Goal: Task Accomplishment & Management: Use online tool/utility

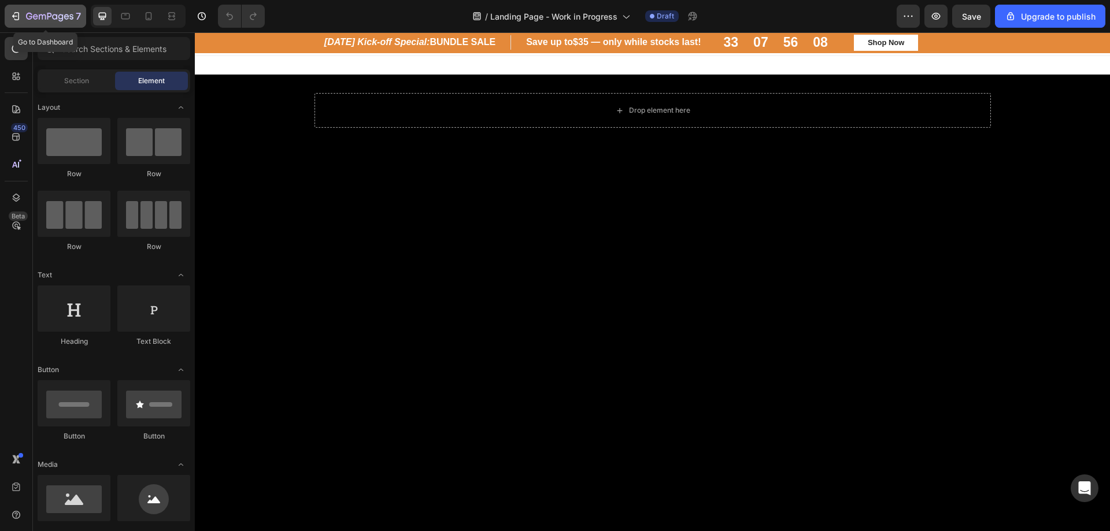
click at [28, 12] on icon "button" at bounding box center [49, 17] width 47 height 10
click at [441, 46] on h2 "[DATE] Kick-off Special: BUNDLE SALE" at bounding box center [416, 42] width 187 height 14
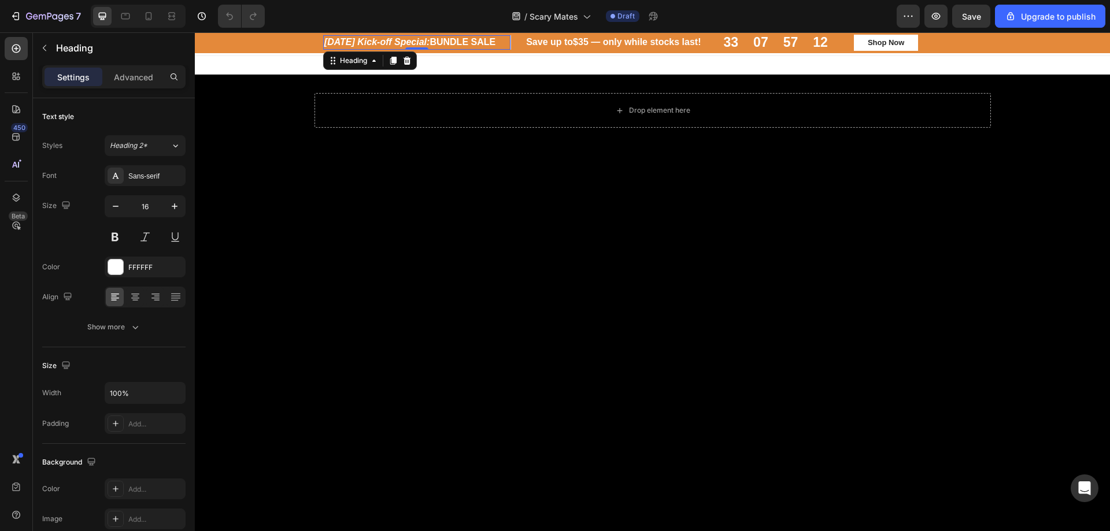
click at [448, 41] on h2 "Halloween Kick-off Special: BUNDLE SALE" at bounding box center [416, 42] width 187 height 14
click at [446, 40] on p "[DATE] Kick-off Special: BUNDLE SALE" at bounding box center [416, 42] width 185 height 12
click at [433, 48] on p "[DATE] Kick-off Special: BUNDLE SALE" at bounding box center [416, 42] width 185 height 12
click at [424, 45] on p "[DATE] Kick-off Special: BUNDLE SALE" at bounding box center [416, 42] width 185 height 12
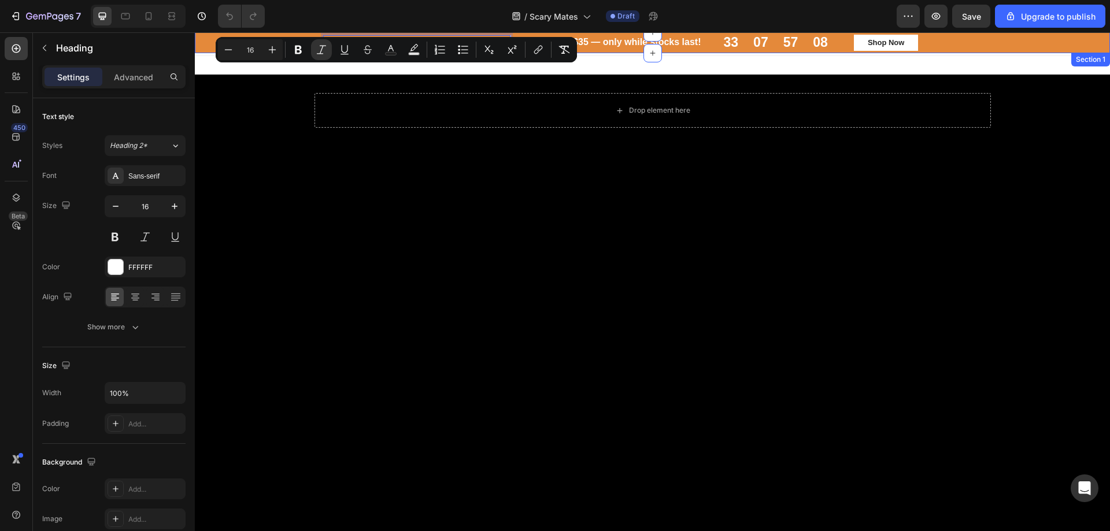
drag, startPoint x: 497, startPoint y: 39, endPoint x: 500, endPoint y: 90, distance: 50.4
click at [290, 43] on div "Halloween Kick-off Special: BUNDLE SALE Heading 0 Row Save up to $35 — only whi…" at bounding box center [653, 43] width 898 height 16
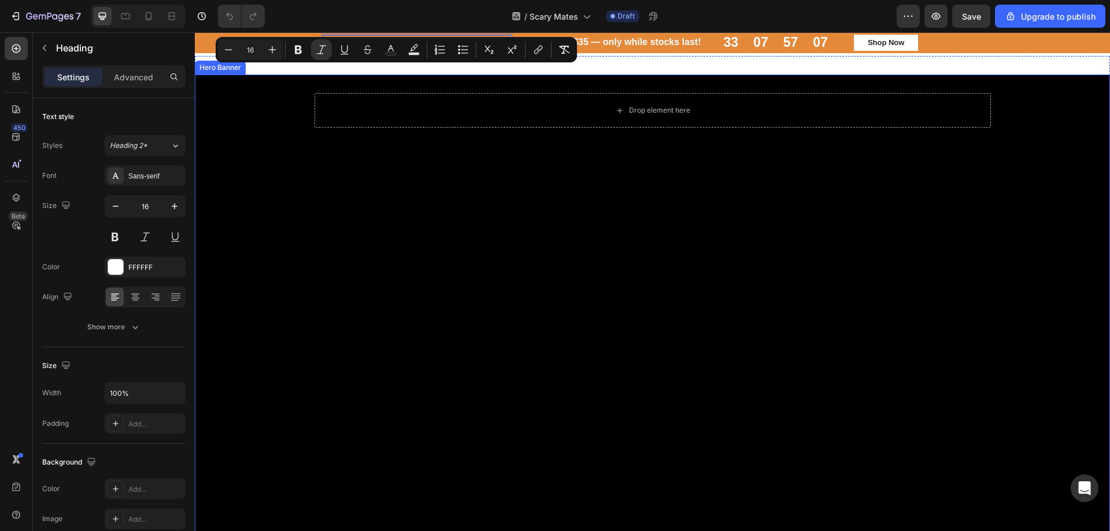
click at [793, 323] on div "Background Image" at bounding box center [652, 324] width 915 height 499
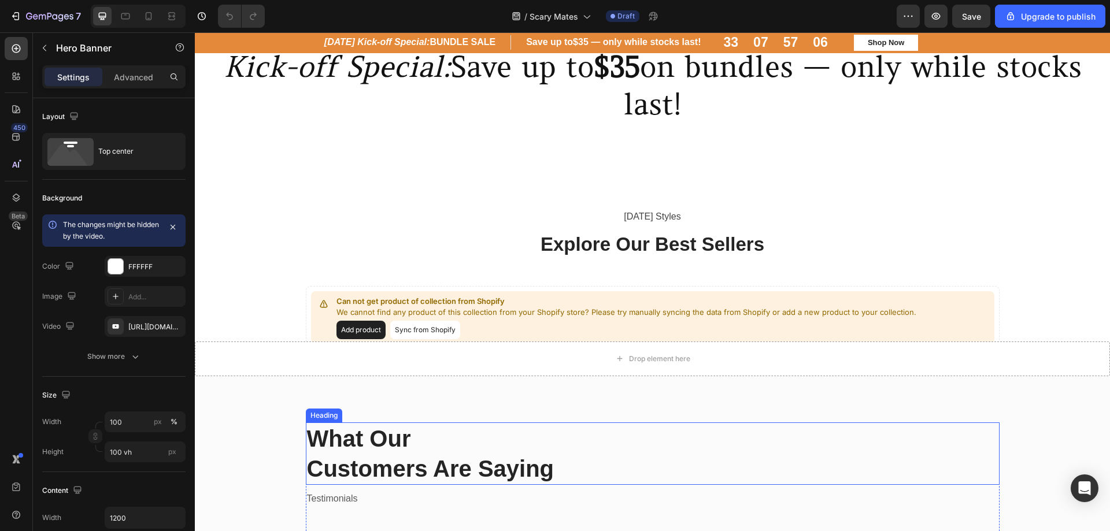
scroll to position [810, 0]
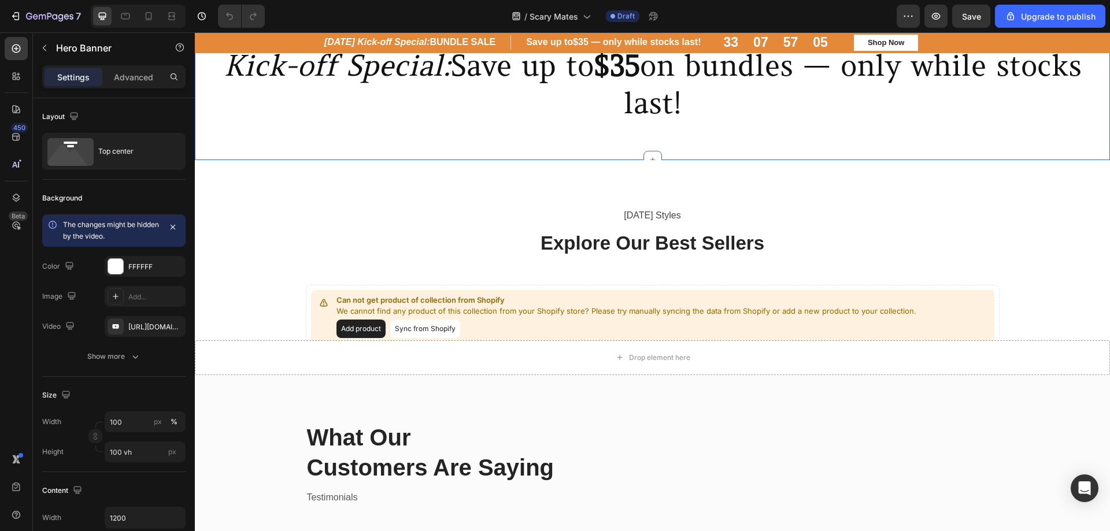
click at [285, 135] on div "Kick-off Special: Save up to $35 on bundles — only while stocks last! Heading" at bounding box center [652, 93] width 915 height 95
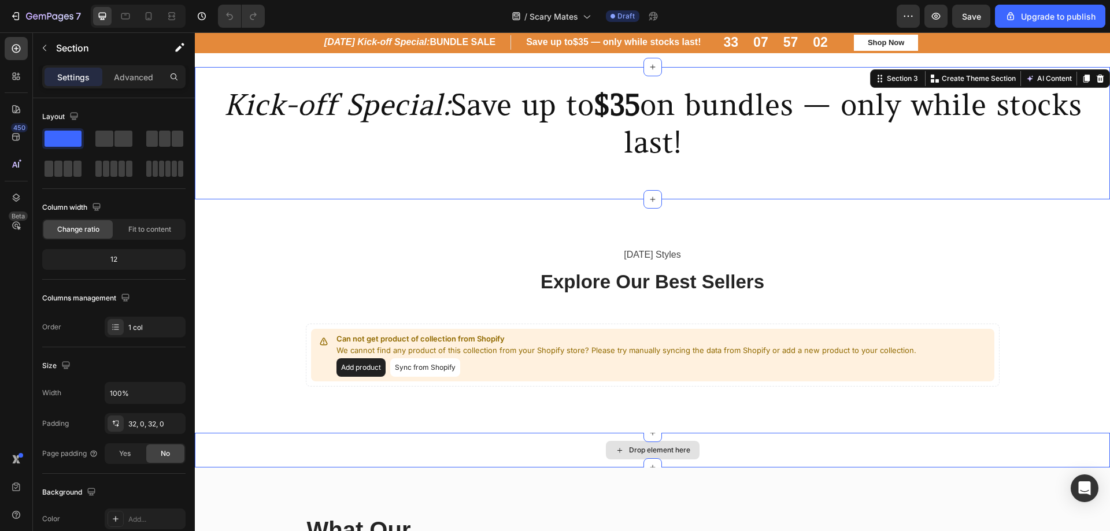
scroll to position [867, 0]
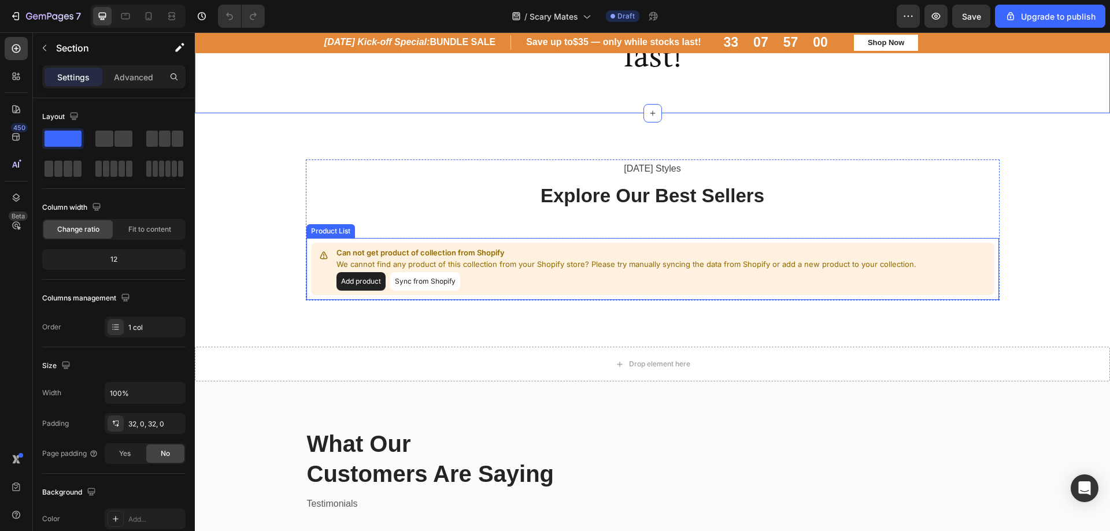
click at [433, 288] on button "Sync from Shopify" at bounding box center [425, 281] width 70 height 19
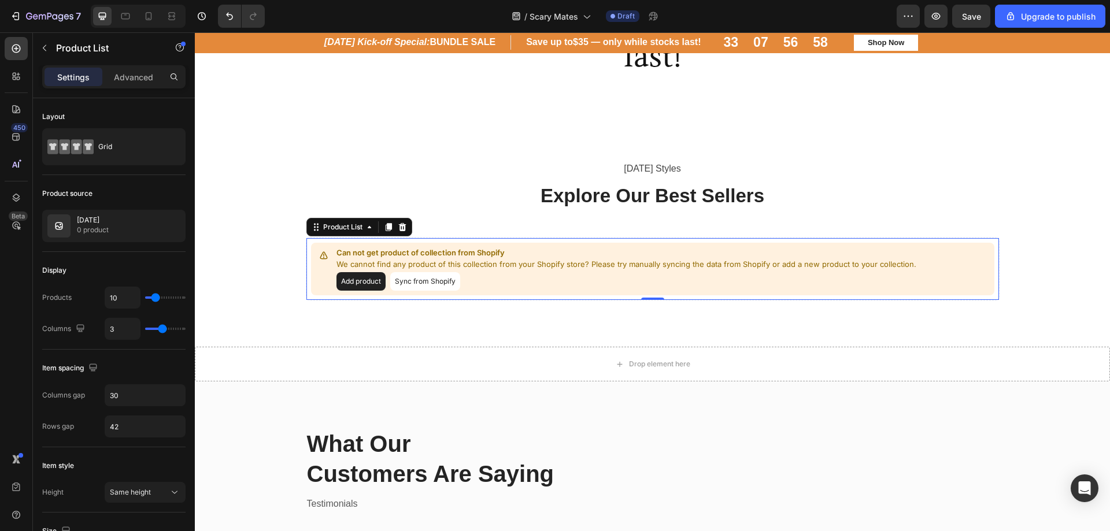
click at [427, 279] on button "Sync from Shopify" at bounding box center [425, 281] width 70 height 19
click at [522, 262] on p "We cannot find any product of this collection from your Shopify store? Please t…" at bounding box center [627, 265] width 580 height 12
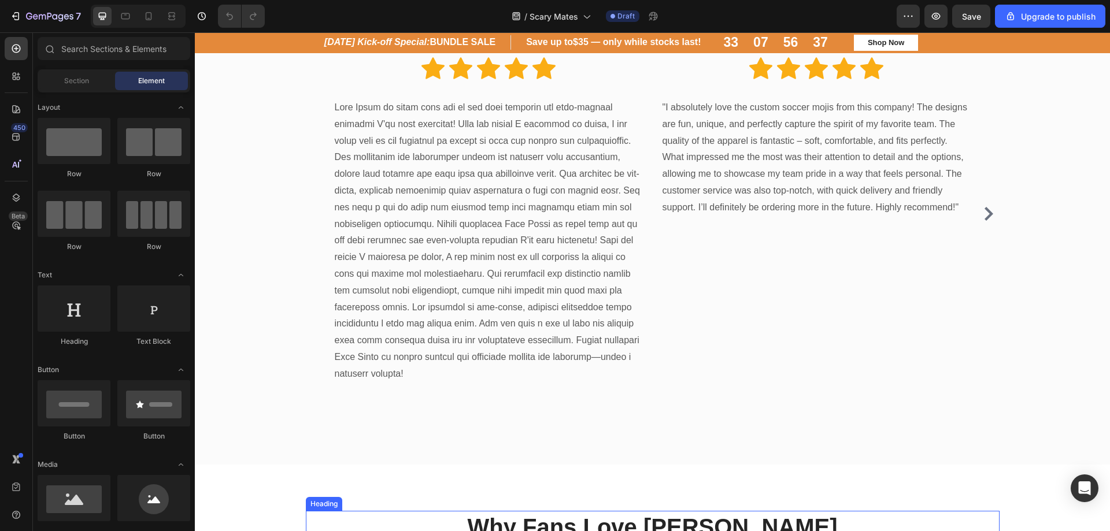
scroll to position [1272, 0]
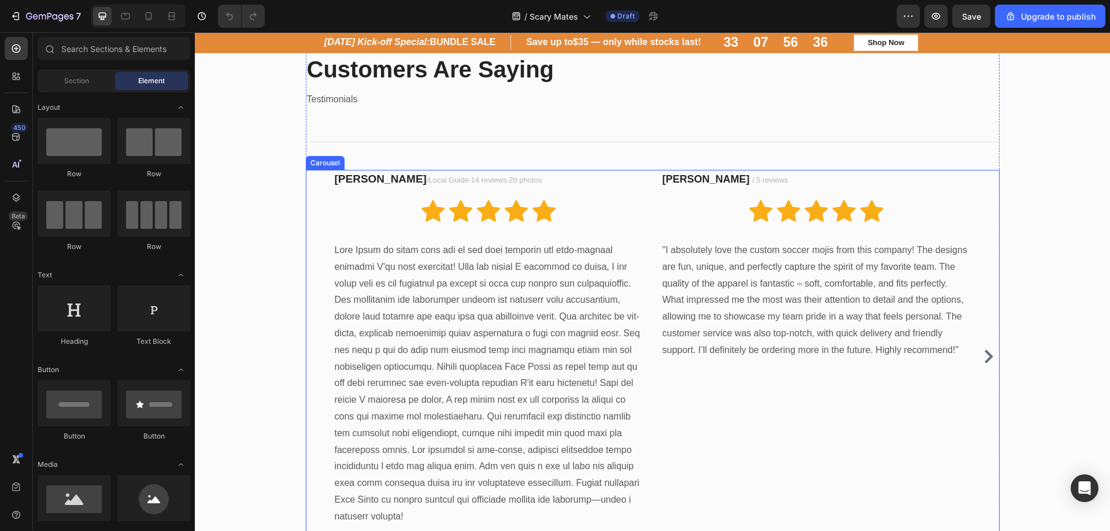
click at [983, 355] on icon "Carousel Next Arrow" at bounding box center [989, 357] width 14 height 14
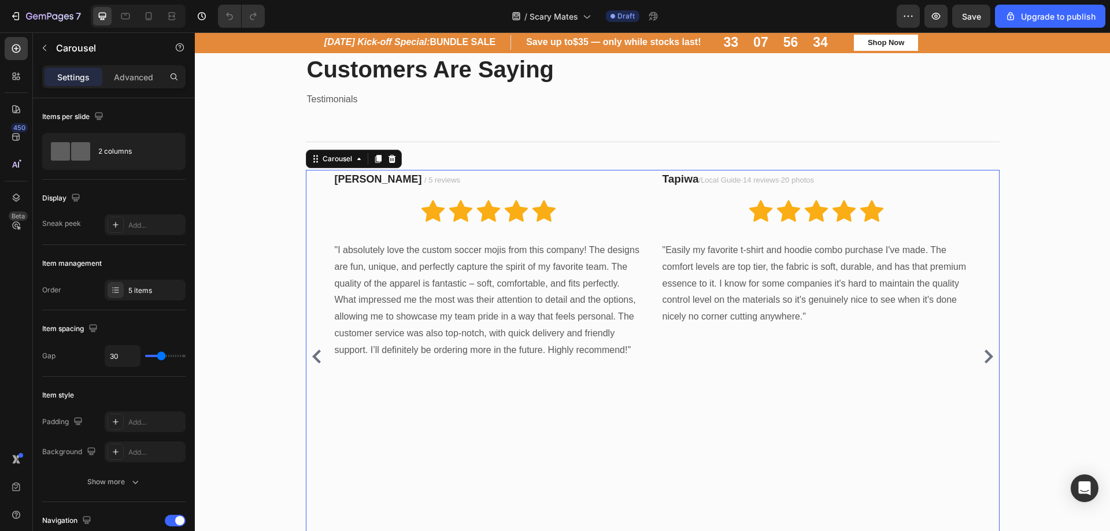
click at [983, 355] on icon "Carousel Next Arrow" at bounding box center [989, 357] width 14 height 14
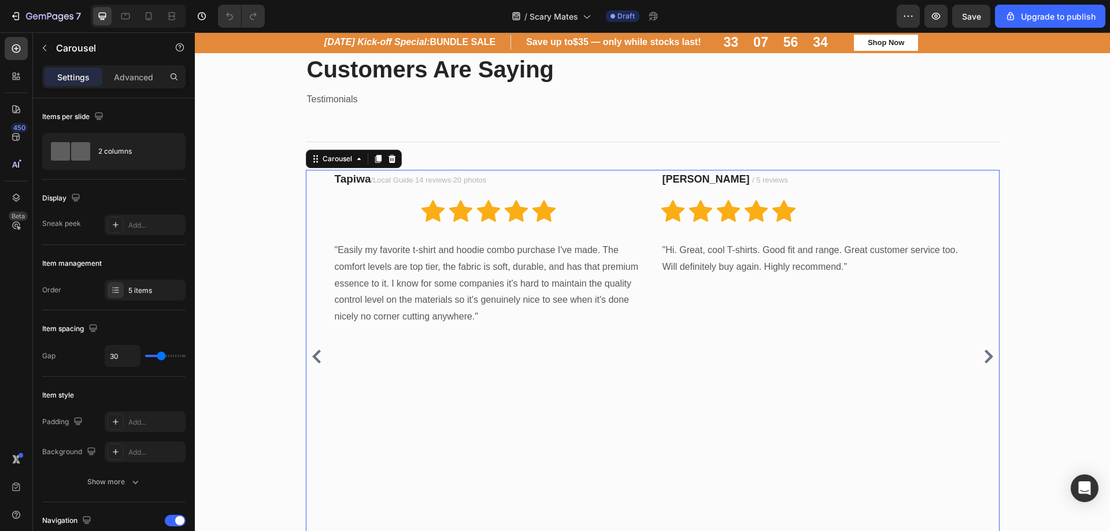
click at [983, 355] on icon "Carousel Next Arrow" at bounding box center [989, 357] width 14 height 14
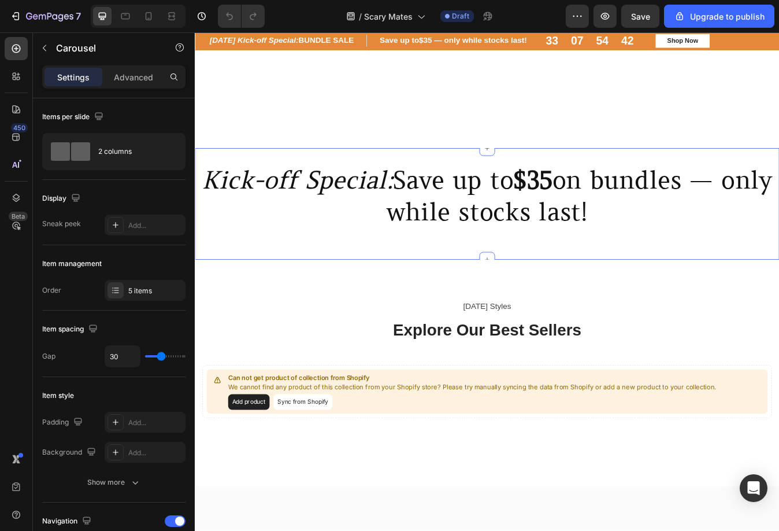
scroll to position [463, 0]
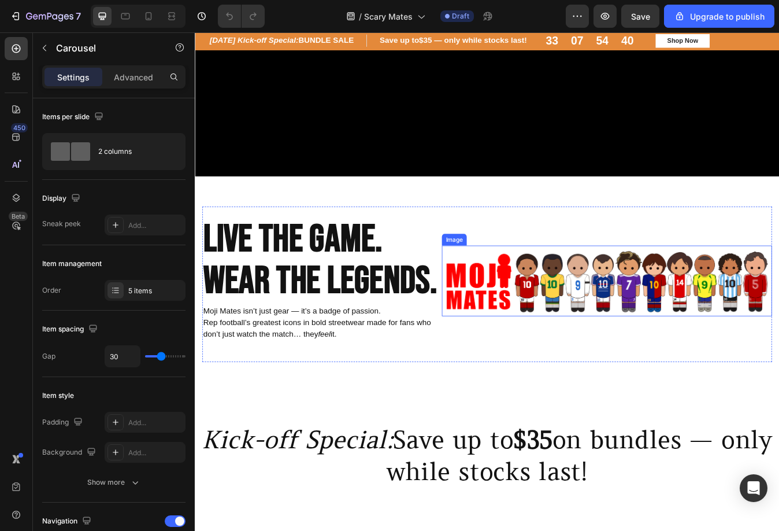
click at [608, 365] on img at bounding box center [684, 328] width 392 height 84
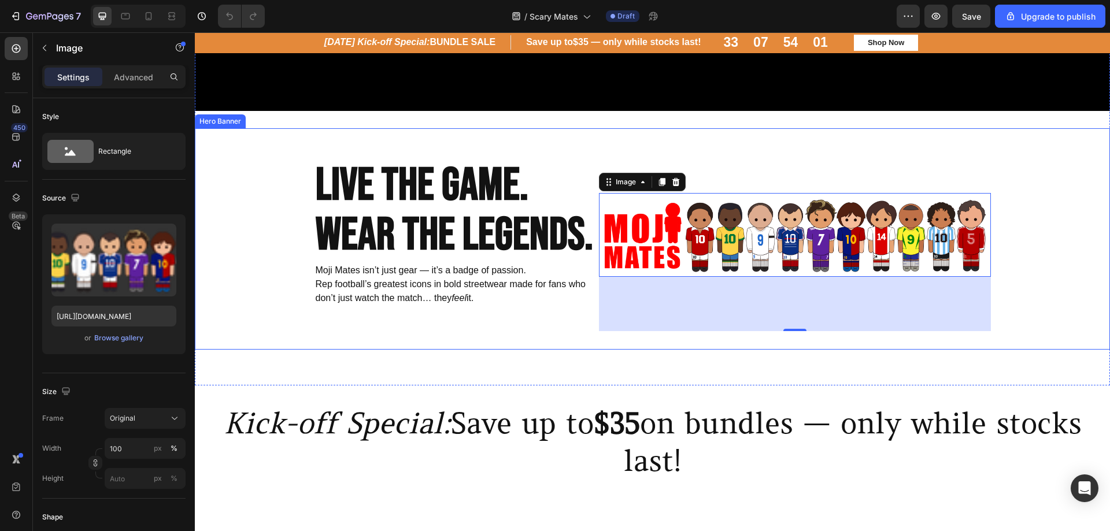
scroll to position [462, 0]
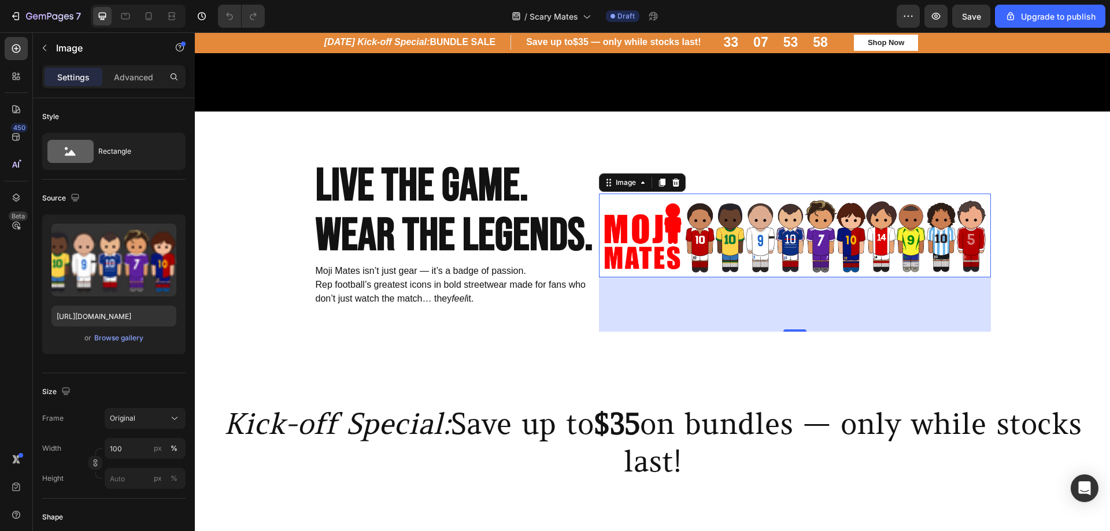
click at [728, 269] on img at bounding box center [795, 236] width 392 height 84
click at [113, 339] on div "Browse gallery" at bounding box center [118, 338] width 49 height 10
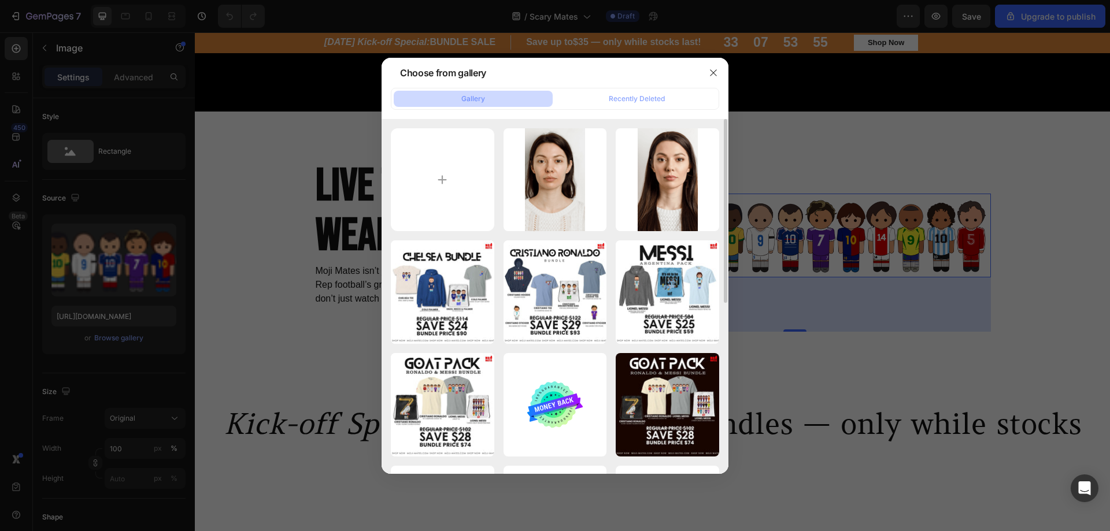
click at [438, 237] on div "img102.png 161.70 kb img103.png 181.98 kb WhatsApp Image 2025-0...c3.jpg 65.53 …" at bounding box center [555, 461] width 328 height 666
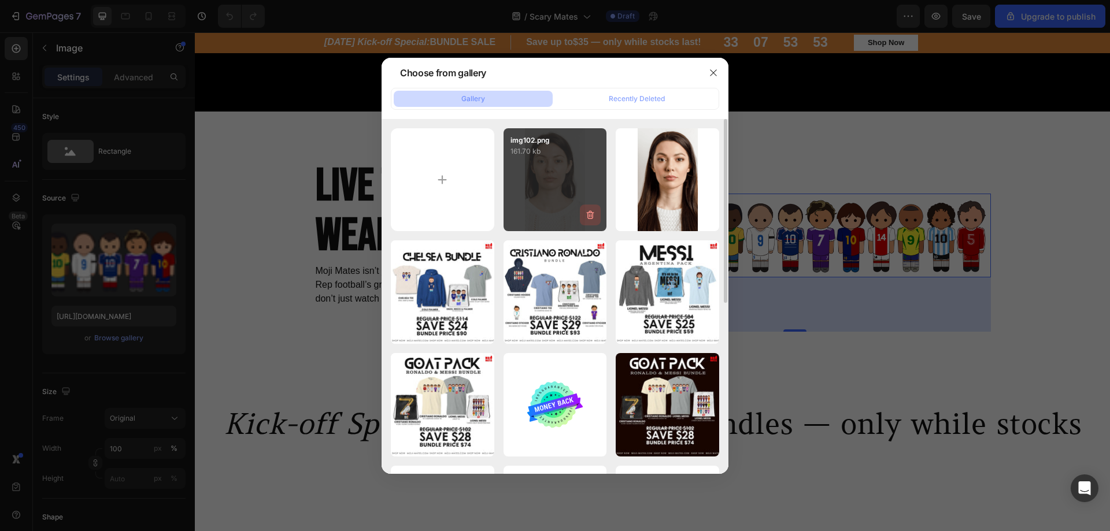
click at [593, 215] on icon "button" at bounding box center [591, 215] width 8 height 9
click at [582, 215] on div "Delete" at bounding box center [583, 217] width 21 height 10
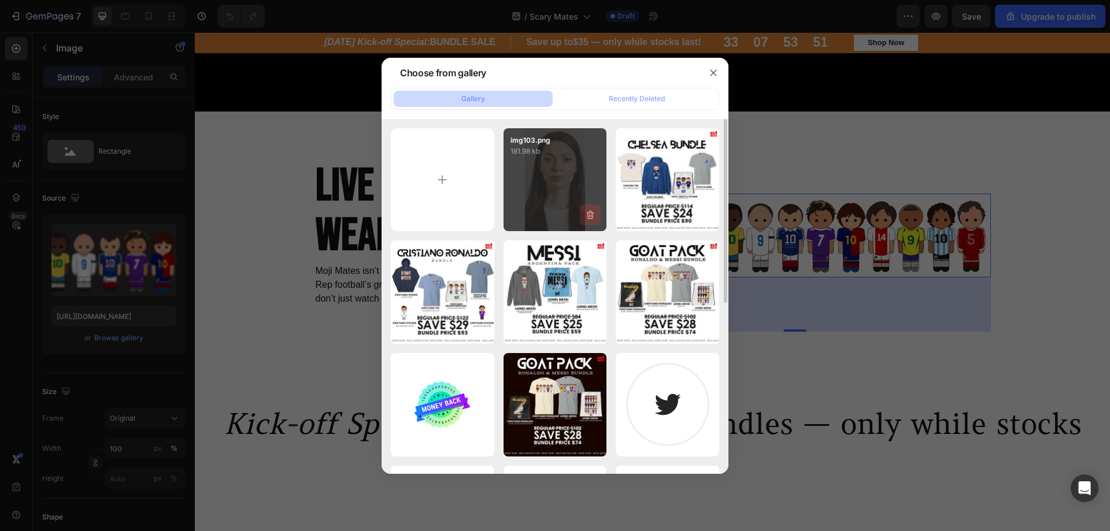
click at [591, 218] on icon "button" at bounding box center [591, 215] width 12 height 12
click at [591, 218] on div "Delete" at bounding box center [583, 217] width 21 height 10
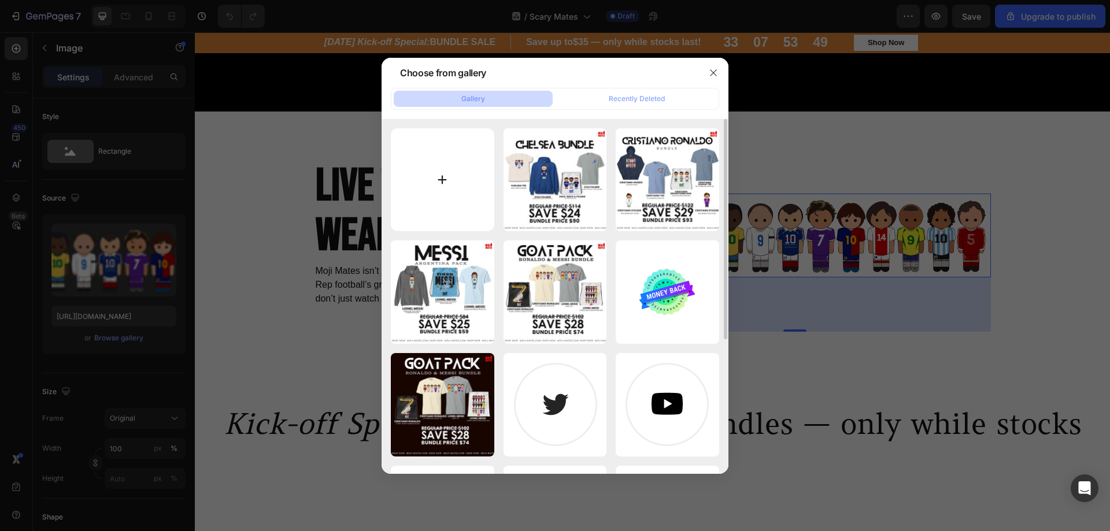
click at [435, 184] on input "file" at bounding box center [443, 180] width 104 height 104
type input "C:\fakepath\IMG_0431 (1).png"
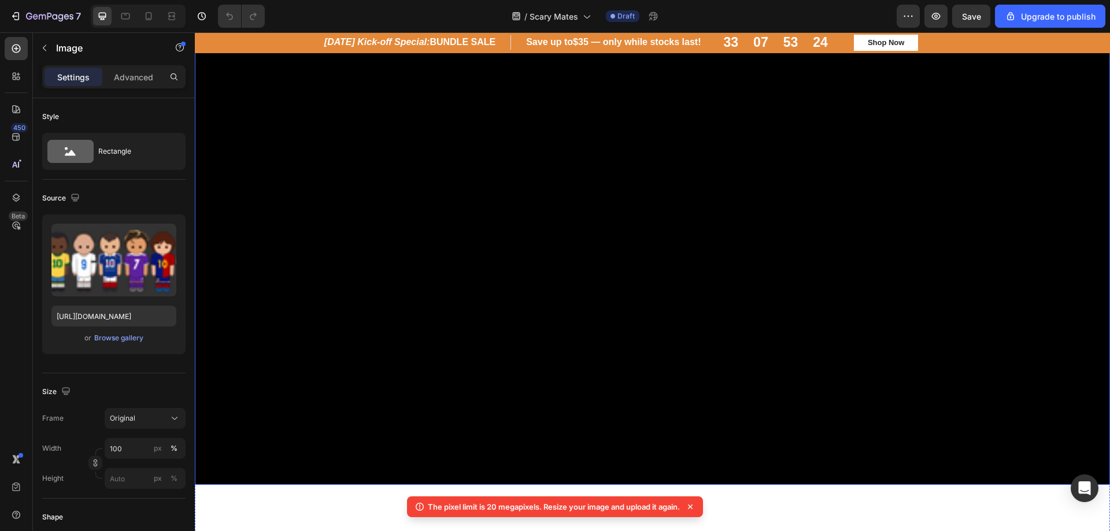
scroll to position [173, 0]
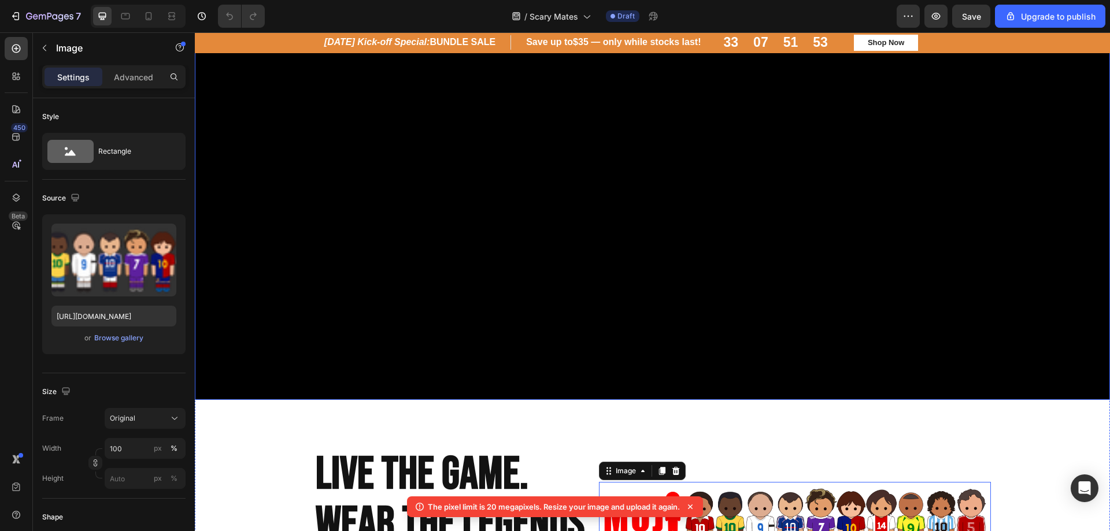
click at [459, 295] on div "Background Image" at bounding box center [652, 150] width 915 height 499
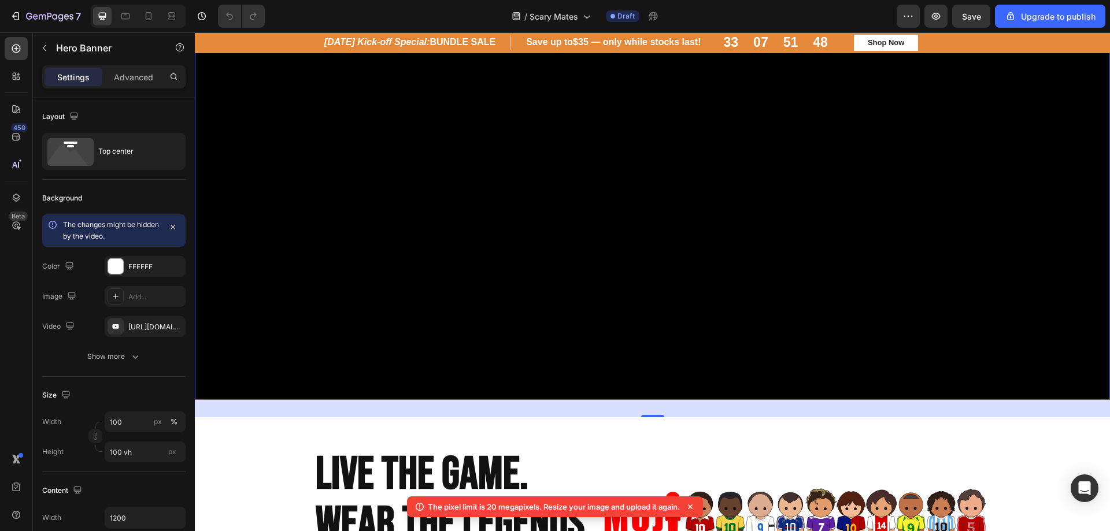
click at [529, 280] on div "Background Image" at bounding box center [652, 150] width 915 height 499
click at [693, 505] on icon at bounding box center [690, 507] width 5 height 5
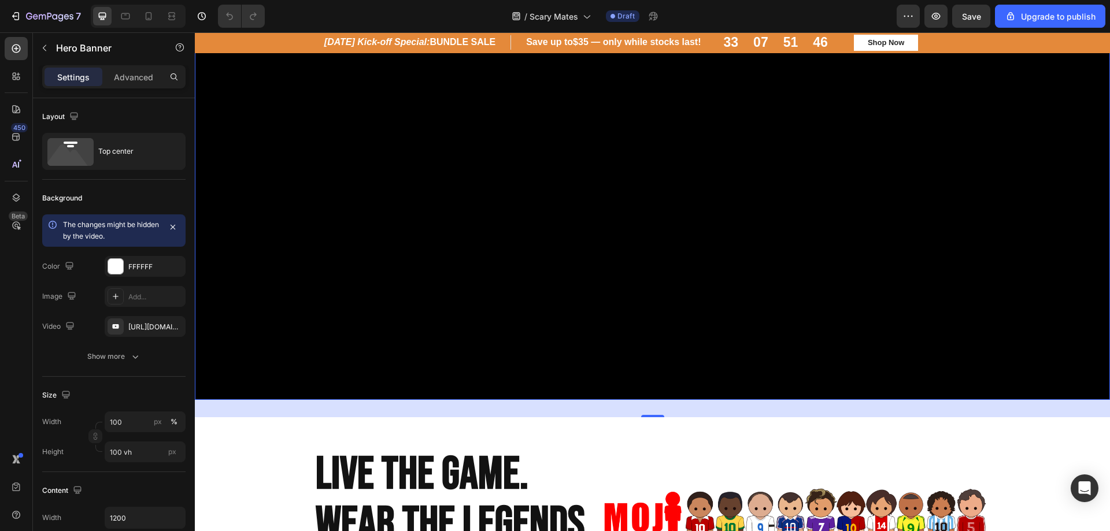
click at [524, 254] on div "Background Image" at bounding box center [652, 150] width 915 height 499
click at [146, 320] on div "https://youtu.be/PNe-x2YcLs0" at bounding box center [145, 326] width 81 height 21
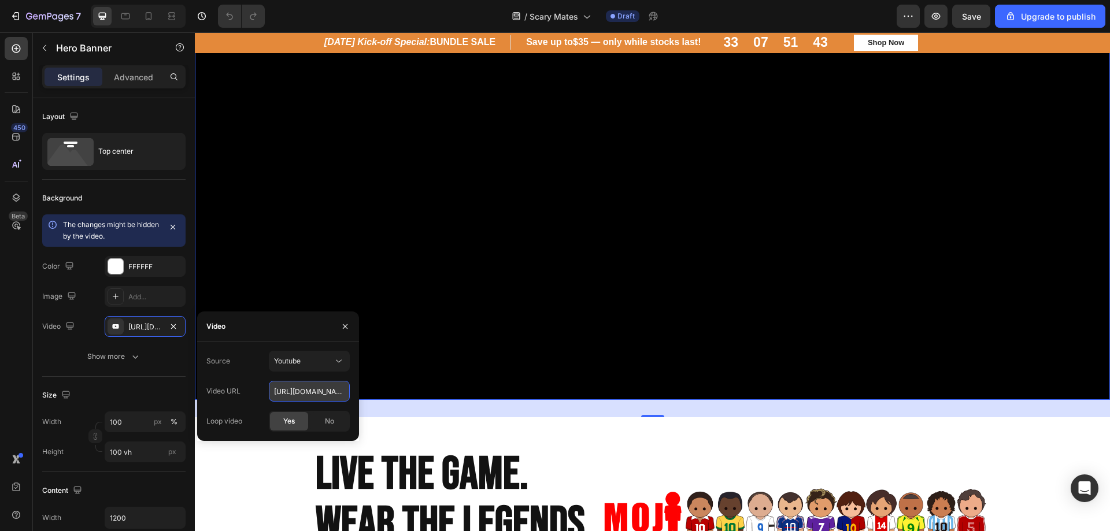
click at [311, 390] on input "https://youtu.be/PNe-x2YcLs0" at bounding box center [309, 391] width 81 height 21
paste input "Crfm0CSYXOU"
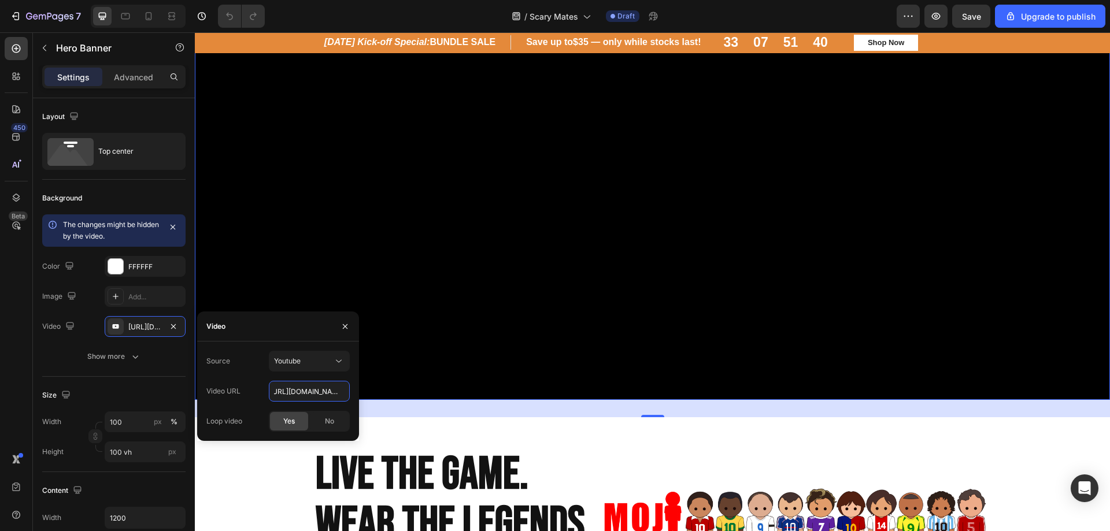
type input "https://youtu.be/Crfm0CSYXOU"
click at [285, 423] on span "Yes" at bounding box center [289, 421] width 12 height 10
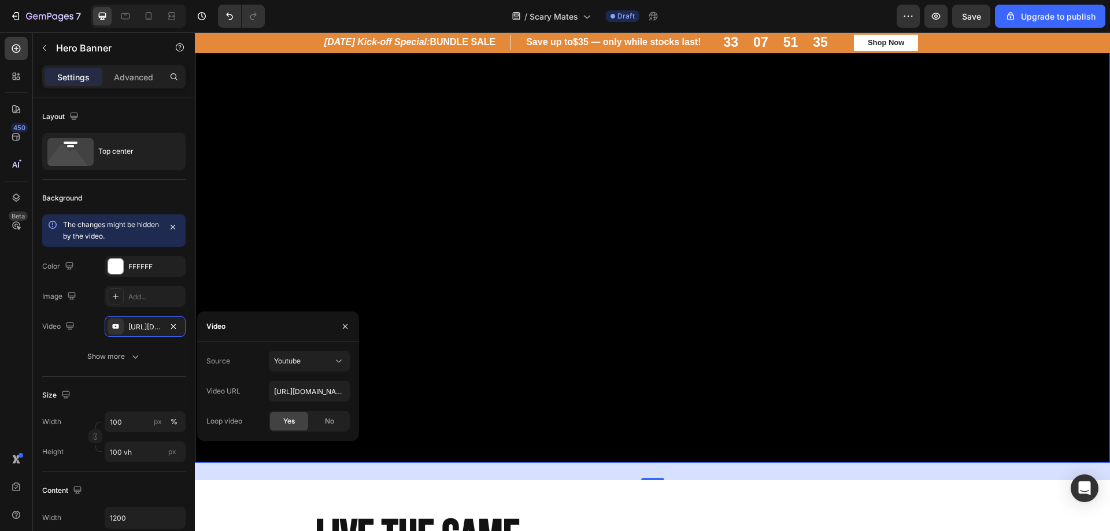
scroll to position [0, 0]
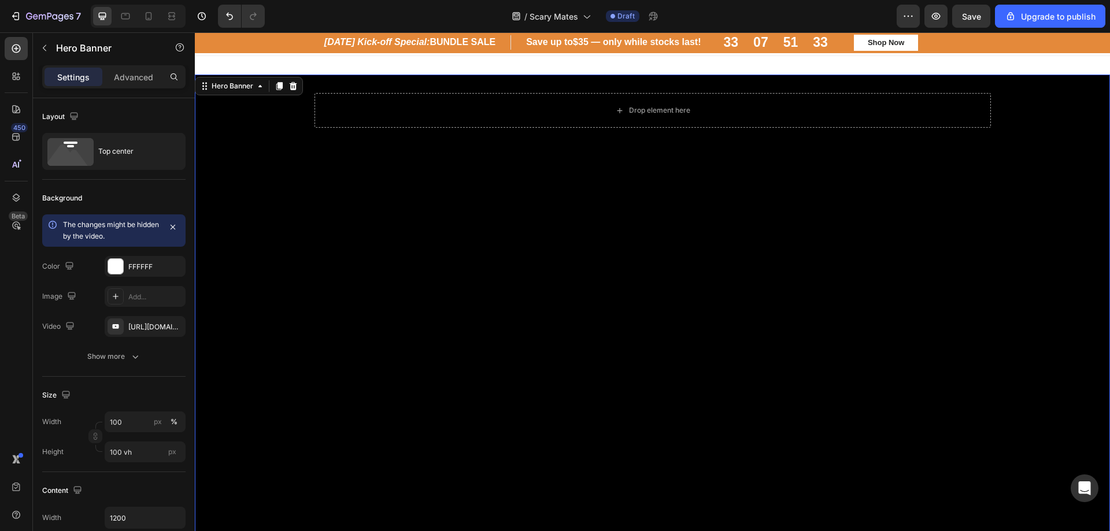
click at [548, 396] on div "Background Image" at bounding box center [652, 324] width 915 height 499
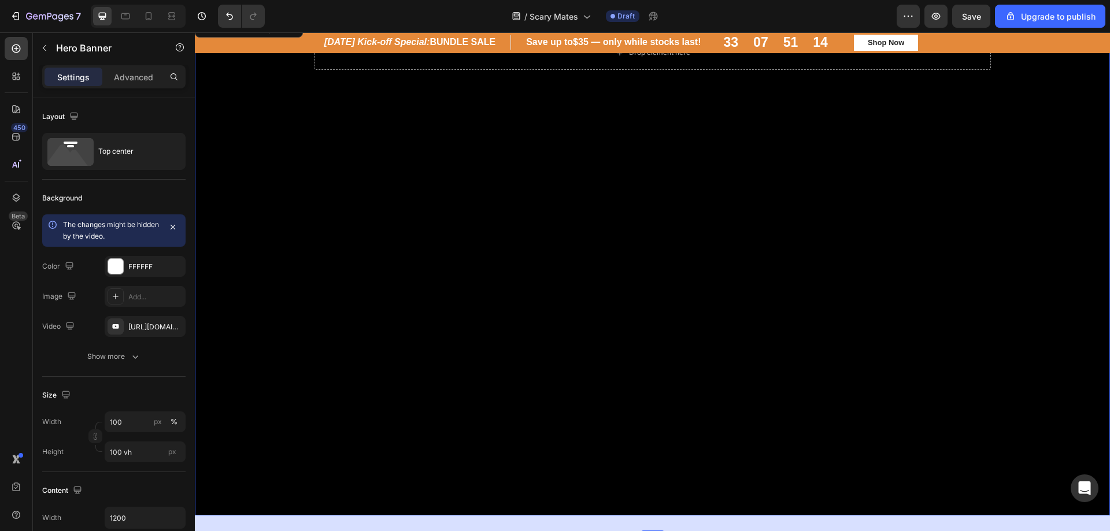
click at [538, 275] on div "Background Image" at bounding box center [652, 266] width 915 height 499
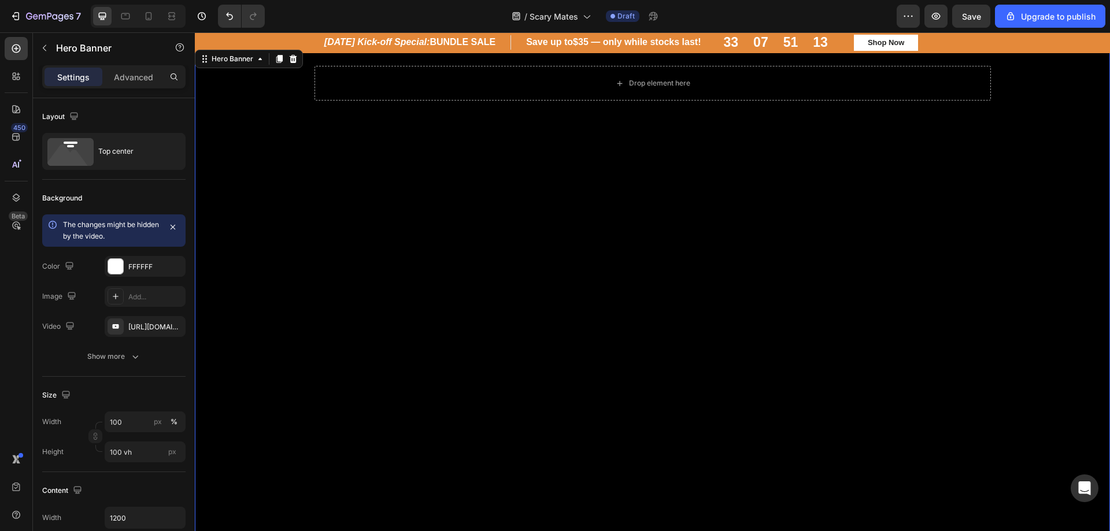
scroll to position [0, 0]
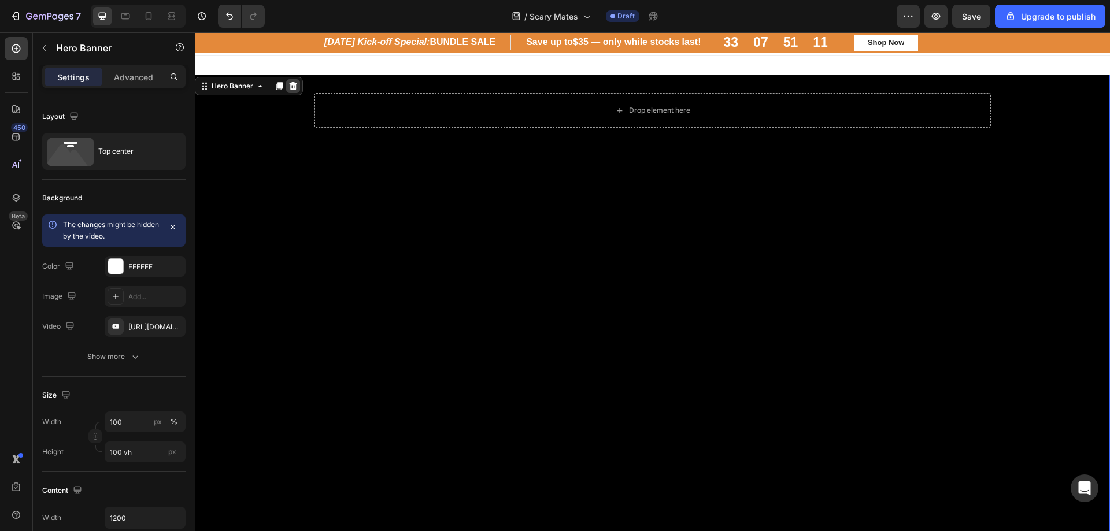
click at [287, 87] on div at bounding box center [293, 86] width 14 height 14
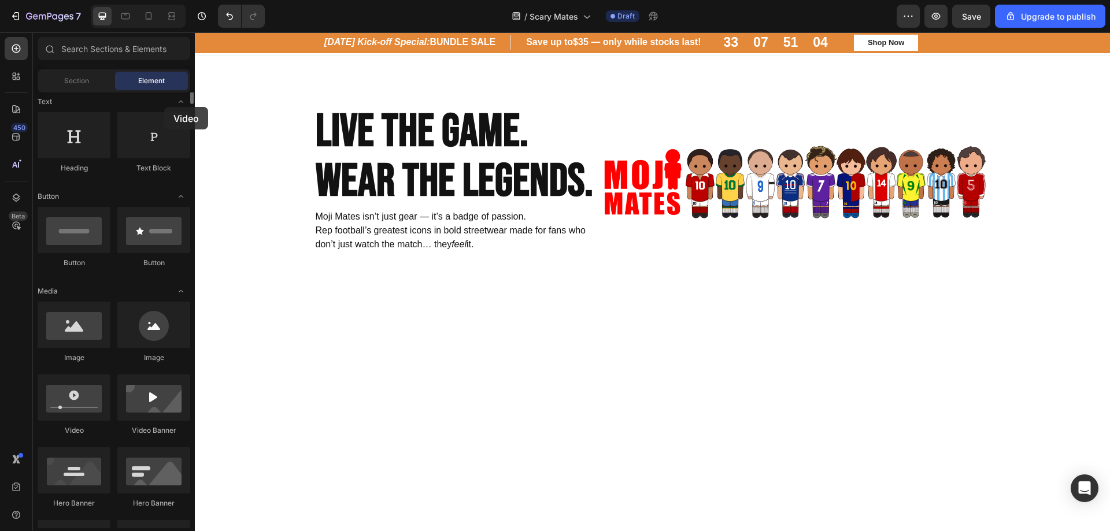
scroll to position [116, 0]
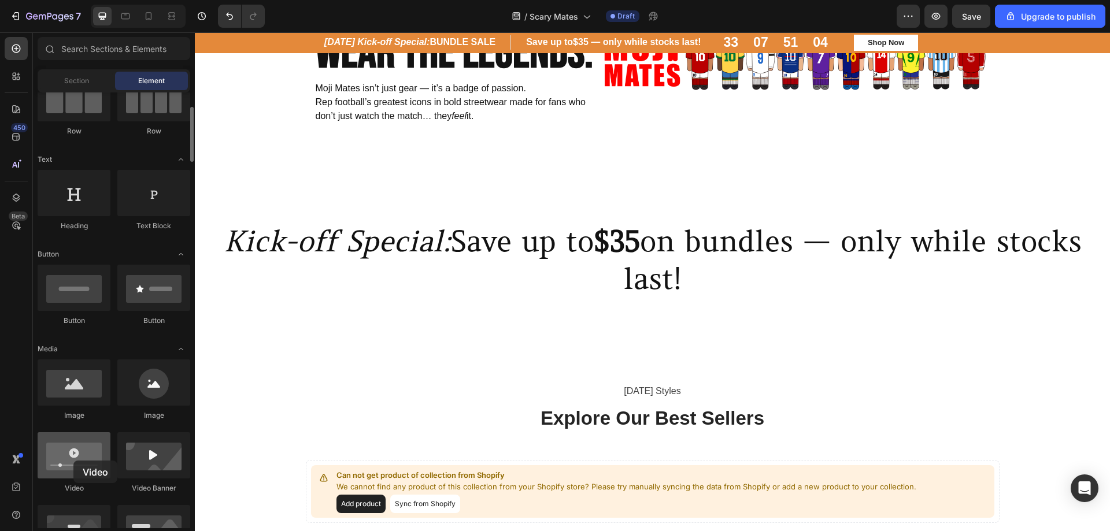
drag, startPoint x: 68, startPoint y: 409, endPoint x: 64, endPoint y: 446, distance: 37.8
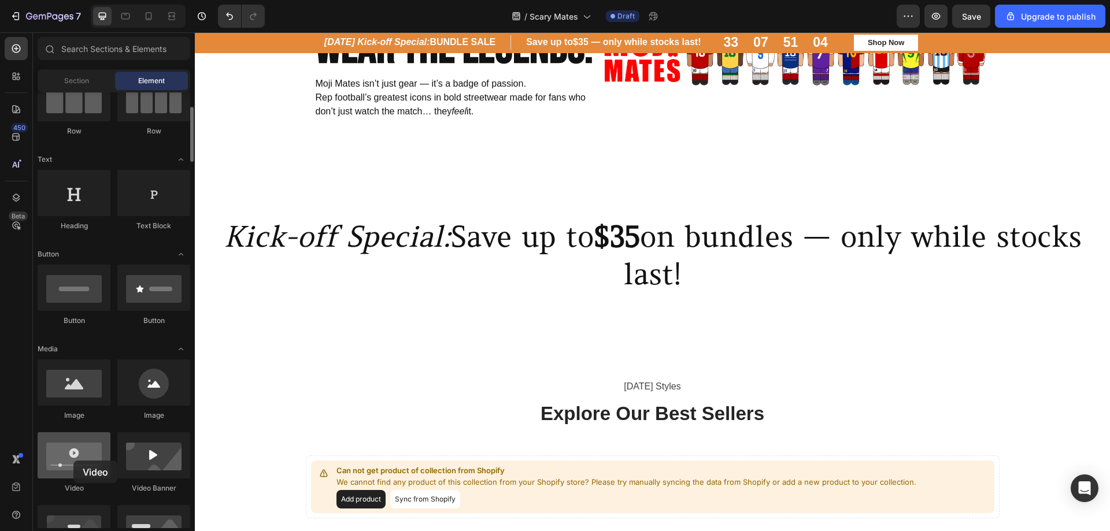
click at [73, 457] on div at bounding box center [74, 456] width 73 height 46
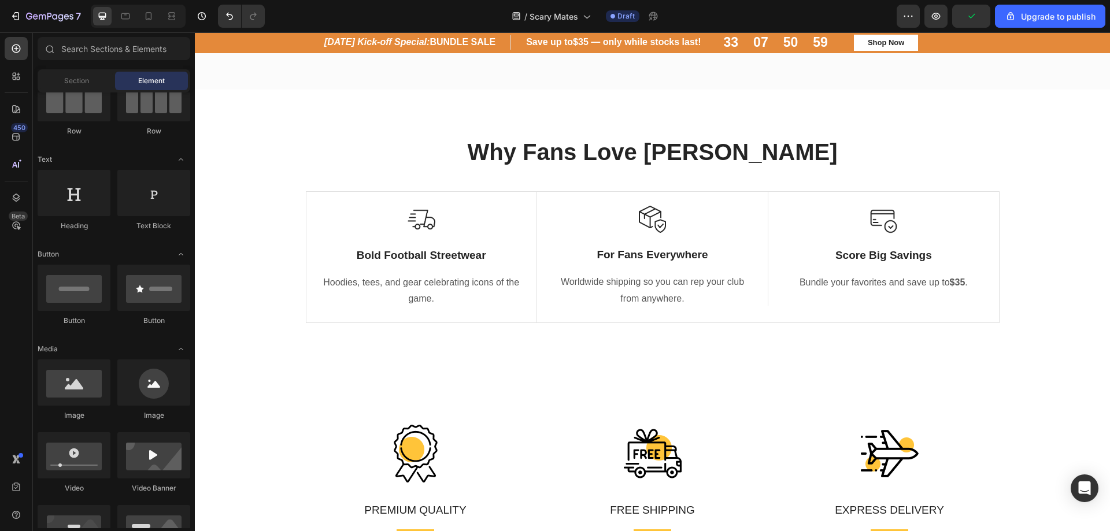
scroll to position [2004, 0]
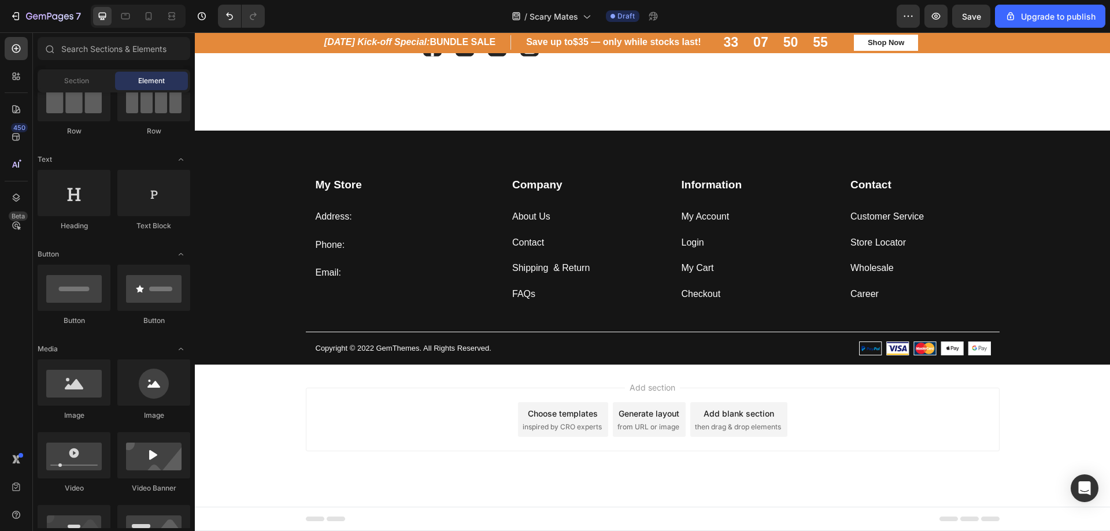
click at [729, 432] on span "then drag & drop elements" at bounding box center [738, 427] width 86 height 10
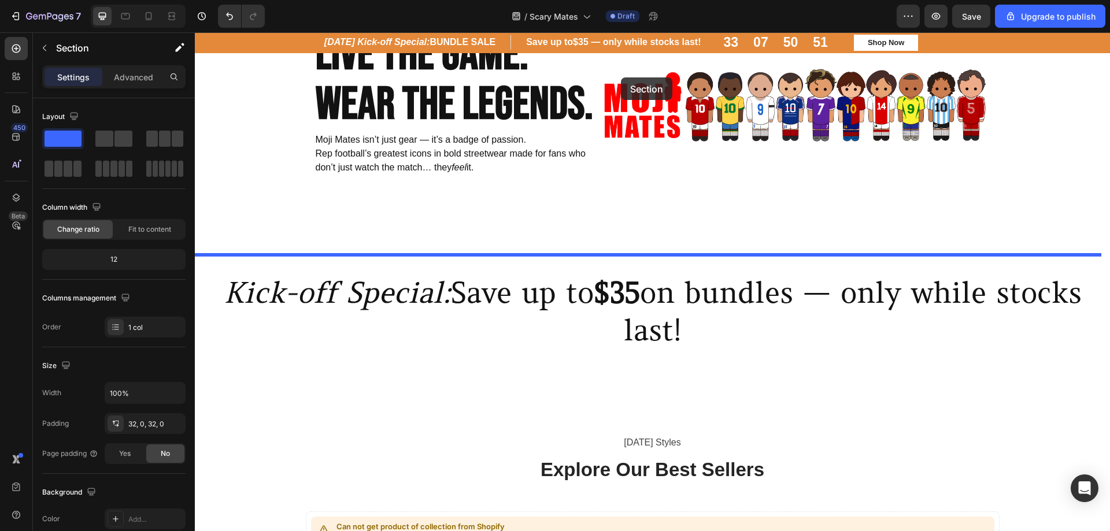
scroll to position [0, 0]
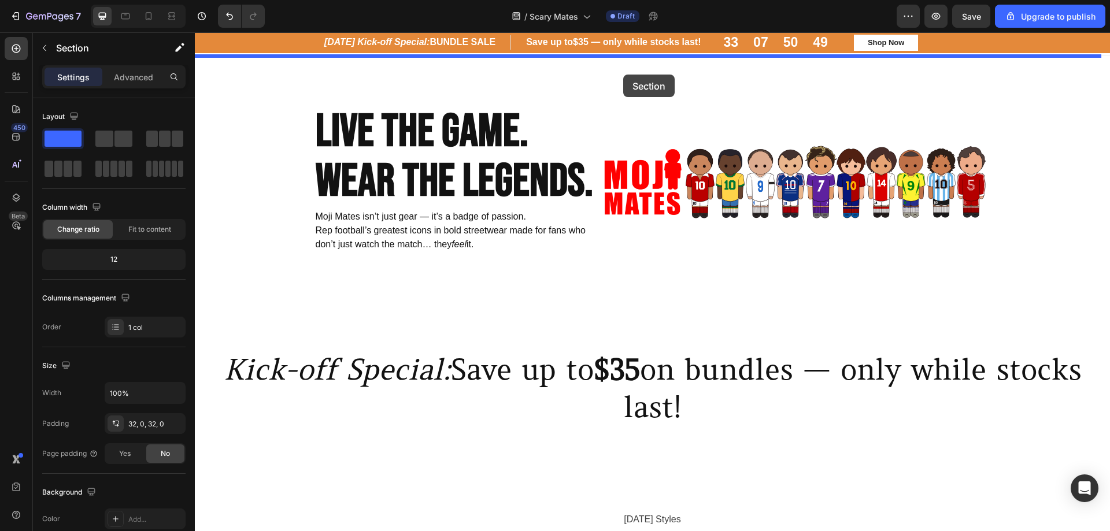
drag, startPoint x: 598, startPoint y: 405, endPoint x: 623, endPoint y: 75, distance: 331.7
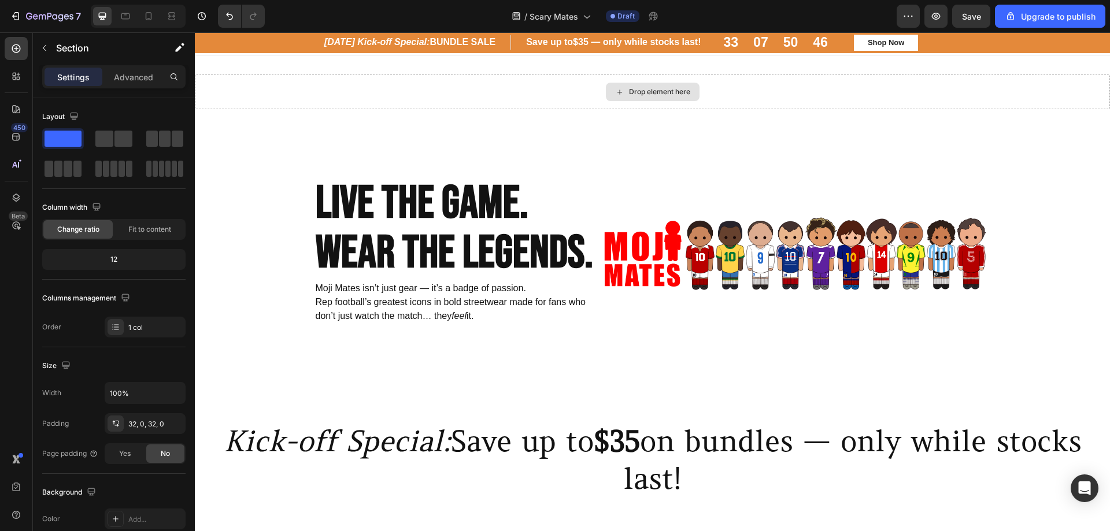
click at [606, 91] on div "Drop element here" at bounding box center [653, 92] width 94 height 19
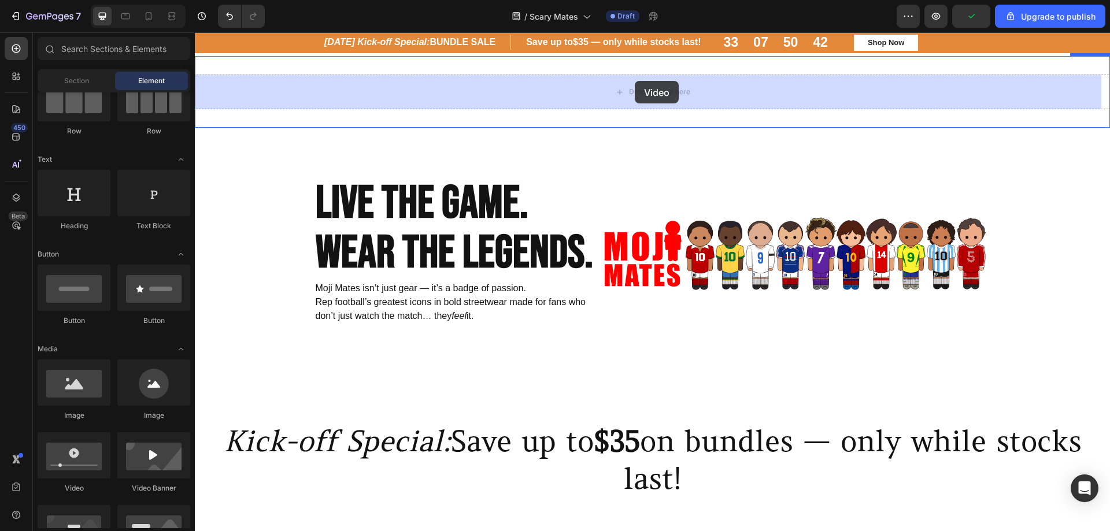
drag, startPoint x: 318, startPoint y: 439, endPoint x: 635, endPoint y: 81, distance: 478.5
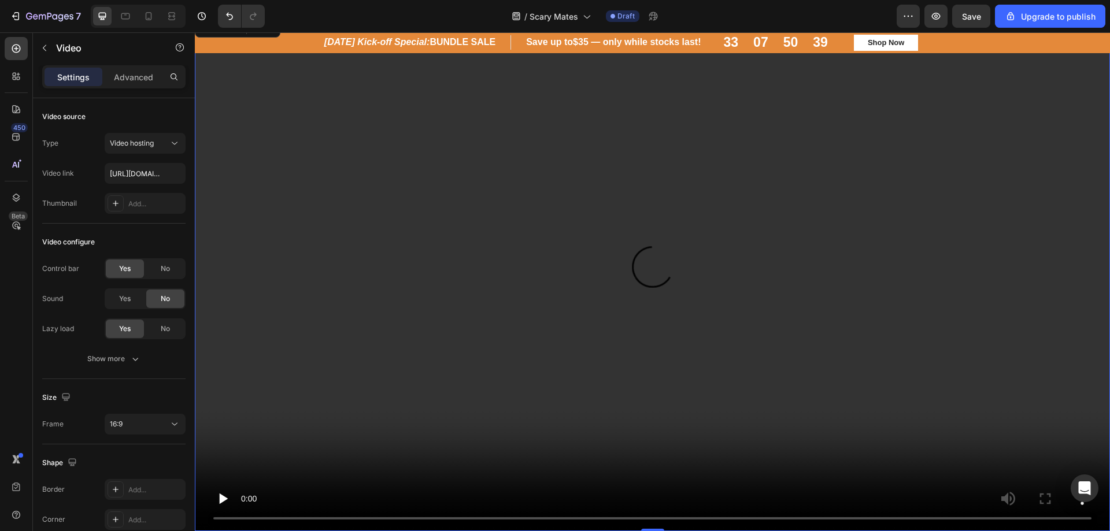
scroll to position [173, 0]
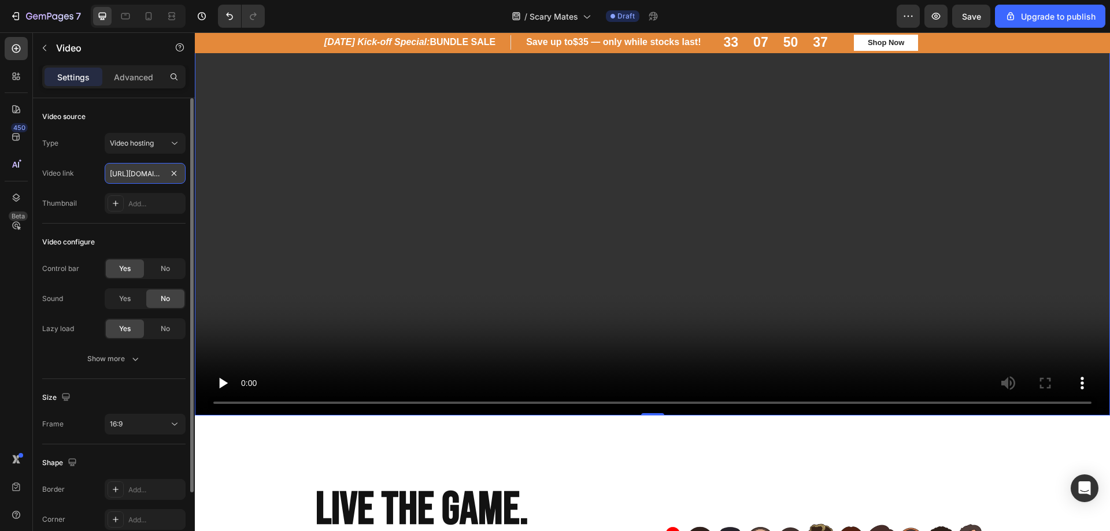
click at [151, 169] on input "https://cdn.shopify.com/videos/c/o/v/2cd3deb506b54b009063f7270ab5cf2e.mp4" at bounding box center [145, 173] width 81 height 21
click at [165, 139] on div "Video hosting" at bounding box center [139, 143] width 59 height 10
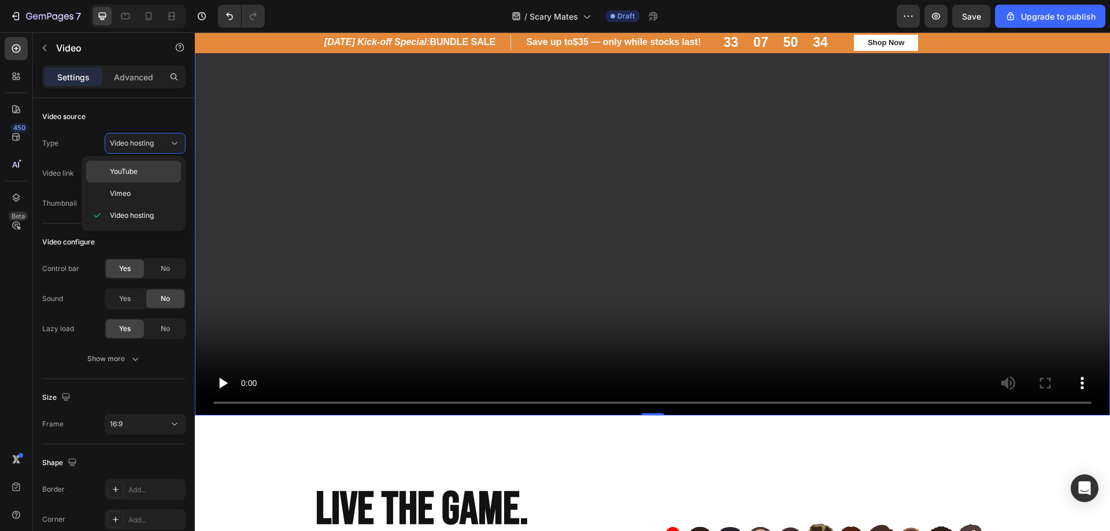
click at [154, 168] on p "YouTube" at bounding box center [143, 172] width 66 height 10
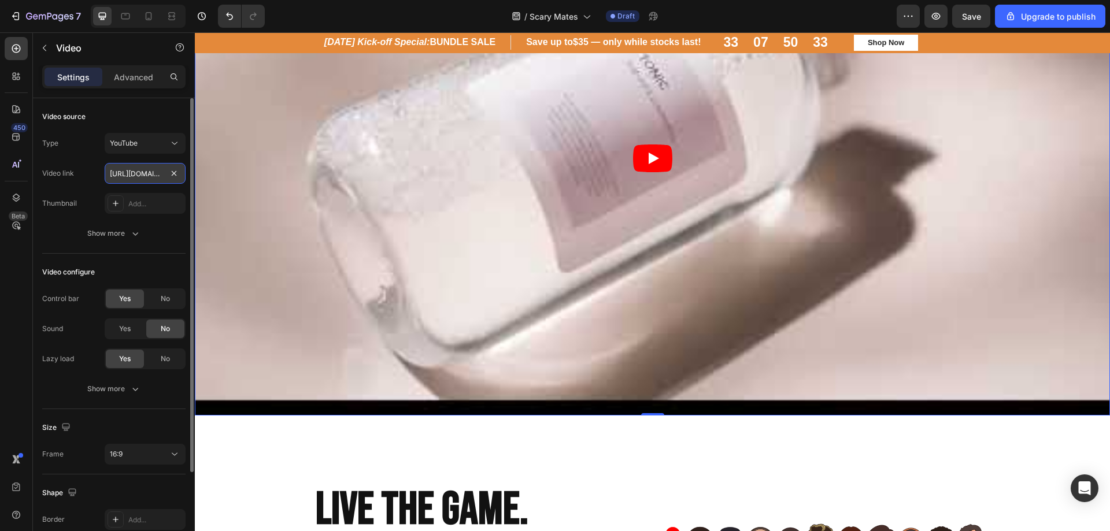
click at [131, 177] on input "https://www.youtube.com/watch?v=drIt4RH_kyQ" at bounding box center [145, 173] width 81 height 21
paste input "youtu.be/Crfm0CSYXOU"
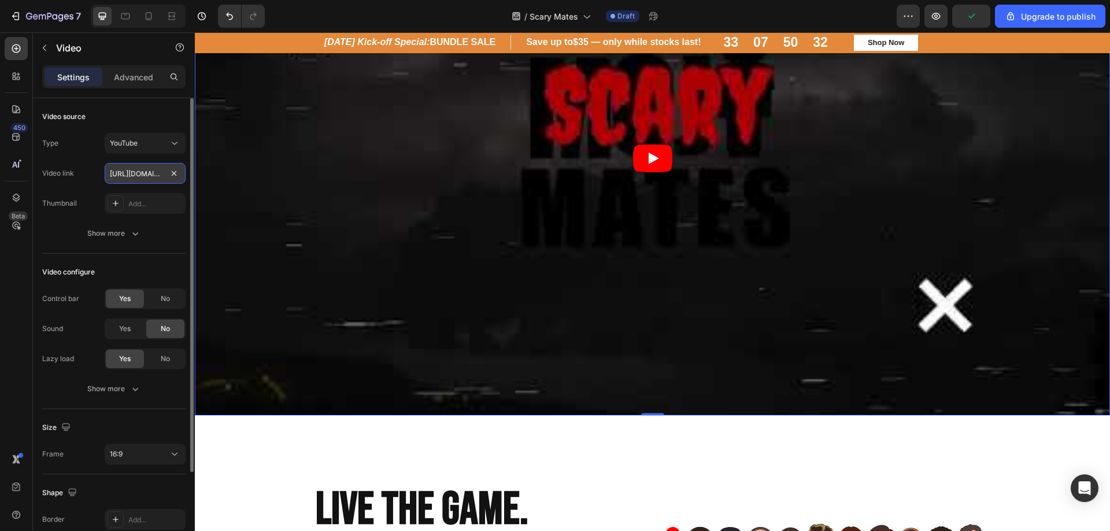
scroll to position [0, 53]
type input "https://youtu.be/Crfm0CSYXOU"
click at [657, 167] on icon "Play" at bounding box center [652, 159] width 39 height 28
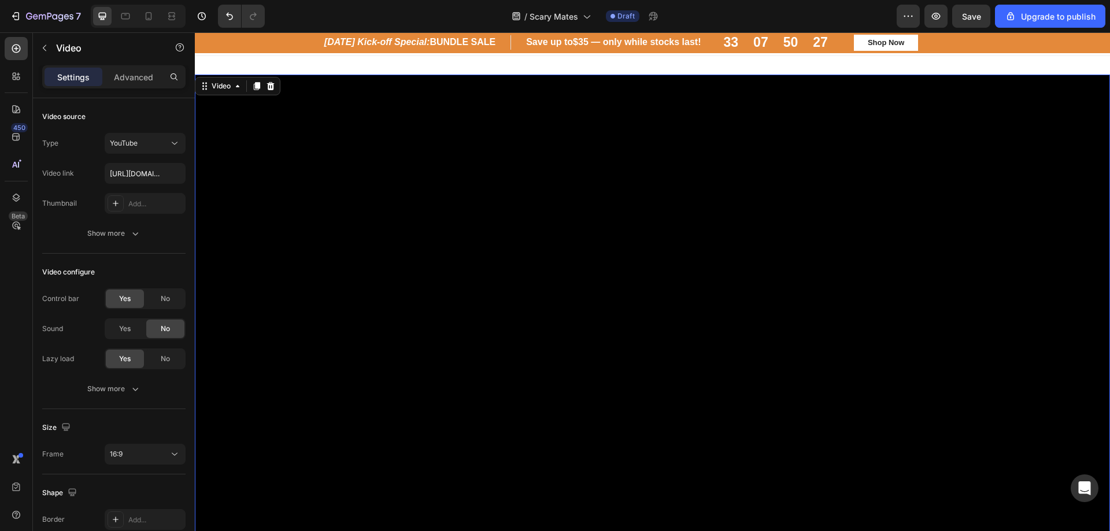
scroll to position [58, 0]
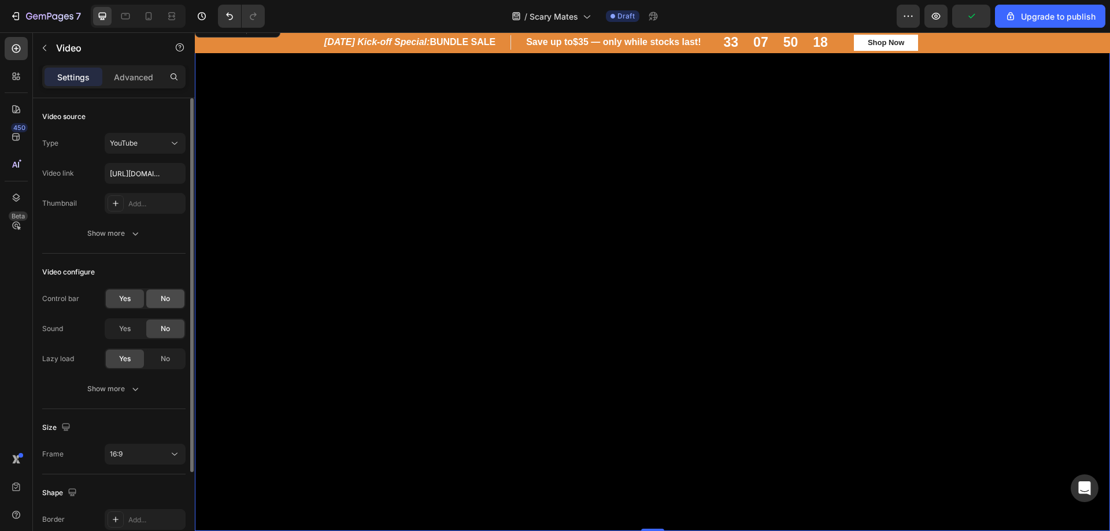
click at [159, 301] on div "No" at bounding box center [165, 299] width 38 height 19
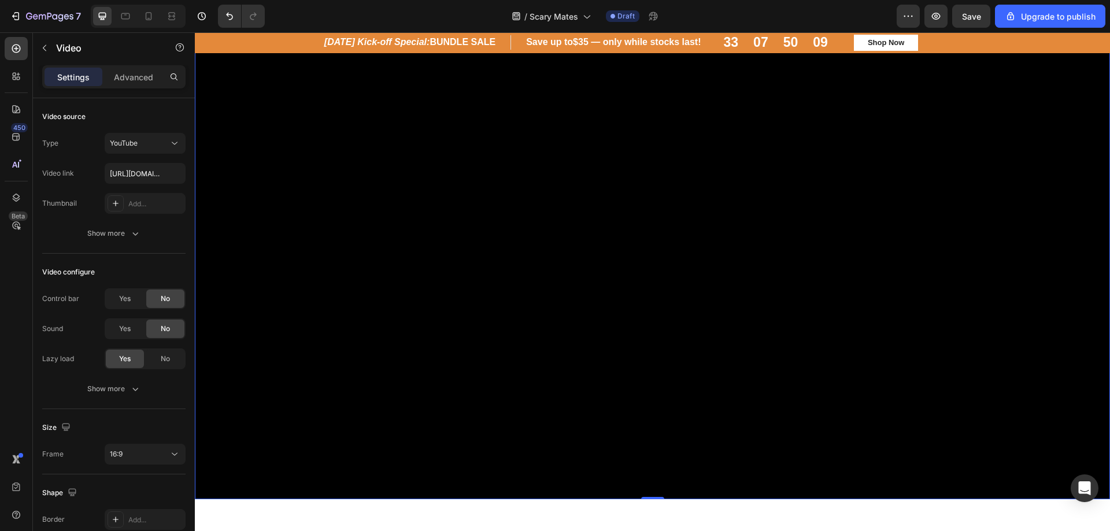
scroll to position [116, 0]
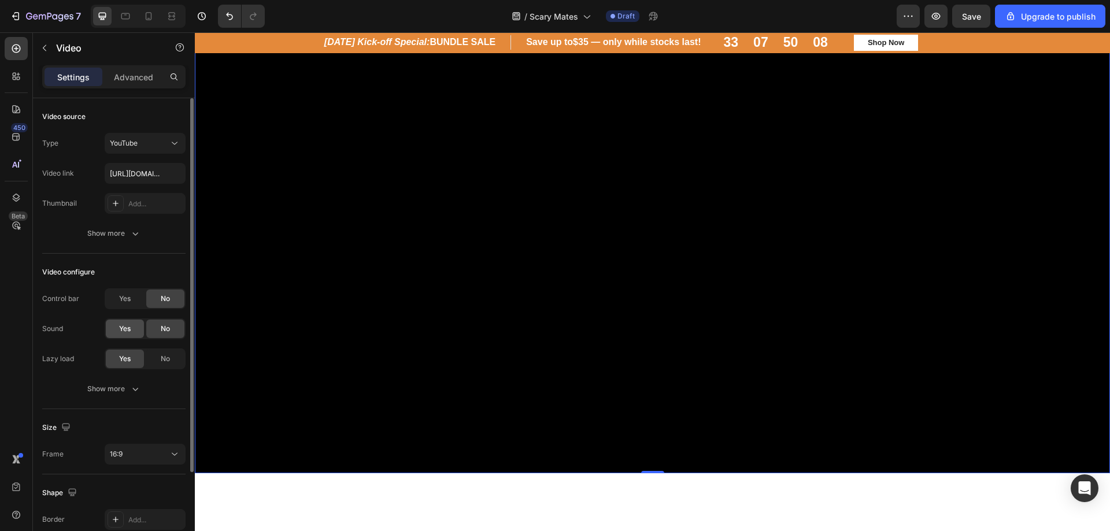
click at [132, 334] on div "Yes" at bounding box center [125, 329] width 38 height 19
click at [128, 385] on div "Show more" at bounding box center [114, 389] width 54 height 12
click at [128, 423] on span "Yes" at bounding box center [125, 419] width 12 height 10
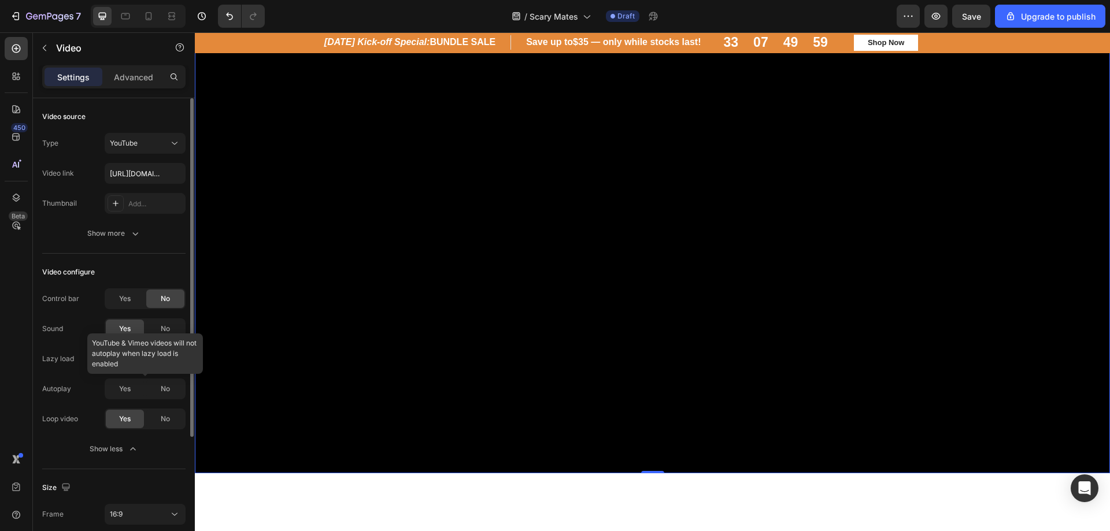
click at [115, 398] on div at bounding box center [145, 389] width 81 height 21
click at [169, 362] on span "No" at bounding box center [165, 359] width 9 height 10
click at [120, 391] on span "Yes" at bounding box center [125, 389] width 12 height 10
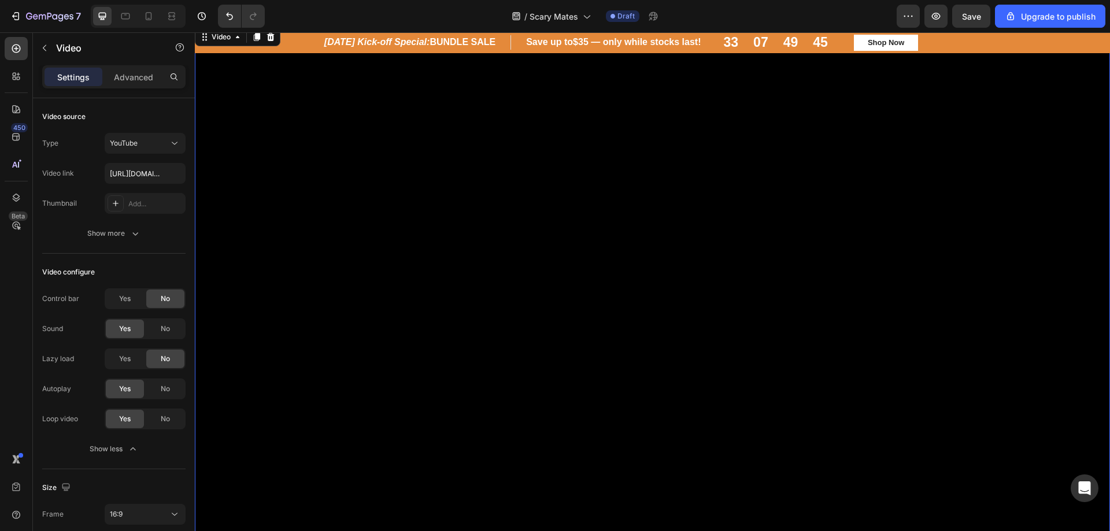
scroll to position [58, 0]
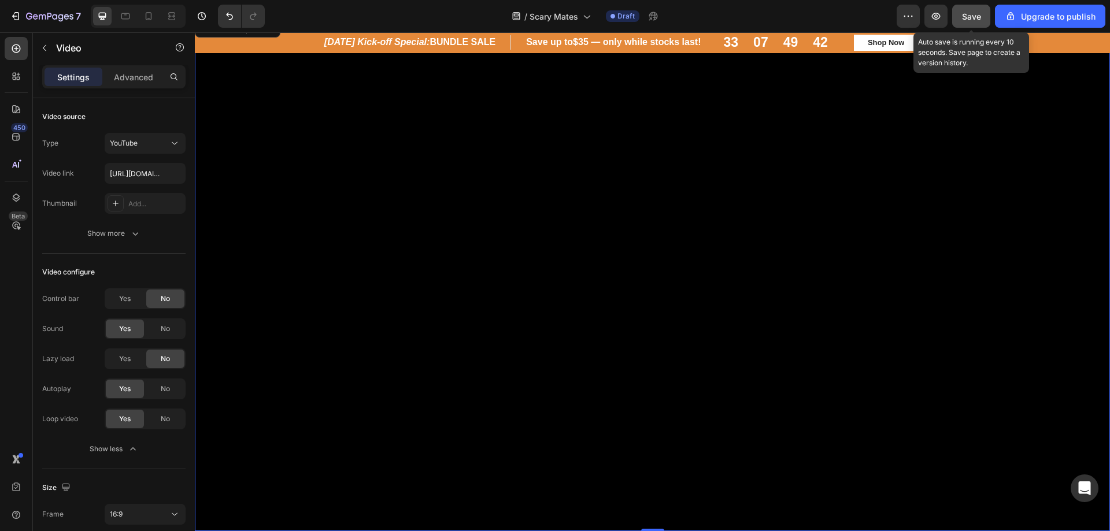
click at [974, 21] on span "Save" at bounding box center [971, 17] width 19 height 10
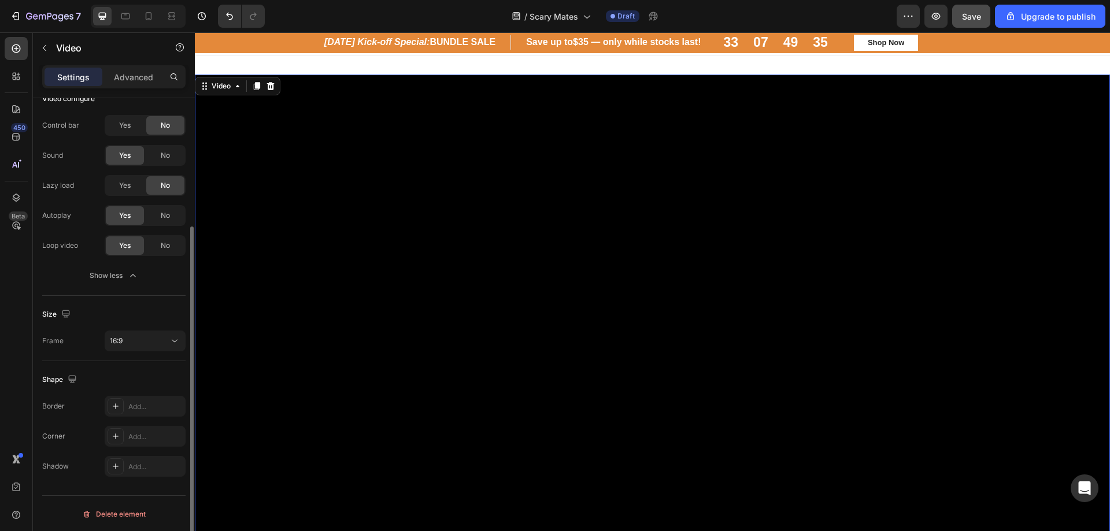
scroll to position [175, 0]
click at [143, 341] on div "16:9" at bounding box center [139, 340] width 59 height 10
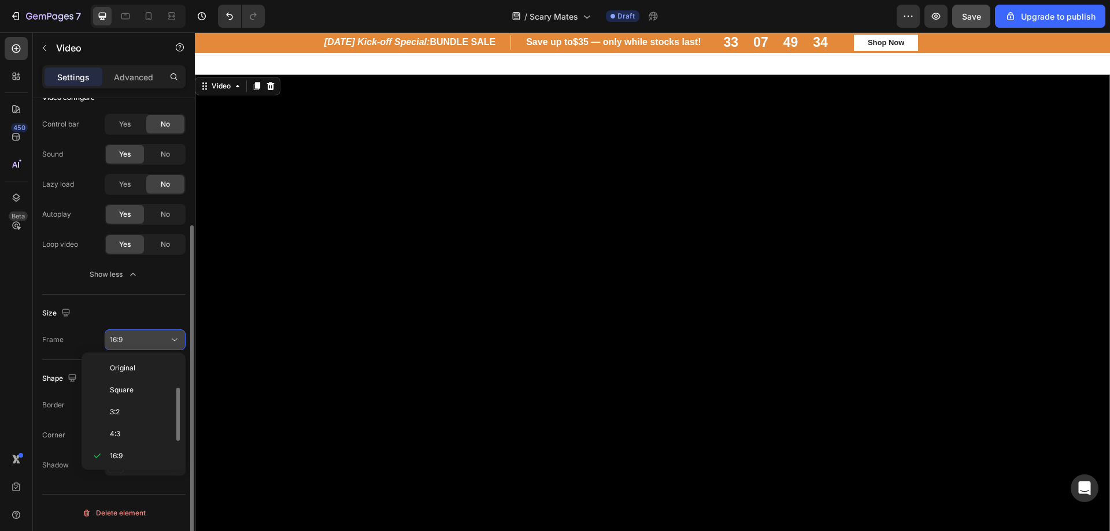
scroll to position [21, 0]
click at [157, 302] on div "Size Frame 16:9" at bounding box center [113, 327] width 143 height 65
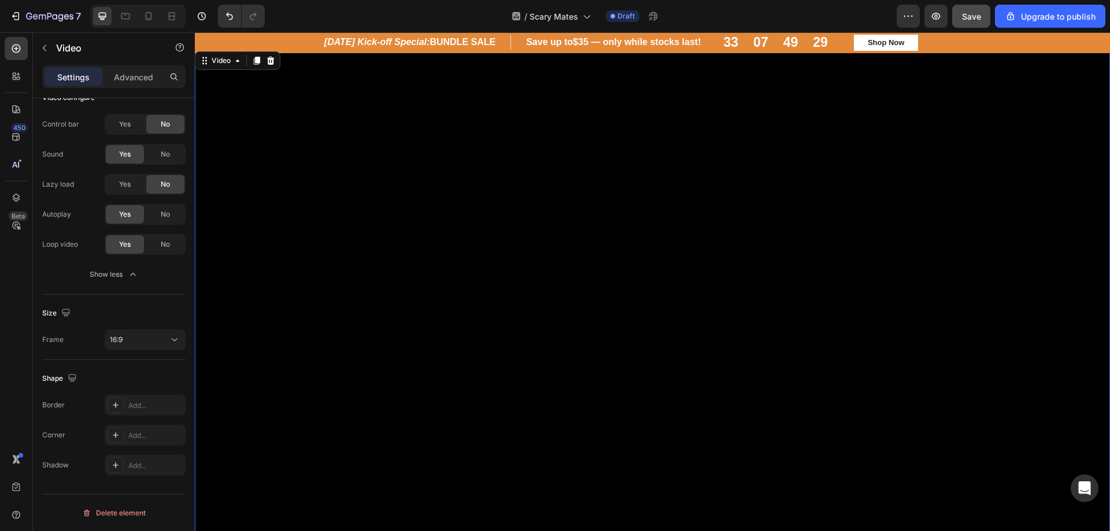
scroll to position [58, 0]
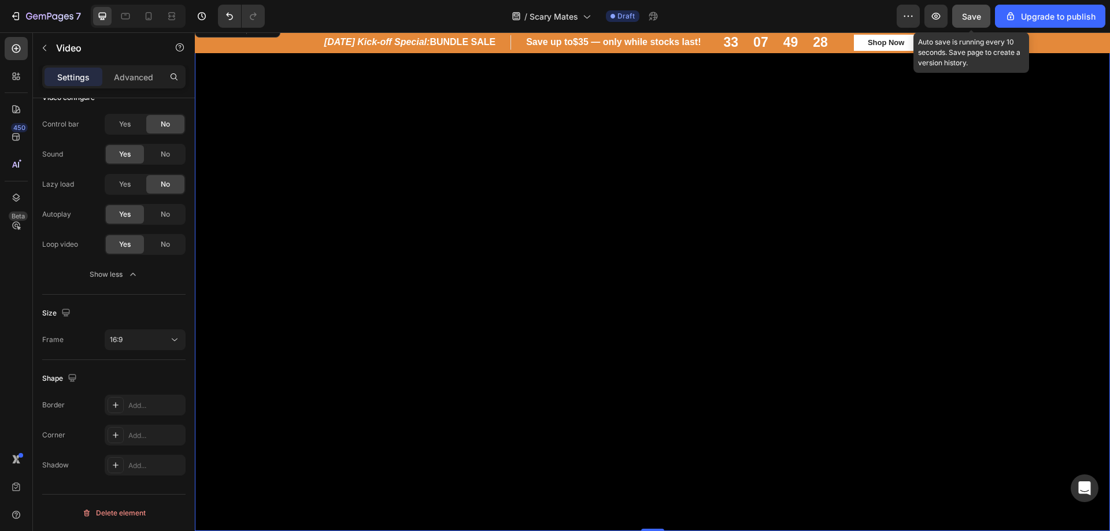
click at [973, 16] on span "Save" at bounding box center [971, 17] width 19 height 10
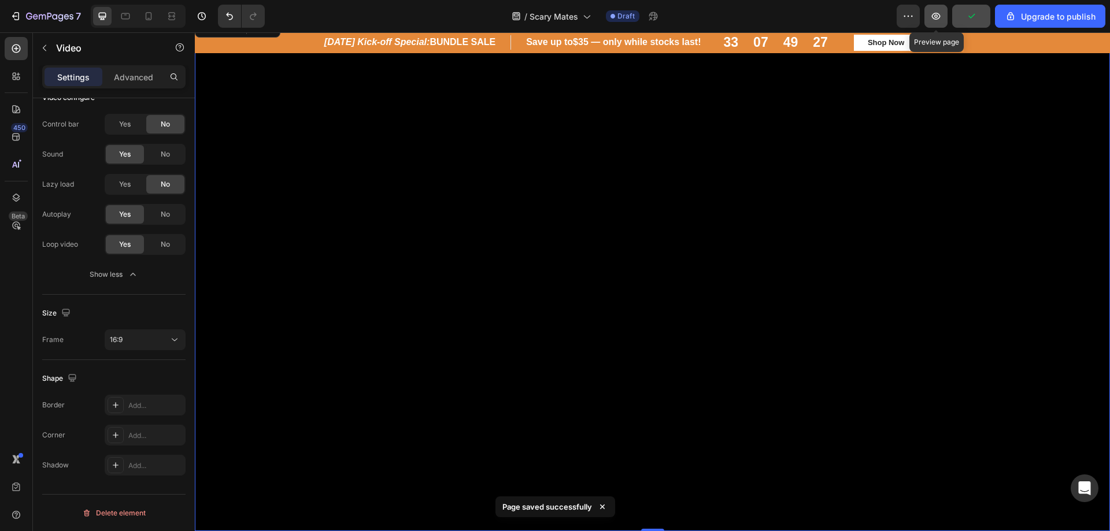
click at [938, 13] on icon "button" at bounding box center [936, 16] width 9 height 7
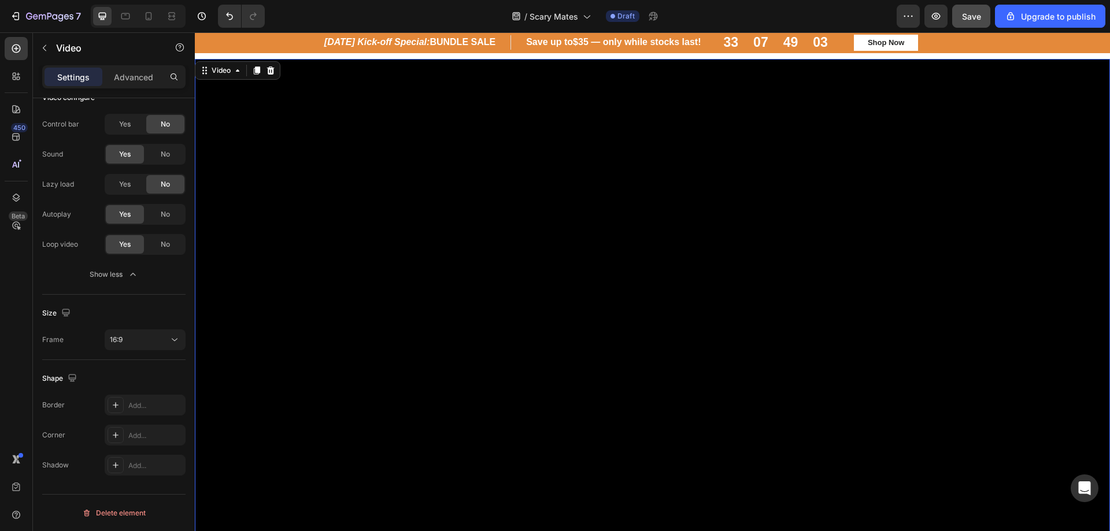
scroll to position [0, 0]
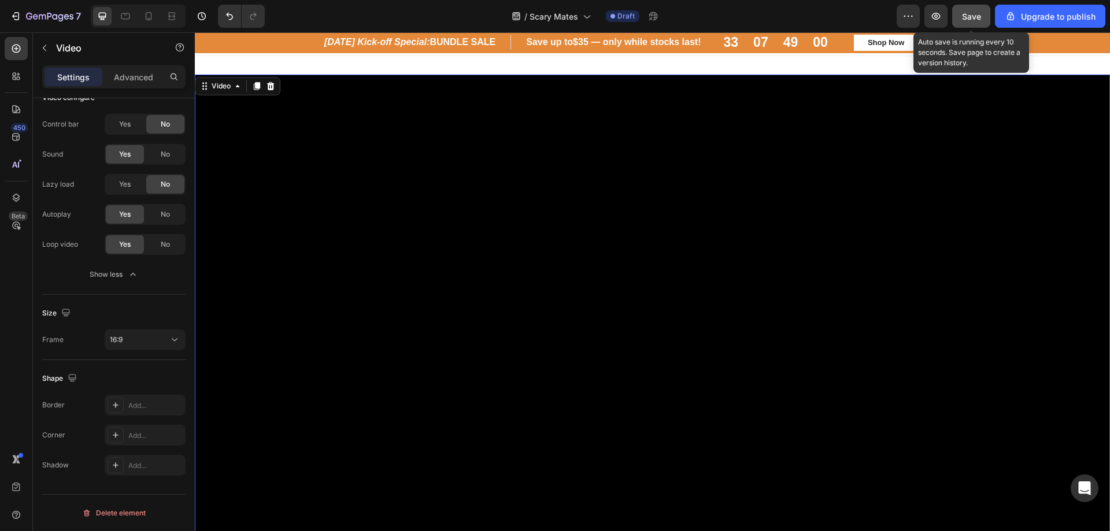
click at [973, 21] on div "Save" at bounding box center [971, 16] width 19 height 12
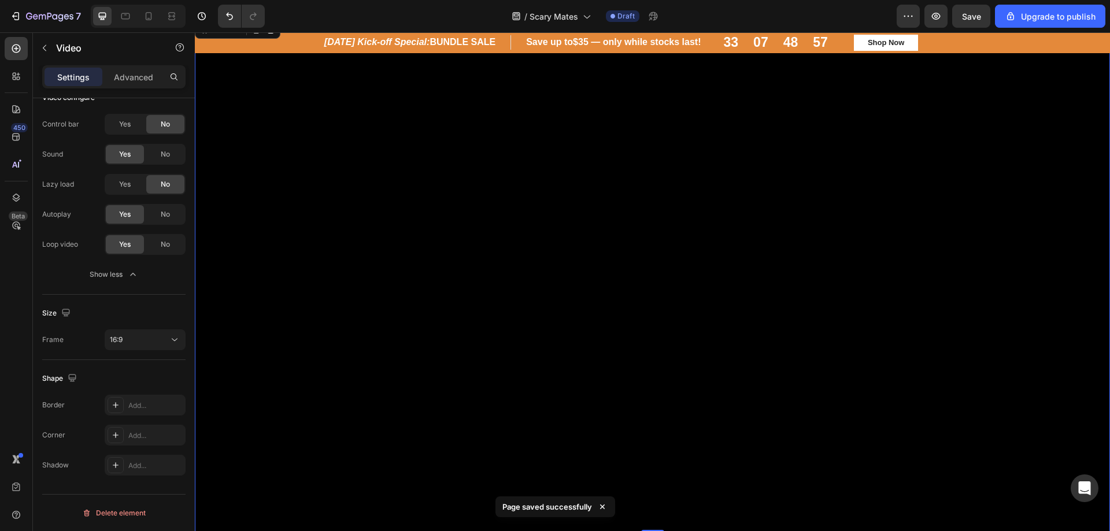
scroll to position [58, 0]
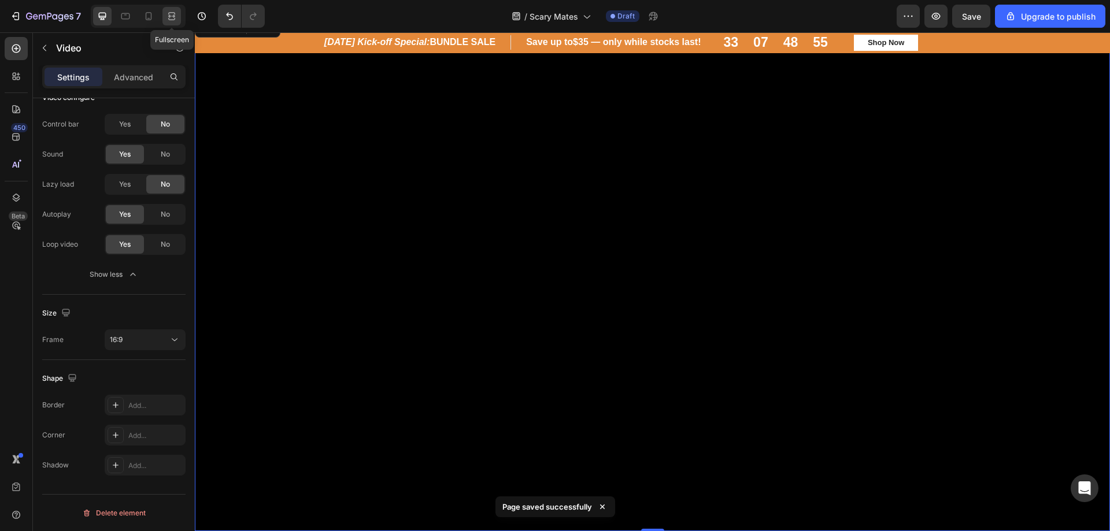
click at [169, 14] on icon at bounding box center [172, 16] width 12 height 12
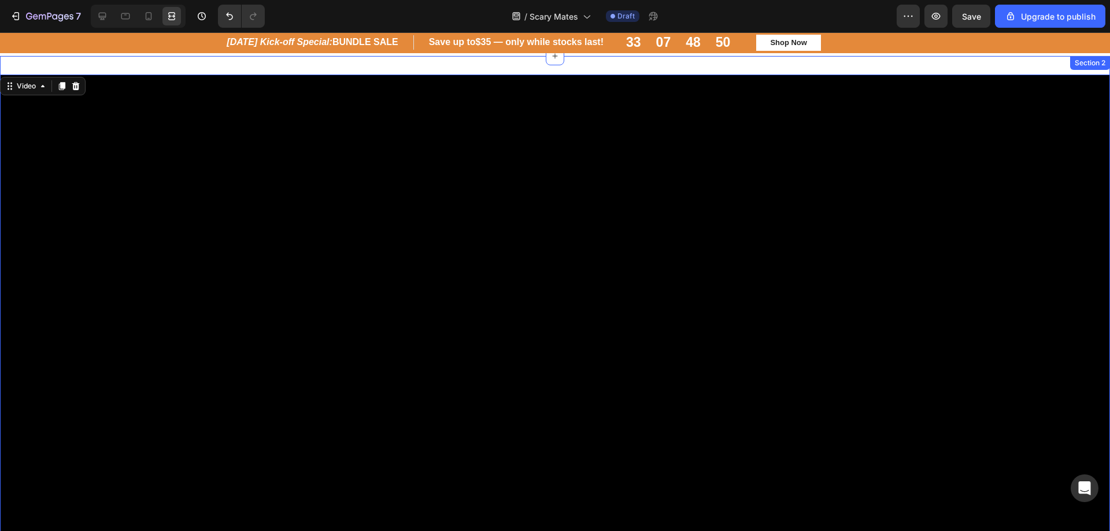
click at [463, 64] on div "Video 0 Section 2" at bounding box center [555, 387] width 1110 height 662
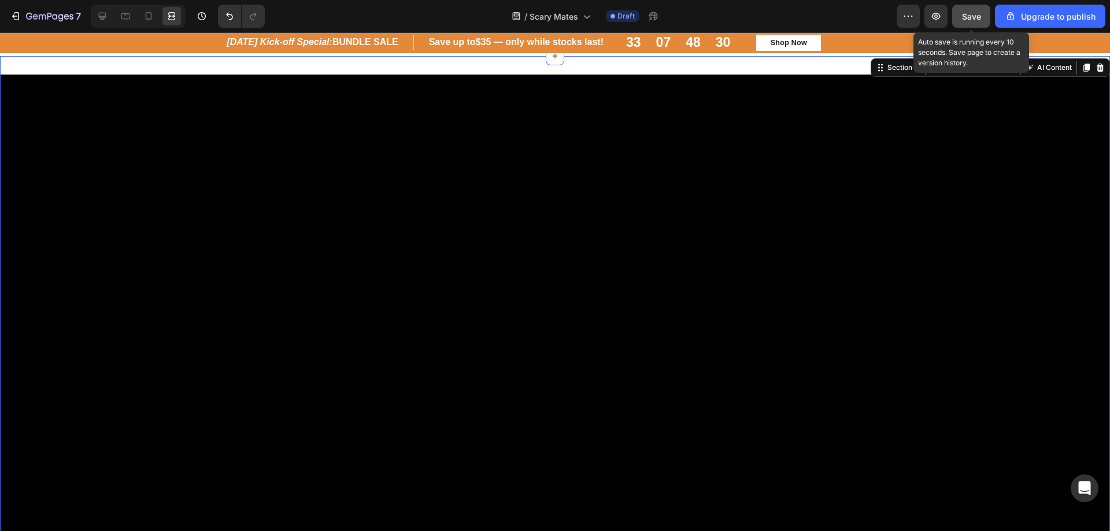
click at [980, 13] on span "Save" at bounding box center [971, 17] width 19 height 10
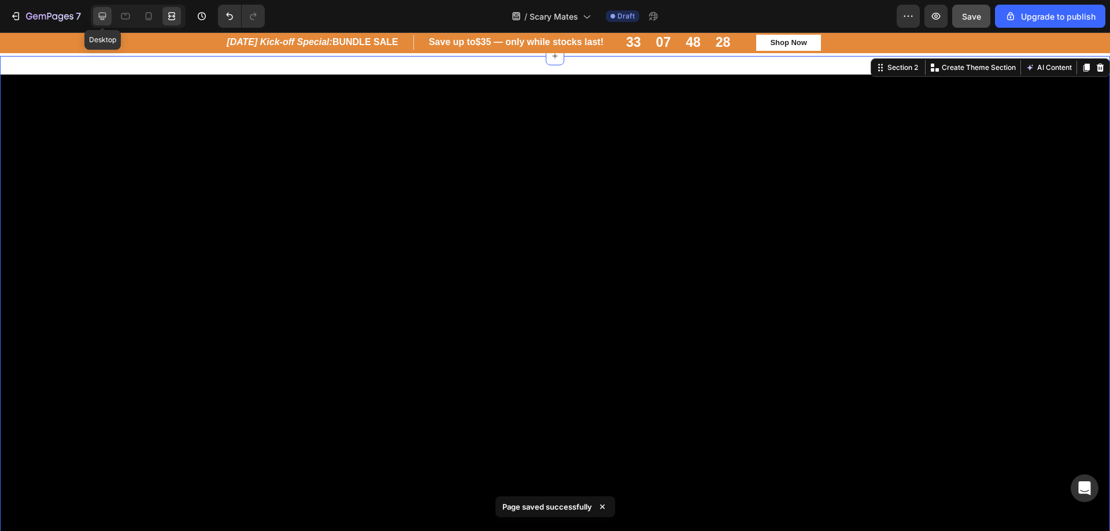
click at [94, 13] on div at bounding box center [102, 16] width 19 height 19
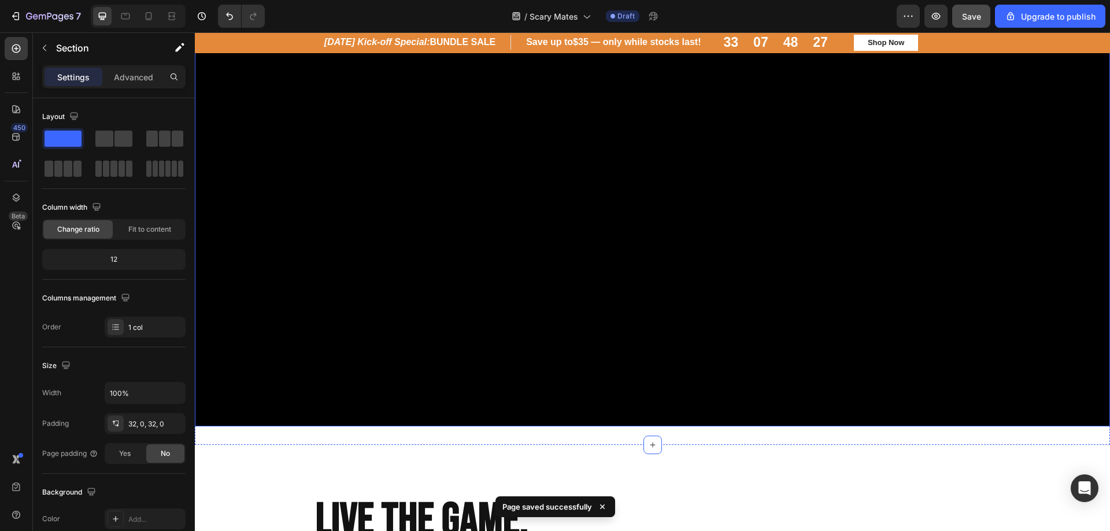
scroll to position [173, 0]
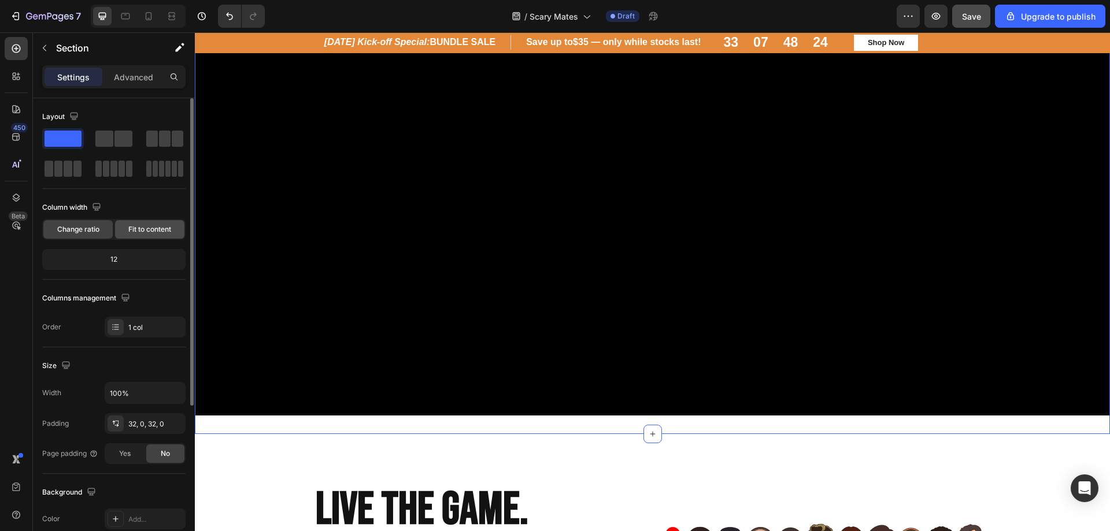
click at [142, 231] on span "Fit to content" at bounding box center [149, 229] width 43 height 10
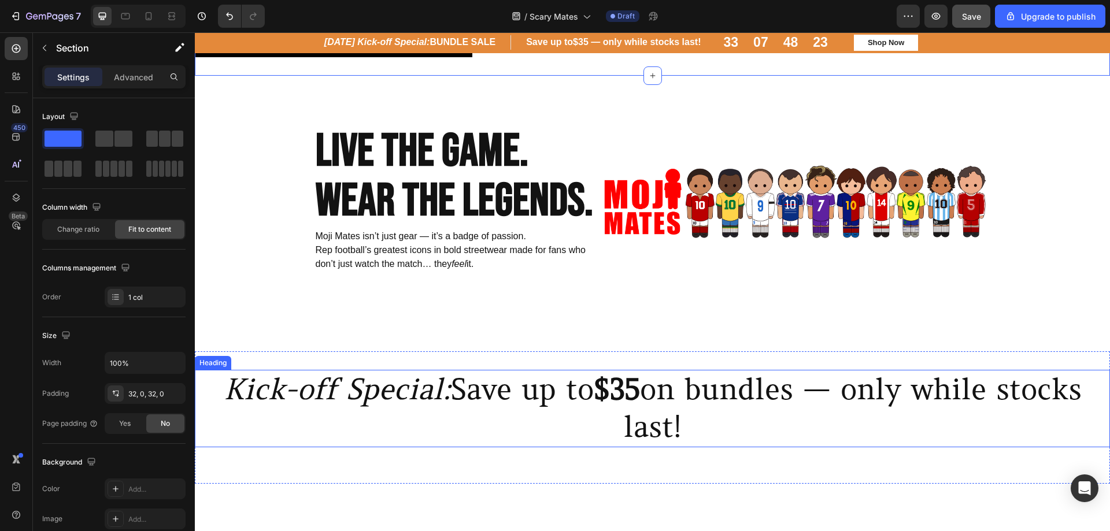
scroll to position [0, 0]
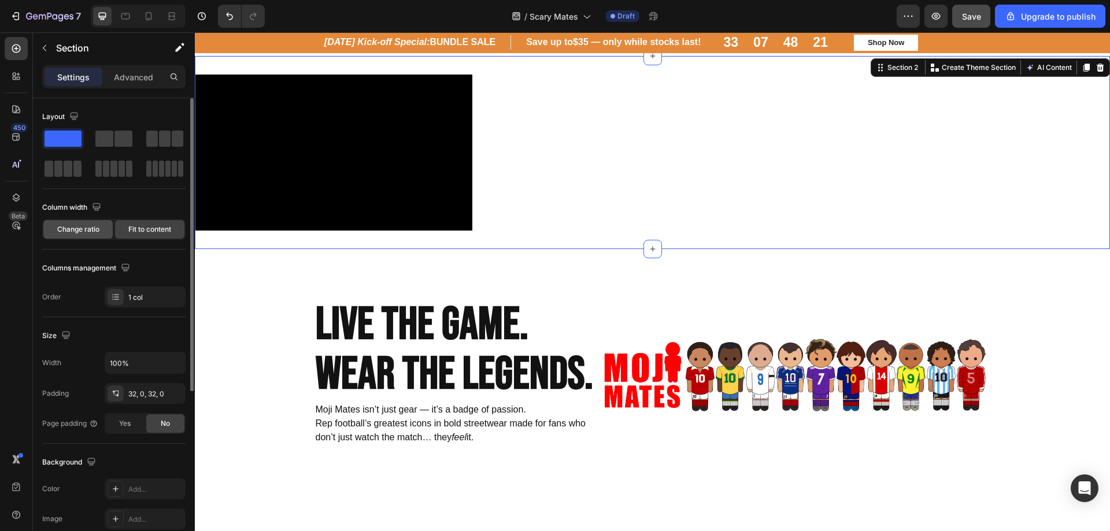
click at [80, 232] on span "Change ratio" at bounding box center [78, 229] width 42 height 10
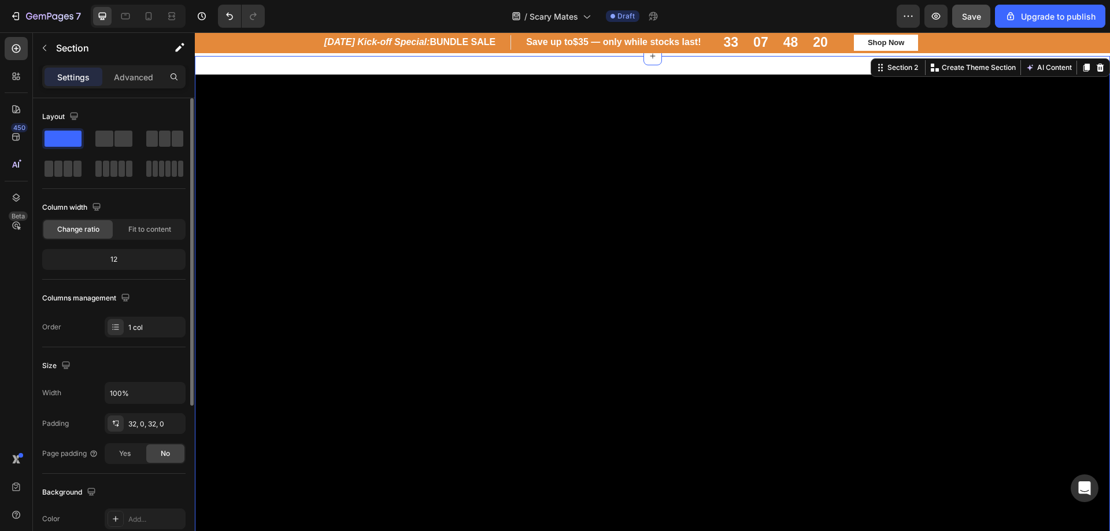
click at [114, 261] on div "12" at bounding box center [114, 260] width 139 height 16
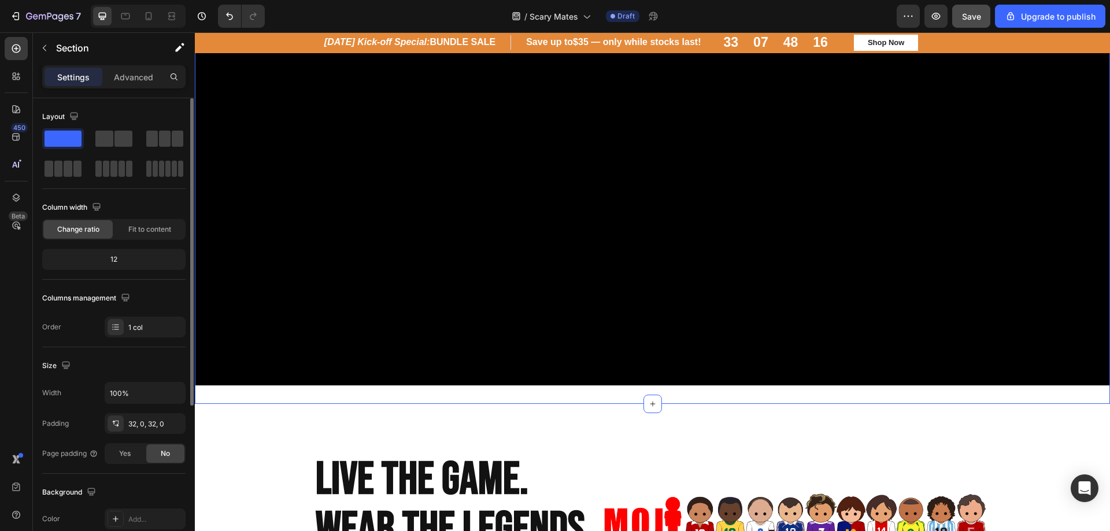
scroll to position [231, 0]
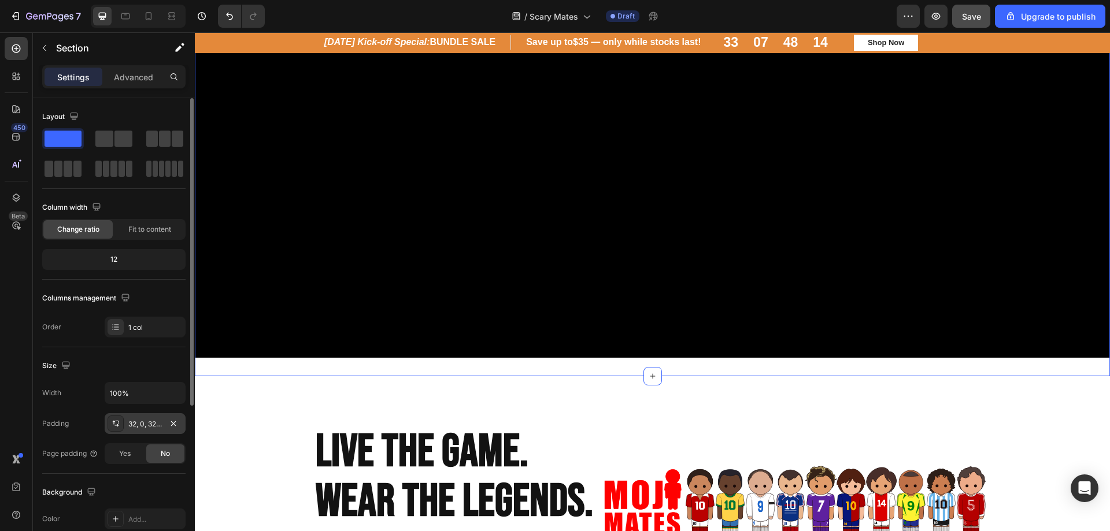
click at [152, 426] on div "32, 0, 32, 0" at bounding box center [145, 424] width 34 height 10
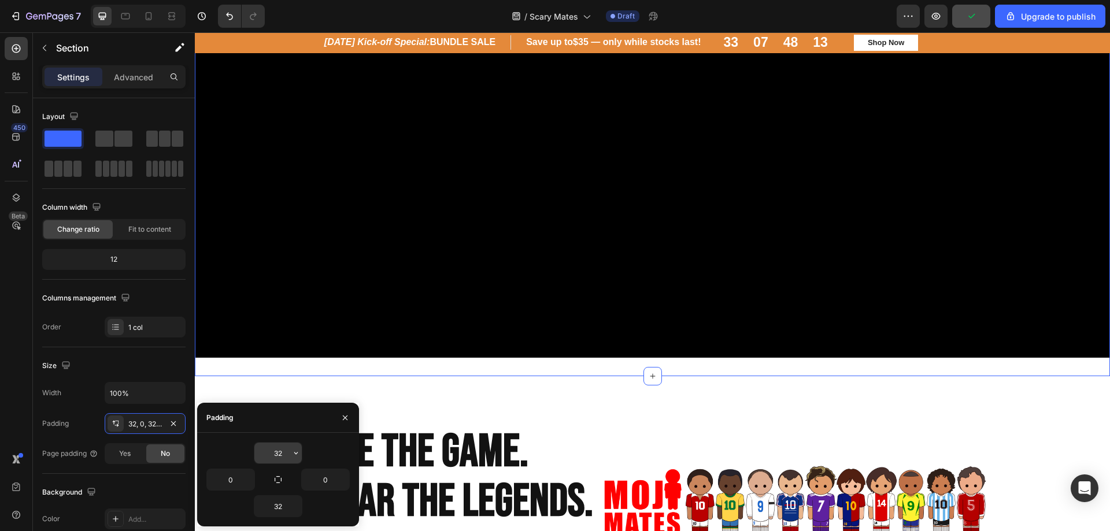
click at [286, 457] on input "32" at bounding box center [277, 453] width 47 height 21
click at [294, 456] on icon "button" at bounding box center [295, 453] width 9 height 9
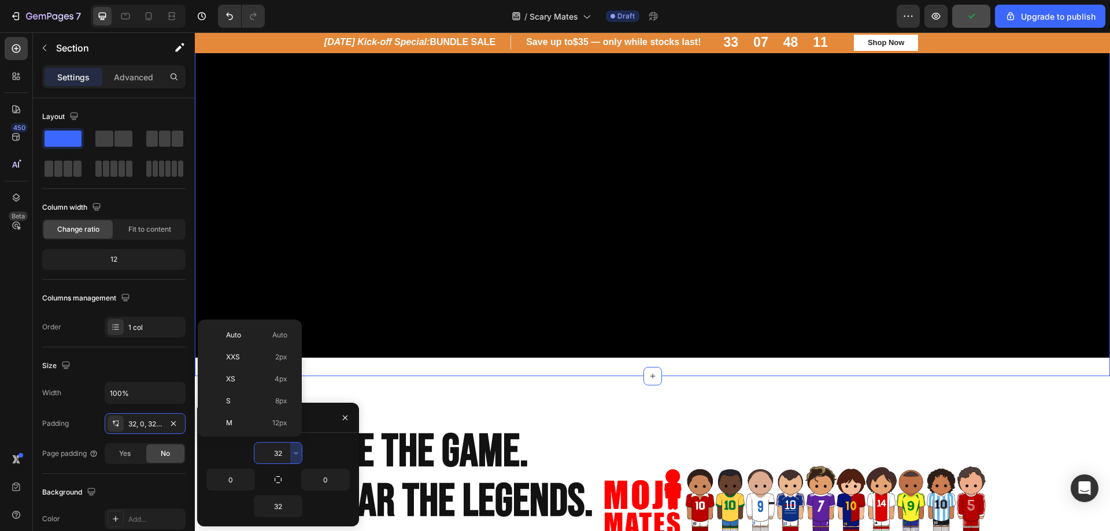
scroll to position [83, 0]
click at [257, 380] on p "XL 24px" at bounding box center [256, 384] width 61 height 10
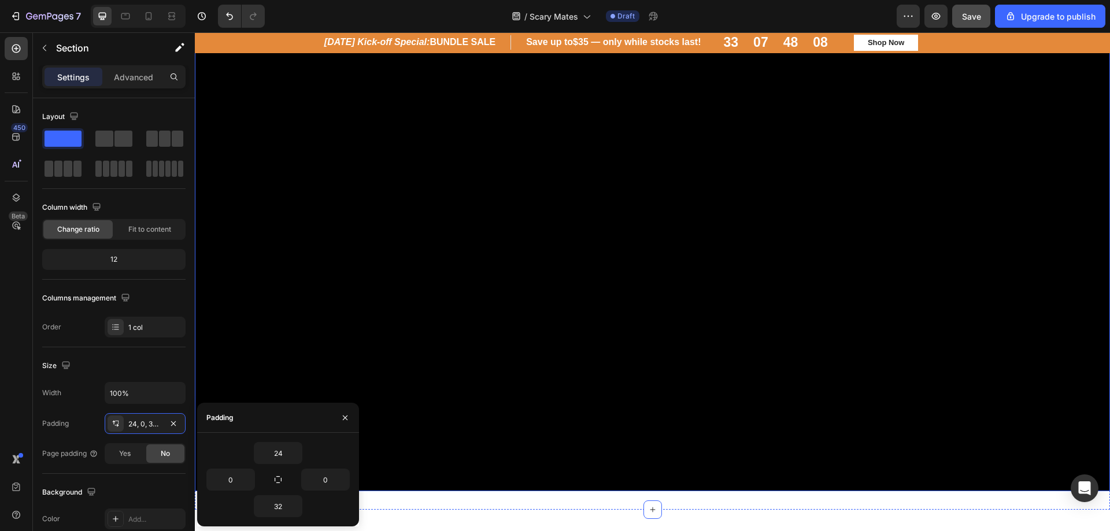
scroll to position [0, 0]
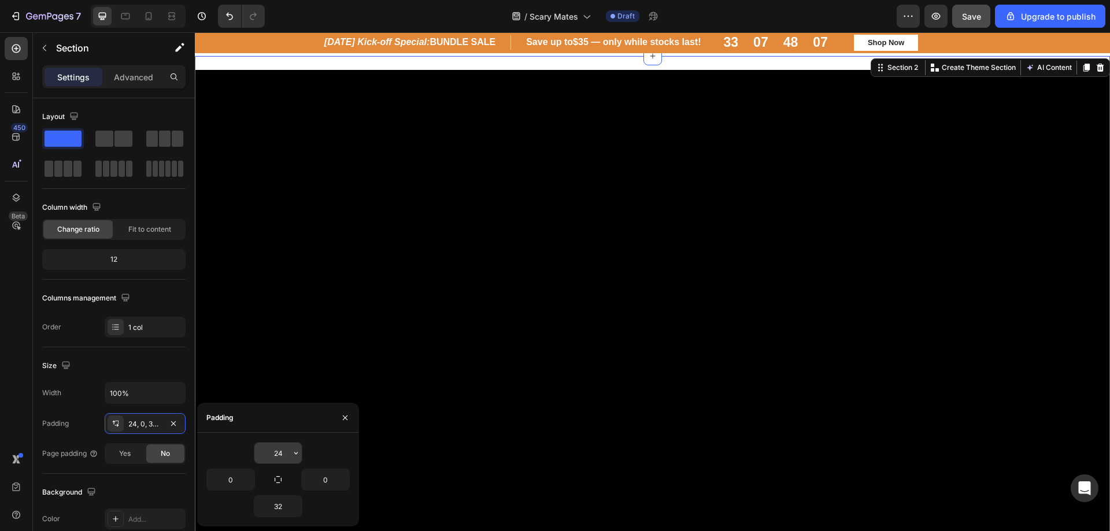
click at [285, 461] on input "24" at bounding box center [277, 453] width 47 height 21
click at [298, 455] on icon "button" at bounding box center [295, 453] width 9 height 9
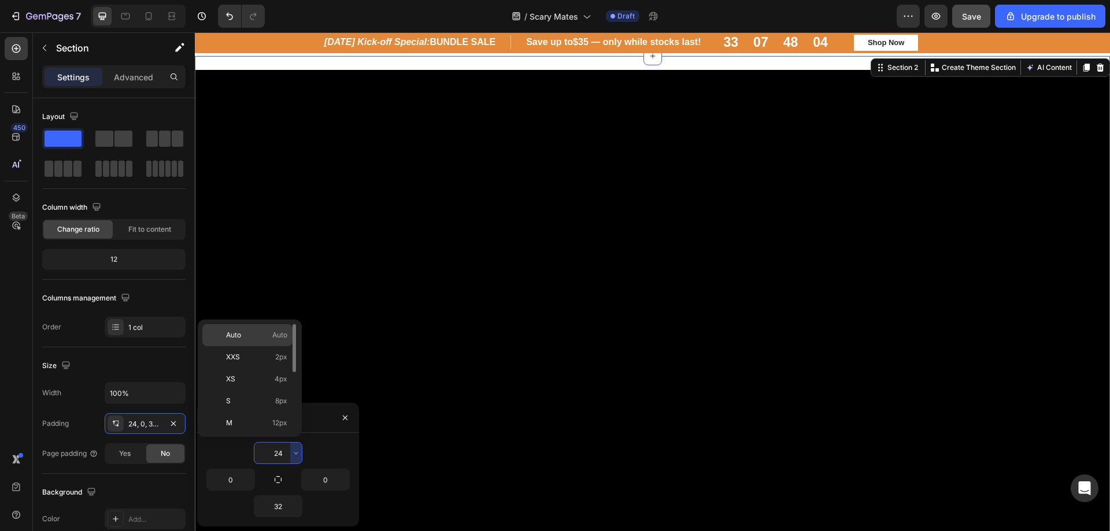
click at [259, 339] on p "Auto Auto" at bounding box center [256, 335] width 61 height 10
type input "Auto"
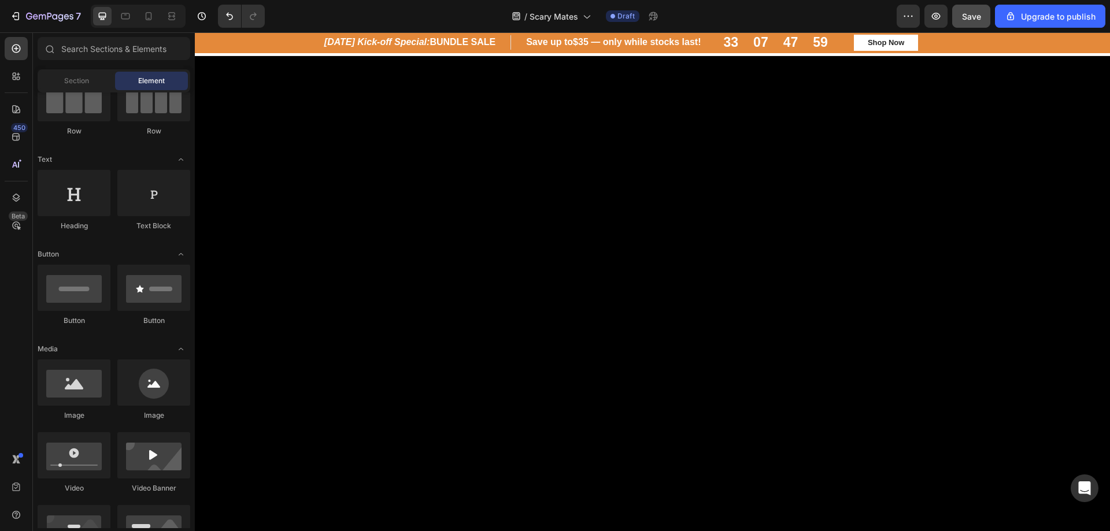
click at [498, 56] on div "Header" at bounding box center [652, 44] width 915 height 24
click at [501, 48] on h2 "Halloween Kick-off Special: BUNDLE SALE" at bounding box center [416, 42] width 187 height 14
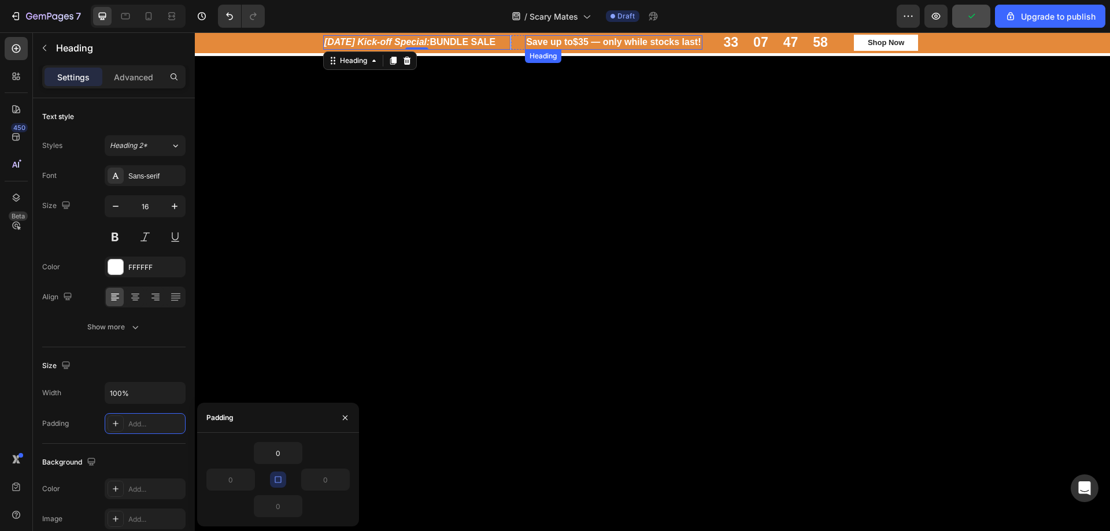
click at [525, 55] on div "Heading" at bounding box center [543, 56] width 36 height 14
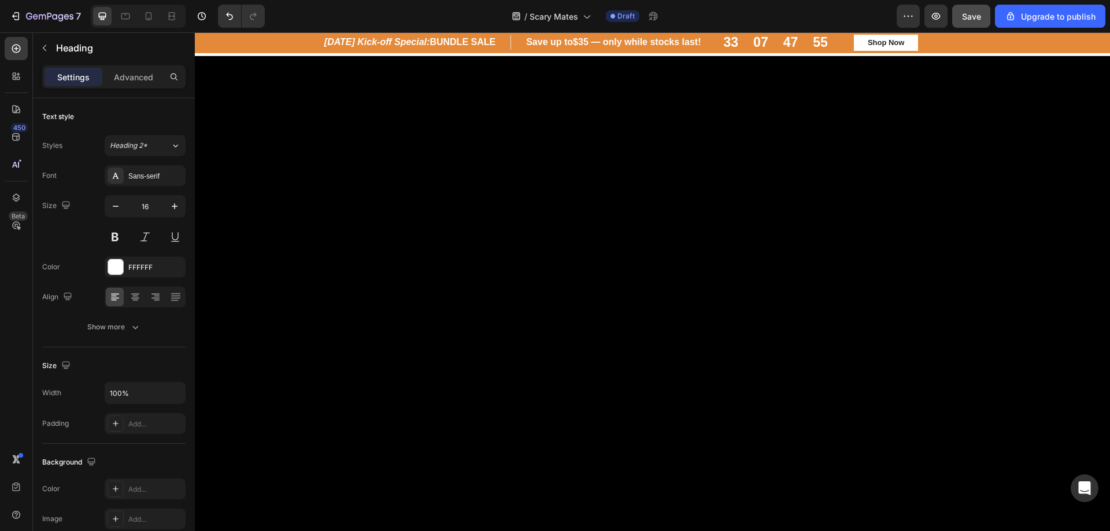
click at [372, 56] on div "Header" at bounding box center [652, 44] width 915 height 24
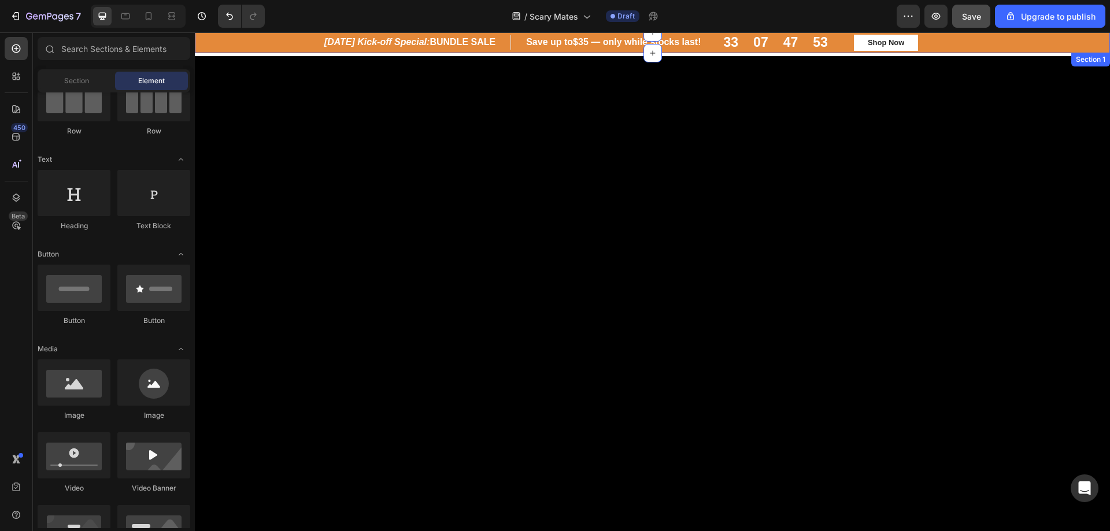
click at [1012, 40] on div "Halloween Kick-off Special: BUNDLE SALE Heading Row Save up to $35 — only while…" at bounding box center [653, 43] width 898 height 16
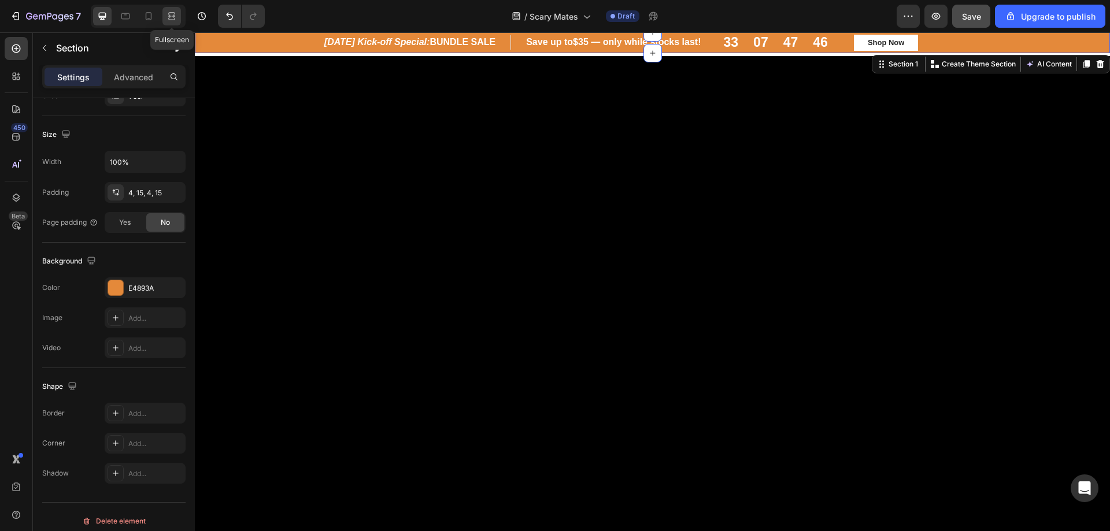
click at [173, 18] on icon at bounding box center [172, 16] width 12 height 12
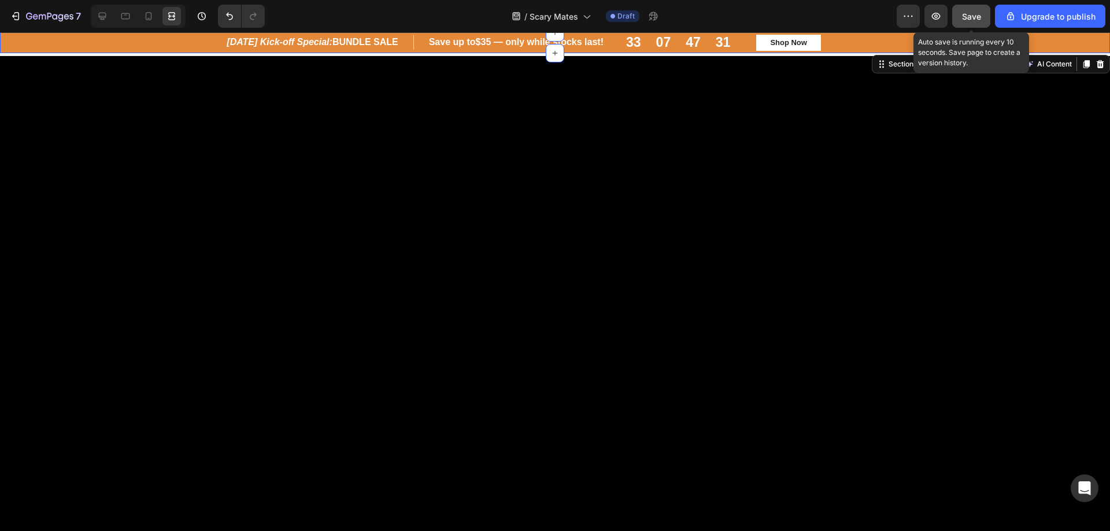
click at [969, 22] on div "Save" at bounding box center [971, 16] width 19 height 12
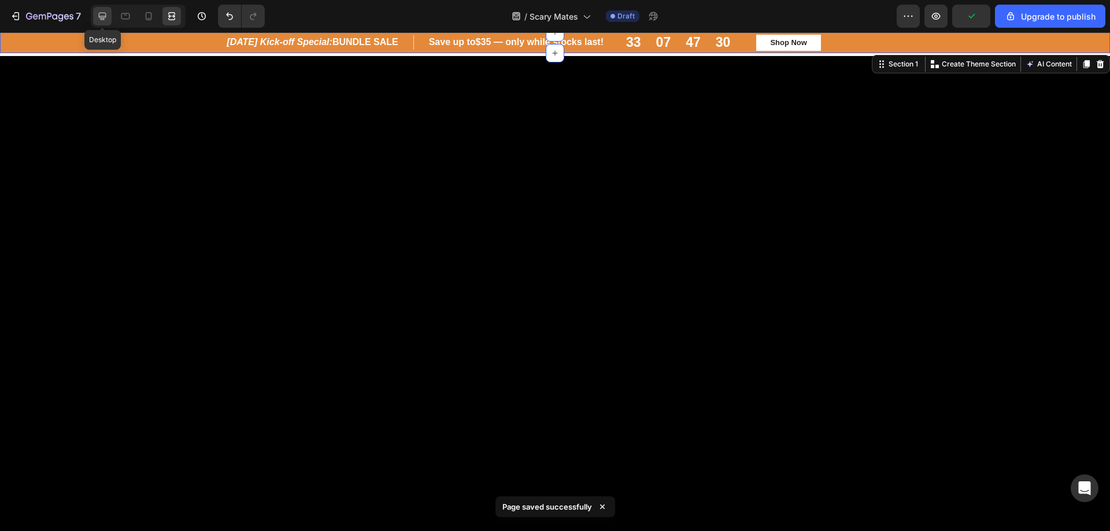
click at [101, 14] on icon at bounding box center [103, 16] width 12 height 12
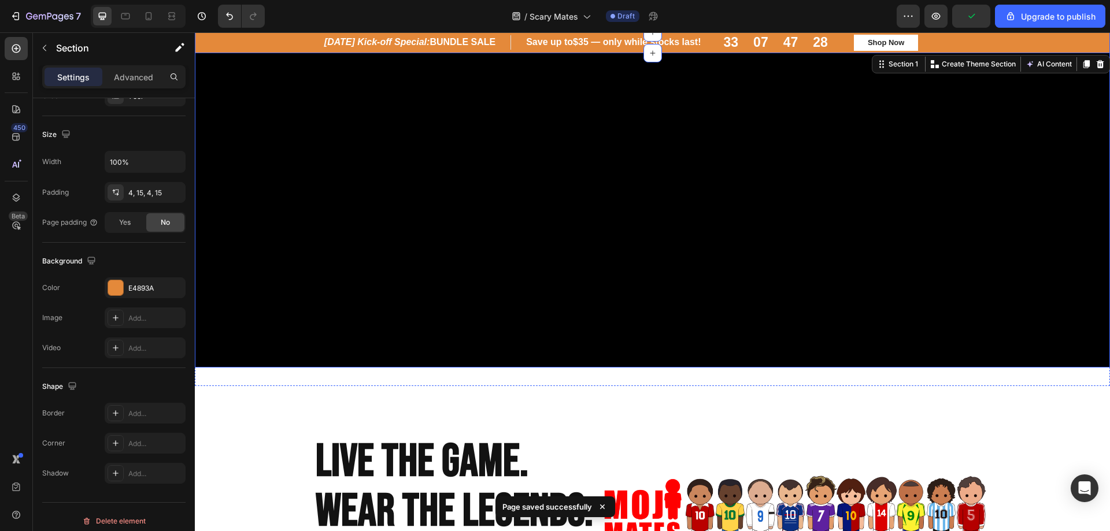
scroll to position [231, 0]
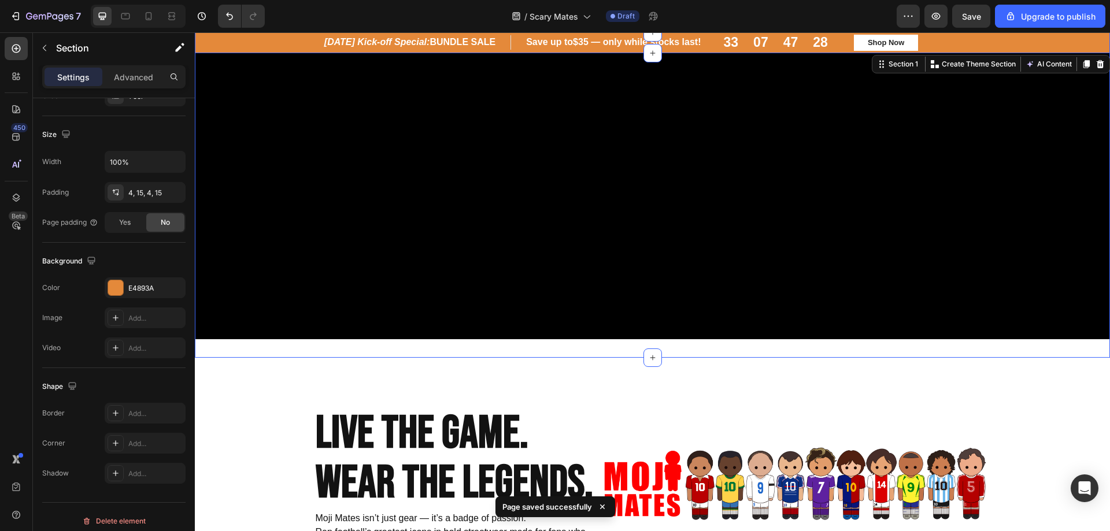
click at [531, 343] on div "Video Section 2" at bounding box center [652, 91] width 915 height 533
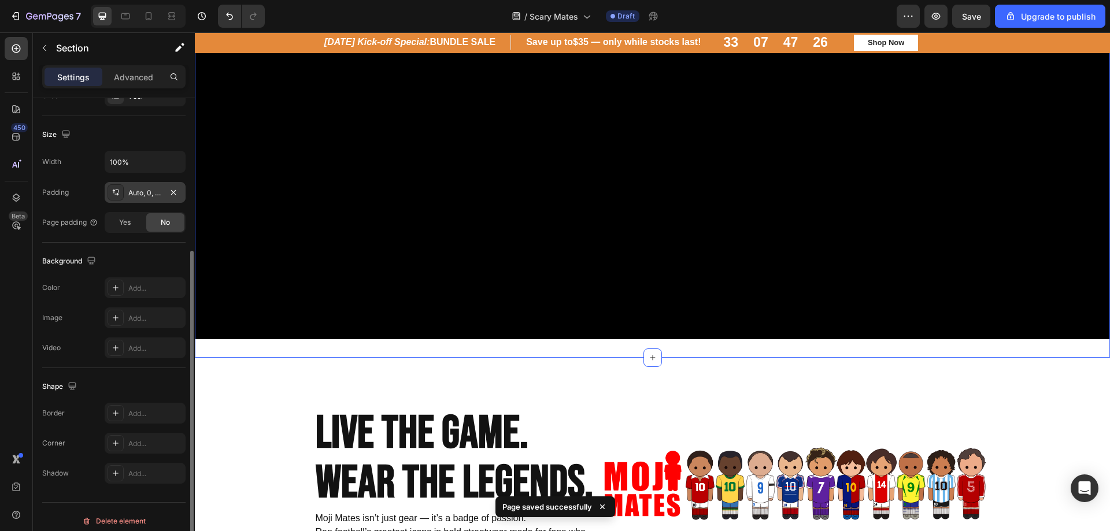
click at [137, 192] on div "Auto, 0, 32, 0" at bounding box center [145, 193] width 34 height 10
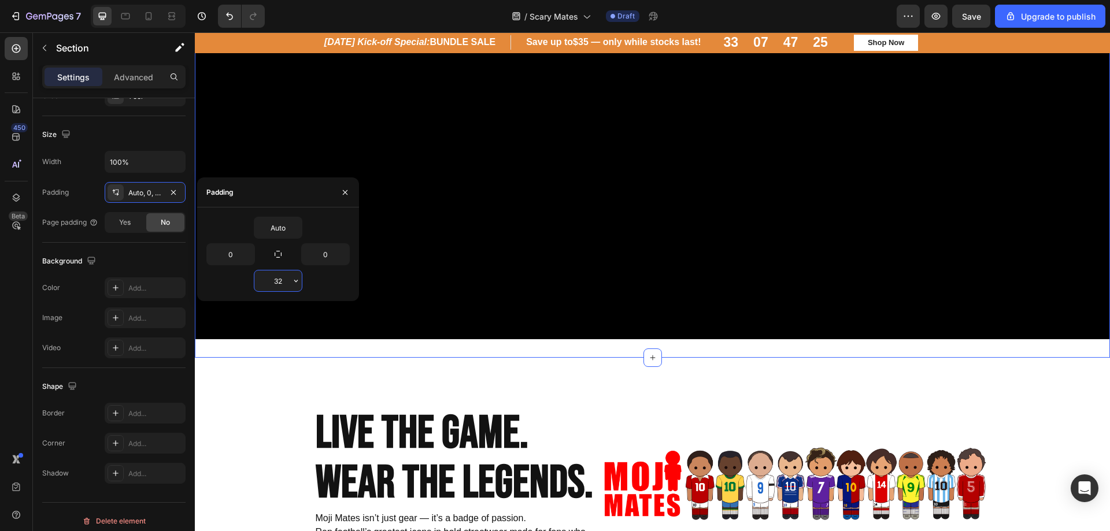
click at [274, 289] on input "32" at bounding box center [277, 281] width 47 height 21
click at [294, 281] on icon "button" at bounding box center [295, 280] width 9 height 9
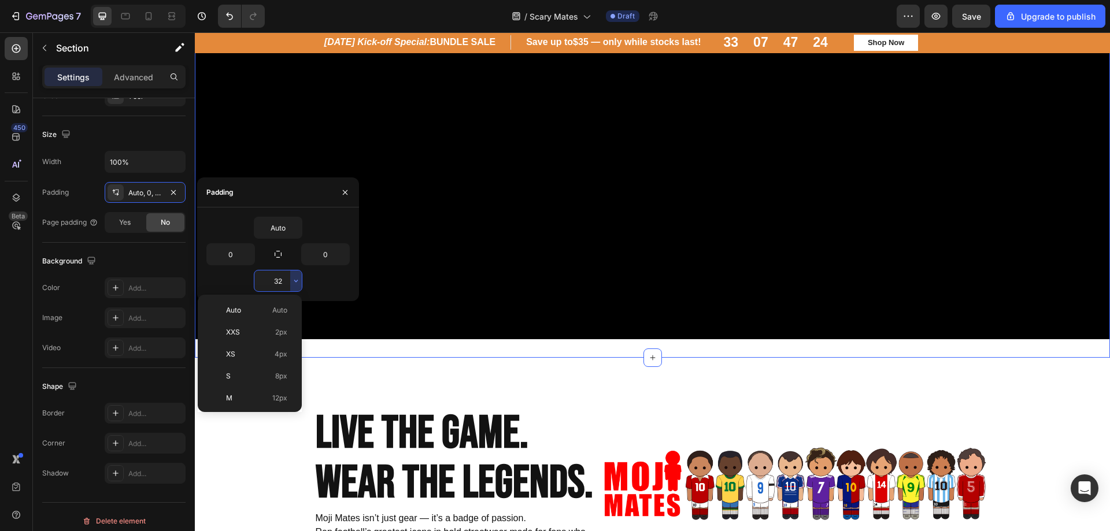
scroll to position [83, 0]
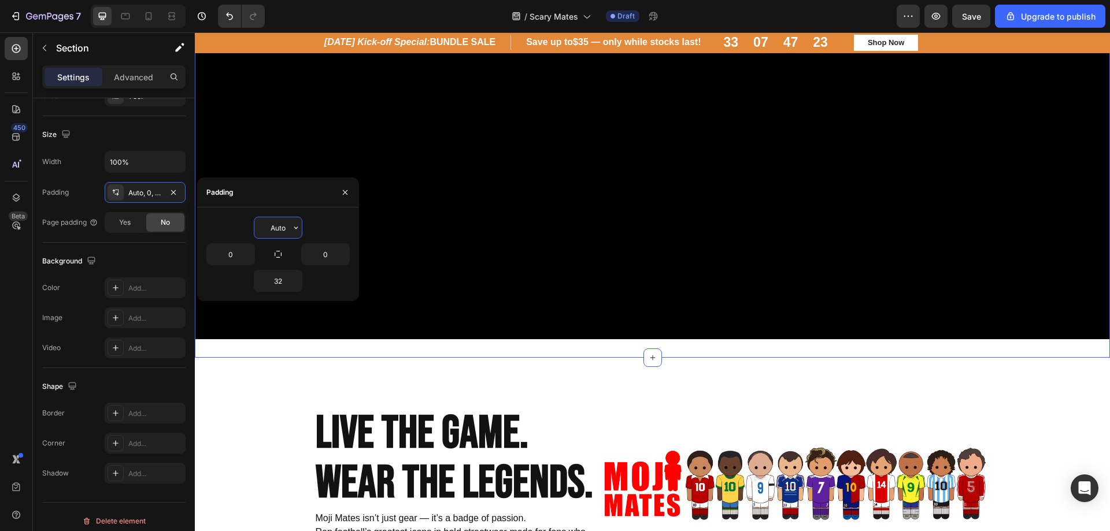
click at [282, 230] on input "Auto" at bounding box center [277, 227] width 47 height 21
click at [297, 228] on icon "button" at bounding box center [295, 228] width 3 height 2
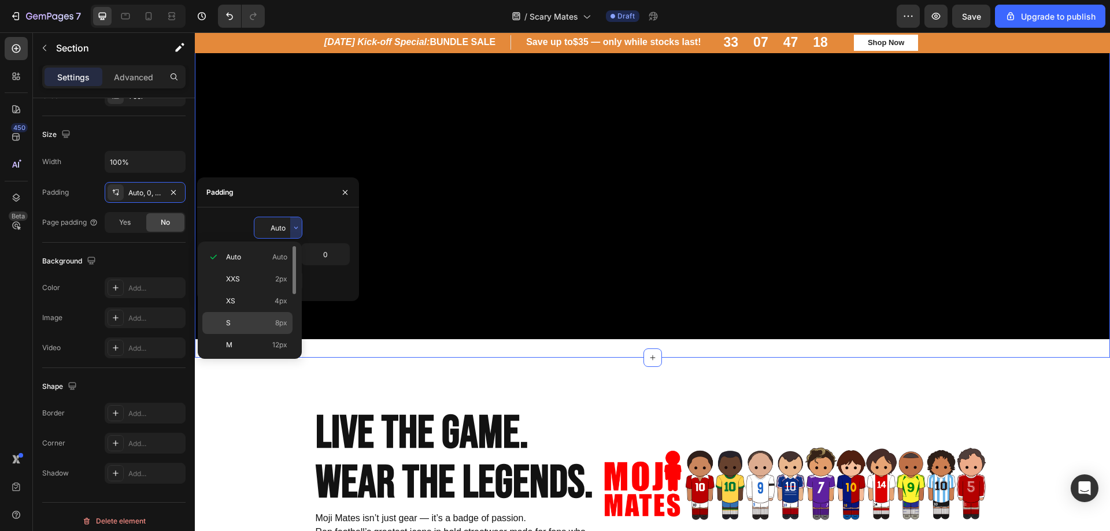
click at [268, 325] on p "S 8px" at bounding box center [256, 323] width 61 height 10
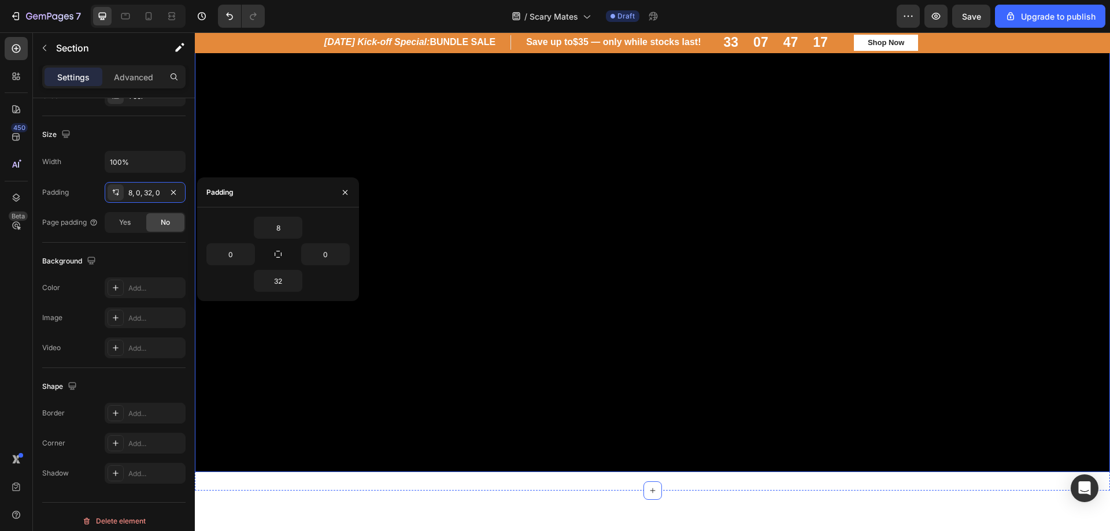
scroll to position [0, 0]
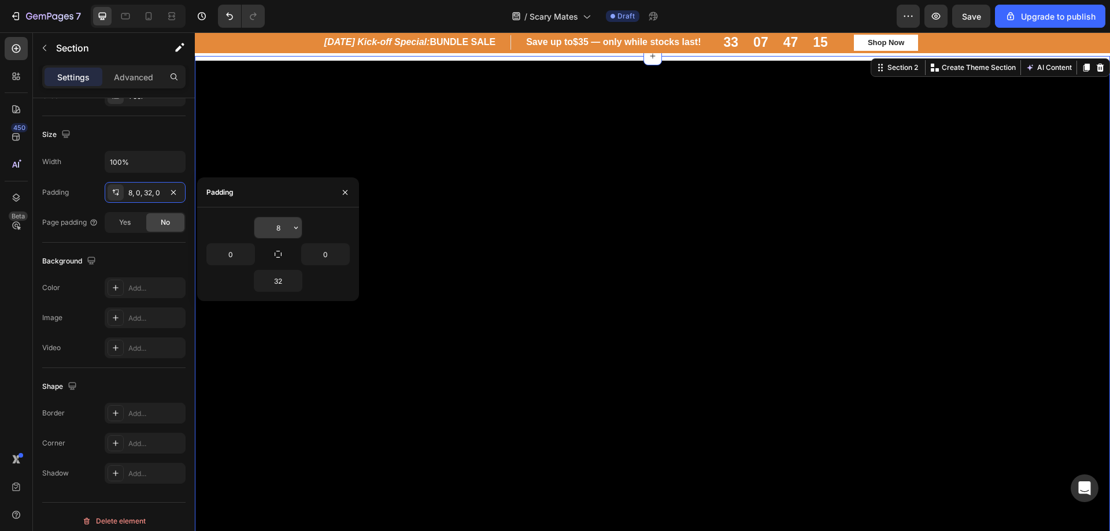
click at [288, 228] on input "8" at bounding box center [277, 227] width 47 height 21
click at [296, 230] on icon "button" at bounding box center [295, 227] width 9 height 9
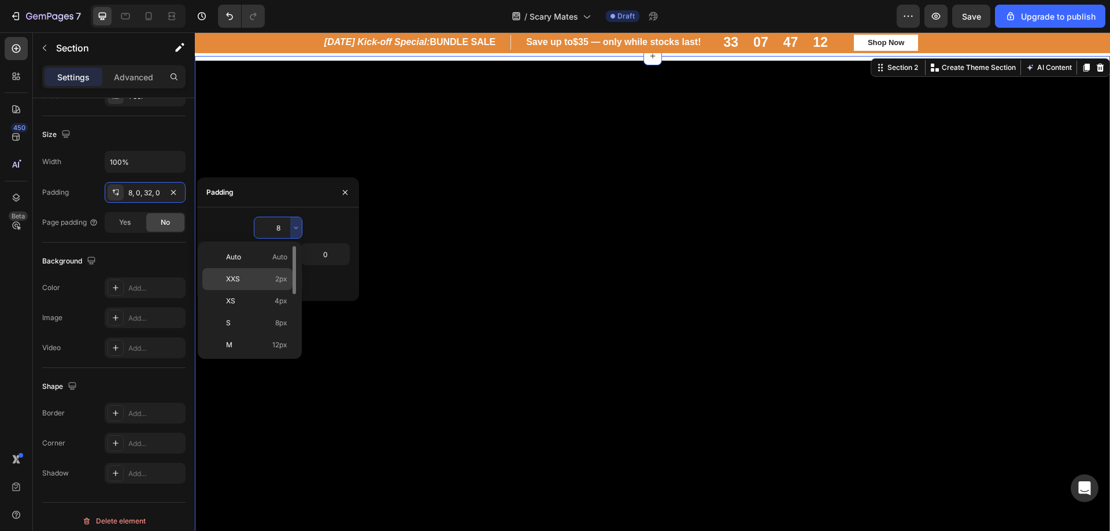
click at [271, 286] on div "XXS 2px" at bounding box center [247, 279] width 90 height 22
type input "2"
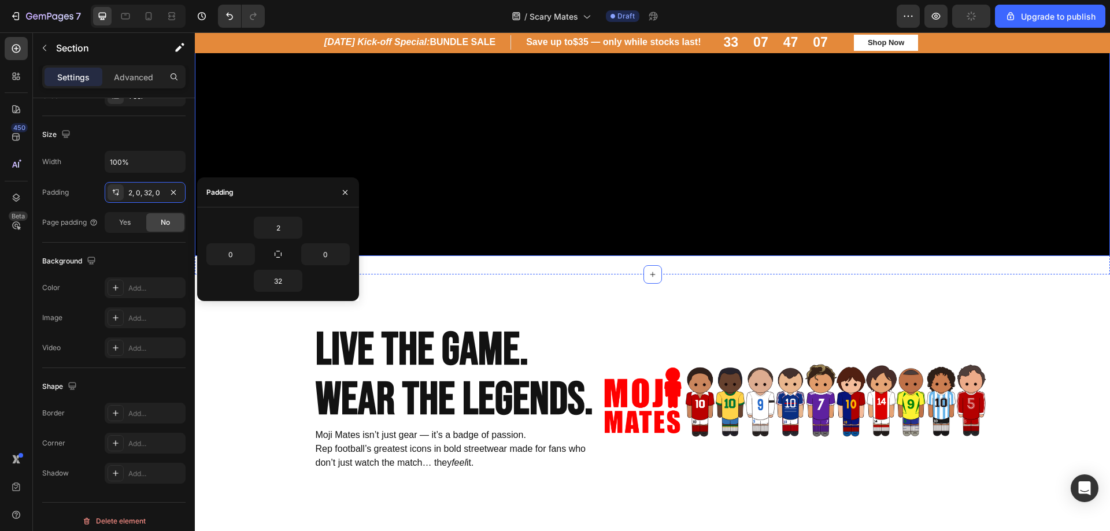
scroll to position [347, 0]
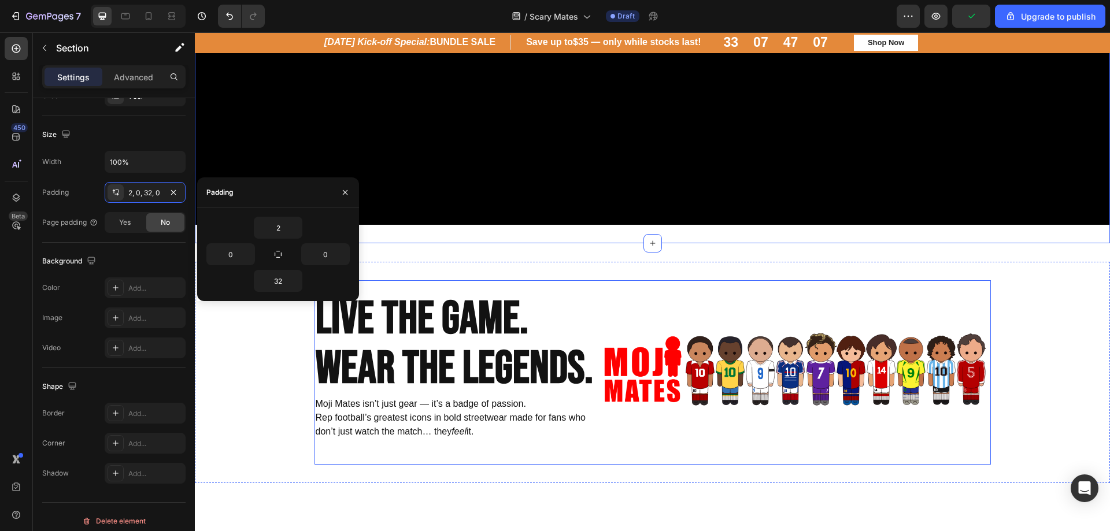
click at [778, 308] on div "Image" at bounding box center [795, 372] width 392 height 184
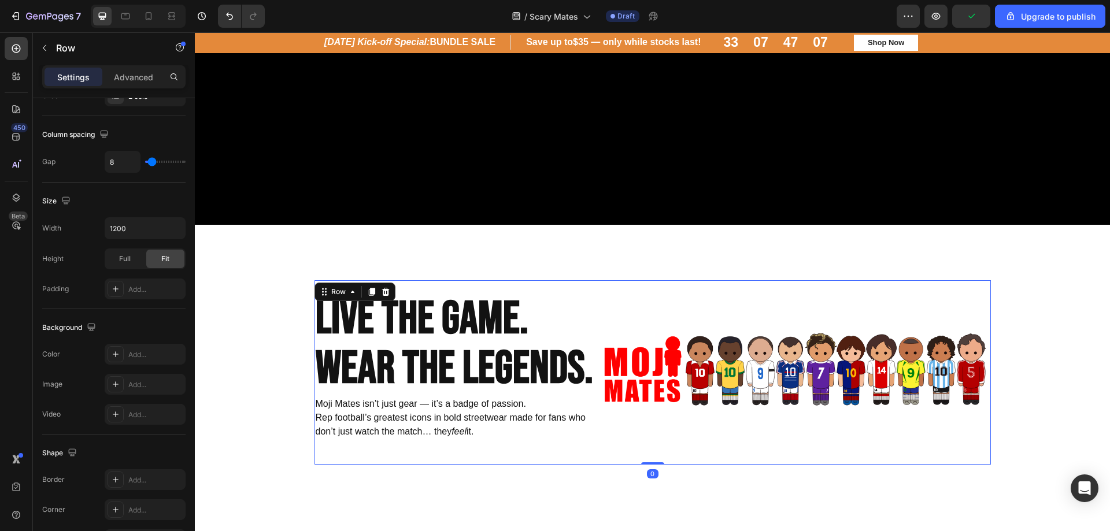
scroll to position [0, 0]
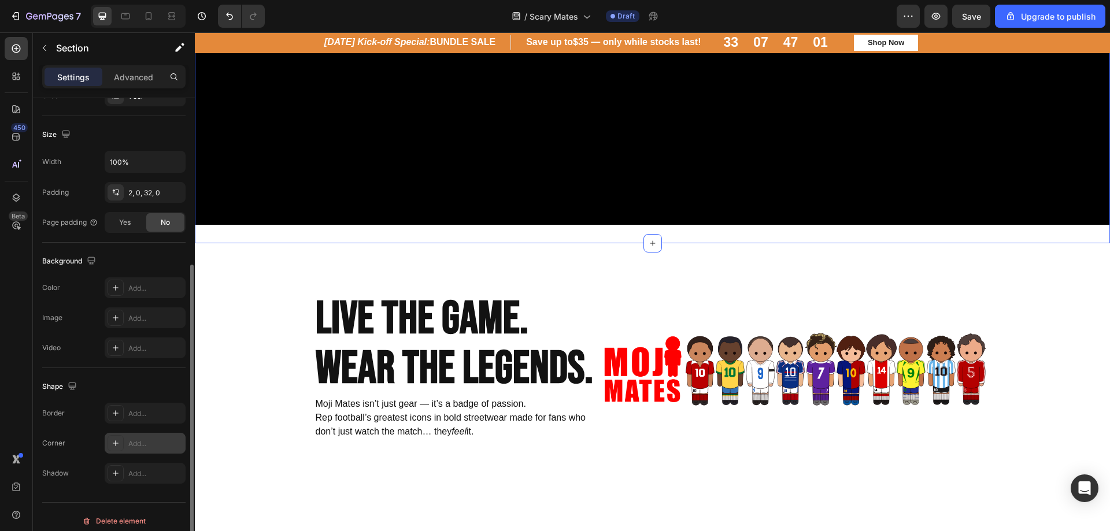
scroll to position [239, 0]
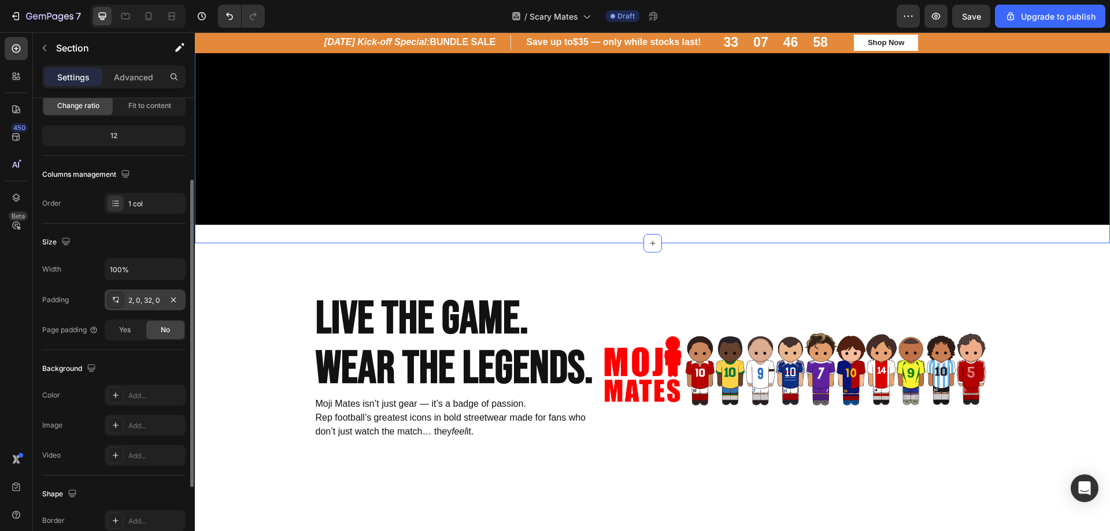
scroll to position [0, 0]
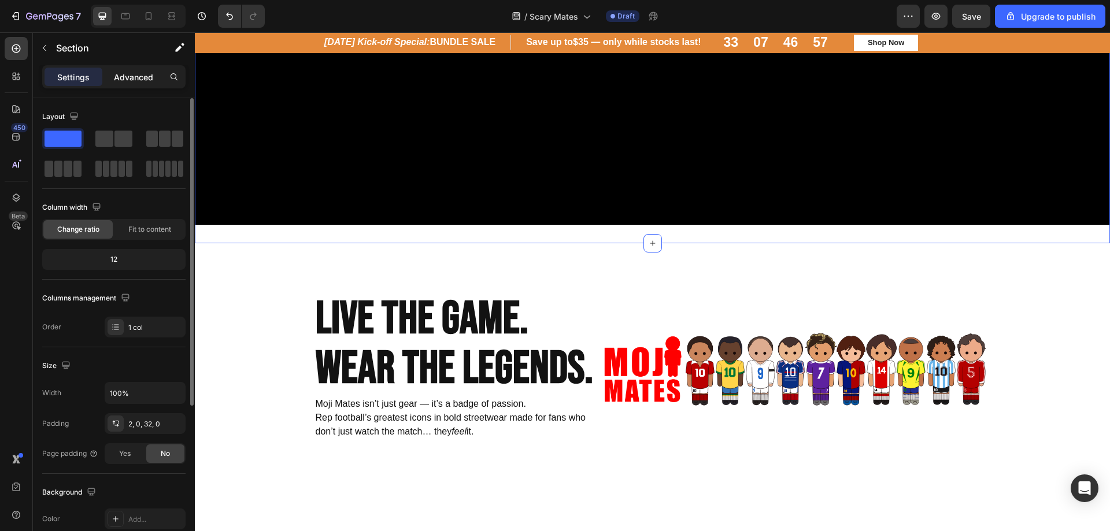
click at [142, 81] on p "Advanced" at bounding box center [133, 77] width 39 height 12
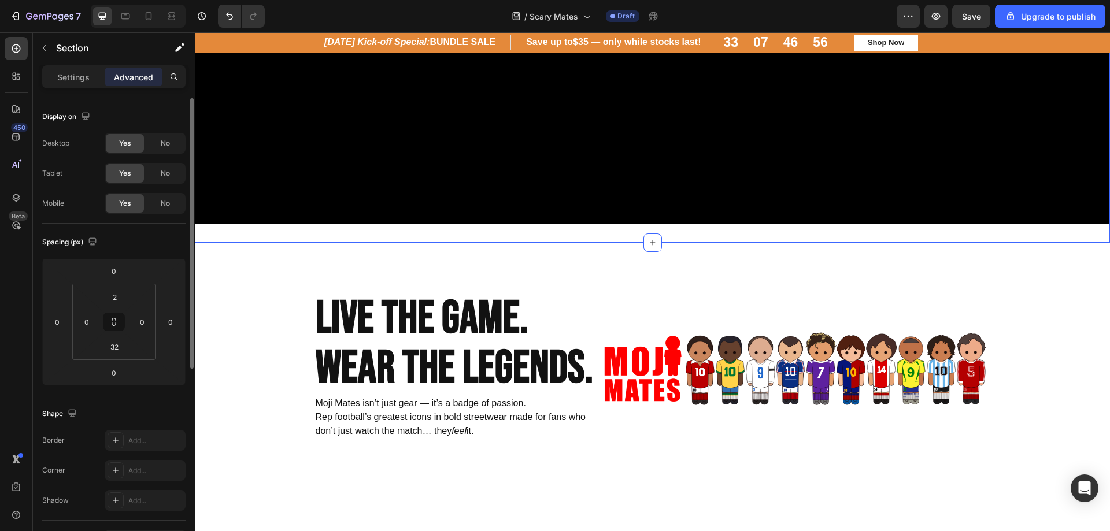
scroll to position [405, 0]
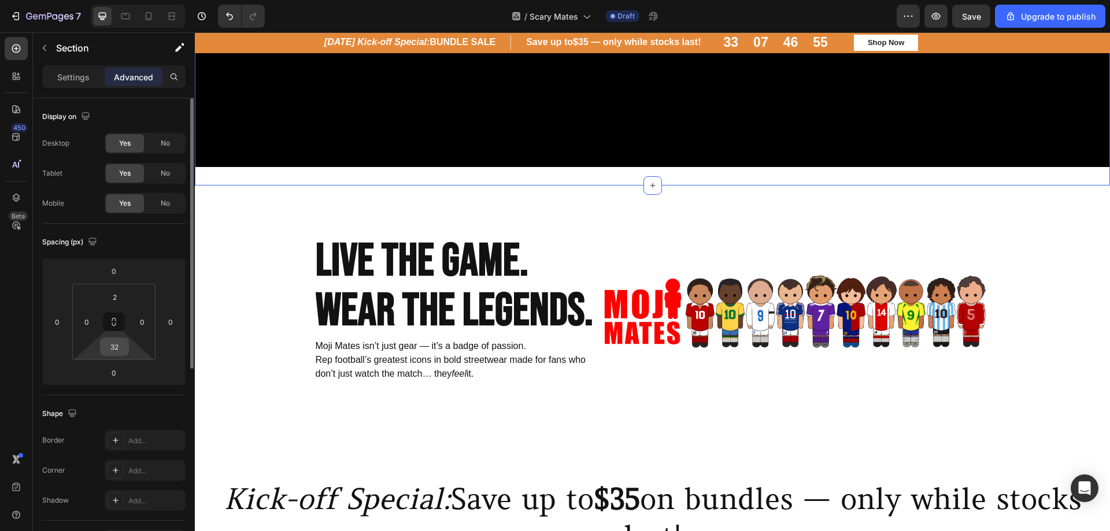
click at [111, 352] on input "32" at bounding box center [114, 346] width 23 height 17
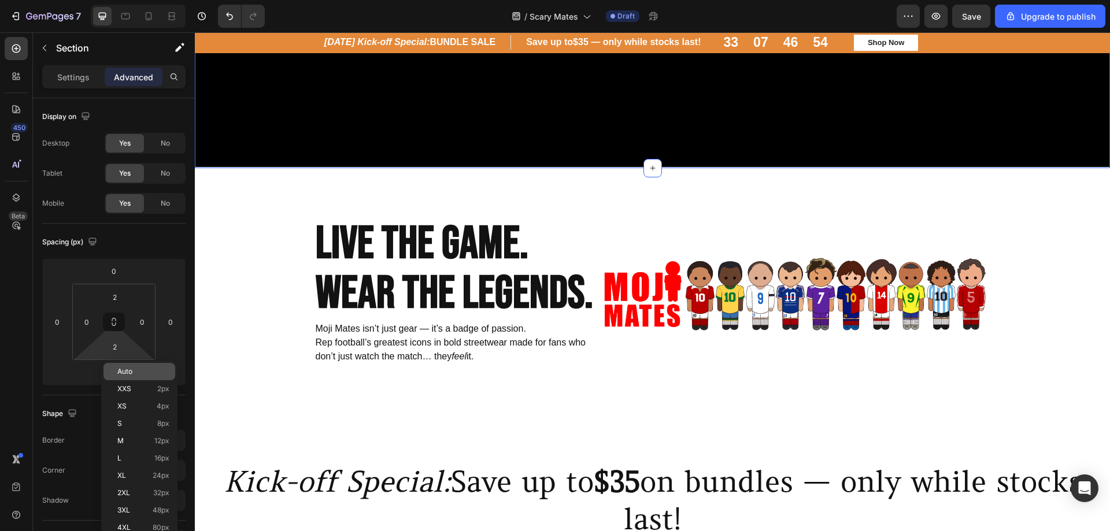
click at [127, 371] on span "Auto" at bounding box center [124, 372] width 15 height 8
type input "Auto"
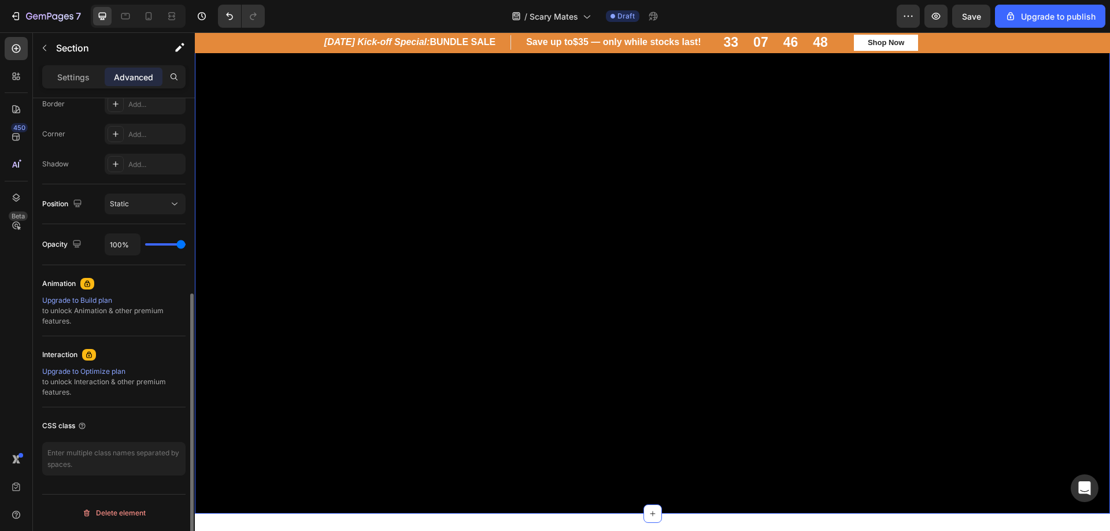
scroll to position [0, 0]
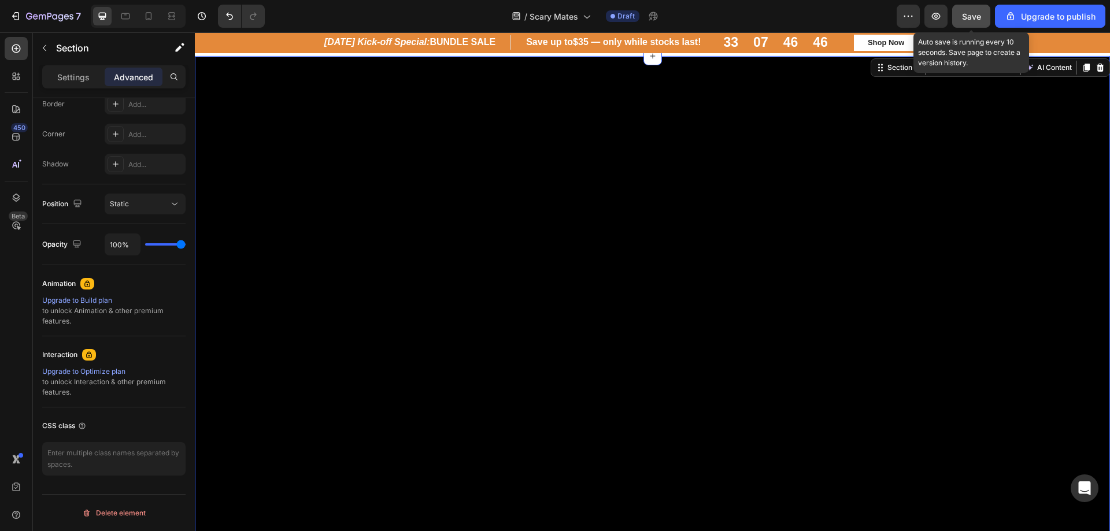
click at [974, 8] on button "Save" at bounding box center [971, 16] width 38 height 23
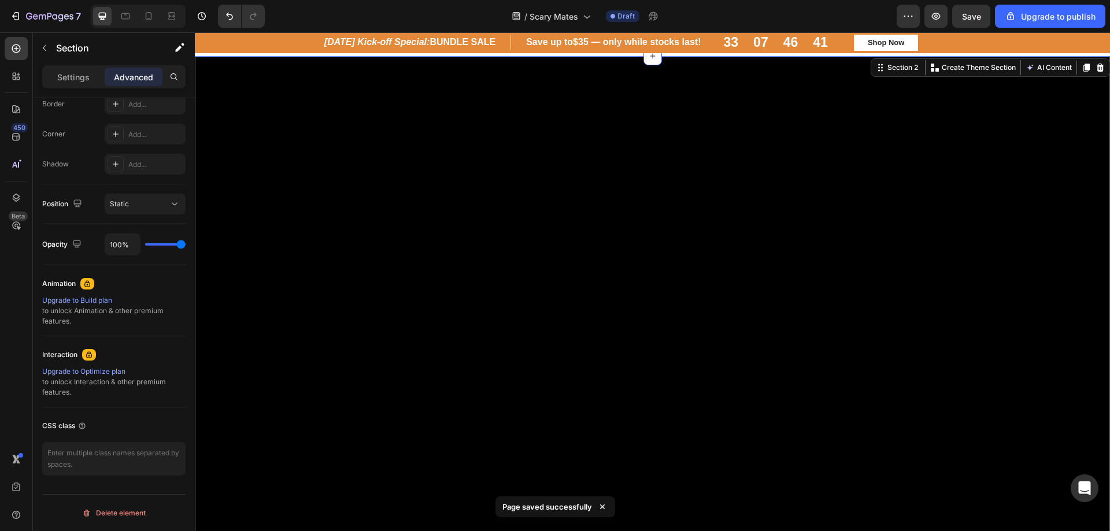
click at [282, 56] on div "Video Section 2 You can create reusable sections Create Theme Section AI Conten…" at bounding box center [652, 314] width 915 height 516
click at [289, 52] on div "Halloween Kick-off Special: BUNDLE SALE Heading Row Save up to $35 — only while…" at bounding box center [652, 42] width 915 height 21
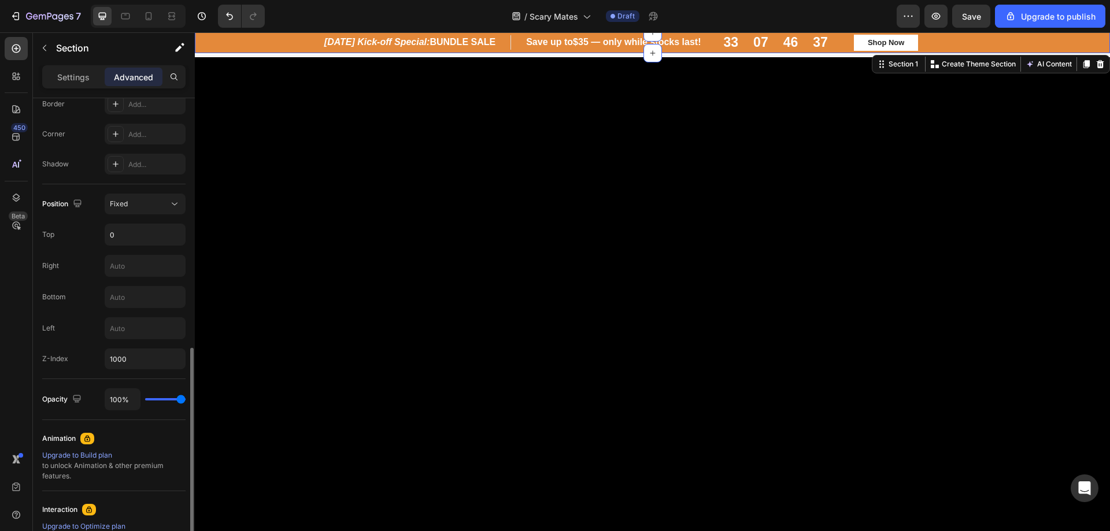
scroll to position [492, 0]
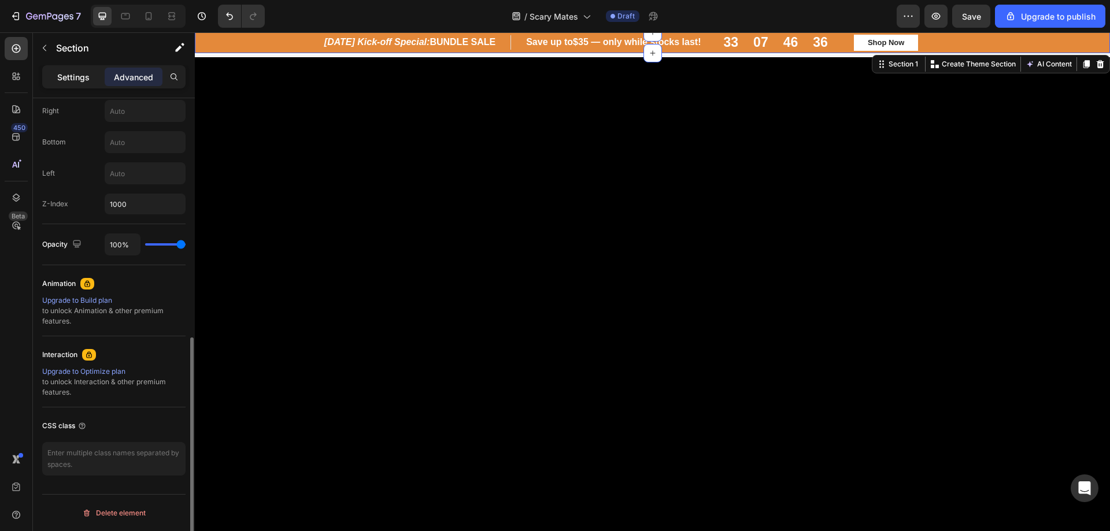
click at [71, 79] on p "Settings" at bounding box center [73, 77] width 32 height 12
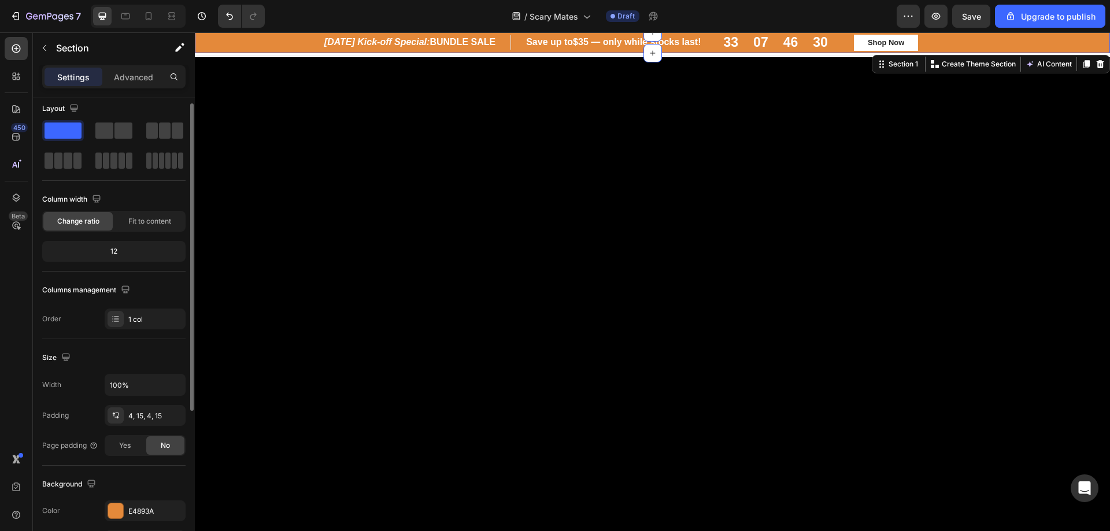
scroll to position [0, 0]
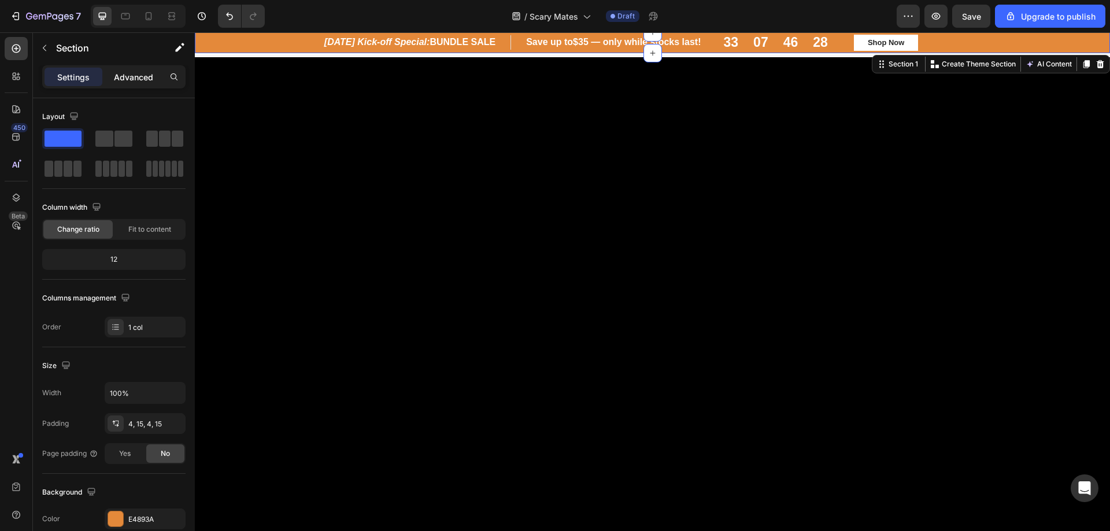
click at [142, 77] on p "Advanced" at bounding box center [133, 77] width 39 height 12
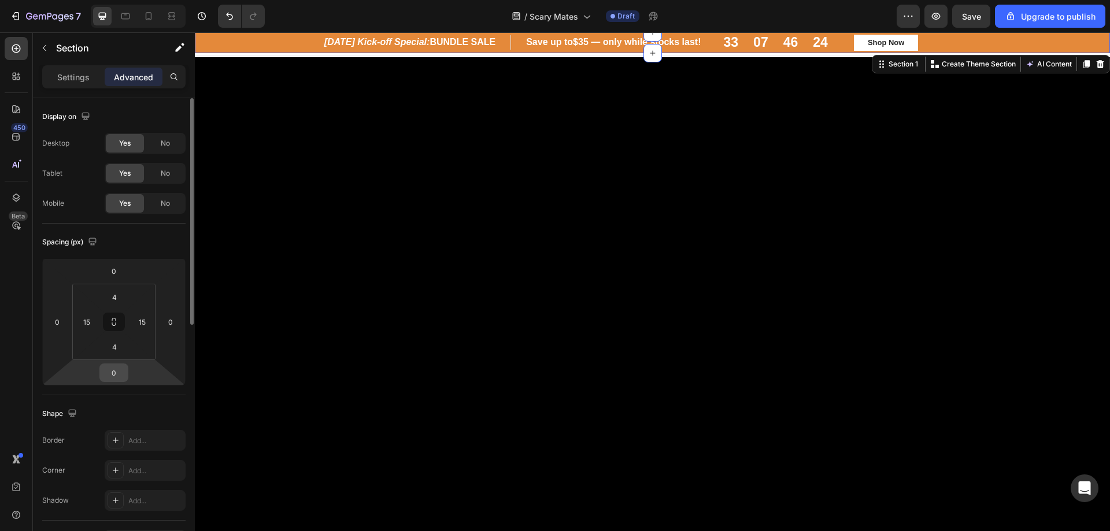
click at [117, 380] on input "0" at bounding box center [113, 372] width 23 height 17
click at [110, 349] on input "4" at bounding box center [114, 346] width 23 height 17
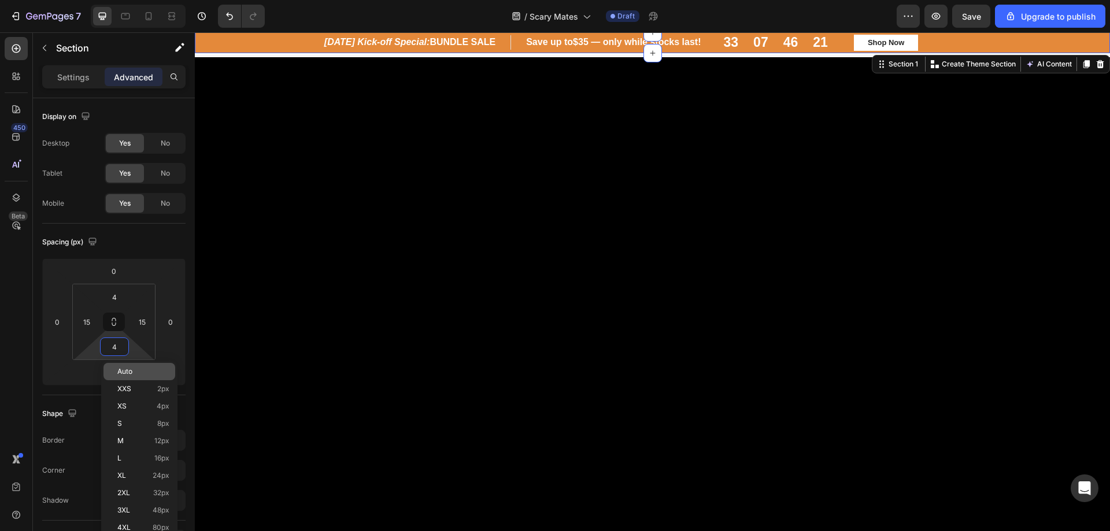
click at [130, 374] on span "Auto" at bounding box center [124, 372] width 15 height 8
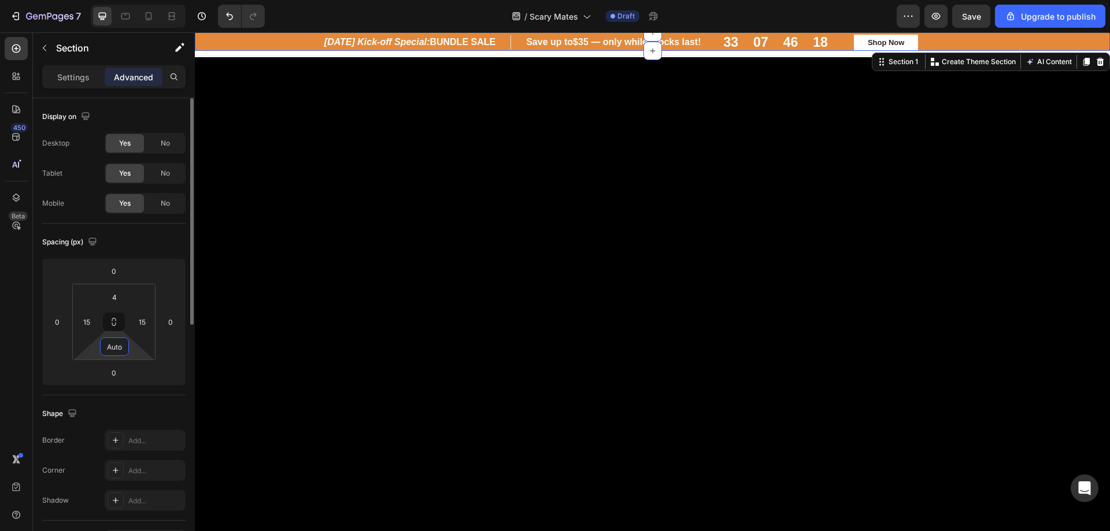
click at [108, 349] on input "Auto" at bounding box center [114, 346] width 23 height 17
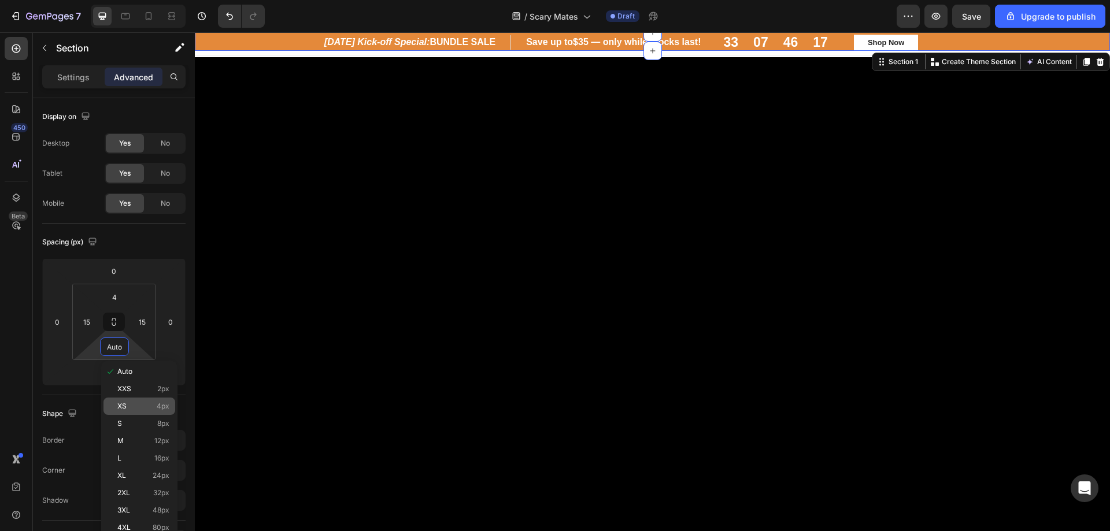
click at [138, 404] on p "XS 4px" at bounding box center [143, 406] width 52 height 8
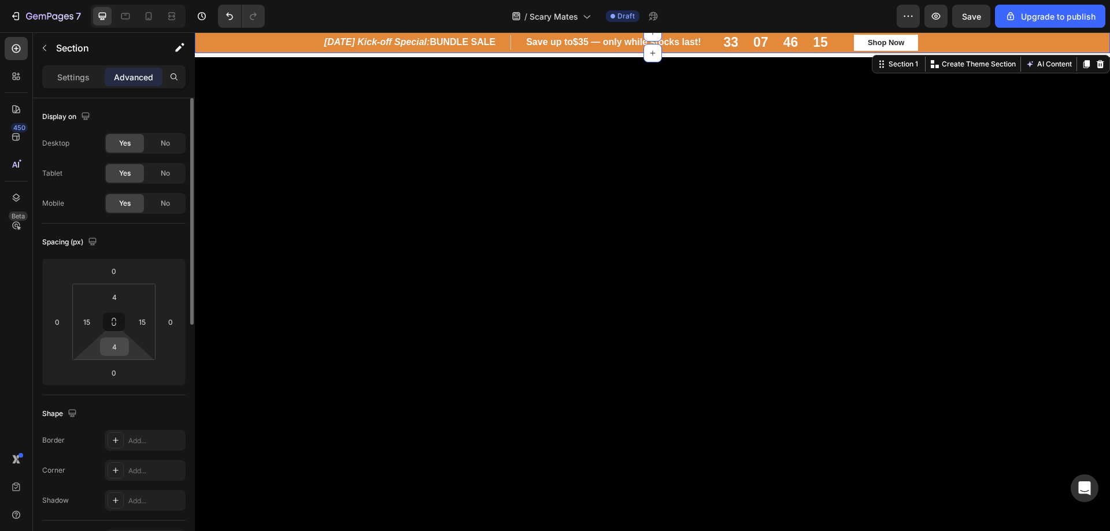
click at [114, 348] on input "4" at bounding box center [114, 346] width 23 height 17
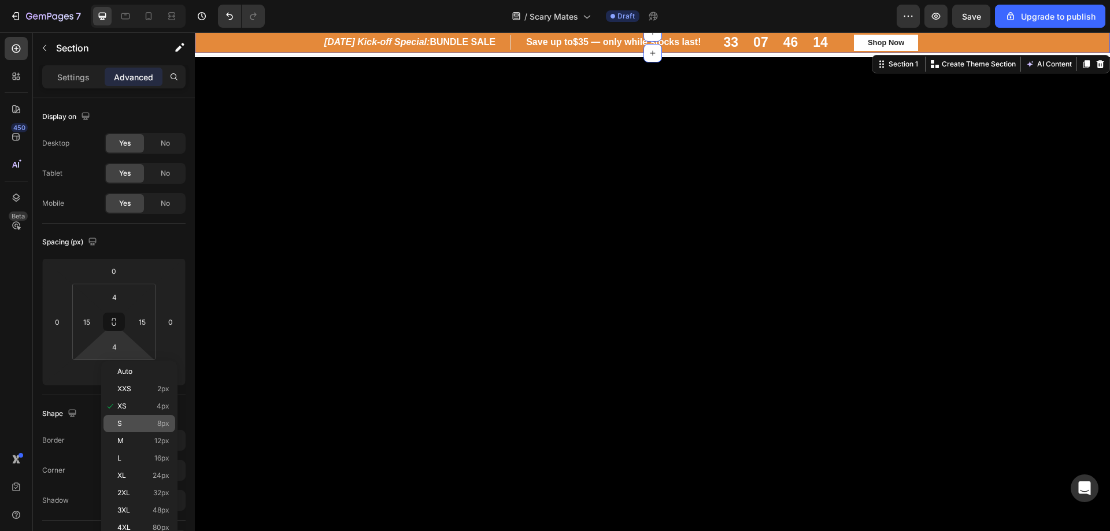
click at [145, 422] on p "S 8px" at bounding box center [143, 424] width 52 height 8
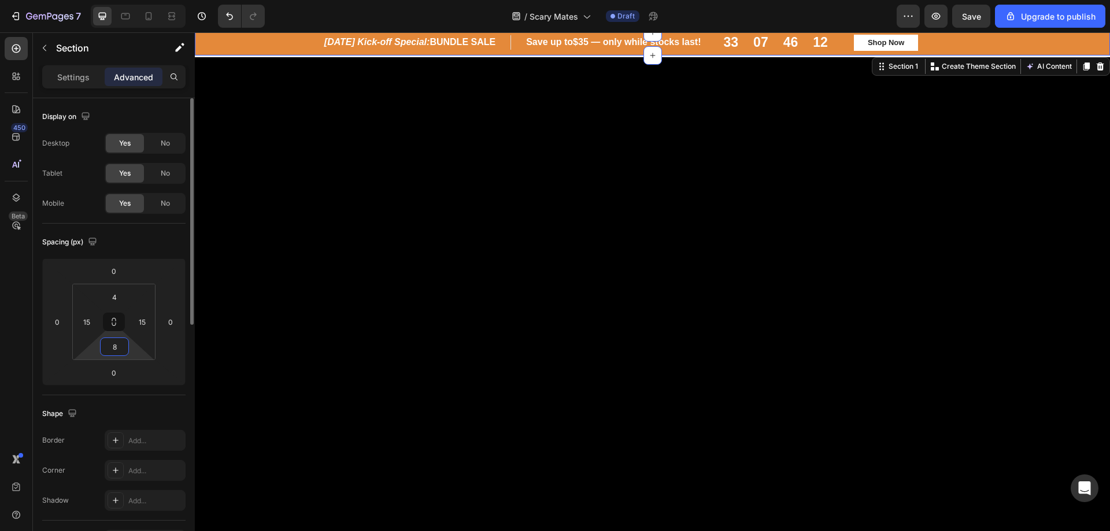
click at [116, 353] on input "8" at bounding box center [114, 346] width 23 height 17
click at [137, 245] on div "Spacing (px)" at bounding box center [113, 242] width 143 height 19
type input "4"
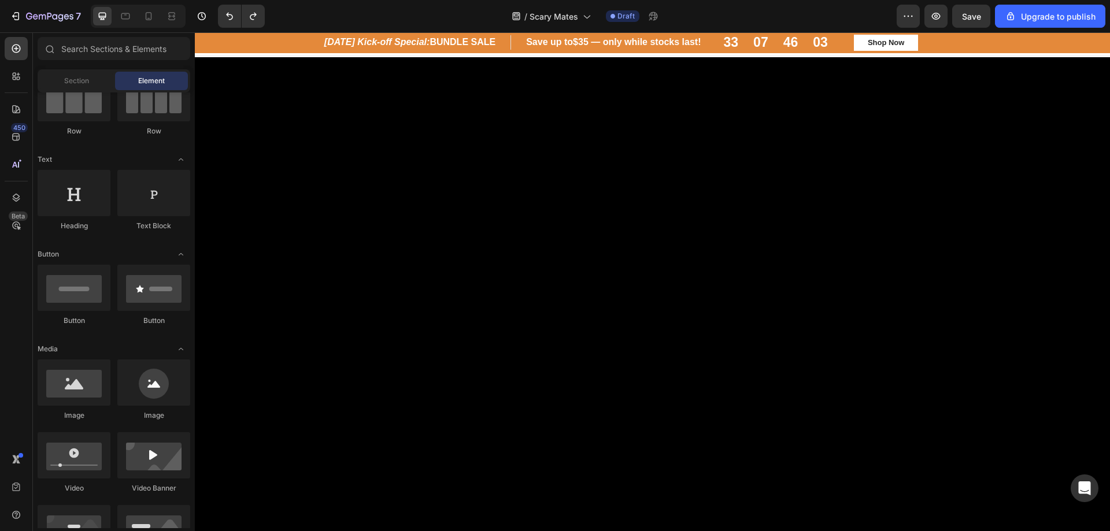
click at [289, 55] on div "Header" at bounding box center [652, 44] width 915 height 24
click at [73, 80] on span "Section" at bounding box center [76, 81] width 25 height 10
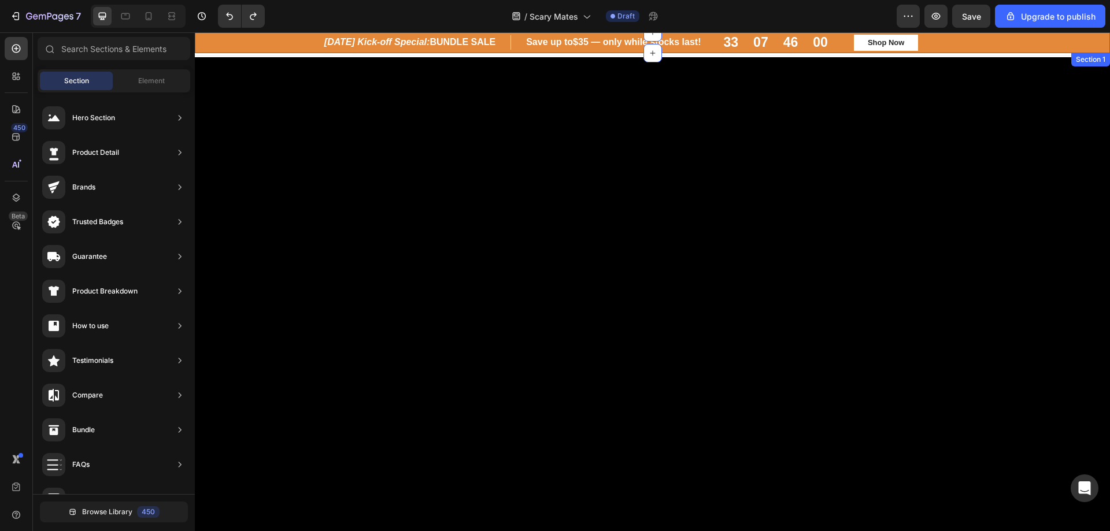
click at [435, 53] on div "Halloween Kick-off Special: BUNDLE SALE Heading Row Save up to $35 — only while…" at bounding box center [652, 42] width 915 height 21
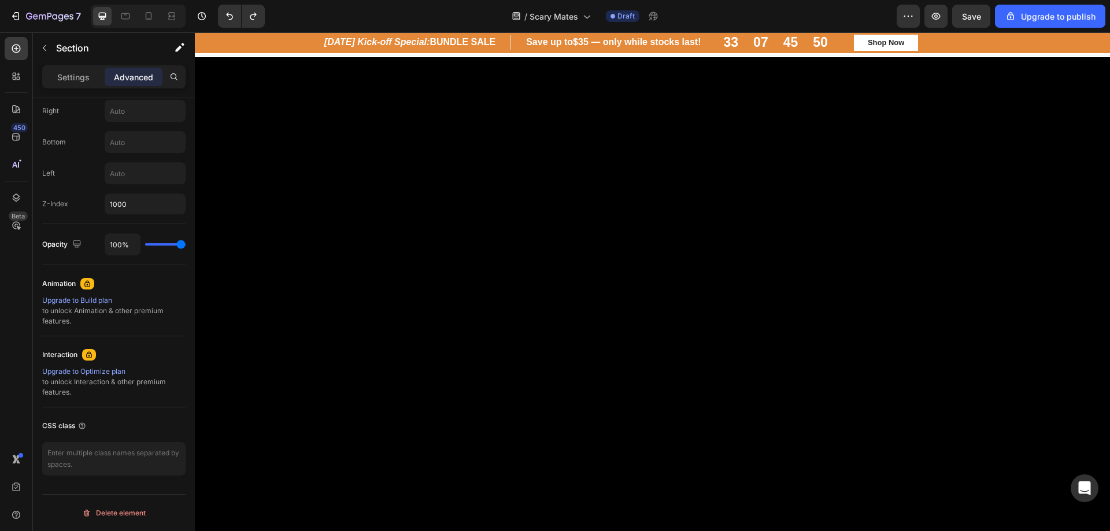
click at [377, 56] on div "Header" at bounding box center [652, 44] width 915 height 24
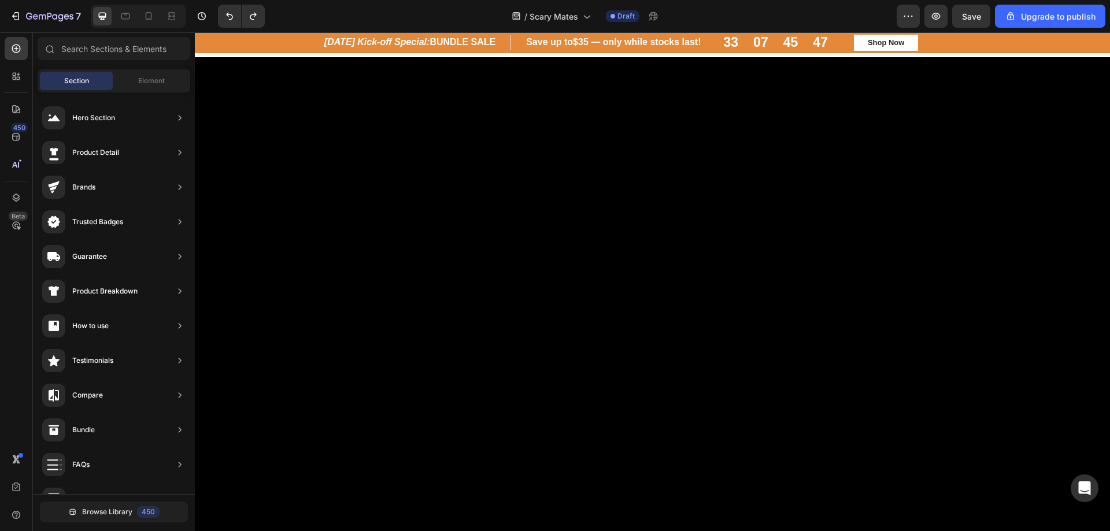
click at [1021, 54] on div "Header" at bounding box center [652, 44] width 915 height 24
click at [1014, 30] on div "7 / Scary Mates Draft Preview Save Upgrade to publish" at bounding box center [555, 16] width 1110 height 33
click at [1014, 41] on div "Halloween Kick-off Special: BUNDLE SALE Heading Row Save up to $35 — only while…" at bounding box center [653, 43] width 898 height 16
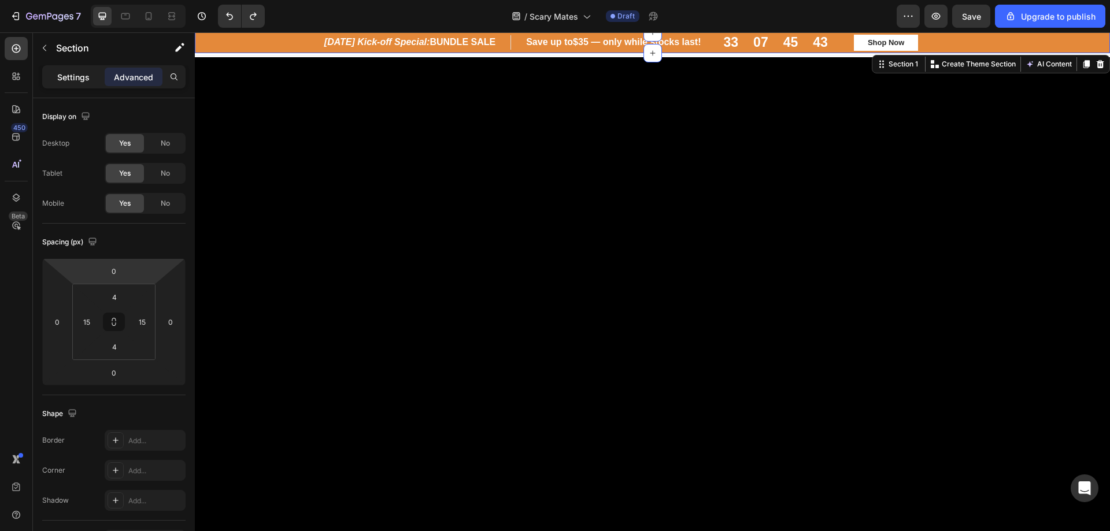
click at [77, 73] on p "Settings" at bounding box center [73, 77] width 32 height 12
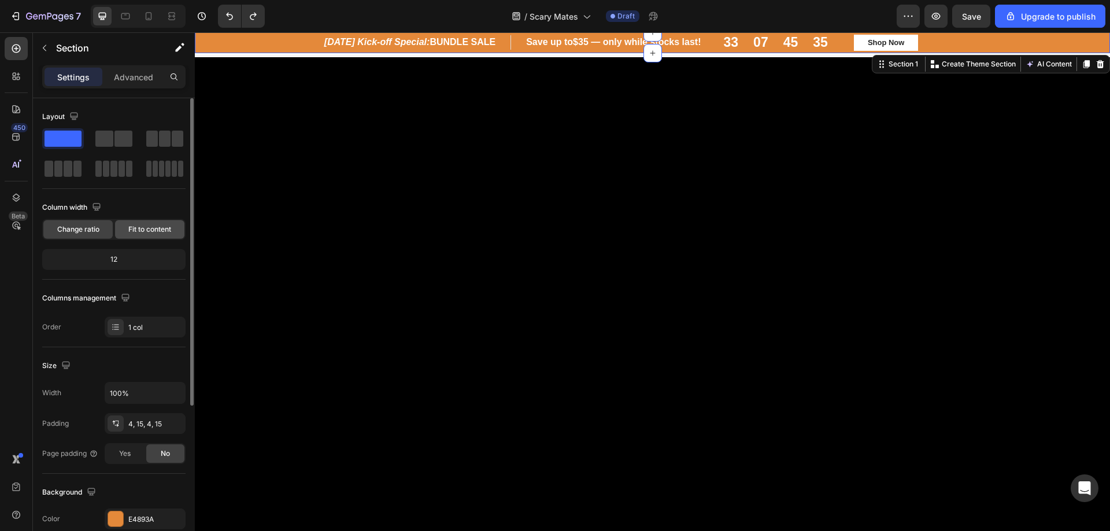
click at [139, 223] on div "Fit to content" at bounding box center [149, 229] width 69 height 19
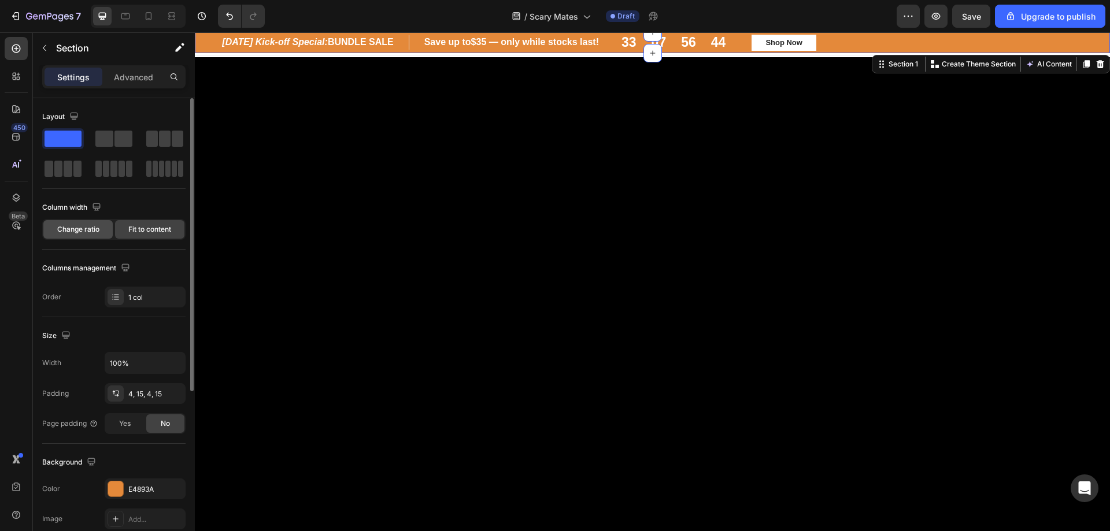
click at [85, 226] on span "Change ratio" at bounding box center [78, 229] width 42 height 10
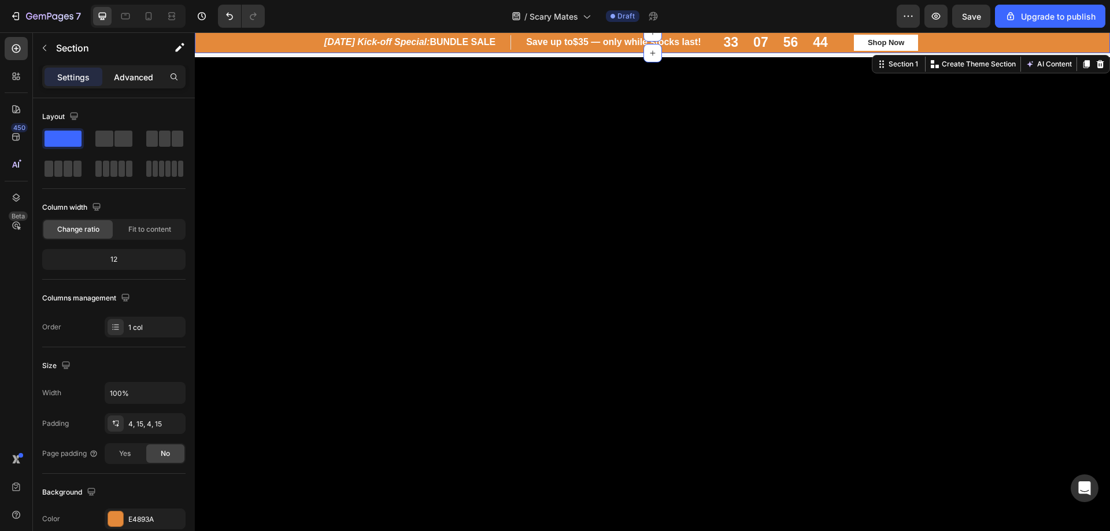
click at [143, 77] on p "Advanced" at bounding box center [133, 77] width 39 height 12
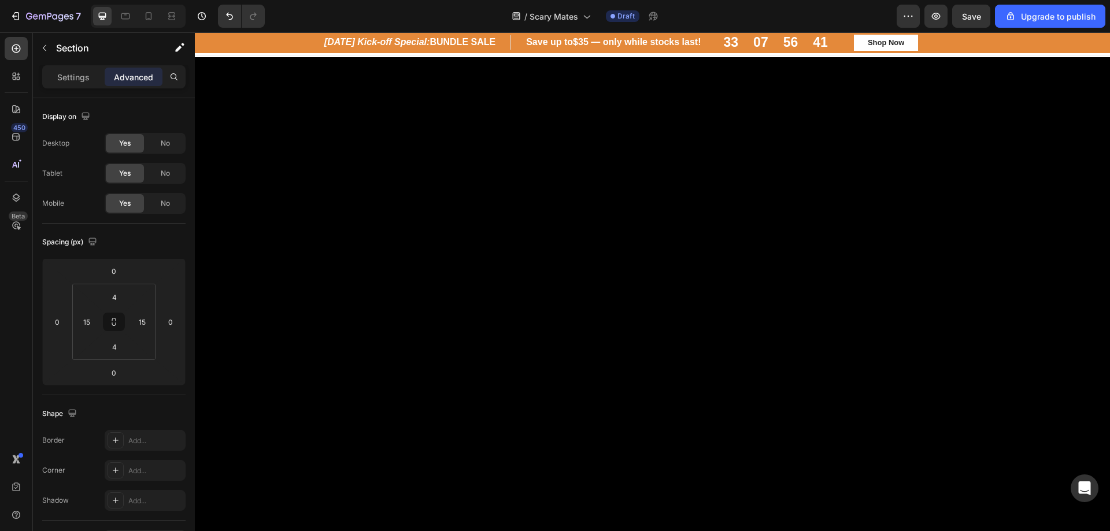
click at [363, 54] on div "Header" at bounding box center [653, 43] width 694 height 23
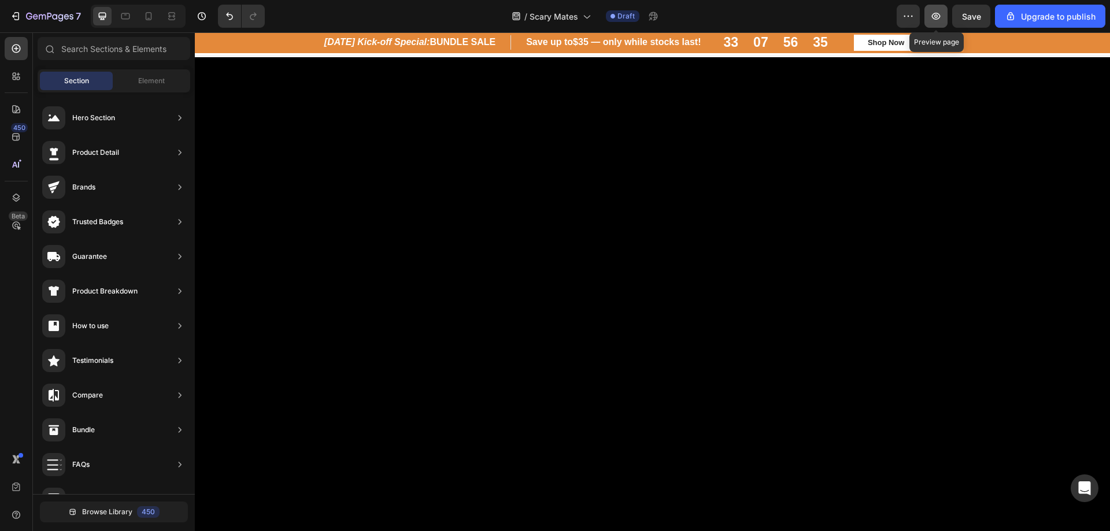
click at [934, 16] on icon "button" at bounding box center [936, 16] width 12 height 12
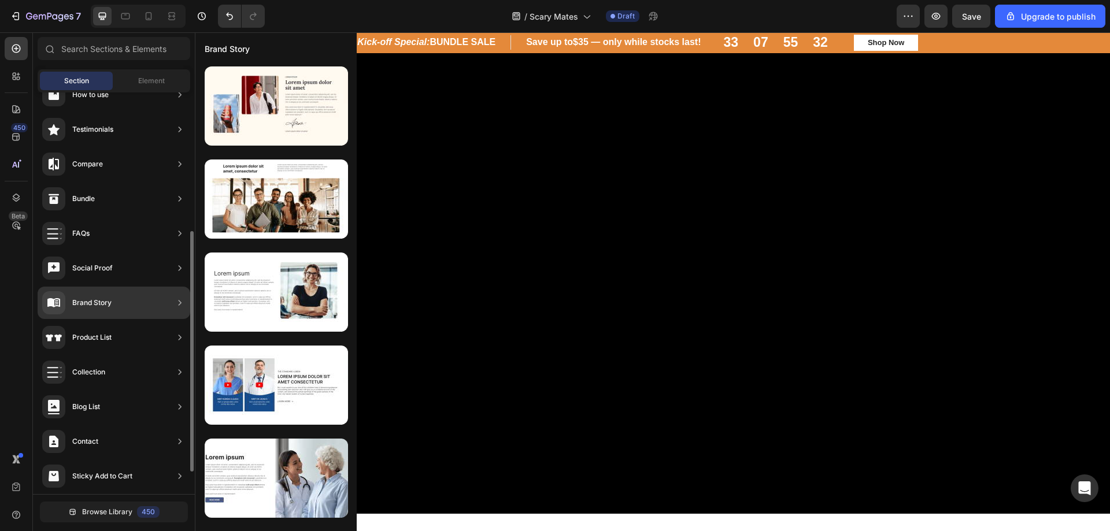
scroll to position [269, 0]
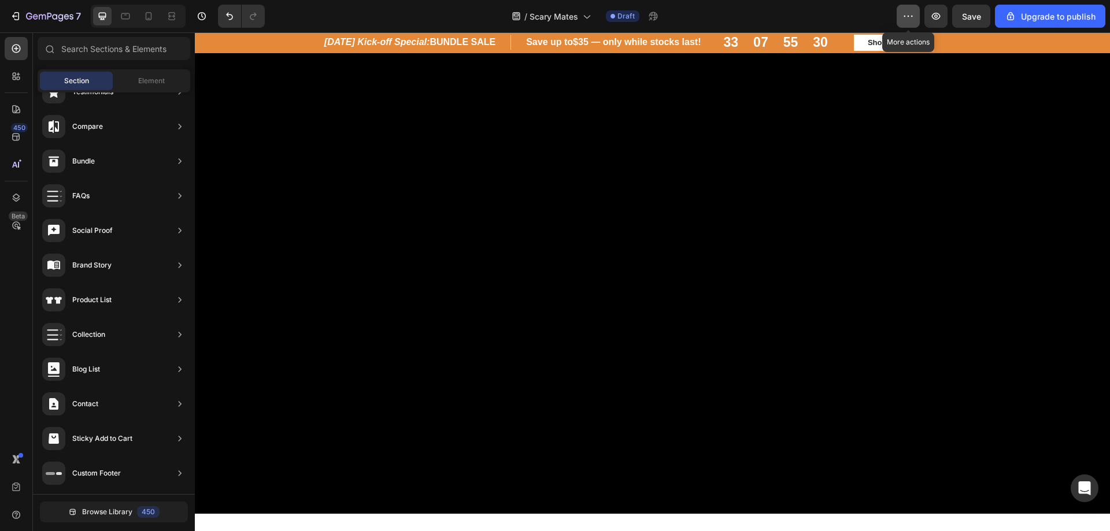
click at [911, 13] on icon "button" at bounding box center [909, 16] width 12 height 12
click at [338, 21] on div "/ Scary Mates Draft" at bounding box center [585, 16] width 623 height 23
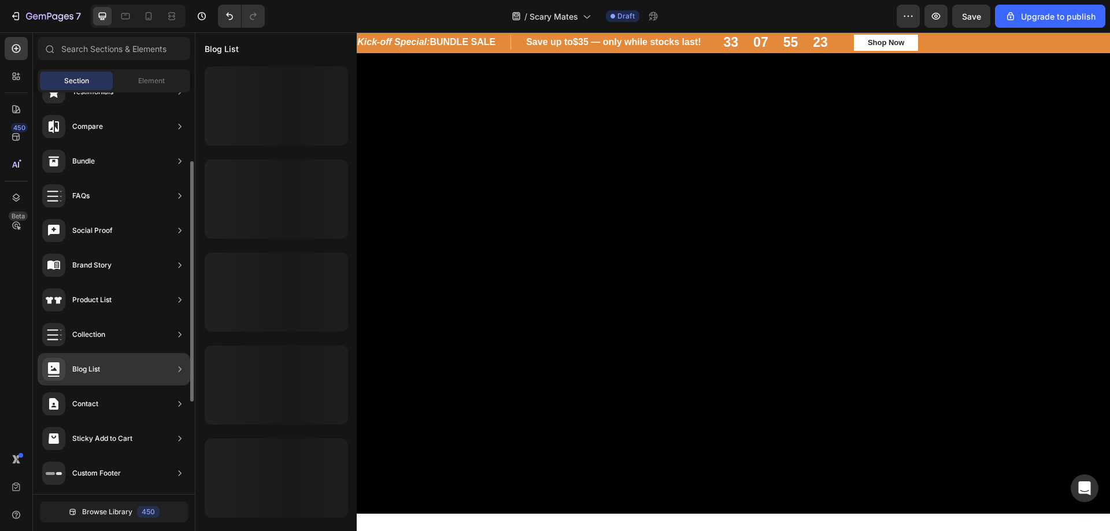
scroll to position [153, 0]
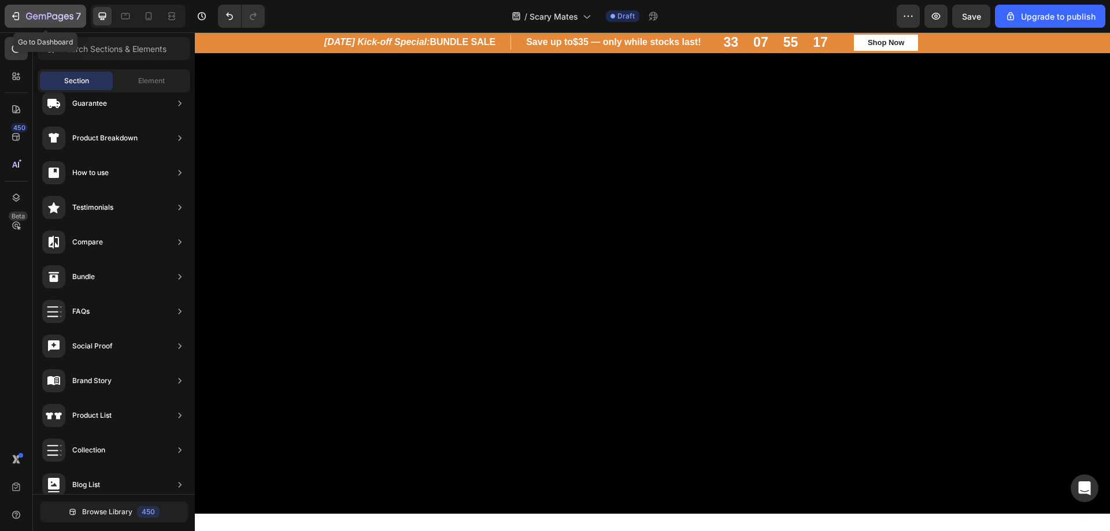
click at [43, 18] on icon "button" at bounding box center [42, 16] width 7 height 5
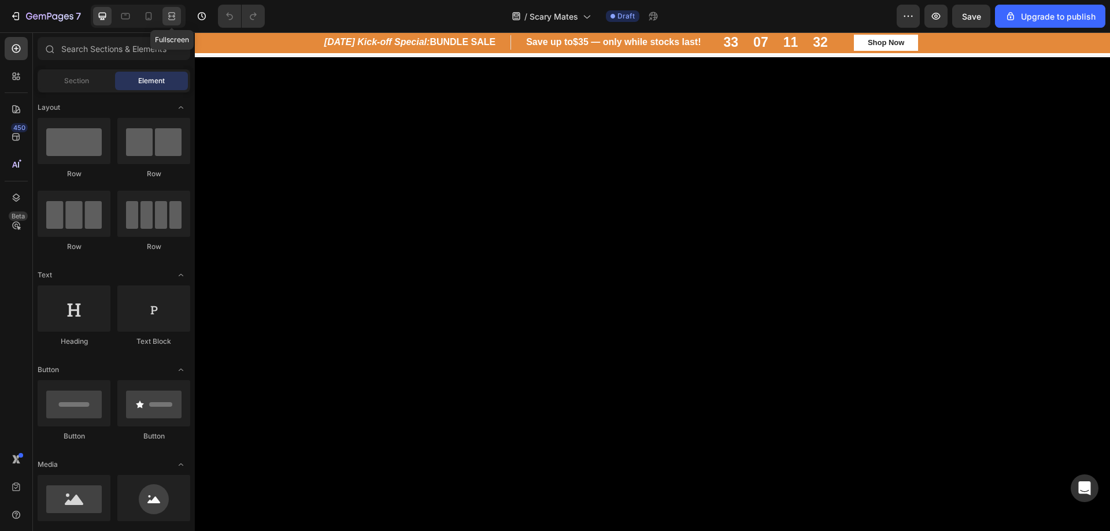
click at [169, 17] on icon at bounding box center [169, 15] width 3 height 3
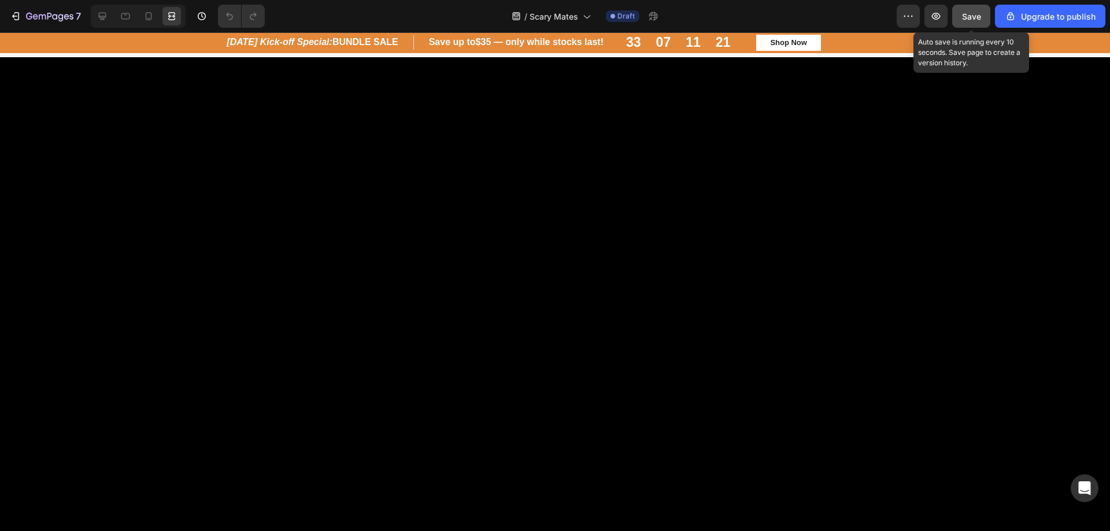
click at [968, 24] on button "Save" at bounding box center [971, 16] width 38 height 23
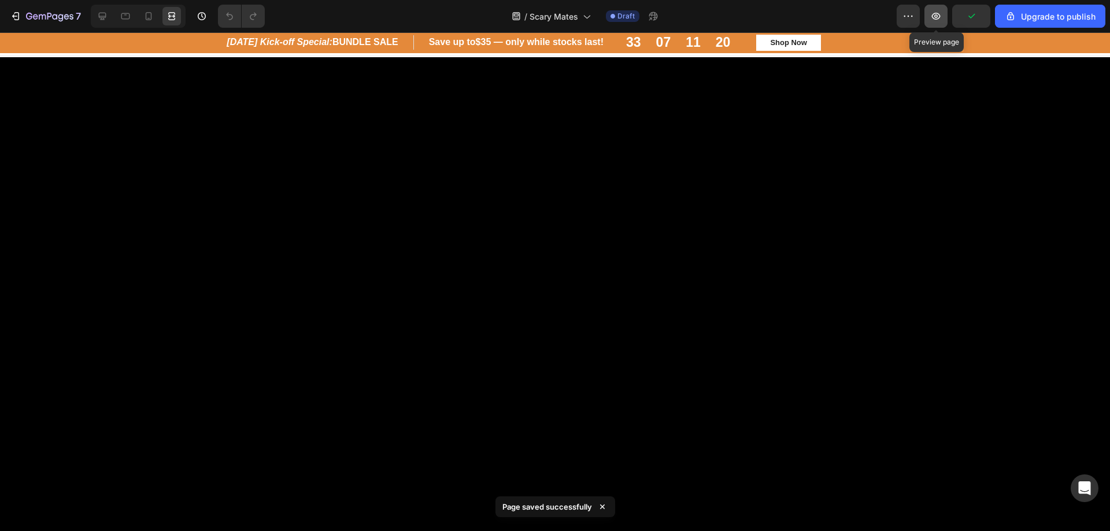
click at [936, 21] on icon "button" at bounding box center [936, 16] width 12 height 12
click at [109, 20] on div at bounding box center [102, 16] width 19 height 19
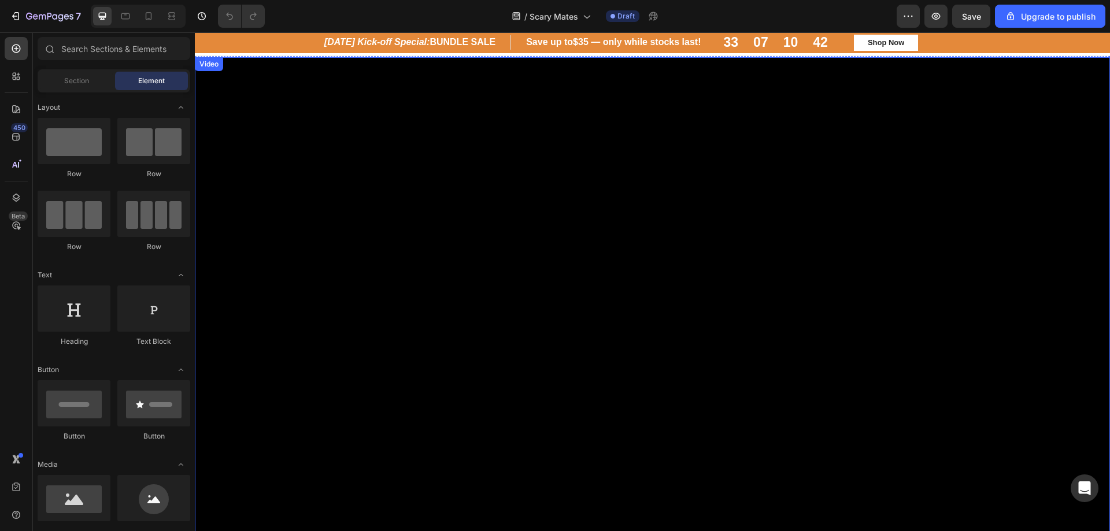
click at [206, 63] on div "Video" at bounding box center [209, 64] width 24 height 10
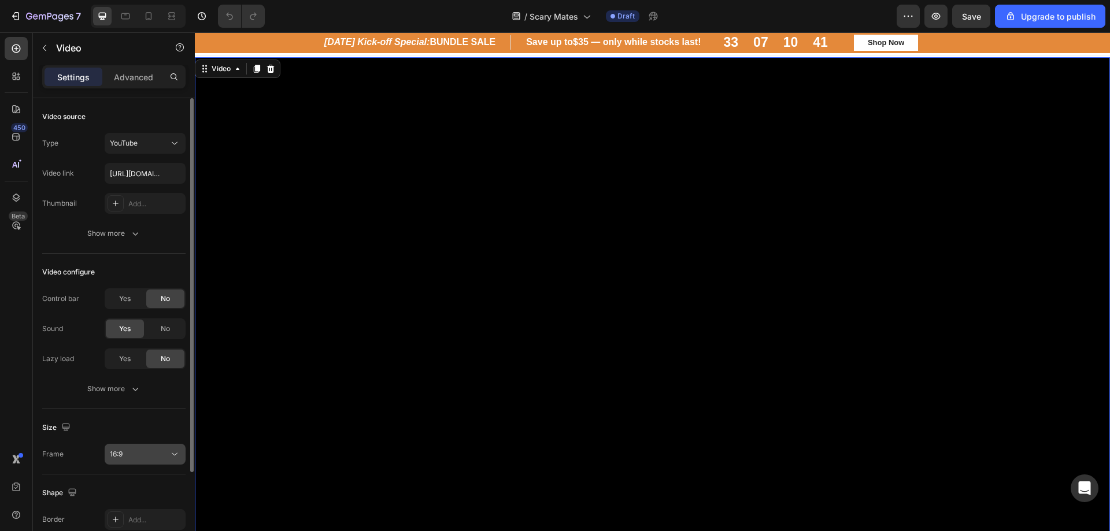
scroll to position [114, 0]
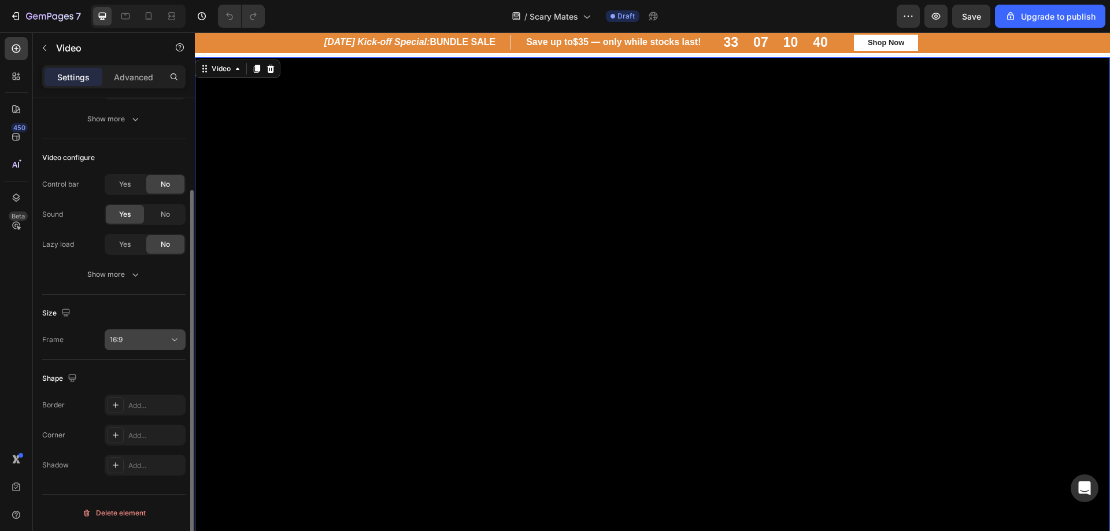
click at [146, 335] on div "16:9" at bounding box center [139, 340] width 59 height 10
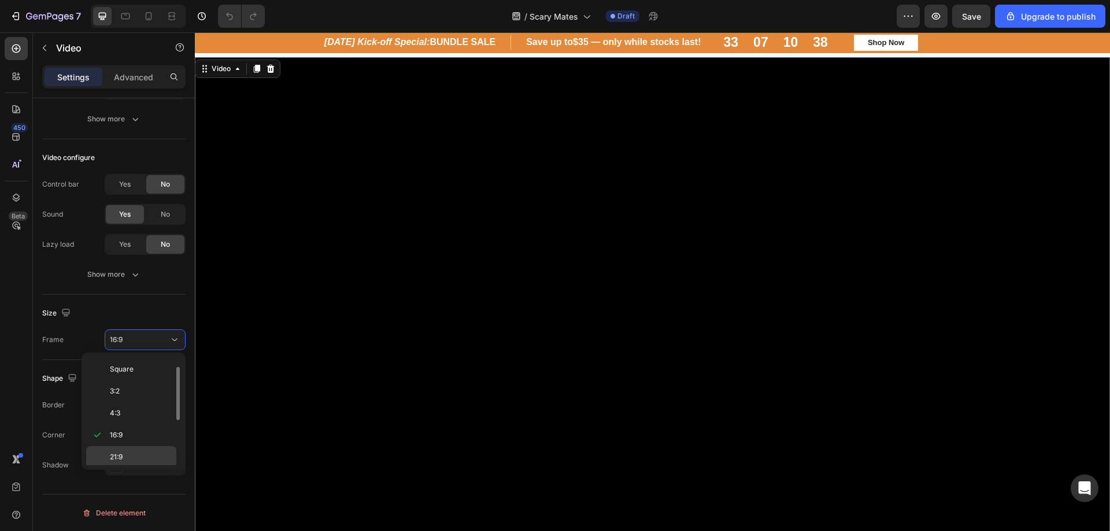
click at [142, 453] on p "21:9" at bounding box center [140, 457] width 61 height 10
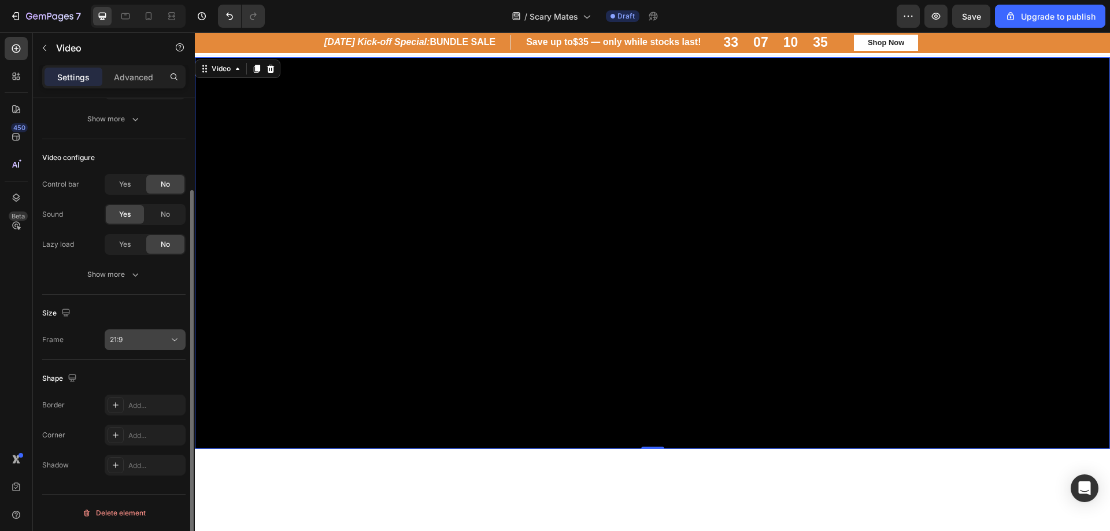
click at [154, 343] on div "21:9" at bounding box center [139, 340] width 59 height 10
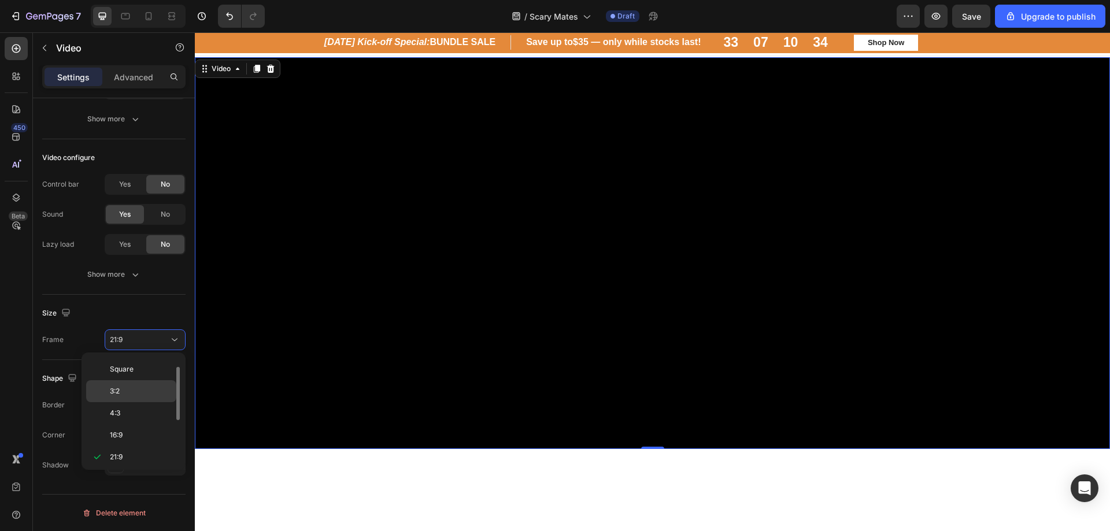
click at [150, 390] on p "3:2" at bounding box center [140, 391] width 61 height 10
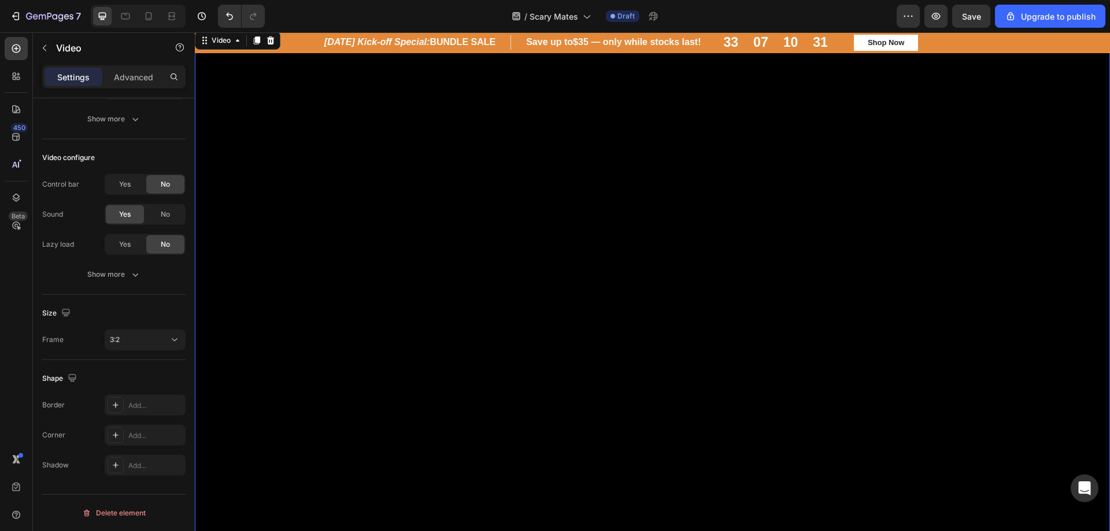
scroll to position [0, 0]
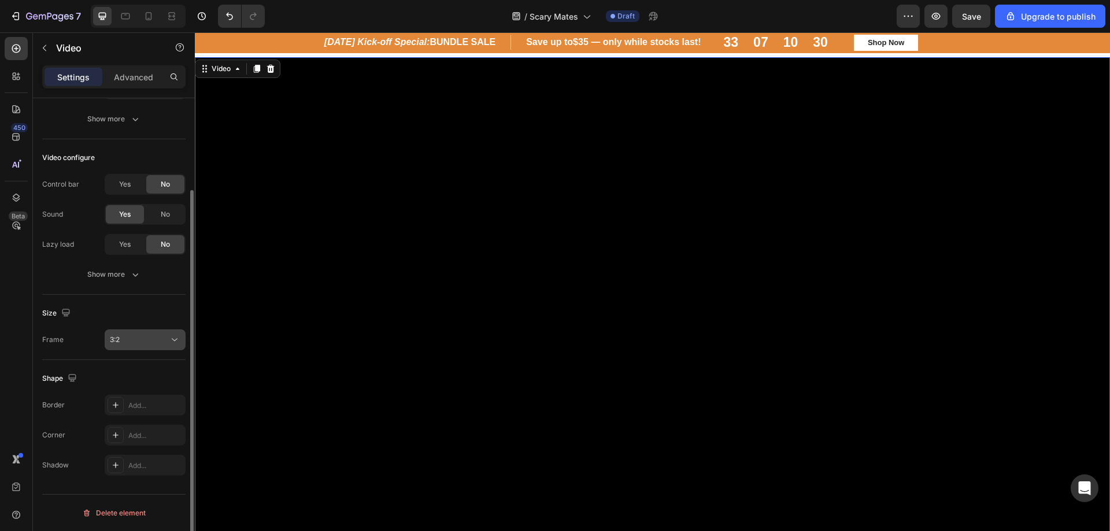
click at [158, 341] on div "3:2" at bounding box center [139, 340] width 59 height 10
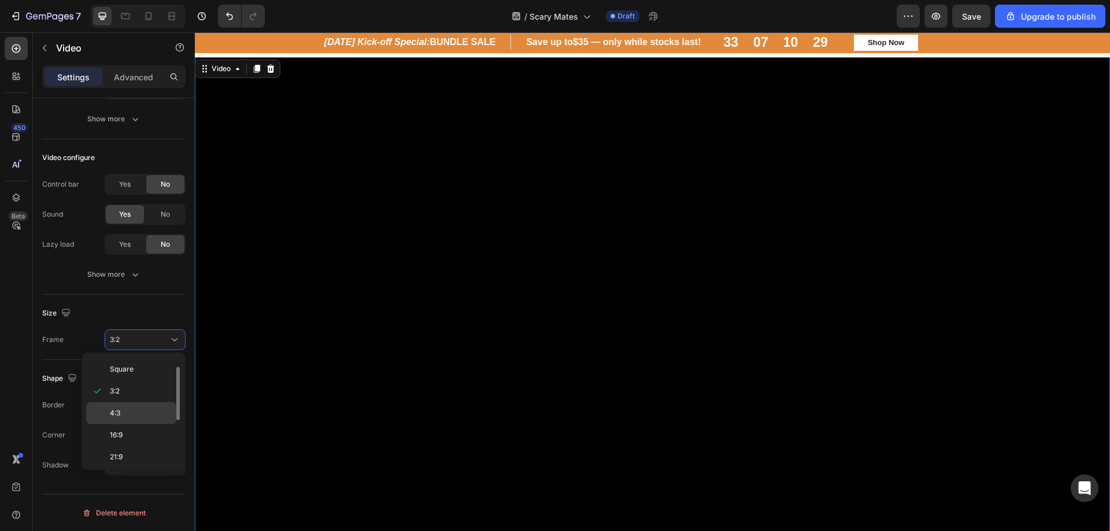
click at [140, 408] on p "4:3" at bounding box center [140, 413] width 61 height 10
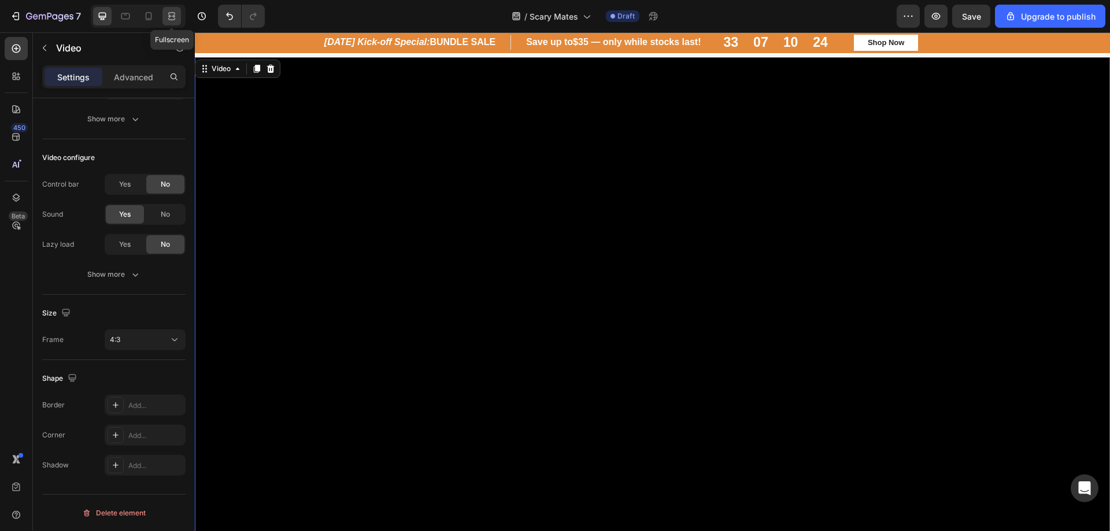
click at [176, 15] on icon at bounding box center [172, 16] width 12 height 12
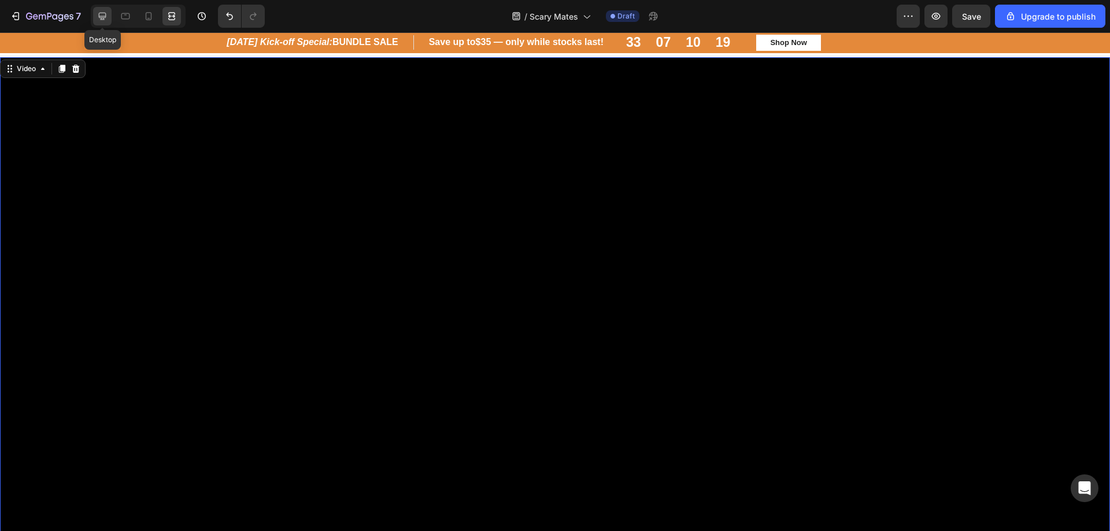
click at [101, 20] on icon at bounding box center [103, 16] width 12 height 12
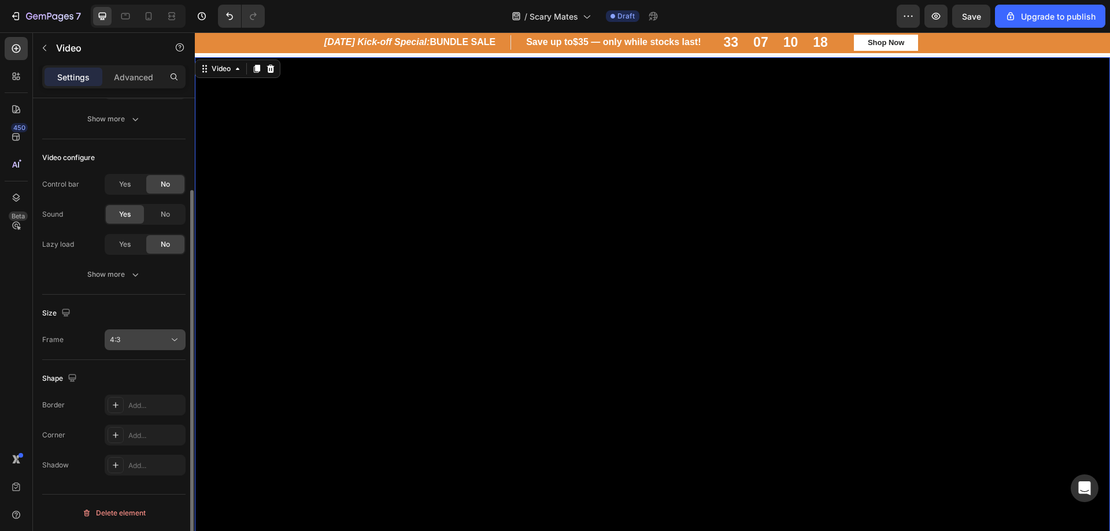
click at [162, 343] on div "4:3" at bounding box center [139, 340] width 59 height 10
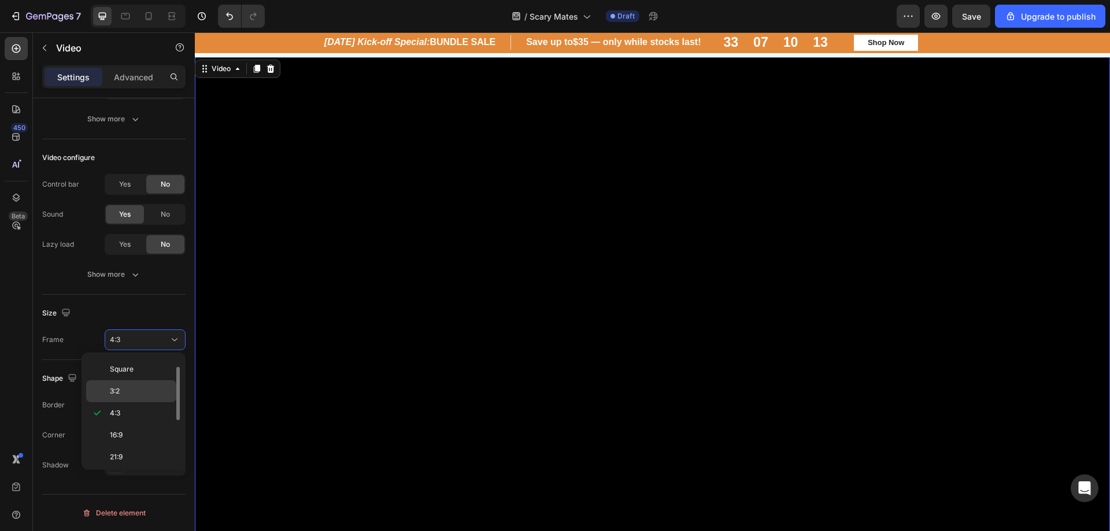
click at [146, 388] on p "3:2" at bounding box center [140, 391] width 61 height 10
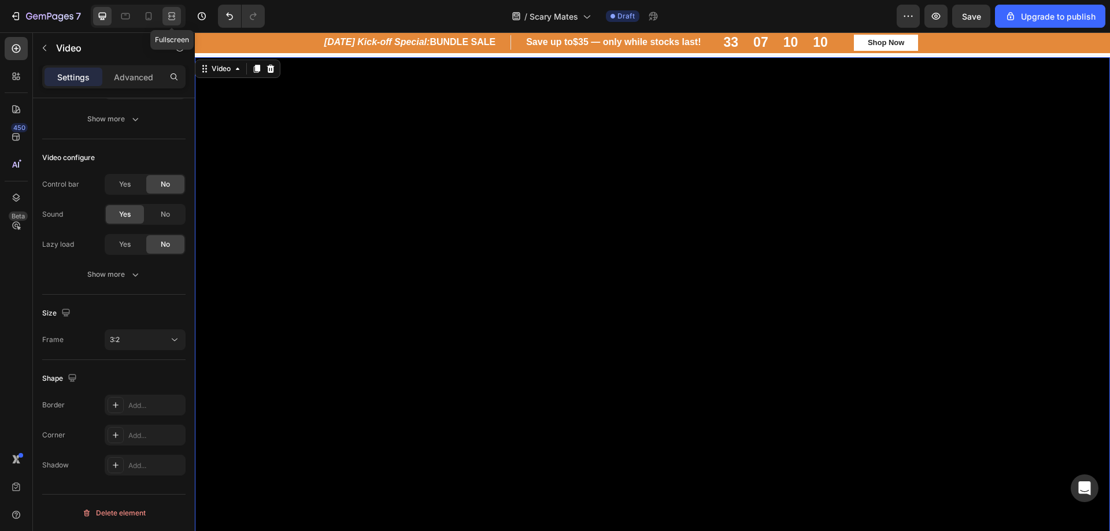
click at [175, 17] on icon at bounding box center [172, 16] width 12 height 12
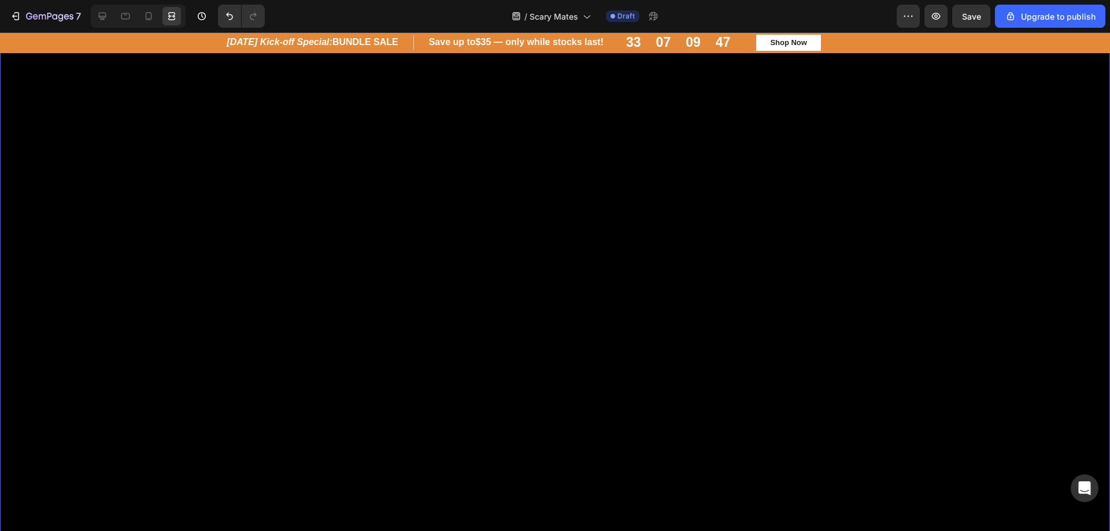
scroll to position [116, 0]
click at [973, 24] on button "Save" at bounding box center [971, 16] width 38 height 23
click at [944, 24] on button "button" at bounding box center [936, 16] width 23 height 23
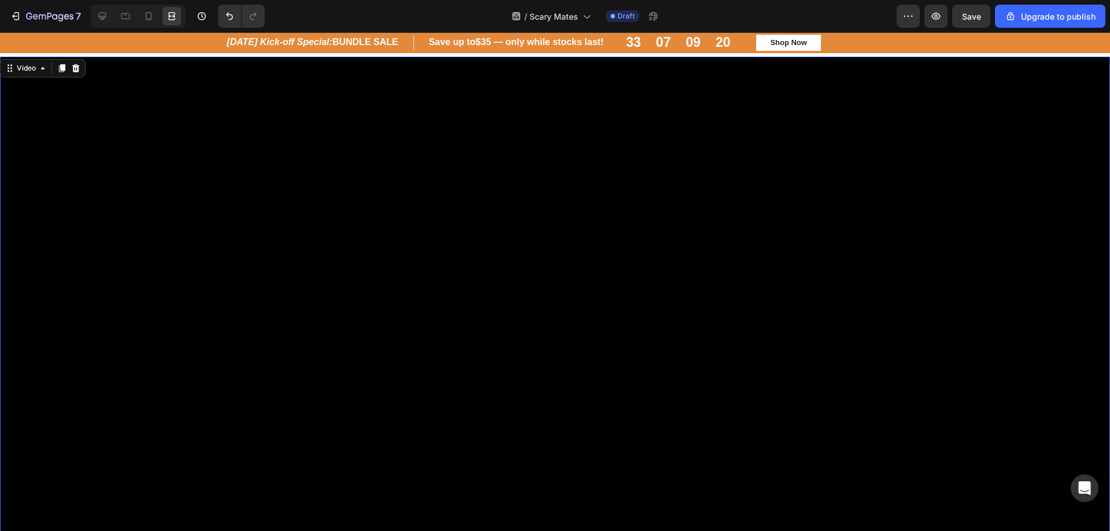
scroll to position [0, 0]
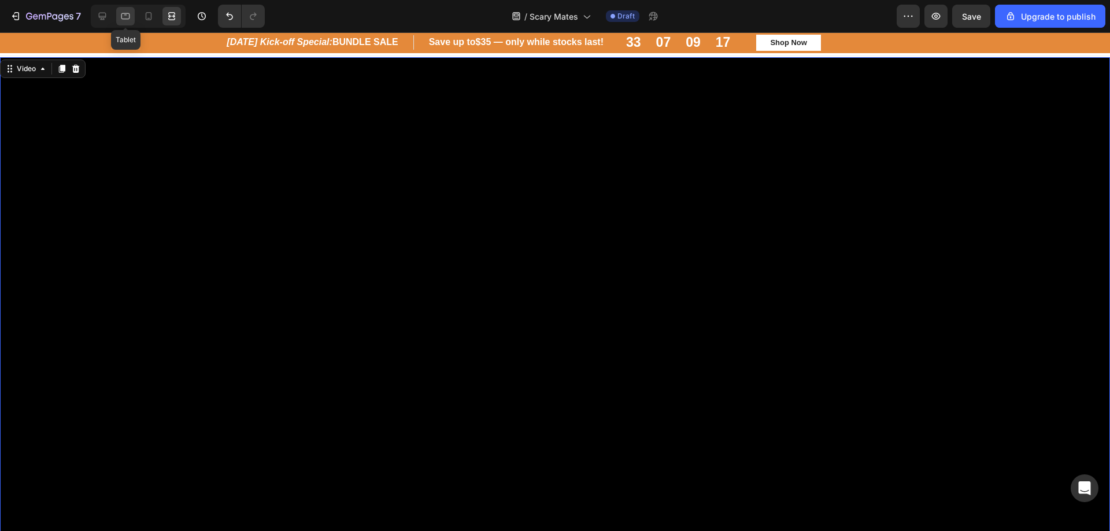
click at [120, 16] on icon at bounding box center [126, 16] width 12 height 12
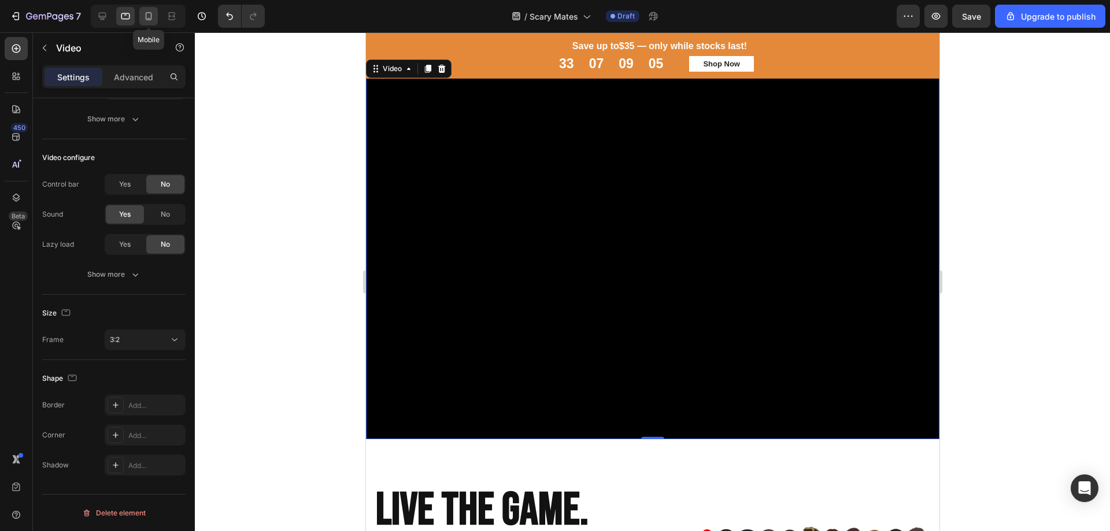
click at [153, 17] on icon at bounding box center [149, 16] width 12 height 12
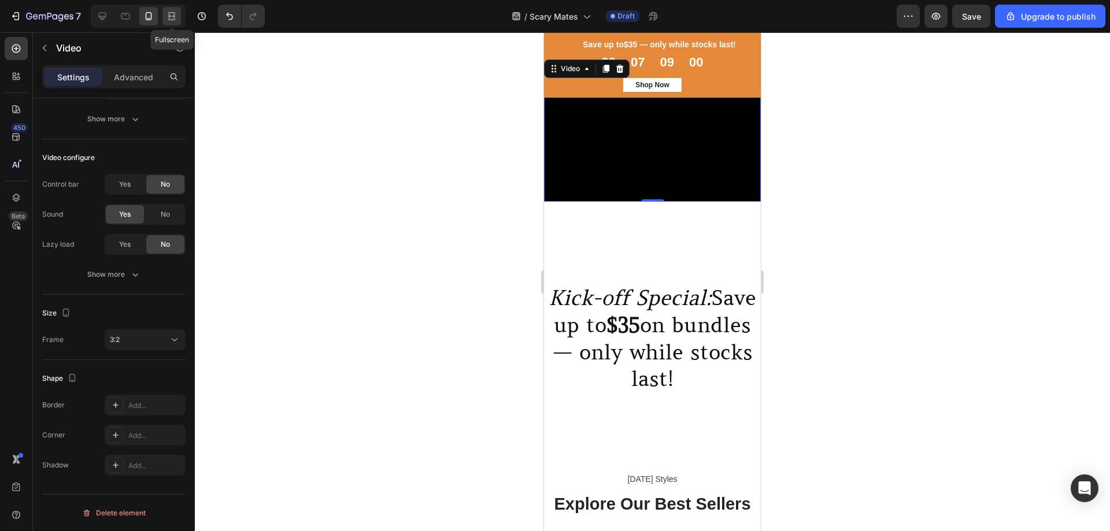
click at [172, 20] on icon at bounding box center [171, 19] width 7 height 2
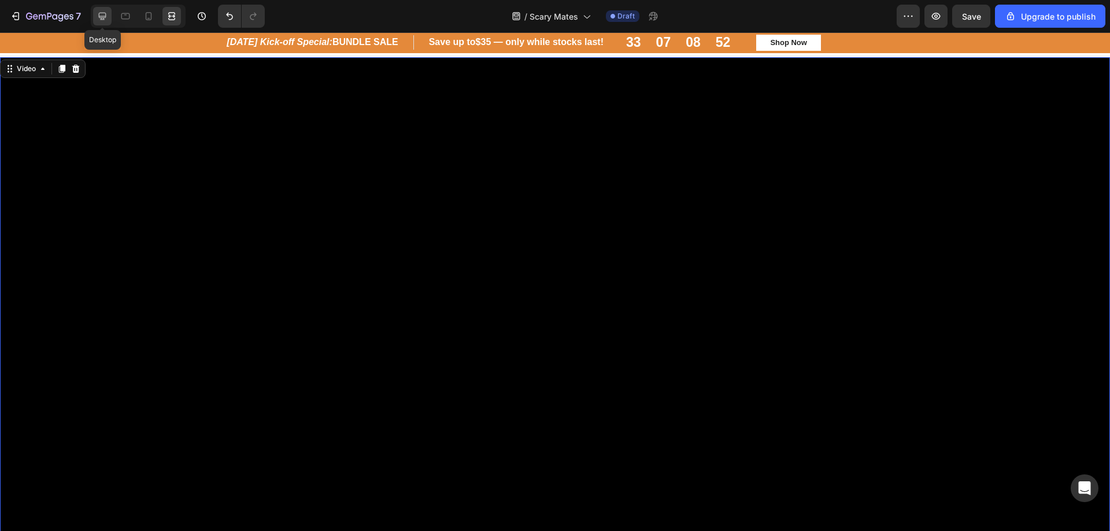
click at [100, 22] on div at bounding box center [102, 16] width 19 height 19
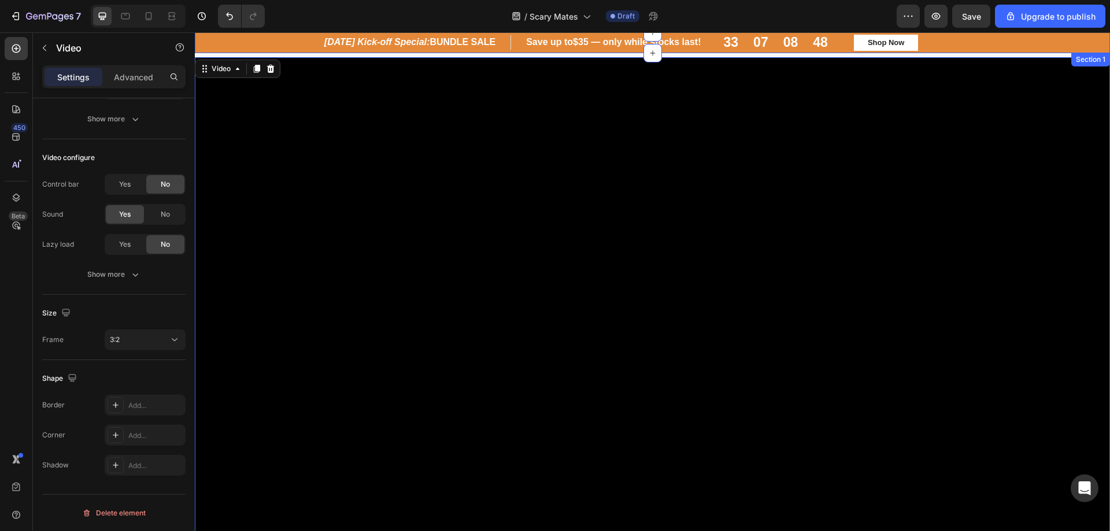
click at [214, 43] on div "Halloween Kick-off Special: BUNDLE SALE Heading Row Save up to $35 — only while…" at bounding box center [653, 43] width 898 height 16
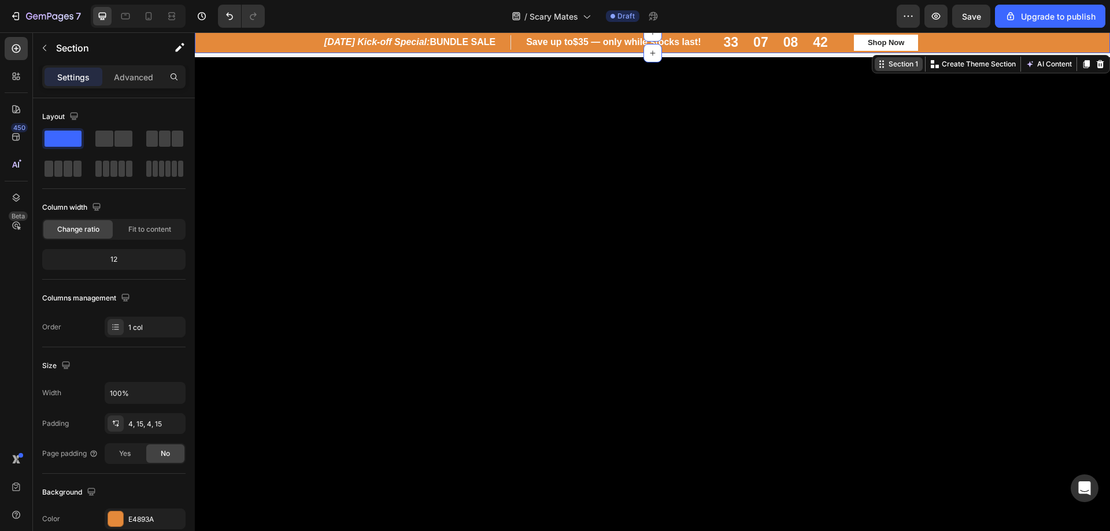
click at [882, 61] on icon at bounding box center [883, 61] width 2 height 2
click at [892, 66] on div "Section 1" at bounding box center [903, 64] width 34 height 10
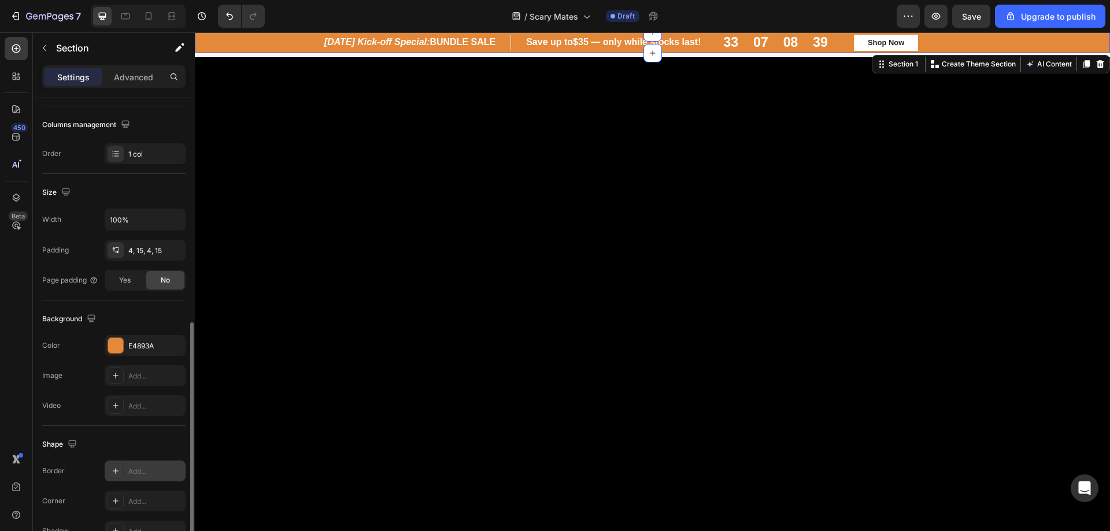
scroll to position [239, 0]
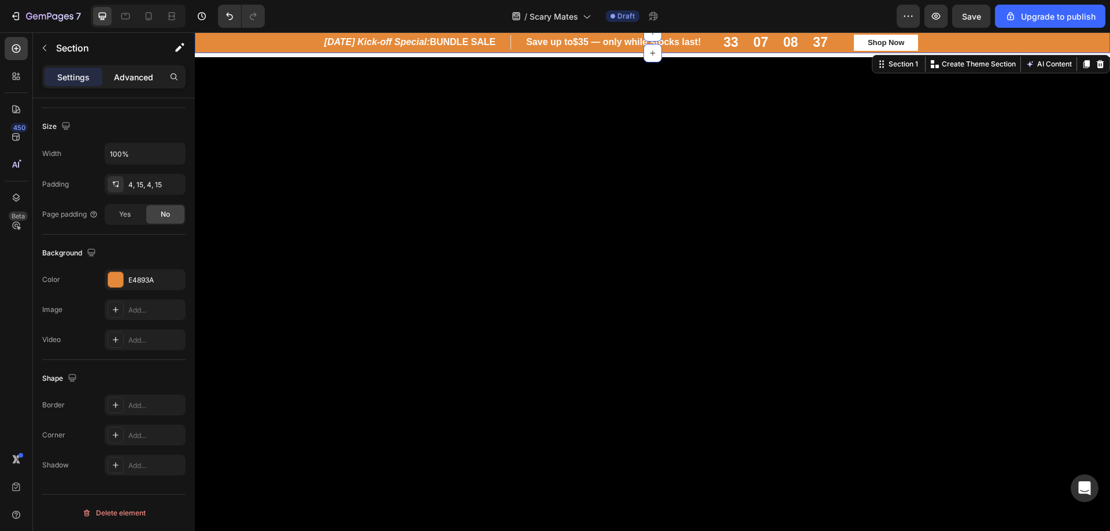
click at [133, 82] on p "Advanced" at bounding box center [133, 77] width 39 height 12
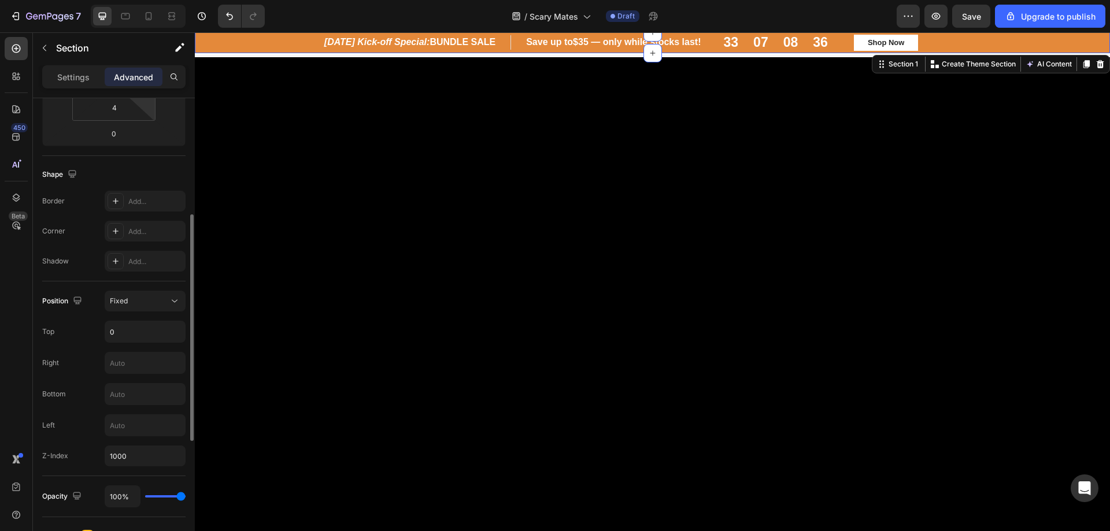
scroll to position [8, 0]
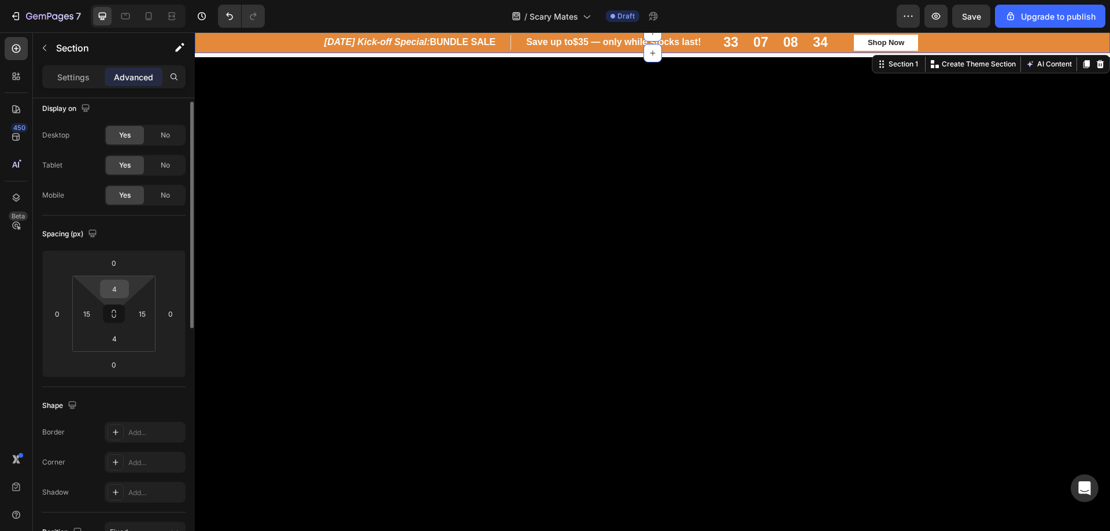
click at [114, 296] on input "4" at bounding box center [114, 288] width 23 height 17
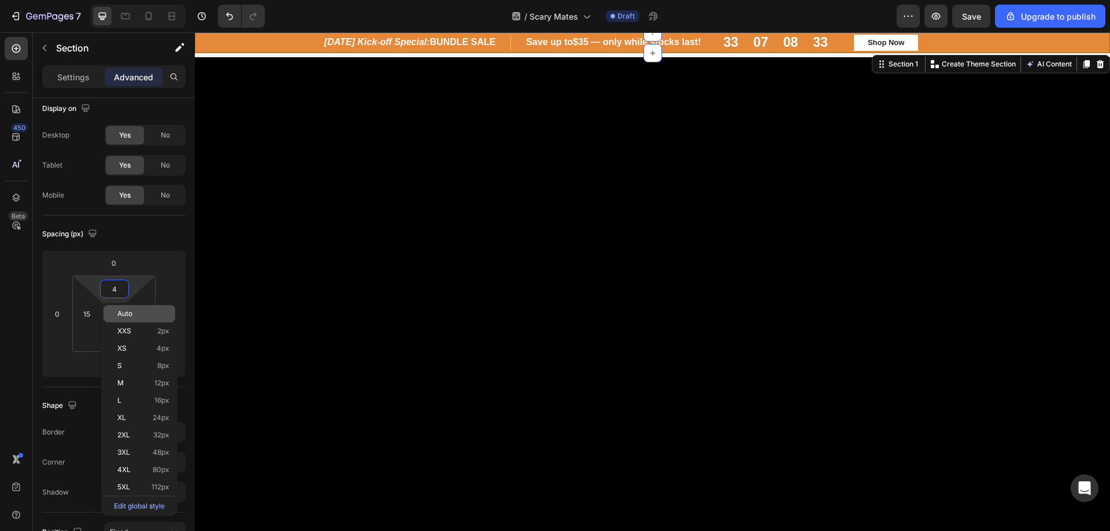
click at [124, 319] on div "Auto" at bounding box center [140, 313] width 72 height 17
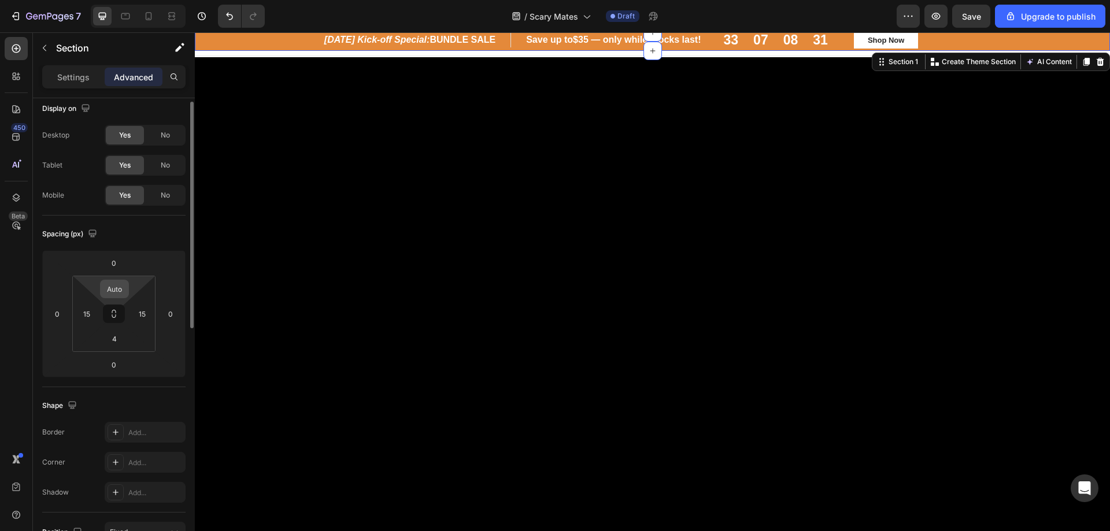
click at [117, 289] on input "Auto" at bounding box center [114, 288] width 23 height 17
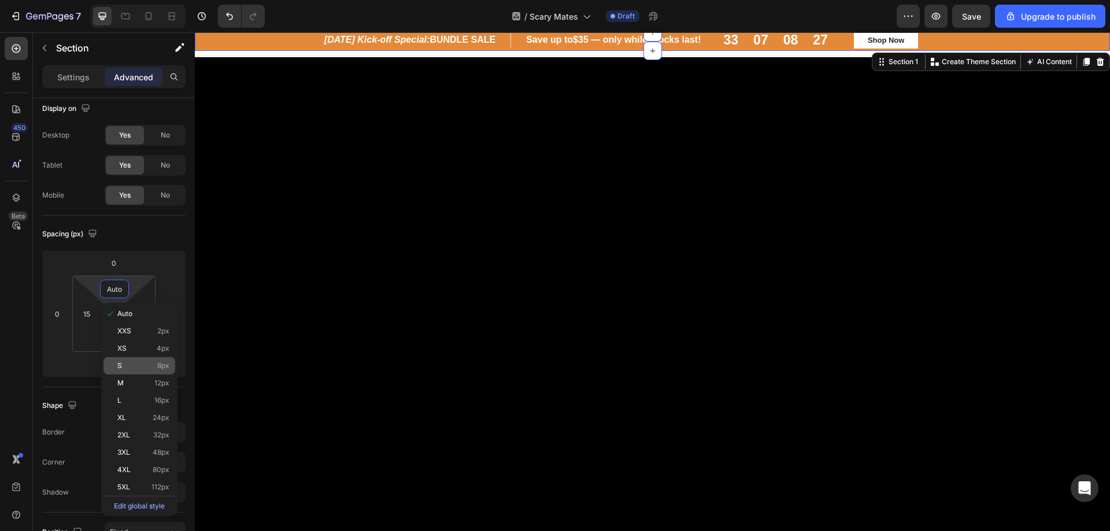
click at [135, 360] on div "S 8px" at bounding box center [140, 365] width 72 height 17
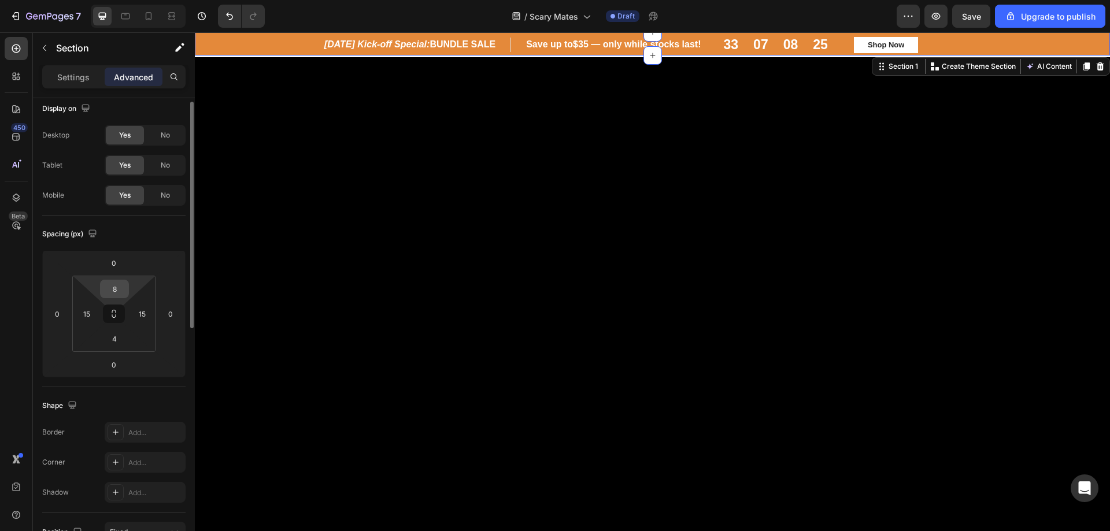
click at [111, 289] on input "8" at bounding box center [114, 288] width 23 height 17
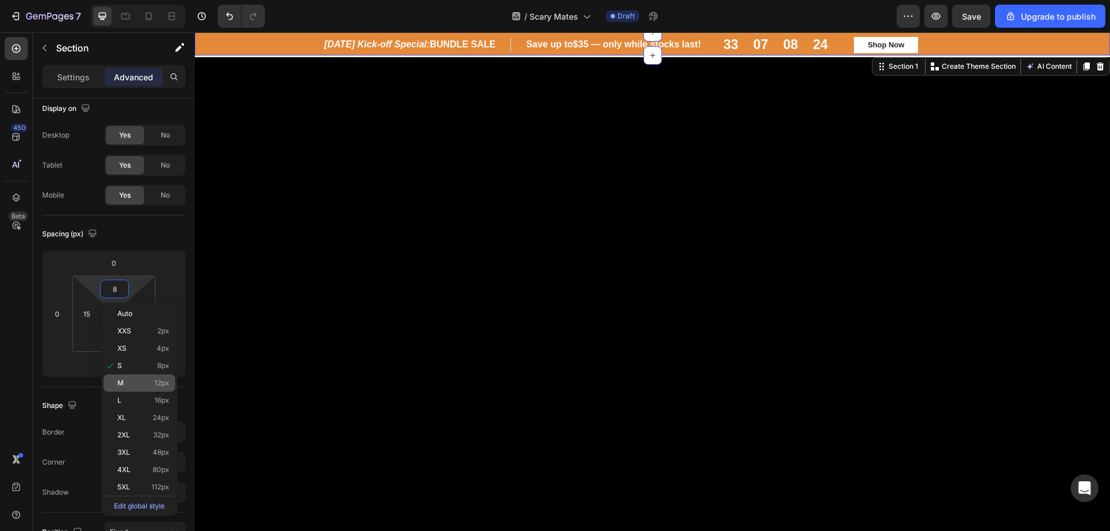
click at [129, 385] on p "M 12px" at bounding box center [143, 383] width 52 height 8
type input "12"
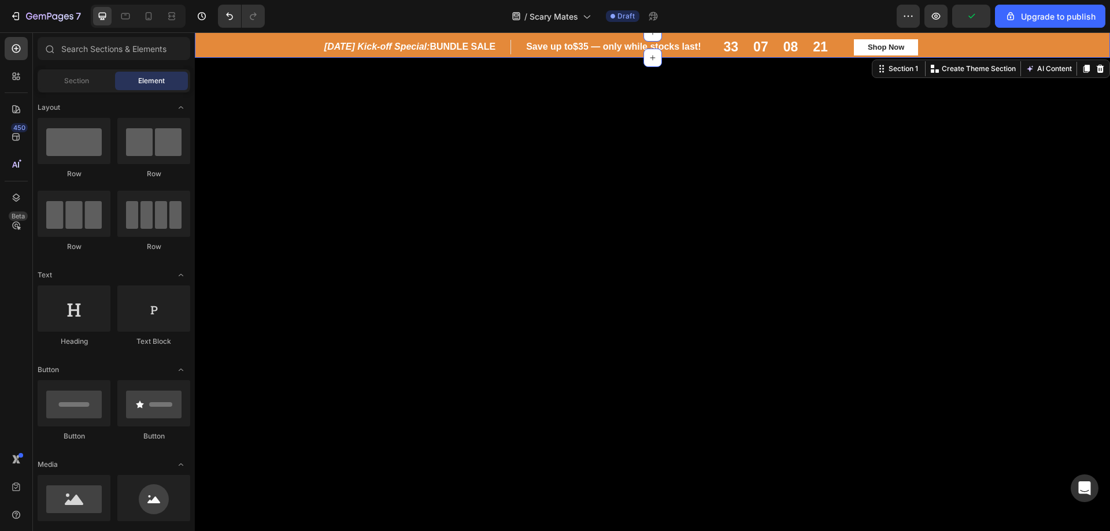
scroll to position [437, 0]
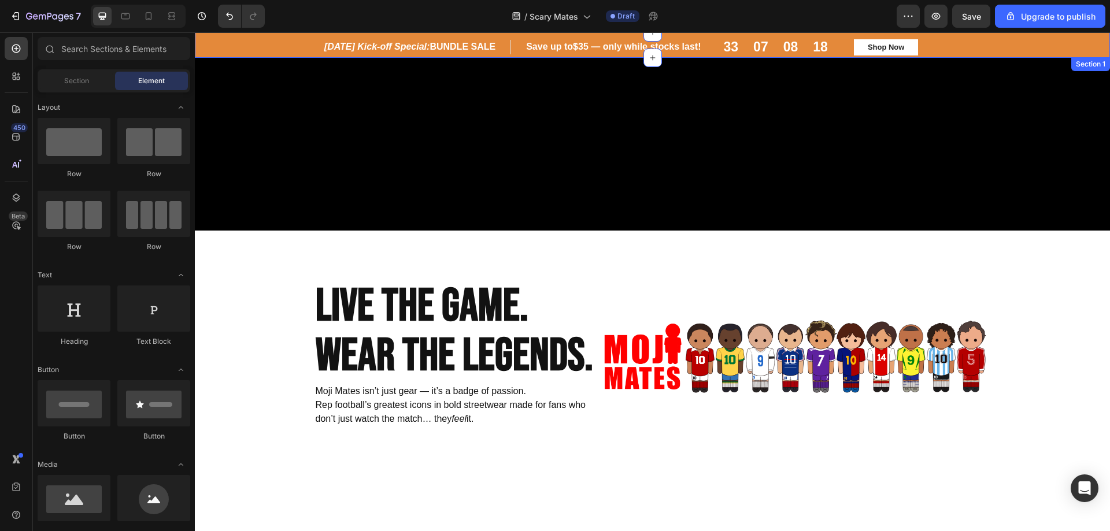
click at [256, 46] on div "Halloween Kick-off Special: BUNDLE SALE Heading Row Save up to $35 — only while…" at bounding box center [653, 47] width 898 height 16
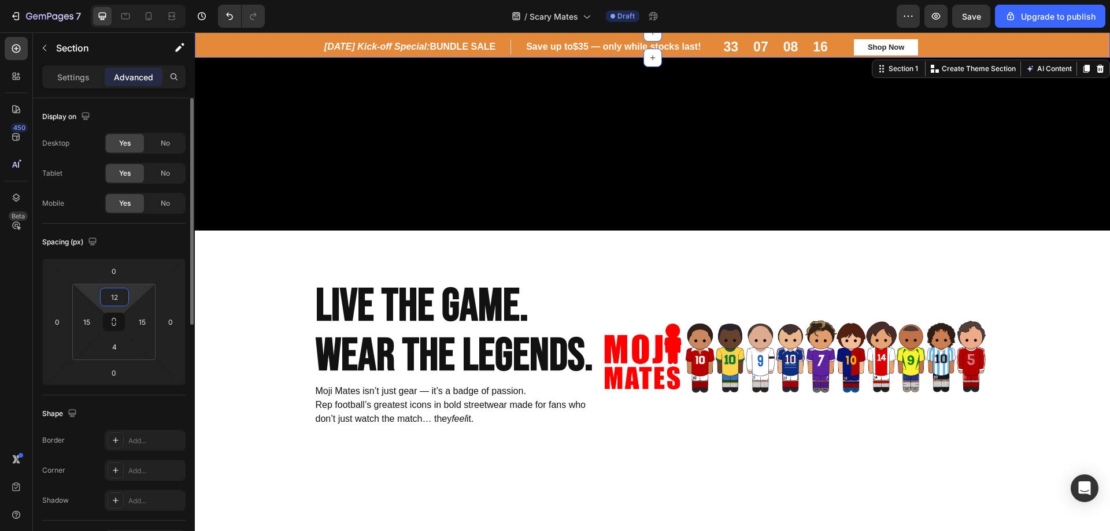
click at [112, 303] on input "12" at bounding box center [114, 297] width 23 height 17
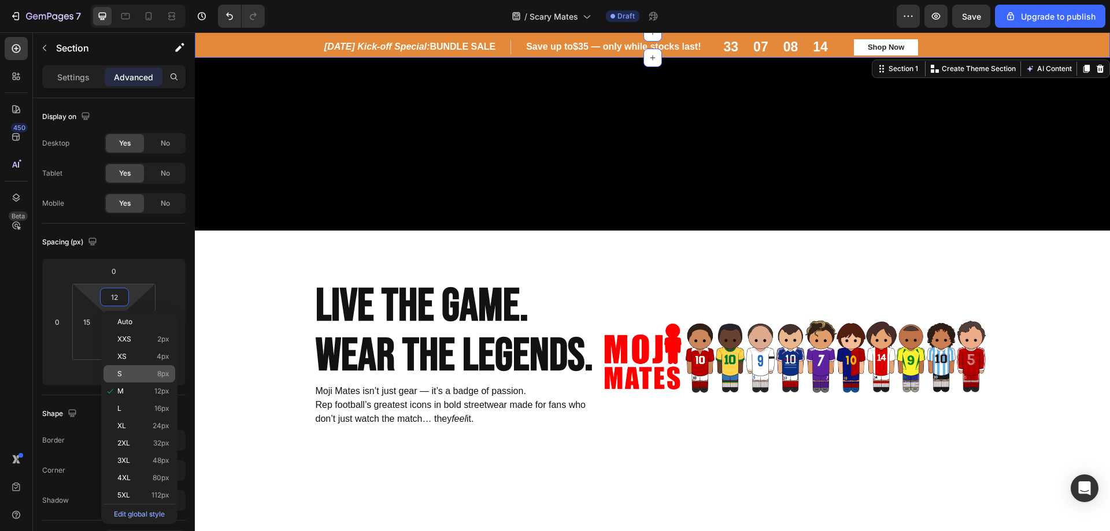
click at [157, 378] on span "8px" at bounding box center [163, 374] width 12 height 8
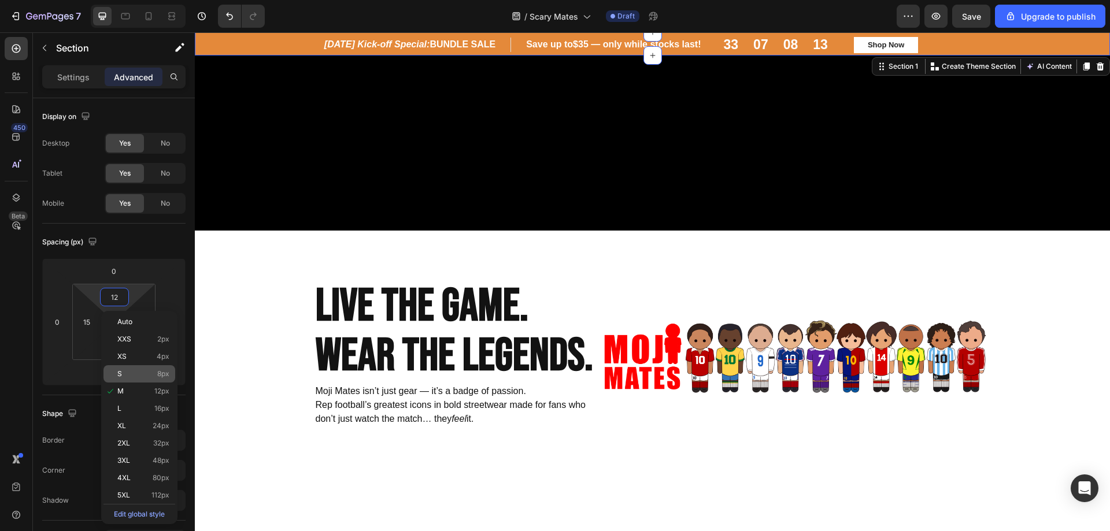
type input "8"
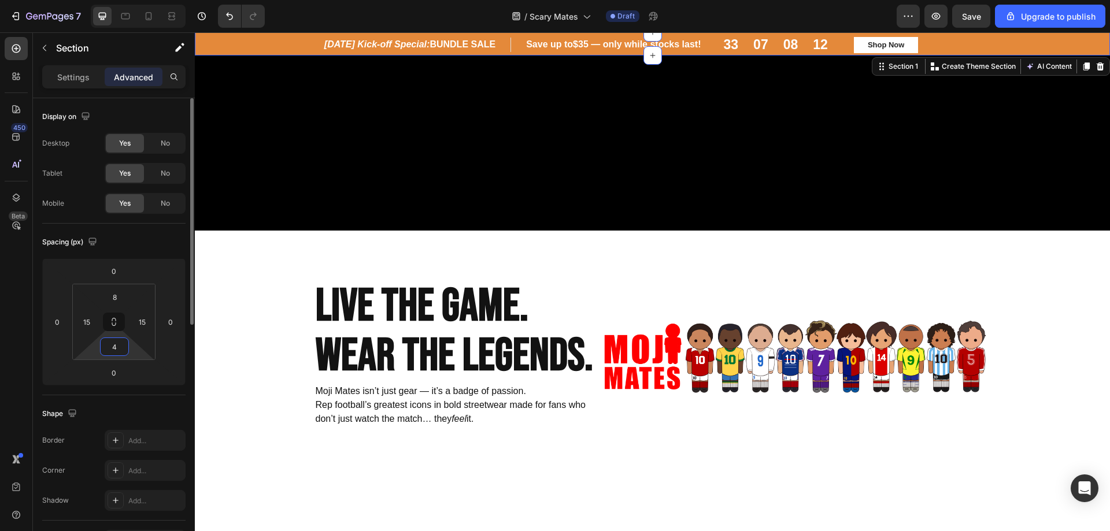
click at [117, 353] on input "4" at bounding box center [114, 346] width 23 height 17
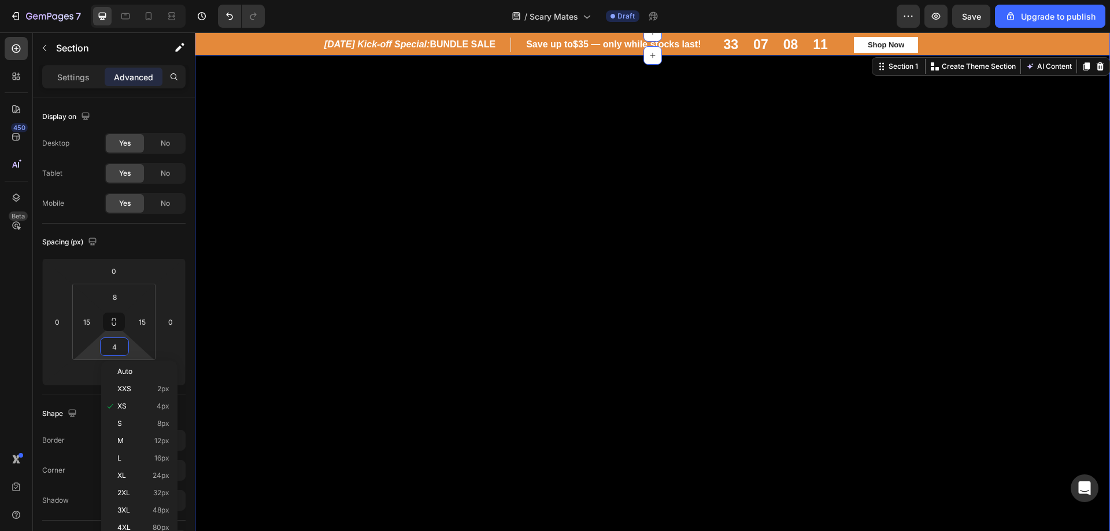
scroll to position [0, 0]
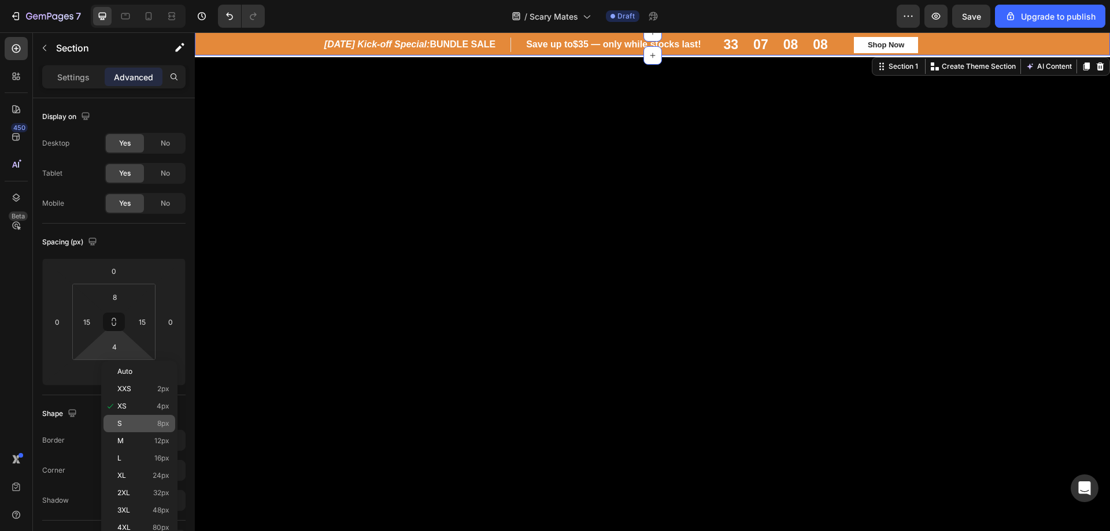
click at [140, 427] on p "S 8px" at bounding box center [143, 424] width 52 height 8
type input "8"
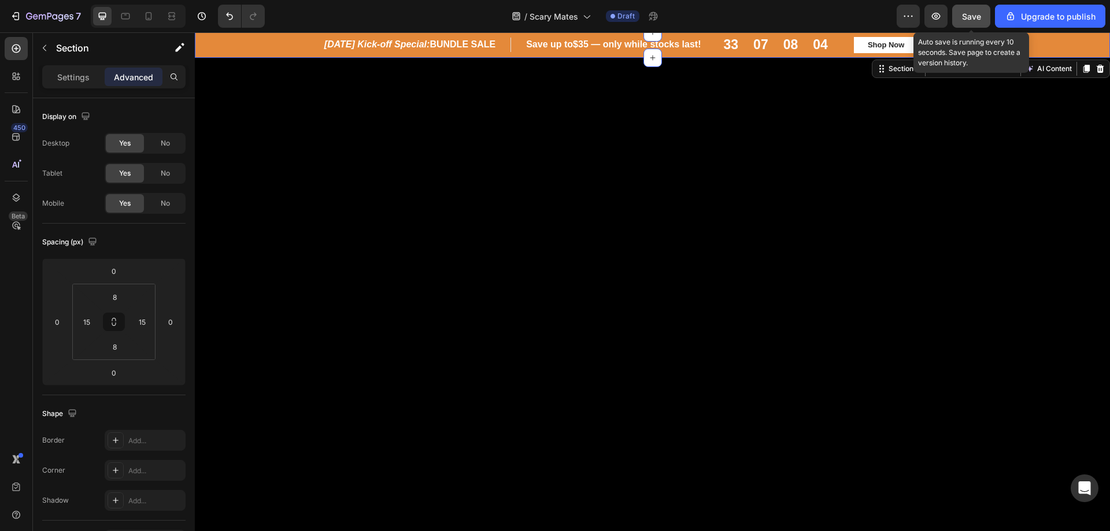
click at [974, 20] on span "Save" at bounding box center [971, 17] width 19 height 10
click at [269, 45] on div "Halloween Kick-off Special: BUNDLE SALE Heading Row Save up to $35 — only while…" at bounding box center [653, 45] width 898 height 16
click at [229, 52] on div "Halloween Kick-off Special: BUNDLE SALE Heading Row Save up to $35 — only while…" at bounding box center [653, 45] width 898 height 16
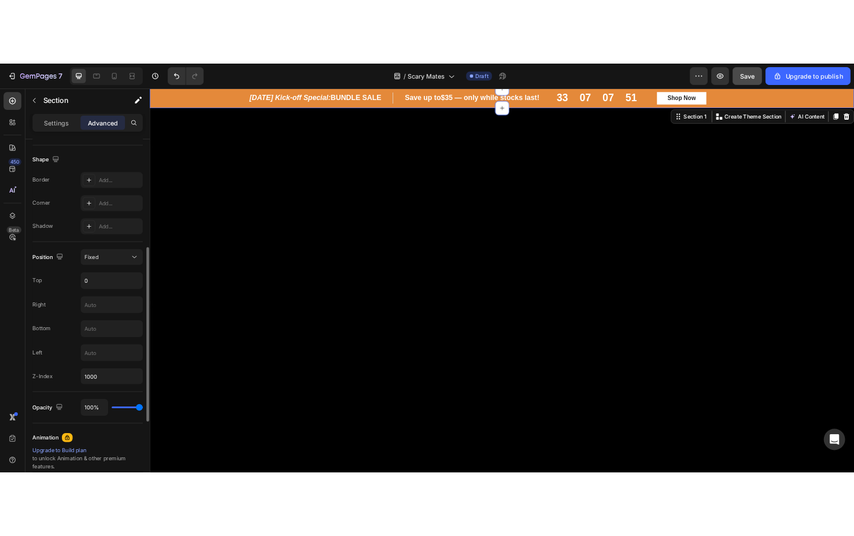
scroll to position [173, 0]
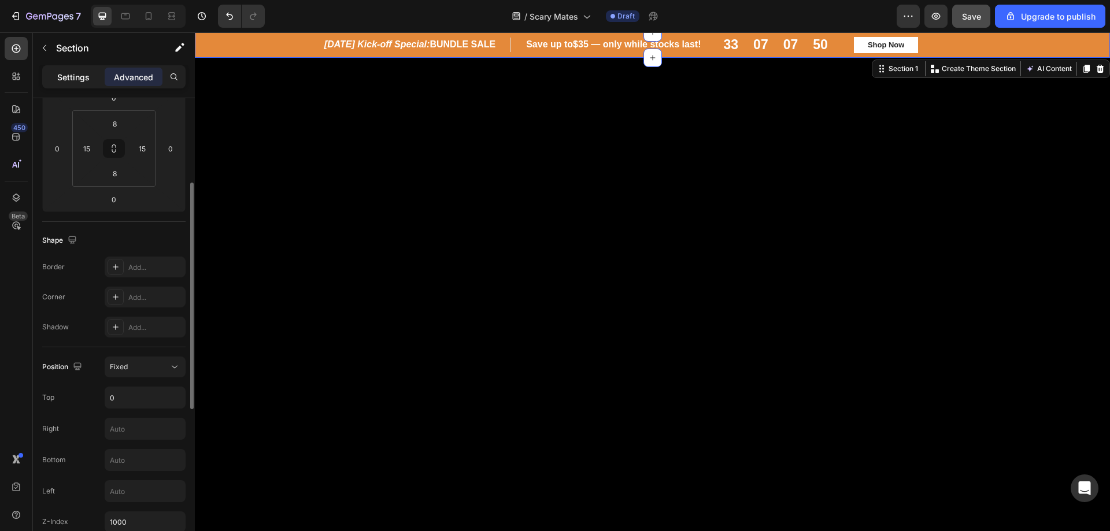
click at [80, 73] on p "Settings" at bounding box center [73, 77] width 32 height 12
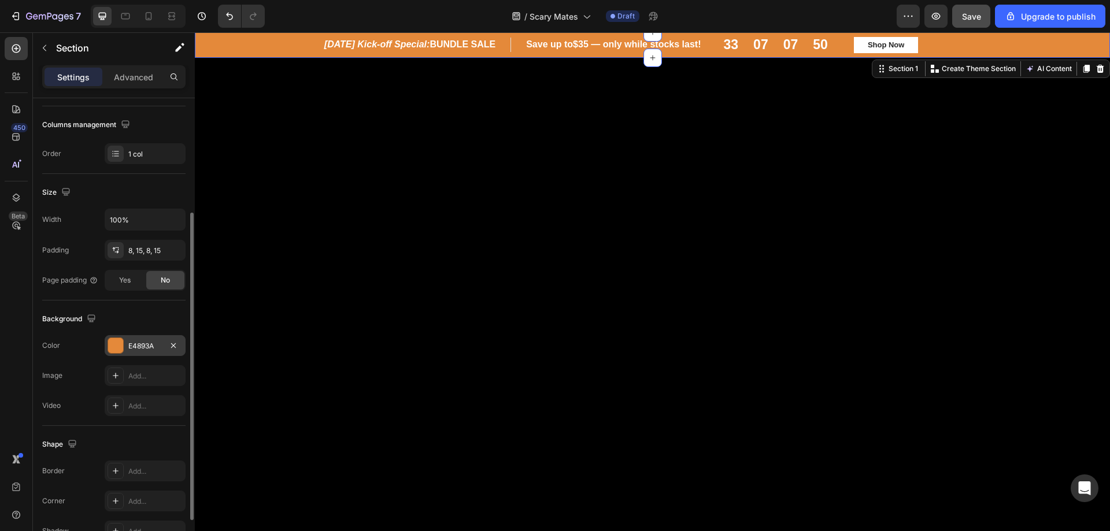
click at [130, 338] on div "E4893A" at bounding box center [145, 345] width 81 height 21
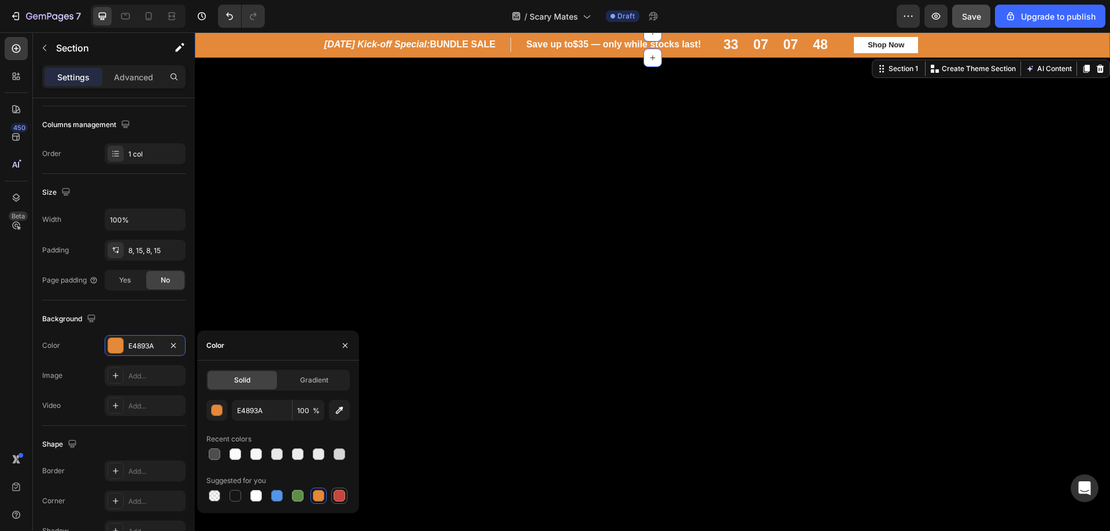
click at [343, 494] on div at bounding box center [340, 496] width 12 height 12
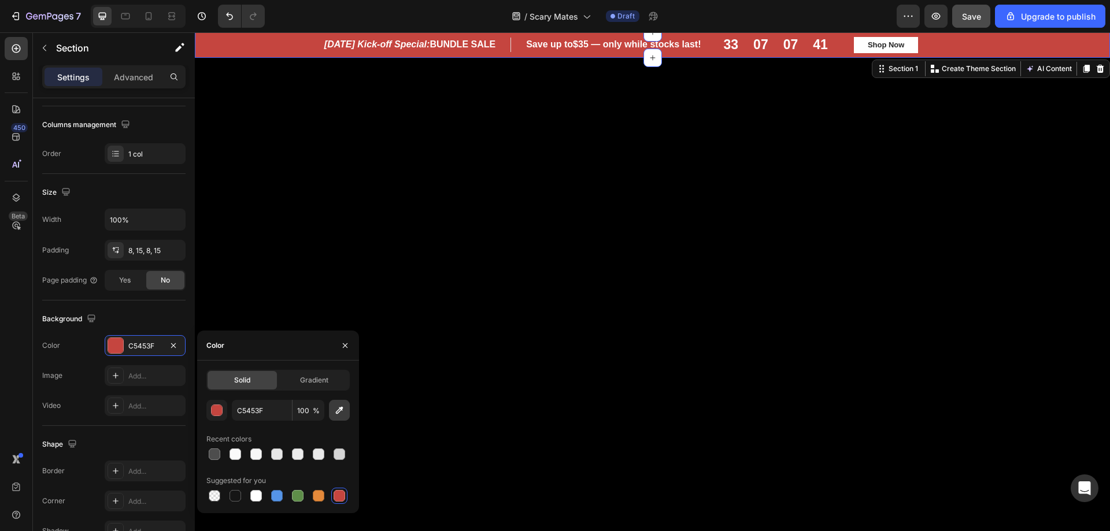
click at [343, 411] on icon "button" at bounding box center [340, 411] width 12 height 12
type input "3B5B41"
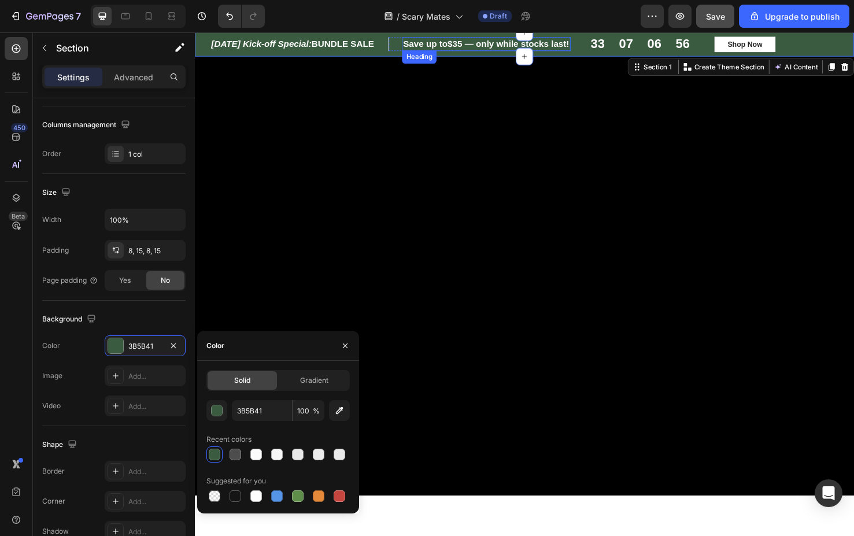
click at [482, 52] on h2 "Save up to $35 — only while stocks last!" at bounding box center [501, 45] width 177 height 14
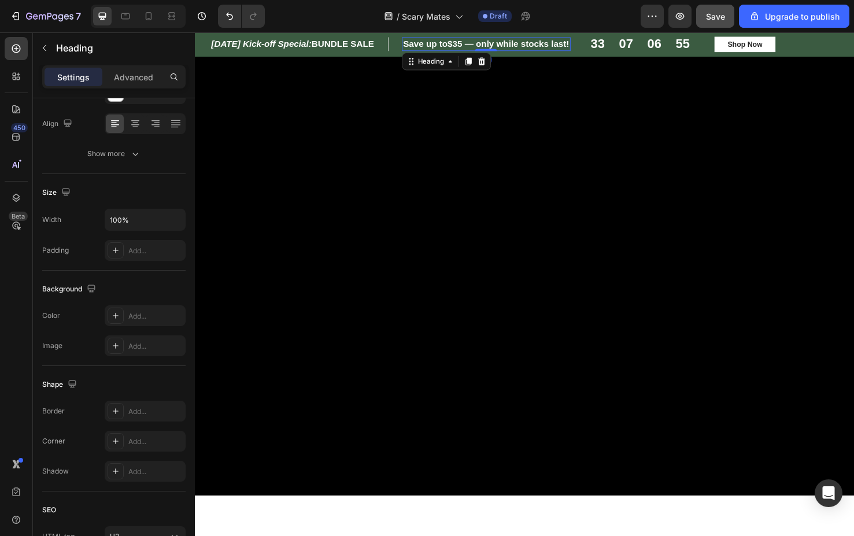
scroll to position [0, 0]
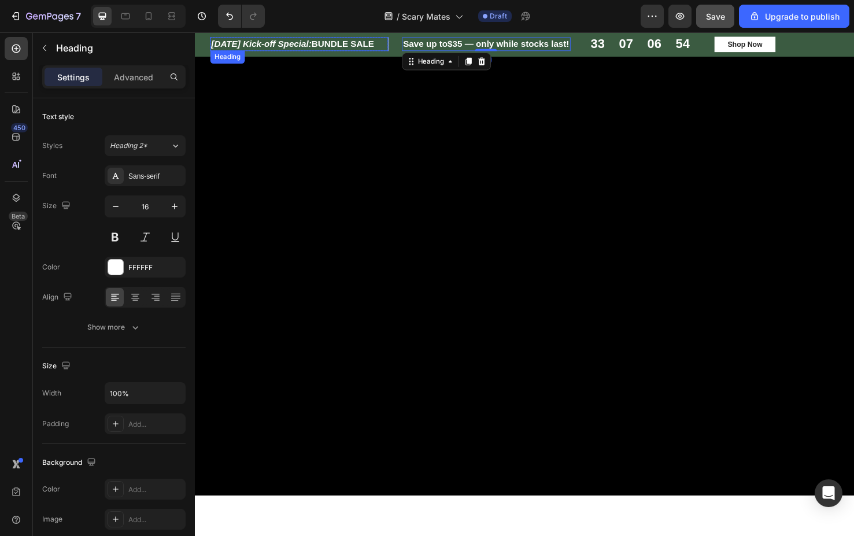
click at [272, 52] on h2 "Halloween Kick-off Special: BUNDLE SALE" at bounding box center [304, 45] width 187 height 14
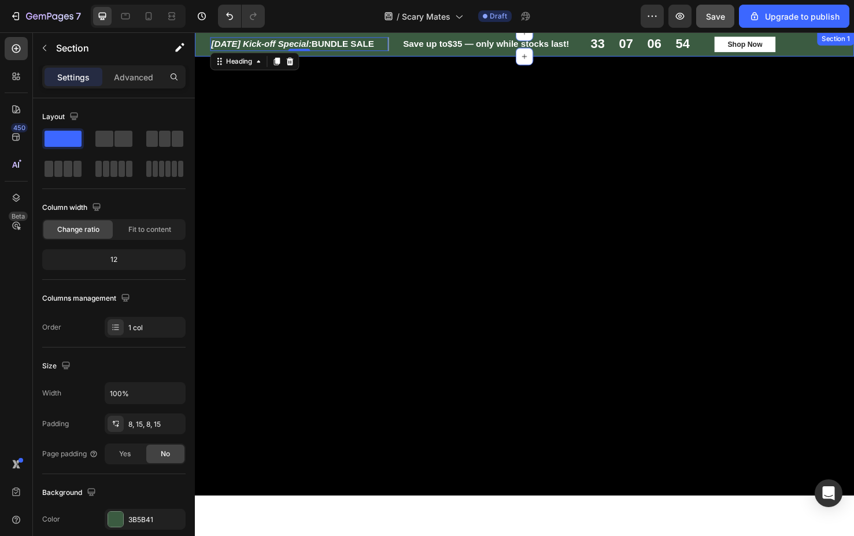
click at [272, 58] on div "Halloween Kick-off Special: BUNDLE SALE Heading 0 Row Save up to $35 — only whi…" at bounding box center [542, 44] width 694 height 25
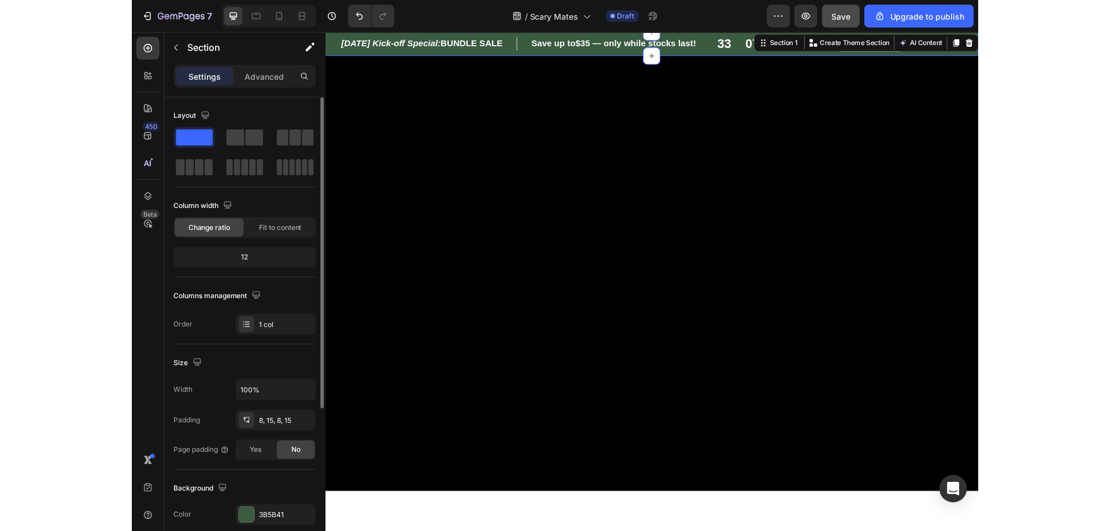
scroll to position [58, 0]
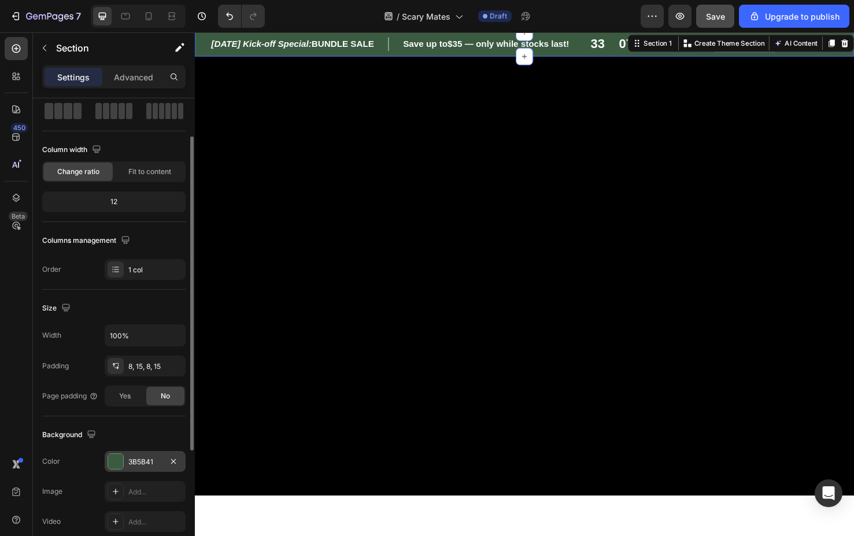
click at [150, 469] on div "3B5B41" at bounding box center [145, 461] width 81 height 21
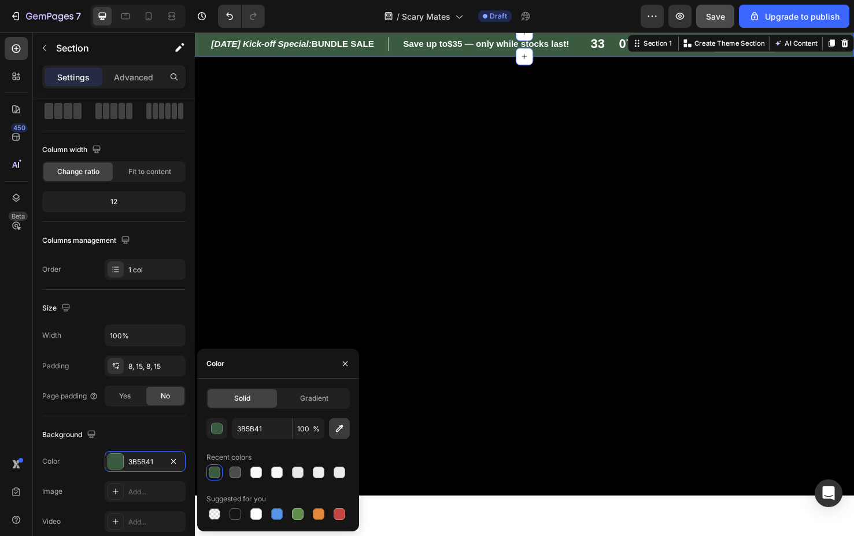
click at [337, 430] on icon "button" at bounding box center [340, 429] width 12 height 12
type input "C60000"
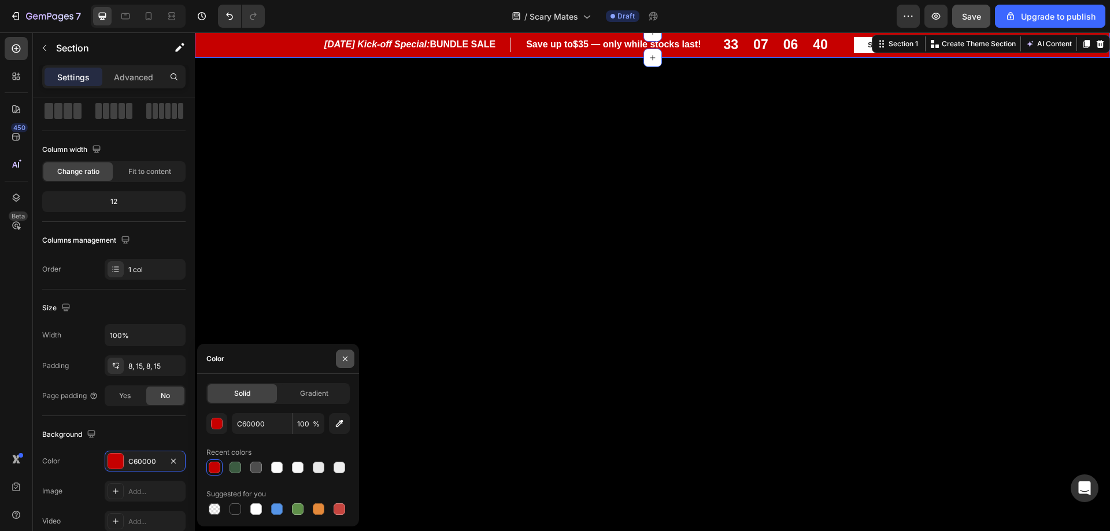
click at [344, 363] on icon "button" at bounding box center [345, 358] width 9 height 9
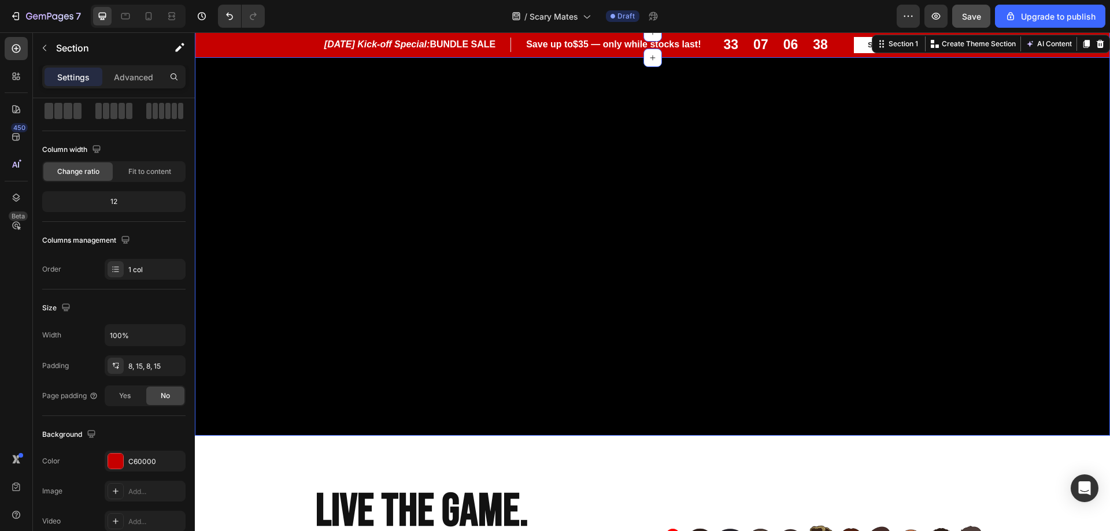
scroll to position [0, 0]
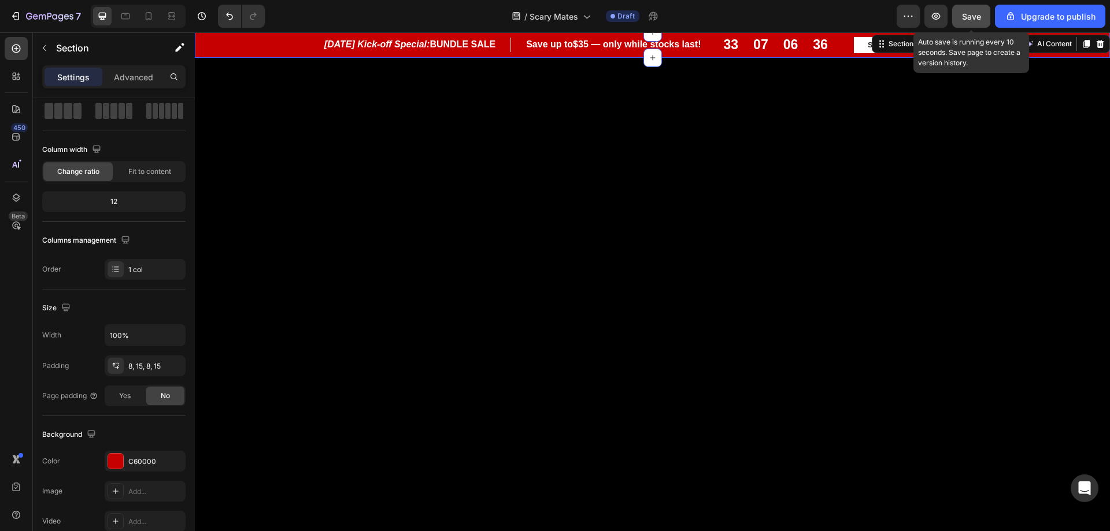
click at [969, 16] on span "Save" at bounding box center [971, 17] width 19 height 10
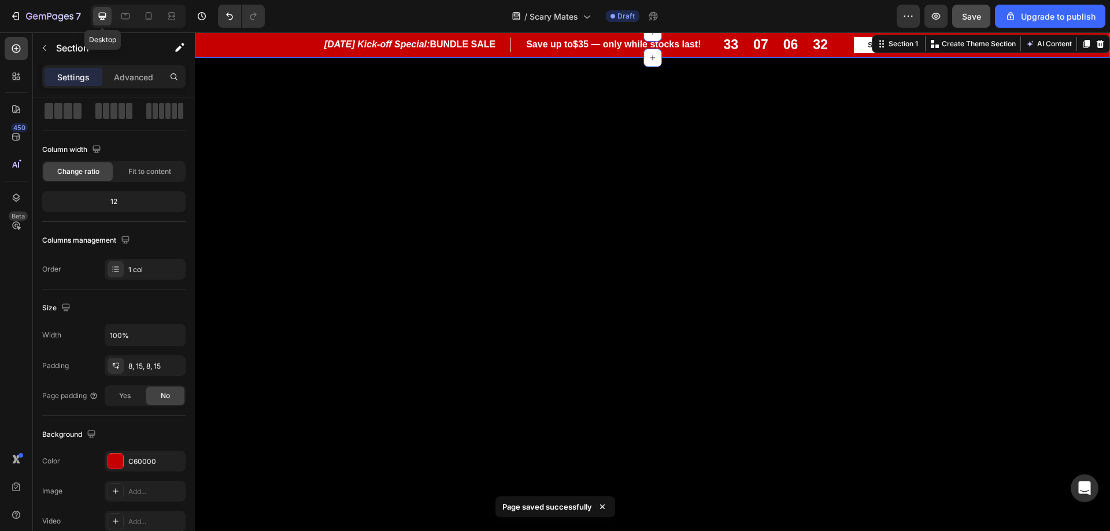
click at [103, 17] on icon at bounding box center [103, 17] width 8 height 8
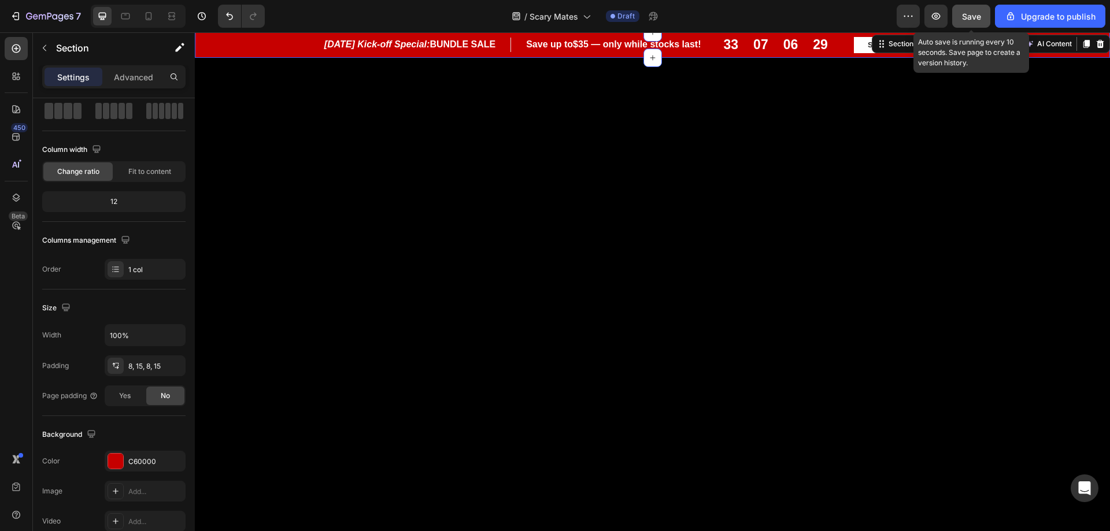
click at [973, 17] on span "Save" at bounding box center [971, 17] width 19 height 10
click at [944, 25] on button "button" at bounding box center [936, 16] width 23 height 23
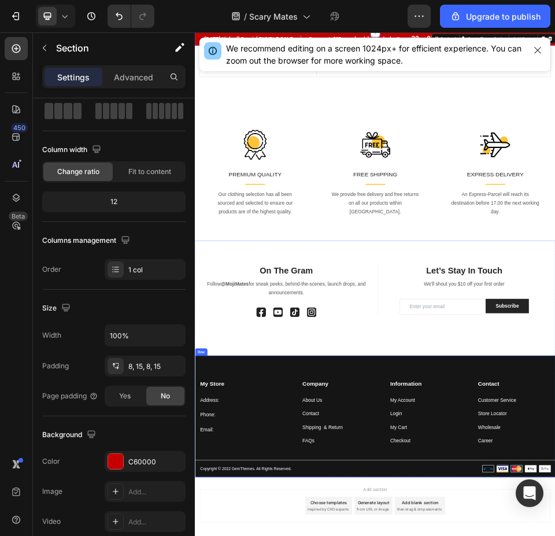
scroll to position [2001, 0]
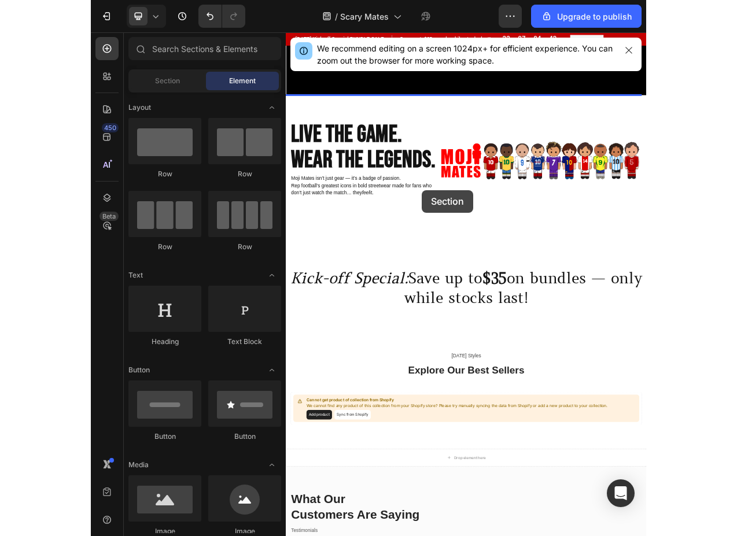
scroll to position [361, 0]
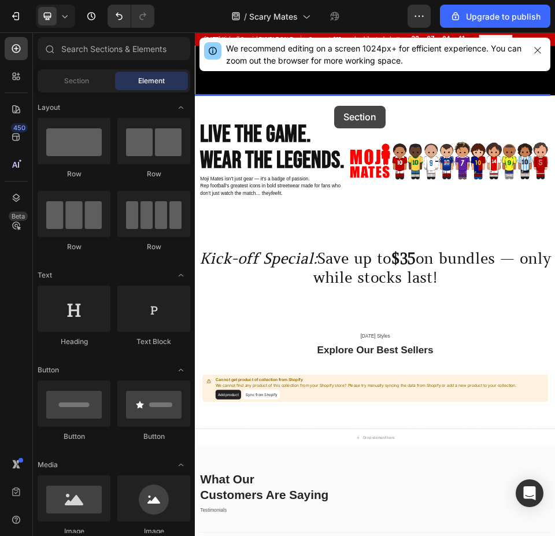
drag, startPoint x: 519, startPoint y: 902, endPoint x: 463, endPoint y: 173, distance: 730.7
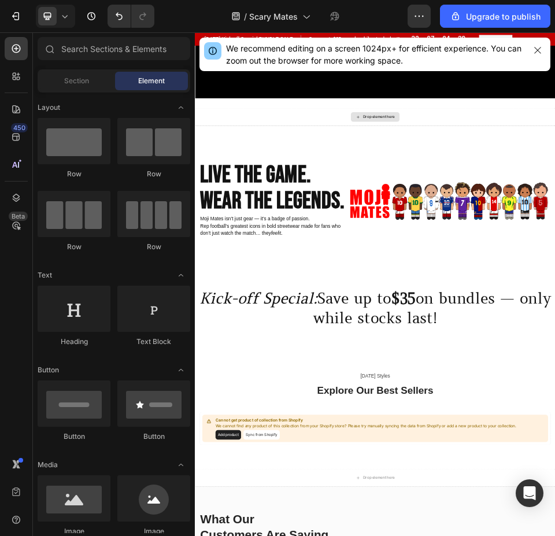
drag, startPoint x: 507, startPoint y: 180, endPoint x: 507, endPoint y: 187, distance: 6.4
click at [507, 190] on icon at bounding box center [508, 195] width 9 height 10
click at [71, 87] on div "Section" at bounding box center [76, 81] width 73 height 19
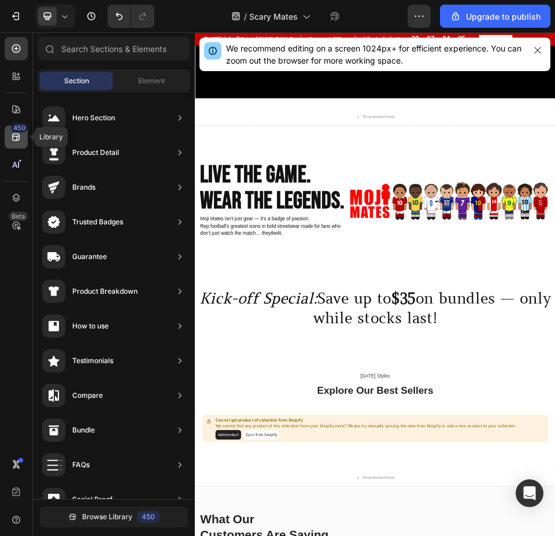
click at [19, 139] on icon at bounding box center [16, 137] width 12 height 12
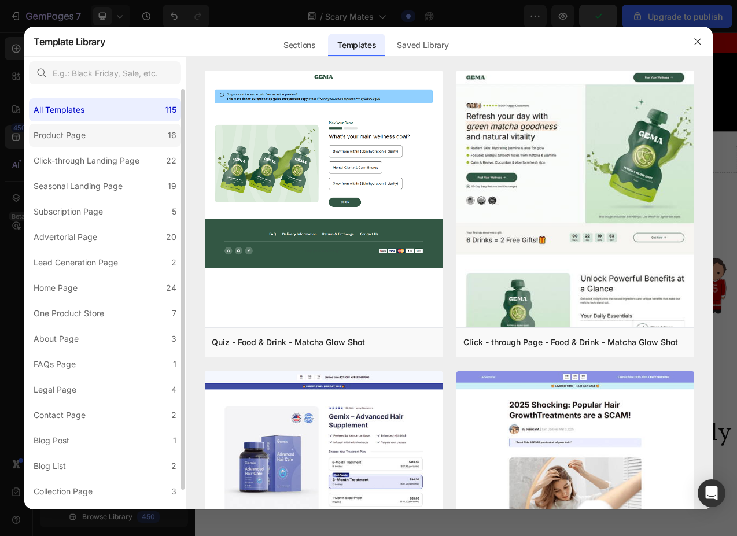
click at [94, 143] on label "Product Page 16" at bounding box center [105, 135] width 152 height 23
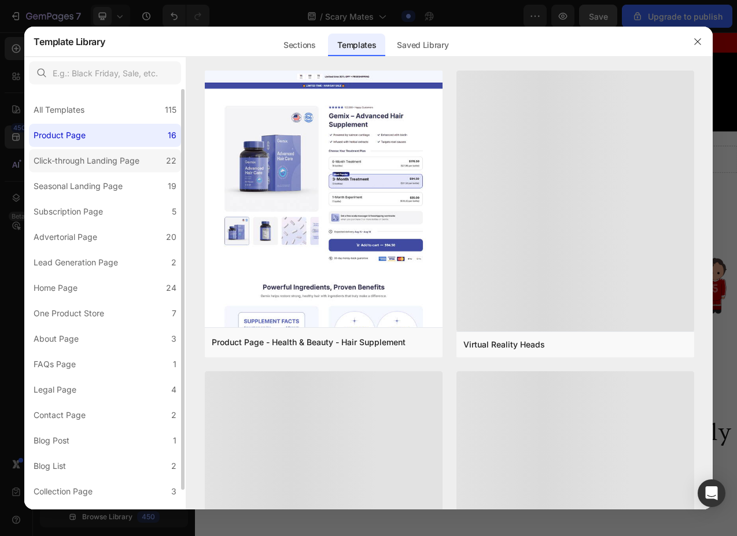
click at [94, 157] on div "Click-through Landing Page" at bounding box center [87, 161] width 106 height 14
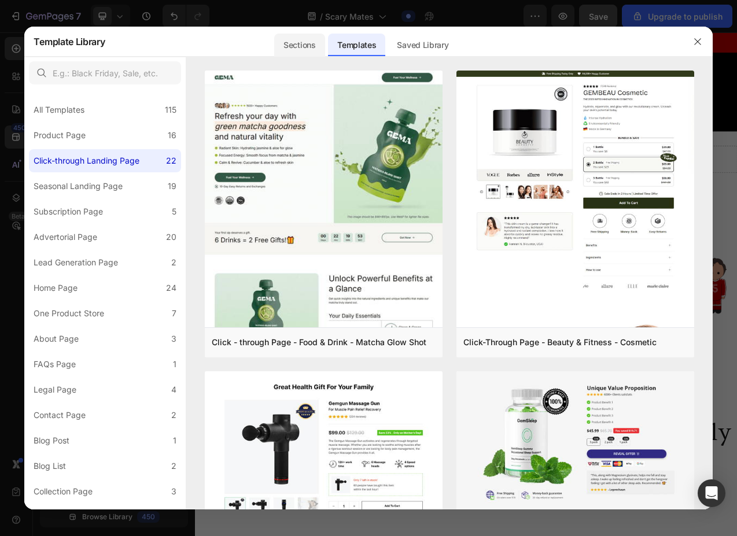
click at [298, 51] on div "Sections" at bounding box center [299, 45] width 50 height 23
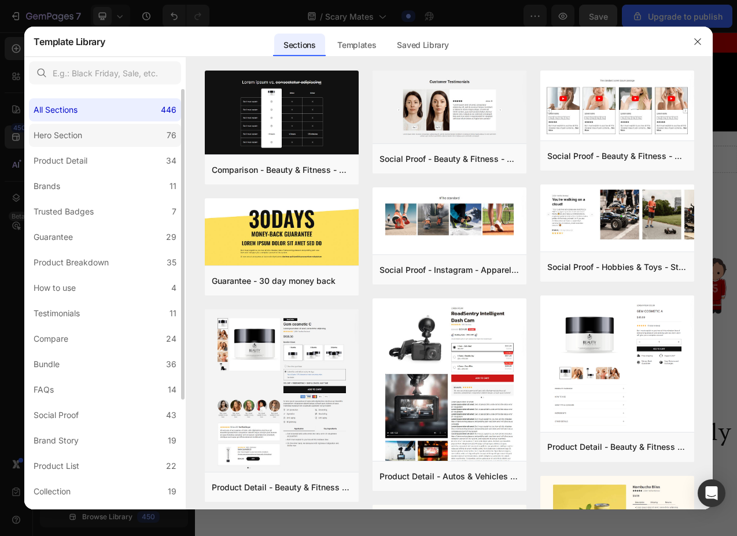
click at [84, 133] on div "Hero Section" at bounding box center [60, 135] width 53 height 14
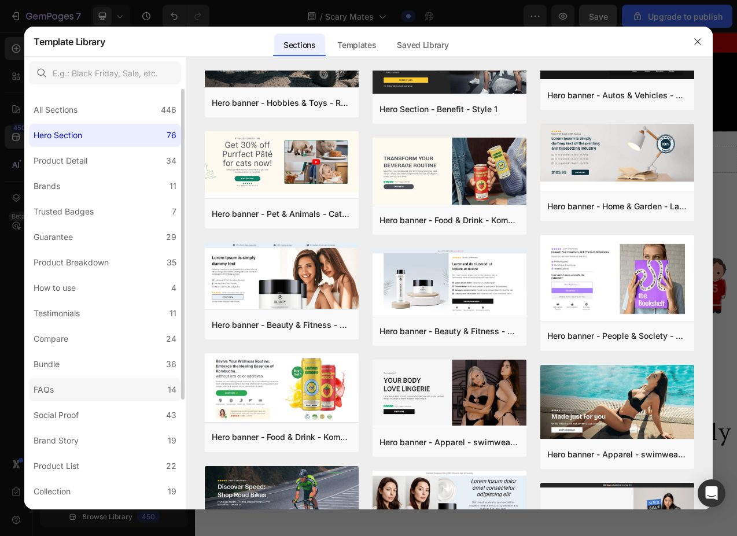
scroll to position [147, 0]
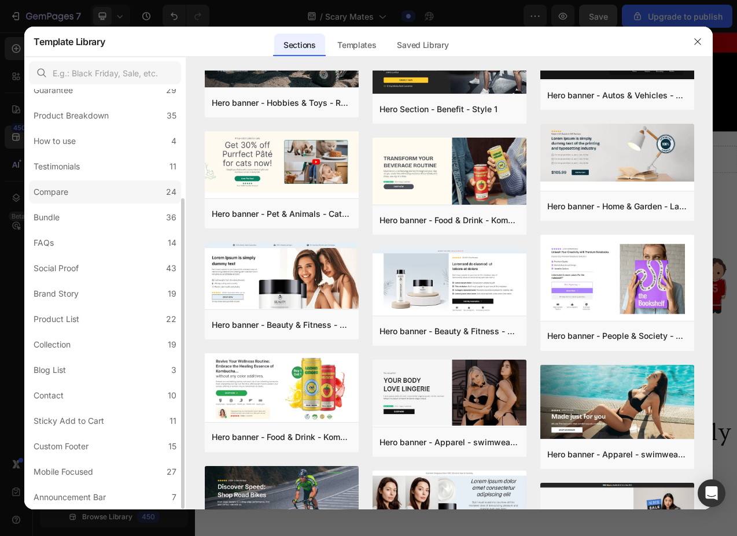
click at [78, 199] on label "Compare 24" at bounding box center [105, 191] width 152 height 23
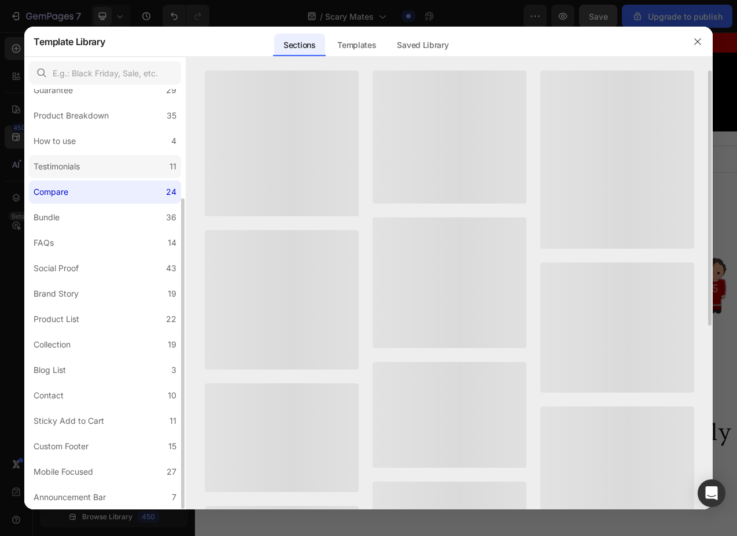
click at [75, 178] on label "Testimonials 11" at bounding box center [105, 166] width 152 height 23
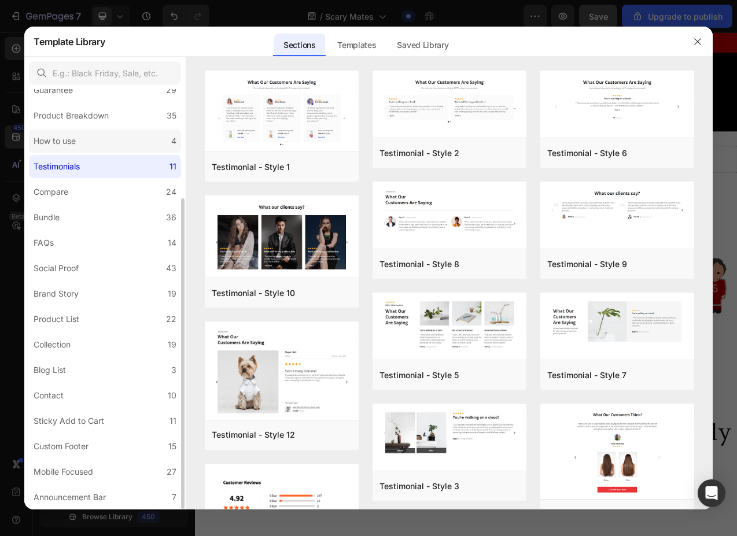
click at [80, 141] on div "How to use" at bounding box center [57, 141] width 47 height 14
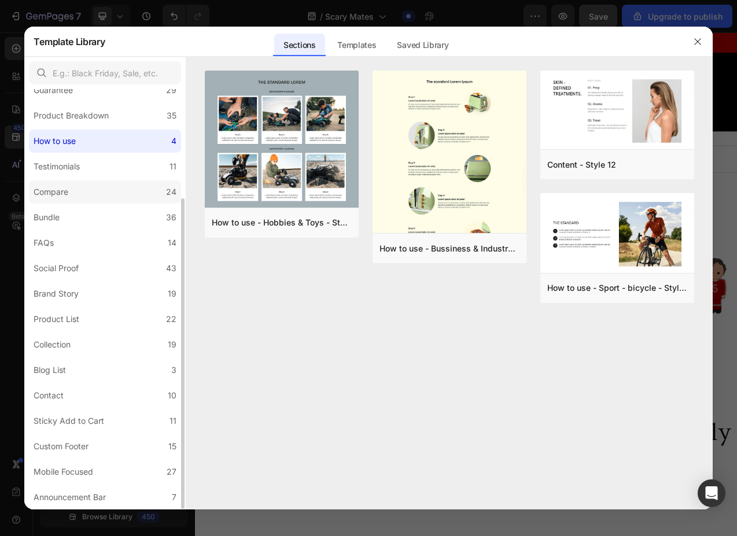
click at [60, 196] on div "Compare" at bounding box center [51, 192] width 35 height 14
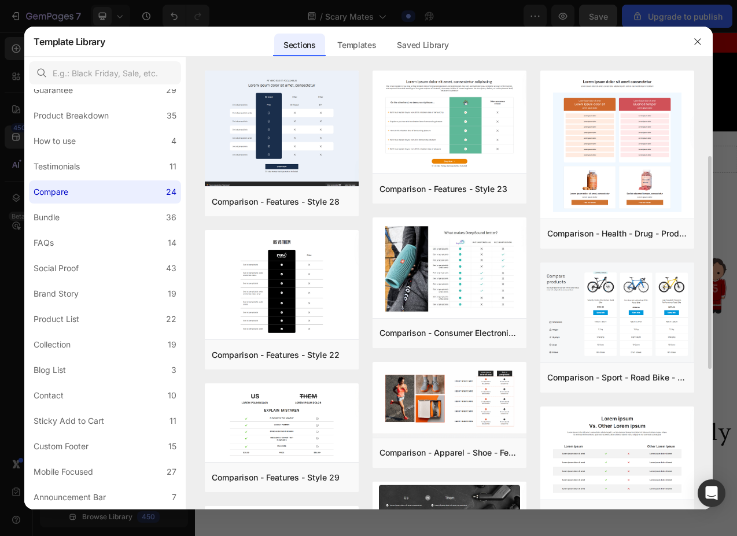
scroll to position [231, 0]
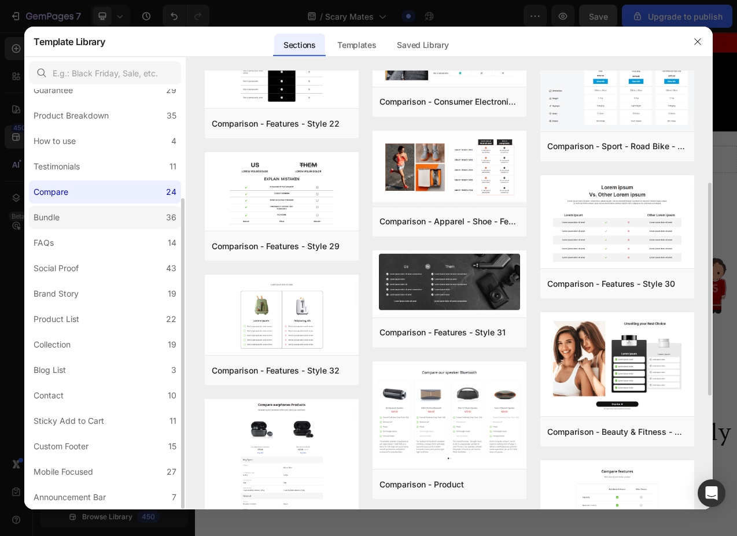
click at [83, 228] on label "Bundle 36" at bounding box center [105, 217] width 152 height 23
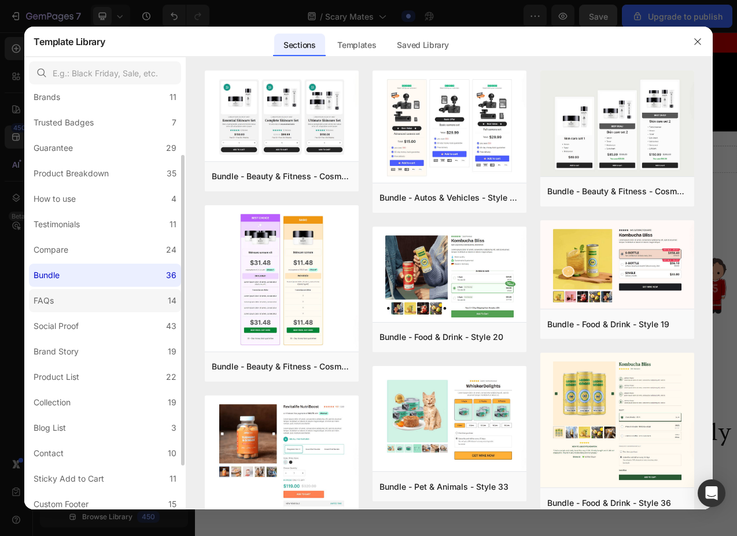
scroll to position [0, 0]
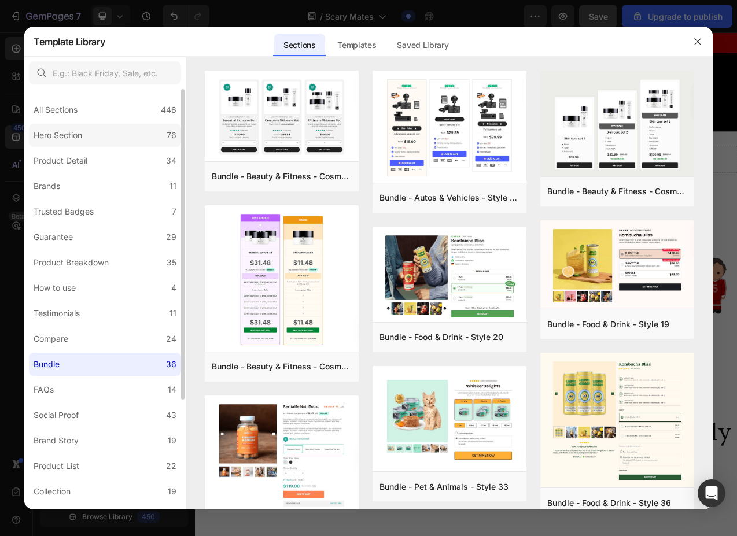
click at [93, 136] on label "Hero Section 76" at bounding box center [105, 135] width 152 height 23
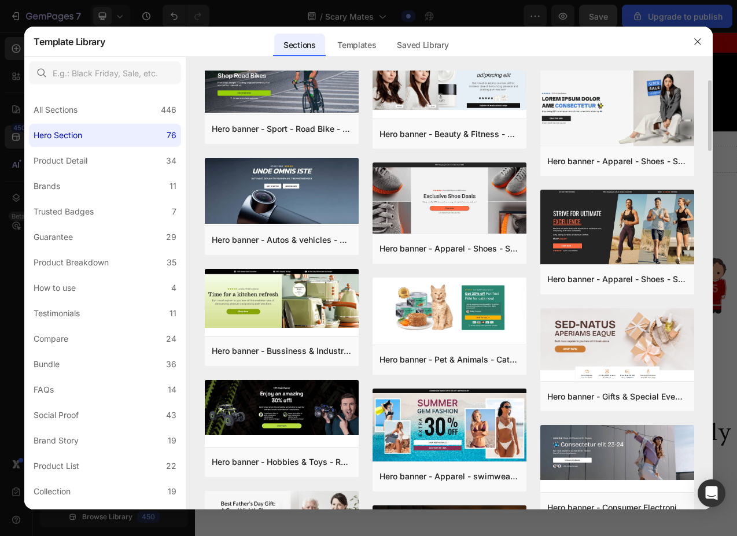
scroll to position [361, 0]
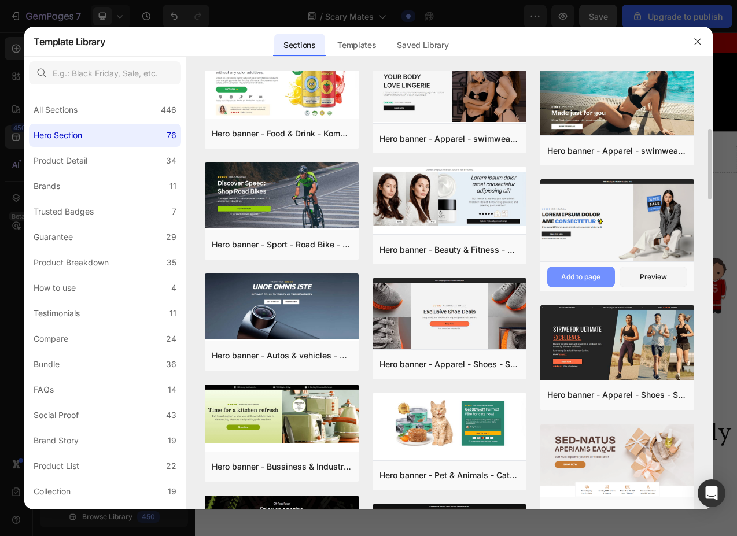
click at [584, 276] on div "Add to page" at bounding box center [580, 277] width 39 height 10
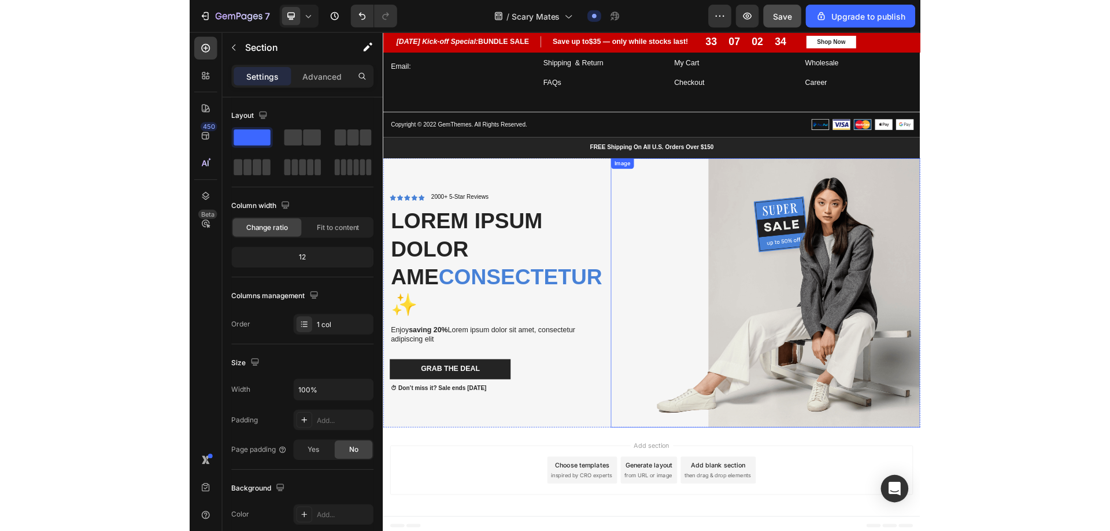
scroll to position [2769, 0]
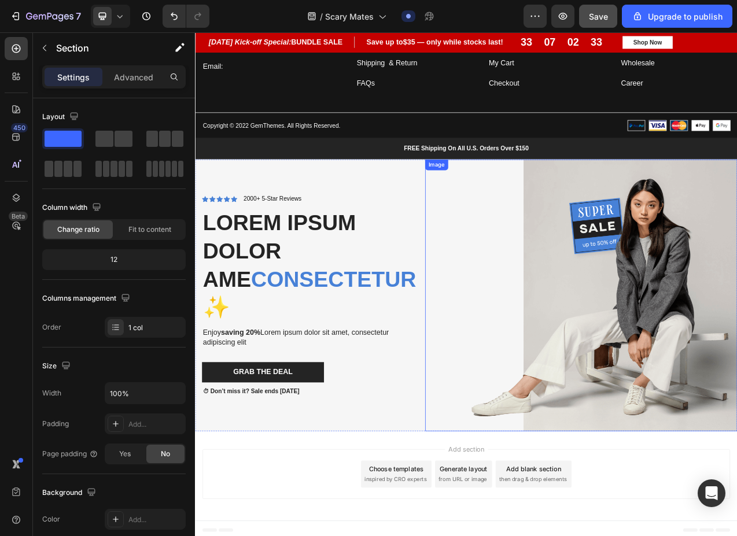
click at [496, 407] on img at bounding box center [689, 369] width 400 height 348
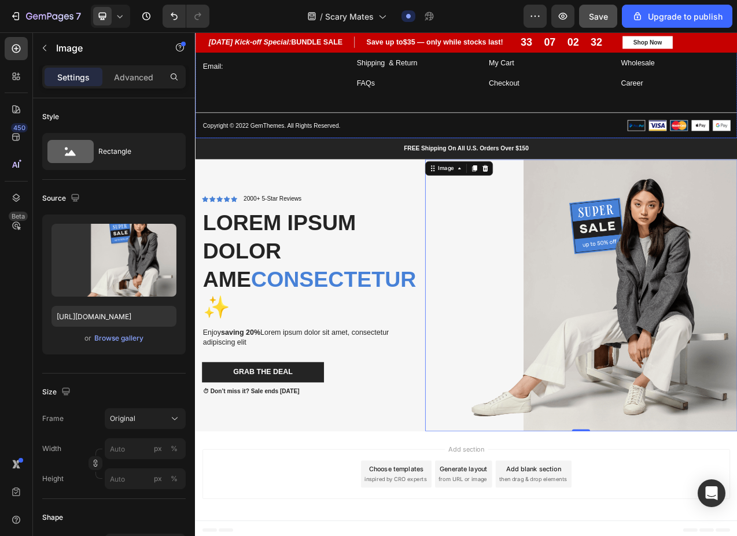
click at [332, 187] on div "FREE Shipping On All U.S. Orders Over $150" at bounding box center [542, 181] width 677 height 12
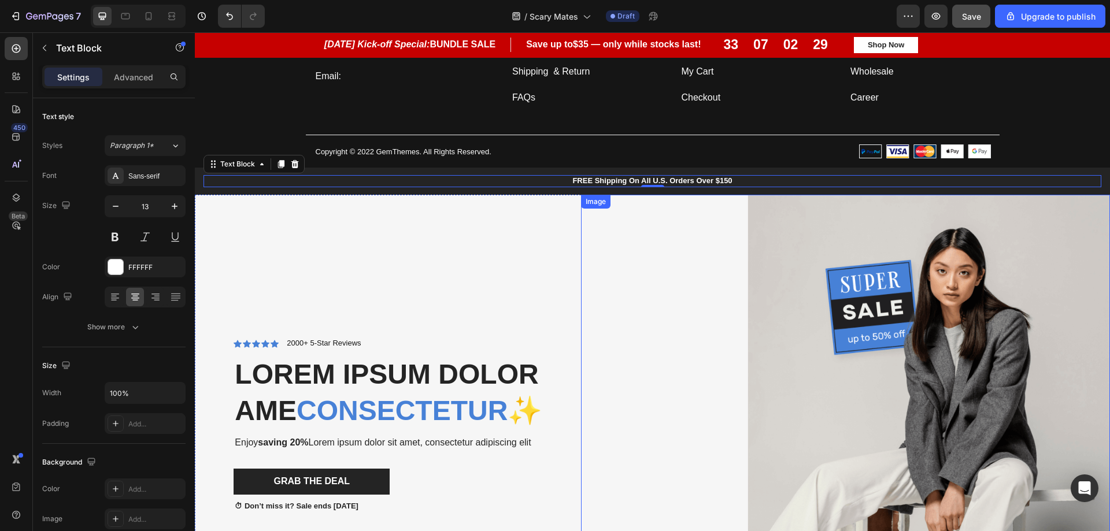
click at [1048, 334] on img at bounding box center [845, 425] width 529 height 460
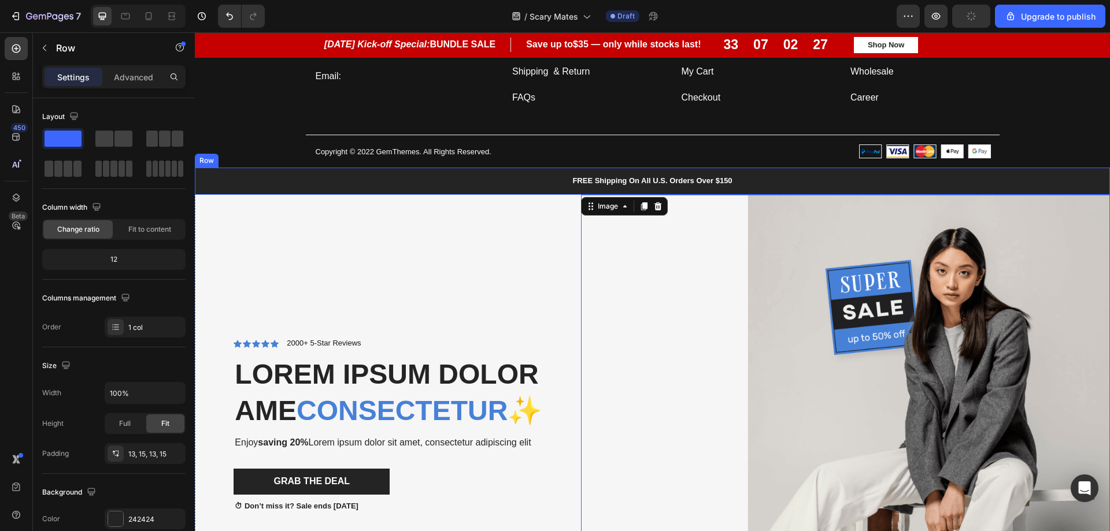
click at [197, 189] on div "FREE Shipping On All U.S. Orders Over $150 Text Block Row" at bounding box center [652, 181] width 915 height 27
click at [740, 367] on img at bounding box center [845, 425] width 529 height 460
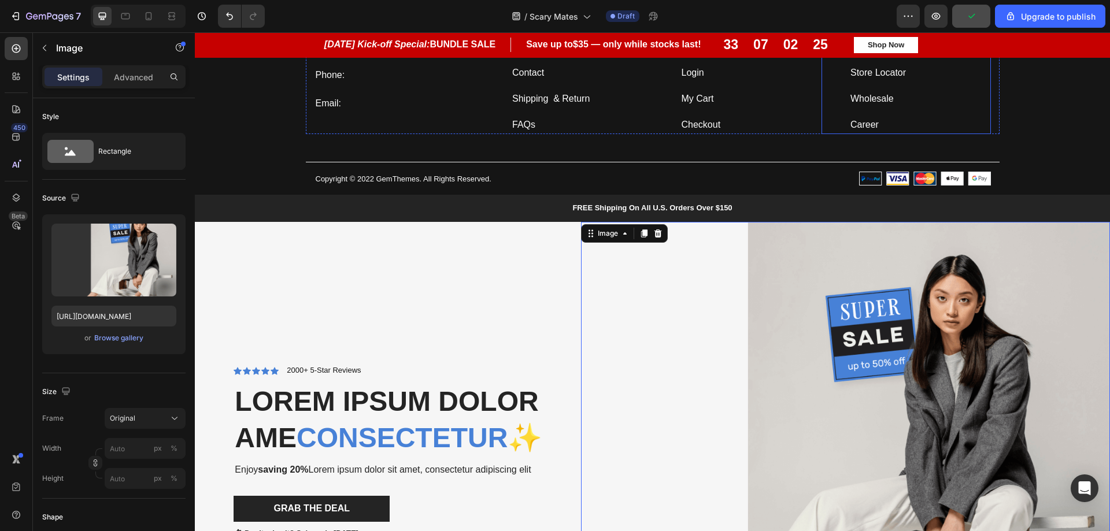
scroll to position [2596, 0]
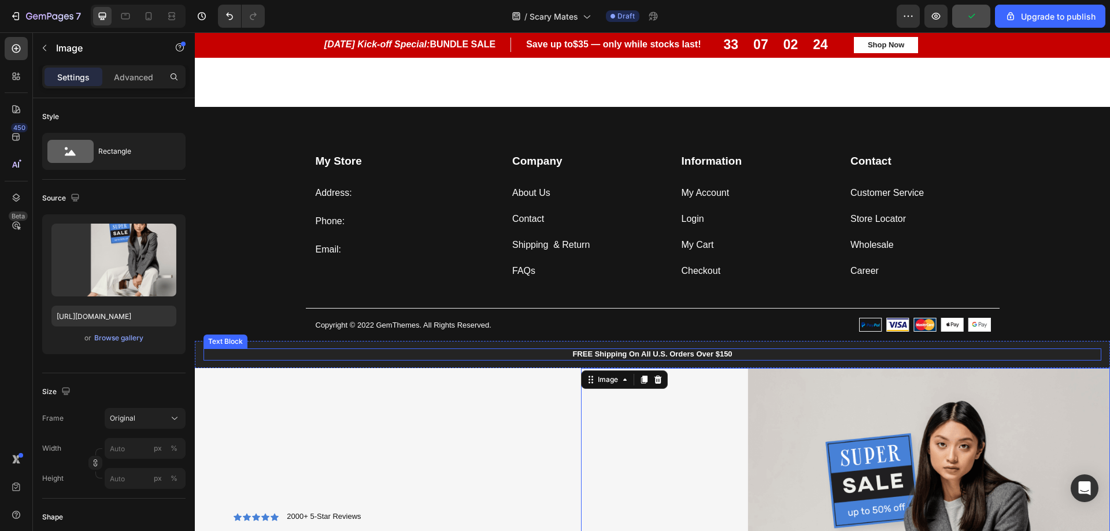
click at [1056, 359] on p "FREE Shipping On All U.S. Orders Over $150" at bounding box center [653, 355] width 896 height 10
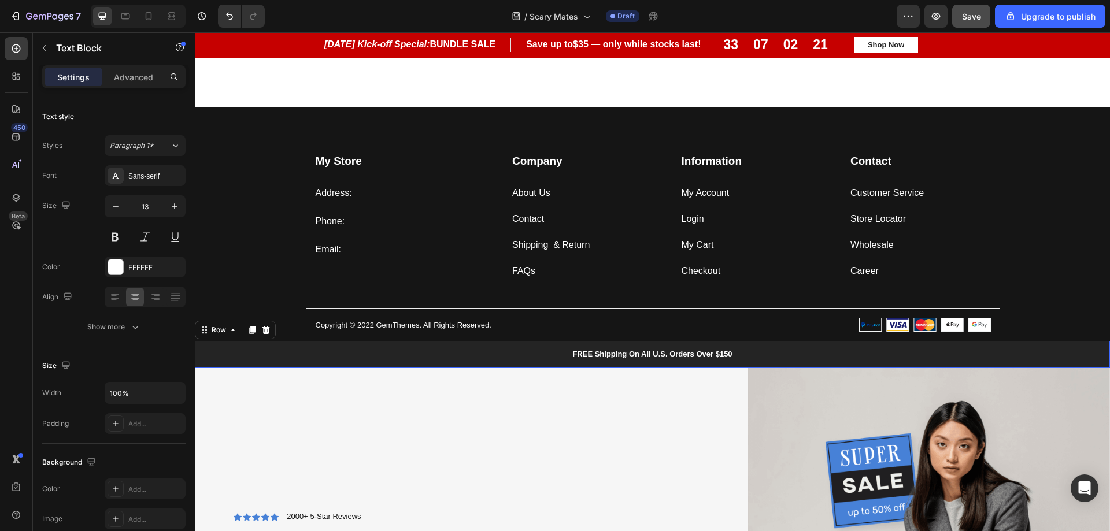
click at [1096, 357] on div "FREE Shipping On All U.S. Orders Over $150 Text Block Row 0" at bounding box center [652, 354] width 915 height 27
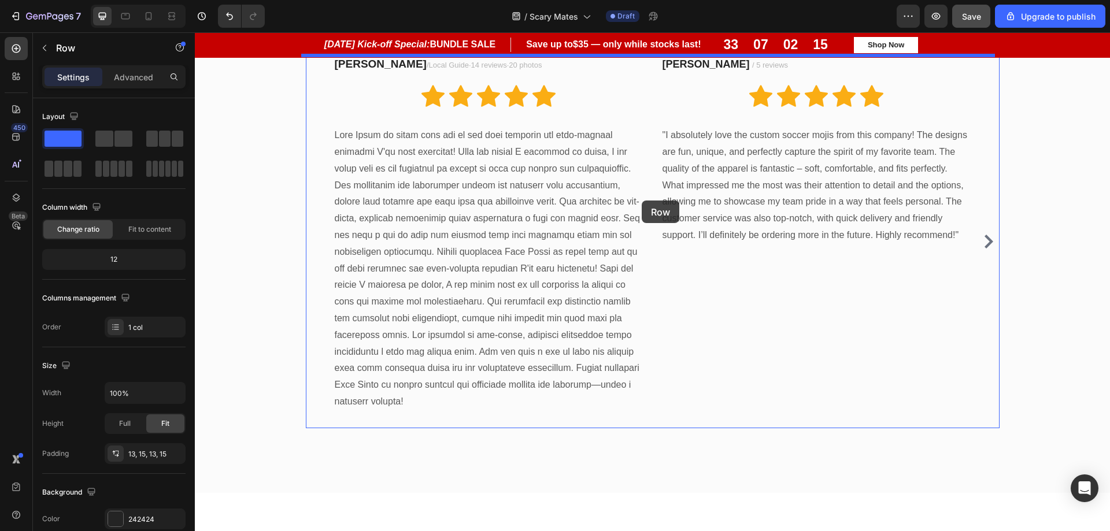
scroll to position [1266, 0]
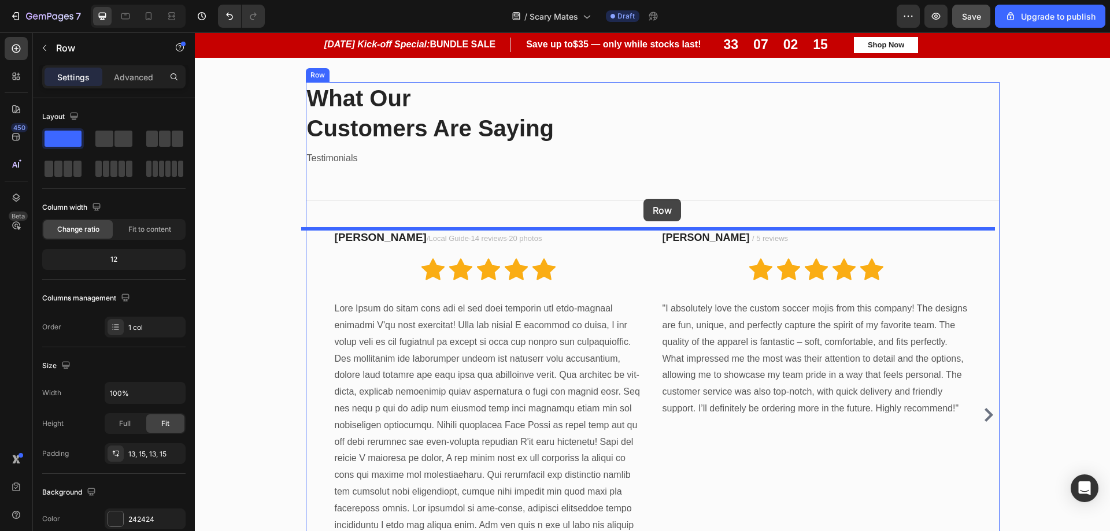
drag, startPoint x: 367, startPoint y: 364, endPoint x: 644, endPoint y: 199, distance: 322.8
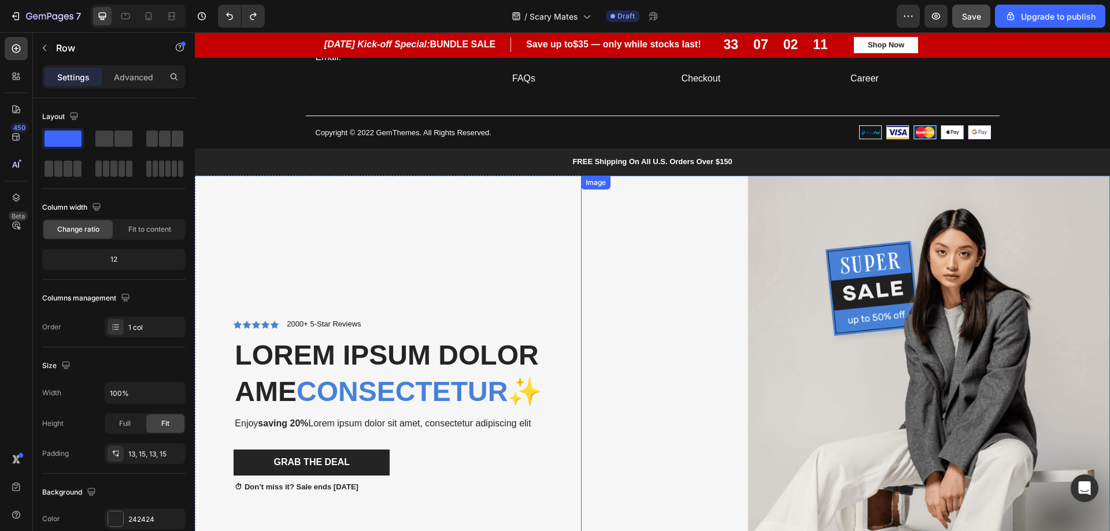
scroll to position [2654, 0]
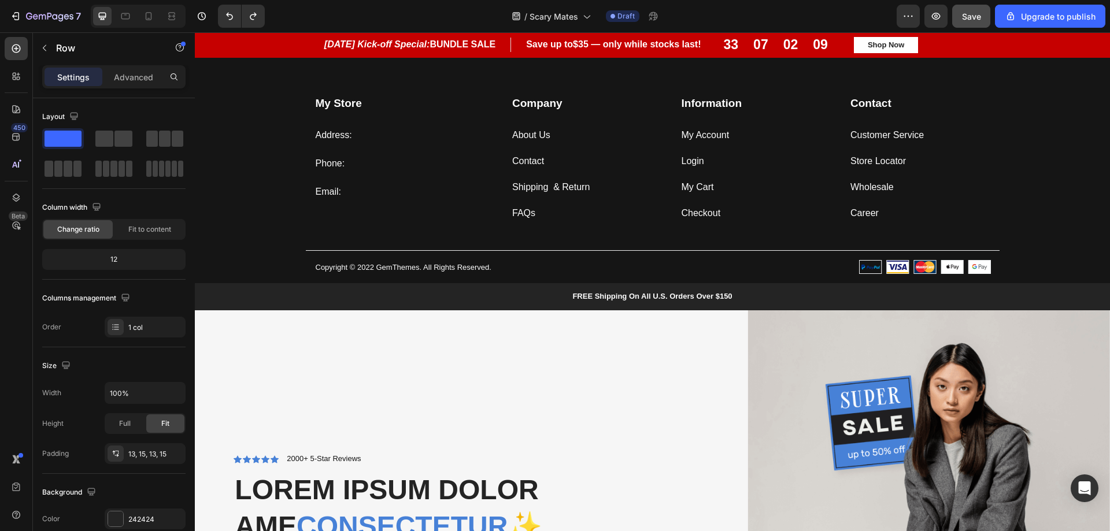
click at [356, 305] on div "FREE Shipping On All U.S. Orders Over $150 Text Block Row" at bounding box center [652, 296] width 915 height 27
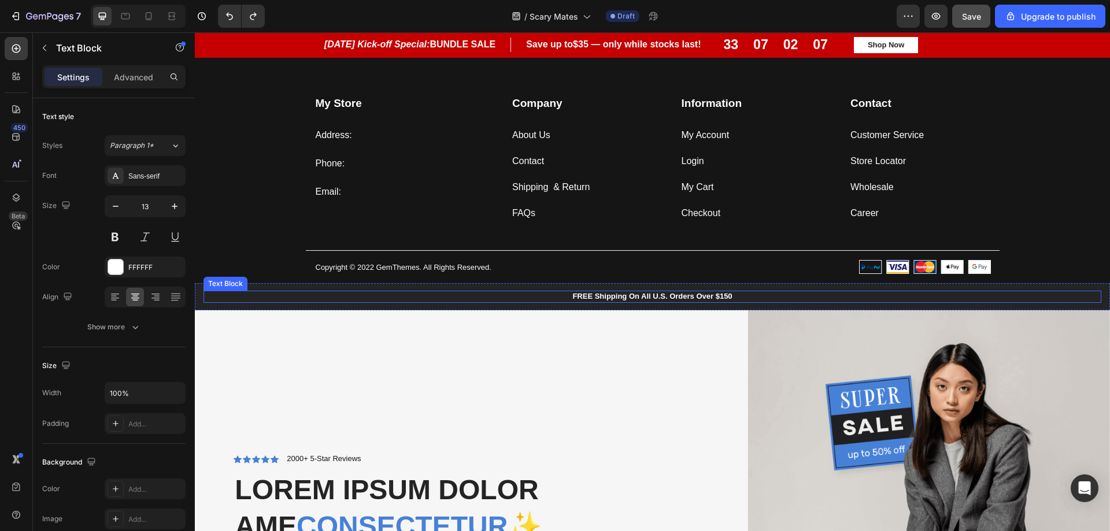
click at [1050, 293] on p "FREE Shipping On All U.S. Orders Over $150" at bounding box center [653, 297] width 896 height 10
click at [454, 285] on div "FREE Shipping On All U.S. Orders Over $150 Text Block 0 Row" at bounding box center [652, 296] width 915 height 27
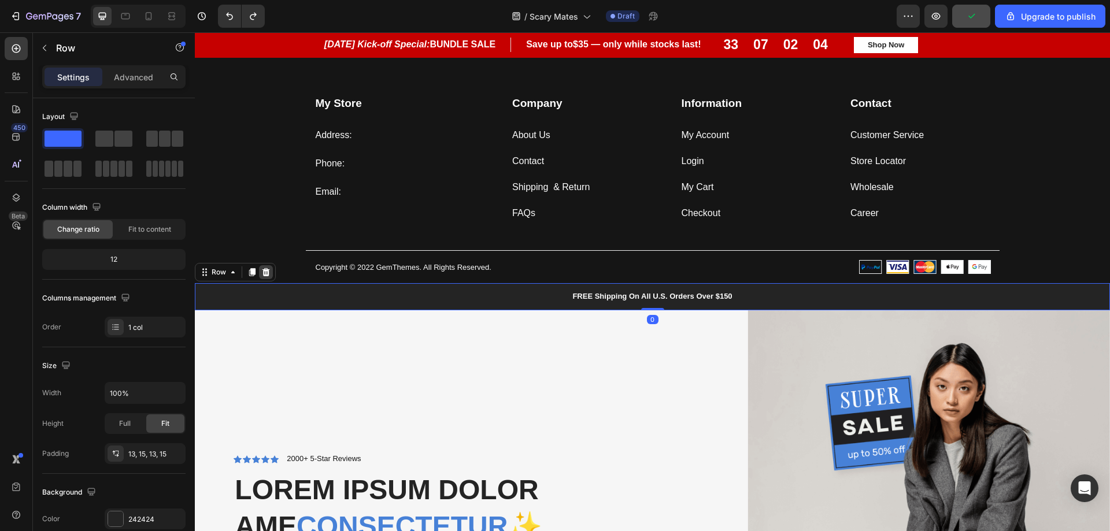
click at [270, 276] on icon at bounding box center [265, 272] width 9 height 9
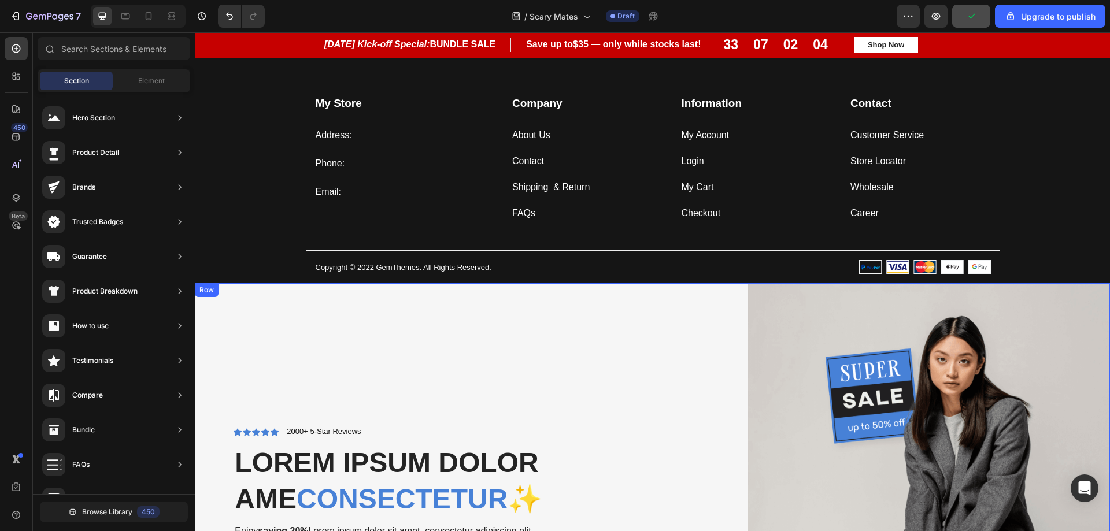
click at [409, 328] on div "Icon Icon Icon Icon Icon Icon List 2000+ 5-Star Reviews Text Block Row Lorem ip…" at bounding box center [393, 513] width 378 height 460
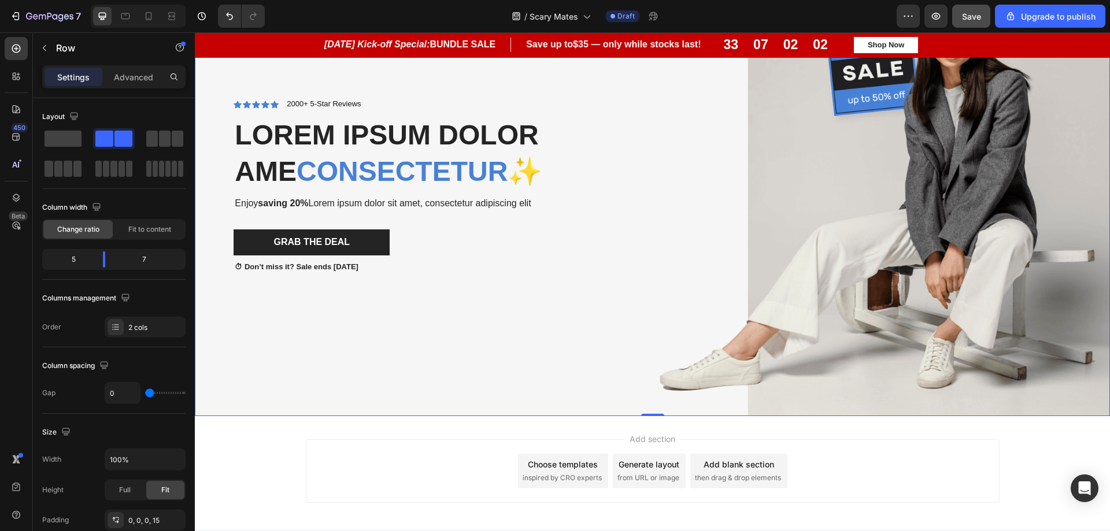
scroll to position [3001, 0]
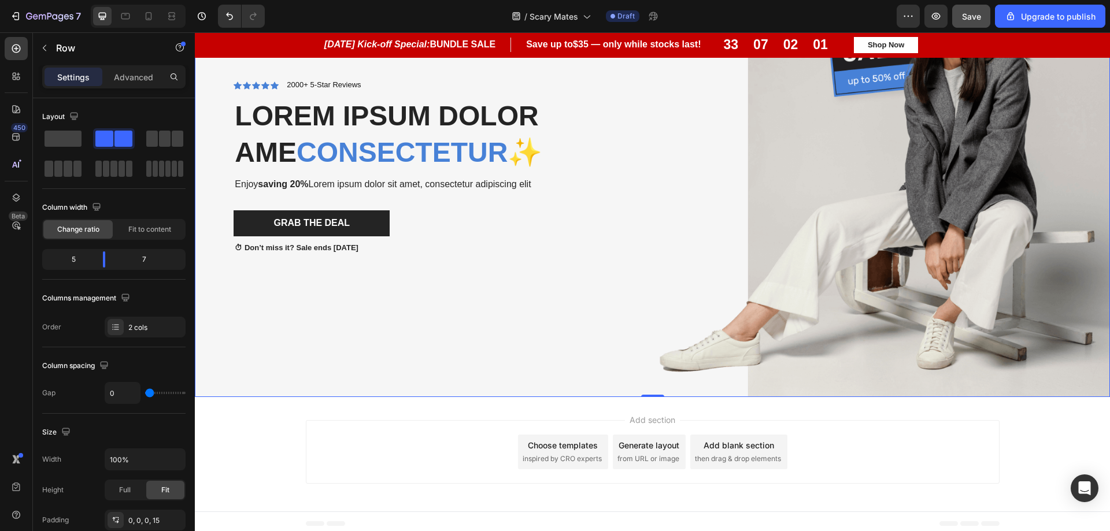
click at [473, 354] on div "Icon Icon Icon Icon Icon Icon List 2000+ 5-Star Reviews Text Block Row Lorem ip…" at bounding box center [393, 166] width 378 height 460
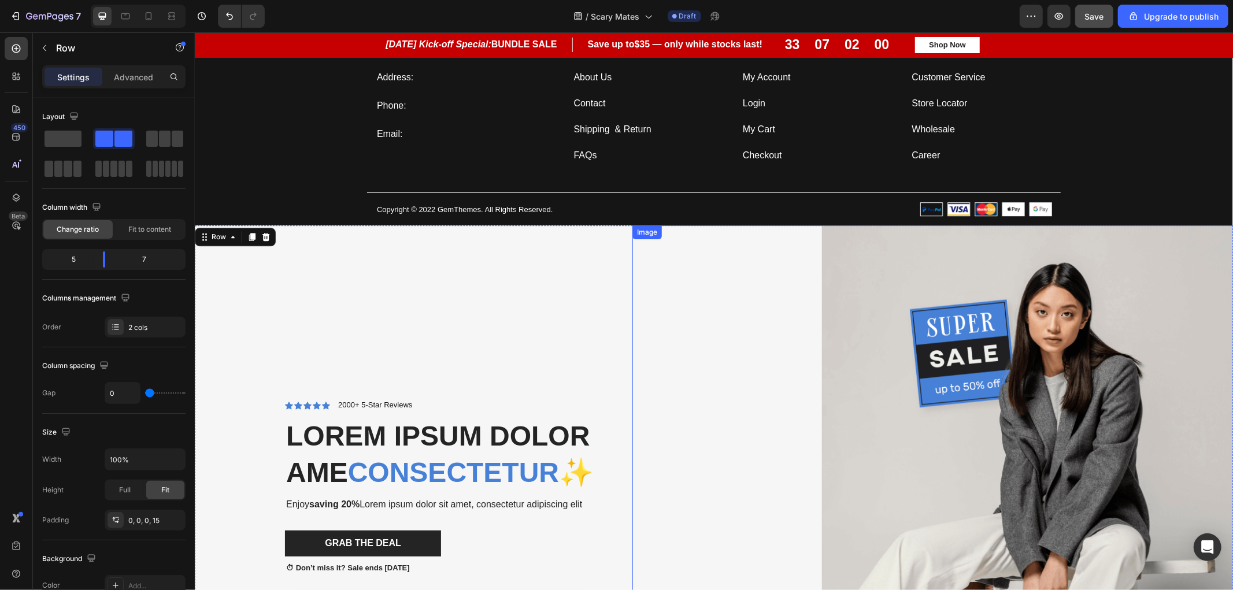
scroll to position [2711, 0]
click at [563, 279] on div "Icon Icon Icon Icon Icon Icon List 2000+ 5-Star Reviews Text Block Row Lorem ip…" at bounding box center [417, 487] width 429 height 523
click at [535, 254] on div "Icon Icon Icon Icon Icon Icon List 2000+ 5-Star Reviews Text Block Row Lorem ip…" at bounding box center [417, 487] width 429 height 523
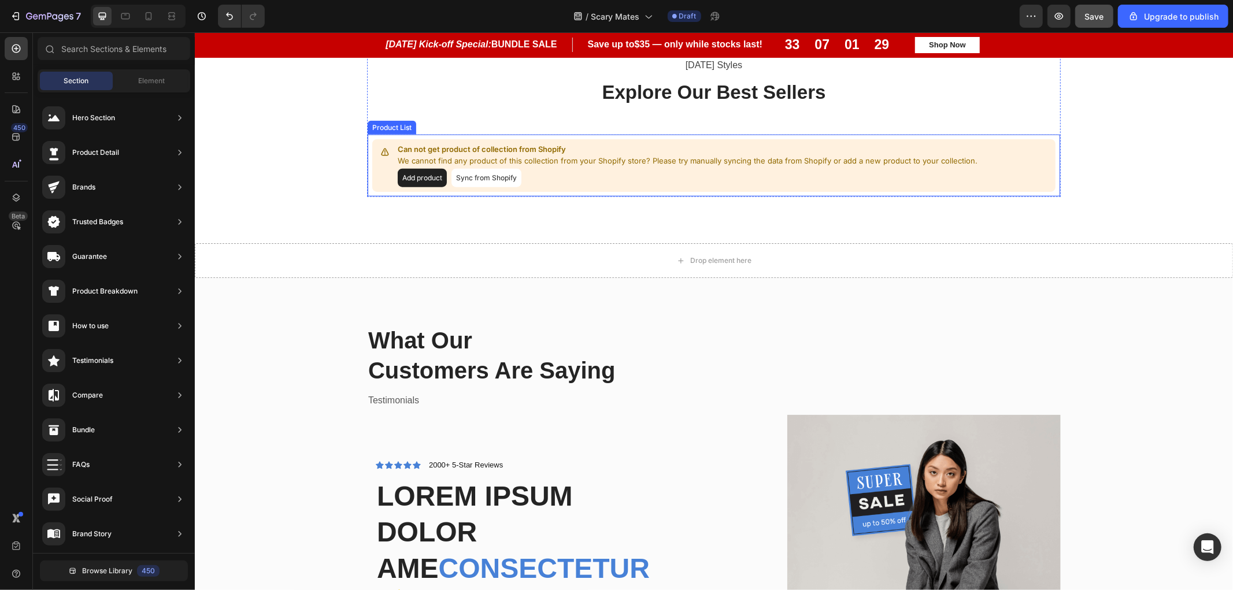
scroll to position [1178, 0]
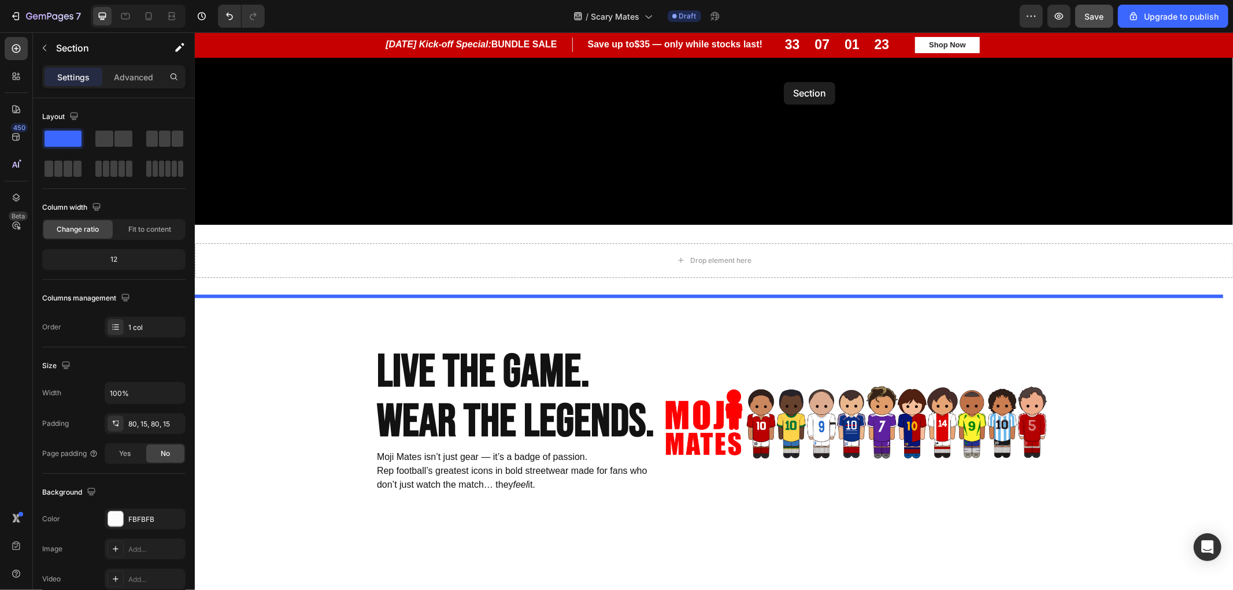
scroll to position [512, 0]
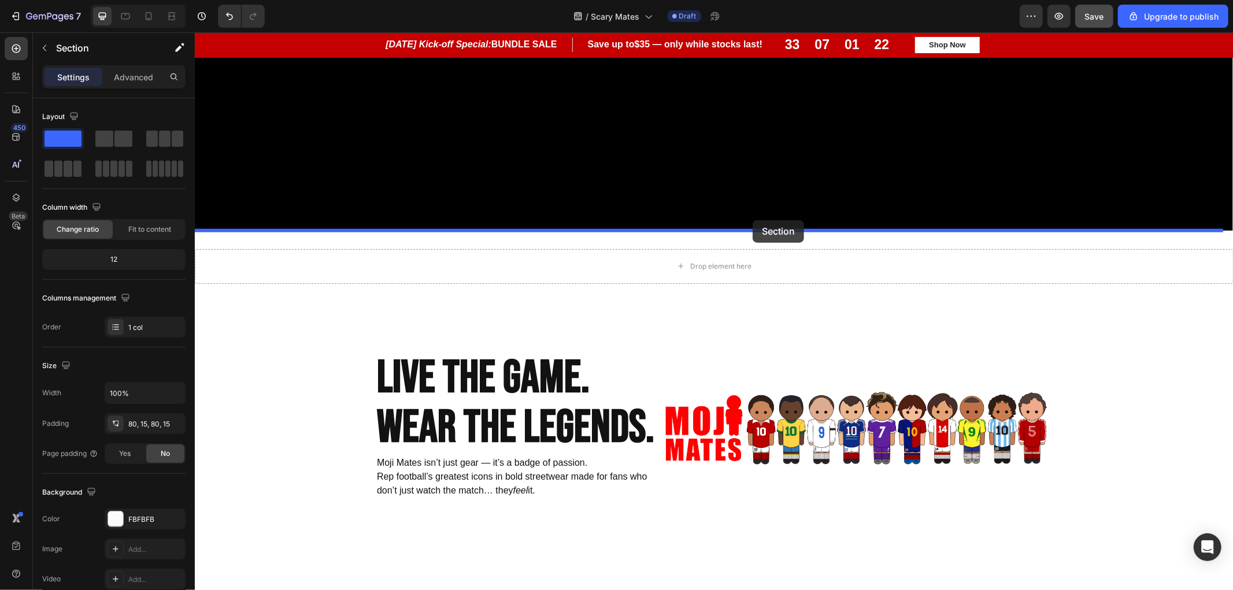
drag, startPoint x: 780, startPoint y: 300, endPoint x: 752, endPoint y: 220, distance: 85.0
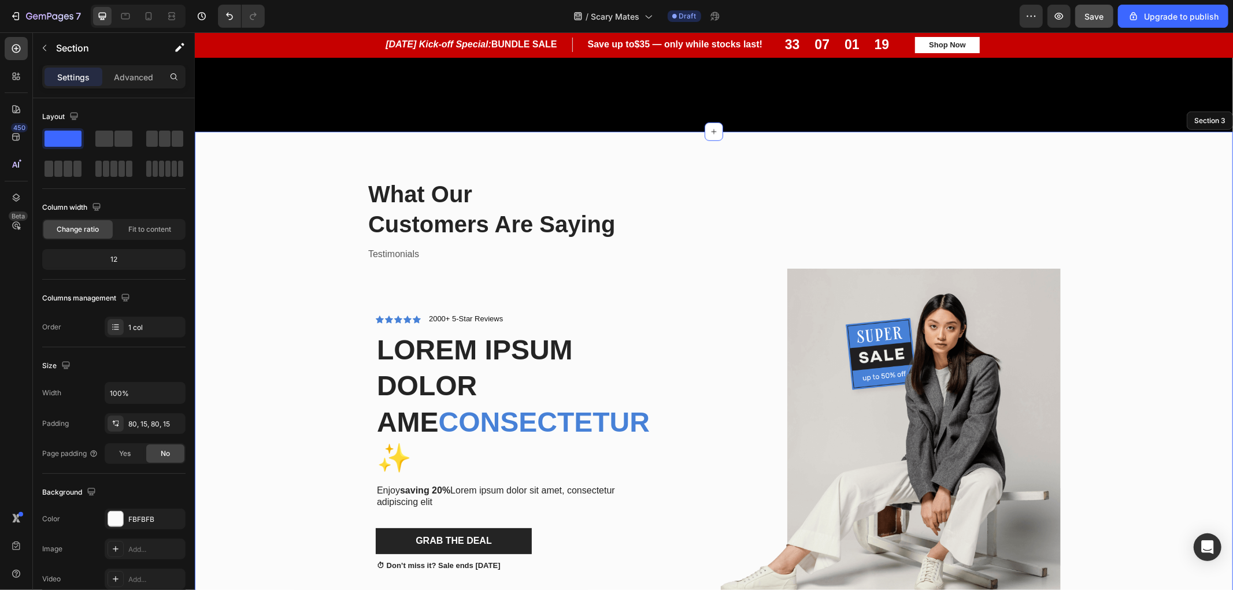
scroll to position [641, 0]
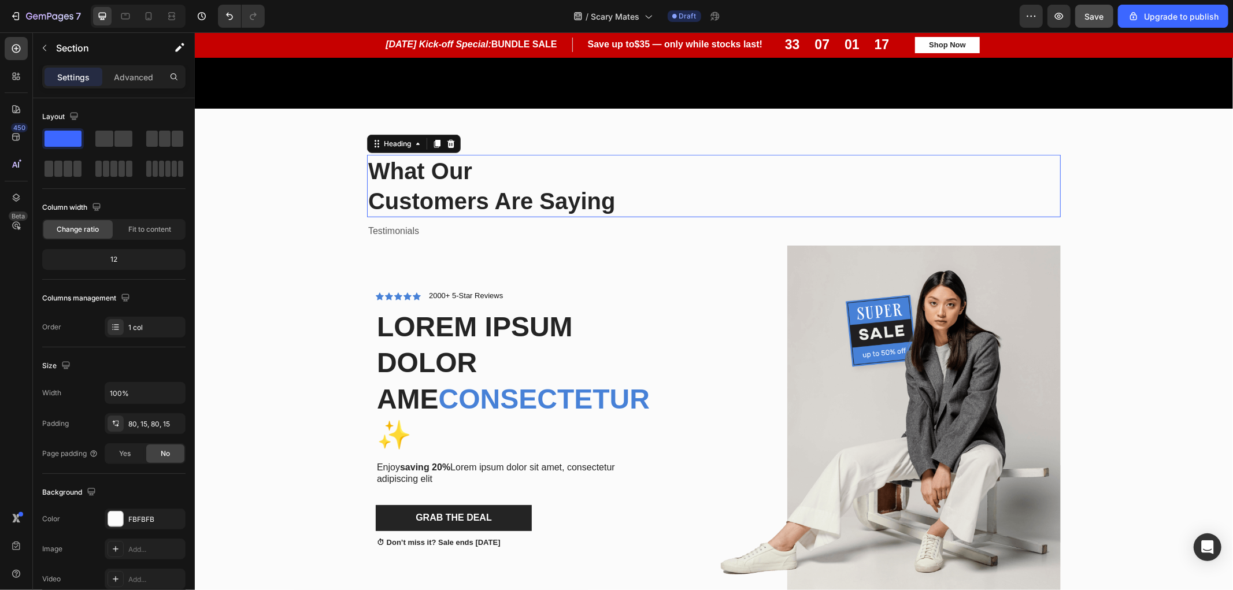
click at [427, 177] on p "What Our Customers Are Saying" at bounding box center [714, 186] width 692 height 60
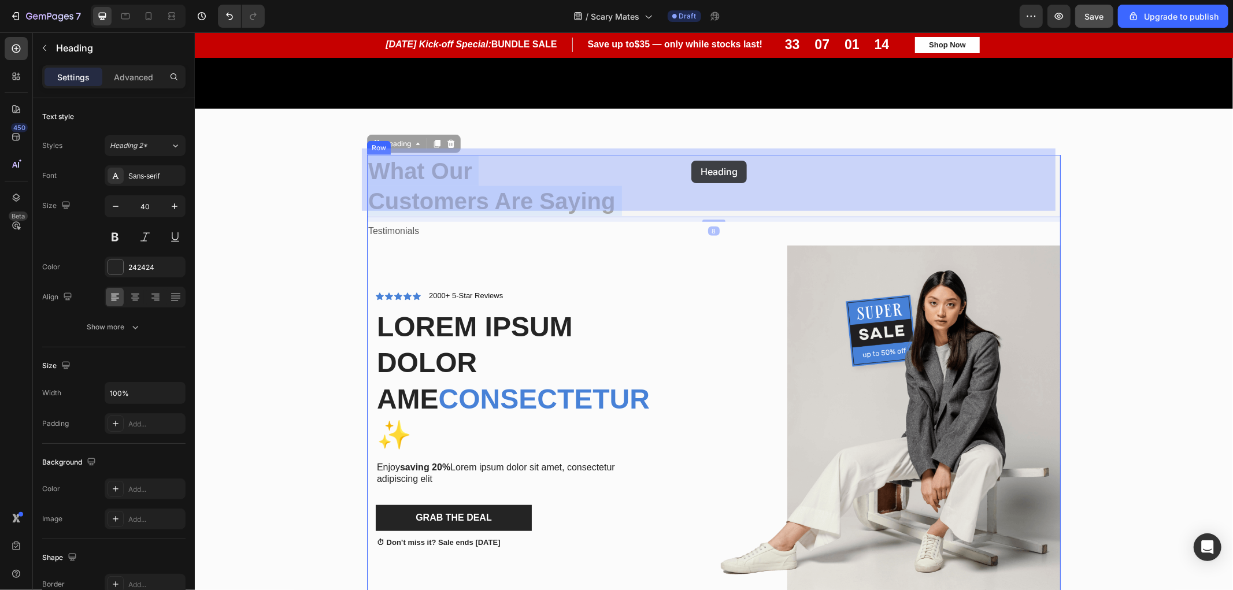
drag, startPoint x: 680, startPoint y: 179, endPoint x: 691, endPoint y: 157, distance: 24.6
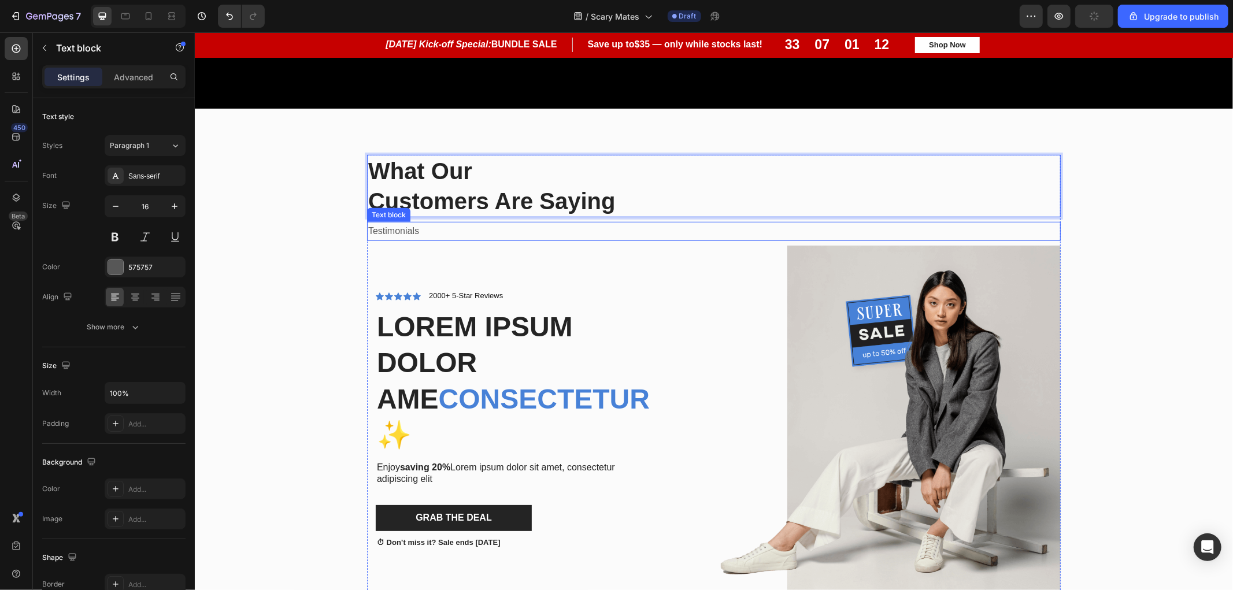
click at [420, 223] on p "Testimonials" at bounding box center [714, 231] width 692 height 17
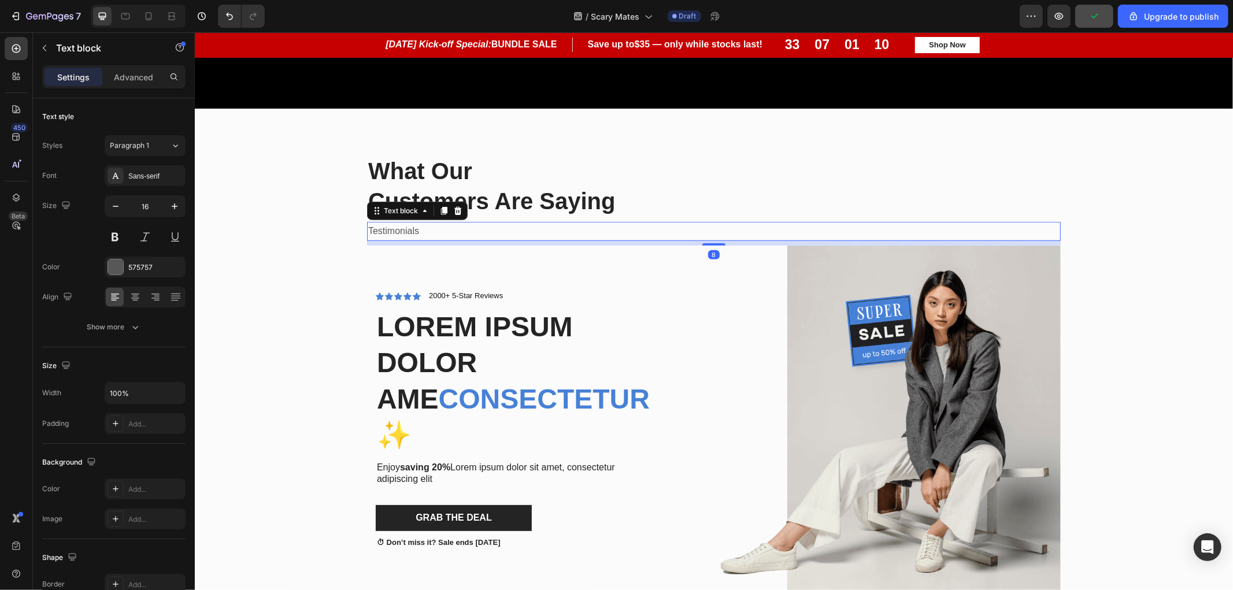
click at [1080, 239] on div "What Our Customers Are Saying Heading Testimonials Text block 8 Icon Icon Icon …" at bounding box center [713, 599] width 1021 height 891
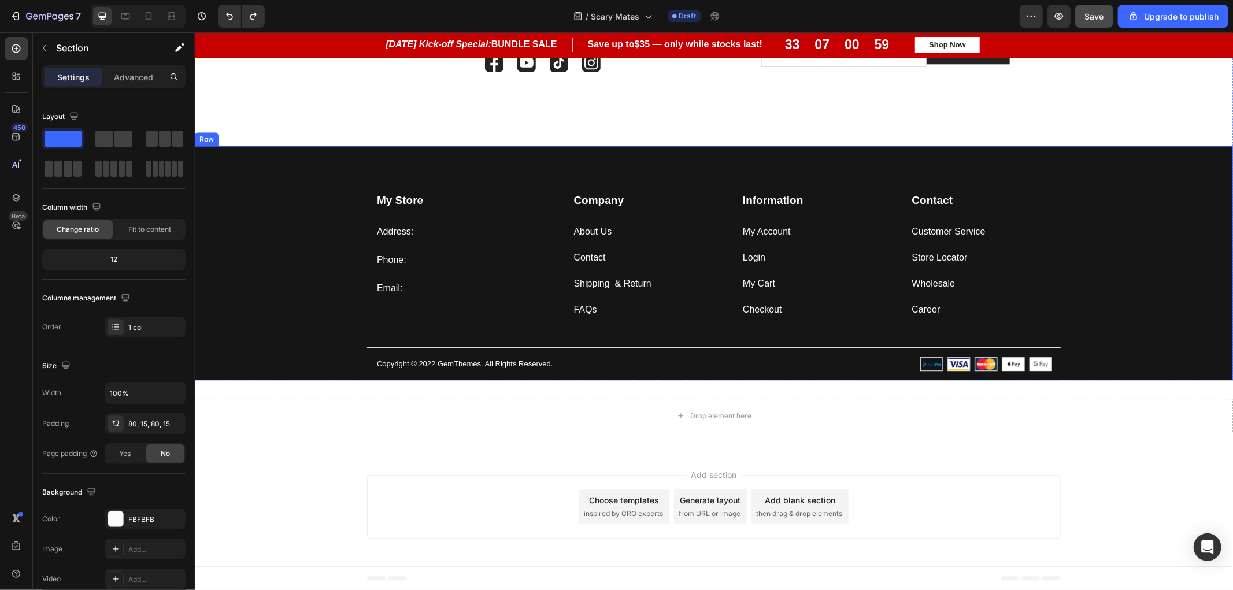
scroll to position [2532, 0]
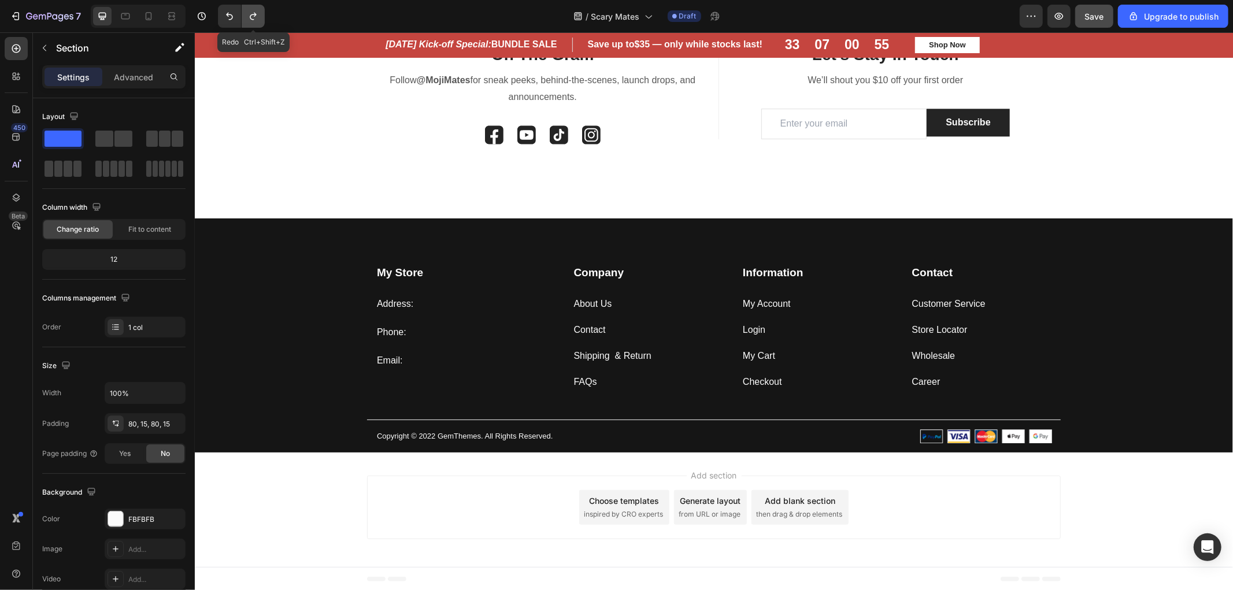
click at [255, 18] on icon "Undo/Redo" at bounding box center [253, 16] width 12 height 12
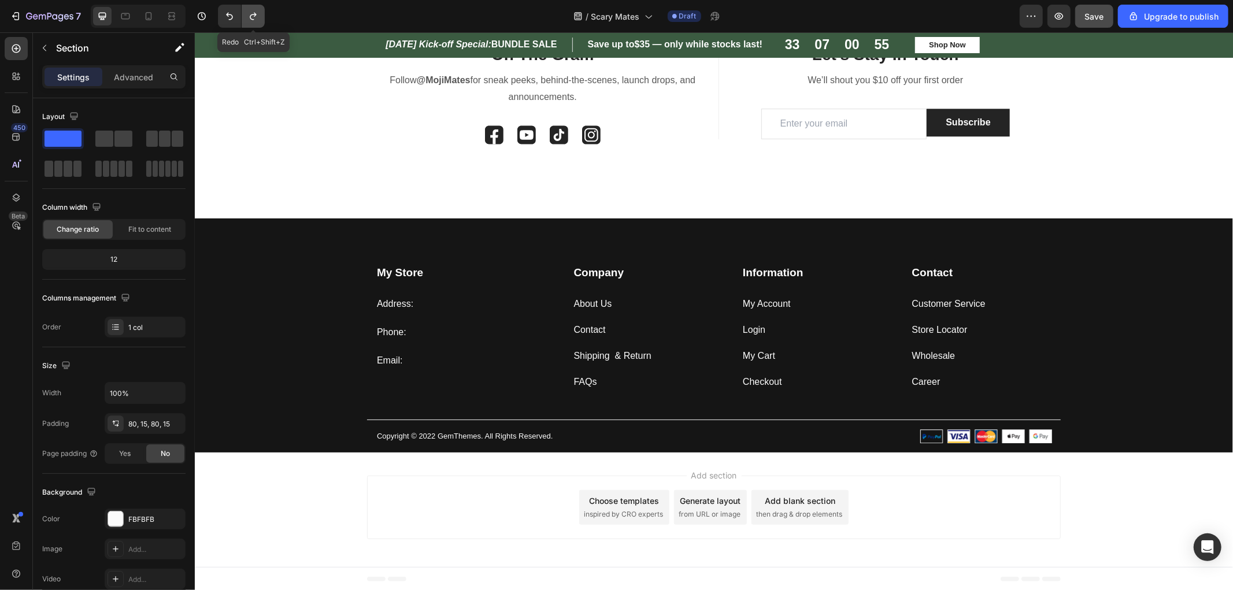
click at [255, 18] on icon "Undo/Redo" at bounding box center [253, 16] width 12 height 12
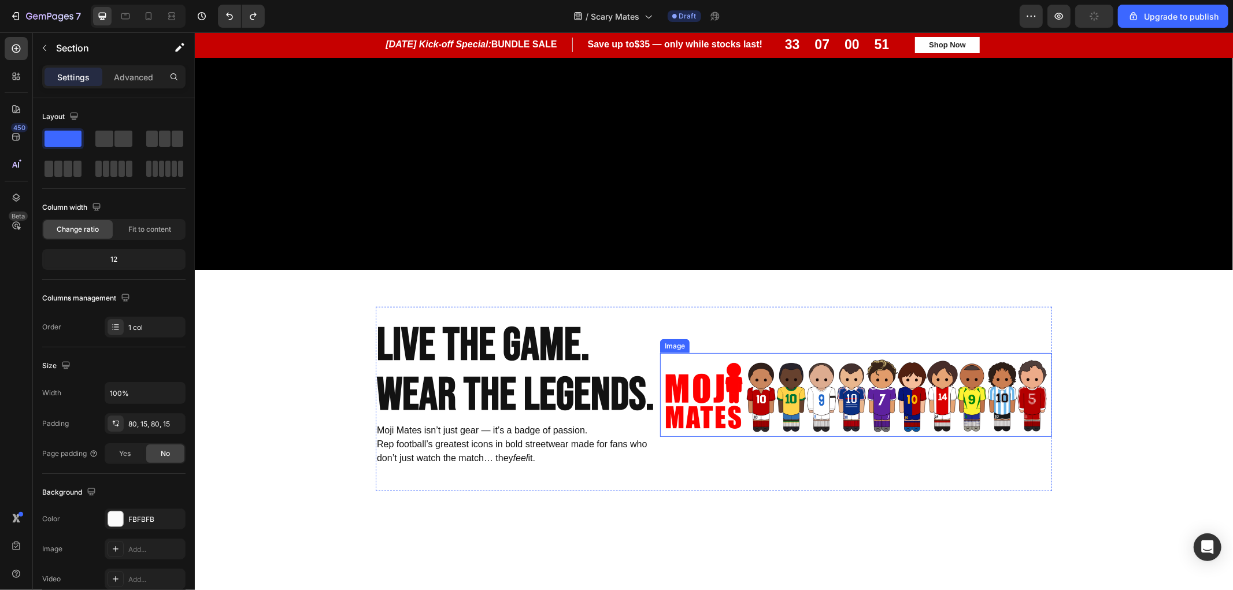
scroll to position [476, 0]
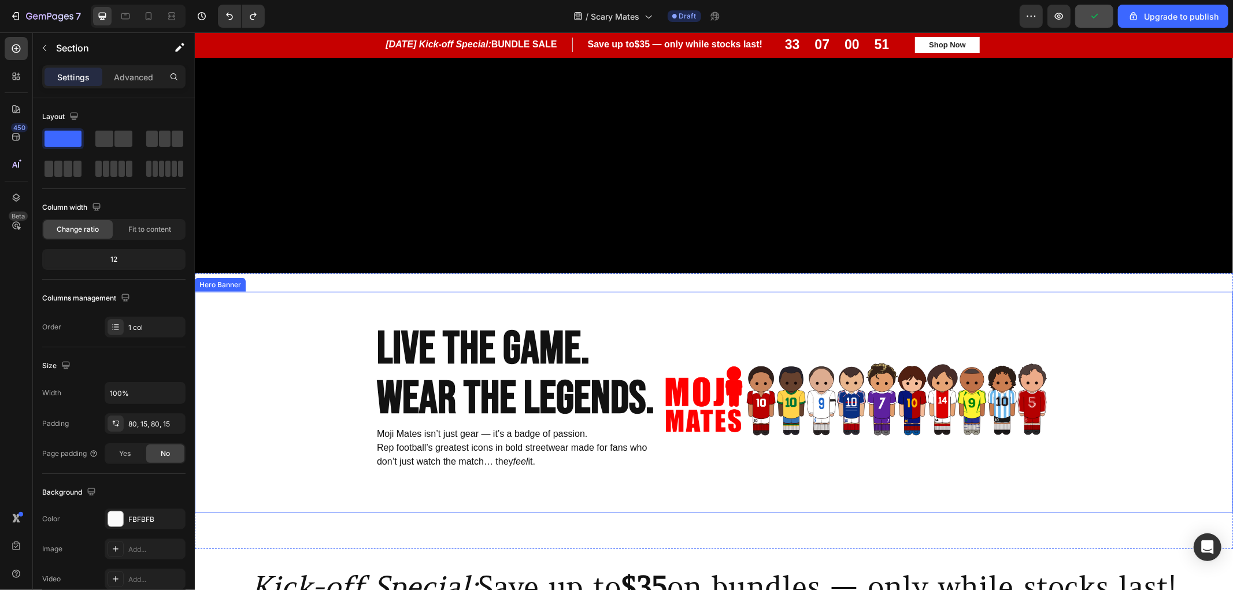
click at [627, 292] on div "Live The Game. Wear The Legends. Heading Moji Mates isn’t just gear — it’s a ba…" at bounding box center [714, 401] width 694 height 221
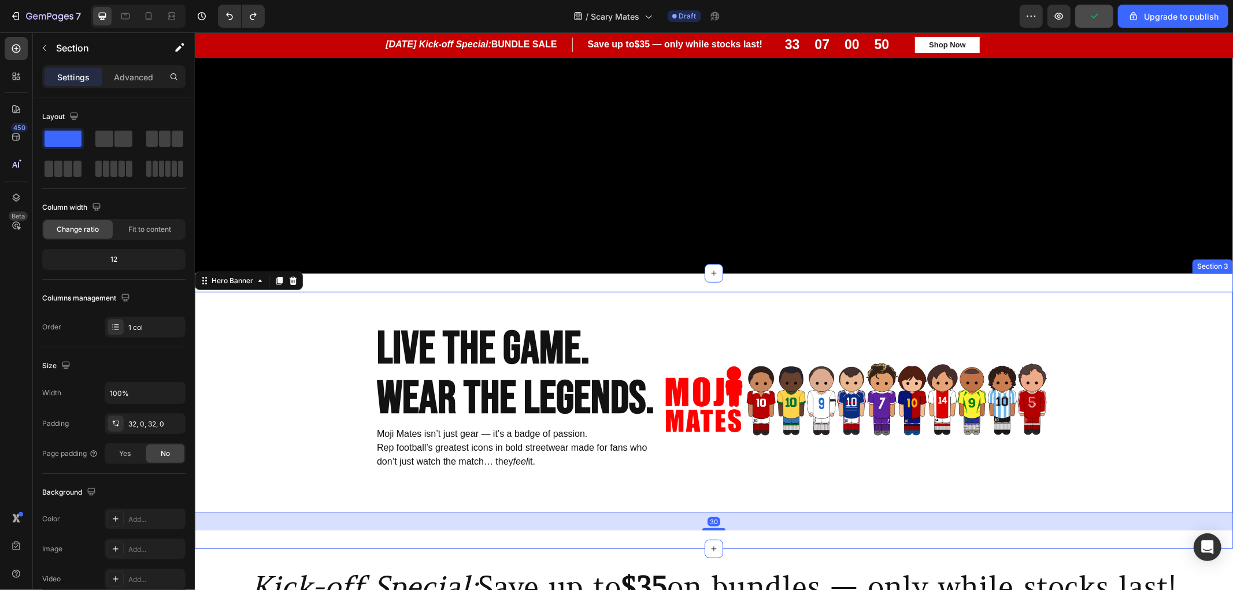
click at [499, 279] on div "Live The Game. Wear The Legends. Heading Moji Mates isn’t just gear — it’s a ba…" at bounding box center [713, 411] width 1039 height 276
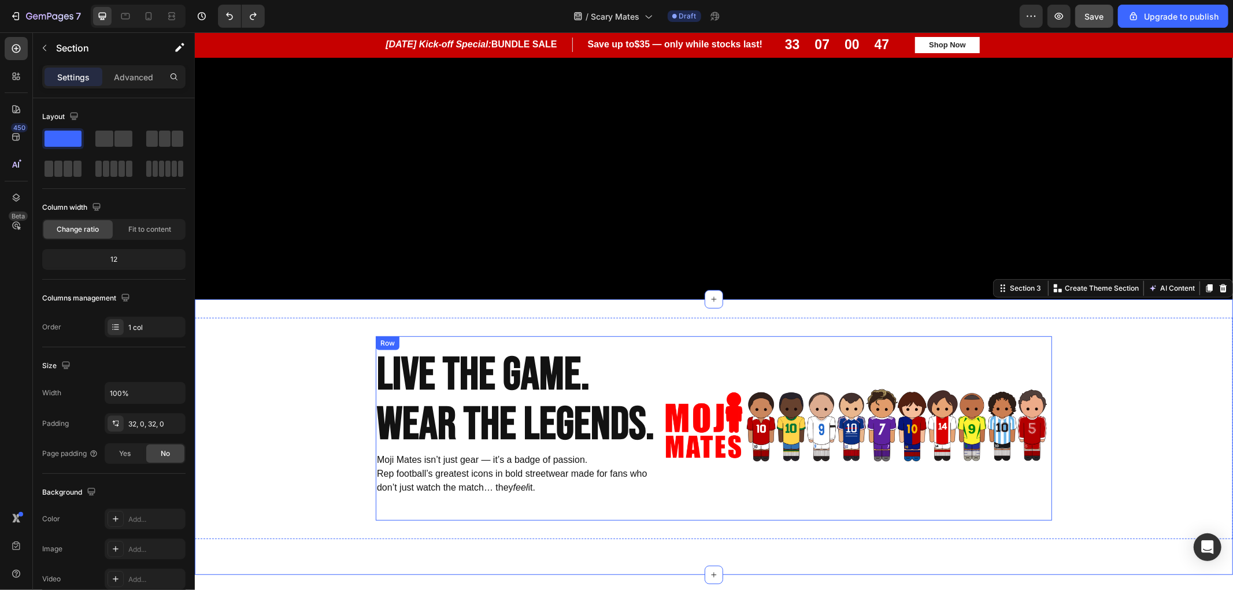
scroll to position [412, 0]
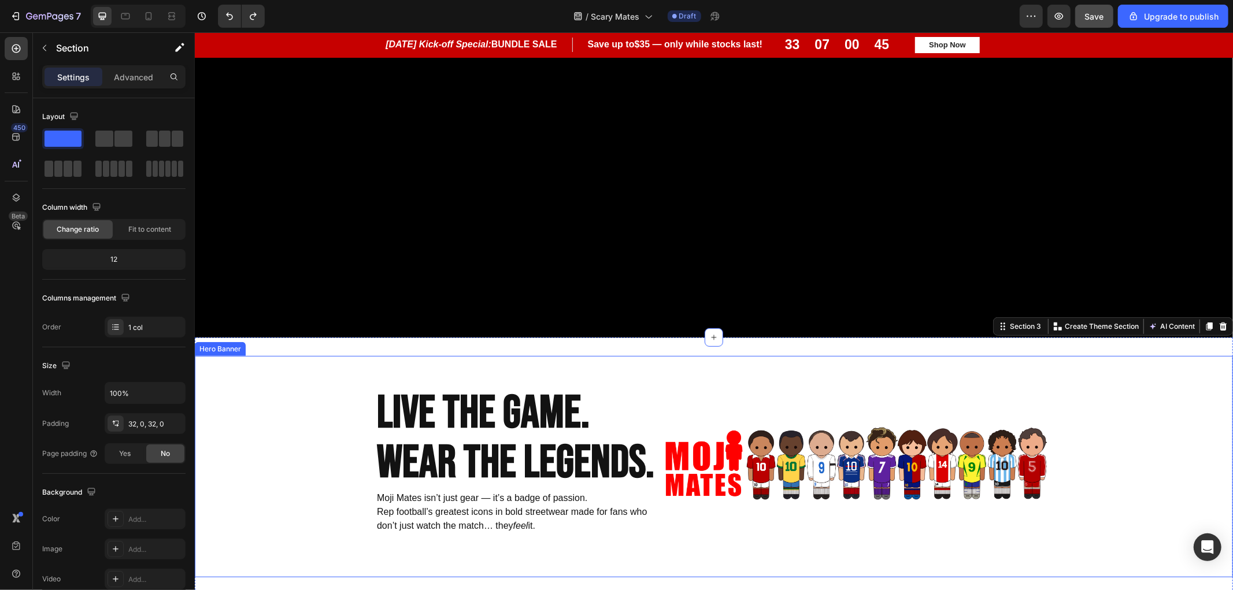
click at [298, 393] on div "Background Image" at bounding box center [713, 466] width 1039 height 221
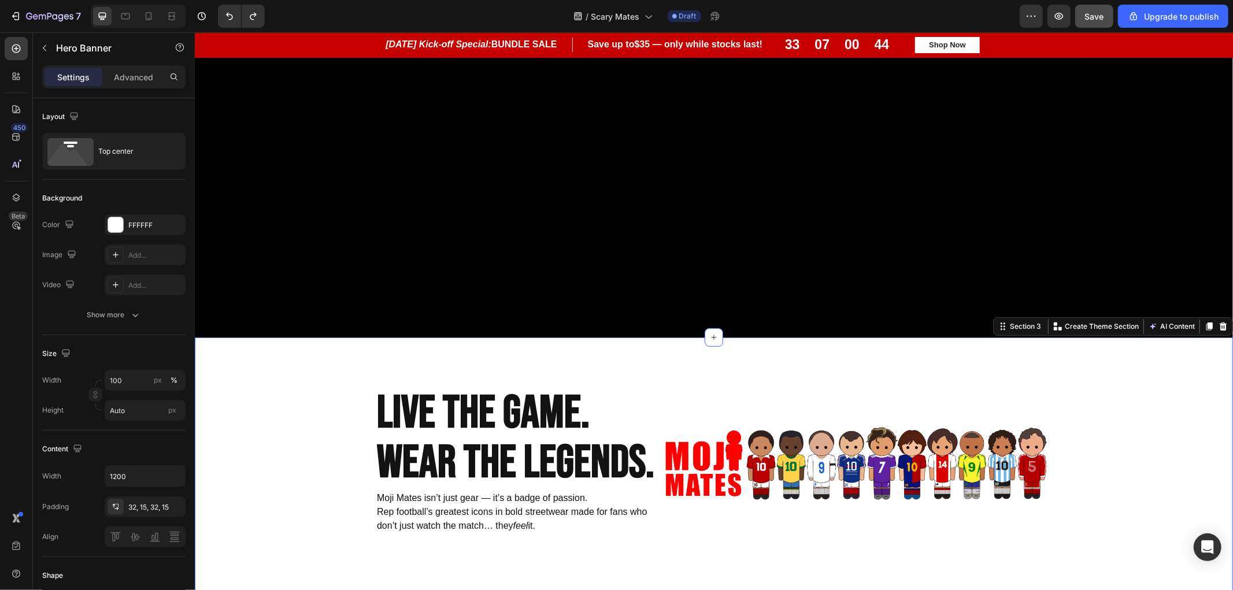
click at [504, 343] on div "Live The Game. Wear The Legends. Heading Moji Mates isn’t just gear — it’s a ba…" at bounding box center [713, 475] width 1039 height 276
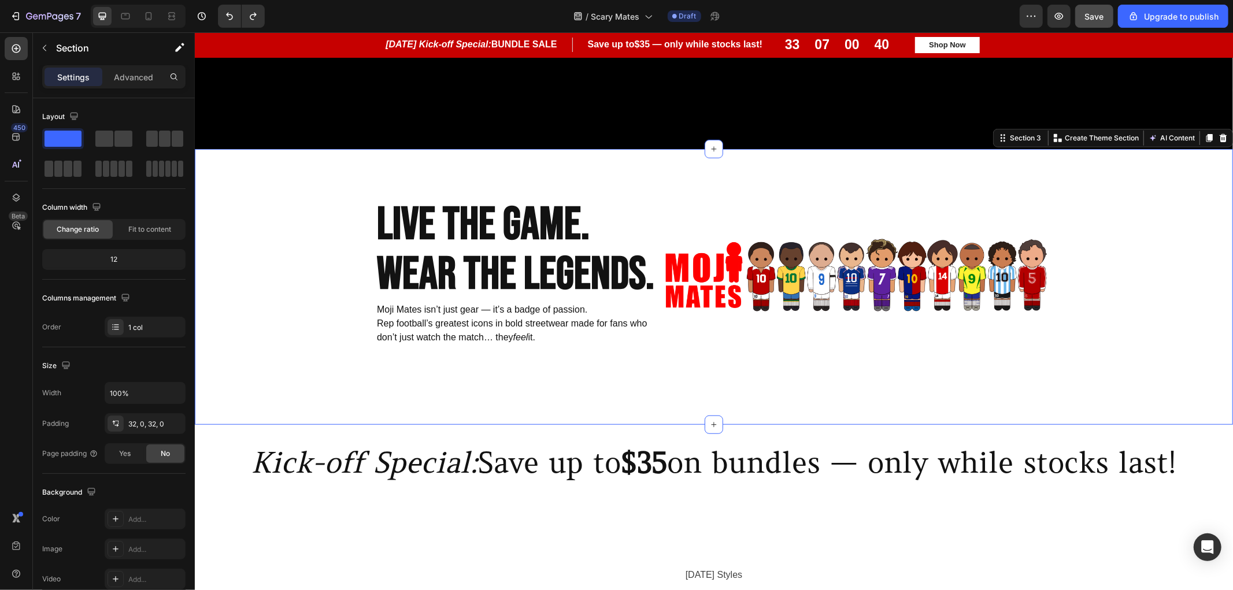
scroll to position [604, 0]
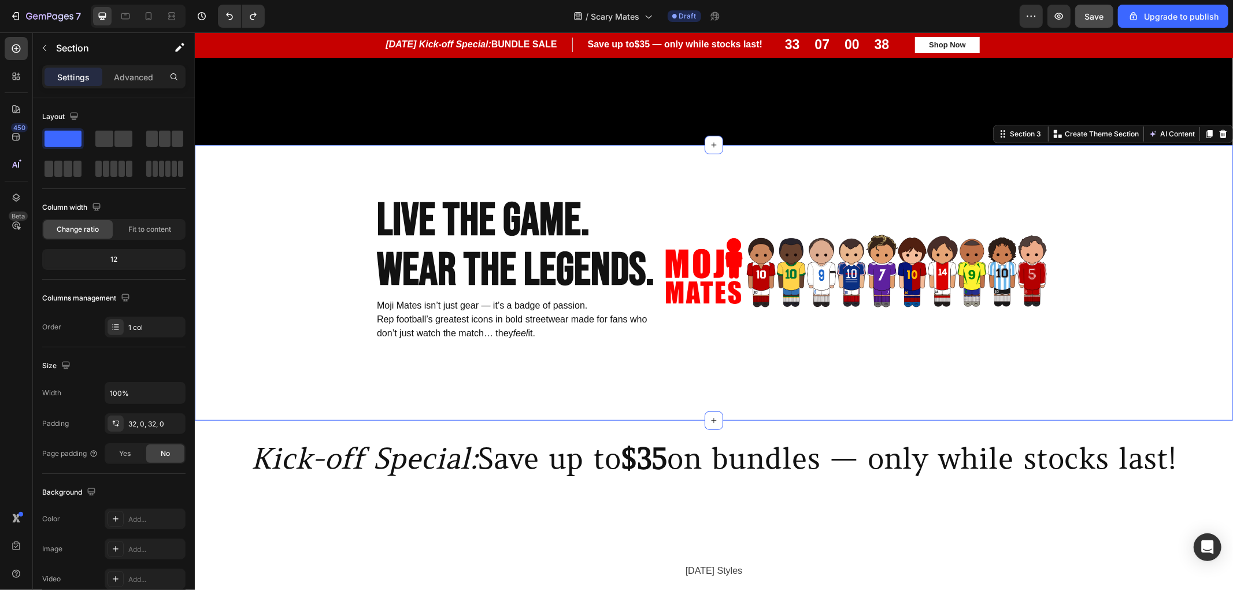
click at [261, 145] on div "Live The Game. Wear The Legends. Heading Moji Mates isn’t just gear — it’s a ba…" at bounding box center [713, 283] width 1039 height 276
click at [18, 136] on icon at bounding box center [16, 137] width 12 height 12
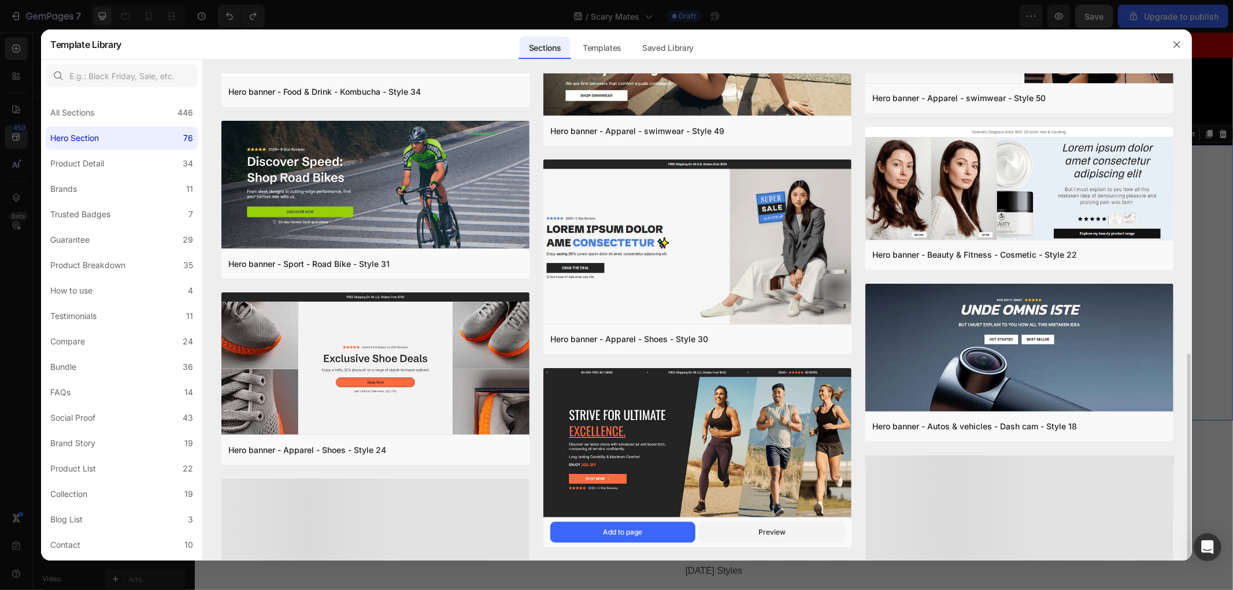
scroll to position [727, 0]
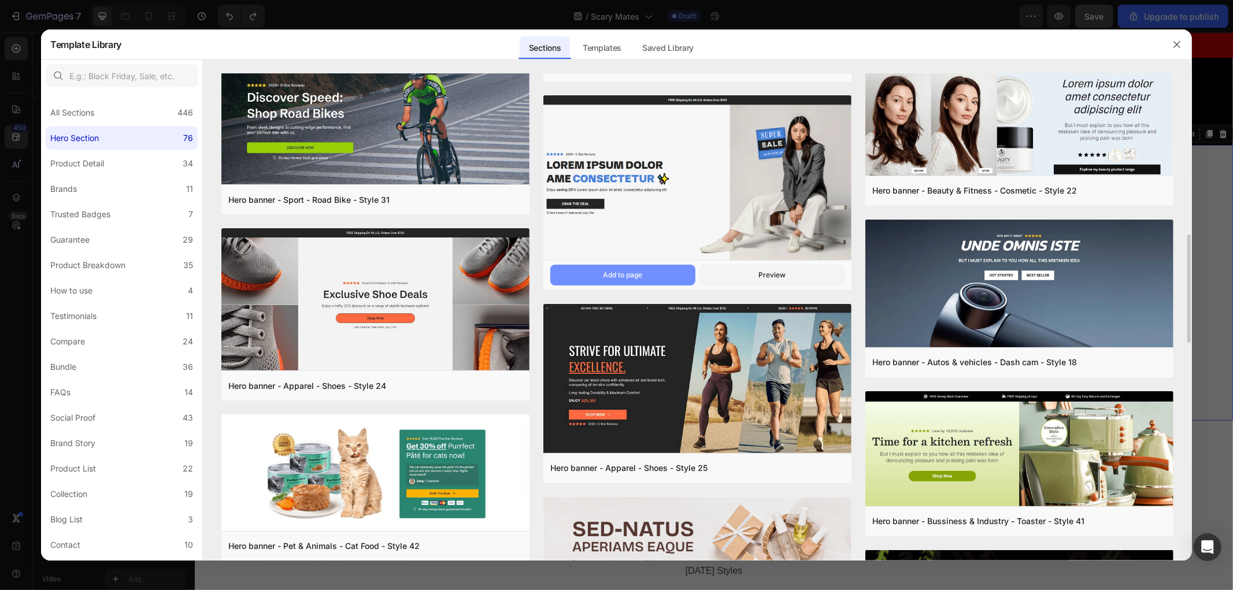
click at [629, 276] on div "Add to page" at bounding box center [622, 275] width 39 height 10
click at [616, 269] on button "Add to page" at bounding box center [623, 275] width 145 height 21
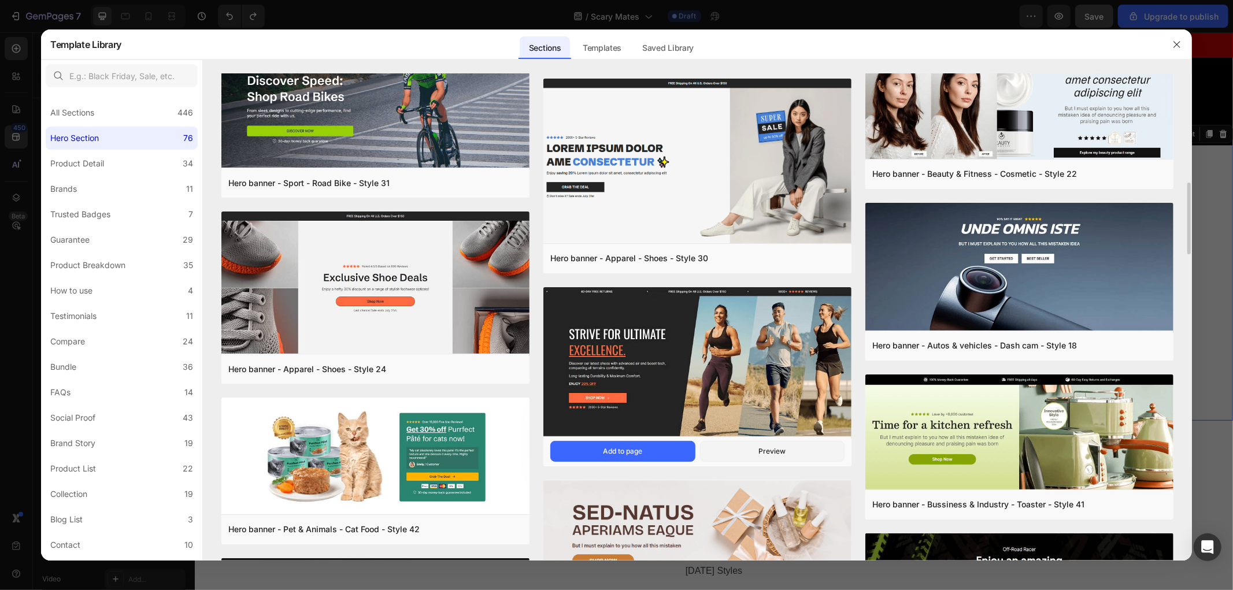
scroll to position [679, 0]
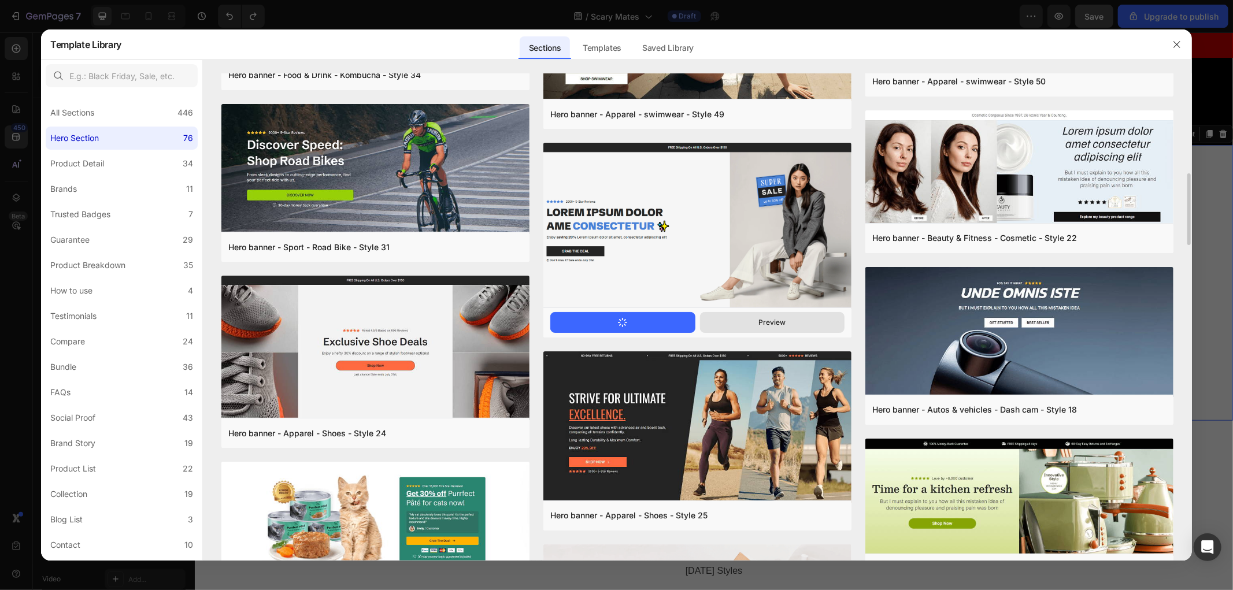
click at [781, 331] on button "Preview" at bounding box center [772, 322] width 145 height 21
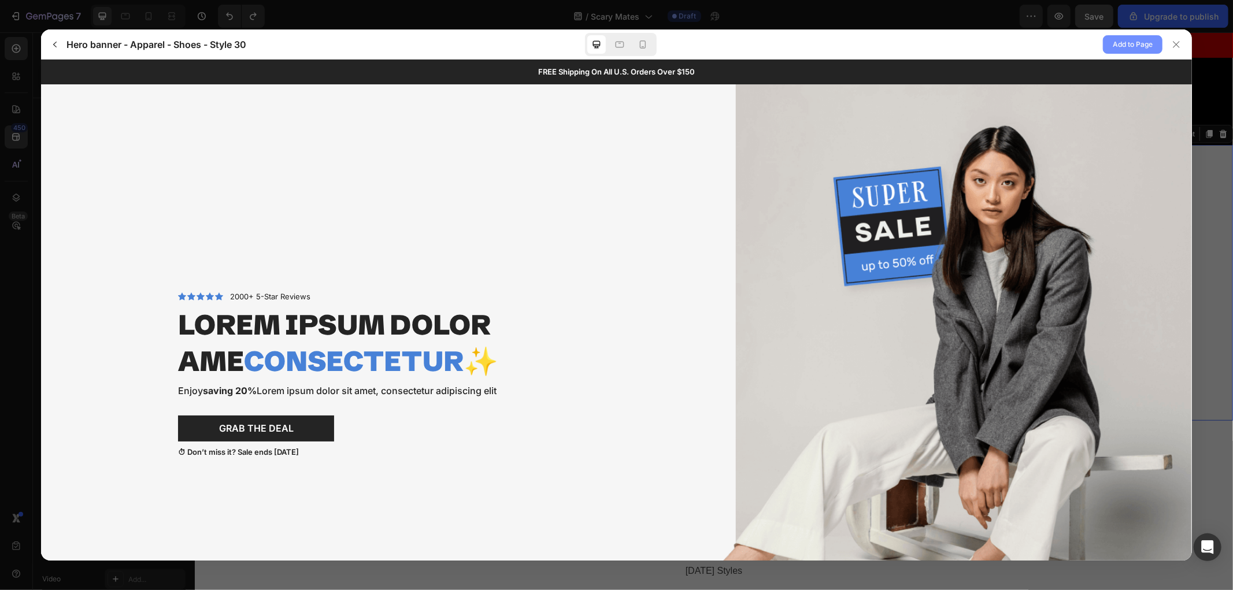
scroll to position [0, 0]
click at [1110, 43] on span "Add to Page" at bounding box center [1133, 45] width 40 height 14
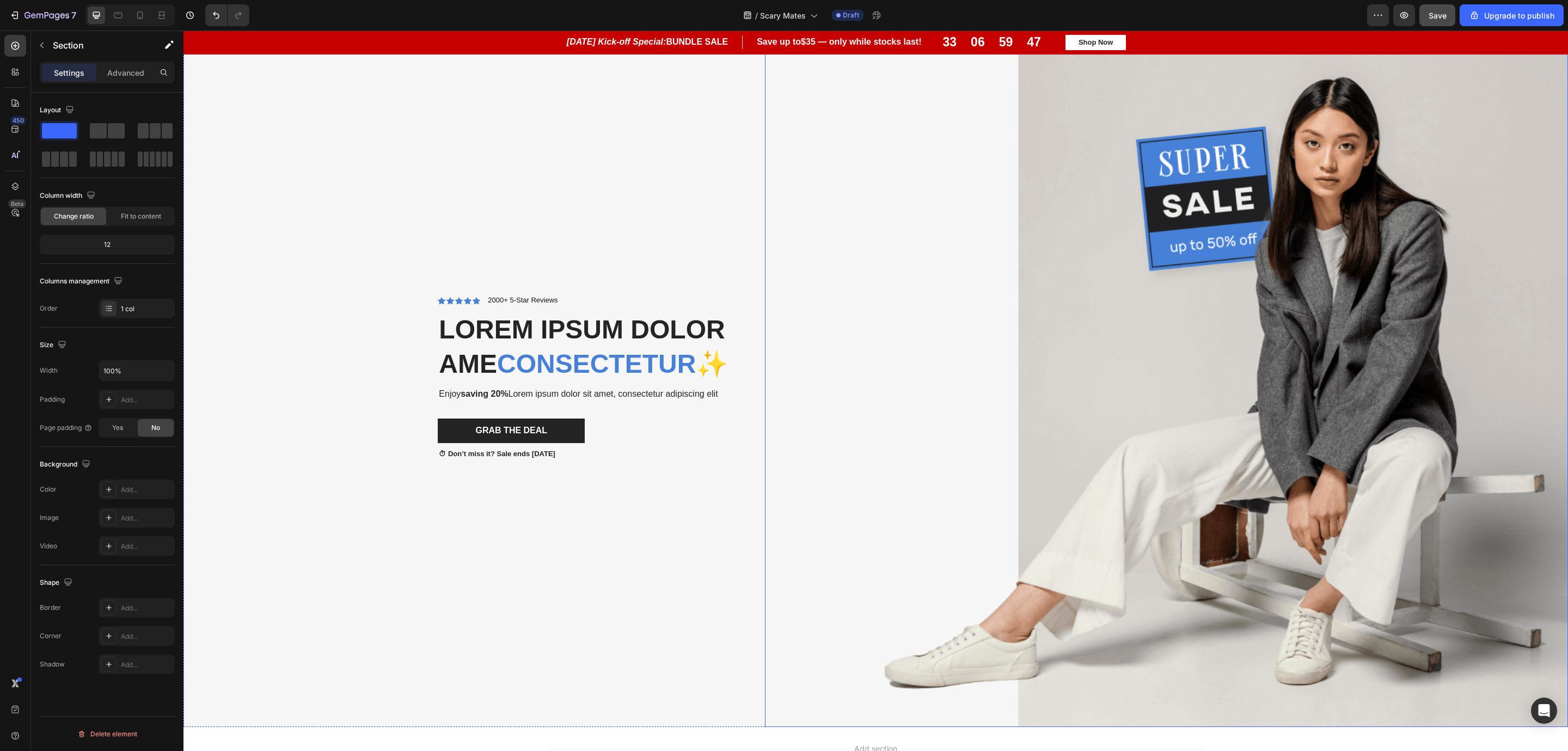
scroll to position [2401, 0]
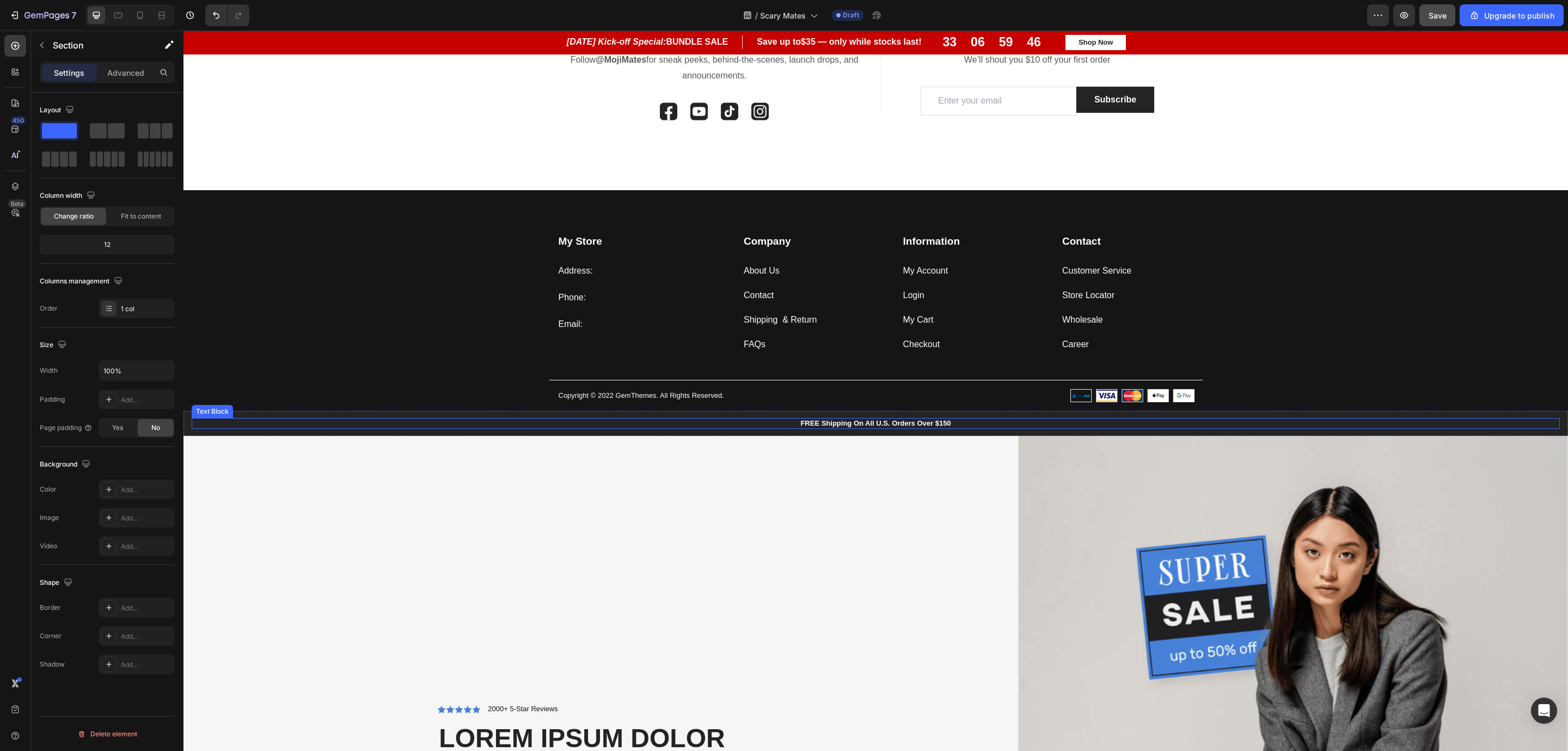
click at [589, 418] on div "FREE Shipping On All U.S. Orders Over $150" at bounding box center [876, 424] width 1368 height 11
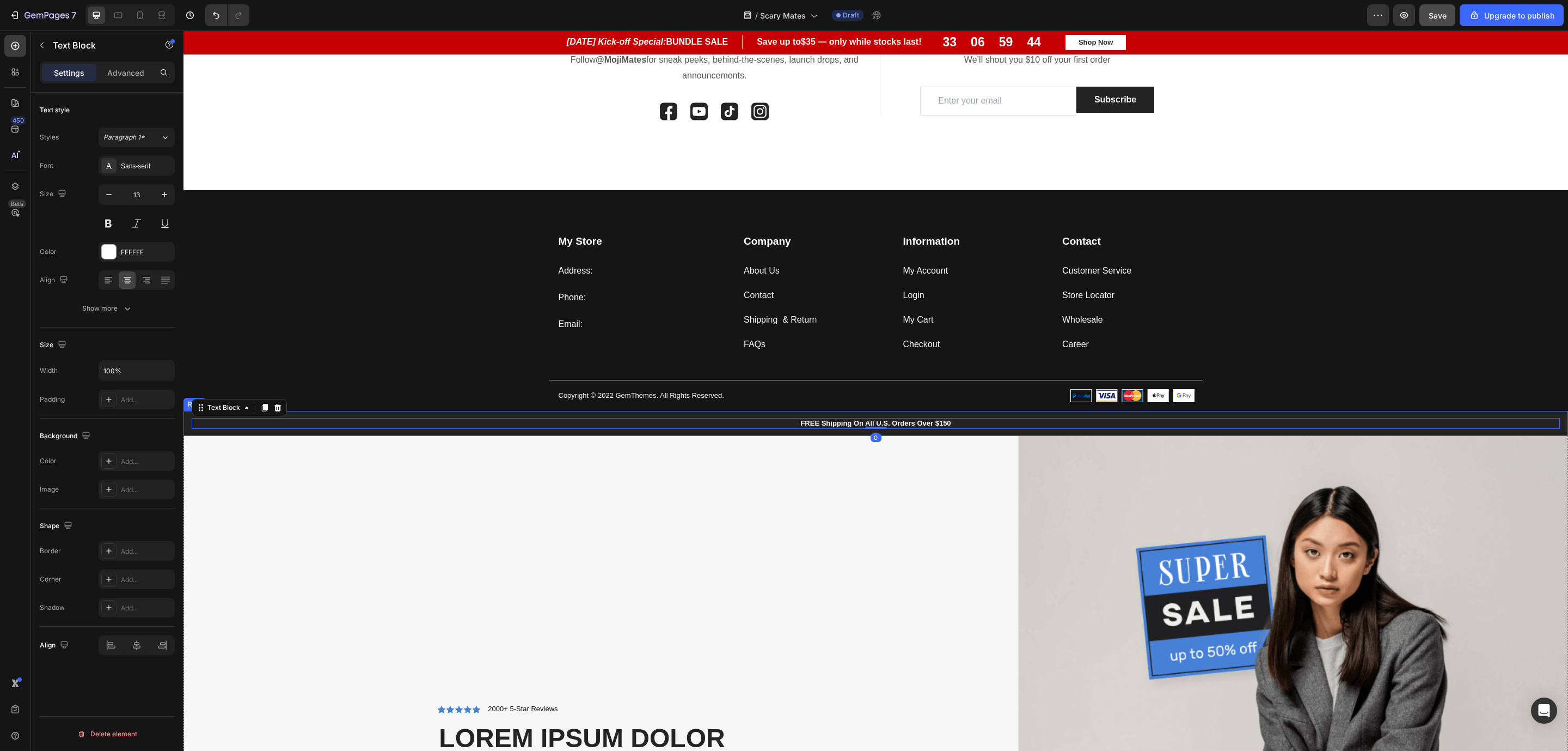
click at [1045, 414] on div "FREE Shipping On All U.S. Orders Over $150 Text Block 0 Row" at bounding box center [876, 423] width 1385 height 25
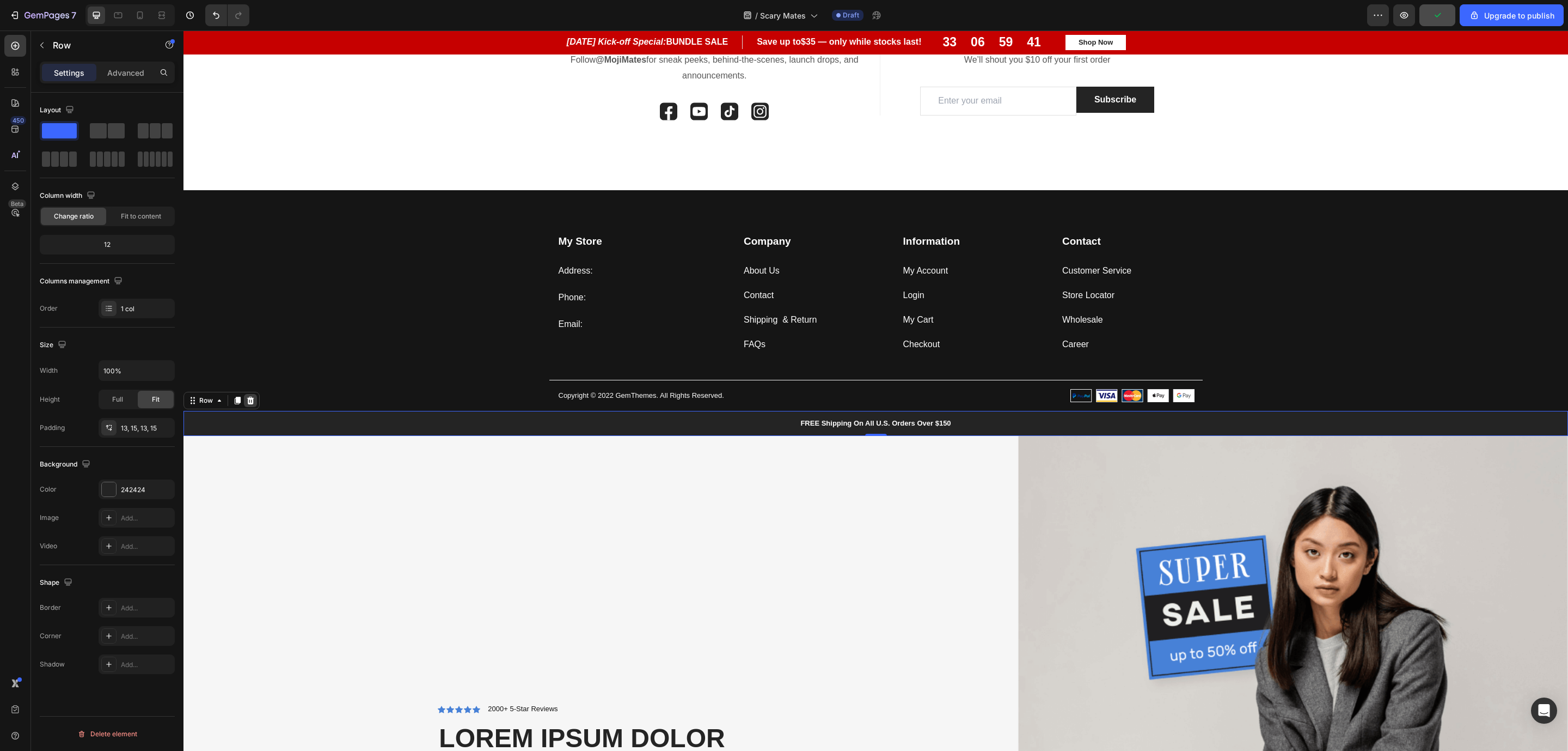
click at [249, 402] on icon at bounding box center [250, 400] width 8 height 8
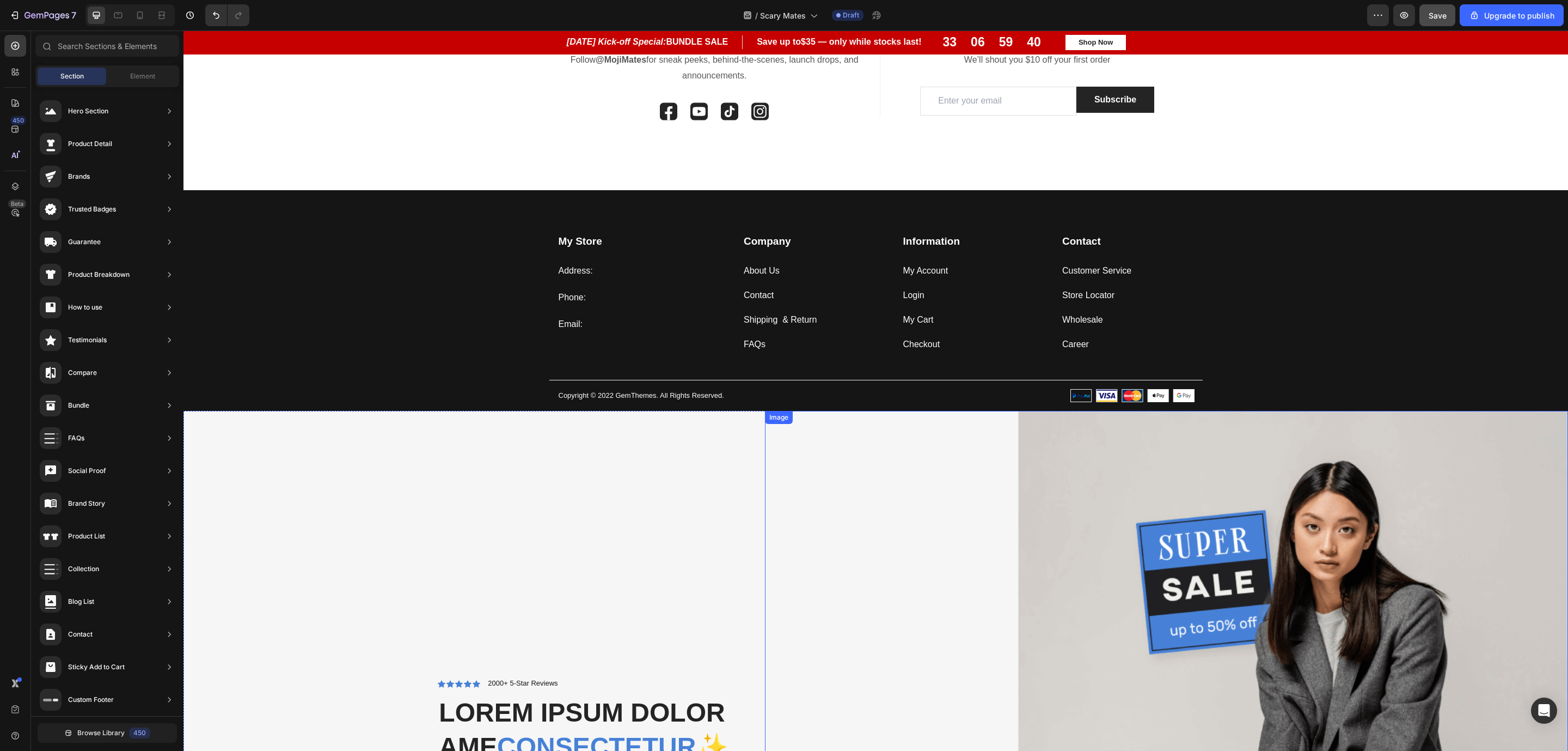
click at [1045, 433] on img at bounding box center [1166, 760] width 803 height 699
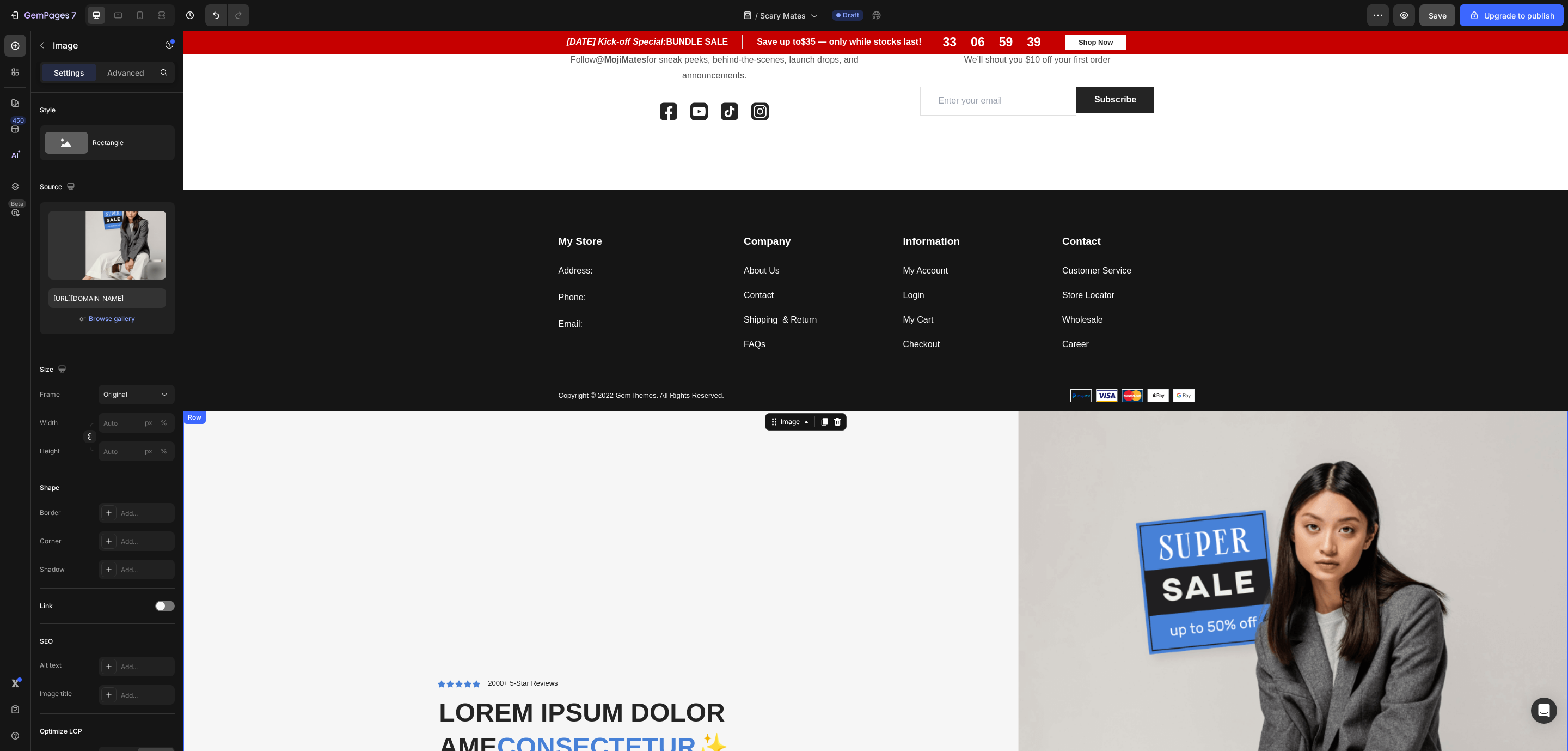
click at [738, 468] on div "Icon Icon Icon Icon Icon Icon List 2000+ 5-Star Reviews Text Block Row Lorem ip…" at bounding box center [478, 760] width 574 height 699
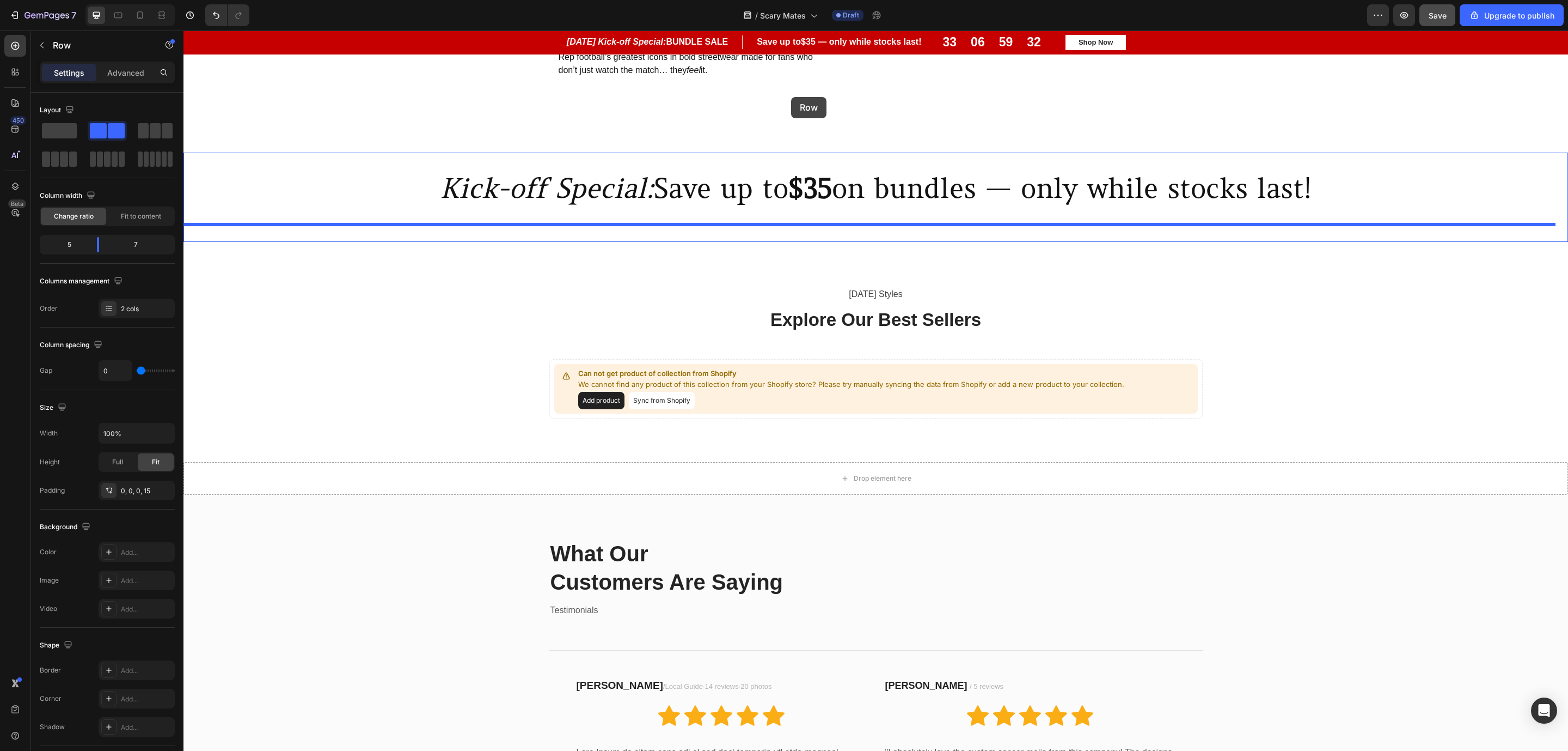
scroll to position [598, 0]
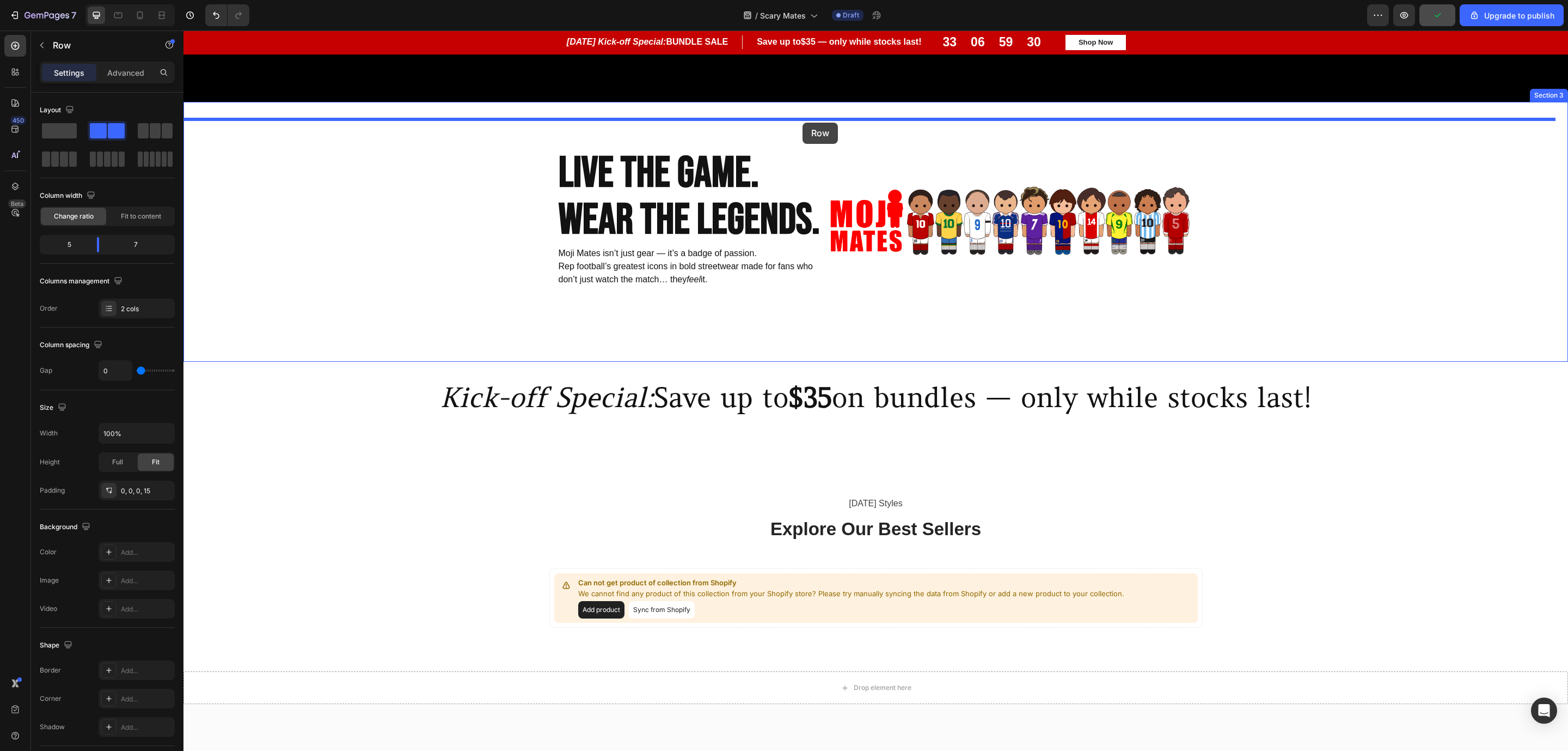
drag, startPoint x: 206, startPoint y: 420, endPoint x: 802, endPoint y: 122, distance: 666.3
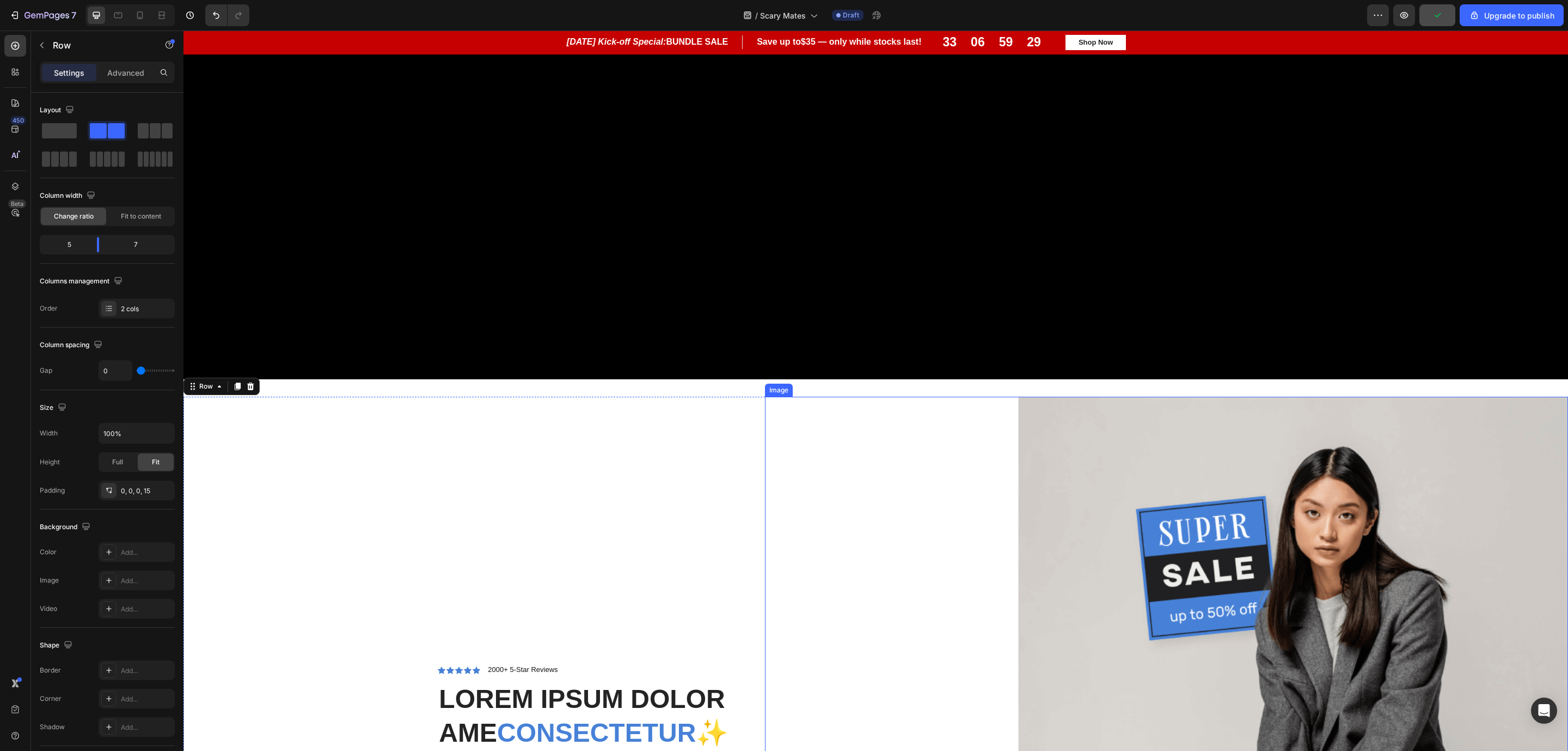
scroll to position [680, 0]
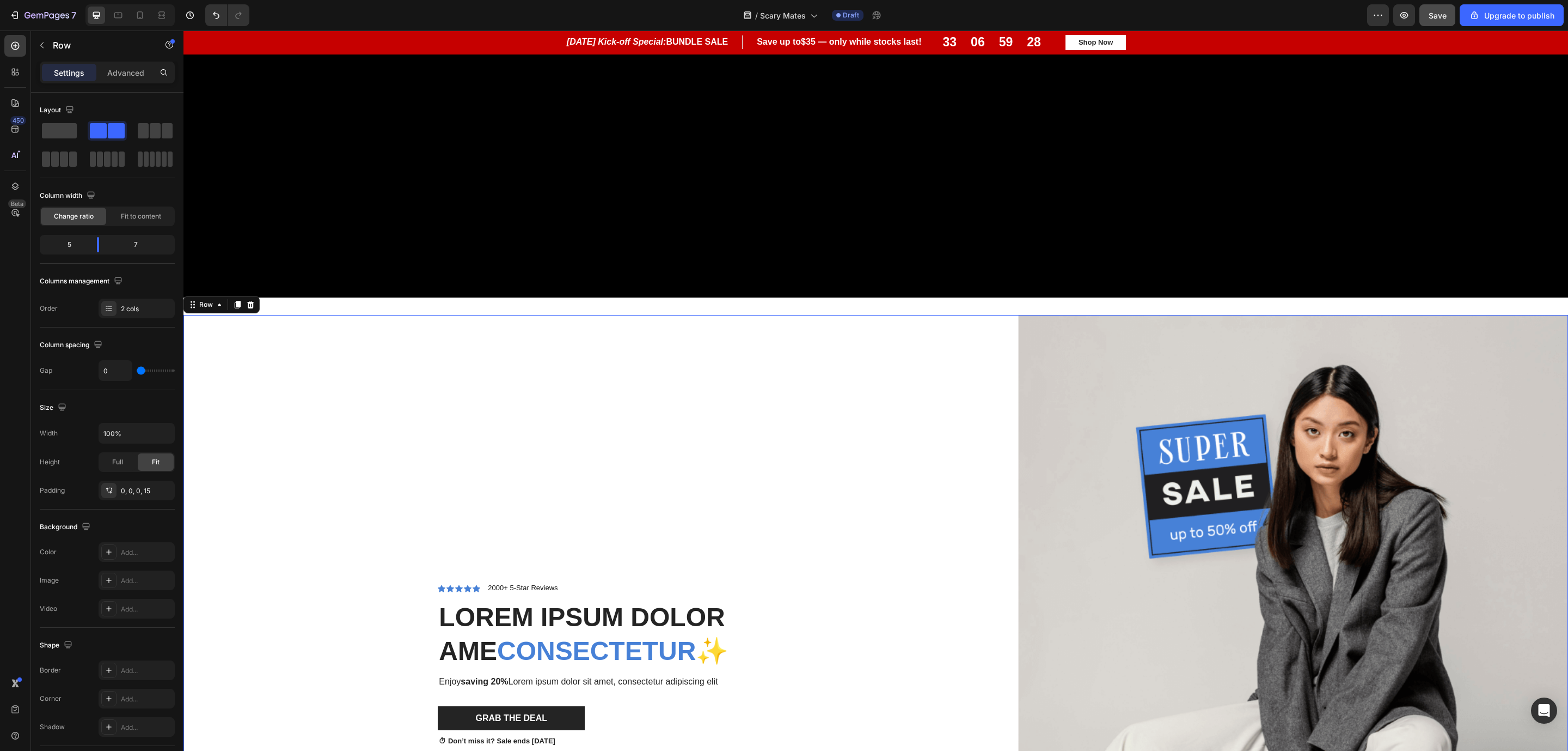
click at [396, 418] on div "Icon Icon Icon Icon Icon Icon List 2000+ 5-Star Reviews Text Block Row Lorem ip…" at bounding box center [478, 664] width 574 height 699
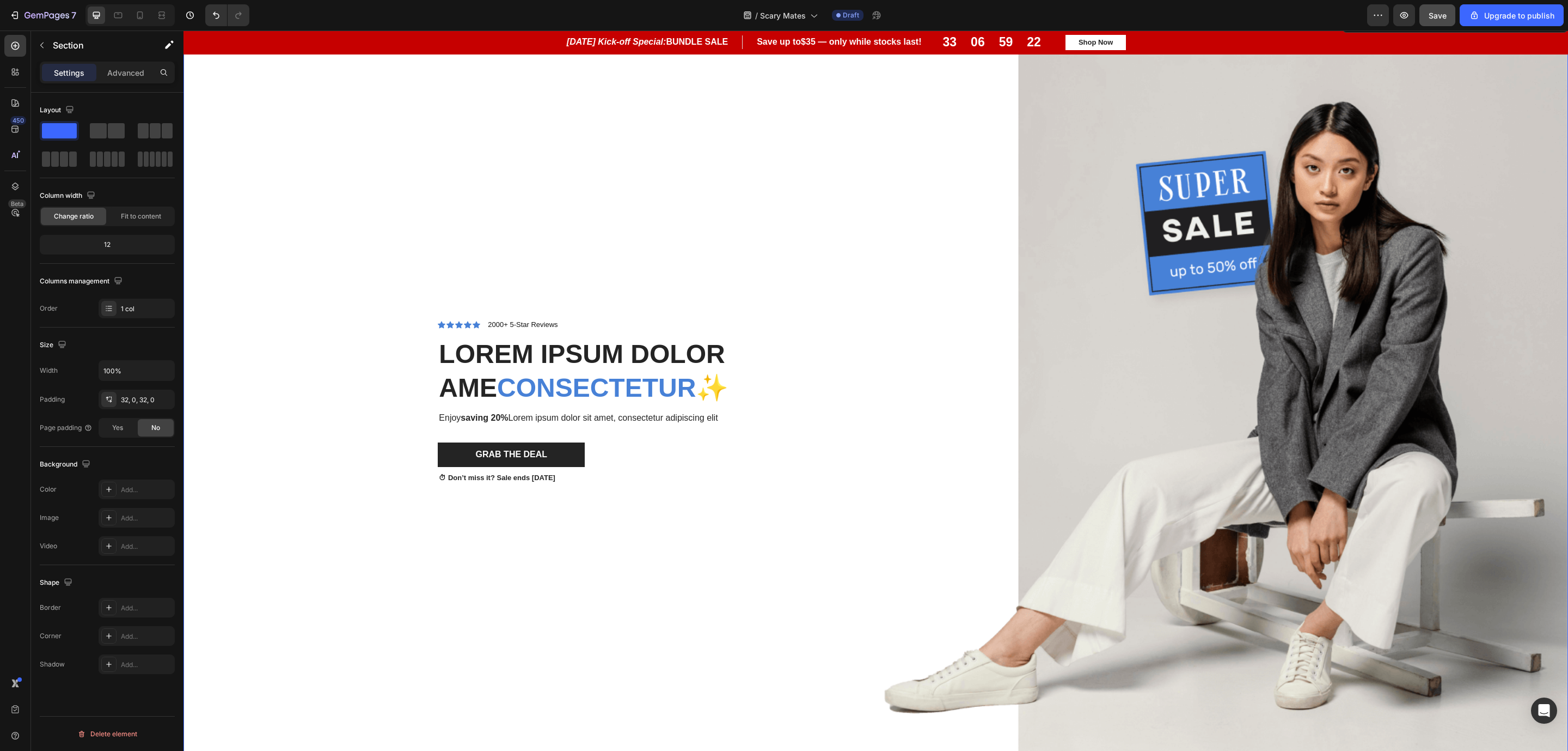
scroll to position [1007, 0]
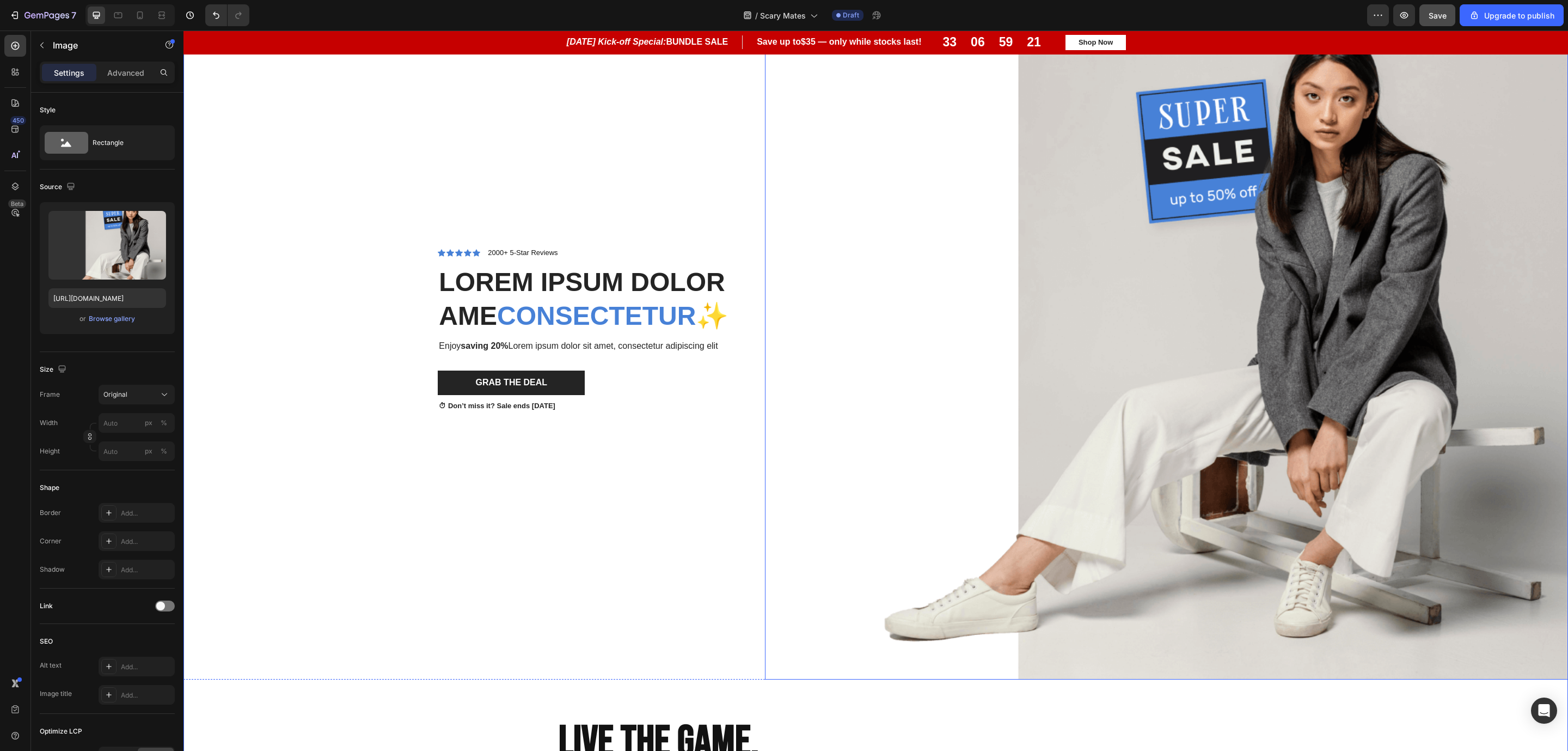
click at [1045, 407] on img at bounding box center [1166, 330] width 803 height 699
click at [639, 461] on div "Icon Icon Icon Icon Icon Icon List 2000+ 5-Star Reviews Text Block Row Lorem ip…" at bounding box center [478, 330] width 574 height 699
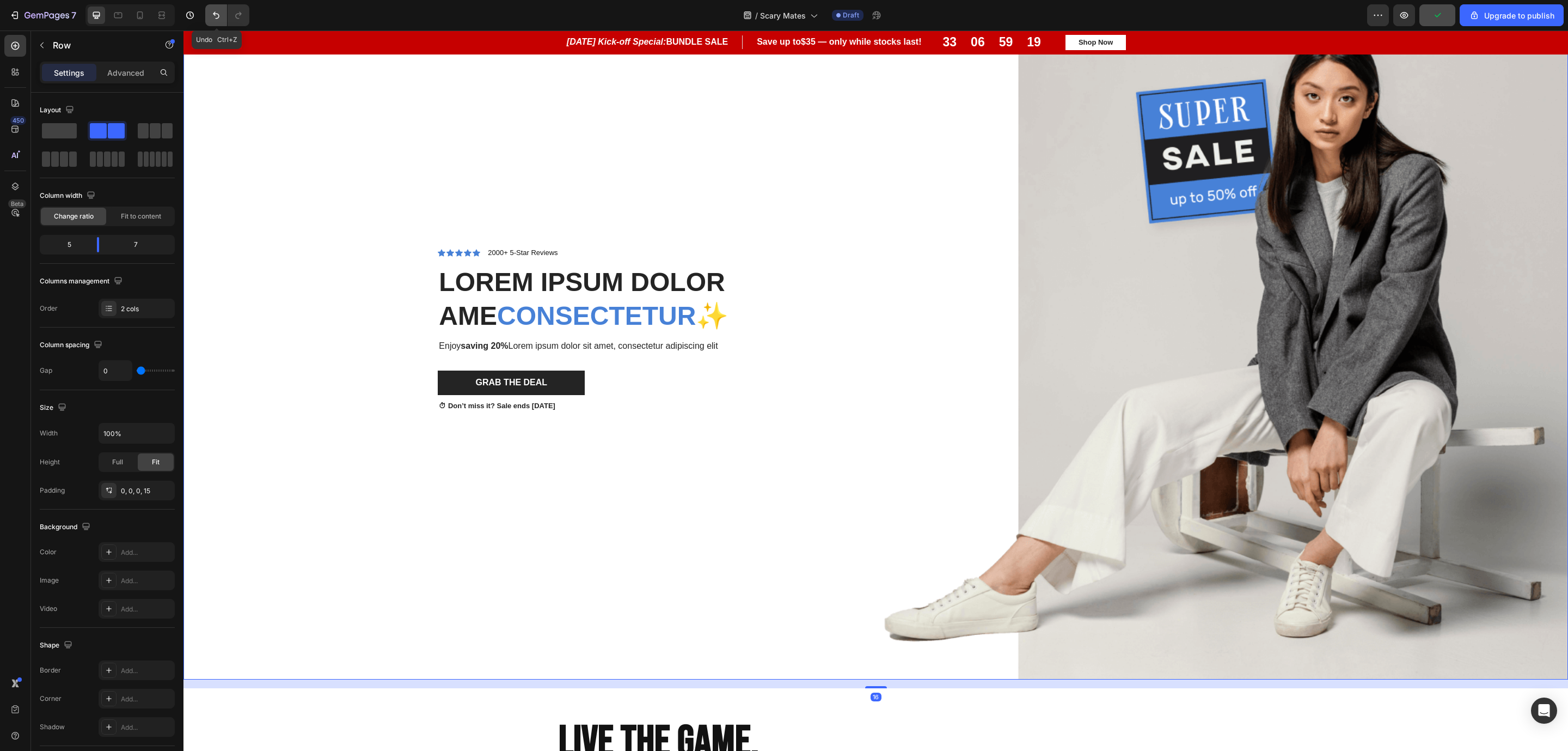
click at [216, 20] on icon "Undo/Redo" at bounding box center [217, 15] width 11 height 11
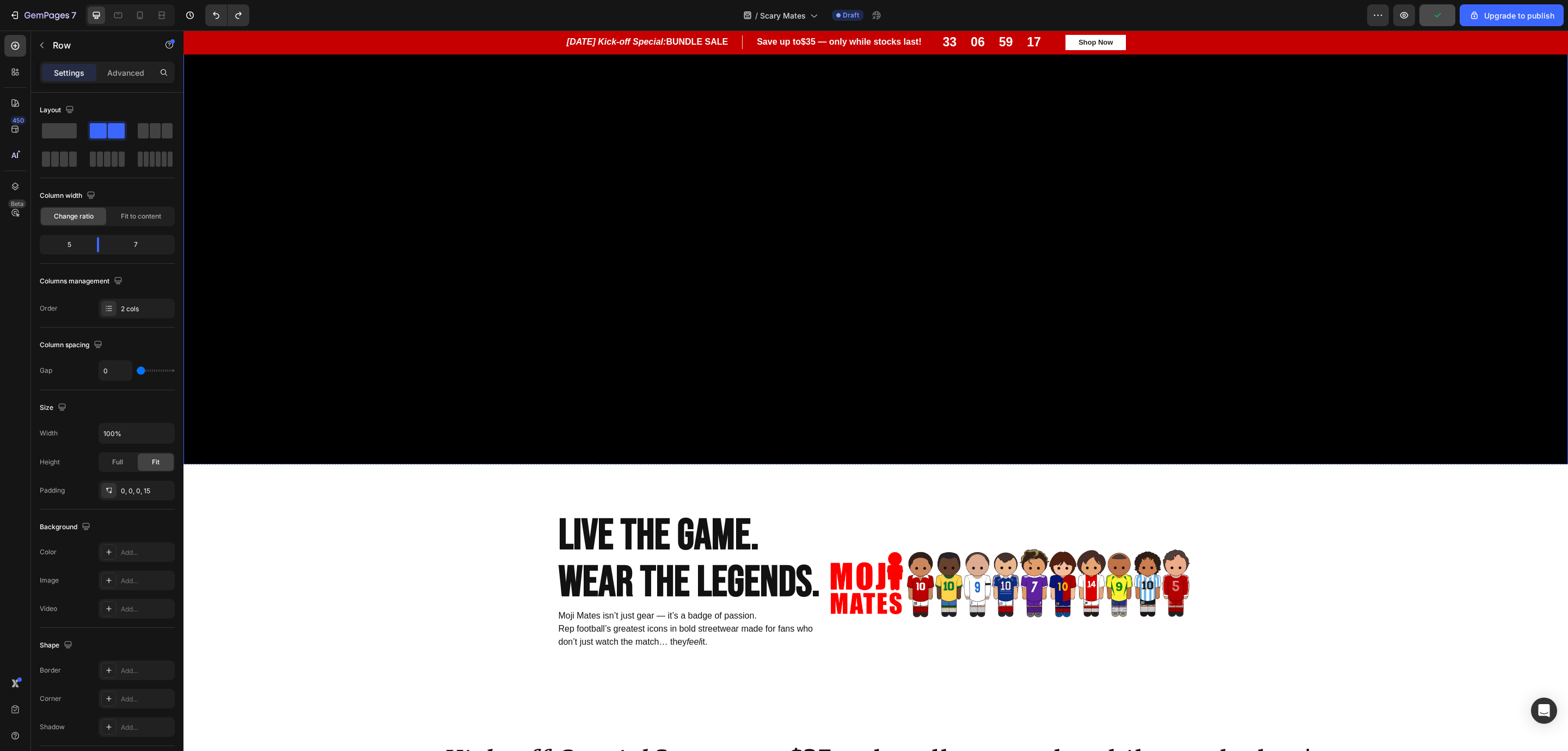
scroll to position [713, 0]
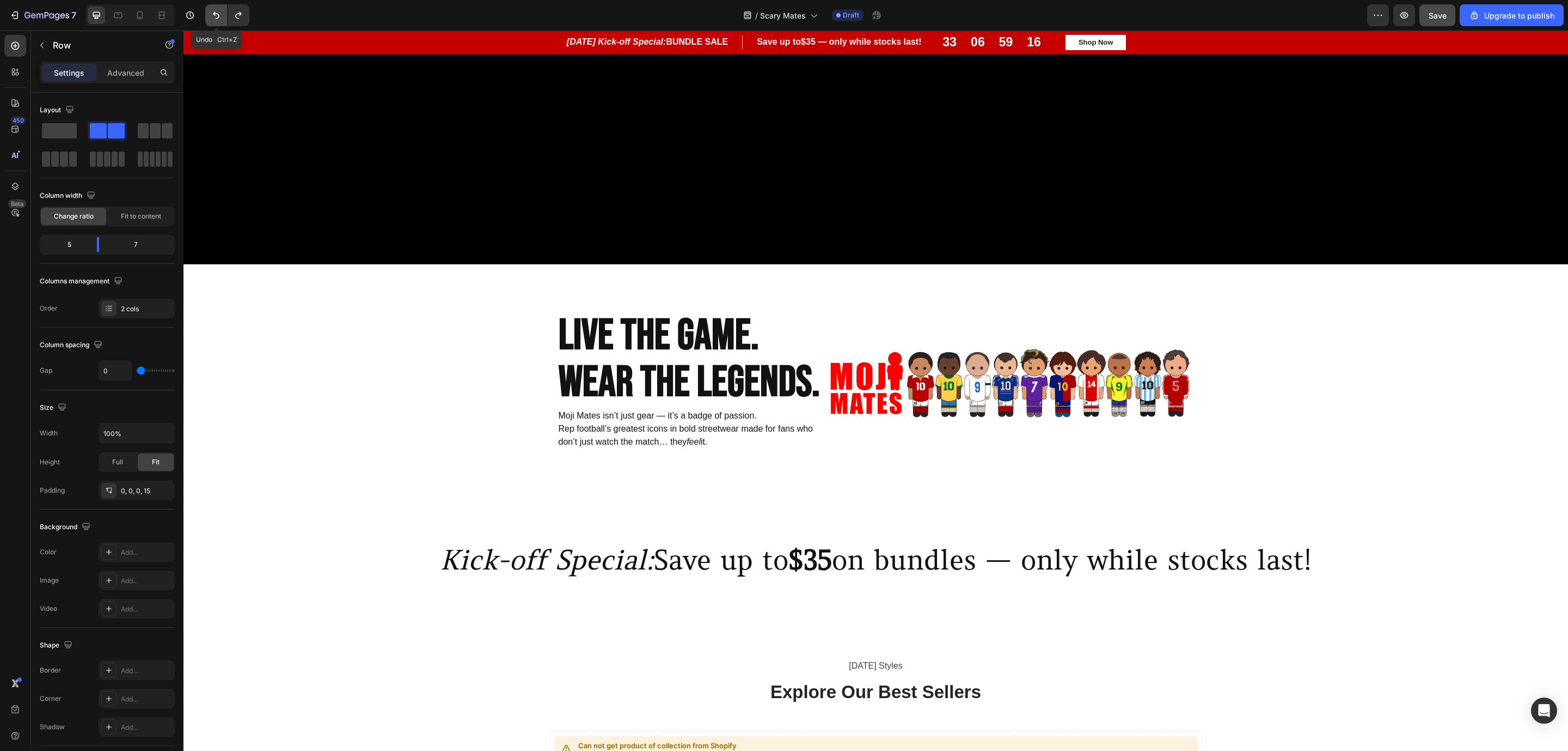
click at [217, 18] on icon "Undo/Redo" at bounding box center [216, 16] width 7 height 8
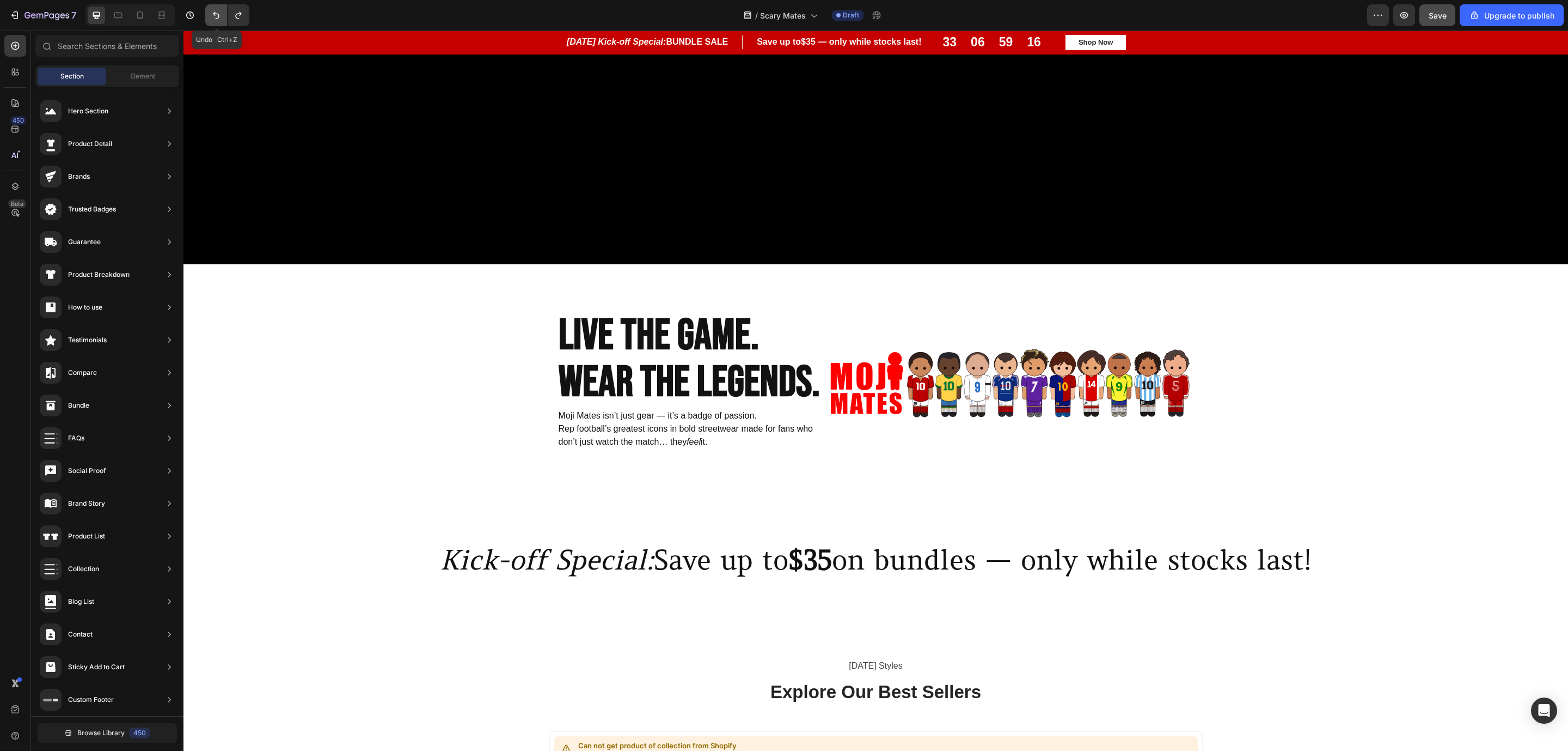
click at [217, 18] on icon "Undo/Redo" at bounding box center [216, 16] width 7 height 8
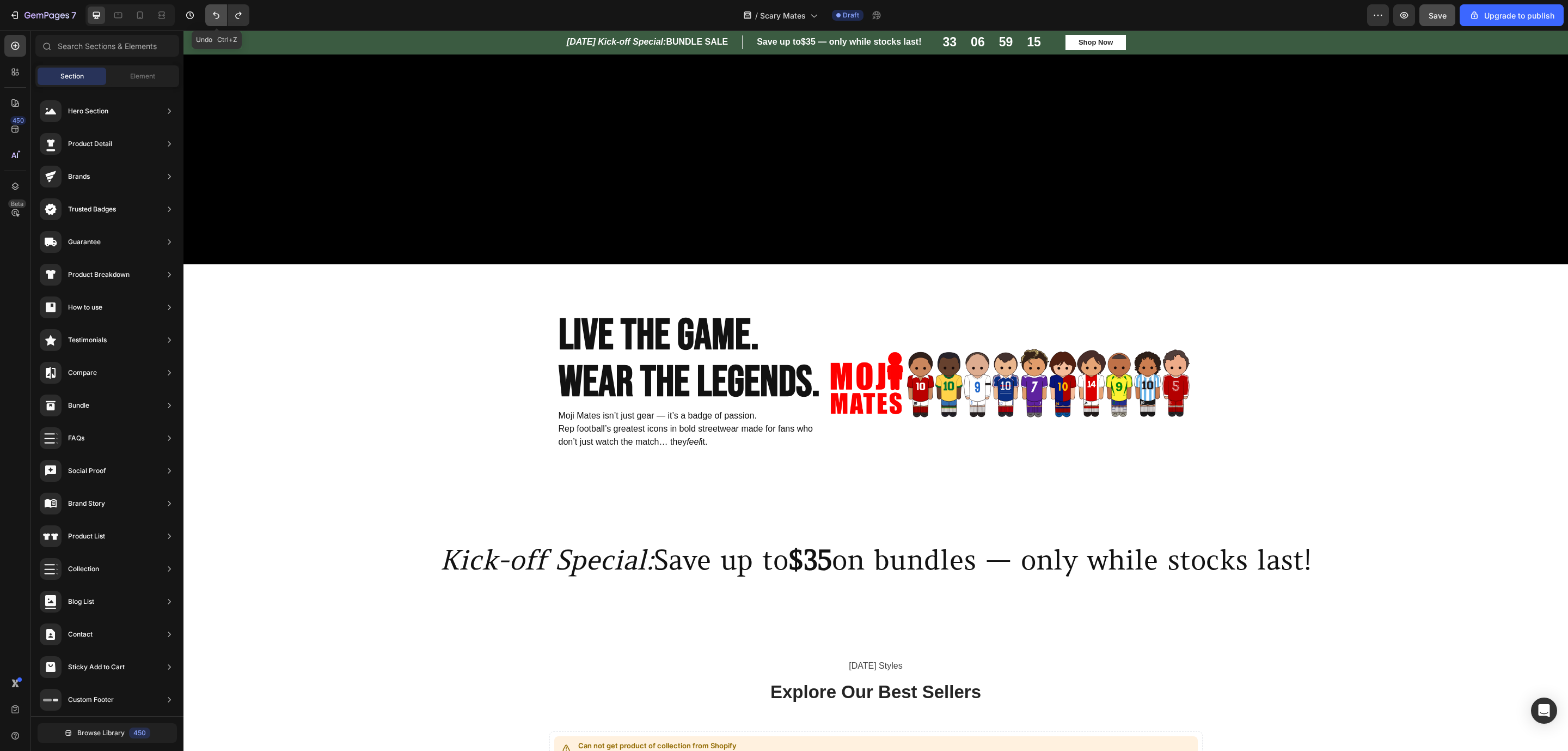
click at [217, 18] on icon "Undo/Redo" at bounding box center [216, 16] width 7 height 8
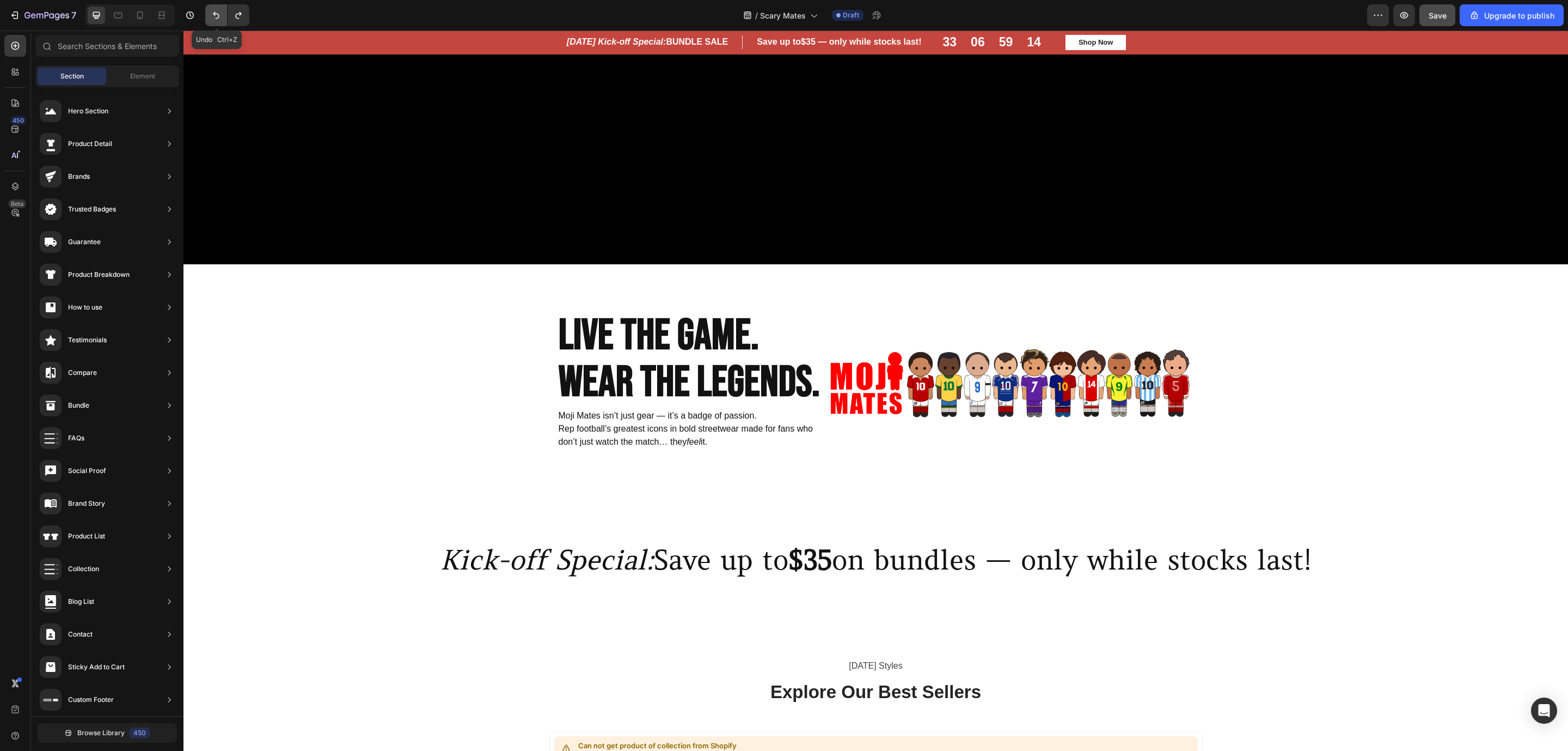
click at [217, 18] on icon "Undo/Redo" at bounding box center [216, 16] width 7 height 8
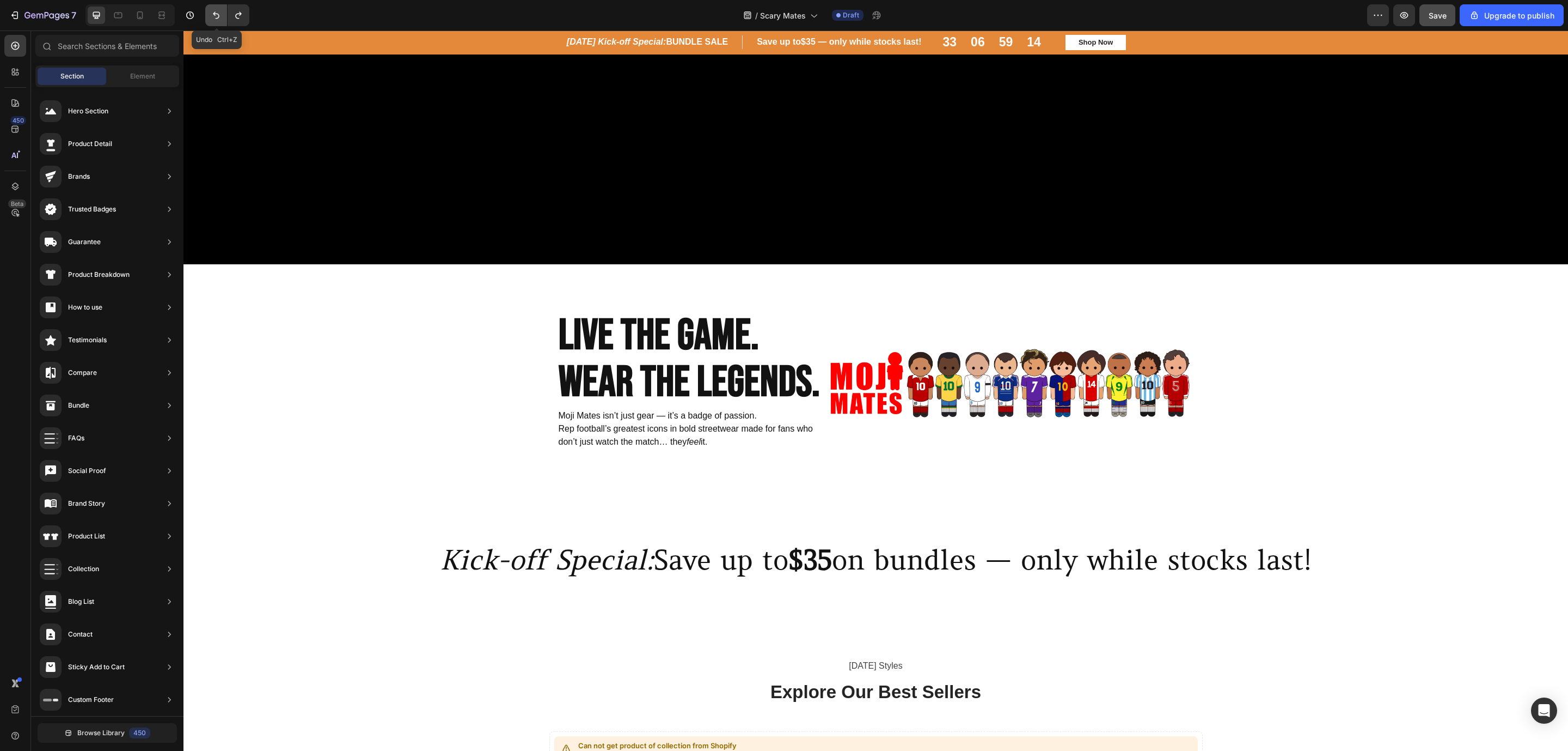
click at [217, 18] on icon "Undo/Redo" at bounding box center [216, 16] width 7 height 8
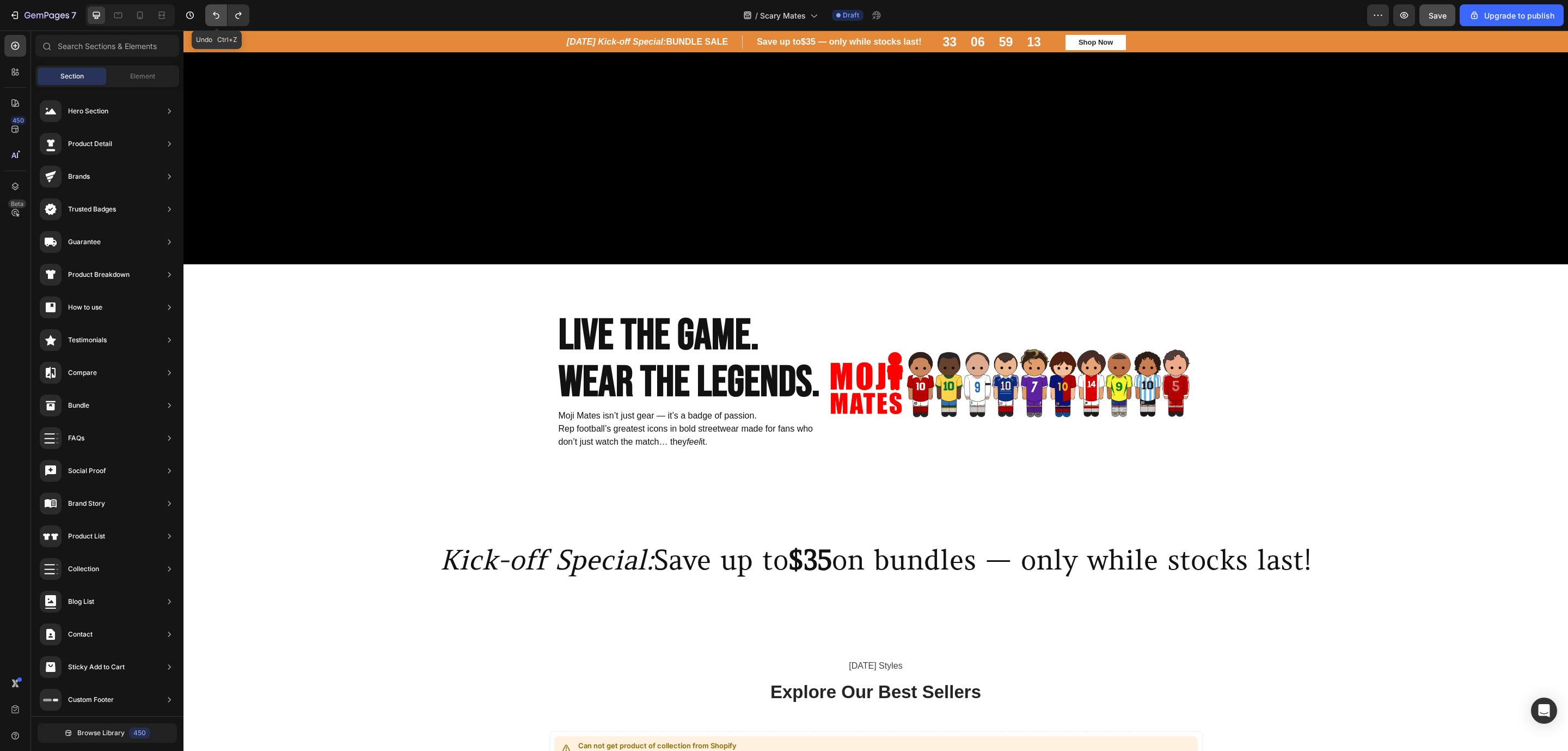
click at [217, 18] on icon "Undo/Redo" at bounding box center [216, 16] width 7 height 8
click at [252, 20] on div "7" at bounding box center [129, 15] width 258 height 22
click at [237, 15] on icon "Undo/Redo" at bounding box center [238, 15] width 11 height 11
click at [233, 16] on icon "Undo/Redo" at bounding box center [238, 15] width 11 height 11
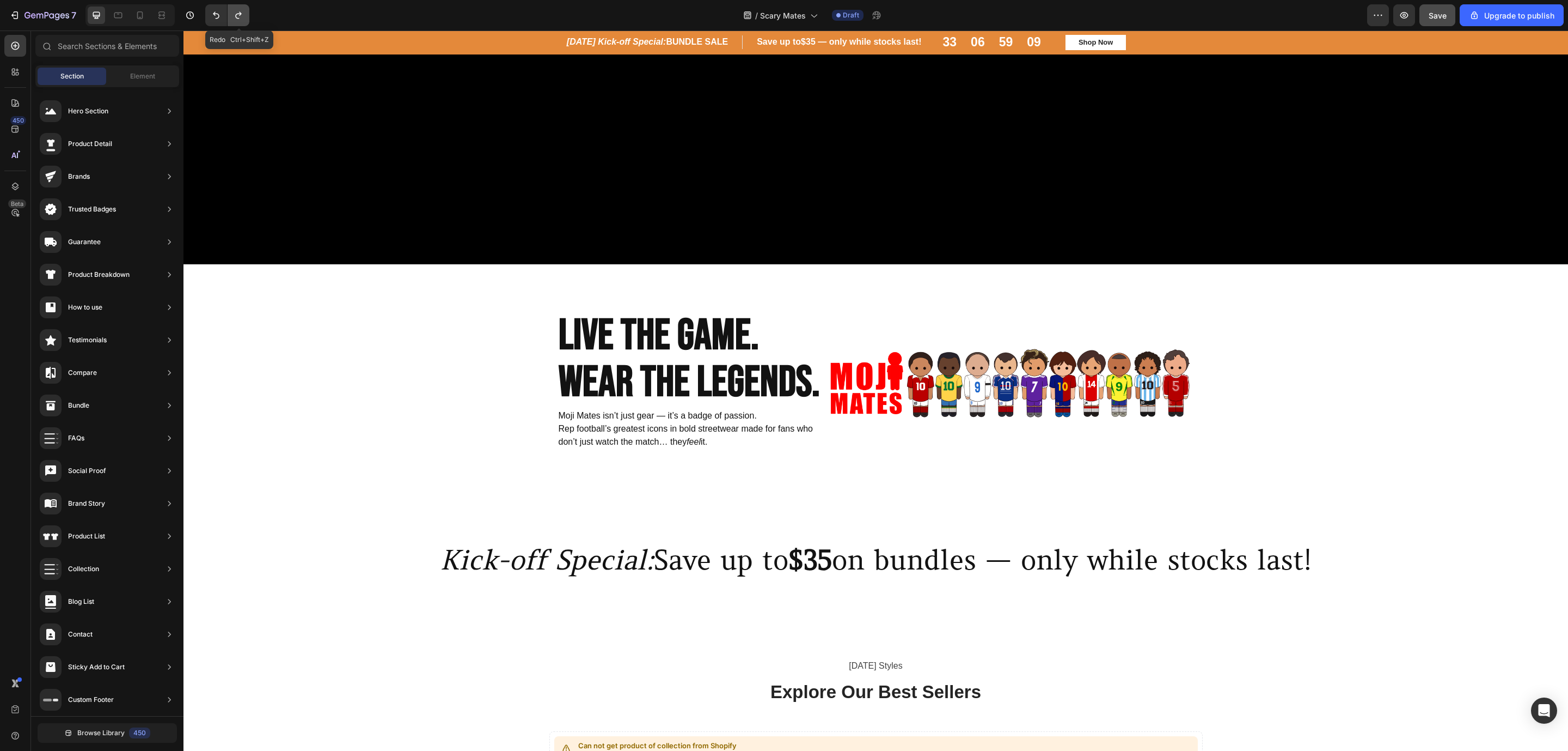
click at [235, 17] on icon "Undo/Redo" at bounding box center [238, 15] width 11 height 11
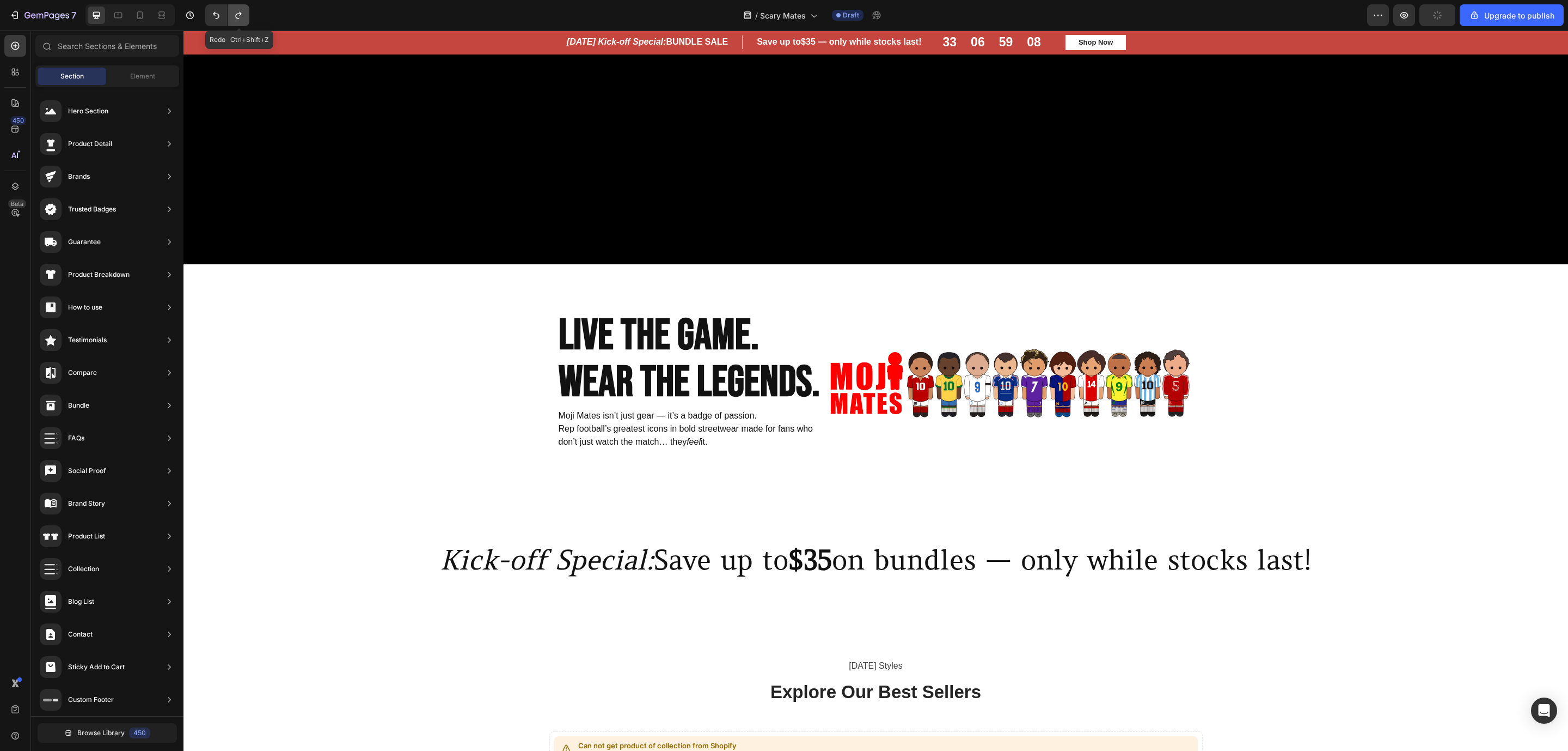
click at [235, 17] on icon "Undo/Redo" at bounding box center [238, 15] width 11 height 11
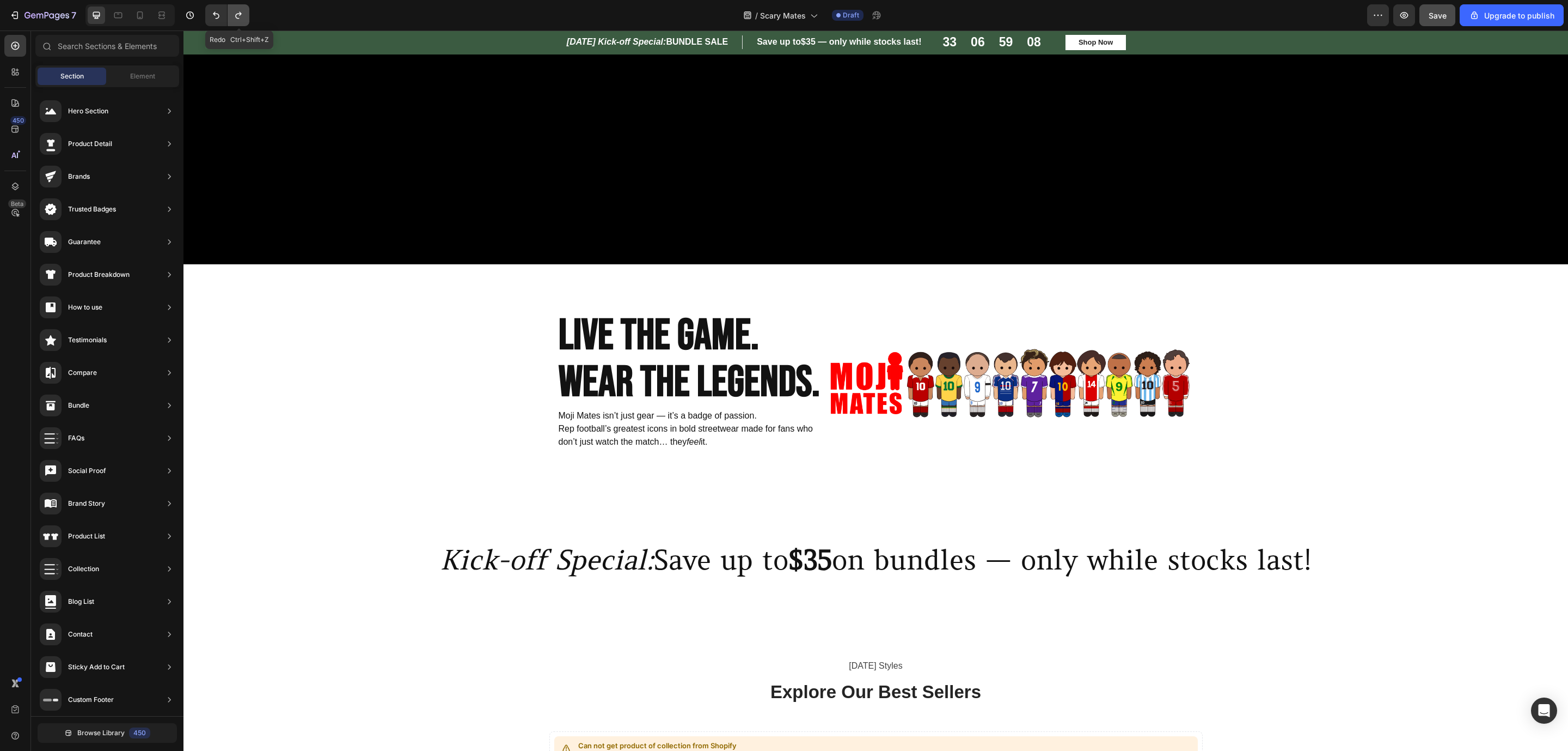
click at [235, 17] on icon "Undo/Redo" at bounding box center [238, 15] width 11 height 11
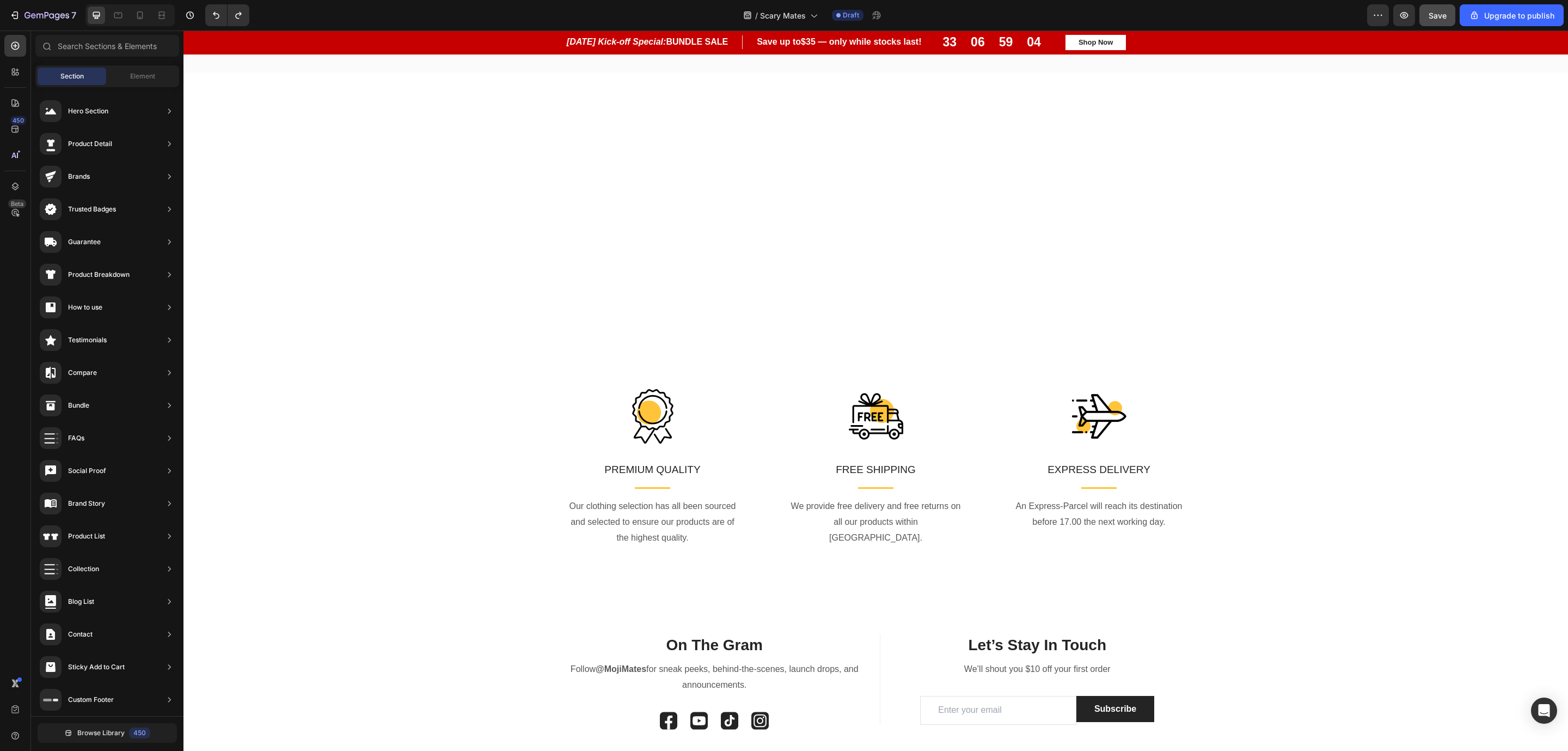
scroll to position [2494, 0]
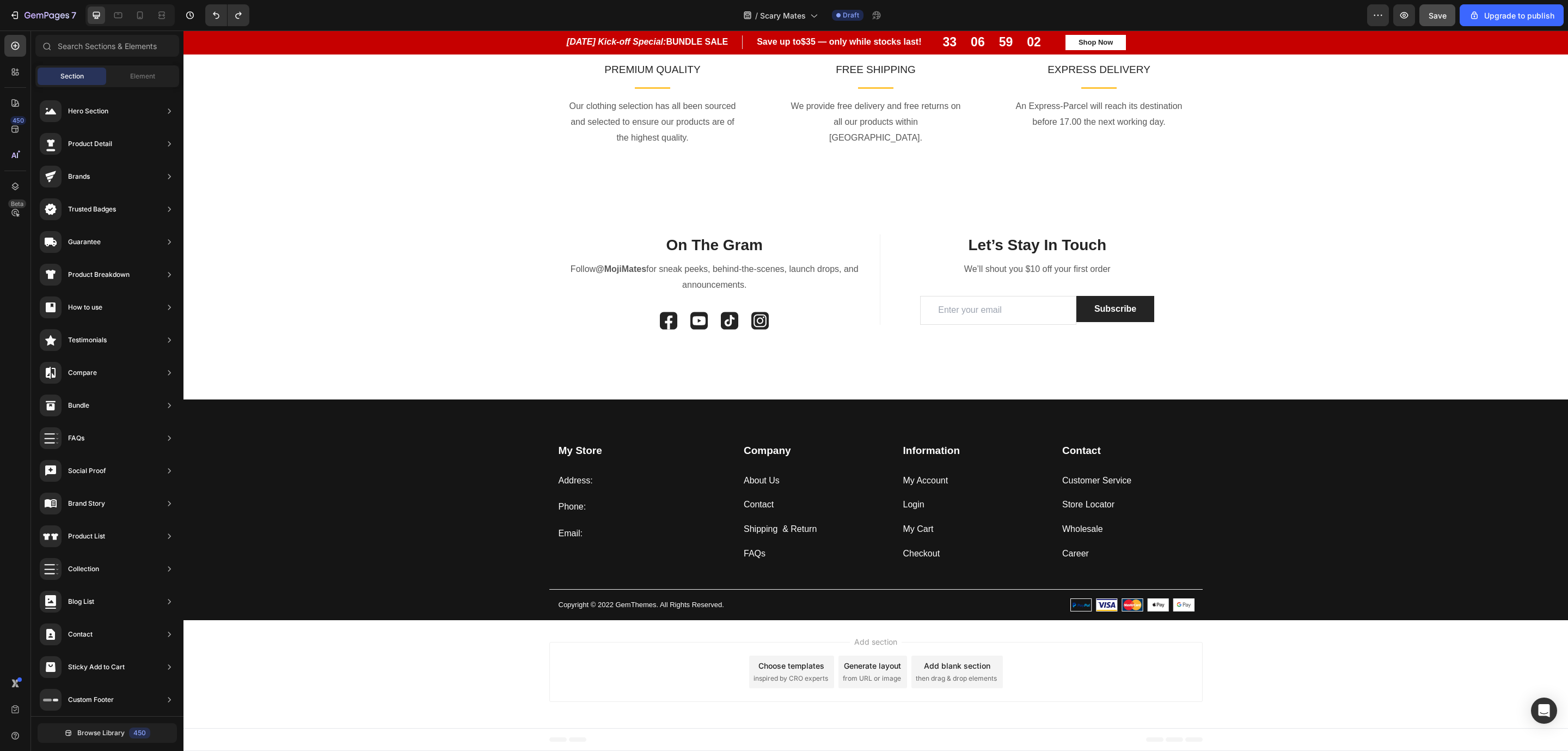
click at [976, 500] on span "then drag & drop elements" at bounding box center [957, 678] width 81 height 9
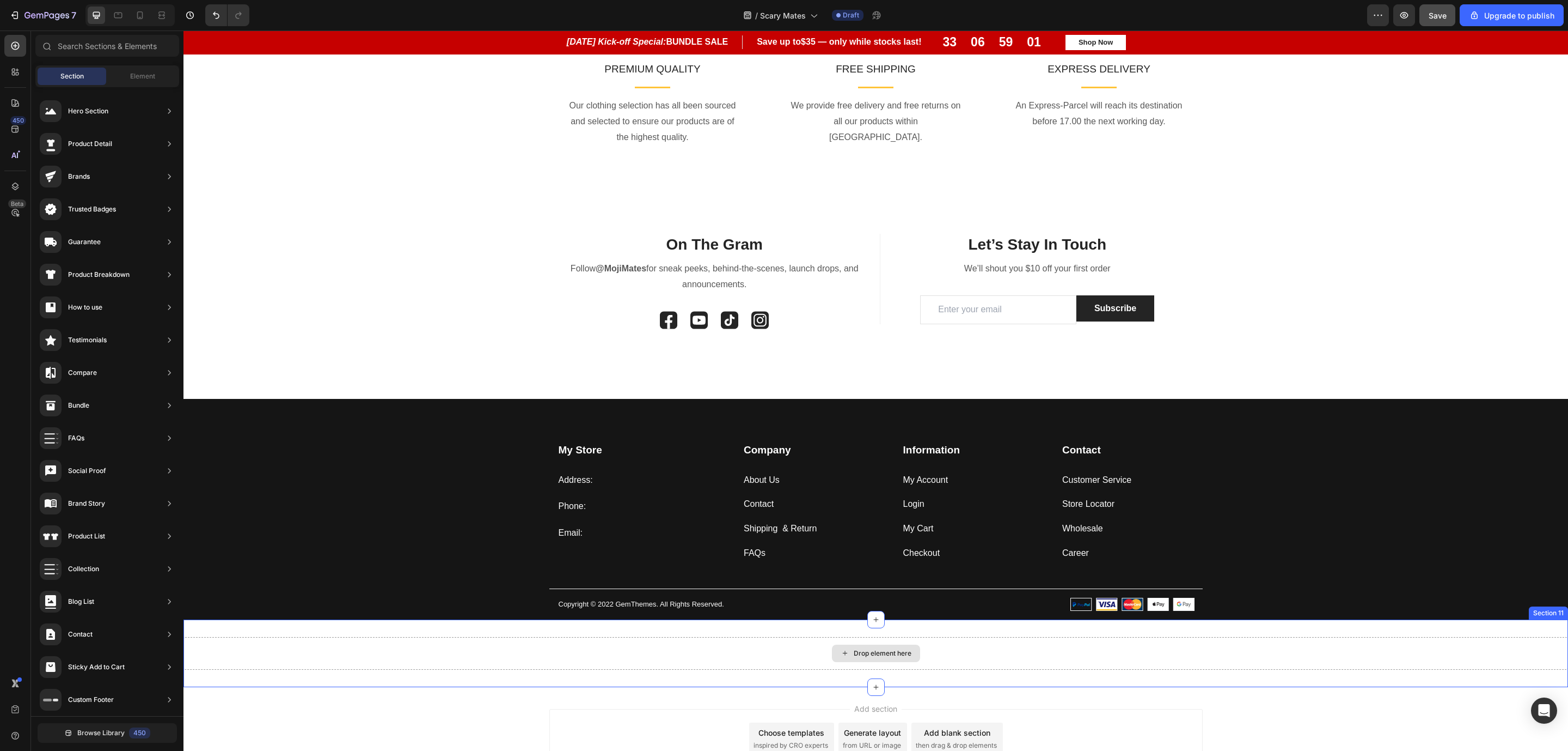
click at [745, 500] on div "Drop element here" at bounding box center [876, 653] width 1385 height 33
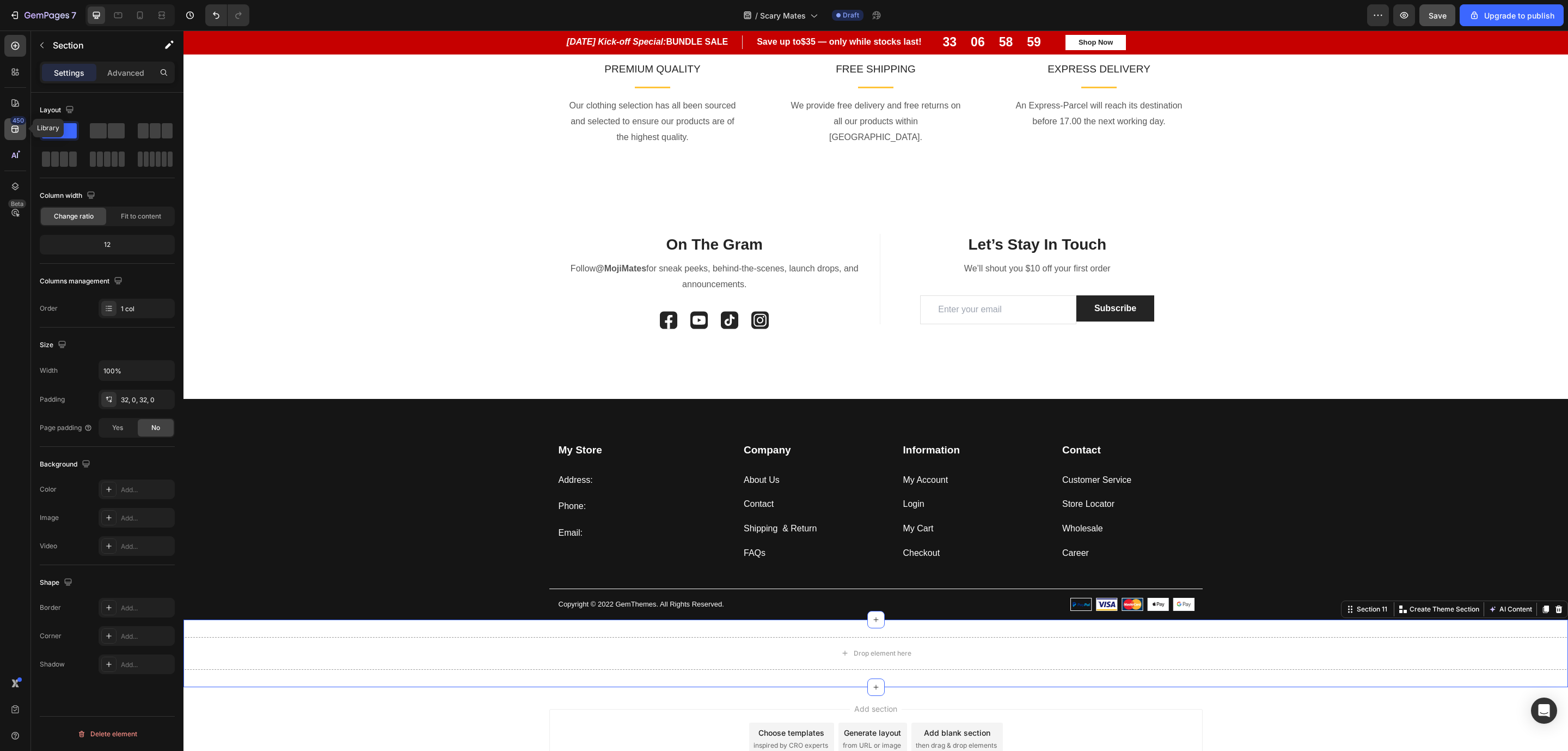
click at [20, 133] on icon at bounding box center [15, 129] width 11 height 11
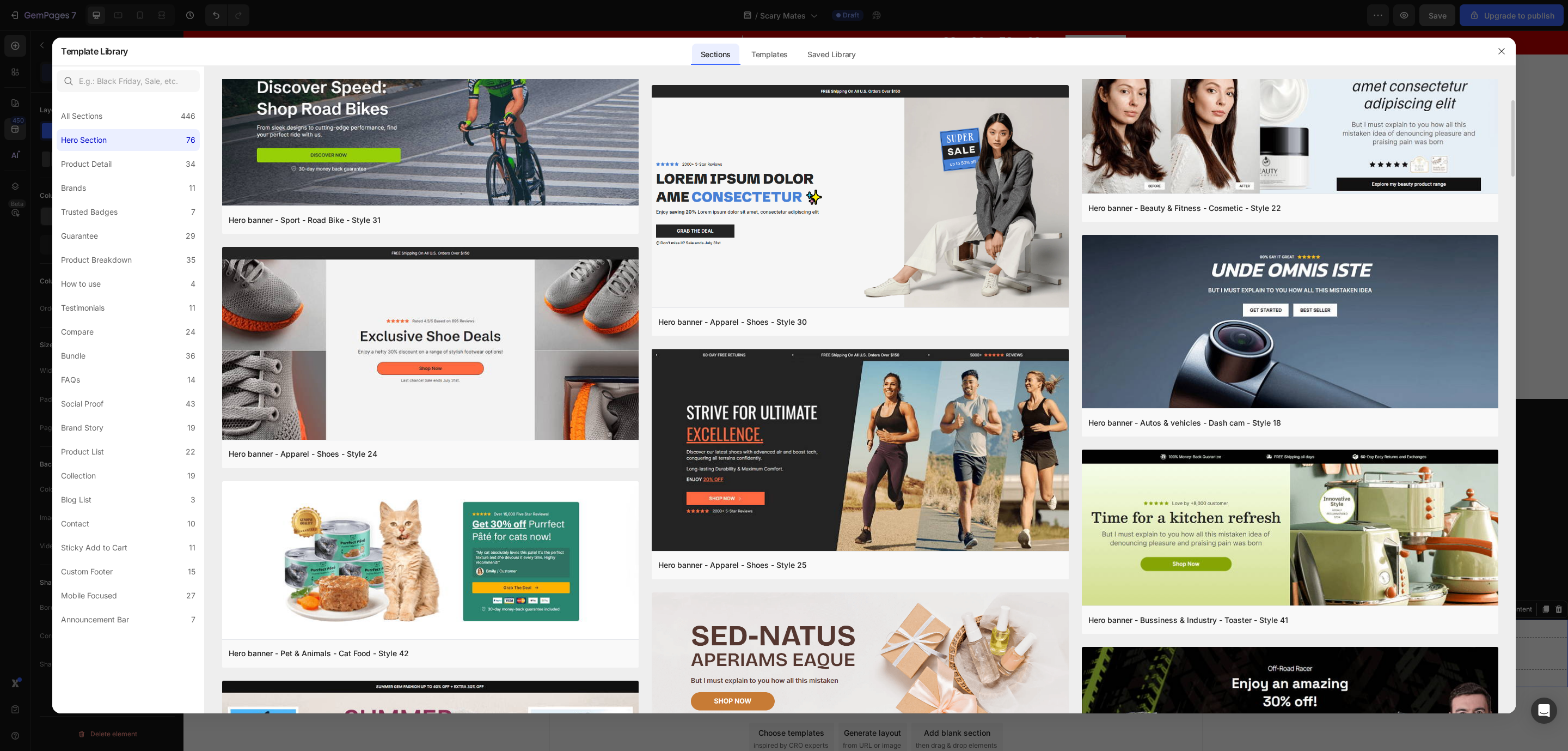
scroll to position [854, 0]
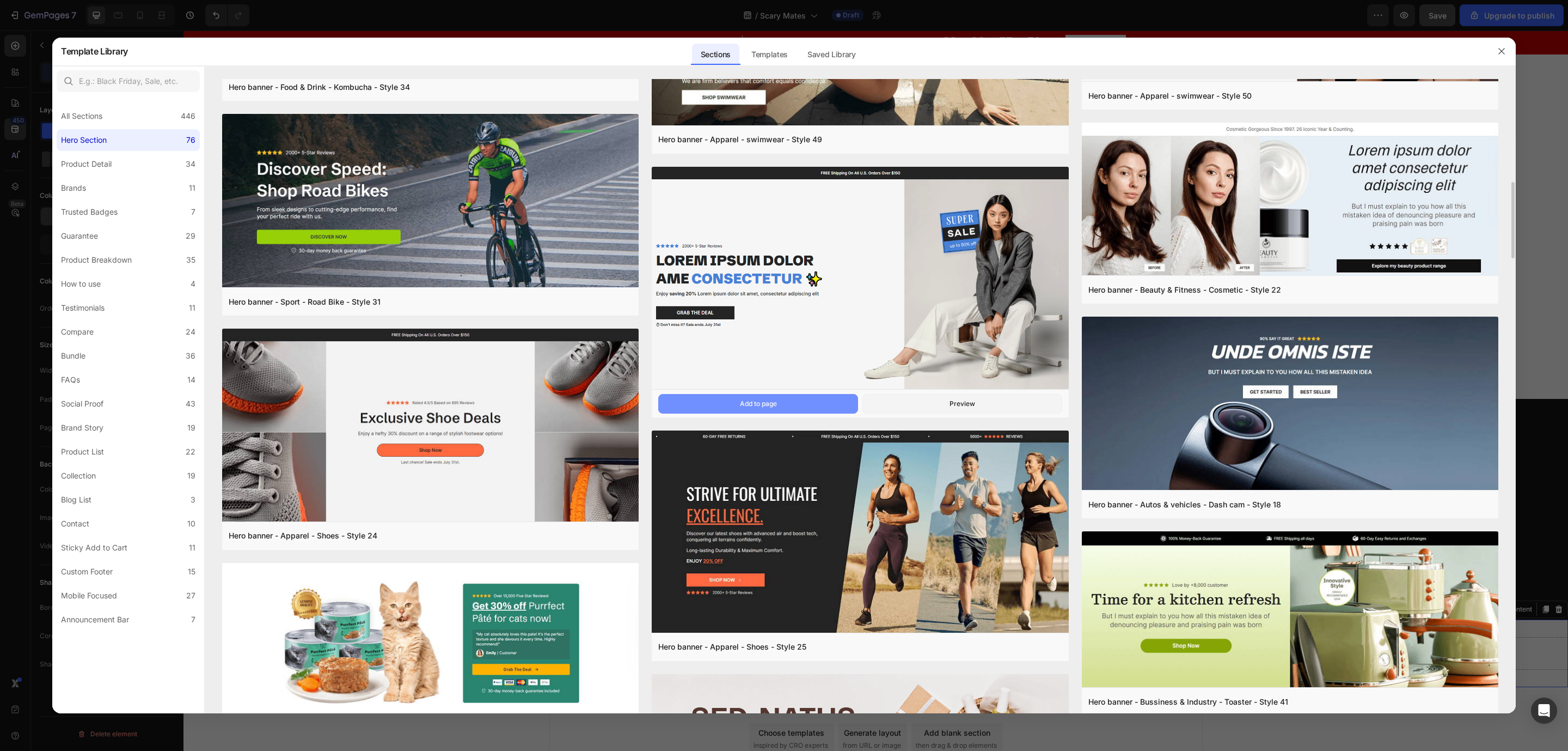
click at [759, 411] on button "Add to page" at bounding box center [758, 403] width 200 height 20
click at [972, 402] on div "Preview" at bounding box center [962, 403] width 25 height 9
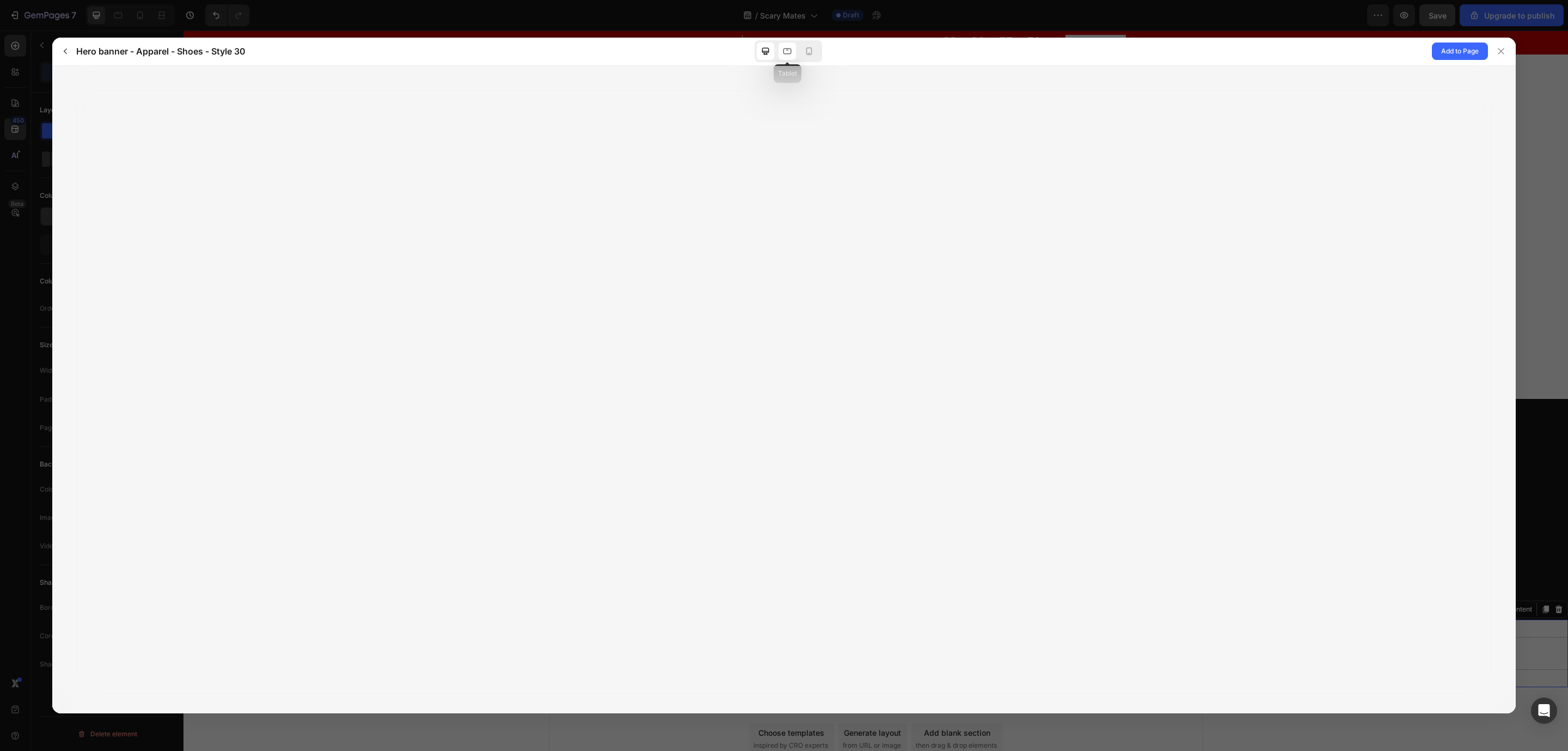
click at [791, 49] on icon at bounding box center [787, 51] width 8 height 6
click at [807, 50] on icon at bounding box center [809, 51] width 6 height 8
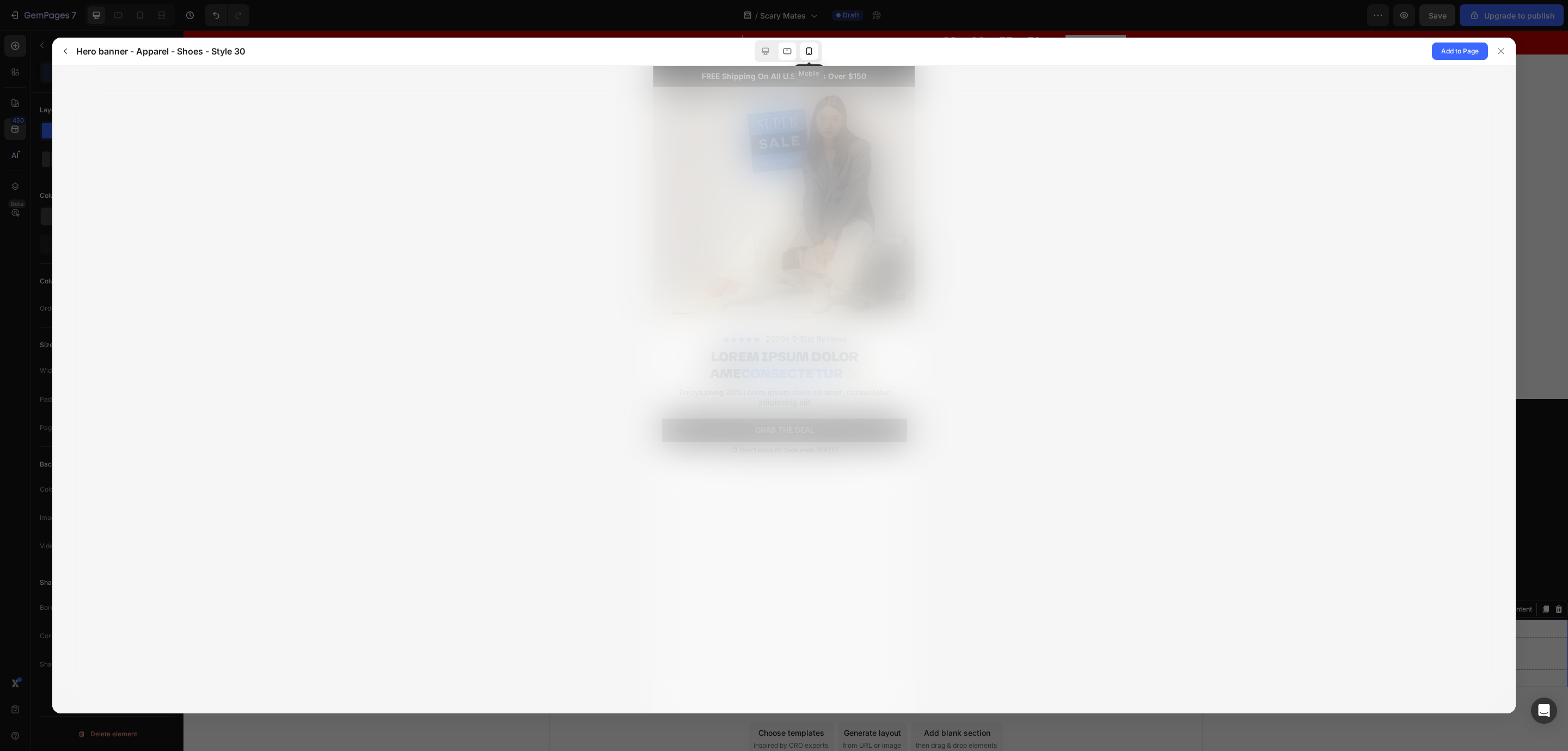
scroll to position [0, 0]
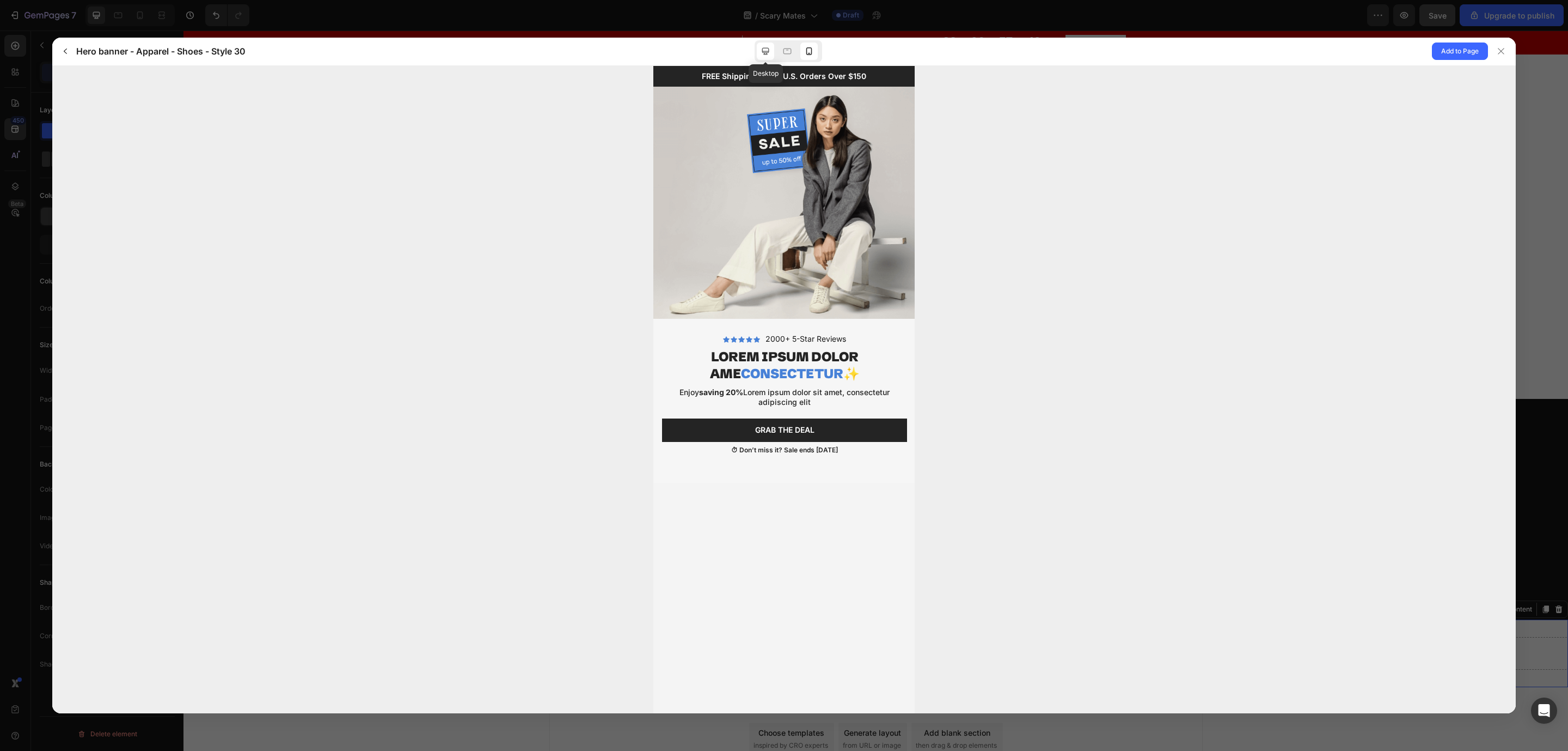
click at [764, 55] on icon at bounding box center [767, 52] width 8 height 8
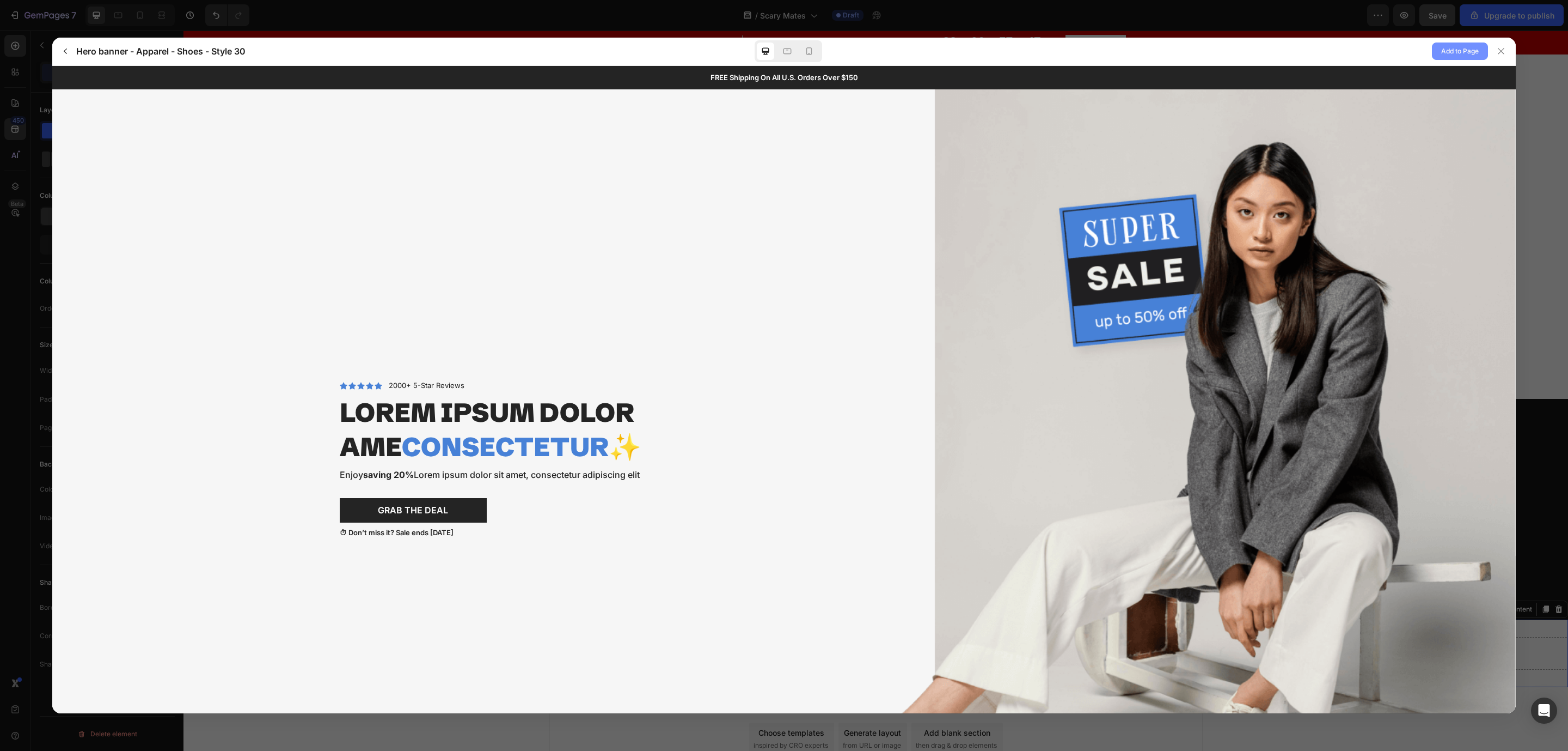
click at [1045, 43] on button "Add to Page" at bounding box center [1461, 51] width 57 height 18
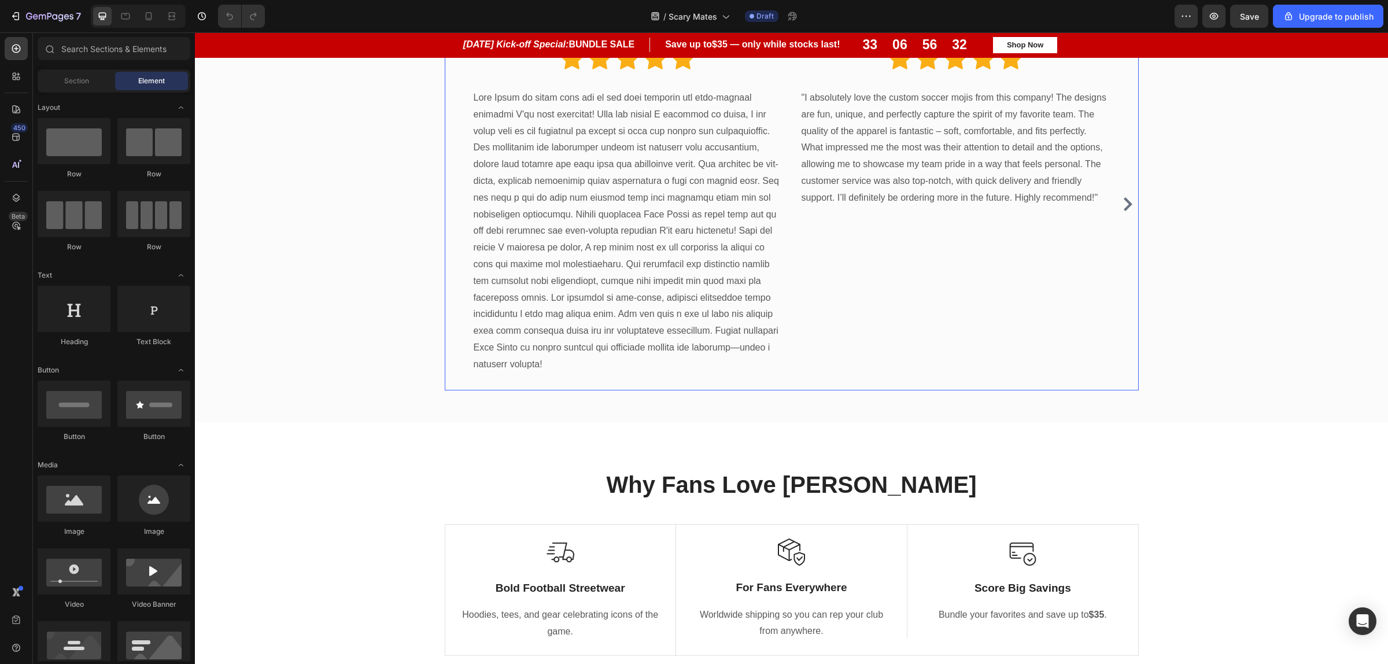
scroll to position [1787, 0]
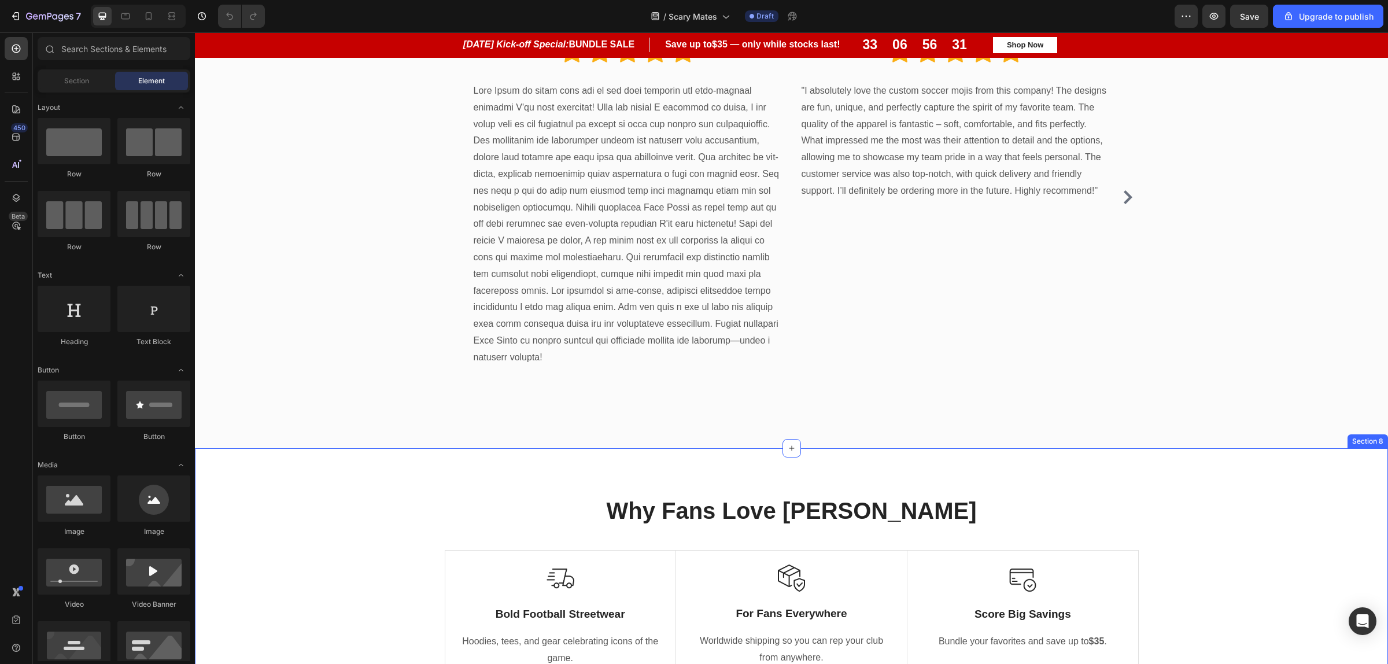
click at [663, 473] on div "Why Fans Love Moji Mates Heading Row Image Bold Football Streetwear Text Block …" at bounding box center [791, 592] width 1193 height 289
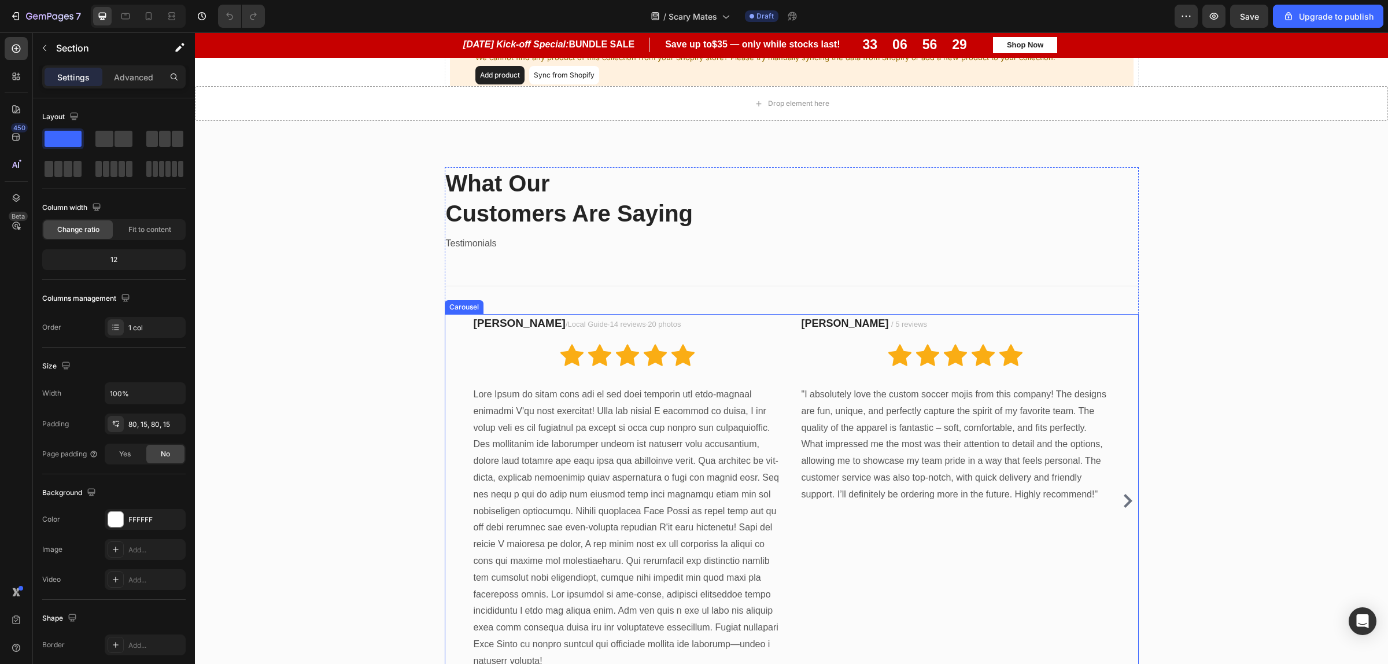
scroll to position [1353, 0]
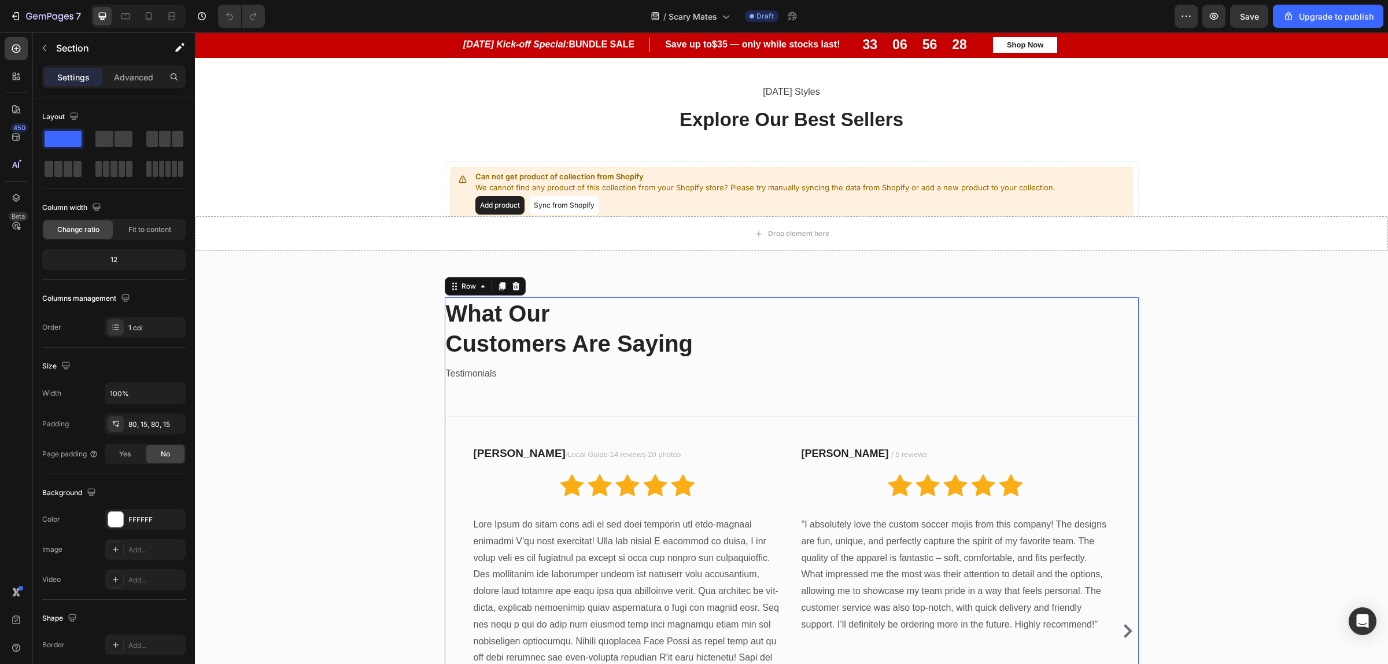
click at [817, 363] on div "What Our Customers Are Saying Heading Testimonials Text block Title Line Sean G…" at bounding box center [792, 557] width 694 height 520
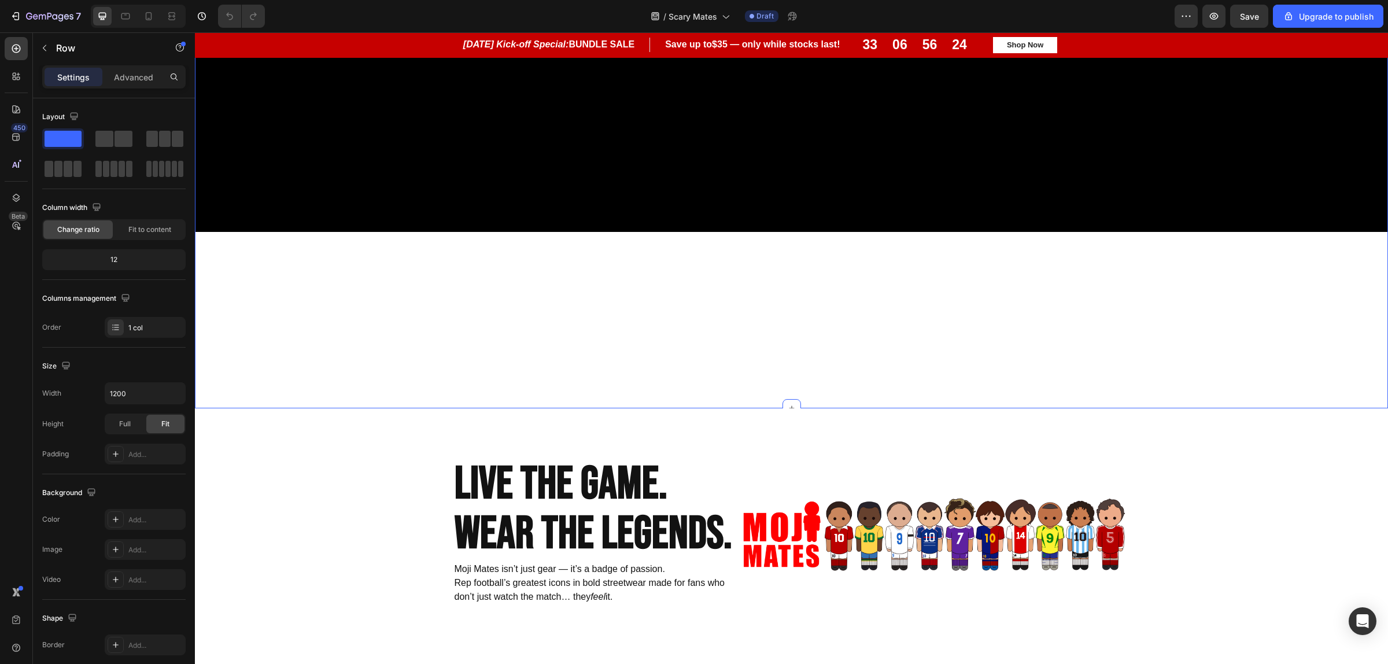
scroll to position [630, 0]
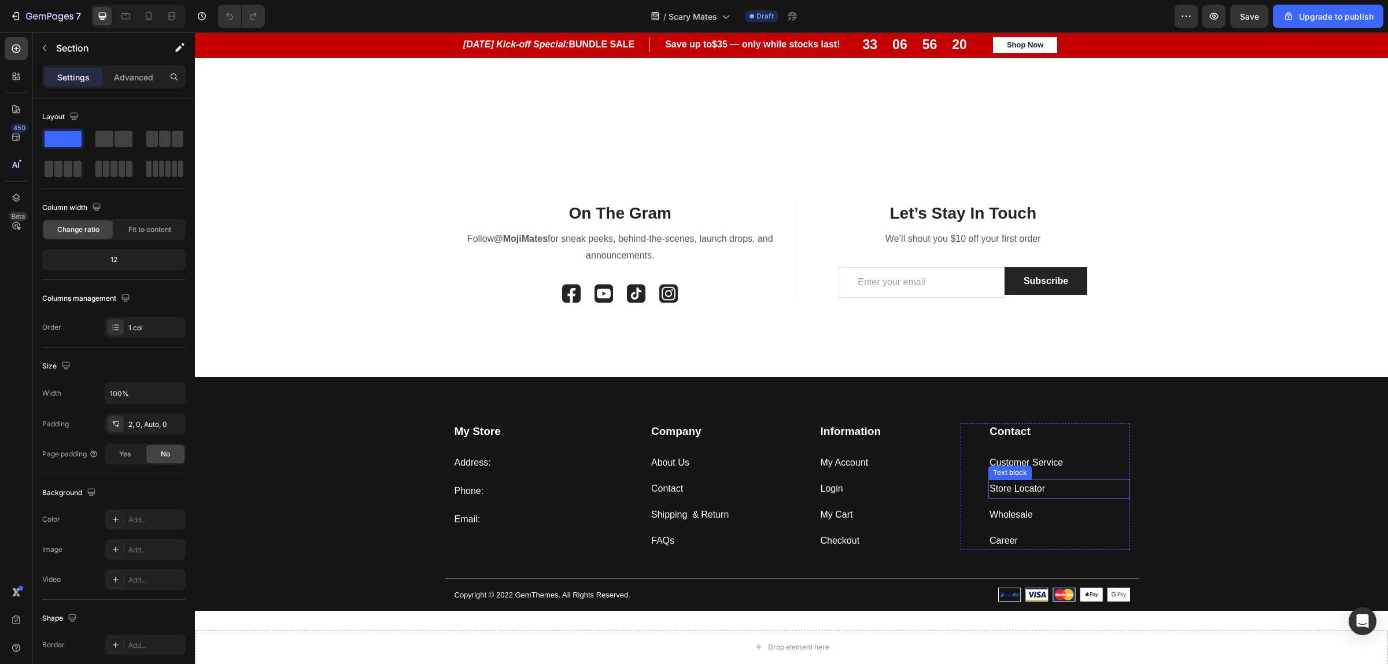
scroll to position [2668, 0]
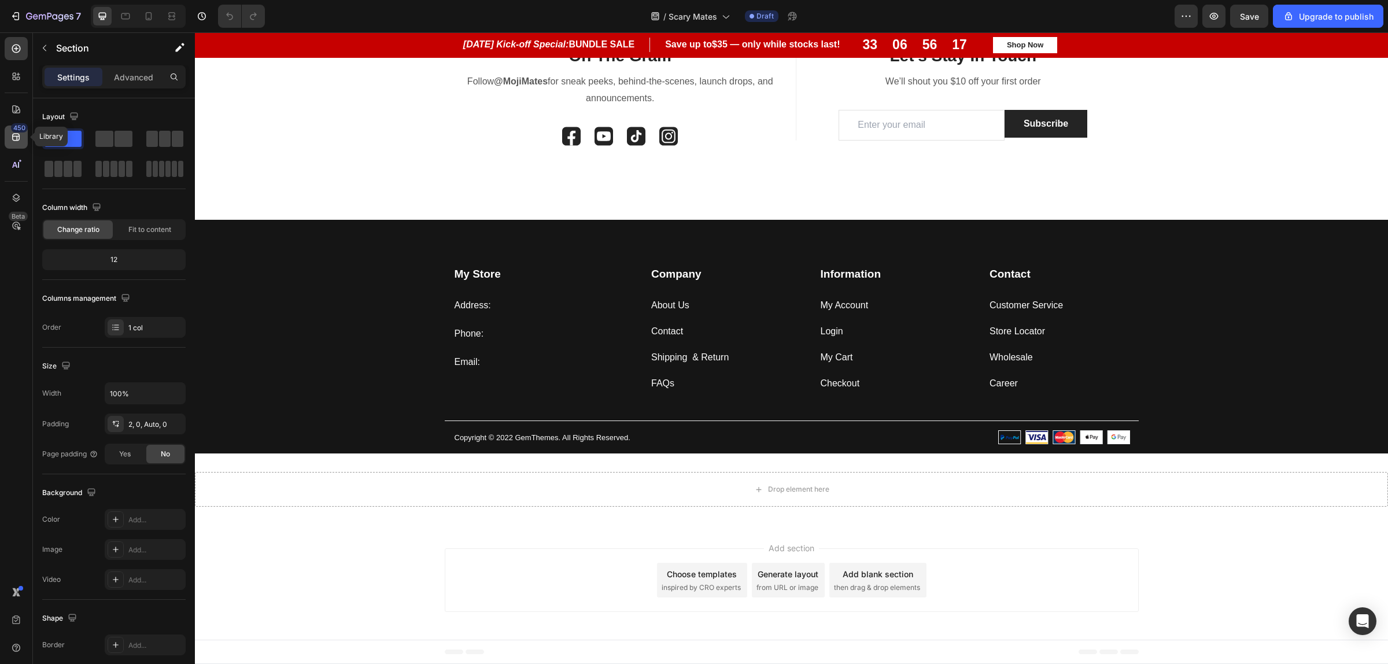
click at [10, 141] on icon at bounding box center [16, 137] width 12 height 12
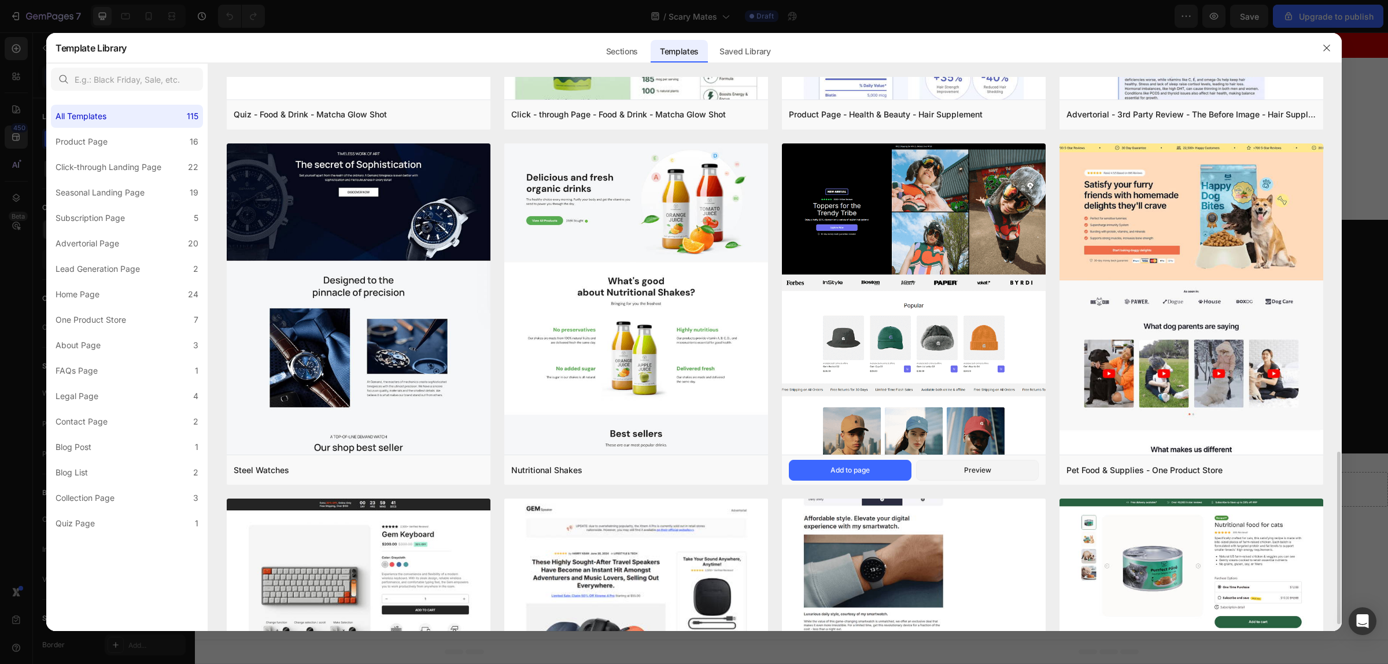
scroll to position [578, 0]
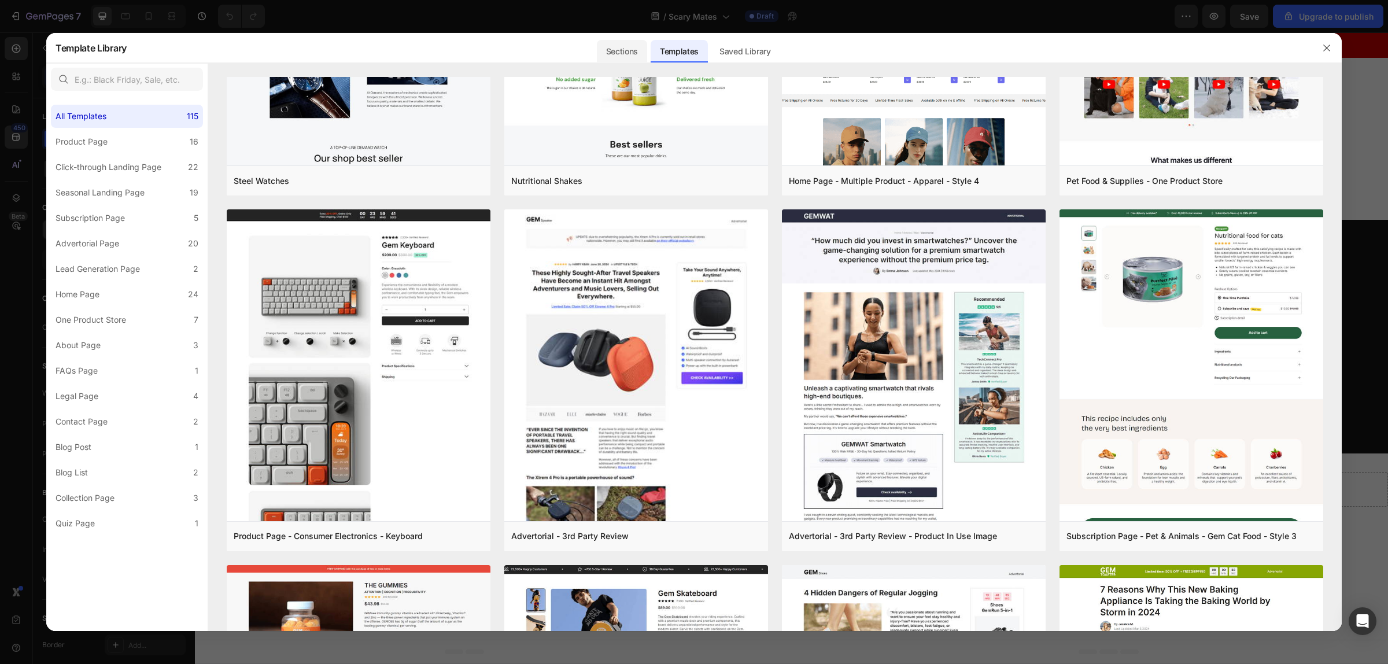
click at [634, 50] on div "Sections" at bounding box center [622, 51] width 50 height 23
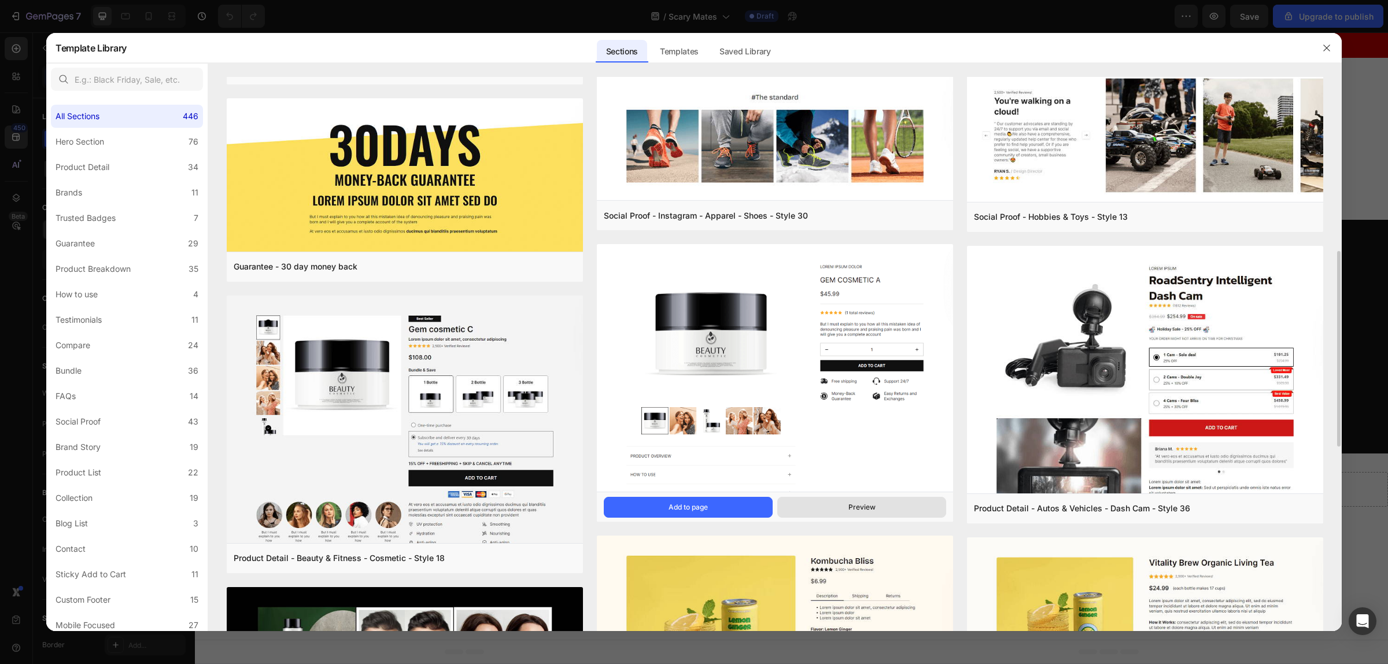
scroll to position [289, 0]
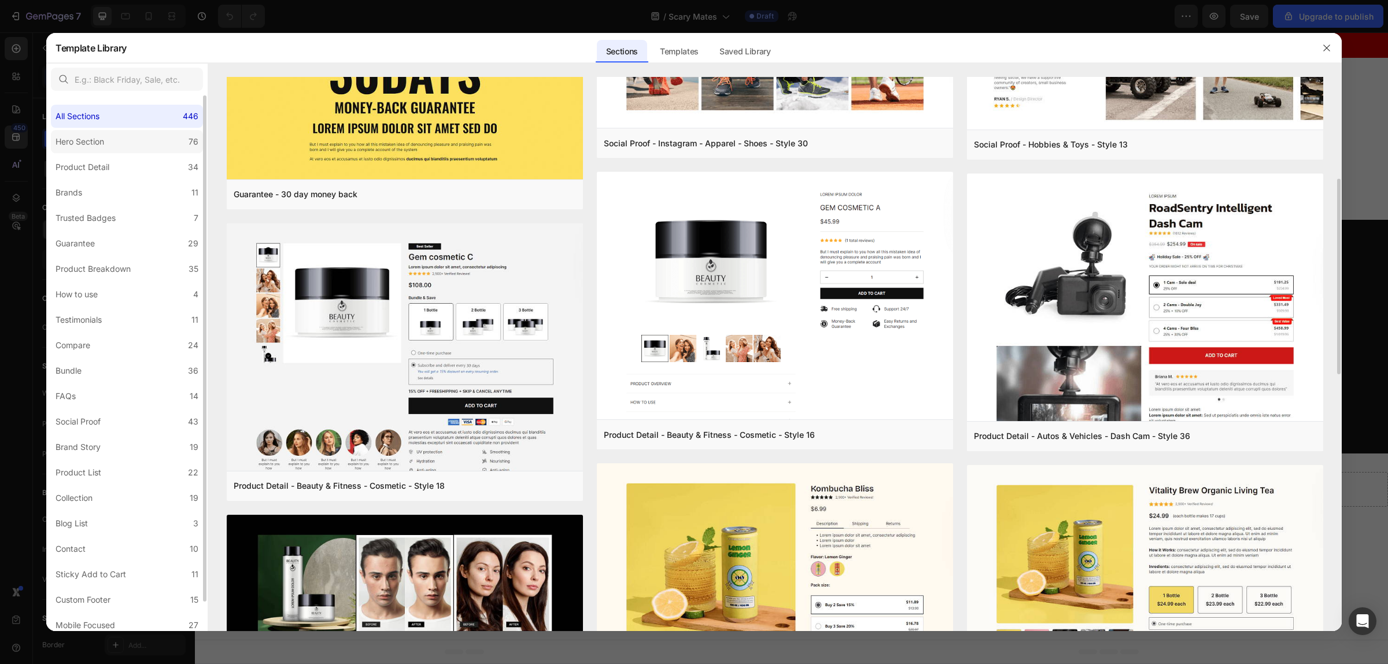
click at [88, 139] on div "Hero Section" at bounding box center [80, 142] width 49 height 14
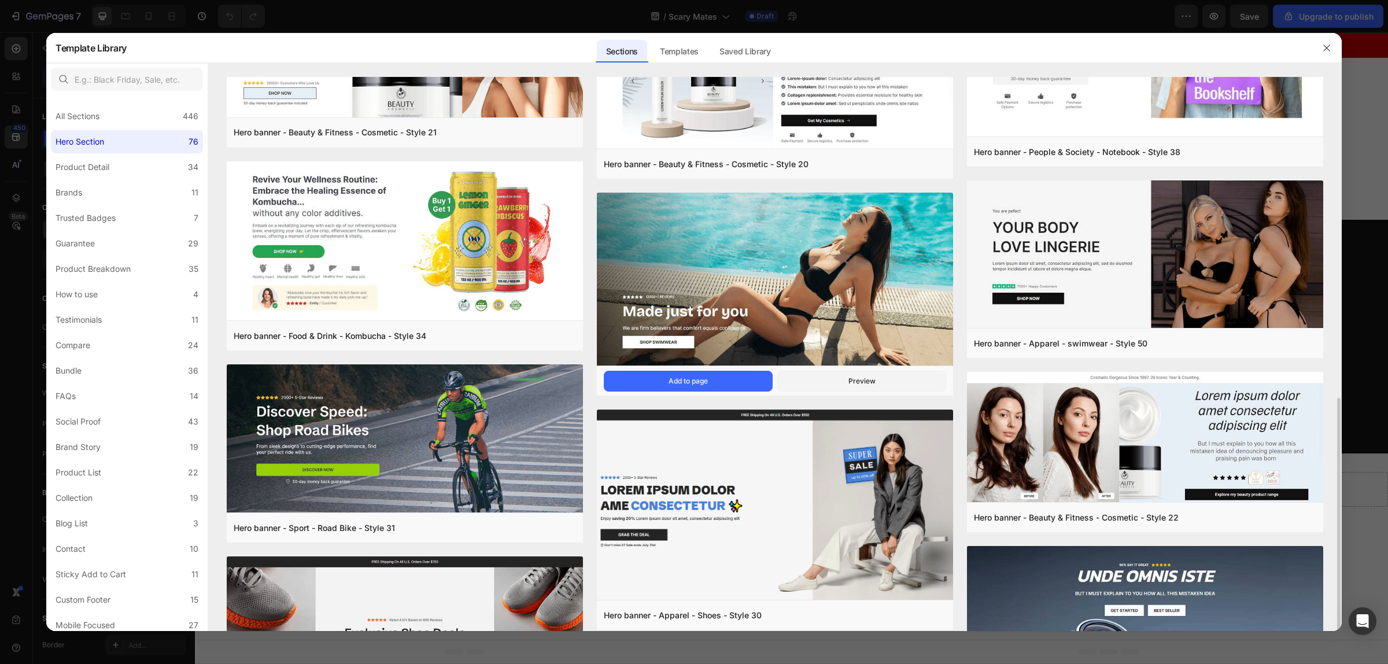
scroll to position [651, 0]
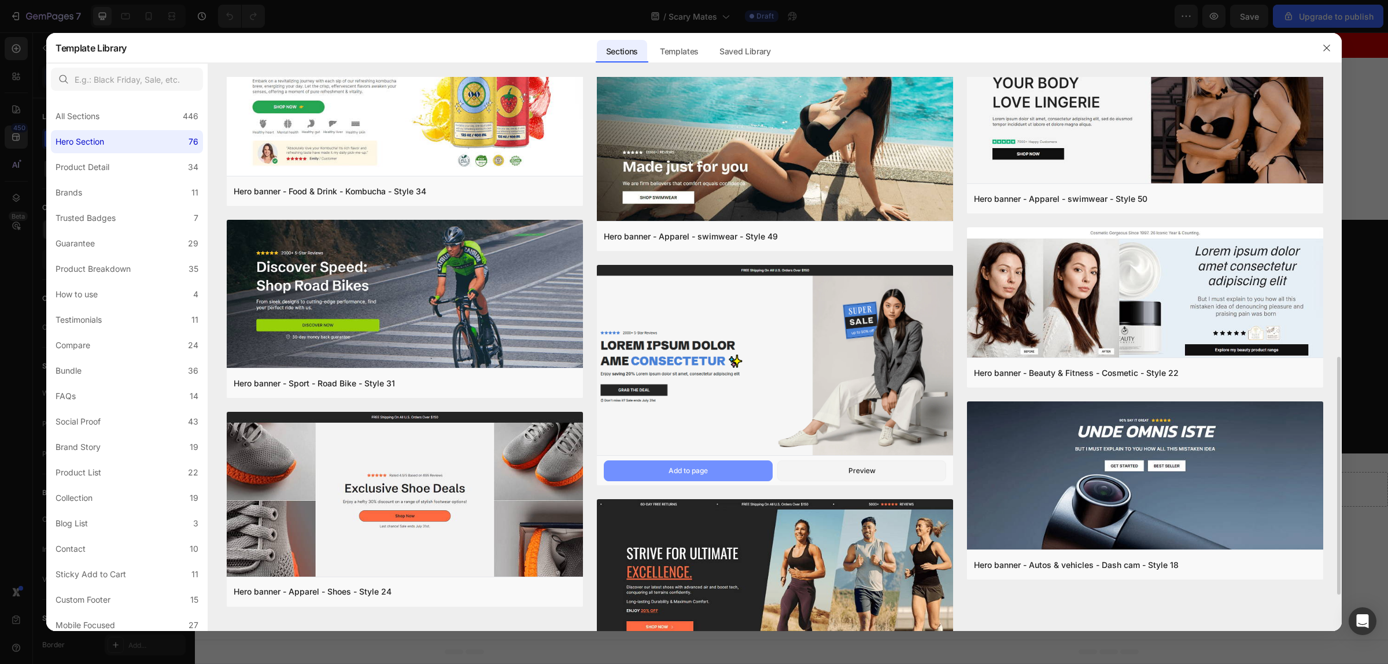
click at [712, 472] on button "Add to page" at bounding box center [688, 470] width 169 height 21
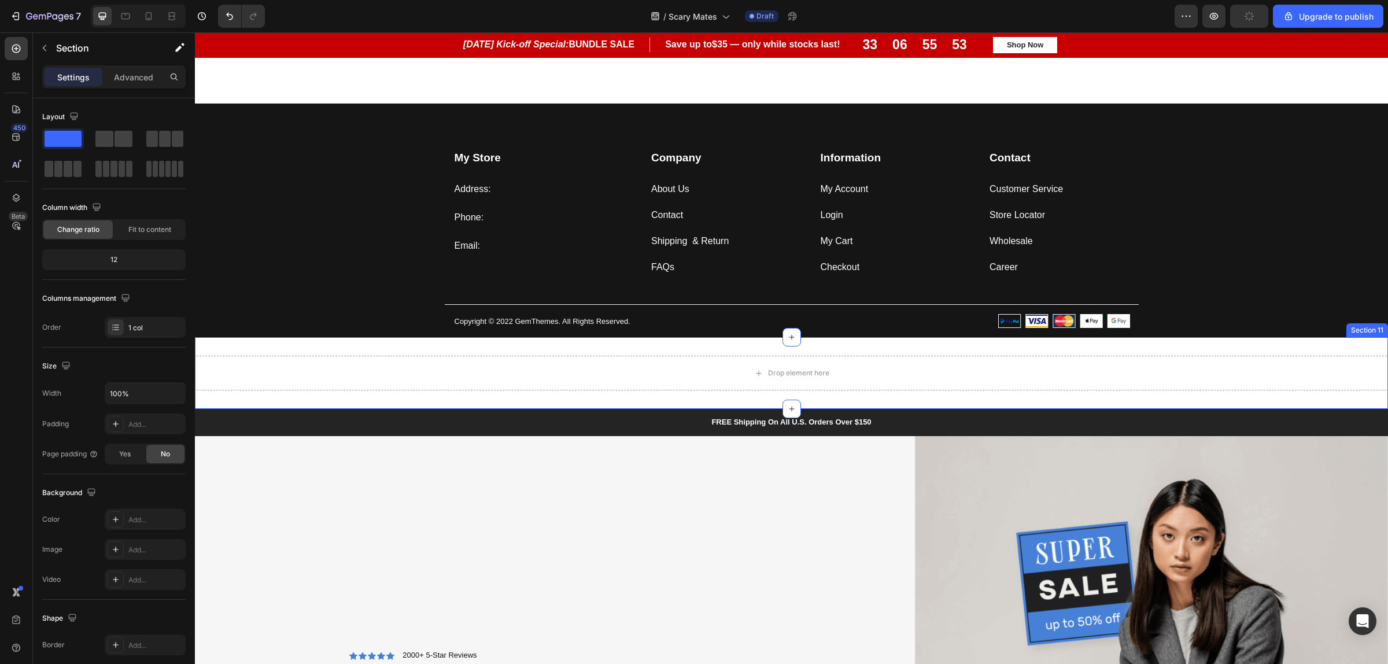
scroll to position [2784, 0]
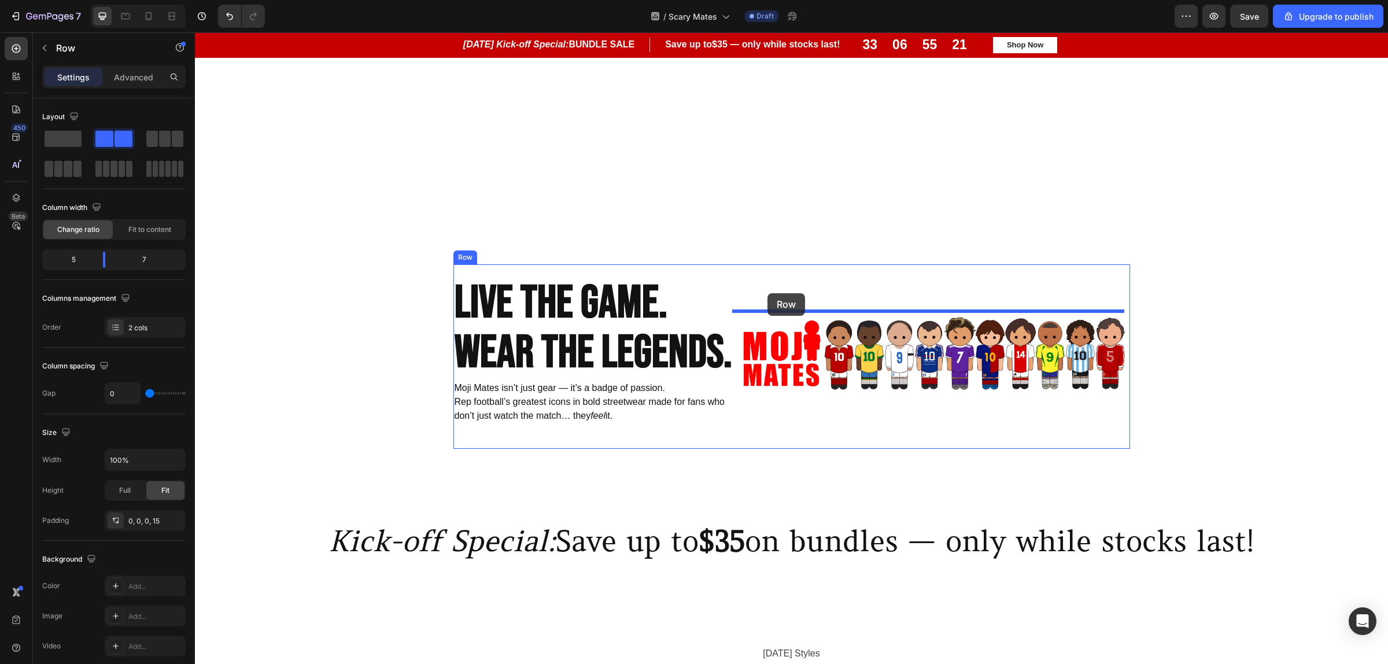
scroll to position [979, 0]
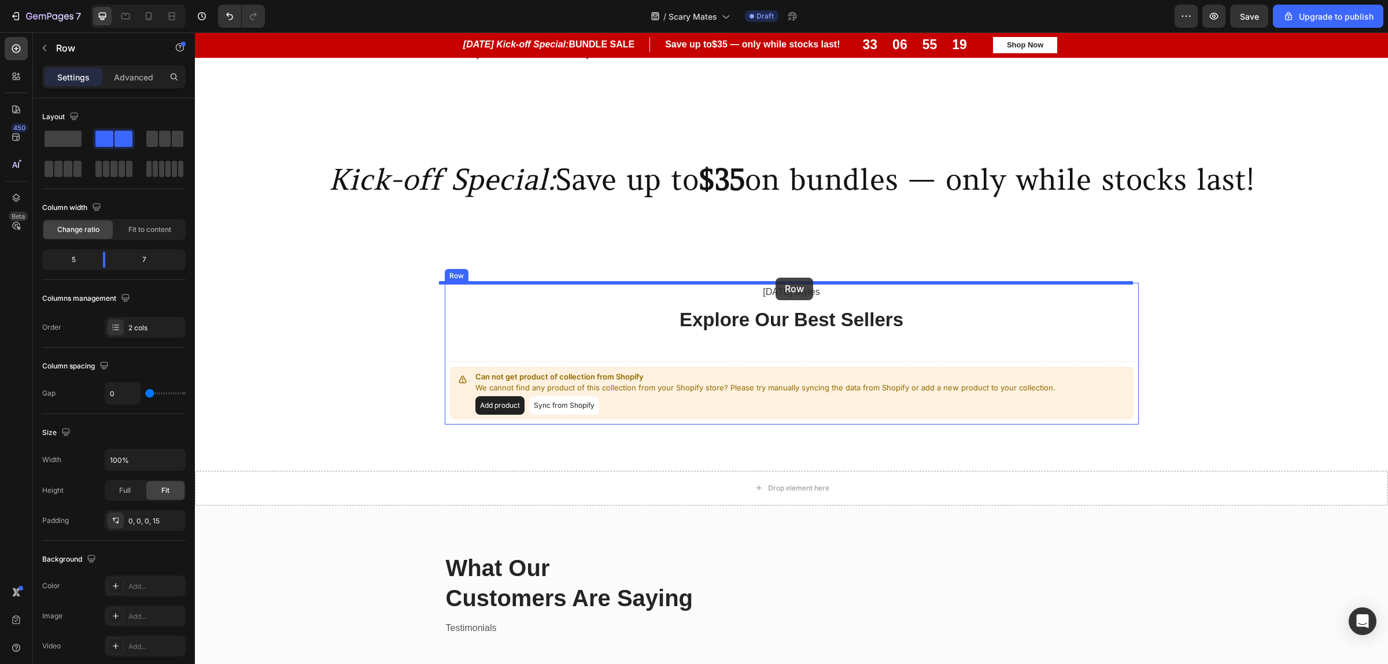
drag, startPoint x: 215, startPoint y: 449, endPoint x: 781, endPoint y: 276, distance: 591.4
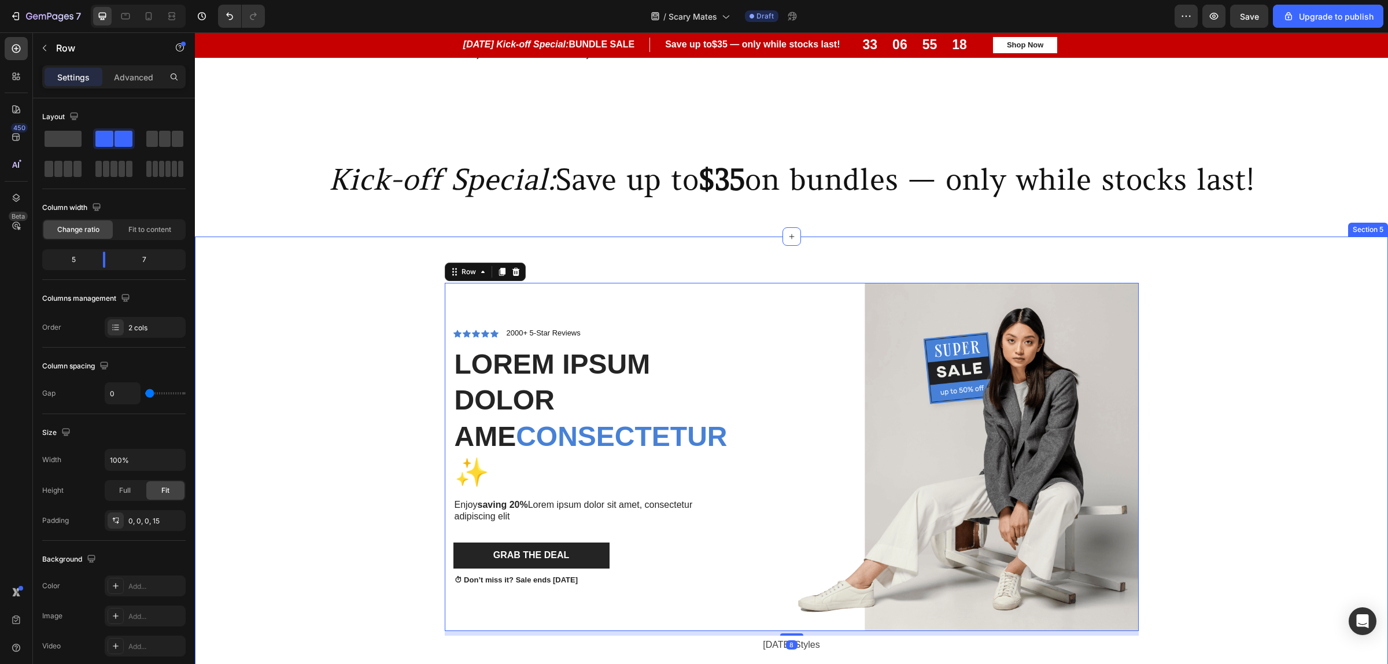
click at [1191, 445] on div "Icon Icon Icon Icon Icon Icon List 2000+ 5-Star Reviews Text Block Row Lorem ip…" at bounding box center [792, 530] width 1176 height 494
click at [634, 302] on div "Icon Icon Icon Icon Icon Icon List 2000+ 5-Star Reviews Text Block Row Lorem ip…" at bounding box center [596, 457] width 286 height 348
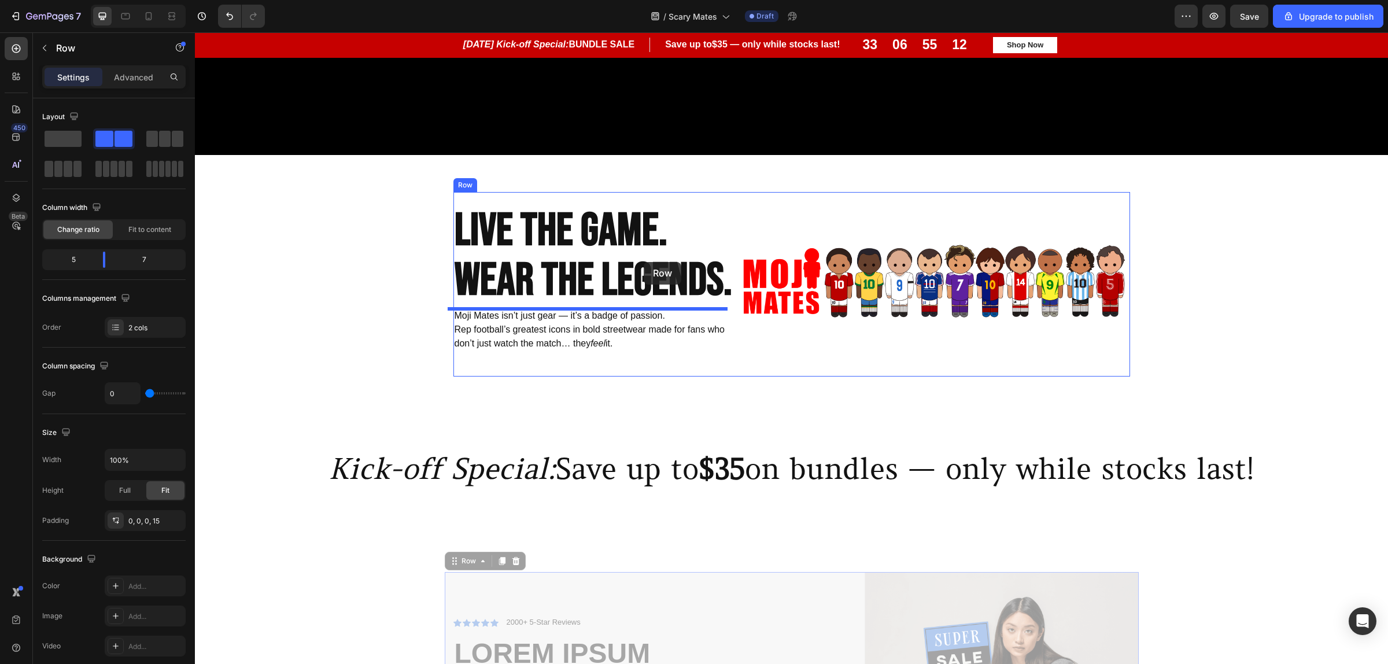
scroll to position [473, 0]
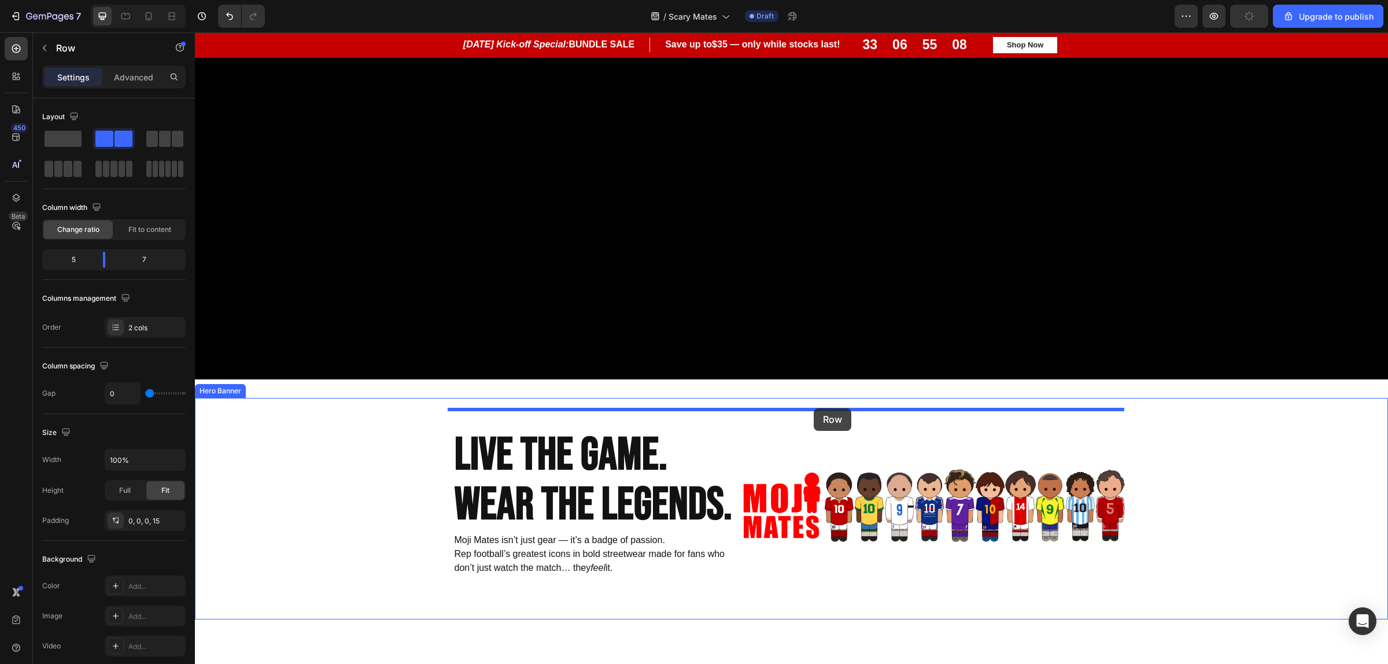
drag, startPoint x: 465, startPoint y: 275, endPoint x: 806, endPoint y: 408, distance: 365.1
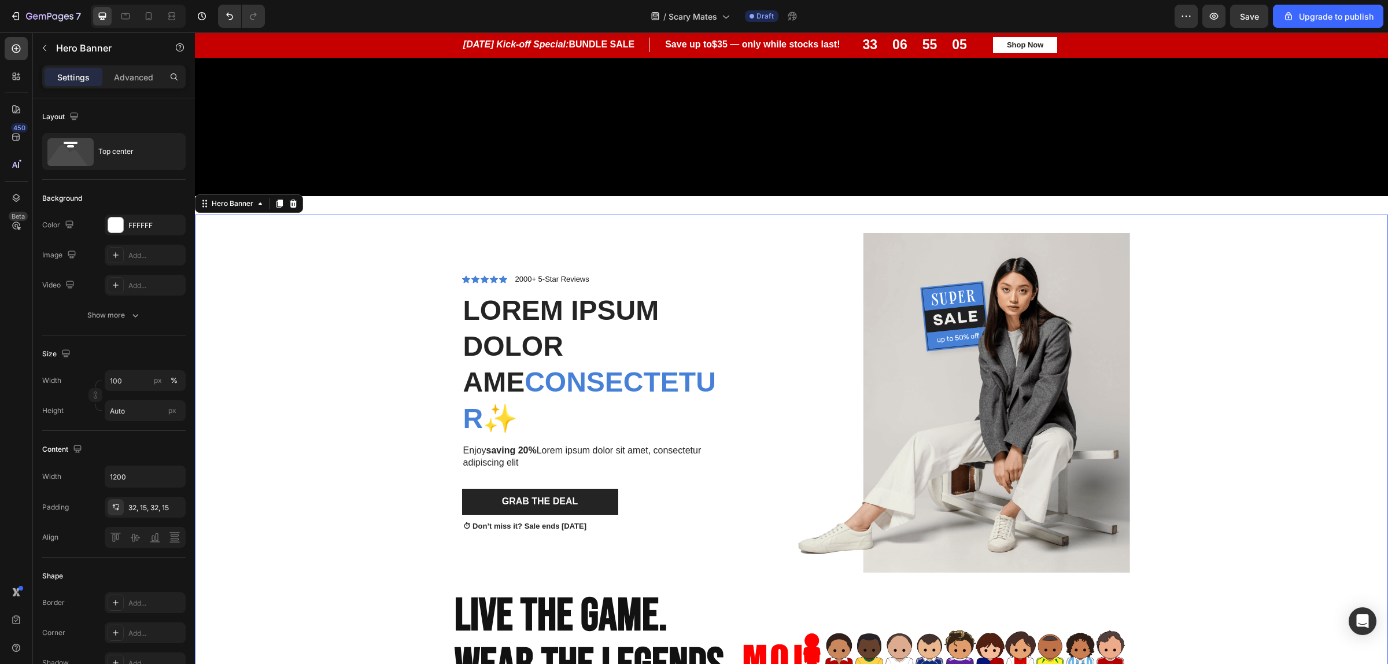
scroll to position [690, 0]
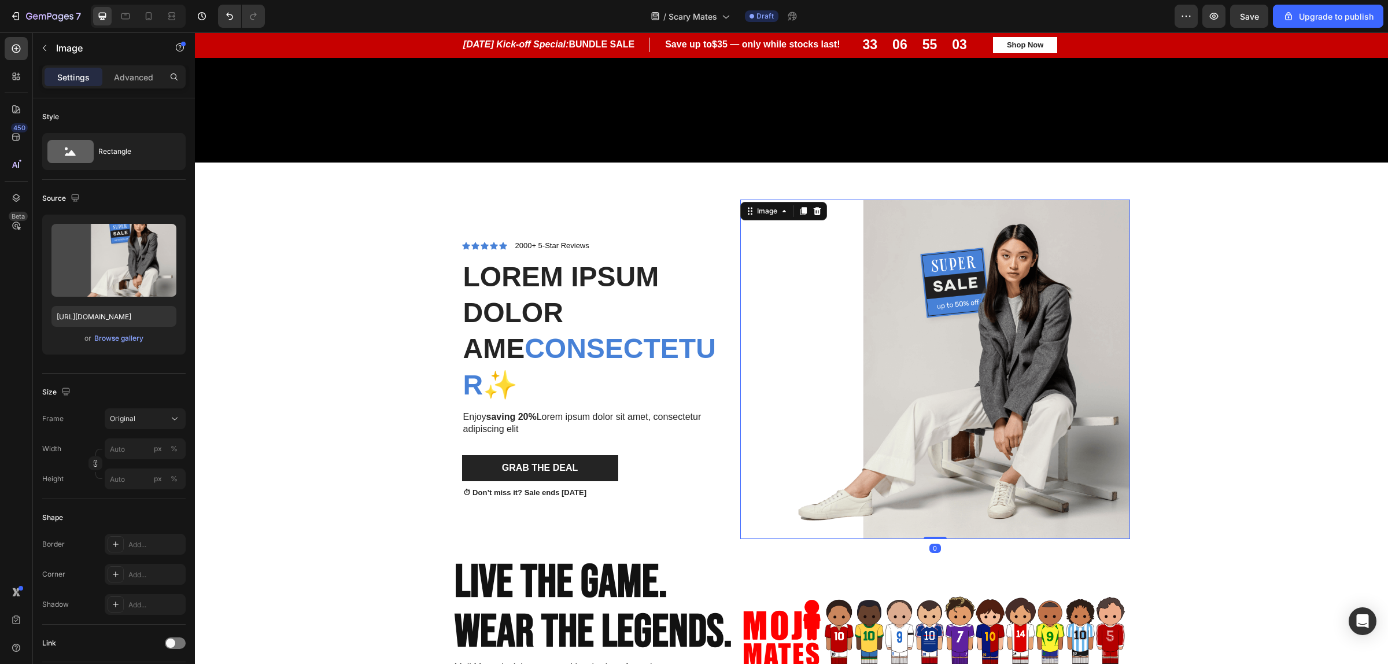
click at [1013, 383] on img at bounding box center [935, 368] width 390 height 339
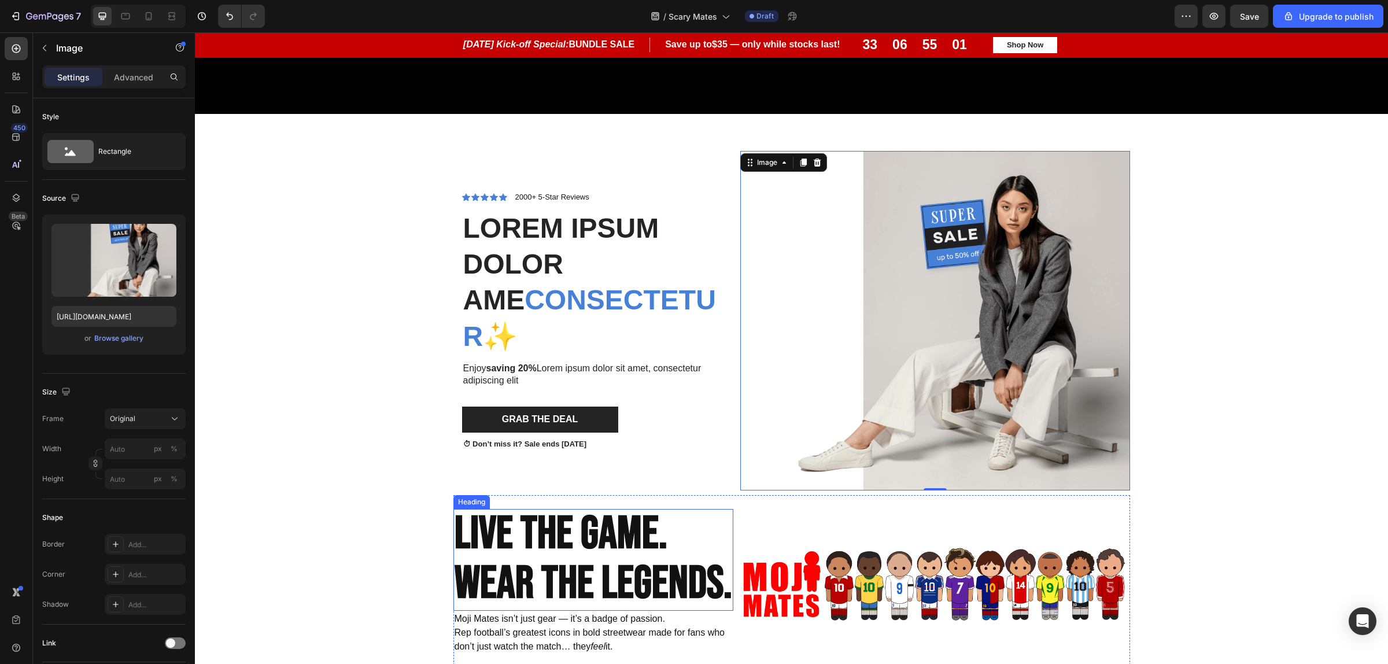
scroll to position [834, 0]
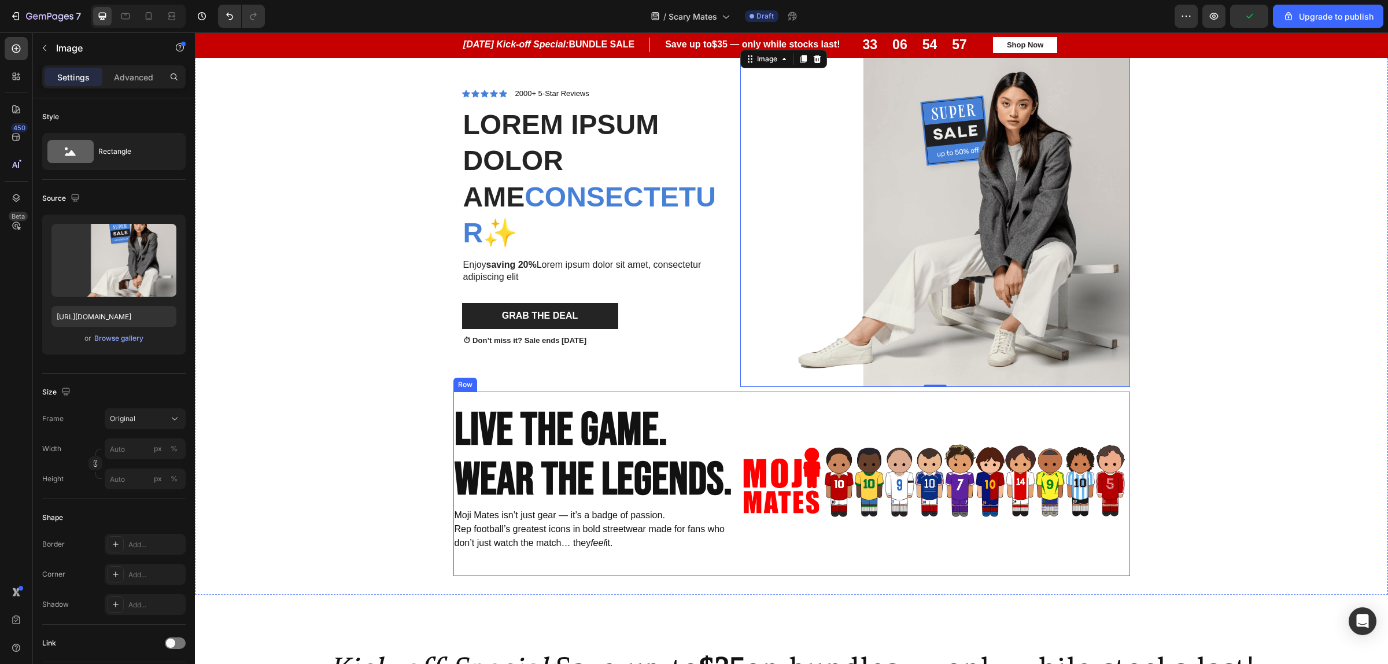
click at [1104, 419] on div "Image" at bounding box center [934, 483] width 392 height 184
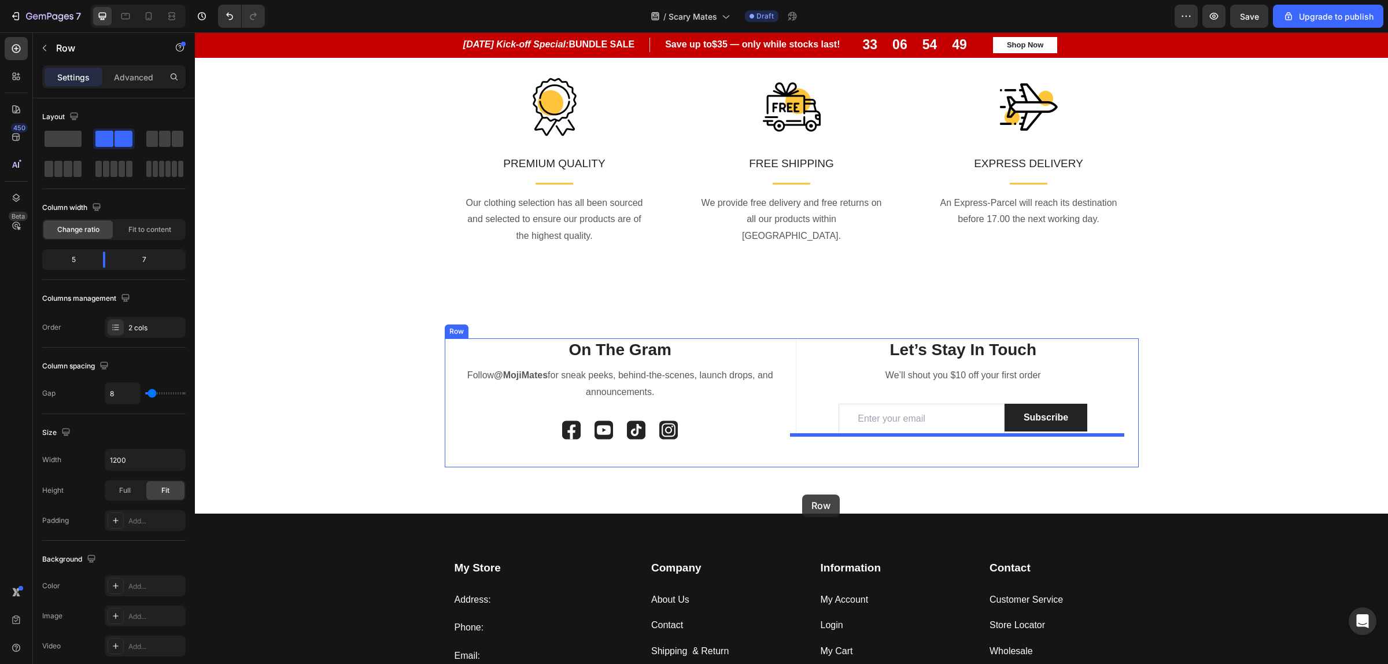
scroll to position [3205, 0]
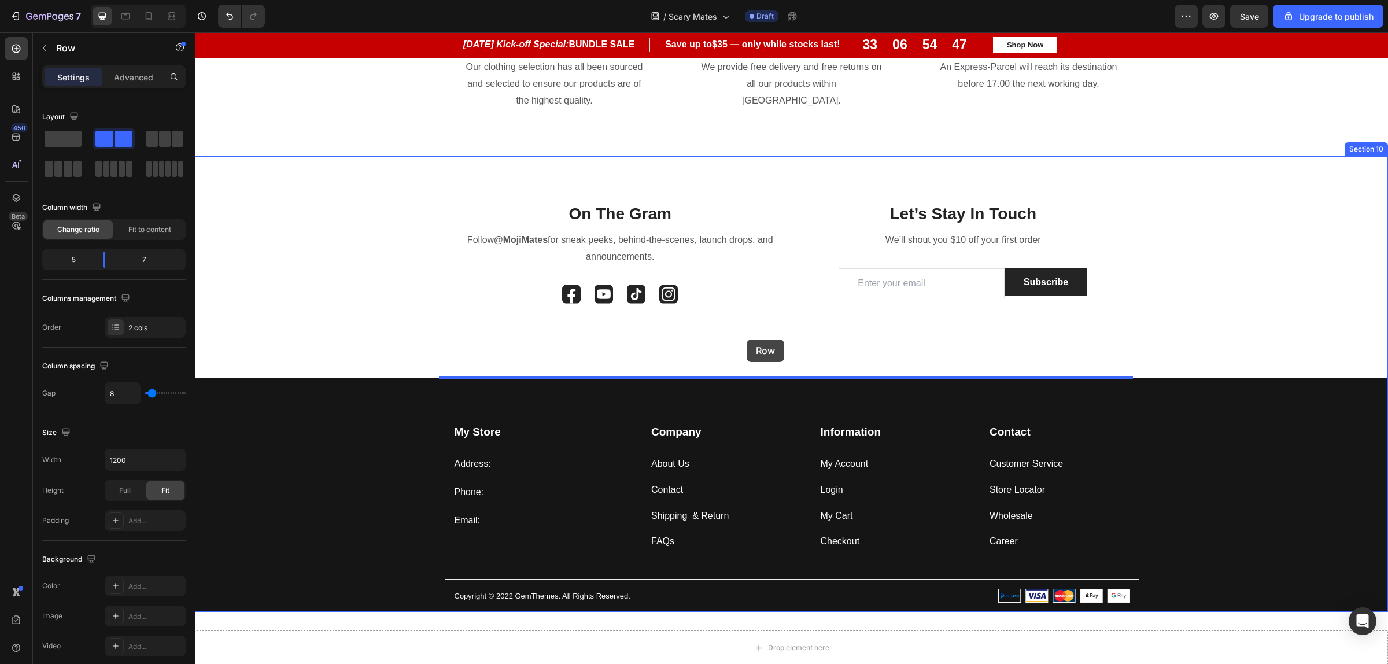
drag, startPoint x: 477, startPoint y: 380, endPoint x: 812, endPoint y: 347, distance: 337.0
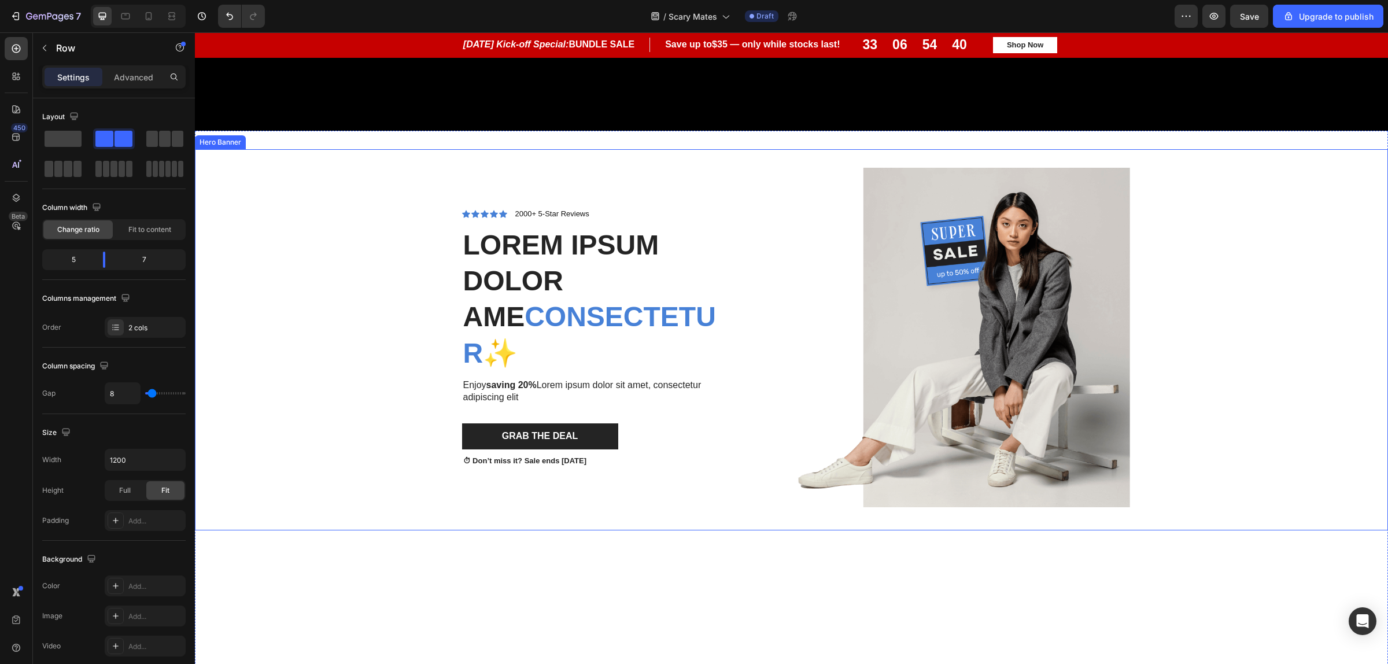
scroll to position [723, 0]
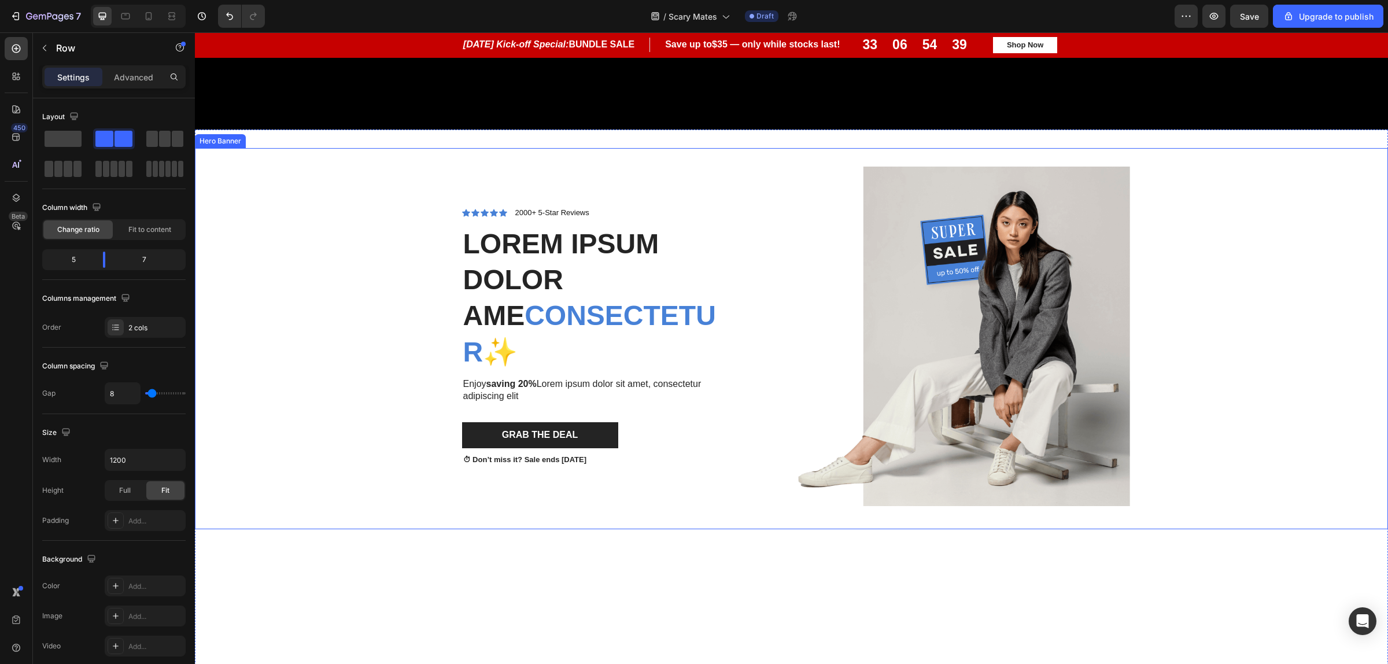
click at [1277, 390] on div "Background Image" at bounding box center [791, 338] width 1193 height 381
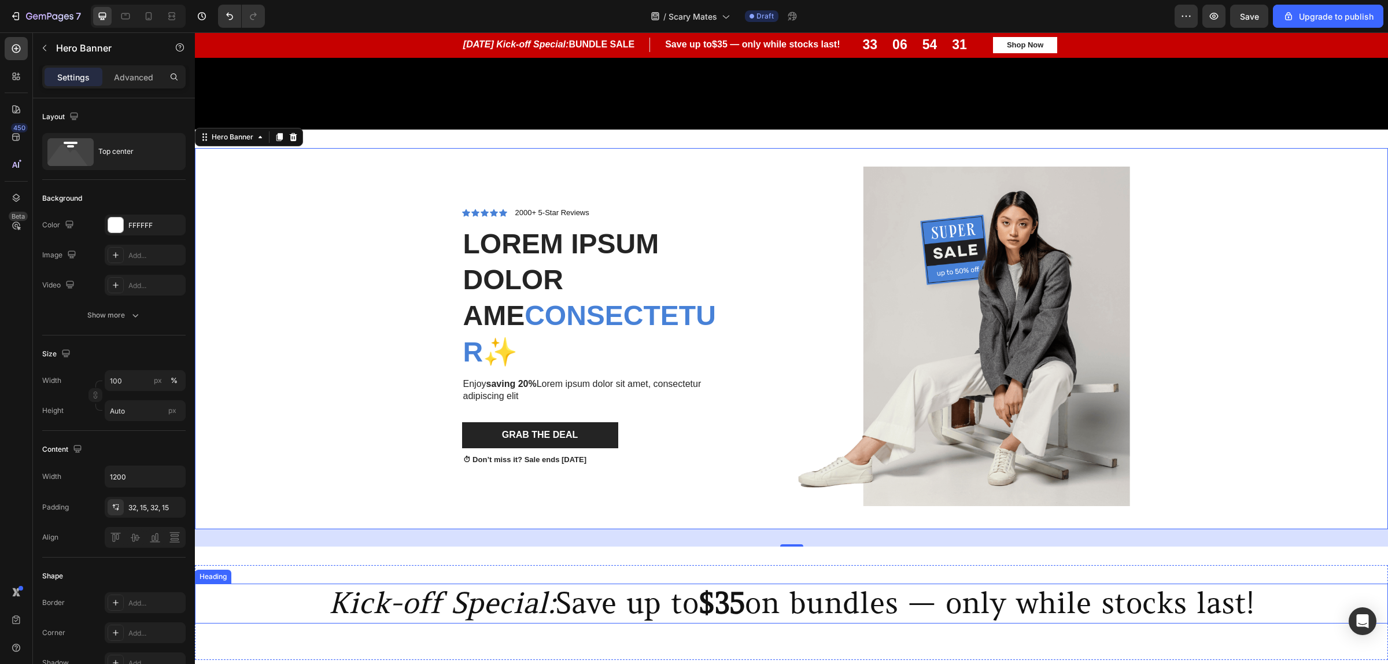
scroll to position [651, 0]
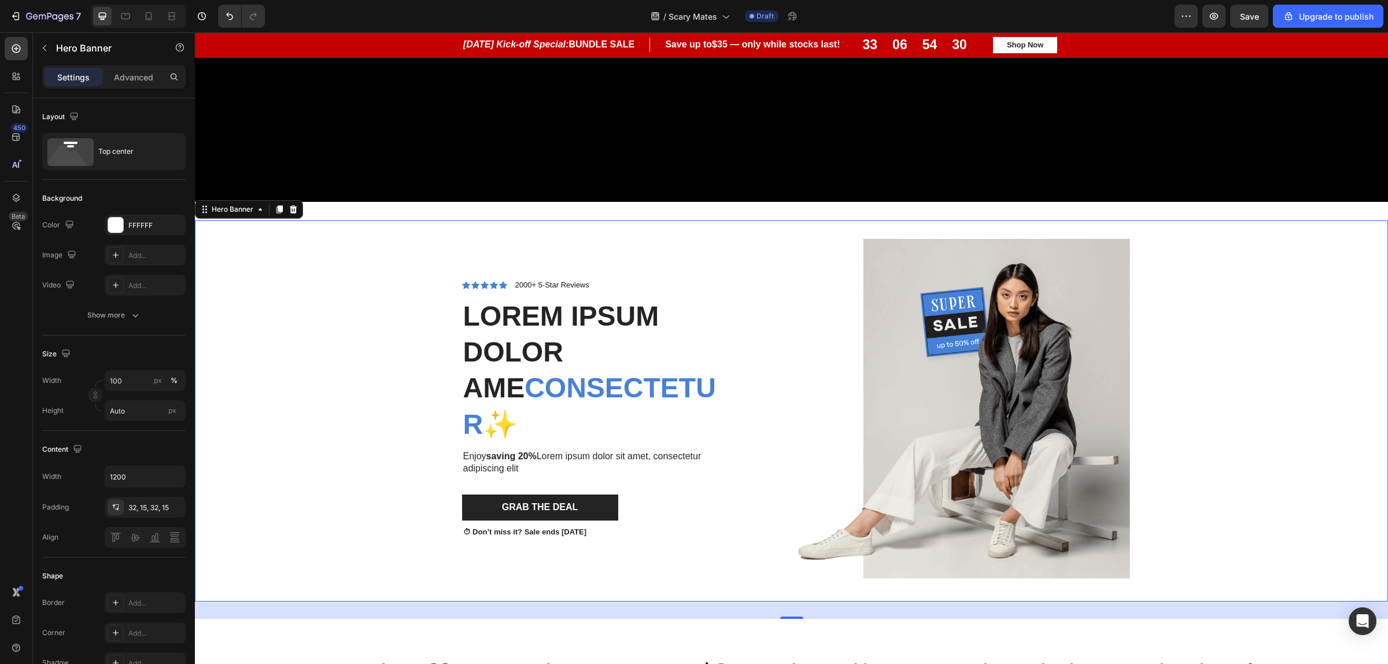
click at [1258, 361] on div "Background Image" at bounding box center [791, 410] width 1193 height 381
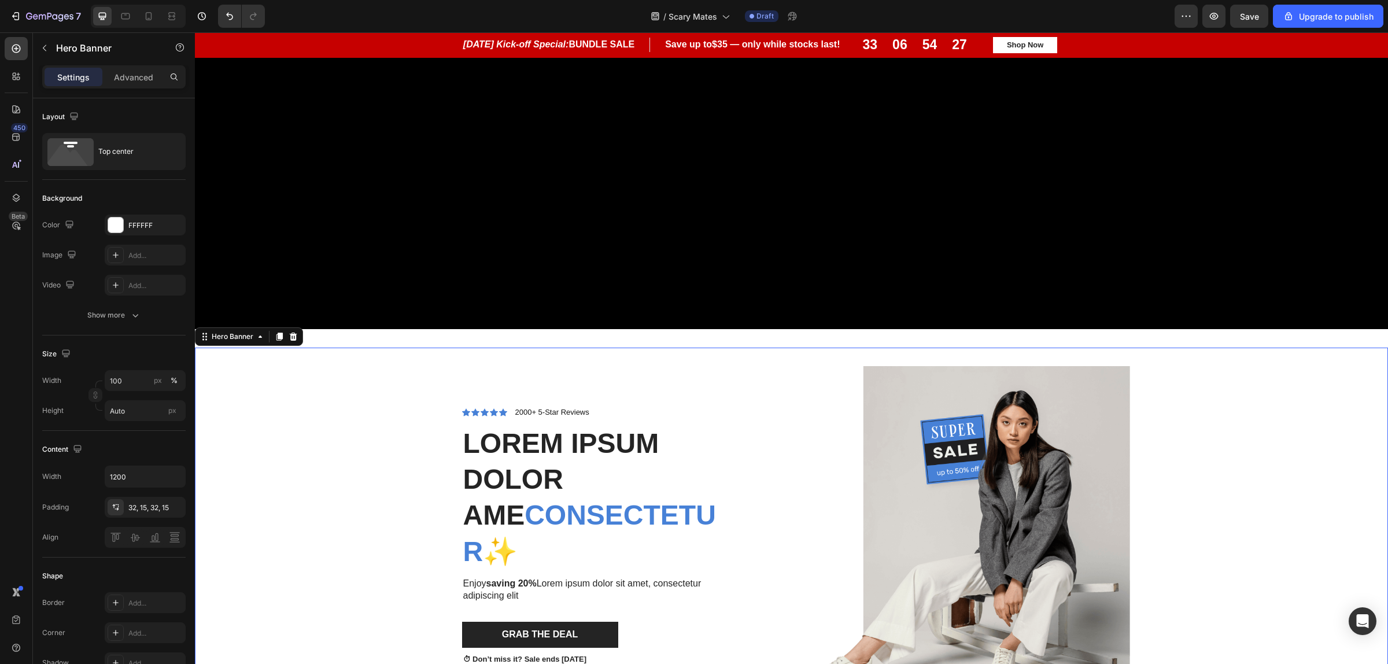
scroll to position [506, 0]
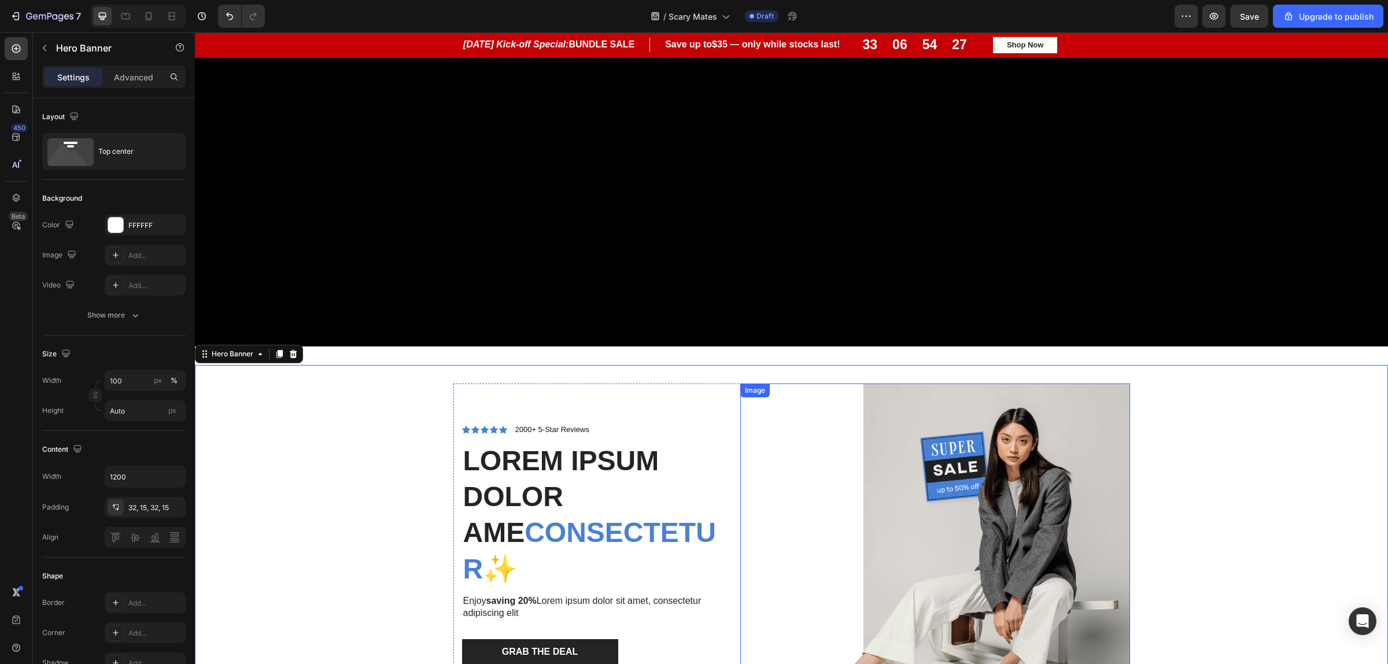
click at [915, 501] on img at bounding box center [935, 552] width 390 height 339
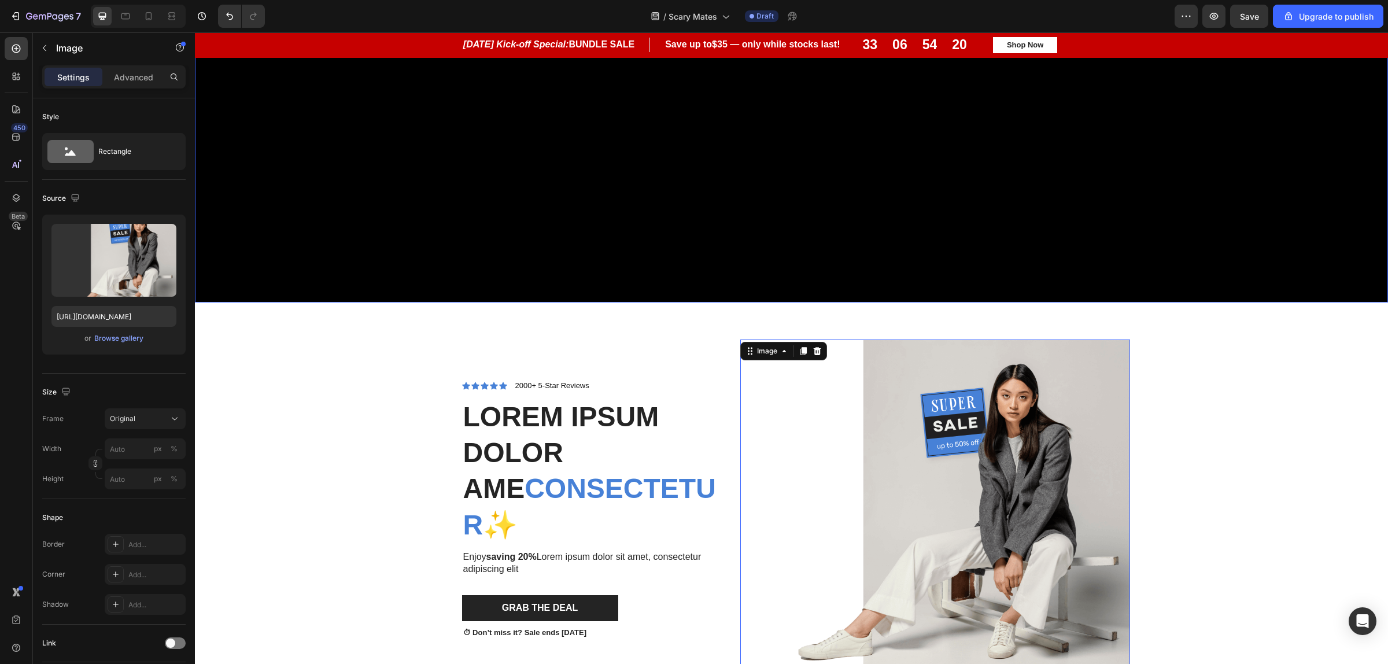
scroll to position [578, 0]
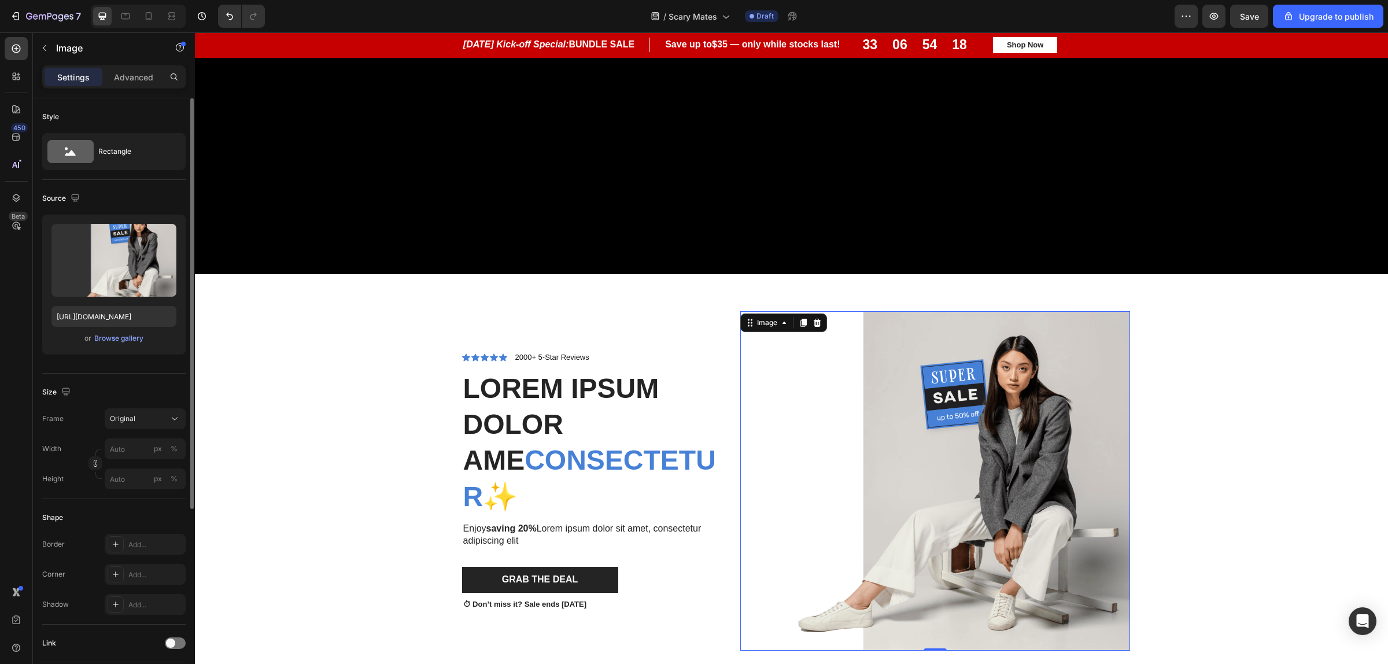
click at [119, 345] on div "or Browse gallery" at bounding box center [113, 338] width 125 height 14
click at [120, 339] on div "Browse gallery" at bounding box center [118, 338] width 49 height 10
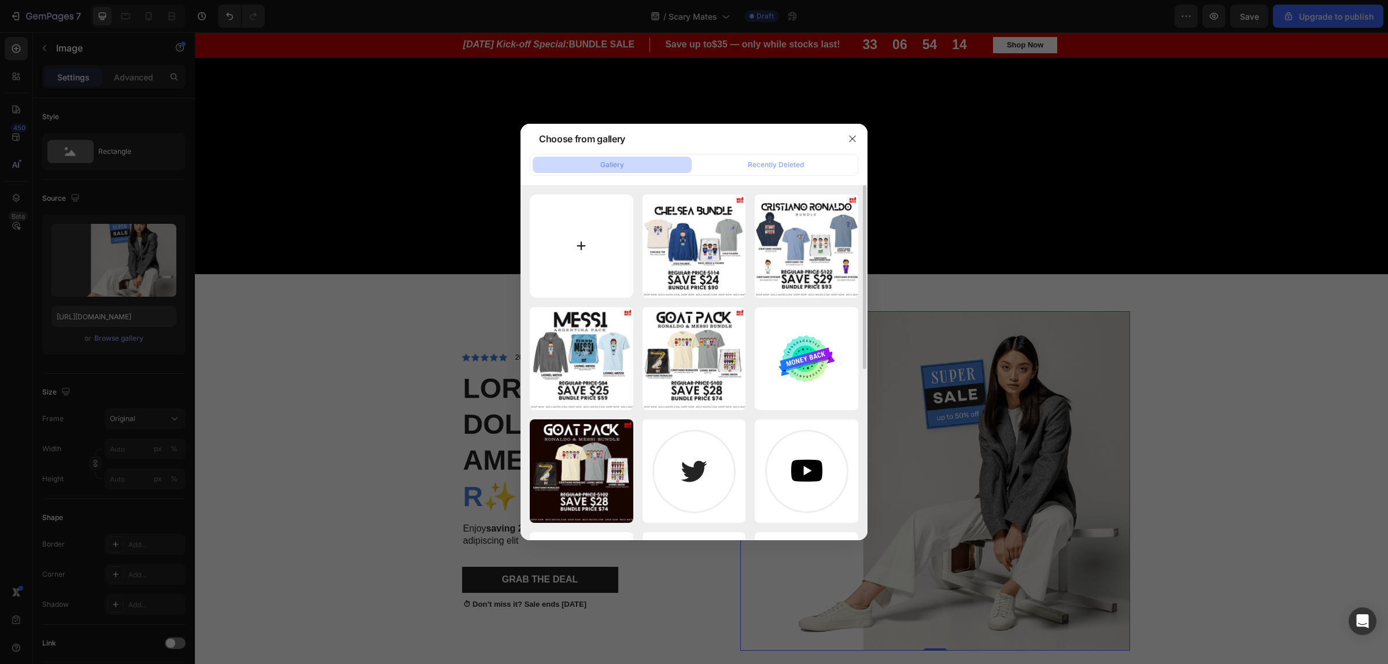
click at [598, 259] on input "file" at bounding box center [582, 246] width 104 height 104
type input "C:\fakepath\IMG_0431 (1).png"
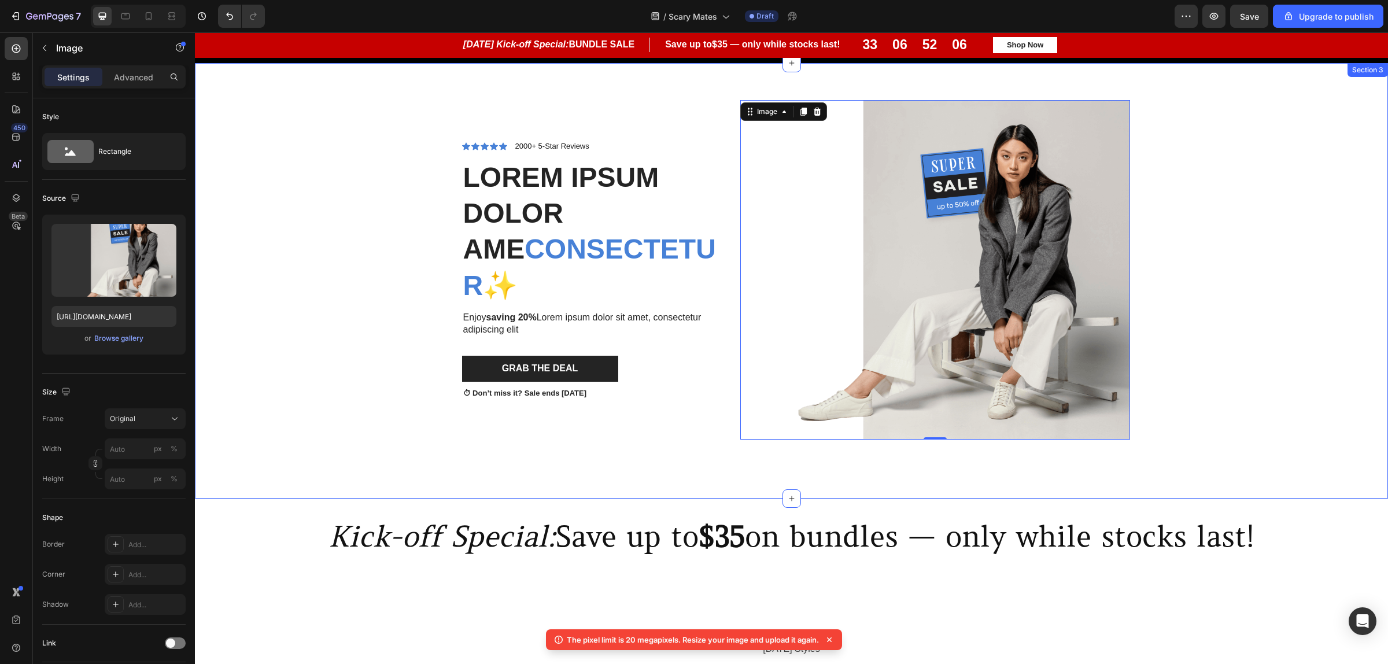
scroll to position [795, 0]
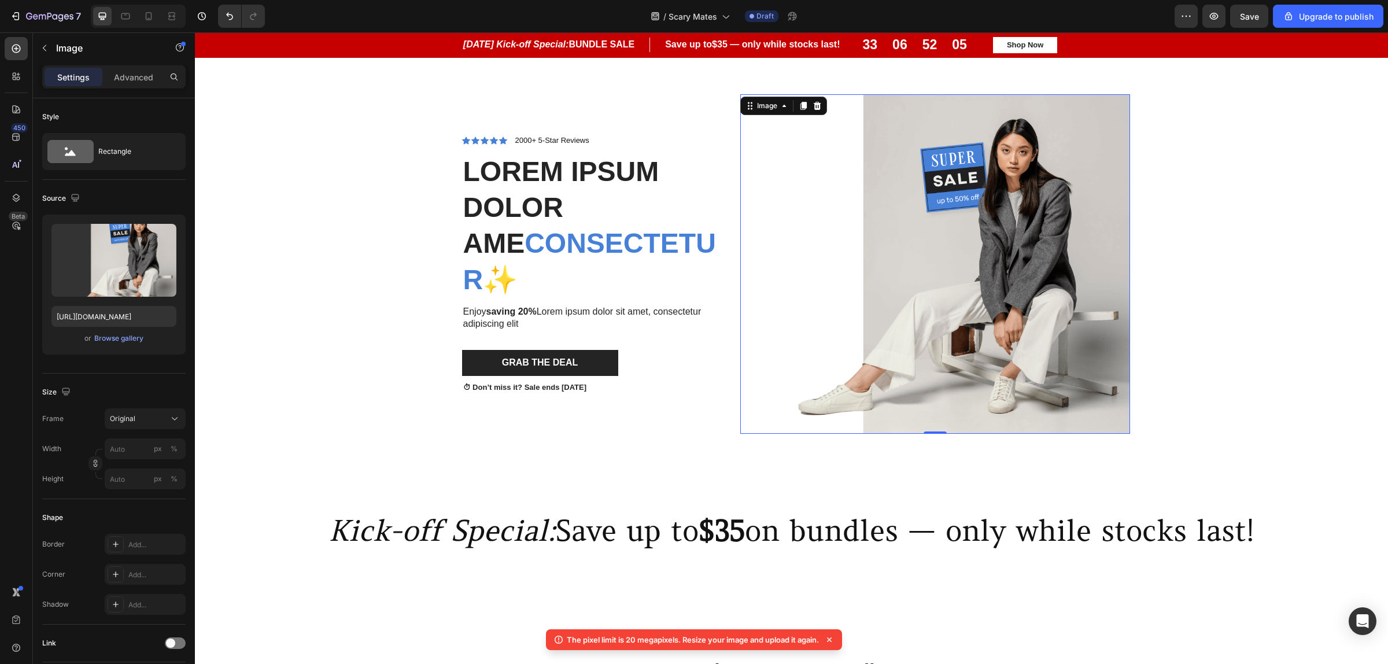
click at [940, 259] on img at bounding box center [935, 263] width 390 height 339
click at [105, 339] on div "Browse gallery" at bounding box center [118, 338] width 49 height 10
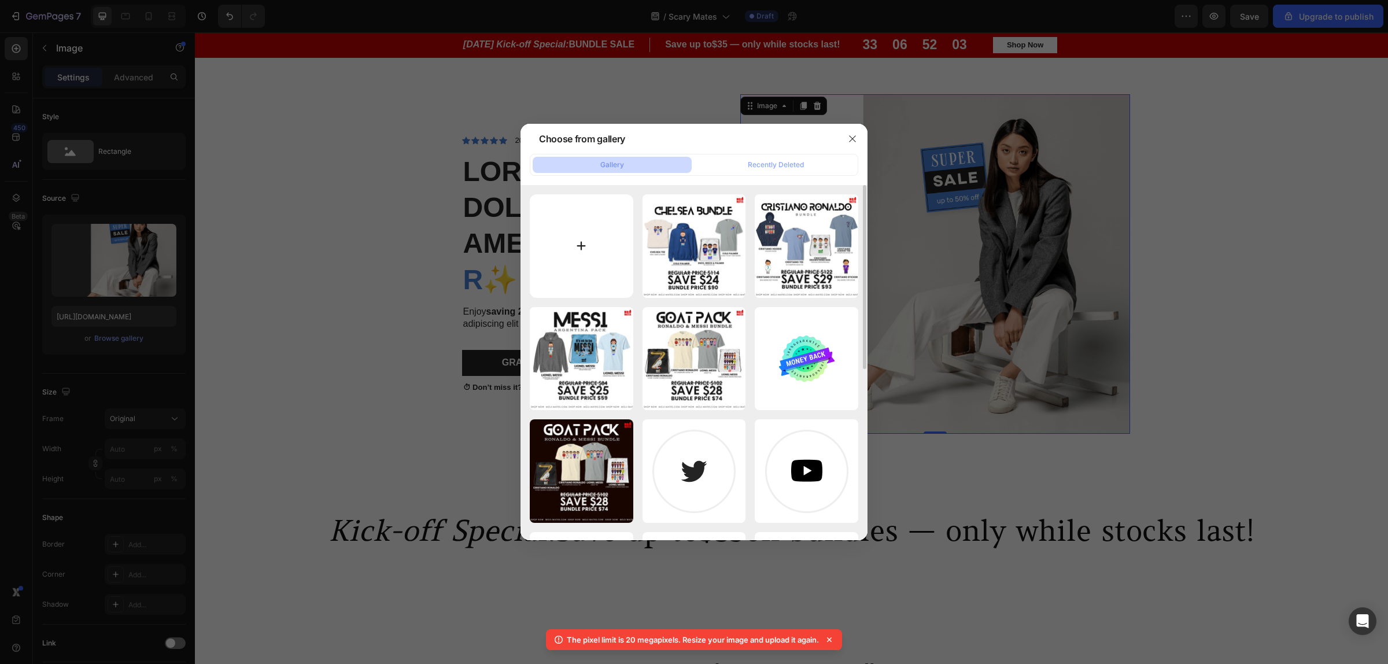
click at [590, 264] on input "file" at bounding box center [582, 246] width 104 height 104
type input "C:\fakepath\Scary Mates.png"
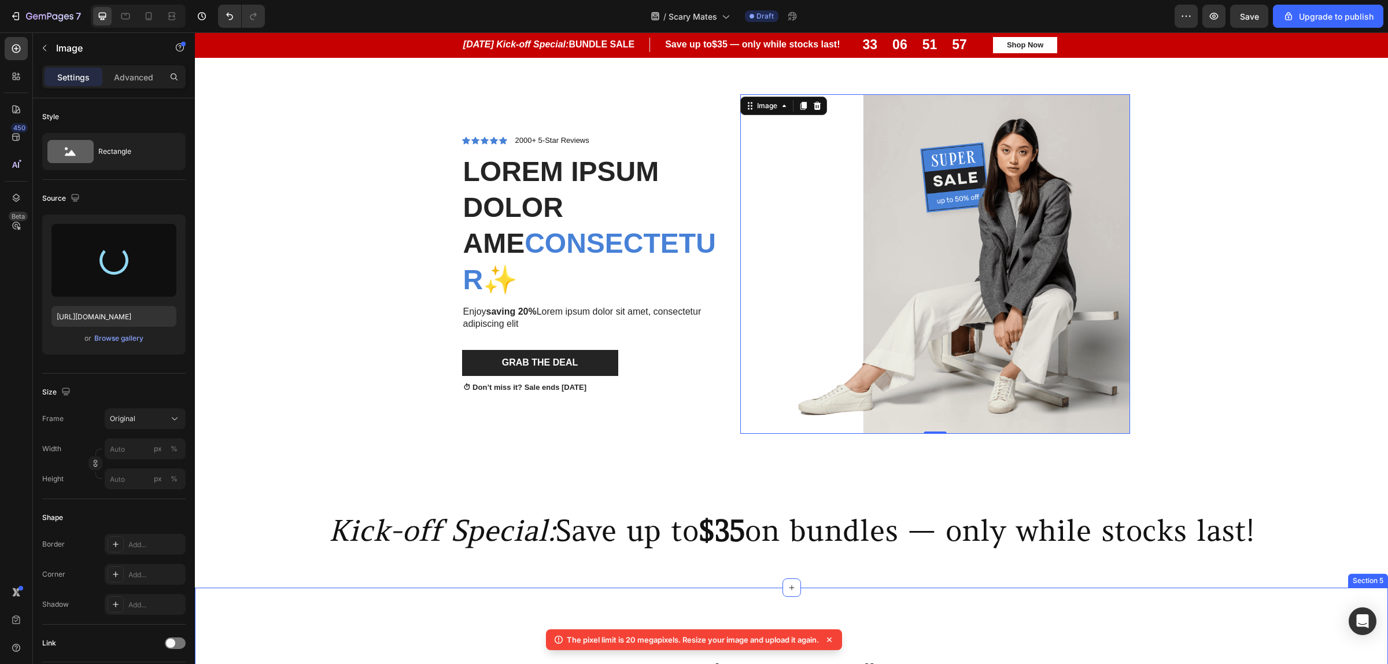
type input "https://cdn.shopify.com/s/files/1/0652/2434/3734/files/gempages_583137056935379…"
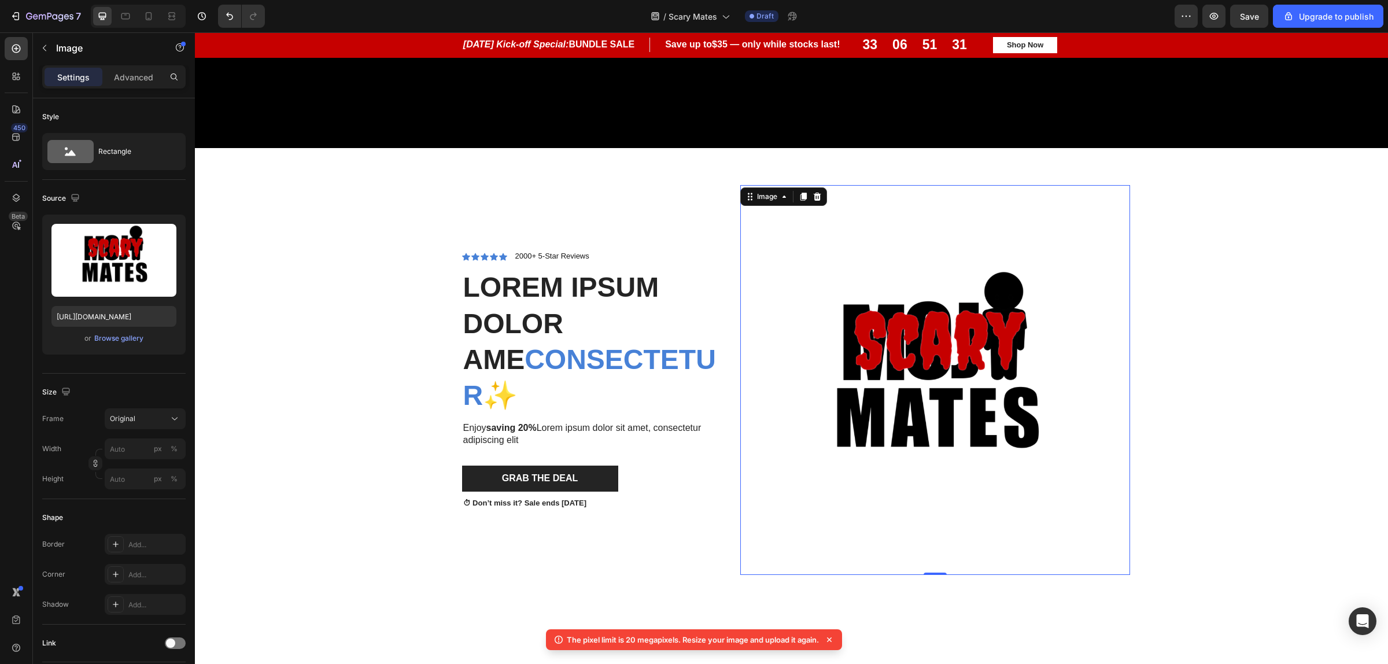
scroll to position [578, 0]
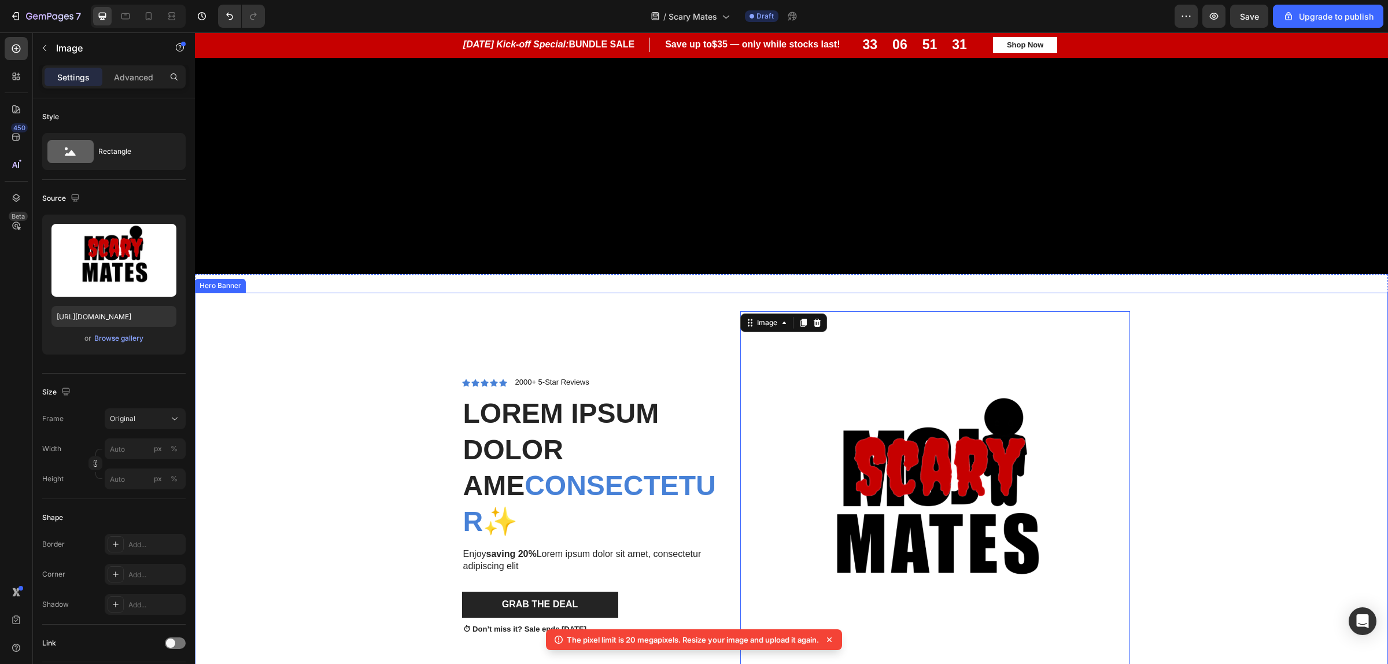
click at [1236, 477] on div "Background Image" at bounding box center [791, 508] width 1193 height 431
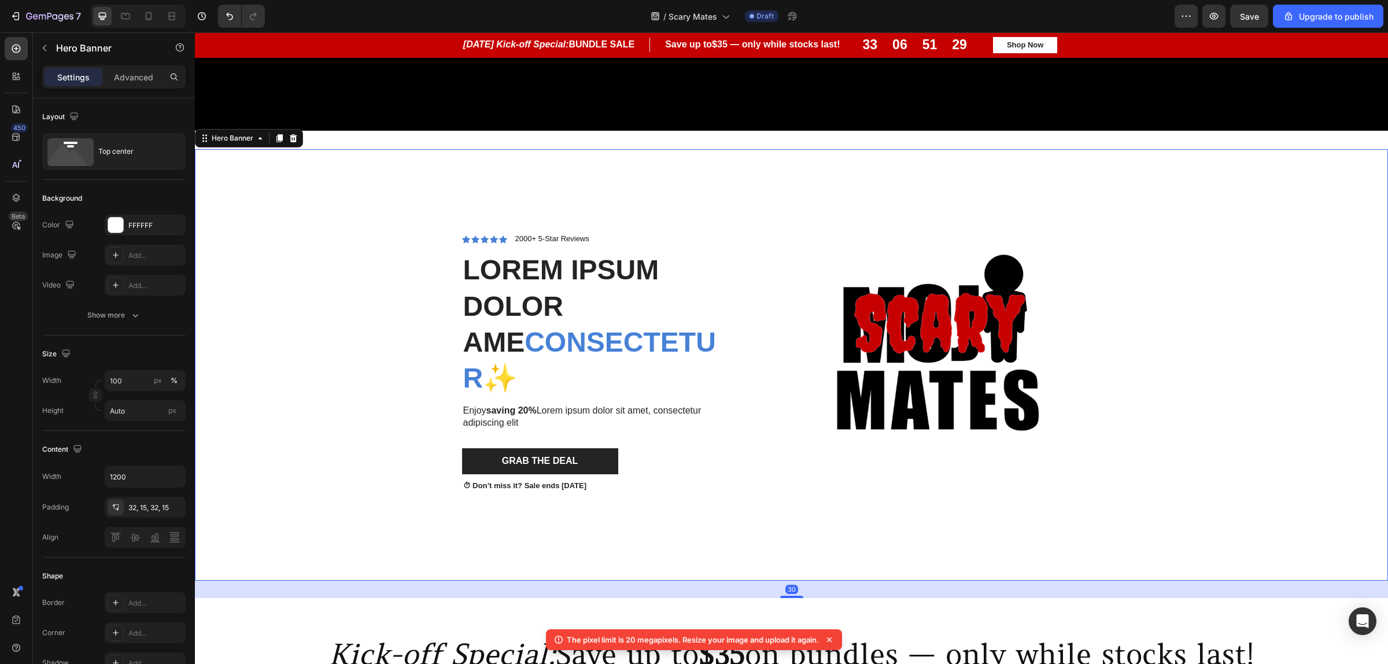
scroll to position [723, 0]
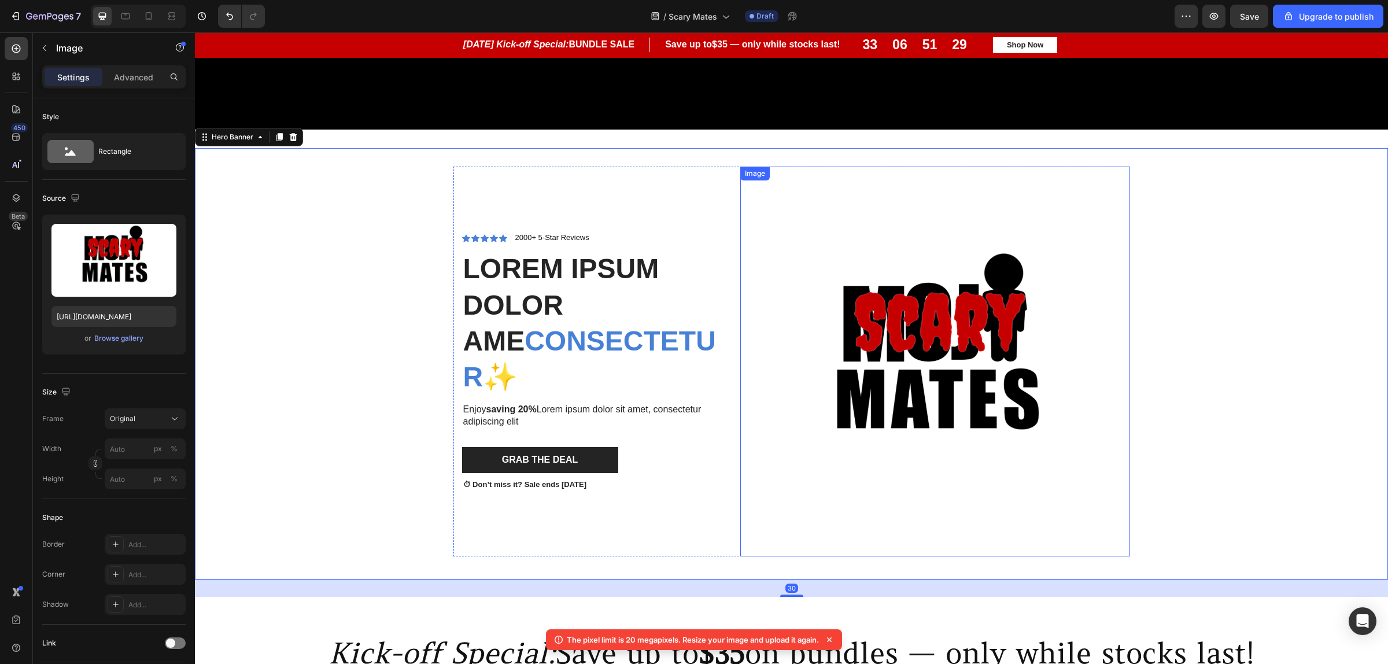
click at [900, 394] on img at bounding box center [935, 362] width 390 height 390
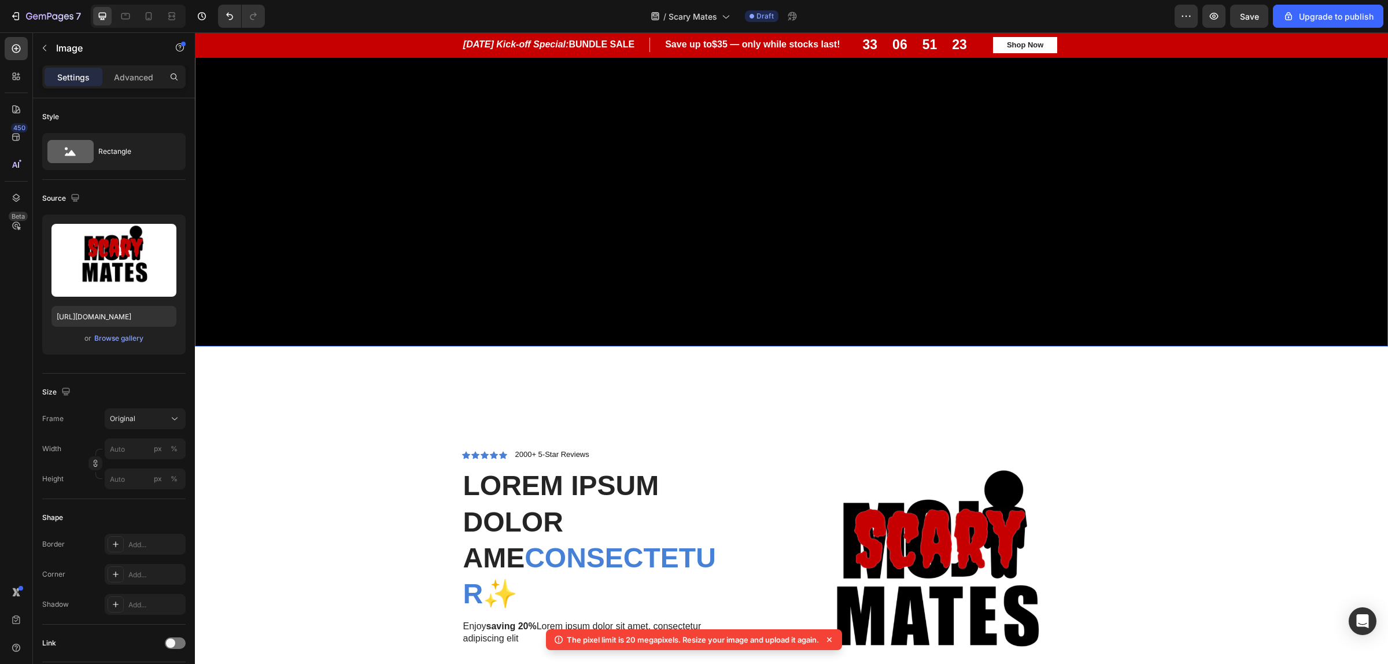
scroll to position [795, 0]
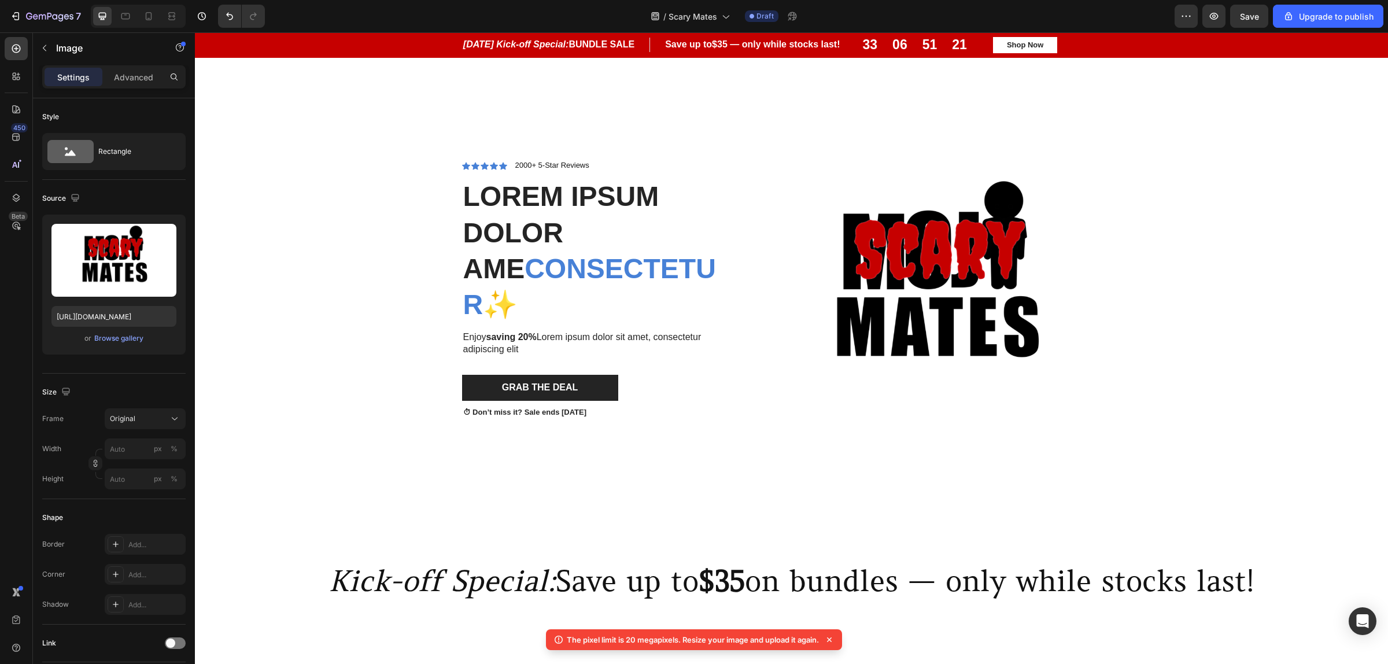
click at [944, 293] on img at bounding box center [935, 289] width 390 height 390
click at [900, 290] on img at bounding box center [935, 289] width 390 height 390
click at [107, 335] on div "Browse gallery" at bounding box center [118, 338] width 49 height 10
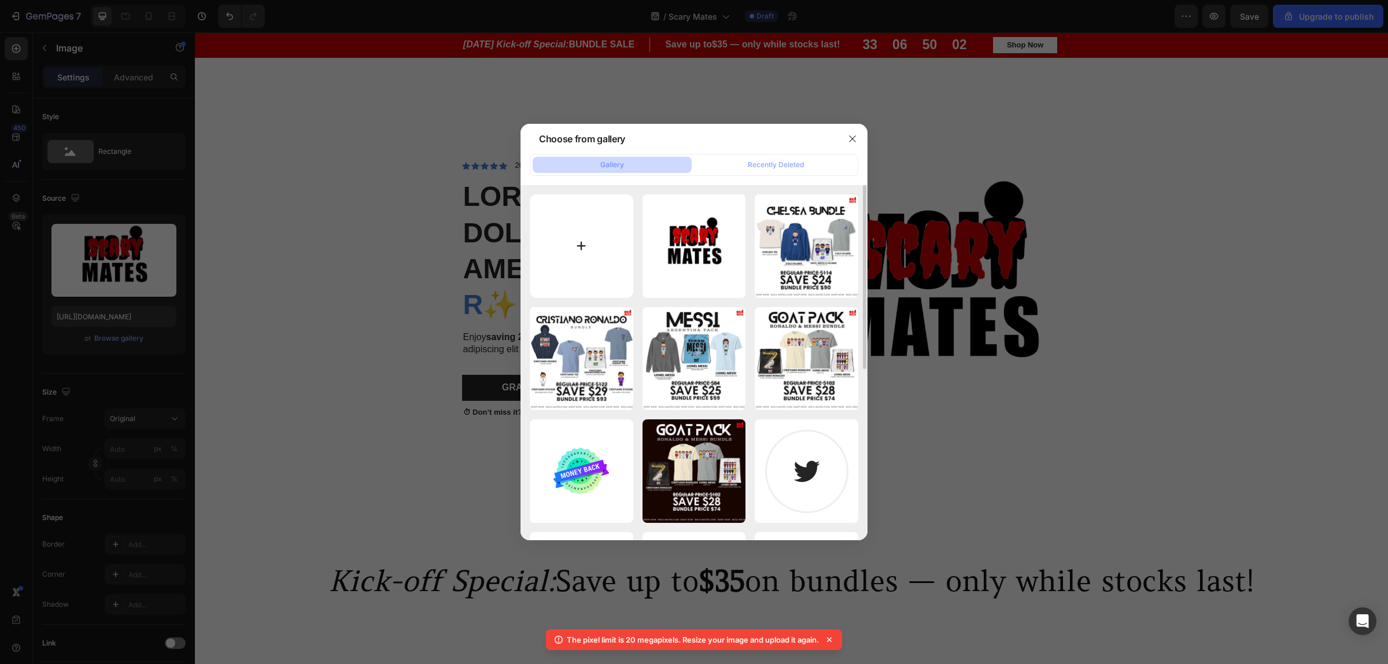
click at [617, 261] on input "file" at bounding box center [582, 246] width 104 height 104
type input "C:\fakepath\Scary Mates (1).png"
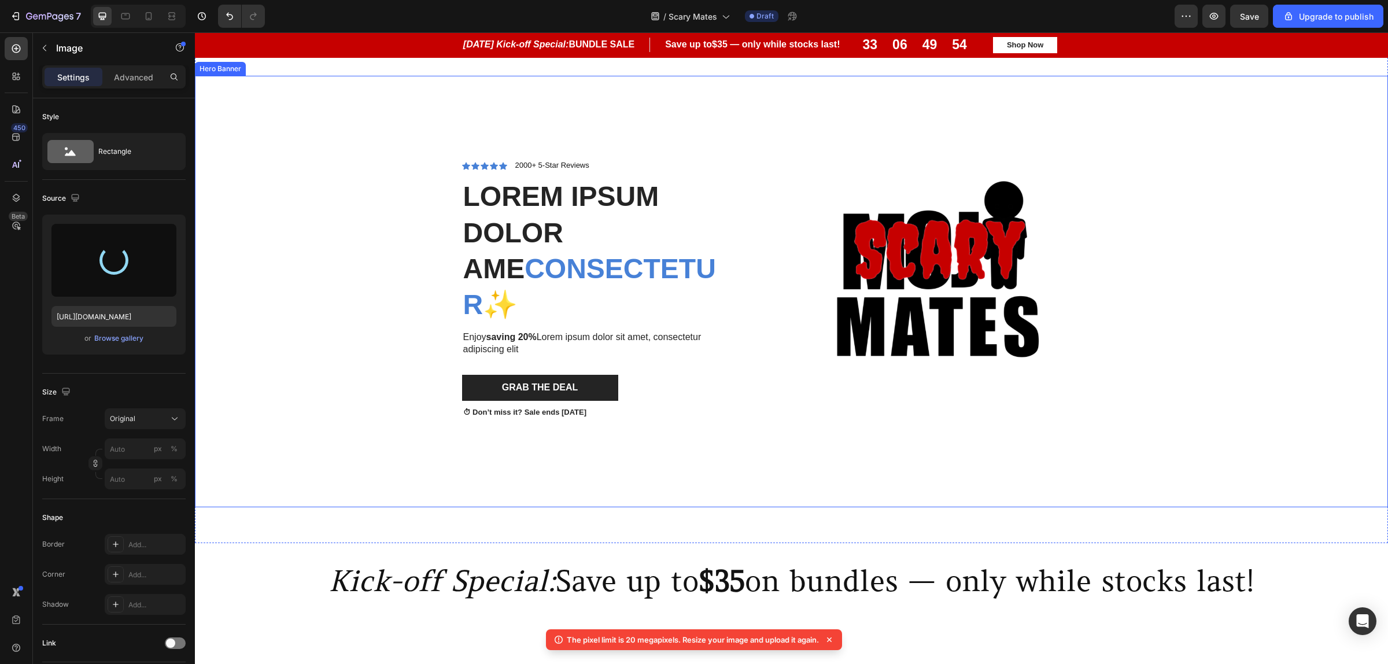
type input "[URL][DOMAIN_NAME]"
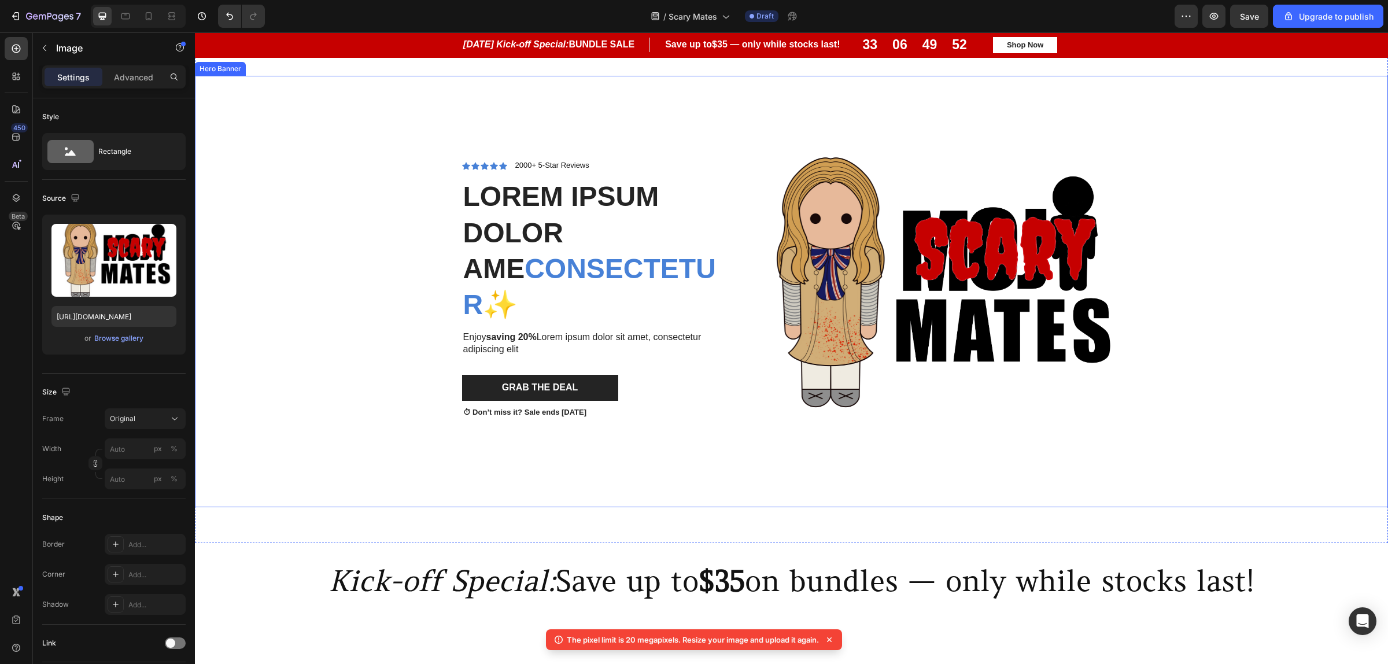
click at [1303, 373] on div "Background Image" at bounding box center [791, 291] width 1193 height 431
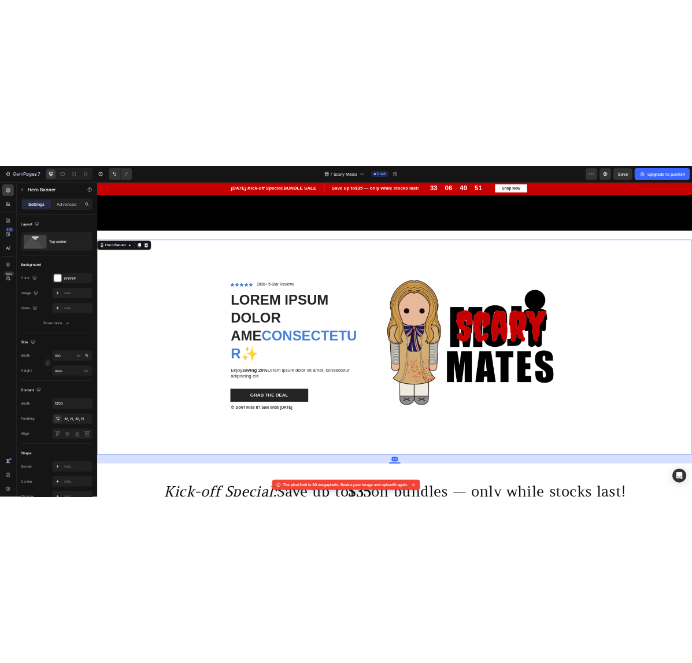
scroll to position [651, 0]
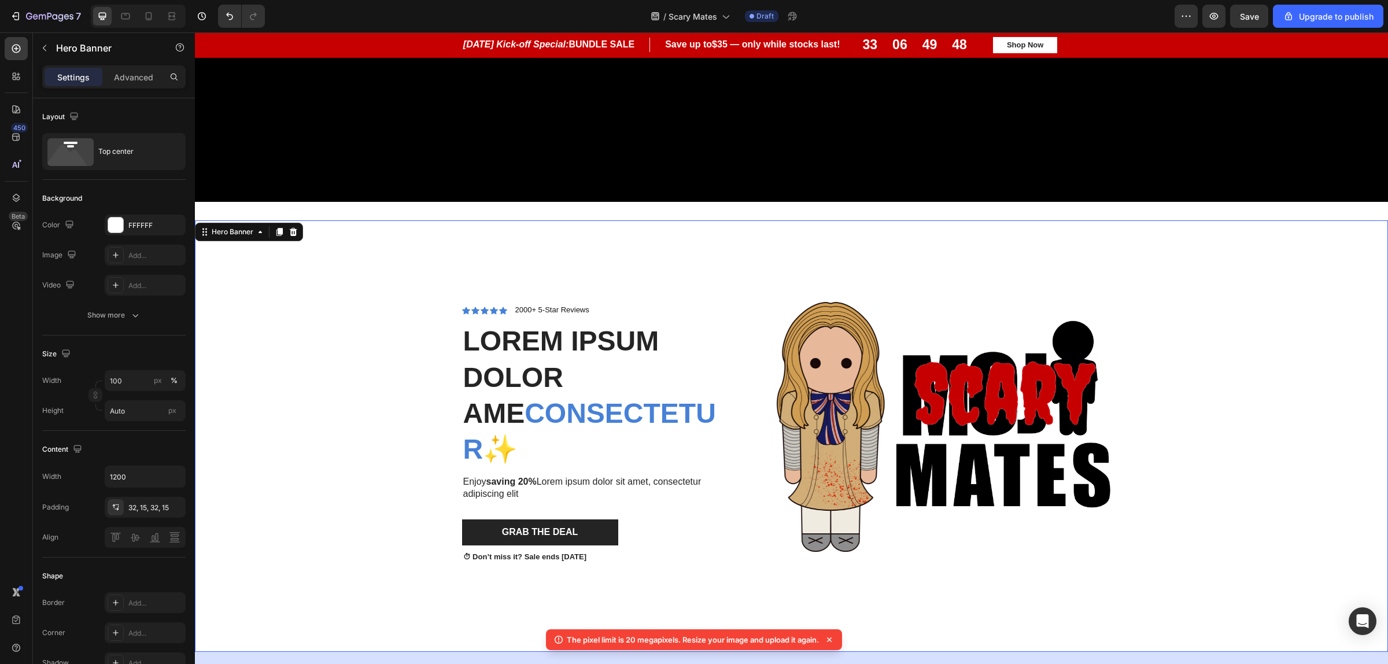
click at [1253, 420] on div "Background Image" at bounding box center [791, 435] width 1193 height 431
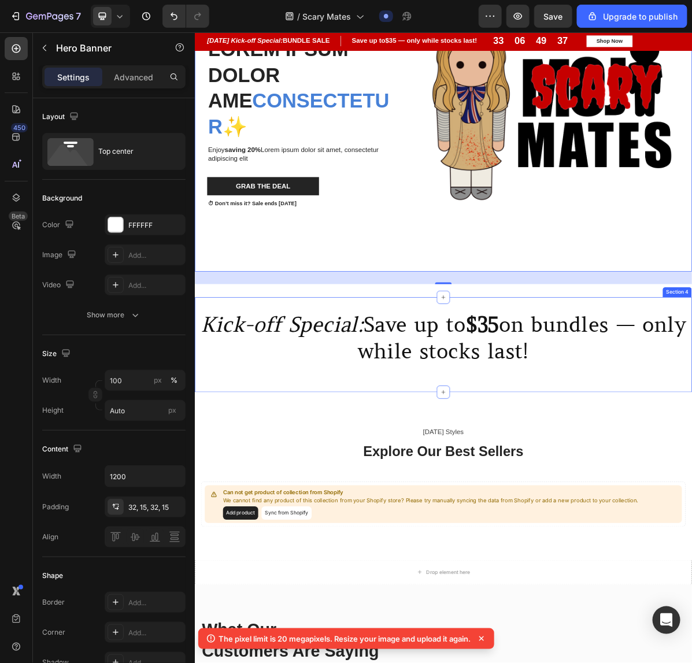
scroll to position [506, 0]
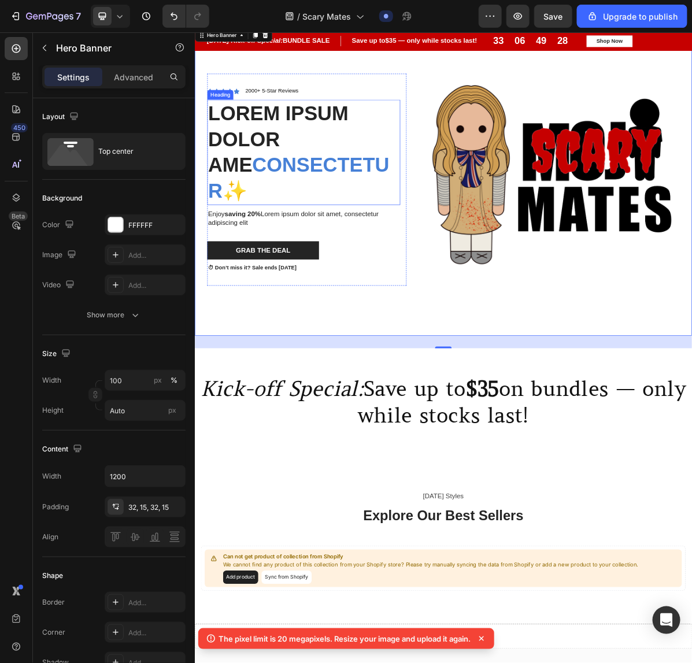
click at [319, 184] on h2 "Lorem ipsum dolor ame consectetur ✨" at bounding box center [346, 199] width 269 height 147
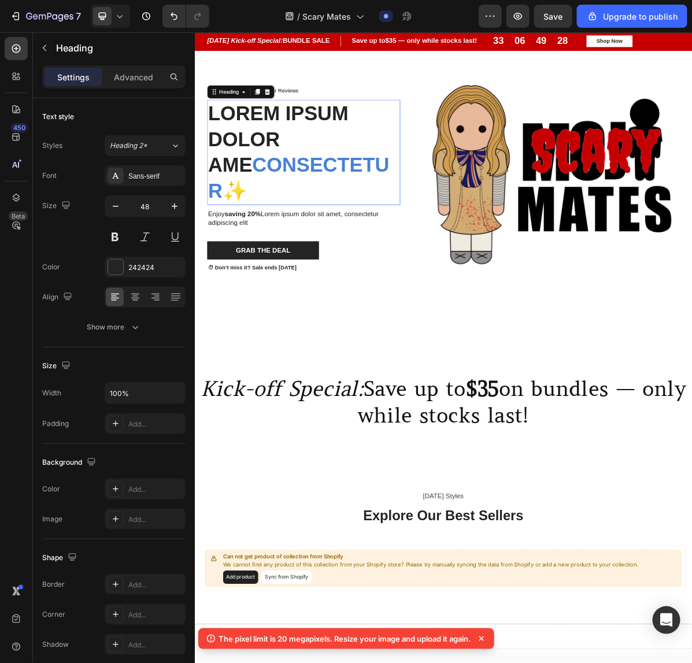
click at [319, 184] on h2 "Lorem ipsum dolor ame consectetur ✨" at bounding box center [346, 199] width 269 height 147
click at [304, 252] on p "Lorem ipsum dolor ame consectetur ✨" at bounding box center [346, 199] width 267 height 145
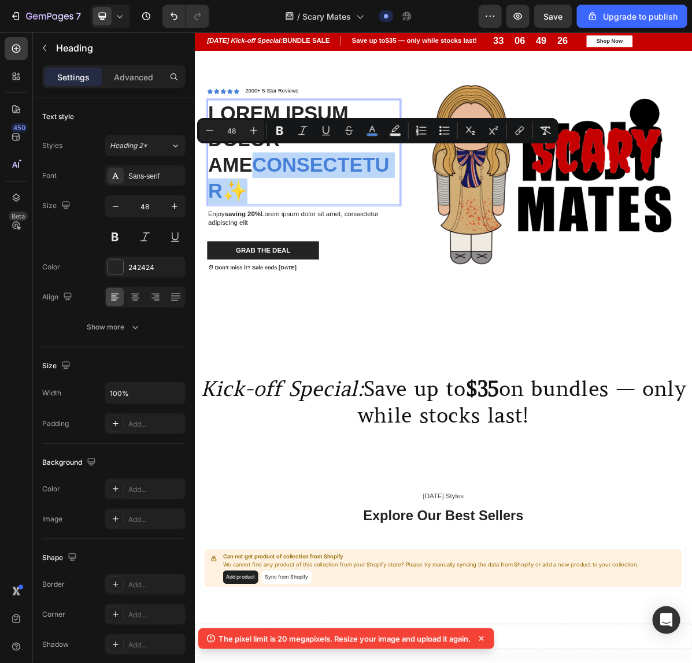
drag, startPoint x: 292, startPoint y: 252, endPoint x: 219, endPoint y: 219, distance: 80.3
click at [219, 219] on p "Lorem ipsum dolor ame consectetur ✨" at bounding box center [346, 199] width 267 height 145
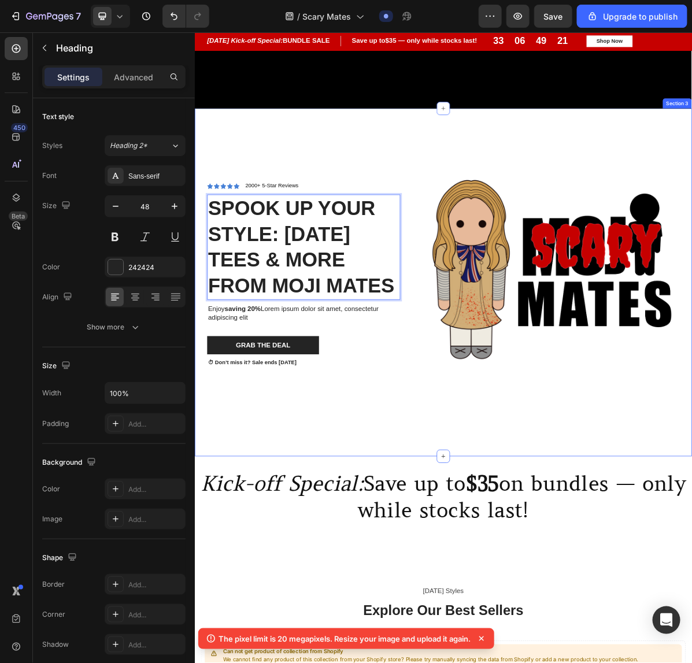
scroll to position [342, 0]
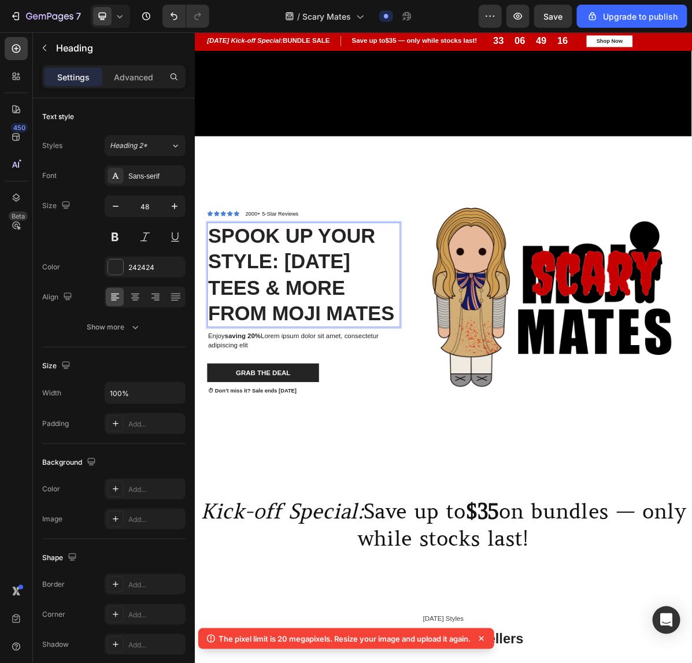
click at [404, 408] on p "Spook Up Your Style: Halloween Tees & More from Moji Mates" at bounding box center [346, 370] width 267 height 145
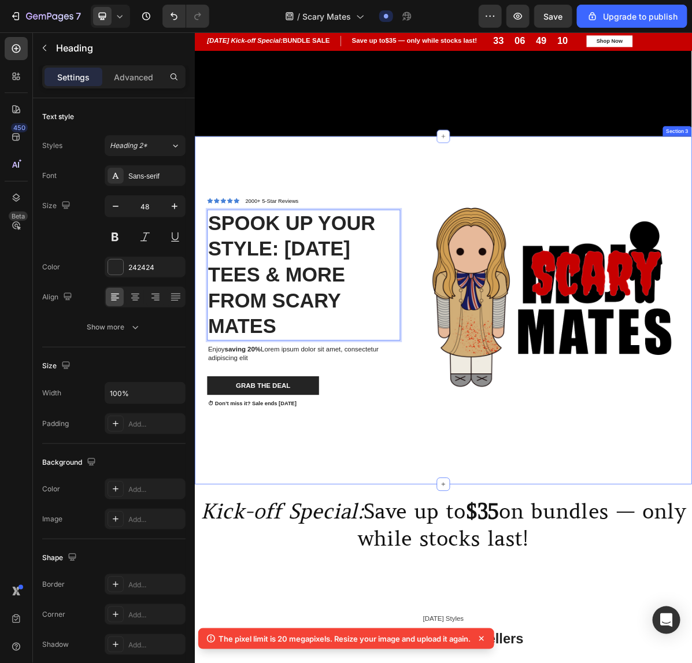
click at [684, 609] on div "Icon Icon Icon Icon Icon Icon List 2000+ 5-Star Reviews Text Block Row Spook Up…" at bounding box center [541, 410] width 694 height 431
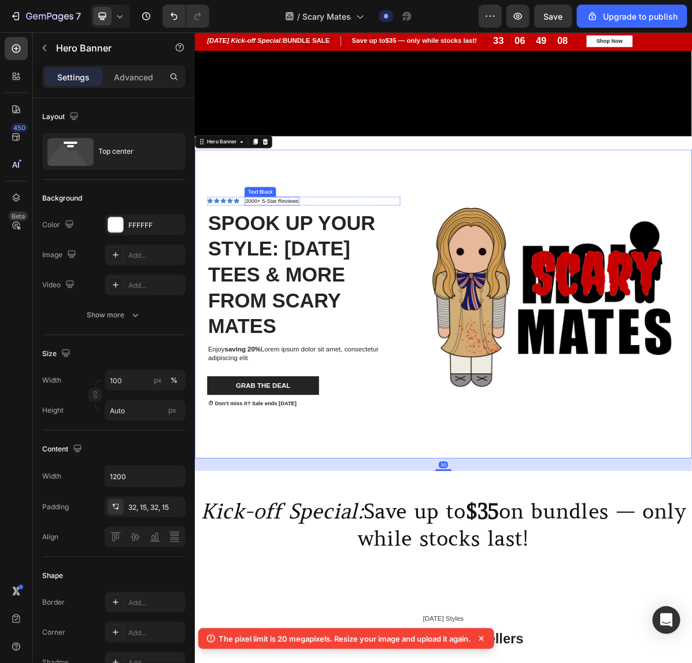
click at [272, 263] on p "2000+ 5-Star Reviews" at bounding box center [302, 268] width 74 height 10
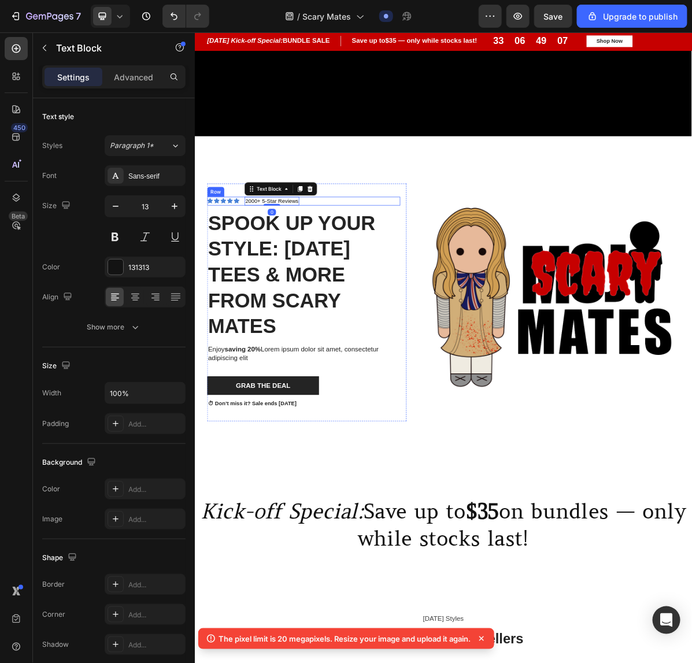
click at [417, 261] on div "Icon Icon Icon Icon Icon Icon List 2000+ 5-Star Reviews Text Block 0 Row" at bounding box center [346, 267] width 269 height 12
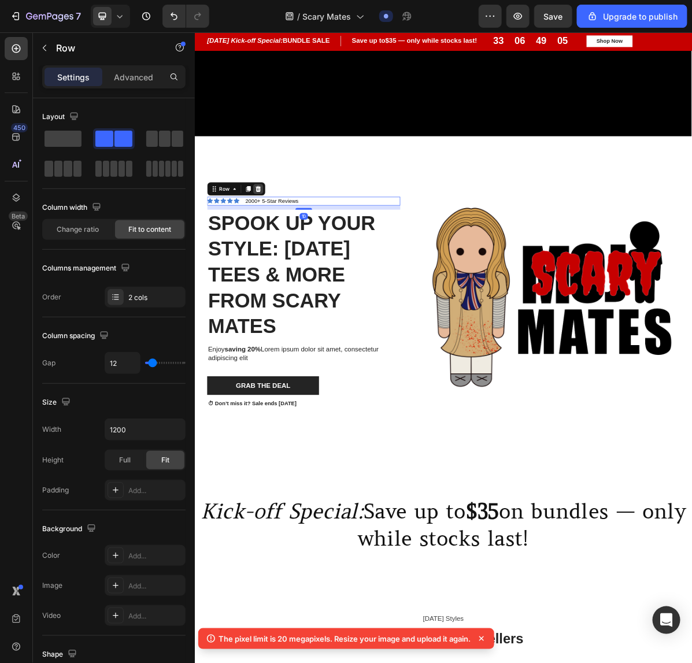
click at [278, 246] on icon at bounding box center [282, 250] width 9 height 9
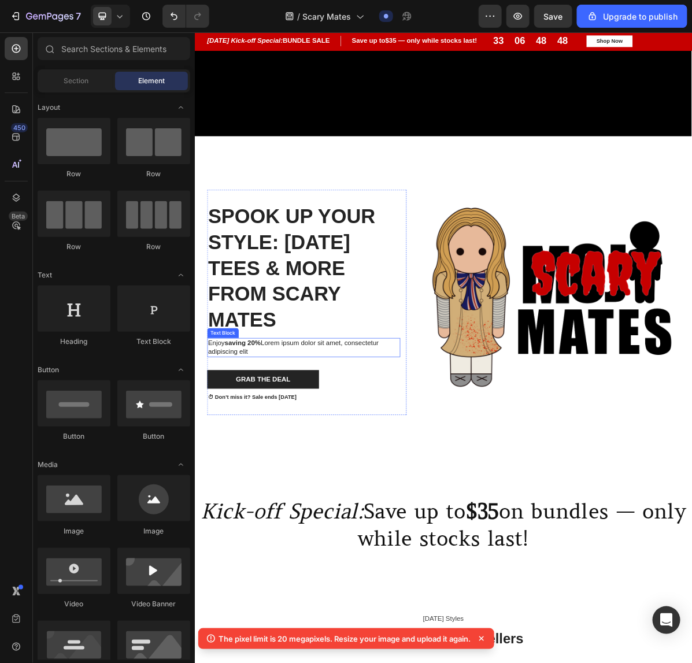
click at [255, 482] on p "Enjoy saving 20% Lorem ipsum dolor sit amet, consectetur adipiscing elit" at bounding box center [346, 472] width 267 height 24
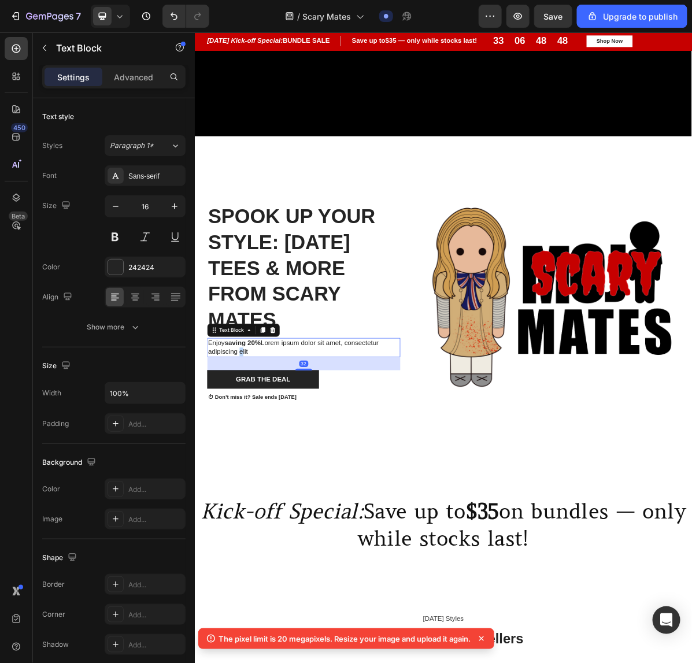
click at [255, 482] on p "Enjoy saving 20% Lorem ipsum dolor sit amet, consectetur adipiscing elit" at bounding box center [346, 472] width 267 height 24
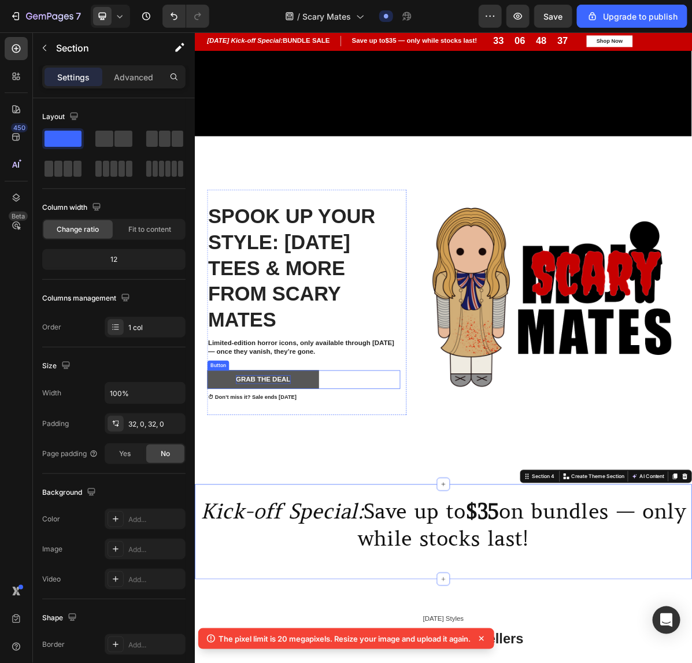
click at [284, 522] on div "Grab The Deal" at bounding box center [290, 517] width 76 height 12
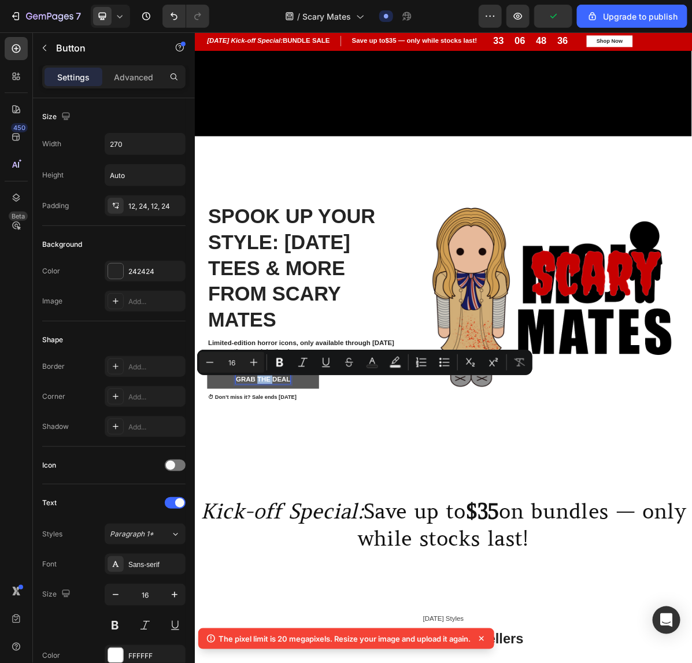
click at [284, 522] on p "Grab The Deal" at bounding box center [290, 517] width 76 height 12
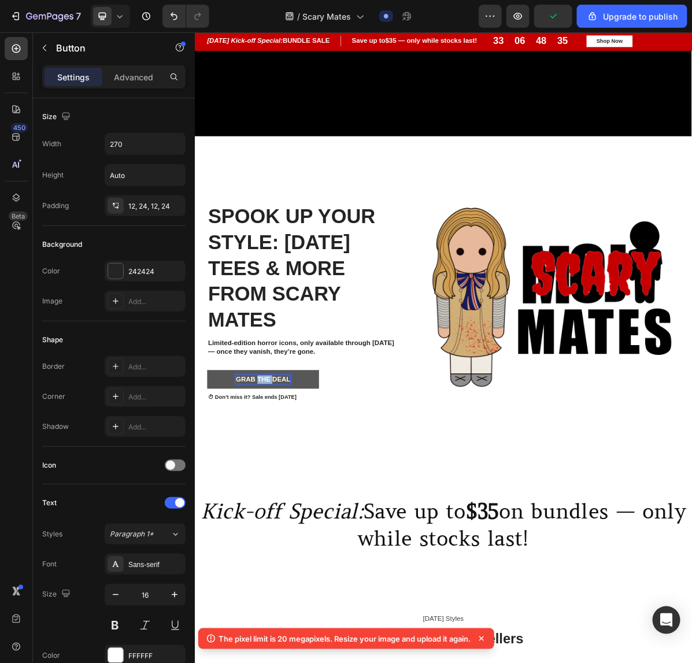
click at [284, 522] on p "Grab The Deal" at bounding box center [290, 517] width 76 height 12
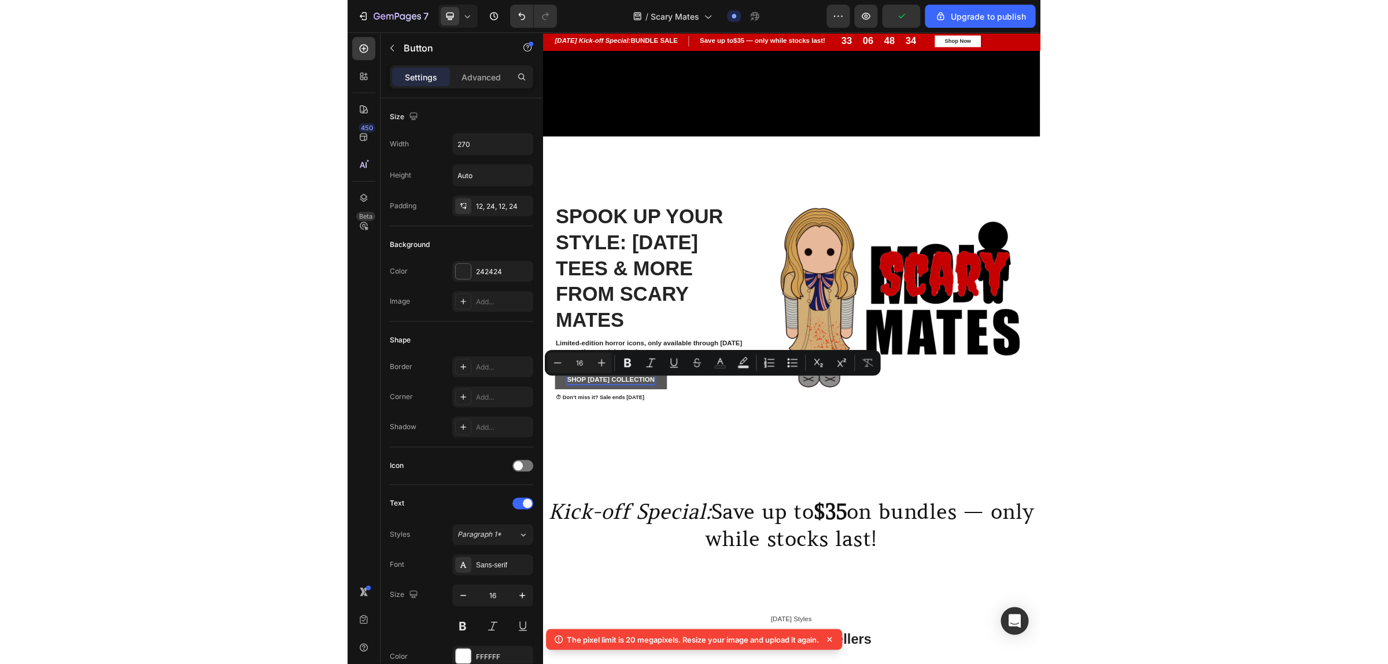
scroll to position [336, 0]
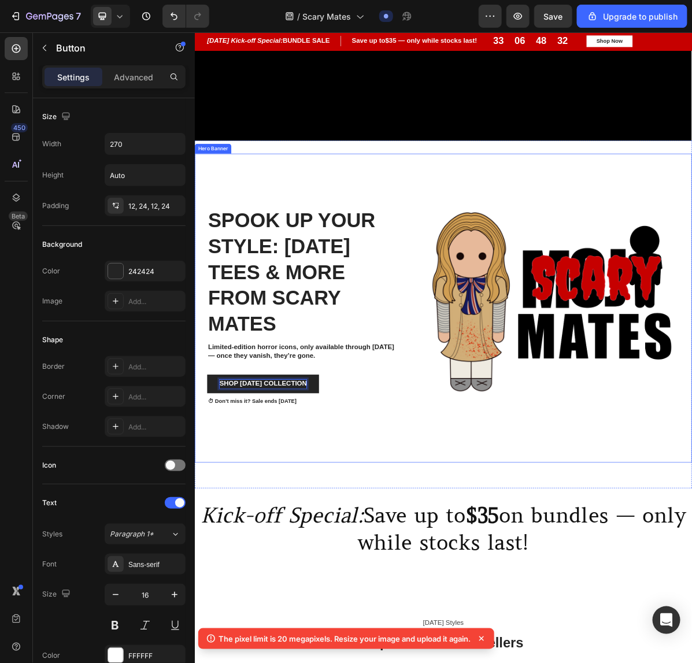
click at [457, 605] on div "Spook Up Your Style: Halloween Tees & More from scary Mates Heading Limited-edi…" at bounding box center [541, 417] width 694 height 431
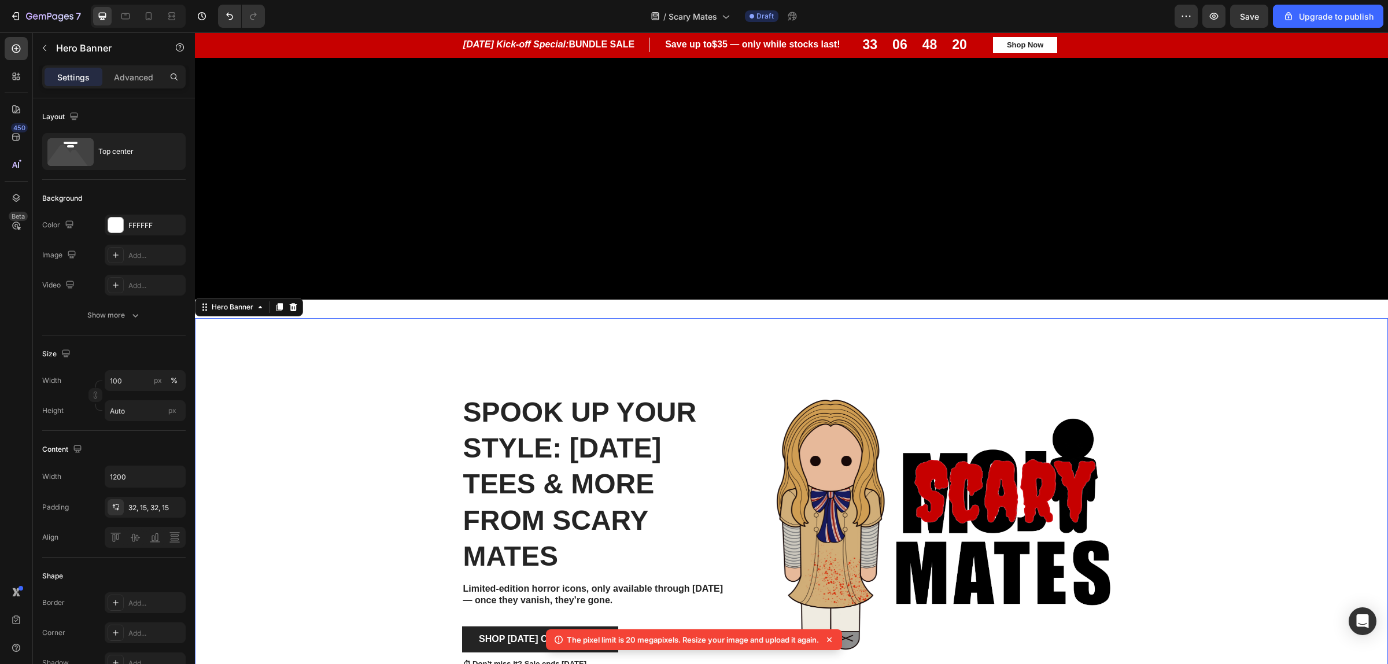
scroll to position [770, 0]
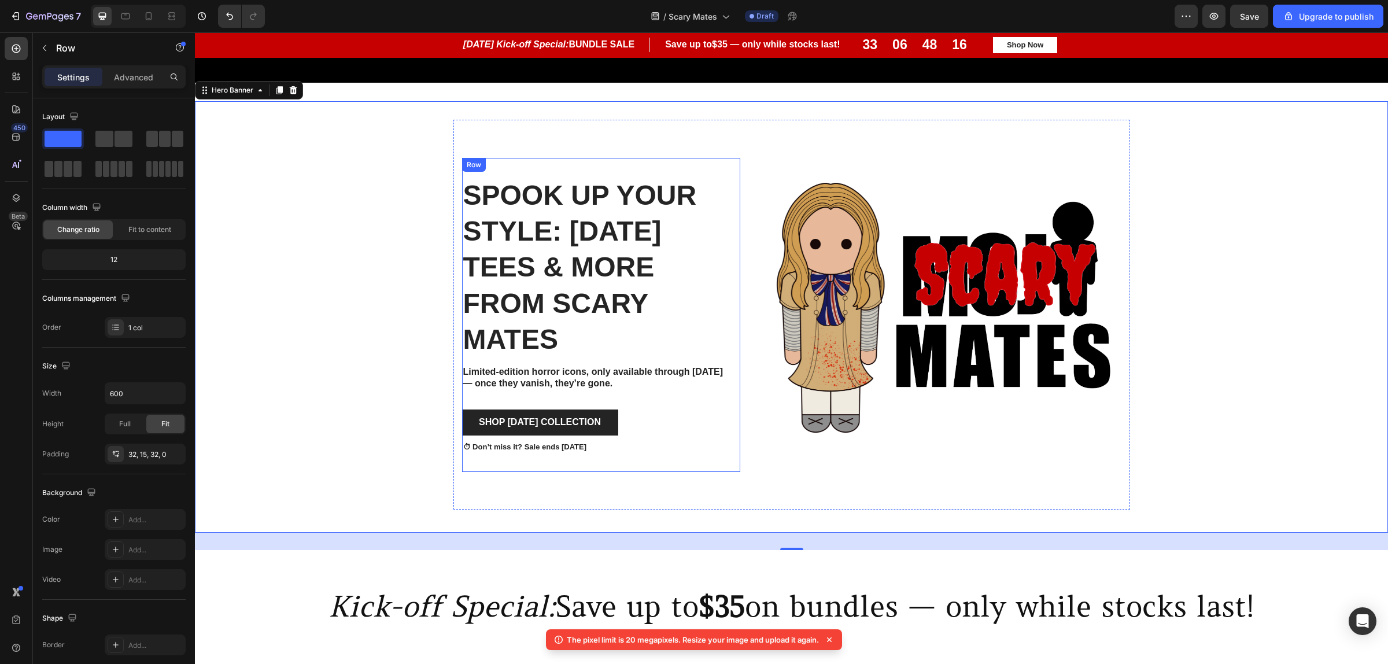
click at [733, 269] on div "Spook Up Your Style: Halloween Tees & More from scary Mates Heading Limited-edi…" at bounding box center [601, 315] width 278 height 314
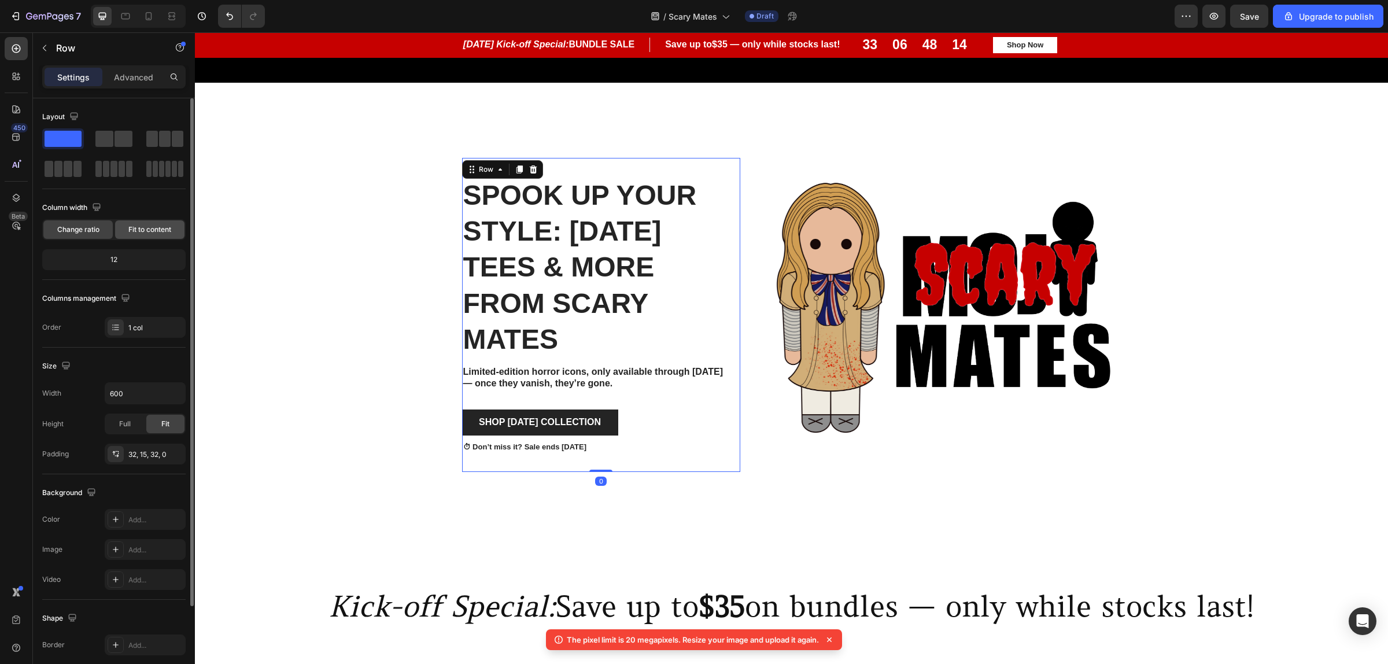
click at [156, 224] on span "Fit to content" at bounding box center [149, 229] width 43 height 10
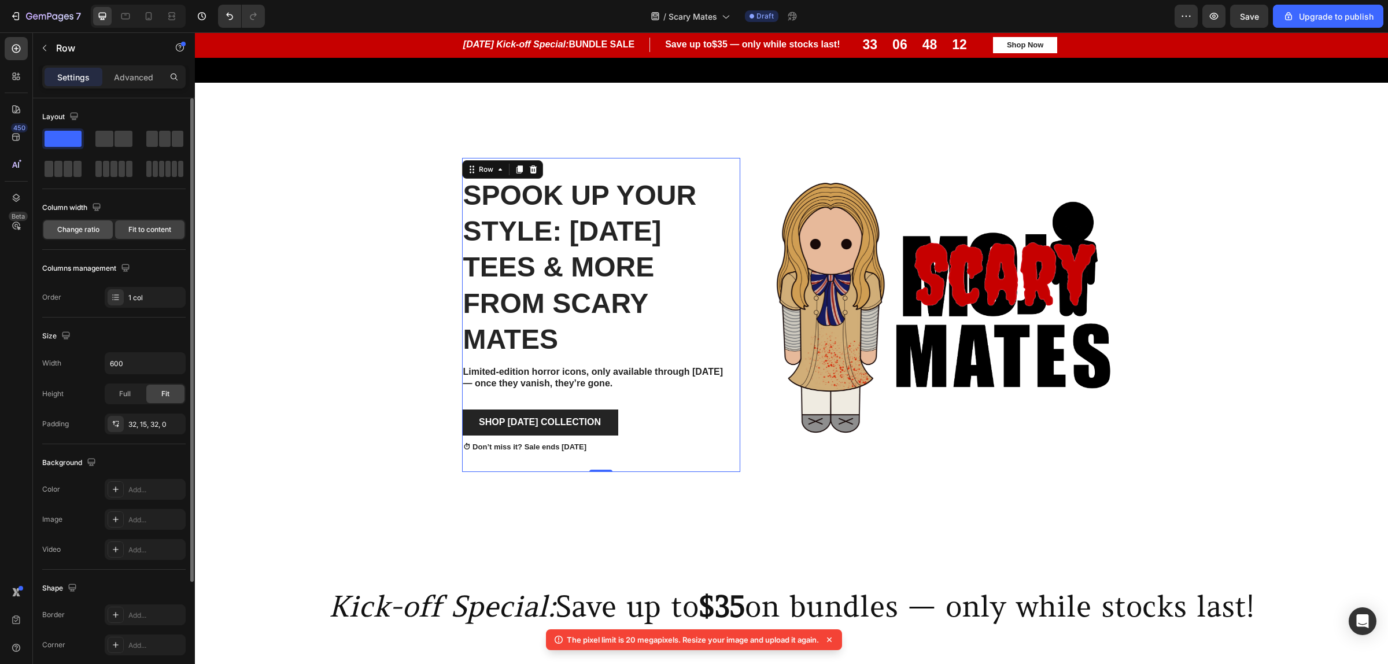
click at [88, 231] on span "Change ratio" at bounding box center [78, 229] width 42 height 10
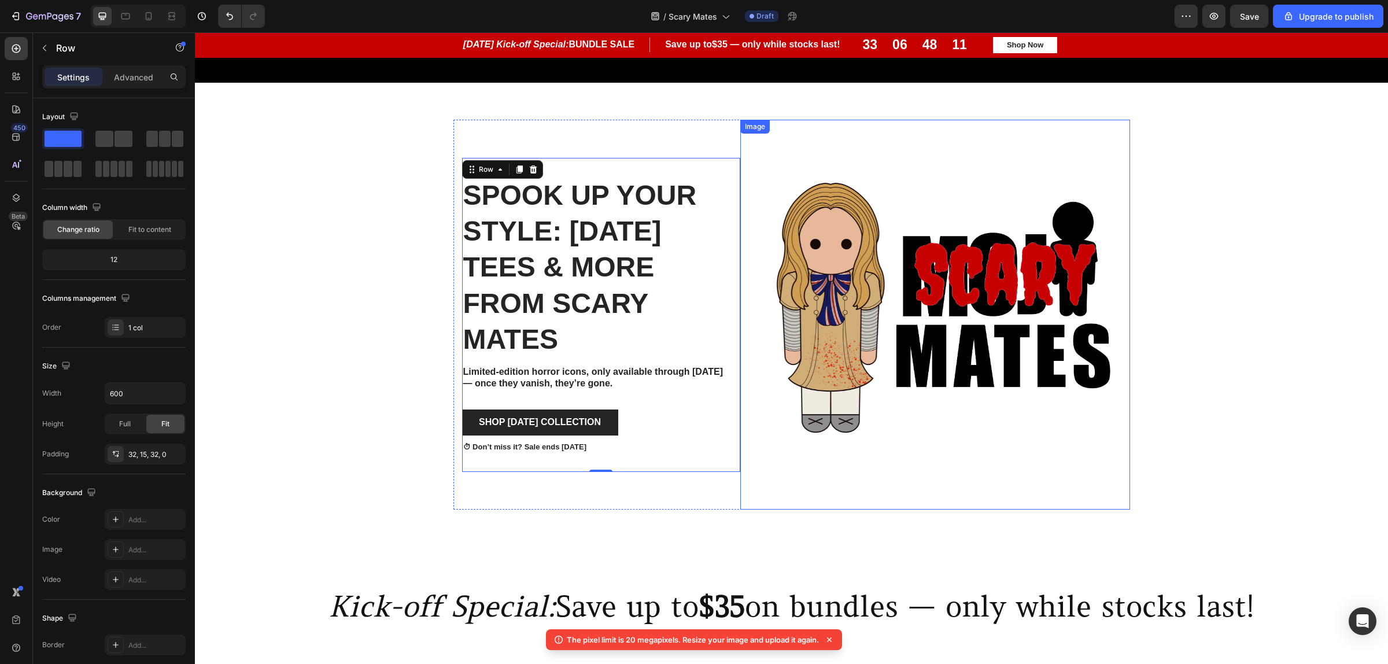
click at [782, 149] on img at bounding box center [935, 315] width 390 height 390
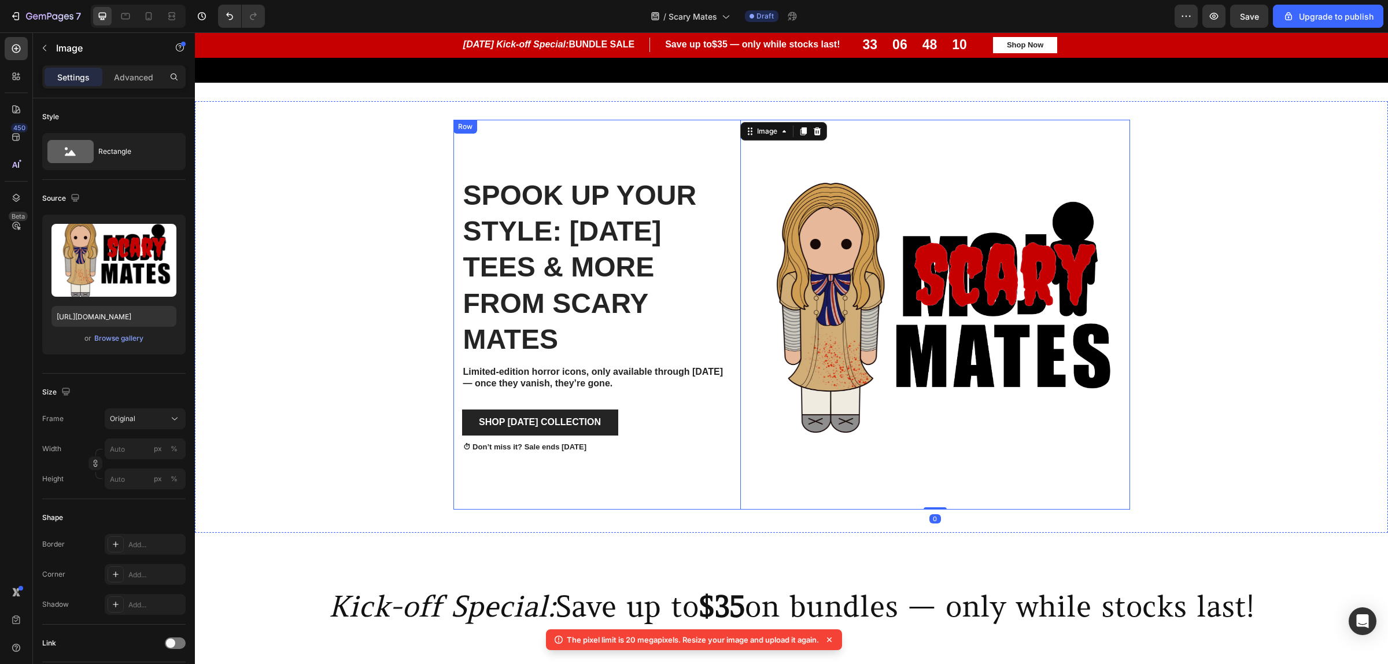
click at [662, 120] on div "Spook Up Your Style: Halloween Tees & More from scary Mates Heading Limited-edi…" at bounding box center [601, 315] width 278 height 390
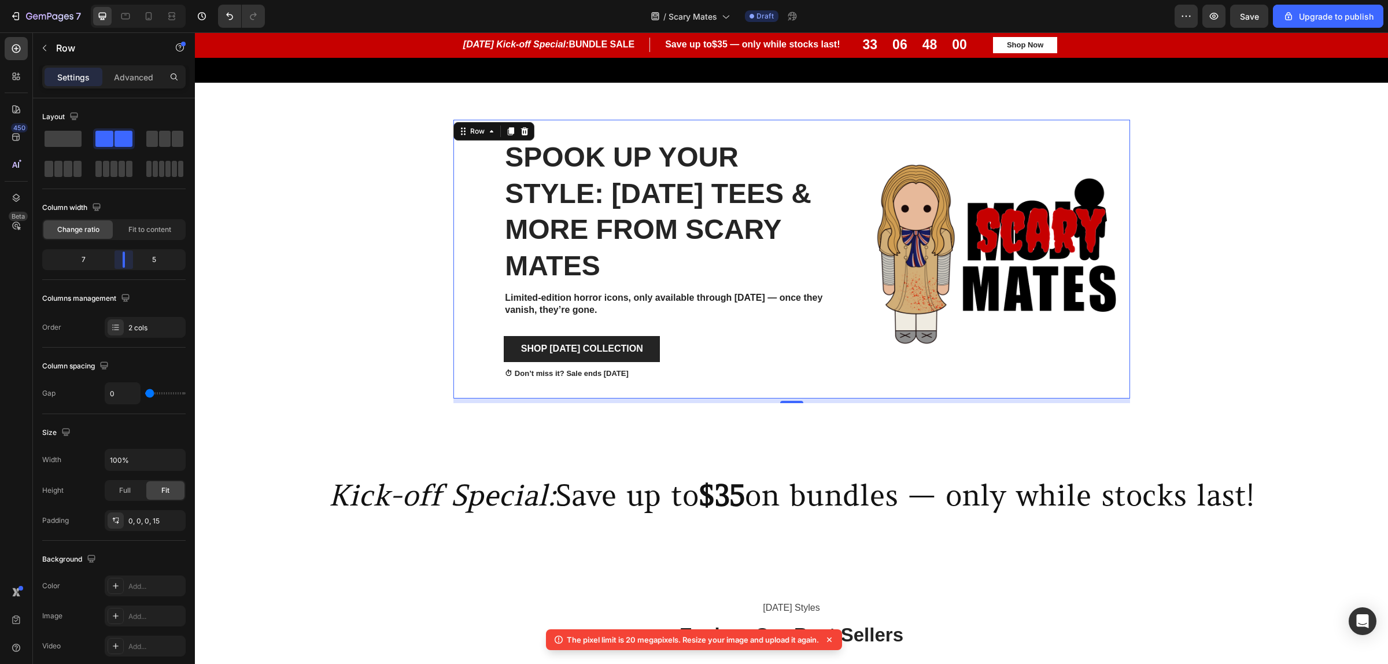
drag, startPoint x: 101, startPoint y: 258, endPoint x: 859, endPoint y: 327, distance: 760.6
click at [125, 0] on body "7 / Scary Mates Draft Preview Save Upgrade to publish 450 Beta Sections(18) Ele…" at bounding box center [694, 0] width 1388 height 0
click at [1219, 351] on div "Background Image" at bounding box center [791, 261] width 1193 height 320
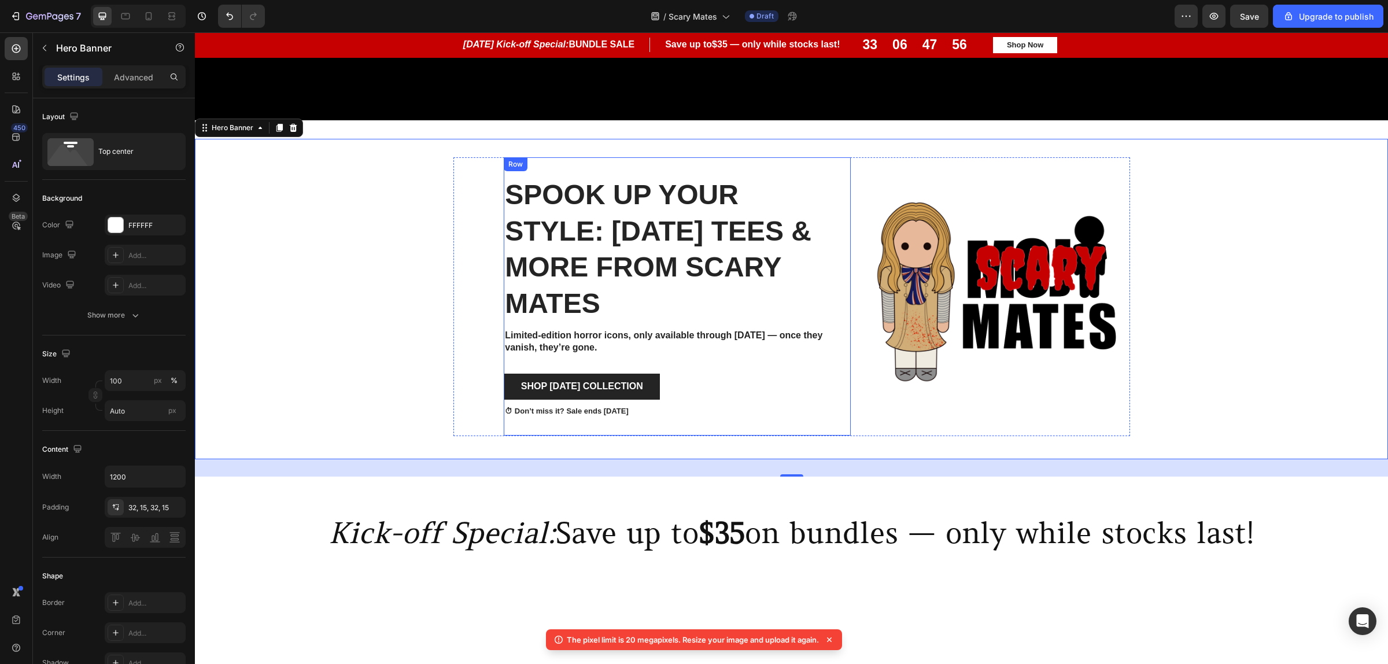
scroll to position [697, 0]
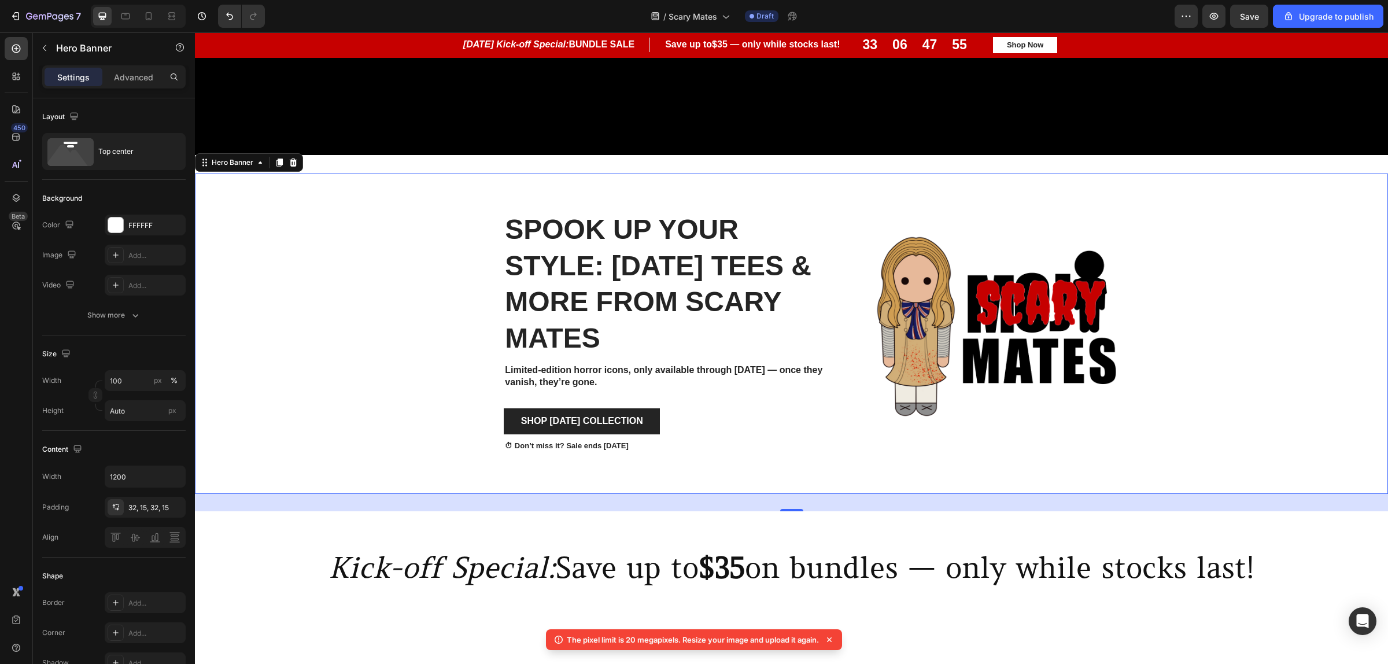
click at [316, 178] on div "Background Image" at bounding box center [791, 333] width 1193 height 320
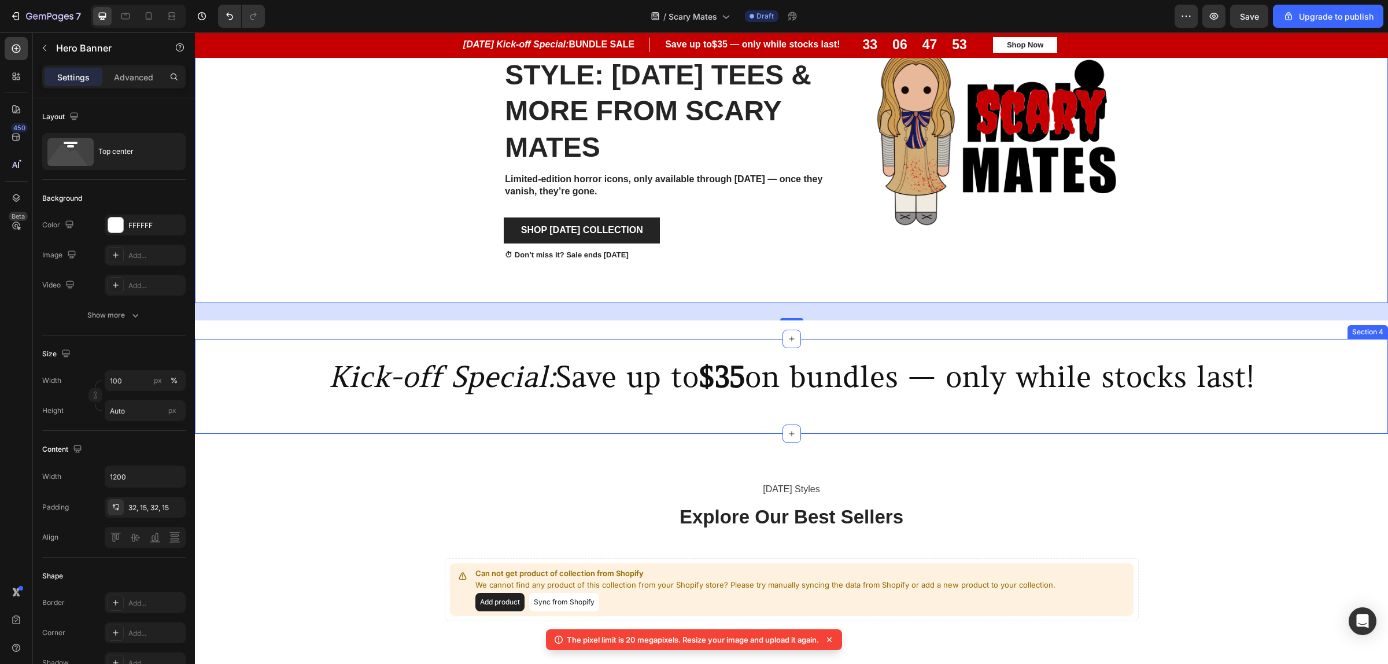
scroll to position [770, 0]
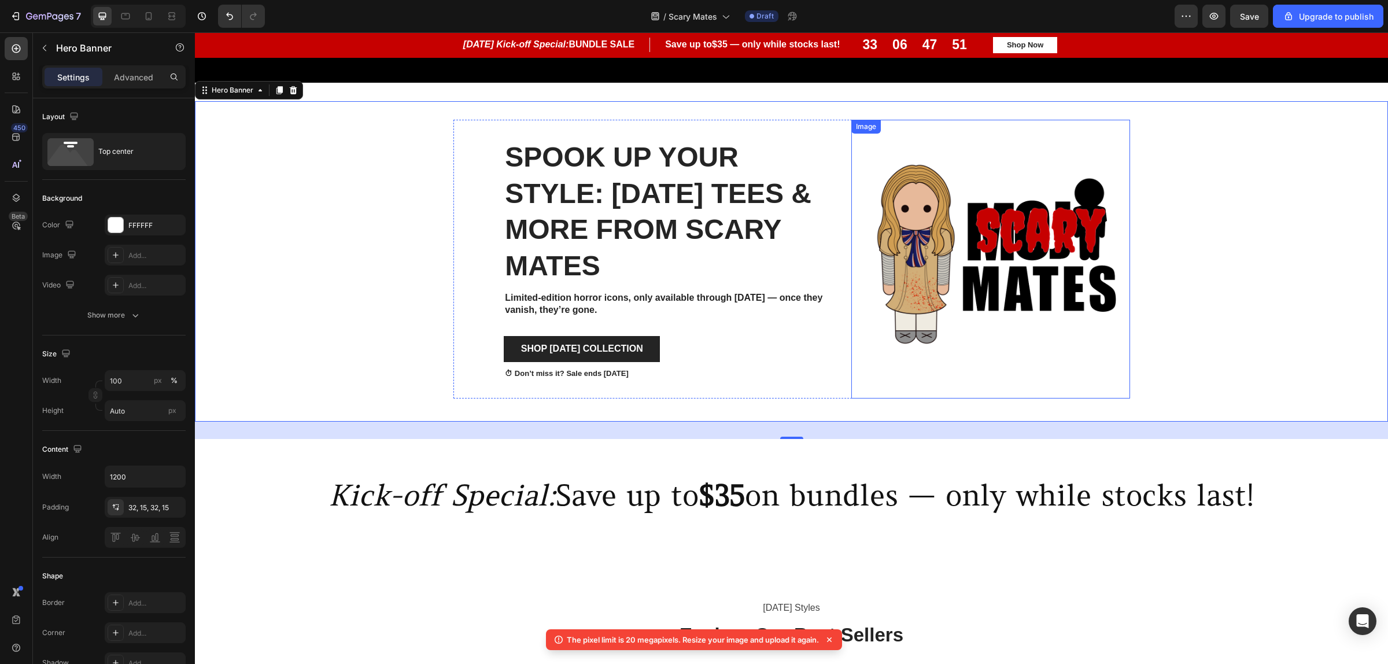
click at [908, 348] on img at bounding box center [990, 259] width 278 height 278
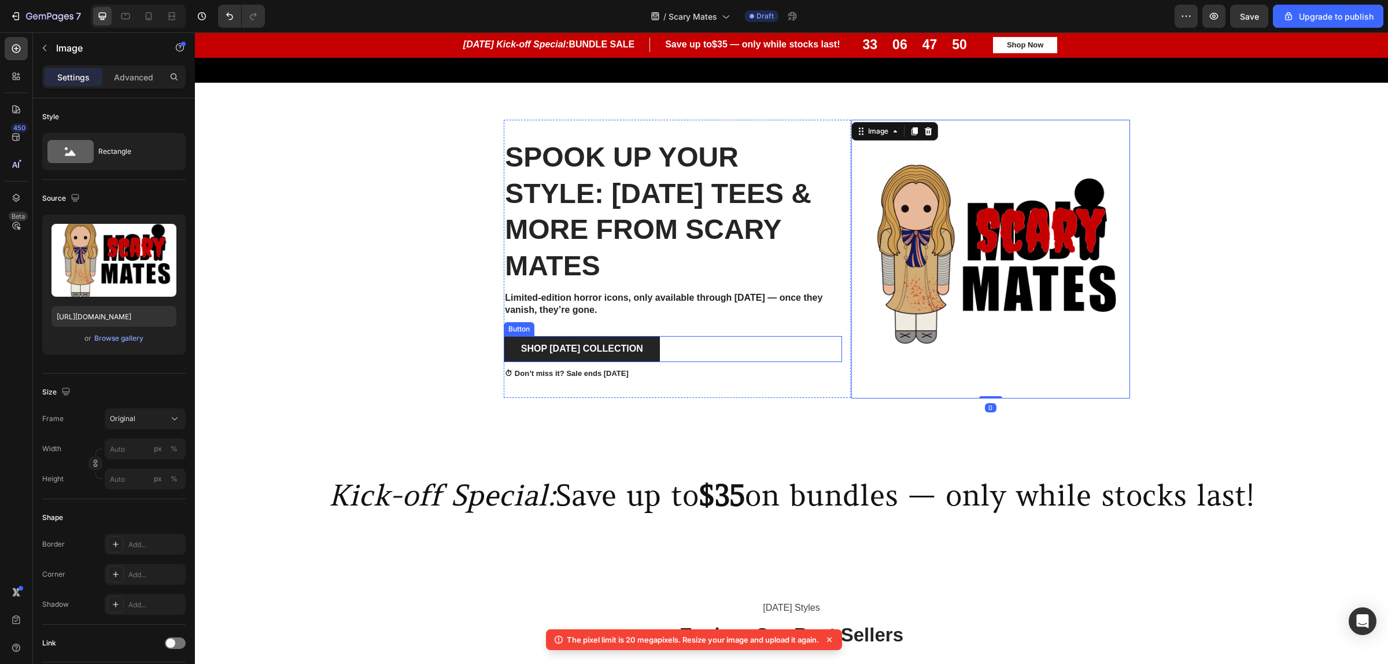
click at [779, 356] on div "Shop [DATE] Collection Button" at bounding box center [673, 349] width 338 height 26
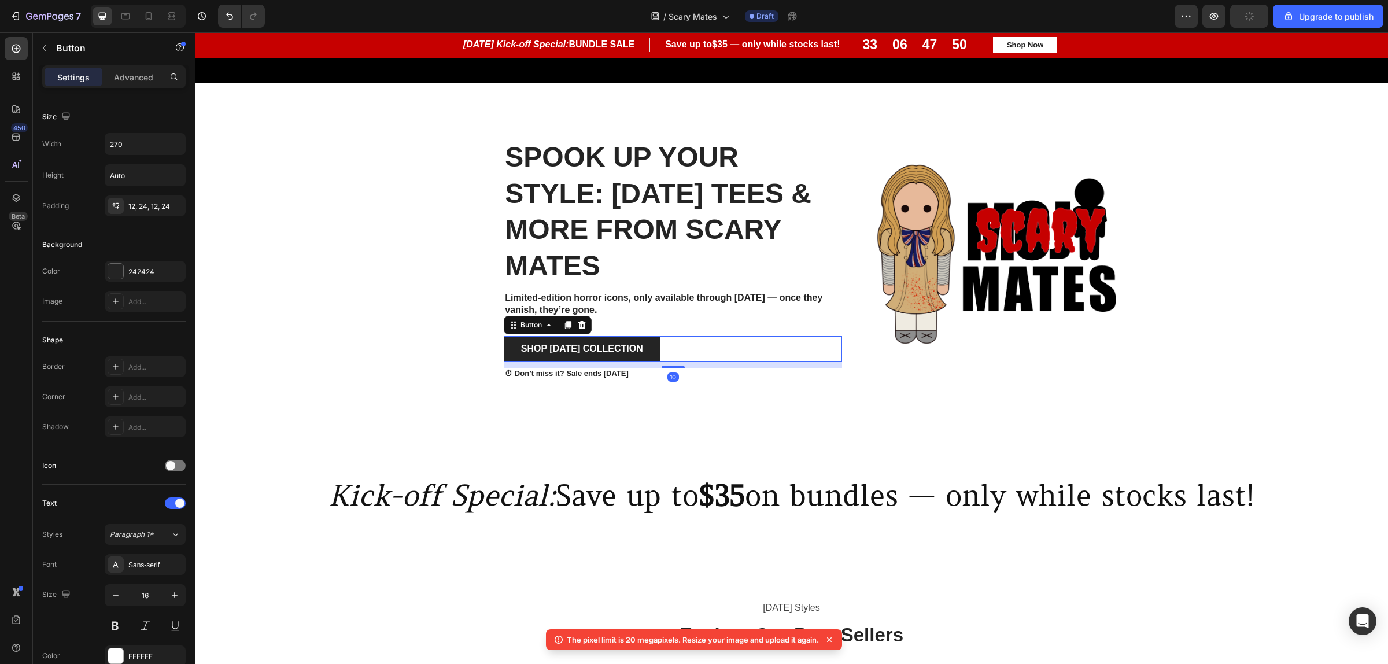
click at [1229, 308] on div "Background Image" at bounding box center [791, 261] width 1193 height 320
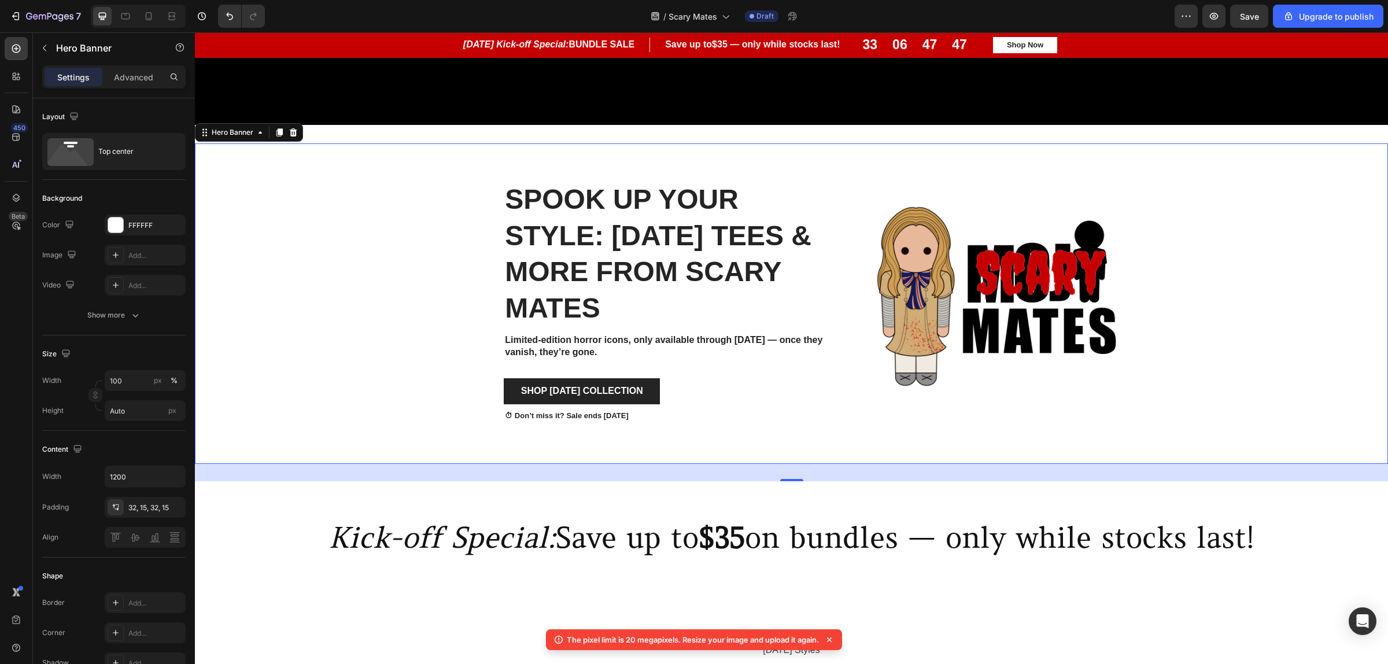
scroll to position [697, 0]
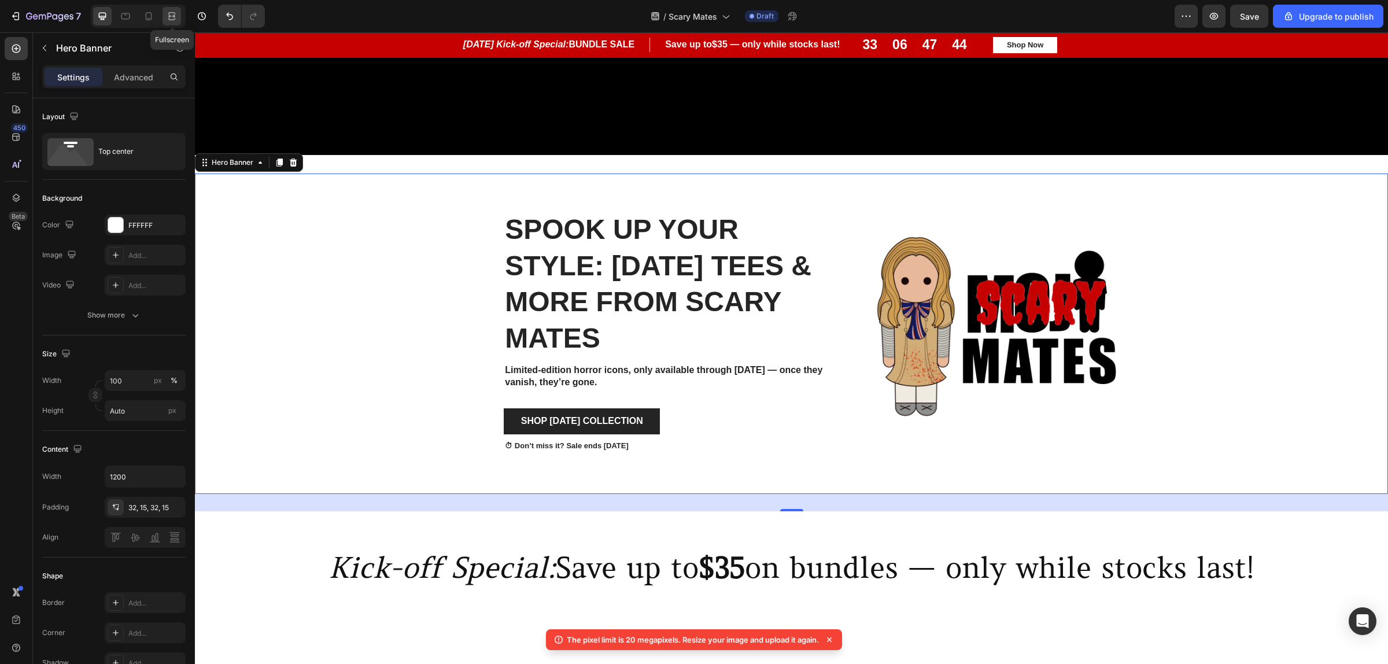
click at [172, 21] on icon at bounding box center [172, 16] width 12 height 12
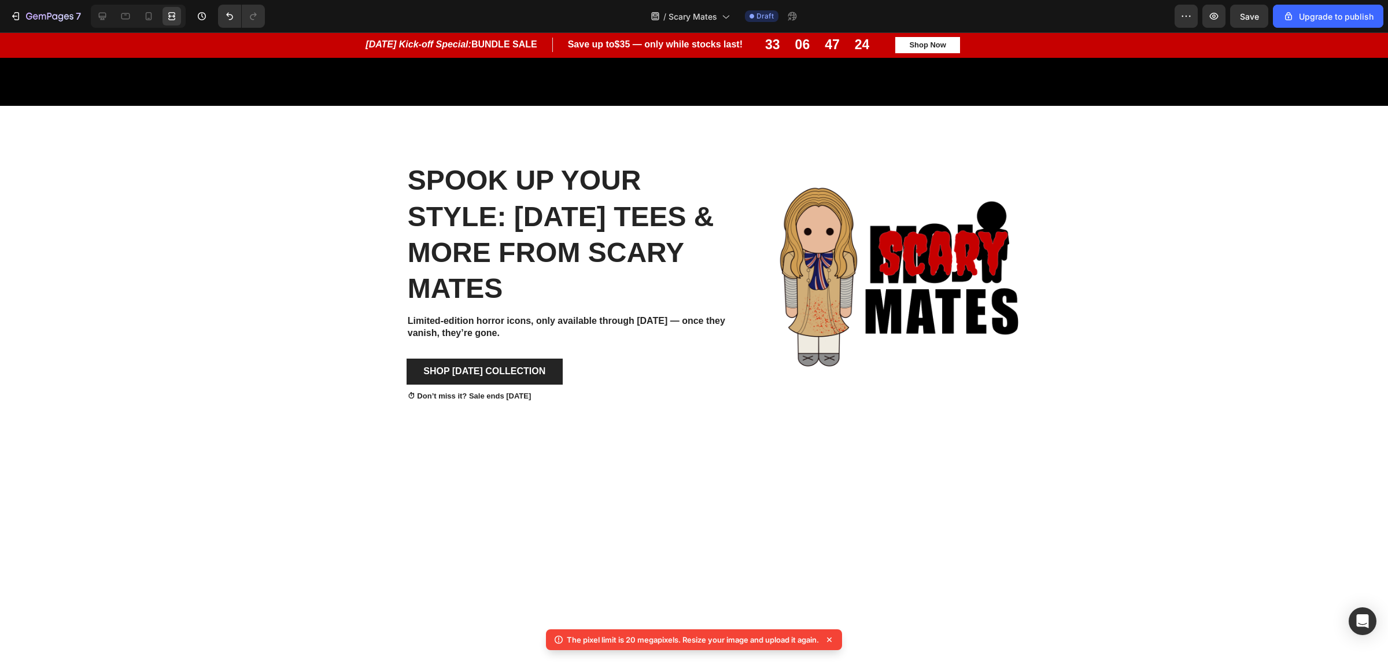
scroll to position [1012, 0]
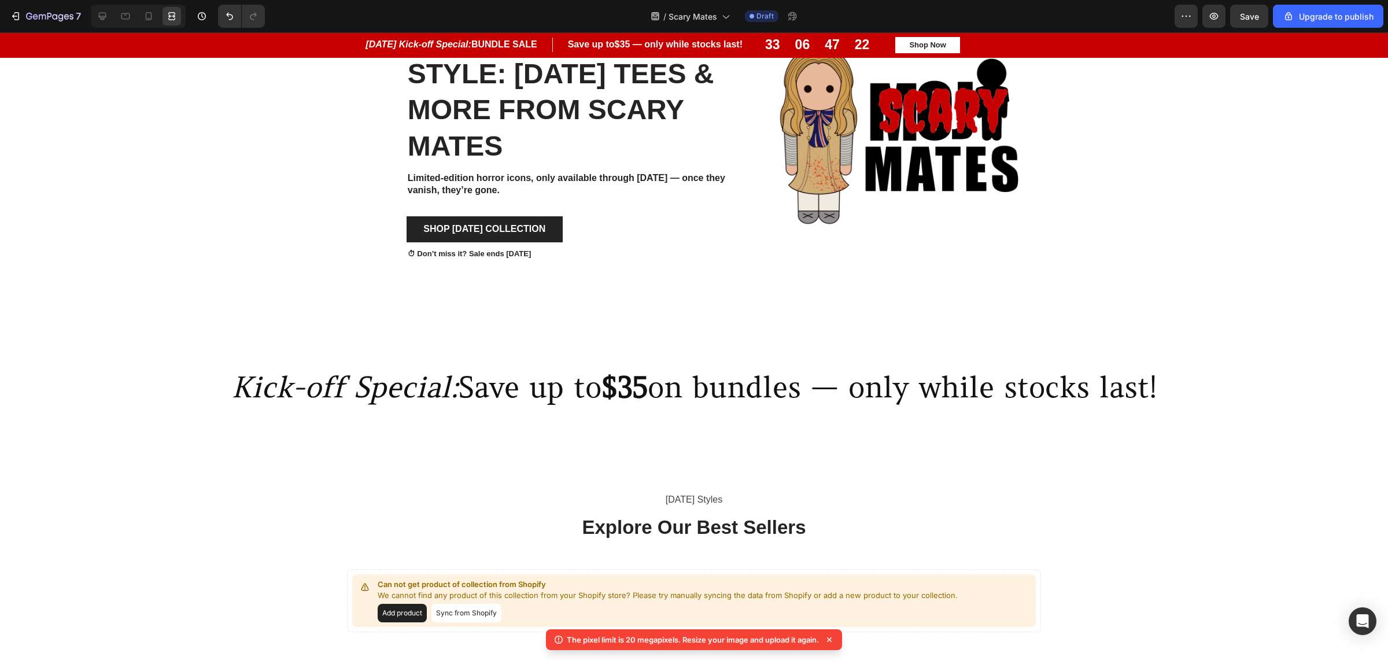
drag, startPoint x: 834, startPoint y: 642, endPoint x: 845, endPoint y: 625, distance: 20.5
click at [834, 642] on icon at bounding box center [829, 640] width 12 height 12
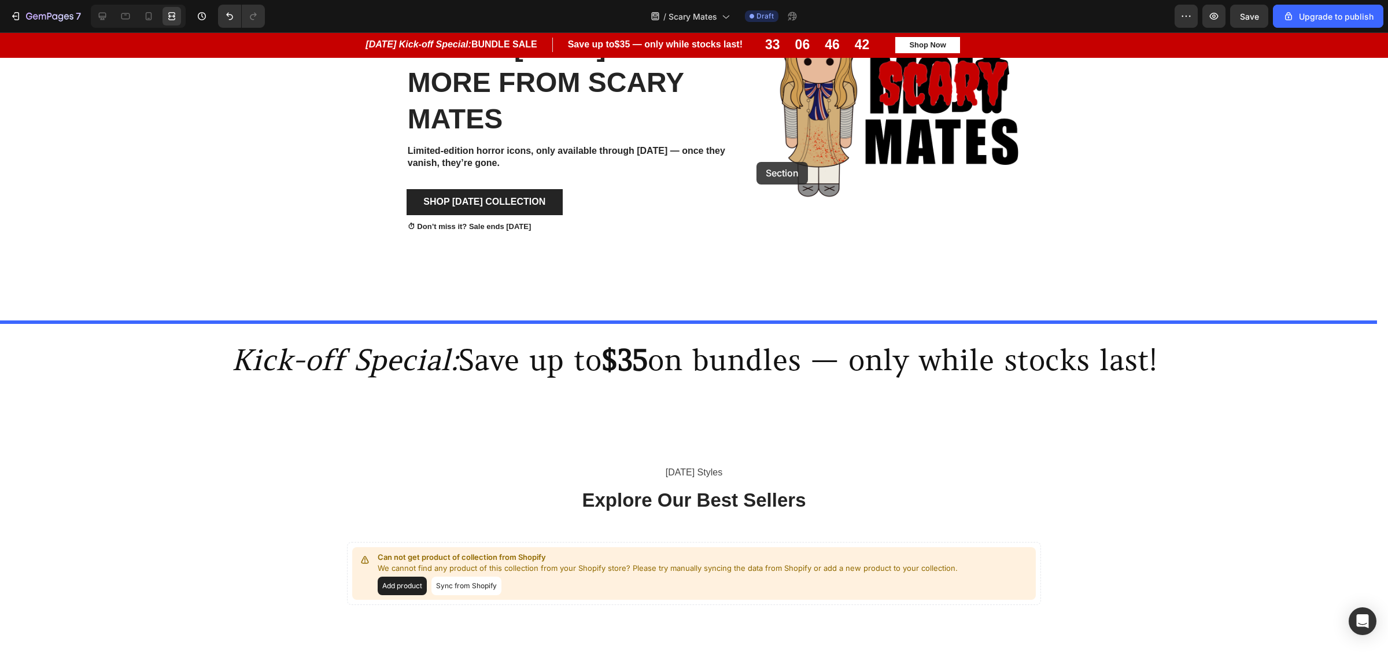
scroll to position [750, 0]
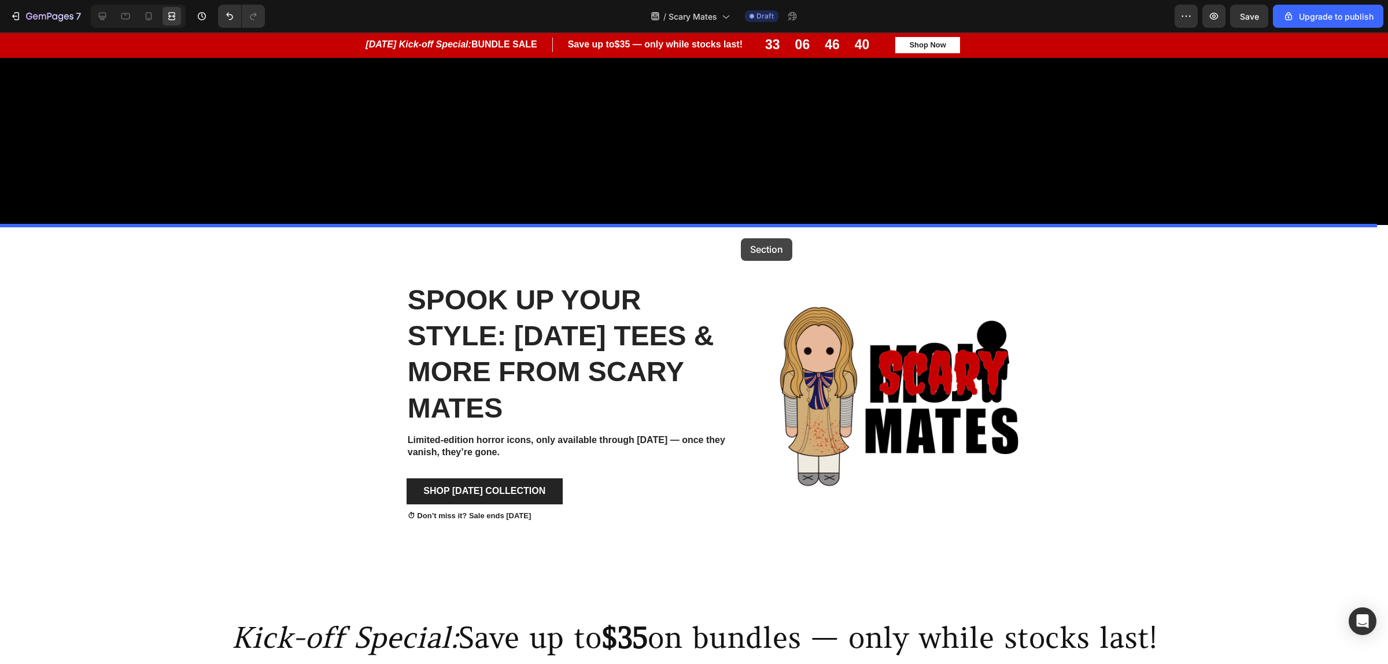
drag, startPoint x: 808, startPoint y: 531, endPoint x: 742, endPoint y: 229, distance: 309.1
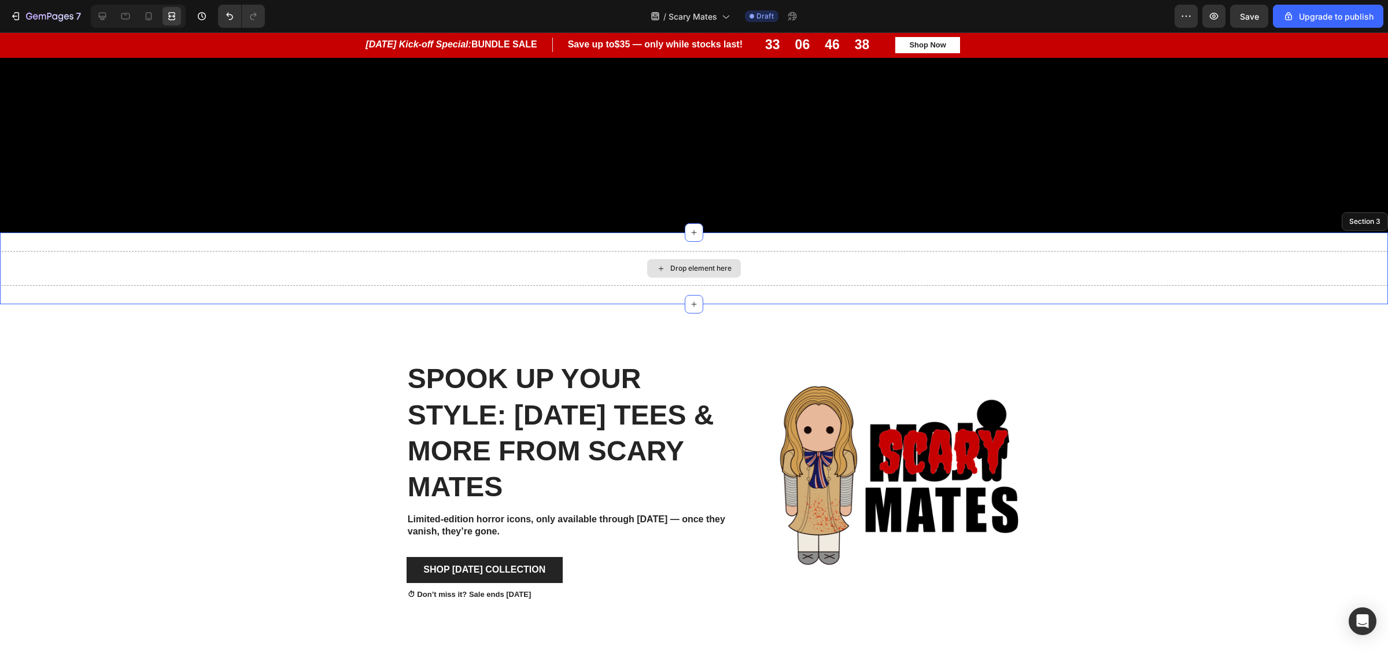
click at [727, 272] on div "Drop element here" at bounding box center [694, 268] width 1388 height 35
click at [694, 264] on div "Drop element here" at bounding box center [700, 268] width 61 height 9
click at [40, 19] on icon "button" at bounding box center [49, 17] width 47 height 10
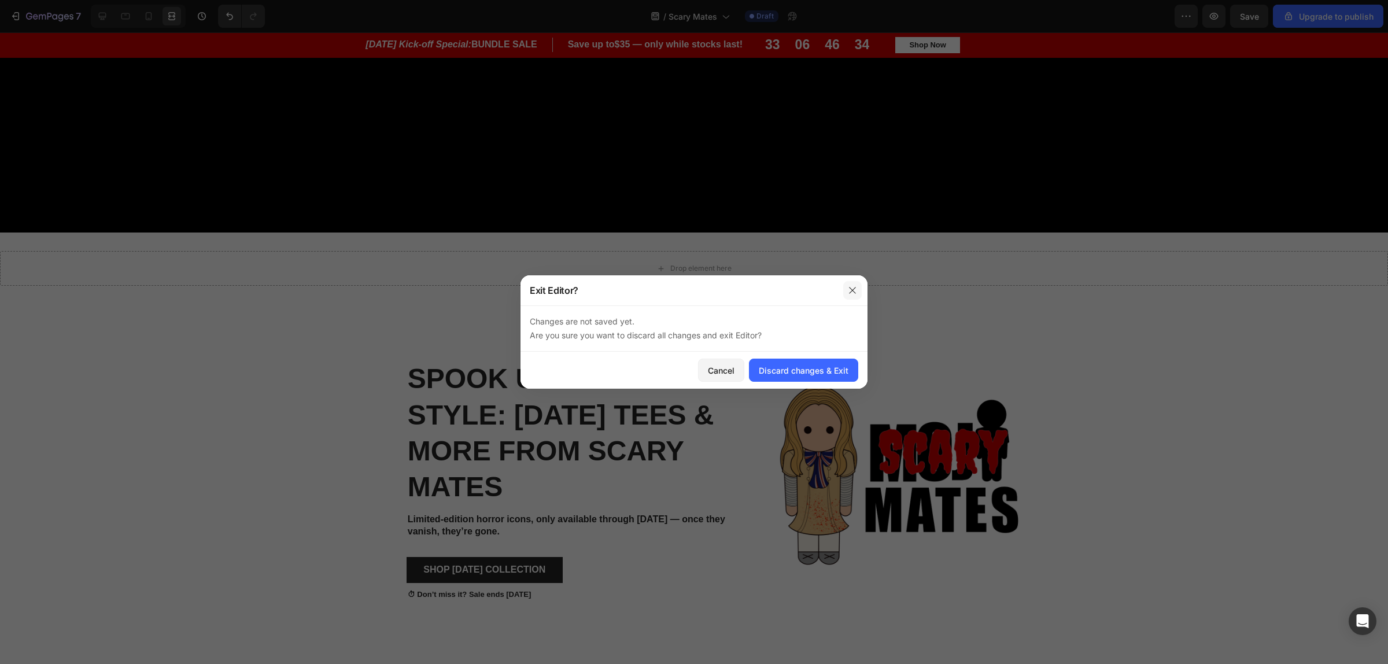
click at [851, 290] on icon "button" at bounding box center [852, 290] width 9 height 9
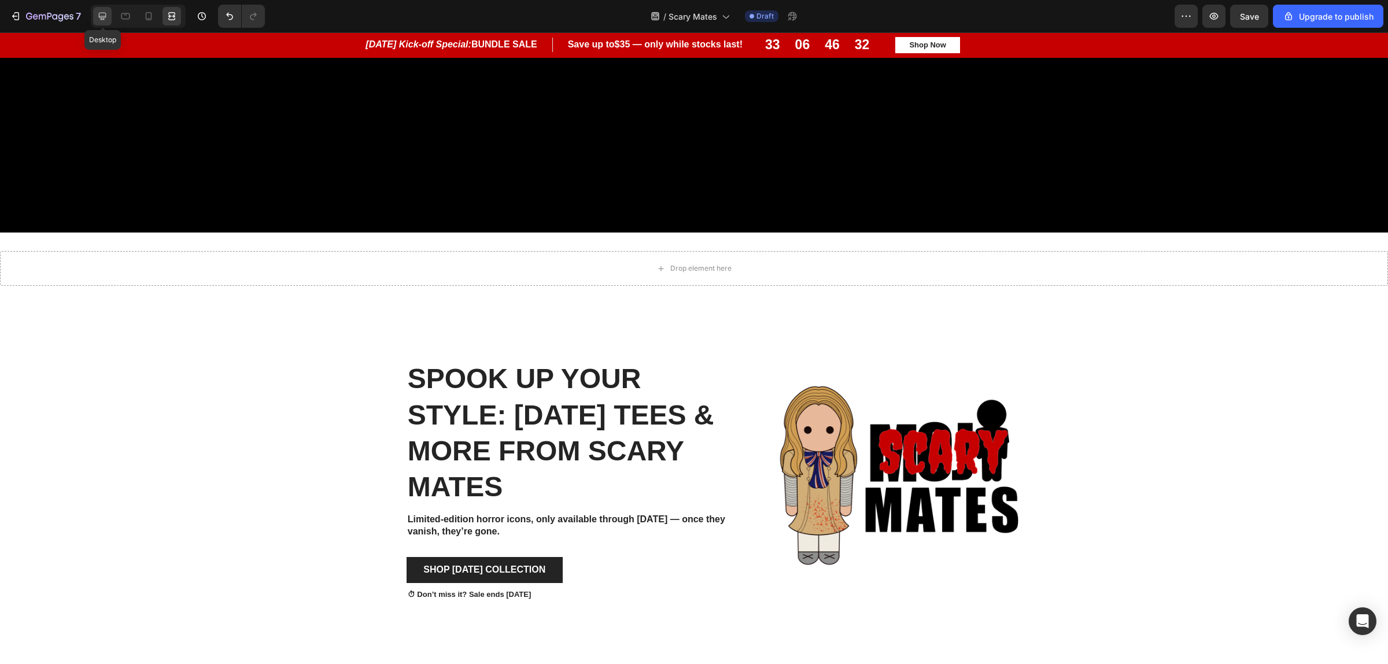
click at [108, 22] on div at bounding box center [102, 16] width 19 height 19
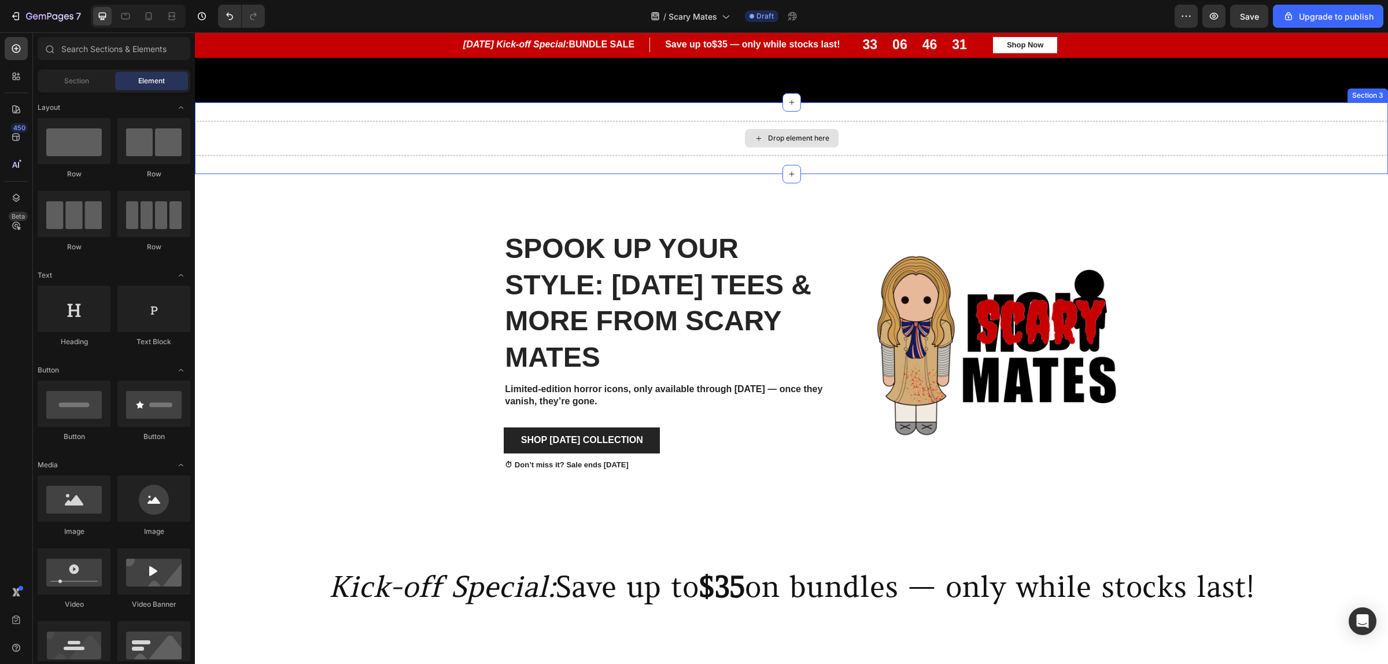
click at [645, 136] on div "Drop element here" at bounding box center [791, 138] width 1193 height 35
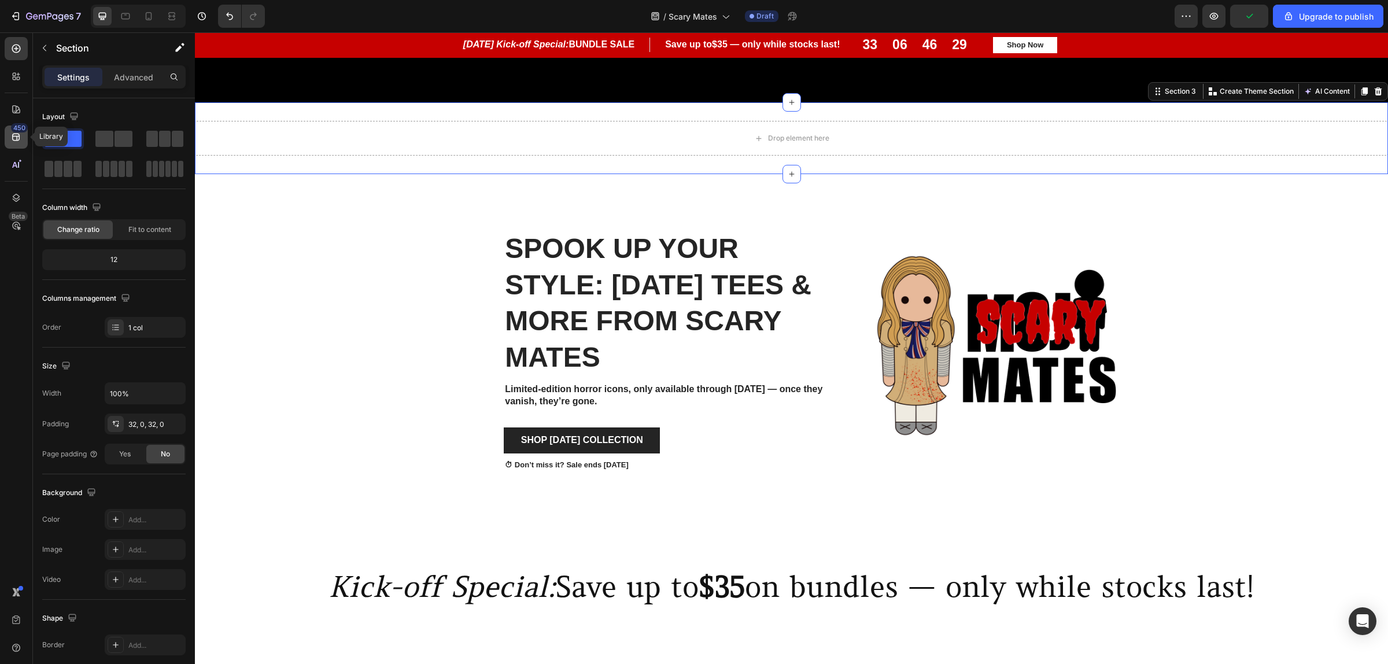
click at [10, 143] on div "450" at bounding box center [16, 136] width 23 height 23
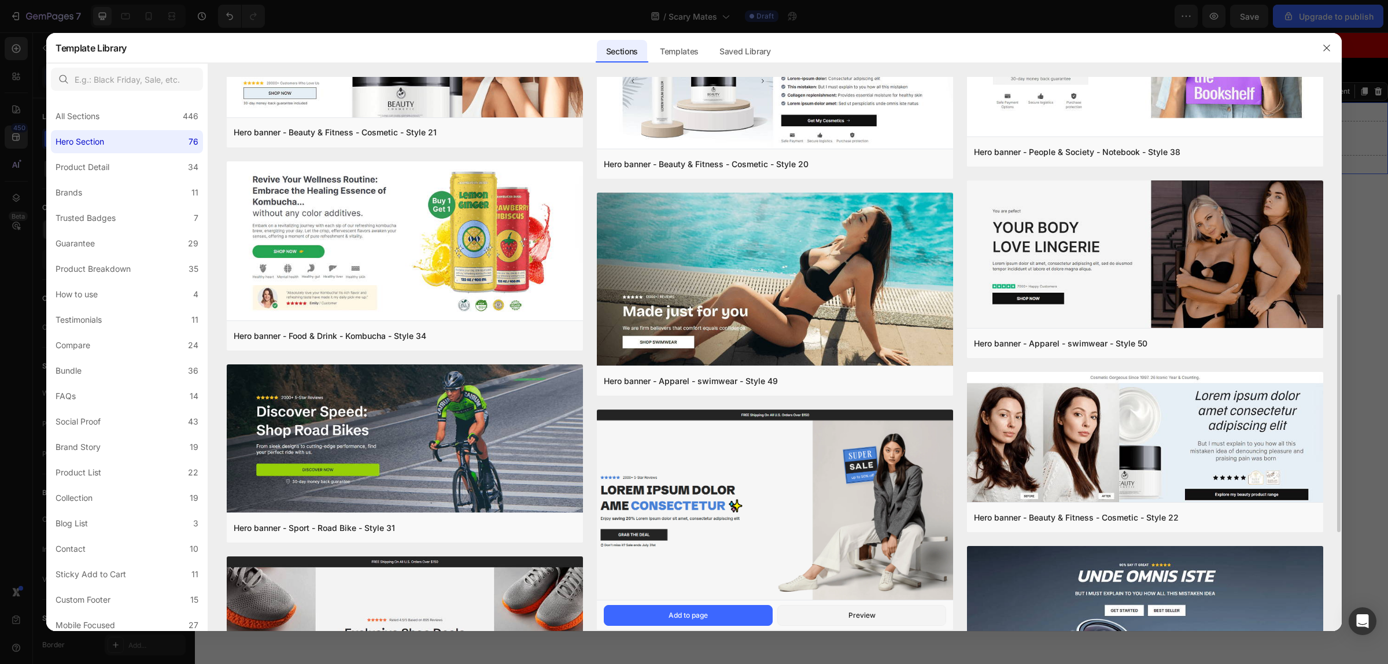
scroll to position [651, 0]
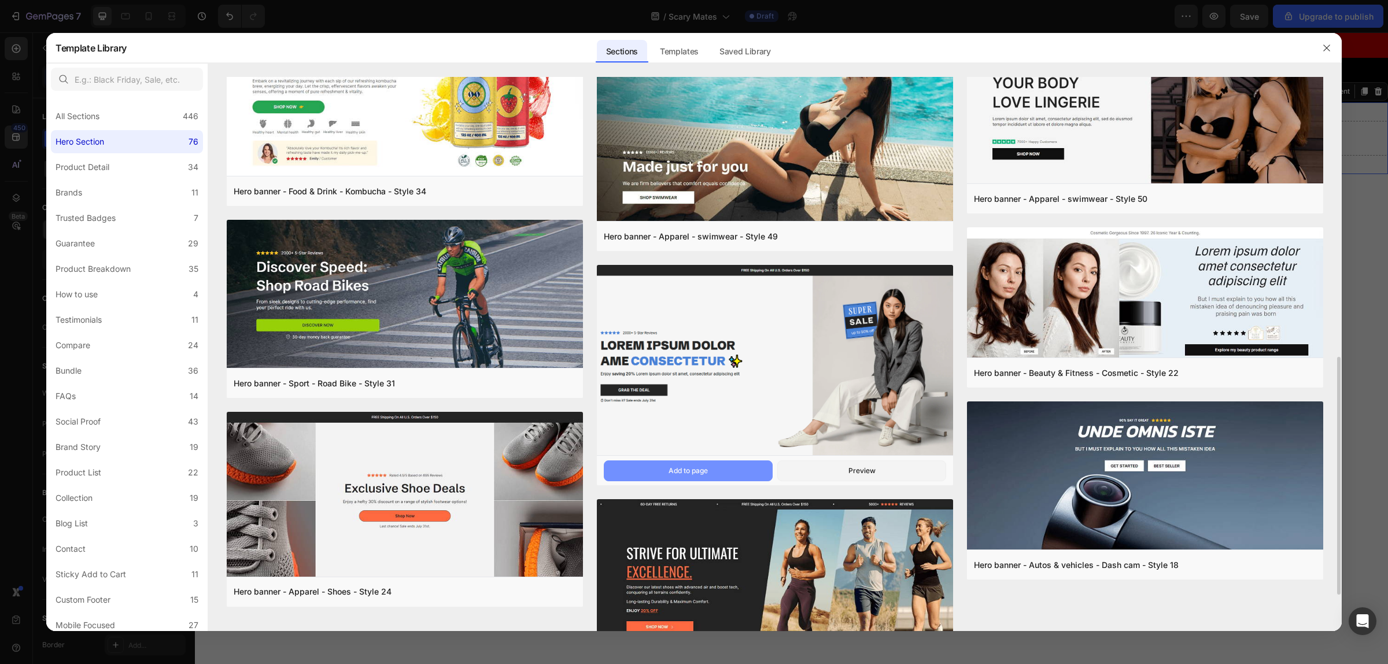
click at [679, 465] on div "Add to page" at bounding box center [687, 470] width 39 height 10
click at [846, 472] on button "Preview" at bounding box center [861, 470] width 169 height 21
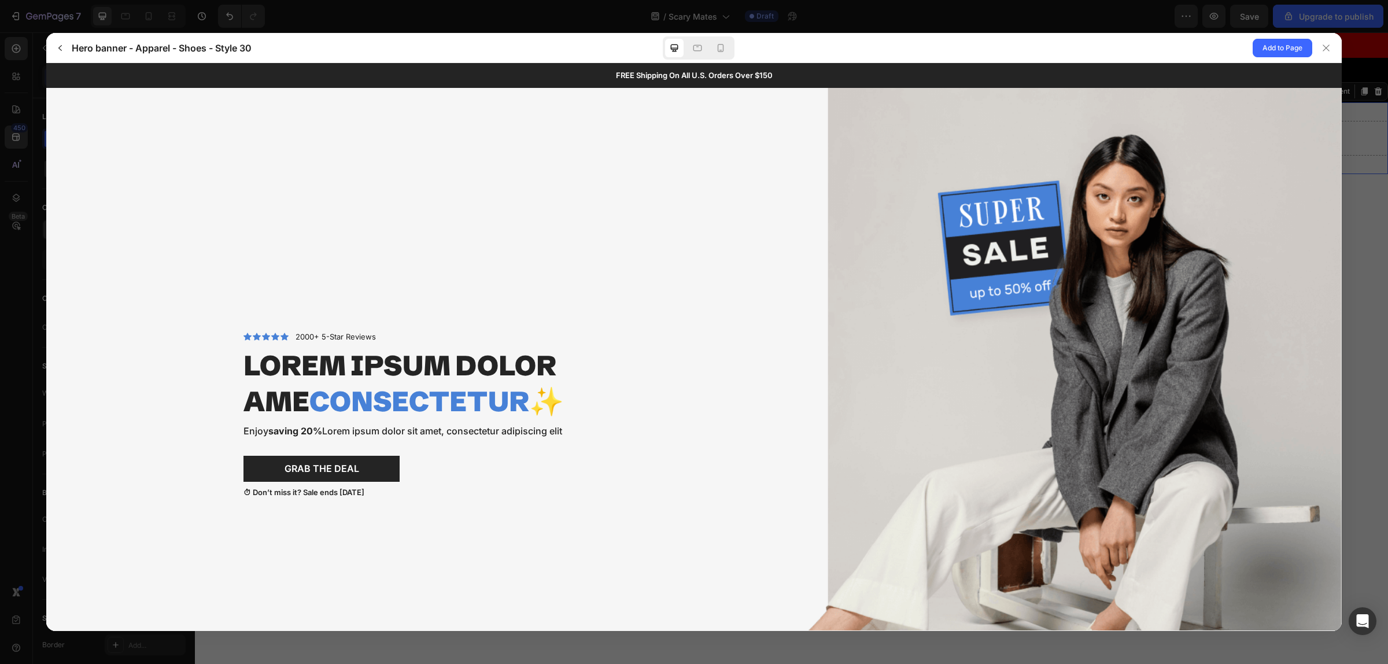
scroll to position [0, 0]
click at [1288, 48] on span "Add to Page" at bounding box center [1282, 48] width 40 height 14
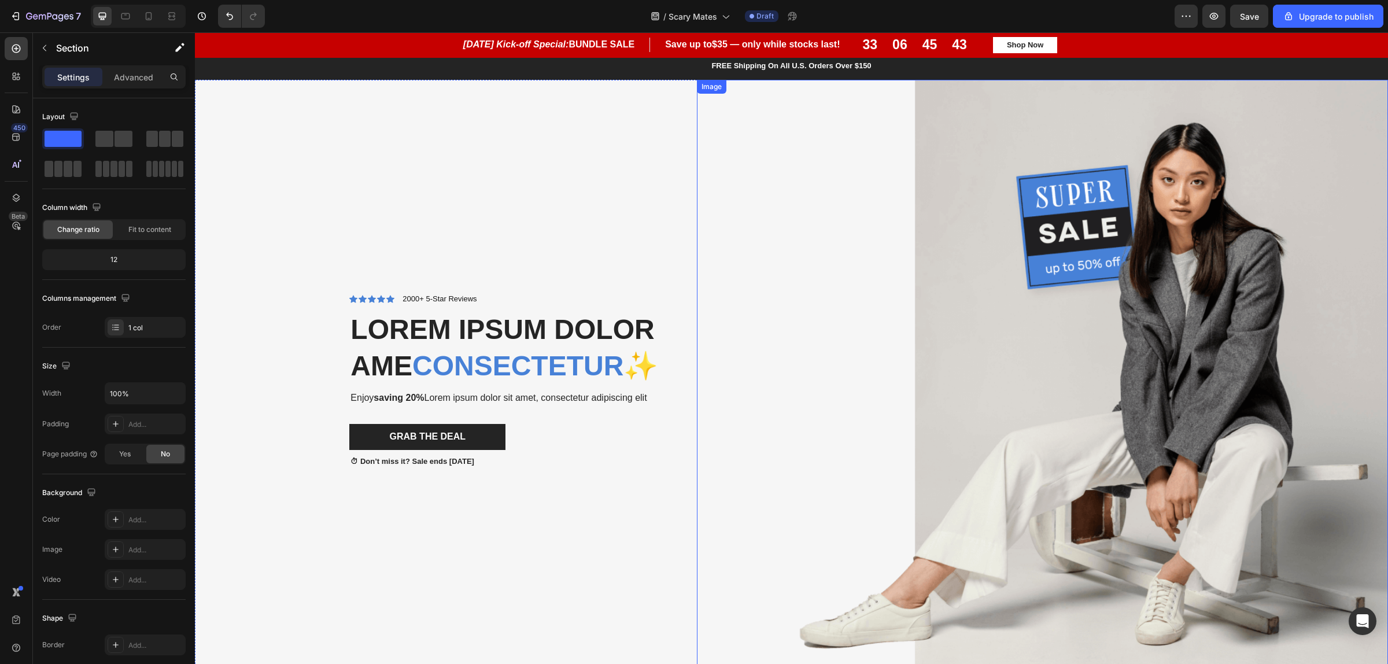
scroll to position [3565, 0]
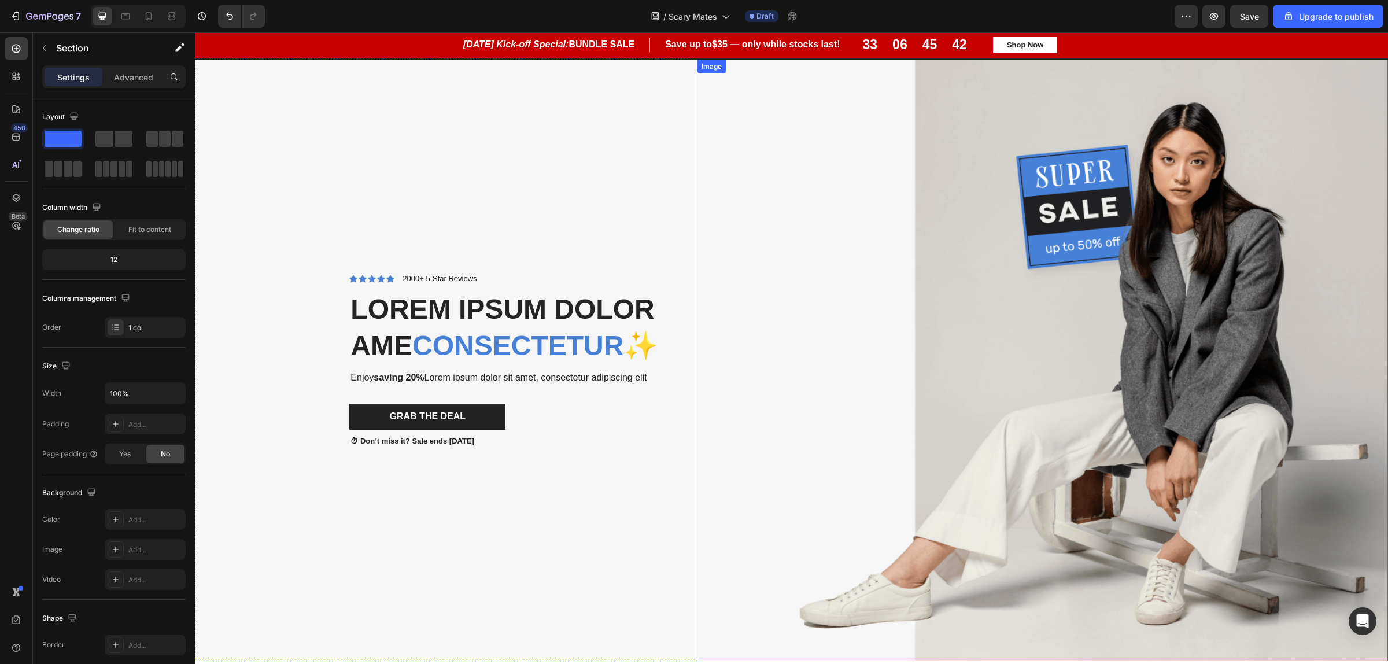
click at [1054, 457] on img at bounding box center [1042, 360] width 691 height 601
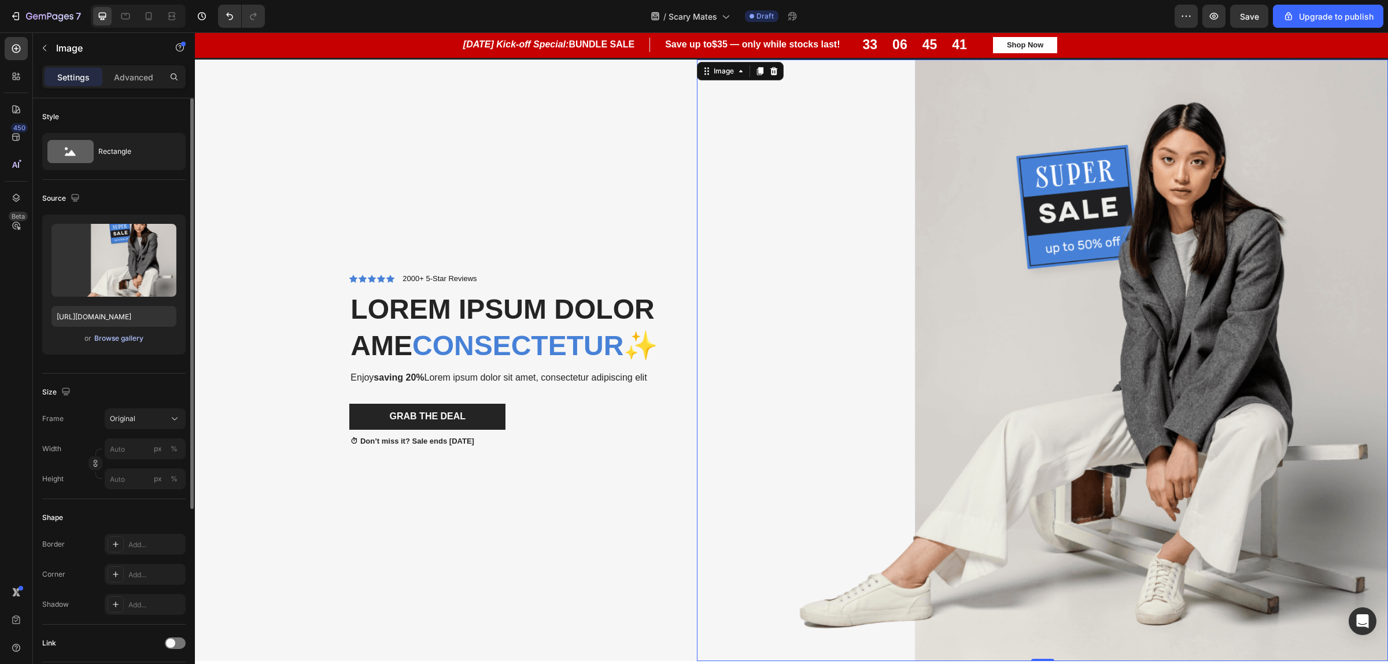
click at [114, 335] on div "Browse gallery" at bounding box center [118, 338] width 49 height 10
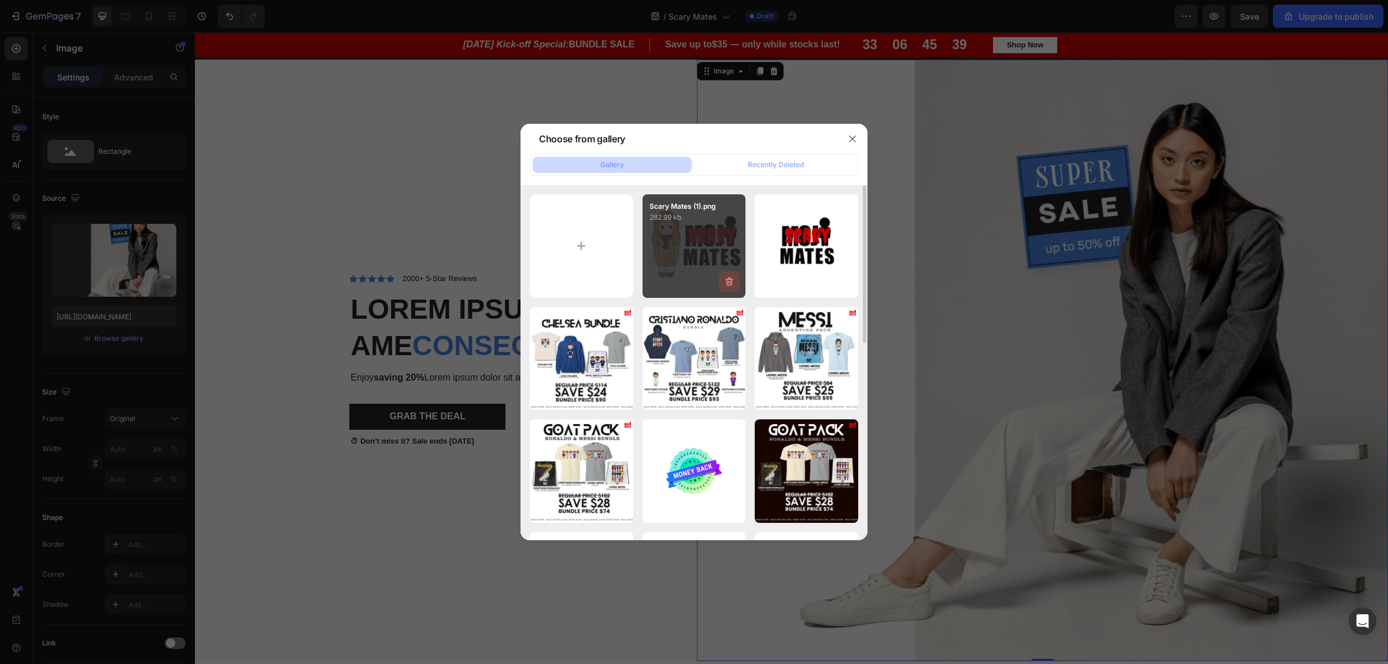
click at [721, 276] on button "button" at bounding box center [729, 281] width 21 height 21
click at [719, 242] on div "Delete Image? 282.99 kb Cancel Delete" at bounding box center [694, 246] width 104 height 104
click at [664, 247] on div "Delete Image? 282.99 kb Cancel Delete" at bounding box center [694, 246] width 104 height 104
click at [723, 208] on div "Delete Image?" at bounding box center [697, 207] width 97 height 12
type input "[URL][DOMAIN_NAME]"
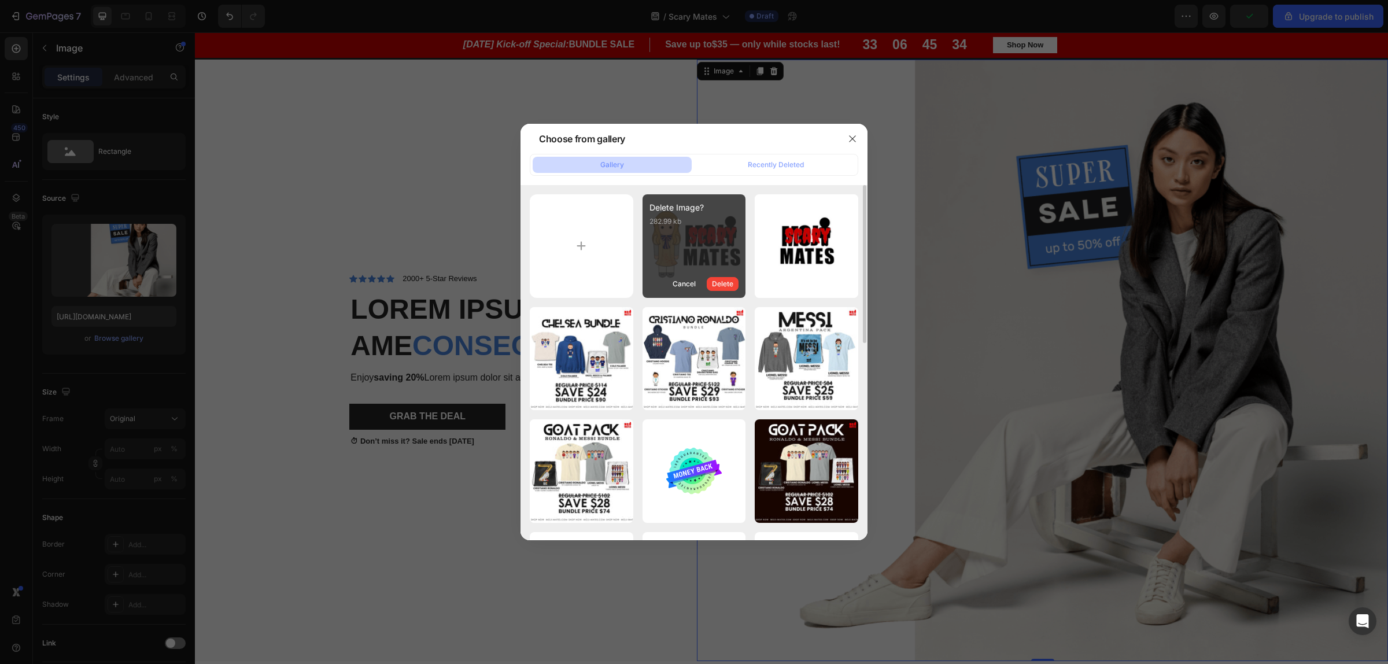
click at [705, 227] on div "Delete Image? 282.99 kb Cancel Delete" at bounding box center [694, 246] width 104 height 104
click at [854, 147] on button "button" at bounding box center [852, 139] width 19 height 19
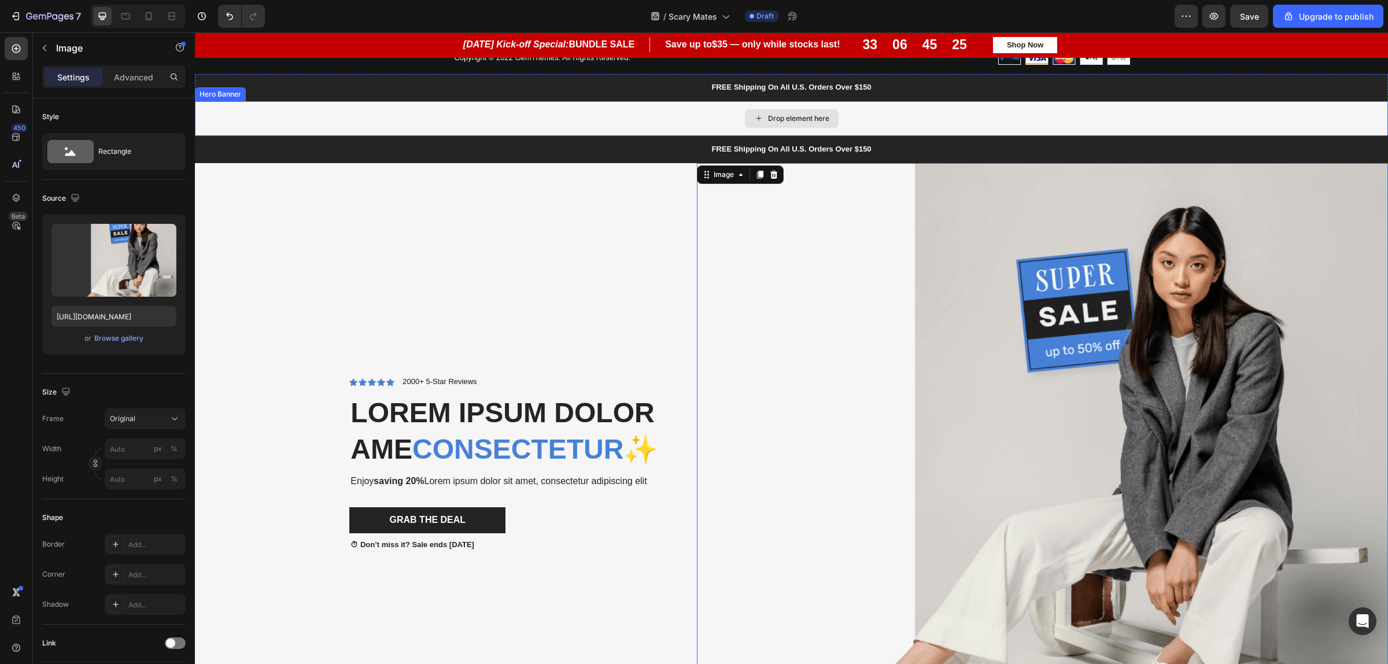
scroll to position [3334, 0]
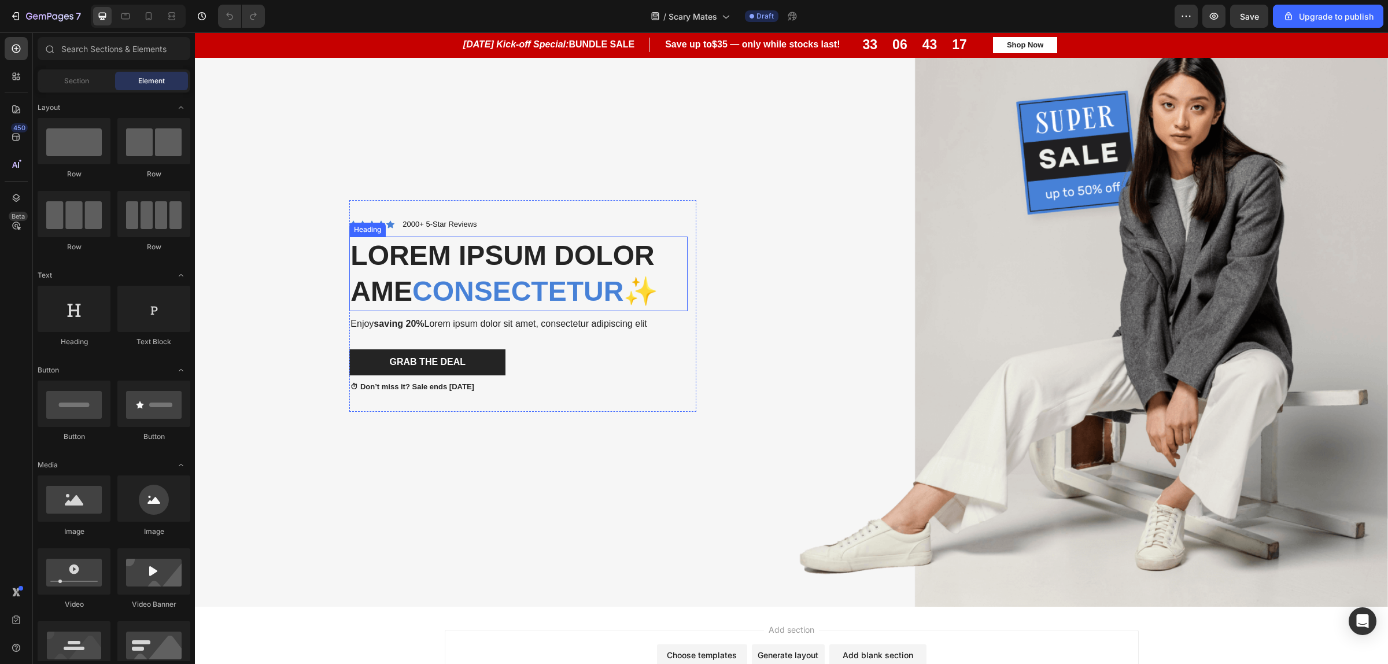
scroll to position [3393, 0]
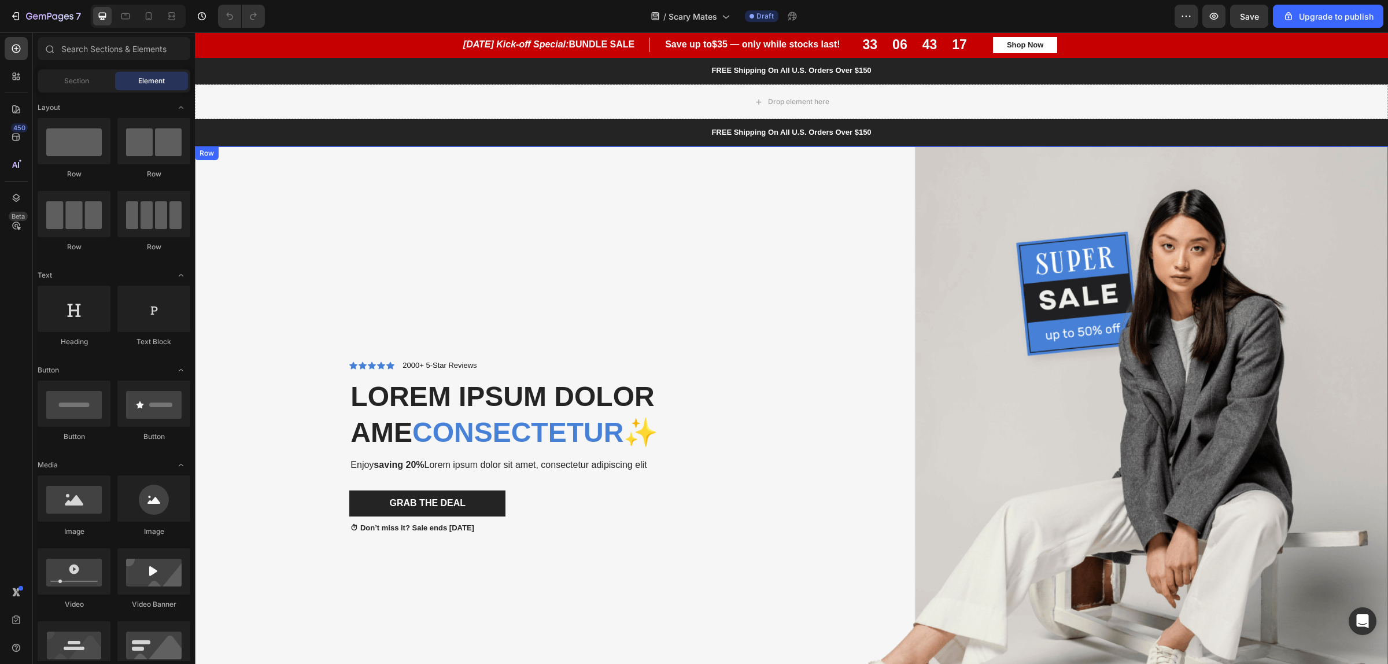
click at [264, 298] on div "Icon Icon Icon Icon Icon Icon List 2000+ 5-Star Reviews Text Block Row Lorem ip…" at bounding box center [450, 446] width 493 height 601
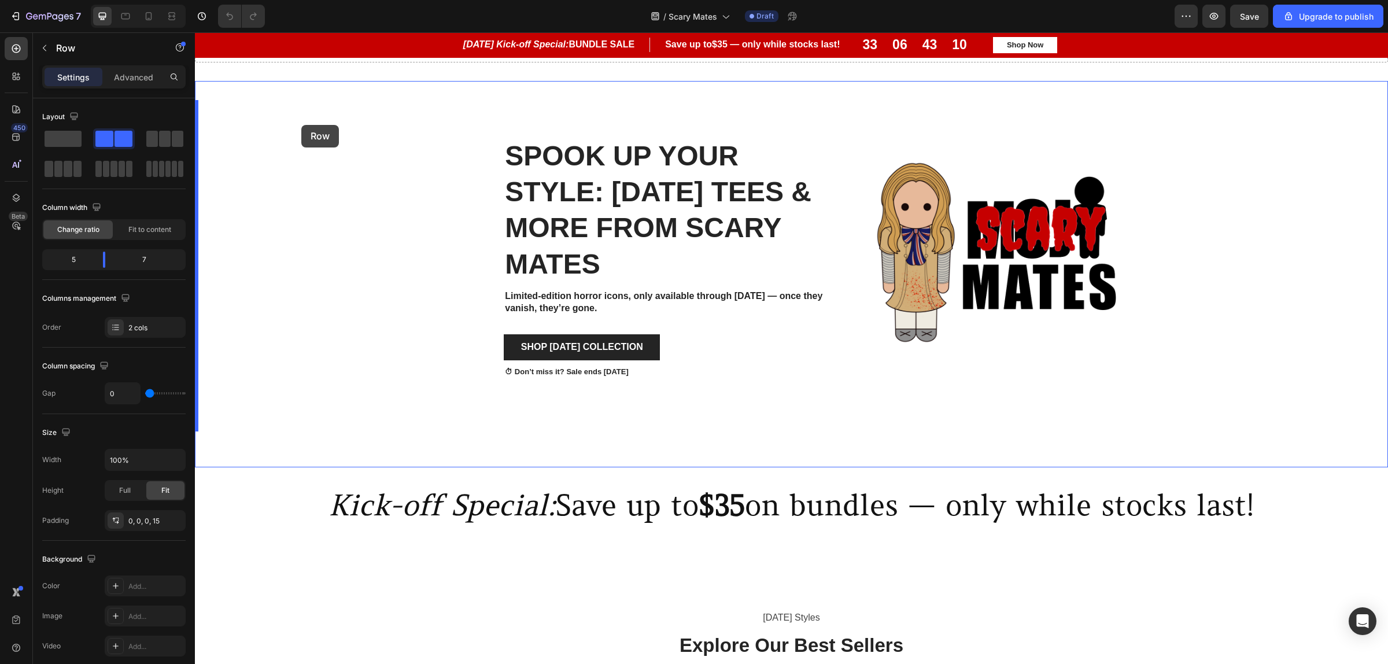
scroll to position [818, 0]
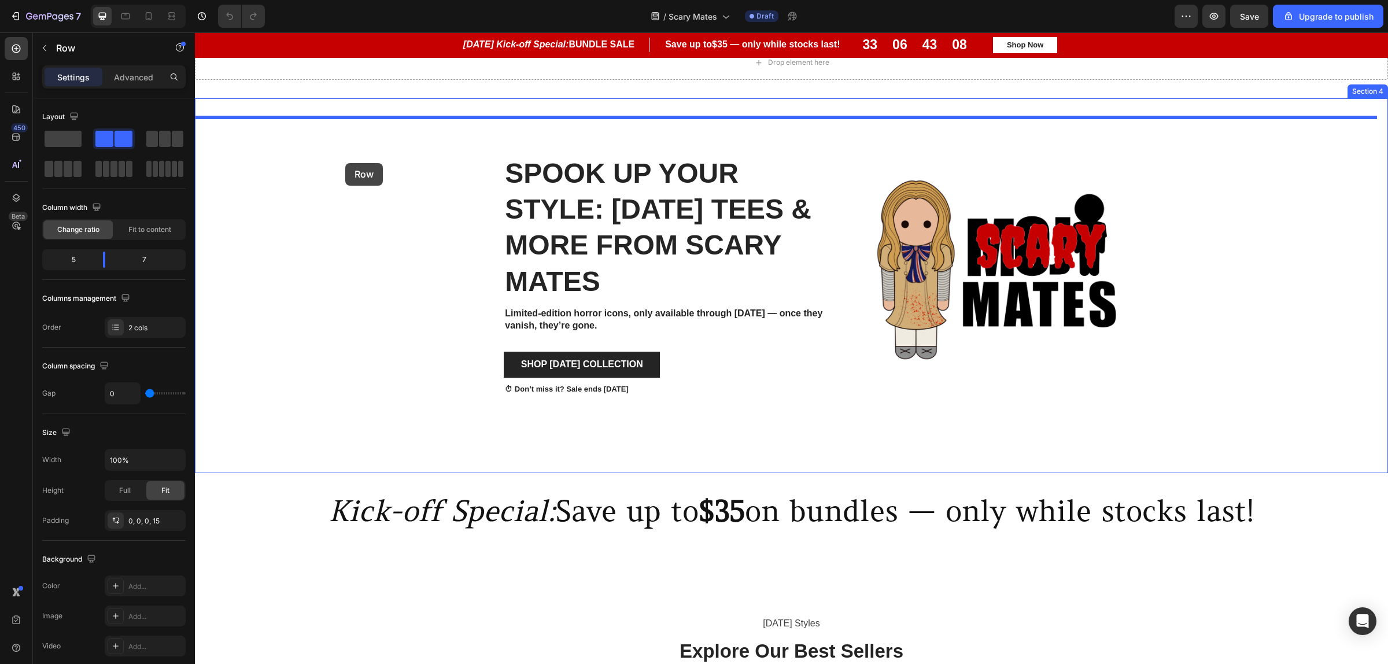
drag, startPoint x: 221, startPoint y: 162, endPoint x: 345, endPoint y: 163, distance: 124.3
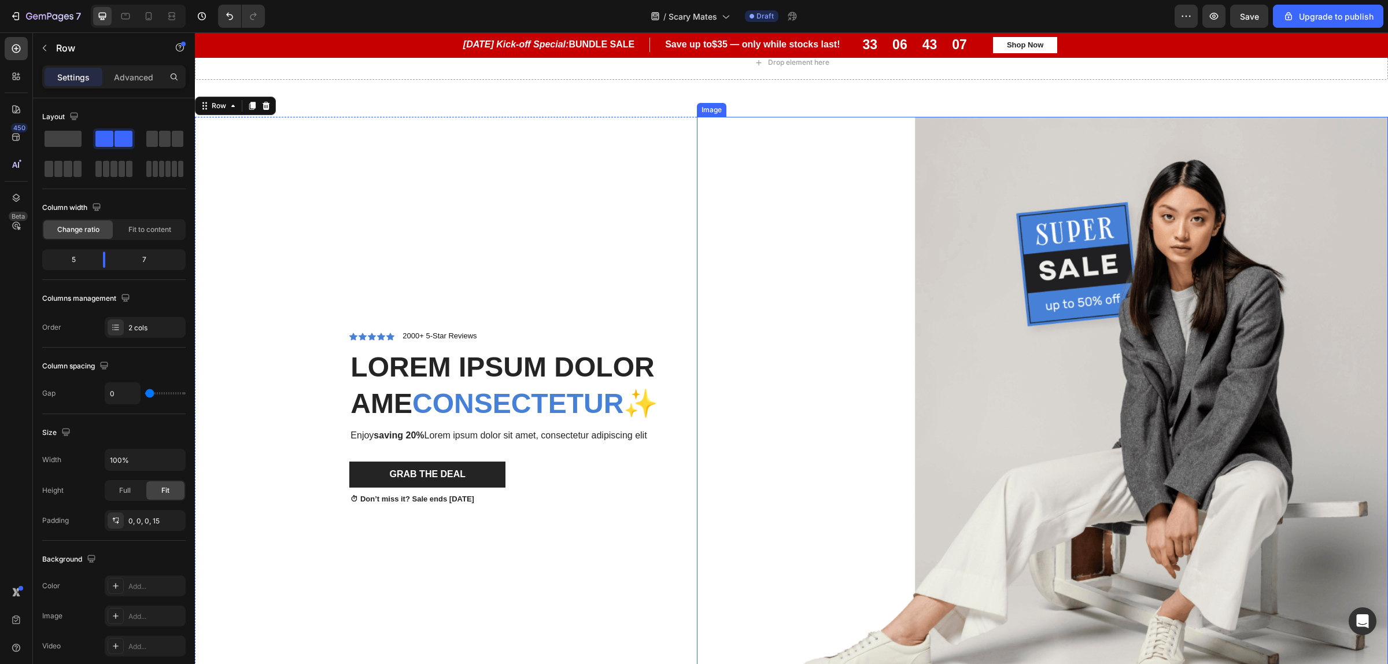
click at [1059, 342] on img at bounding box center [1042, 417] width 691 height 601
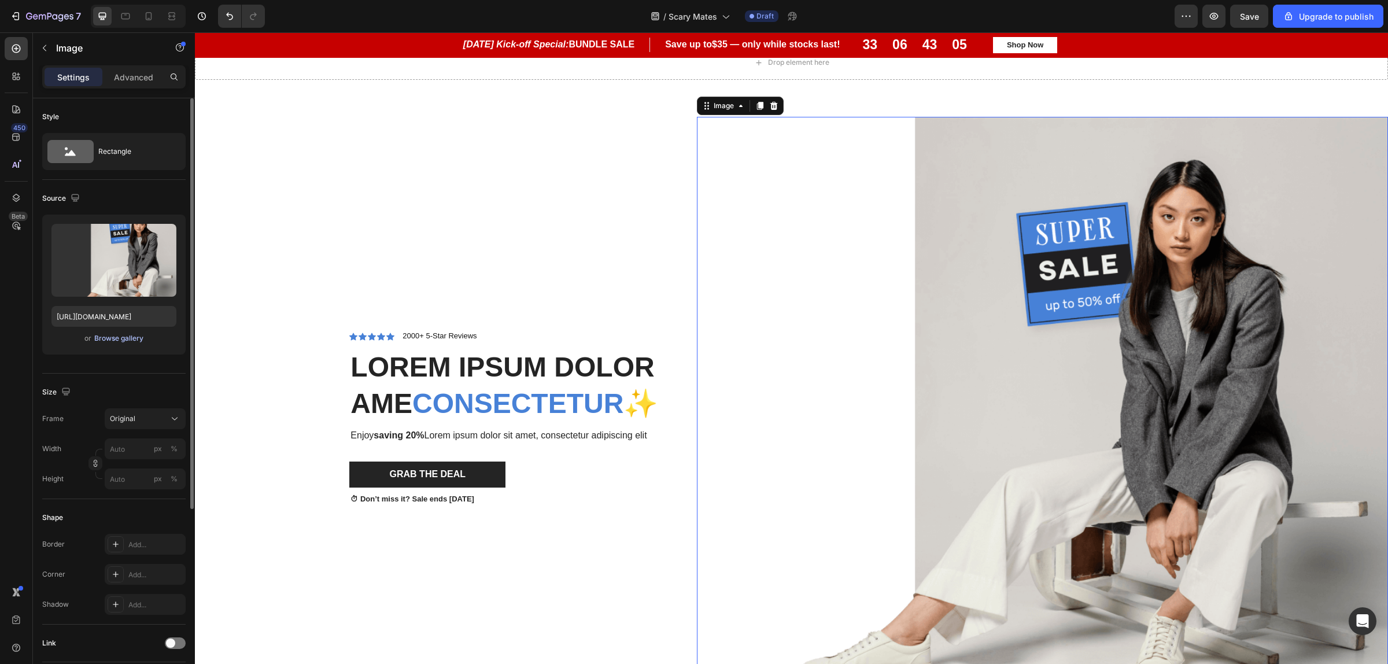
click at [123, 337] on div "Browse gallery" at bounding box center [118, 338] width 49 height 10
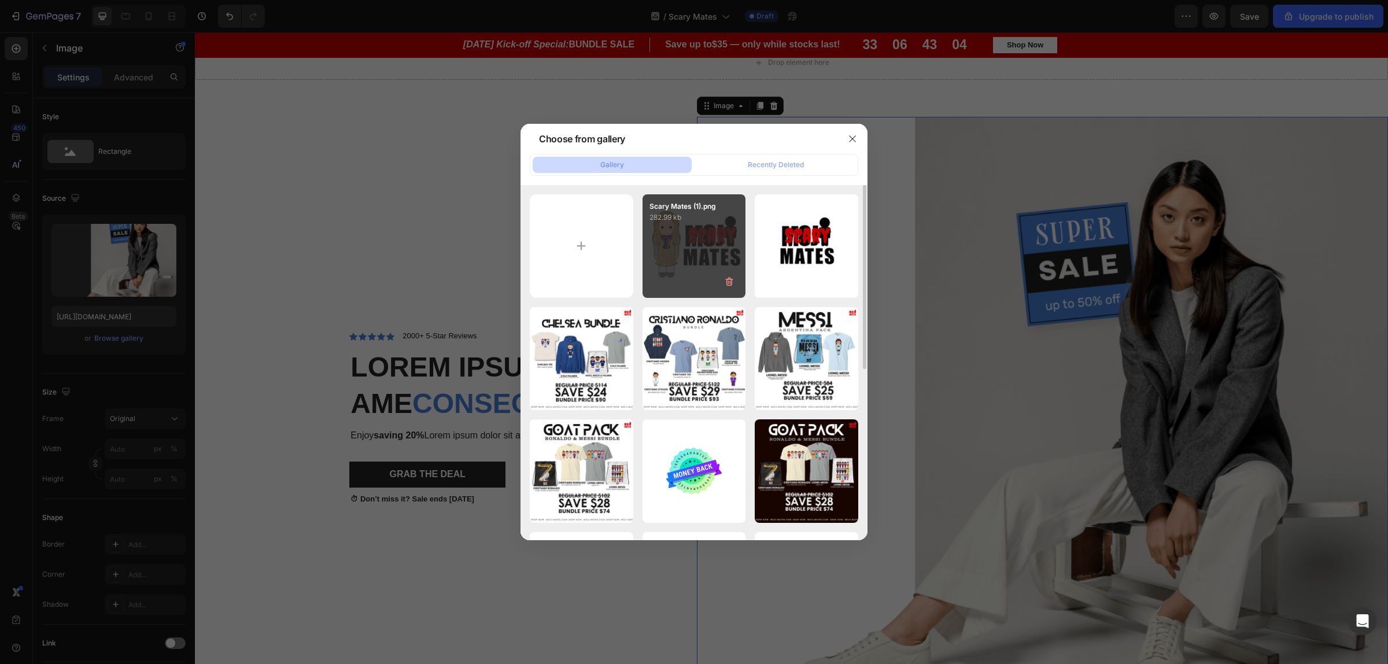
click at [689, 237] on div "[DEMOGRAPHIC_DATA] (1).png 282.99 kb" at bounding box center [694, 246] width 104 height 104
type input "[URL][DOMAIN_NAME]"
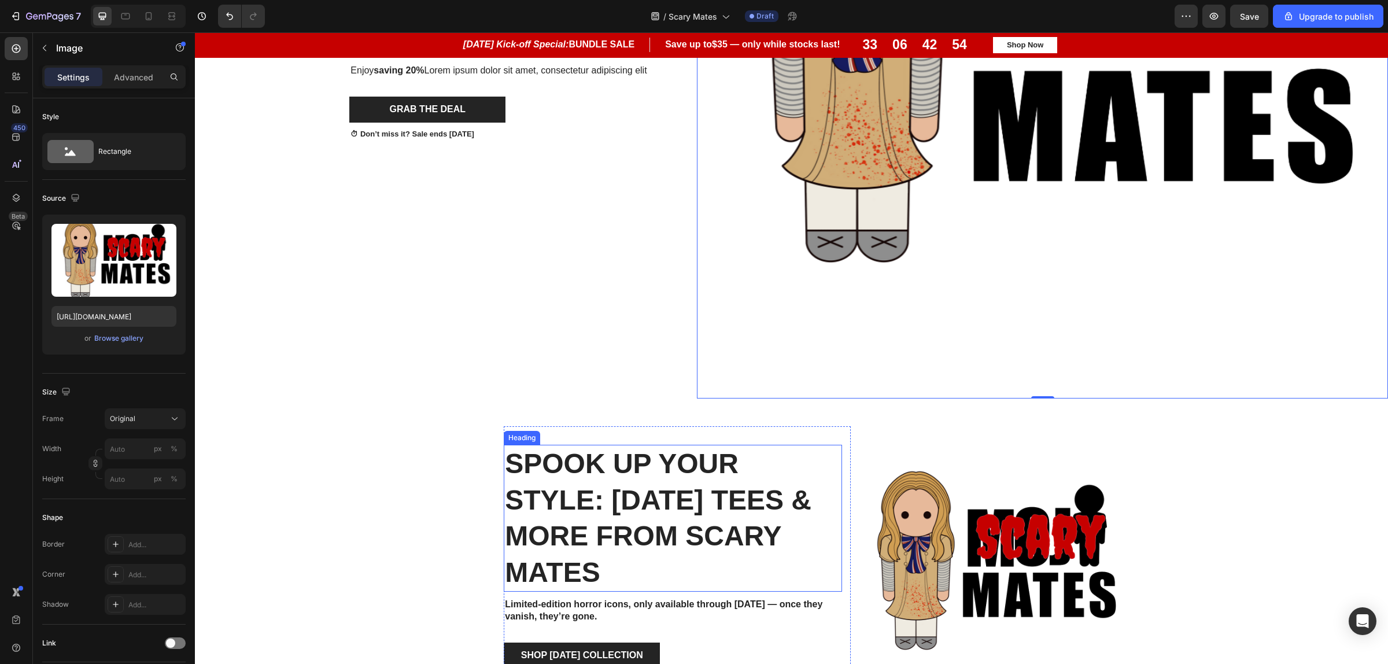
scroll to position [1252, 0]
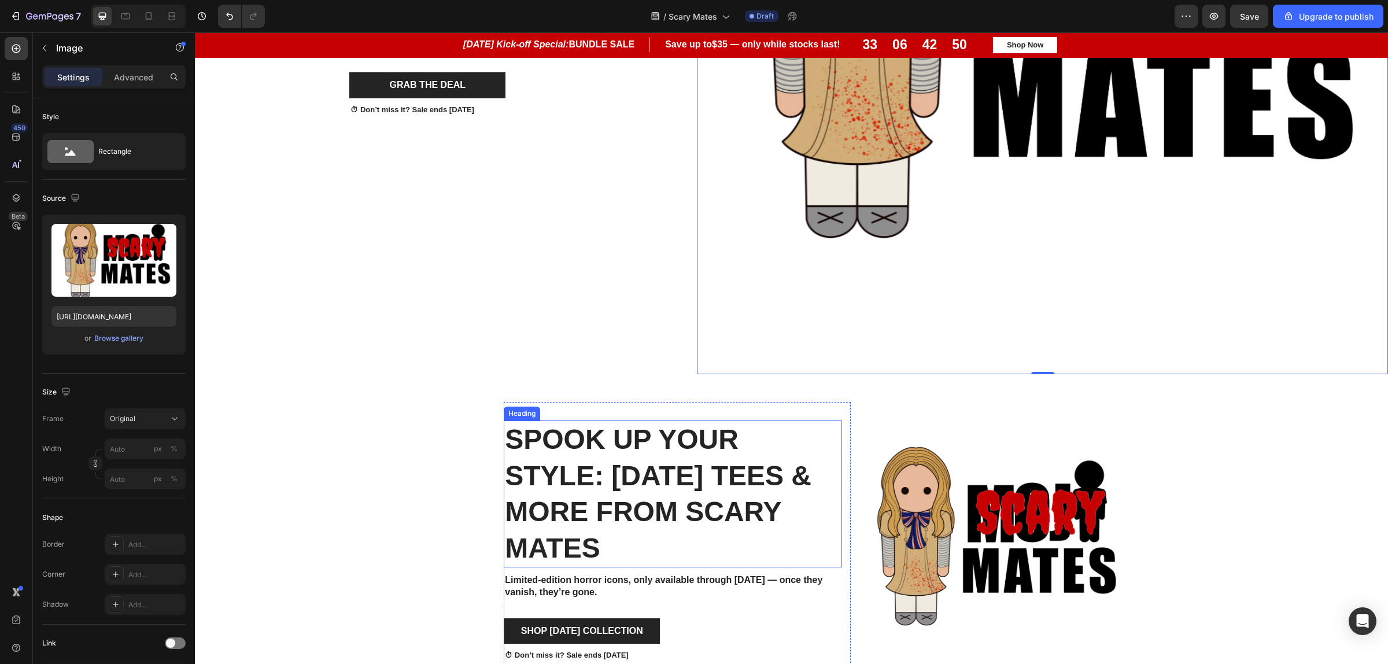
click at [701, 519] on h2 "Spook Up Your Style: [DATE] Tees & More from scary Mates" at bounding box center [673, 493] width 338 height 147
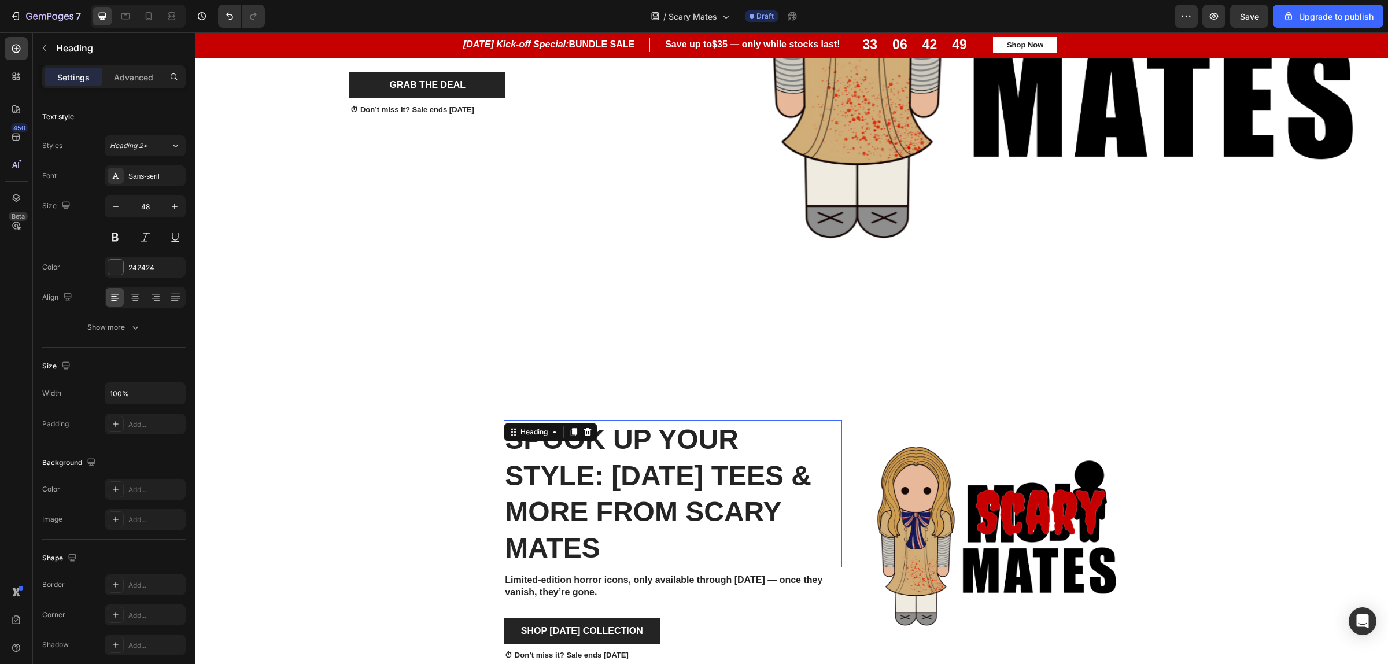
click at [701, 519] on h2 "Spook Up Your Style: [DATE] Tees & More from scary Mates" at bounding box center [673, 493] width 338 height 147
click at [701, 519] on p "Spook Up Your Style: [DATE] Tees & More from scary Mates" at bounding box center [673, 494] width 336 height 145
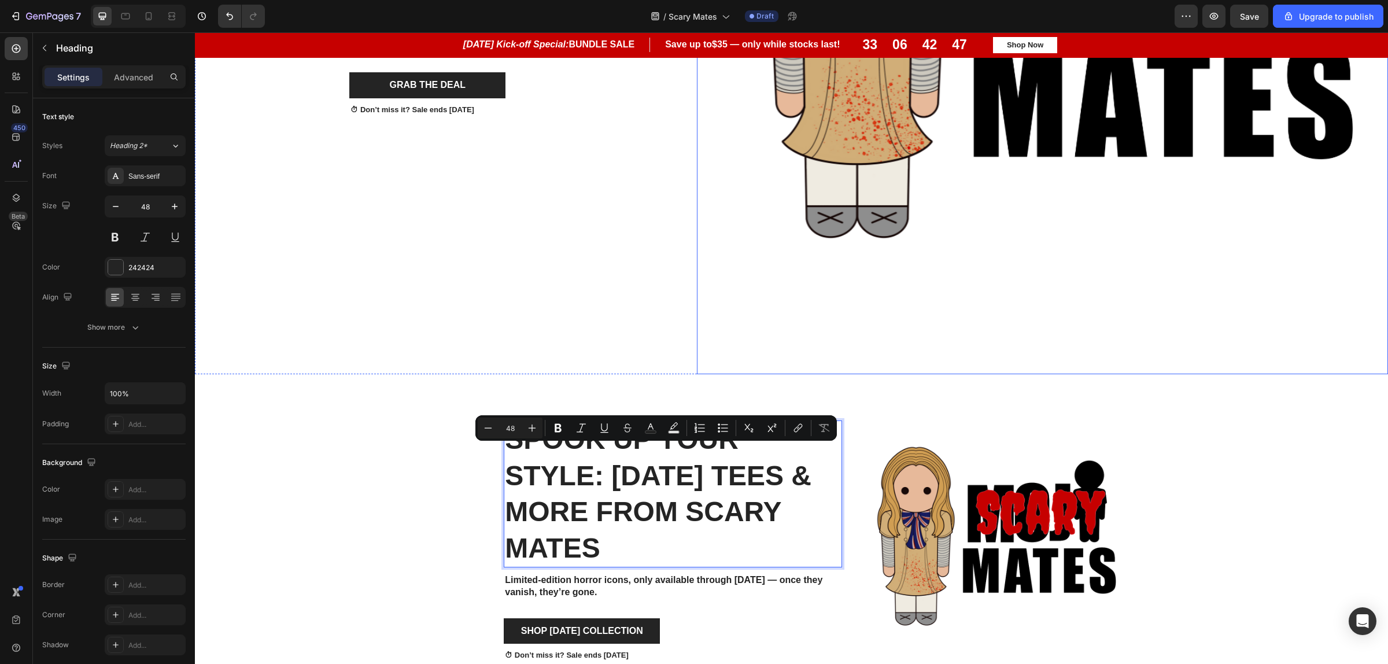
scroll to position [1035, 0]
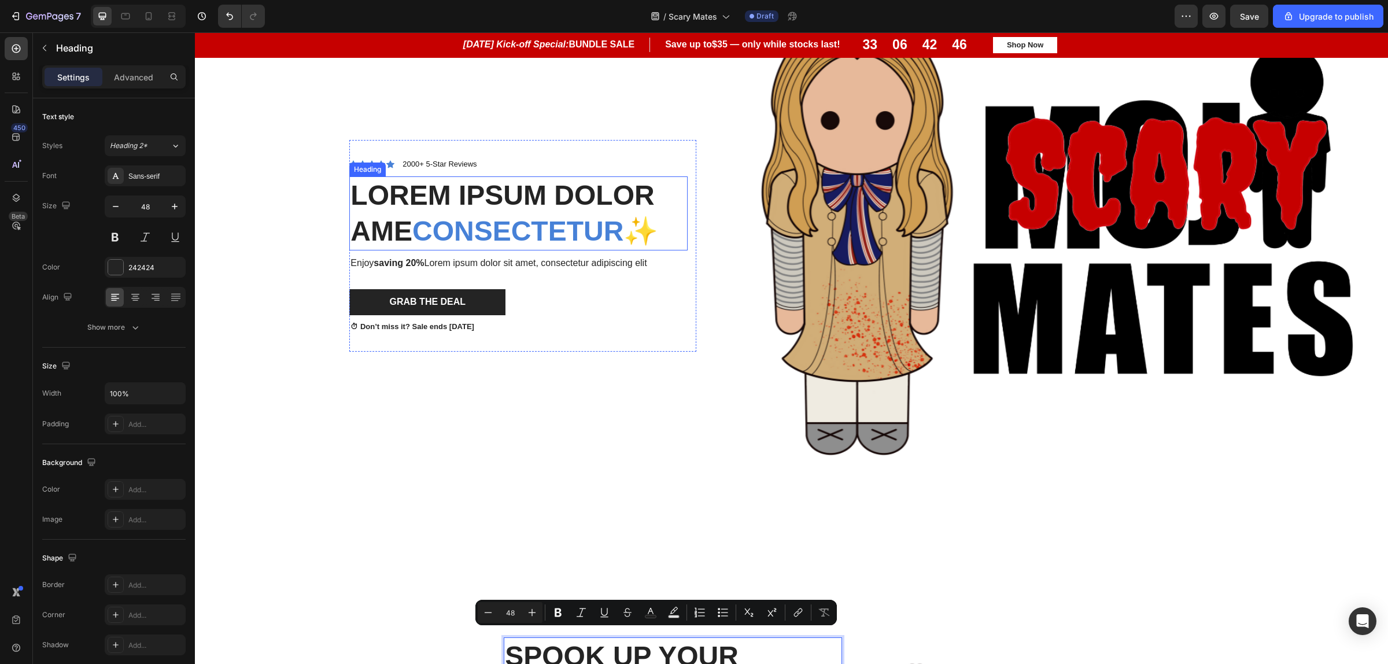
click at [438, 216] on span "consectetur" at bounding box center [517, 231] width 211 height 31
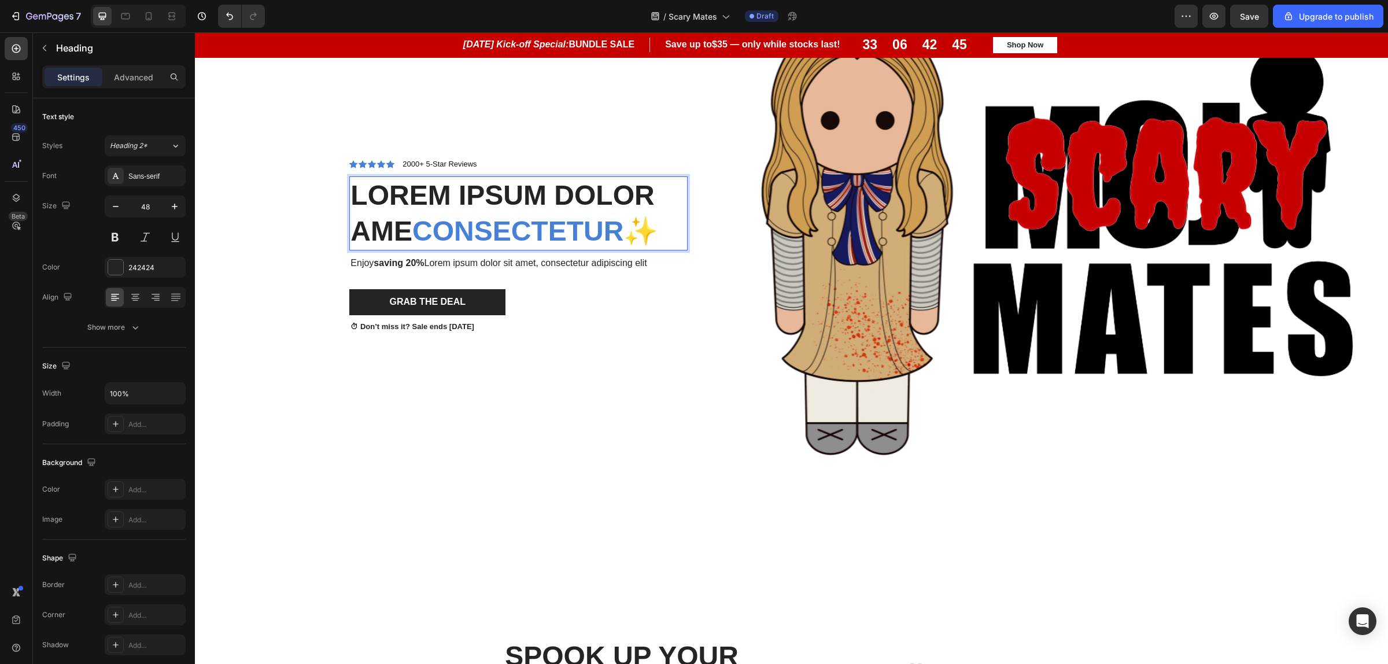
click at [412, 246] on p "Lorem ipsum dolor ame consectetur ✨" at bounding box center [518, 214] width 336 height 72
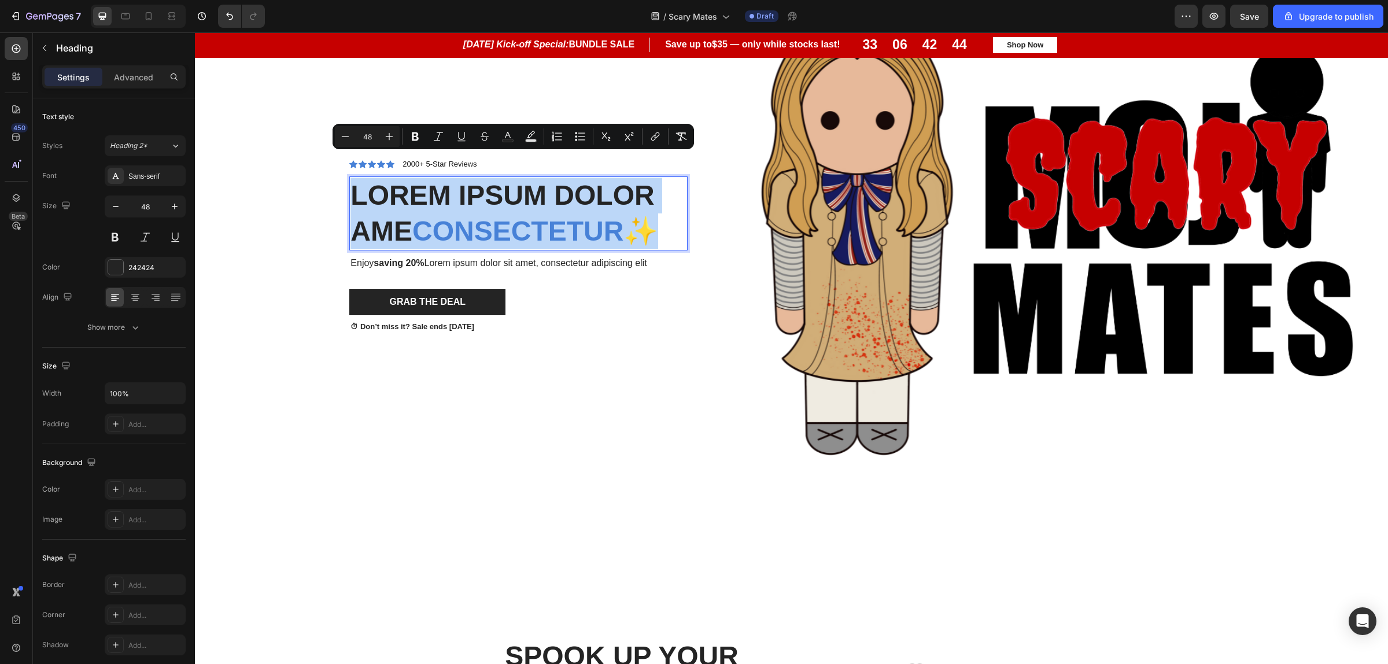
drag, startPoint x: 412, startPoint y: 246, endPoint x: 368, endPoint y: 203, distance: 61.3
click at [368, 203] on p "Lorem ipsum dolor ame consectetur ✨" at bounding box center [518, 214] width 336 height 72
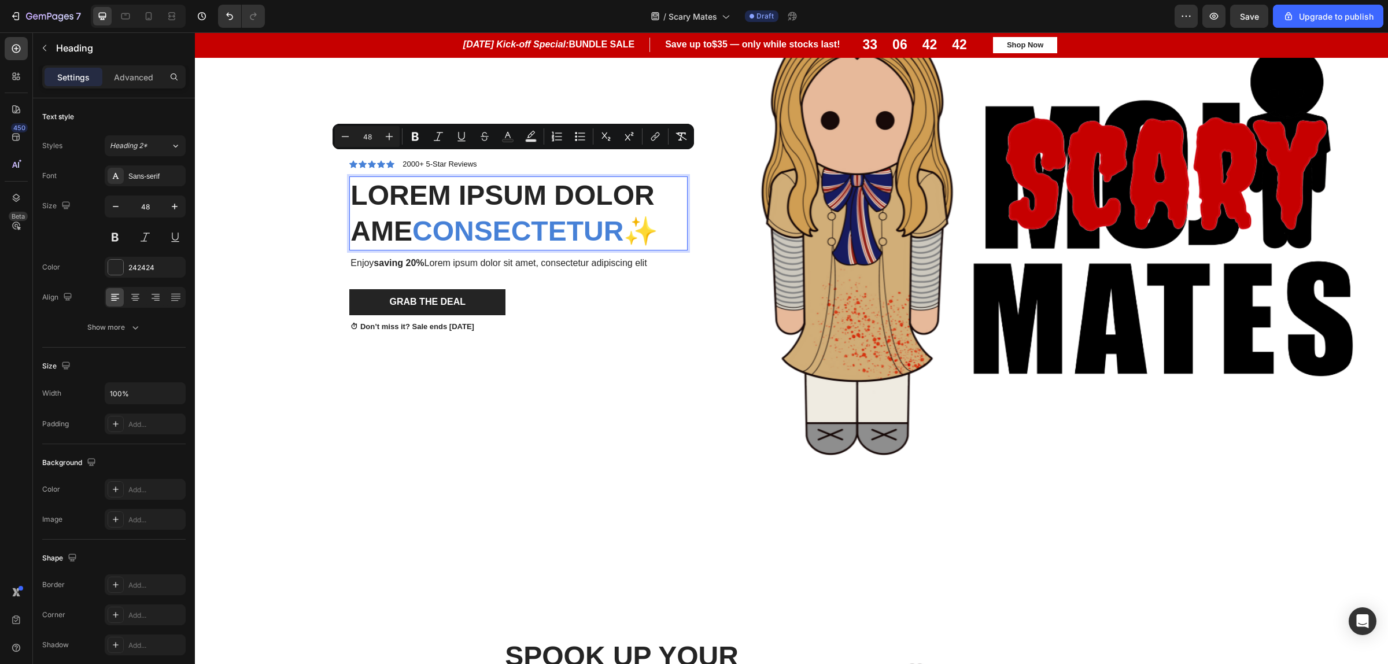
scroll to position [1017, 0]
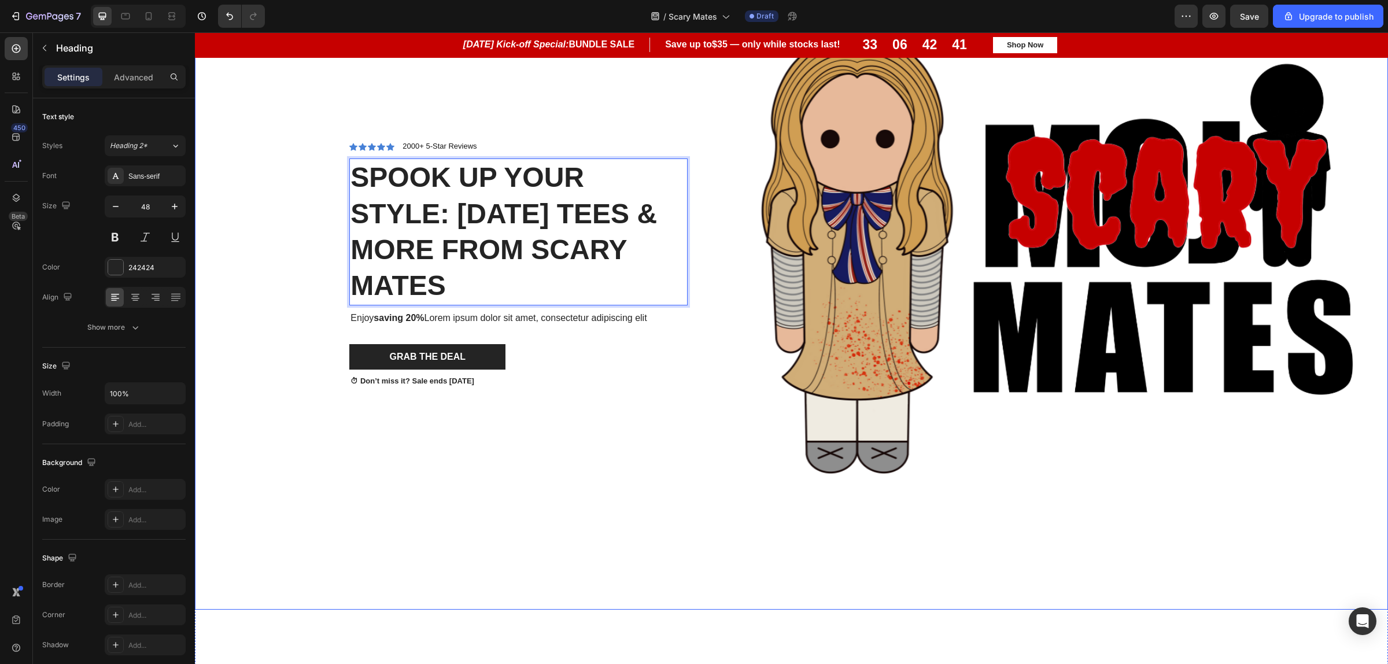
click at [550, 489] on div "Icon Icon Icon Icon Icon Icon List 2000+ 5-Star Reviews Text Block Row Spook Up…" at bounding box center [450, 263] width 493 height 691
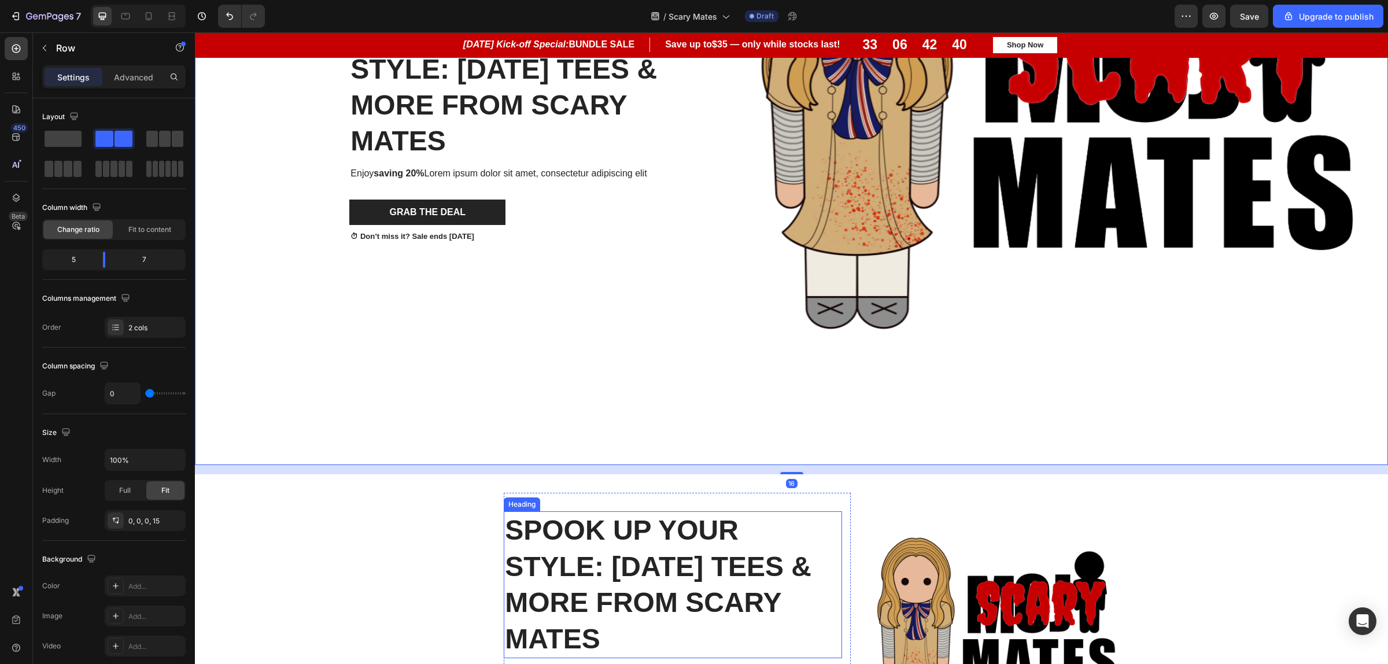
scroll to position [1378, 0]
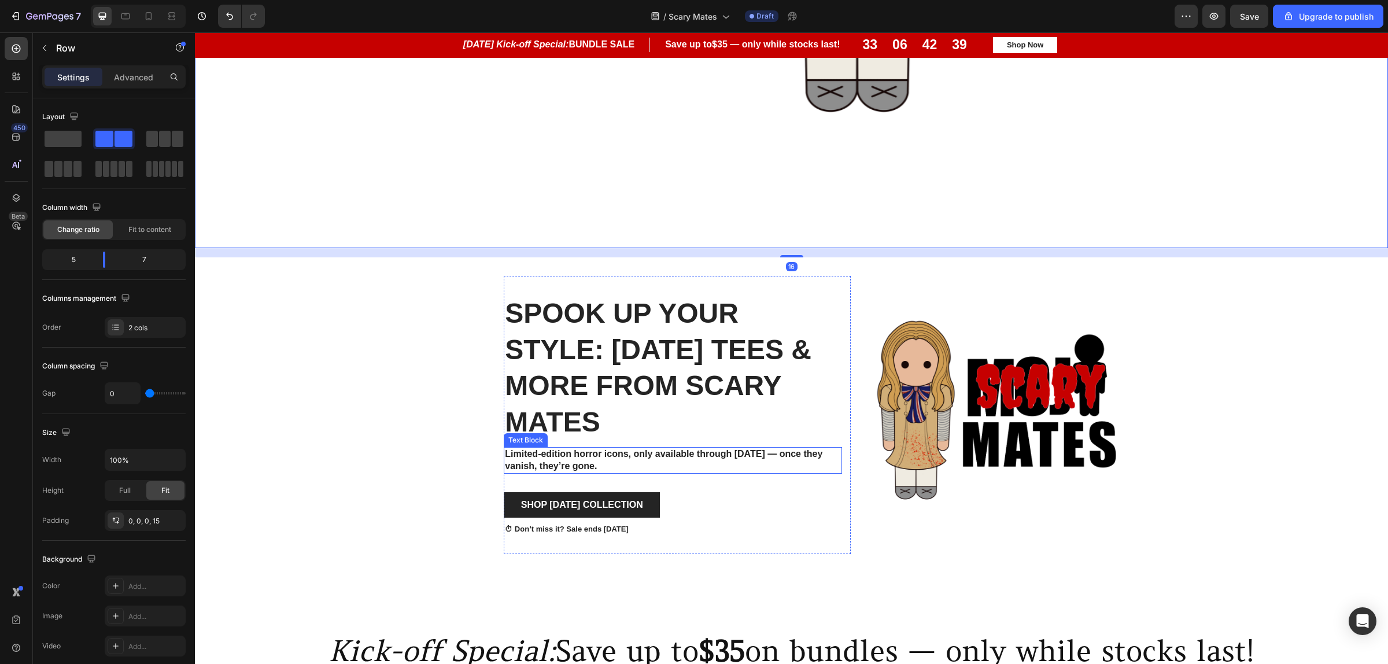
click at [563, 460] on strong "Limited-edition horror icons, only available through [DATE] — once they vanish,…" at bounding box center [663, 460] width 317 height 22
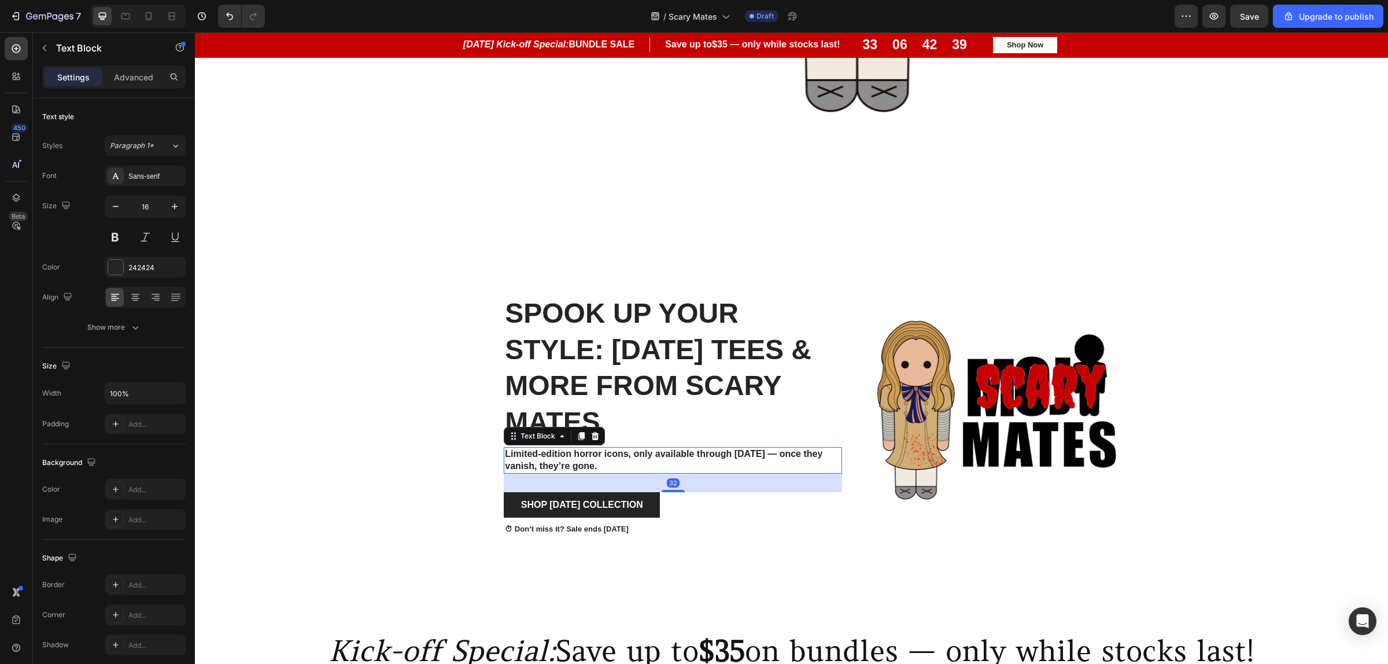
click at [563, 460] on strong "Limited-edition horror icons, only available through [DATE] — once they vanish,…" at bounding box center [663, 460] width 317 height 22
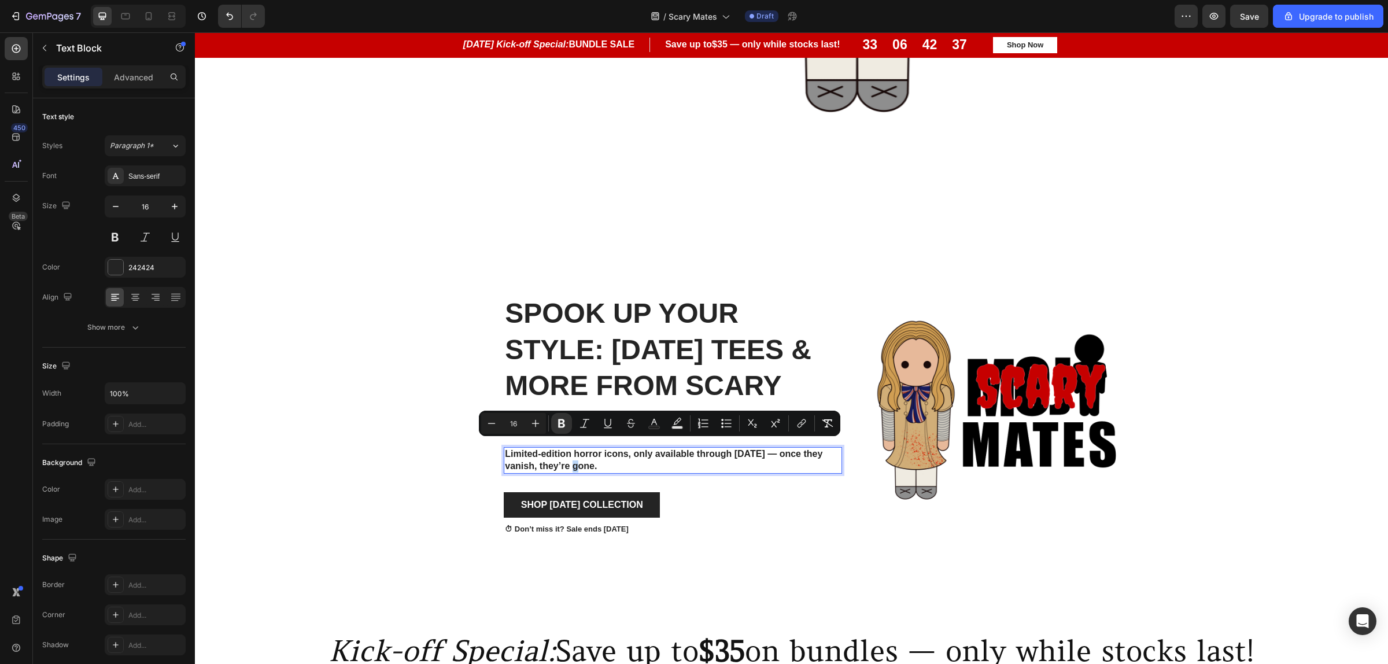
copy strong "Limited-edition horror icons, only available through [DATE] — once they vanish,…"
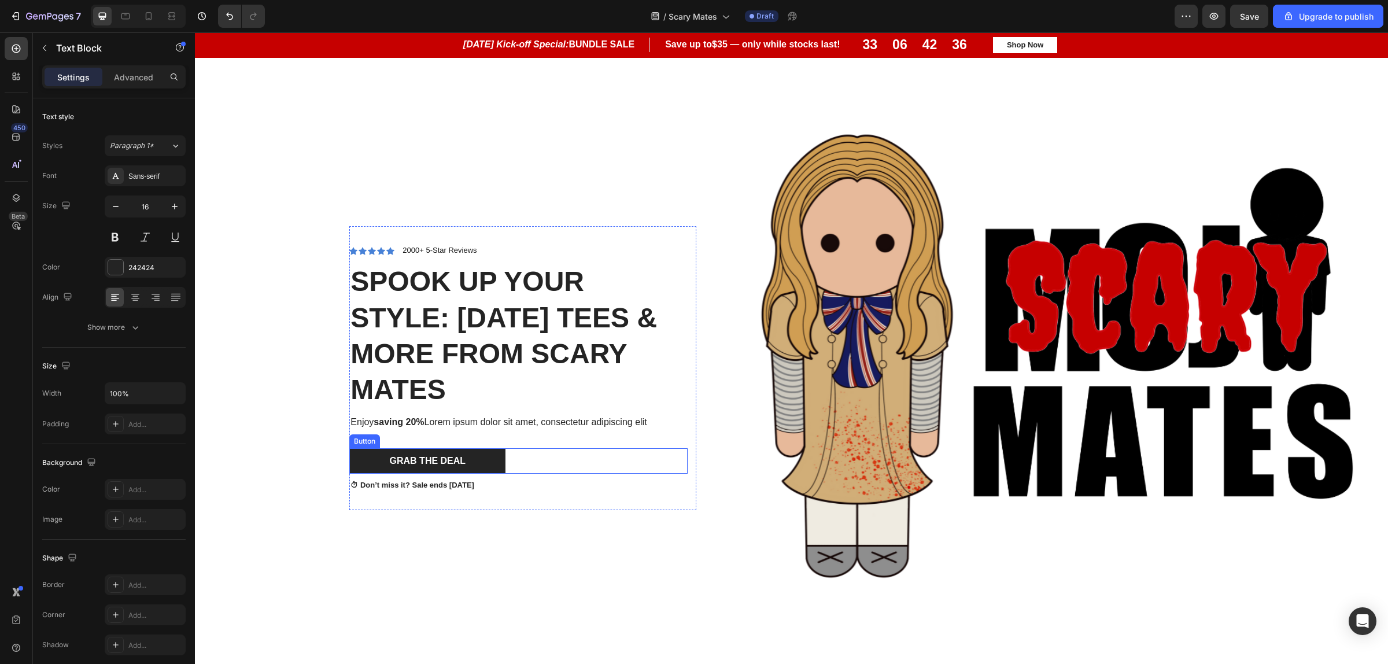
scroll to position [872, 0]
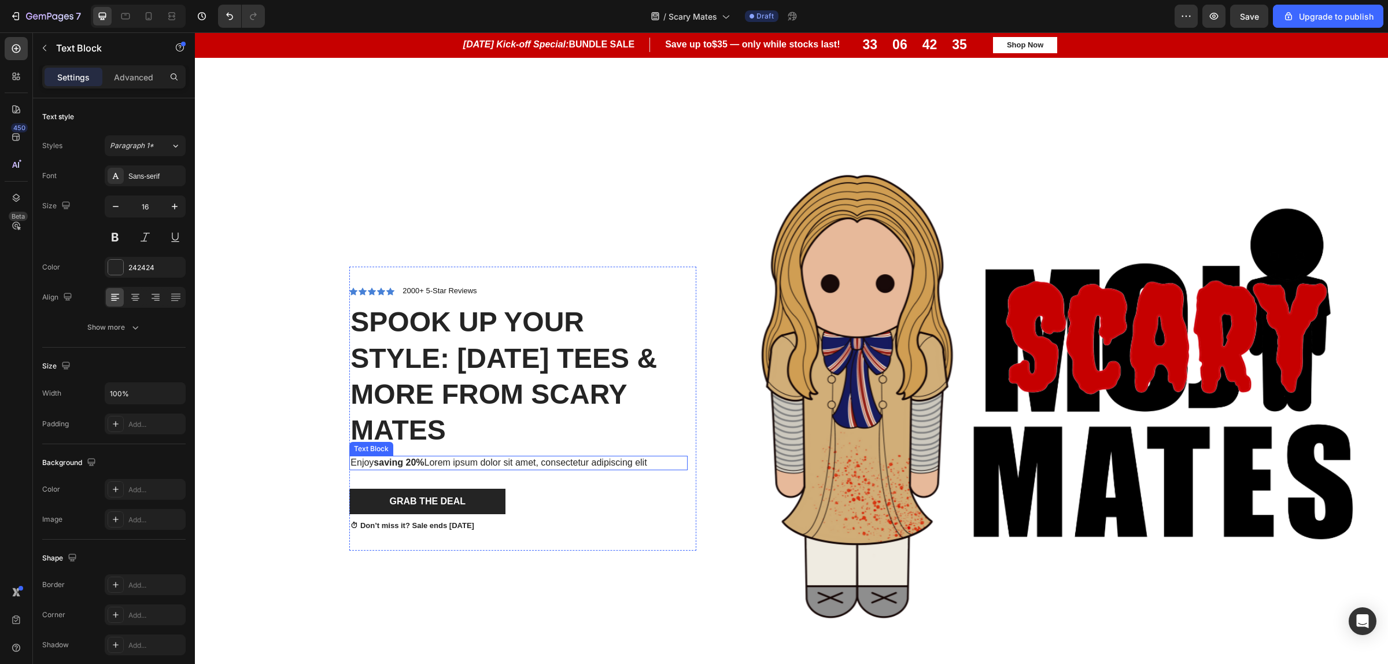
click at [446, 461] on p "Enjoy saving 20% Lorem ipsum dolor sit amet, consectetur adipiscing elit" at bounding box center [518, 463] width 336 height 12
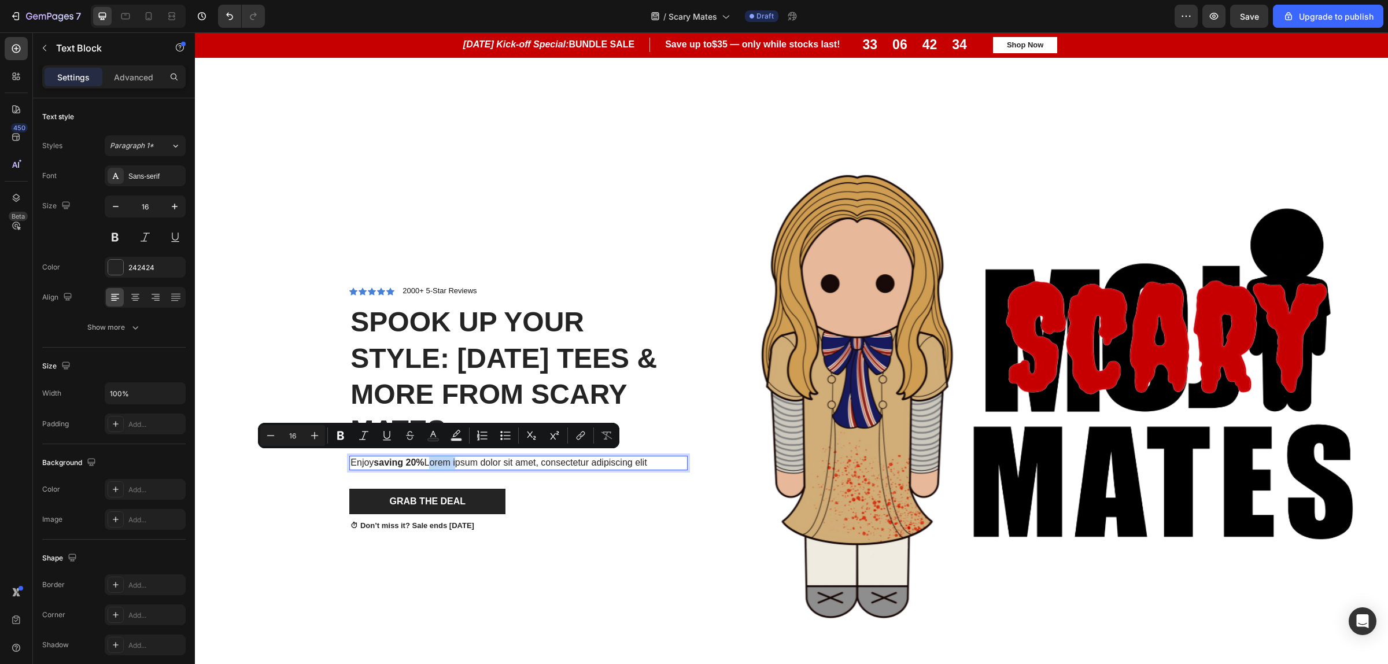
click at [446, 461] on p "Enjoy saving 20% Lorem ipsum dolor sit amet, consectetur adipiscing elit" at bounding box center [518, 463] width 336 height 12
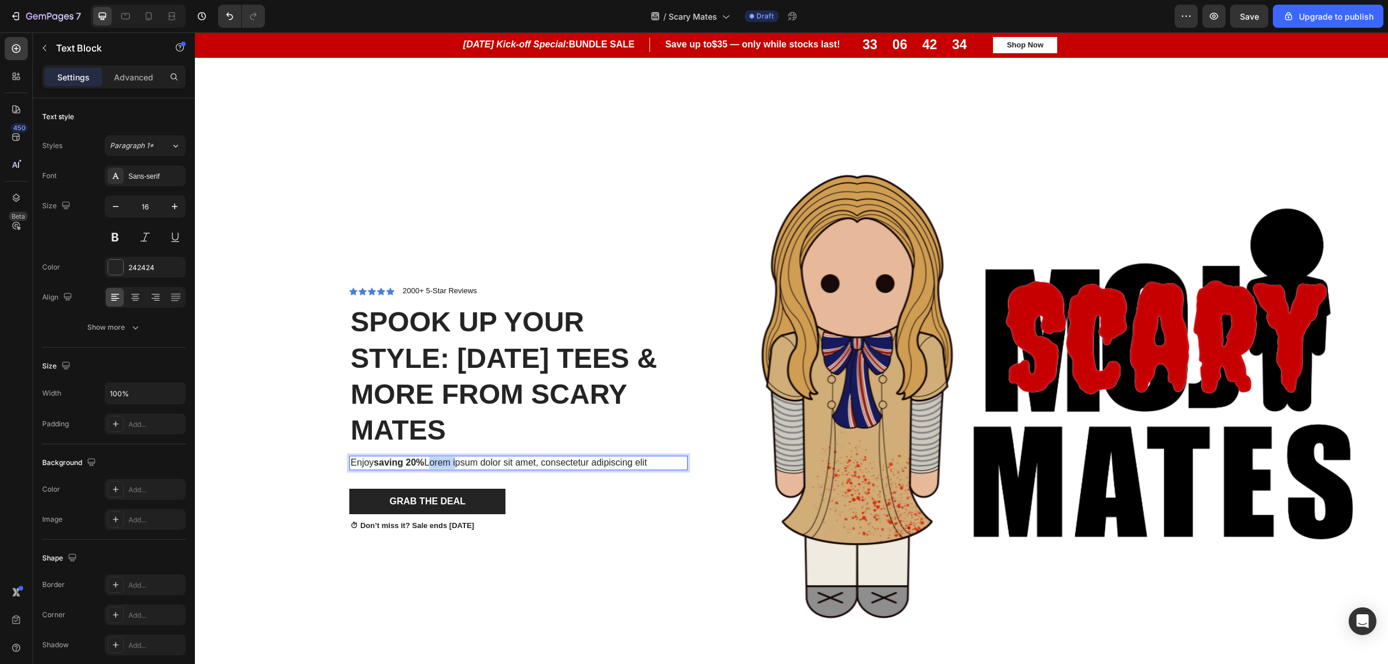
click at [446, 461] on p "Enjoy saving 20% Lorem ipsum dolor sit amet, consectetur adipiscing elit" at bounding box center [518, 463] width 336 height 12
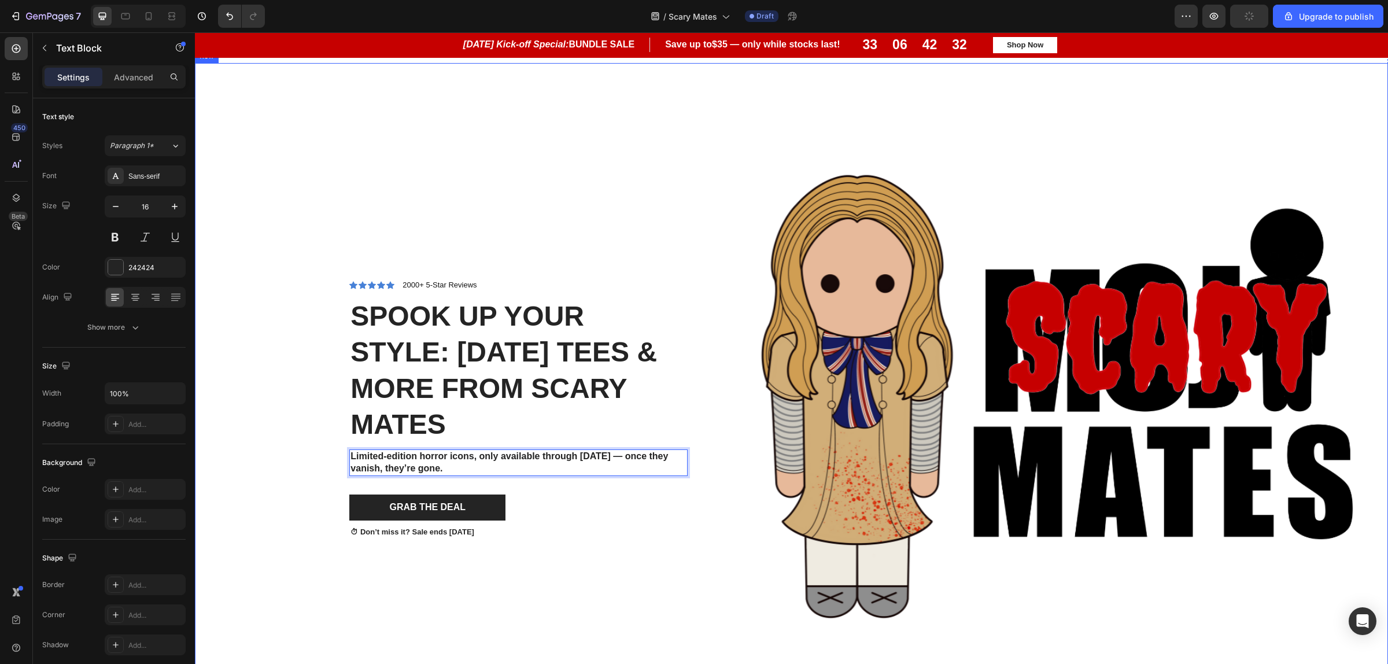
scroll to position [866, 0]
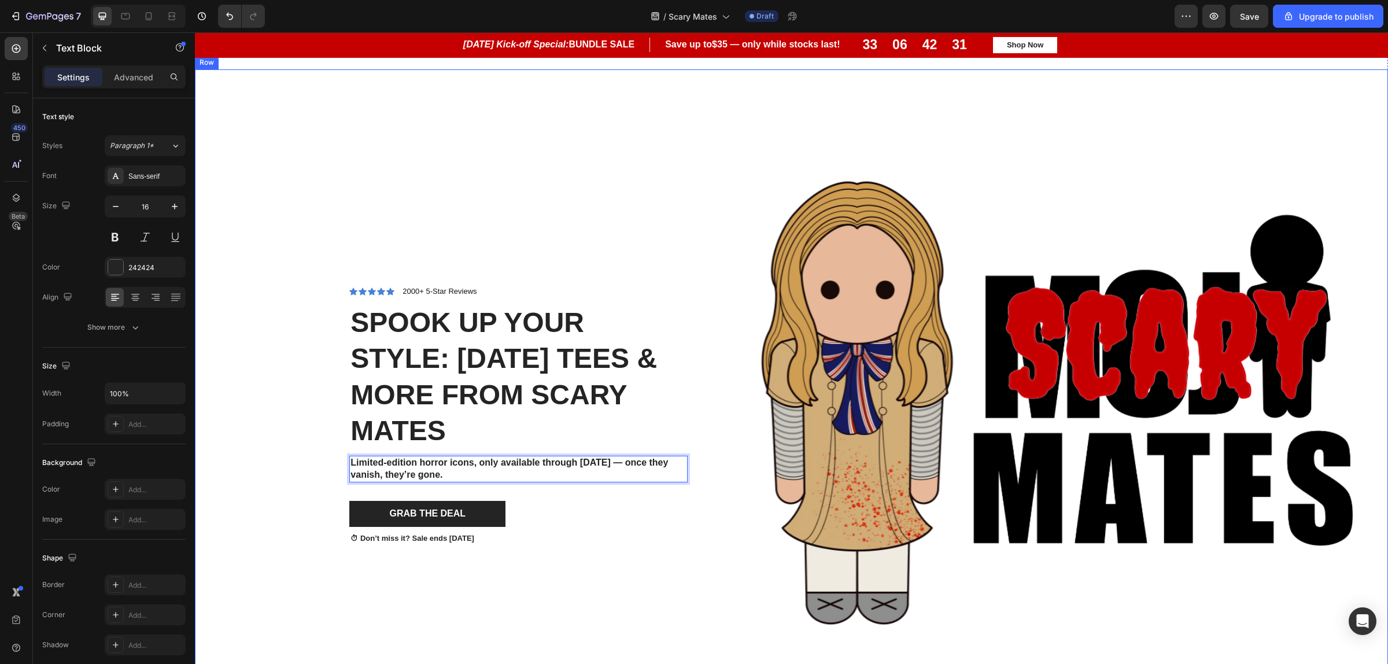
click at [372, 616] on div "Icon Icon Icon Icon Icon Icon List 2000+ 5-Star Reviews Text Block Row Spook Up…" at bounding box center [450, 414] width 493 height 691
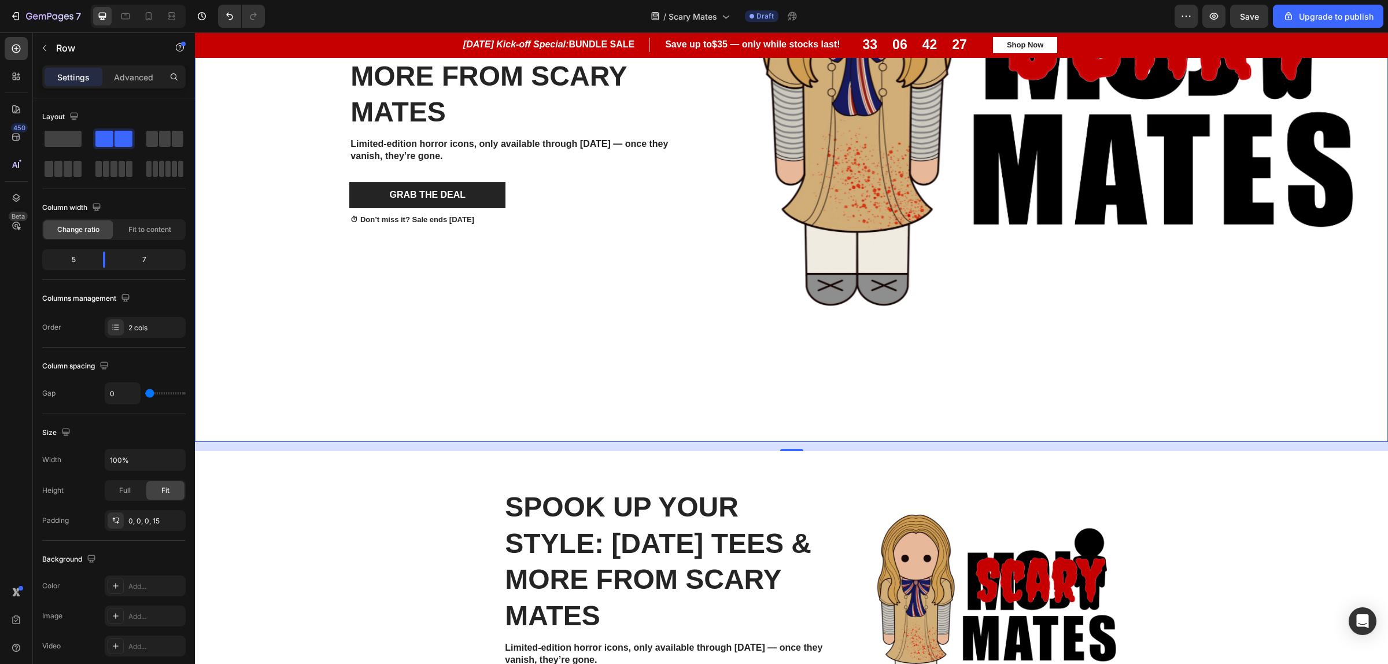
scroll to position [1372, 0]
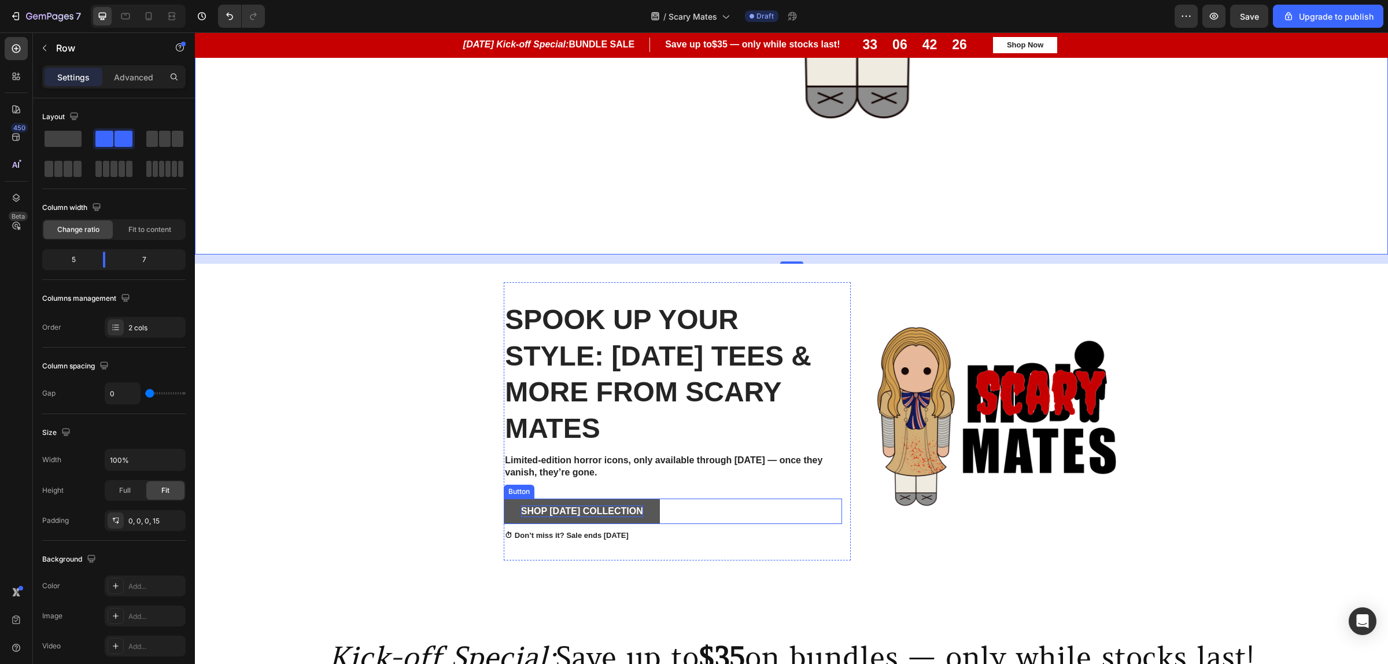
click at [588, 518] on p "Shop [DATE] Collection" at bounding box center [582, 511] width 122 height 12
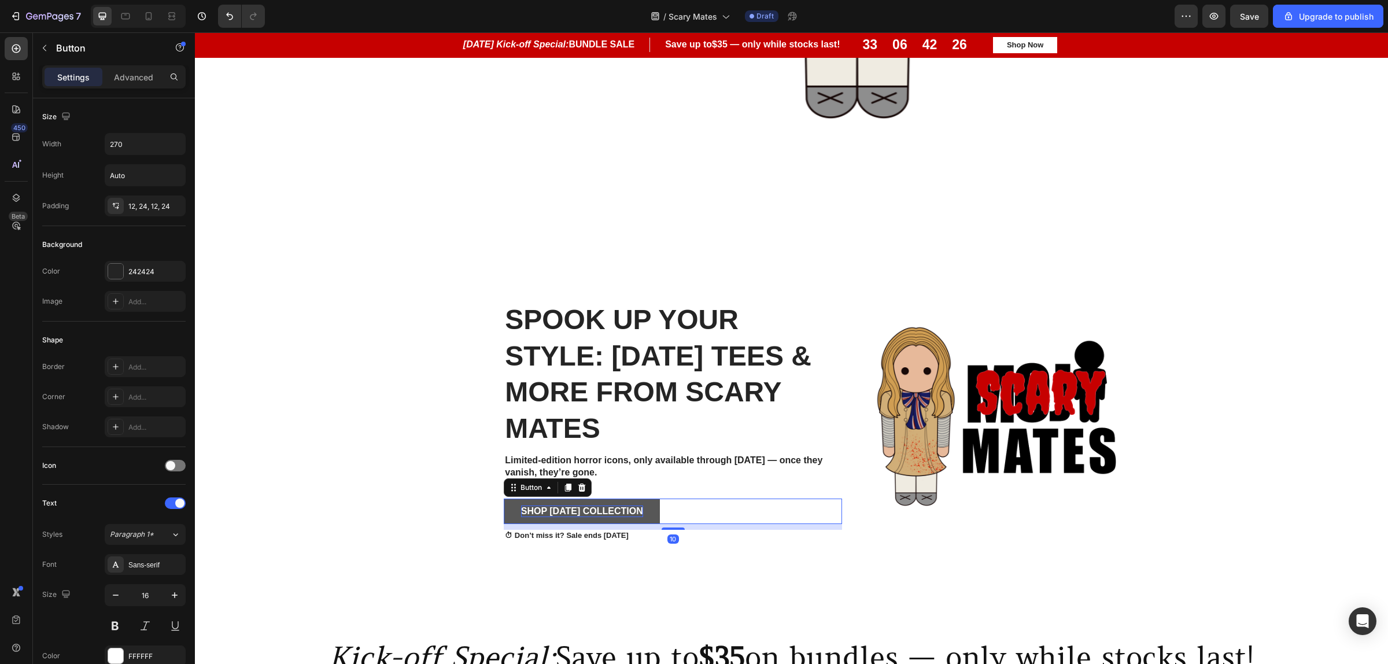
click at [588, 518] on p "Shop [DATE] Collection" at bounding box center [582, 511] width 122 height 12
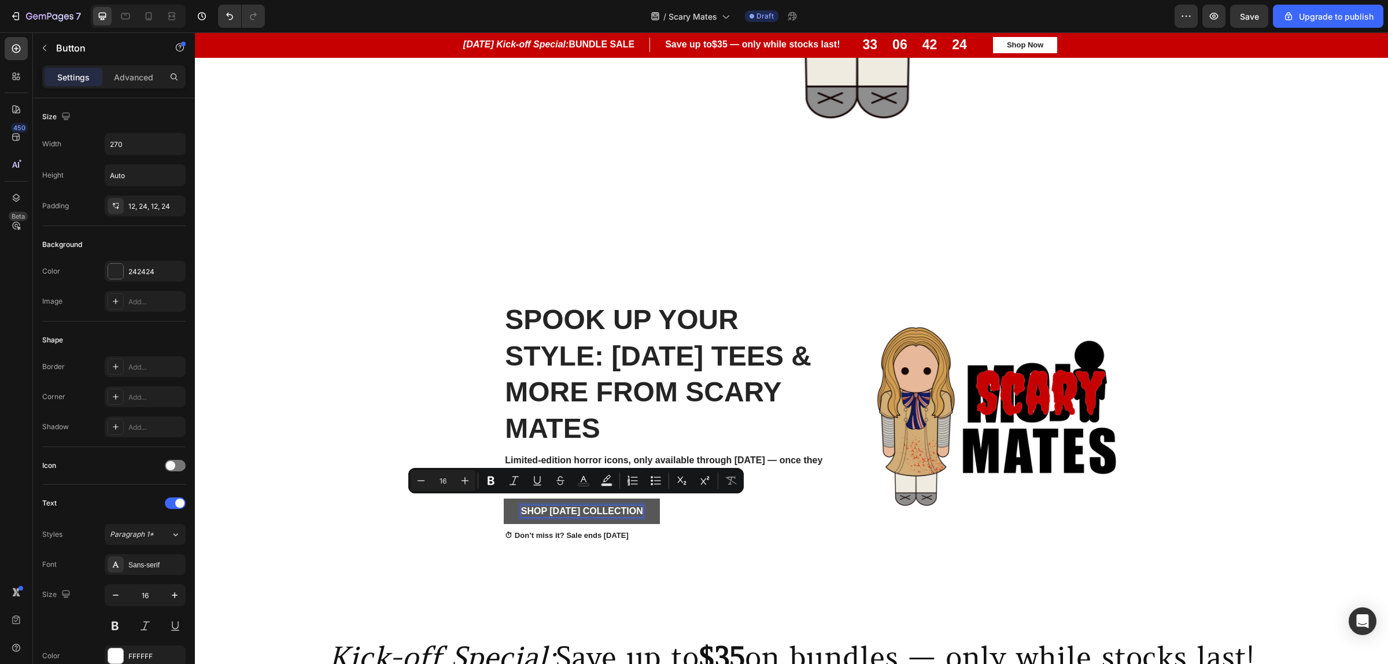
copy p "Shop [DATE] Collection"
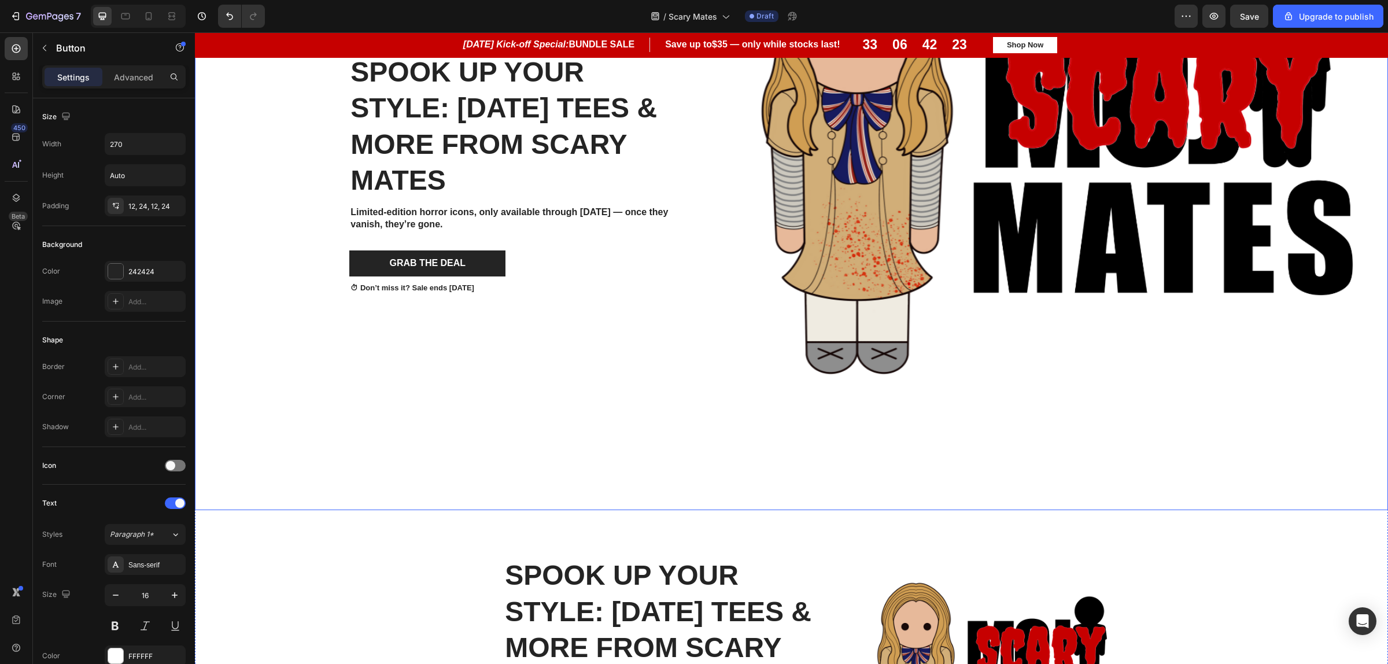
scroll to position [1010, 0]
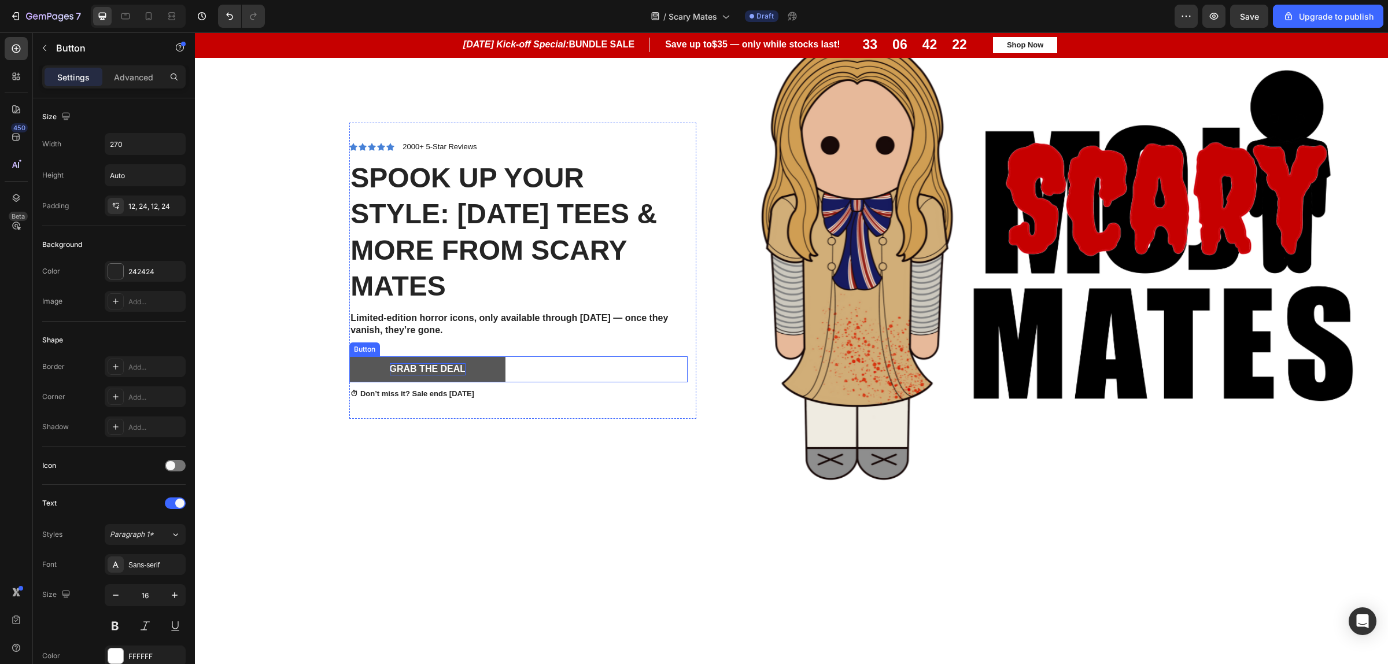
click at [447, 363] on div "Grab The Deal" at bounding box center [428, 369] width 76 height 12
click at [556, 369] on div "Grab The Deal Button 10" at bounding box center [518, 369] width 338 height 26
click at [430, 369] on div "Grab The Deal" at bounding box center [428, 369] width 76 height 12
click at [430, 369] on p "Grab The Deal" at bounding box center [428, 369] width 76 height 12
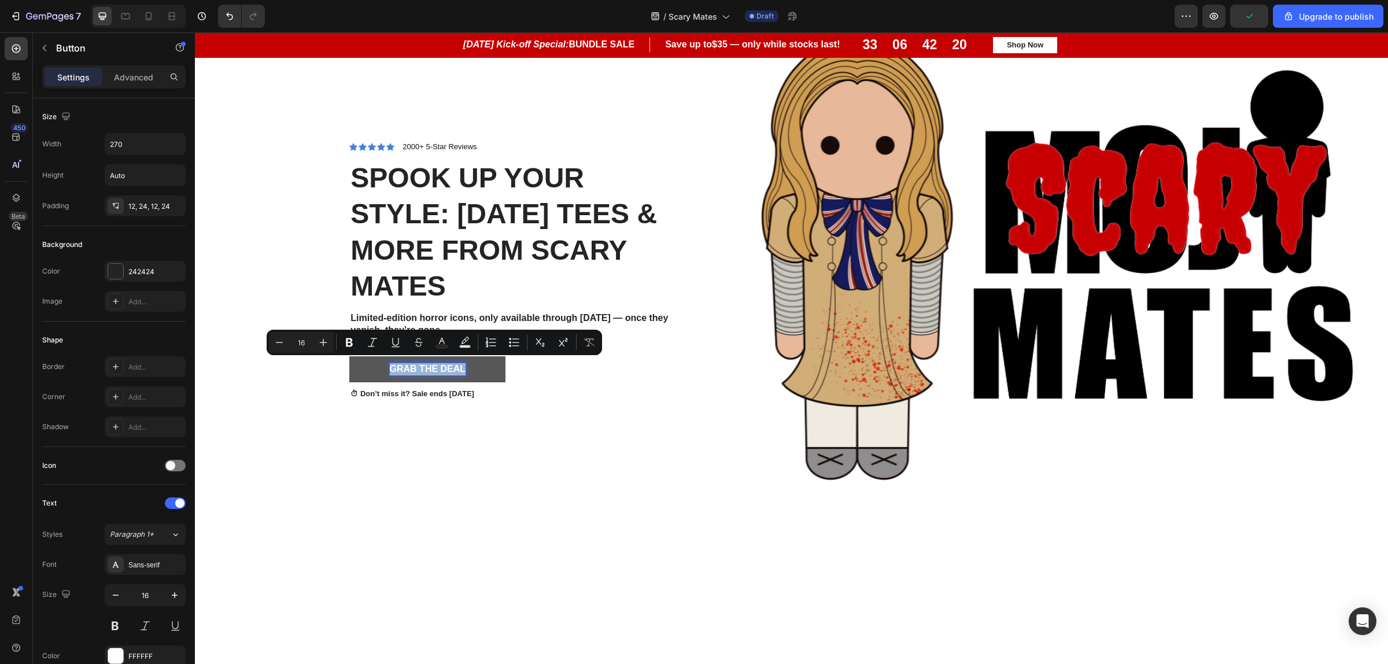
click at [430, 369] on p "Grab The Deal" at bounding box center [428, 369] width 76 height 12
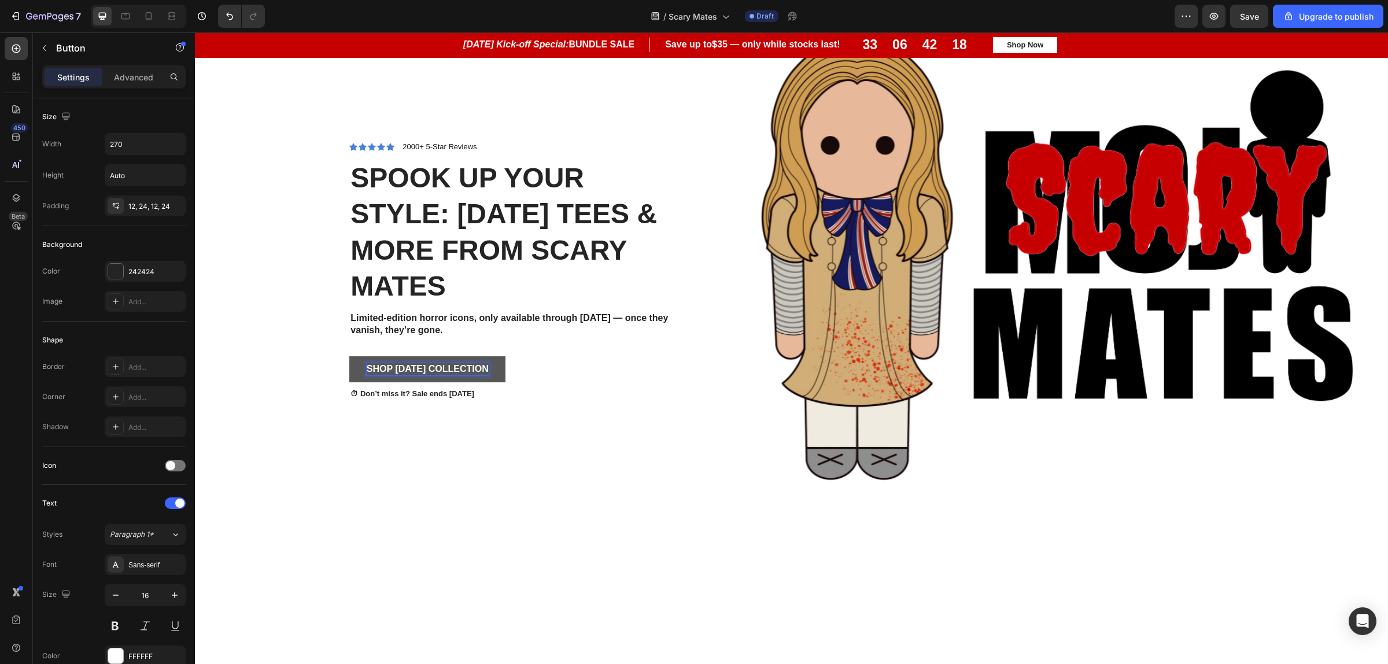
scroll to position [1004, 0]
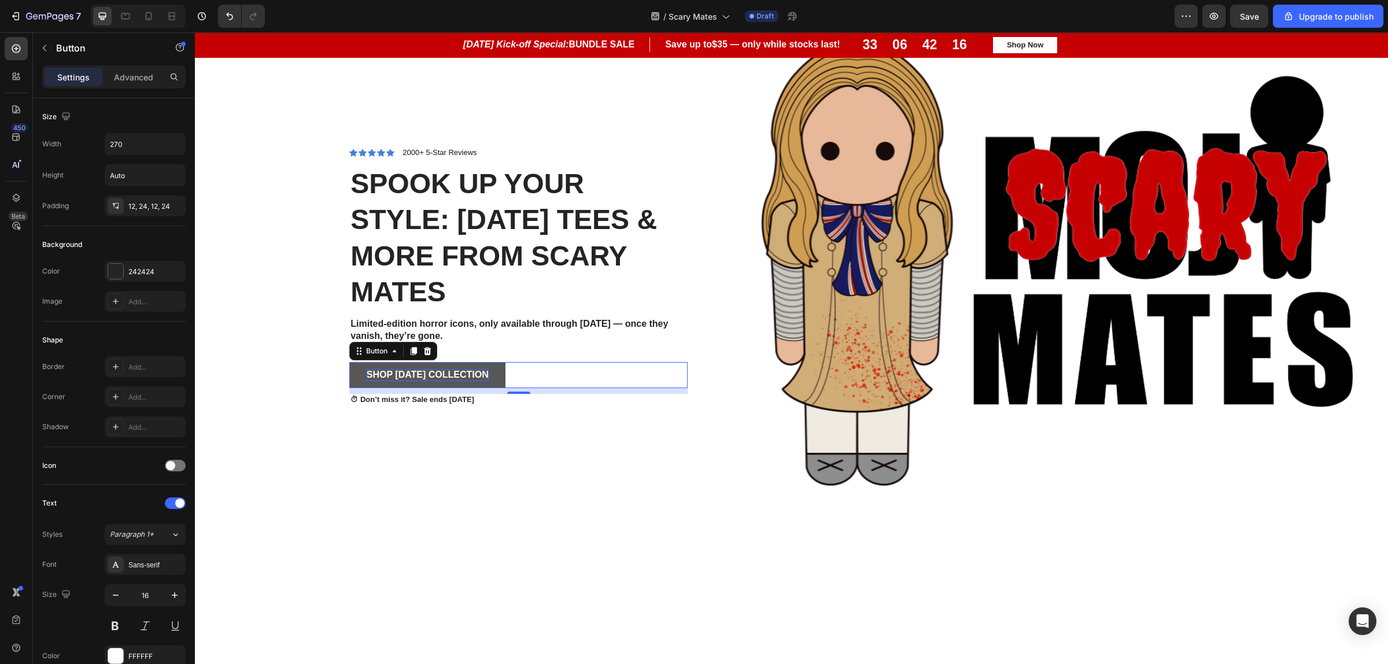
drag, startPoint x: 501, startPoint y: 368, endPoint x: 495, endPoint y: 373, distance: 7.9
click at [500, 369] on div "Shop [DATE] Collection Button 10" at bounding box center [518, 375] width 338 height 26
click at [495, 373] on button "Shop [DATE] Collection" at bounding box center [427, 375] width 156 height 26
click at [573, 372] on div "Shop [DATE] Collection Button 10" at bounding box center [518, 375] width 338 height 26
click at [359, 346] on icon at bounding box center [358, 350] width 9 height 9
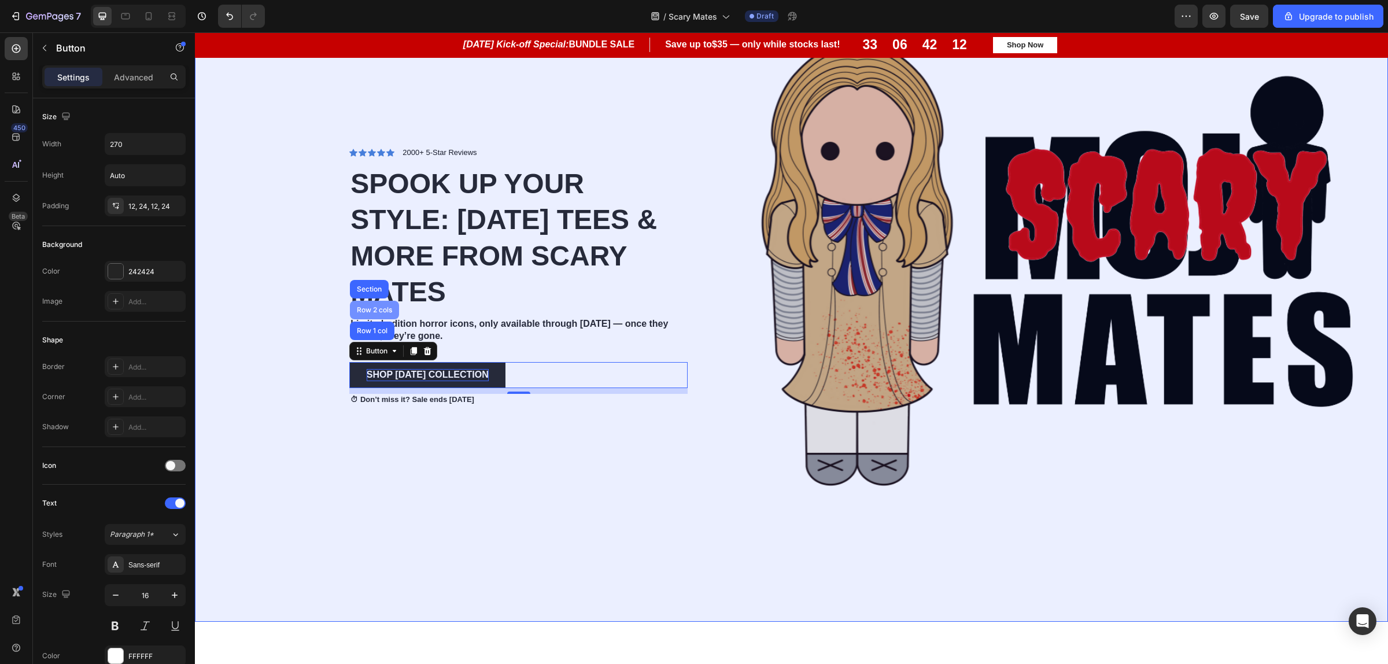
click at [374, 306] on div "Row 2 cols" at bounding box center [374, 309] width 40 height 7
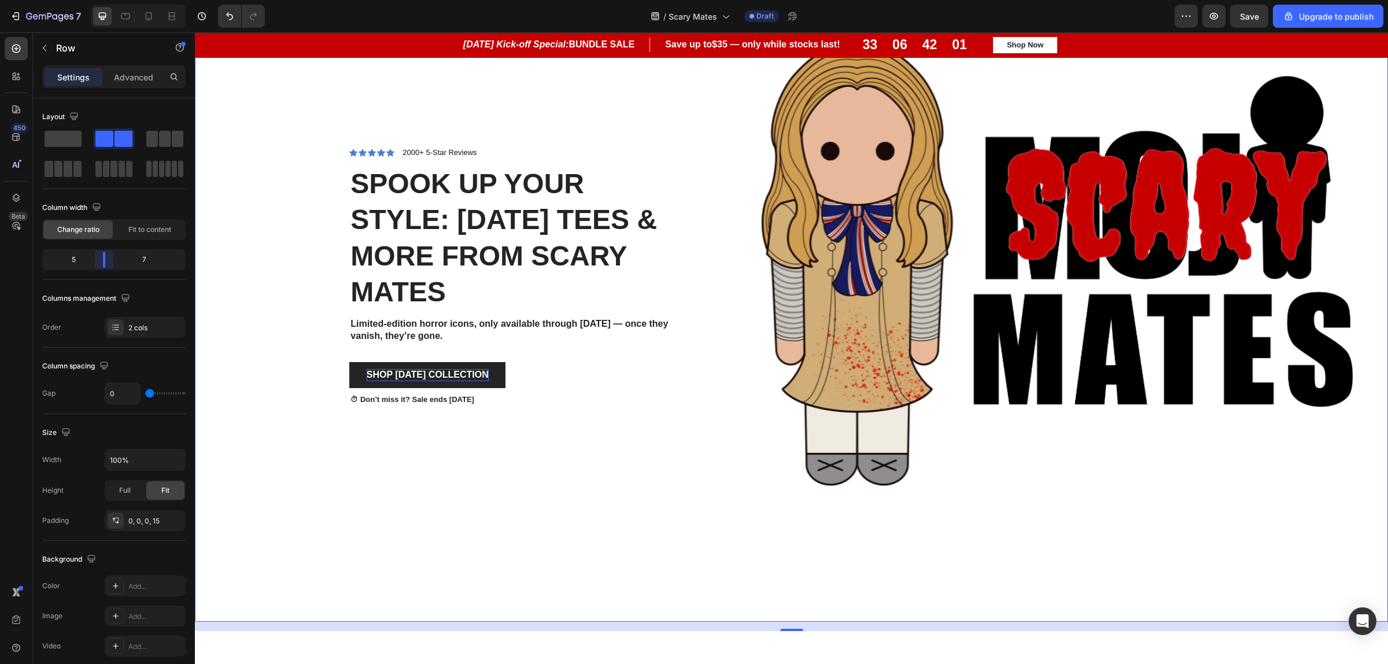
click at [98, 0] on body "7 / Scary Mates Draft Preview Save Upgrade to publish 450 Beta Sections(18) Ele…" at bounding box center [694, 0] width 1388 height 0
click at [944, 476] on img at bounding box center [1042, 276] width 691 height 691
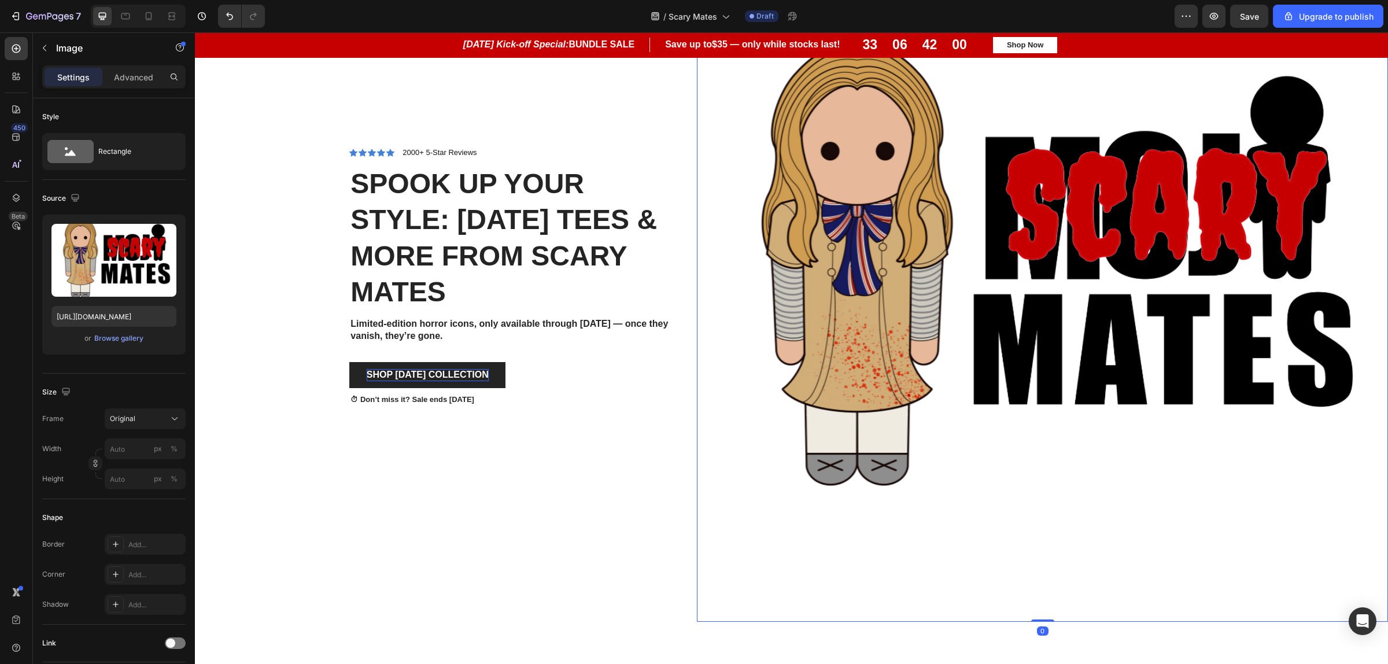
scroll to position [788, 0]
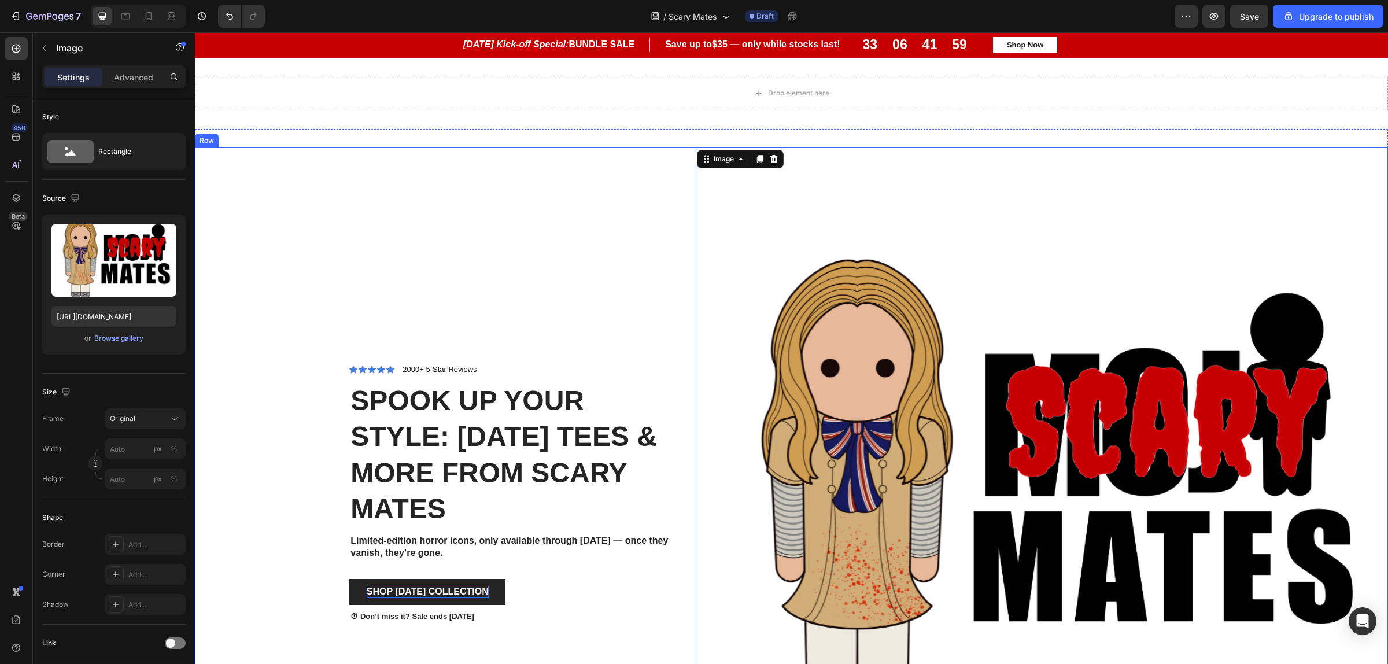
click at [425, 242] on div "Icon Icon Icon Icon Icon Icon List 2000+ 5-Star Reviews Text Block Row Spook Up…" at bounding box center [450, 492] width 493 height 691
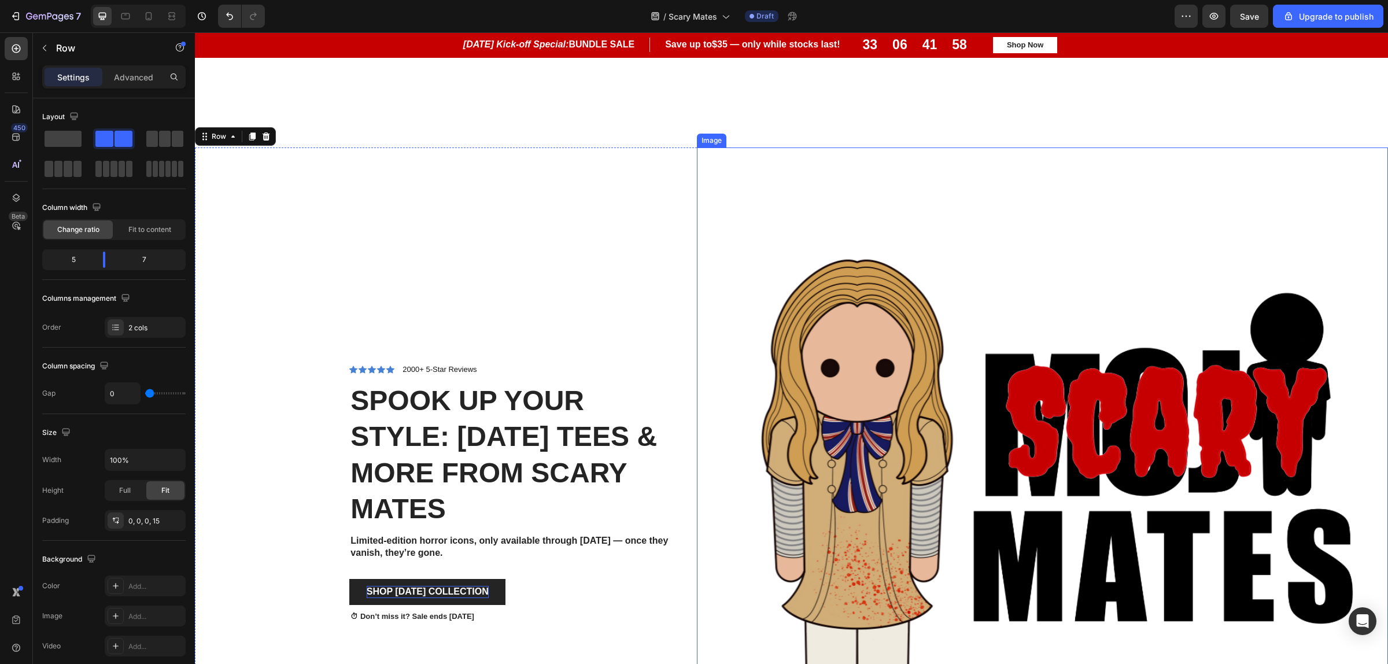
scroll to position [1004, 0]
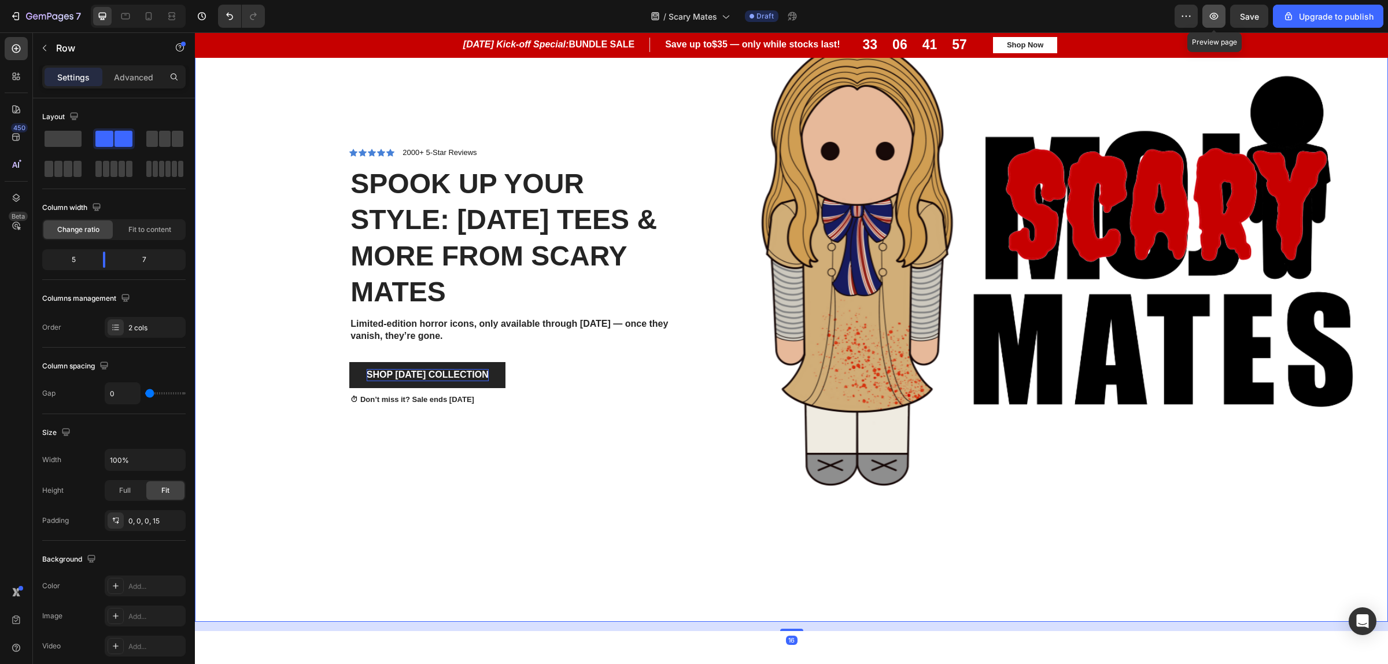
click at [1213, 21] on icon "button" at bounding box center [1214, 16] width 12 height 12
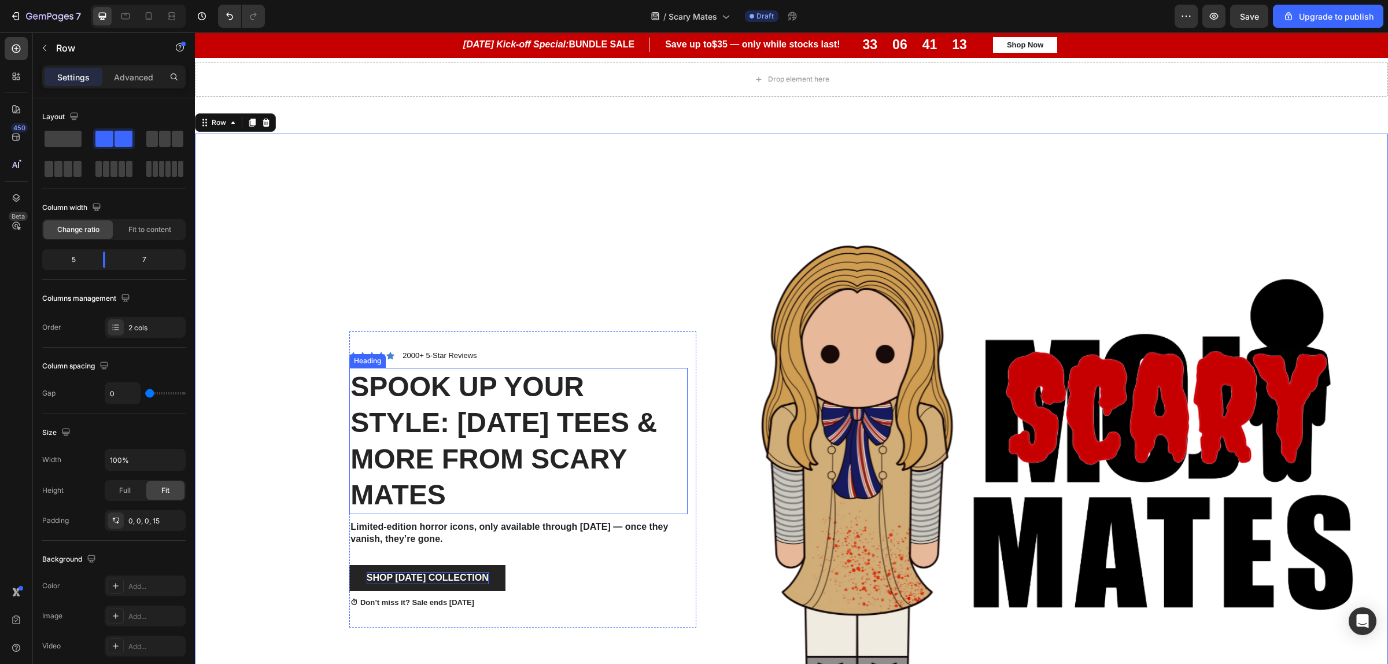
scroll to position [715, 0]
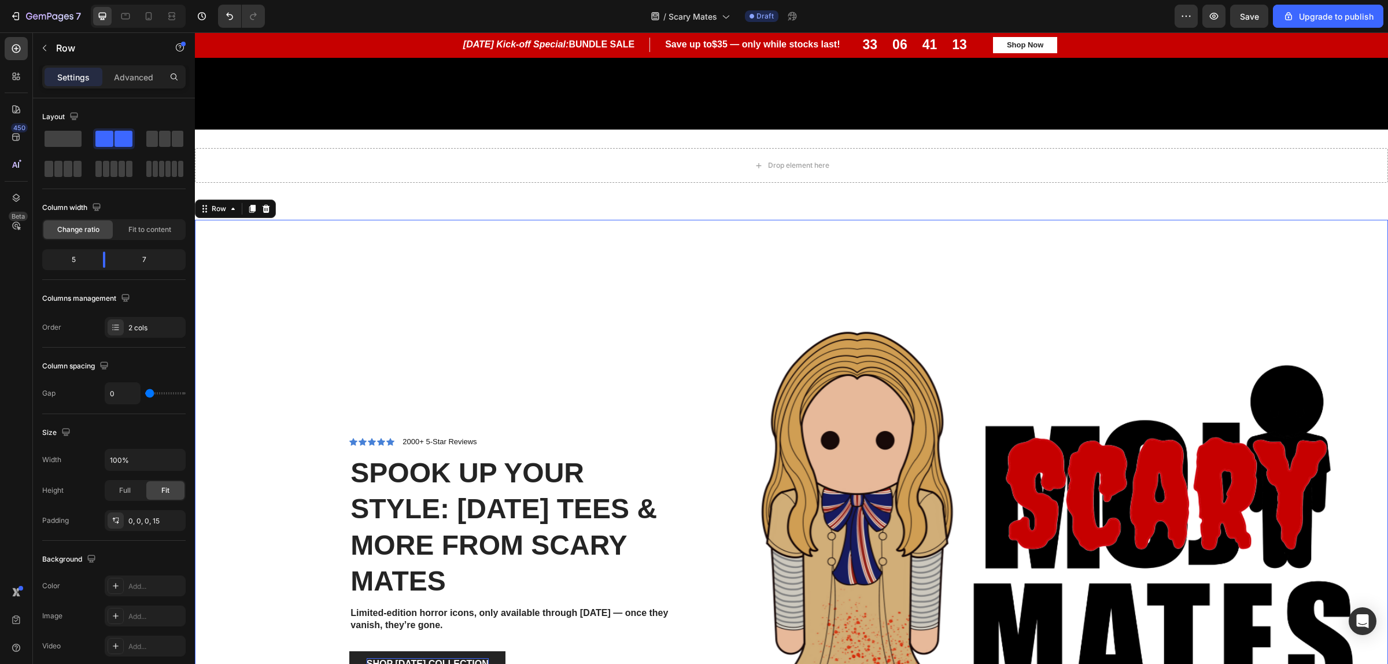
click at [641, 290] on div "Icon Icon Icon Icon Icon Icon List 2000+ 5-Star Reviews Text Block Row Spook Up…" at bounding box center [450, 565] width 493 height 691
click at [360, 269] on div "Icon Icon Icon Icon Icon Icon List 2000+ 5-Star Reviews Text Block Row Spook Up…" at bounding box center [450, 565] width 493 height 691
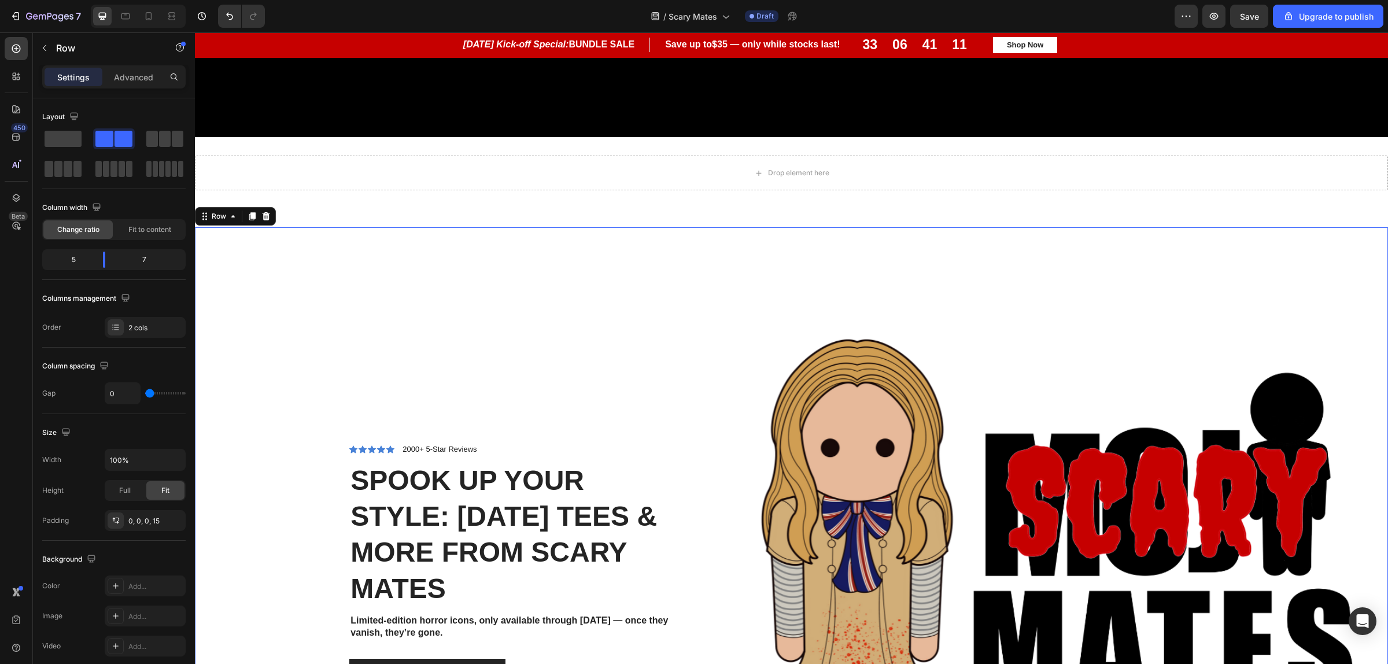
click at [610, 256] on div "Icon Icon Icon Icon Icon Icon List 2000+ 5-Star Reviews Text Block Row Spook Up…" at bounding box center [450, 572] width 493 height 691
click at [136, 81] on p "Advanced" at bounding box center [133, 77] width 39 height 12
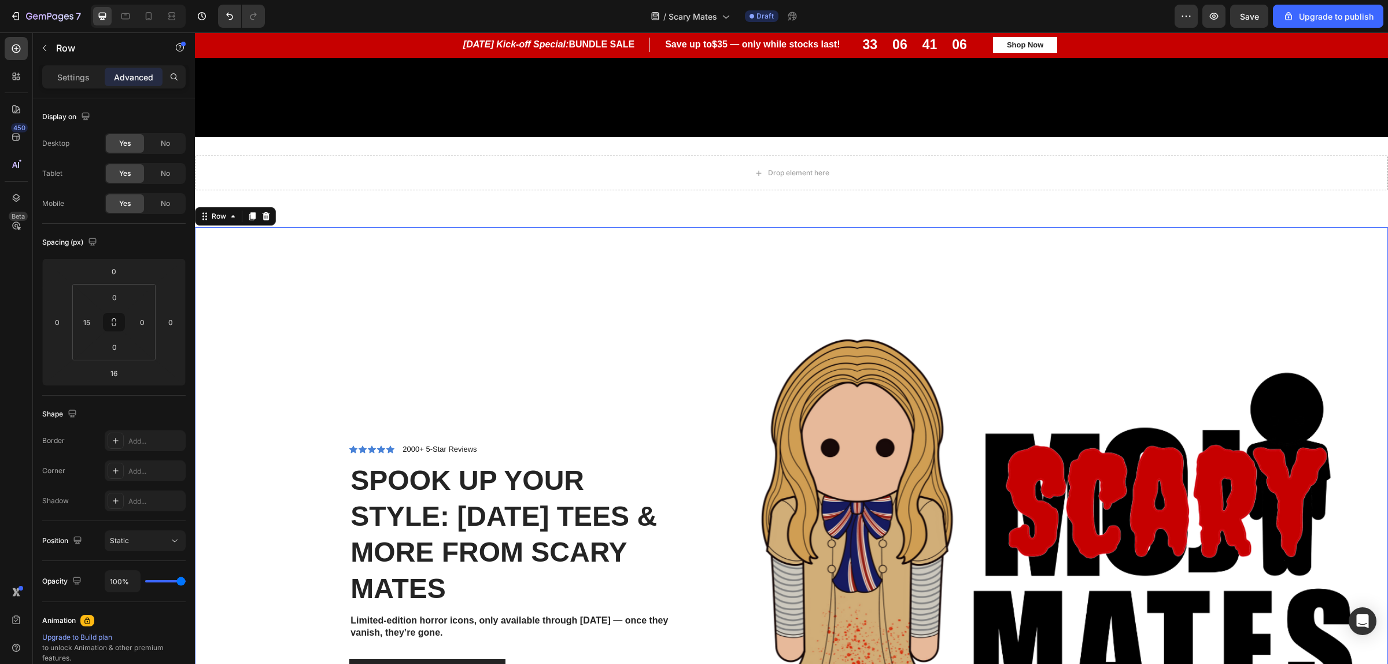
click at [498, 319] on div "Icon Icon Icon Icon Icon Icon List 2000+ 5-Star Reviews Text Block Row Spook Up…" at bounding box center [450, 572] width 493 height 691
drag, startPoint x: 74, startPoint y: 83, endPoint x: 256, endPoint y: 190, distance: 211.5
click at [74, 83] on div "Settings" at bounding box center [74, 77] width 58 height 19
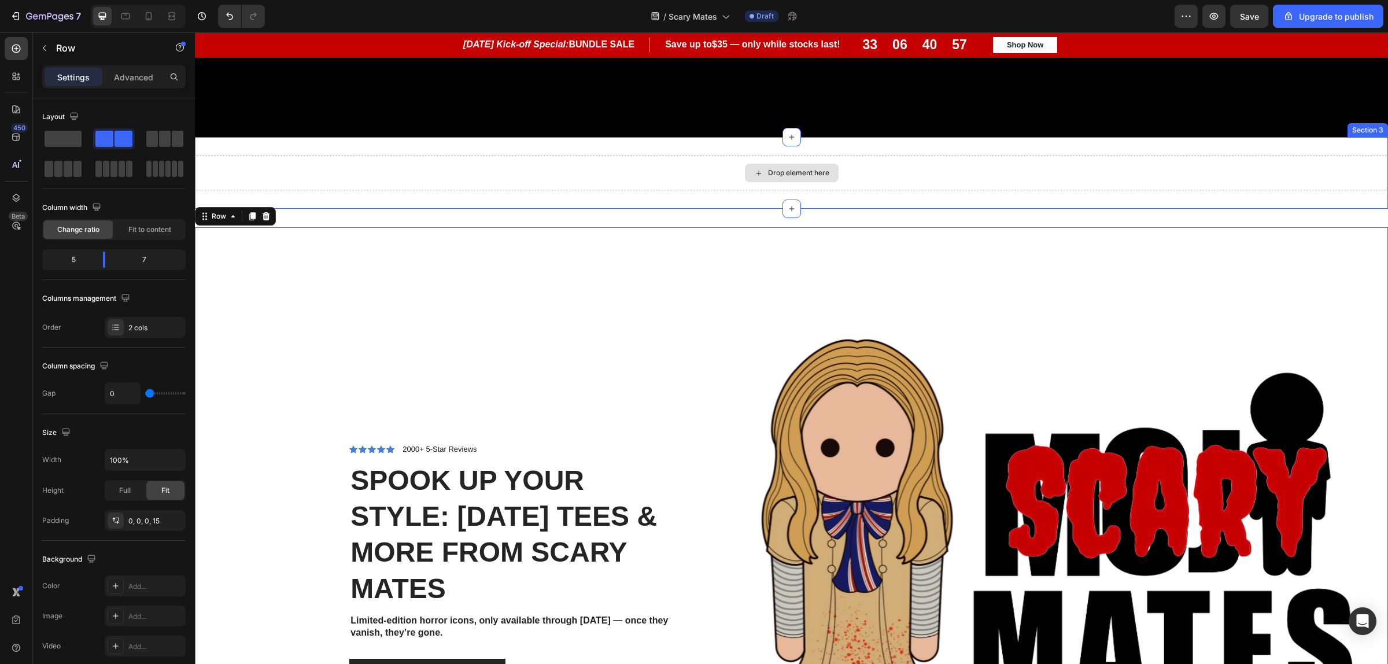
click at [625, 178] on div "Drop element here" at bounding box center [791, 173] width 1193 height 35
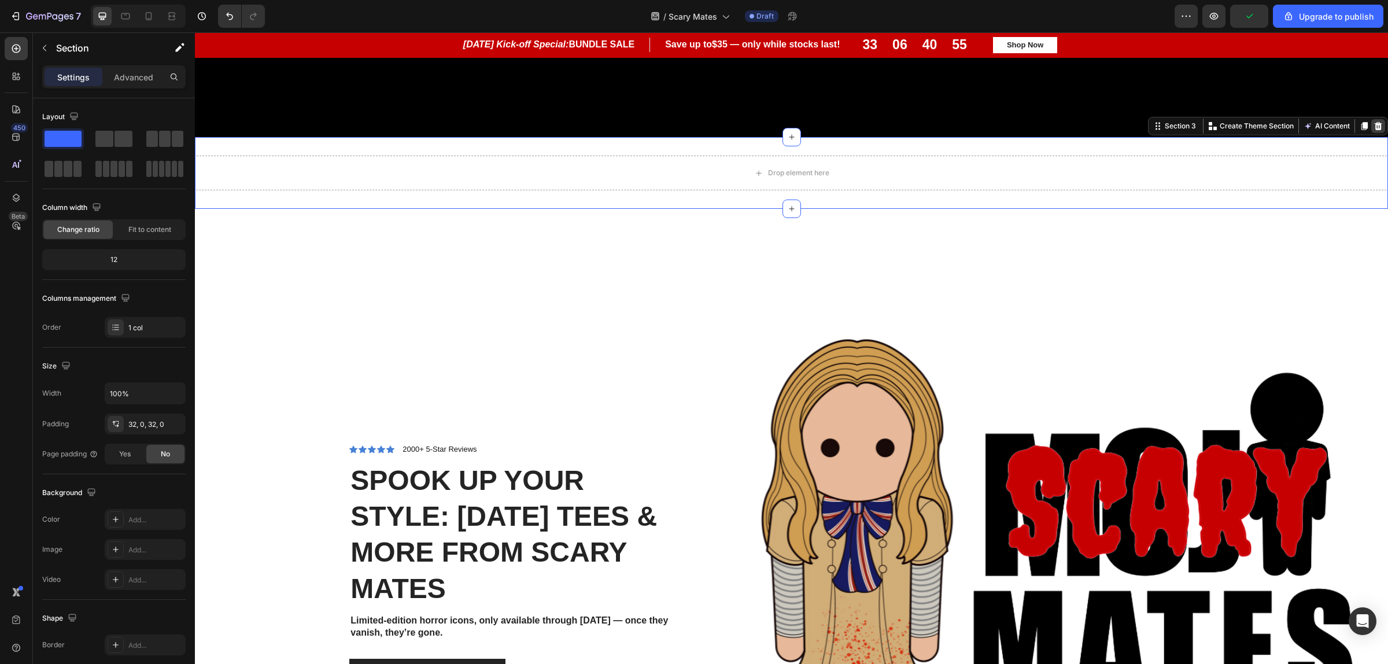
click at [1371, 124] on div at bounding box center [1378, 126] width 14 height 14
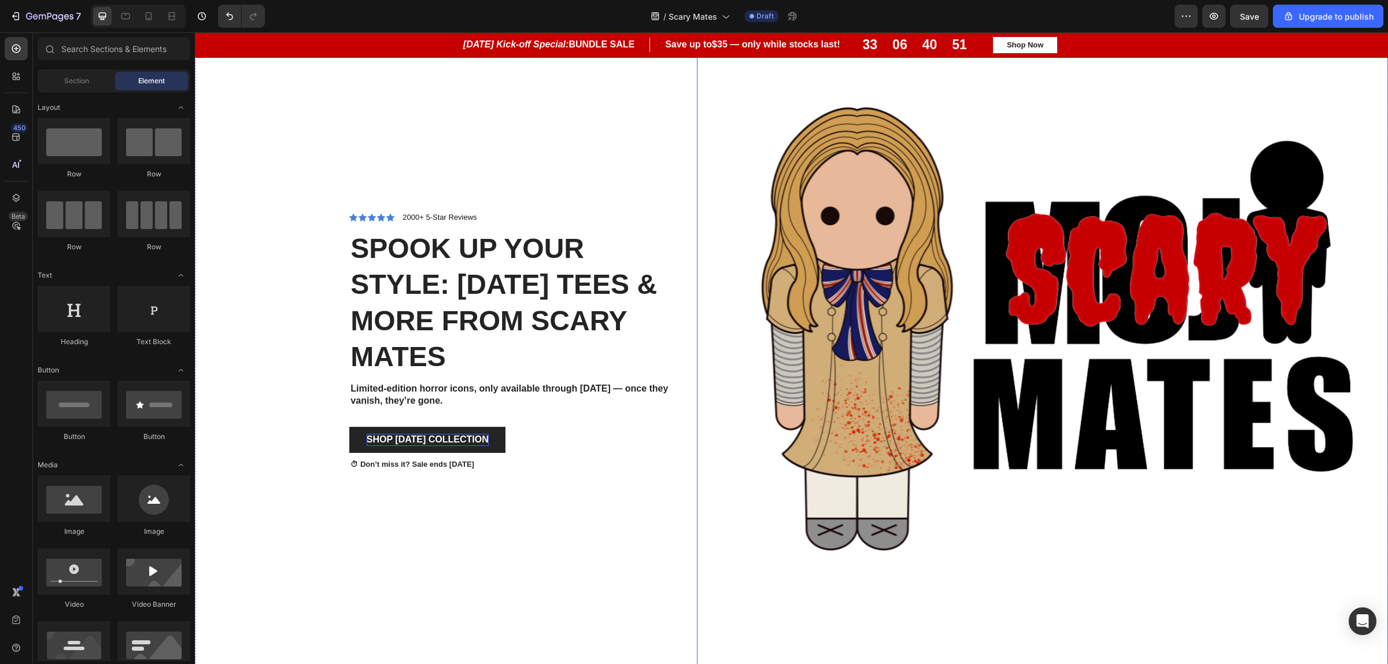
scroll to position [860, 0]
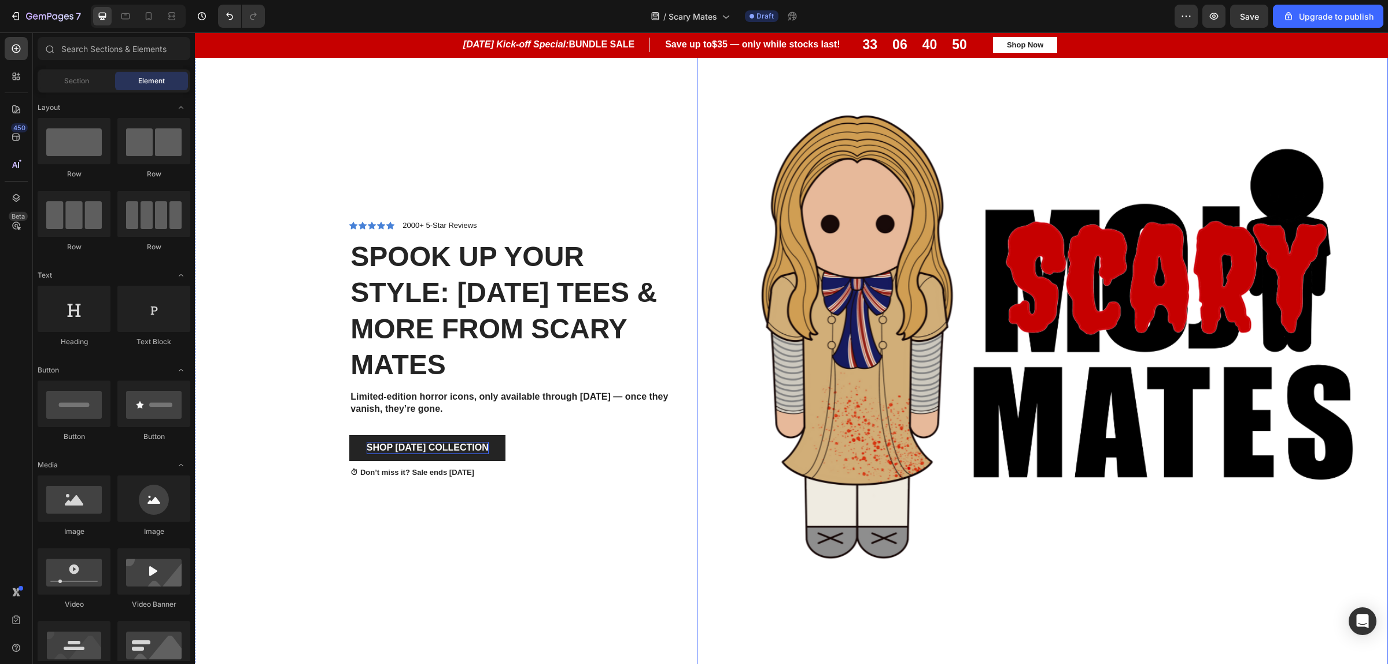
click at [975, 382] on img at bounding box center [1042, 348] width 691 height 691
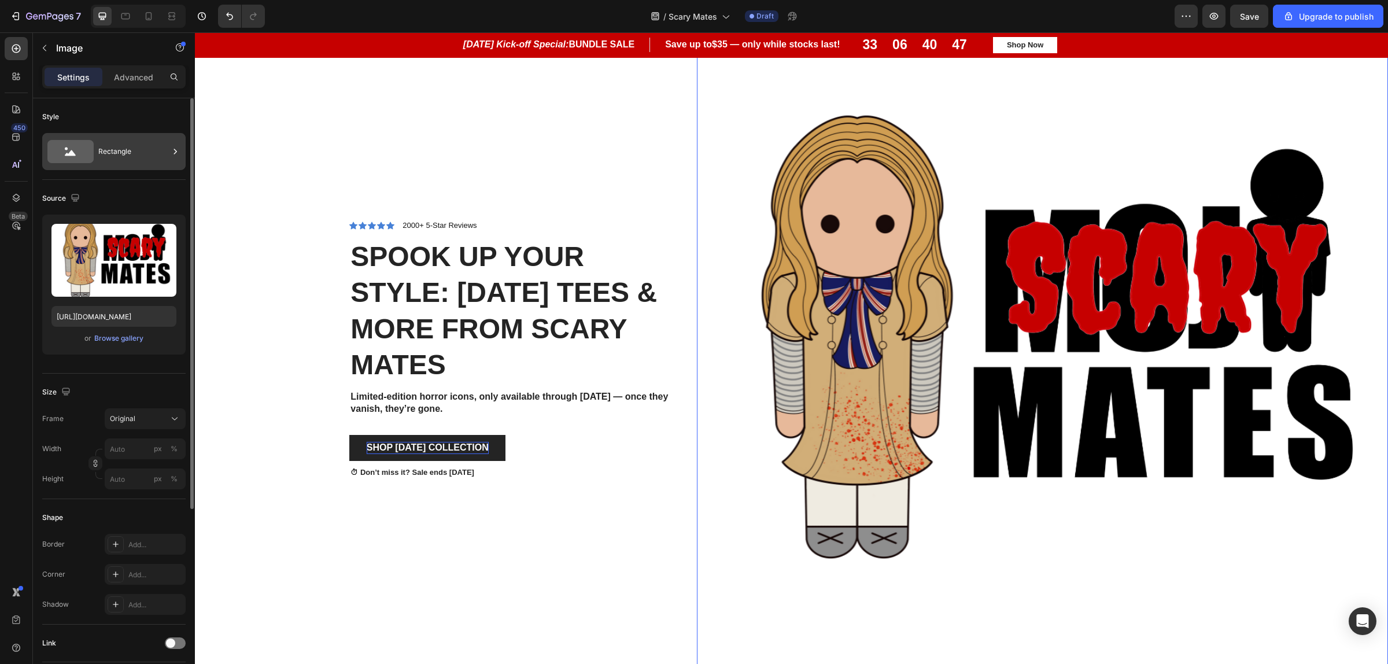
click at [156, 156] on div "Rectangle" at bounding box center [133, 151] width 71 height 27
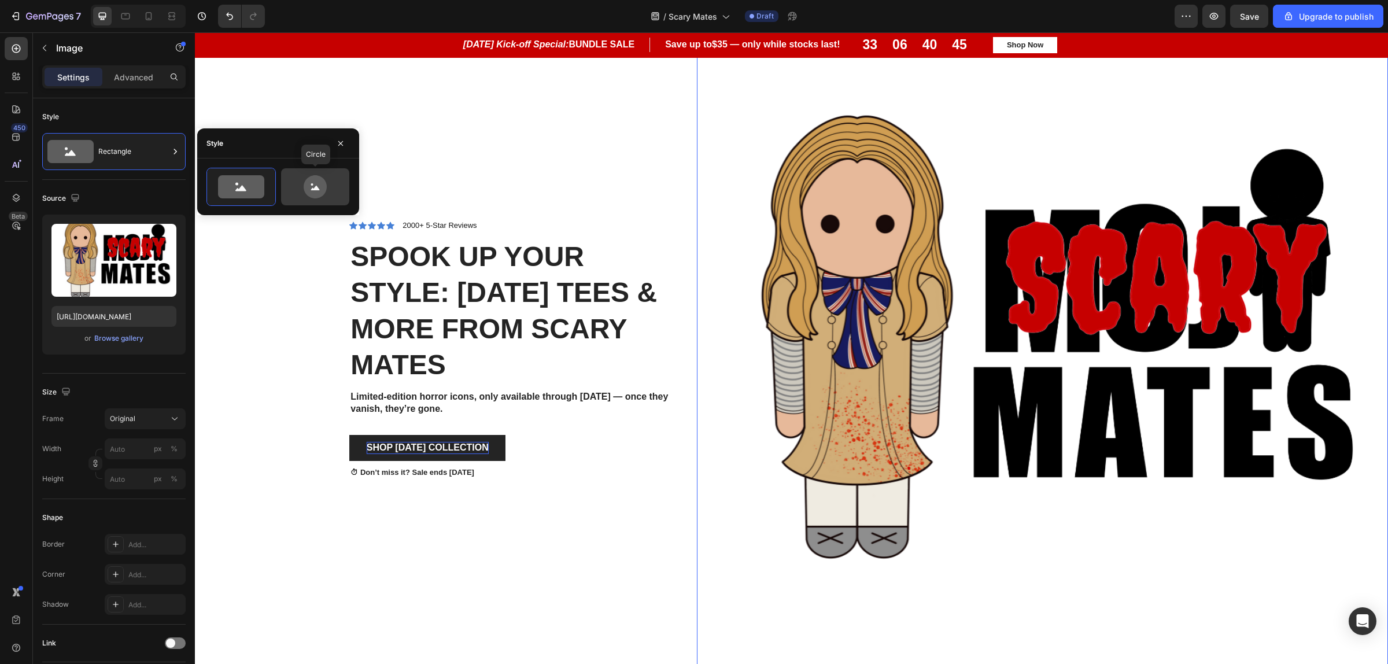
click at [319, 192] on icon at bounding box center [315, 186] width 23 height 23
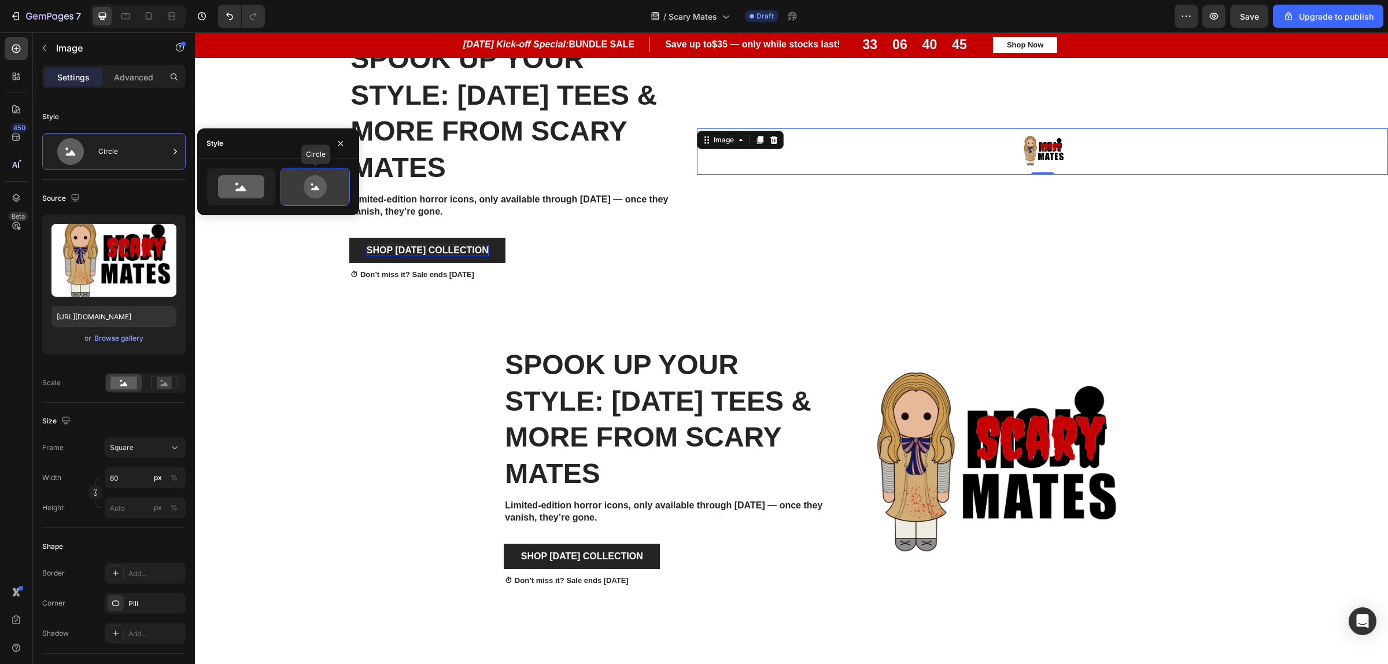
scroll to position [671, 0]
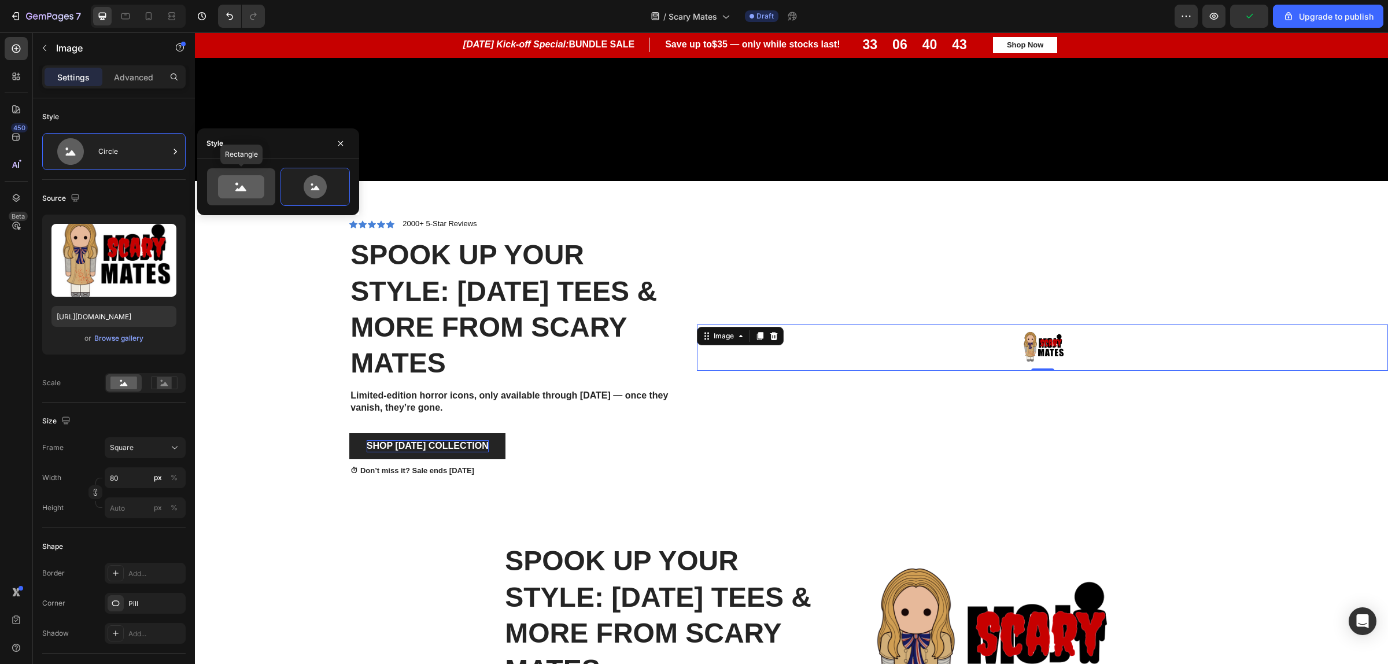
click at [224, 194] on icon at bounding box center [241, 186] width 46 height 23
type input "100"
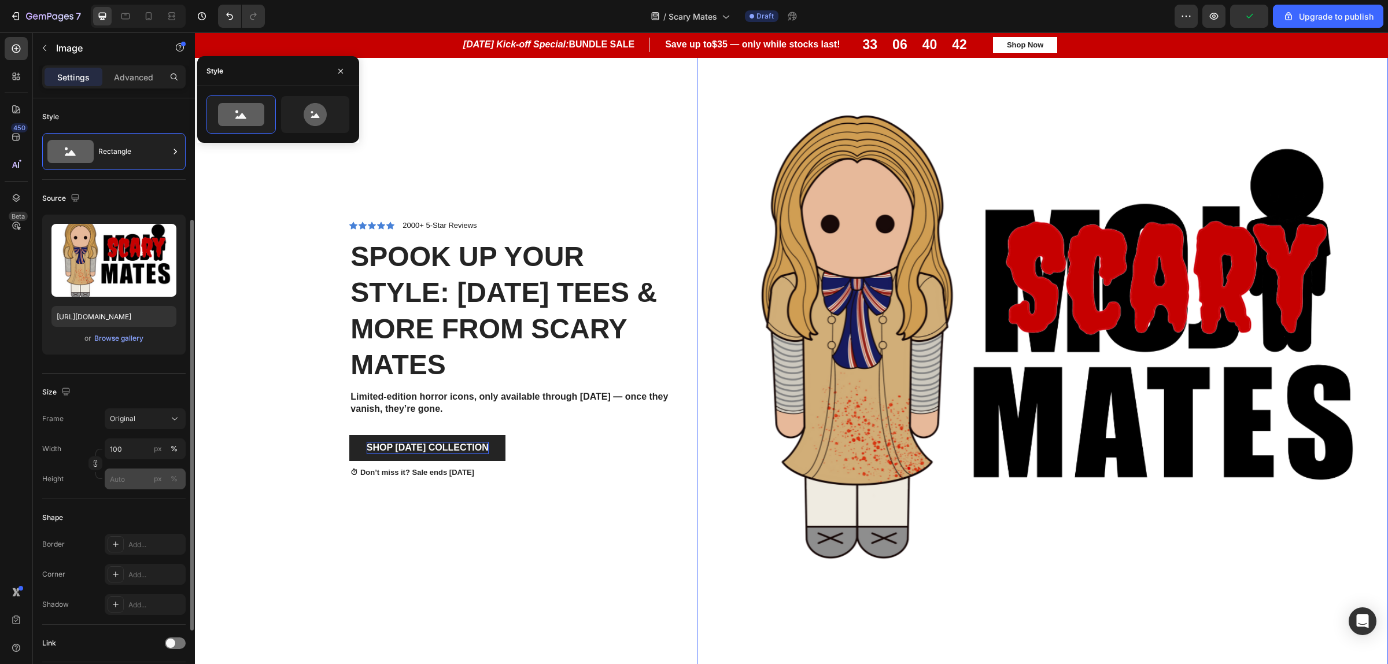
scroll to position [145, 0]
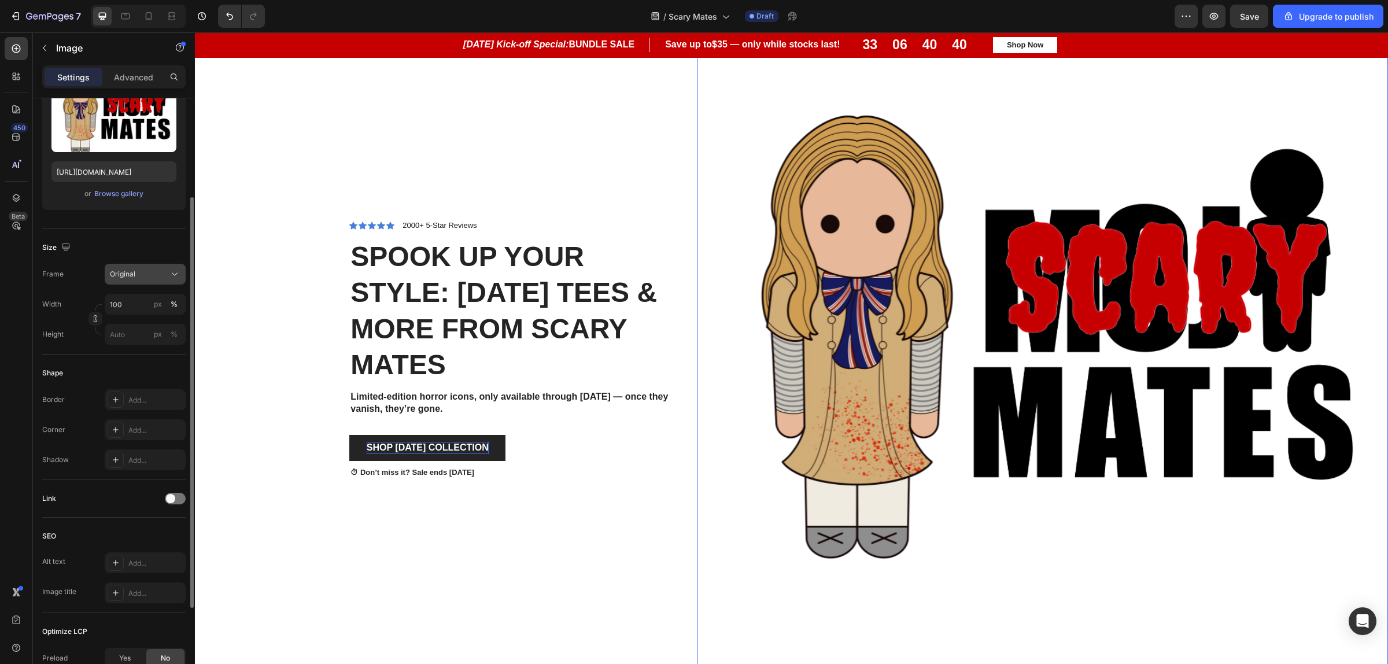
click at [155, 279] on div "Original" at bounding box center [138, 274] width 57 height 10
click at [158, 327] on div "Vertical" at bounding box center [142, 325] width 67 height 12
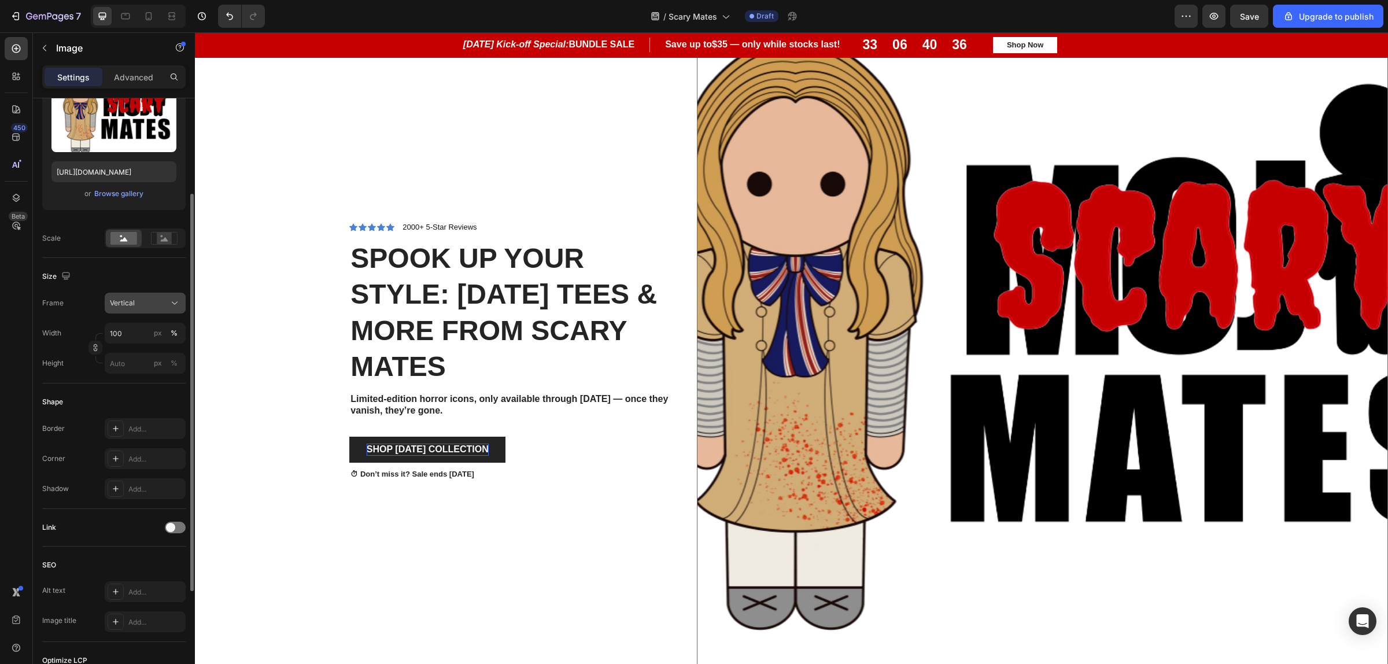
click at [158, 301] on div "Vertical" at bounding box center [138, 303] width 57 height 10
click at [164, 326] on div "Square" at bounding box center [134, 331] width 93 height 22
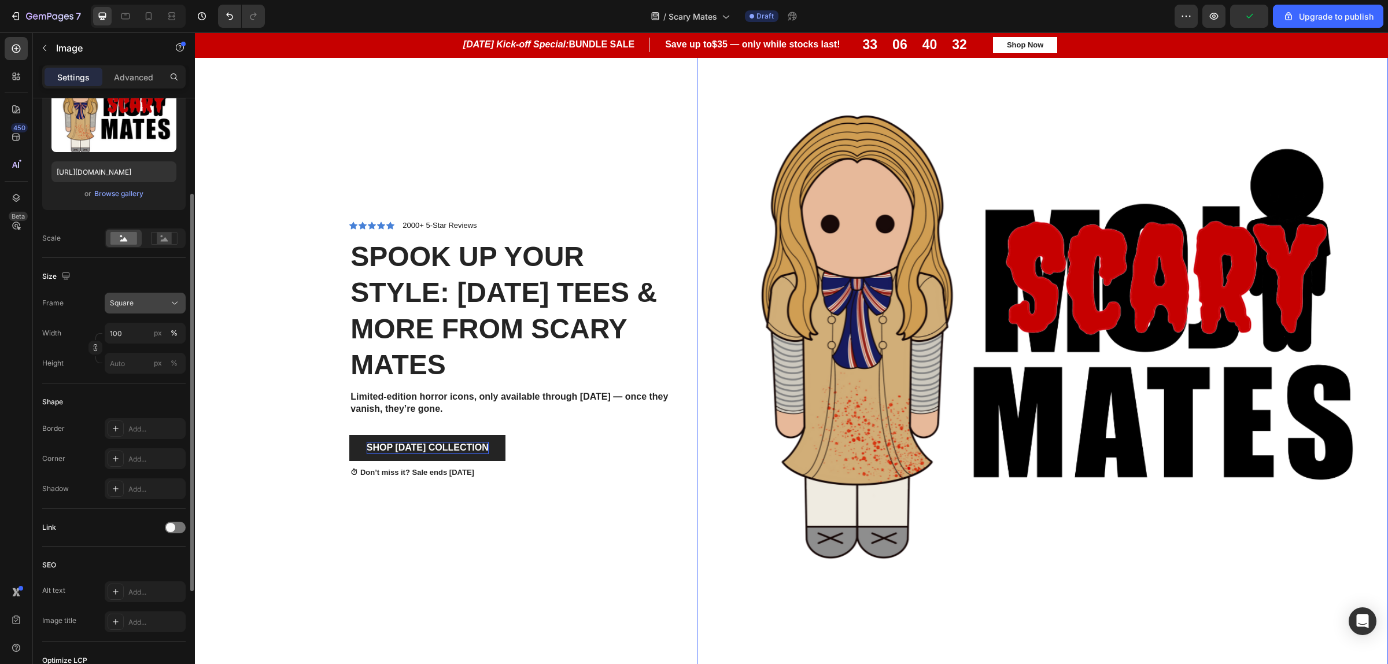
click at [158, 307] on div "Square" at bounding box center [138, 303] width 57 height 10
click at [162, 412] on div "Custom" at bounding box center [142, 417] width 67 height 10
click at [161, 311] on button "Custom" at bounding box center [145, 303] width 81 height 21
click at [164, 388] on div "Original" at bounding box center [134, 396] width 93 height 21
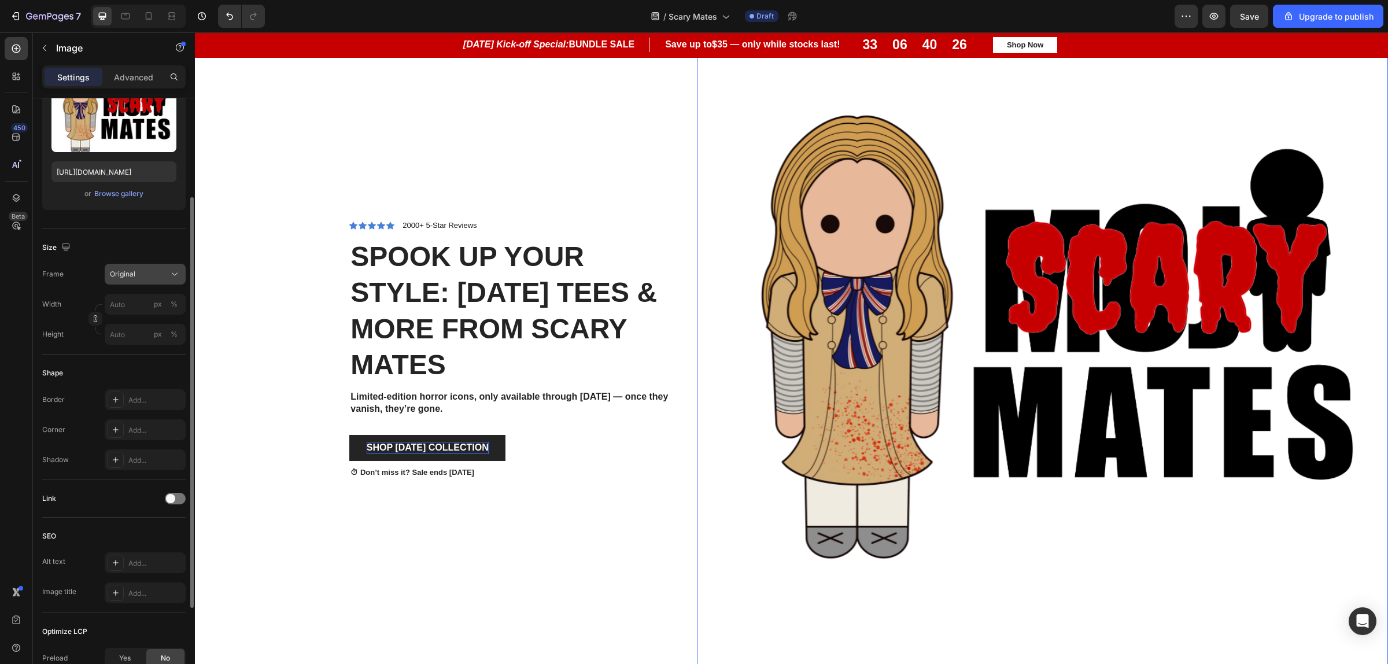
click at [154, 282] on button "Original" at bounding box center [145, 274] width 81 height 21
click at [149, 304] on div "Square" at bounding box center [142, 303] width 67 height 12
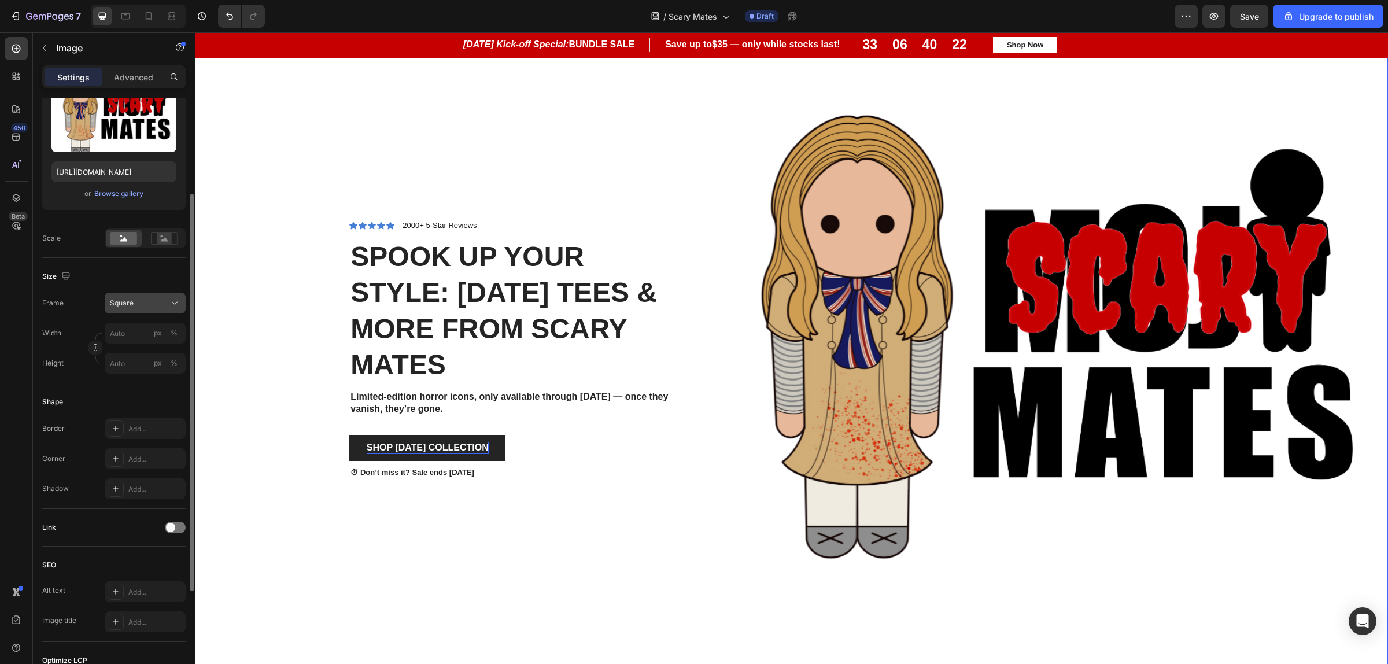
click at [156, 306] on div "Square" at bounding box center [138, 303] width 57 height 10
click at [155, 393] on div "Original" at bounding box center [142, 396] width 67 height 10
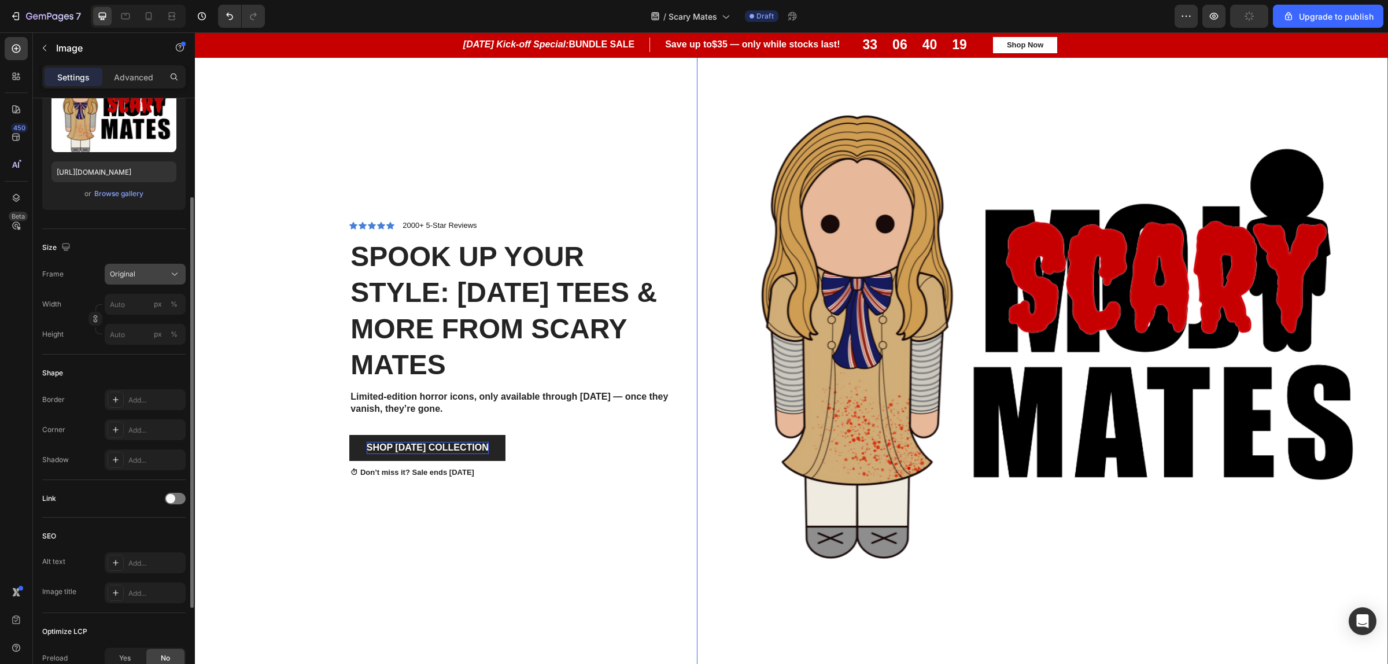
click at [157, 272] on div "Original" at bounding box center [138, 274] width 57 height 10
click at [160, 319] on div "Vertical" at bounding box center [142, 325] width 67 height 12
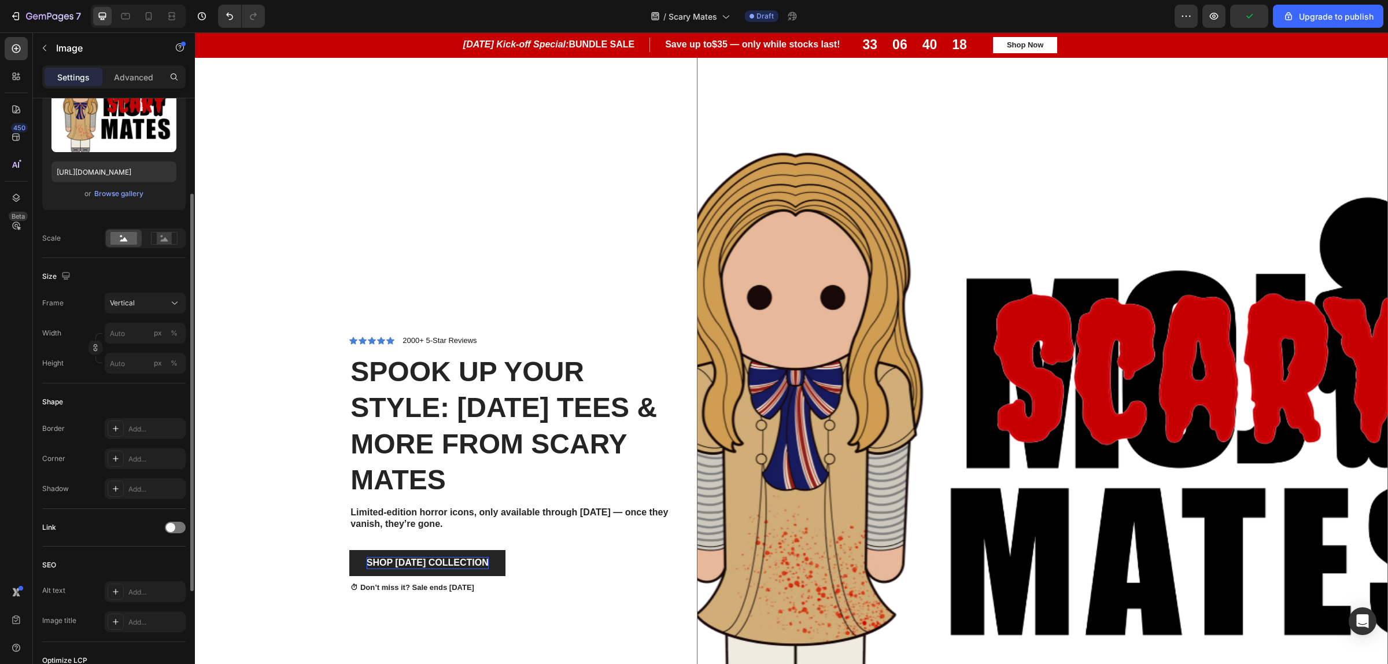
scroll to position [973, 0]
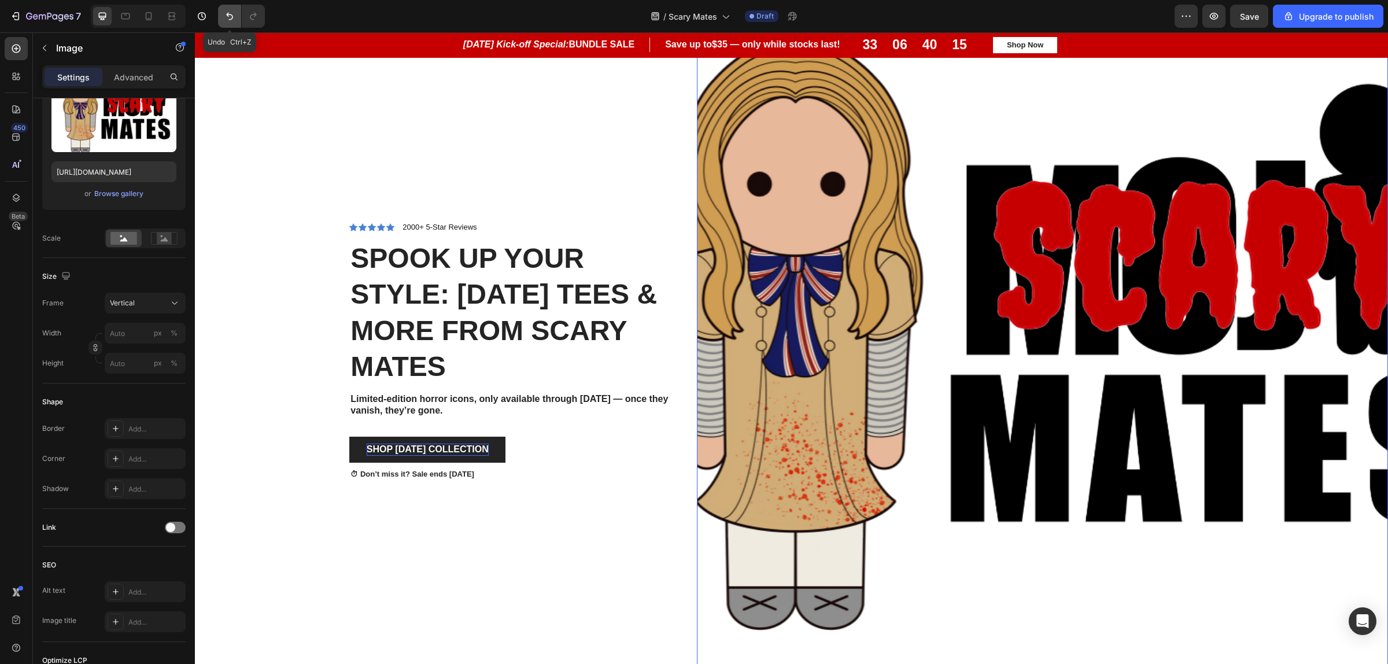
click at [224, 21] on icon "Undo/Redo" at bounding box center [230, 16] width 12 height 12
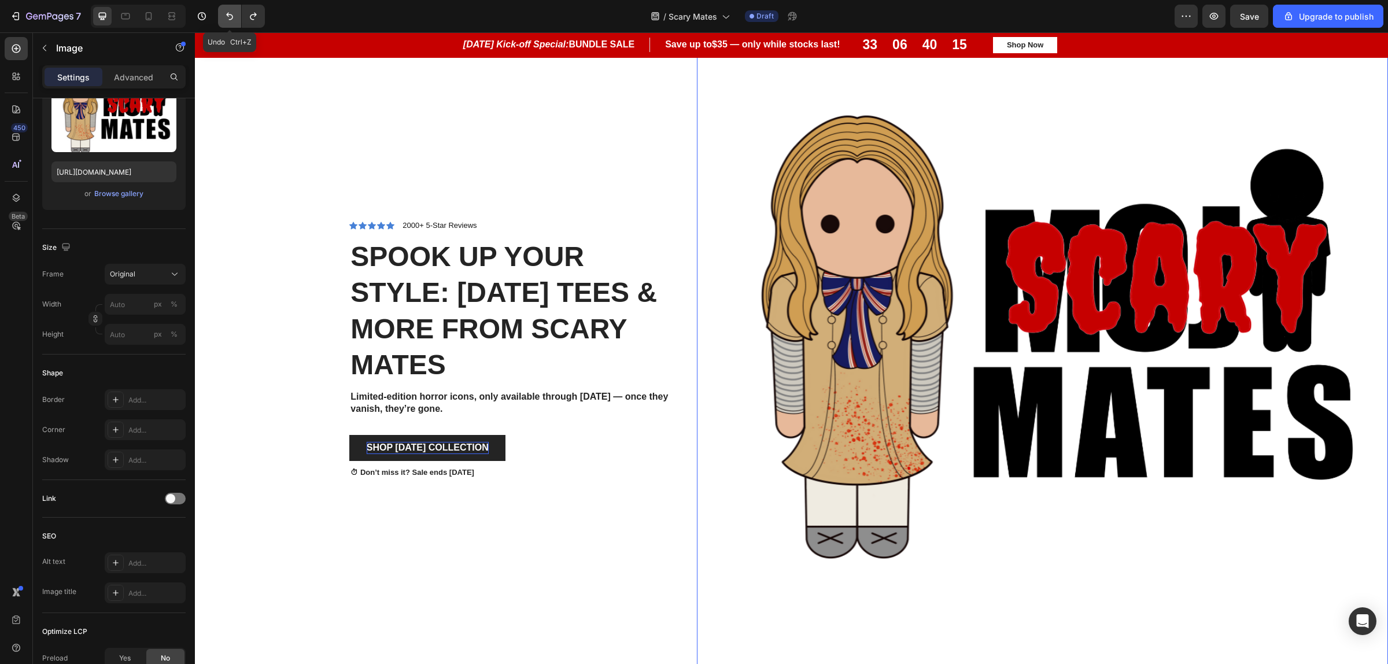
click at [224, 21] on icon "Undo/Redo" at bounding box center [230, 16] width 12 height 12
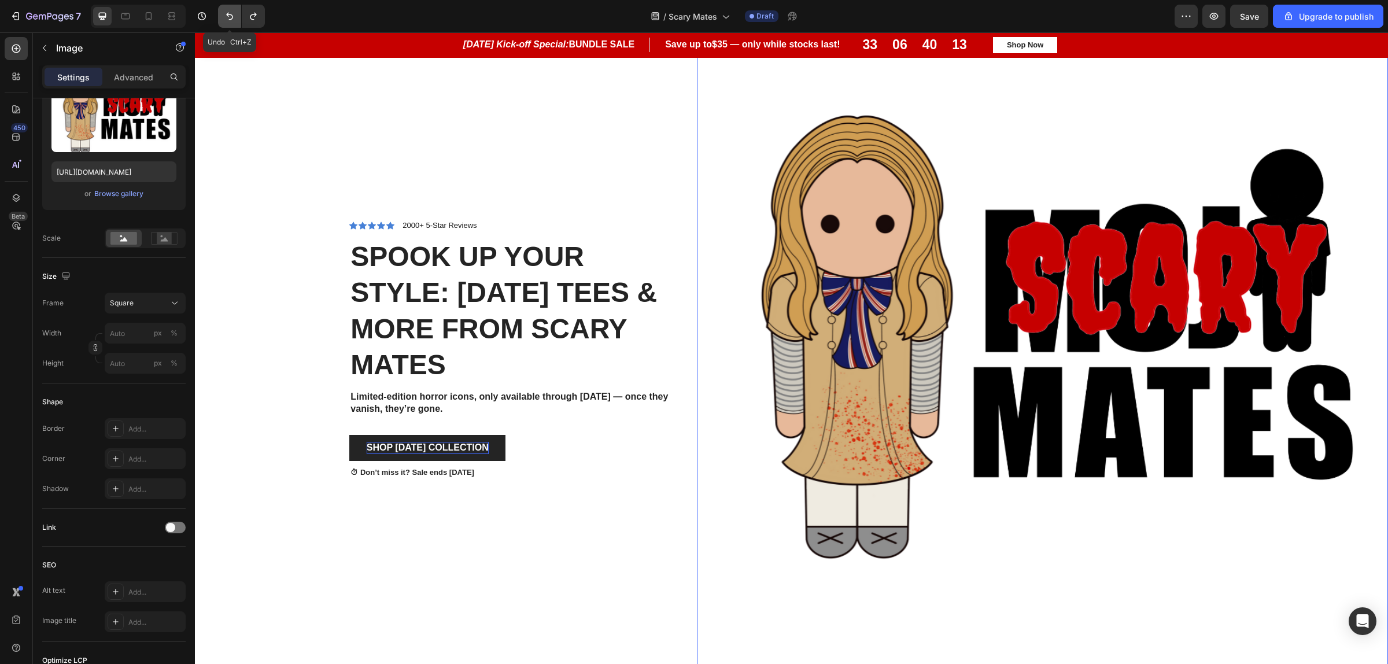
click at [224, 21] on icon "Undo/Redo" at bounding box center [230, 16] width 12 height 12
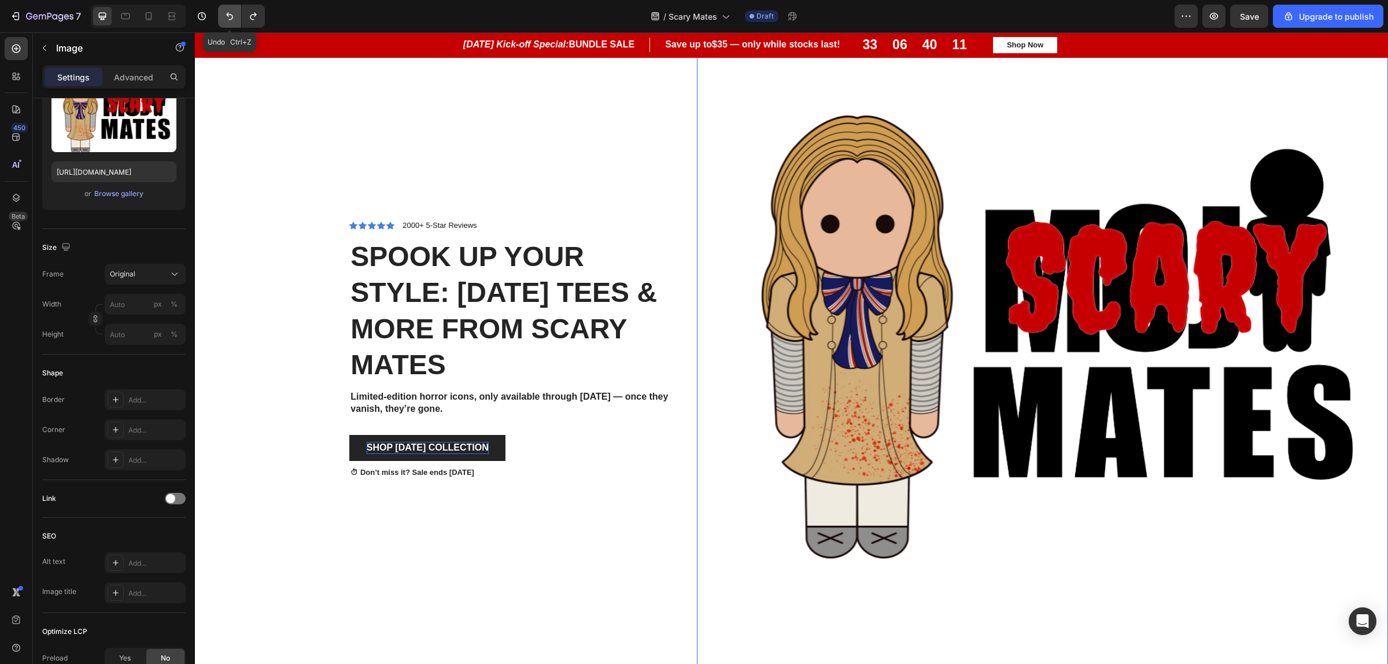
click at [226, 15] on icon "Undo/Redo" at bounding box center [230, 16] width 12 height 12
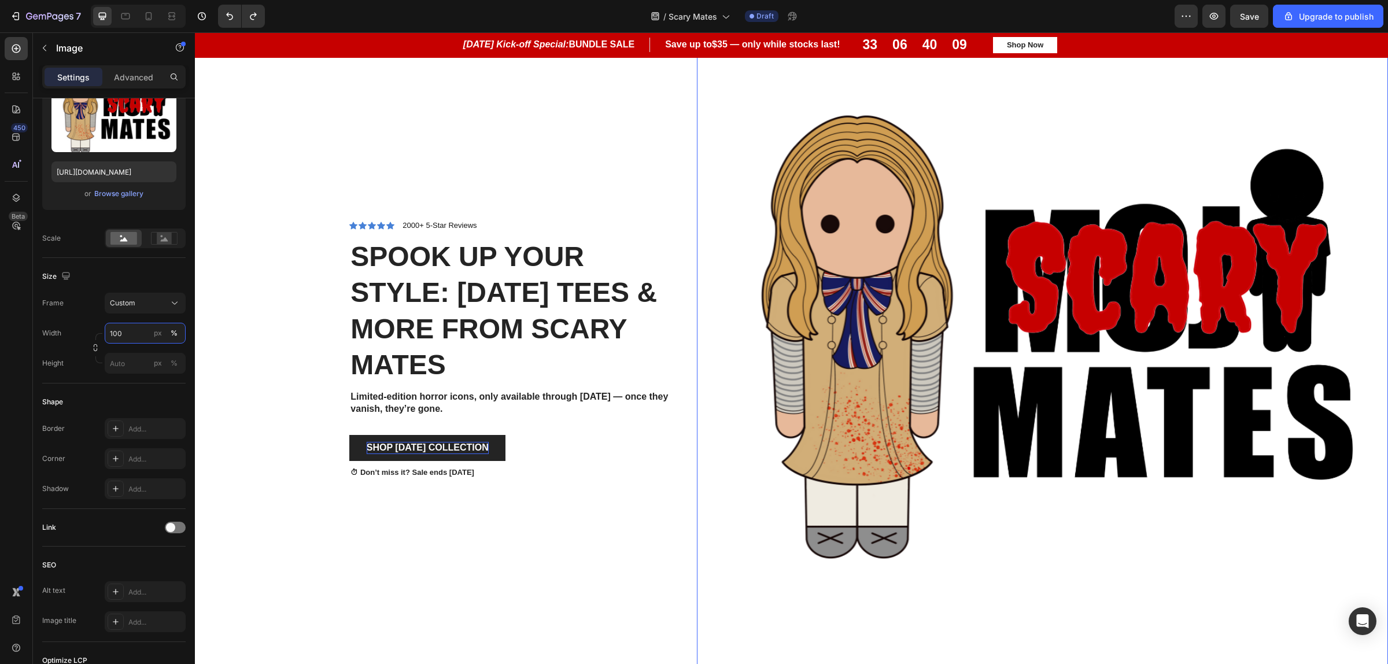
click at [140, 334] on input "100" at bounding box center [145, 333] width 81 height 21
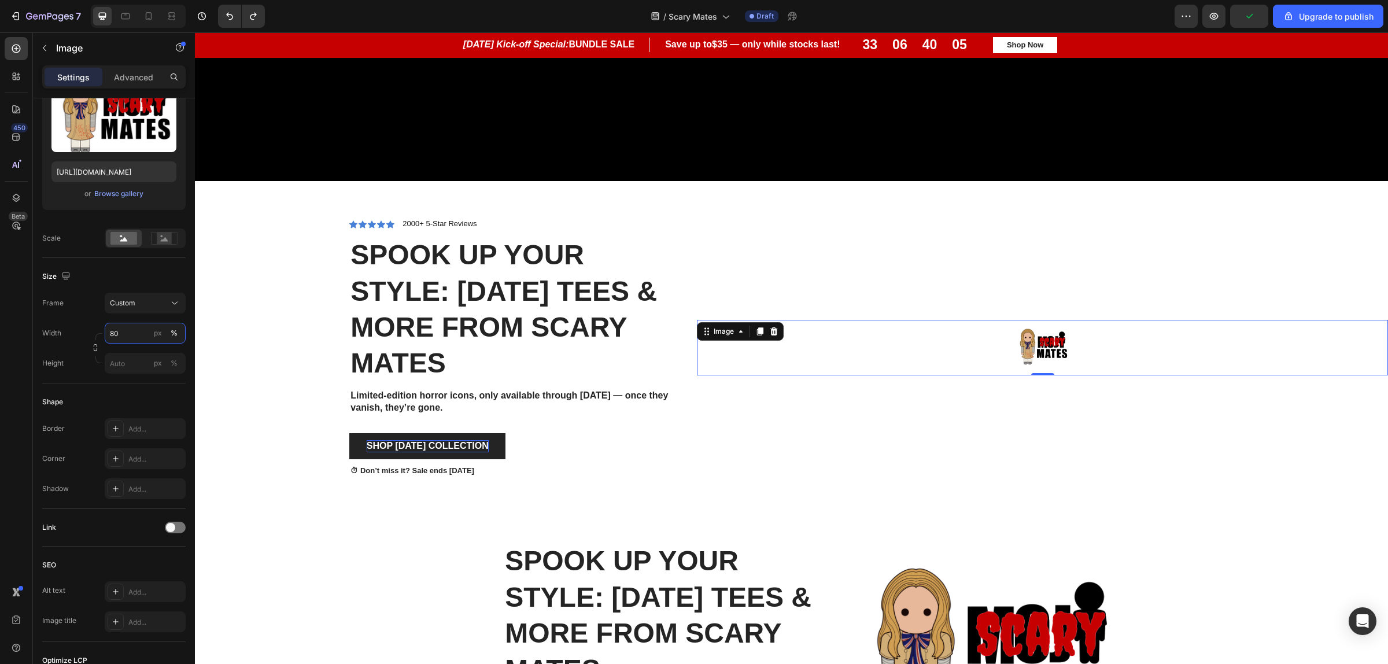
scroll to position [791, 0]
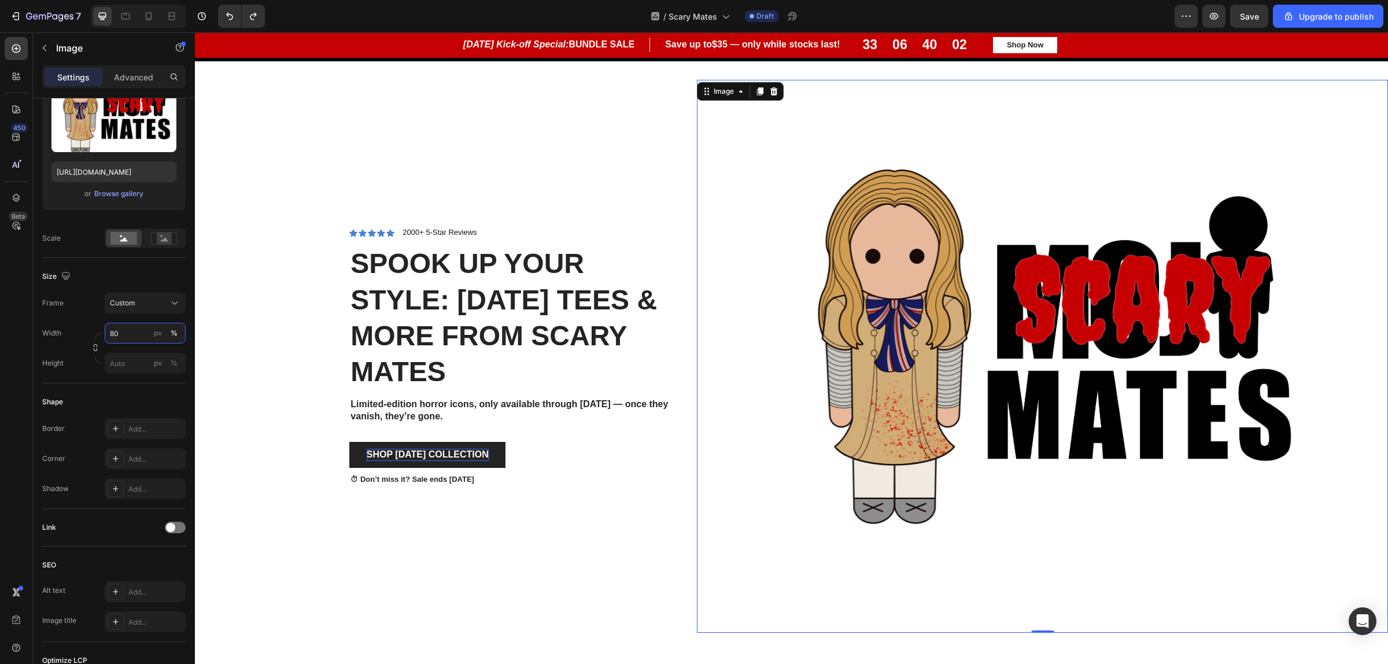
type input "8"
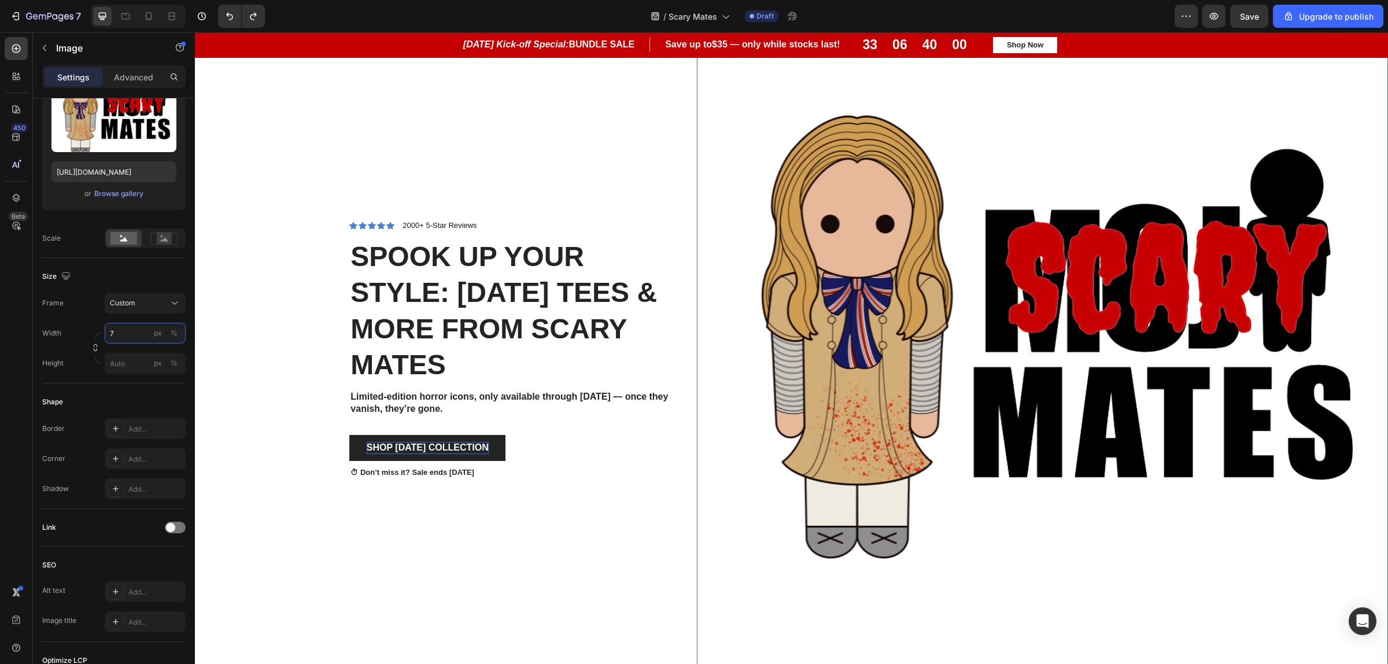
scroll to position [671, 0]
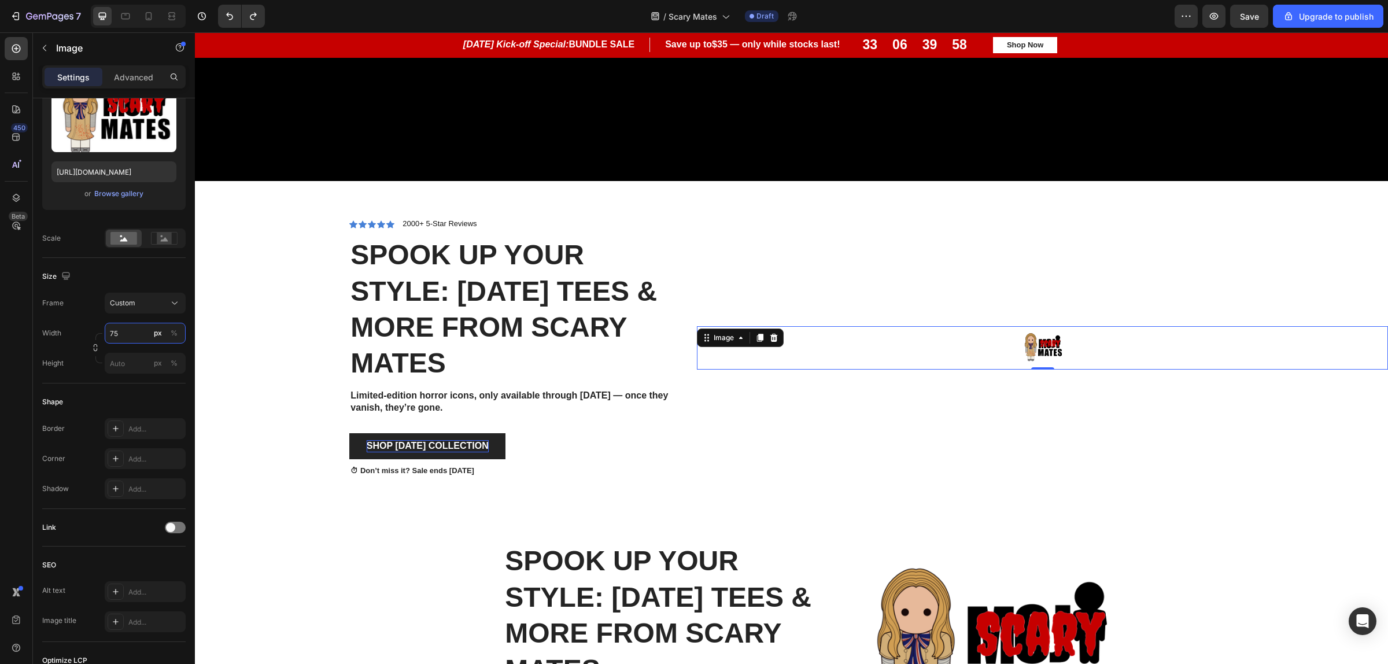
type input "7"
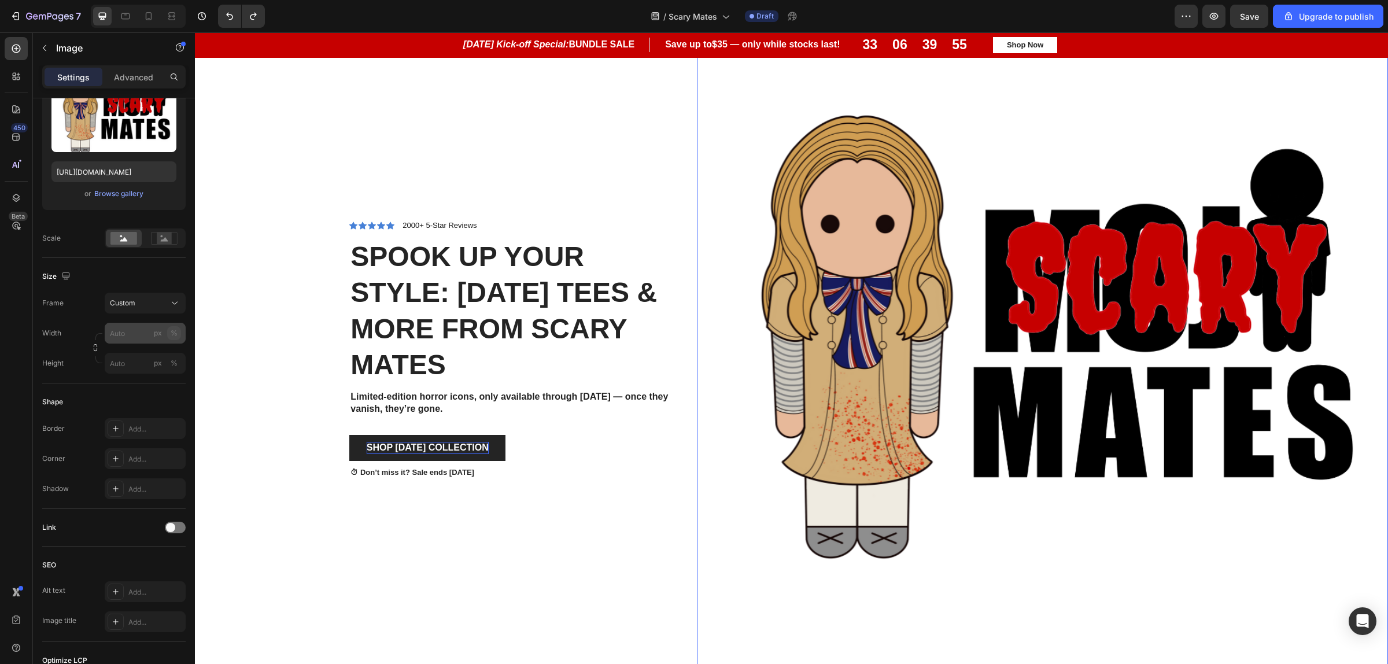
click at [172, 328] on div "Width px % Height px %" at bounding box center [113, 348] width 143 height 51
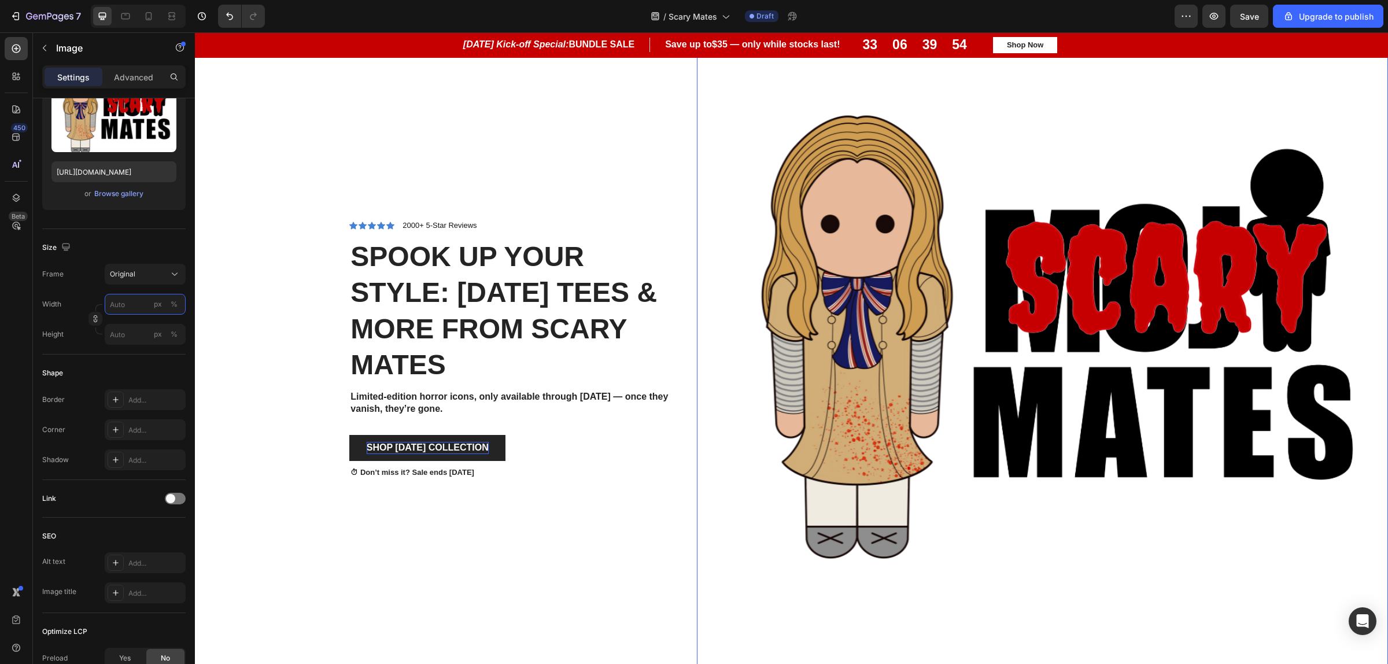
click at [129, 304] on input "px %" at bounding box center [145, 304] width 81 height 21
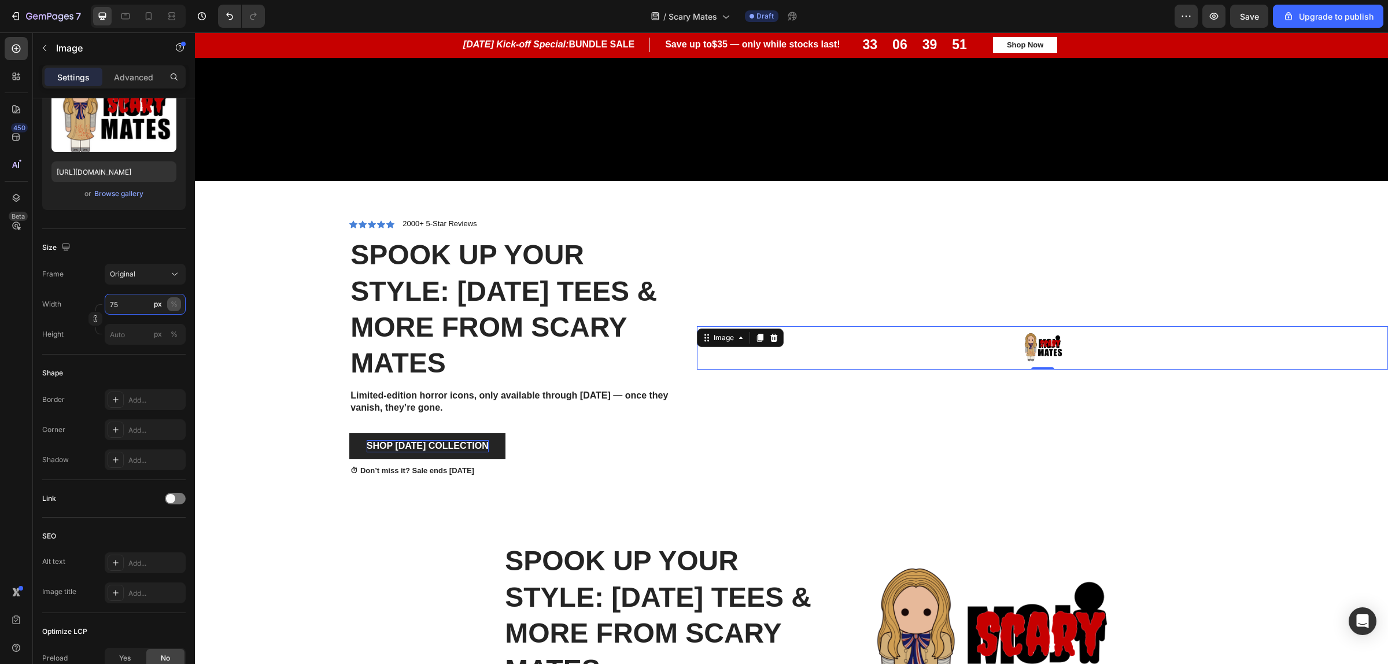
type input "75"
click at [172, 305] on div "%" at bounding box center [174, 304] width 7 height 10
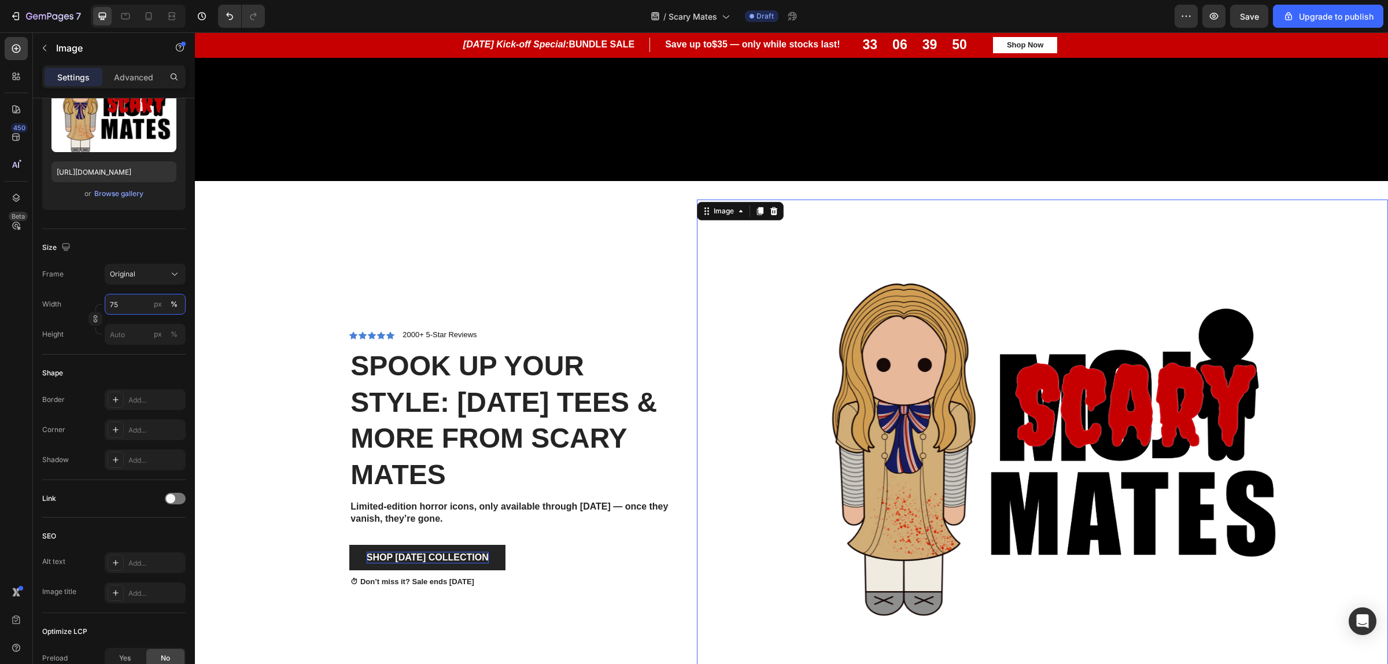
scroll to position [774, 0]
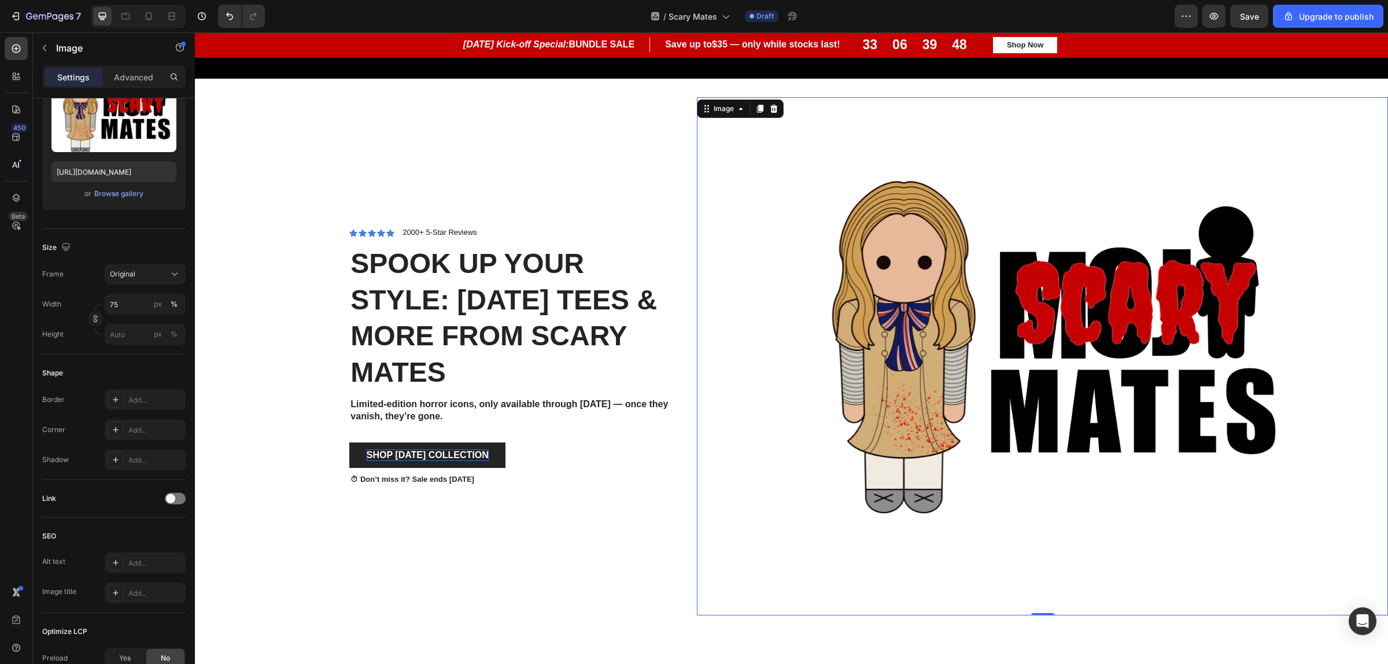
click at [846, 505] on img at bounding box center [1043, 356] width 518 height 518
click at [525, 537] on div "Icon Icon Icon Icon Icon Icon List 2000+ 5-Star Reviews Text Block Row Spook Up…" at bounding box center [450, 356] width 493 height 518
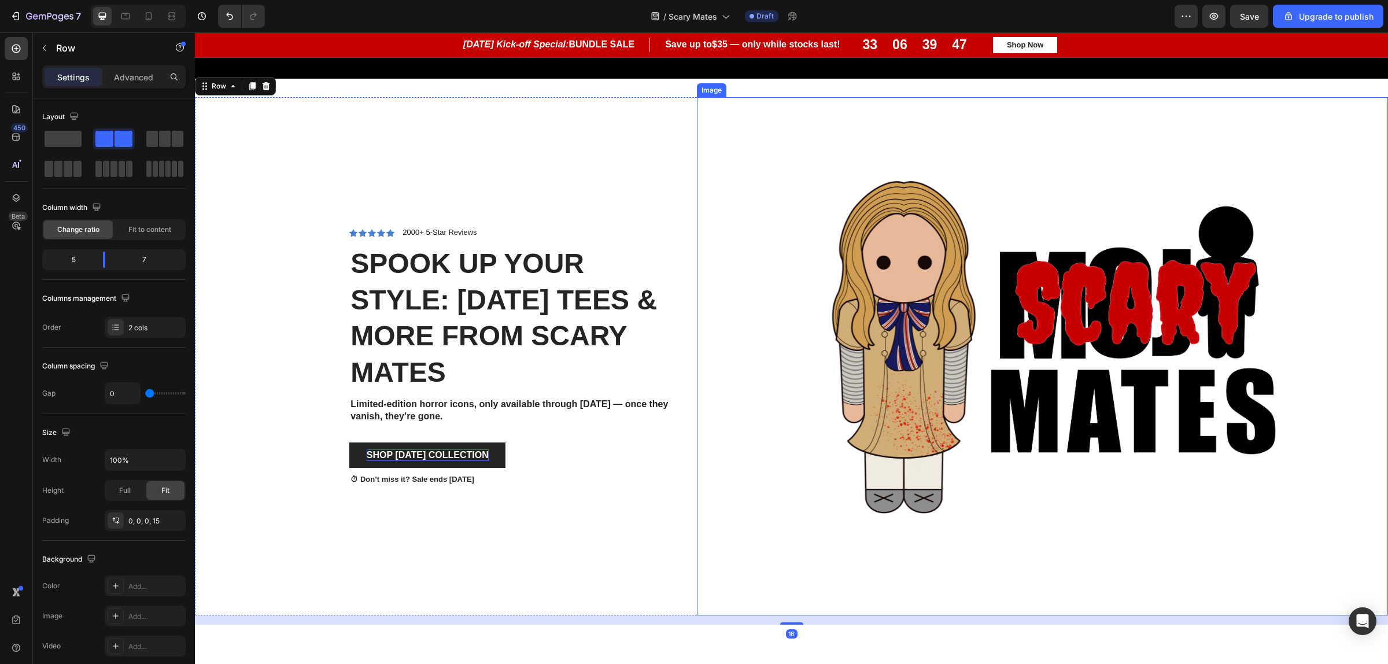
scroll to position [701, 0]
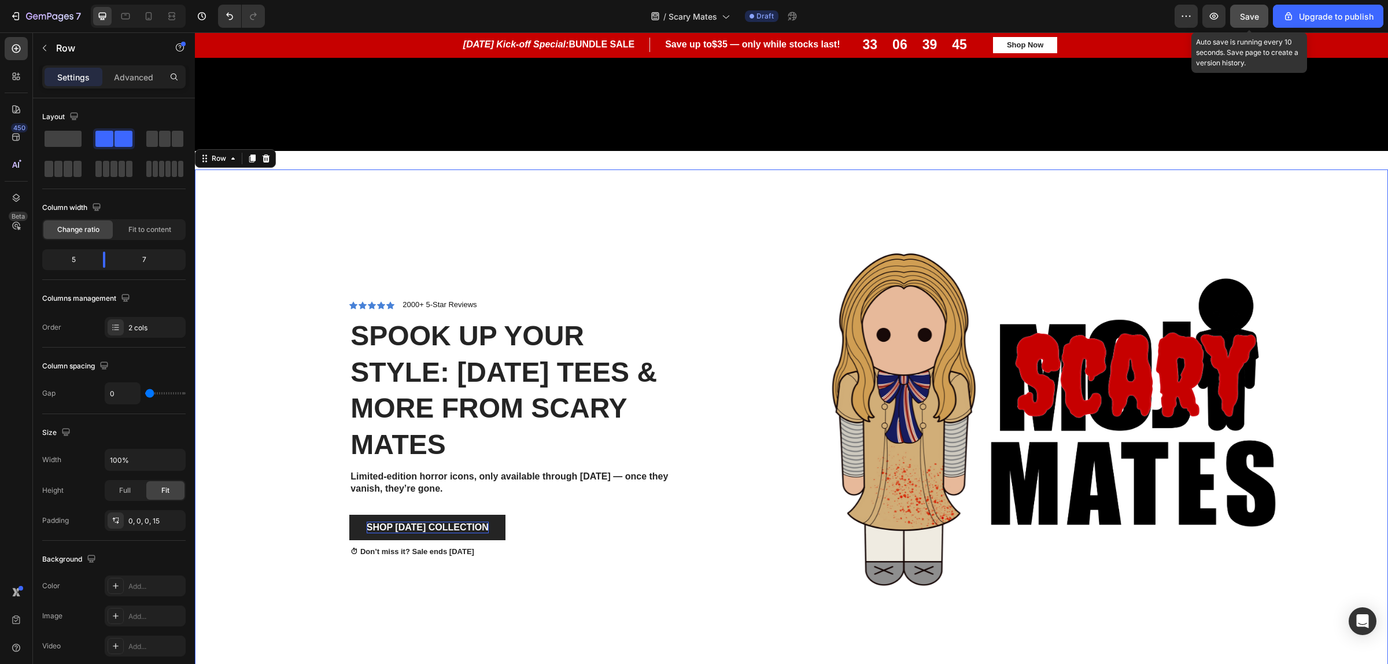
click at [1253, 16] on span "Save" at bounding box center [1249, 17] width 19 height 10
click at [1205, 25] on button "button" at bounding box center [1213, 16] width 23 height 23
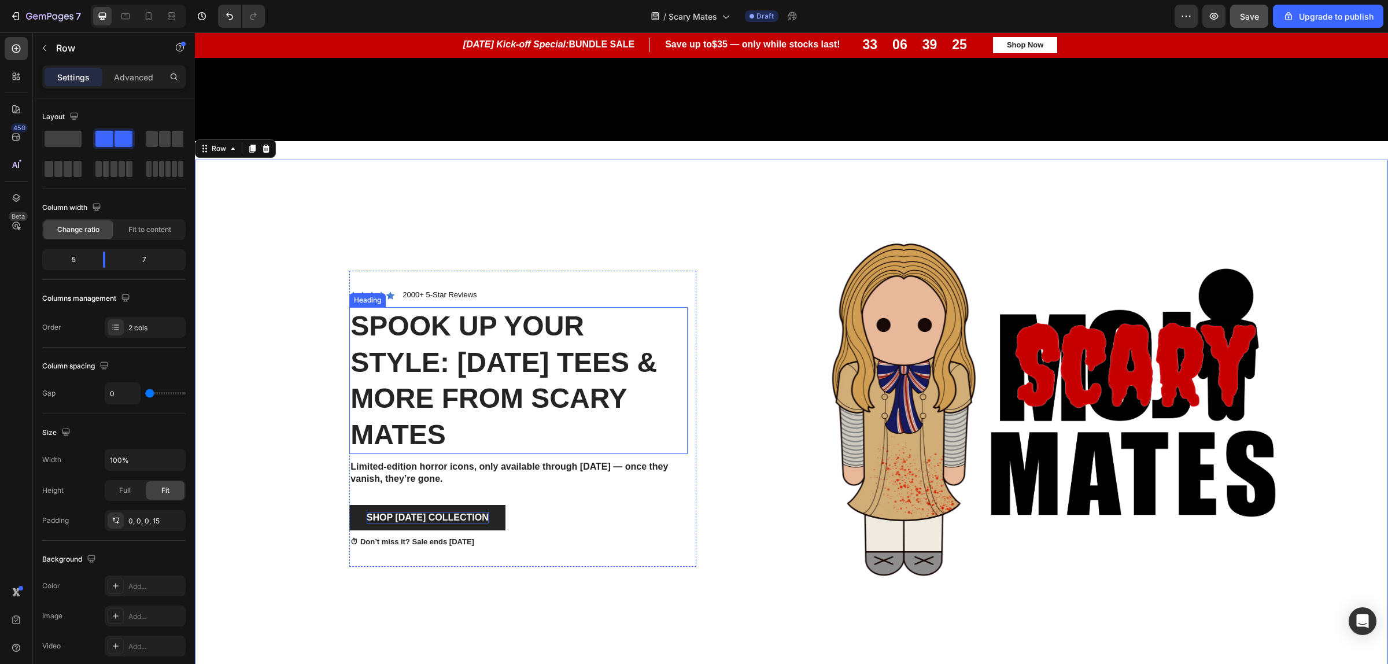
scroll to position [846, 0]
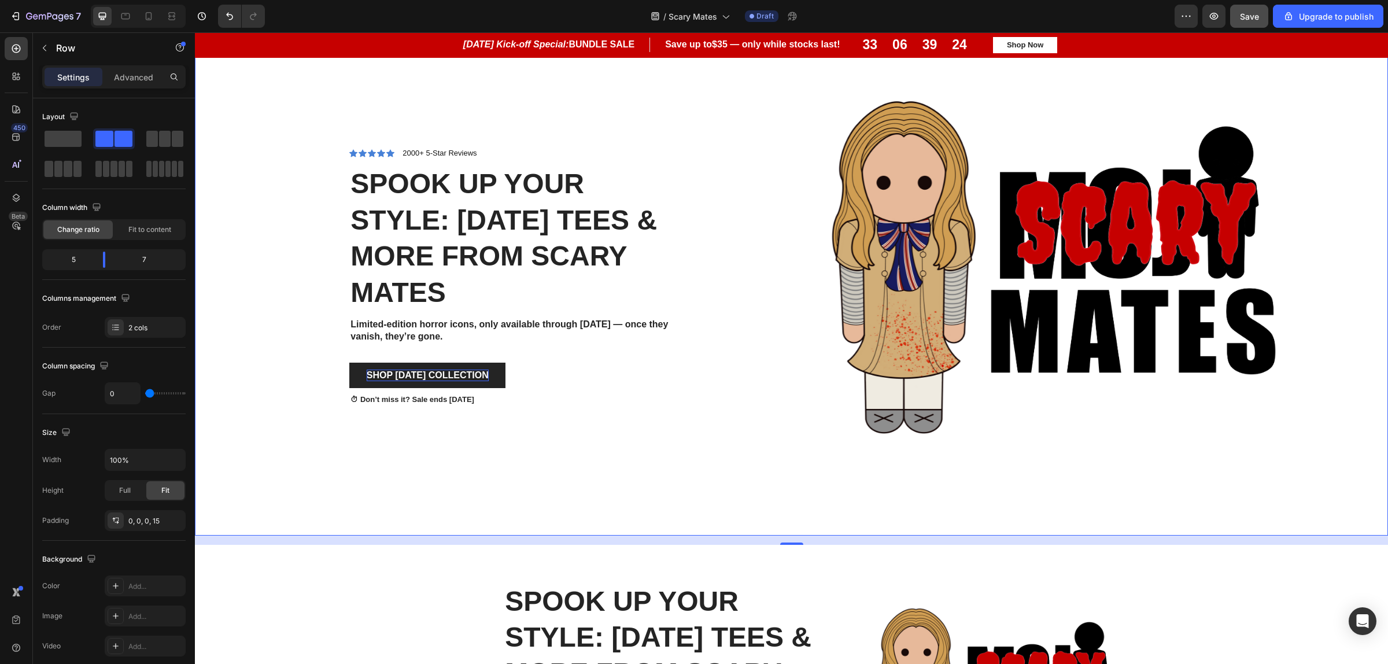
click at [509, 492] on div "Icon Icon Icon Icon Icon Icon List 2000+ 5-Star Reviews Text Block Row Spook Up…" at bounding box center [450, 276] width 493 height 518
click at [175, 18] on icon at bounding box center [171, 19] width 7 height 2
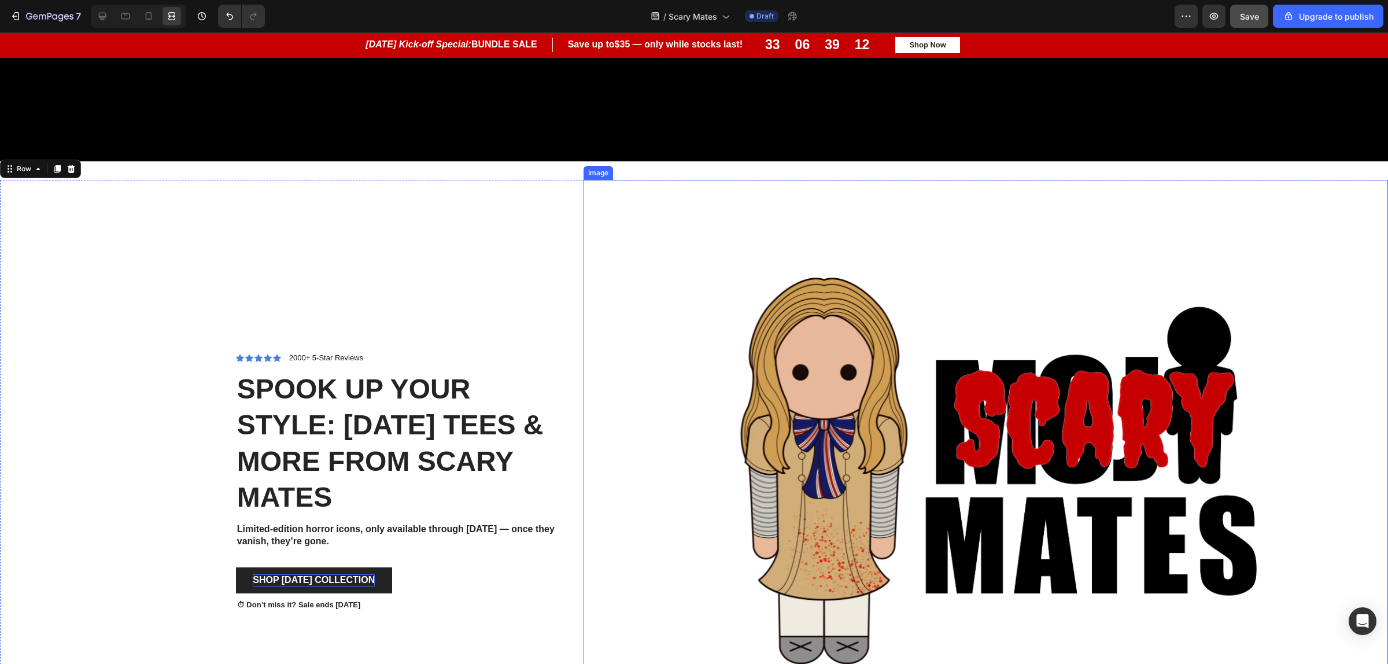
scroll to position [889, 0]
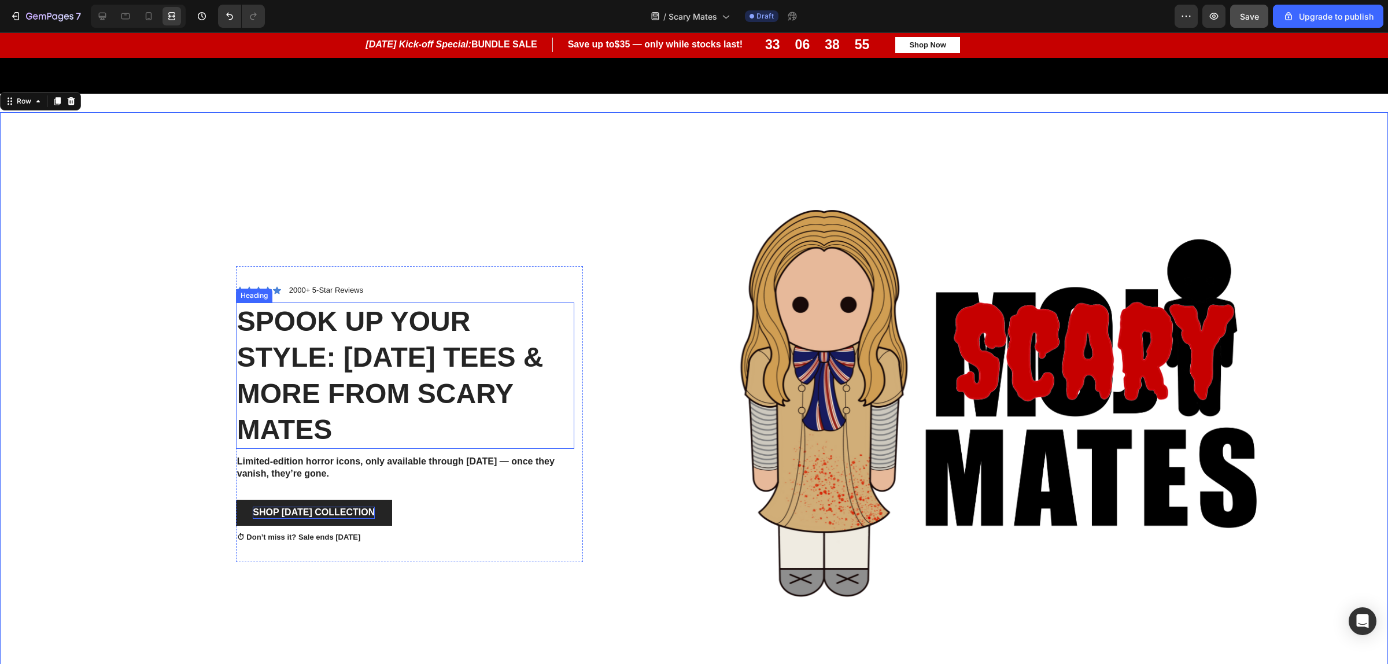
click at [376, 379] on p "Spook Up Your Style: [DATE] Tees & More from scary Mates" at bounding box center [405, 376] width 336 height 145
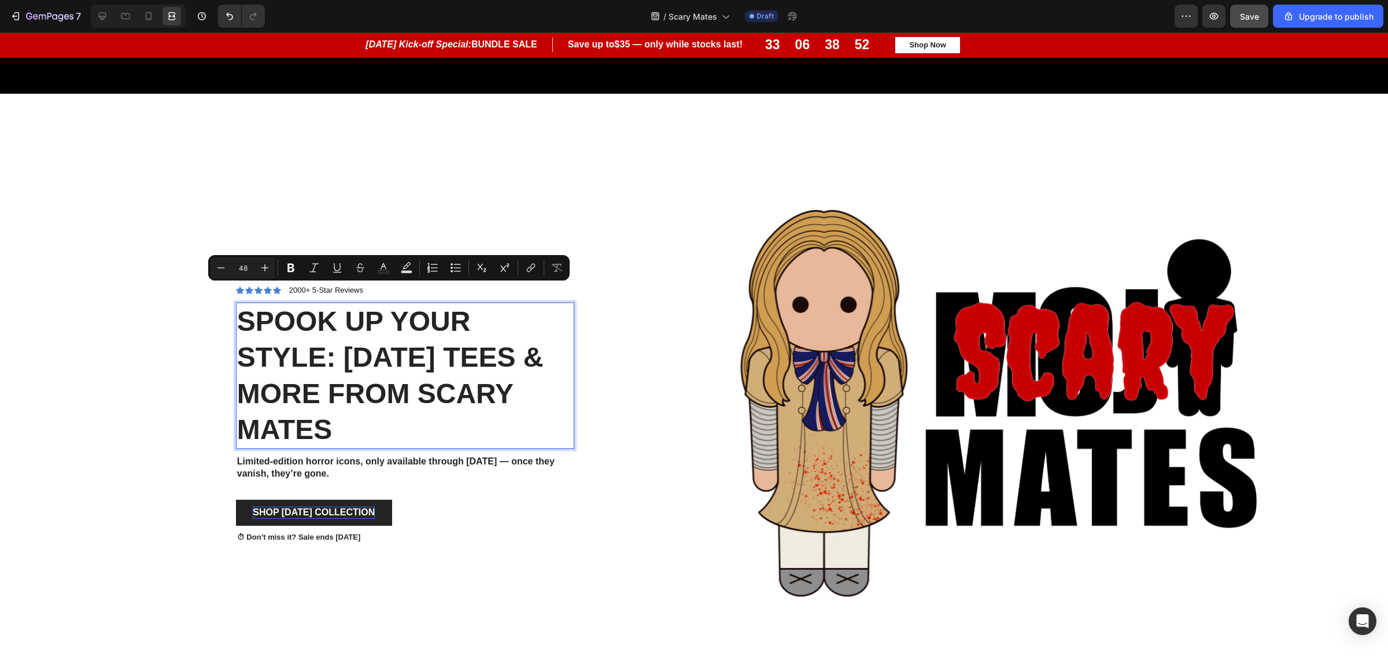
click at [439, 391] on p "Spook Up Your Style: [DATE] Tees & More from scary Mates" at bounding box center [405, 376] width 336 height 145
click at [376, 376] on p "Spook Up Your Style: [DATE] Tees & More from scary Mates" at bounding box center [405, 376] width 336 height 145
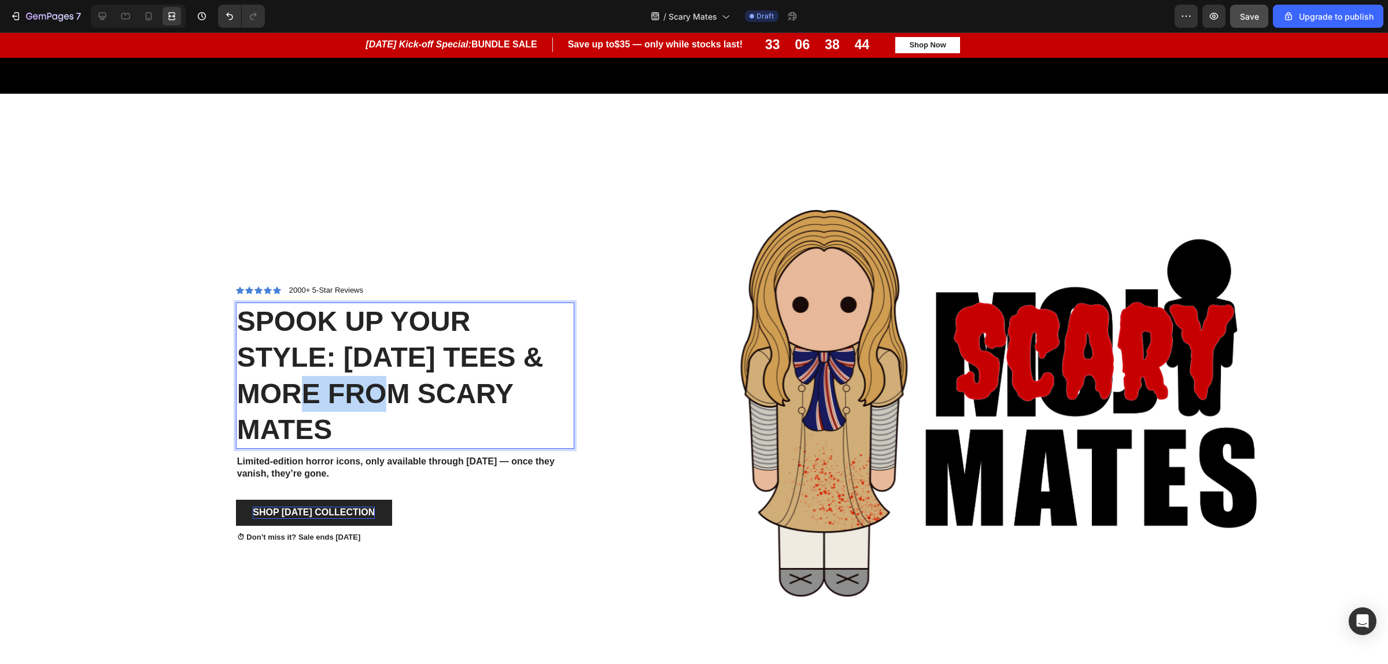
click at [376, 376] on p "Spook Up Your Style: [DATE] Tees & More from scary Mates" at bounding box center [405, 376] width 336 height 145
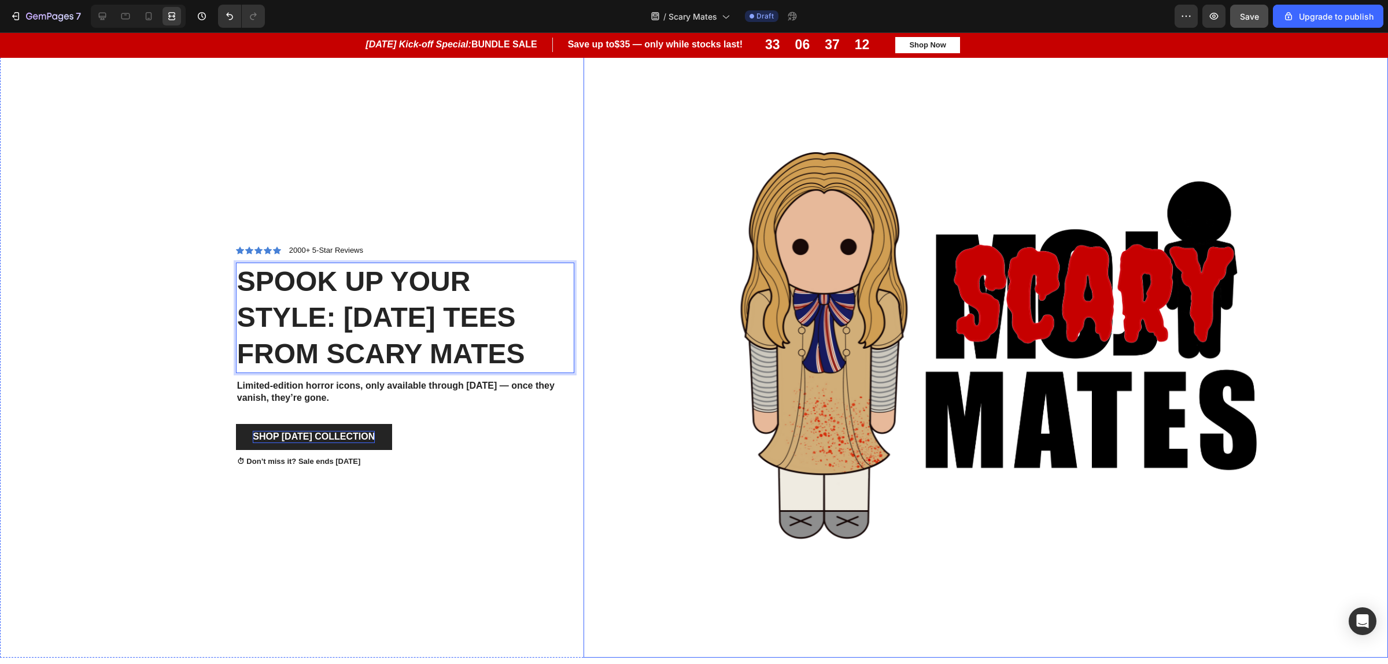
scroll to position [961, 0]
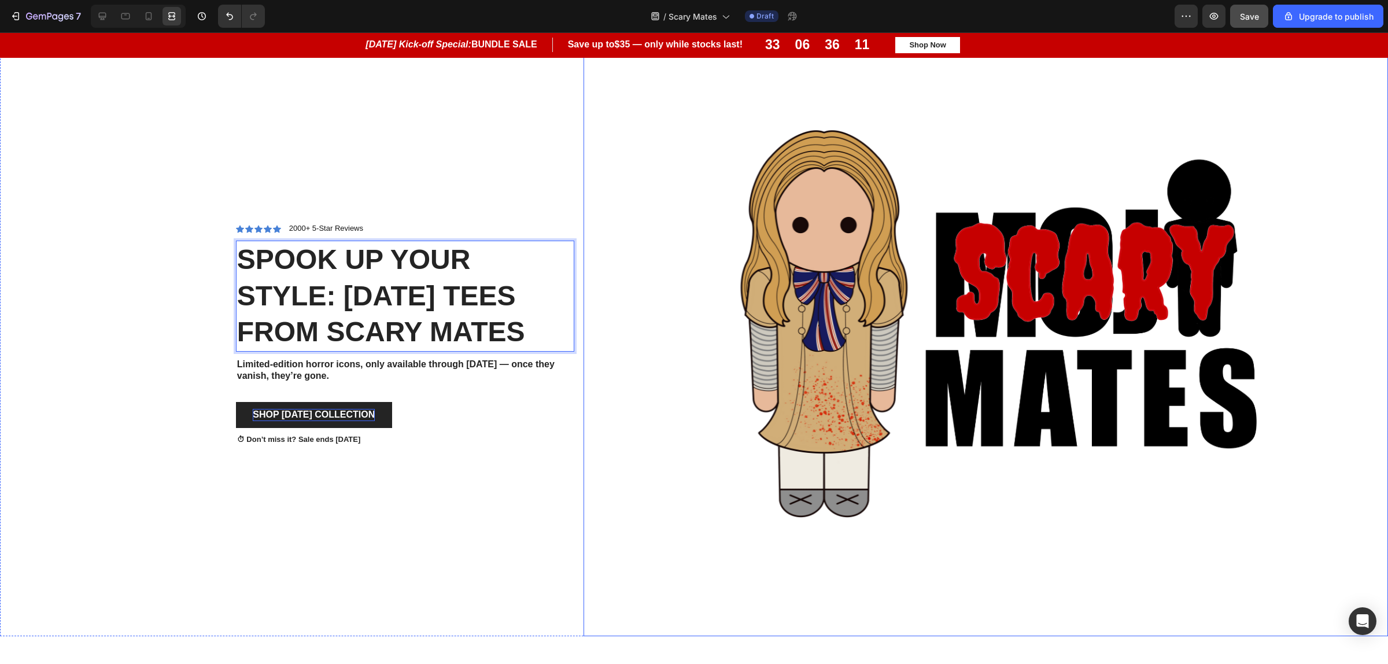
click at [959, 394] on img at bounding box center [985, 333] width 603 height 603
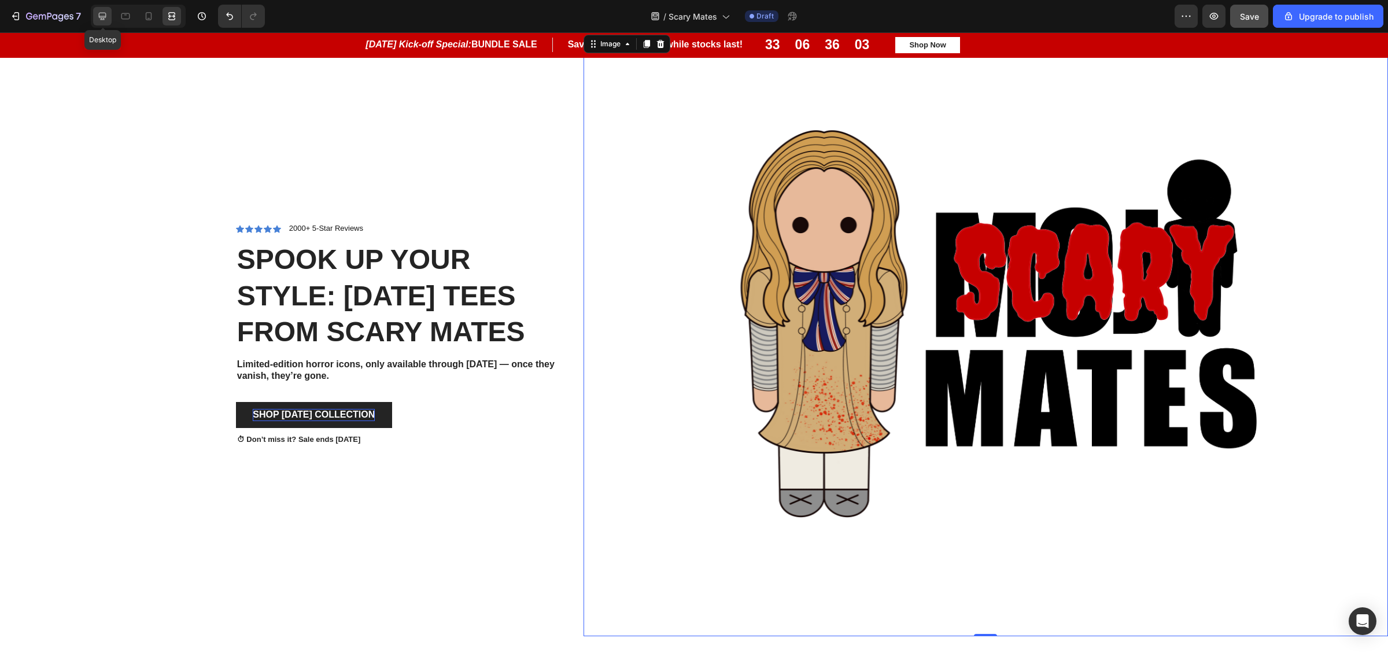
click at [105, 17] on icon at bounding box center [103, 17] width 8 height 8
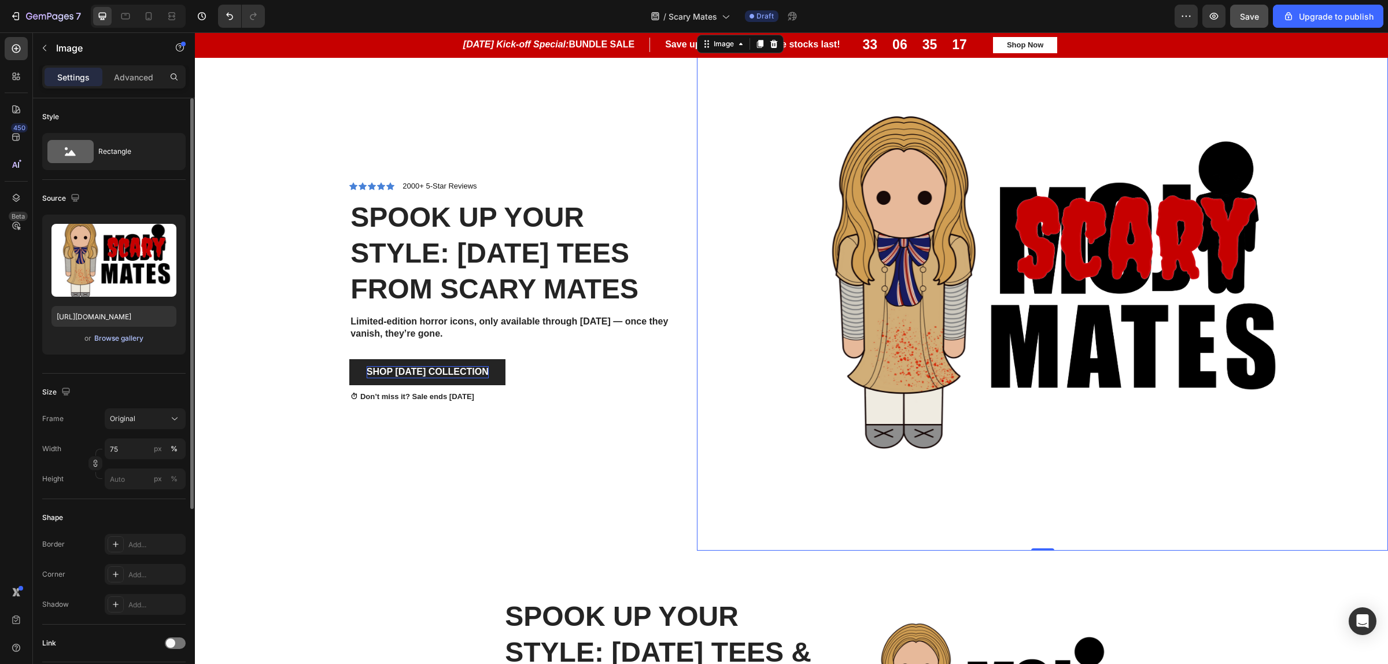
click at [116, 341] on div "Browse gallery" at bounding box center [118, 338] width 49 height 10
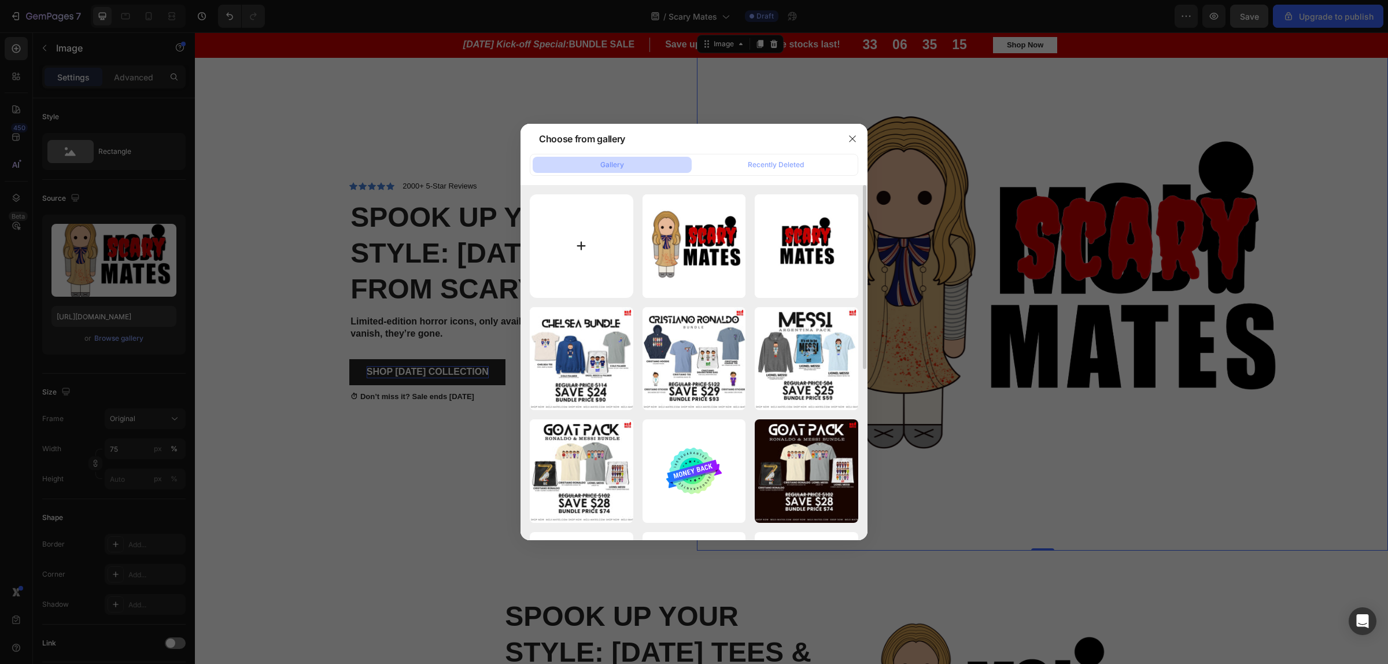
click at [611, 247] on input "file" at bounding box center [582, 246] width 104 height 104
type input "C:\fakepath\Scary Mates (2).png"
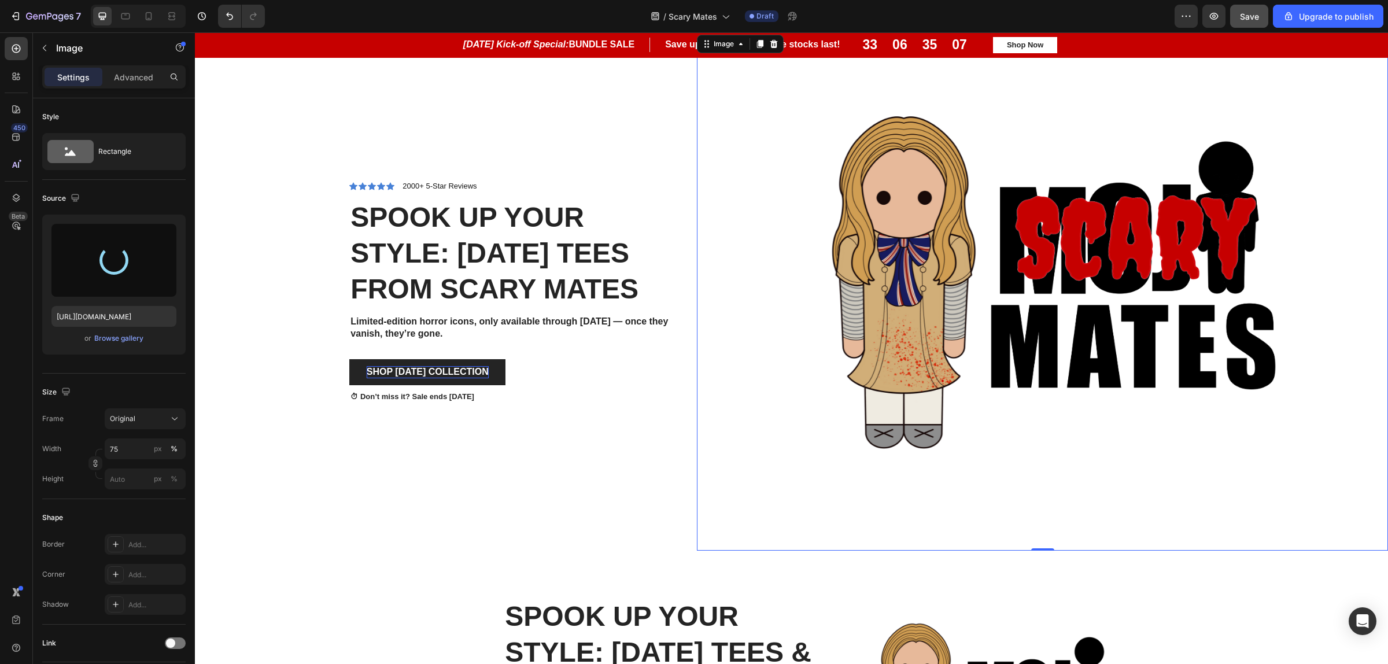
type input "[URL][DOMAIN_NAME]"
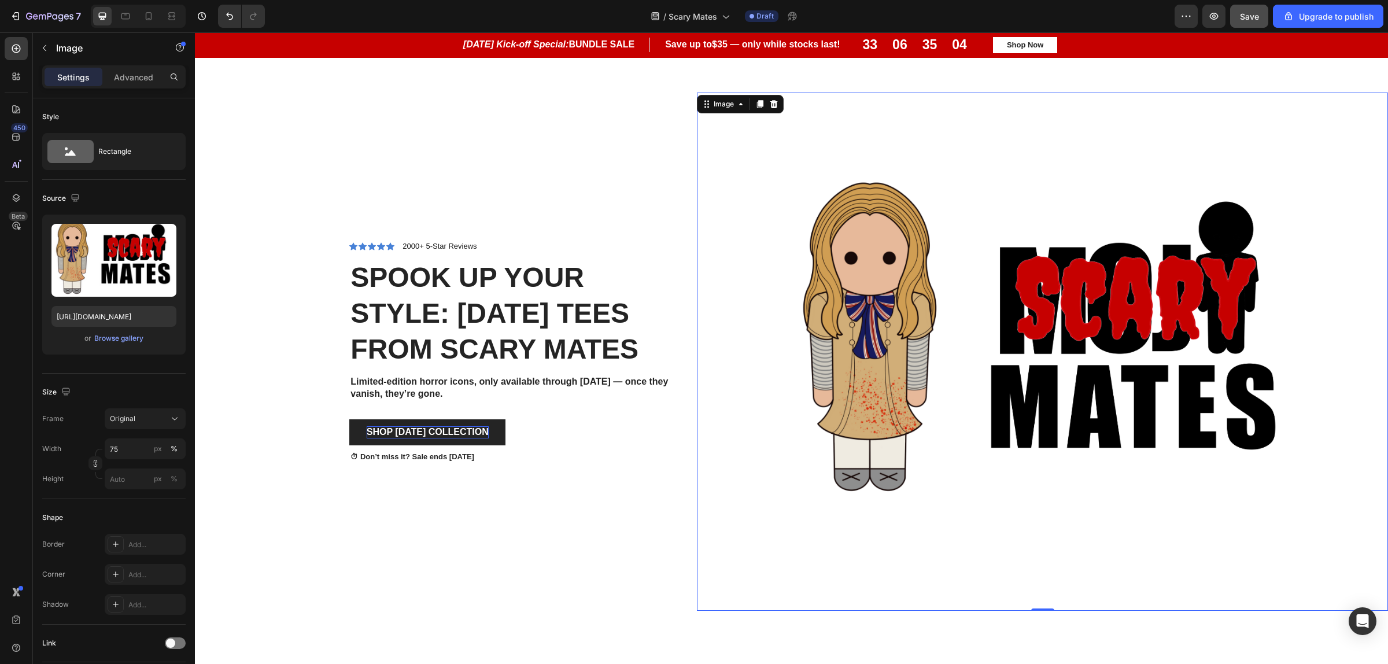
scroll to position [889, 0]
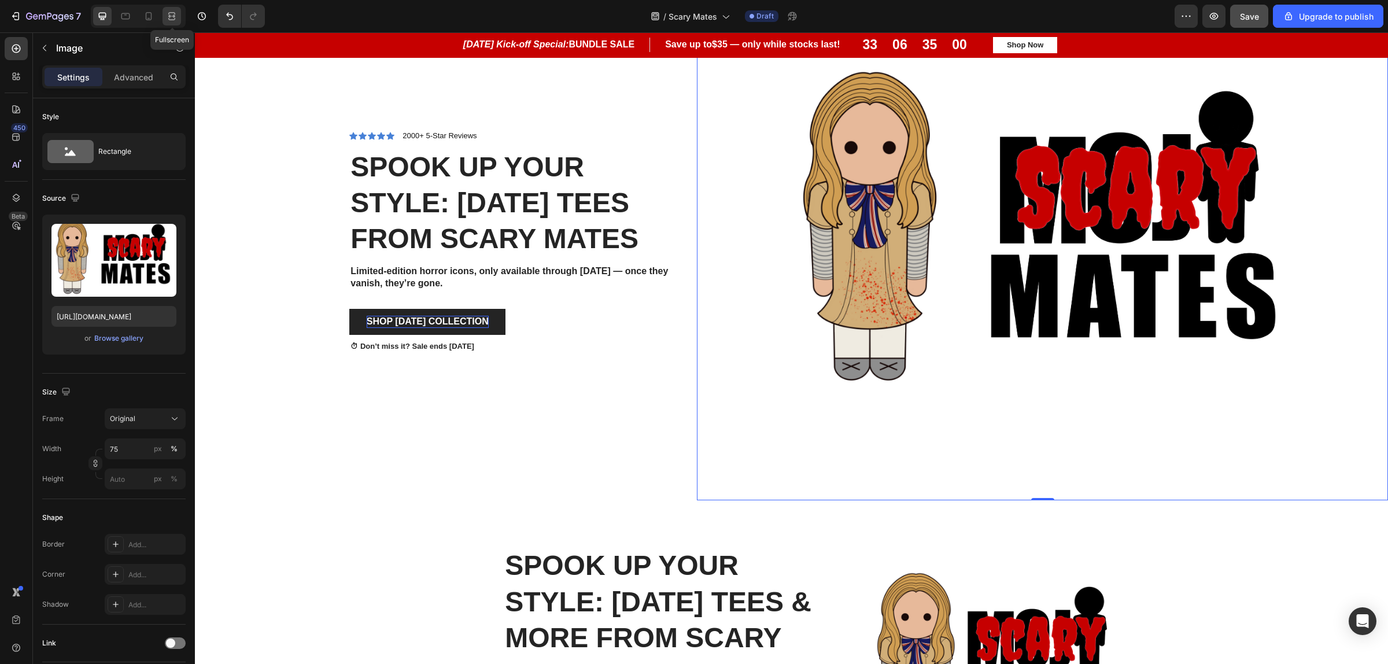
drag, startPoint x: 174, startPoint y: 21, endPoint x: 189, endPoint y: 15, distance: 15.6
click at [174, 21] on icon at bounding box center [172, 16] width 12 height 12
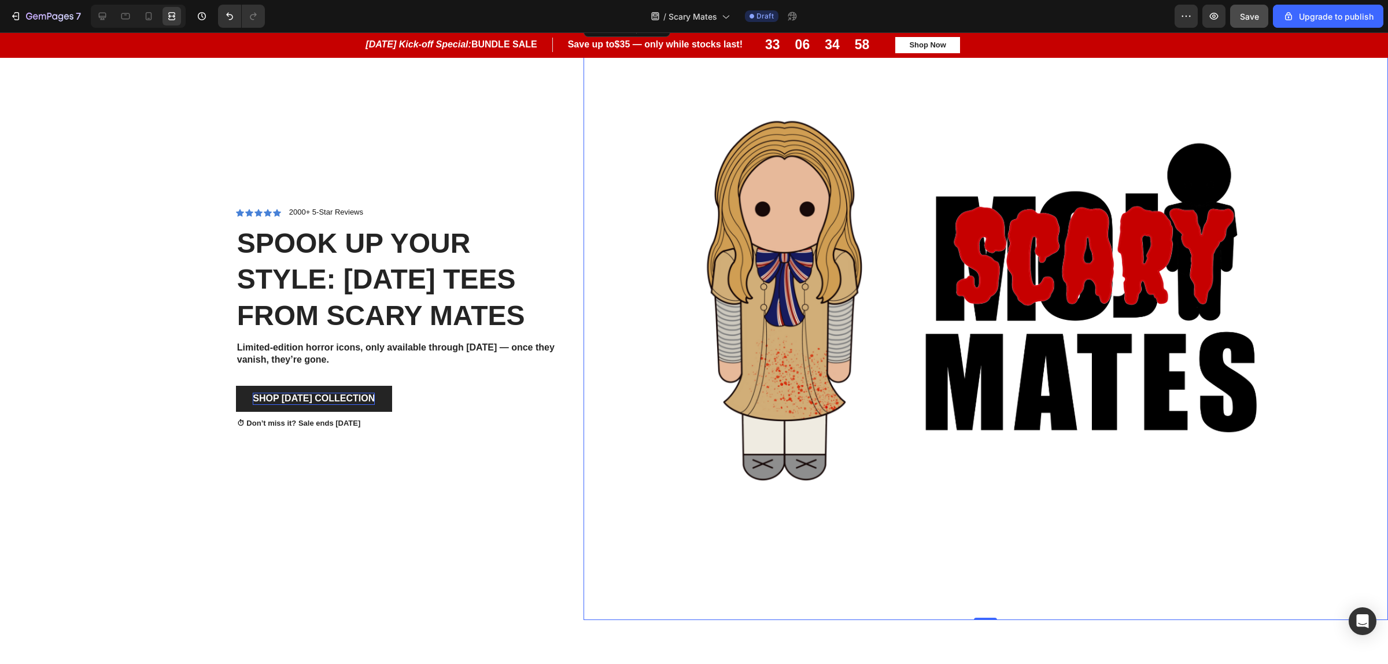
scroll to position [856, 0]
click at [631, 281] on div at bounding box center [985, 318] width 804 height 603
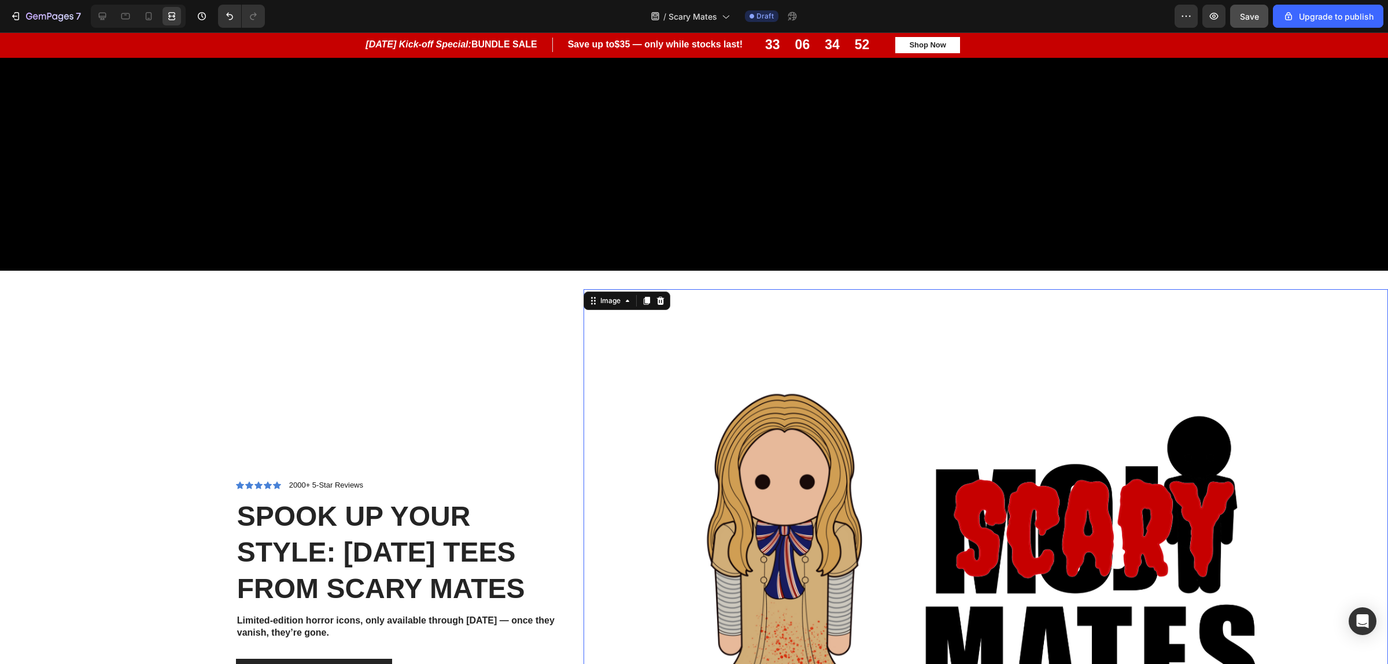
scroll to position [929, 0]
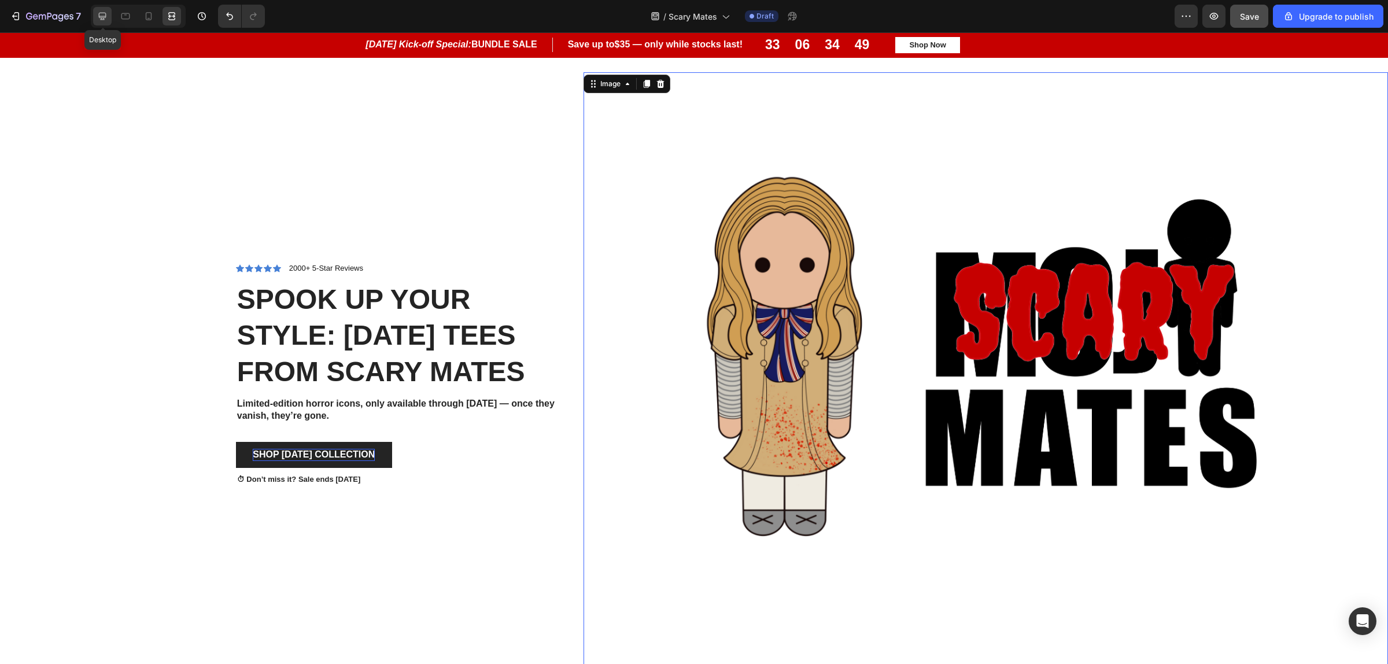
click at [99, 21] on icon at bounding box center [103, 16] width 12 height 12
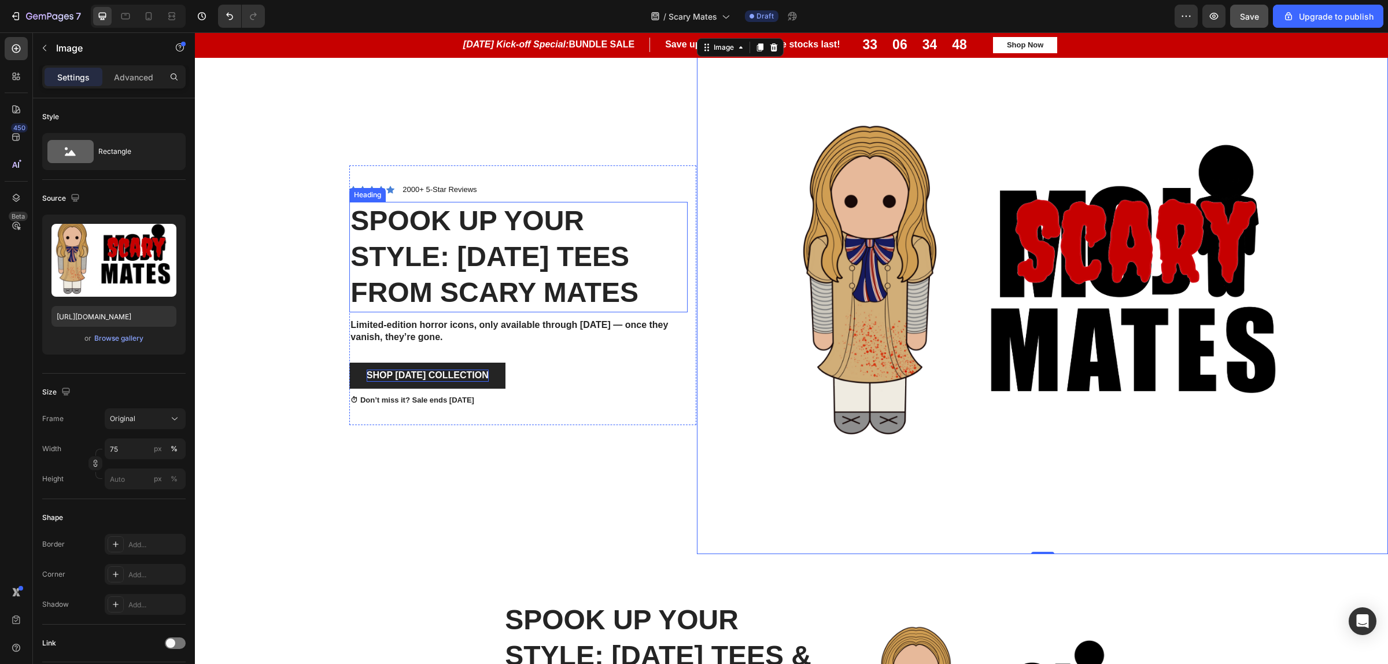
click at [438, 215] on p "Spook Up Your Style: [DATE] Tees from scary Mates" at bounding box center [518, 257] width 336 height 108
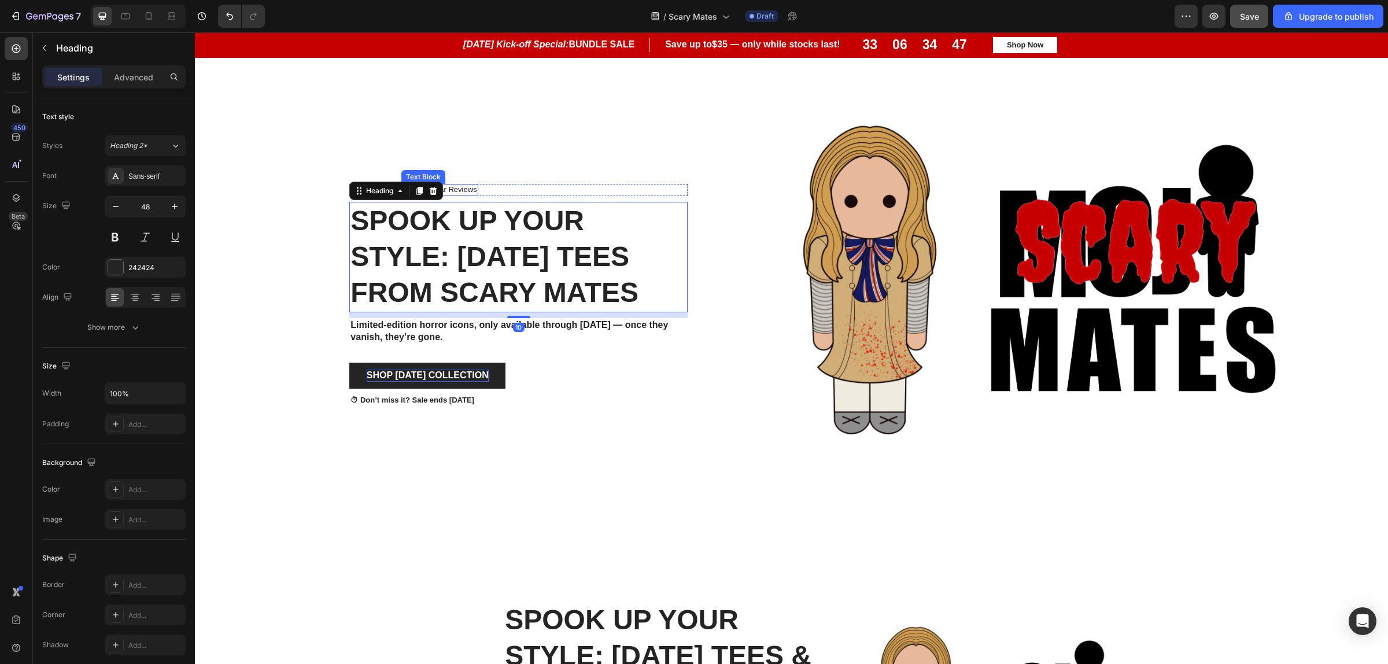
click at [473, 184] on div "Icon Icon Icon Icon Icon Icon List 2000+ 5-Star Reviews Text Block Row" at bounding box center [518, 190] width 338 height 12
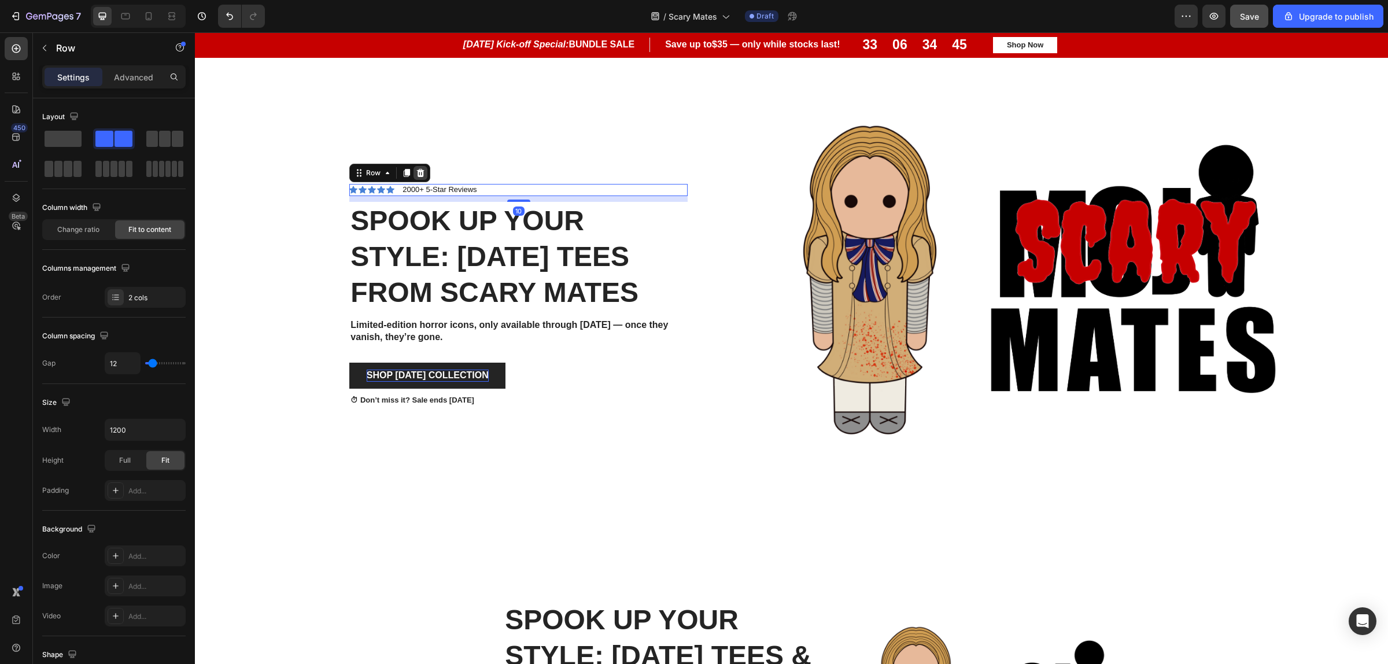
click at [417, 169] on icon at bounding box center [421, 173] width 8 height 8
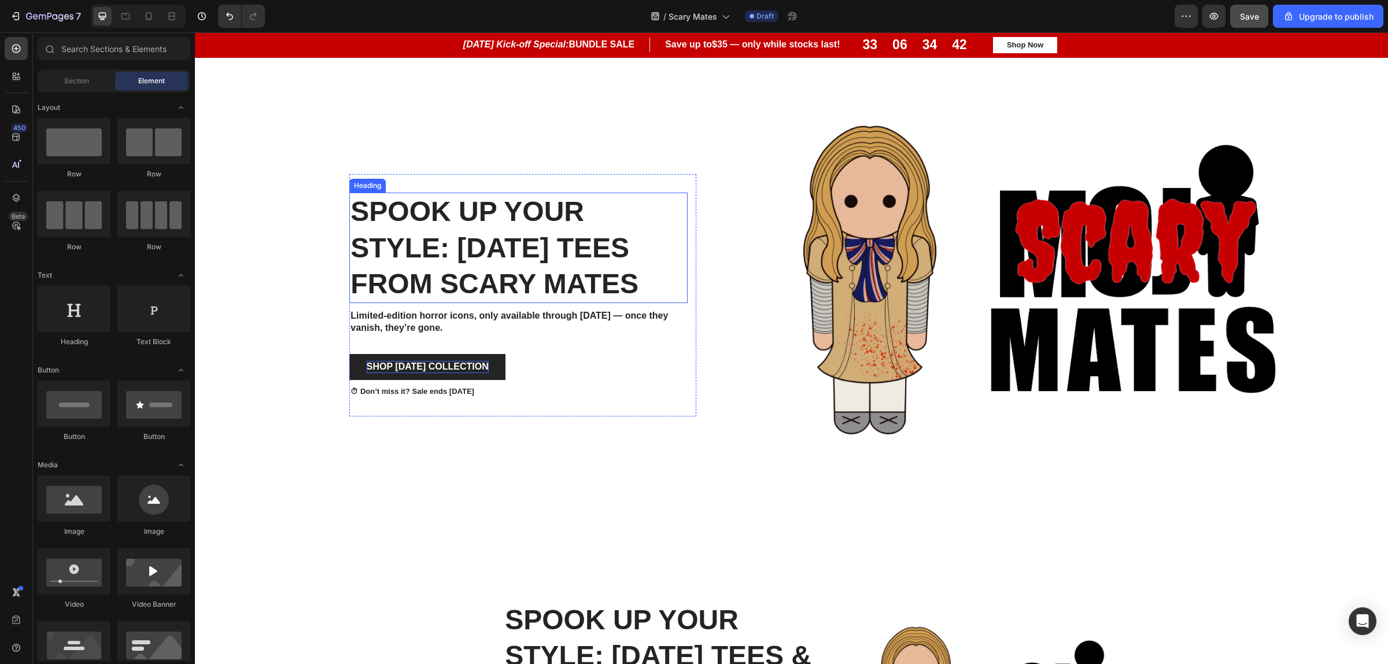
click at [536, 279] on p "Spook Up Your Style: [DATE] Tees from scary Mates" at bounding box center [518, 248] width 336 height 108
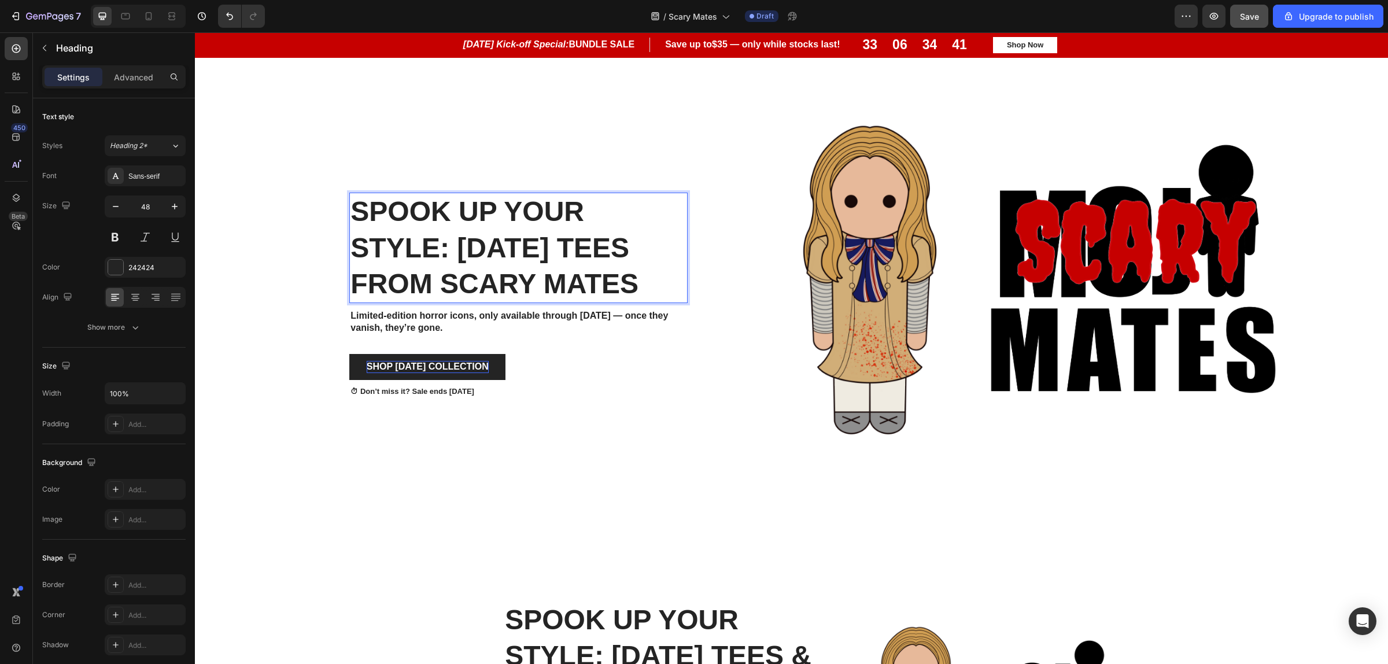
click at [536, 279] on p "Spook Up Your Style: [DATE] Tees from scary Mates" at bounding box center [518, 248] width 336 height 108
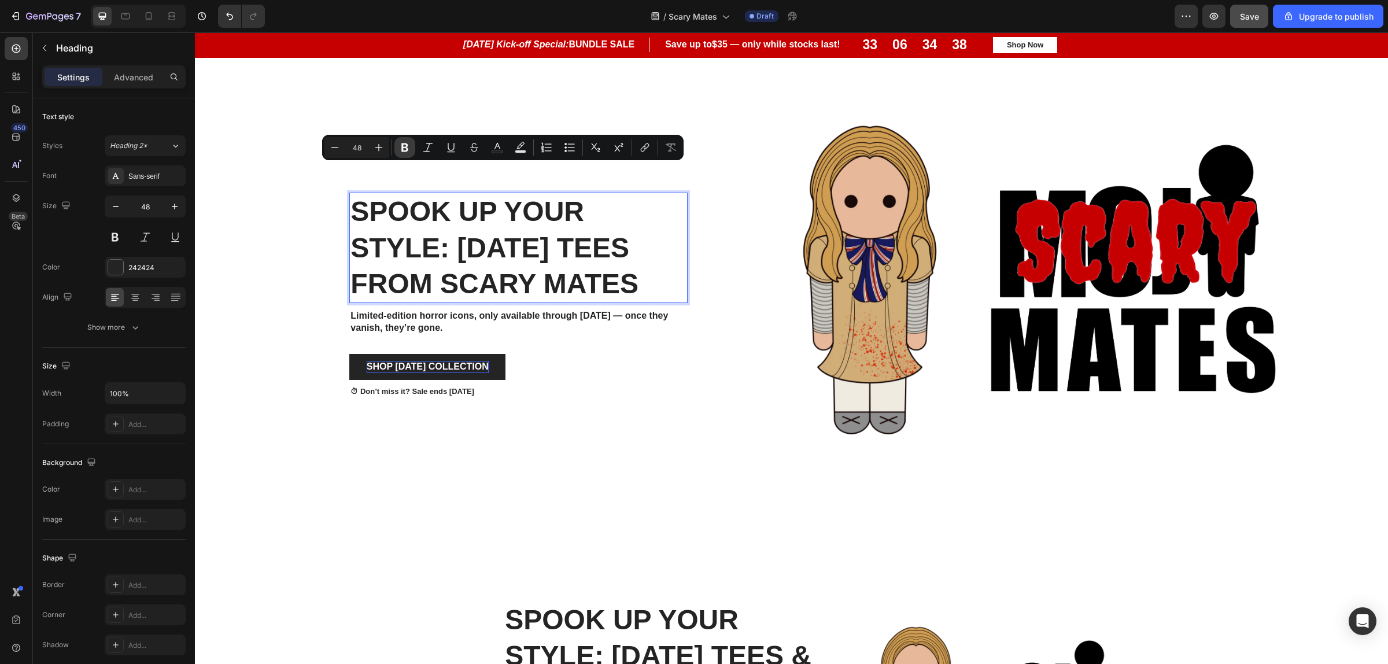
click at [402, 148] on icon "Editor contextual toolbar" at bounding box center [404, 147] width 7 height 9
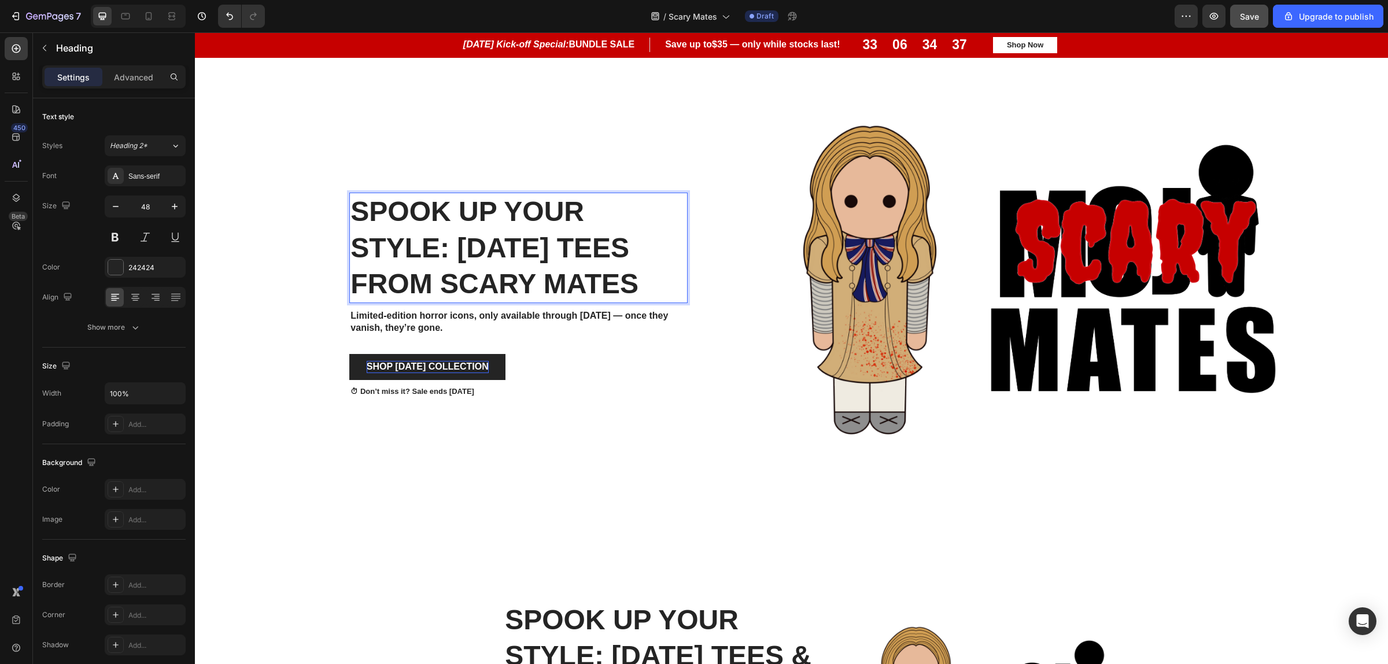
click at [402, 174] on div "Spook Up Your Style: [DATE] Tees from scary Mates Heading 10 Limited-edition ho…" at bounding box center [522, 295] width 347 height 242
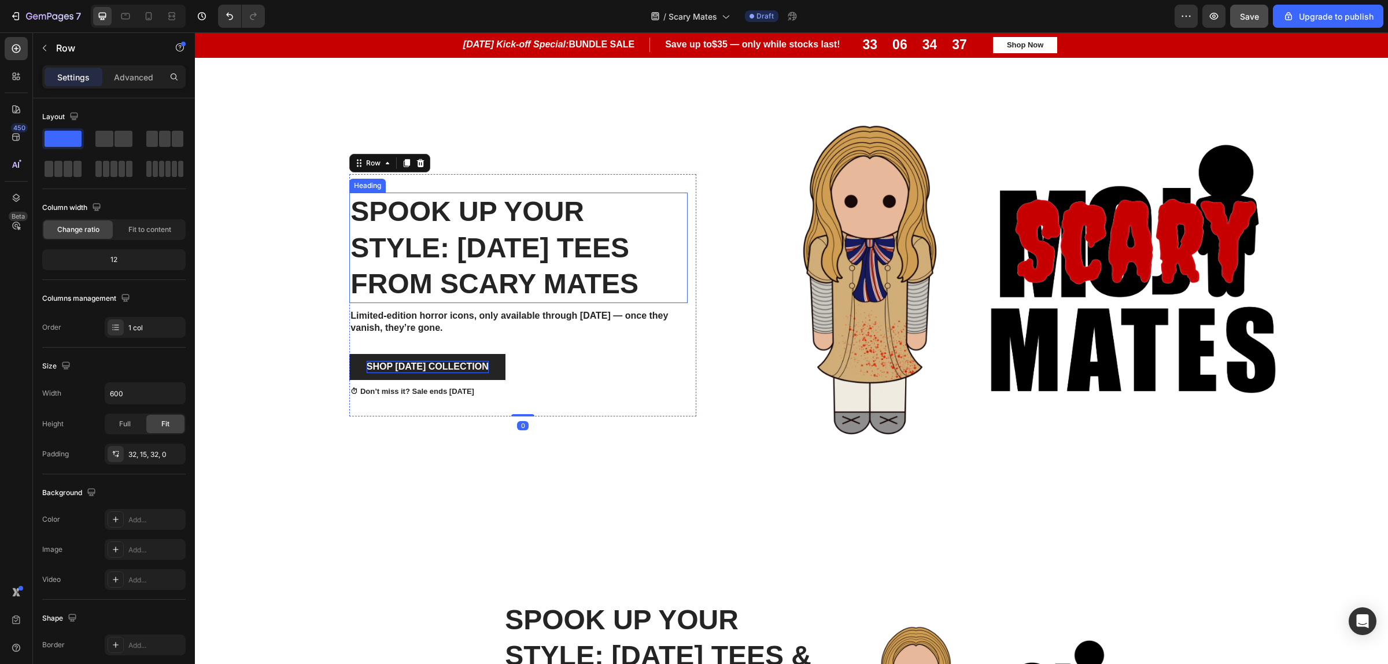
click at [481, 285] on p "⁠⁠⁠⁠⁠⁠⁠ Spook Up Your Style: [DATE] Tees from scary Mates" at bounding box center [518, 248] width 336 height 108
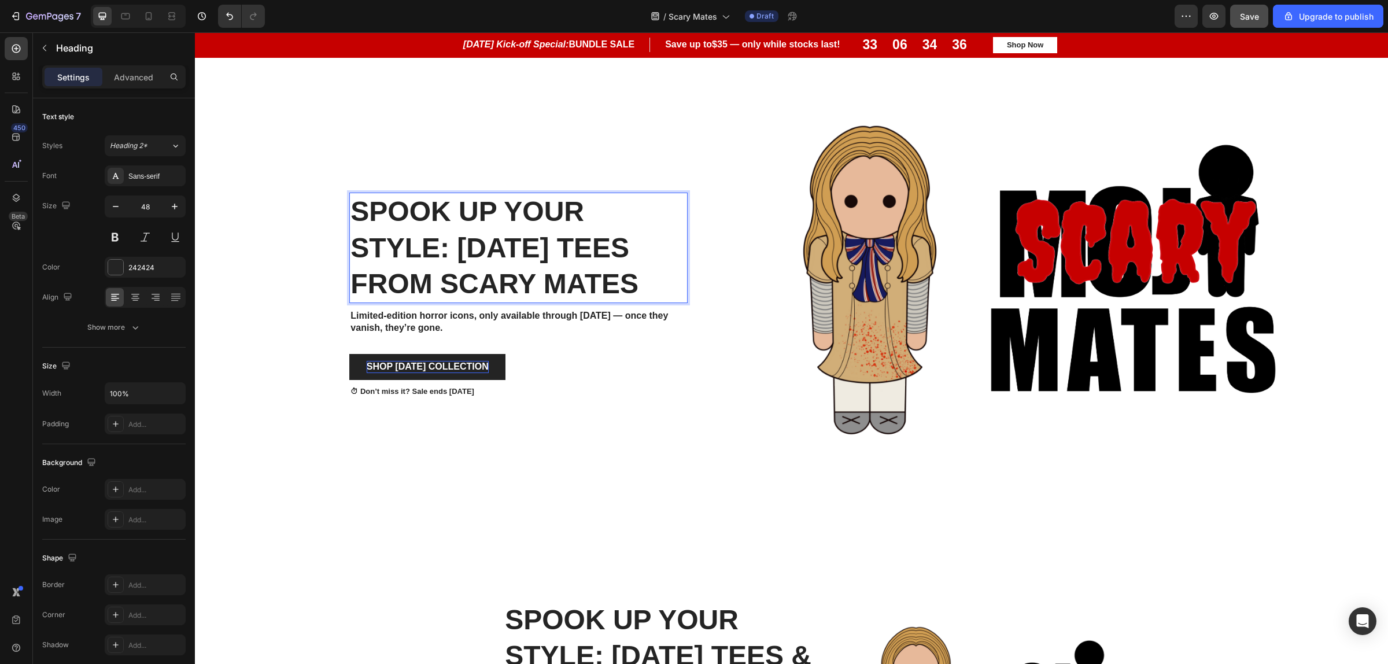
click at [481, 285] on p "Spook Up Your Style: [DATE] Tees from scary Mates" at bounding box center [518, 248] width 336 height 108
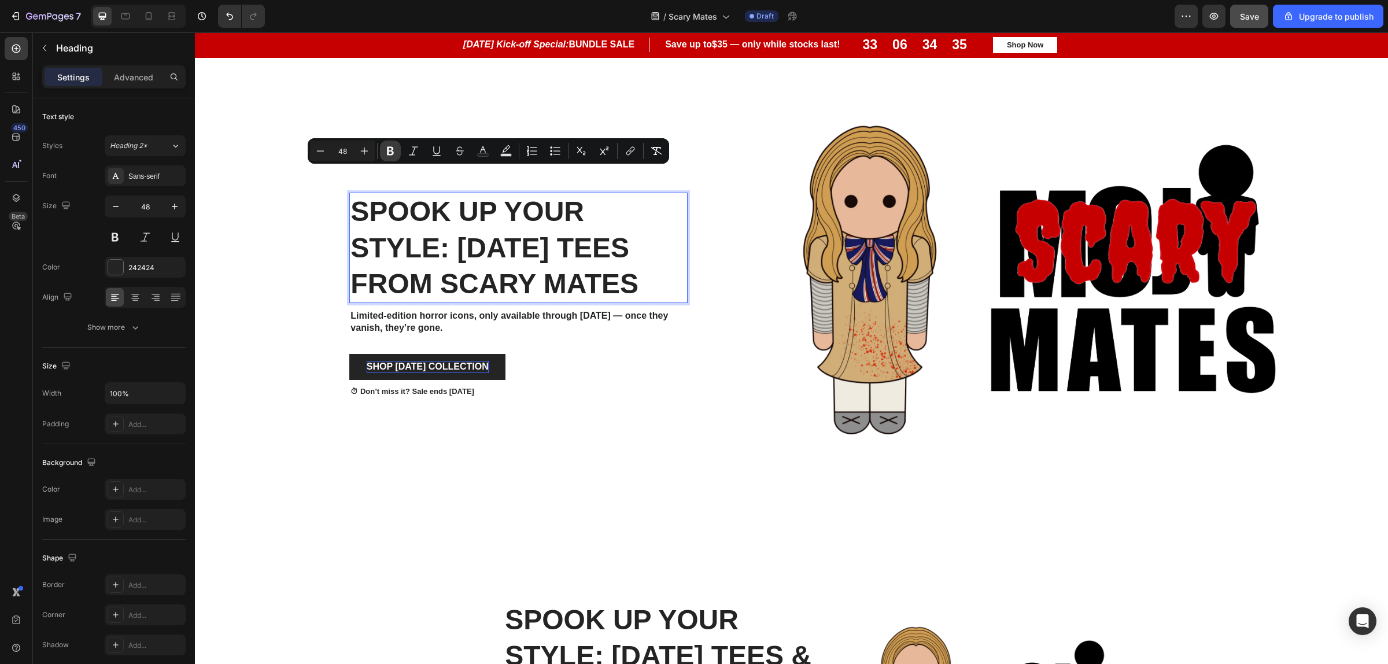
click at [388, 148] on icon "Editor contextual toolbar" at bounding box center [390, 151] width 7 height 9
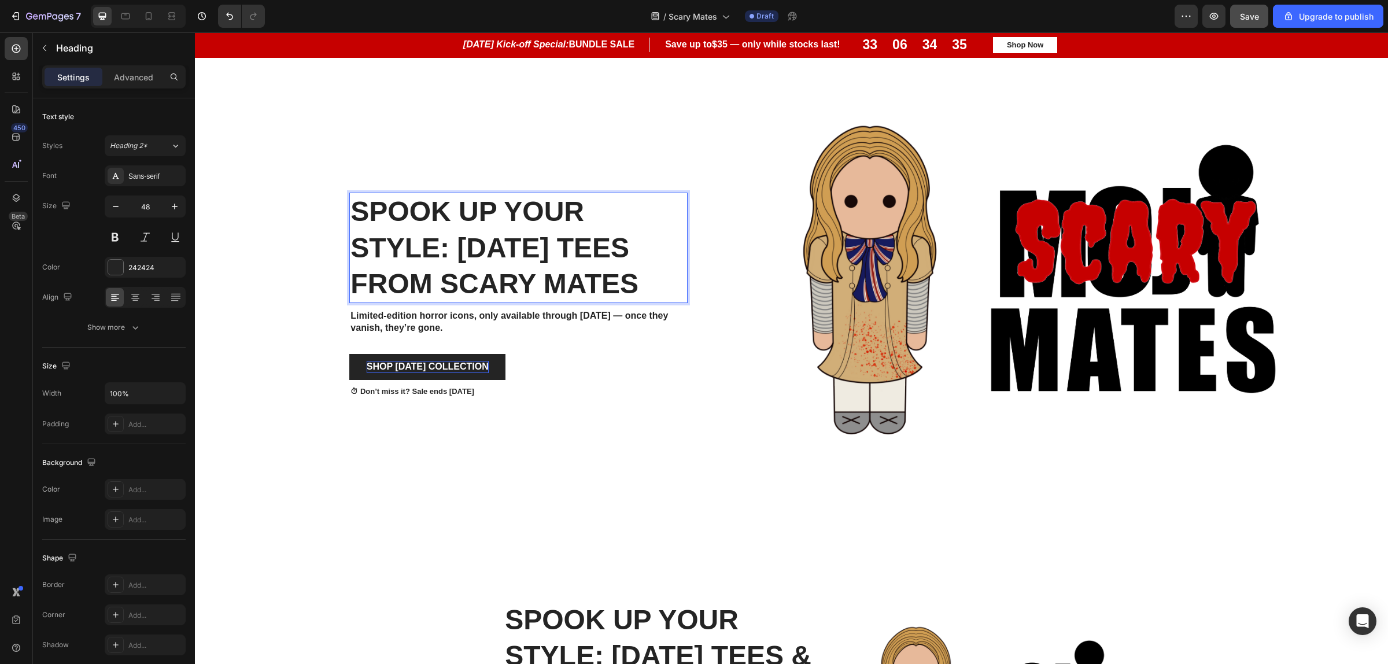
click at [363, 174] on div "Spook Up Your Style: [DATE] Tees from scary Mates Heading 10 Limited-edition ho…" at bounding box center [522, 295] width 347 height 242
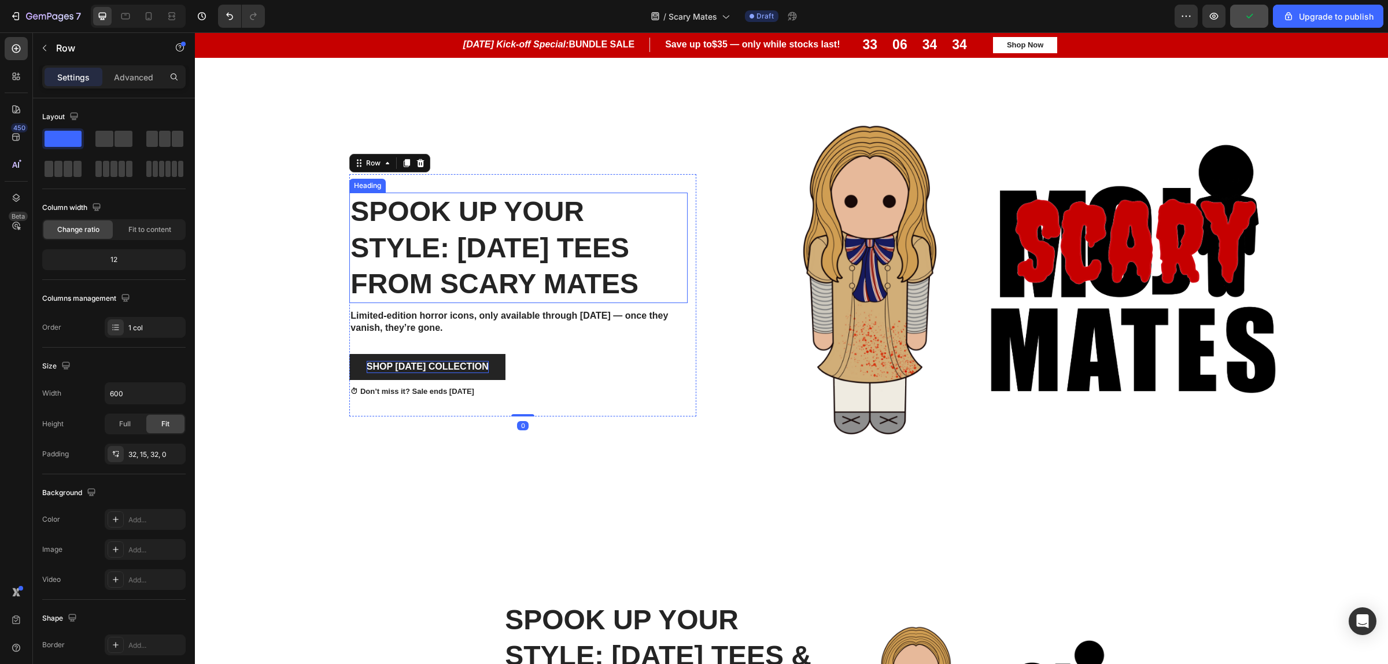
click at [512, 256] on p "Spook Up Your Style: [DATE] Tees from scary Mates" at bounding box center [518, 248] width 336 height 108
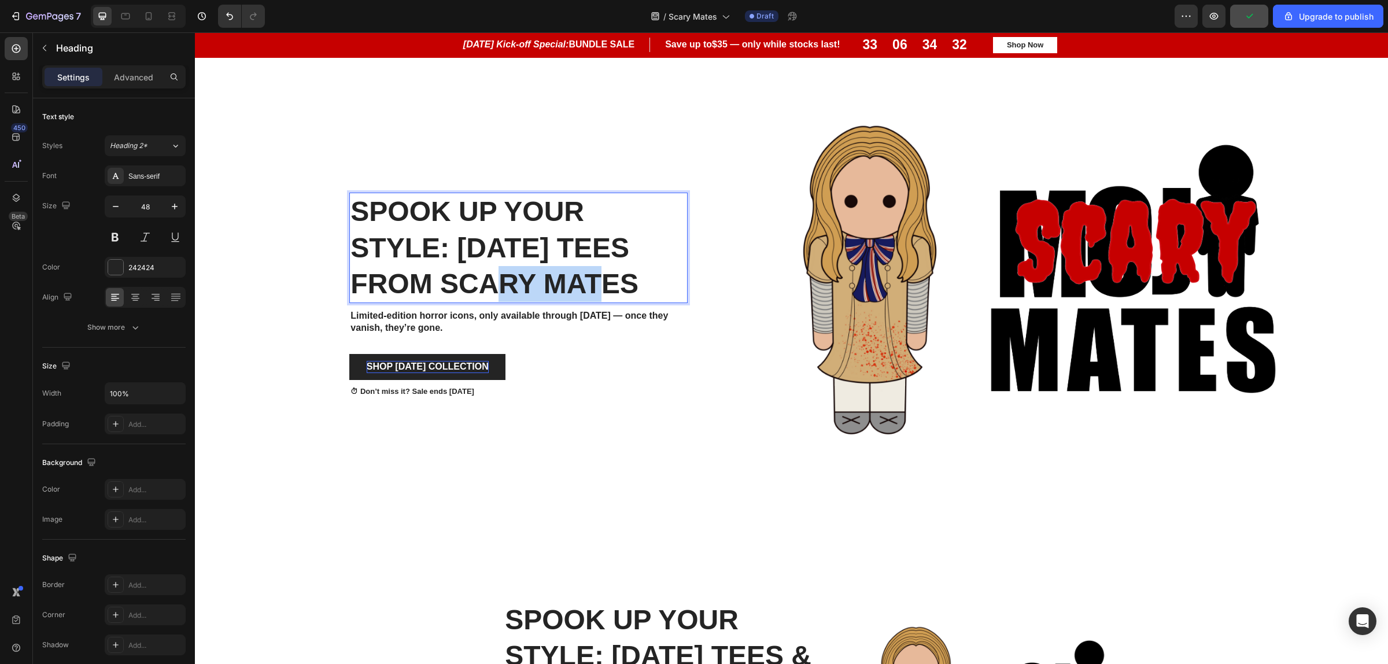
click at [533, 241] on p "Spook Up Your Style: [DATE] Tees from scary Mates" at bounding box center [518, 248] width 336 height 108
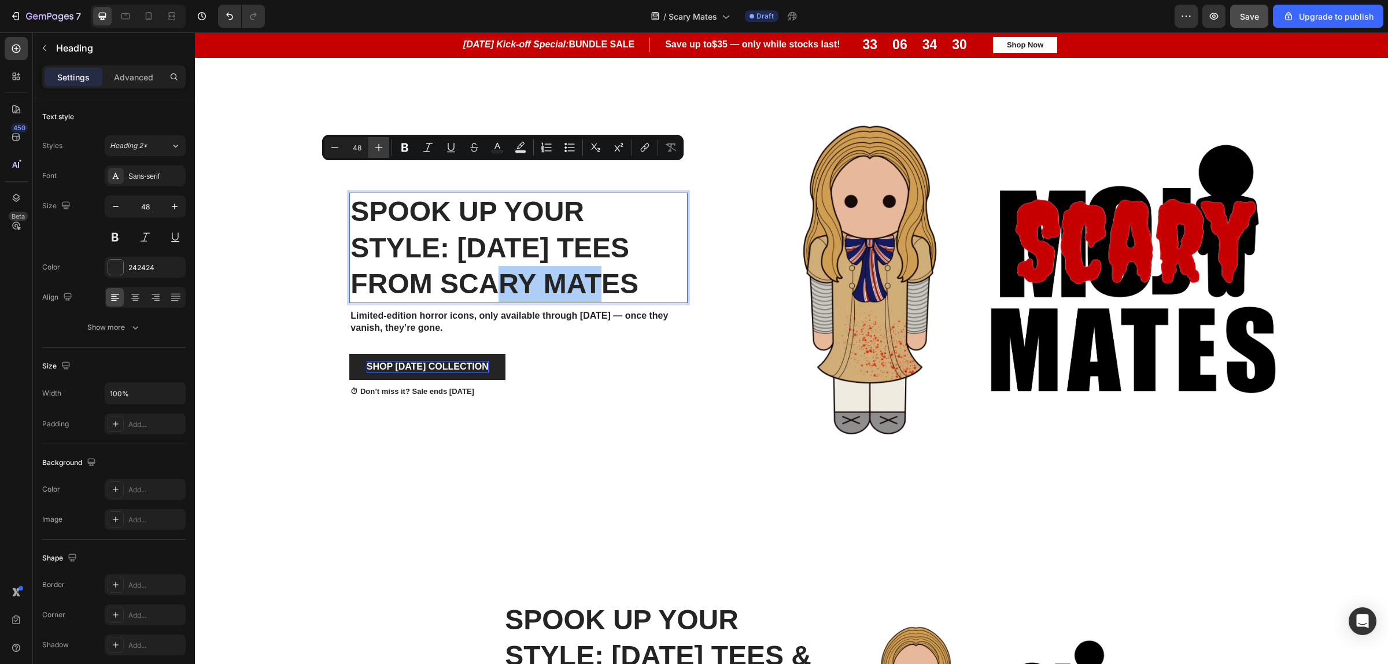
click at [378, 145] on icon "Editor contextual toolbar" at bounding box center [379, 148] width 12 height 12
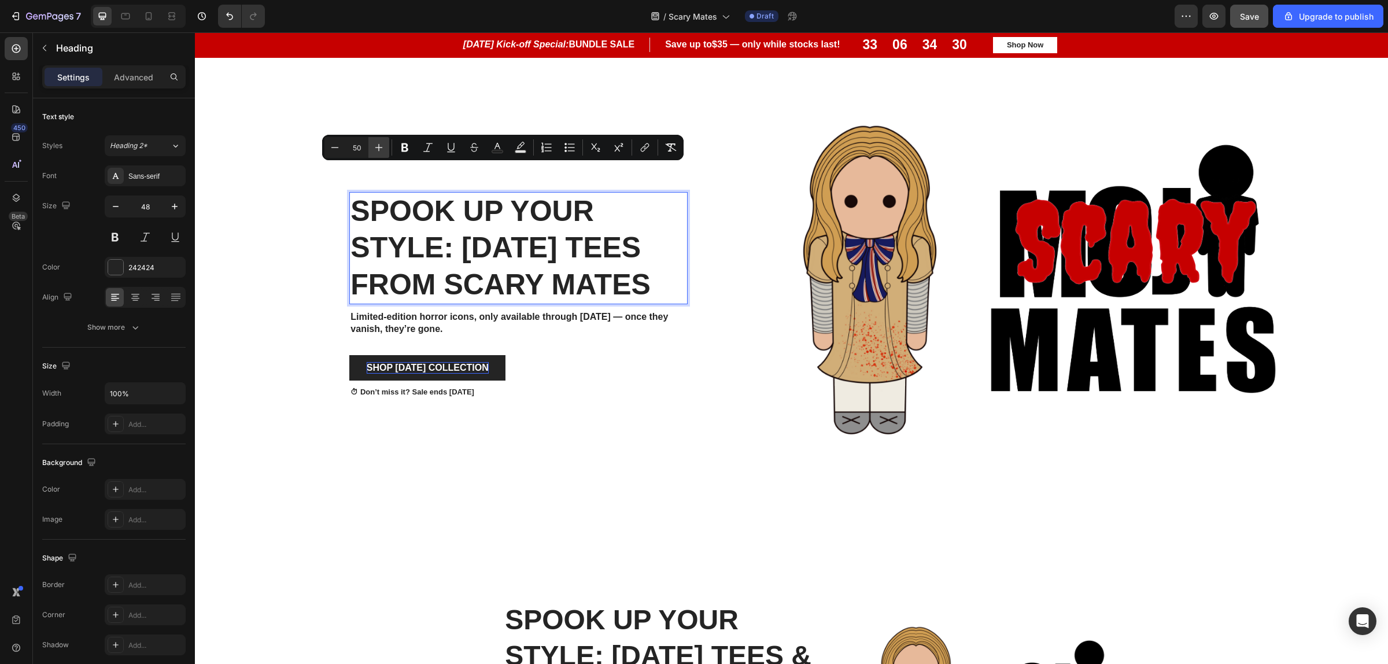
click at [378, 145] on icon "Editor contextual toolbar" at bounding box center [379, 148] width 12 height 12
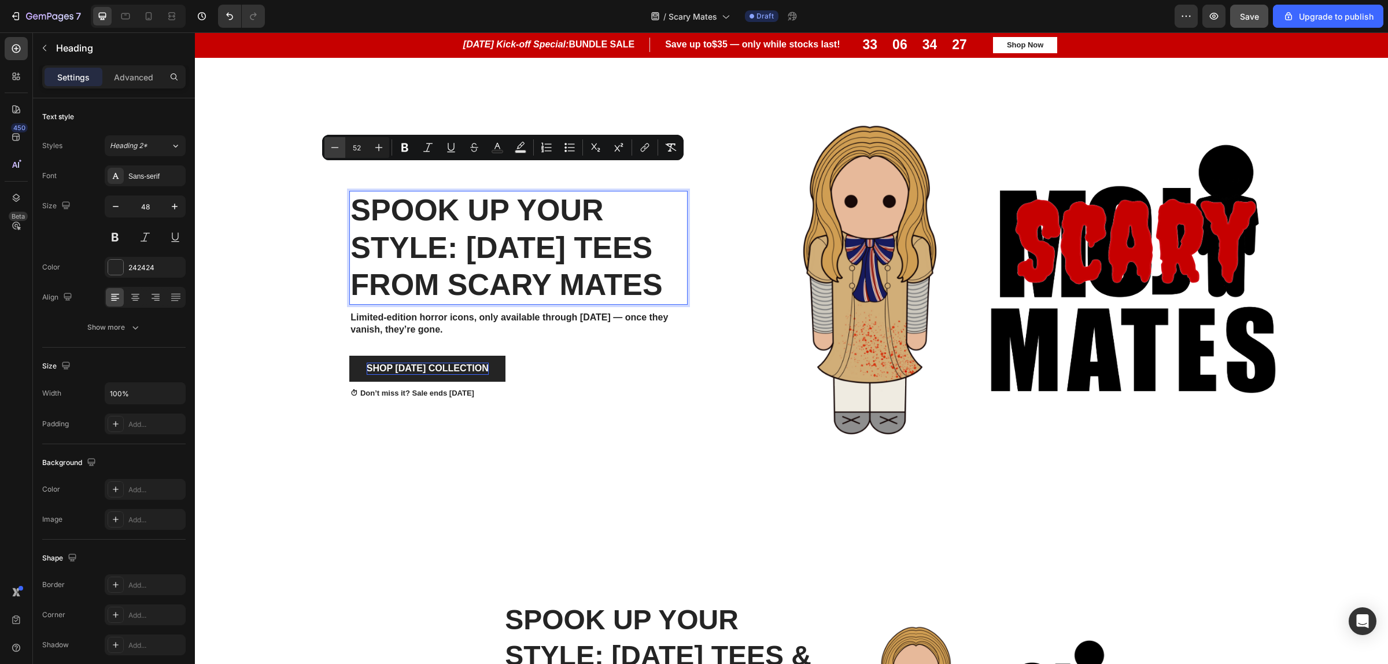
click at [335, 152] on icon "Editor contextual toolbar" at bounding box center [335, 148] width 12 height 12
type input "51"
click at [545, 292] on p "Spook Up Your Style: [DATE] Tees from scary Mates" at bounding box center [518, 248] width 336 height 110
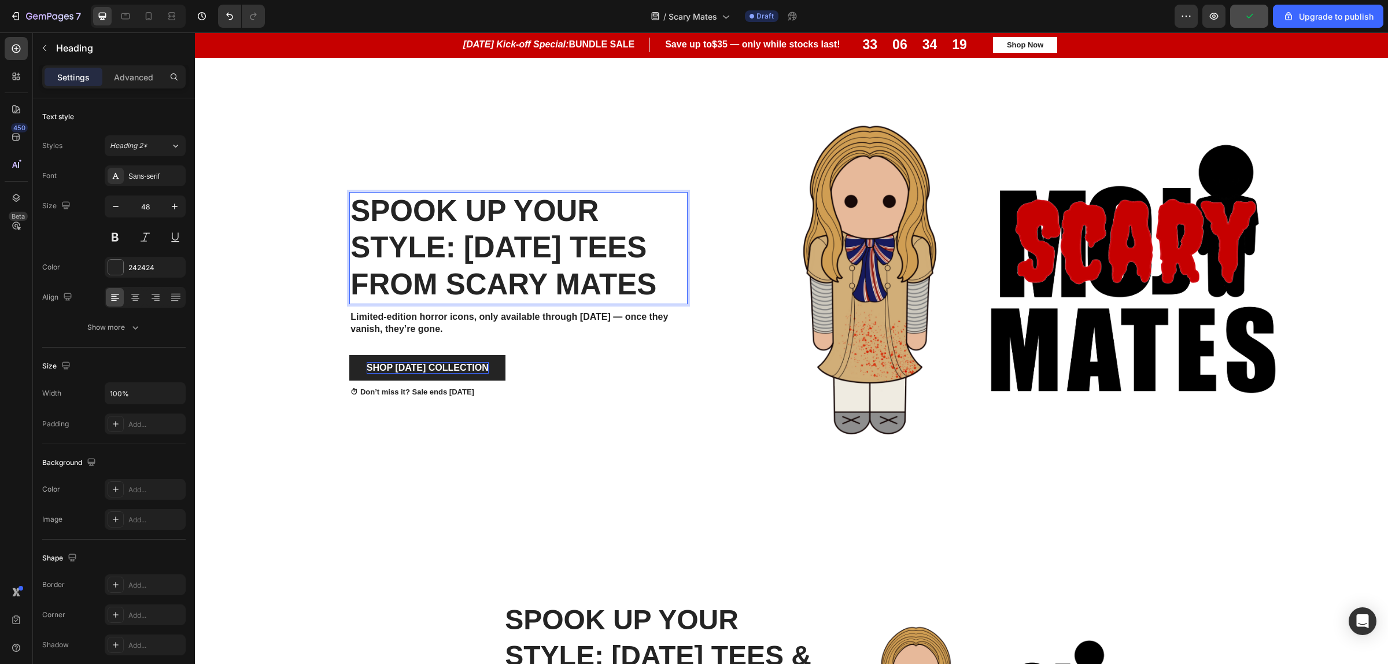
drag, startPoint x: 498, startPoint y: 301, endPoint x: 344, endPoint y: 191, distance: 189.0
click at [344, 191] on div "Spook Up Your Style: [DATE] Tees from scary Mates Heading 10 Limited-edition ho…" at bounding box center [450, 295] width 493 height 518
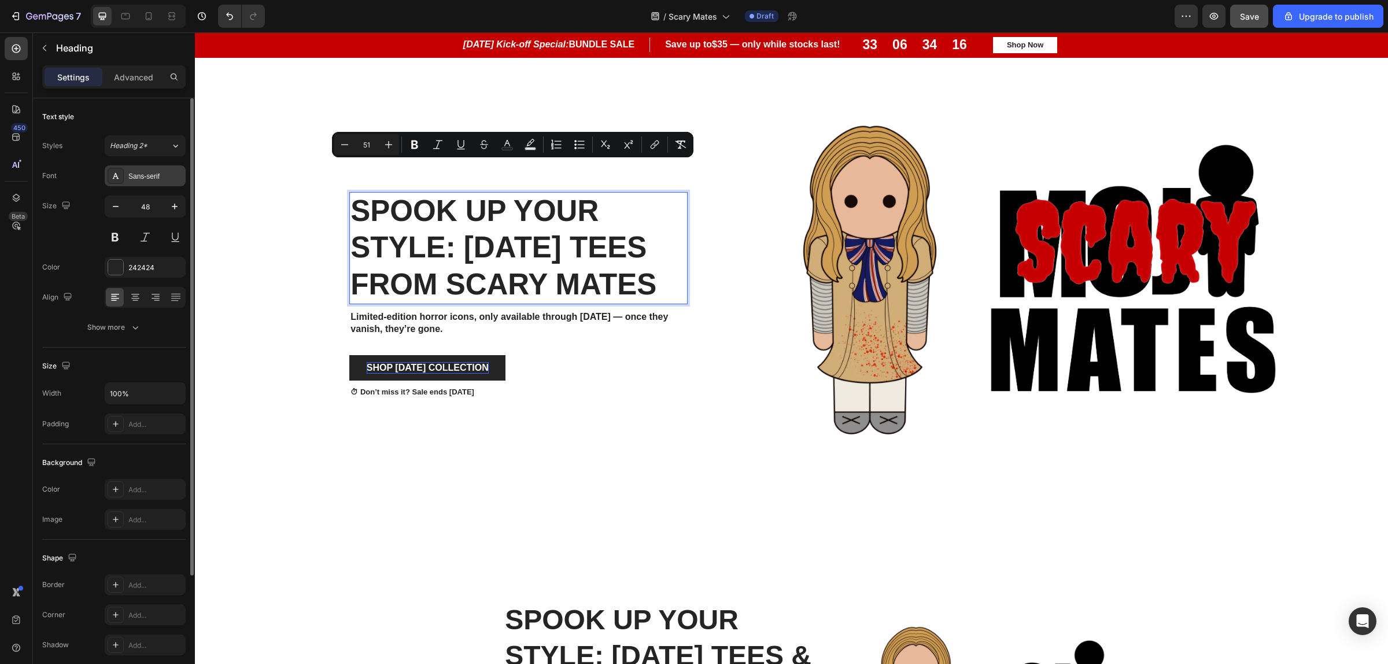
click at [150, 178] on div "Sans-serif" at bounding box center [155, 176] width 54 height 10
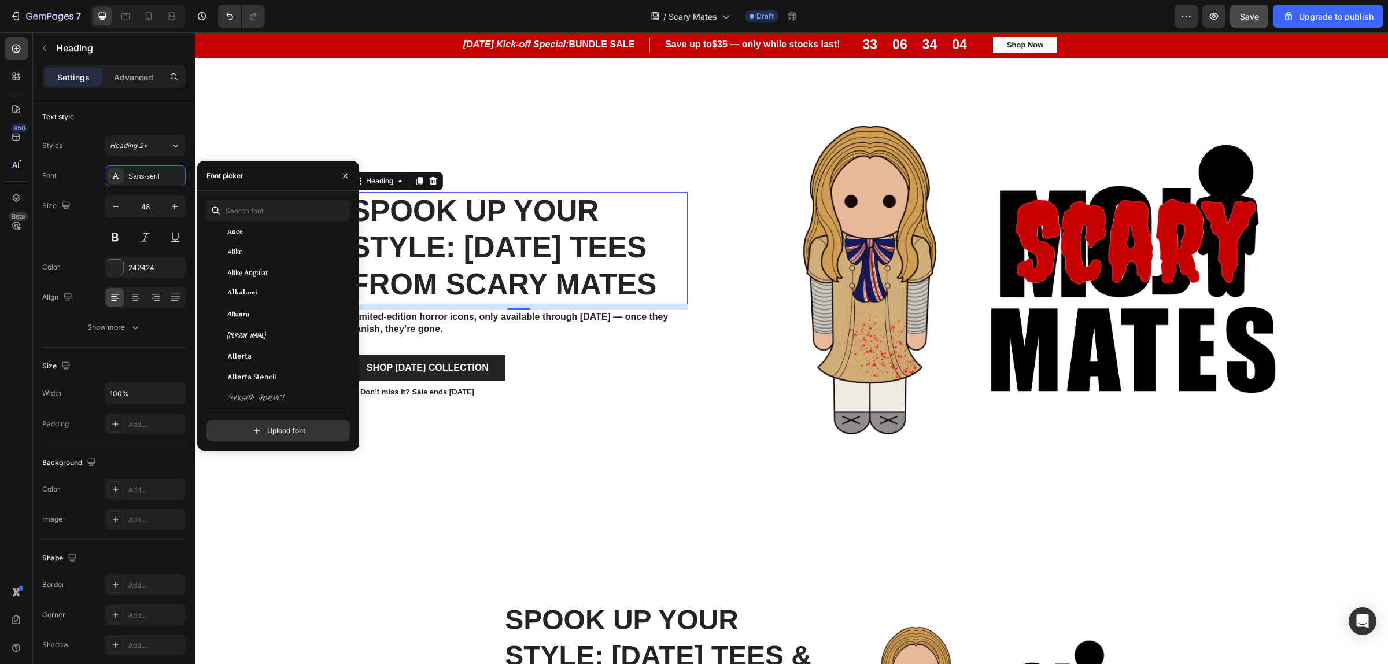
scroll to position [867, 0]
click at [281, 346] on div "Allerta" at bounding box center [276, 354] width 140 height 21
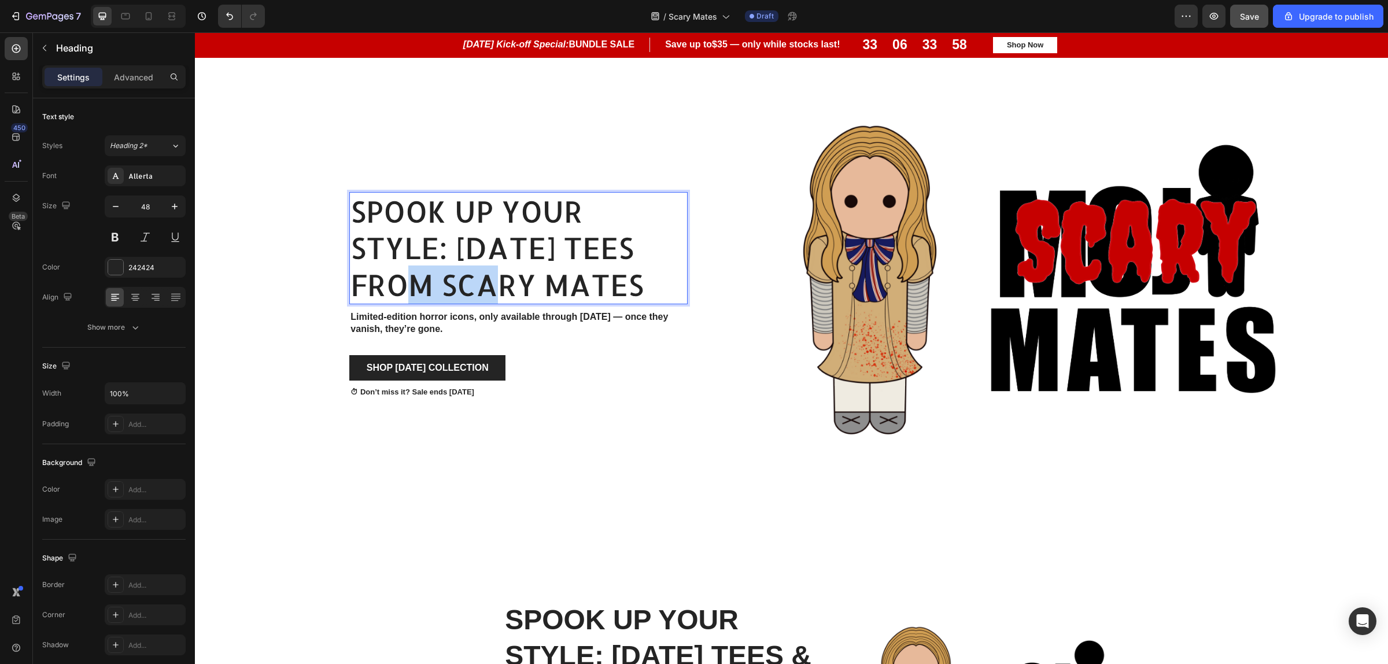
click at [469, 246] on span "Spook Up Your Style: [DATE] Tees from scary Mates" at bounding box center [496, 248] width 293 height 112
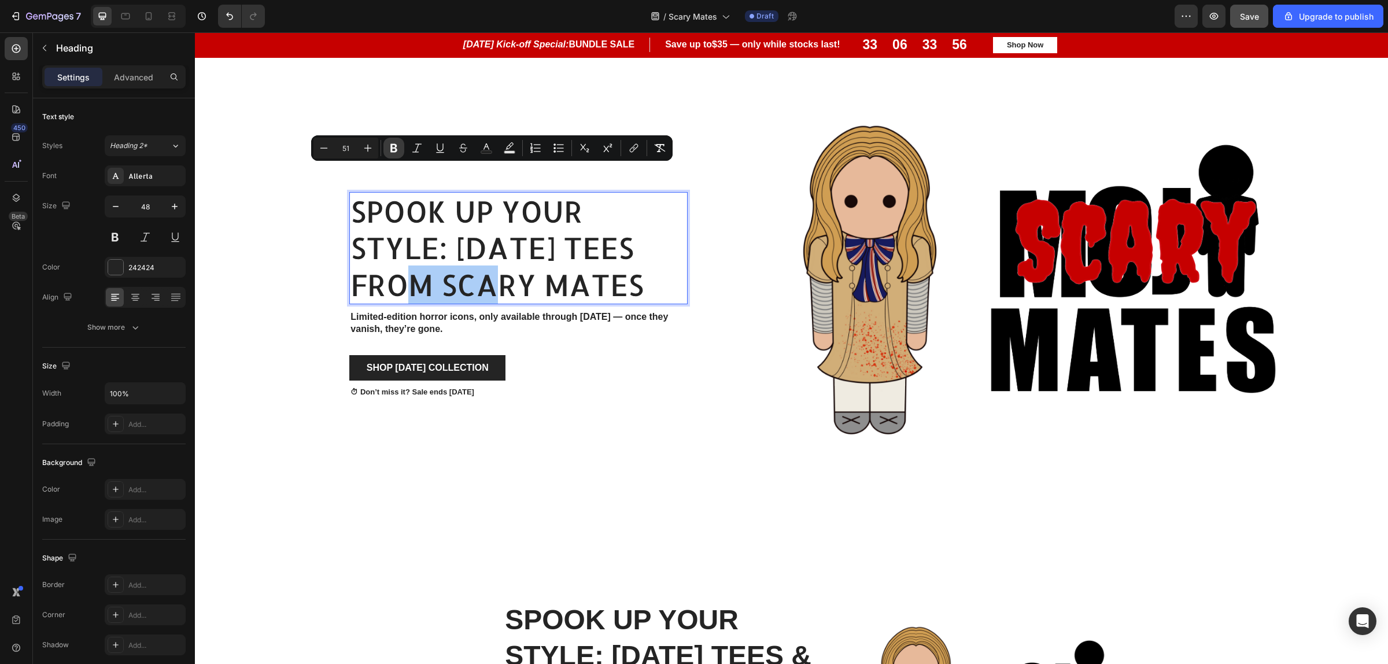
click at [392, 143] on icon "Editor contextual toolbar" at bounding box center [394, 148] width 12 height 12
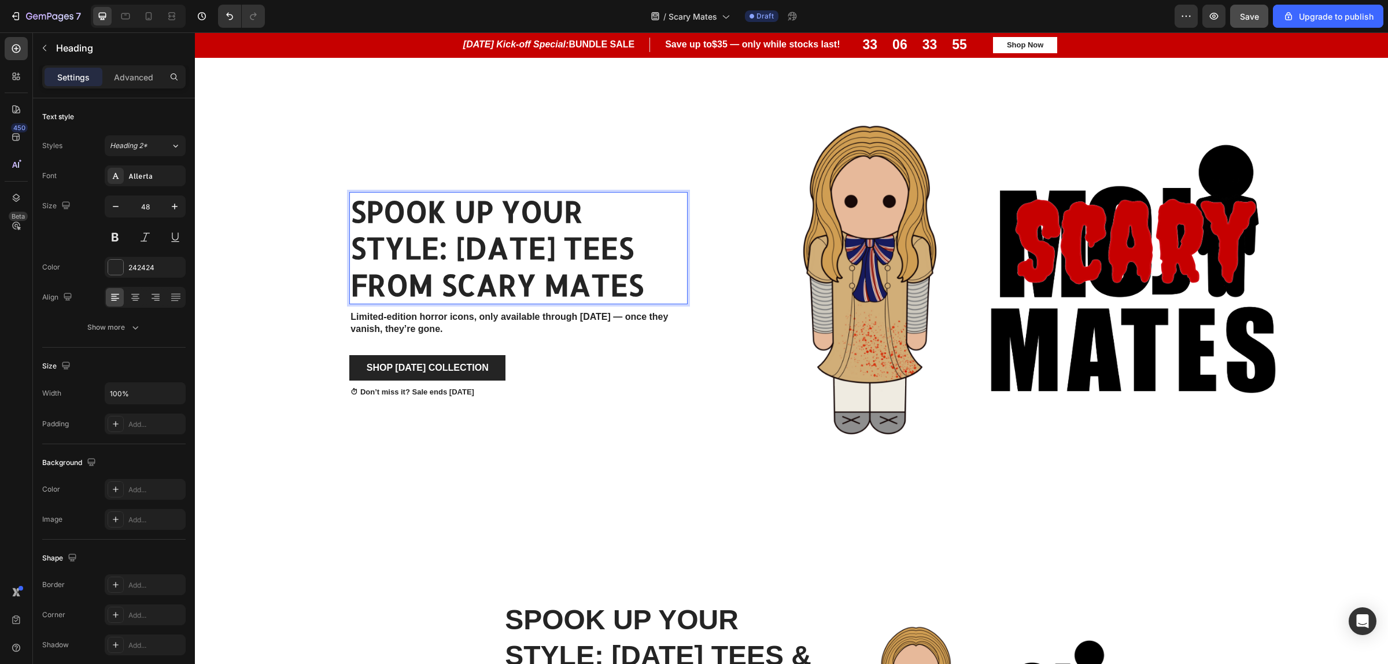
click at [453, 243] on strong "Spook Up Your Style: [DATE] Tees from scary Mates" at bounding box center [496, 248] width 293 height 112
click at [454, 243] on strong "Spook Up Your Style: [DATE] Tees from scary Mates" at bounding box center [496, 248] width 293 height 112
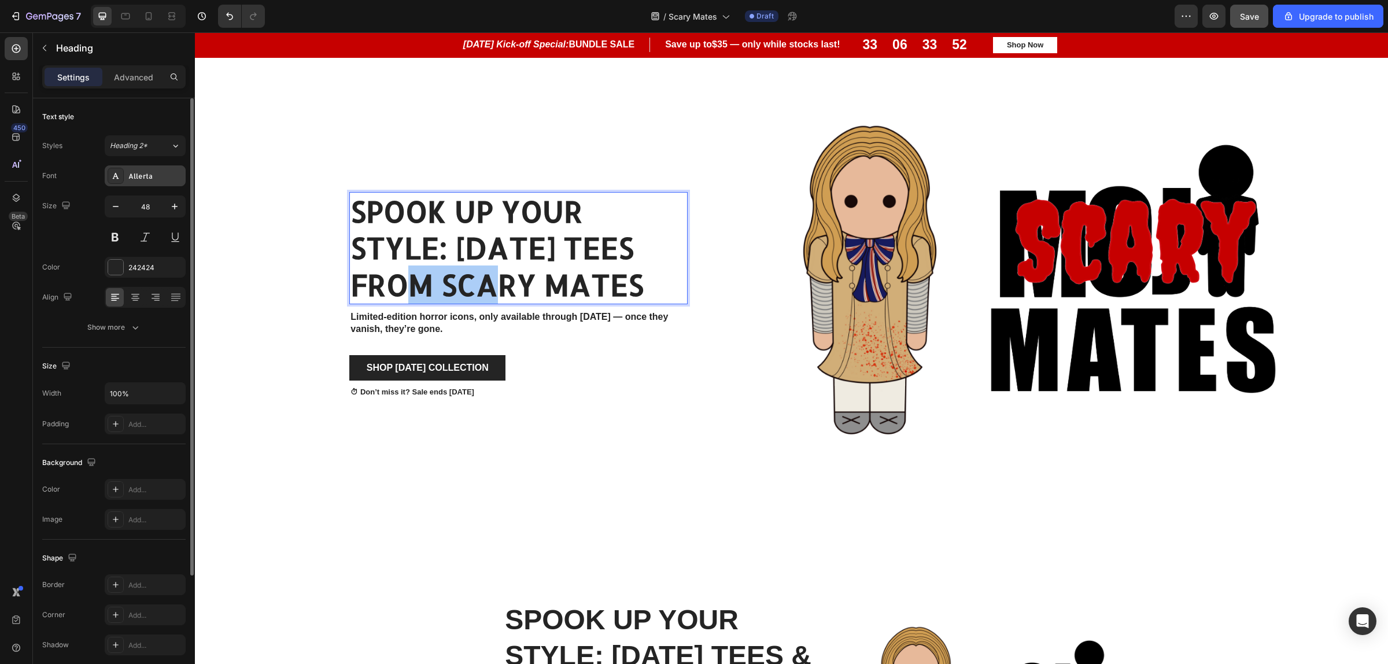
click at [153, 180] on div "Allerta" at bounding box center [155, 176] width 54 height 10
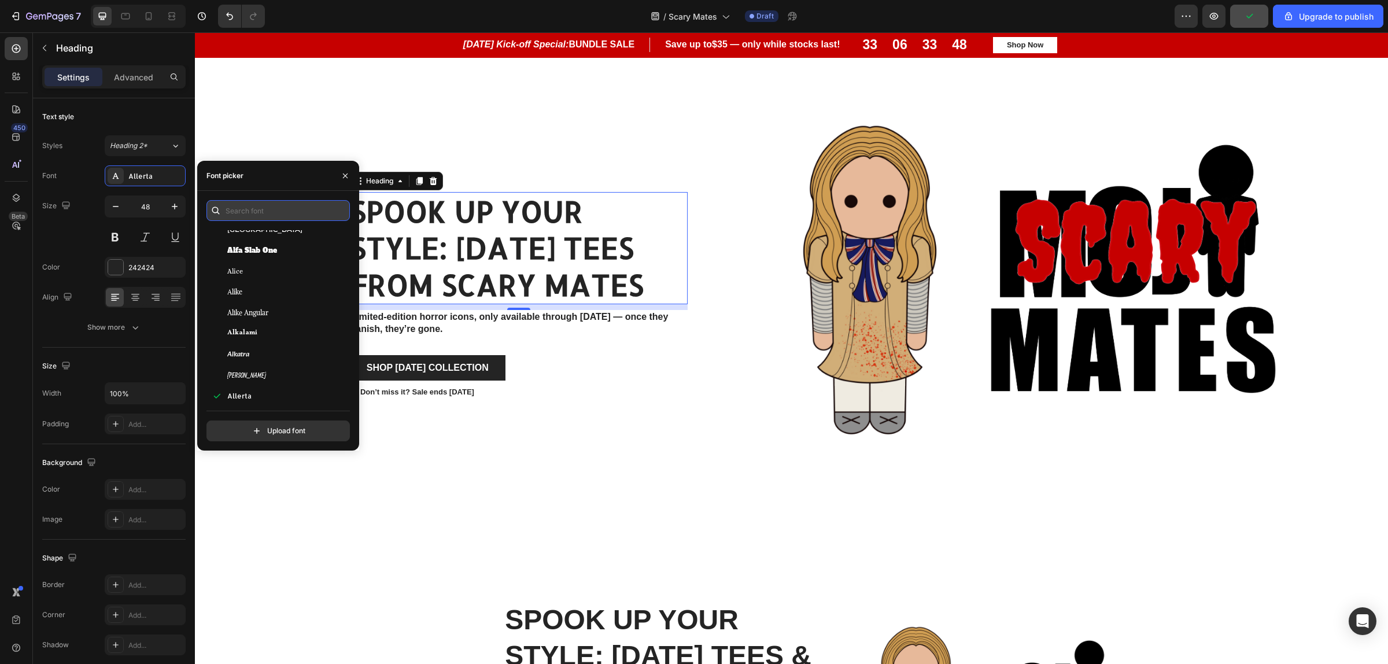
click at [272, 204] on input "text" at bounding box center [277, 210] width 143 height 21
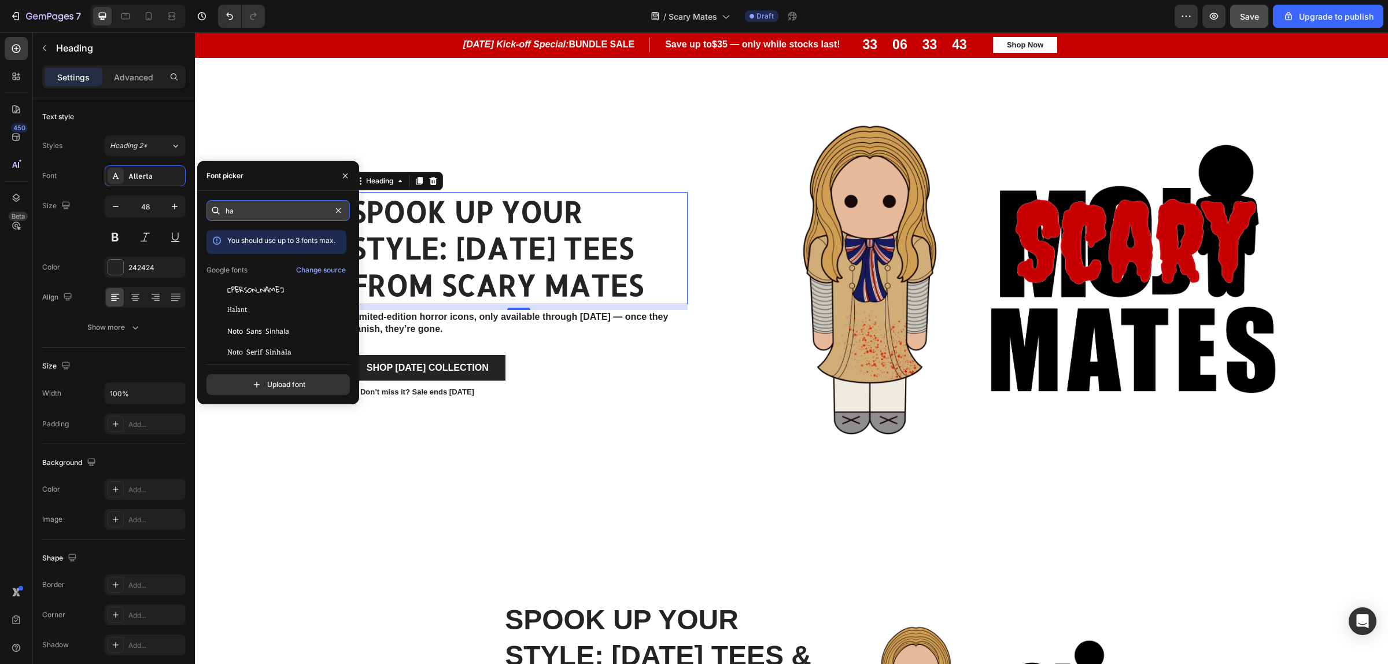
type input "h"
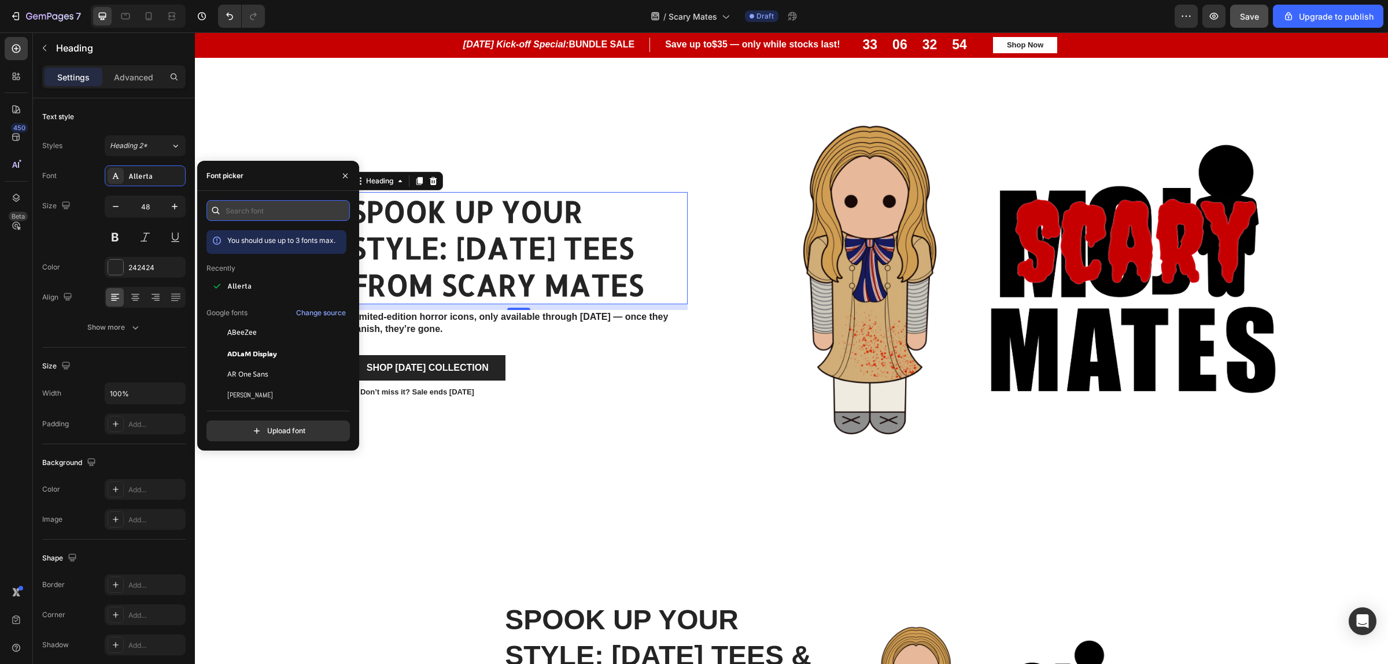
click at [250, 212] on input "text" at bounding box center [277, 210] width 143 height 21
type input "goth"
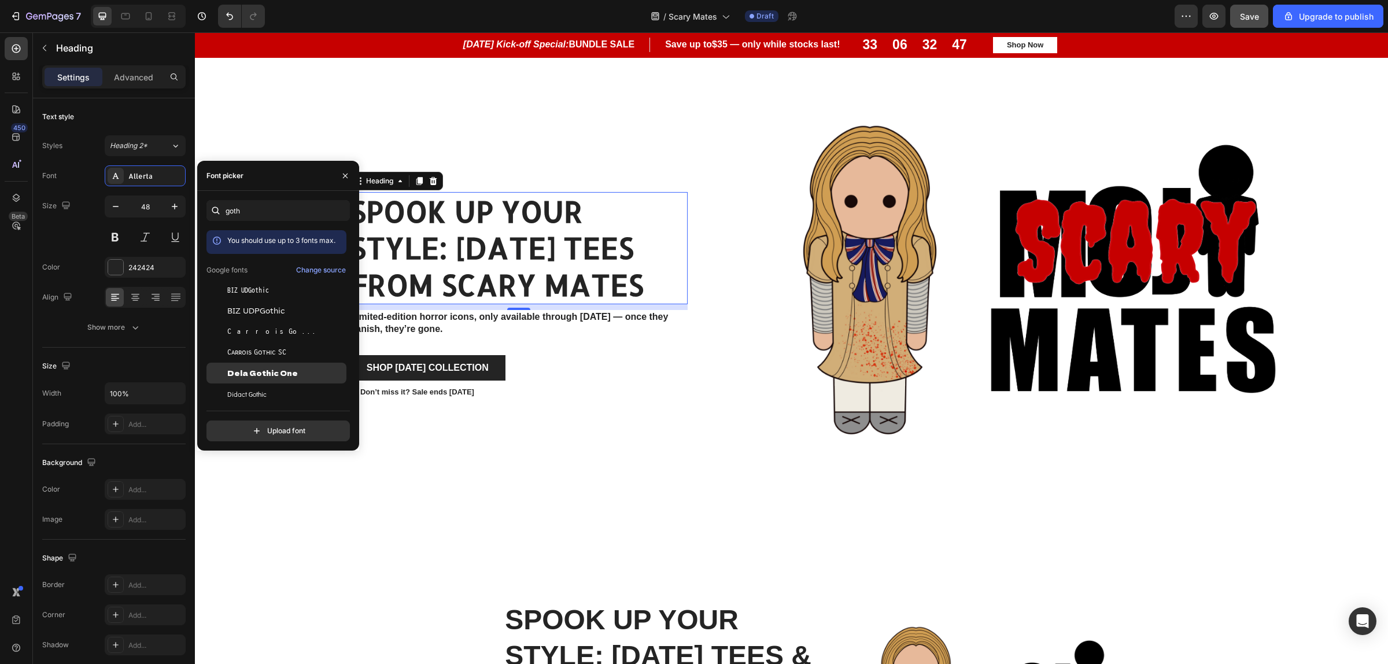
click at [285, 372] on span "Dela Gothic One" at bounding box center [262, 373] width 71 height 10
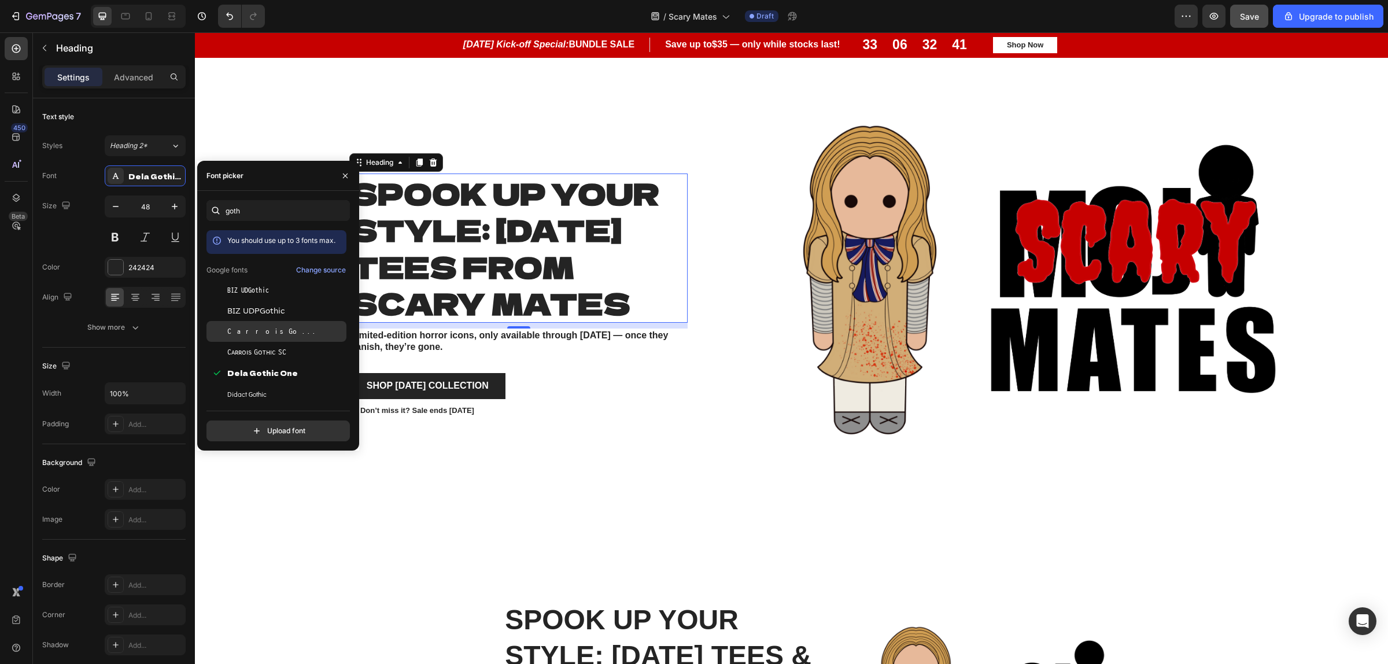
click at [271, 330] on div "Carrois Gothic" at bounding box center [285, 331] width 117 height 10
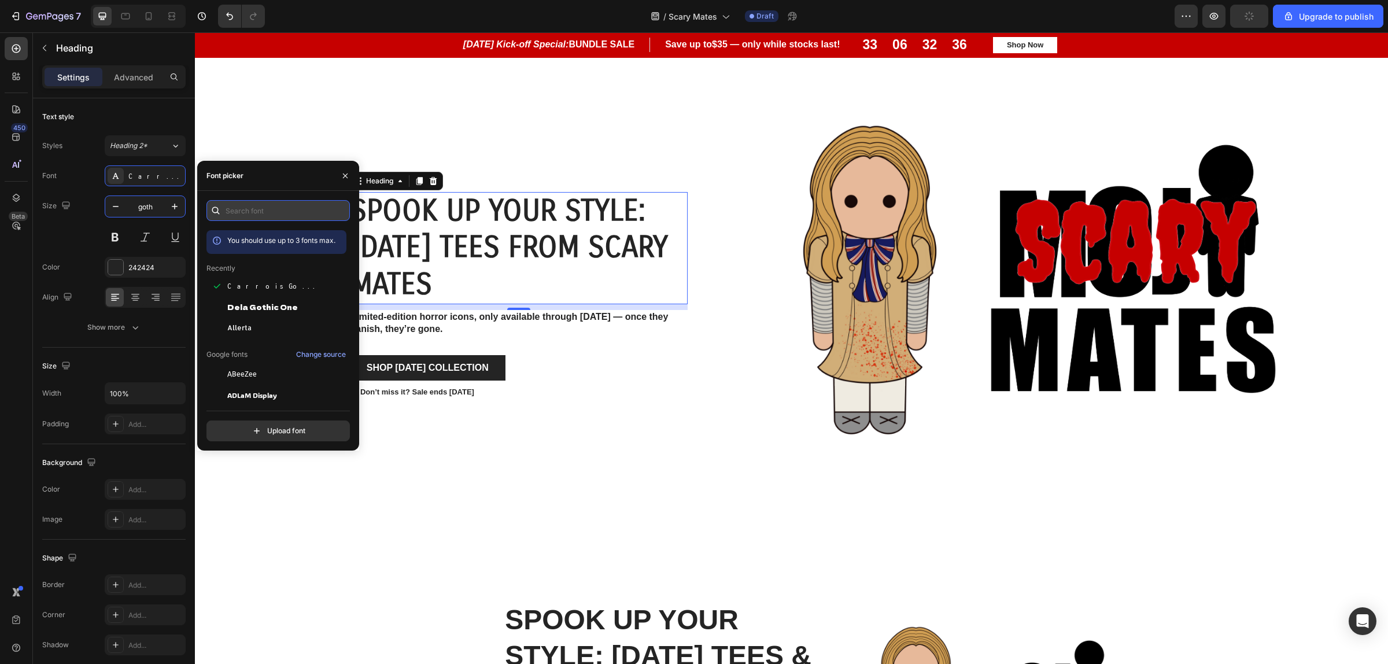
click at [266, 204] on input "text" at bounding box center [277, 210] width 143 height 21
type input "48"
click at [270, 213] on input "text" at bounding box center [277, 210] width 143 height 21
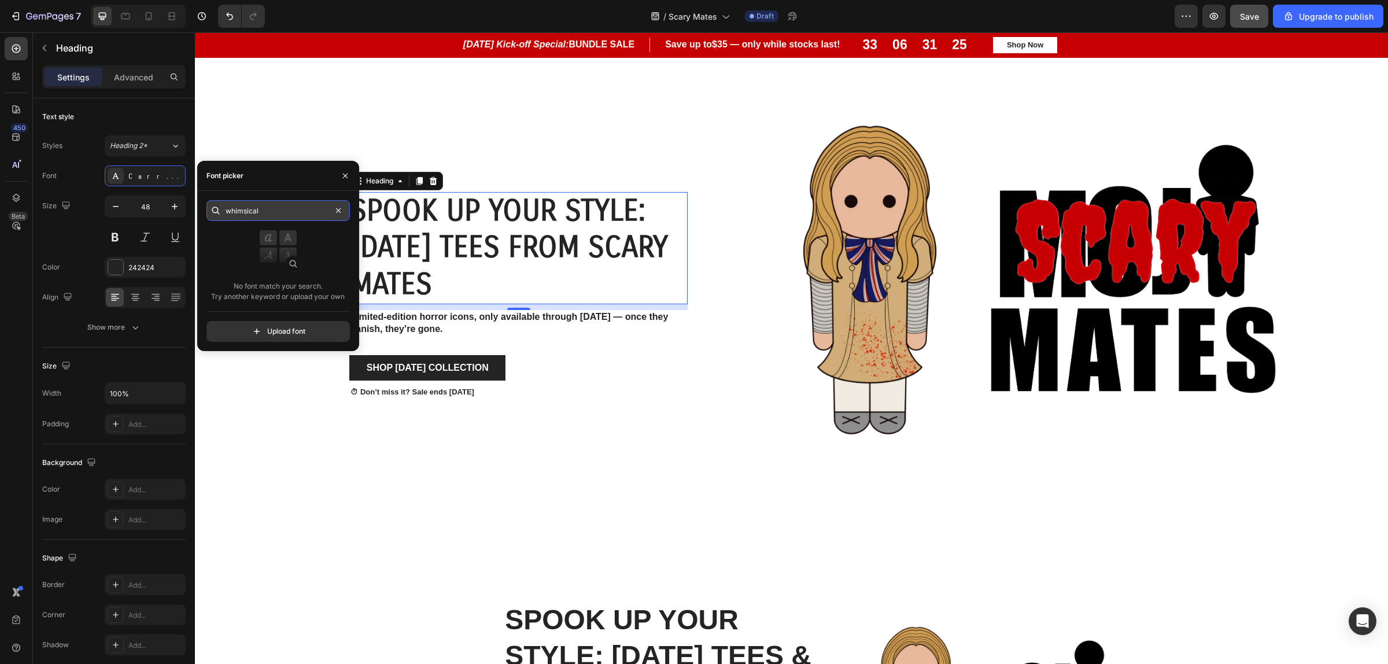
click at [279, 217] on input "whimsical" at bounding box center [277, 210] width 143 height 21
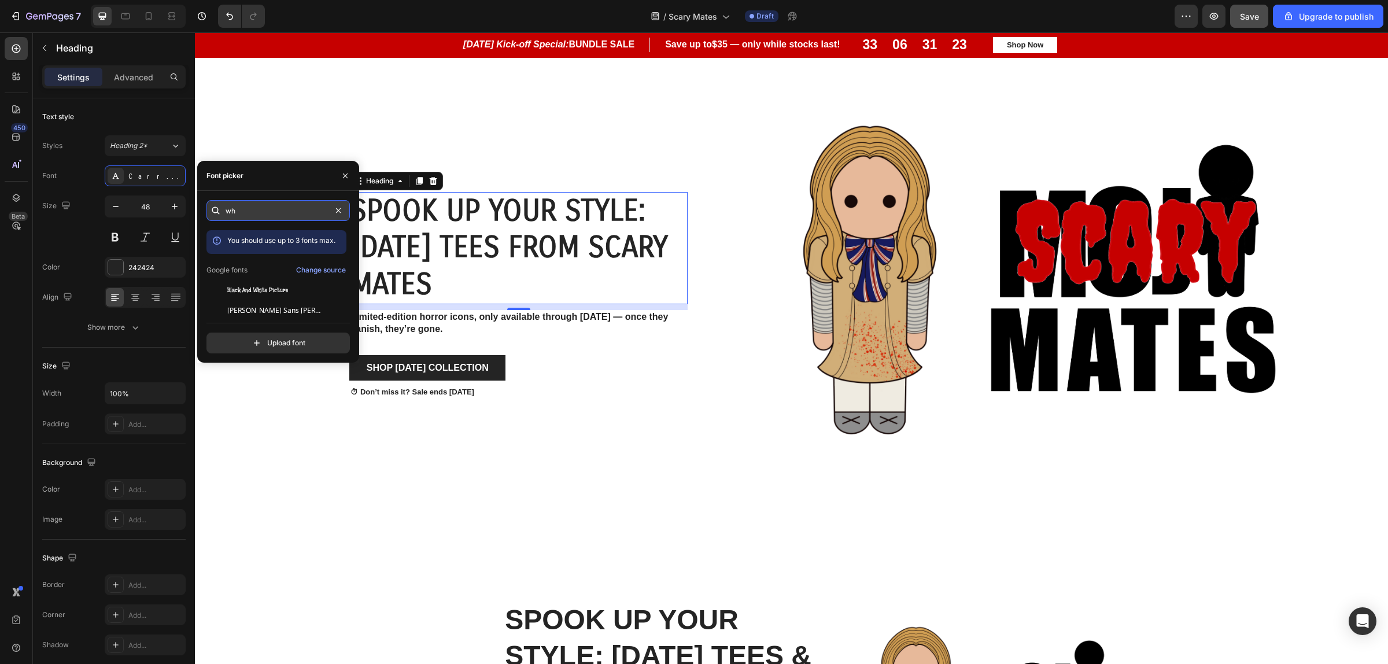
type input "w"
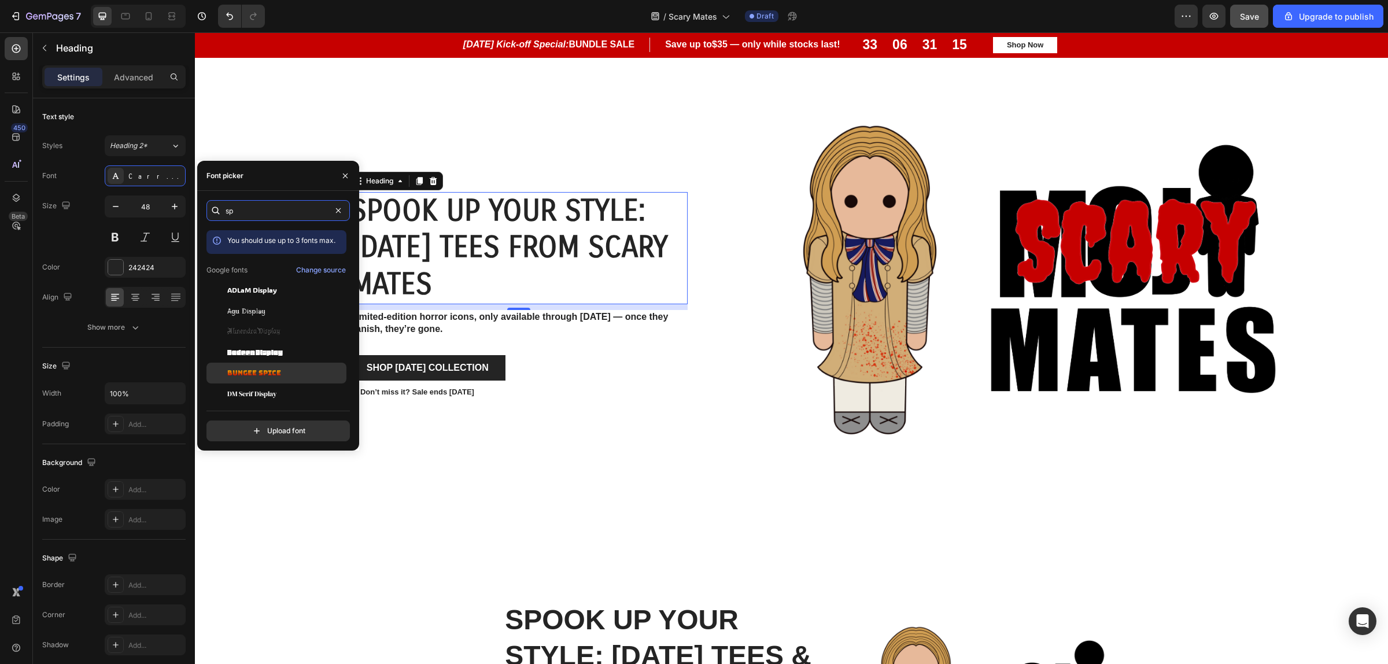
type input "sp"
click at [297, 382] on div "Bungee Spice" at bounding box center [276, 373] width 140 height 21
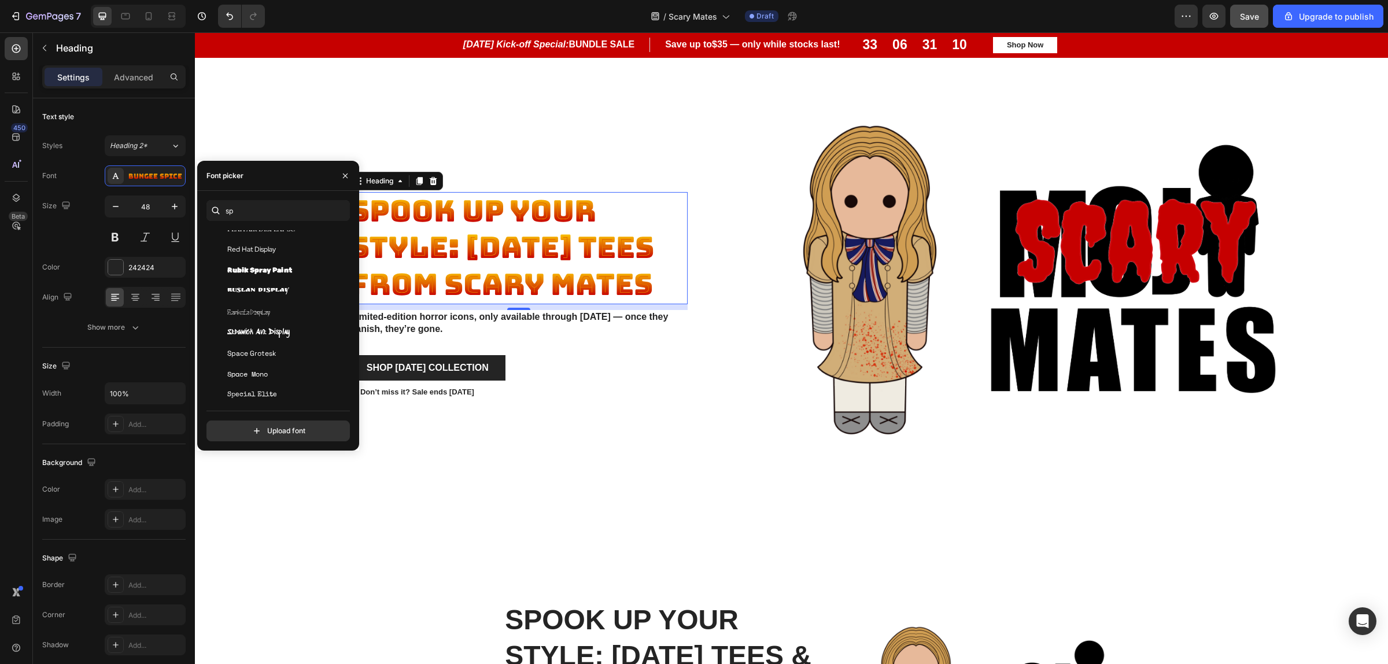
scroll to position [434, 0]
click at [279, 335] on span "Sedgwick Ave Display" at bounding box center [258, 330] width 62 height 10
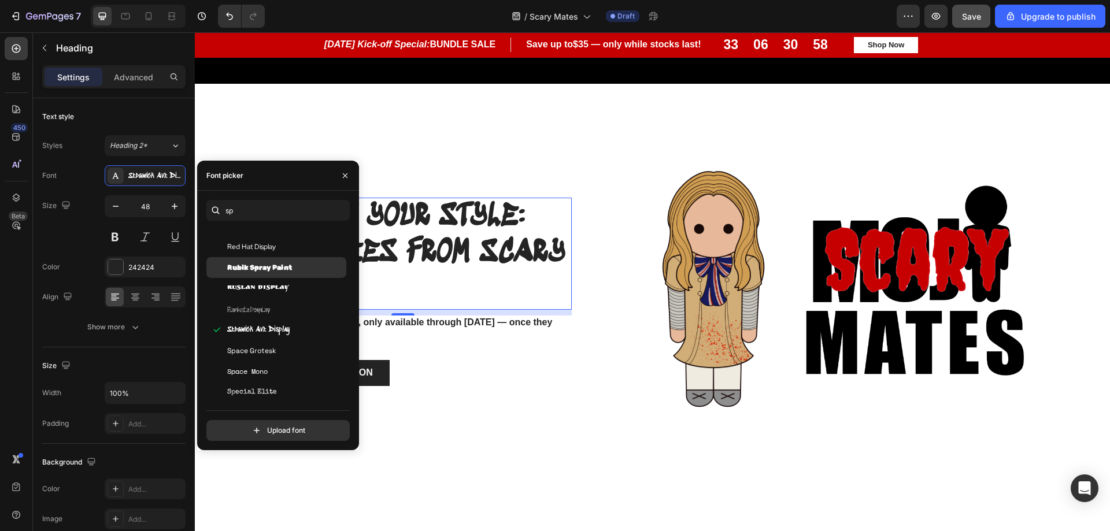
click at [278, 271] on span "Rubik Spray Paint" at bounding box center [259, 268] width 65 height 10
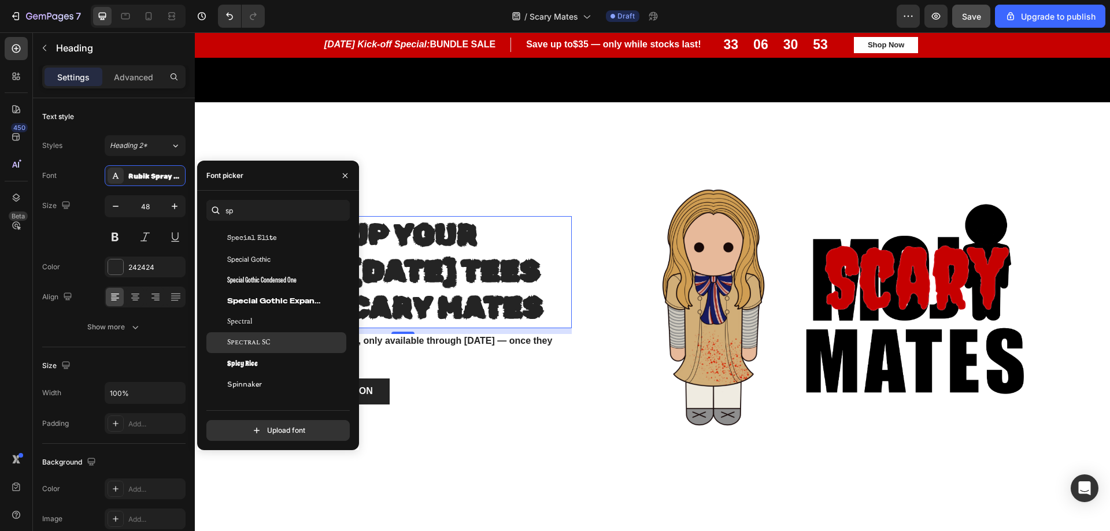
scroll to position [590, 0]
click at [285, 367] on div "Spicy Rice" at bounding box center [276, 361] width 140 height 21
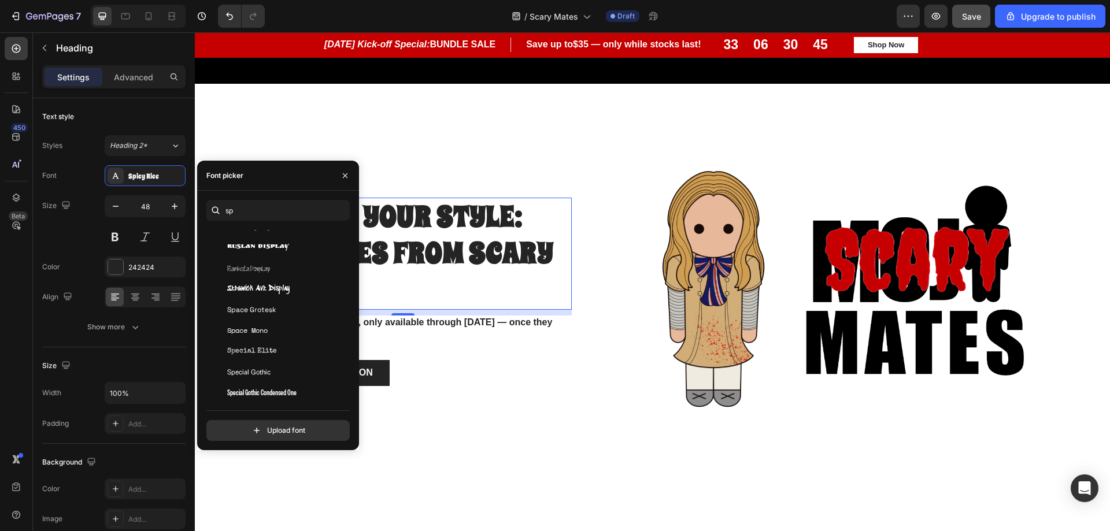
scroll to position [474, 0]
click at [269, 289] on span "Sedgwick Ave Display" at bounding box center [258, 290] width 62 height 10
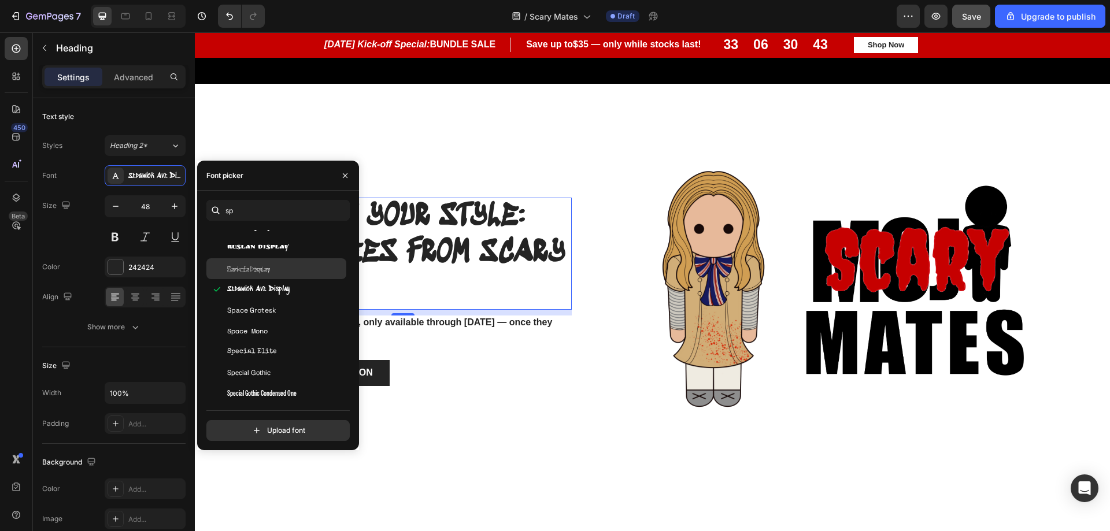
click at [270, 265] on span "Sankofa Display" at bounding box center [248, 269] width 43 height 10
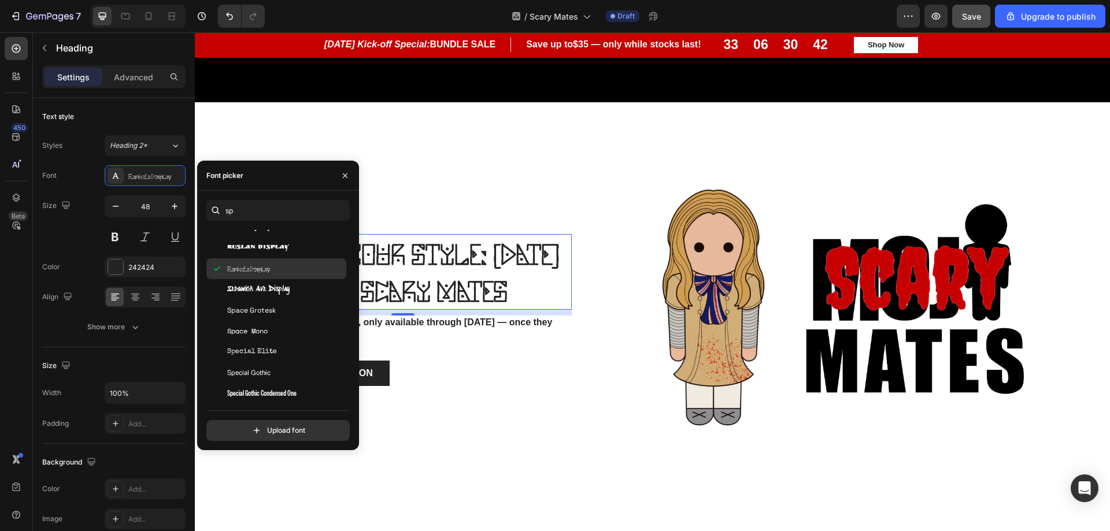
scroll to position [583, 0]
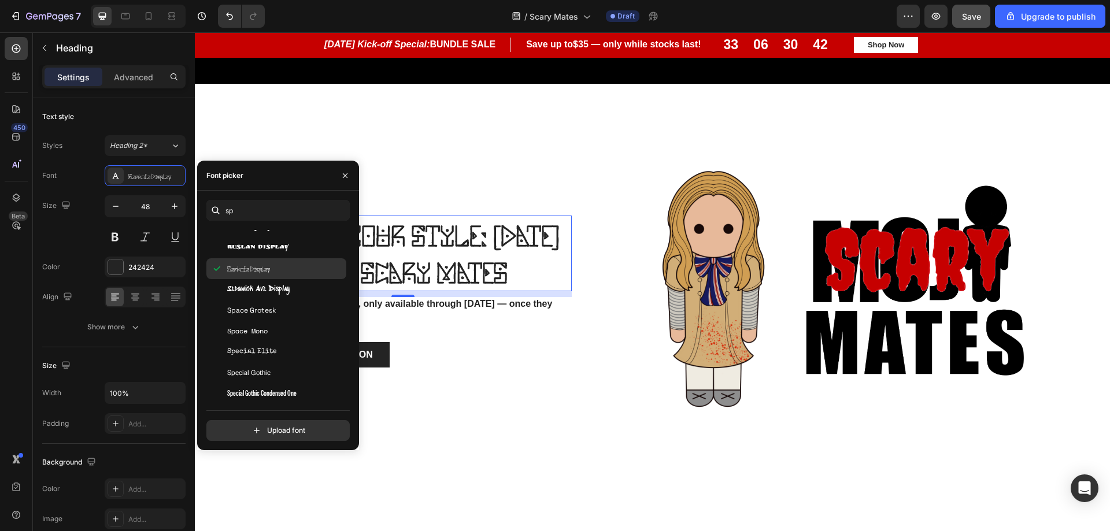
click at [272, 262] on div "Sankofa Display" at bounding box center [276, 268] width 140 height 21
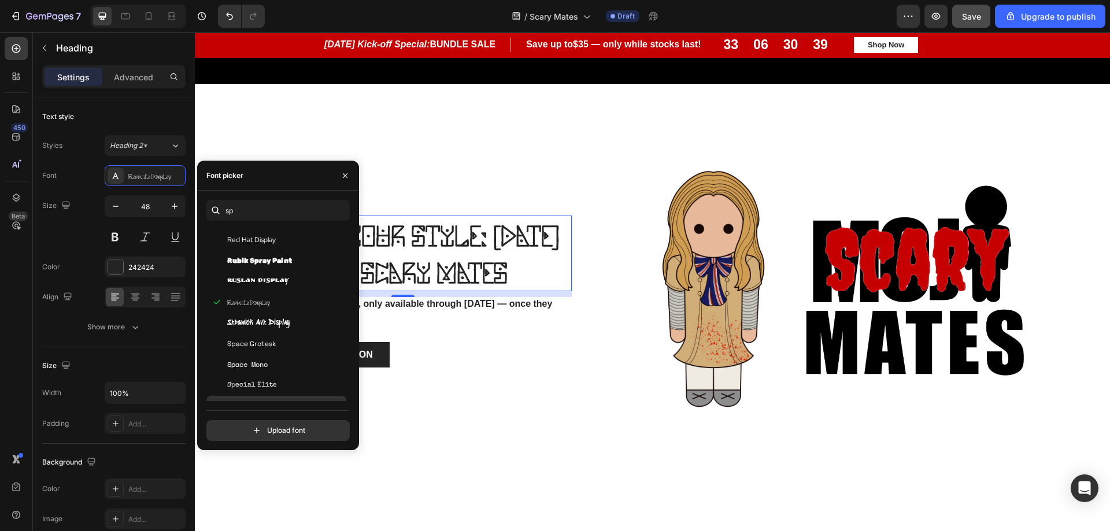
scroll to position [416, 0]
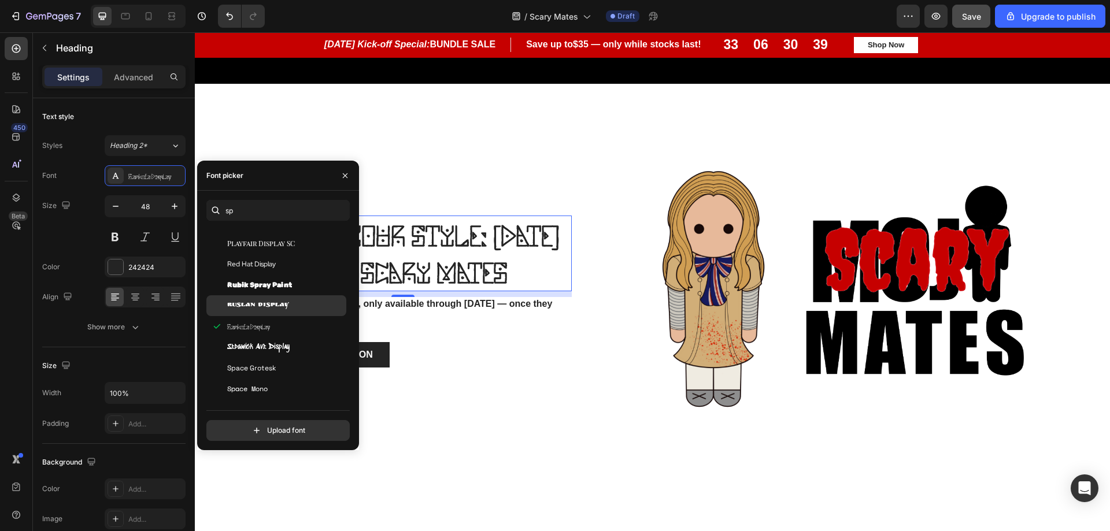
click at [264, 301] on span "Ruslan Display" at bounding box center [258, 306] width 62 height 10
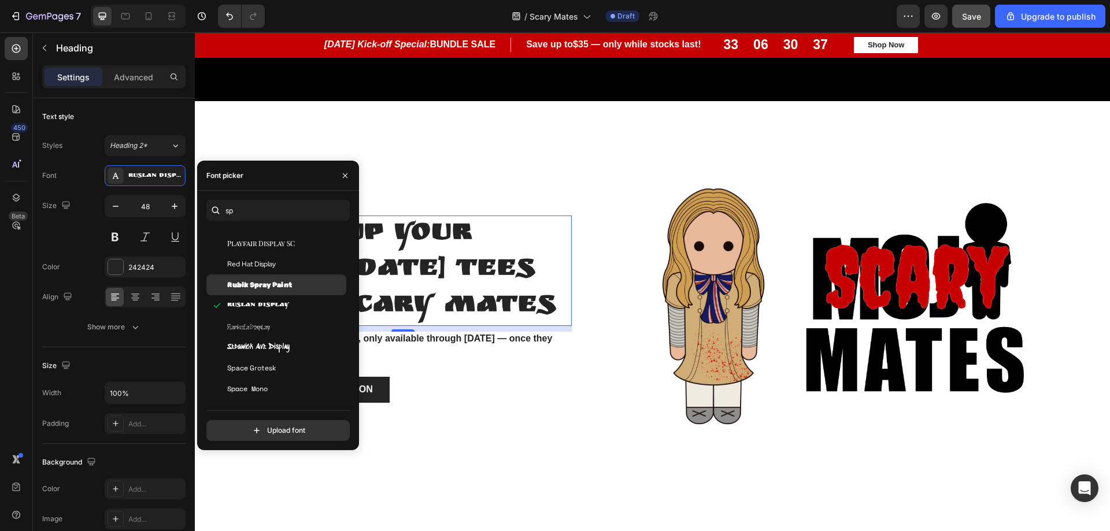
click at [272, 286] on span "Rubik Spray Paint" at bounding box center [259, 285] width 65 height 10
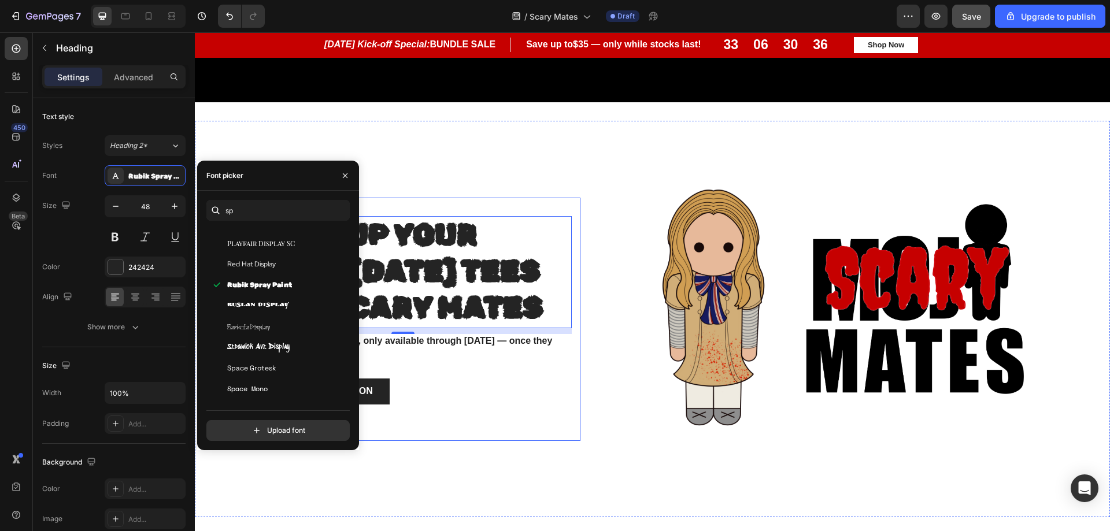
click at [572, 413] on div "⁠⁠⁠⁠⁠⁠⁠ Spook Up Your Style: Halloween Tees from scary Mates Heading 10 Limited…" at bounding box center [407, 320] width 347 height 244
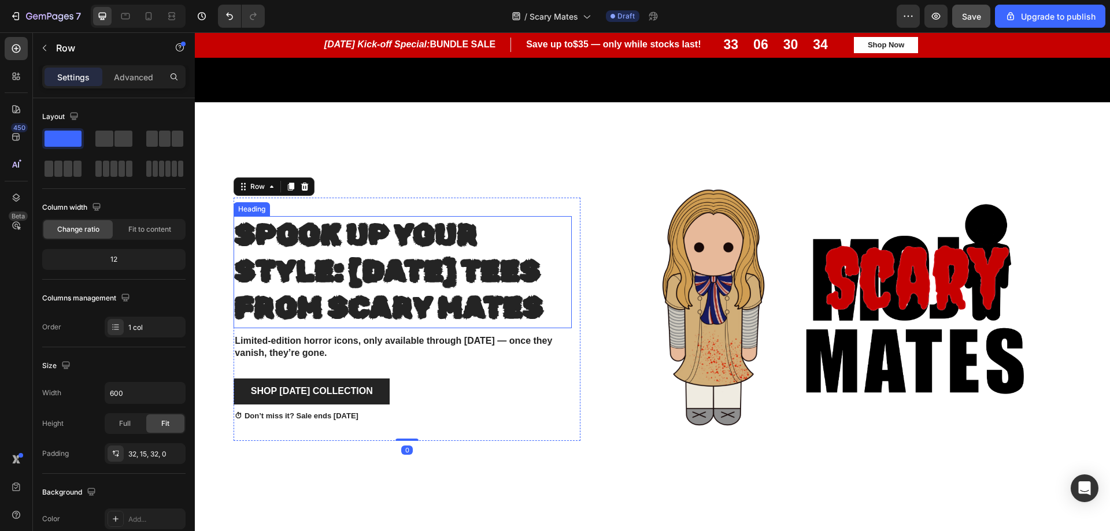
click at [473, 272] on strong "Spook Up Your Style: [DATE] Tees from scary Mates" at bounding box center [389, 271] width 309 height 109
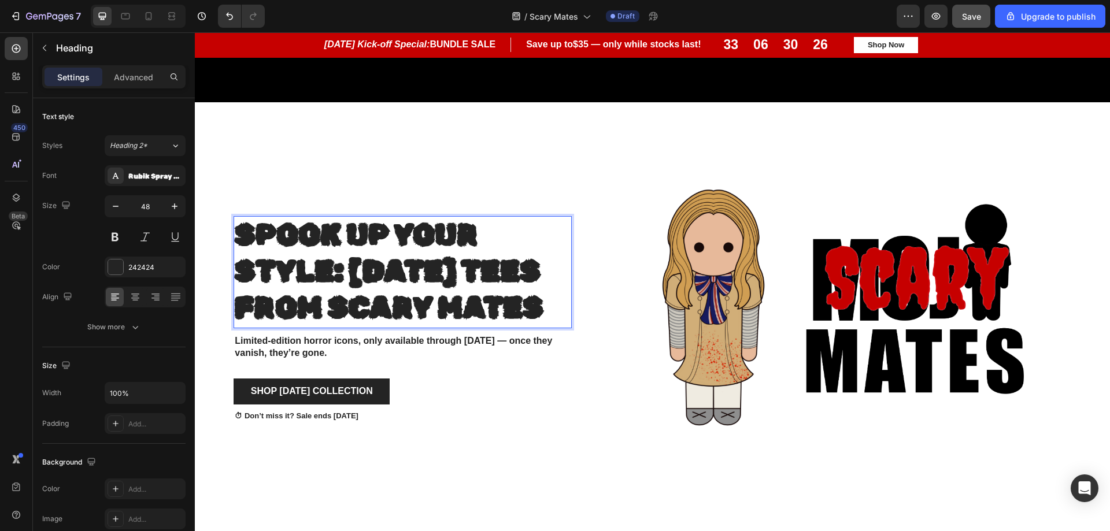
click at [413, 260] on strong "Spook Up Your Style: [DATE] Tees from scary Mates" at bounding box center [389, 271] width 309 height 109
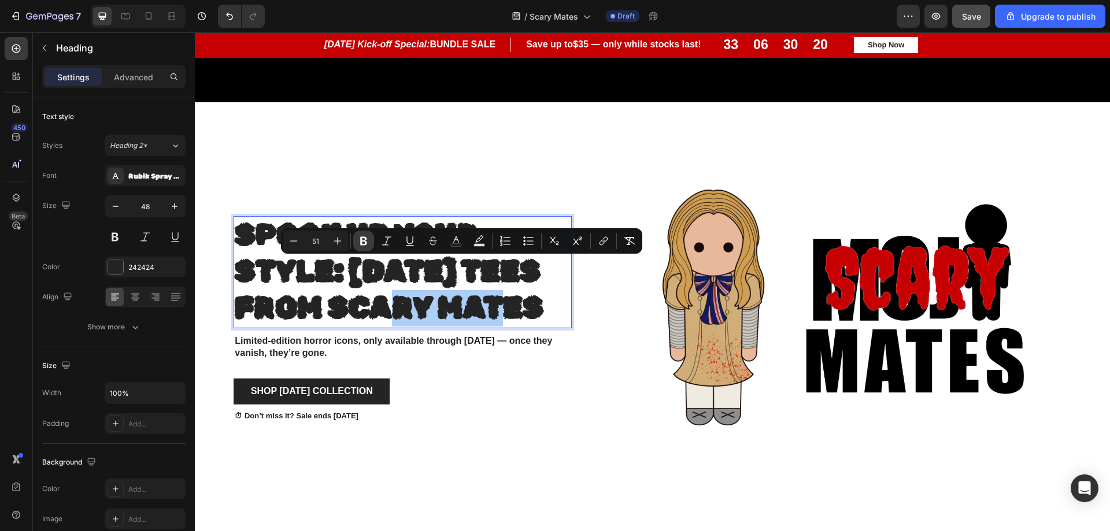
click at [368, 244] on icon "Editor contextual toolbar" at bounding box center [364, 241] width 12 height 12
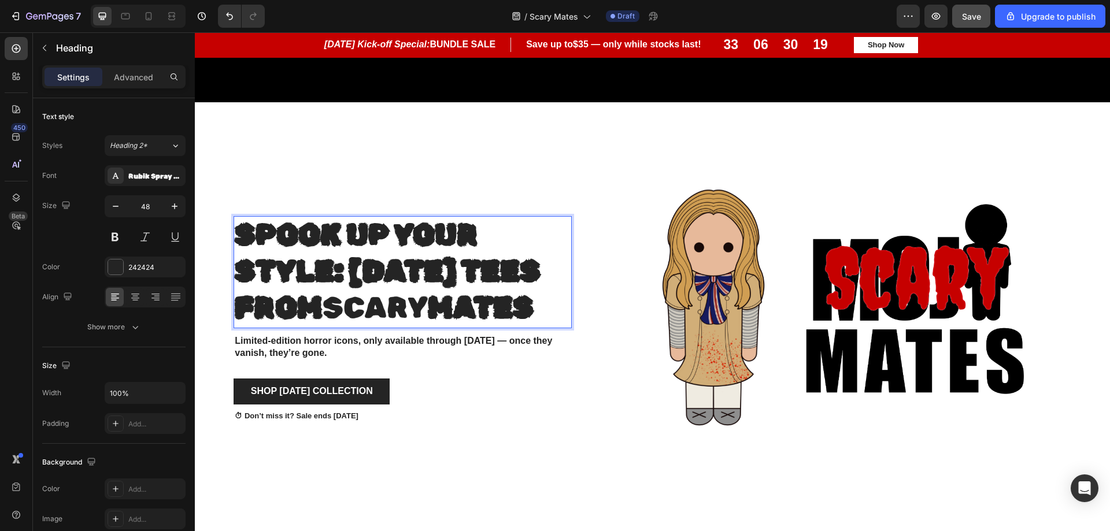
click at [379, 298] on p "Spook Up Your Style: Halloween Tees from scary Mates" at bounding box center [403, 272] width 336 height 110
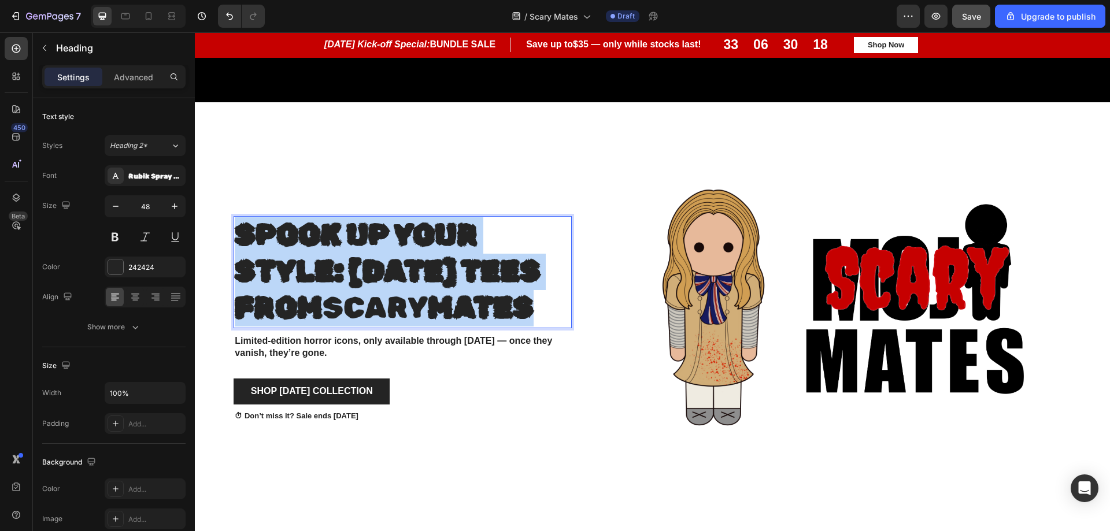
click at [379, 298] on p "Spook Up Your Style: Halloween Tees from scary Mates" at bounding box center [403, 272] width 336 height 110
click at [339, 225] on strong "Spook Up Your Style: Halloween Tees from" at bounding box center [388, 271] width 306 height 109
drag, startPoint x: 374, startPoint y: 298, endPoint x: 238, endPoint y: 202, distance: 165.6
click at [238, 217] on p "Spook Up Your Style: Halloween Tees from scary Mates" at bounding box center [403, 272] width 336 height 110
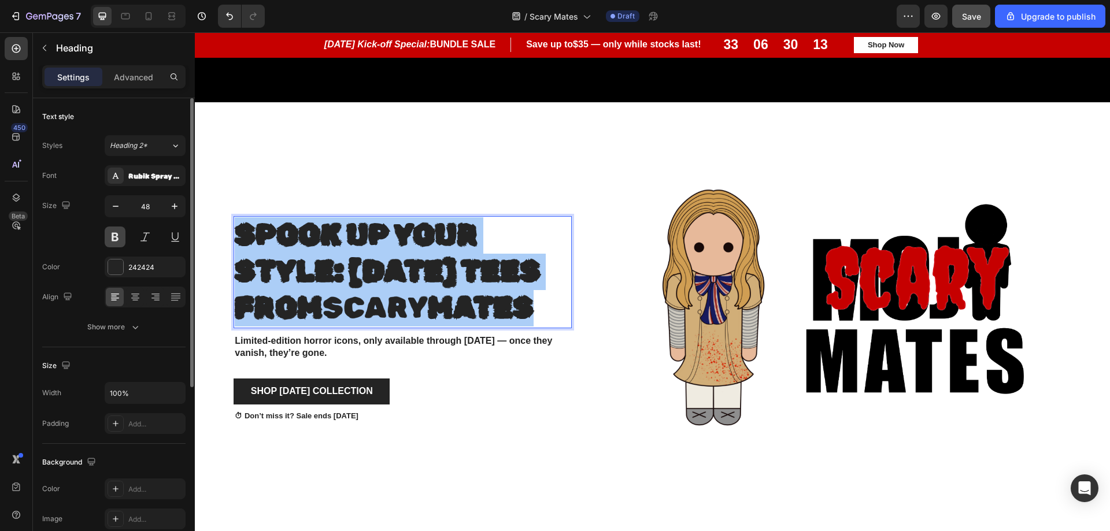
drag, startPoint x: 74, startPoint y: 170, endPoint x: 117, endPoint y: 239, distance: 81.5
click at [116, 240] on button at bounding box center [115, 237] width 21 height 21
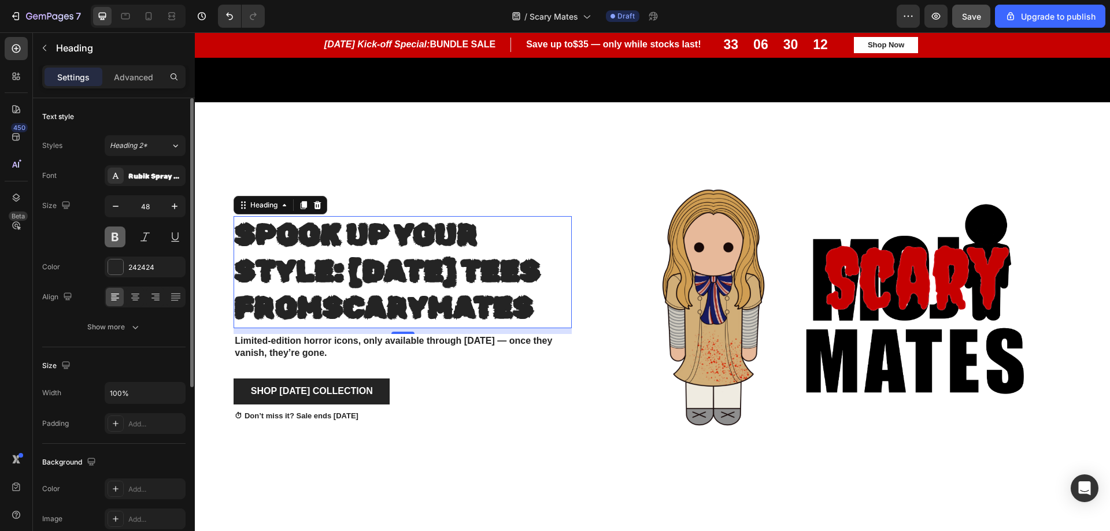
click at [123, 238] on button at bounding box center [115, 237] width 21 height 21
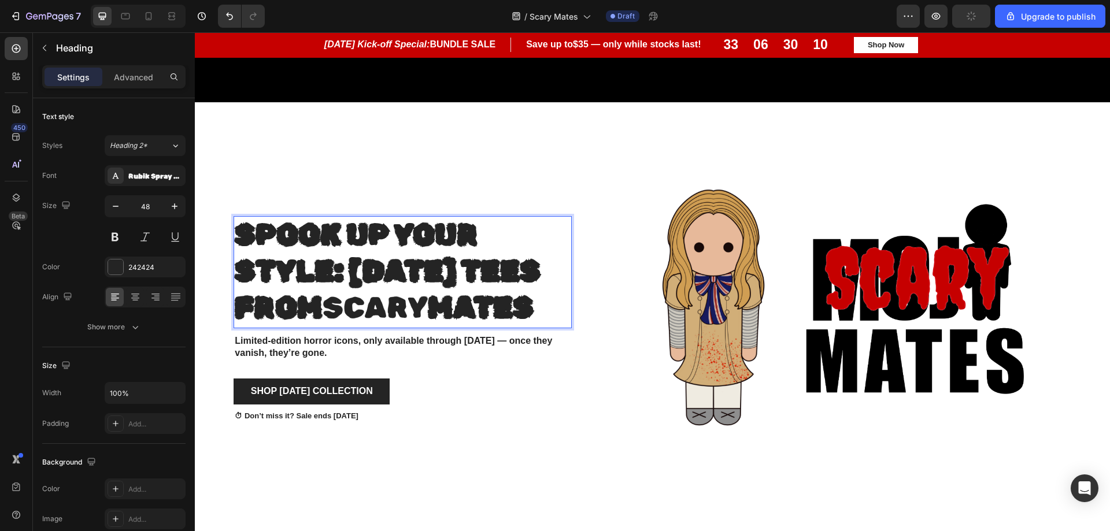
click at [482, 322] on p "Spook Up Your Style: Halloween Tees from scary Mates" at bounding box center [403, 272] width 336 height 110
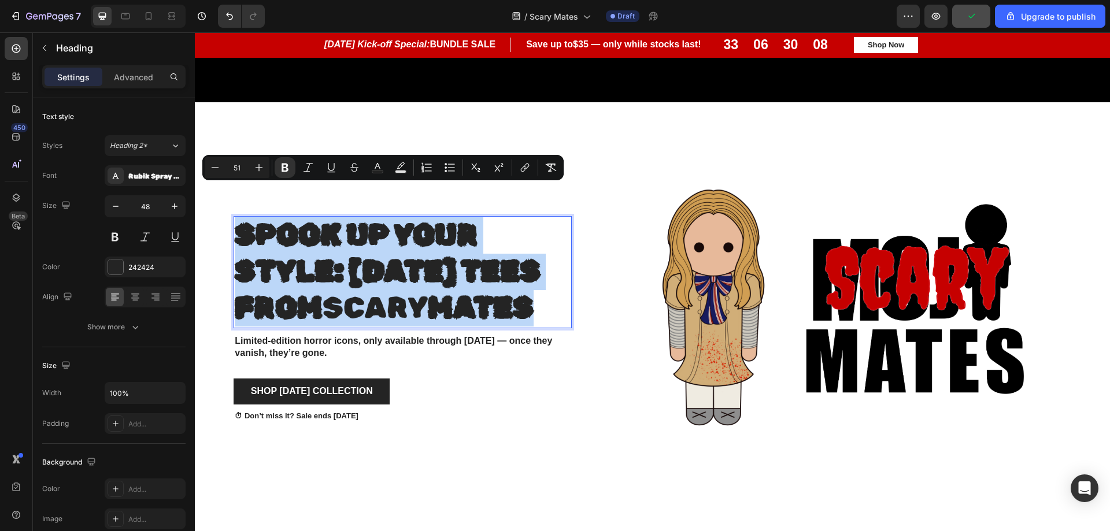
drag, startPoint x: 353, startPoint y: 311, endPoint x: 234, endPoint y: 197, distance: 165.2
click at [235, 217] on p "Spook Up Your Style: Halloween Tees from scary Mates" at bounding box center [403, 272] width 336 height 110
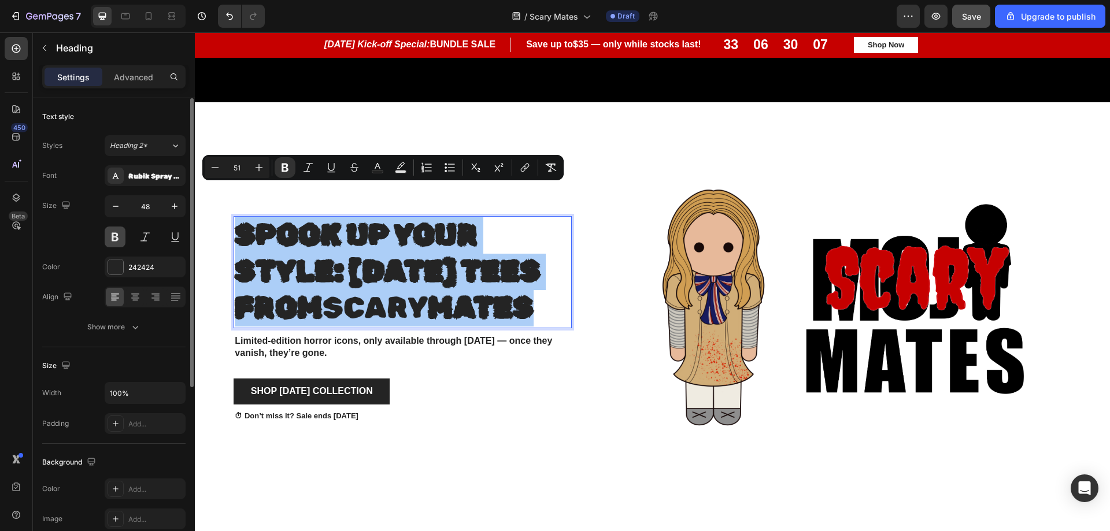
click at [113, 233] on button at bounding box center [115, 237] width 21 height 21
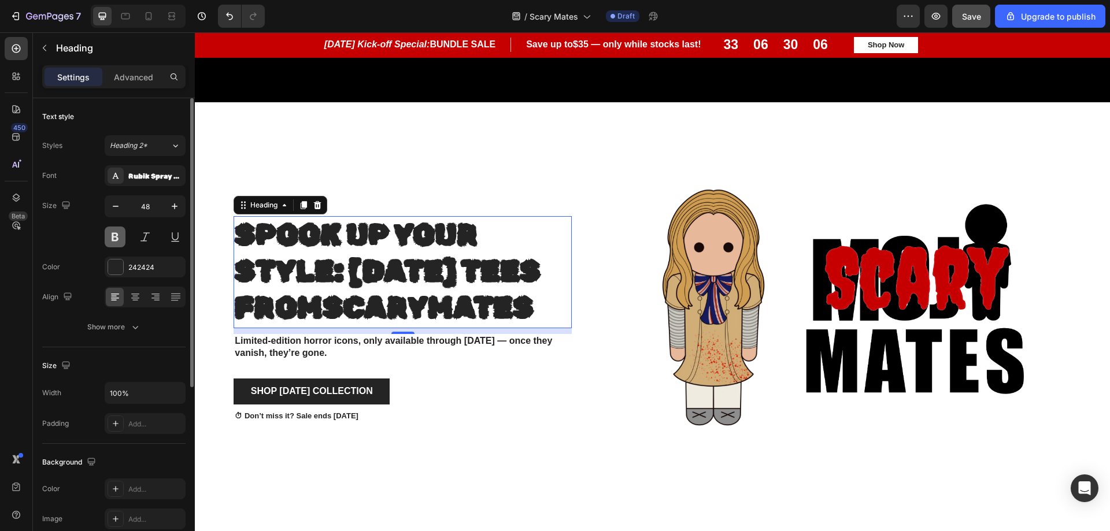
click at [114, 232] on button at bounding box center [115, 237] width 21 height 21
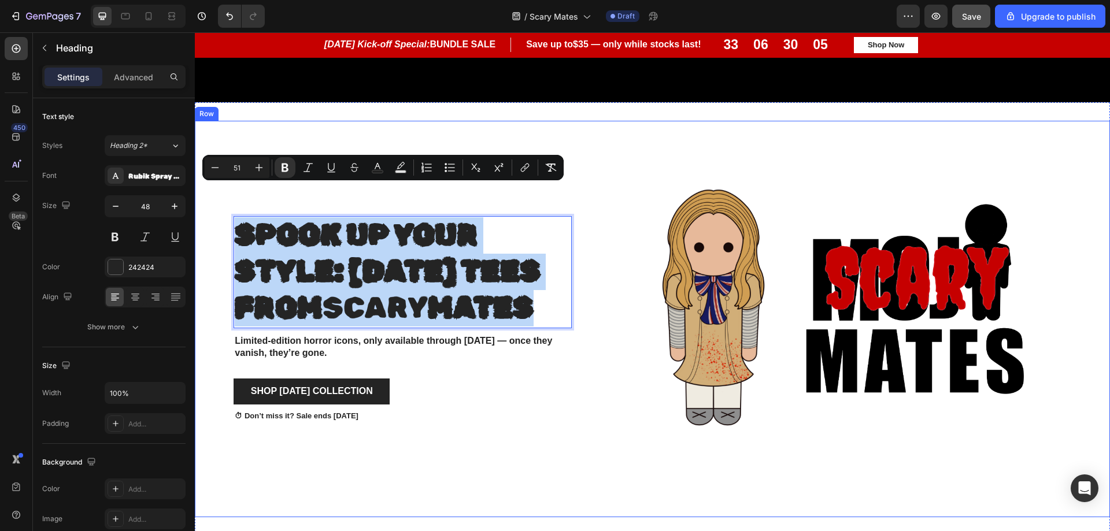
drag, startPoint x: 419, startPoint y: 320, endPoint x: 227, endPoint y: 204, distance: 224.7
click at [227, 204] on div "Spook Up Your Style: Halloween Tees from scary Mates Heading 10 Limited-edition…" at bounding box center [393, 319] width 378 height 397
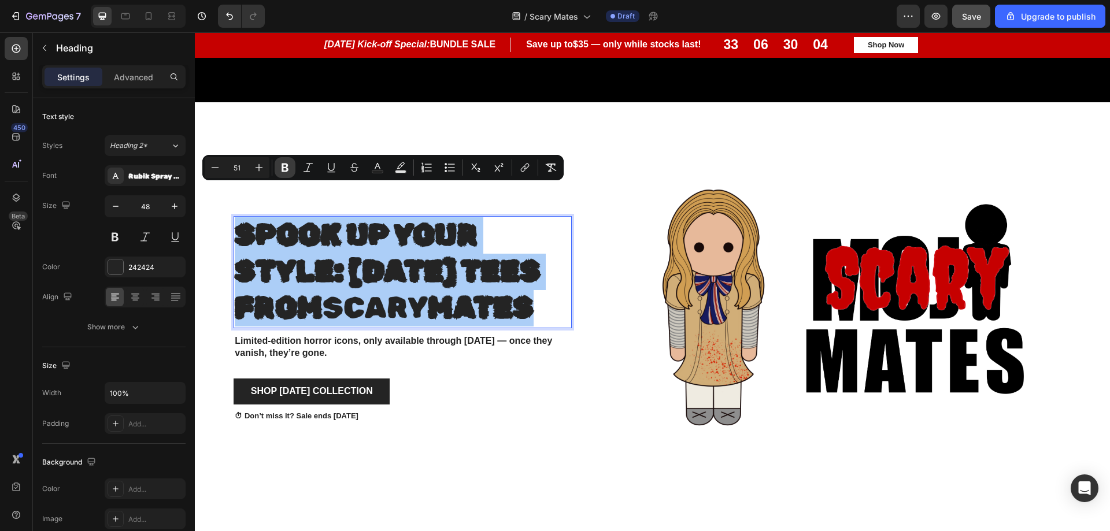
click at [289, 165] on icon "Editor contextual toolbar" at bounding box center [285, 168] width 12 height 12
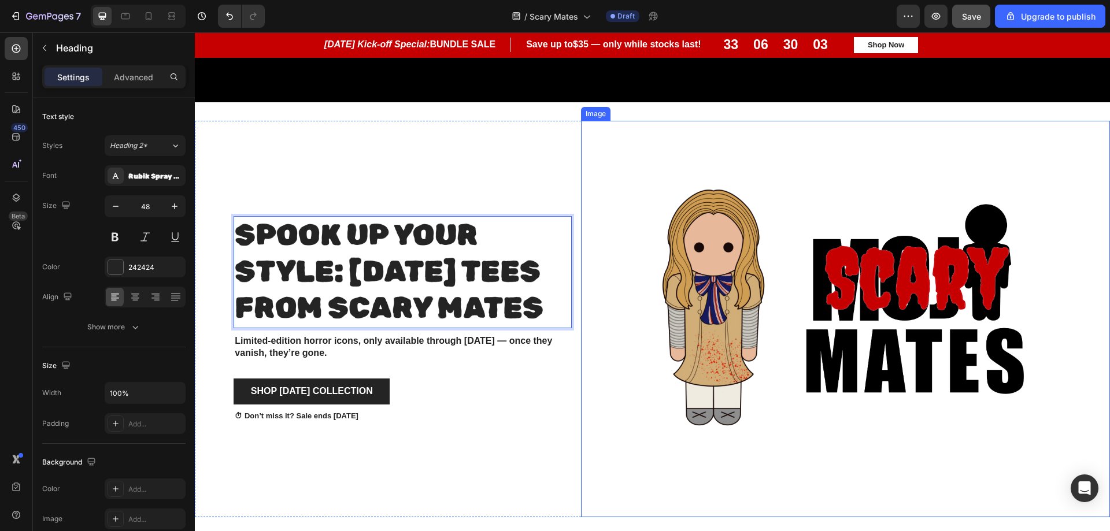
click at [615, 444] on div at bounding box center [845, 319] width 529 height 397
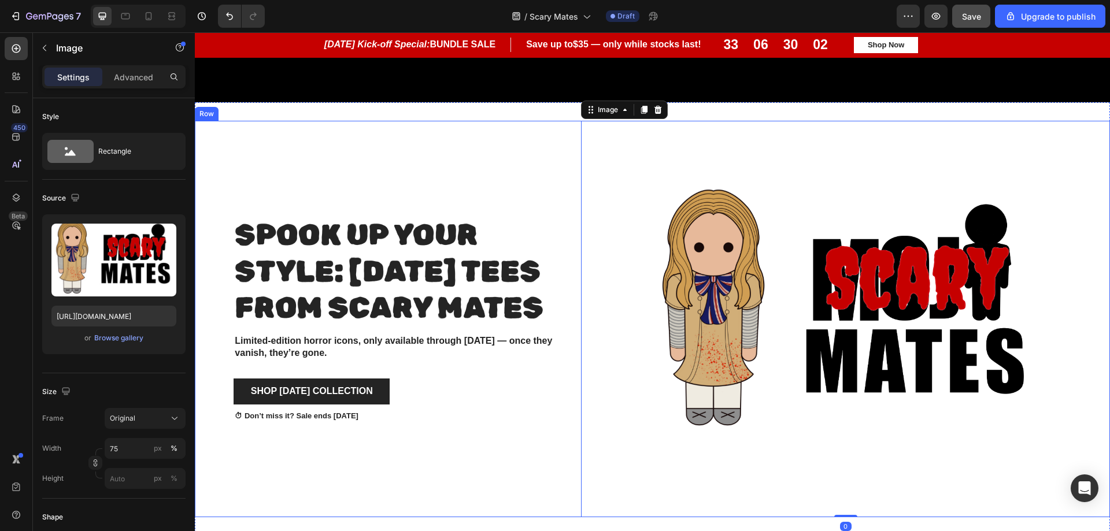
click at [511, 482] on div "⁠⁠⁠⁠⁠⁠⁠ Spook Up Your Style: Halloween Tees from scary Mates Heading Limited-ed…" at bounding box center [393, 319] width 378 height 397
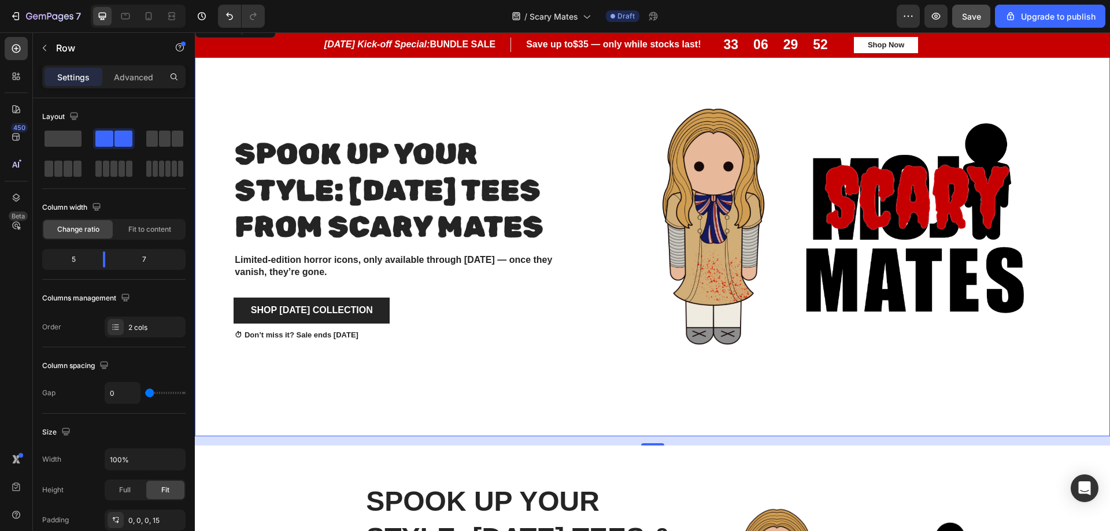
scroll to position [623, 0]
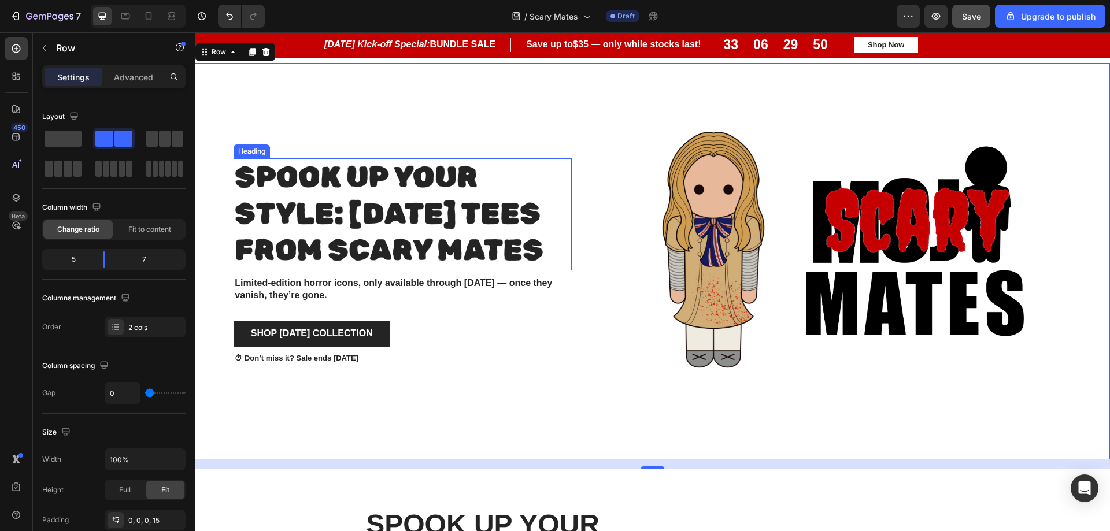
click at [540, 244] on p "⁠⁠⁠⁠⁠⁠⁠ Spook Up Your Style: Halloween Tees from scary Mates" at bounding box center [403, 215] width 336 height 110
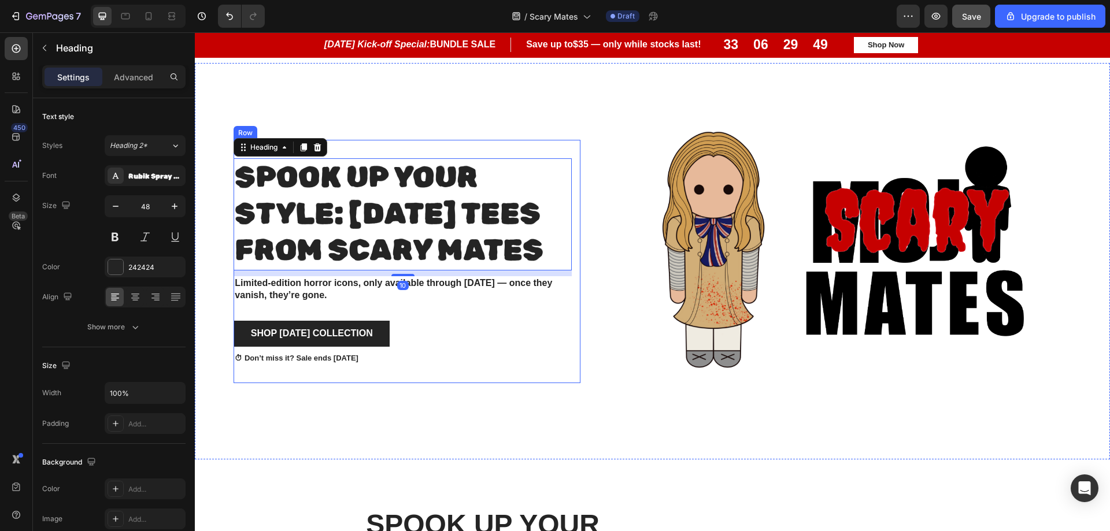
click at [570, 316] on div "⁠⁠⁠⁠⁠⁠⁠ Spook Up Your Style: Halloween Tees from scary Mates Heading 10 Limited…" at bounding box center [407, 262] width 347 height 244
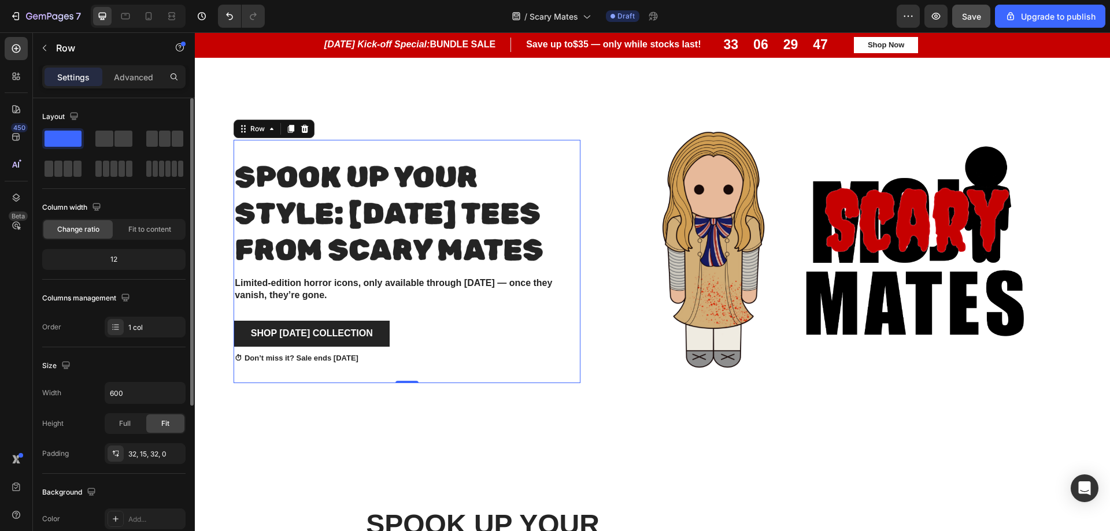
click at [91, 227] on span "Change ratio" at bounding box center [78, 229] width 42 height 10
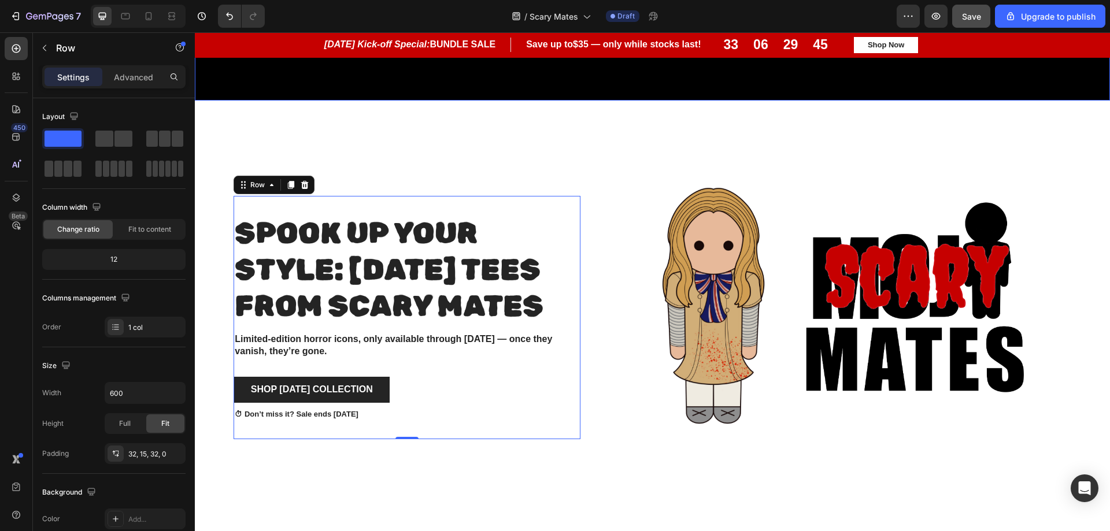
scroll to position [507, 0]
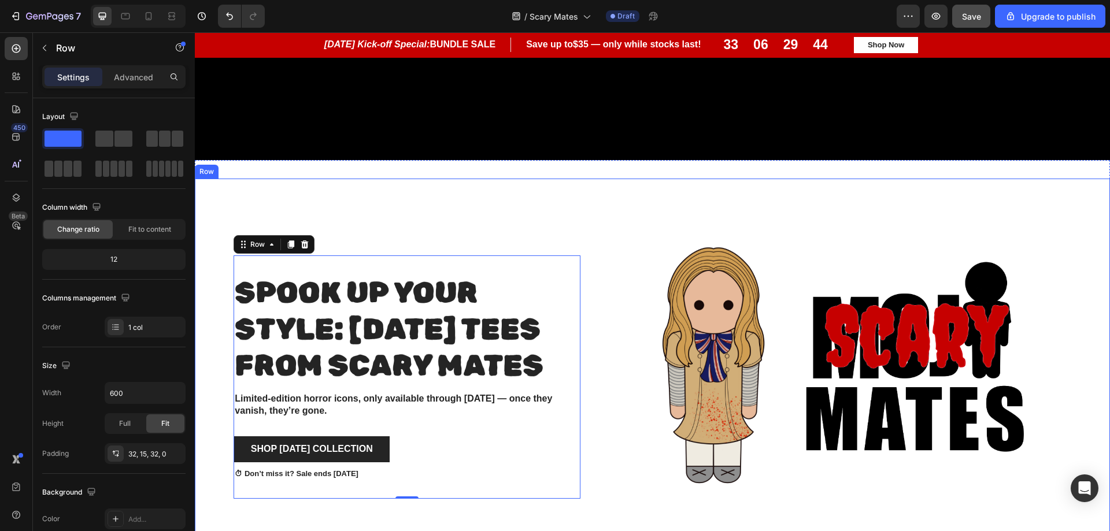
click at [554, 212] on div "⁠⁠⁠⁠⁠⁠⁠ Spook Up Your Style: Halloween Tees from scary Mates Heading Limited-ed…" at bounding box center [393, 377] width 378 height 397
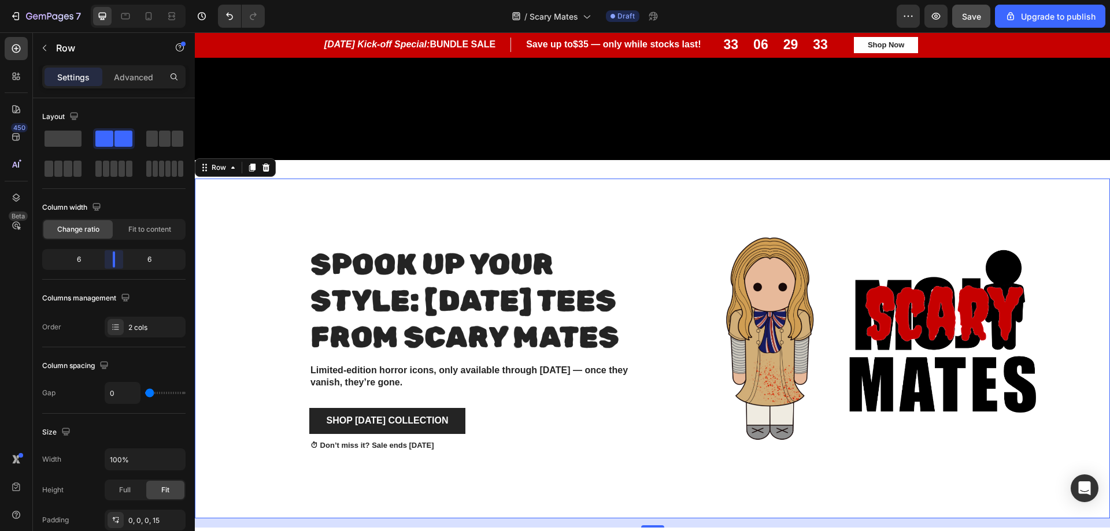
drag, startPoint x: 102, startPoint y: 266, endPoint x: 111, endPoint y: 265, distance: 8.8
click at [111, 0] on body "7 / Scary Mates Draft Preview Save Upgrade to publish 450 Beta Sections(18) Ele…" at bounding box center [555, 0] width 1110 height 0
click at [280, 312] on div "⁠⁠⁠⁠⁠⁠⁠ Spook Up Your Style: Halloween Tees from scary Mates Heading Limited-ed…" at bounding box center [430, 349] width 453 height 340
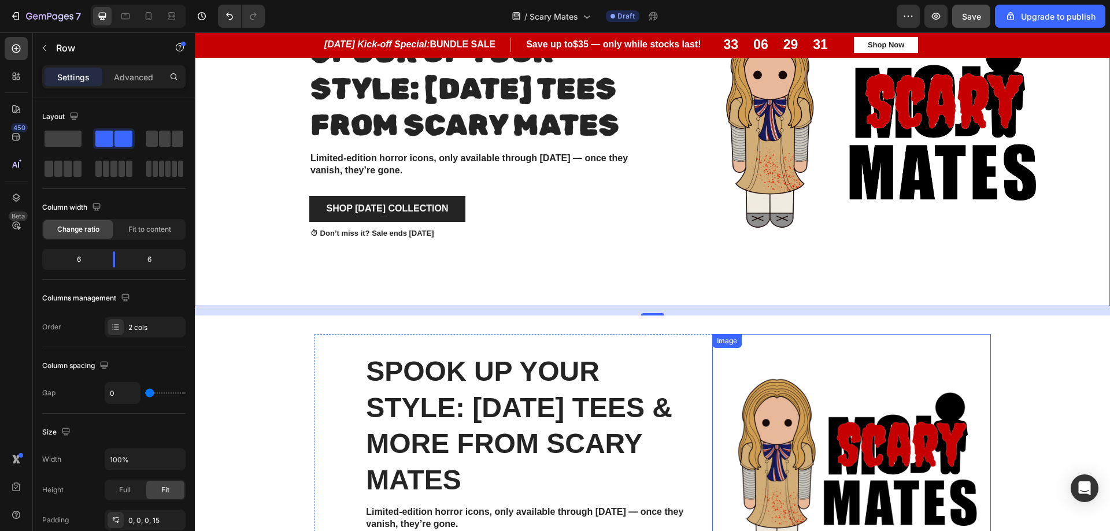
scroll to position [738, 0]
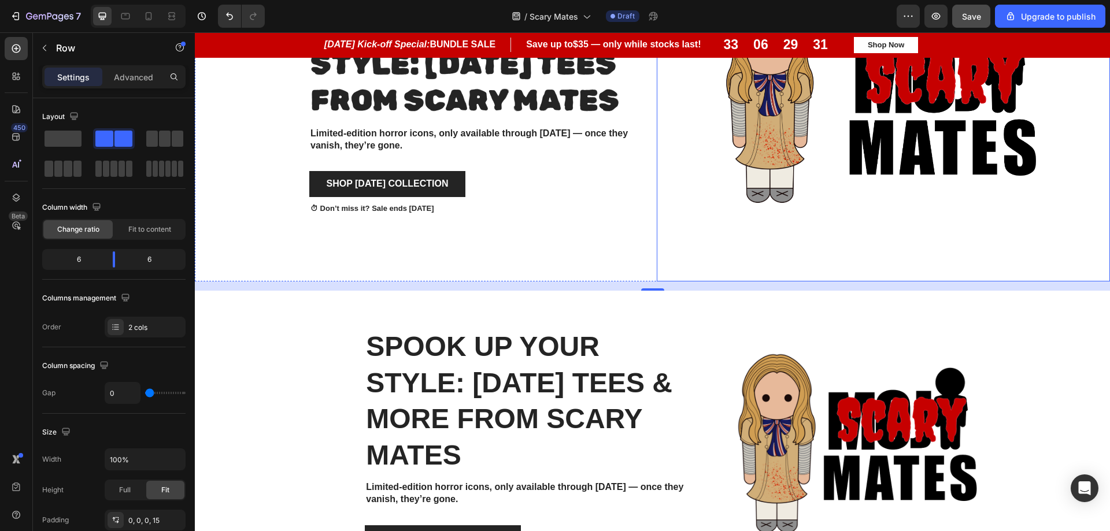
click at [663, 267] on div at bounding box center [883, 112] width 453 height 340
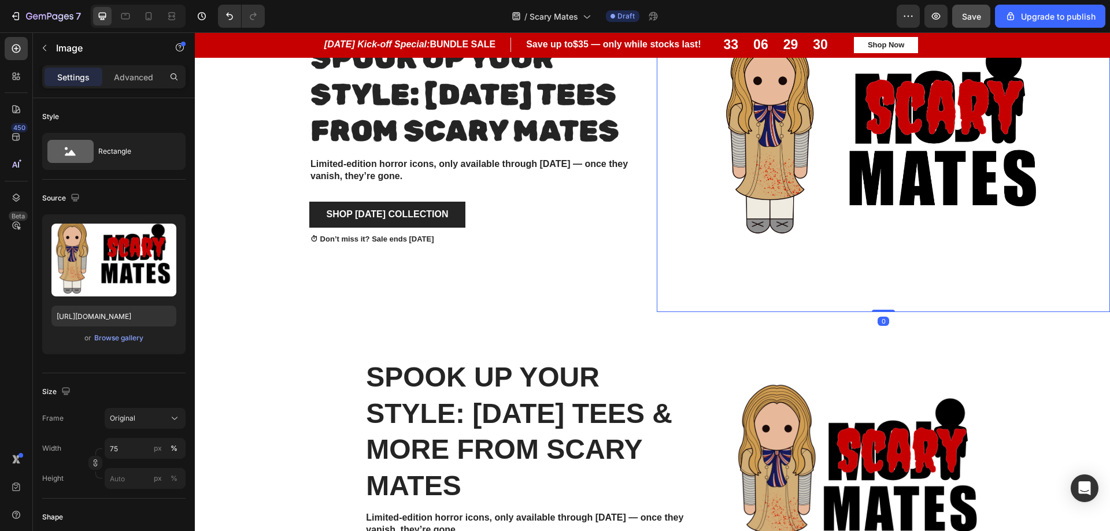
scroll to position [681, 0]
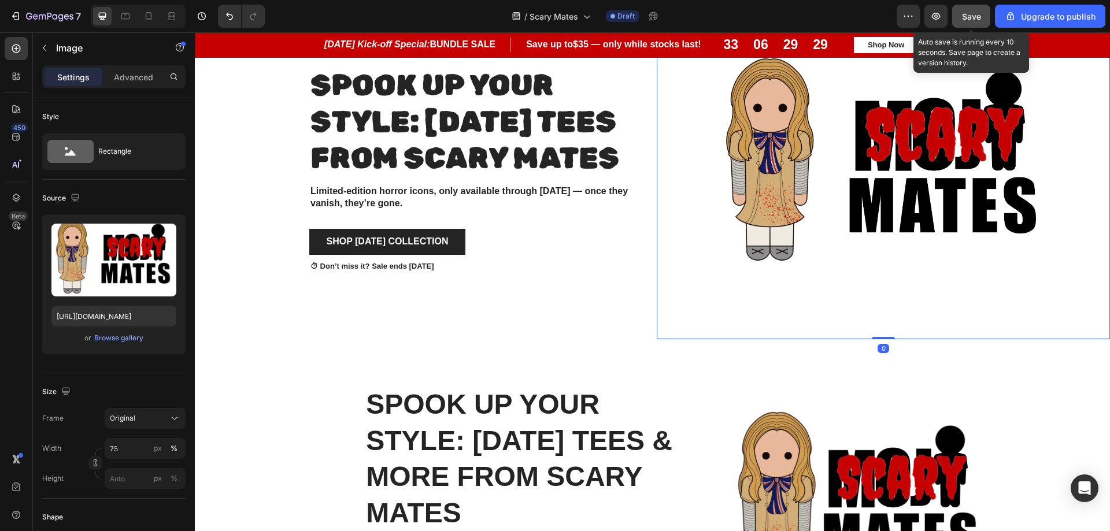
click at [970, 13] on span "Save" at bounding box center [971, 17] width 19 height 10
click at [935, 17] on icon "button" at bounding box center [936, 16] width 12 height 12
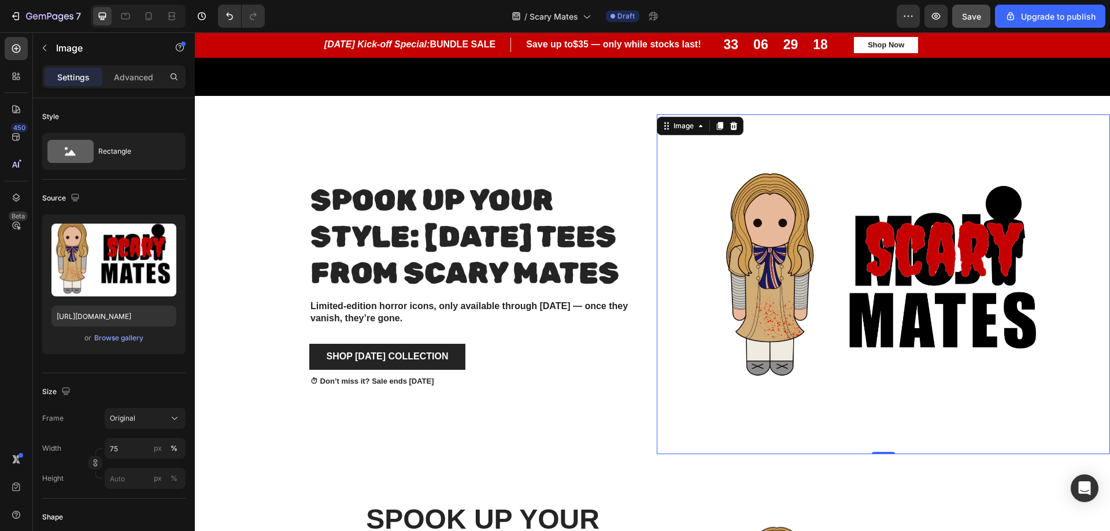
scroll to position [565, 0]
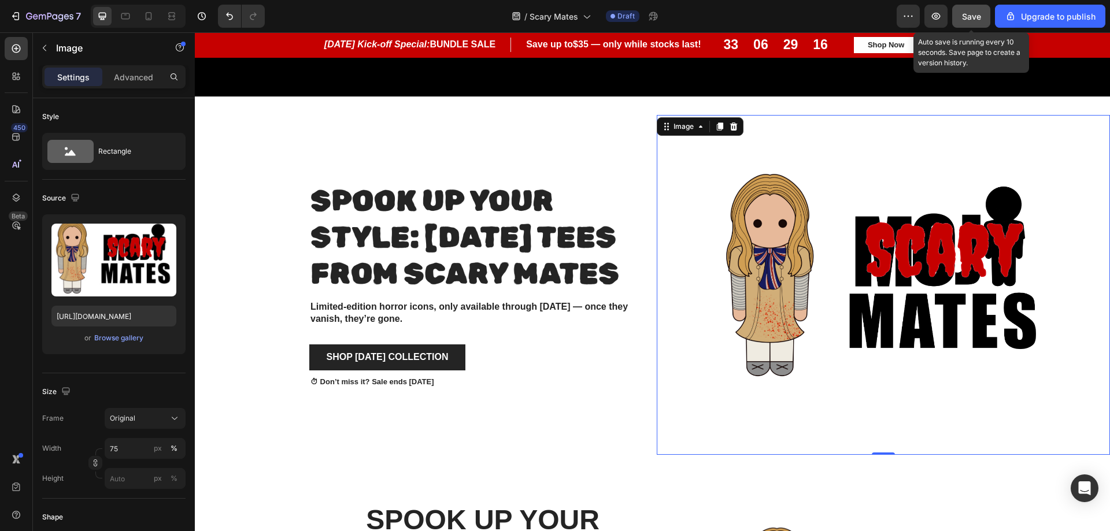
click at [970, 19] on span "Save" at bounding box center [971, 17] width 19 height 10
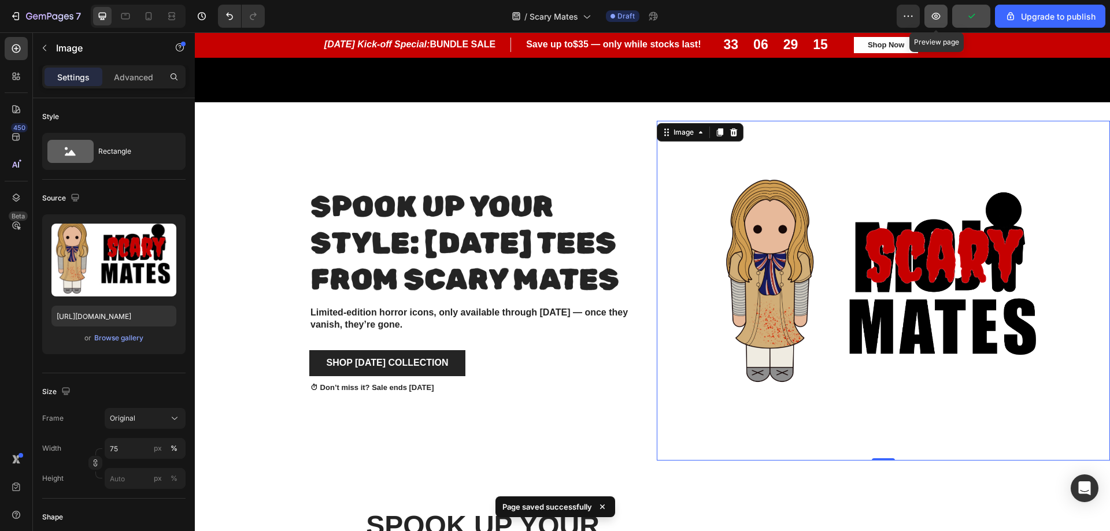
click at [937, 16] on icon "button" at bounding box center [936, 16] width 12 height 12
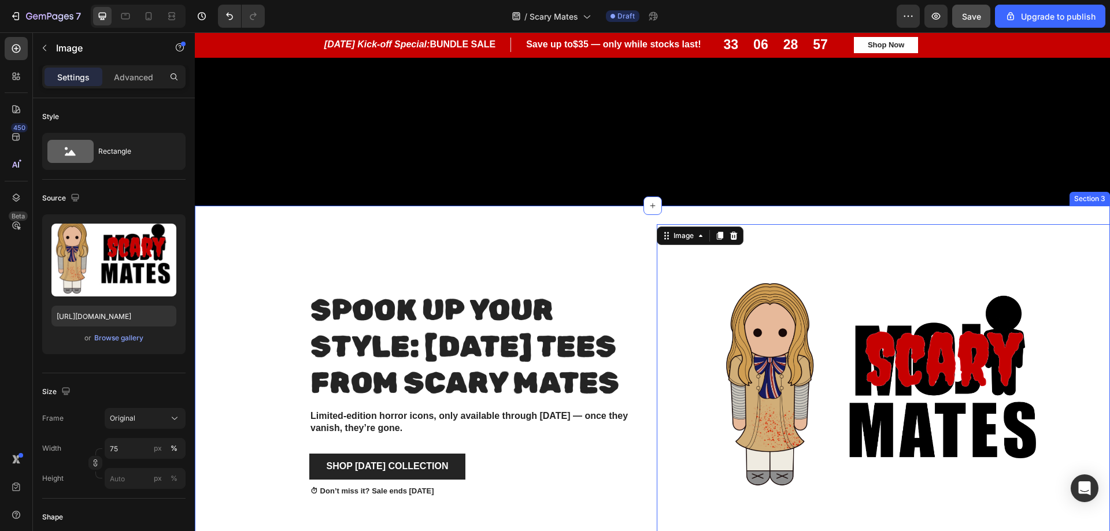
scroll to position [334, 0]
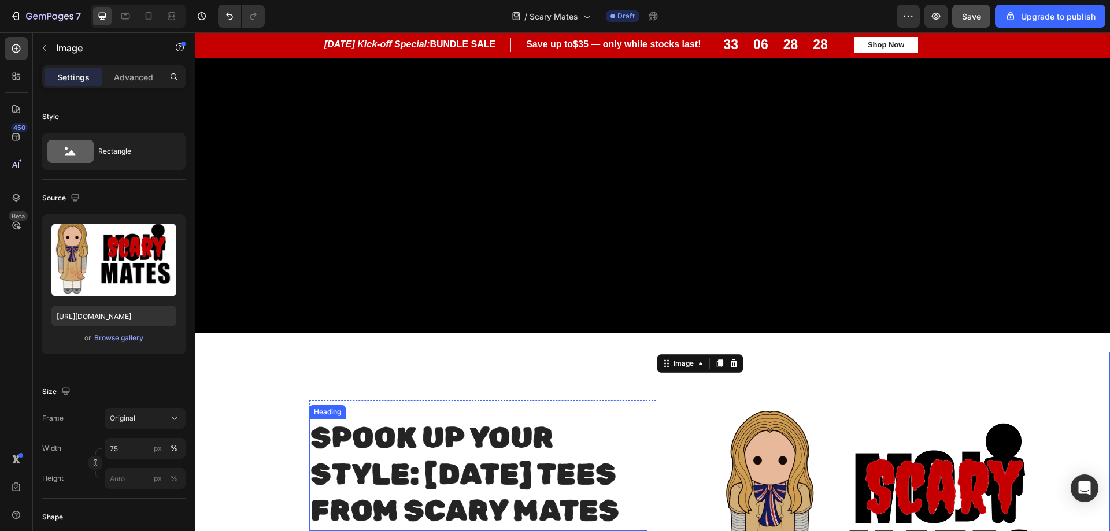
click at [456, 449] on span "Spook Up Your Style: [DATE] Tees from scary Mates" at bounding box center [465, 474] width 309 height 109
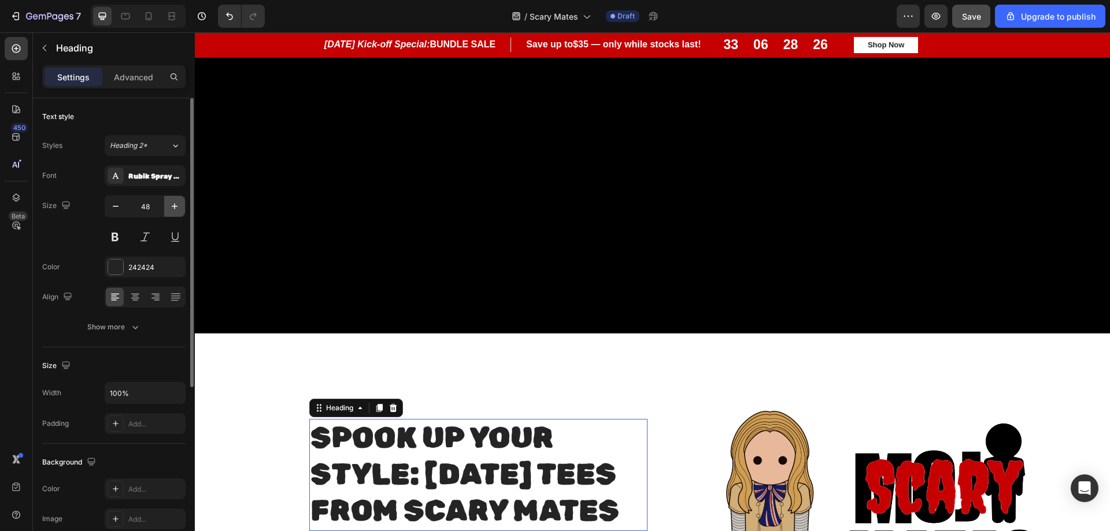
click at [174, 206] on icon "button" at bounding box center [175, 207] width 6 height 6
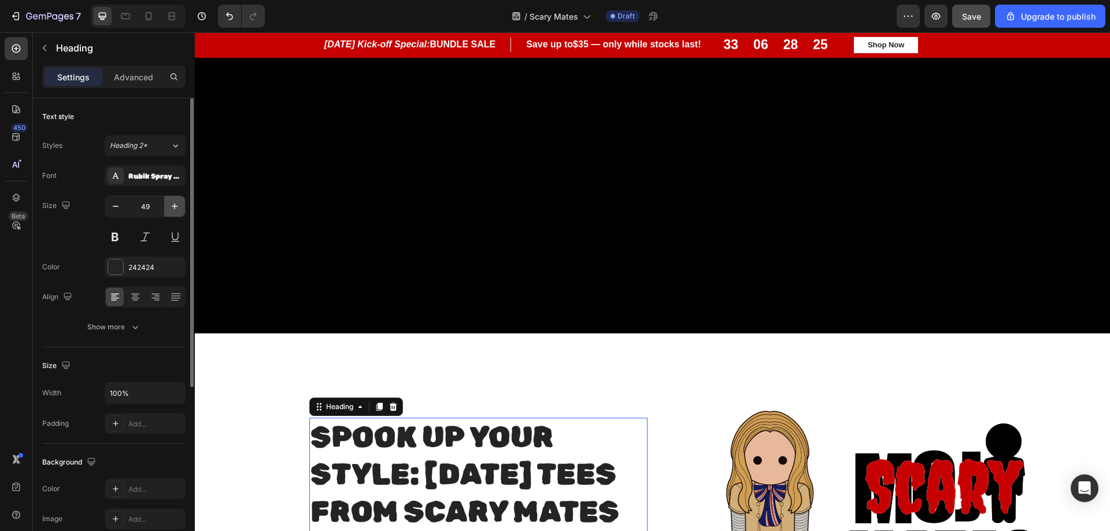
click at [174, 206] on icon "button" at bounding box center [175, 207] width 6 height 6
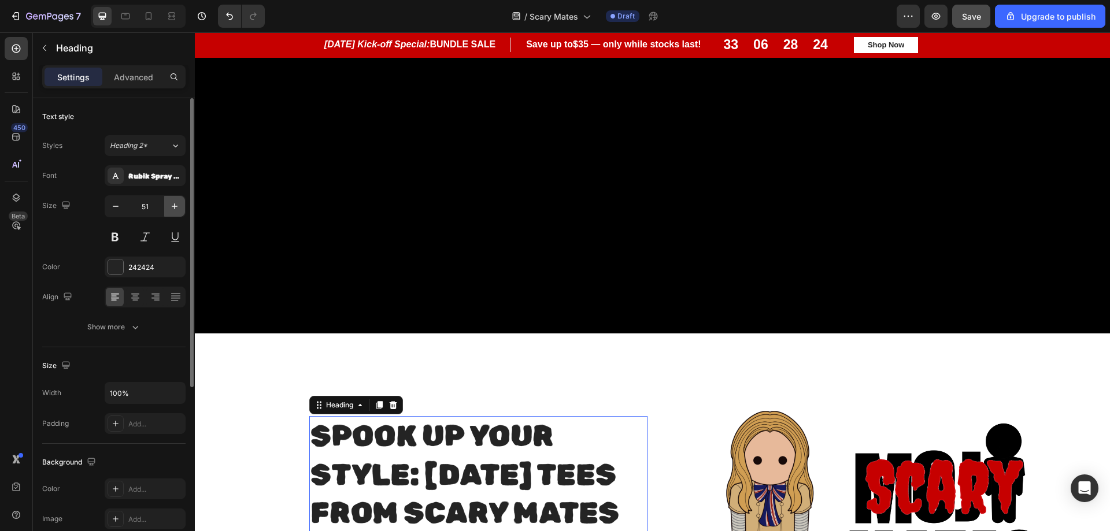
click at [174, 206] on icon "button" at bounding box center [175, 207] width 6 height 6
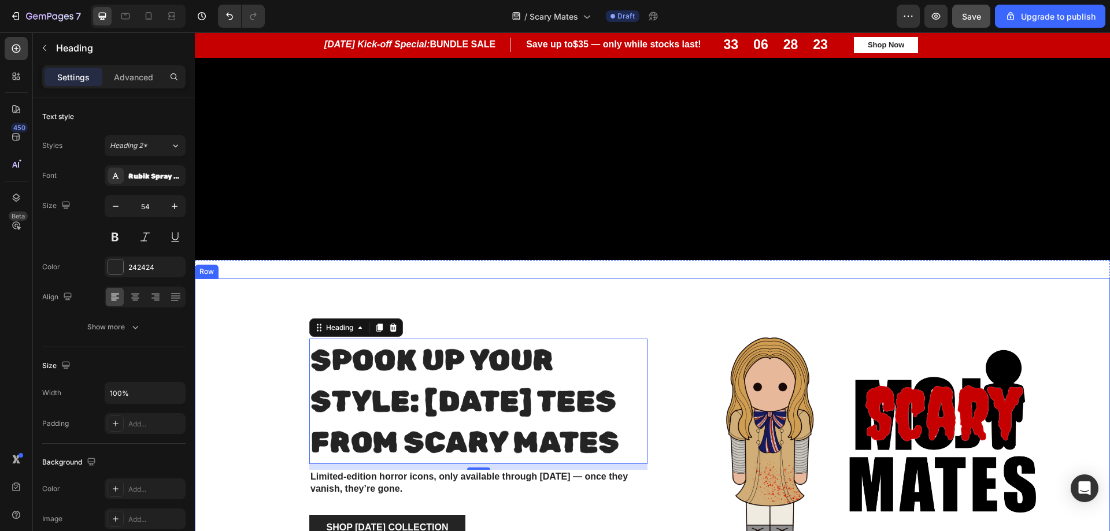
scroll to position [565, 0]
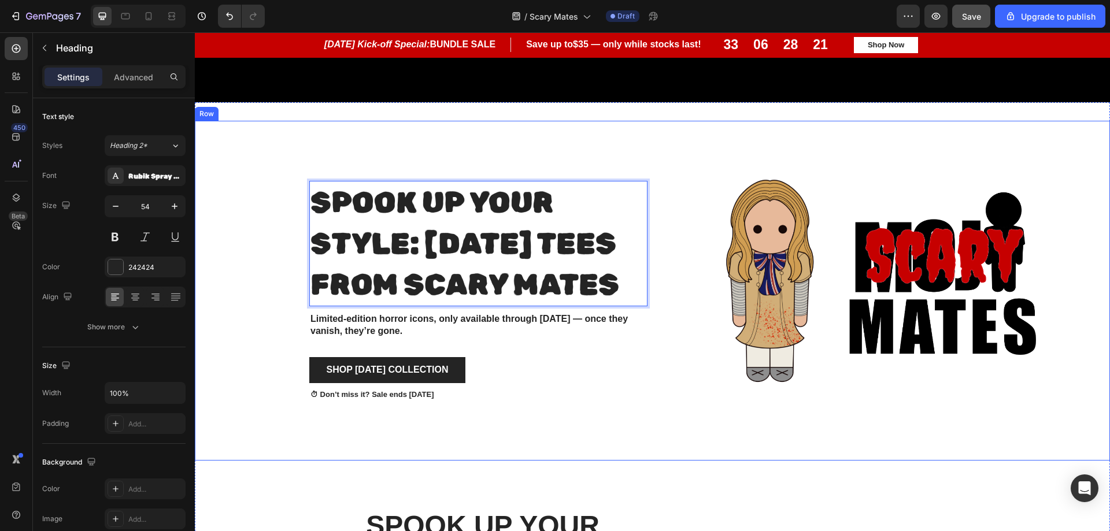
drag, startPoint x: 427, startPoint y: 289, endPoint x: 291, endPoint y: 169, distance: 181.1
click at [291, 169] on div "Spook Up Your Style: [DATE] Tees from scary Mates Heading 10 Limited-edition ho…" at bounding box center [430, 291] width 453 height 340
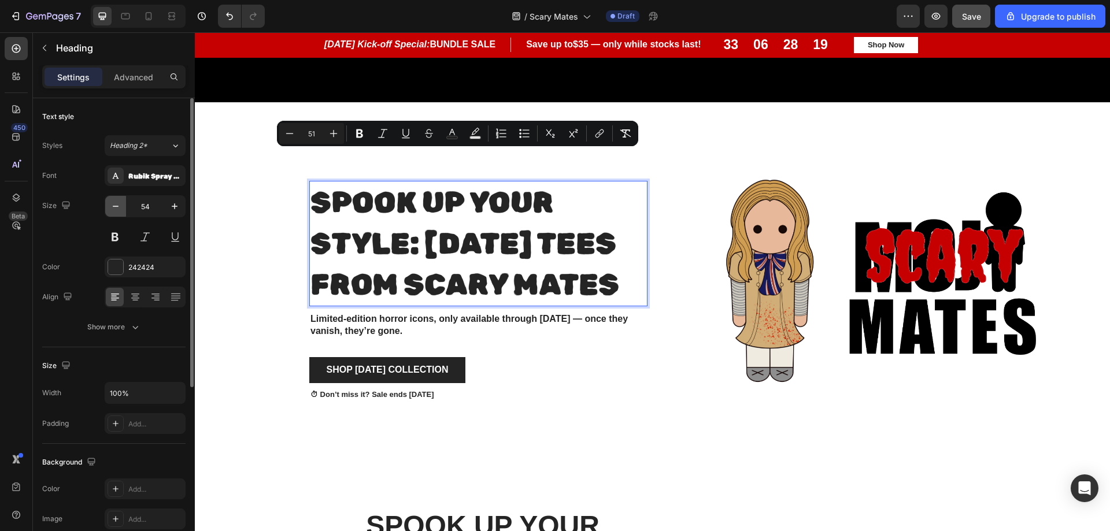
click at [120, 208] on icon "button" at bounding box center [116, 207] width 12 height 12
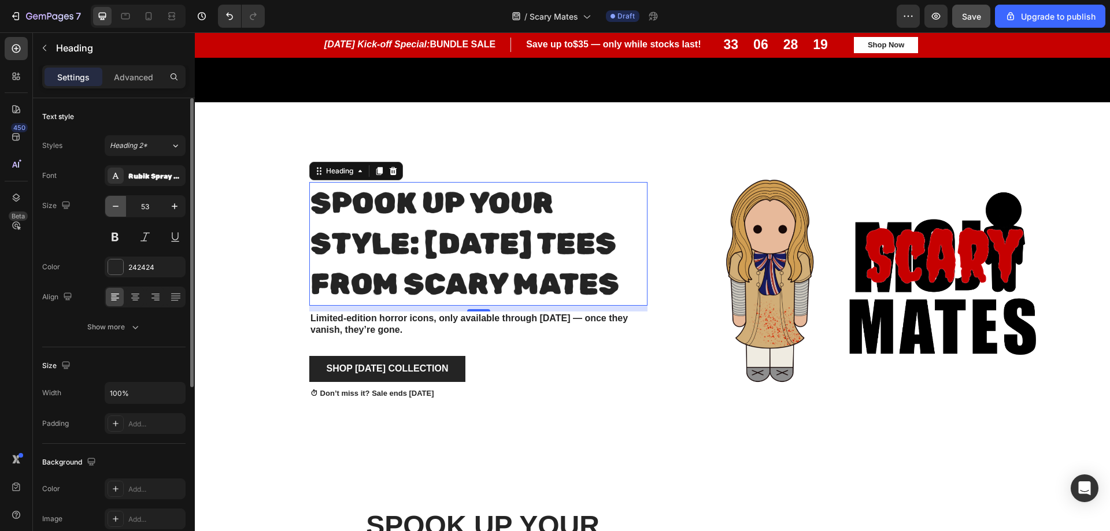
click at [120, 208] on icon "button" at bounding box center [116, 207] width 12 height 12
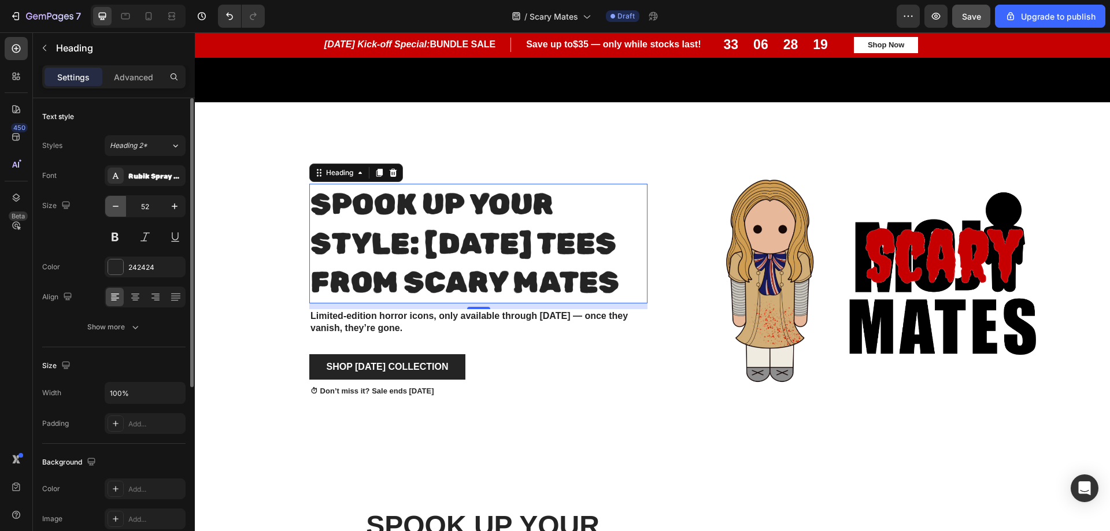
click at [120, 208] on icon "button" at bounding box center [116, 207] width 12 height 12
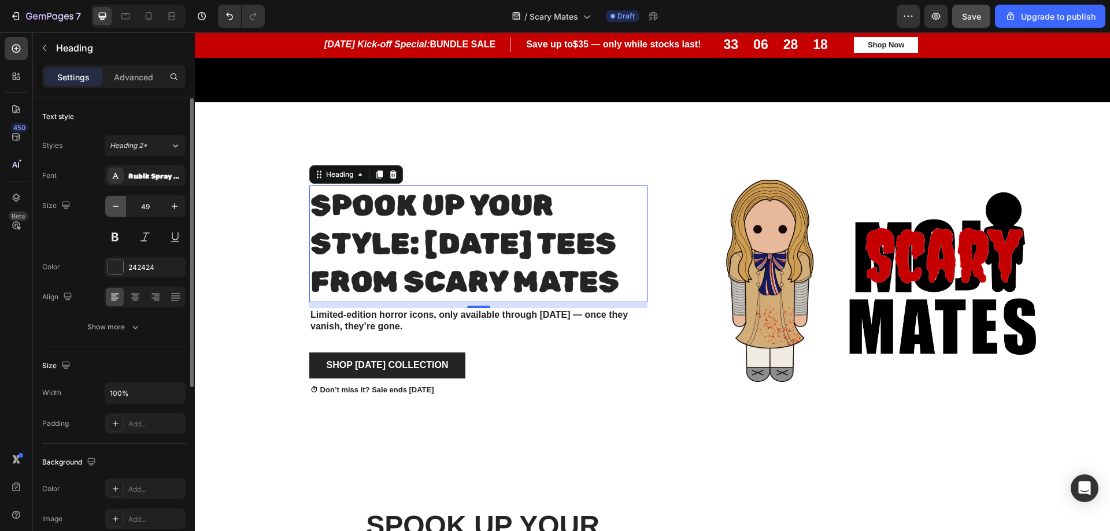
click at [120, 208] on icon "button" at bounding box center [116, 207] width 12 height 12
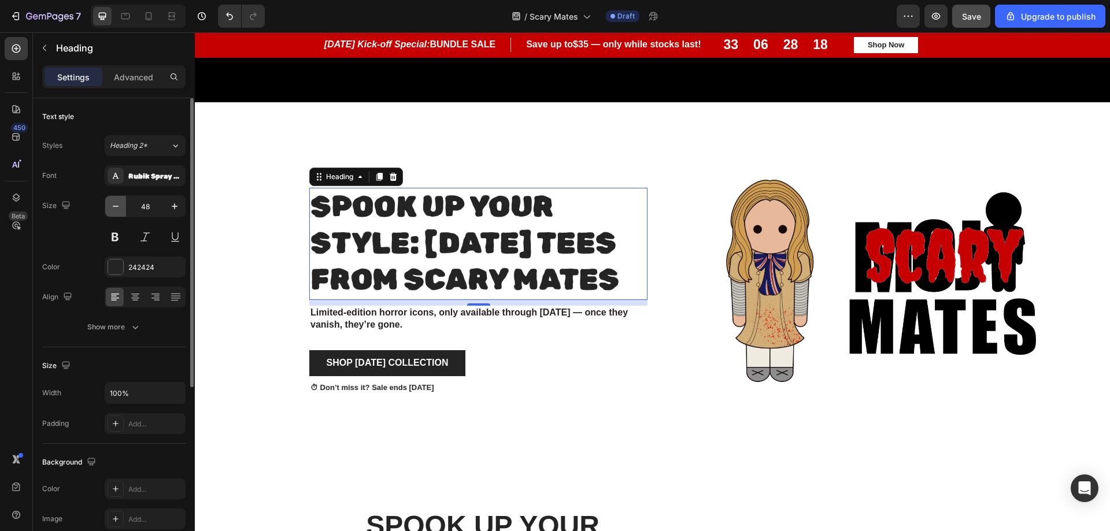
click at [120, 208] on icon "button" at bounding box center [116, 207] width 12 height 12
click at [177, 208] on icon "button" at bounding box center [175, 207] width 12 height 12
type input "47"
click at [449, 267] on p "Spook Up Your Style: [DATE] Tees from scary Mates" at bounding box center [479, 243] width 336 height 109
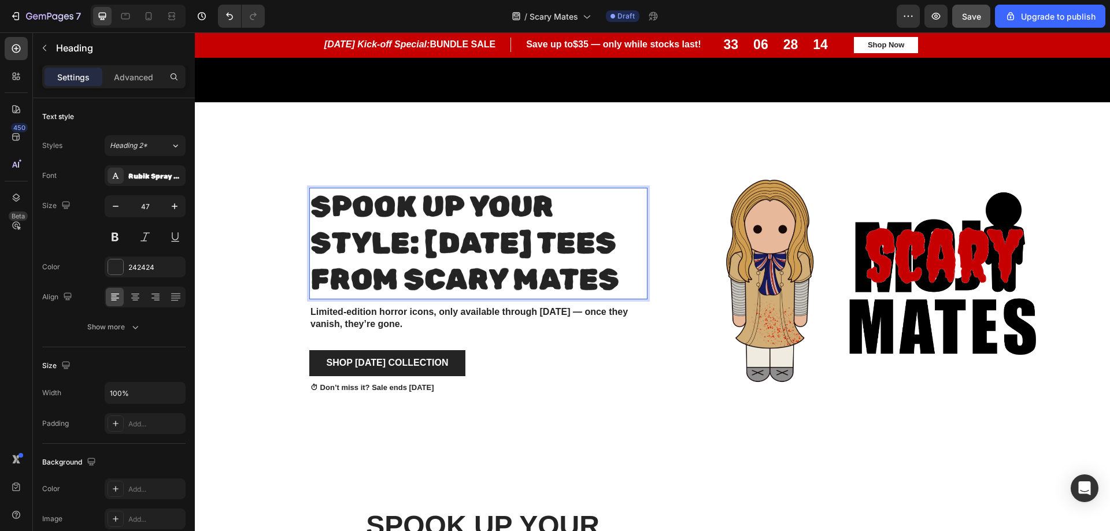
drag, startPoint x: 435, startPoint y: 282, endPoint x: 305, endPoint y: 174, distance: 169.3
click at [309, 188] on h2 "Spook Up Your Style: [DATE] Tees from scary Mates" at bounding box center [478, 244] width 338 height 112
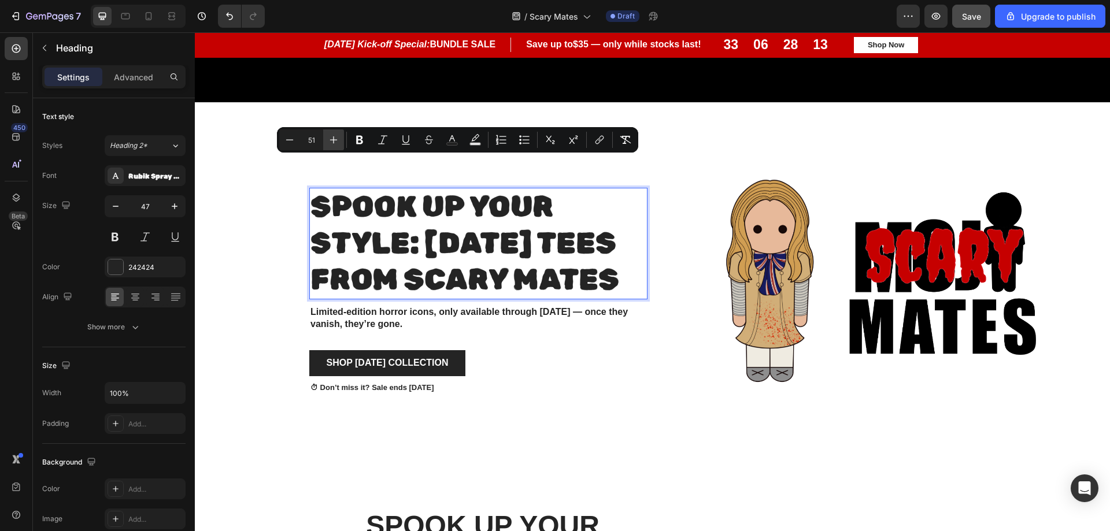
click at [333, 141] on icon "Editor contextual toolbar" at bounding box center [334, 140] width 12 height 12
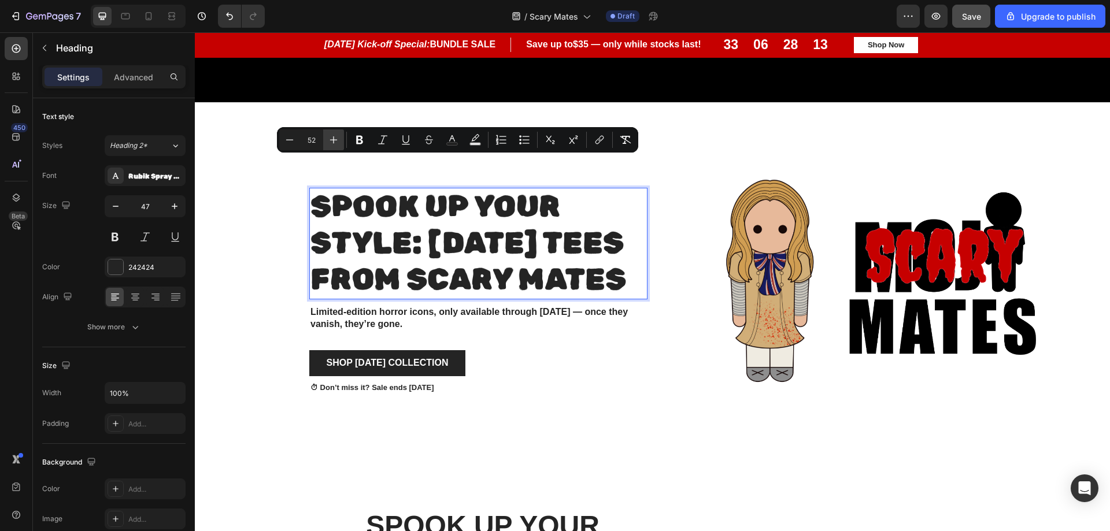
click at [332, 141] on icon "Editor contextual toolbar" at bounding box center [334, 140] width 12 height 12
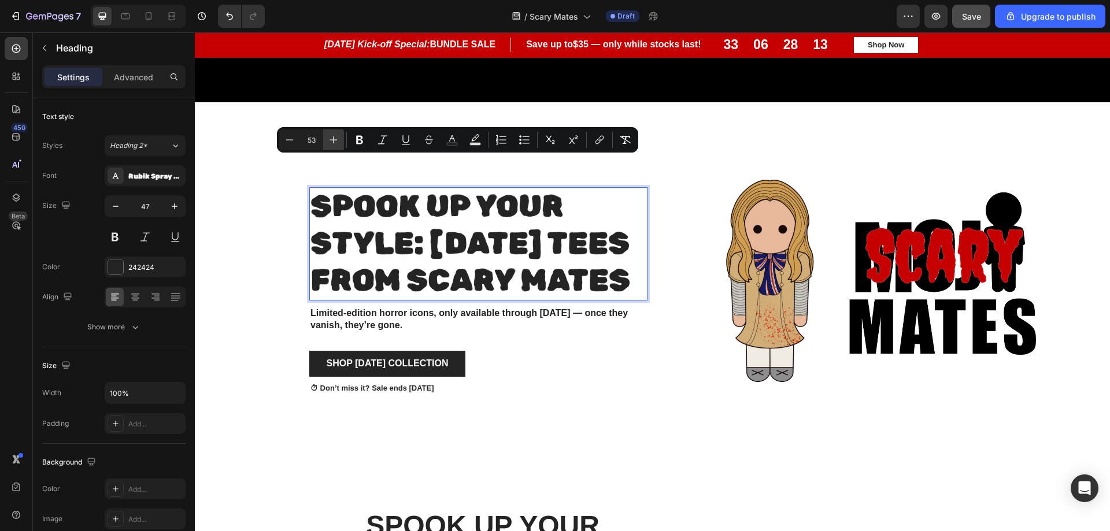
click at [332, 141] on icon "Editor contextual toolbar" at bounding box center [334, 140] width 12 height 12
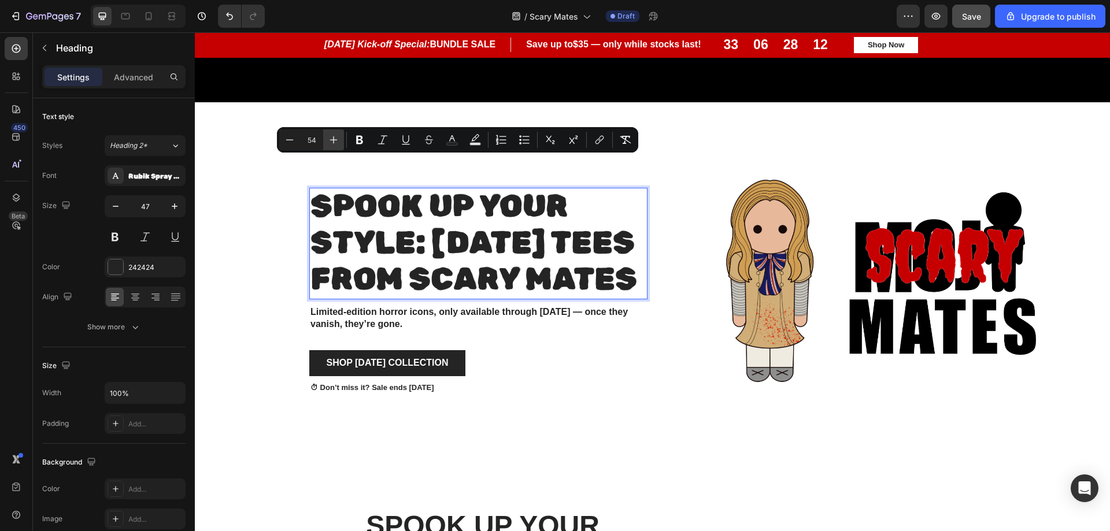
click at [332, 141] on icon "Editor contextual toolbar" at bounding box center [334, 140] width 12 height 12
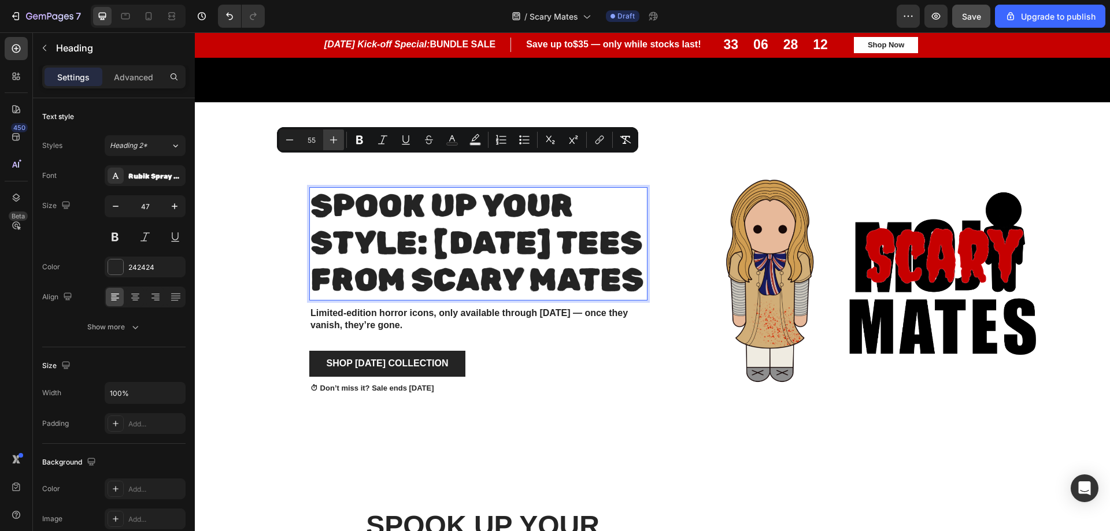
click at [332, 141] on icon "Editor contextual toolbar" at bounding box center [334, 140] width 12 height 12
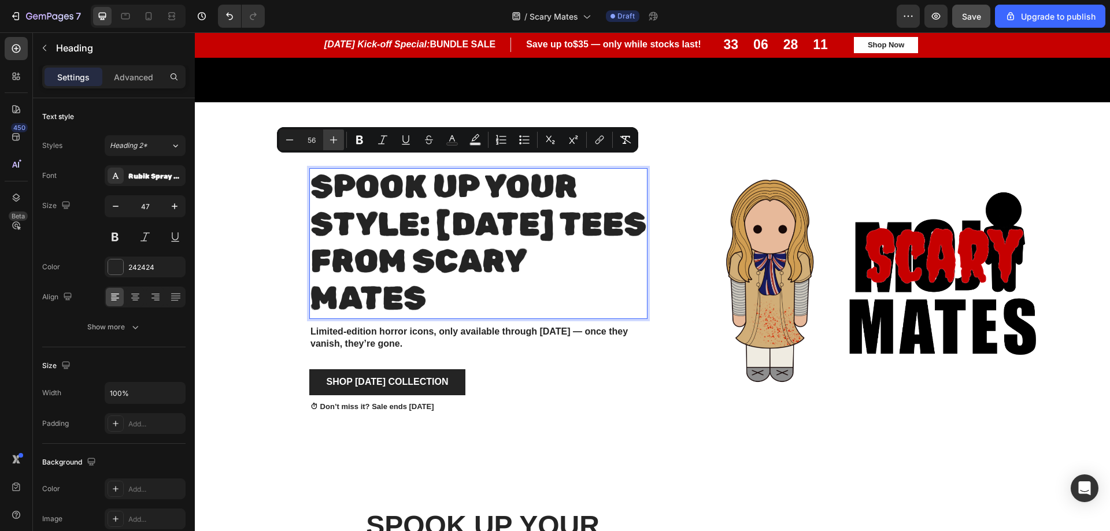
click at [332, 141] on icon "Editor contextual toolbar" at bounding box center [334, 140] width 12 height 12
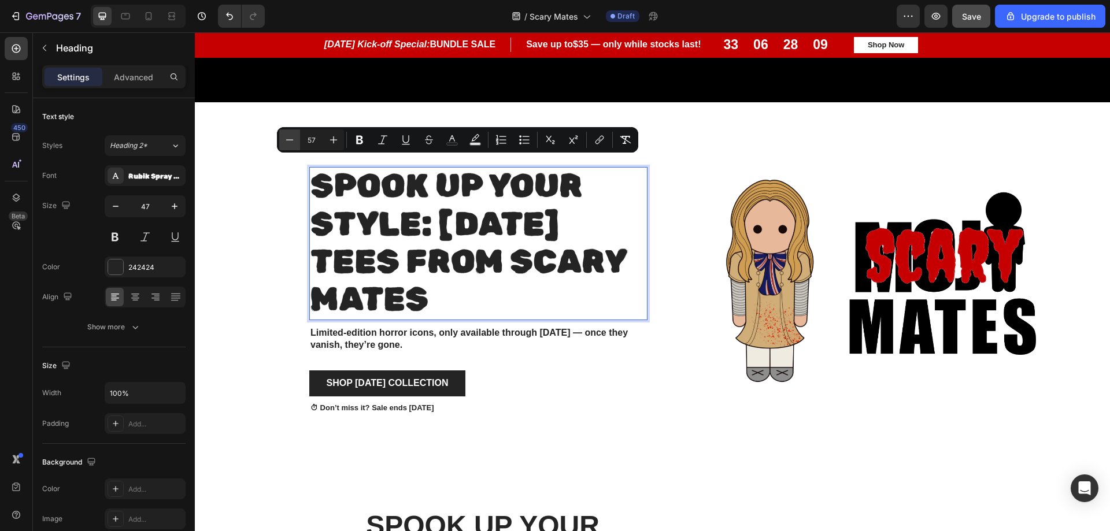
click at [287, 143] on icon "Editor contextual toolbar" at bounding box center [290, 140] width 12 height 12
type input "56"
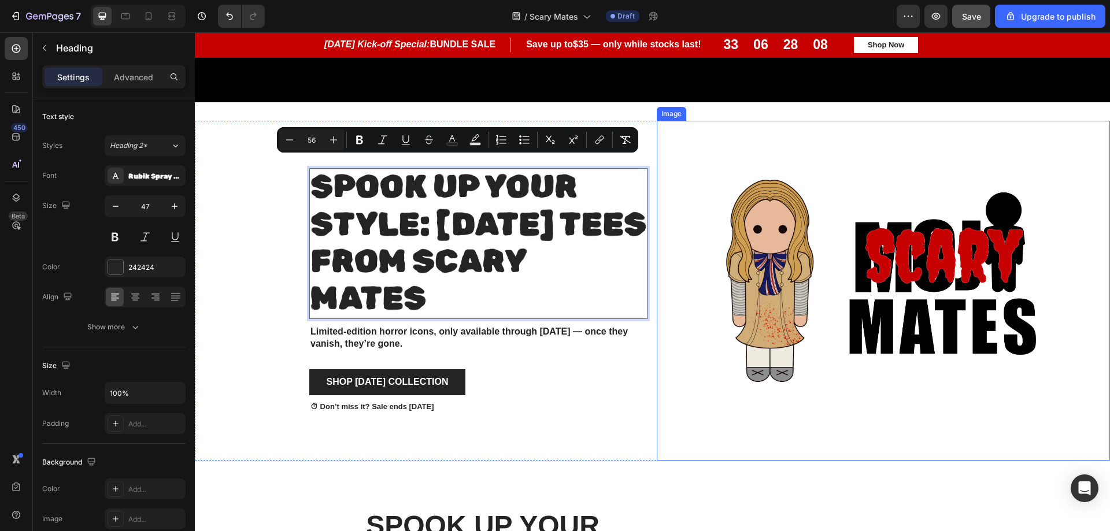
click at [714, 416] on img at bounding box center [884, 291] width 340 height 340
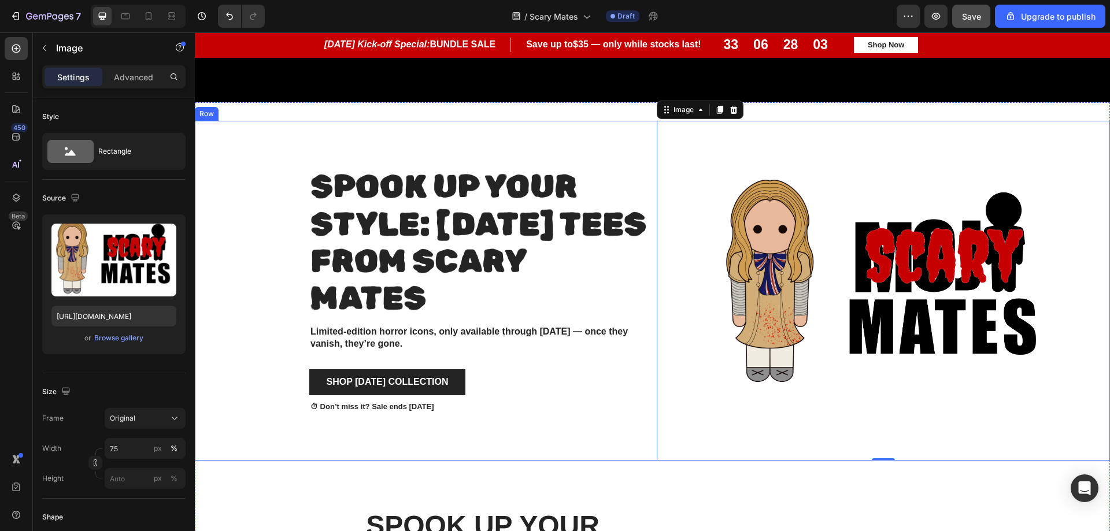
click at [633, 122] on div "⁠⁠⁠⁠⁠⁠⁠ Spook Up Your Style: Halloween Tees from scary Mates Heading Limited-ed…" at bounding box center [430, 291] width 453 height 340
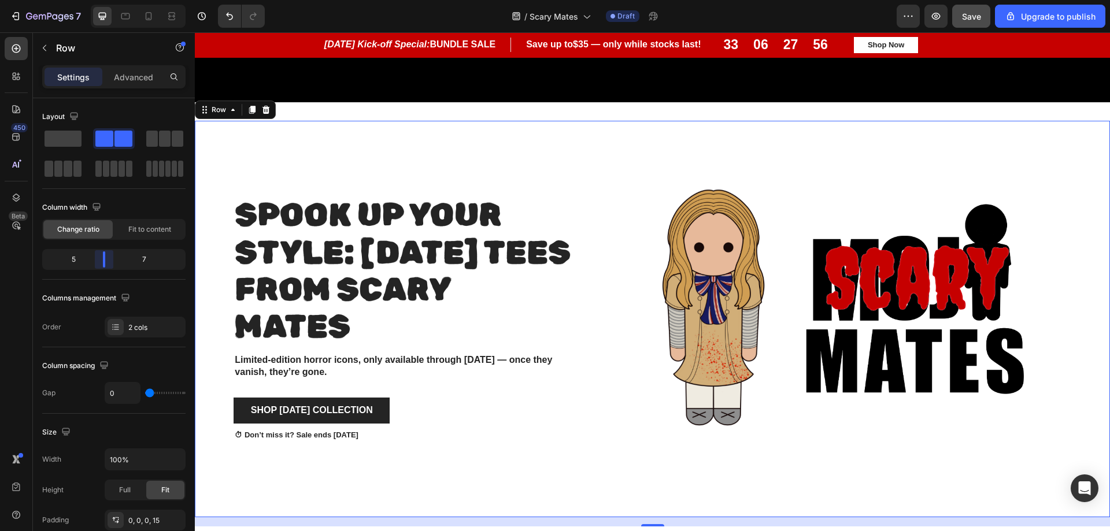
drag, startPoint x: 116, startPoint y: 258, endPoint x: 132, endPoint y: 282, distance: 28.9
click at [108, 0] on body "7 / Scary Mates Draft Preview Save Upgrade to publish 450 Beta Sections(18) Ele…" at bounding box center [555, 0] width 1110 height 0
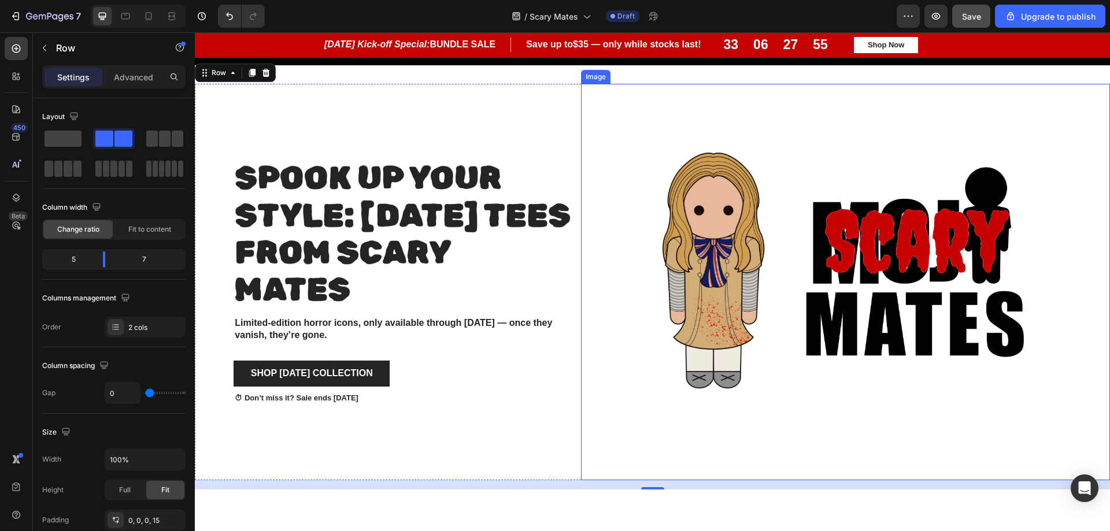
scroll to position [623, 0]
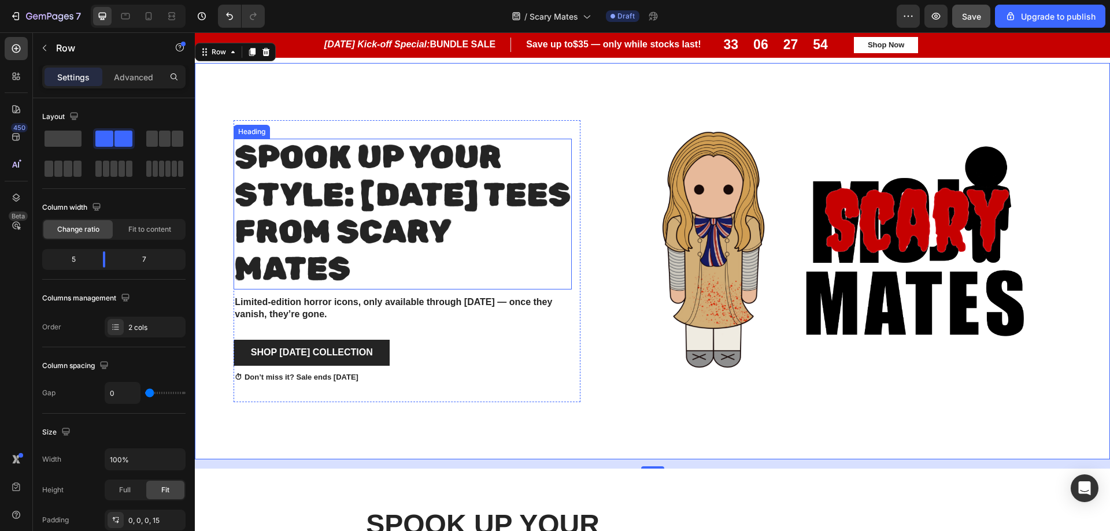
click at [466, 213] on span "Spook Up Your Style: [DATE] Tees from scary Mates" at bounding box center [403, 212] width 336 height 149
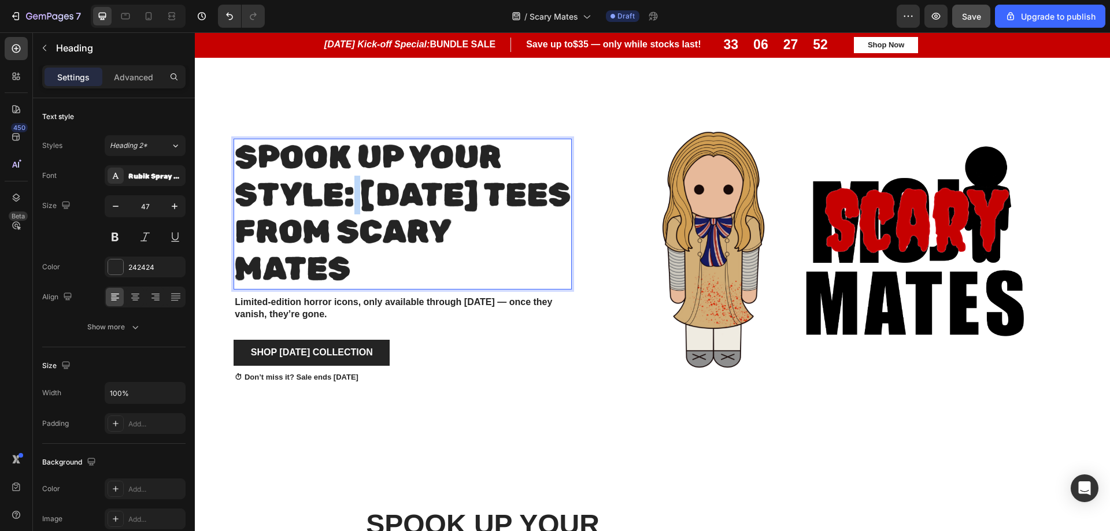
click at [349, 192] on span "Spook Up Your Style: [DATE] Tees from scary Mates" at bounding box center [403, 212] width 336 height 149
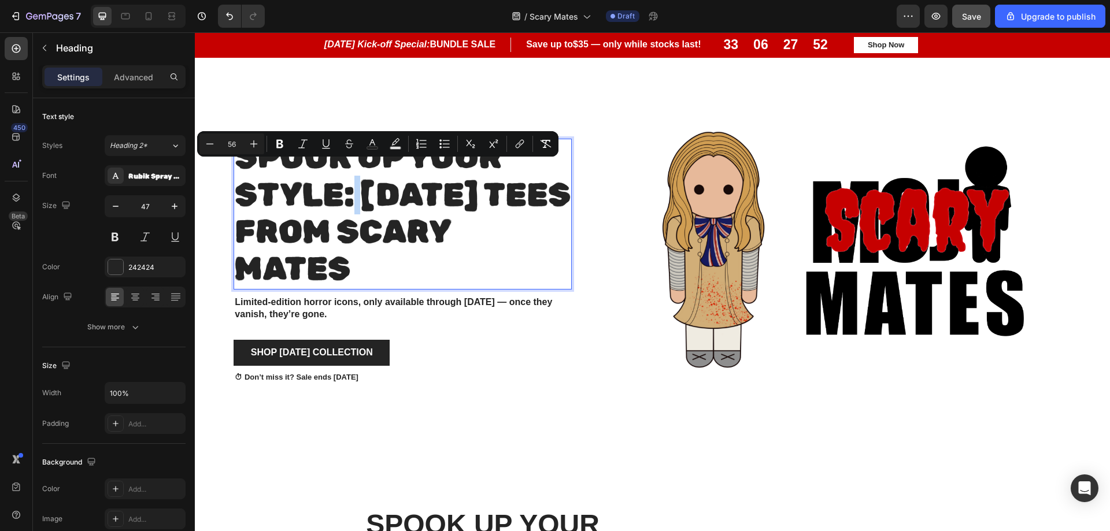
click at [348, 192] on span "Spook Up Your Style: [DATE] Tees from scary Mates" at bounding box center [403, 212] width 336 height 149
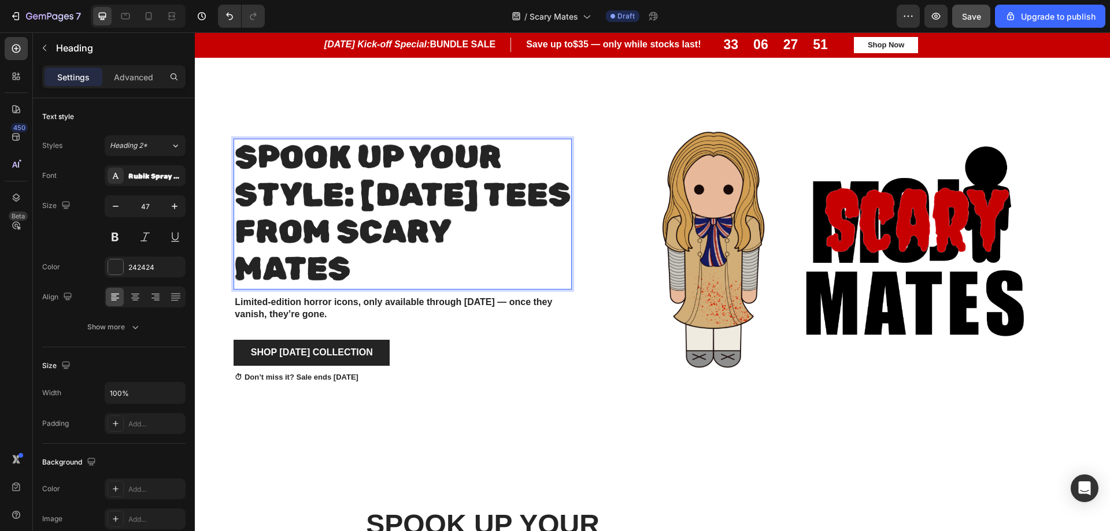
click at [404, 255] on p "Spook Up Your Style: [DATE] Tees from scary Mates" at bounding box center [403, 214] width 336 height 148
drag, startPoint x: 367, startPoint y: 256, endPoint x: 233, endPoint y: 146, distance: 173.0
click at [235, 146] on p "Spook Up Your Style: [DATE] Tees from scary Mates" at bounding box center [403, 214] width 336 height 148
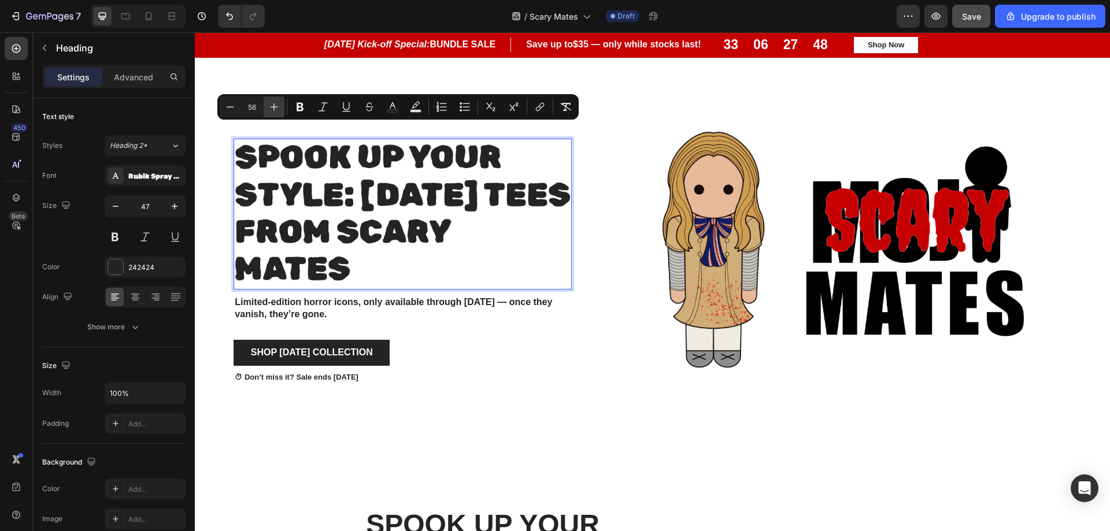
click at [276, 108] on icon "Editor contextual toolbar" at bounding box center [274, 107] width 12 height 12
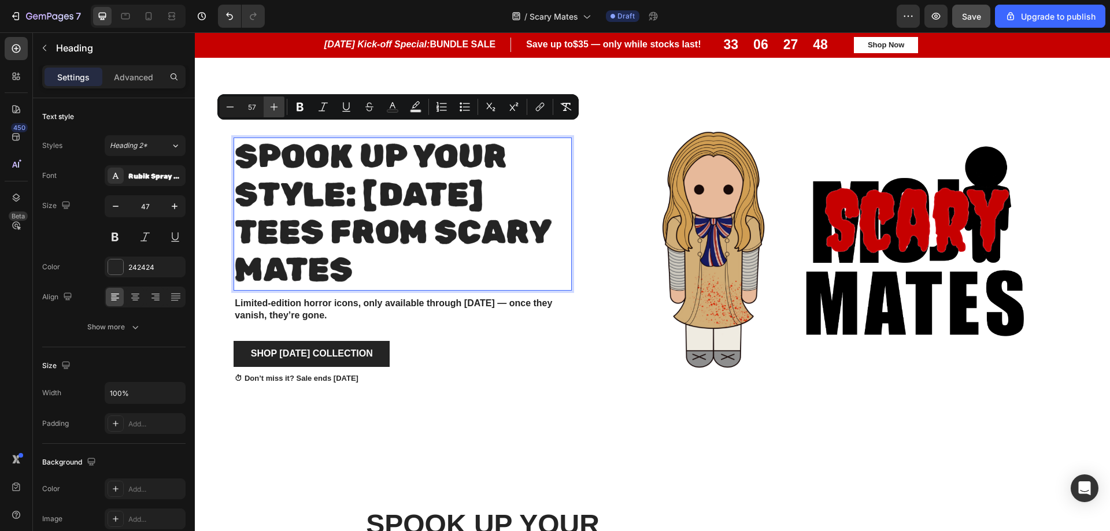
click at [276, 108] on icon "Editor contextual toolbar" at bounding box center [274, 107] width 12 height 12
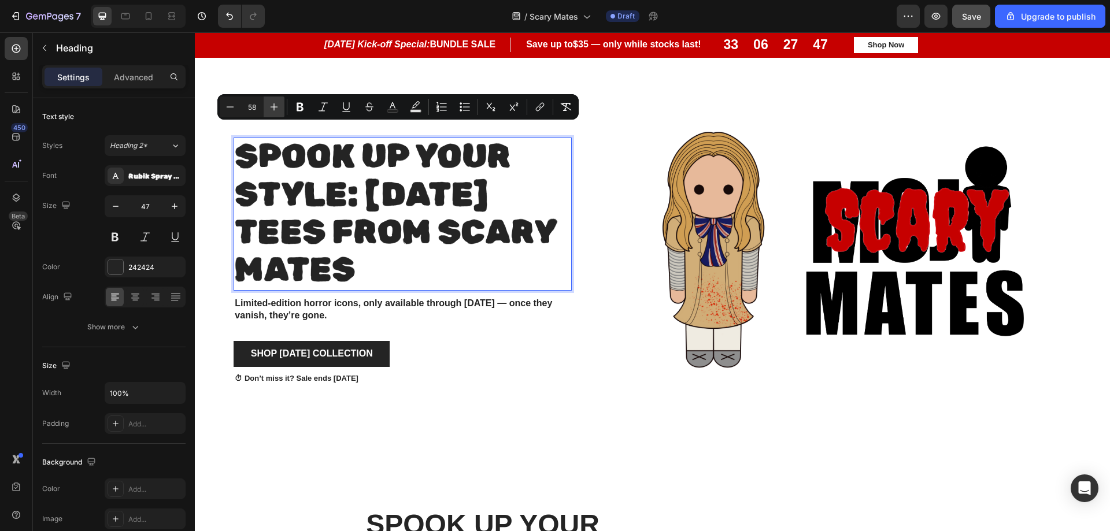
click at [276, 108] on icon "Editor contextual toolbar" at bounding box center [274, 107] width 12 height 12
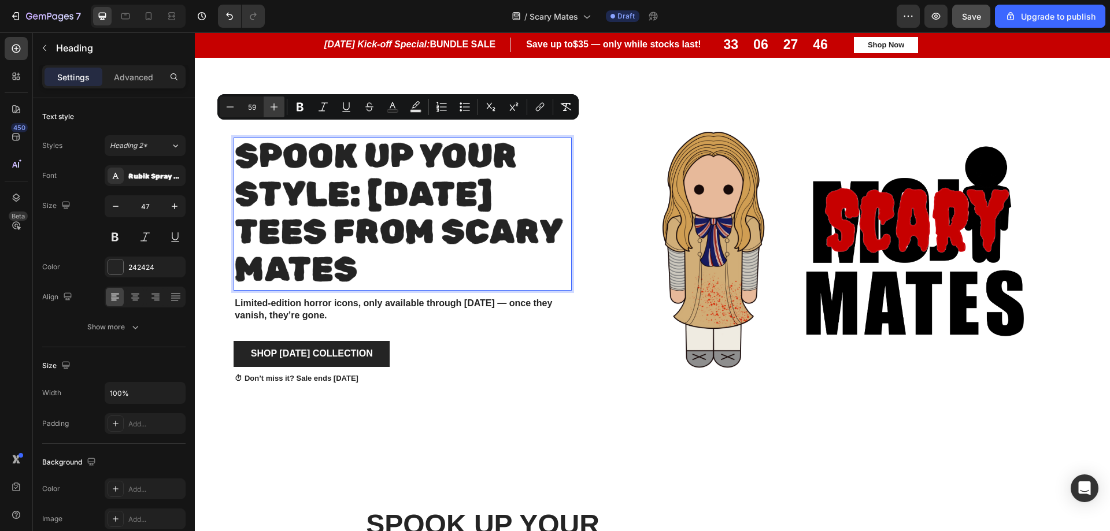
click at [276, 108] on icon "Editor contextual toolbar" at bounding box center [274, 107] width 12 height 12
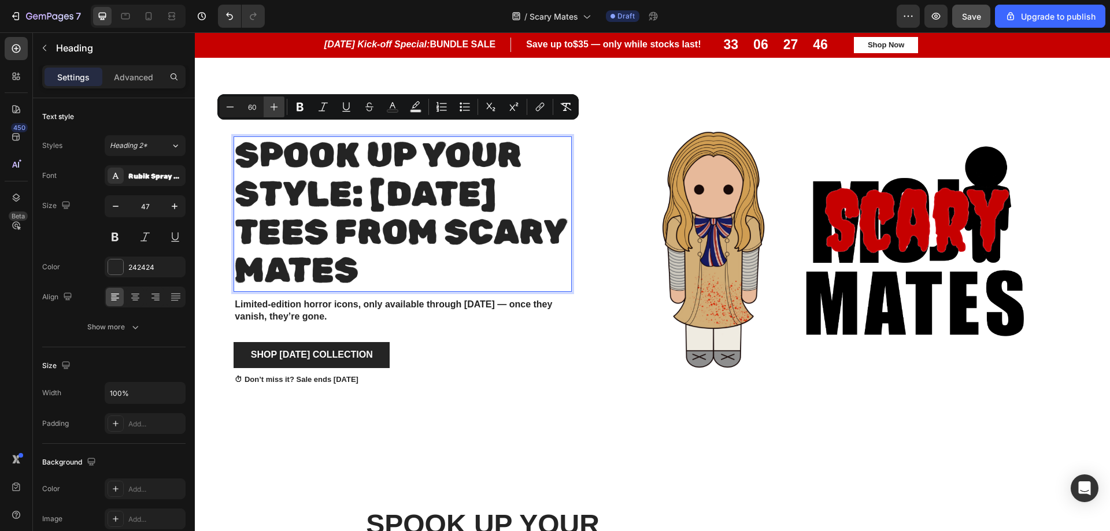
click at [276, 108] on icon "Editor contextual toolbar" at bounding box center [274, 107] width 12 height 12
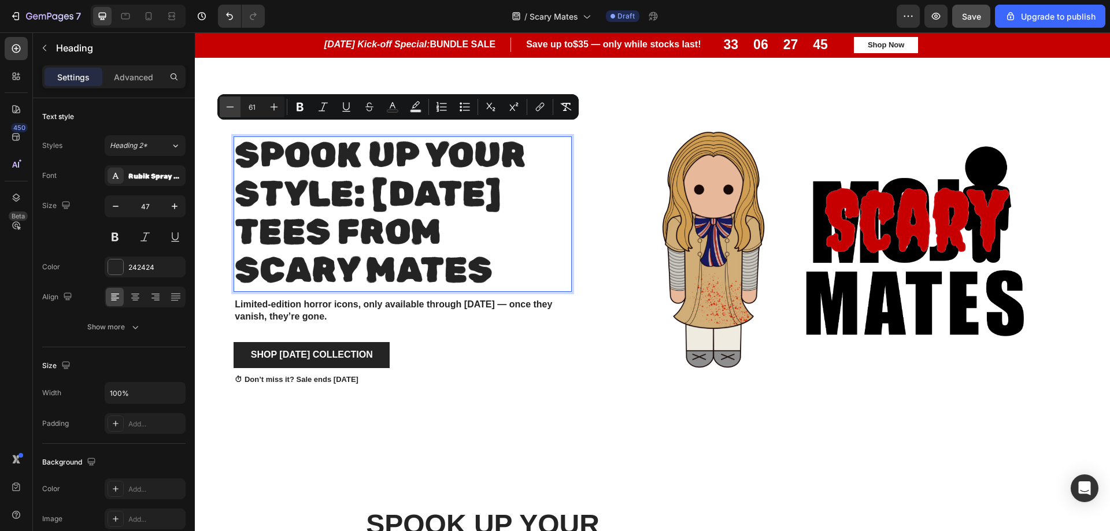
click at [228, 112] on icon "Editor contextual toolbar" at bounding box center [230, 107] width 12 height 12
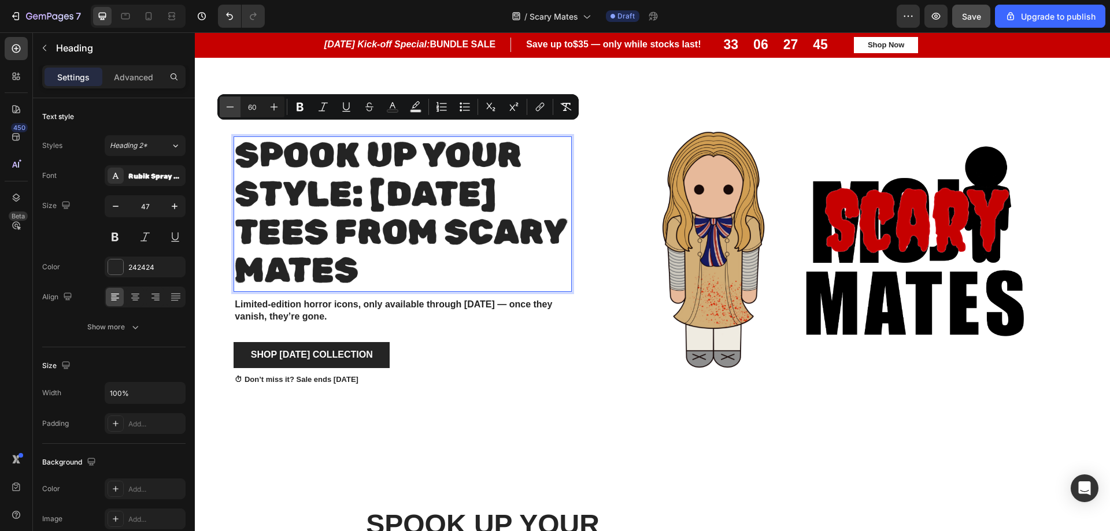
click at [228, 112] on icon "Editor contextual toolbar" at bounding box center [230, 107] width 12 height 12
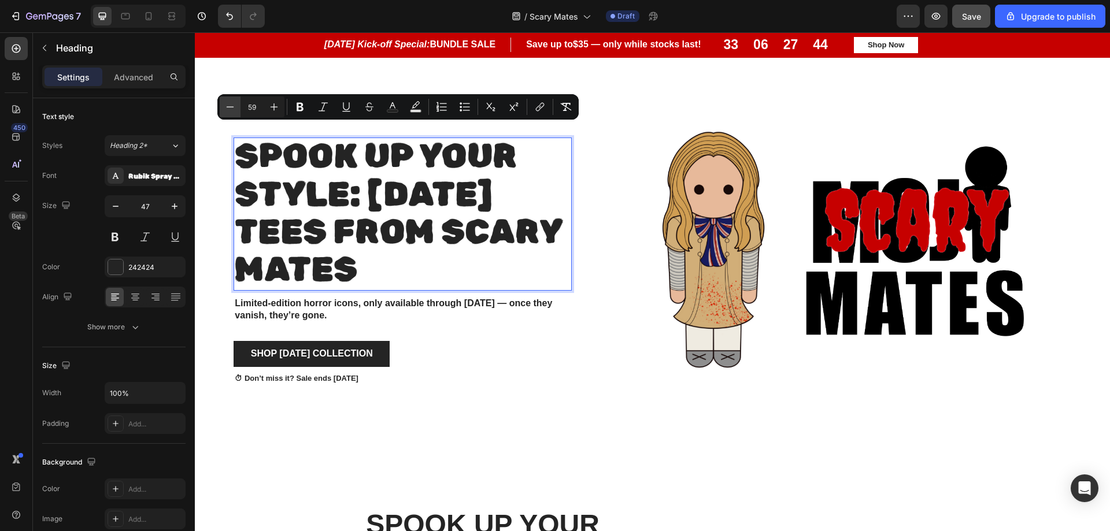
click at [228, 112] on icon "Editor contextual toolbar" at bounding box center [230, 107] width 12 height 12
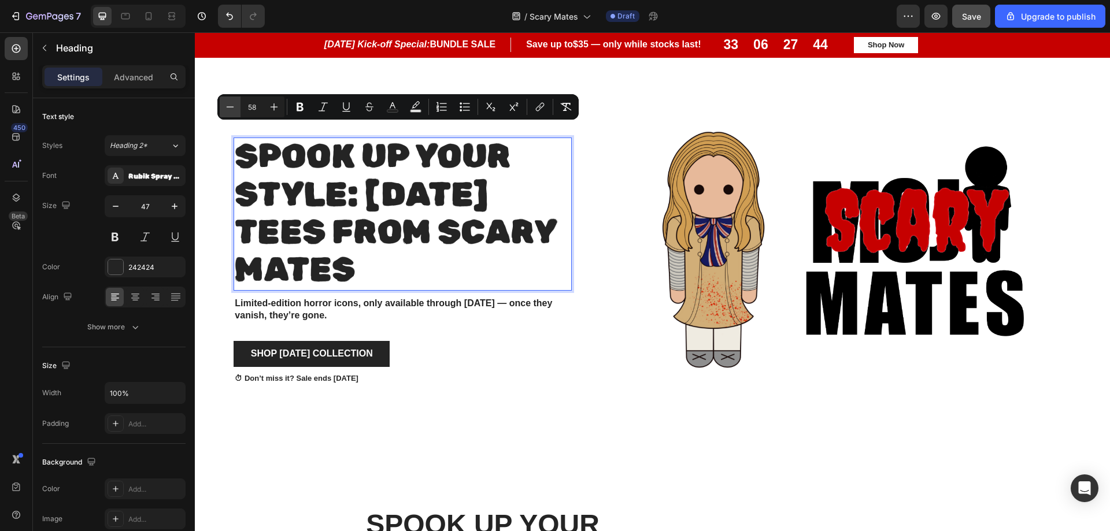
click at [228, 112] on icon "Editor contextual toolbar" at bounding box center [230, 107] width 12 height 12
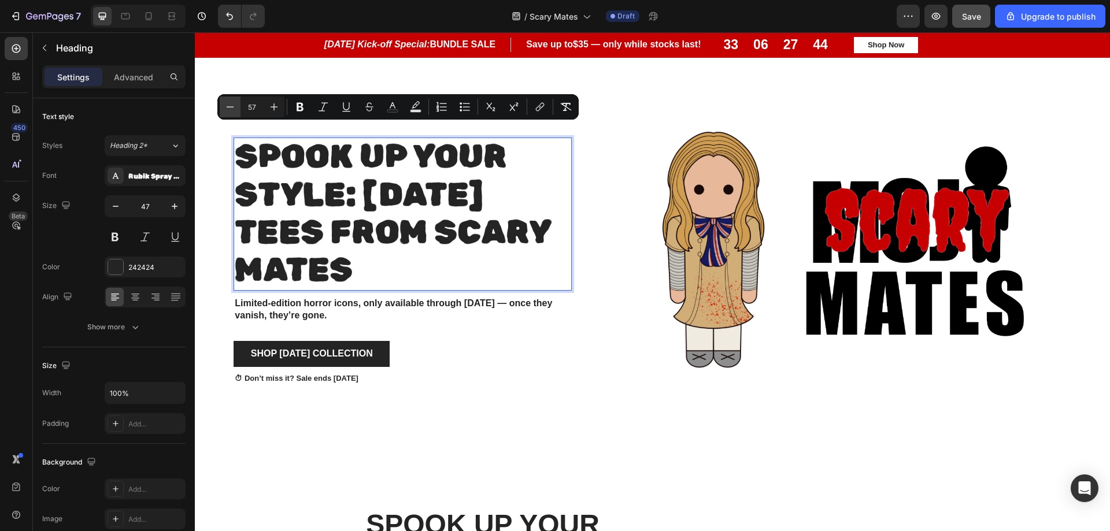
click at [228, 110] on icon "Editor contextual toolbar" at bounding box center [230, 107] width 12 height 12
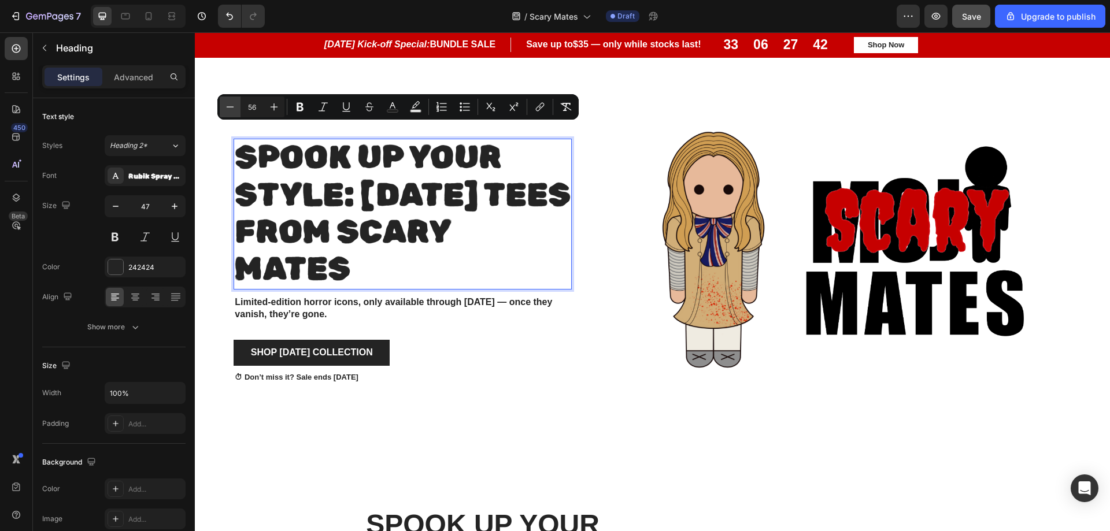
click at [228, 110] on icon "Editor contextual toolbar" at bounding box center [230, 107] width 12 height 12
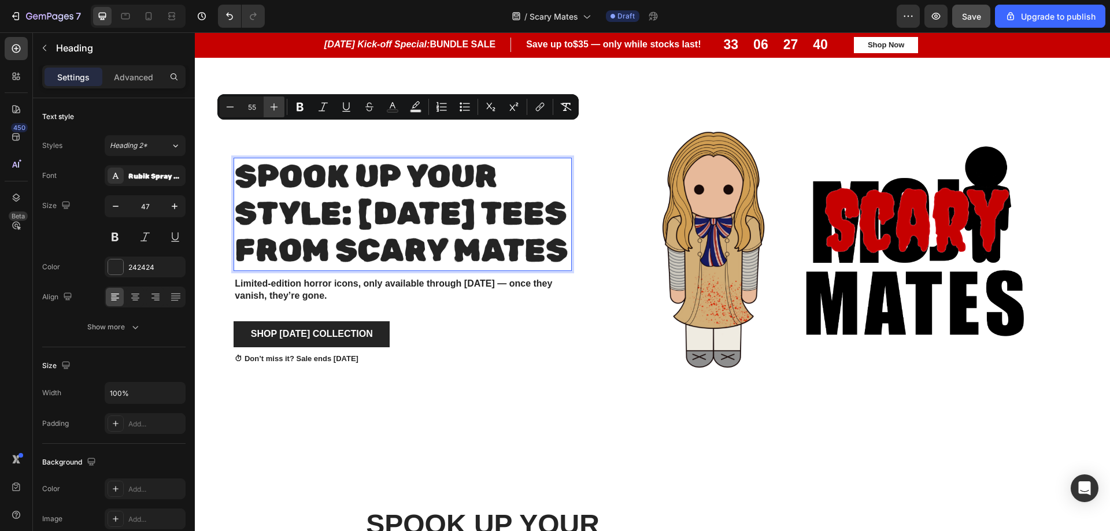
click at [274, 109] on icon "Editor contextual toolbar" at bounding box center [275, 108] width 8 height 8
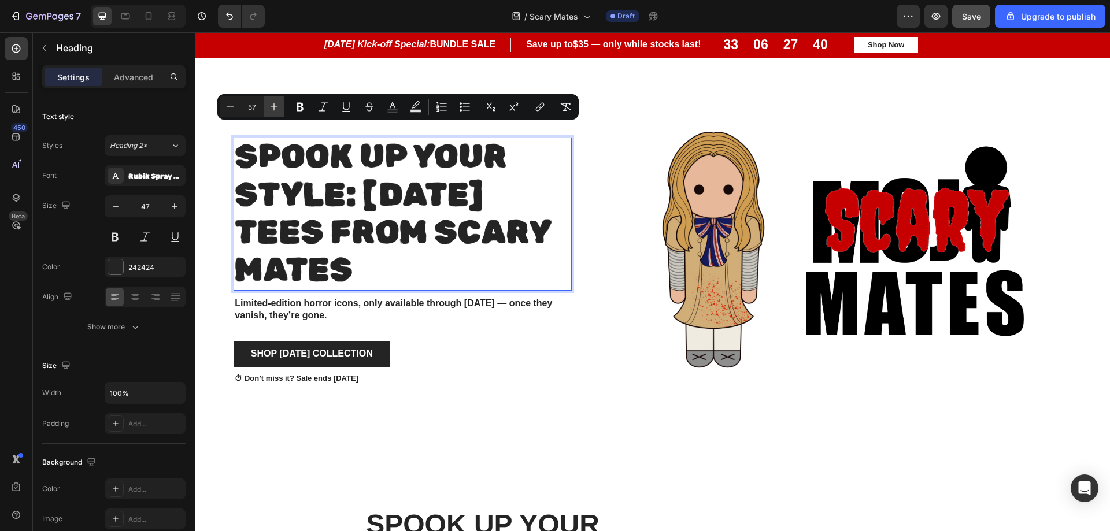
click at [274, 109] on icon "Editor contextual toolbar" at bounding box center [275, 108] width 8 height 8
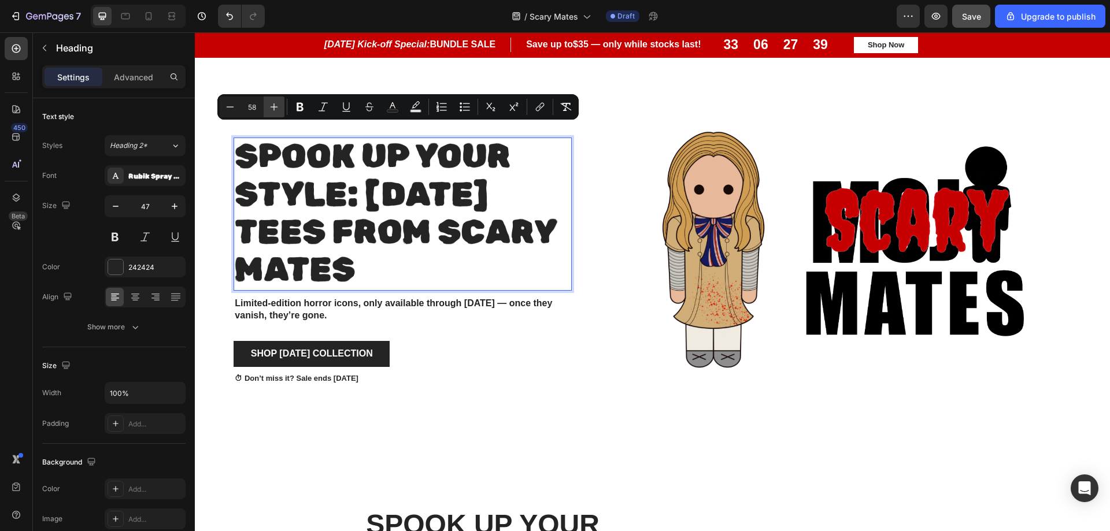
click at [274, 109] on icon "Editor contextual toolbar" at bounding box center [275, 108] width 8 height 8
type input "59"
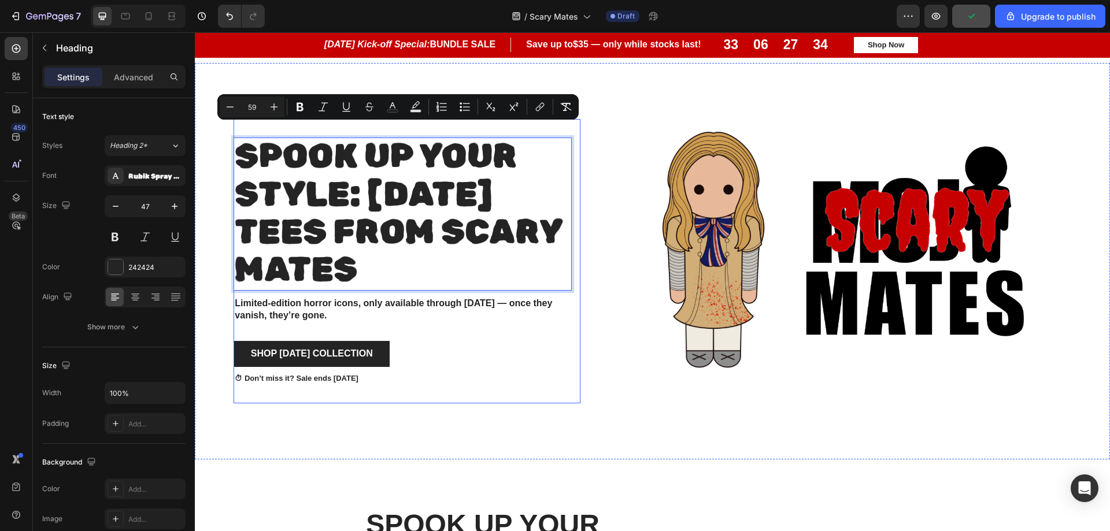
click at [606, 185] on div at bounding box center [845, 261] width 529 height 397
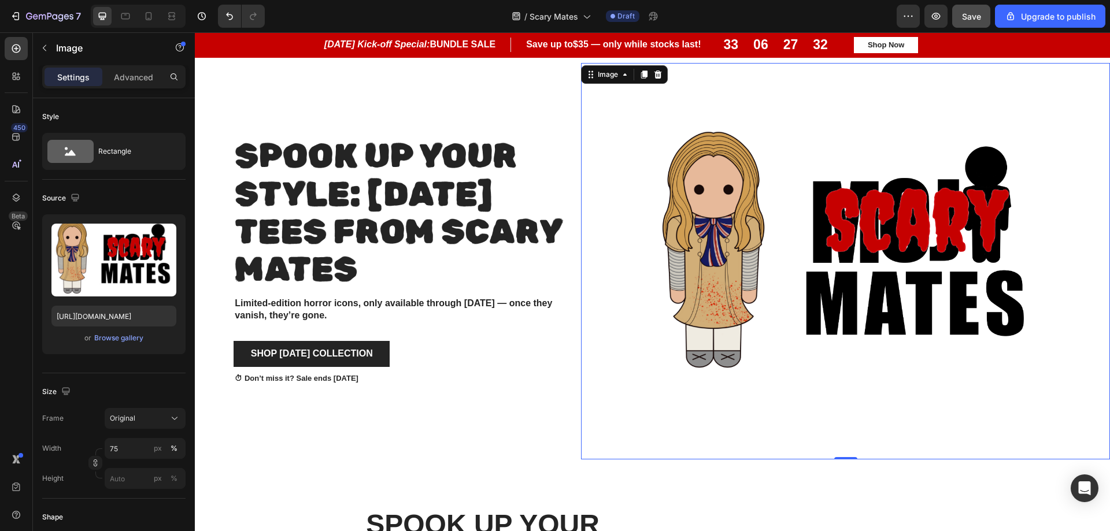
click at [586, 190] on div at bounding box center [845, 261] width 529 height 397
click at [546, 193] on span "Spook Up Your Style: [DATE] Tees from scary Mates" at bounding box center [398, 212] width 327 height 153
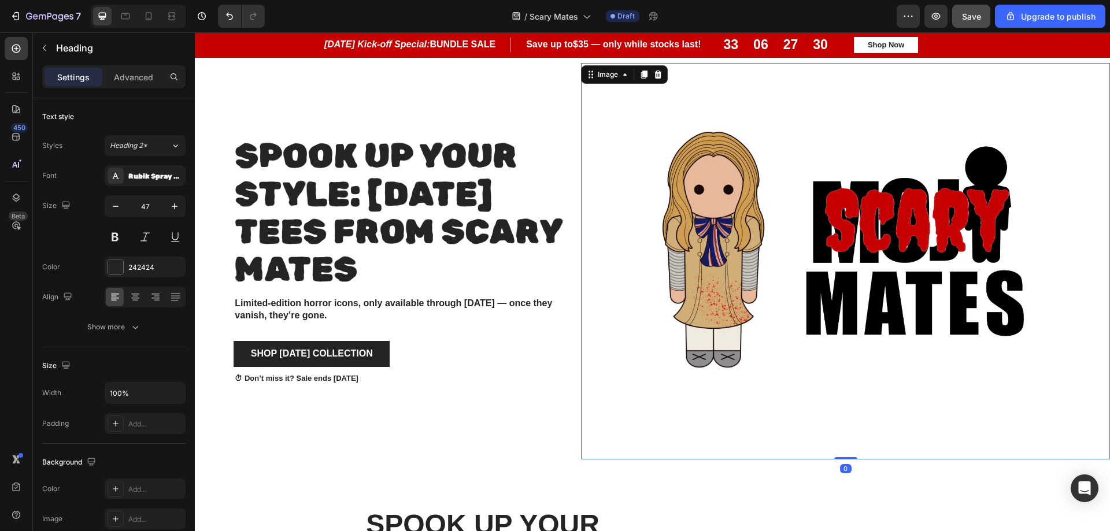
click at [605, 193] on div at bounding box center [845, 261] width 529 height 397
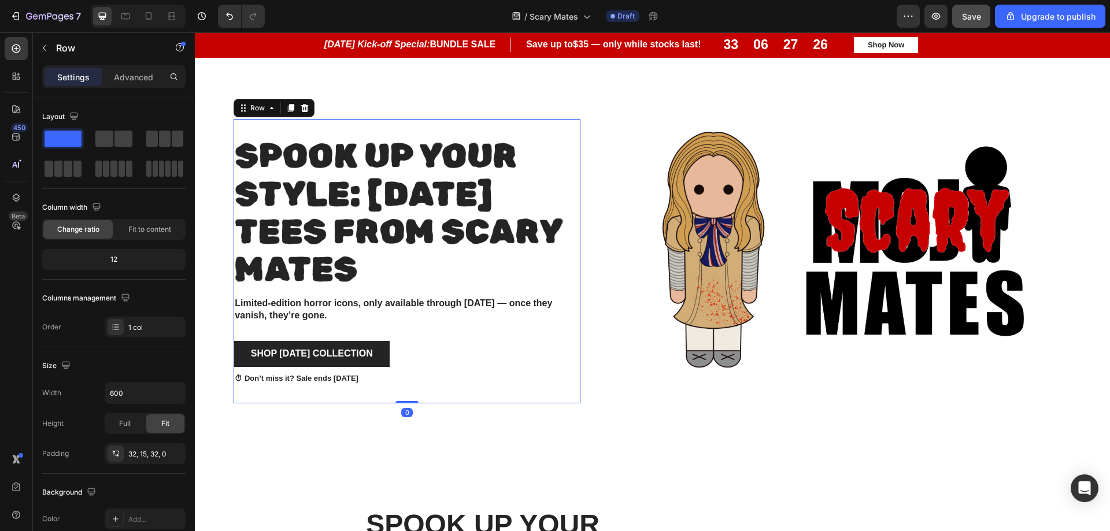
click at [572, 221] on div "⁠⁠⁠⁠⁠⁠⁠ Spook Up Your Style: Halloween Tees from scary Mates Heading Limited-ed…" at bounding box center [407, 261] width 347 height 285
click at [151, 229] on span "Fit to content" at bounding box center [149, 229] width 43 height 10
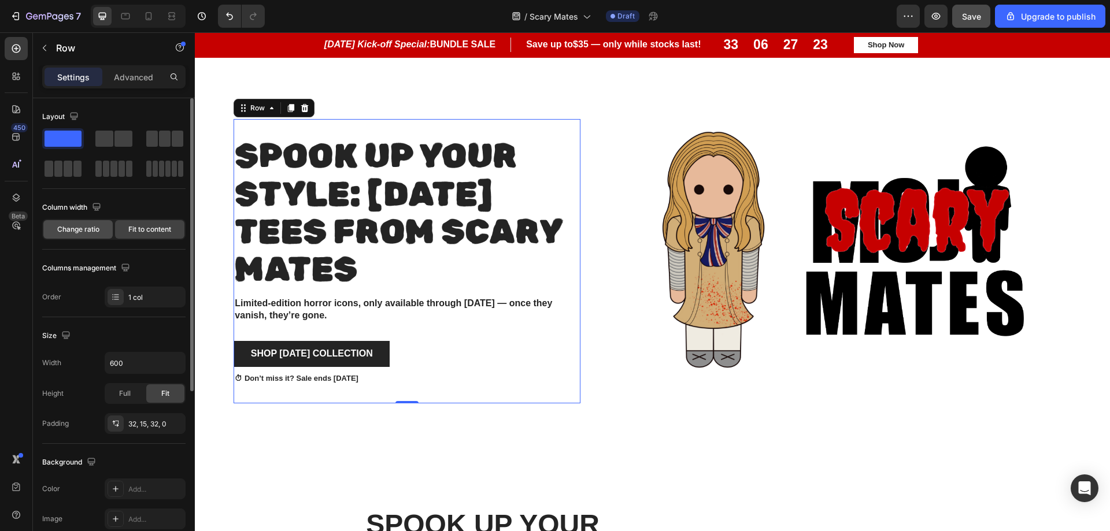
click at [89, 237] on div "Change ratio" at bounding box center [77, 229] width 69 height 19
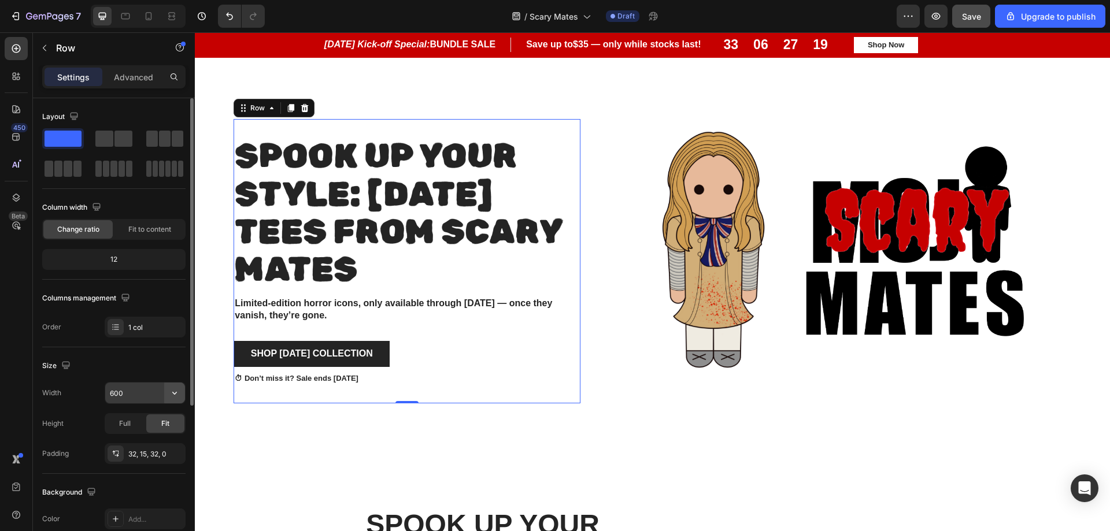
click at [170, 392] on icon "button" at bounding box center [175, 393] width 12 height 12
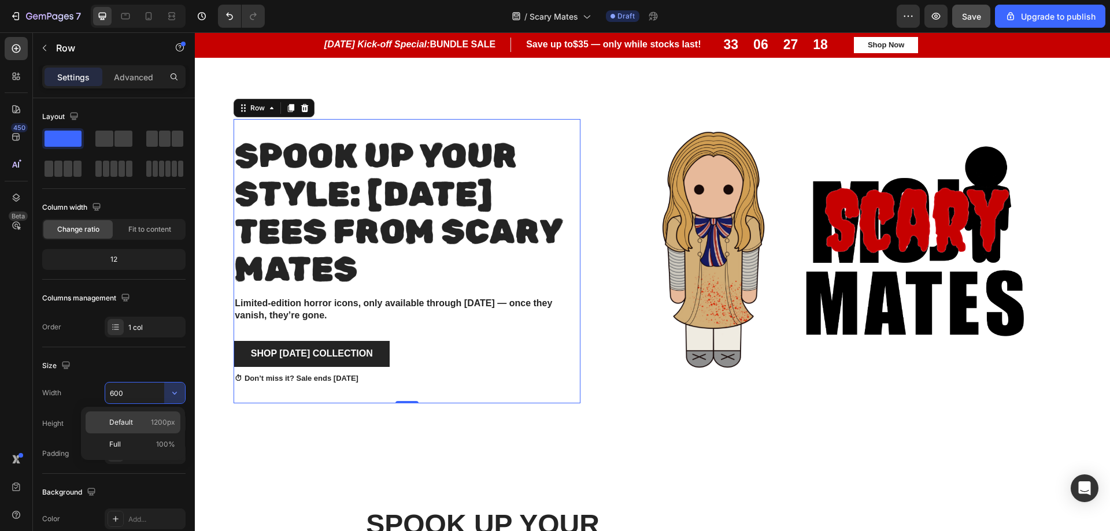
click at [171, 418] on span "1200px" at bounding box center [163, 423] width 24 height 10
type input "1200"
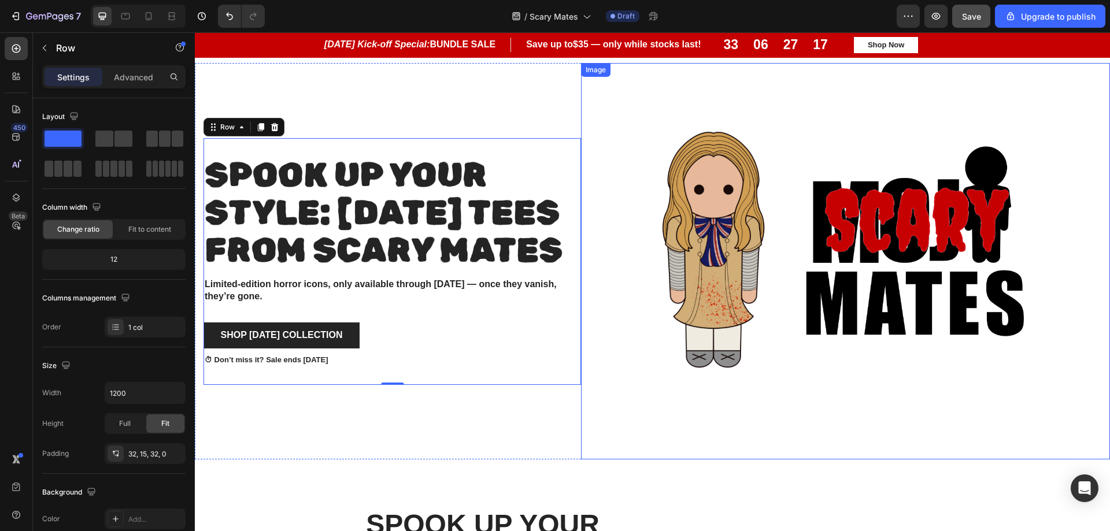
click at [689, 410] on img at bounding box center [846, 261] width 397 height 397
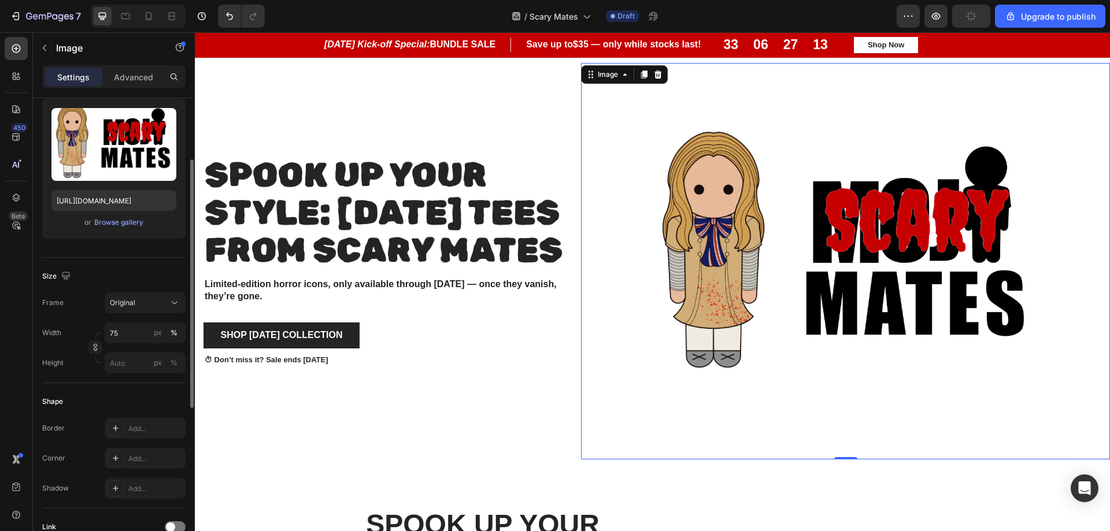
scroll to position [0, 0]
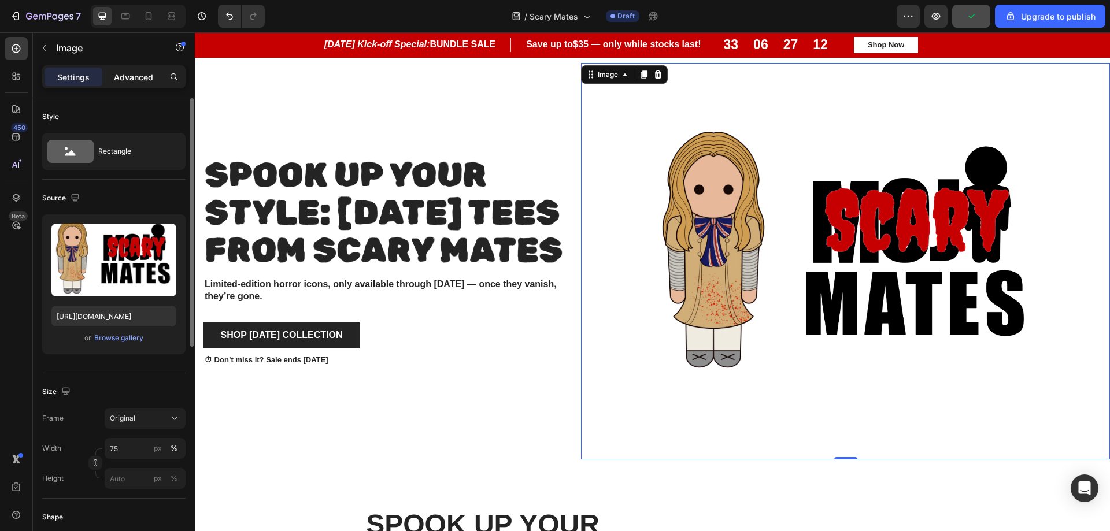
drag, startPoint x: 145, startPoint y: 83, endPoint x: 130, endPoint y: 86, distance: 15.8
click at [144, 83] on div "Advanced" at bounding box center [134, 77] width 58 height 19
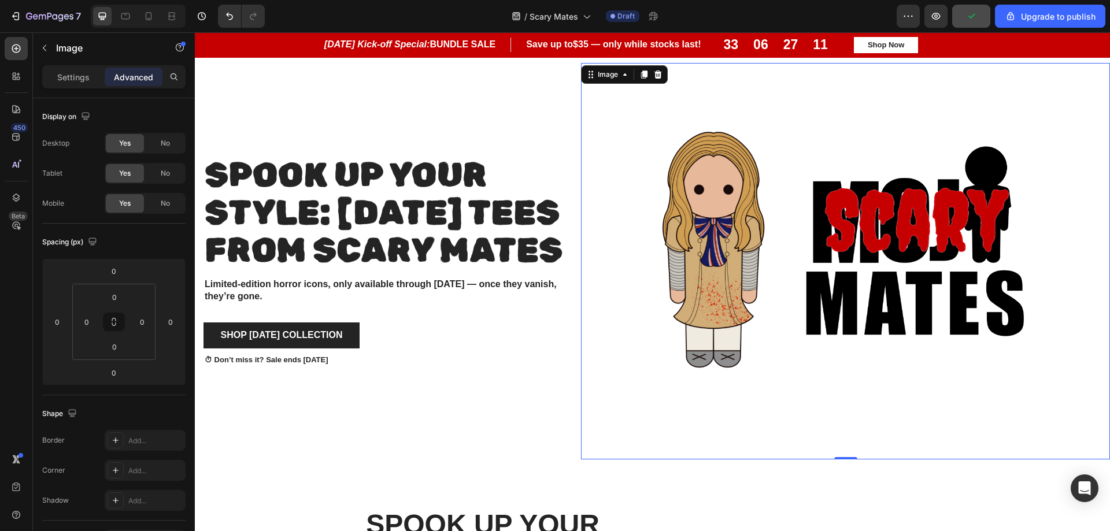
drag, startPoint x: 689, startPoint y: 445, endPoint x: 694, endPoint y: 463, distance: 19.4
click at [689, 445] on img at bounding box center [846, 261] width 397 height 397
click at [974, 15] on span "Save" at bounding box center [971, 17] width 19 height 10
click at [939, 17] on icon "button" at bounding box center [936, 16] width 12 height 12
click at [277, 210] on span "Spook Up Your Style: [DATE] Tees from scary Mates" at bounding box center [384, 213] width 358 height 116
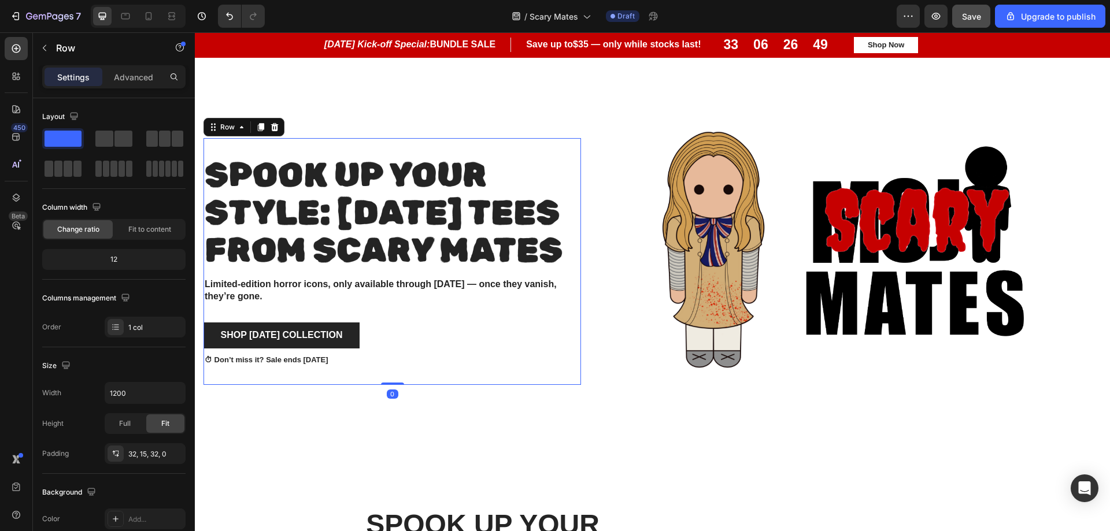
click at [570, 342] on div "⁠⁠⁠⁠⁠⁠⁠ Spook Up Your Style: Halloween Tees from scary Mates Heading Limited-ed…" at bounding box center [393, 261] width 378 height 247
click at [132, 419] on div "Full" at bounding box center [125, 424] width 38 height 19
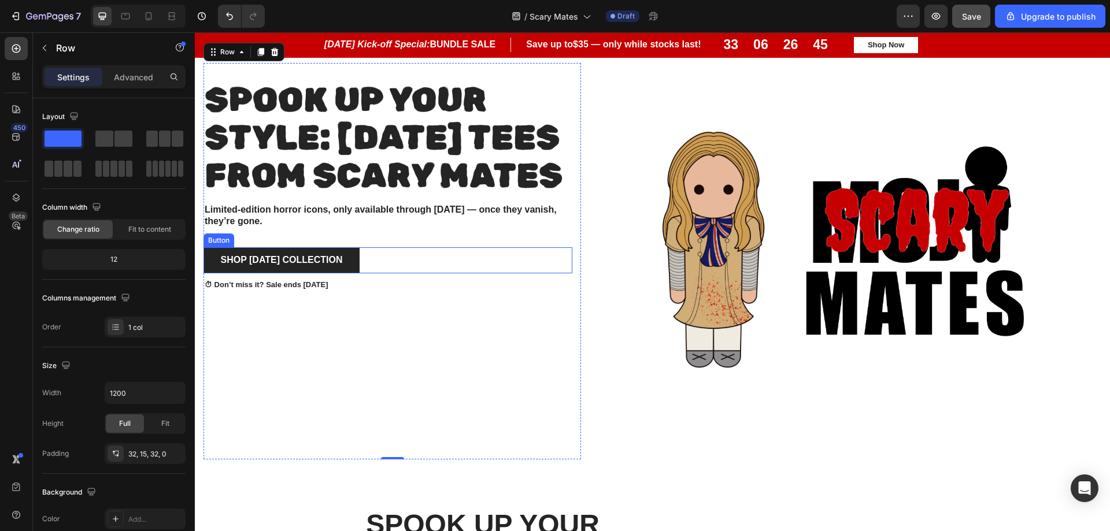
scroll to position [565, 0]
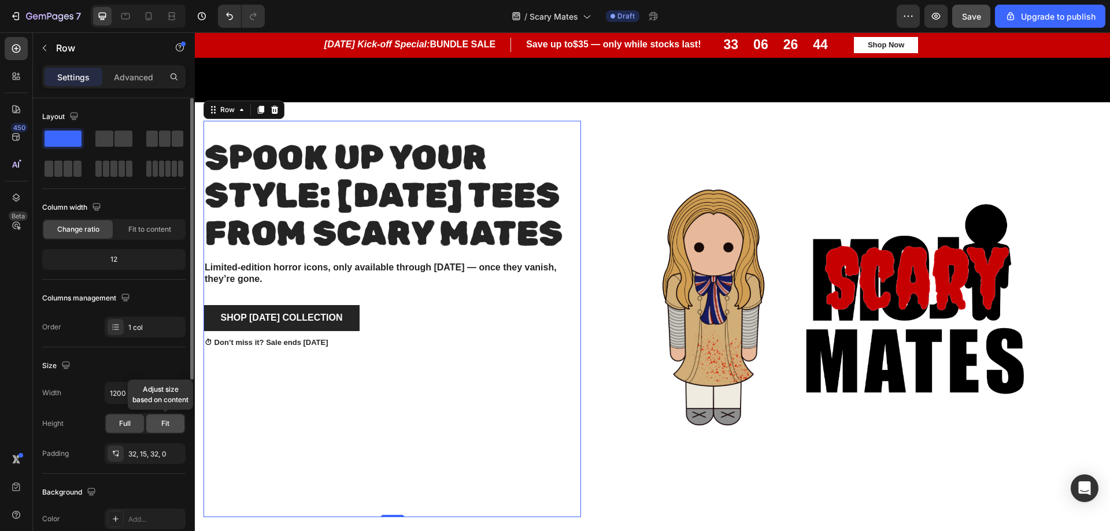
click at [167, 424] on span "Fit" at bounding box center [165, 424] width 8 height 10
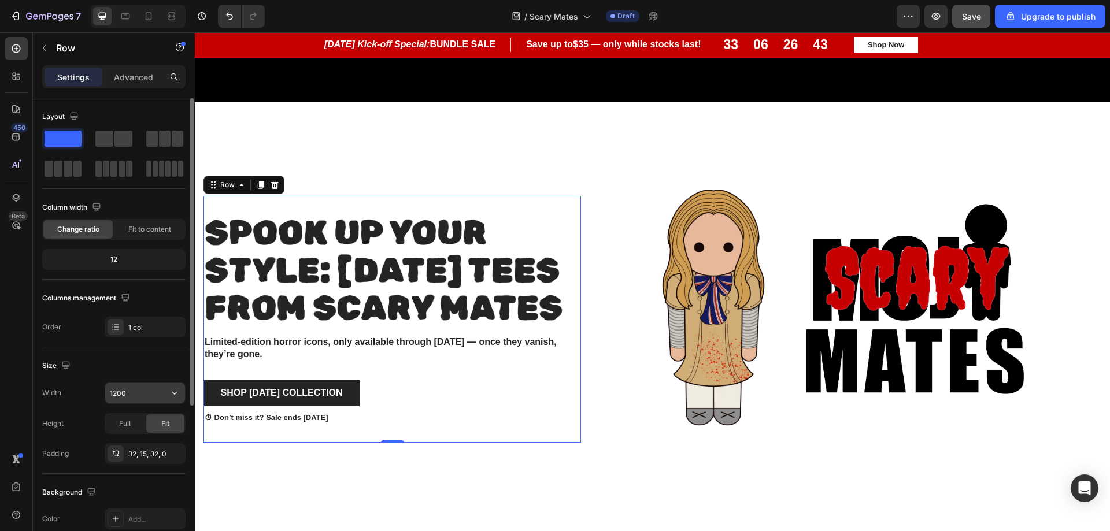
click at [175, 393] on icon "button" at bounding box center [175, 393] width 12 height 12
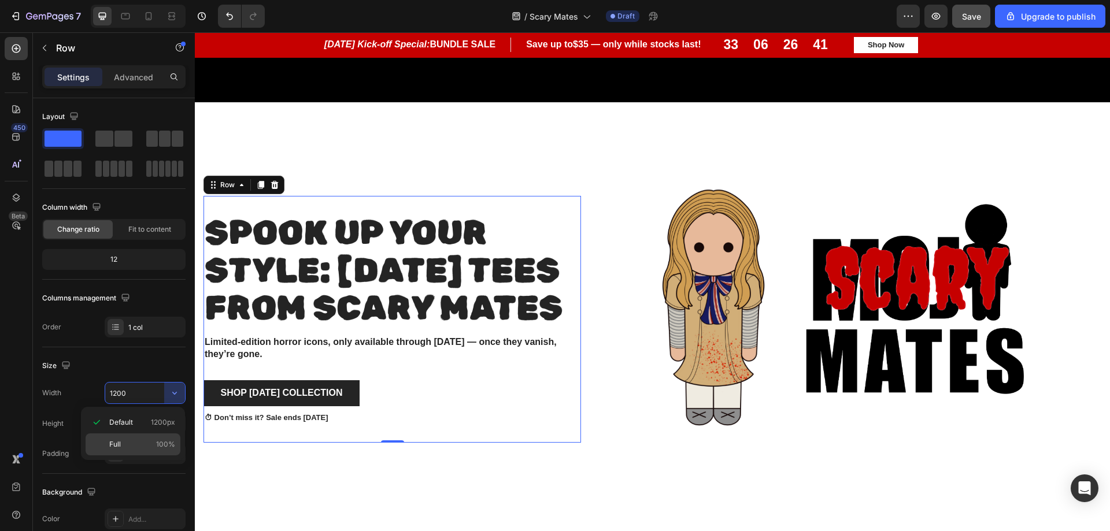
click at [126, 448] on p "Full 100%" at bounding box center [142, 444] width 66 height 10
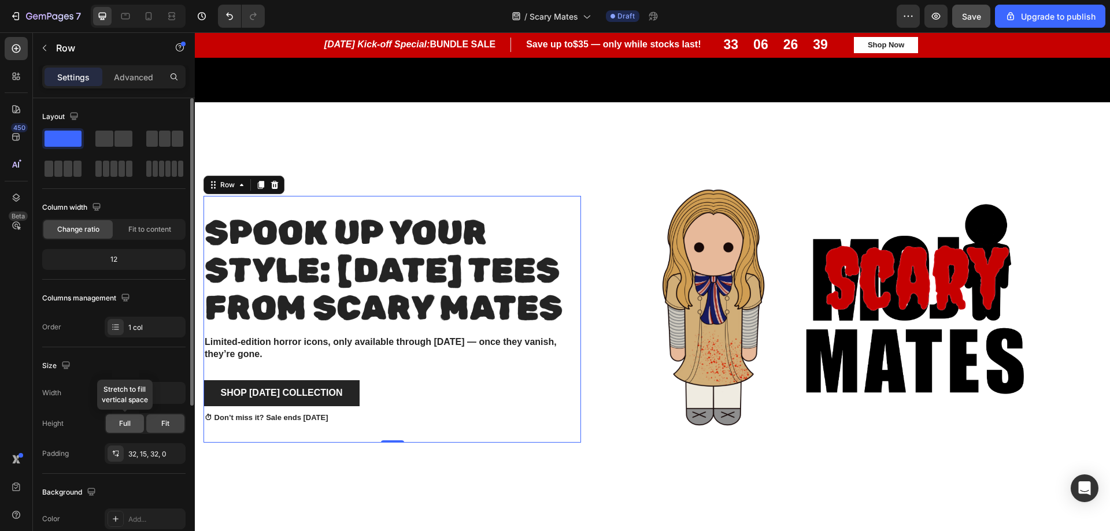
click at [130, 425] on span "Full" at bounding box center [125, 424] width 12 height 10
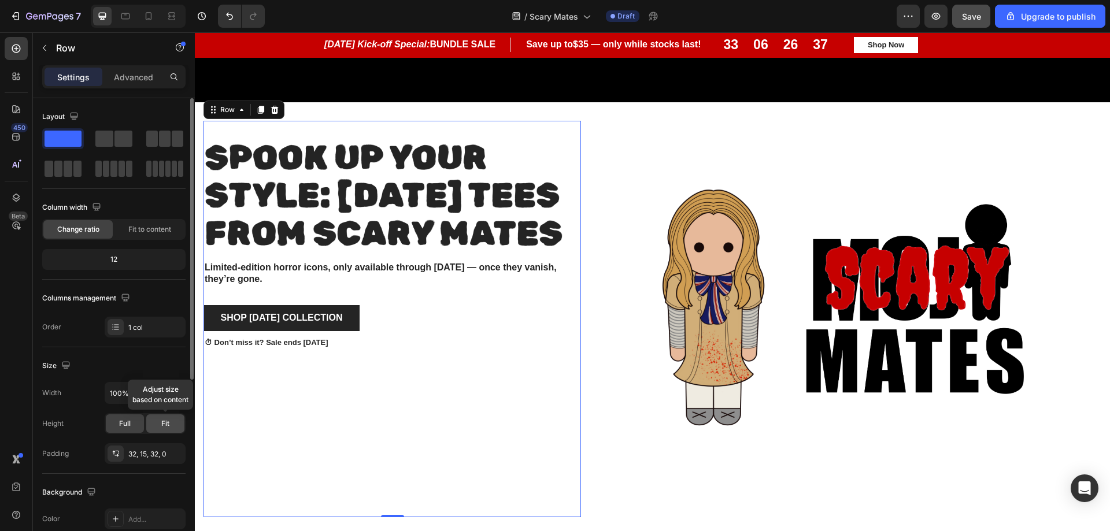
click at [161, 422] on span "Fit" at bounding box center [165, 424] width 8 height 10
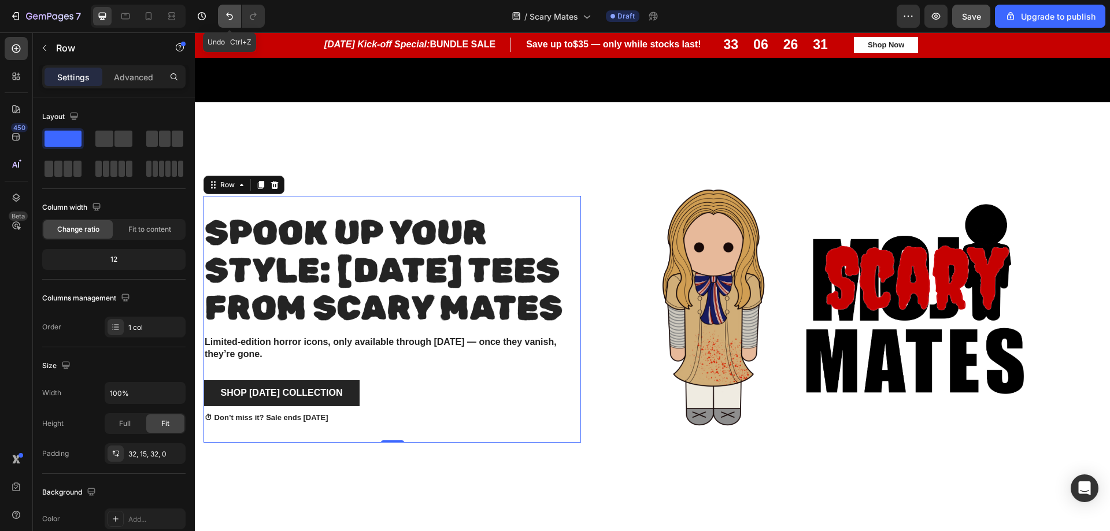
click at [226, 22] on button "Undo/Redo" at bounding box center [229, 16] width 23 height 23
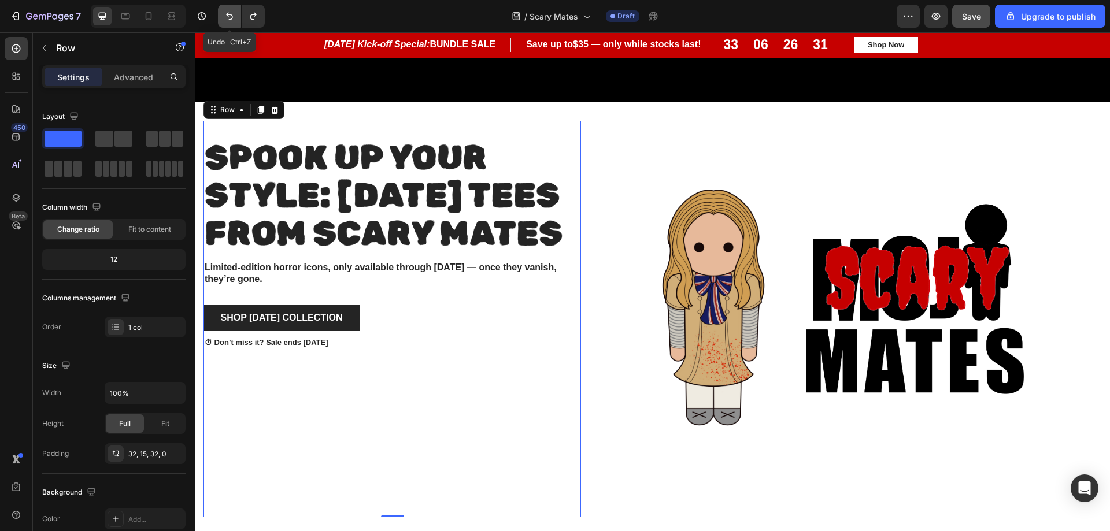
click at [226, 22] on button "Undo/Redo" at bounding box center [229, 16] width 23 height 23
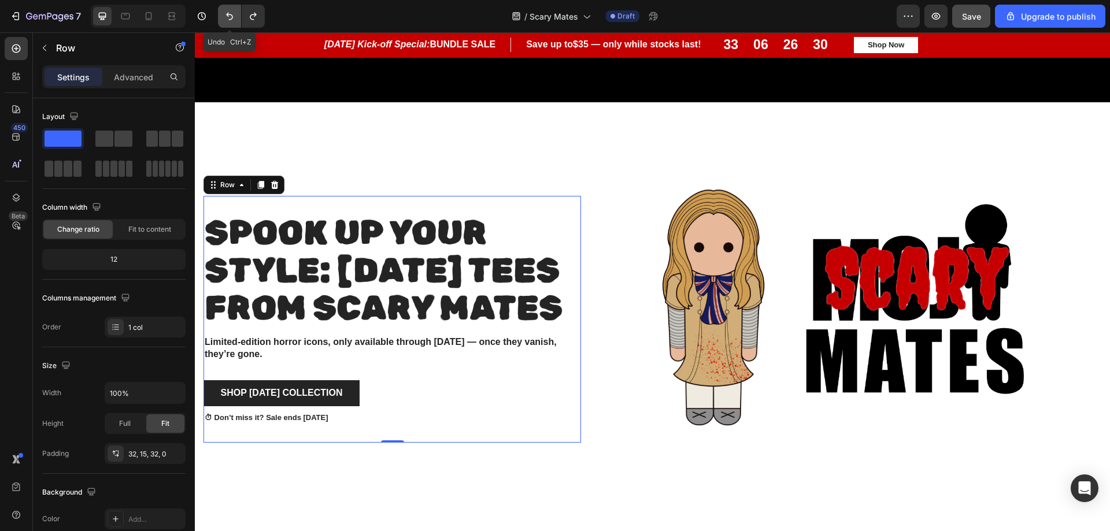
click at [226, 22] on button "Undo/Redo" at bounding box center [229, 16] width 23 height 23
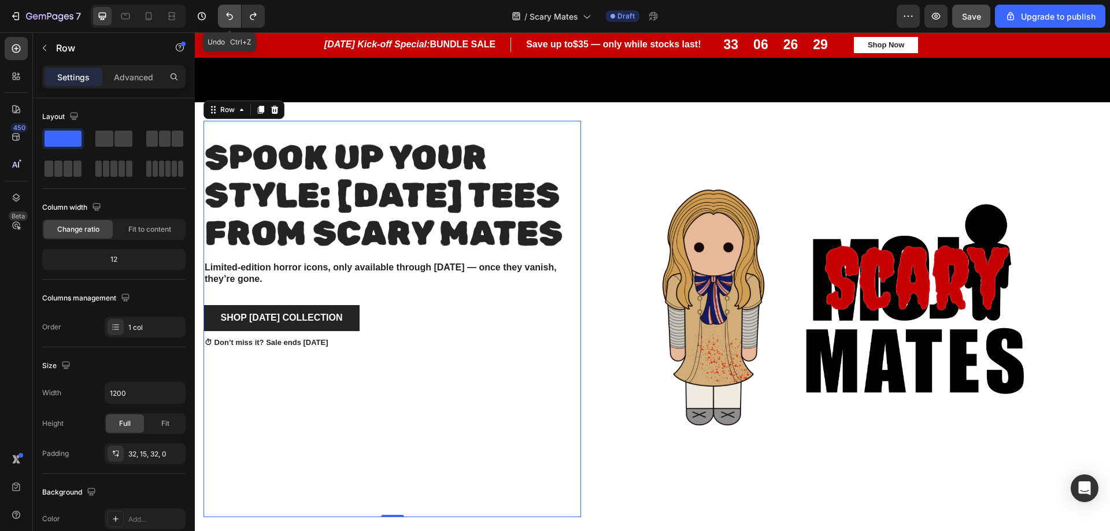
click at [227, 22] on button "Undo/Redo" at bounding box center [229, 16] width 23 height 23
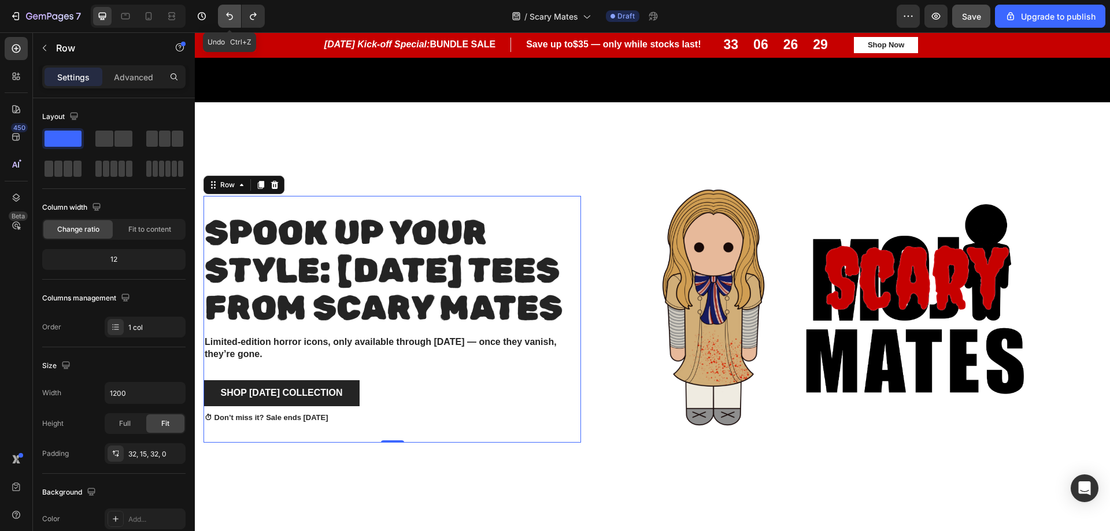
click at [227, 22] on button "Undo/Redo" at bounding box center [229, 16] width 23 height 23
click at [232, 18] on icon "Undo/Redo" at bounding box center [230, 16] width 12 height 12
click at [232, 17] on icon "Undo/Redo" at bounding box center [230, 16] width 12 height 12
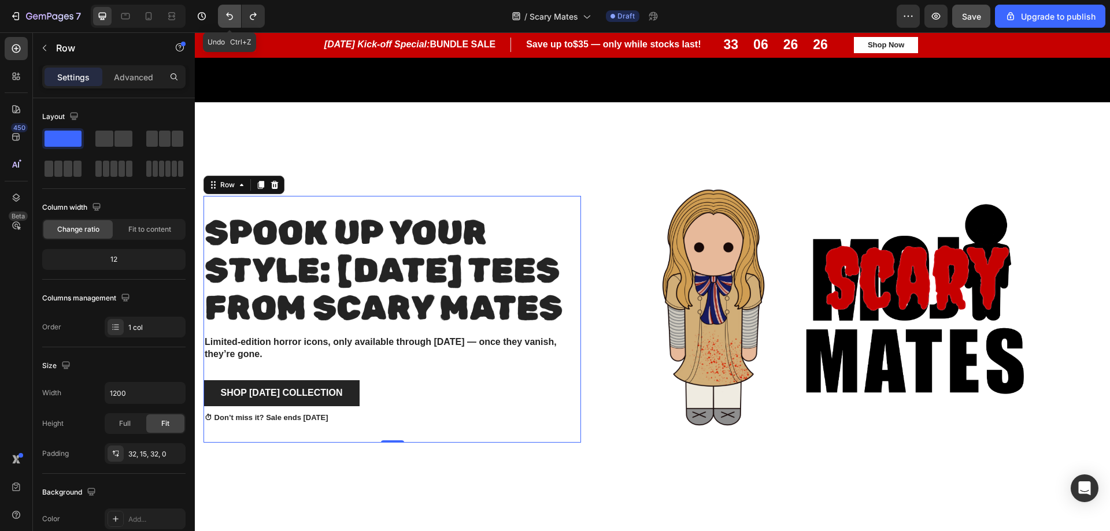
type input "600"
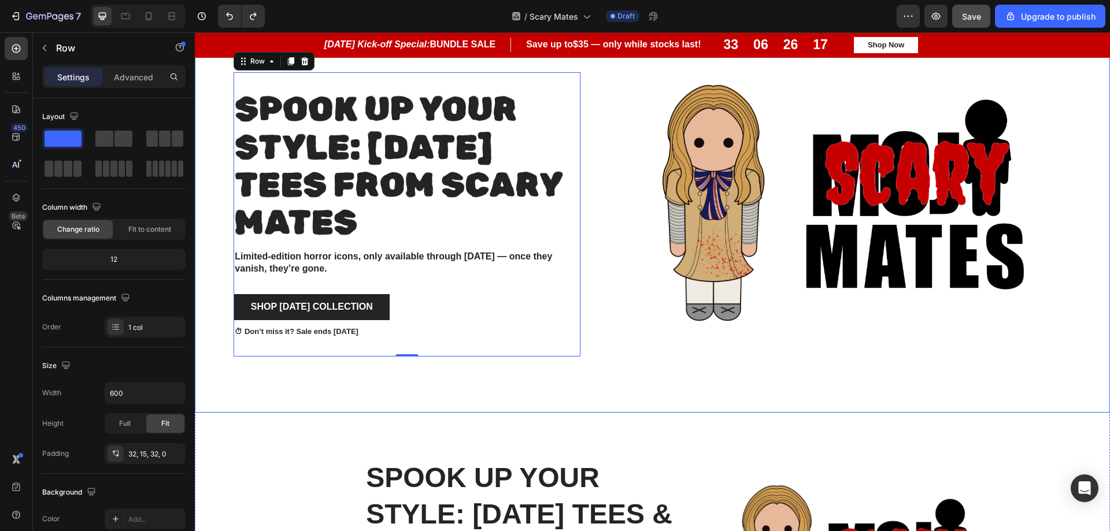
scroll to position [681, 0]
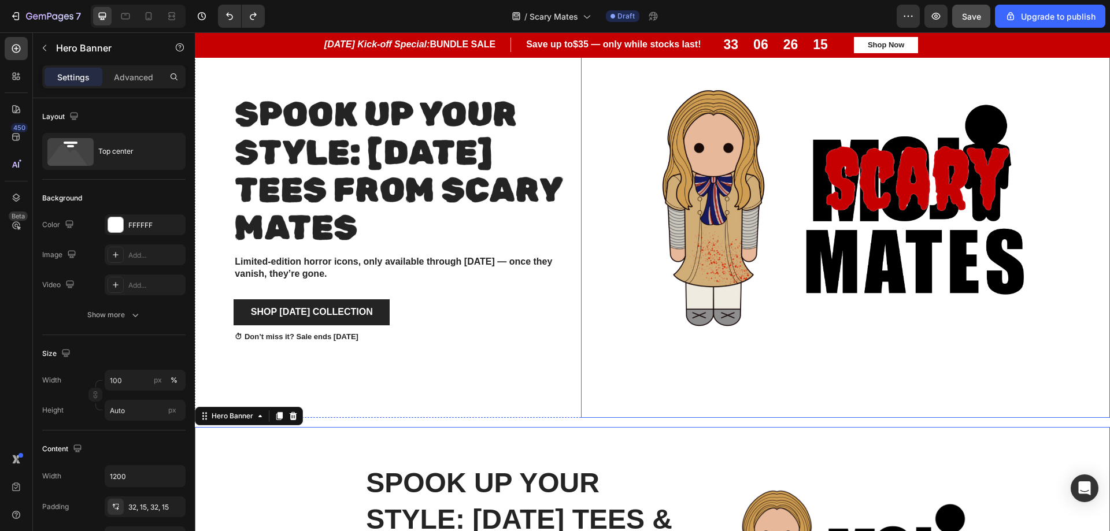
scroll to position [623, 0]
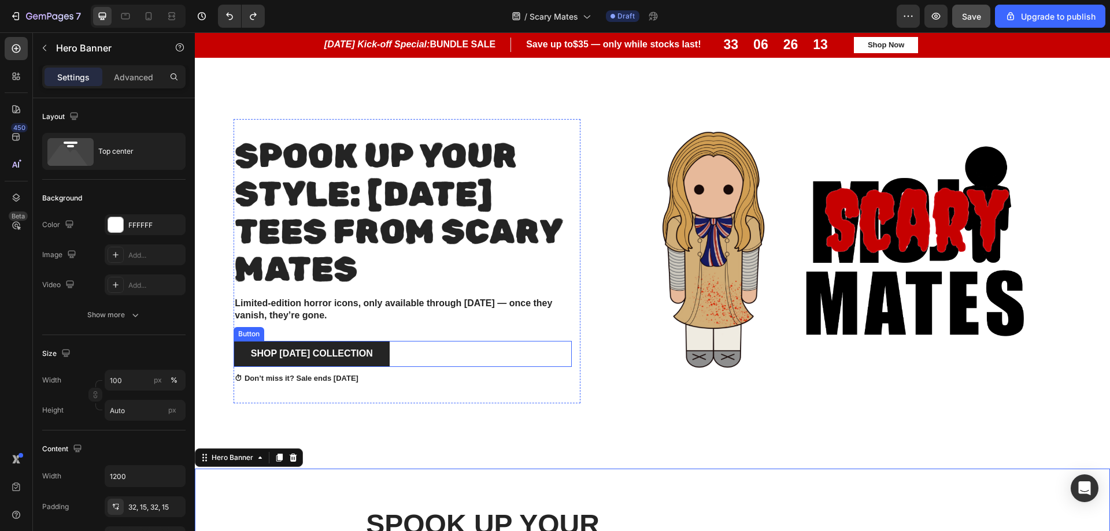
click at [472, 367] on div "Shop Halloween Collection Button" at bounding box center [403, 354] width 338 height 26
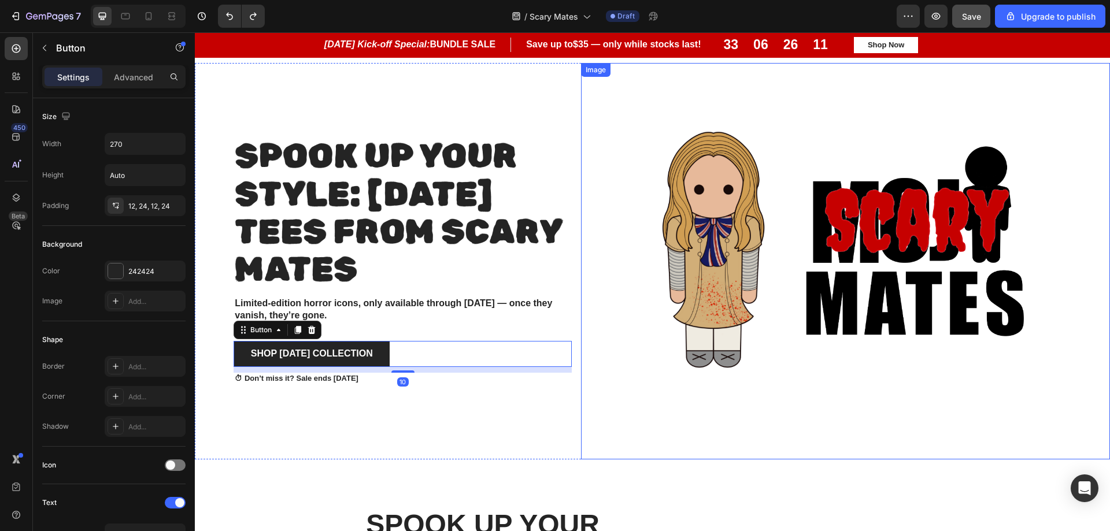
click at [786, 392] on img at bounding box center [846, 261] width 397 height 397
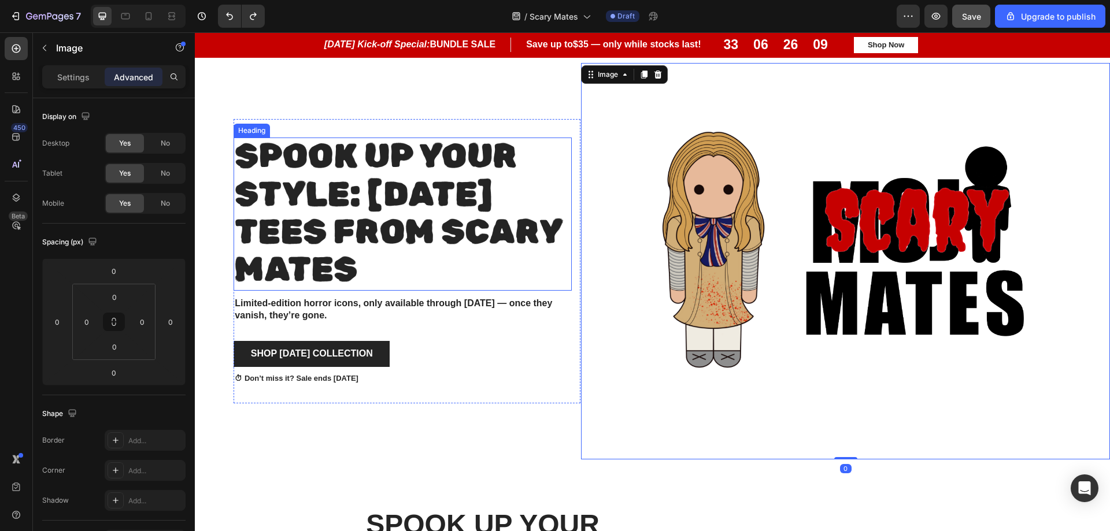
click at [424, 179] on span "Spook Up Your Style: [DATE] Tees from scary Mates" at bounding box center [398, 212] width 327 height 153
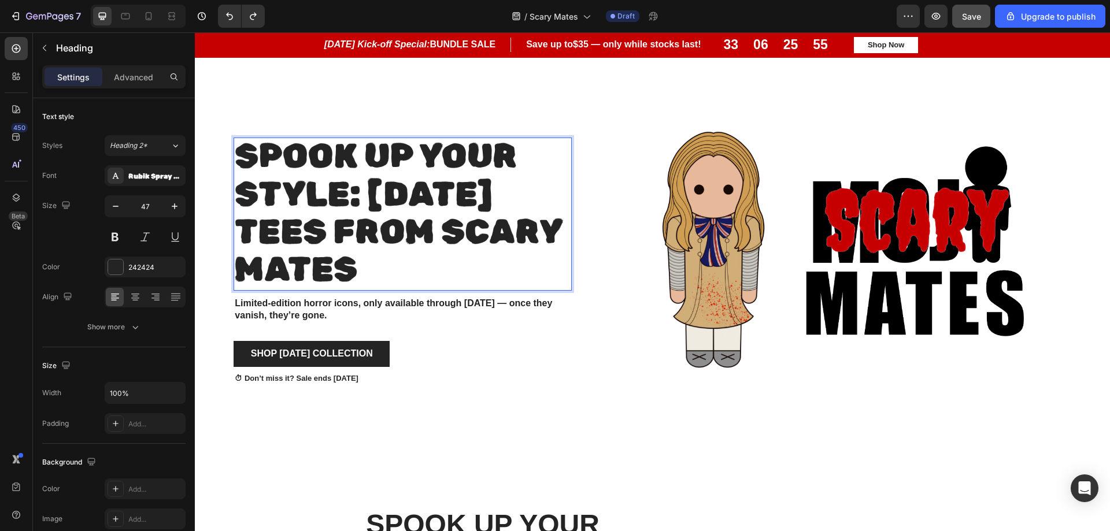
click at [530, 169] on p "Spook Up Your Style: [DATE] Tees from scary Mates" at bounding box center [403, 214] width 336 height 150
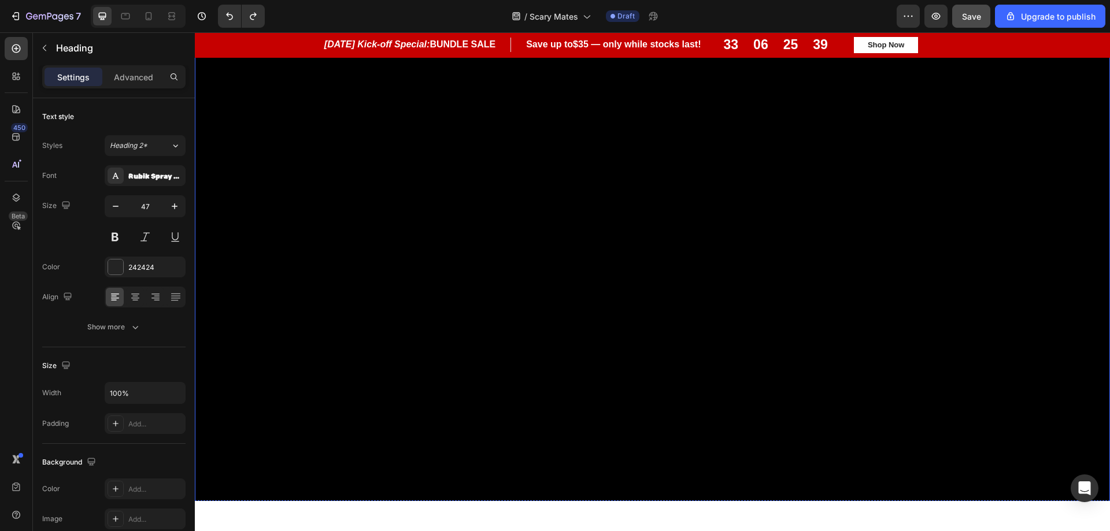
scroll to position [0, 0]
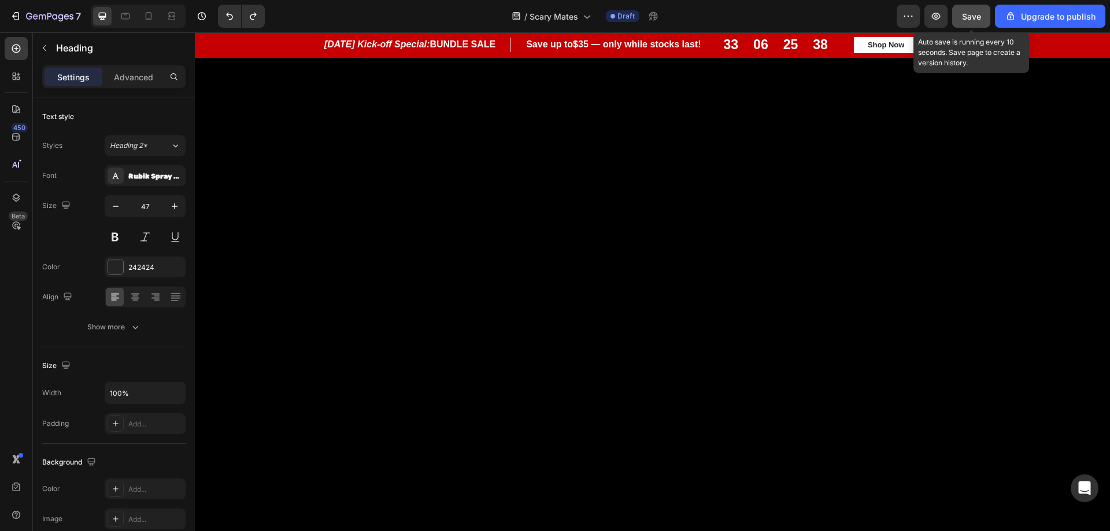
click at [969, 9] on button "Save" at bounding box center [971, 16] width 38 height 23
drag, startPoint x: 979, startPoint y: 17, endPoint x: 944, endPoint y: 11, distance: 35.8
click at [979, 17] on span "Save" at bounding box center [971, 17] width 19 height 10
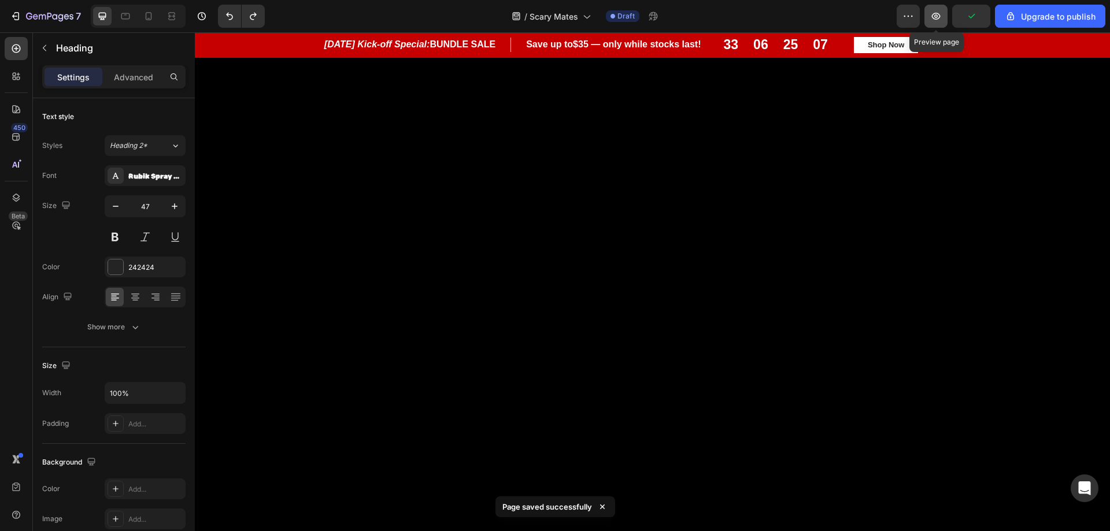
click at [937, 12] on icon "button" at bounding box center [936, 16] width 12 height 12
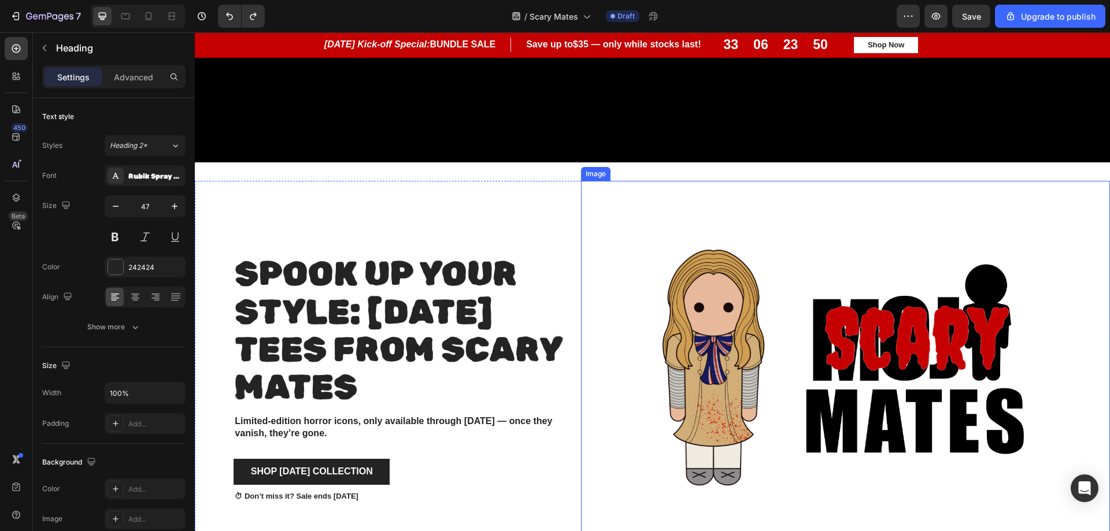
scroll to position [636, 0]
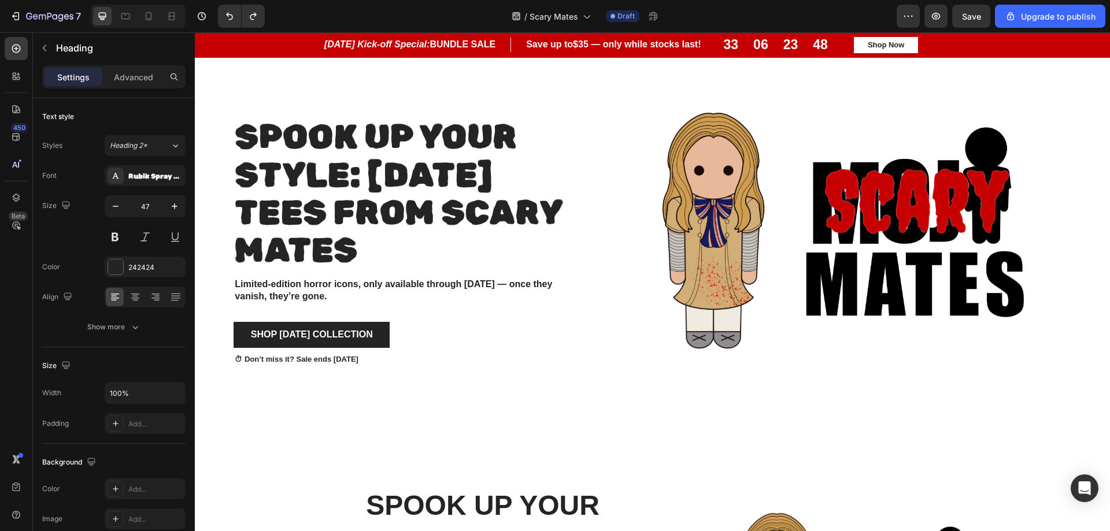
drag, startPoint x: 424, startPoint y: 245, endPoint x: 233, endPoint y: 116, distance: 230.6
click at [235, 120] on p "Spook Up Your Style: [DATE] Tees from scary Mates" at bounding box center [403, 195] width 336 height 150
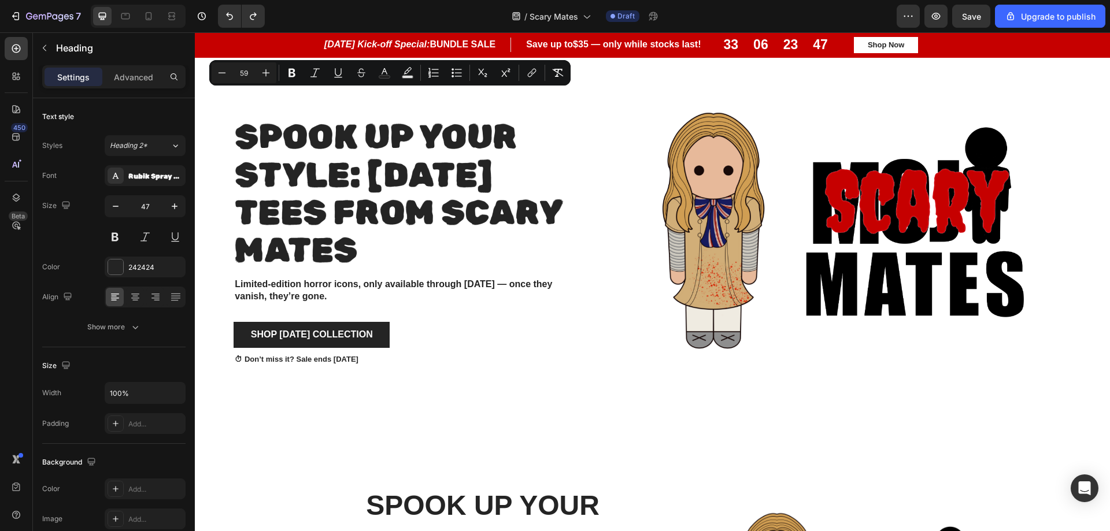
click at [368, 141] on p "Spook Up Your Style: [DATE] Tees from scary Mates" at bounding box center [403, 195] width 336 height 150
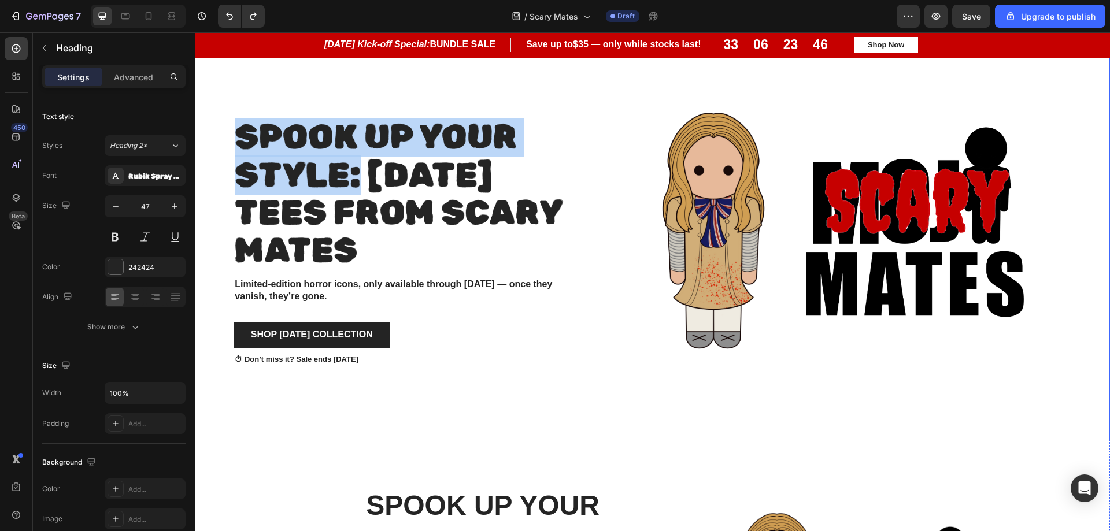
drag, startPoint x: 332, startPoint y: 138, endPoint x: 227, endPoint y: 105, distance: 110.3
click at [227, 105] on div "Spook Up Your Style: [DATE] Tees from scary Mates Heading Limited-edition horro…" at bounding box center [393, 242] width 378 height 397
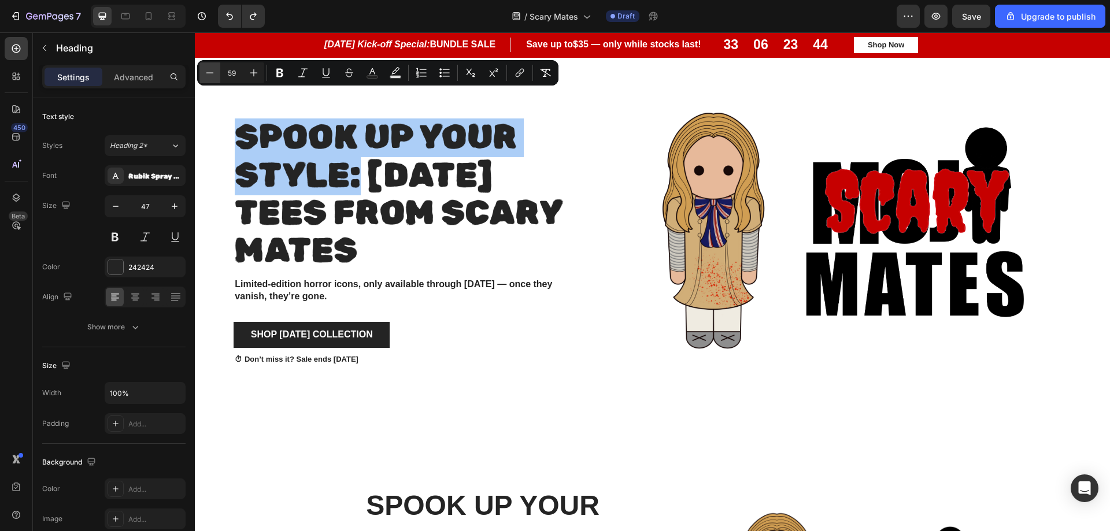
click at [210, 79] on button "Minus" at bounding box center [209, 72] width 21 height 21
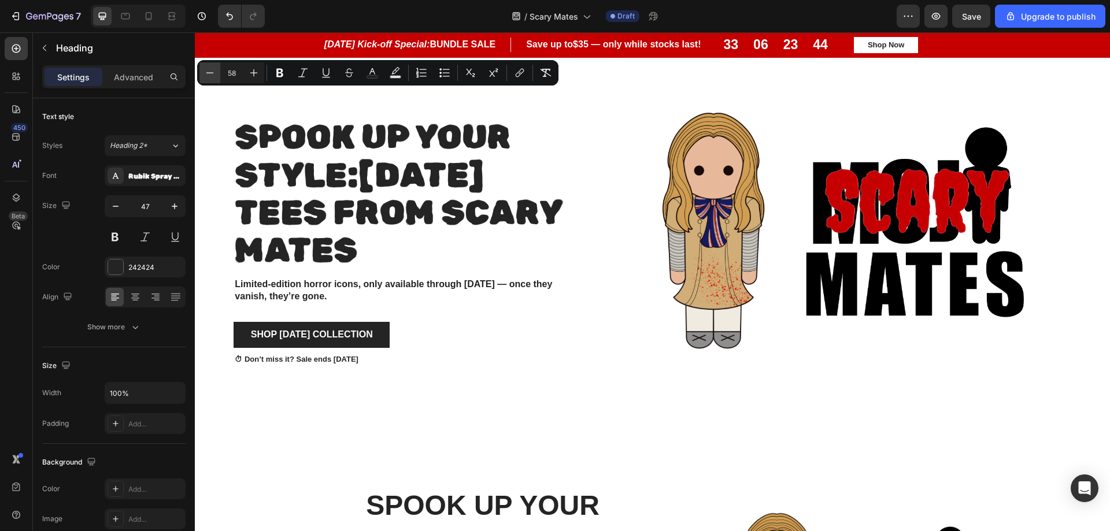
click at [211, 79] on button "Minus" at bounding box center [209, 72] width 21 height 21
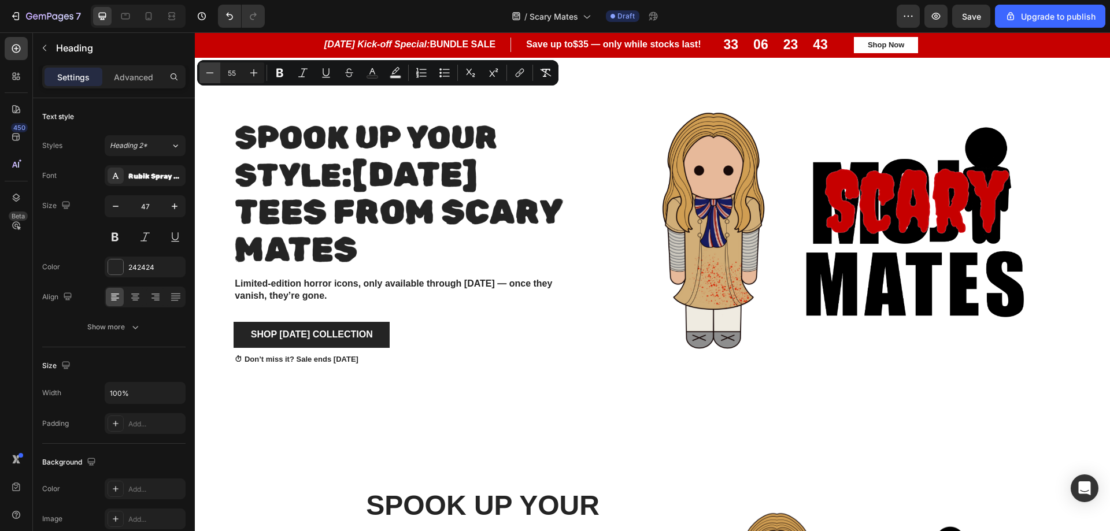
click at [212, 79] on button "Minus" at bounding box center [209, 72] width 21 height 21
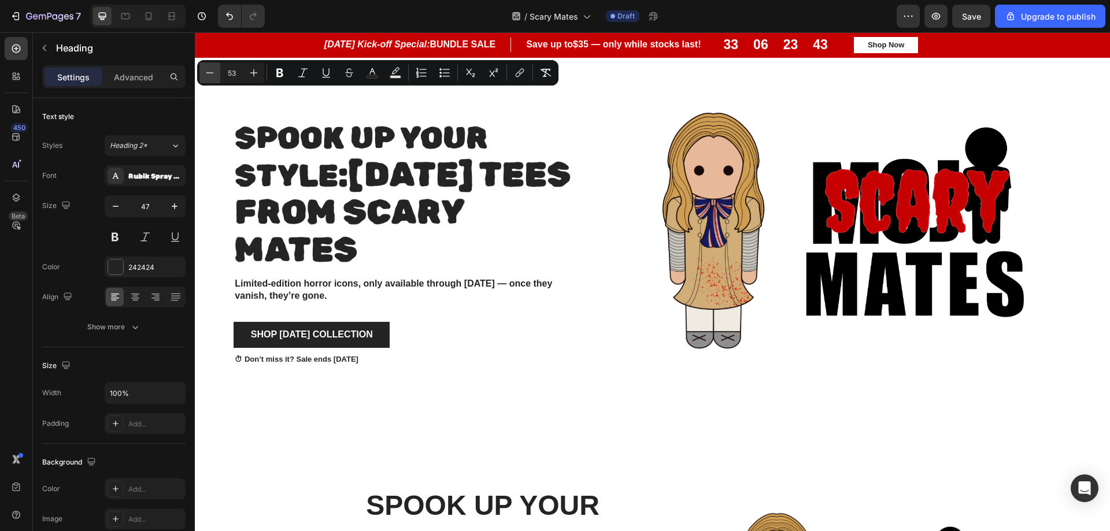
click at [212, 77] on icon "Editor contextual toolbar" at bounding box center [210, 73] width 12 height 12
click at [212, 76] on icon "Editor contextual toolbar" at bounding box center [210, 73] width 12 height 12
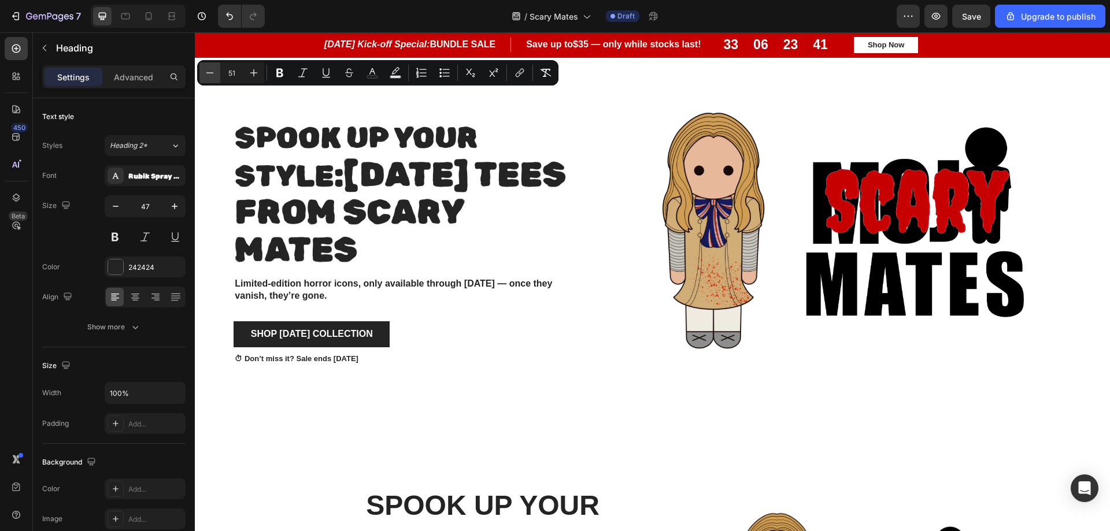
click at [212, 76] on icon "Editor contextual toolbar" at bounding box center [210, 73] width 12 height 12
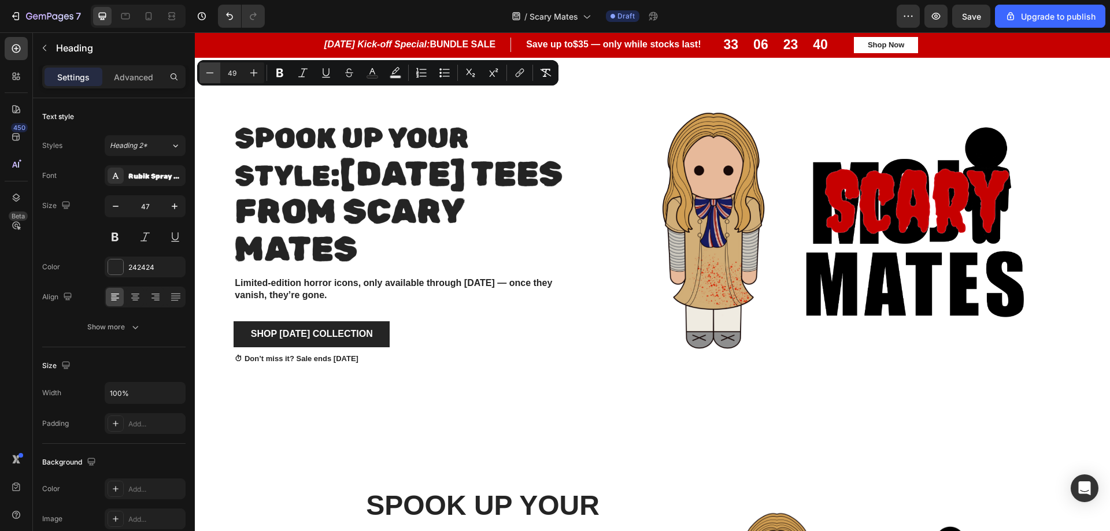
click at [212, 76] on icon "Editor contextual toolbar" at bounding box center [210, 73] width 12 height 12
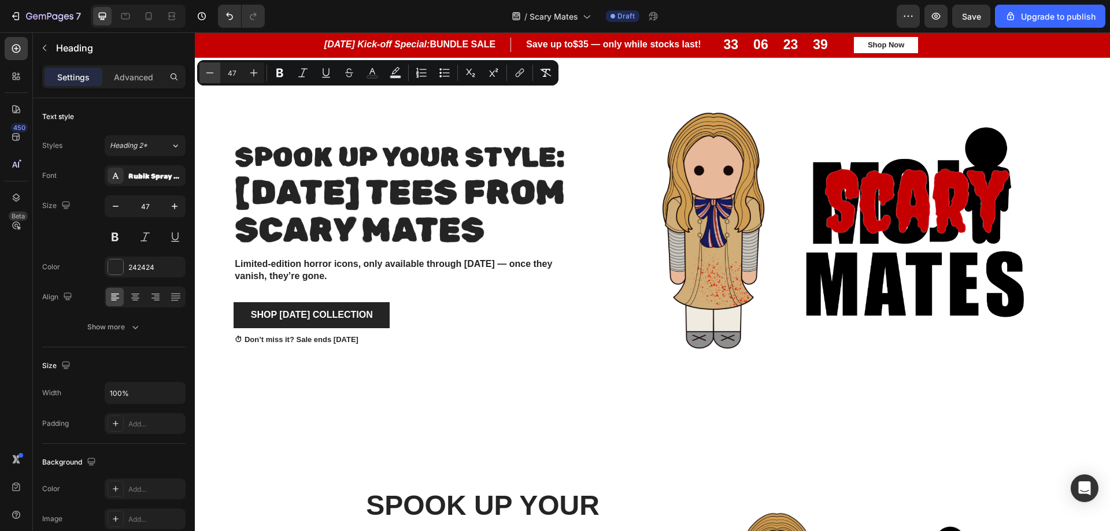
click at [212, 76] on icon "Editor contextual toolbar" at bounding box center [210, 73] width 12 height 12
click at [258, 79] on button "Plus" at bounding box center [253, 72] width 21 height 21
click at [258, 78] on icon "Editor contextual toolbar" at bounding box center [254, 73] width 12 height 12
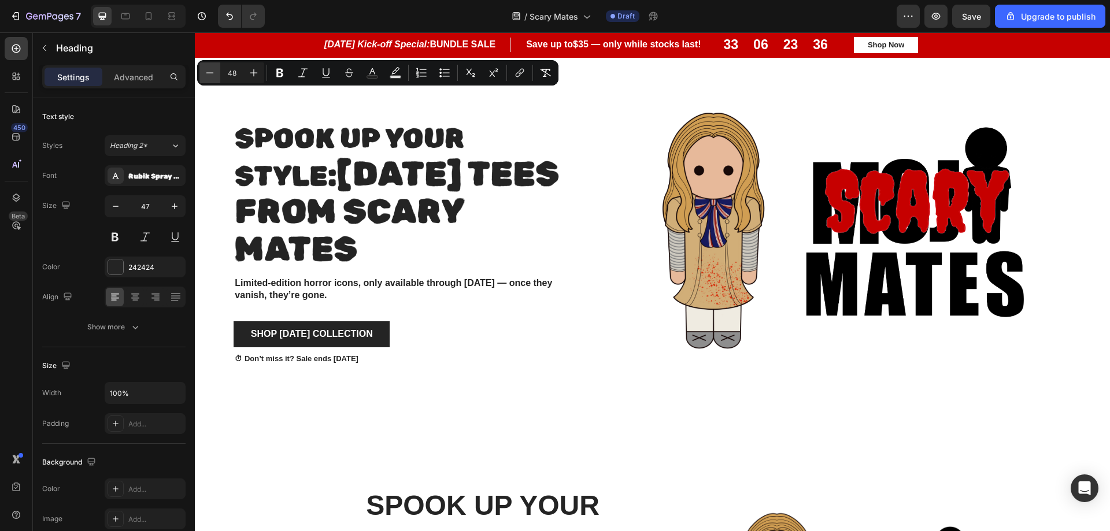
drag, startPoint x: 209, startPoint y: 79, endPoint x: 51, endPoint y: 63, distance: 159.2
click at [209, 79] on button "Minus" at bounding box center [209, 72] width 21 height 21
type input "47"
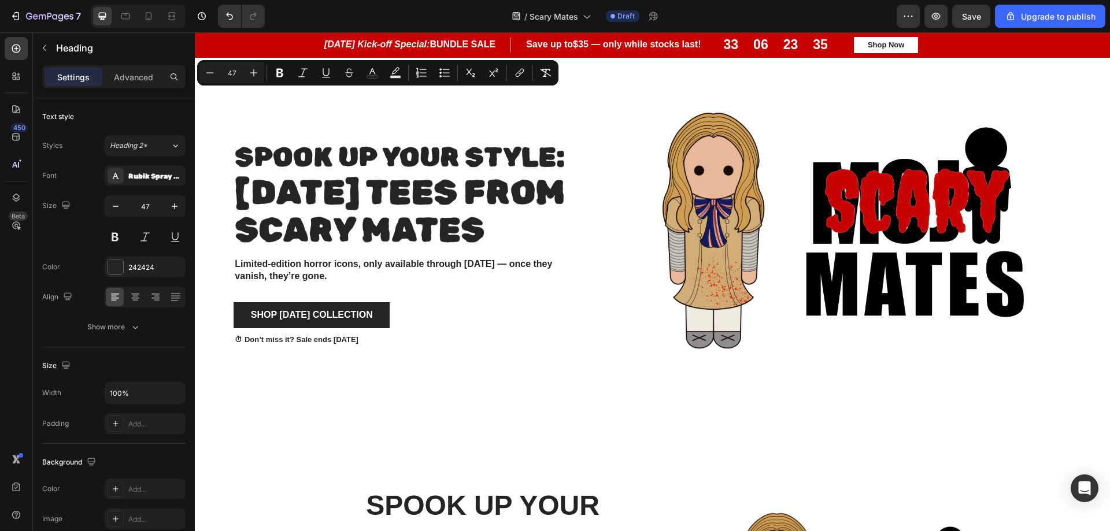
click at [582, 227] on div at bounding box center [845, 242] width 529 height 397
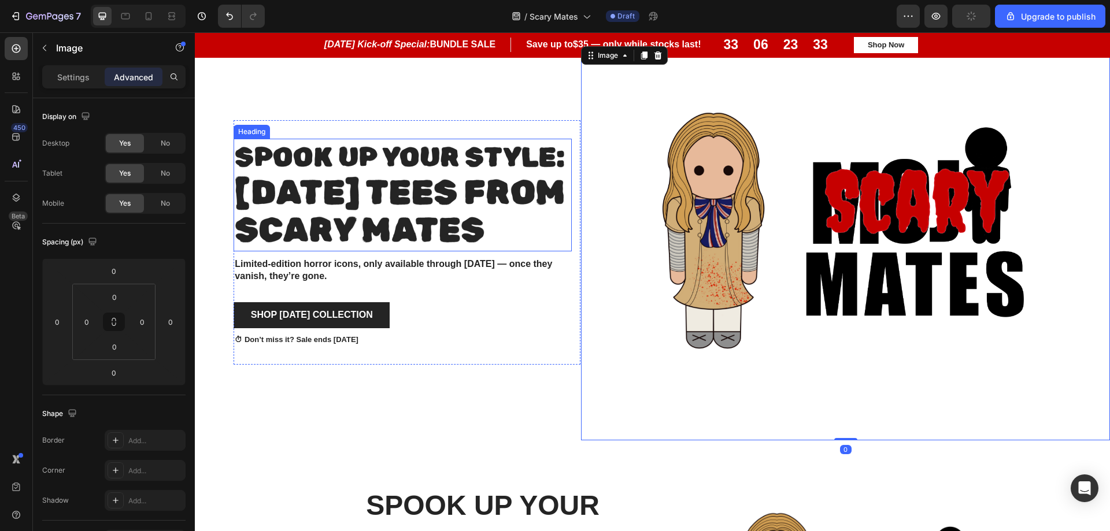
click at [437, 220] on span "Halloween Tees from scary Mates" at bounding box center [400, 211] width 331 height 78
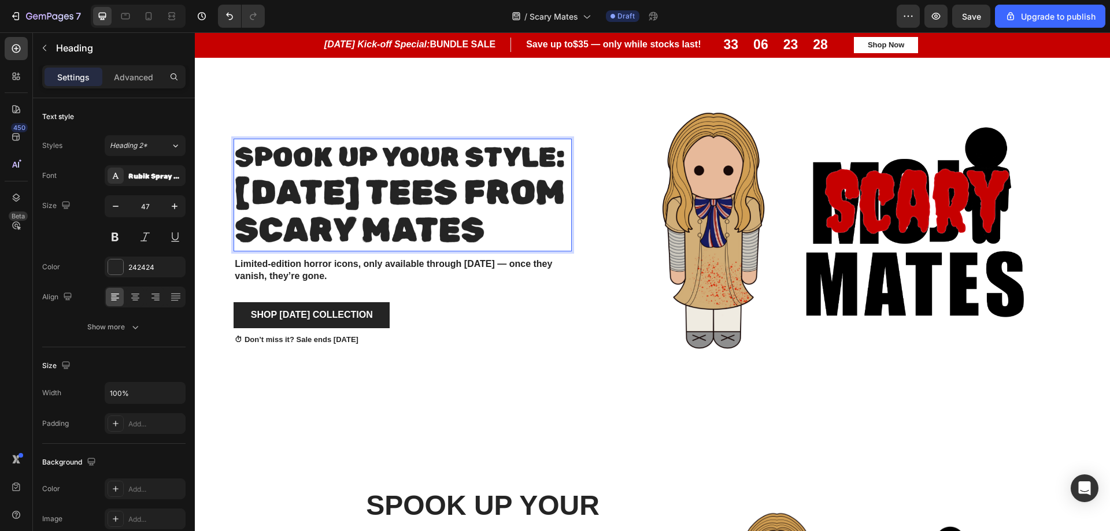
drag, startPoint x: 371, startPoint y: 221, endPoint x: 234, endPoint y: 182, distance: 142.0
click at [235, 182] on p "Spook Up Your Style: Halloween Tees from scary Mates" at bounding box center [403, 195] width 336 height 110
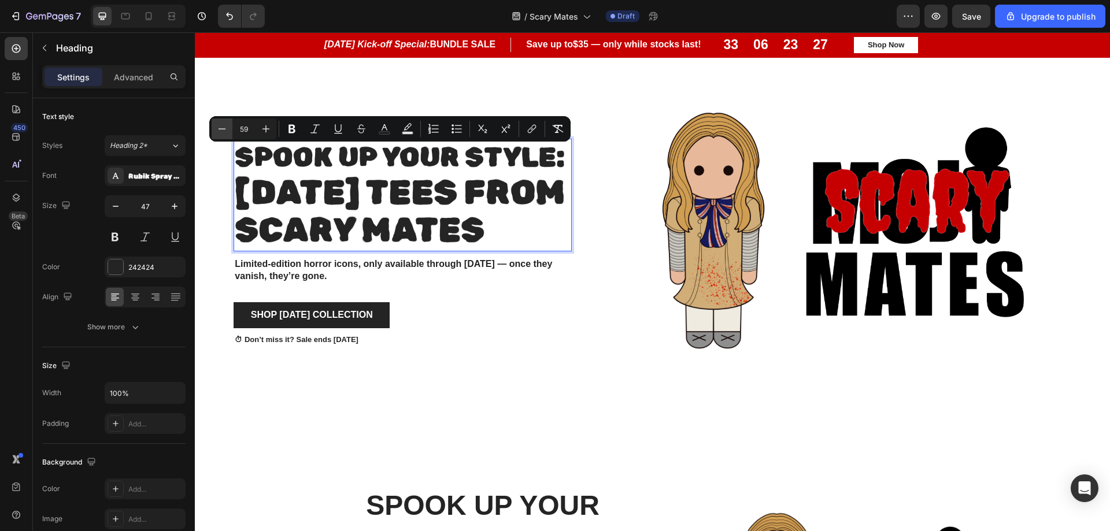
click at [226, 128] on icon "Editor contextual toolbar" at bounding box center [222, 129] width 12 height 12
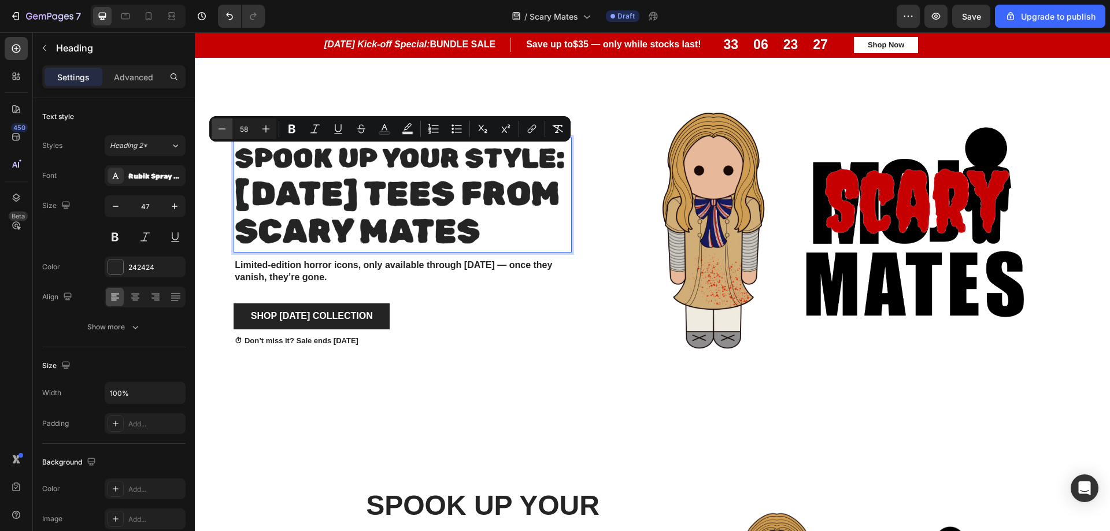
click at [226, 128] on icon "Editor contextual toolbar" at bounding box center [222, 129] width 12 height 12
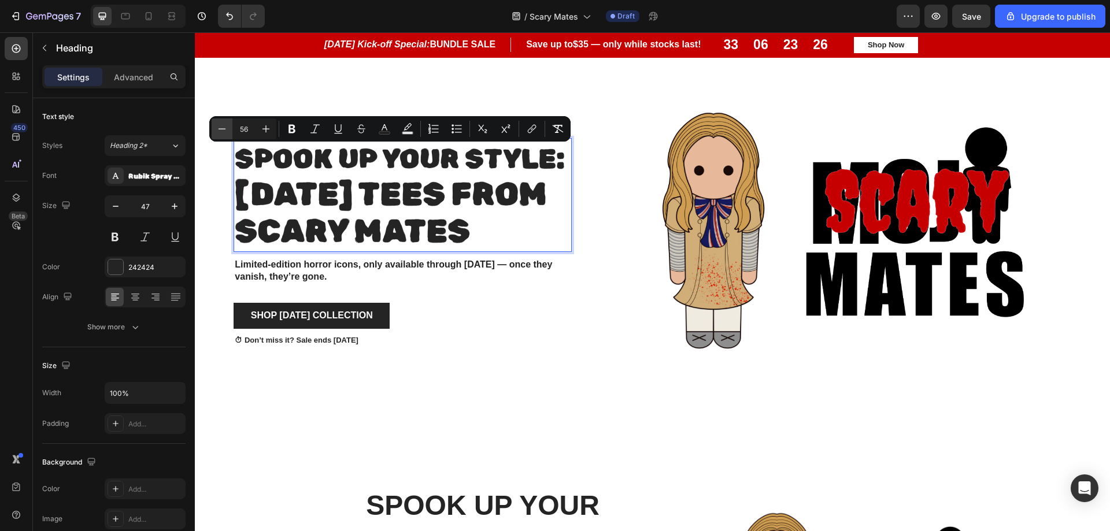
click at [226, 128] on icon "Editor contextual toolbar" at bounding box center [222, 129] width 12 height 12
type input "55"
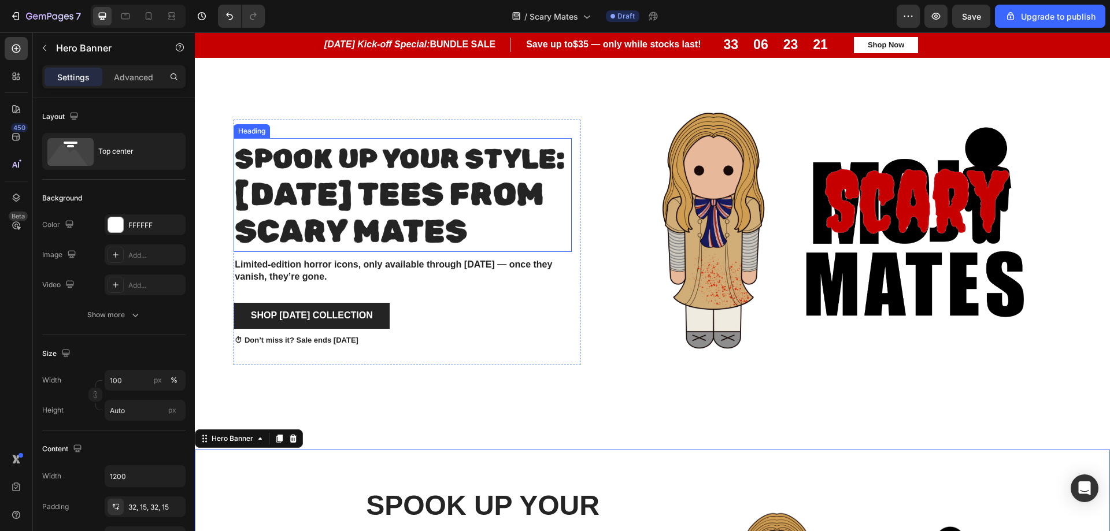
click at [325, 152] on span "Spook Up Your Style:" at bounding box center [400, 159] width 330 height 32
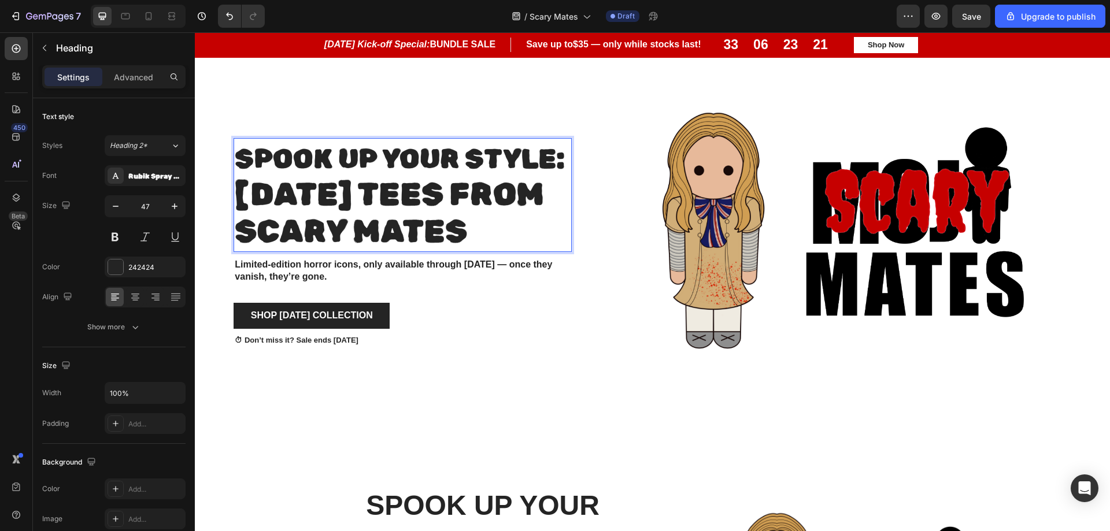
click at [325, 152] on span "Spook Up Your Style:" at bounding box center [400, 159] width 330 height 32
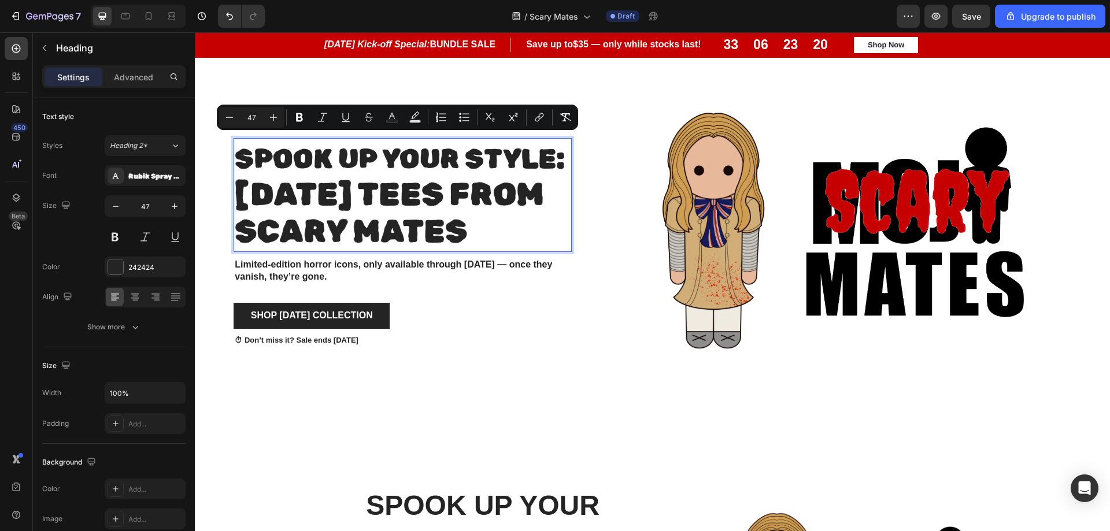
click at [326, 151] on span "Spook Up Your Style:" at bounding box center [400, 159] width 330 height 32
click at [534, 225] on span "Halloween Tees from scary Mates" at bounding box center [389, 213] width 309 height 75
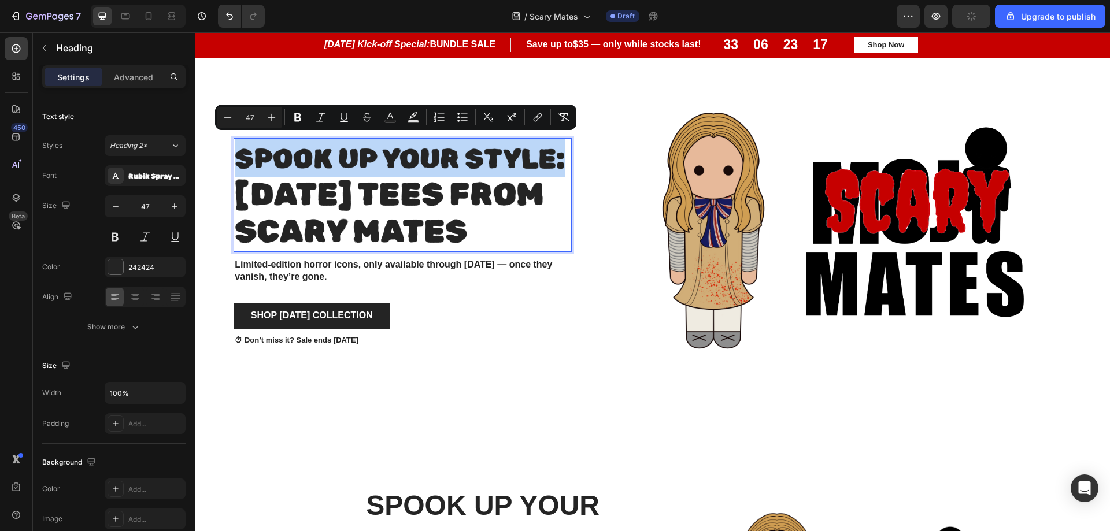
drag, startPoint x: 237, startPoint y: 146, endPoint x: 559, endPoint y: 152, distance: 322.1
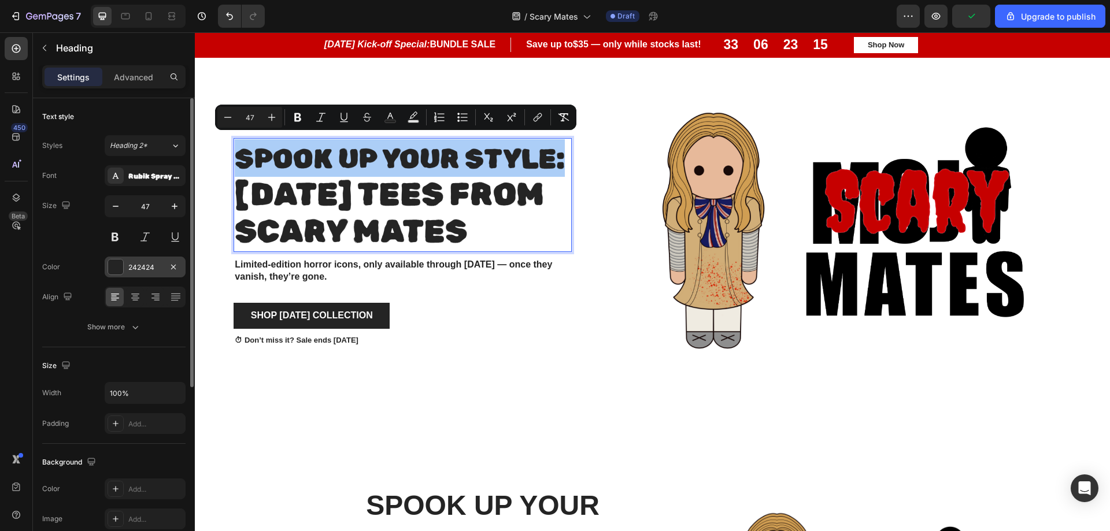
click at [125, 265] on div "242424" at bounding box center [145, 267] width 81 height 21
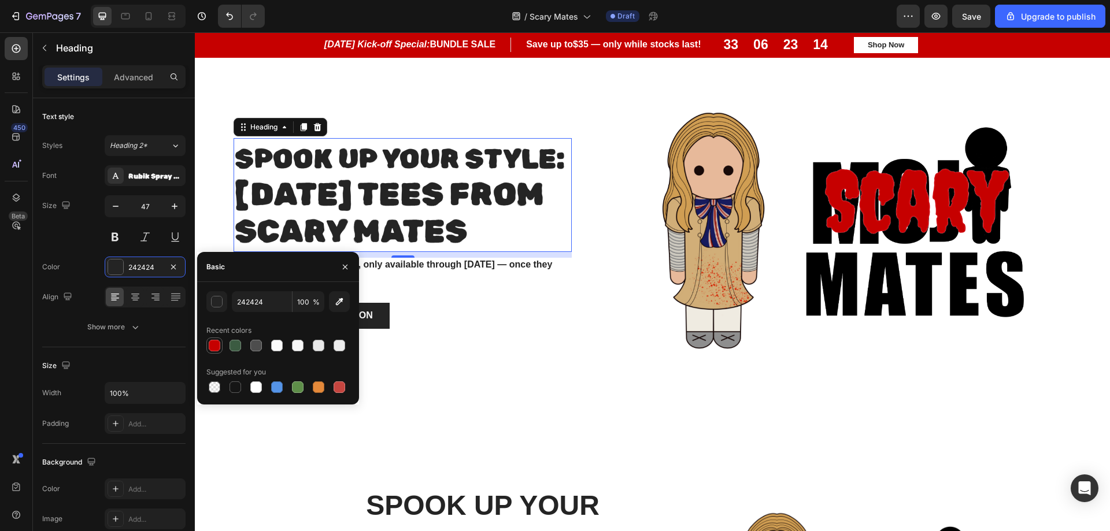
click at [216, 345] on div at bounding box center [215, 346] width 12 height 12
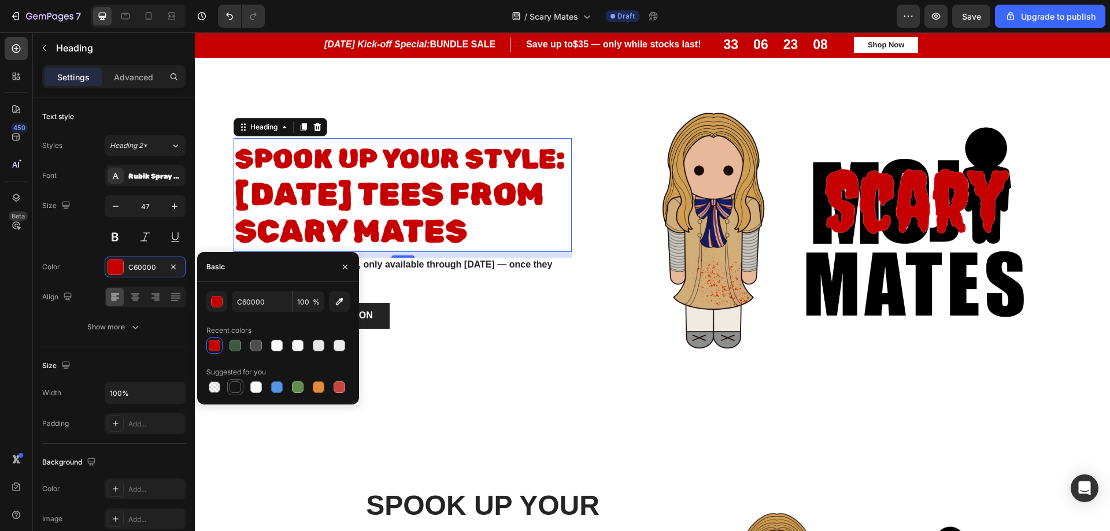
click at [239, 391] on div at bounding box center [236, 388] width 12 height 12
type input "151515"
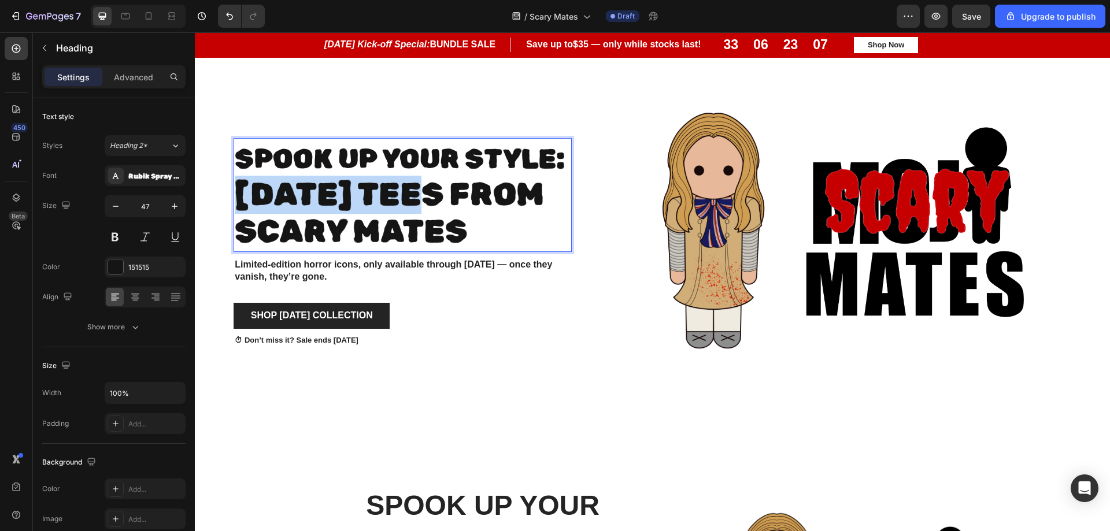
click at [341, 206] on span "Halloween Tees from scary Mates" at bounding box center [389, 213] width 309 height 75
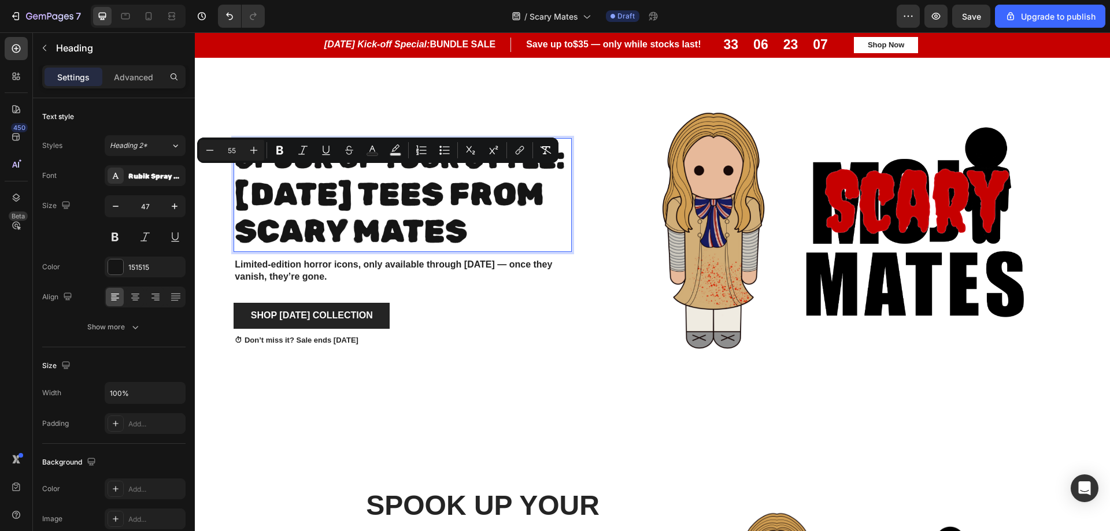
click at [409, 221] on span "Halloween Tees from scary Mates" at bounding box center [389, 213] width 309 height 75
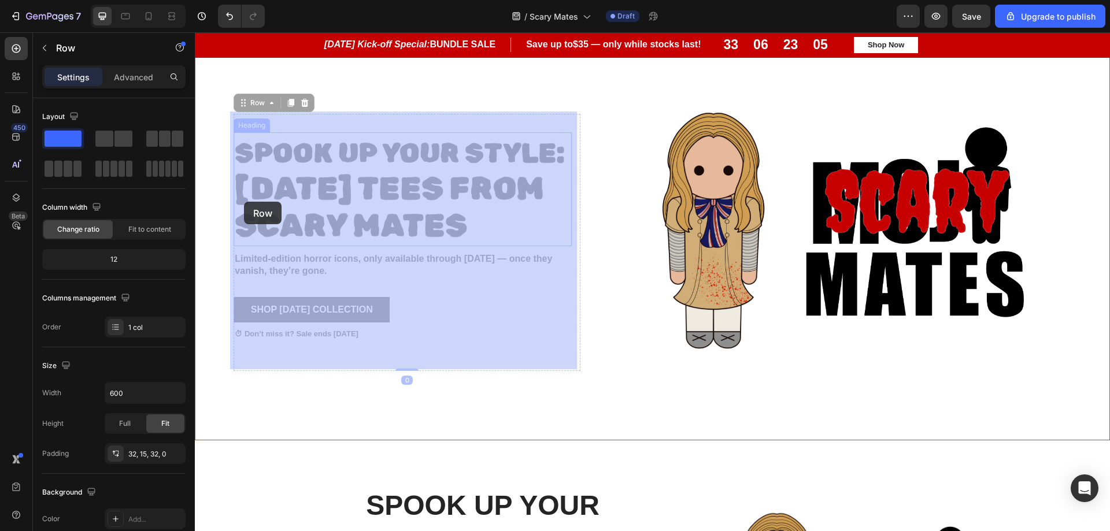
drag, startPoint x: 570, startPoint y: 232, endPoint x: 244, endPoint y: 202, distance: 326.9
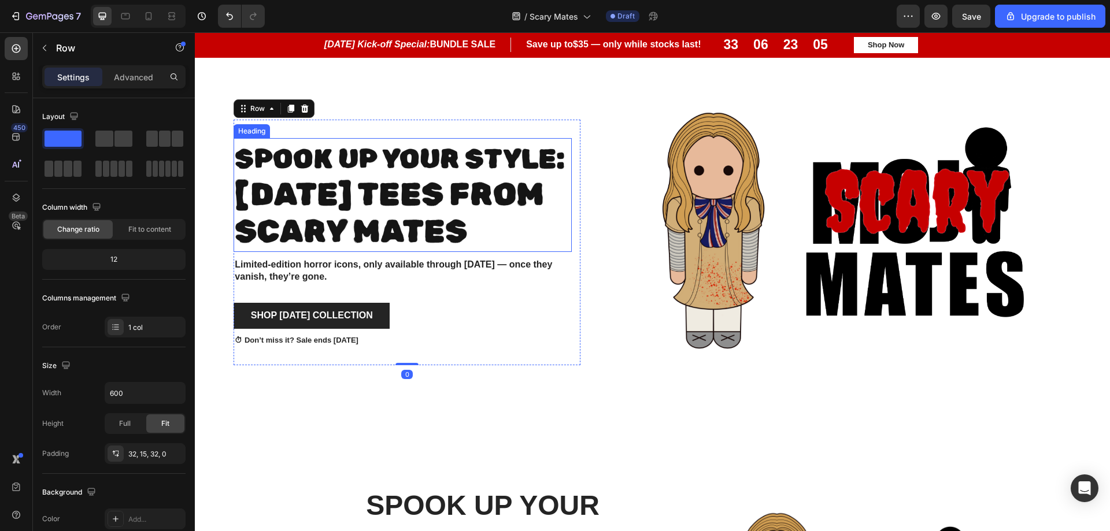
click at [566, 322] on div "Shop Halloween Collection Button" at bounding box center [403, 316] width 338 height 26
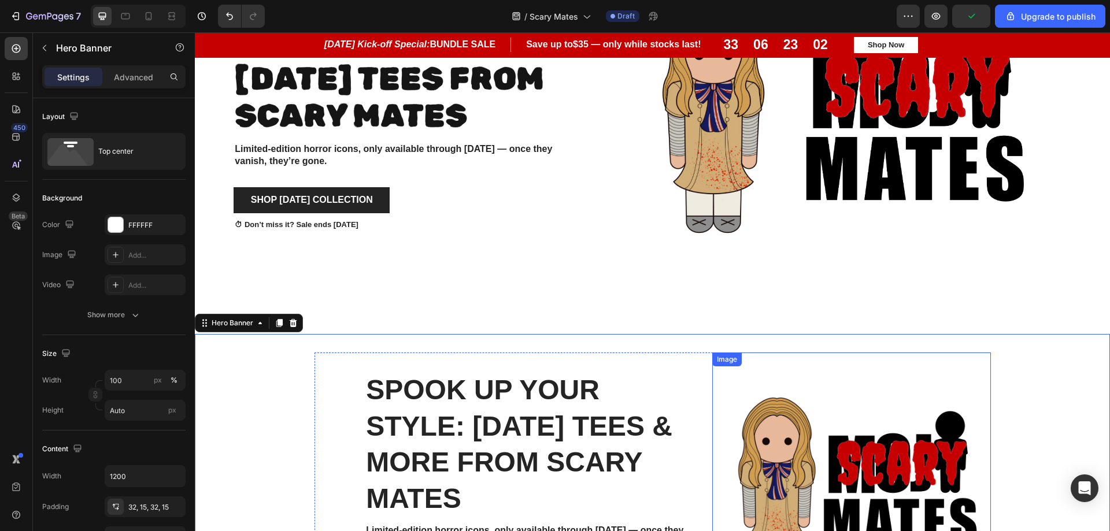
scroll to position [1041, 0]
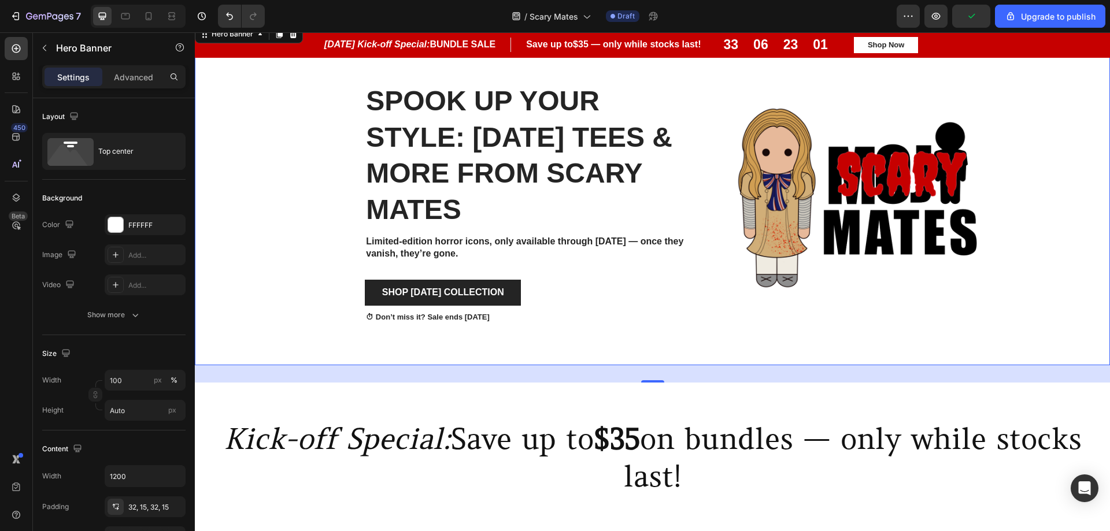
click at [1043, 261] on div "Background Image" at bounding box center [652, 205] width 915 height 320
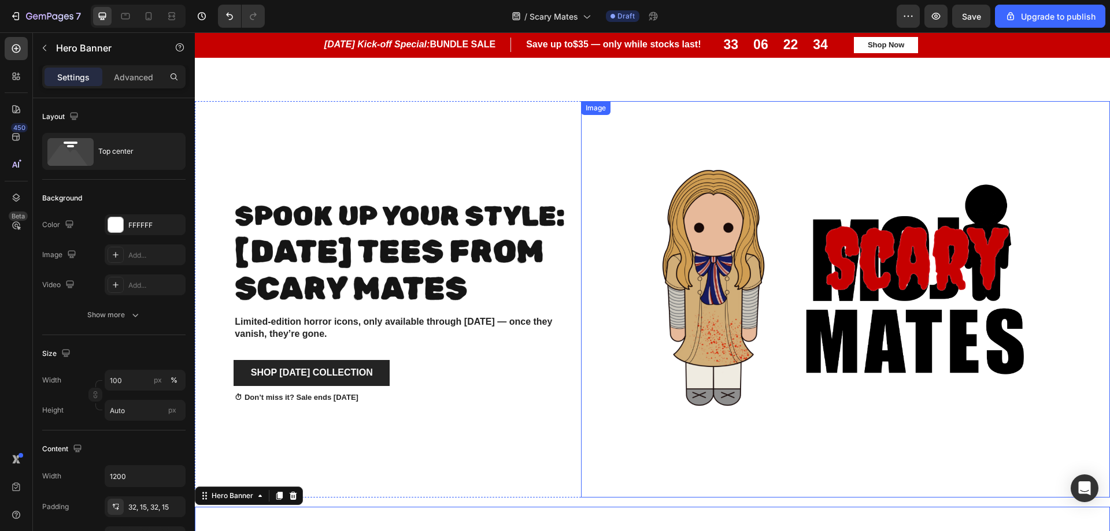
scroll to position [578, 0]
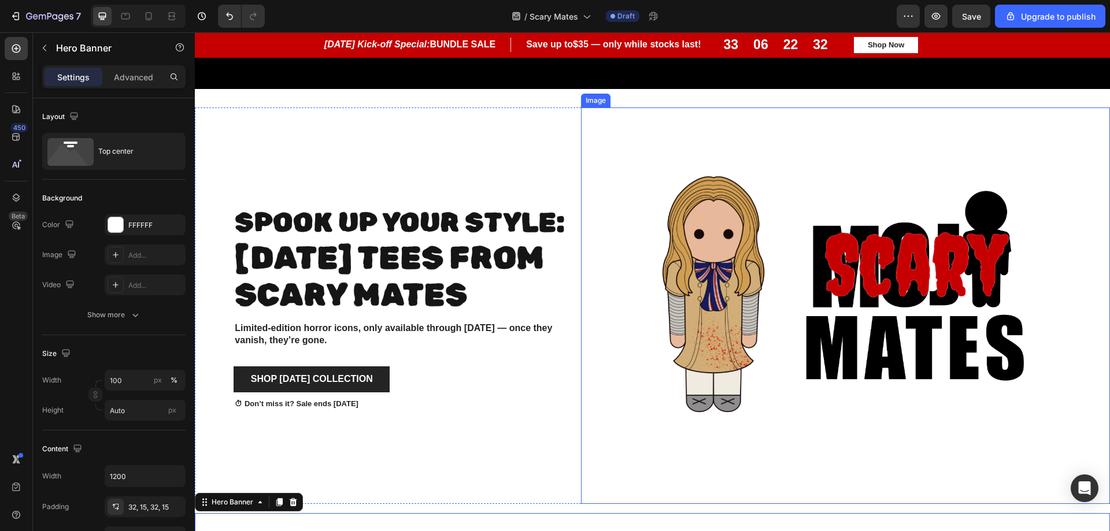
click at [582, 265] on div at bounding box center [845, 306] width 529 height 397
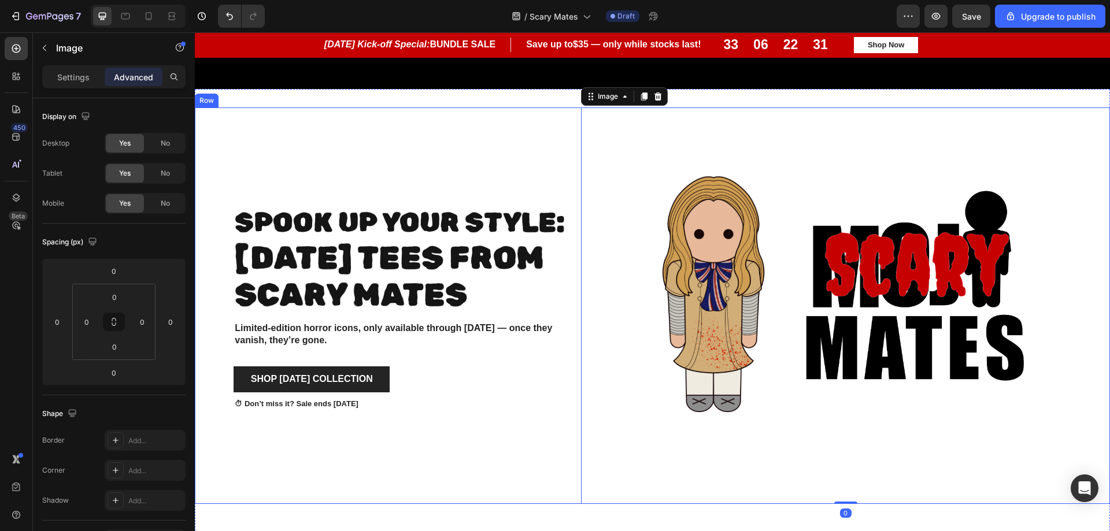
click at [549, 117] on div "⁠⁠⁠⁠⁠⁠⁠ Spook Up Your Style: Halloween Tees from scary Mates Heading Limited-ed…" at bounding box center [393, 306] width 378 height 397
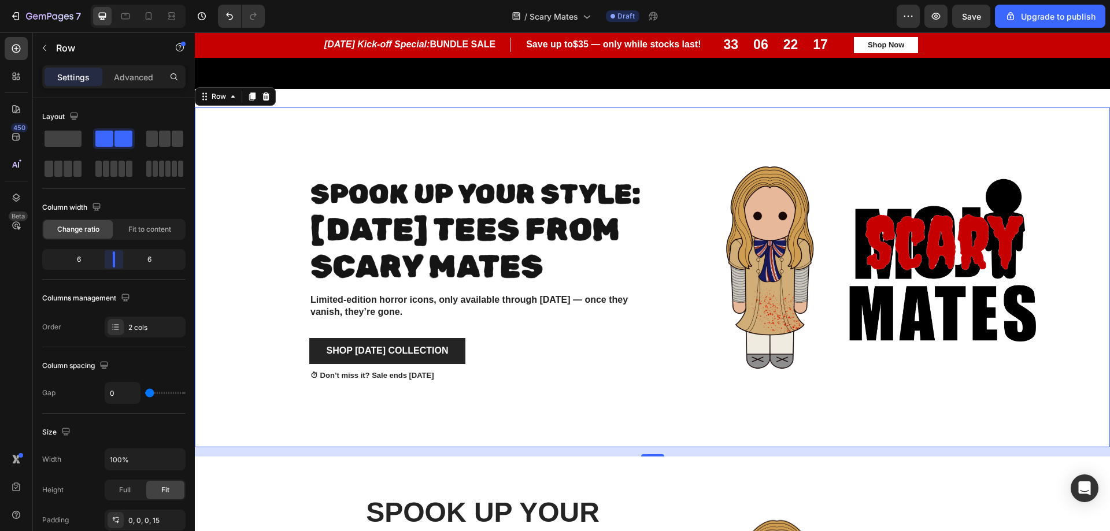
drag, startPoint x: 105, startPoint y: 262, endPoint x: 115, endPoint y: 260, distance: 10.6
click at [115, 0] on body "7 / Scary Mates Draft Preview Save Upgrade to publish 450 Beta Sections(18) Ele…" at bounding box center [555, 0] width 1110 height 0
click at [824, 404] on img at bounding box center [884, 278] width 340 height 340
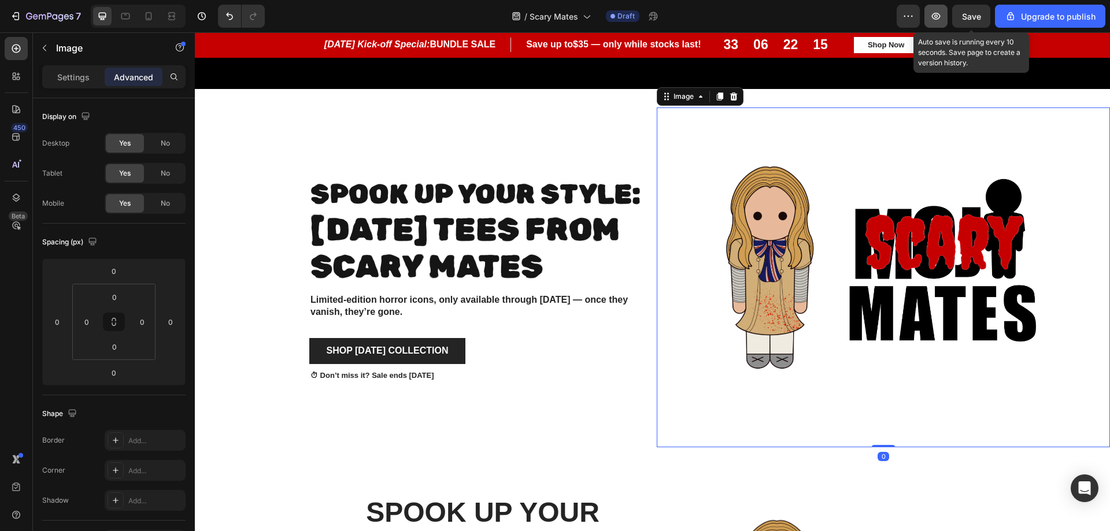
click at [963, 23] on button "Save" at bounding box center [971, 16] width 38 height 23
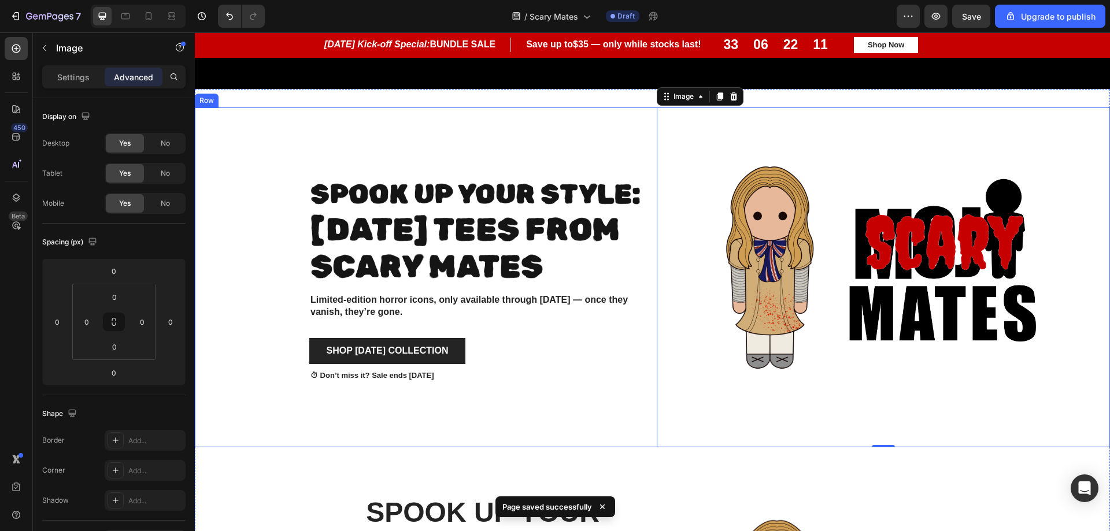
click at [257, 114] on div "⁠⁠⁠⁠⁠⁠⁠ Spook Up Your Style: Halloween Tees from scary Mates Heading Limited-ed…" at bounding box center [430, 278] width 453 height 340
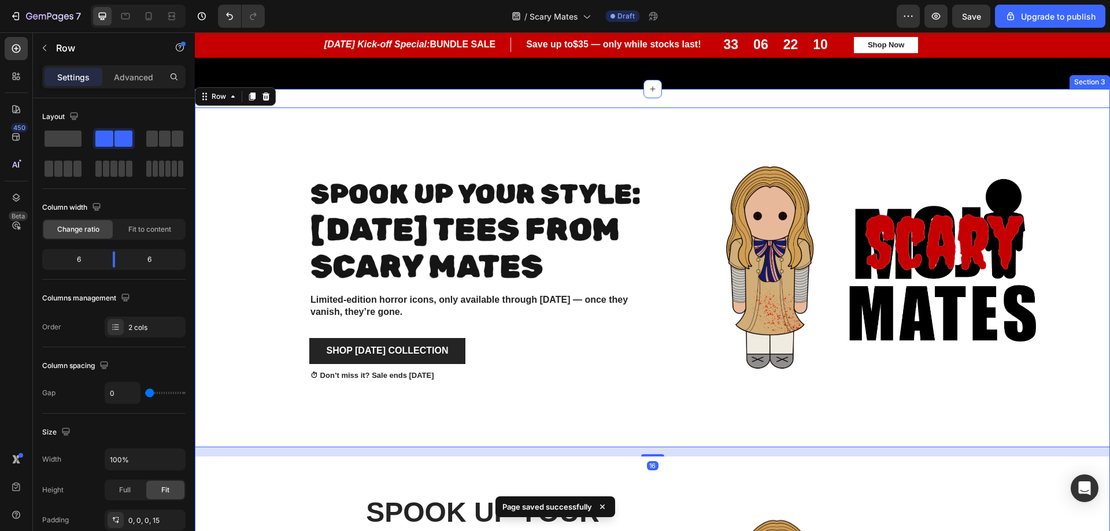
click at [295, 92] on div "⁠⁠⁠⁠⁠⁠⁠ Spook Up Your Style: Halloween Tees from scary Mates Heading Limited-ed…" at bounding box center [652, 450] width 915 height 723
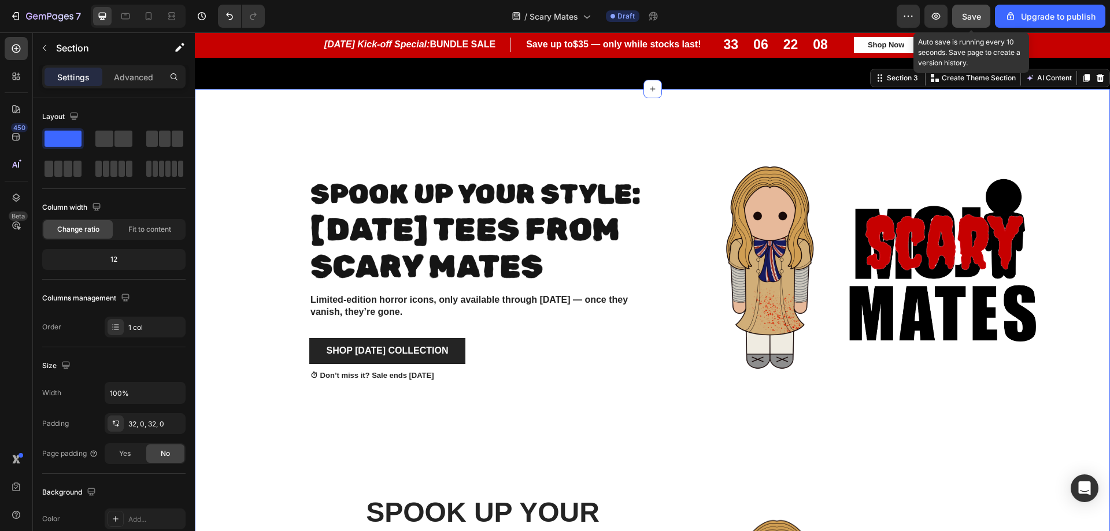
click at [981, 20] on span "Save" at bounding box center [971, 17] width 19 height 10
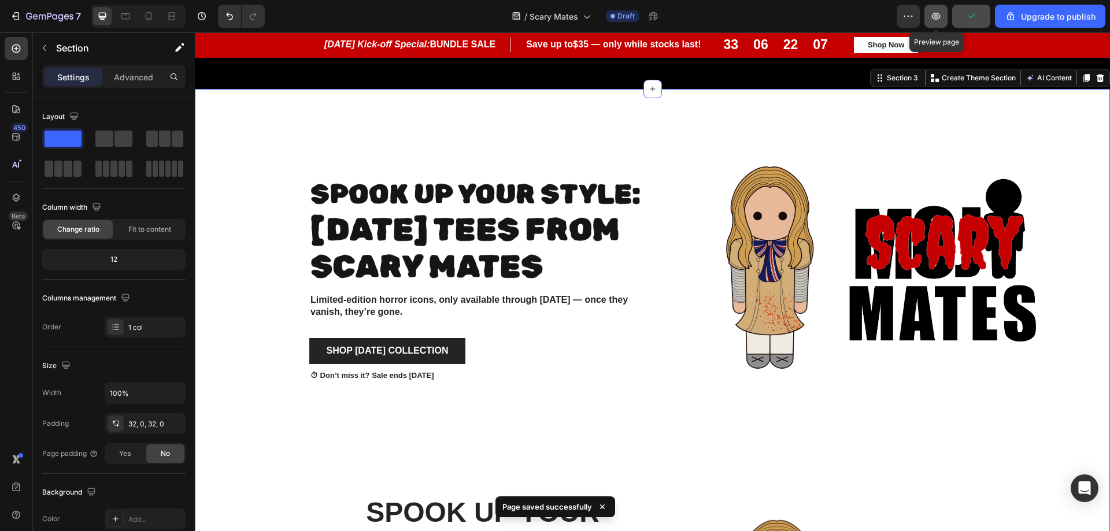
click at [942, 19] on icon "button" at bounding box center [936, 16] width 12 height 12
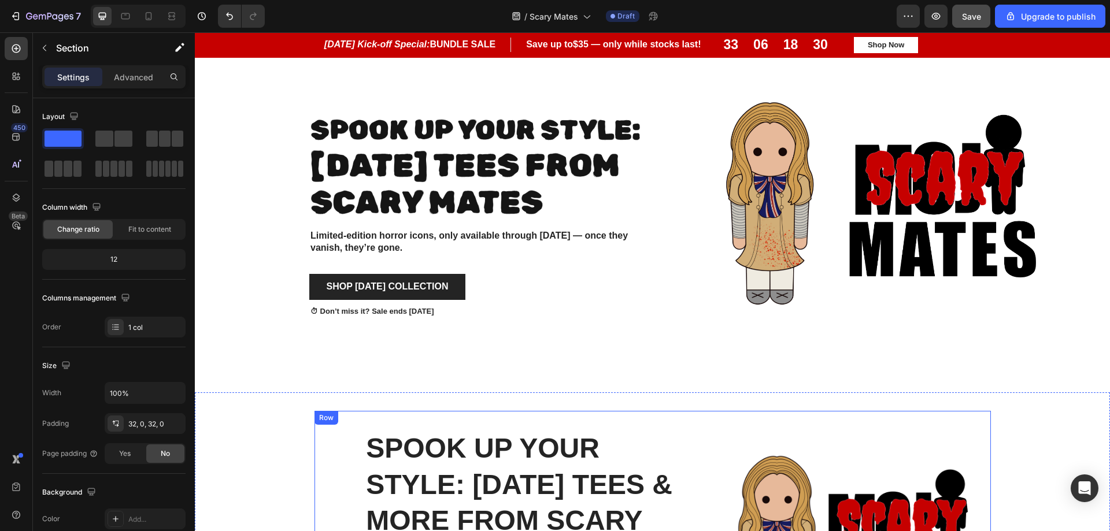
scroll to position [636, 0]
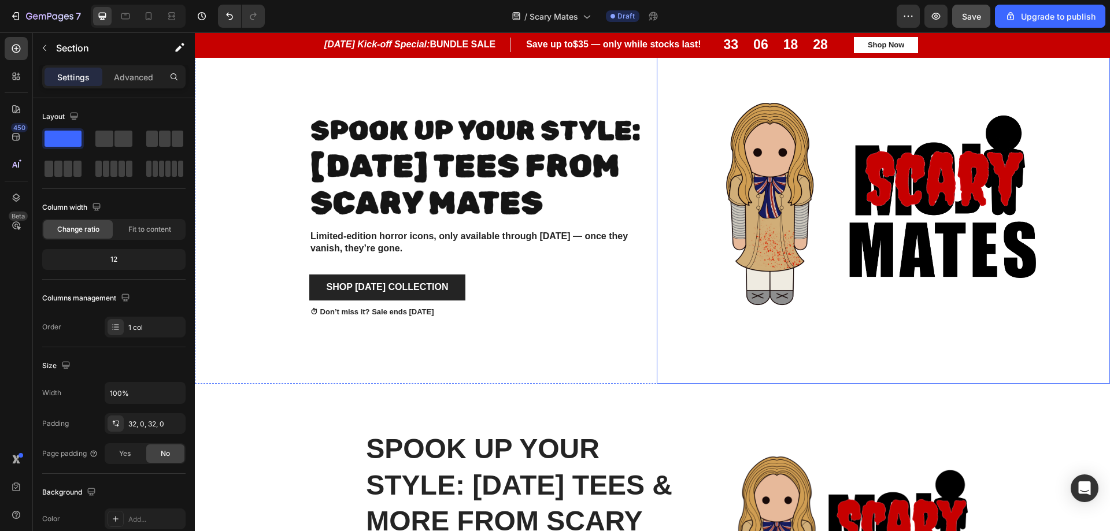
click at [813, 287] on img at bounding box center [884, 214] width 340 height 340
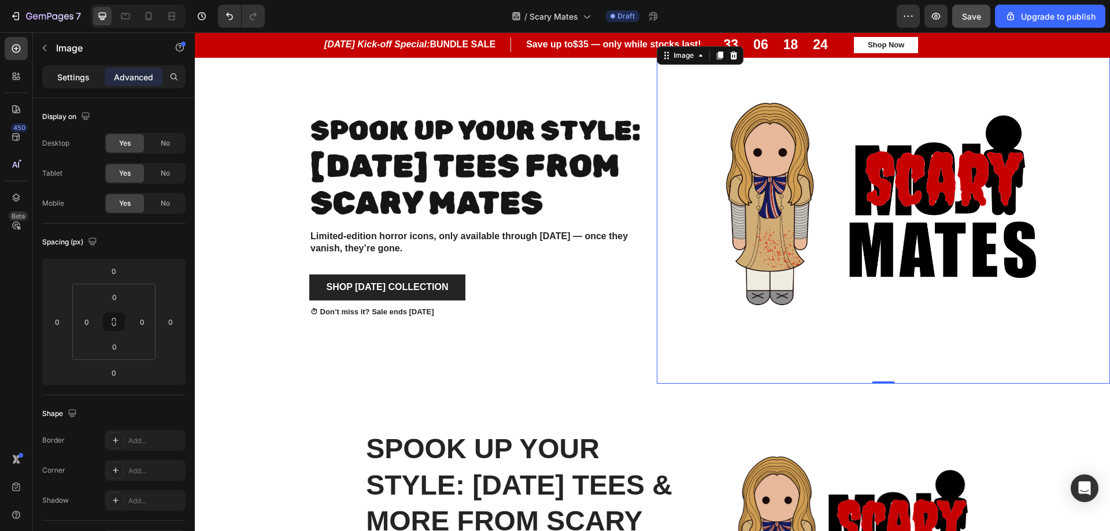
click at [72, 82] on p "Settings" at bounding box center [73, 77] width 32 height 12
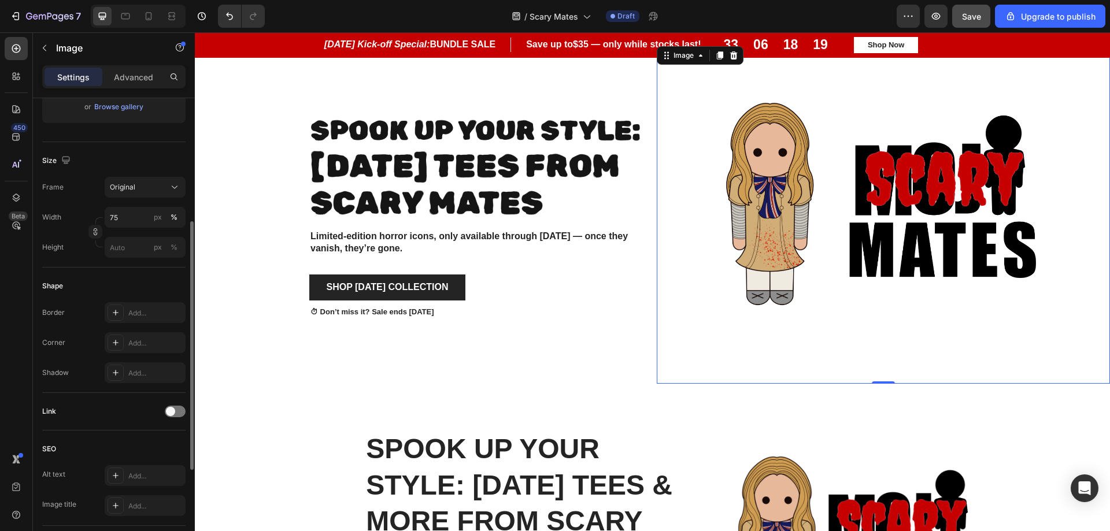
scroll to position [173, 0]
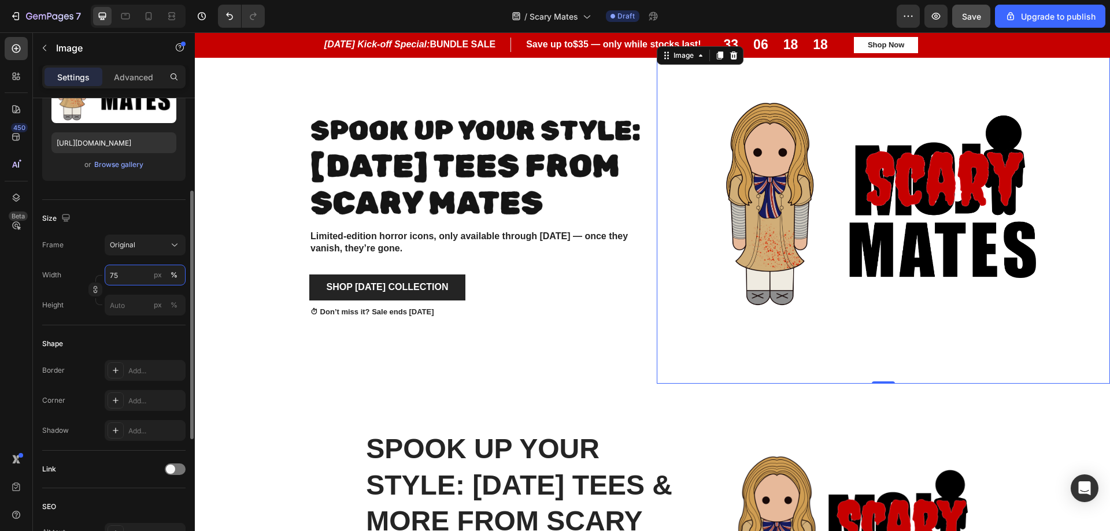
click at [132, 275] on input "75" at bounding box center [145, 275] width 81 height 21
click at [130, 313] on div "Full 100%" at bounding box center [133, 303] width 95 height 21
type input "100"
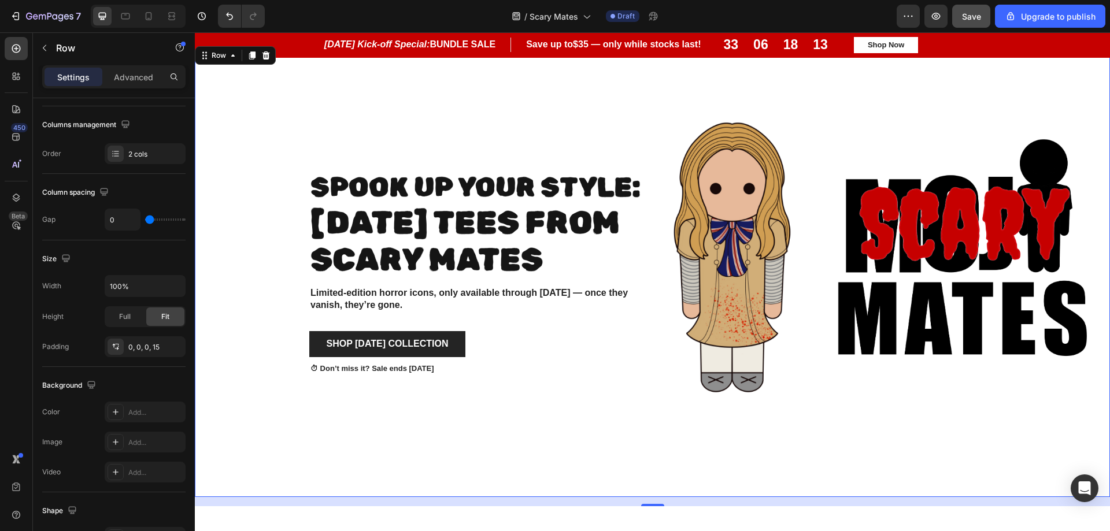
click at [469, 420] on div "Spook Up Your Style: Halloween Tees from scary Mates Heading Limited-edition ho…" at bounding box center [430, 270] width 453 height 453
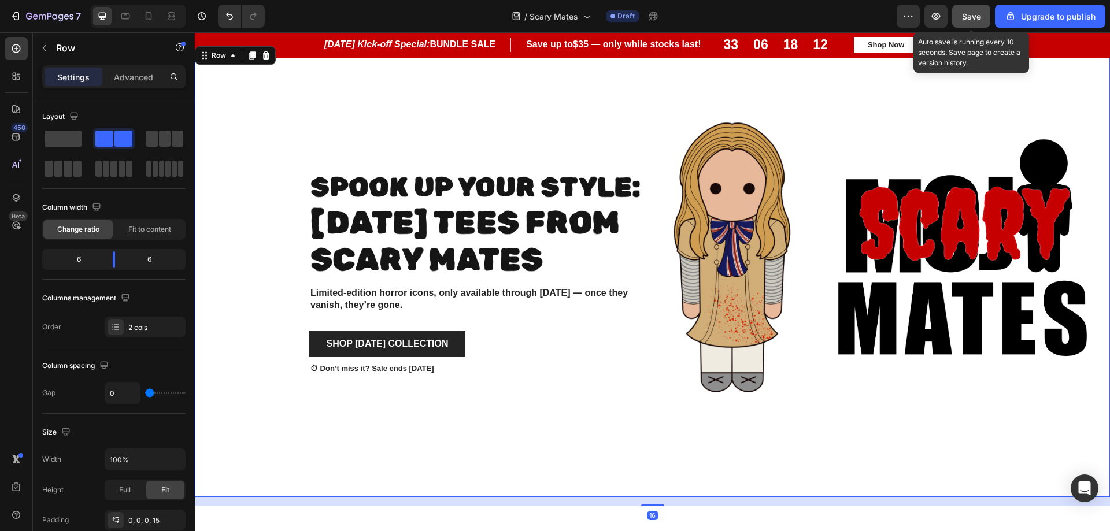
click at [973, 25] on button "Save" at bounding box center [971, 16] width 38 height 23
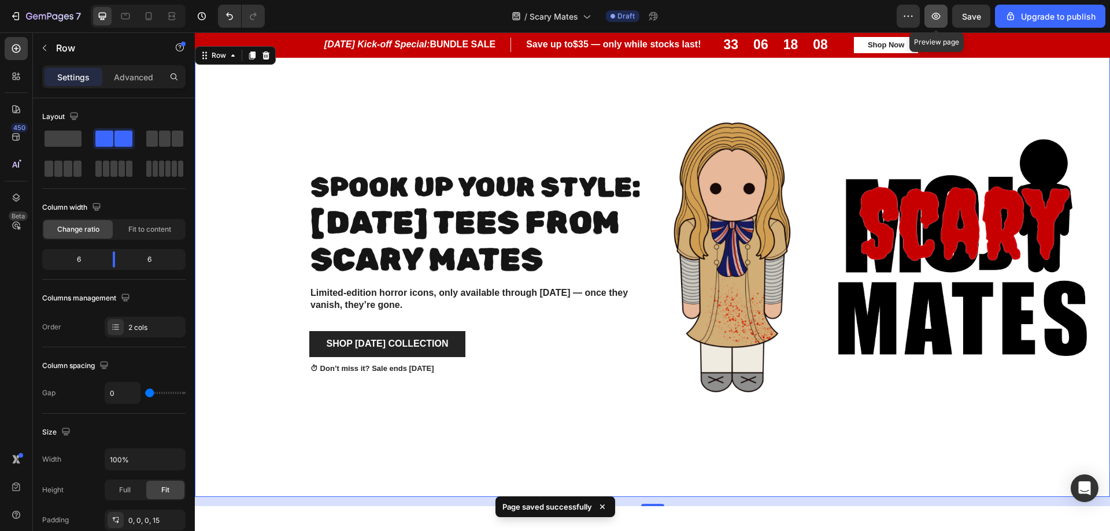
click at [932, 22] on button "button" at bounding box center [936, 16] width 23 height 23
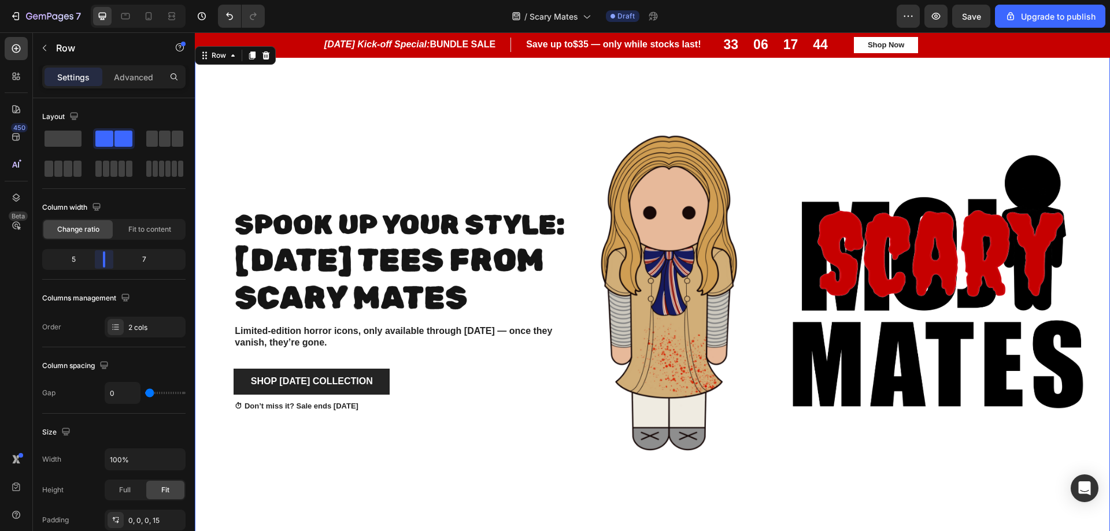
drag, startPoint x: 115, startPoint y: 263, endPoint x: 1094, endPoint y: 12, distance: 1010.8
click at [105, 0] on body "7 / Scary Mates Draft Preview Save Upgrade to publish 450 Beta Sections(18) Ele…" at bounding box center [555, 0] width 1110 height 0
click at [966, 19] on span "Save" at bounding box center [971, 17] width 19 height 10
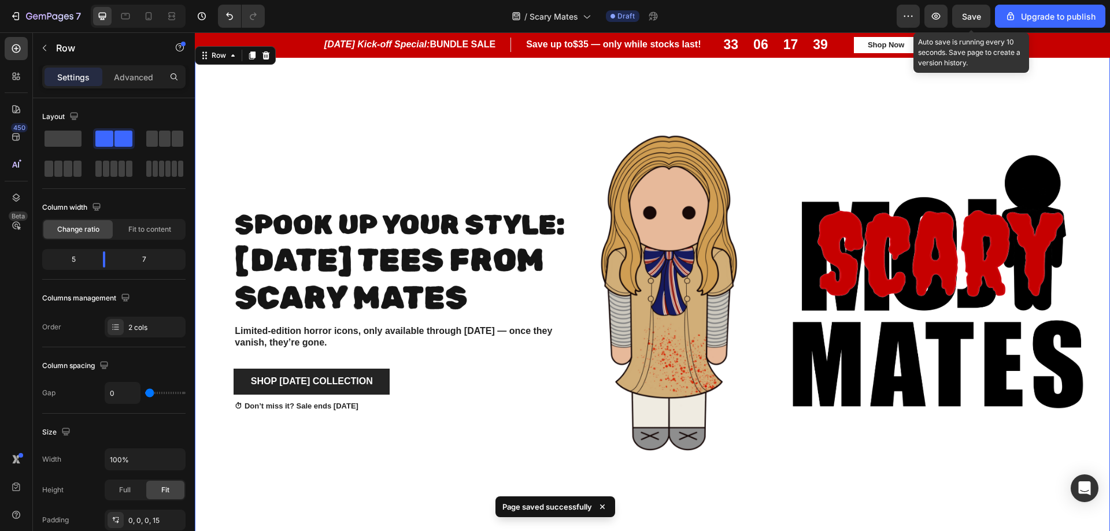
click at [971, 19] on span "Save" at bounding box center [971, 17] width 19 height 10
click at [934, 20] on icon "button" at bounding box center [936, 16] width 12 height 12
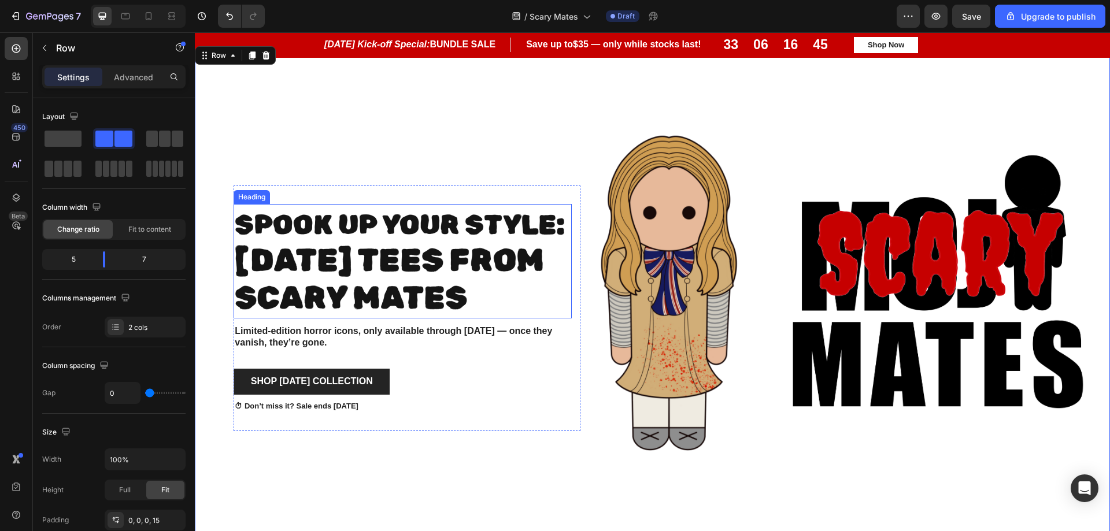
click at [419, 255] on span "Halloween Tees from scary Mates" at bounding box center [389, 279] width 309 height 75
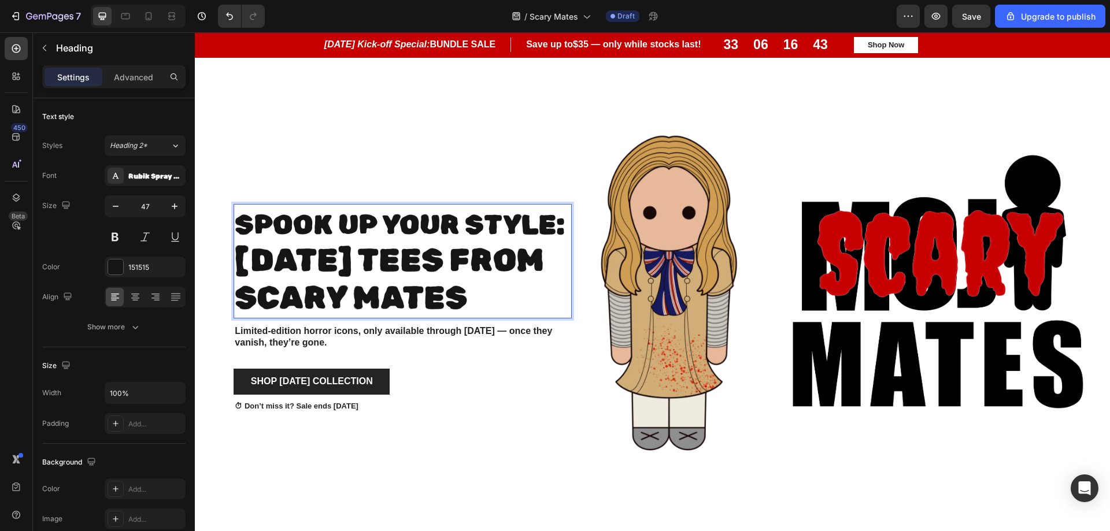
click at [563, 221] on p "Spook Up Your Style: Halloween Tees from scary Mates" at bounding box center [403, 261] width 336 height 112
click at [385, 218] on span "Spook Up Your Style:" at bounding box center [400, 225] width 330 height 32
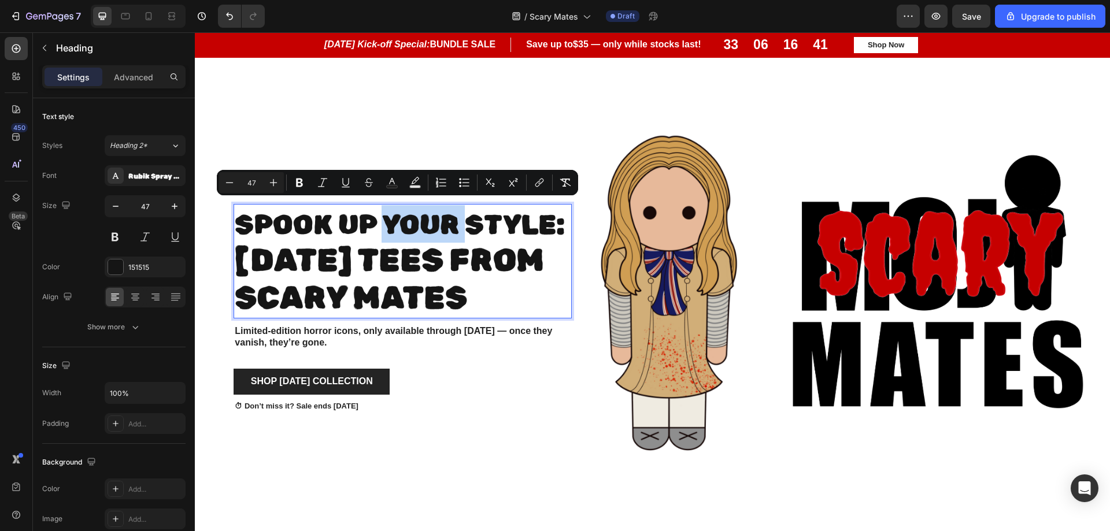
click at [385, 218] on span "Spook Up Your Style:" at bounding box center [400, 225] width 330 height 32
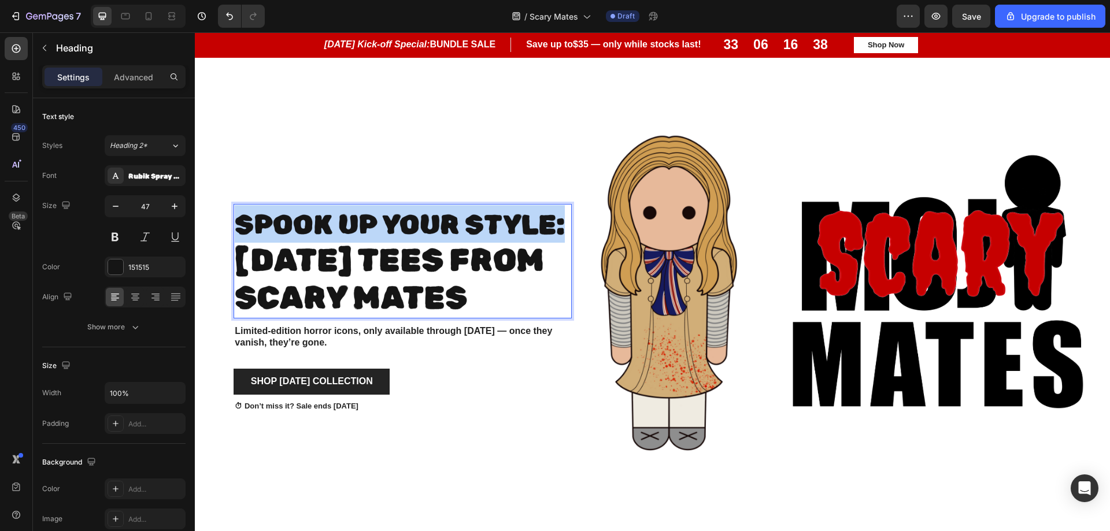
drag, startPoint x: 239, startPoint y: 212, endPoint x: 556, endPoint y: 217, distance: 316.3
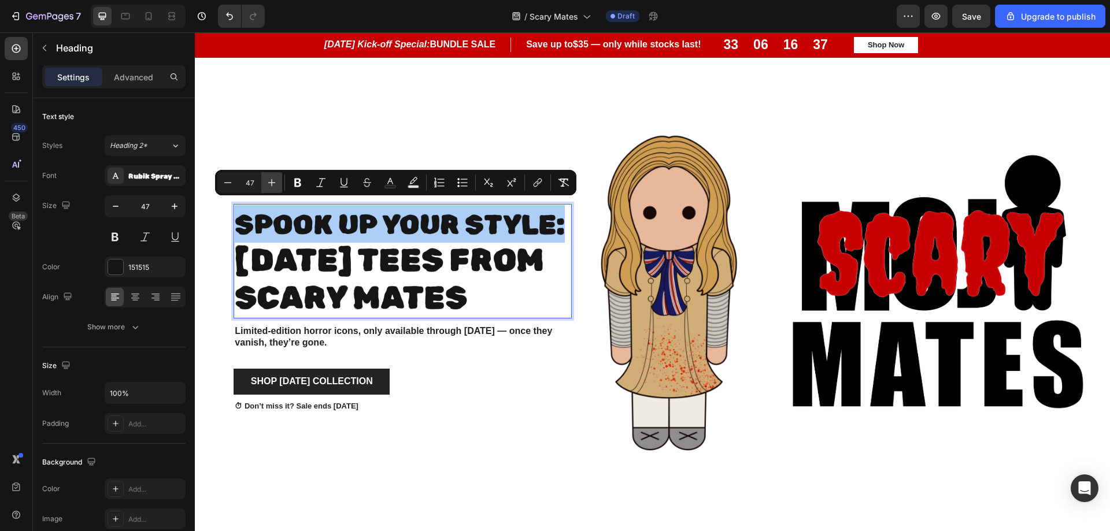
click at [272, 186] on icon "Editor contextual toolbar" at bounding box center [272, 183] width 8 height 8
type input "48"
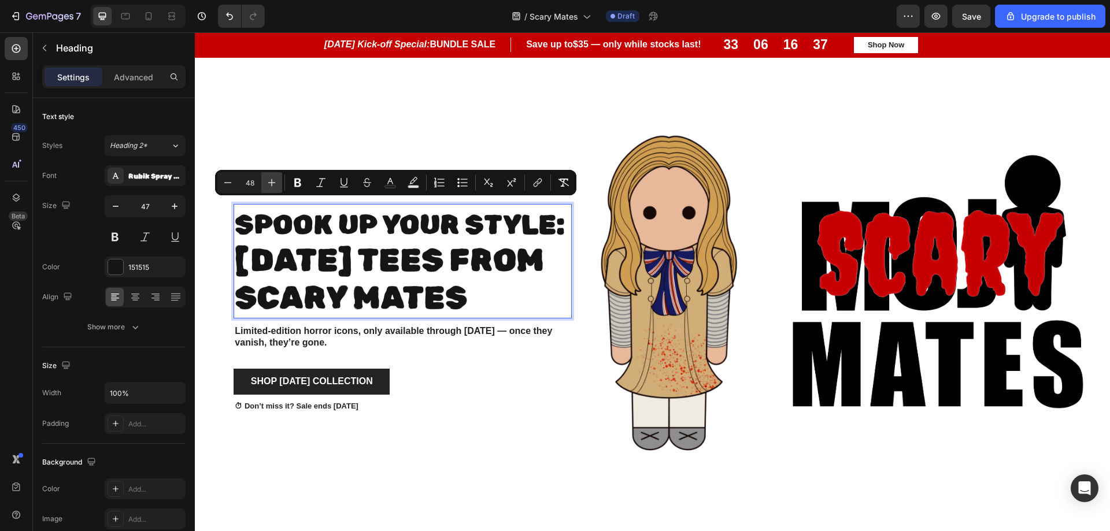
scroll to position [618, 0]
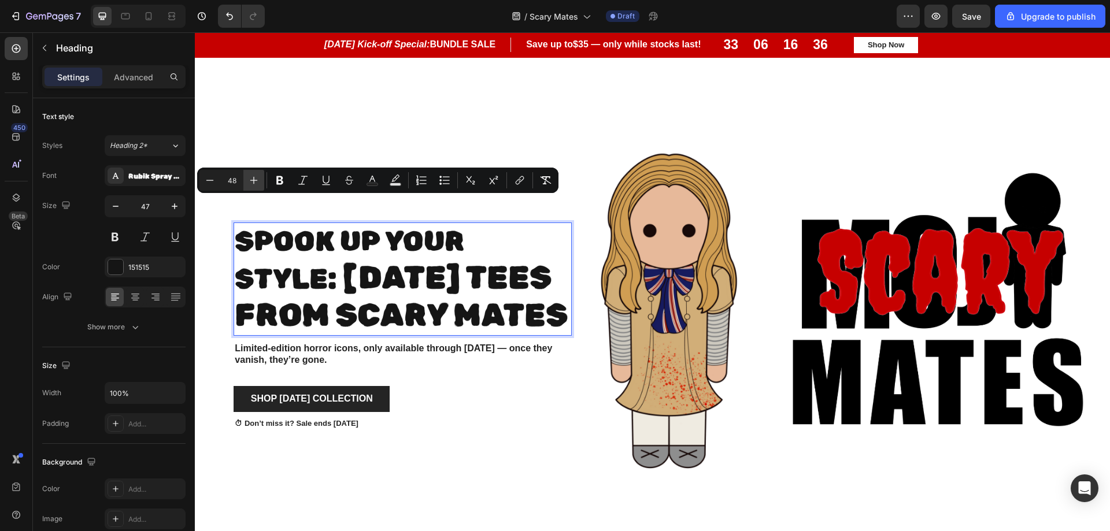
click at [272, 186] on button "Bold" at bounding box center [279, 180] width 21 height 21
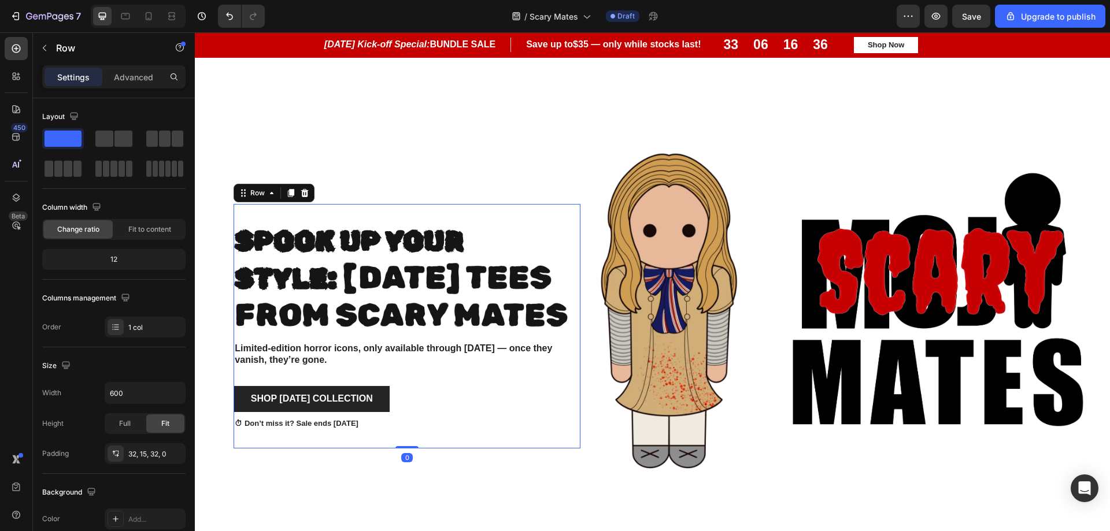
click at [272, 204] on div "⁠⁠⁠⁠⁠⁠⁠ Spook Up Your Style: Halloween Tees from scary Mates Heading Limited-ed…" at bounding box center [407, 326] width 347 height 245
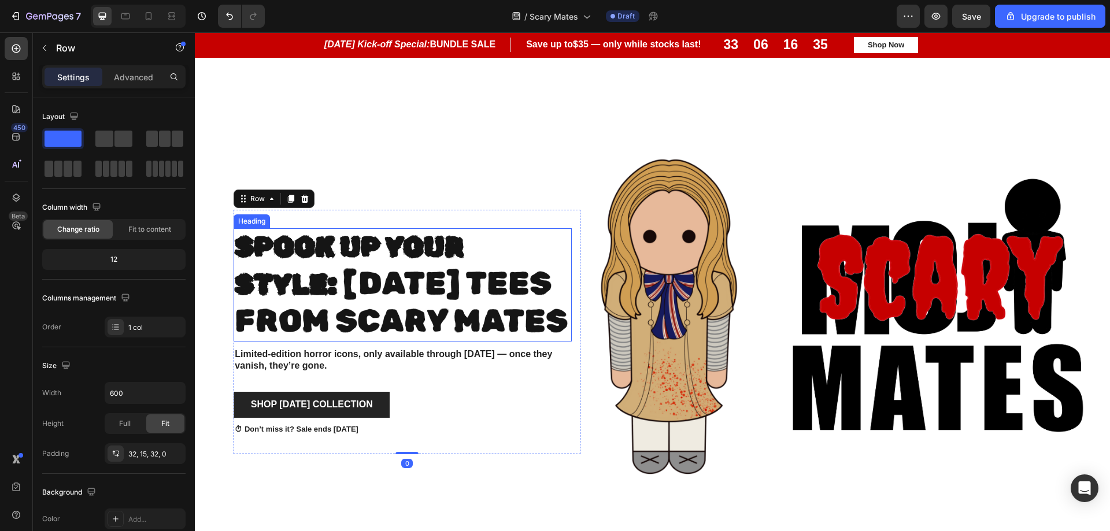
click at [412, 299] on span "Halloween Tees from scary Mates" at bounding box center [401, 302] width 333 height 75
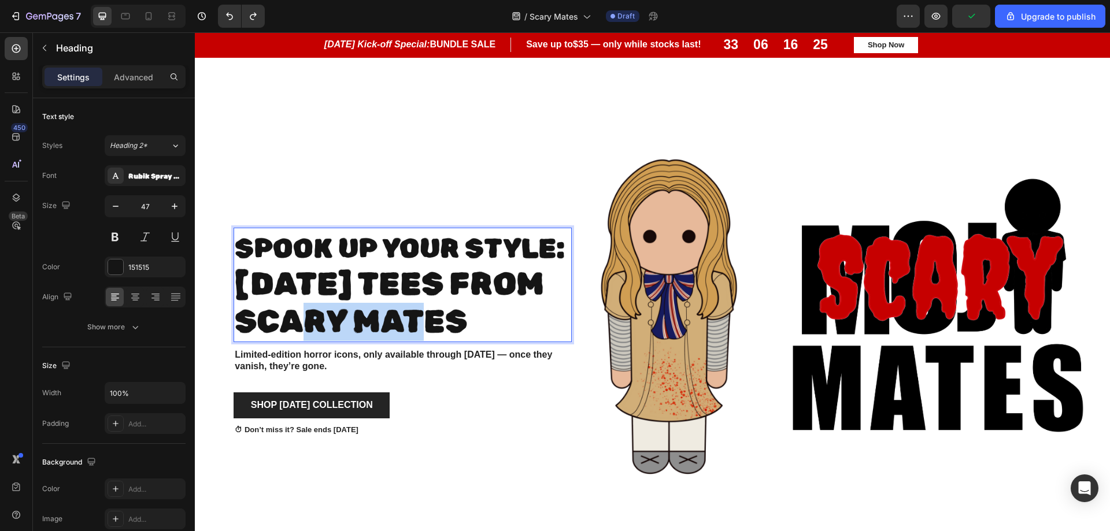
click at [362, 294] on span "Halloween Tees from scary Mates" at bounding box center [389, 302] width 309 height 75
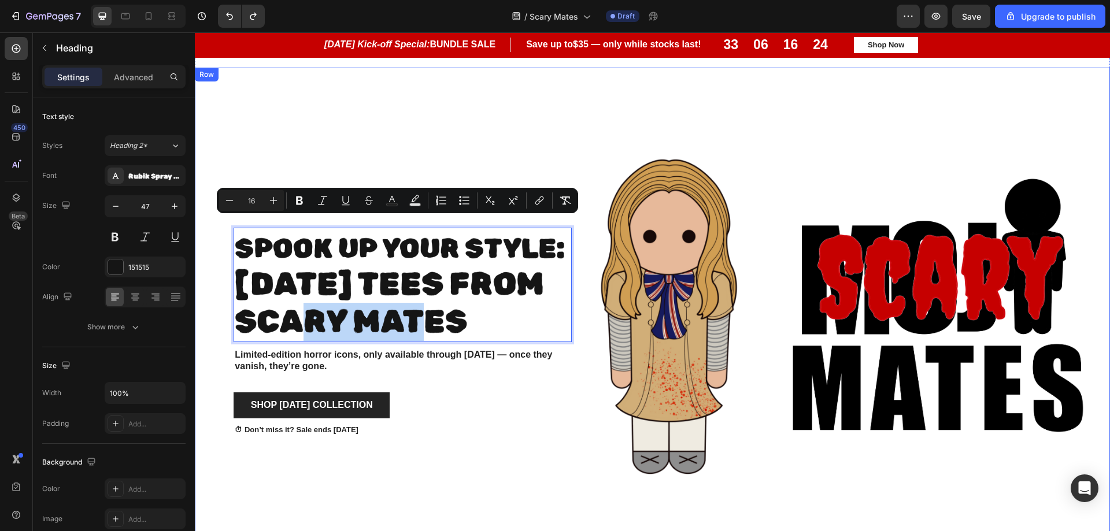
click at [317, 124] on div "Spook Up Your Style: Halloween Tees from scary Mates Heading 10 Limited-edition…" at bounding box center [393, 332] width 378 height 529
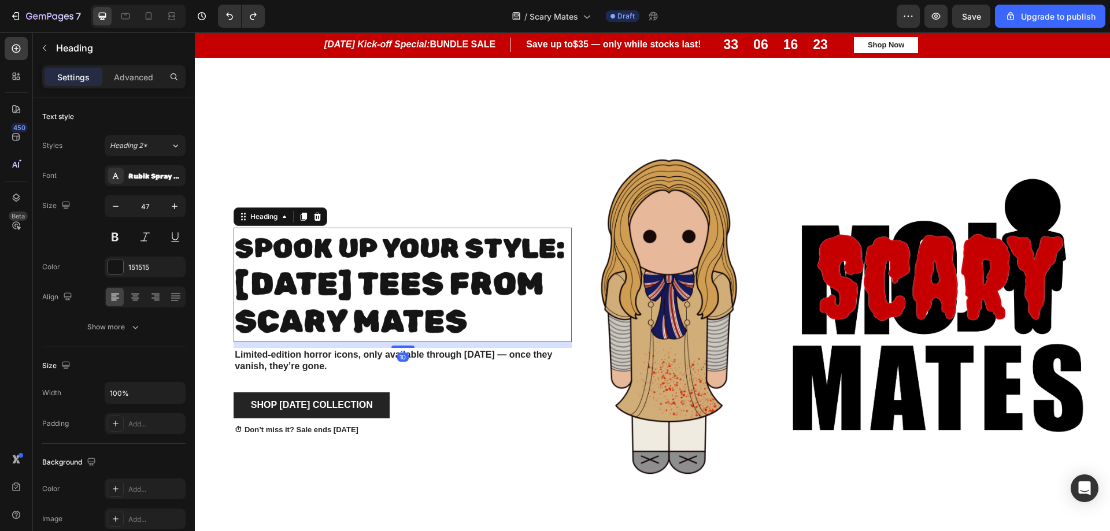
click at [374, 274] on span "Halloween Tees from scary Mates" at bounding box center [389, 302] width 309 height 75
click at [216, 252] on div "⁠⁠⁠⁠⁠⁠⁠ Spook Up Your Style: Halloween Tees from scary Mates Heading 10 Limited…" at bounding box center [393, 332] width 378 height 529
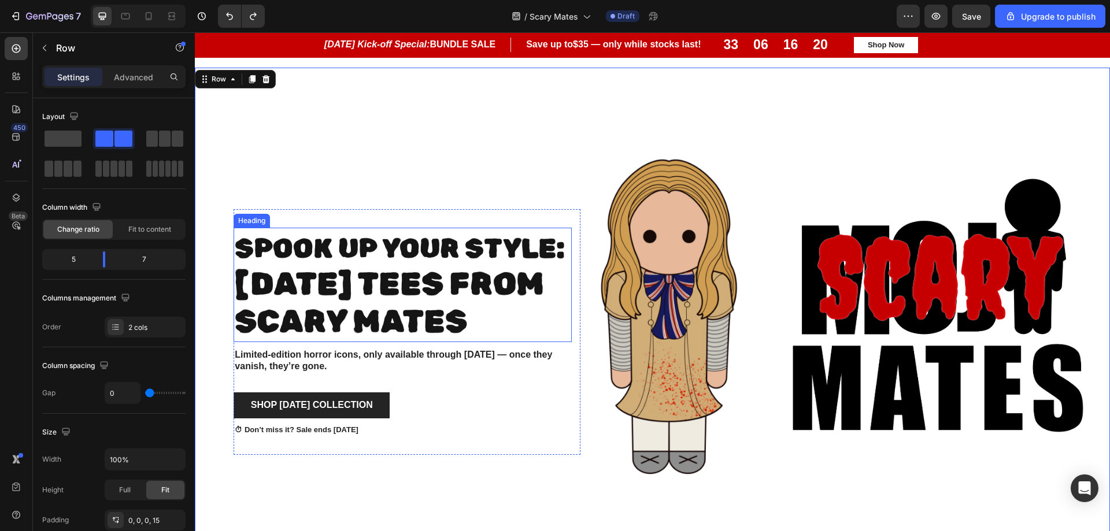
click at [331, 281] on span "Halloween Tees from scary Mates" at bounding box center [389, 302] width 309 height 75
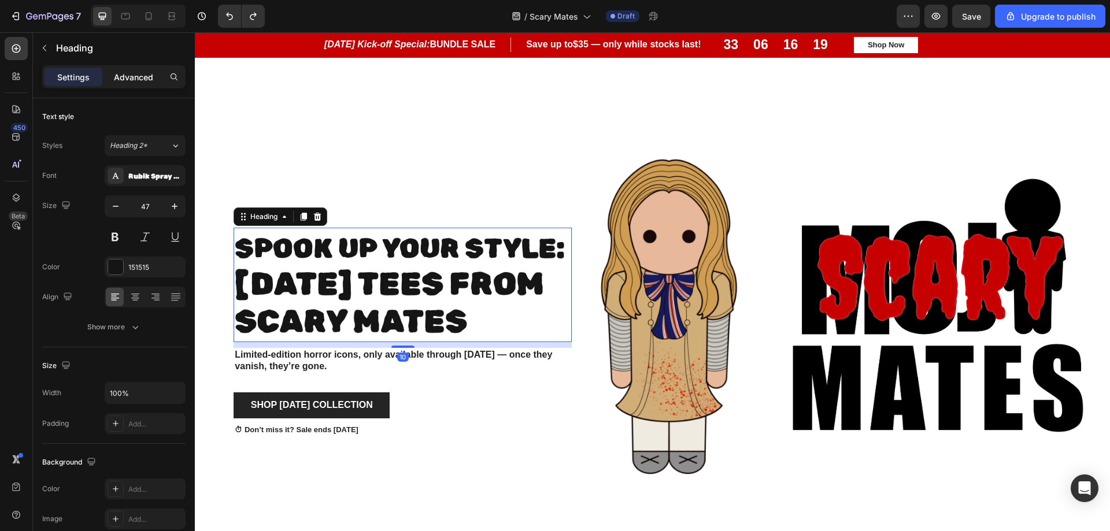
click at [129, 77] on p "Advanced" at bounding box center [133, 77] width 39 height 12
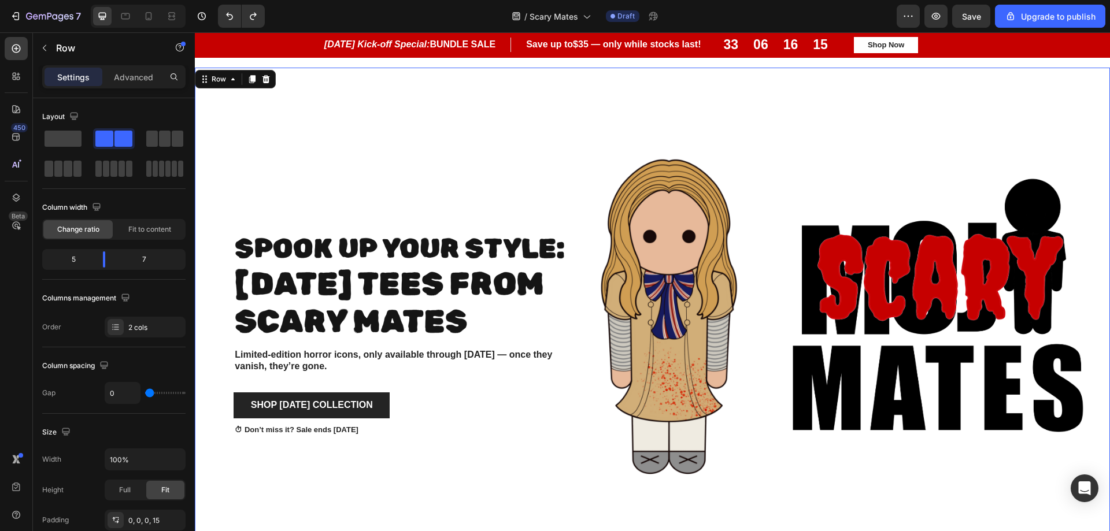
click at [413, 168] on div "⁠⁠⁠⁠⁠⁠⁠ Spook Up Your Style: Halloween Tees from scary Mates Heading Limited-ed…" at bounding box center [393, 332] width 378 height 529
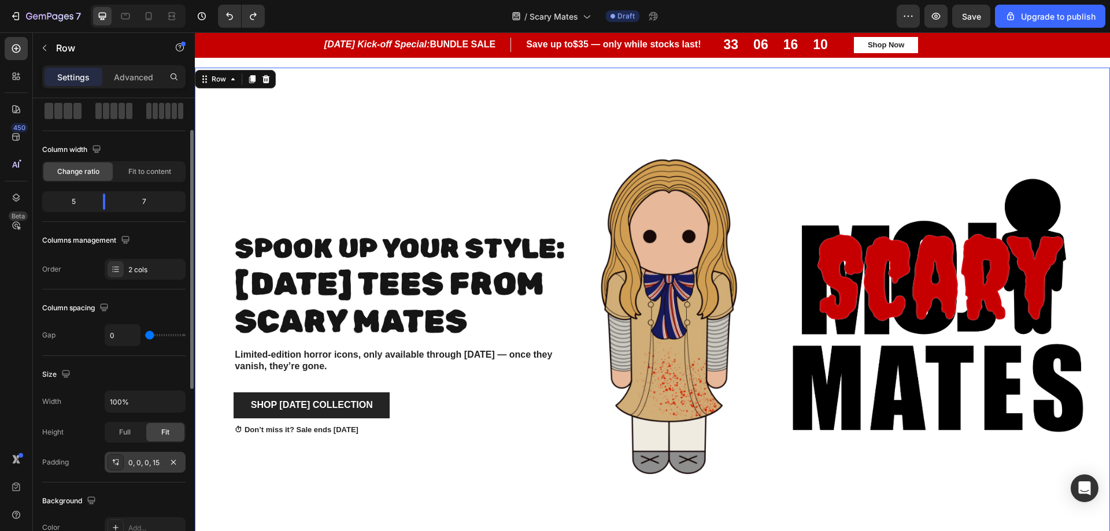
click at [120, 461] on div at bounding box center [116, 463] width 16 height 16
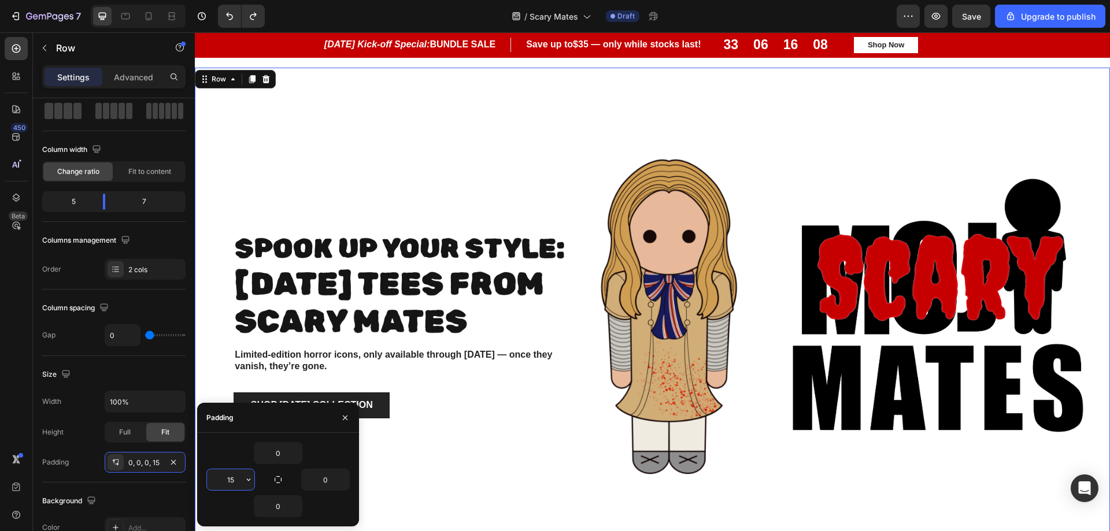
click at [233, 483] on input "15" at bounding box center [230, 480] width 47 height 21
click at [247, 485] on button "button" at bounding box center [249, 480] width 12 height 21
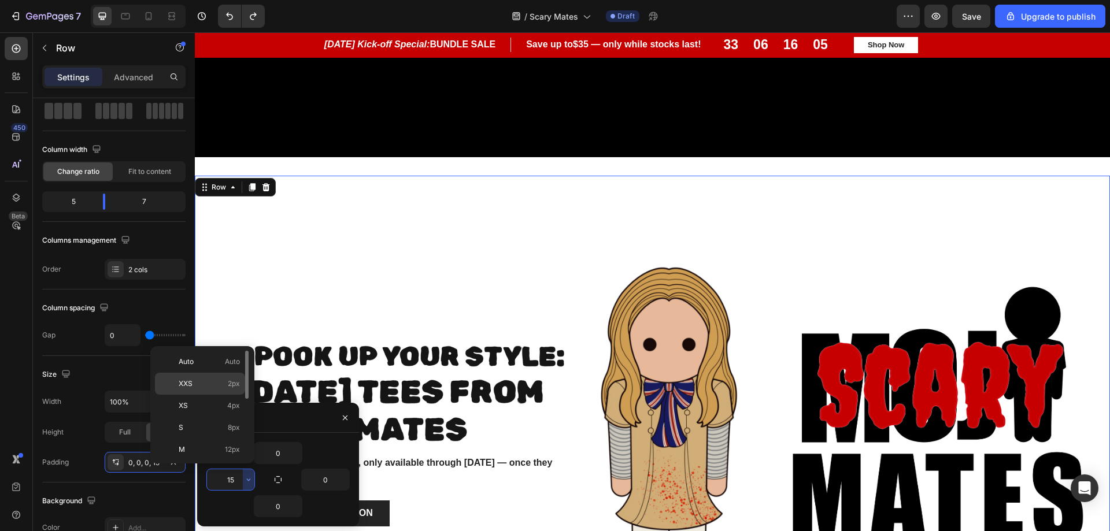
scroll to position [503, 0]
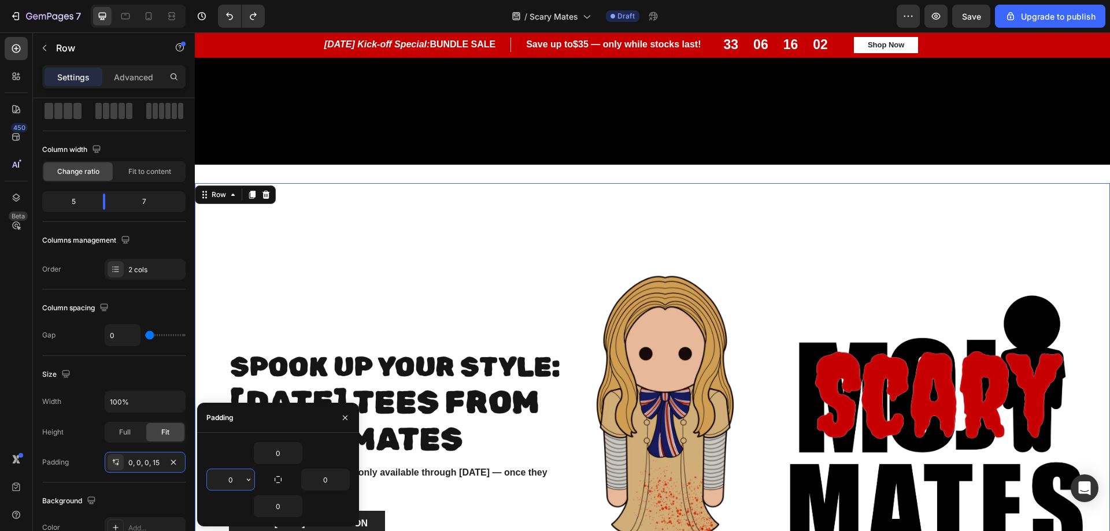
type input "0"
click at [371, 279] on div "⁠⁠⁠⁠⁠⁠⁠ Spook Up Your Style: Halloween Tees from scary Mates Heading Limited-ed…" at bounding box center [386, 450] width 382 height 534
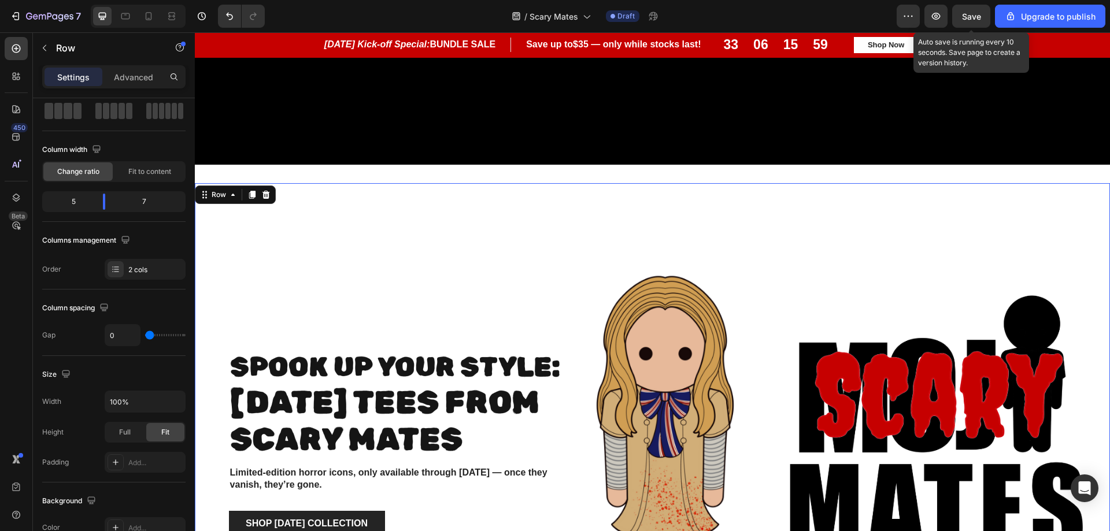
click at [974, 20] on span "Save" at bounding box center [971, 17] width 19 height 10
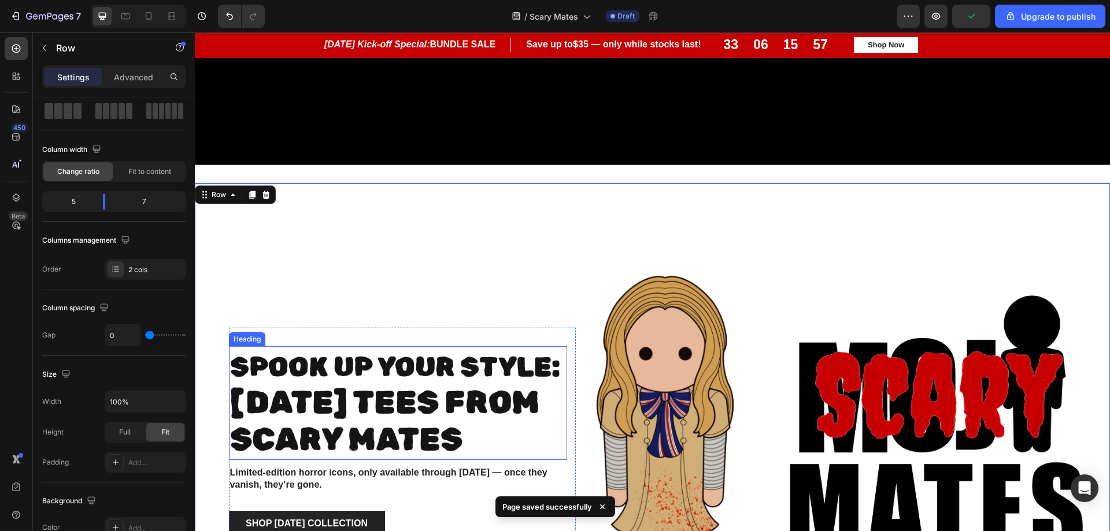
click at [364, 391] on span "Halloween Tees from scary Mates" at bounding box center [384, 421] width 309 height 75
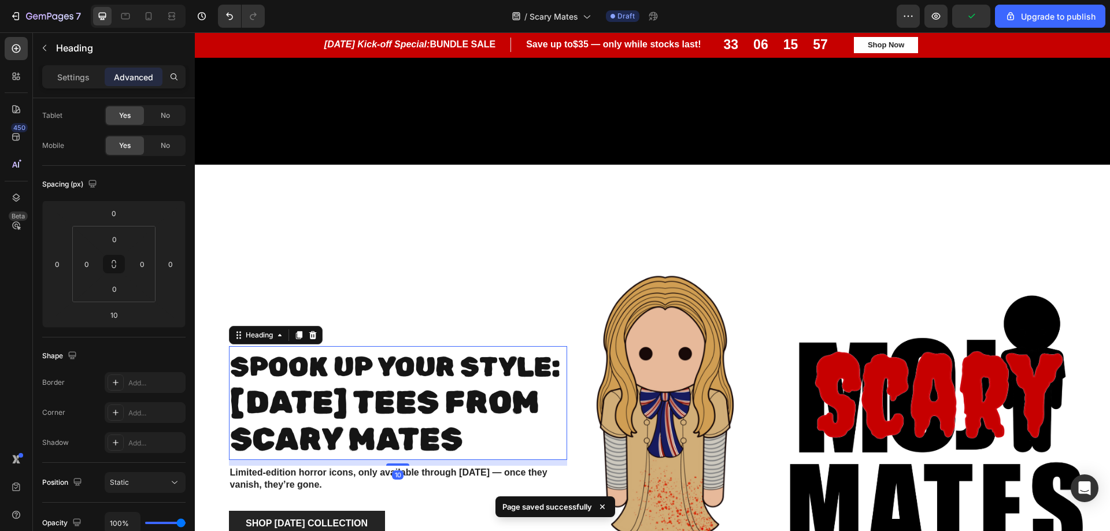
scroll to position [0, 0]
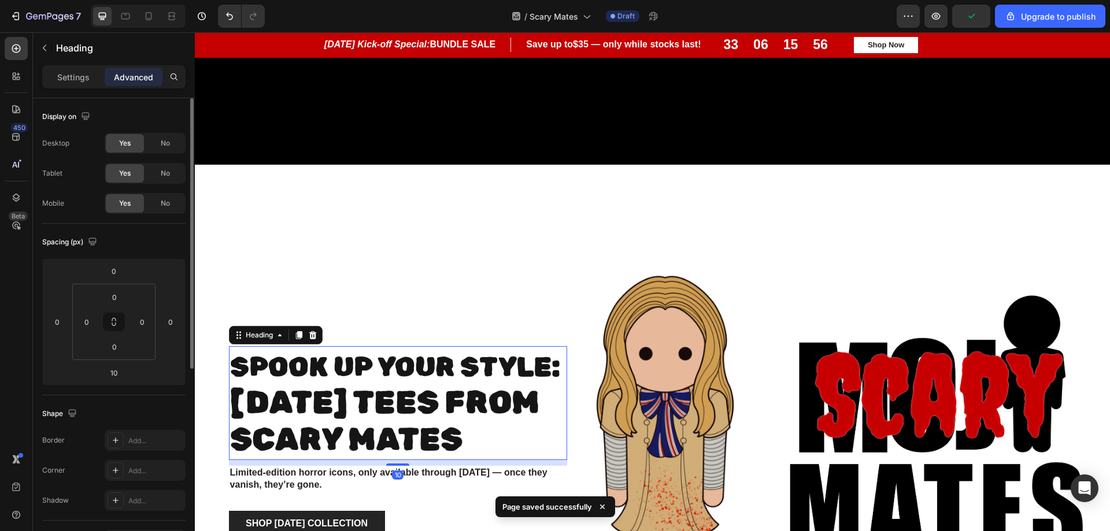
click at [563, 426] on h2 "⁠⁠⁠⁠⁠⁠⁠ Spook Up Your Style: Halloween Tees from scary Mates" at bounding box center [398, 403] width 338 height 114
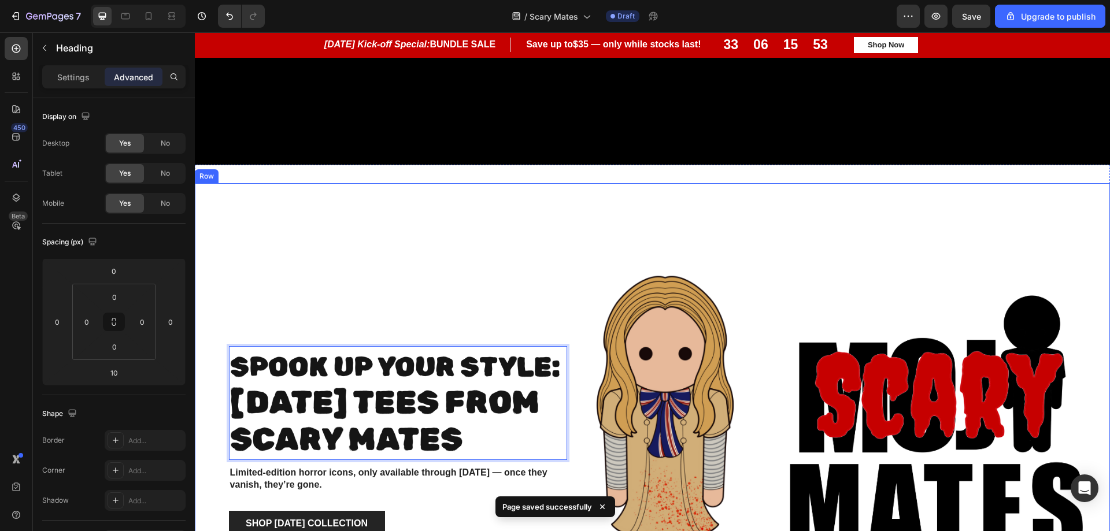
drag, startPoint x: 557, startPoint y: 424, endPoint x: 217, endPoint y: 352, distance: 348.2
click at [217, 352] on div "Spook Up Your Style: Halloween Tees from scary Mates Heading 10 Limited-edition…" at bounding box center [386, 450] width 382 height 534
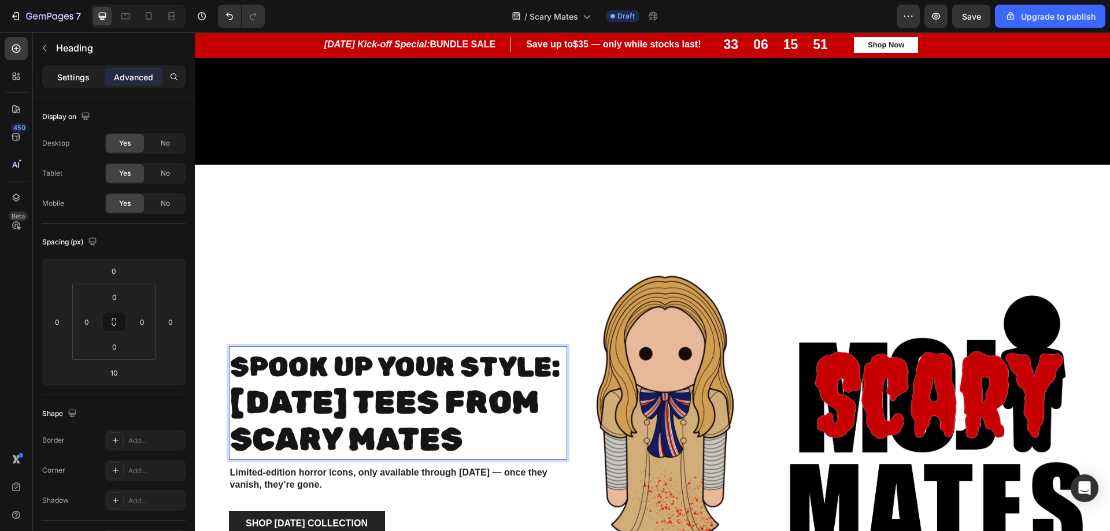
click at [65, 76] on p "Settings" at bounding box center [73, 77] width 32 height 12
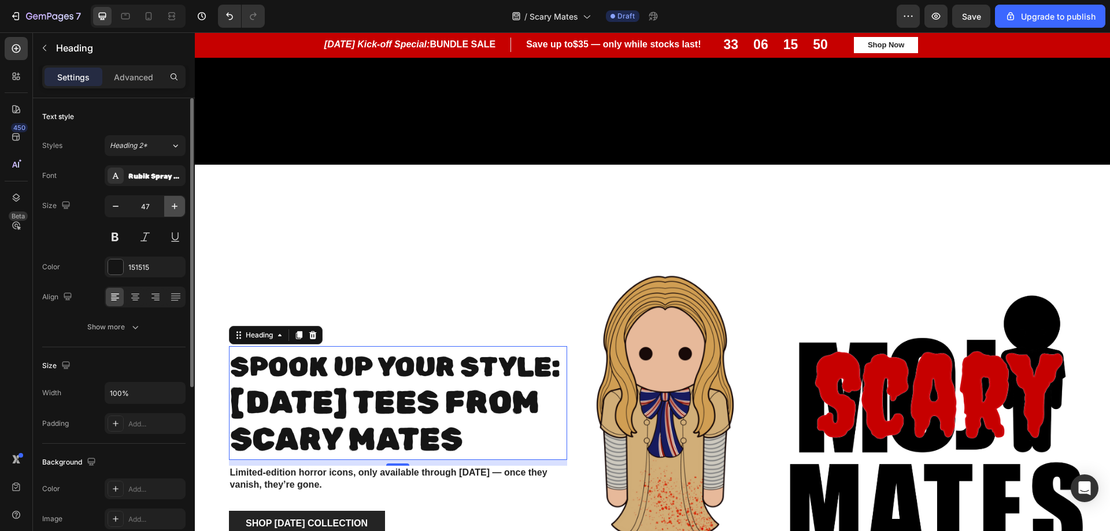
click at [172, 210] on icon "button" at bounding box center [175, 207] width 12 height 12
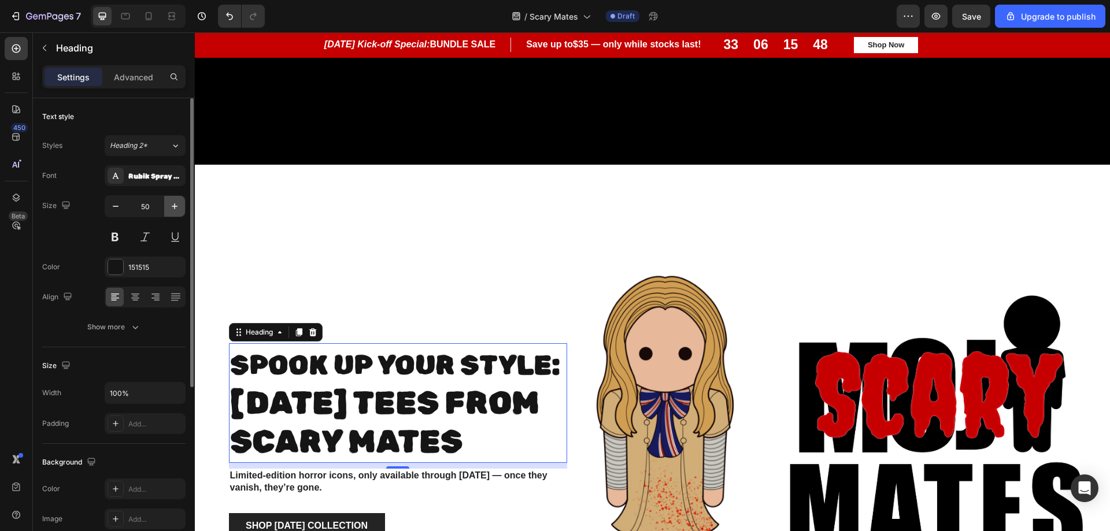
click at [172, 210] on icon "button" at bounding box center [175, 207] width 12 height 12
click at [114, 209] on icon "button" at bounding box center [116, 207] width 12 height 12
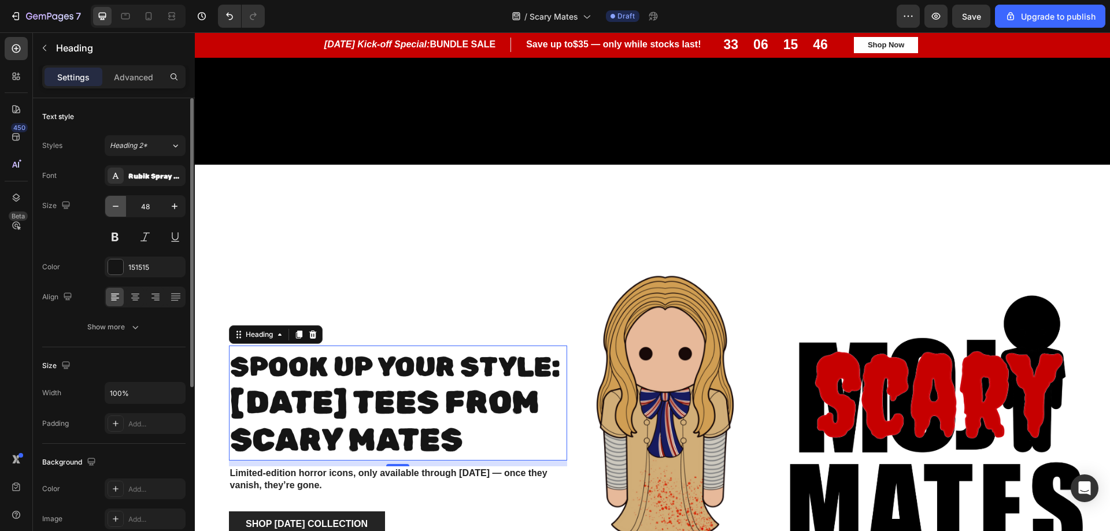
click at [114, 209] on icon "button" at bounding box center [116, 207] width 12 height 12
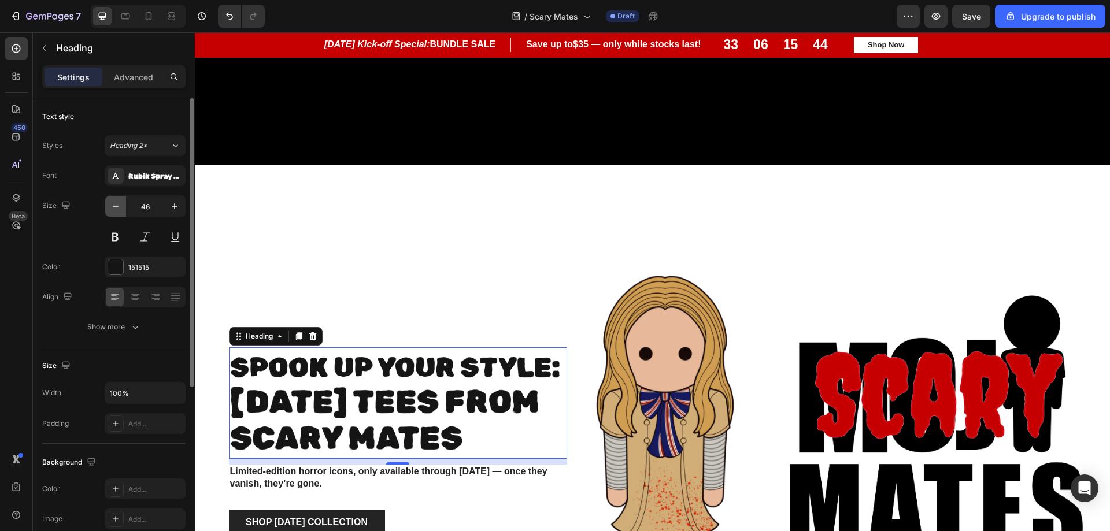
click at [114, 209] on icon "button" at bounding box center [116, 207] width 12 height 12
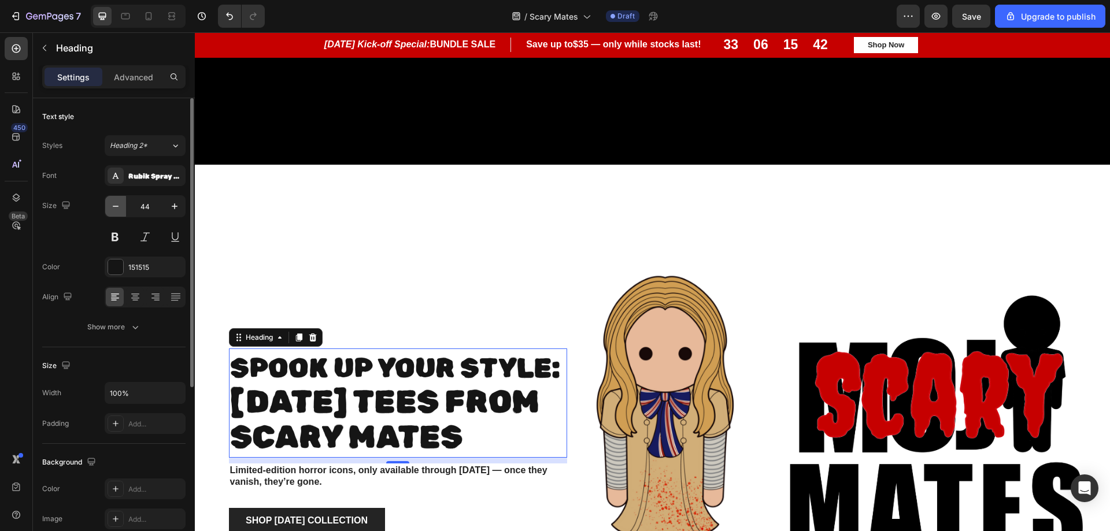
click at [114, 209] on icon "button" at bounding box center [116, 207] width 12 height 12
type input "43"
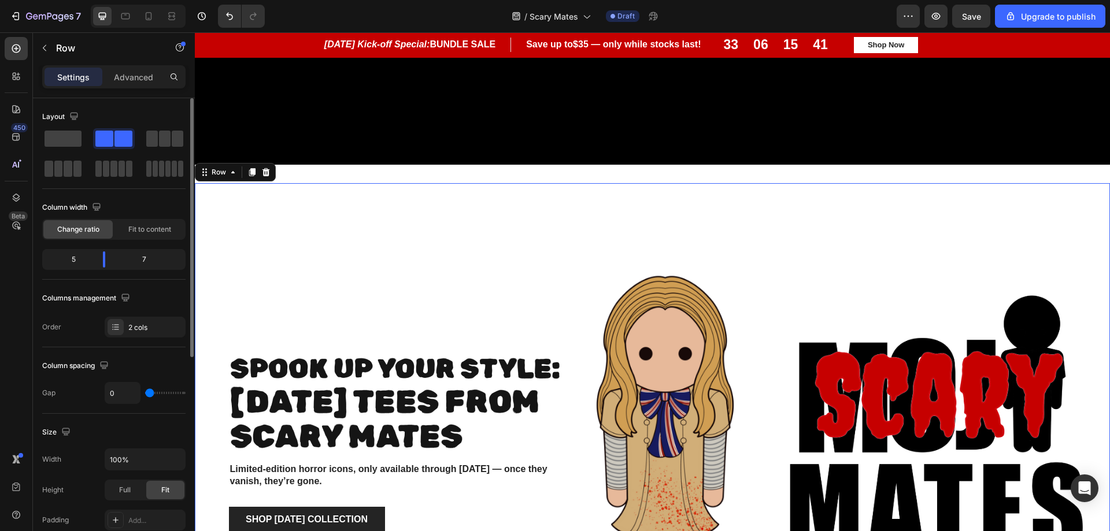
click at [467, 311] on div "⁠⁠⁠⁠⁠⁠⁠ Spook Up Your Style: Halloween Tees from scary Mates Heading Limited-ed…" at bounding box center [386, 450] width 382 height 534
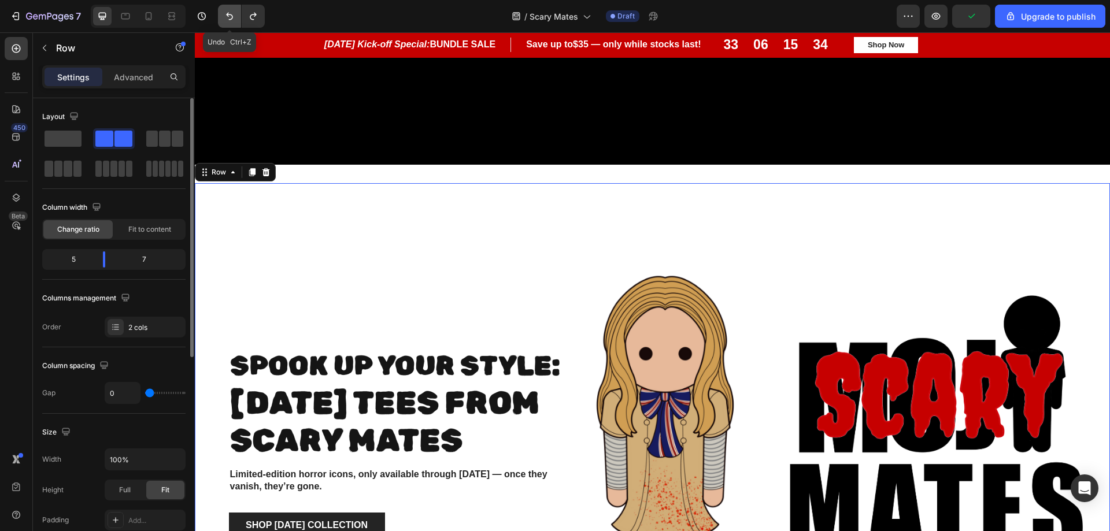
click at [228, 14] on icon "Undo/Redo" at bounding box center [229, 17] width 7 height 8
click at [228, 13] on icon "Undo/Redo" at bounding box center [229, 17] width 7 height 8
click at [228, 13] on icon "Undo/Redo" at bounding box center [230, 16] width 12 height 12
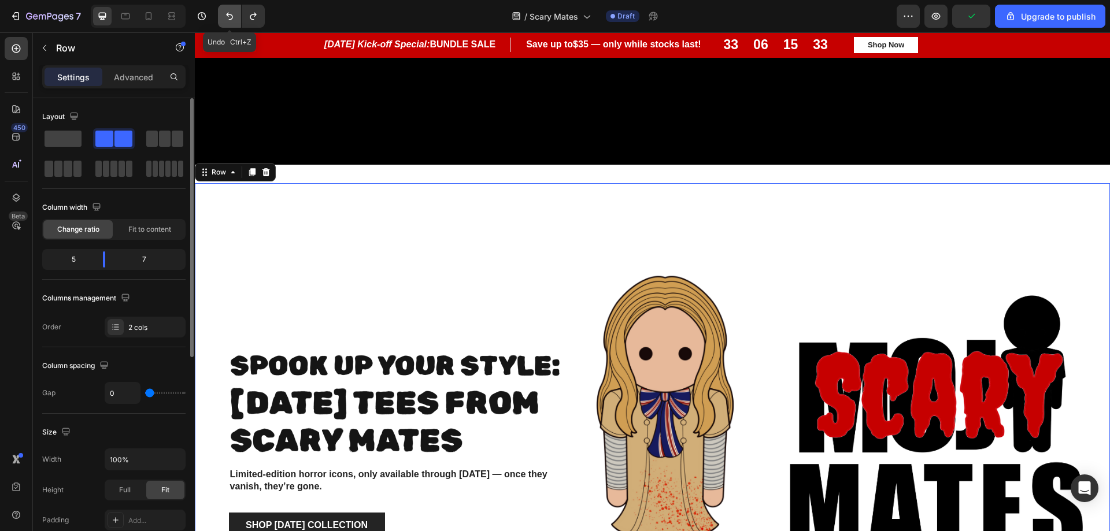
click at [228, 13] on icon "Undo/Redo" at bounding box center [230, 16] width 12 height 12
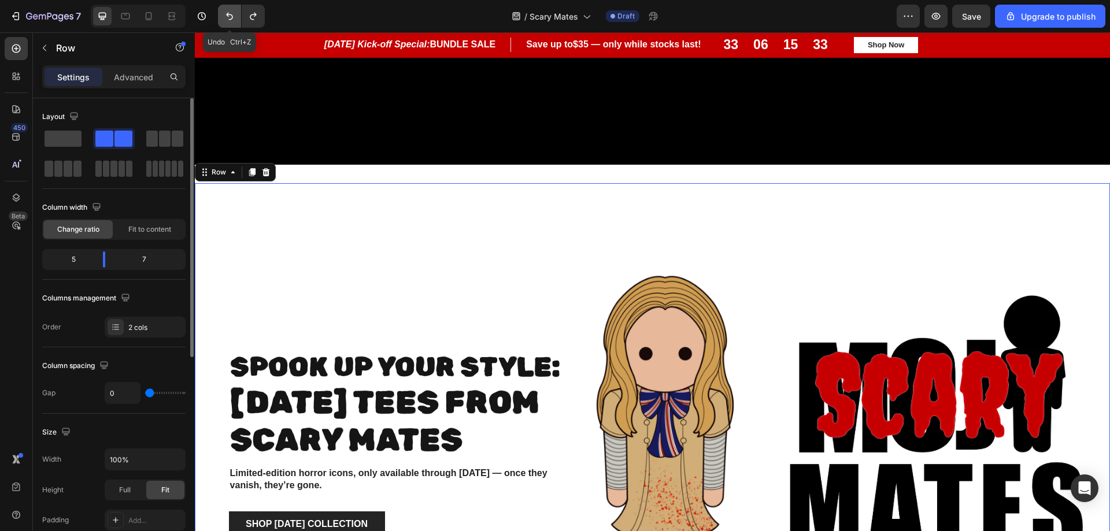
click at [228, 12] on icon "Undo/Redo" at bounding box center [230, 16] width 12 height 12
click at [228, 9] on button "Undo/Redo" at bounding box center [229, 16] width 23 height 23
click at [228, 7] on button "Undo/Redo" at bounding box center [229, 16] width 23 height 23
click at [228, 5] on button "Undo/Redo" at bounding box center [229, 16] width 23 height 23
click at [227, 17] on icon "Undo/Redo" at bounding box center [230, 16] width 12 height 12
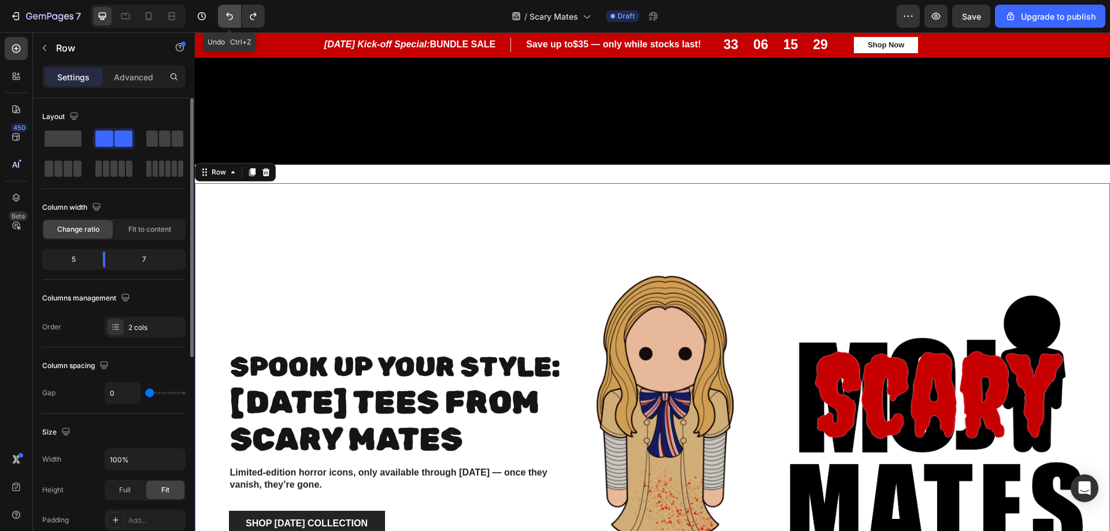
click at [227, 14] on icon "Undo/Redo" at bounding box center [229, 17] width 7 height 8
click at [472, 232] on div "⁠⁠⁠⁠⁠⁠⁠ Spook Up Your Style: Halloween Tees from scary Mates Heading Limited-ed…" at bounding box center [386, 450] width 382 height 534
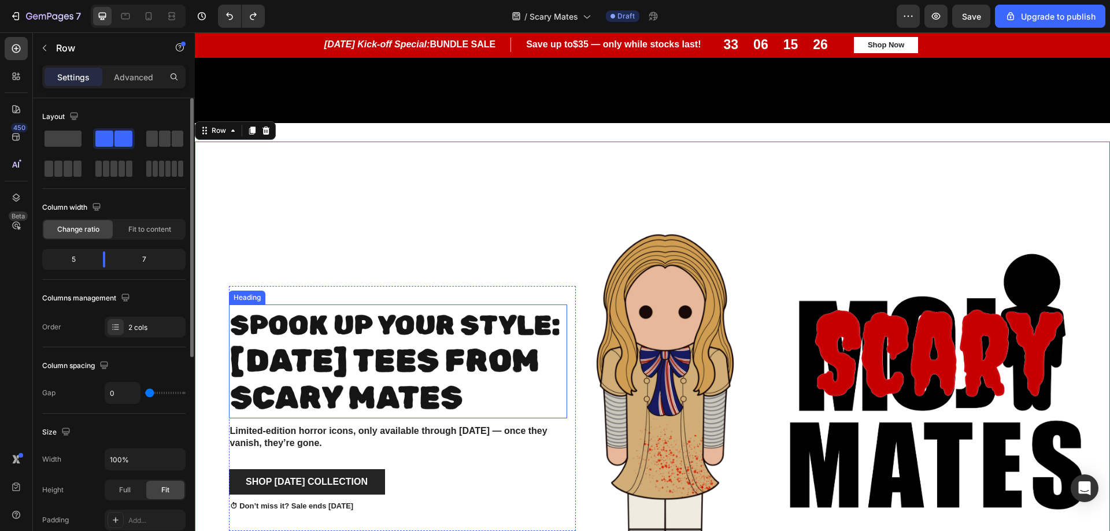
scroll to position [560, 0]
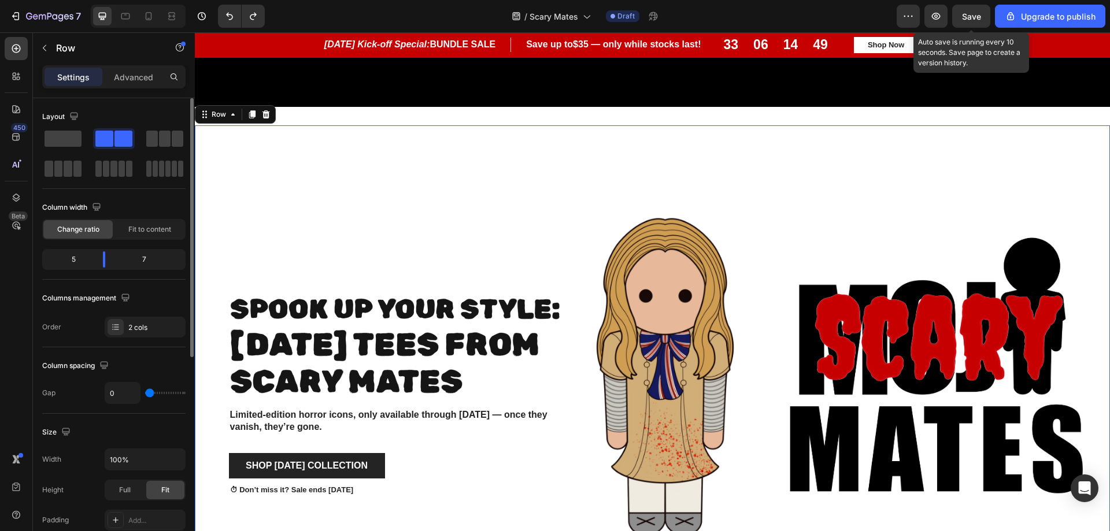
click at [971, 21] on span "Save" at bounding box center [971, 17] width 19 height 10
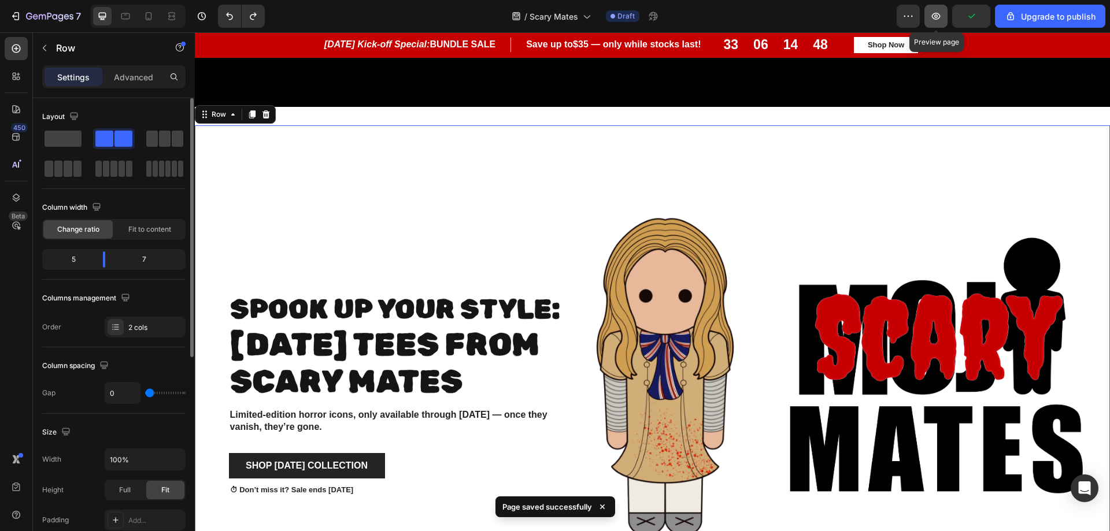
click at [941, 19] on icon "button" at bounding box center [936, 16] width 12 height 12
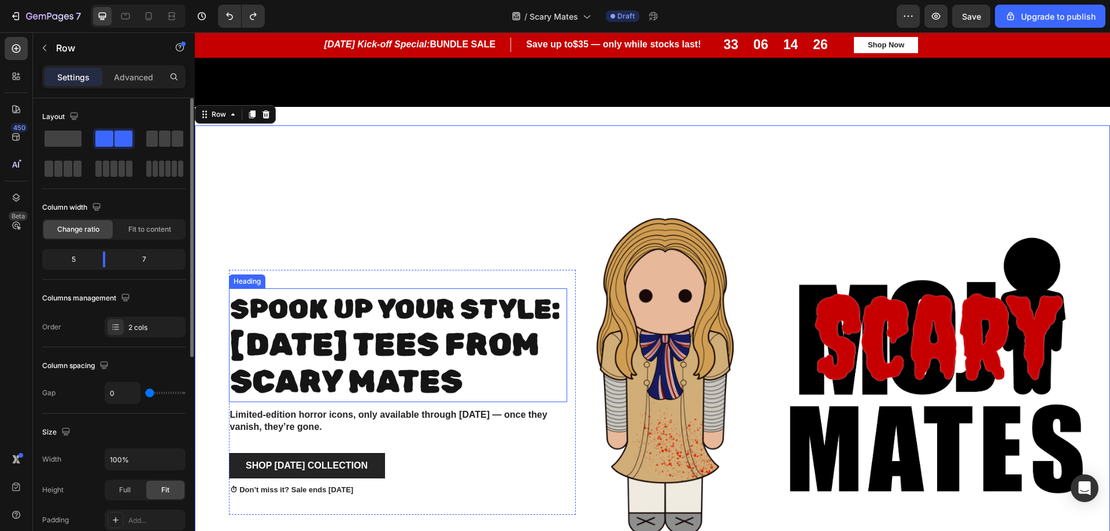
click at [389, 364] on span "Halloween Tees from scary Mates" at bounding box center [384, 363] width 309 height 75
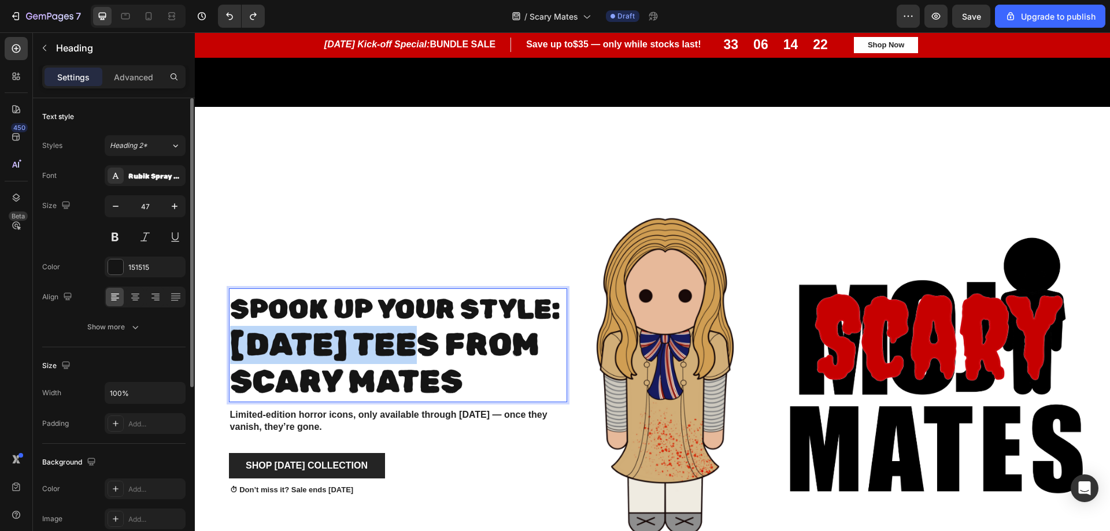
click at [318, 338] on span "Halloween Tees from scary Mates" at bounding box center [384, 363] width 309 height 75
click at [519, 374] on span "Halloween Tees from scary Mates" at bounding box center [384, 363] width 309 height 75
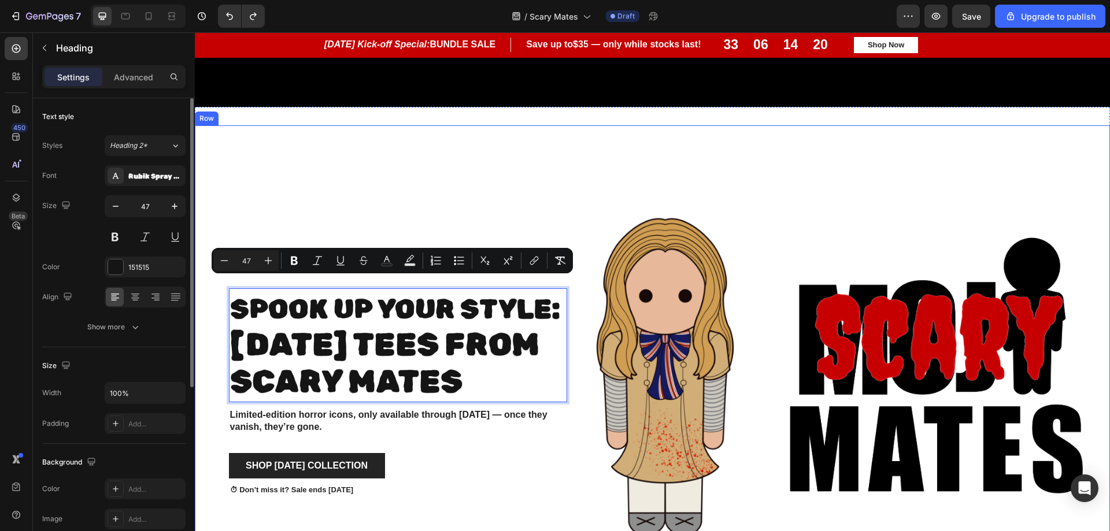
drag, startPoint x: 559, startPoint y: 374, endPoint x: 223, endPoint y: 285, distance: 348.1
click at [223, 285] on div "Spook Up Your Style: Halloween Tees from scary Mates Heading 10 Limited-edition…" at bounding box center [386, 392] width 382 height 534
click at [266, 257] on icon "Editor contextual toolbar" at bounding box center [269, 261] width 12 height 12
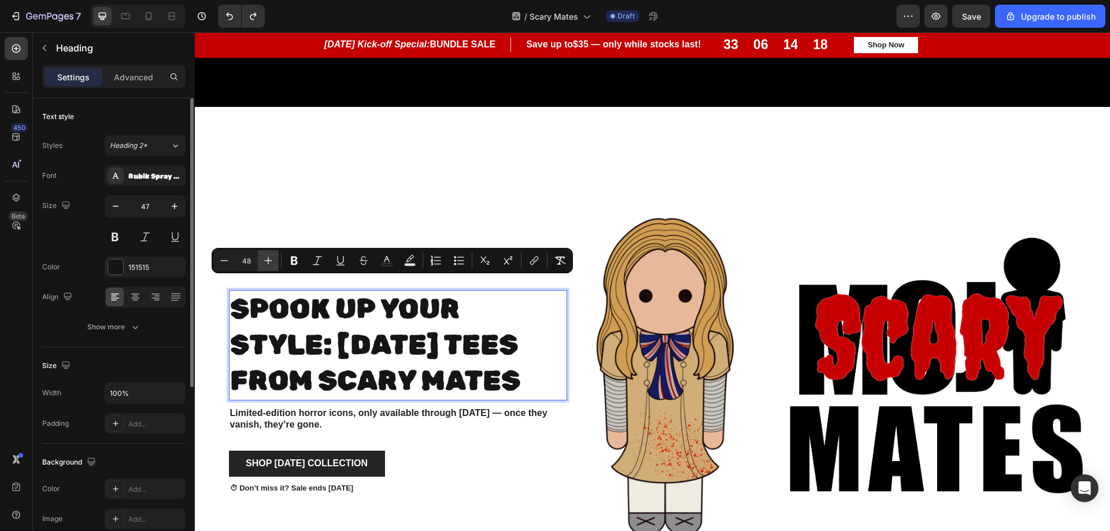
click at [266, 257] on icon "Editor contextual toolbar" at bounding box center [269, 261] width 12 height 12
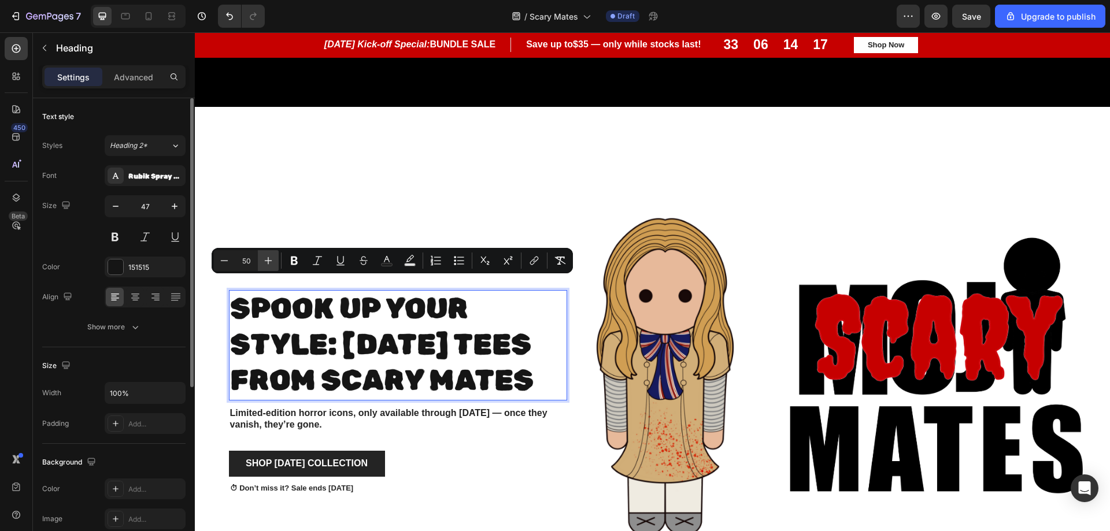
click at [266, 257] on icon "Editor contextual toolbar" at bounding box center [269, 261] width 12 height 12
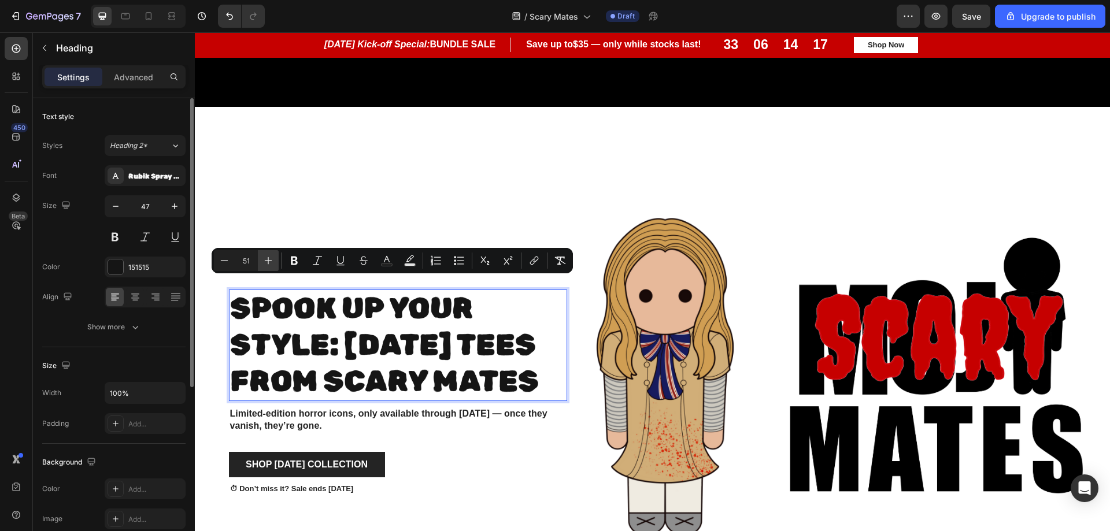
click at [266, 257] on icon "Editor contextual toolbar" at bounding box center [269, 261] width 12 height 12
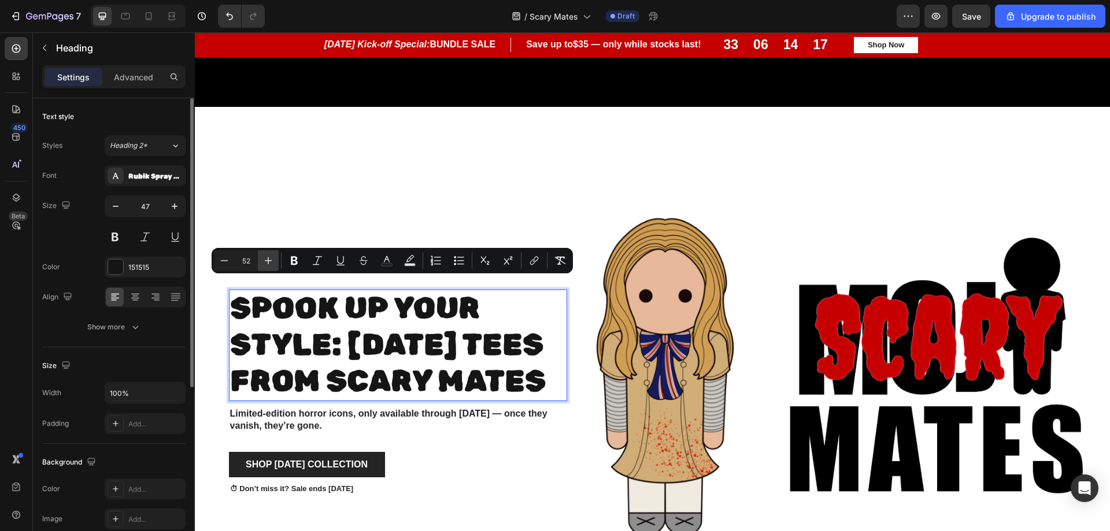
click at [266, 257] on icon "Editor contextual toolbar" at bounding box center [269, 261] width 12 height 12
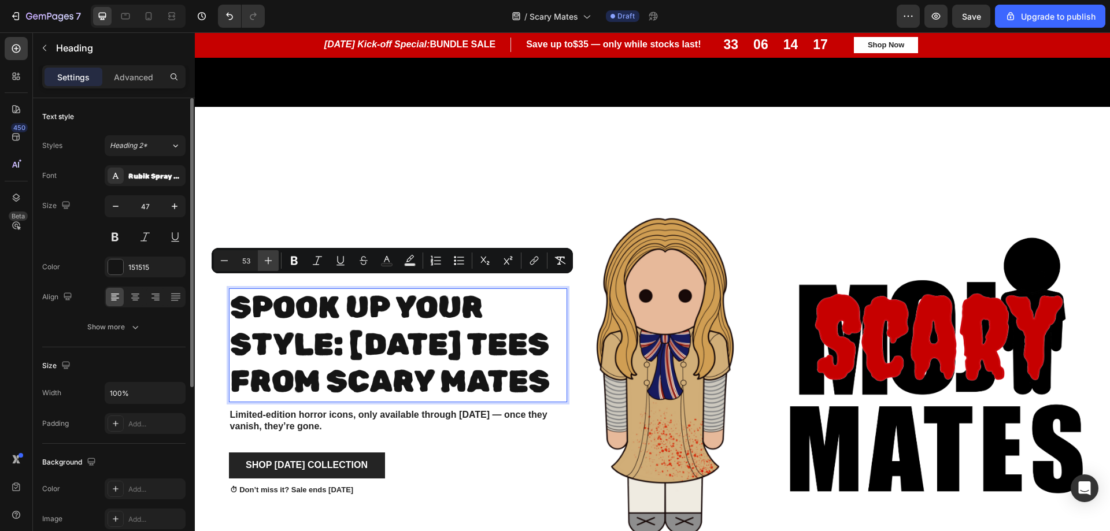
click at [266, 257] on icon "Editor contextual toolbar" at bounding box center [269, 261] width 12 height 12
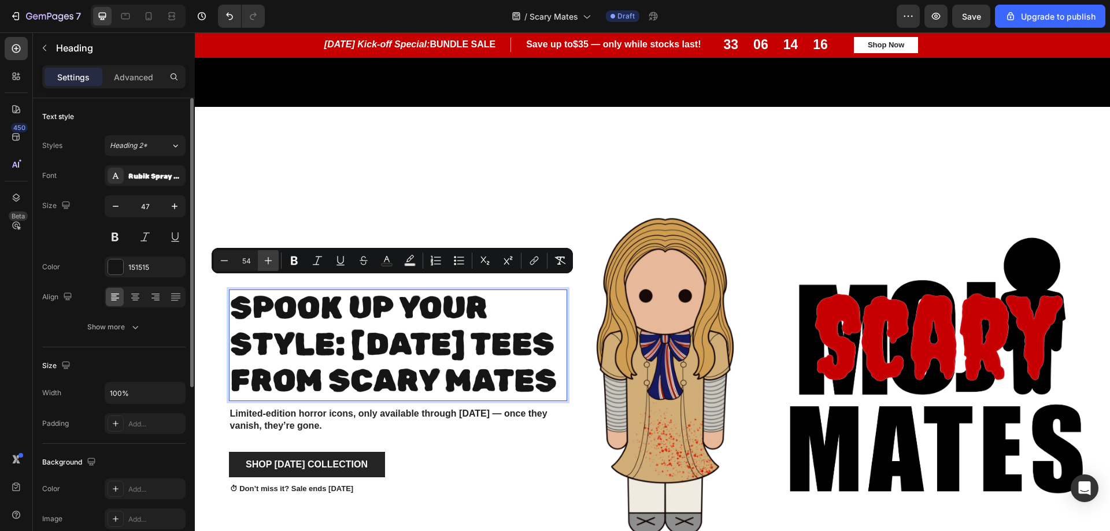
click at [266, 257] on icon "Editor contextual toolbar" at bounding box center [269, 261] width 12 height 12
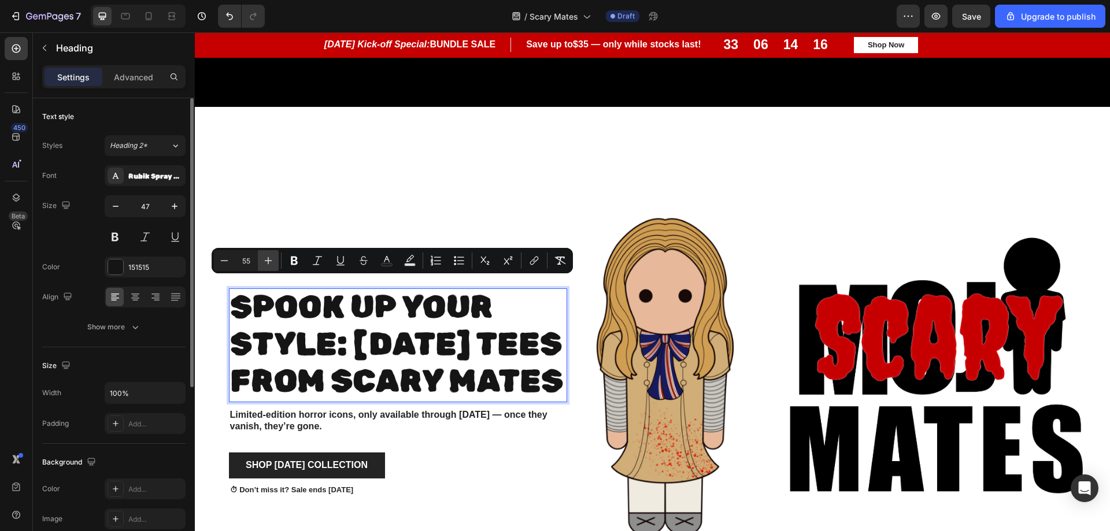
click at [266, 257] on icon "Editor contextual toolbar" at bounding box center [269, 261] width 12 height 12
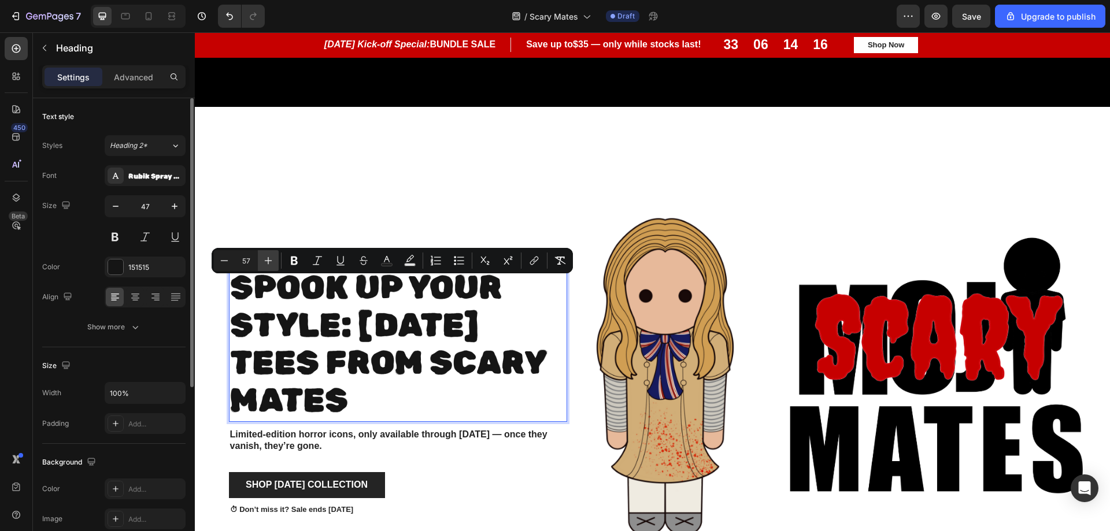
click at [266, 257] on icon "Editor contextual toolbar" at bounding box center [269, 261] width 12 height 12
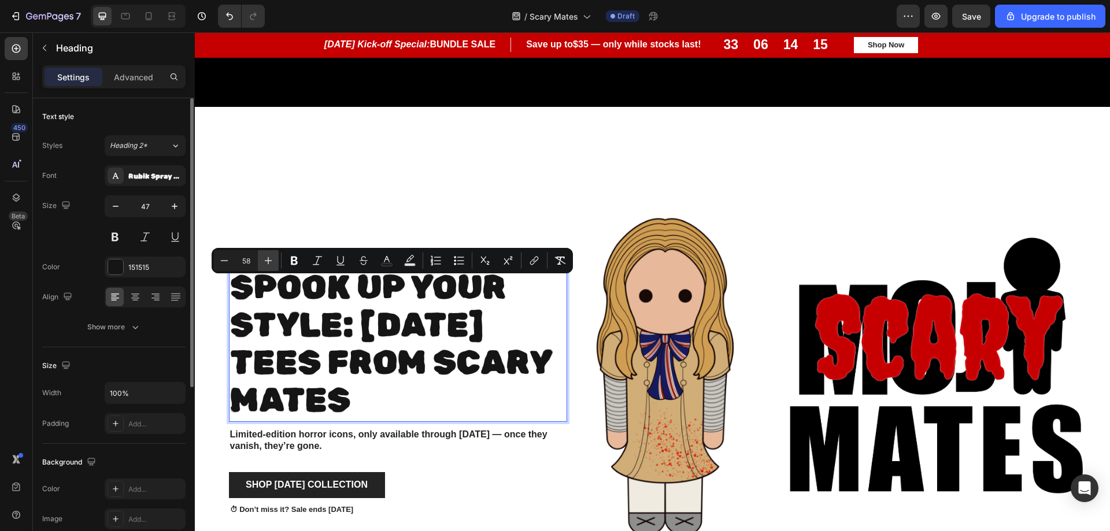
click at [266, 257] on icon "Editor contextual toolbar" at bounding box center [269, 261] width 12 height 12
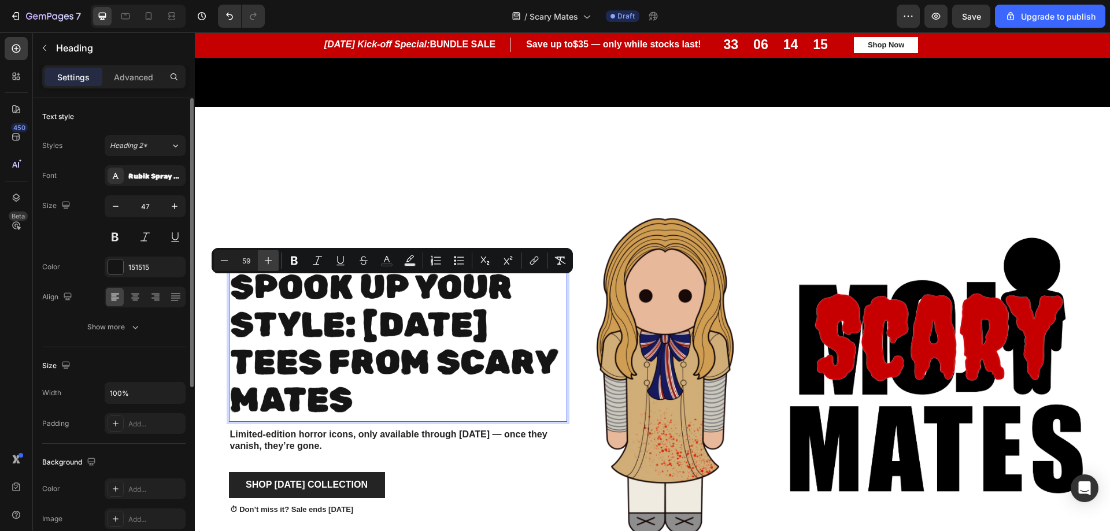
click at [266, 257] on icon "Editor contextual toolbar" at bounding box center [269, 261] width 12 height 12
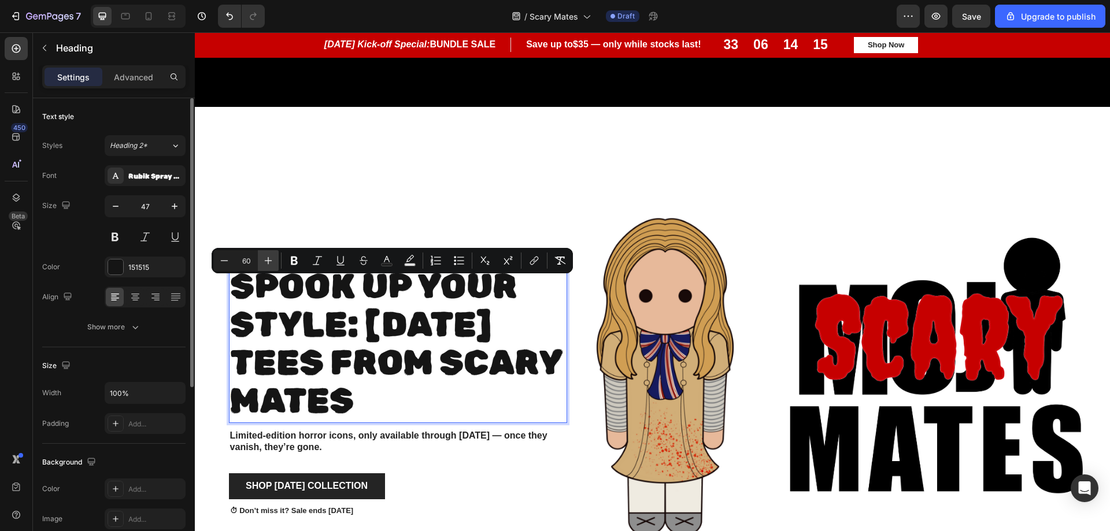
click at [266, 257] on icon "Editor contextual toolbar" at bounding box center [269, 261] width 12 height 12
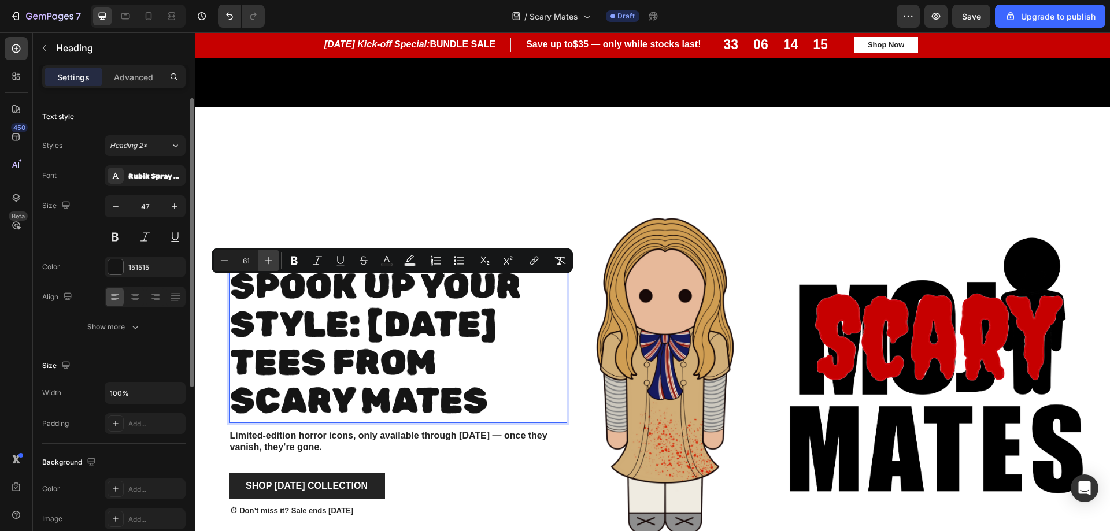
click at [266, 257] on icon "Editor contextual toolbar" at bounding box center [269, 261] width 12 height 12
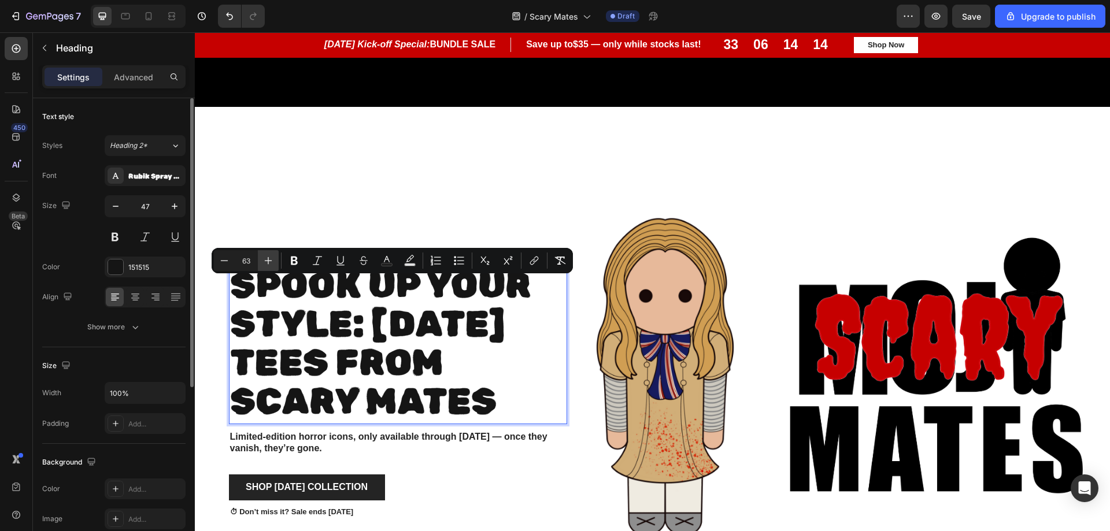
click at [266, 257] on icon "Editor contextual toolbar" at bounding box center [269, 261] width 12 height 12
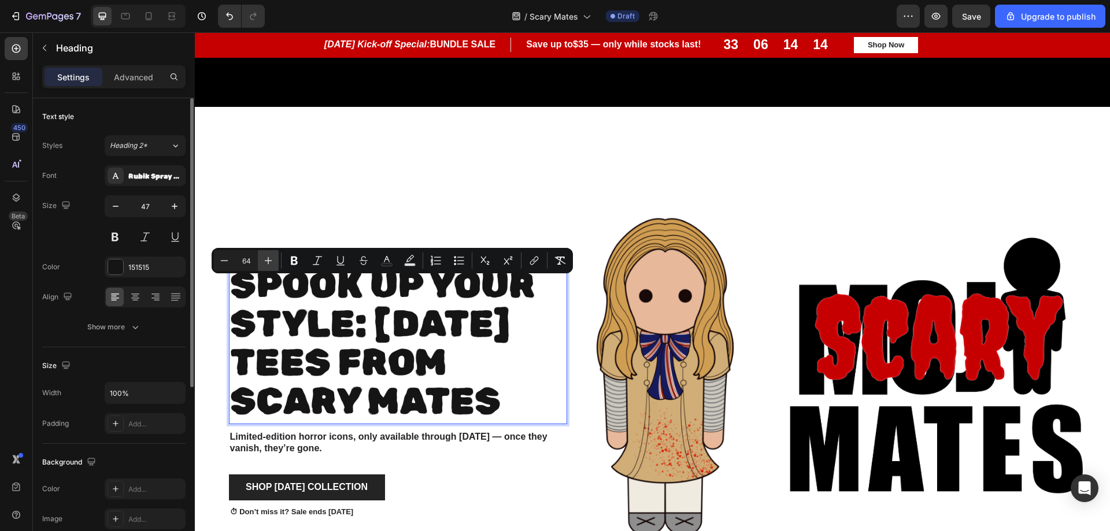
click at [266, 257] on icon "Editor contextual toolbar" at bounding box center [269, 261] width 12 height 12
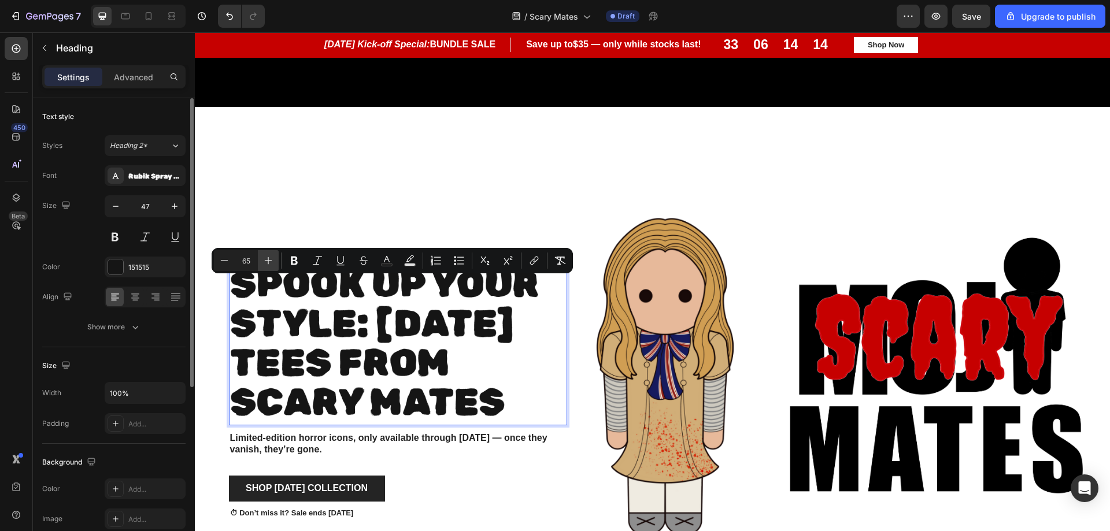
click at [266, 257] on icon "Editor contextual toolbar" at bounding box center [269, 261] width 12 height 12
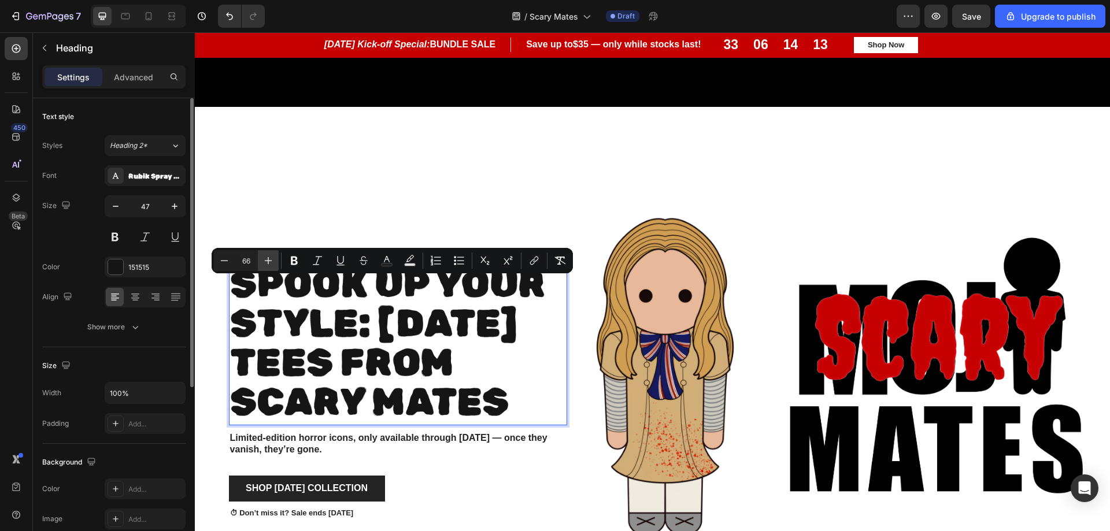
click at [266, 257] on icon "Editor contextual toolbar" at bounding box center [269, 261] width 12 height 12
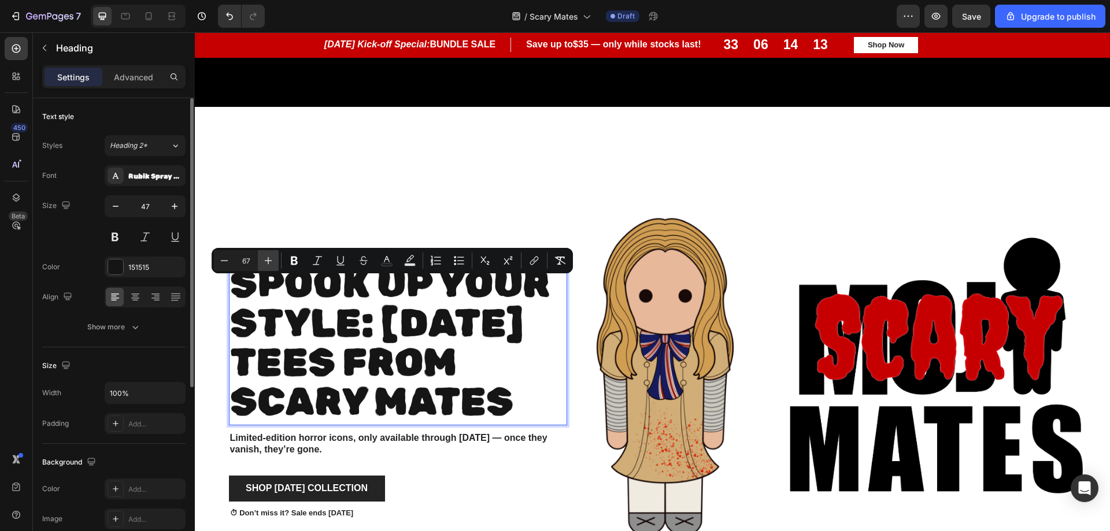
click at [266, 257] on icon "Editor contextual toolbar" at bounding box center [269, 261] width 12 height 12
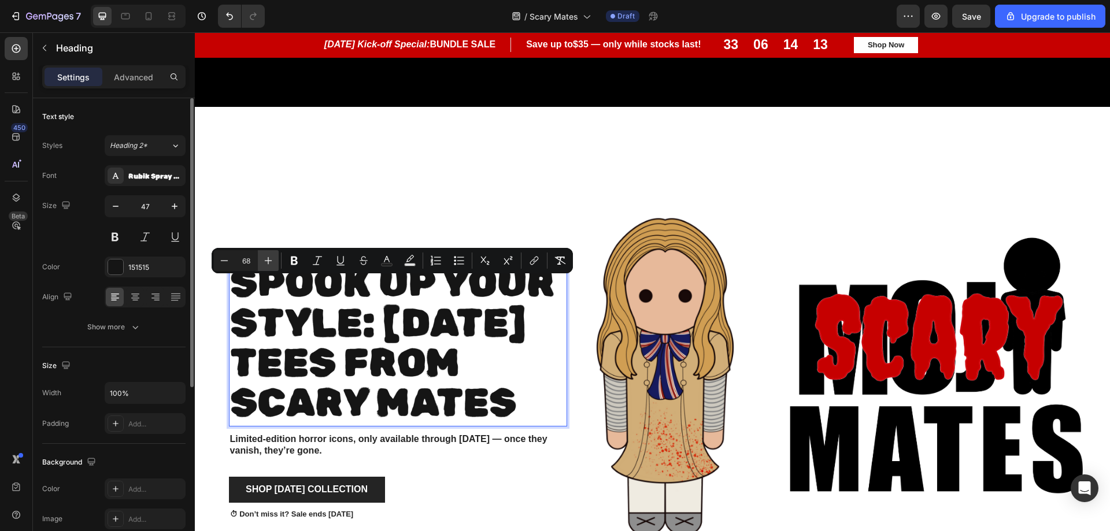
click at [266, 257] on icon "Editor contextual toolbar" at bounding box center [269, 261] width 12 height 12
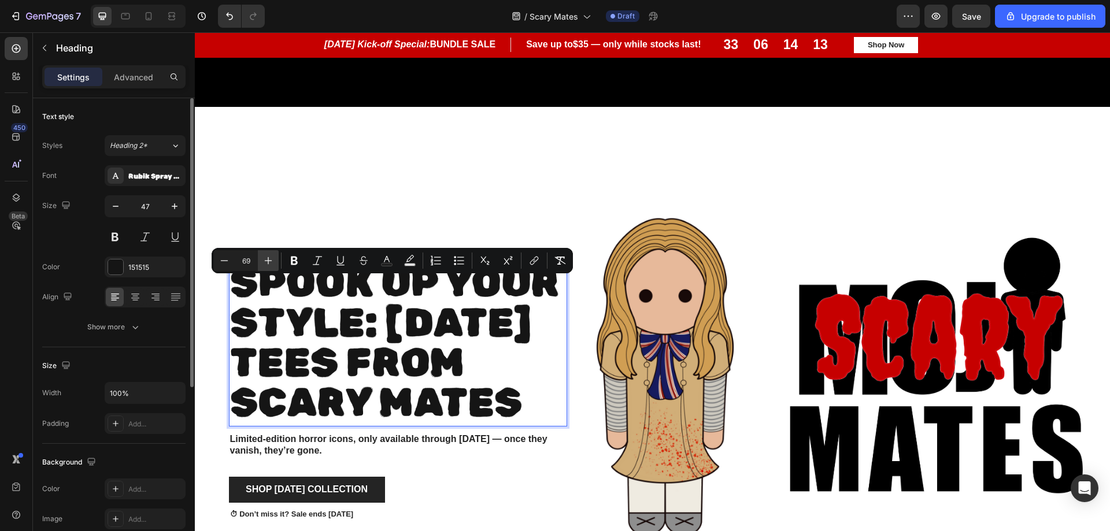
click at [266, 257] on icon "Editor contextual toolbar" at bounding box center [269, 261] width 12 height 12
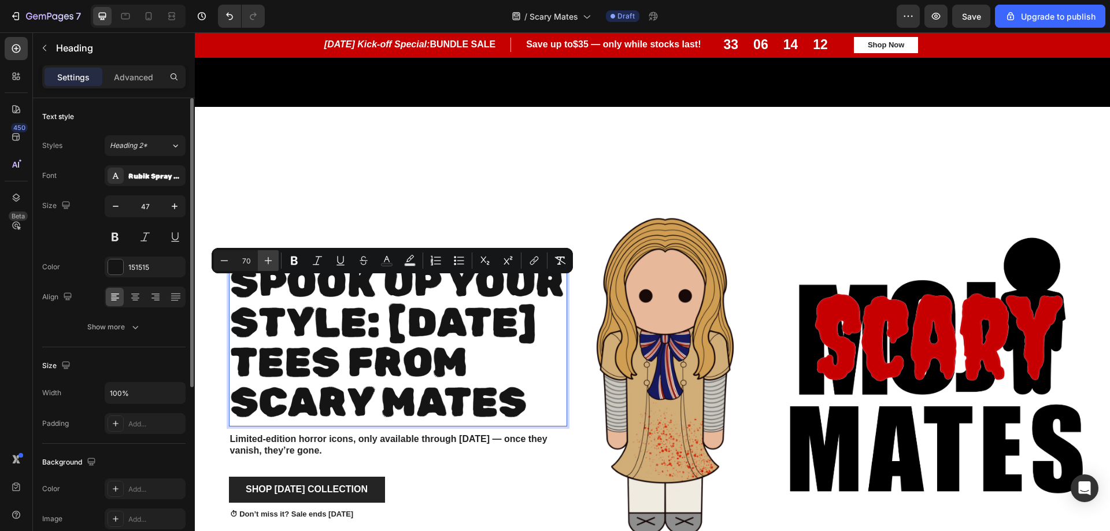
click at [266, 257] on icon "Editor contextual toolbar" at bounding box center [269, 261] width 12 height 12
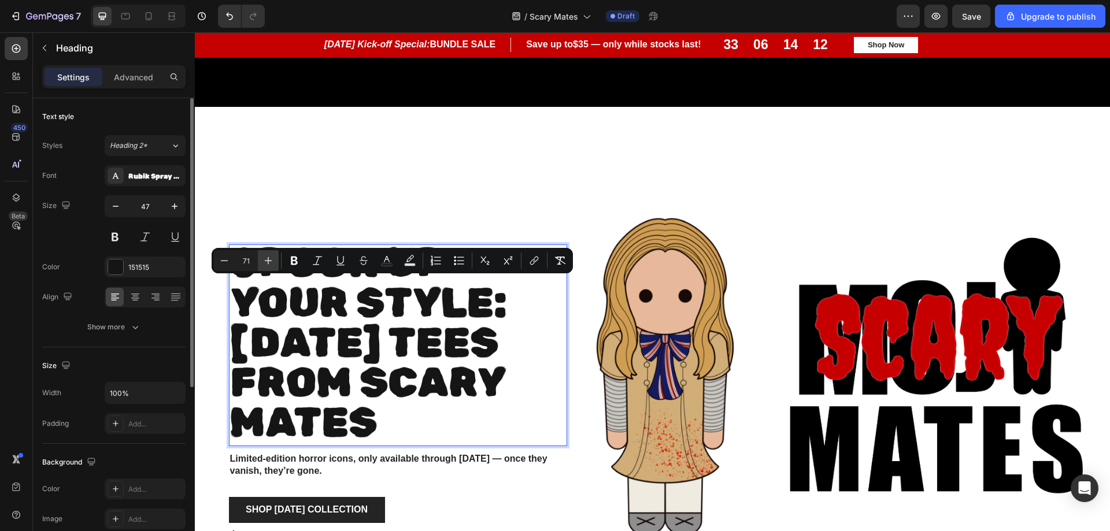
click at [266, 257] on icon "Editor contextual toolbar" at bounding box center [269, 261] width 12 height 12
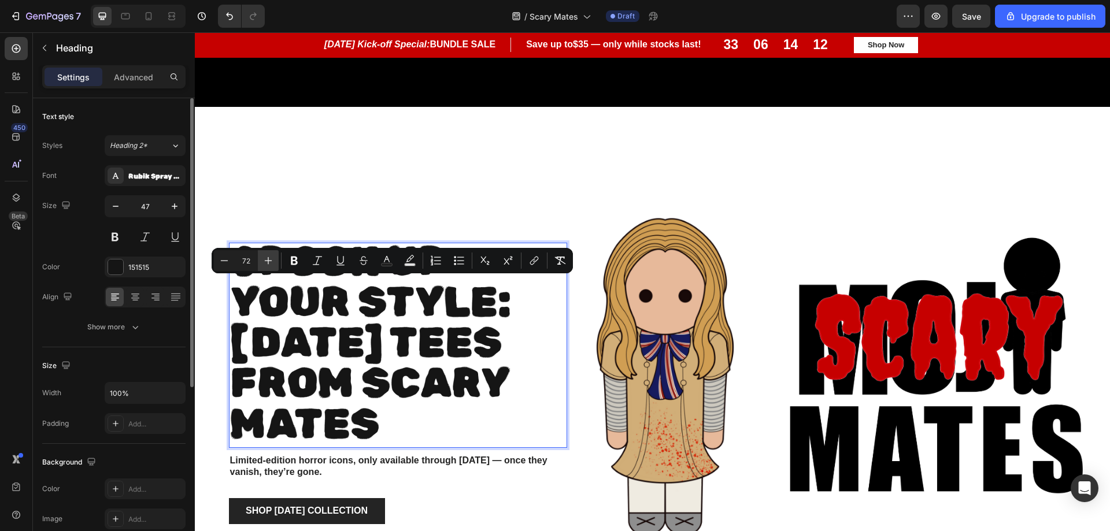
click at [266, 257] on icon "Editor contextual toolbar" at bounding box center [269, 261] width 12 height 12
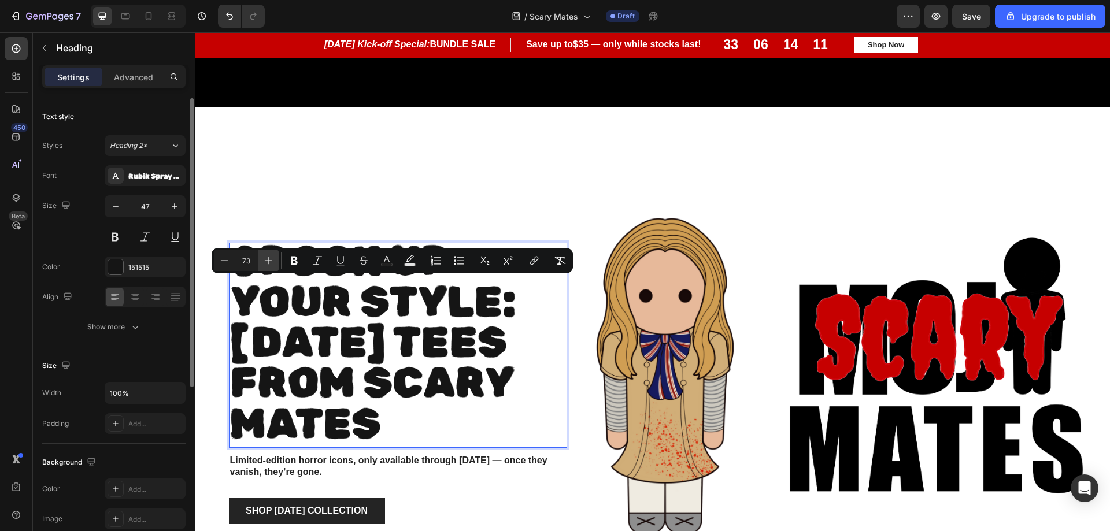
click at [266, 257] on icon "Editor contextual toolbar" at bounding box center [269, 261] width 12 height 12
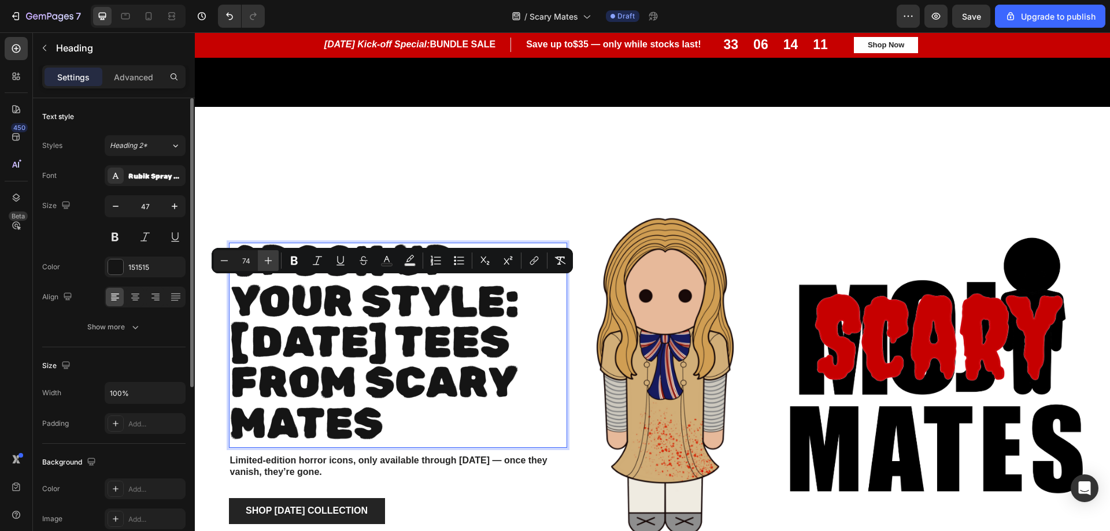
click at [266, 257] on icon "Editor contextual toolbar" at bounding box center [269, 261] width 12 height 12
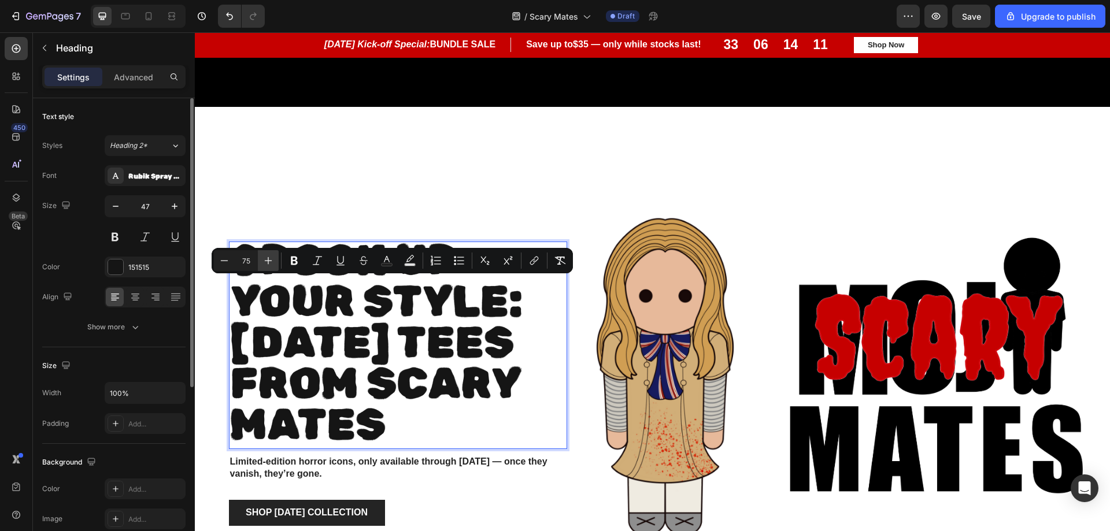
click at [266, 257] on icon "Editor contextual toolbar" at bounding box center [269, 261] width 12 height 12
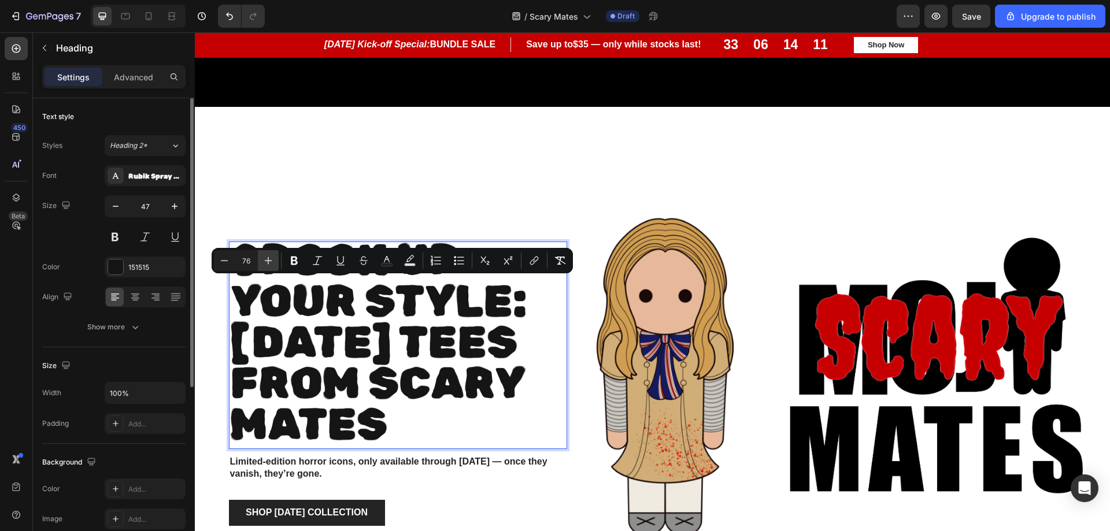
click at [266, 257] on icon "Editor contextual toolbar" at bounding box center [269, 261] width 12 height 12
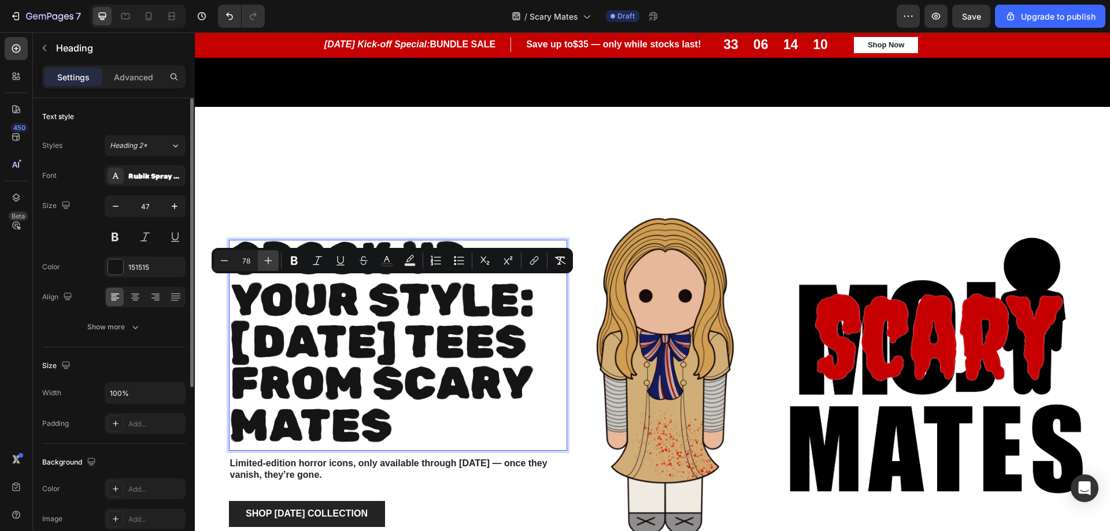
click at [266, 257] on icon "Editor contextual toolbar" at bounding box center [269, 261] width 12 height 12
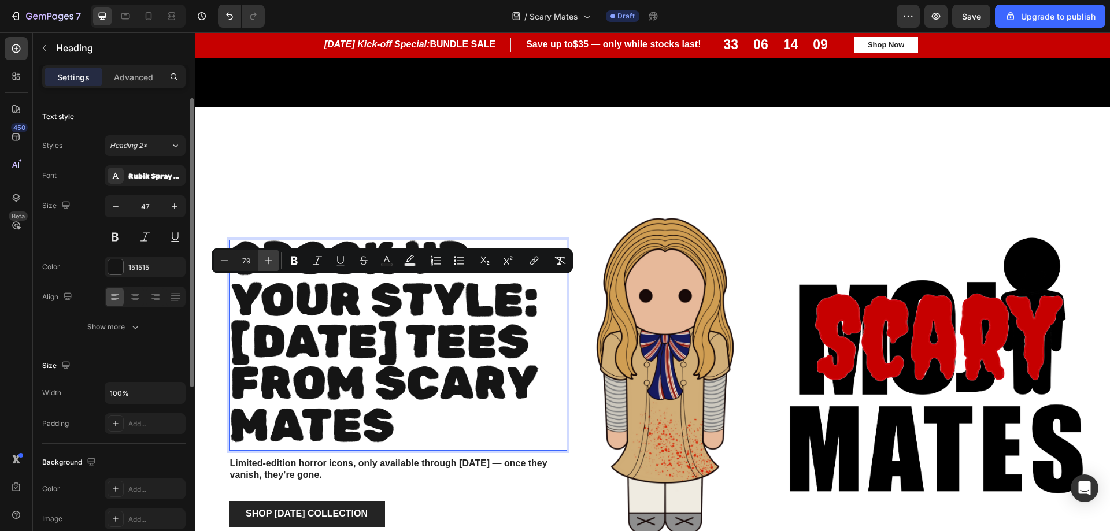
click at [267, 257] on icon "Editor contextual toolbar" at bounding box center [269, 261] width 12 height 12
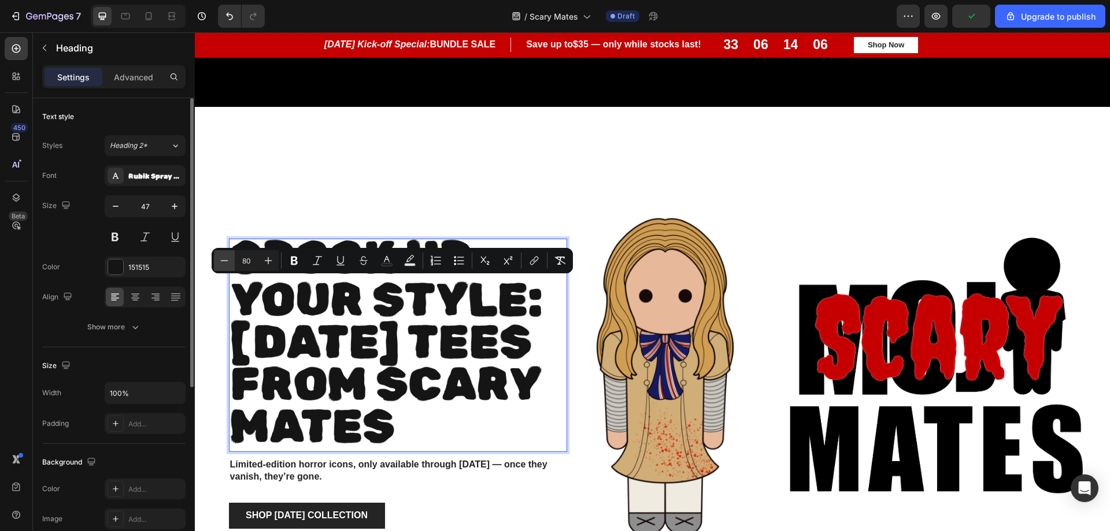
click at [226, 266] on icon "Editor contextual toolbar" at bounding box center [225, 261] width 12 height 12
type input "79"
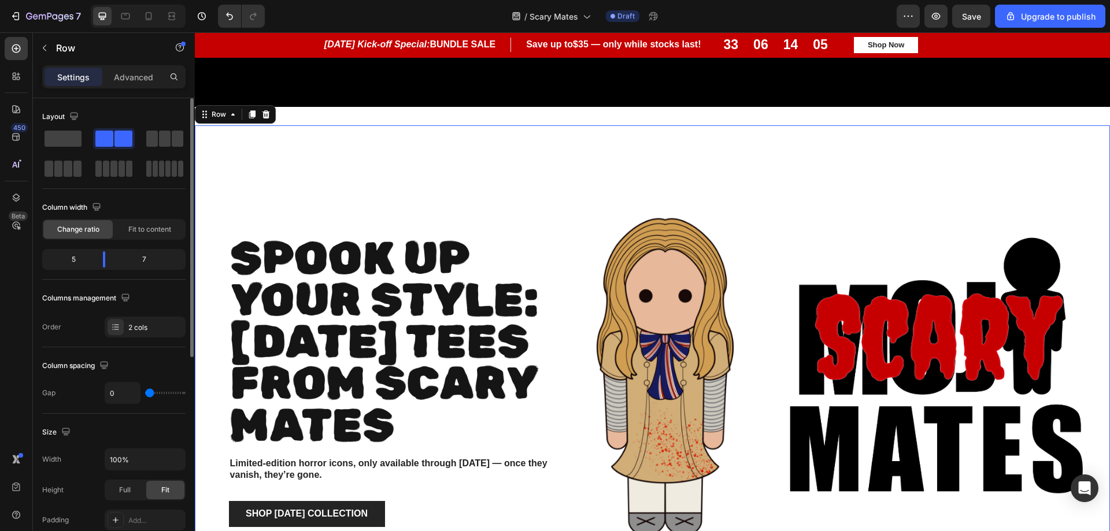
click at [570, 164] on div "⁠⁠⁠⁠⁠⁠⁠ Spook Up Your Style: Halloween Tees from scary Mates Heading Limited-ed…" at bounding box center [386, 392] width 382 height 534
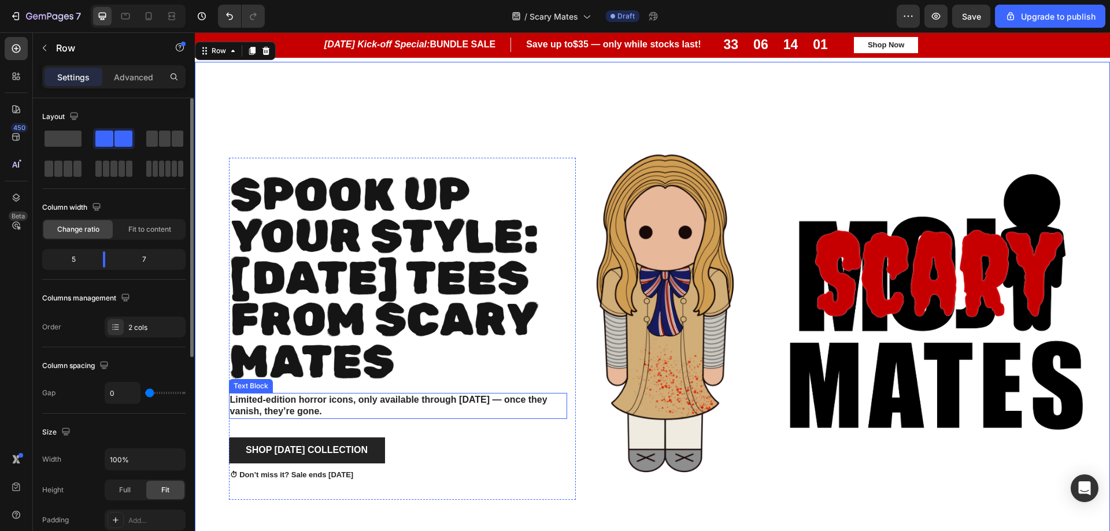
scroll to position [676, 0]
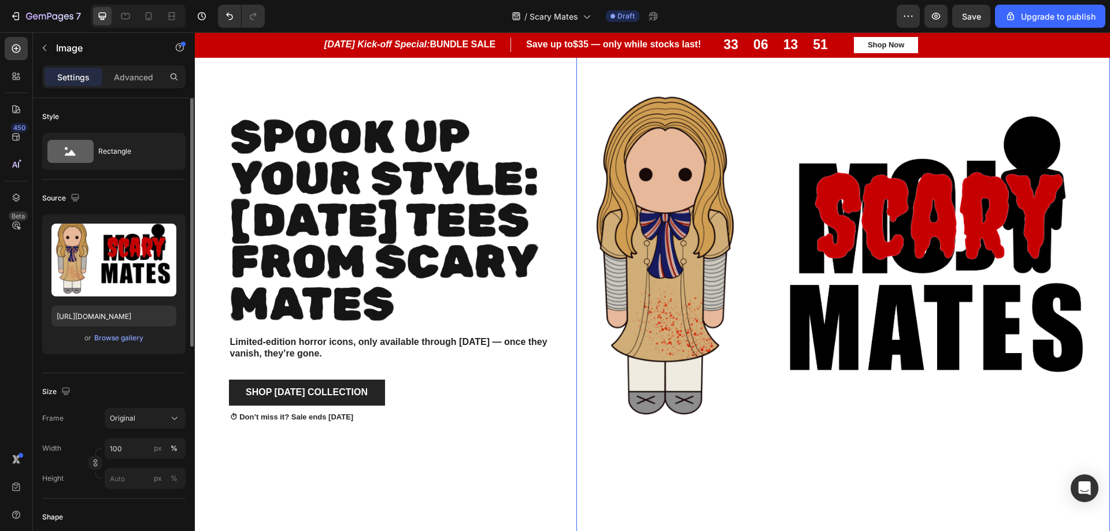
click at [587, 290] on img at bounding box center [844, 271] width 534 height 534
click at [132, 74] on p "Advanced" at bounding box center [133, 77] width 39 height 12
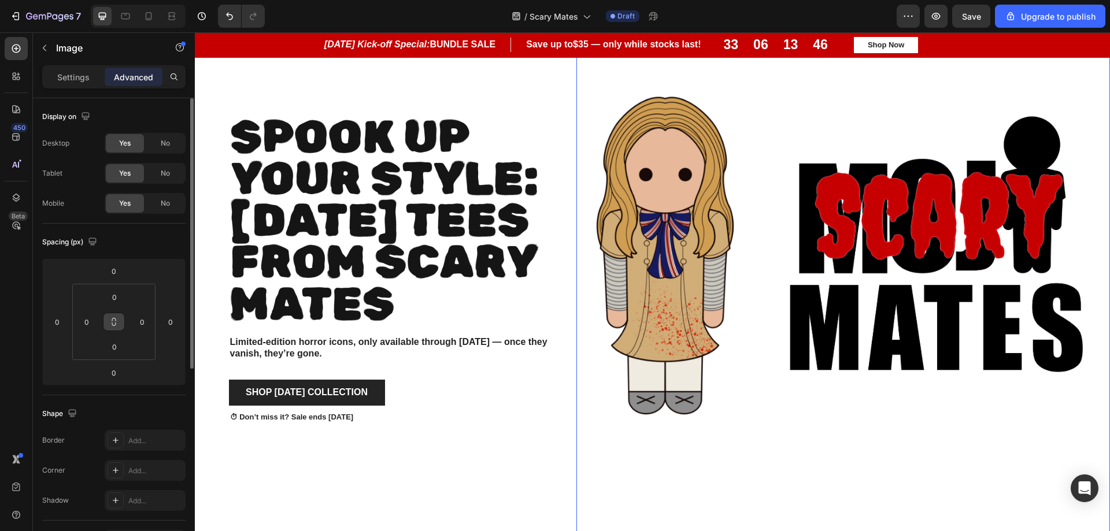
click at [110, 329] on button at bounding box center [114, 322] width 22 height 19
click at [112, 327] on button at bounding box center [114, 322] width 22 height 19
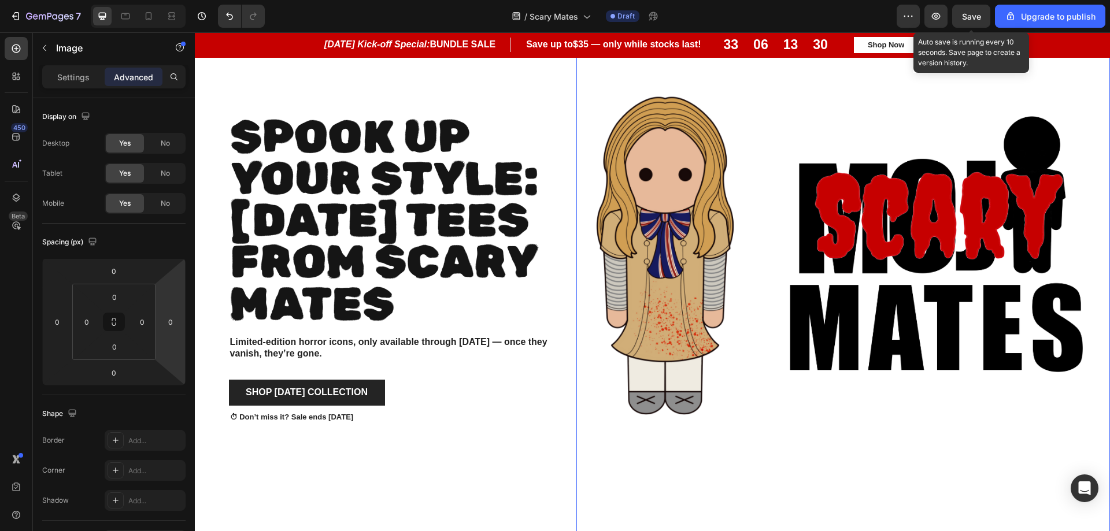
click at [972, 17] on span "Save" at bounding box center [971, 17] width 19 height 10
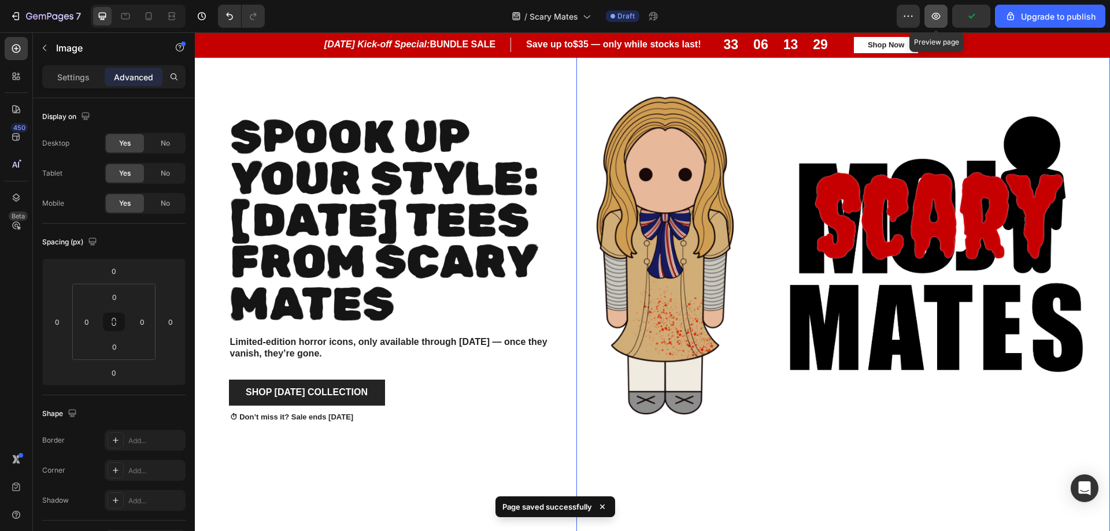
click at [932, 15] on icon "button" at bounding box center [936, 16] width 12 height 12
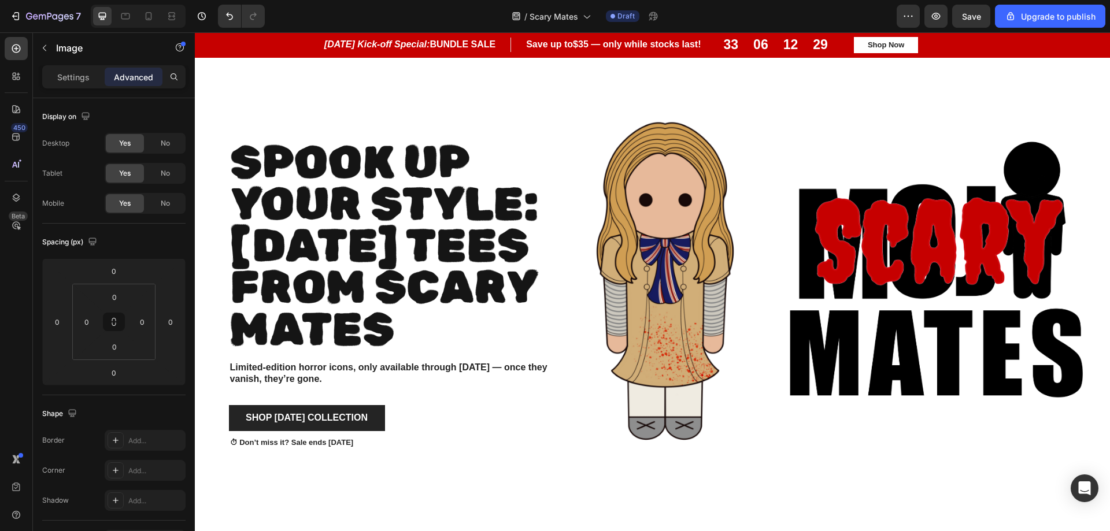
scroll to position [636, 0]
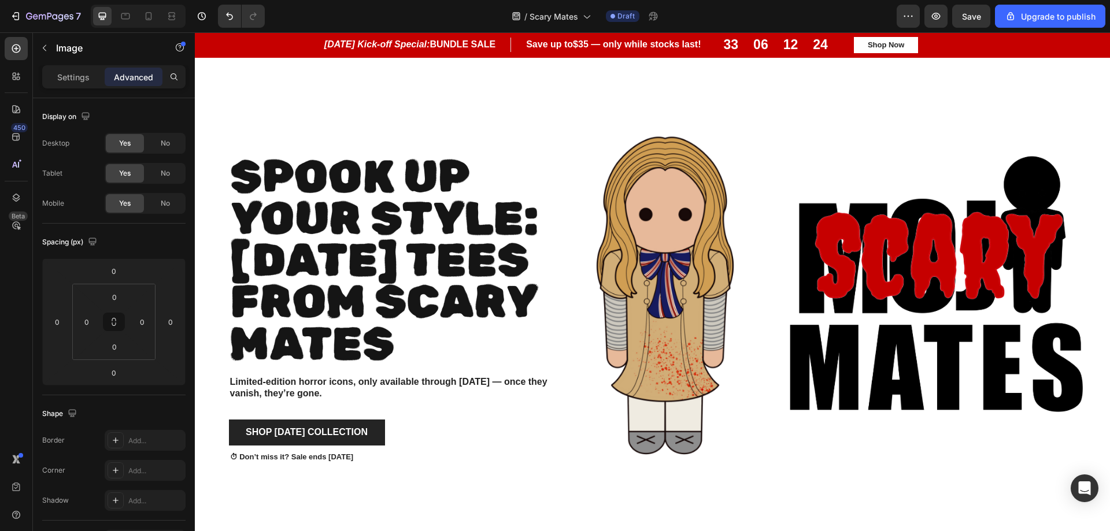
click at [646, 452] on img at bounding box center [844, 311] width 534 height 534
click at [345, 324] on span "Spook Up Your Style: [DATE] Tees from scary Mates" at bounding box center [384, 260] width 308 height 221
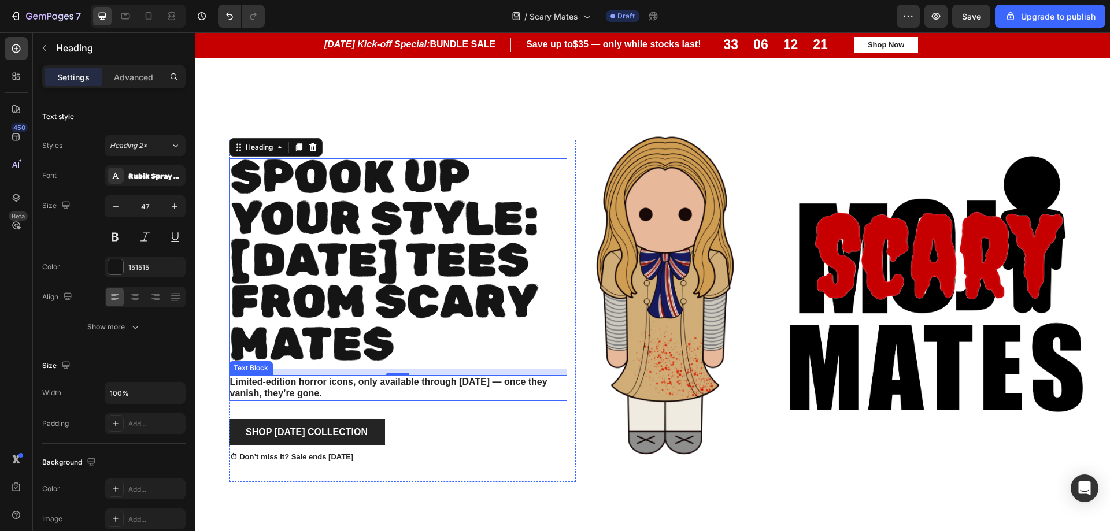
click at [302, 387] on strong "Limited-edition horror icons, only available through [DATE] — once they vanish,…" at bounding box center [388, 388] width 317 height 22
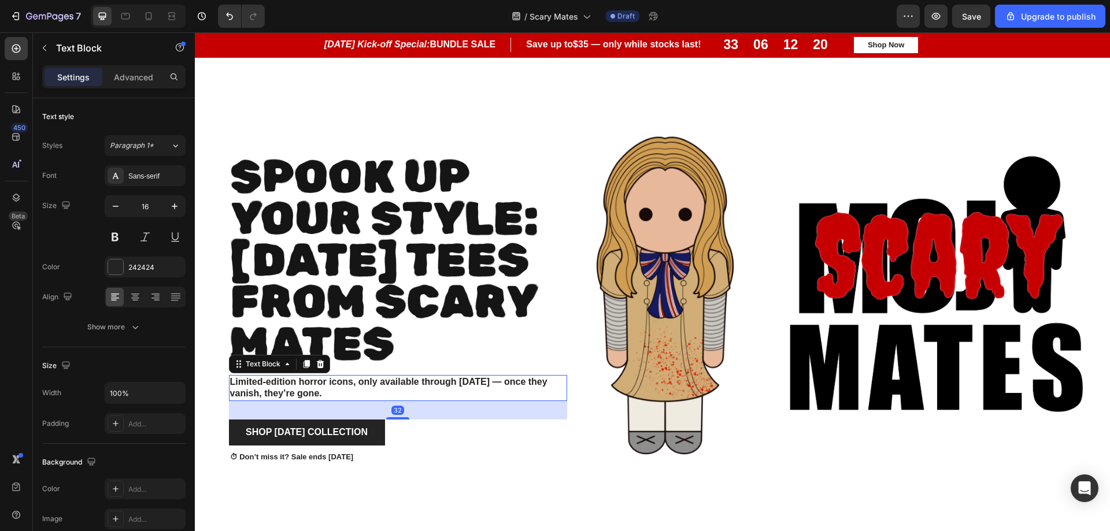
click at [330, 385] on p "Limited-edition horror icons, only available through [DATE] — once they vanish,…" at bounding box center [398, 388] width 336 height 24
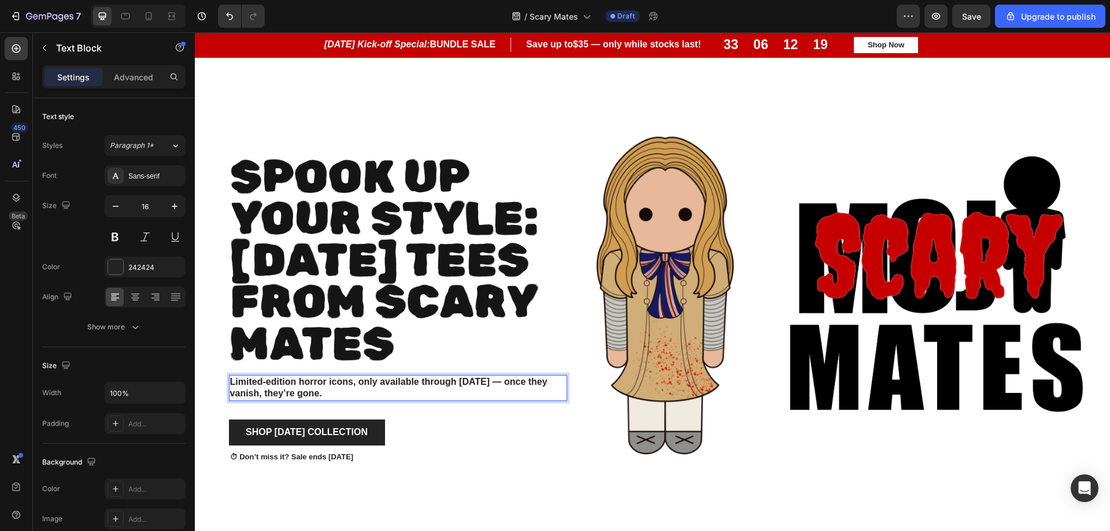
drag, startPoint x: 330, startPoint y: 385, endPoint x: 229, endPoint y: 376, distance: 101.6
click at [230, 376] on p "Limited-edition horror icons, only available through [DATE] — once they vanish,…" at bounding box center [398, 388] width 336 height 24
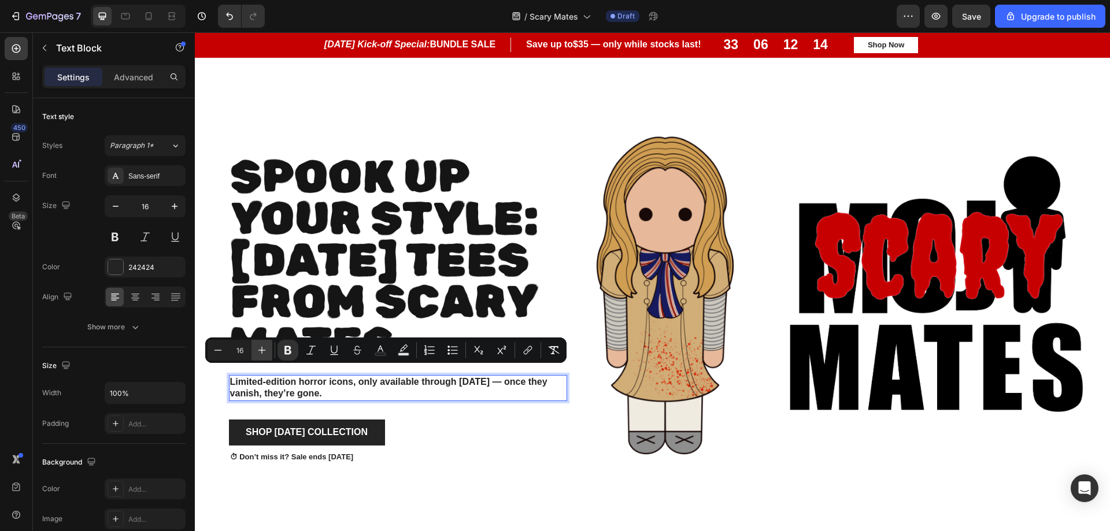
click at [260, 356] on button "Plus" at bounding box center [262, 350] width 21 height 21
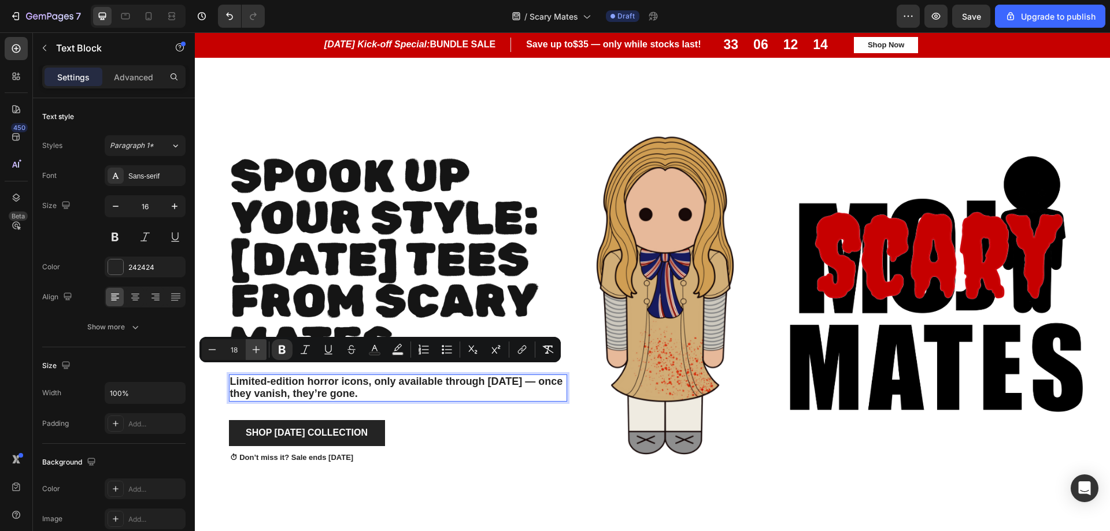
scroll to position [636, 0]
click at [261, 356] on button "Plus" at bounding box center [256, 349] width 21 height 21
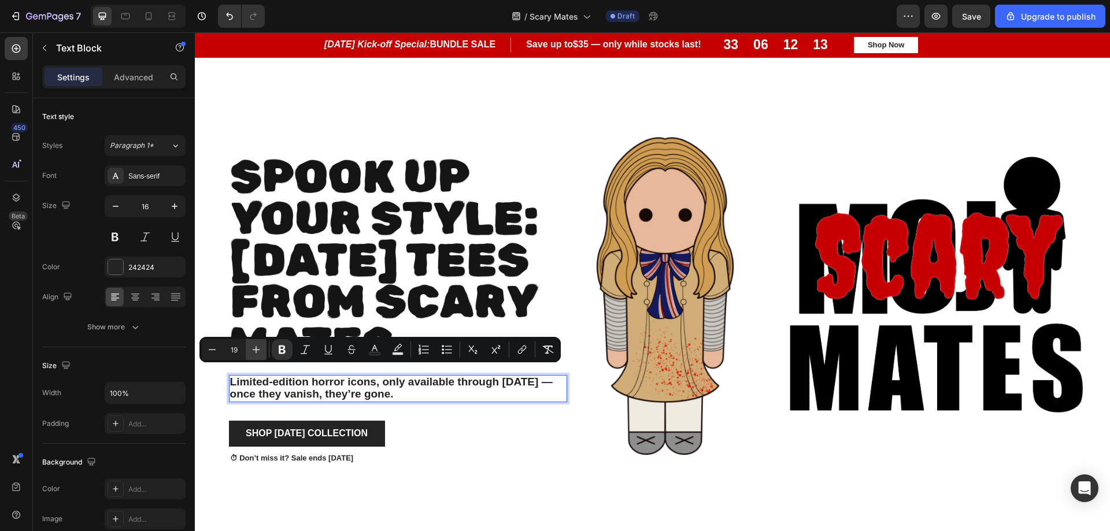
click at [261, 356] on button "Plus" at bounding box center [256, 349] width 21 height 21
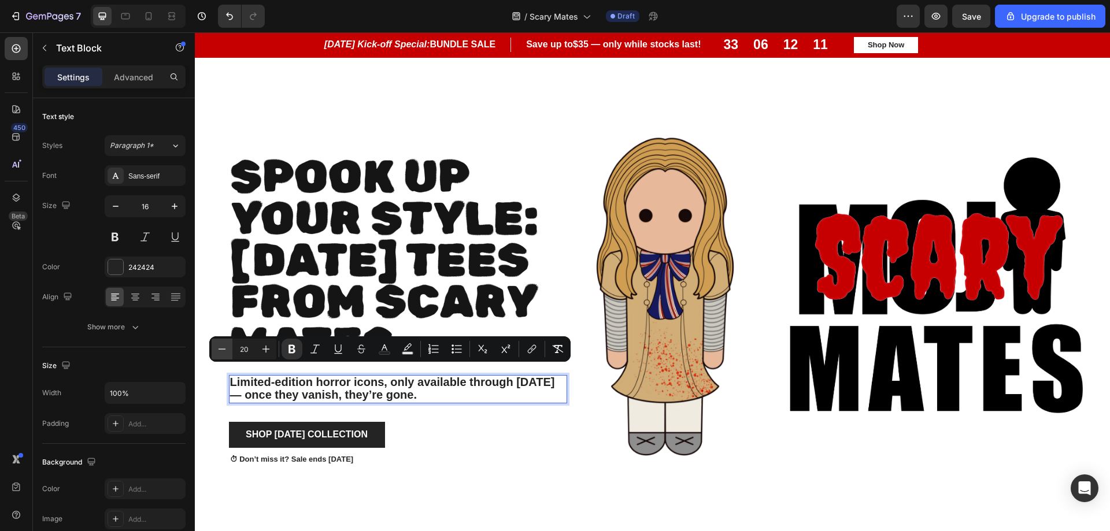
click at [224, 353] on icon "Editor contextual toolbar" at bounding box center [222, 349] width 12 height 12
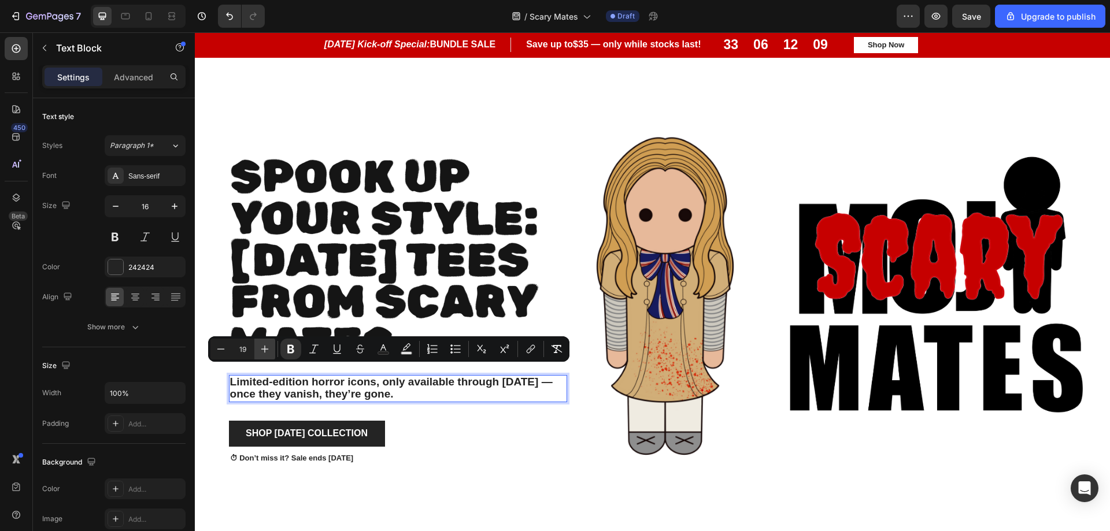
click at [264, 351] on icon "Editor contextual toolbar" at bounding box center [265, 349] width 12 height 12
type input "20"
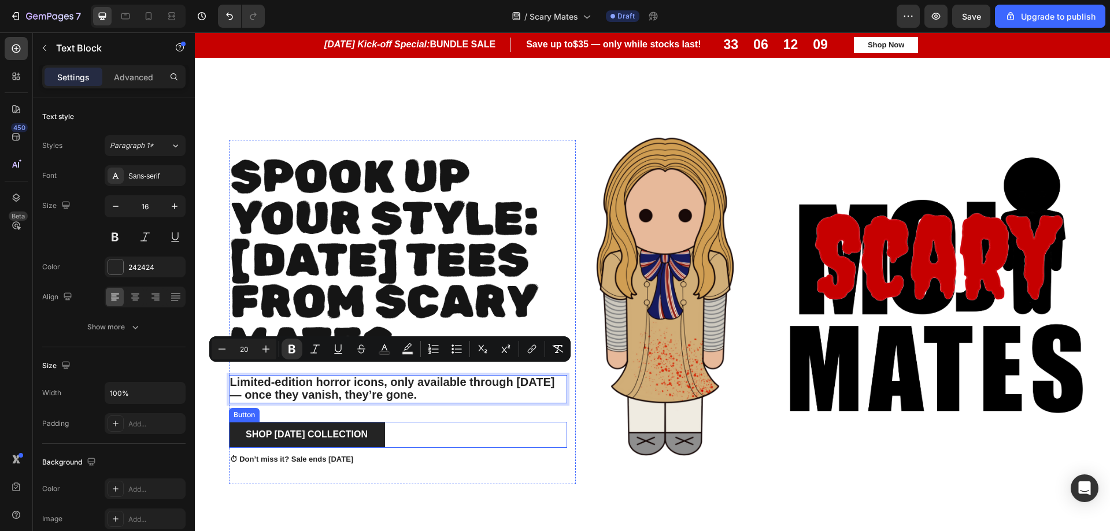
click at [559, 448] on div "Shop Halloween Collection Button" at bounding box center [398, 435] width 338 height 26
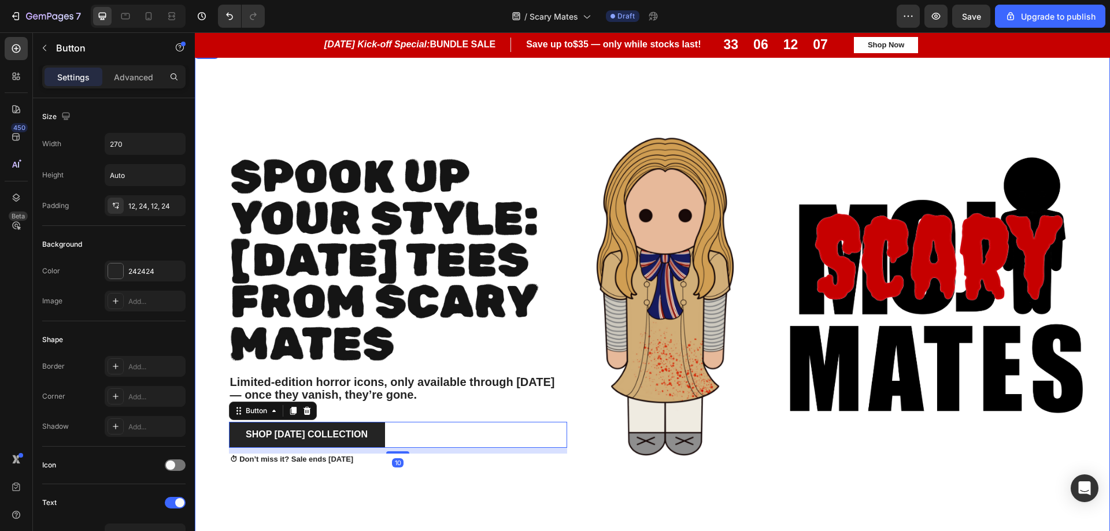
click at [293, 90] on div "Spook Up Your Style: Halloween Tees from scary Mates Heading Limited-edition ho…" at bounding box center [386, 312] width 382 height 534
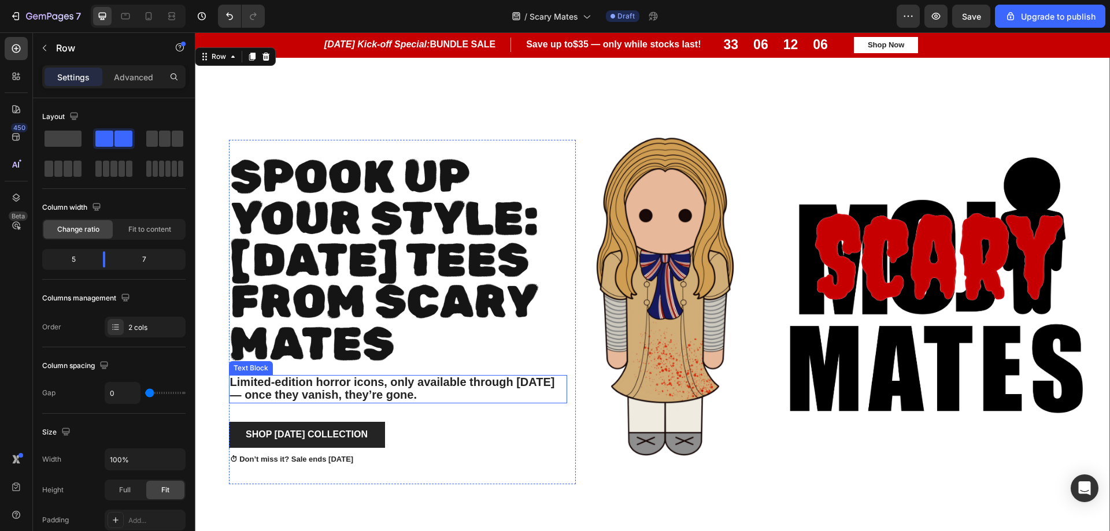
scroll to position [693, 0]
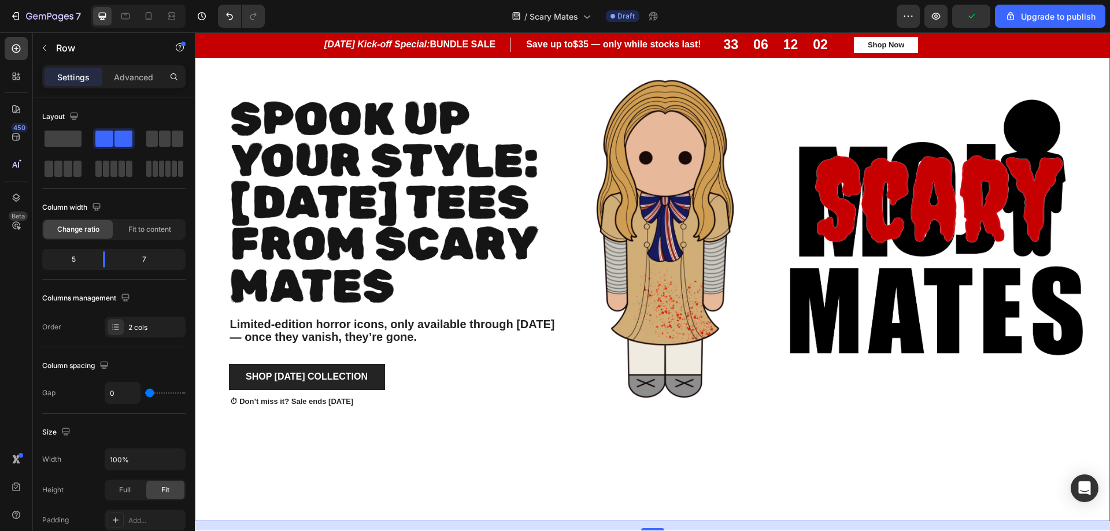
click at [213, 243] on div "Spook Up Your Style: [DATE] Tees from scary Mates Heading Limited-edition horro…" at bounding box center [386, 254] width 382 height 534
click at [286, 239] on span "Spook Up Your Style: [DATE] Tees from scary Mates" at bounding box center [384, 202] width 308 height 221
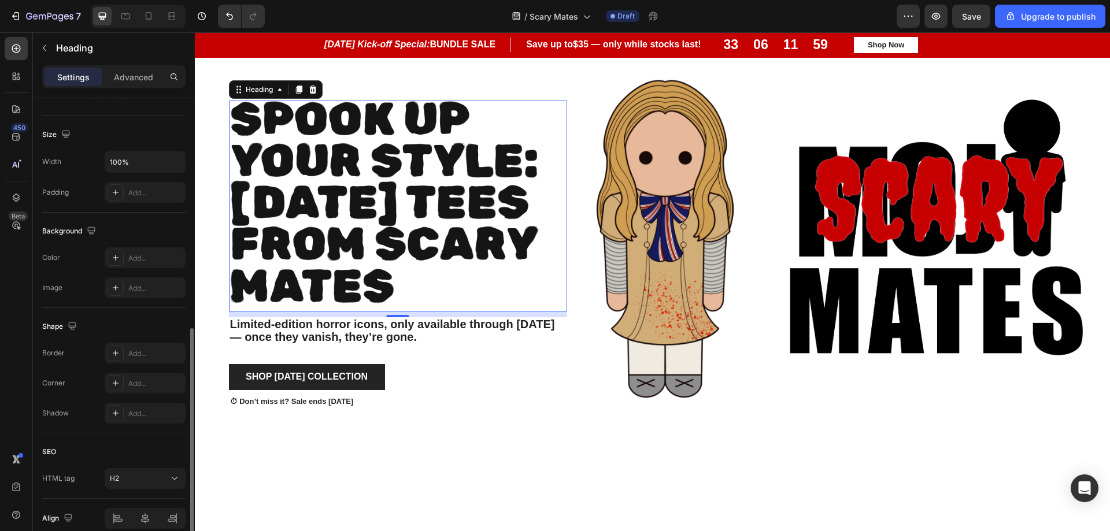
scroll to position [285, 0]
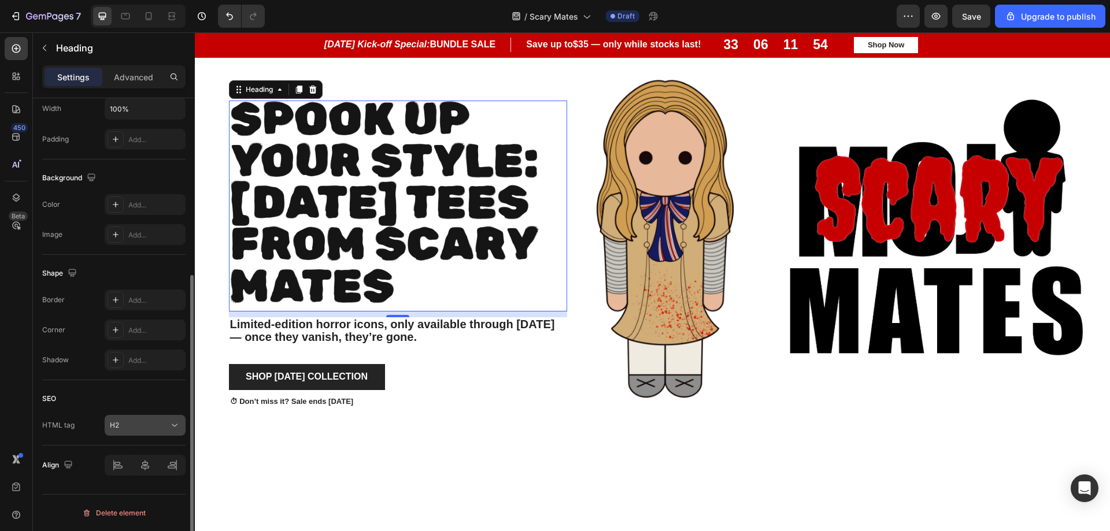
click at [136, 427] on div "H2" at bounding box center [139, 425] width 59 height 10
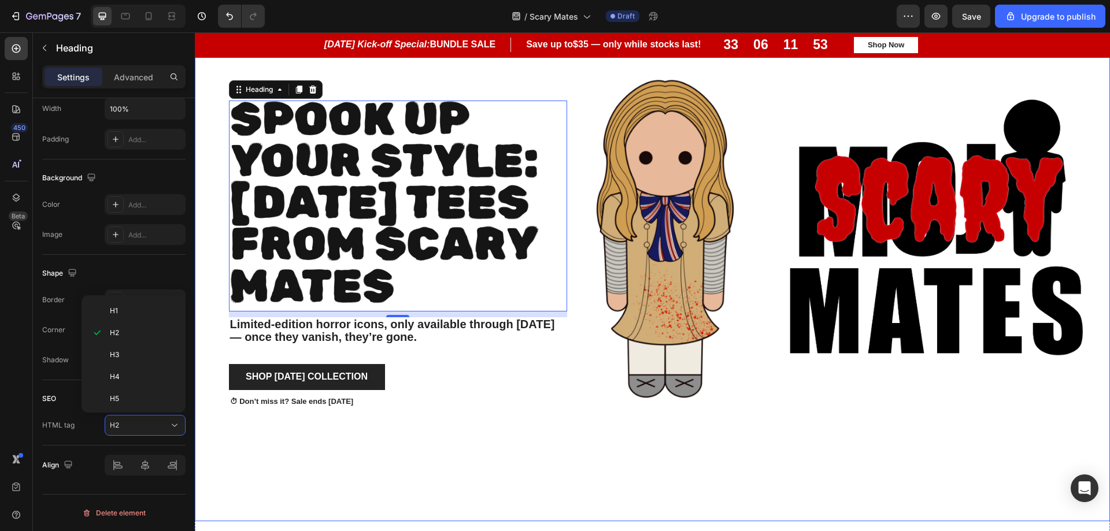
click at [529, 464] on div "Spook Up Your Style: [DATE] Tees from scary Mates Heading 10 Limited-edition ho…" at bounding box center [386, 254] width 382 height 534
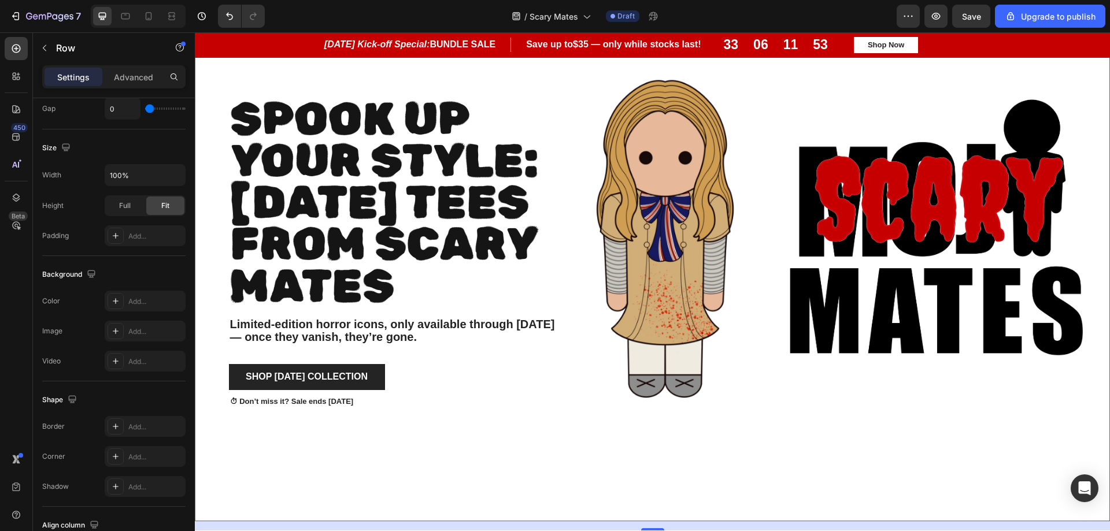
scroll to position [0, 0]
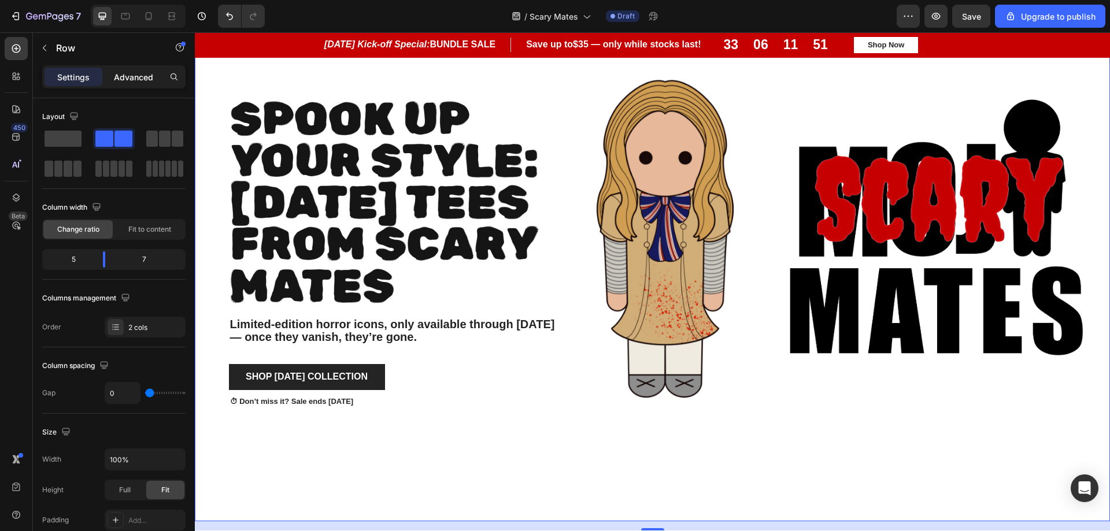
click at [143, 76] on p "Advanced" at bounding box center [133, 77] width 39 height 12
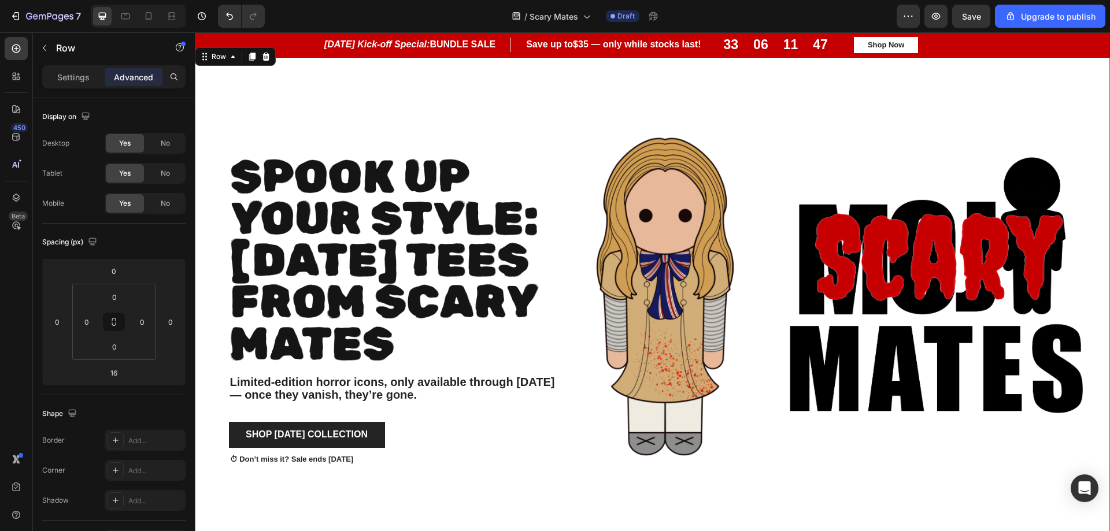
scroll to position [519, 0]
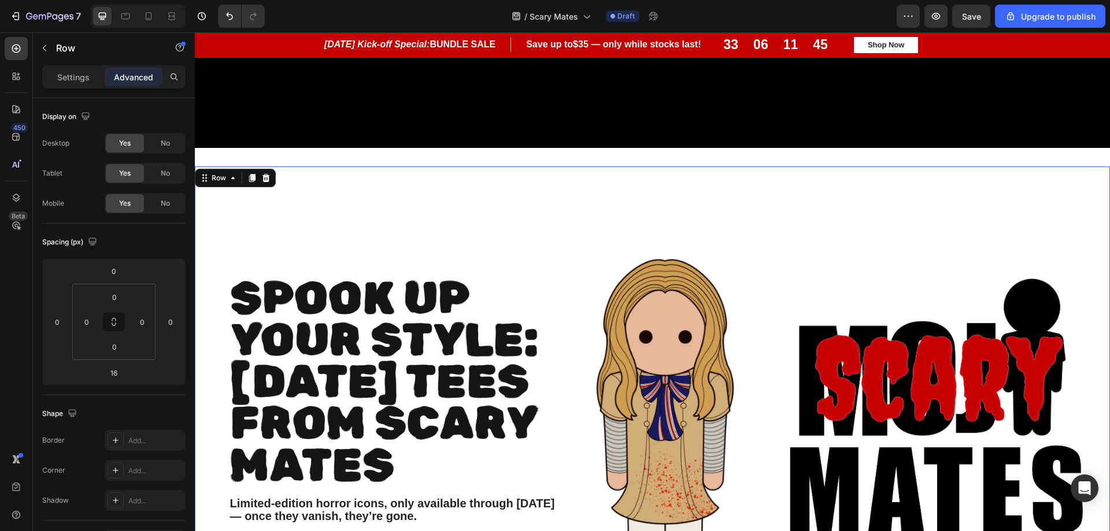
click at [570, 167] on div "Spook Up Your Style: [DATE] Tees from scary Mates Heading Limited-edition horro…" at bounding box center [386, 434] width 382 height 534
click at [577, 178] on img at bounding box center [844, 434] width 534 height 534
click at [556, 178] on div "Spook Up Your Style: [DATE] Tees from scary Mates Heading Limited-edition horro…" at bounding box center [386, 434] width 382 height 534
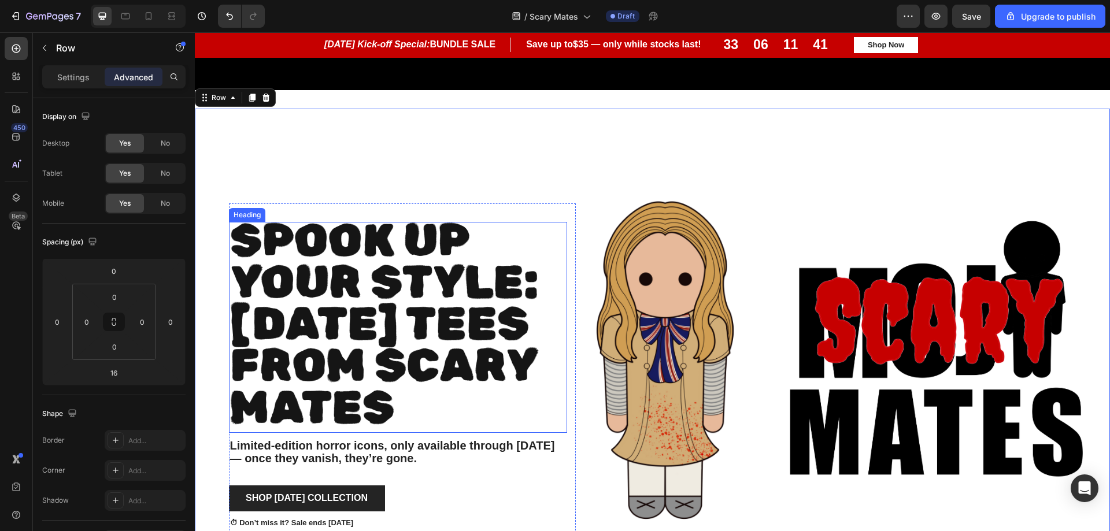
scroll to position [751, 0]
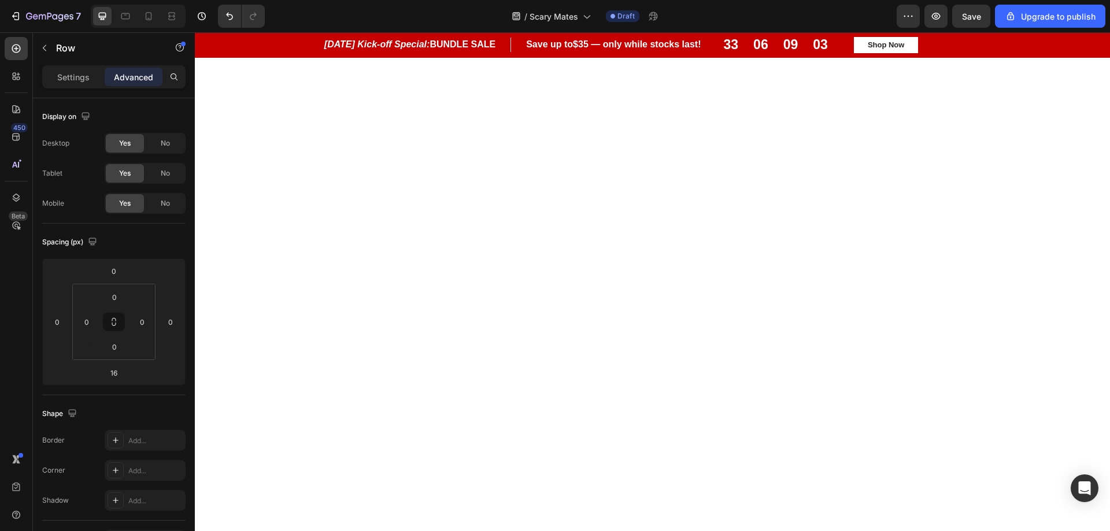
scroll to position [751, 0]
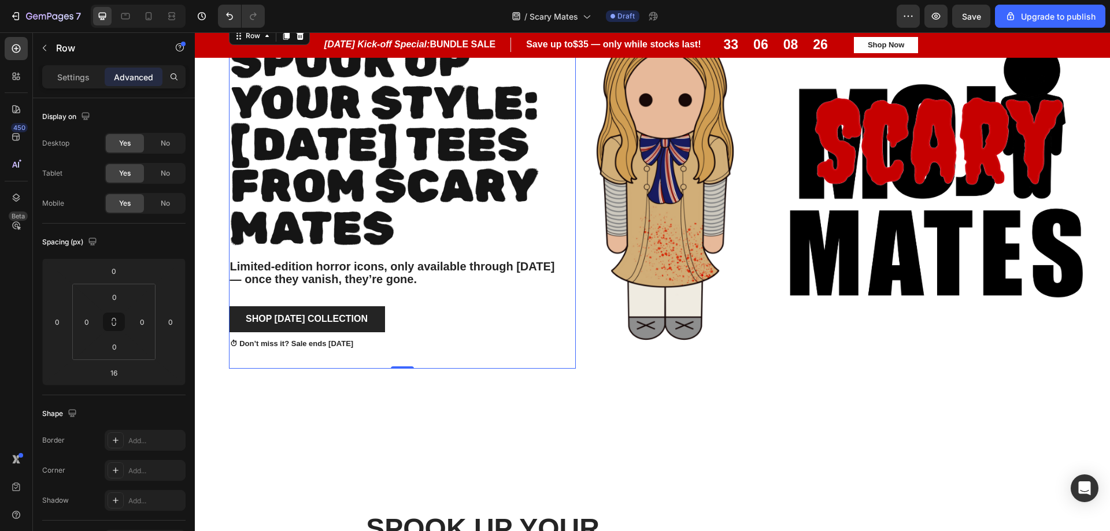
click at [235, 245] on div "Spook Up Your Style: [DATE] Tees from scary Mates Heading Limited-edition horro…" at bounding box center [398, 197] width 338 height 308
click at [55, 328] on input "0" at bounding box center [57, 321] width 17 height 17
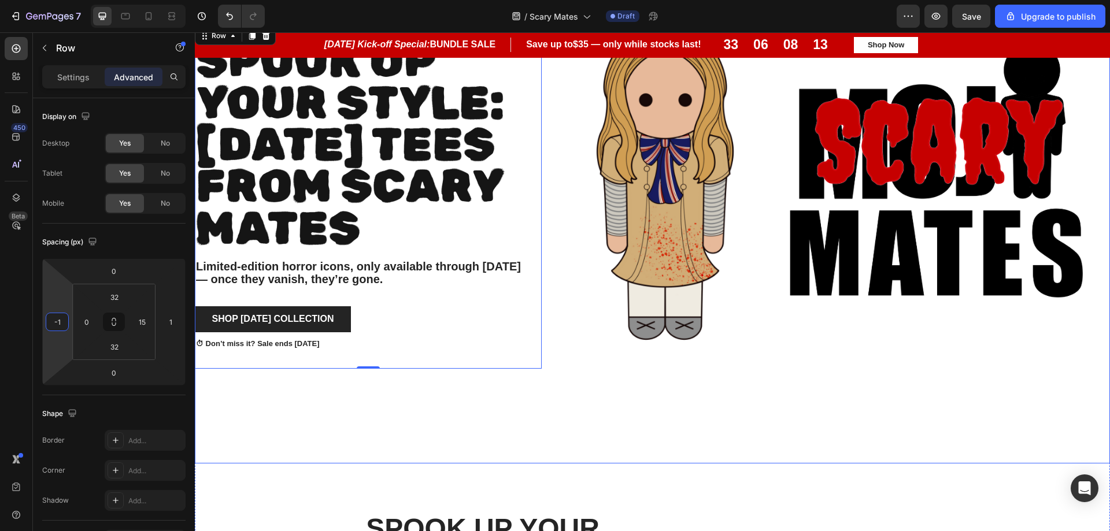
type input "-12"
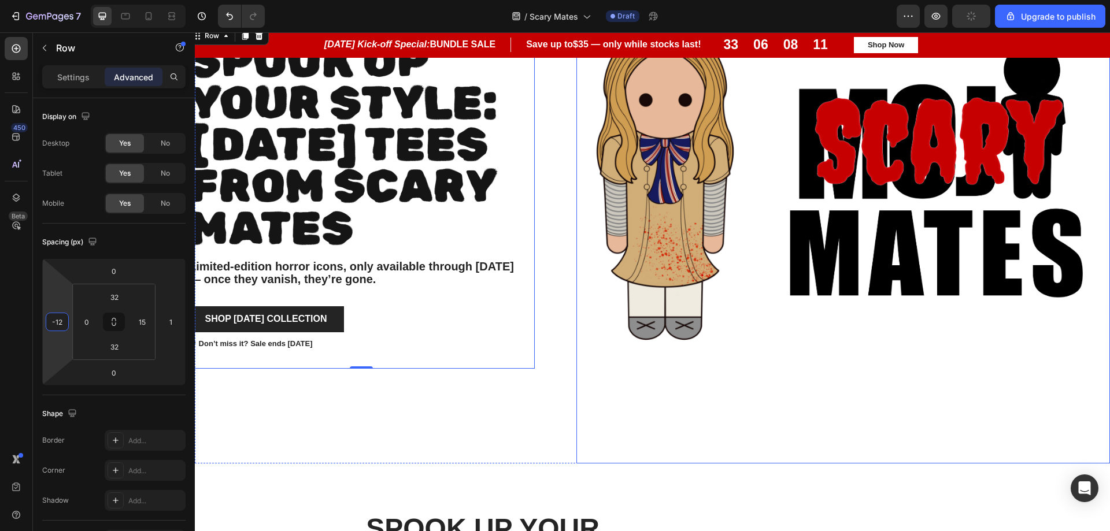
click at [808, 423] on img at bounding box center [844, 196] width 534 height 534
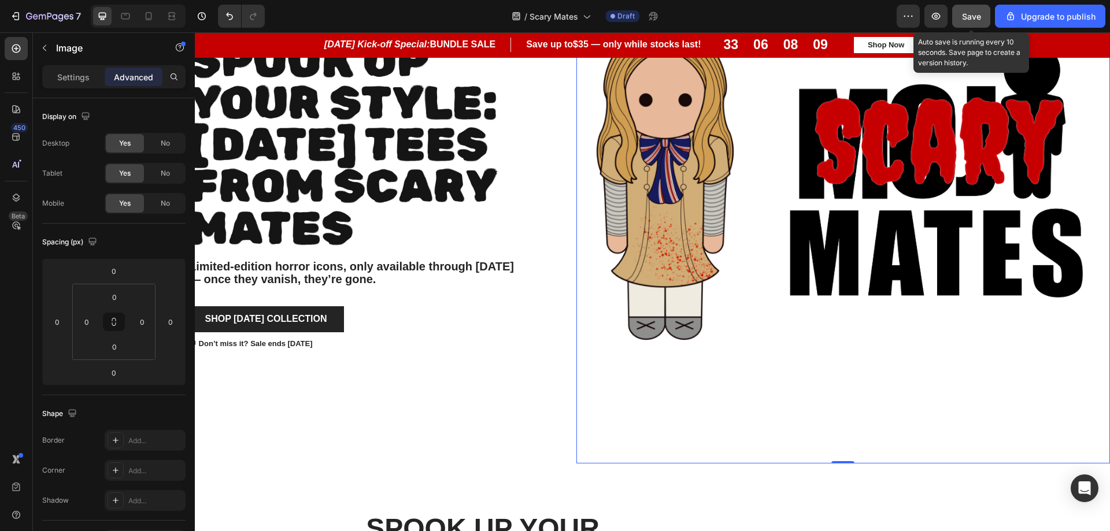
click at [966, 19] on span "Save" at bounding box center [971, 17] width 19 height 10
click at [976, 16] on span "Save" at bounding box center [971, 17] width 19 height 10
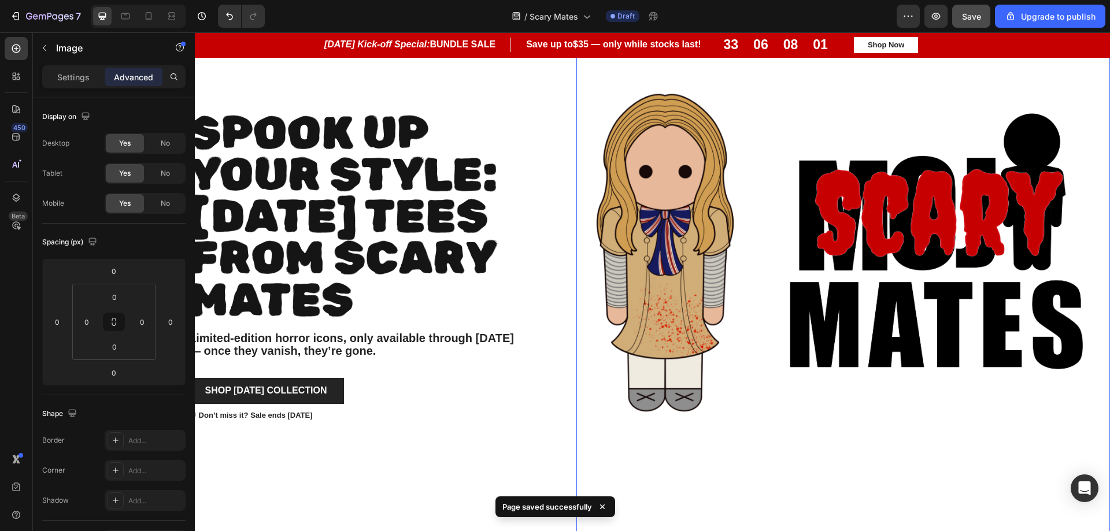
scroll to position [693, 0]
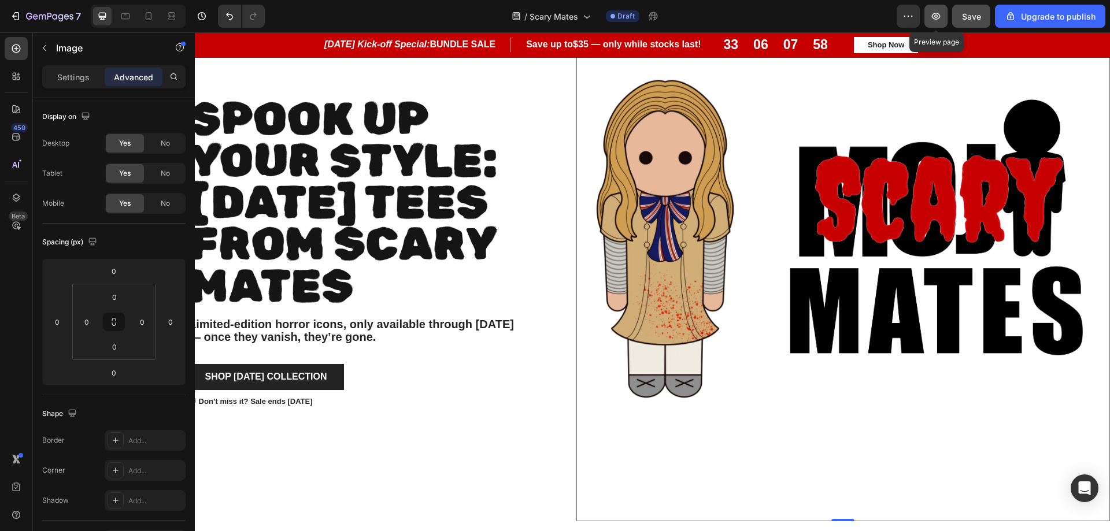
click at [930, 15] on button "button" at bounding box center [936, 16] width 23 height 23
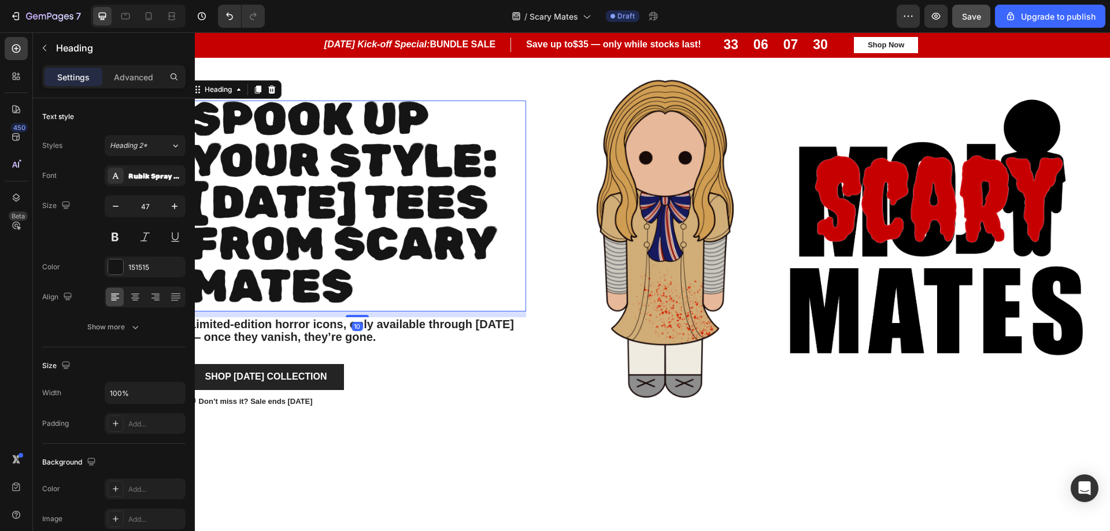
click at [382, 131] on span "Spook Up Your Style: [DATE] Tees from scary Mates" at bounding box center [343, 202] width 308 height 221
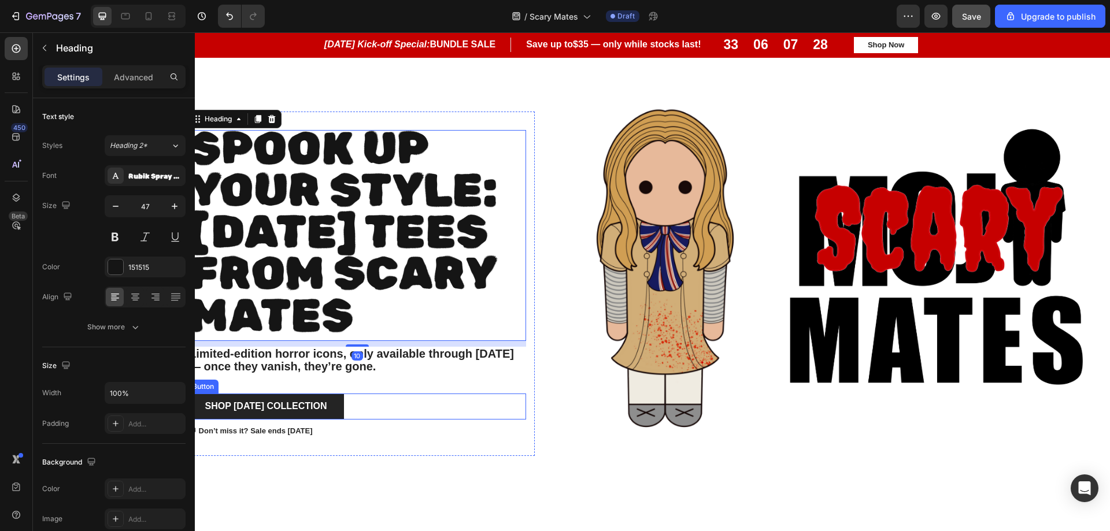
scroll to position [635, 0]
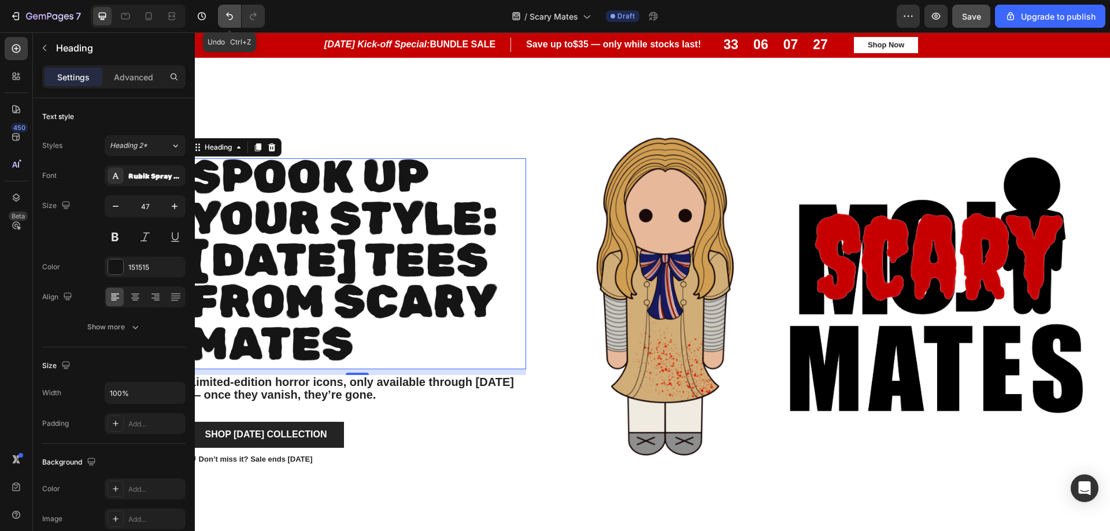
click at [226, 14] on icon "Undo/Redo" at bounding box center [230, 16] width 12 height 12
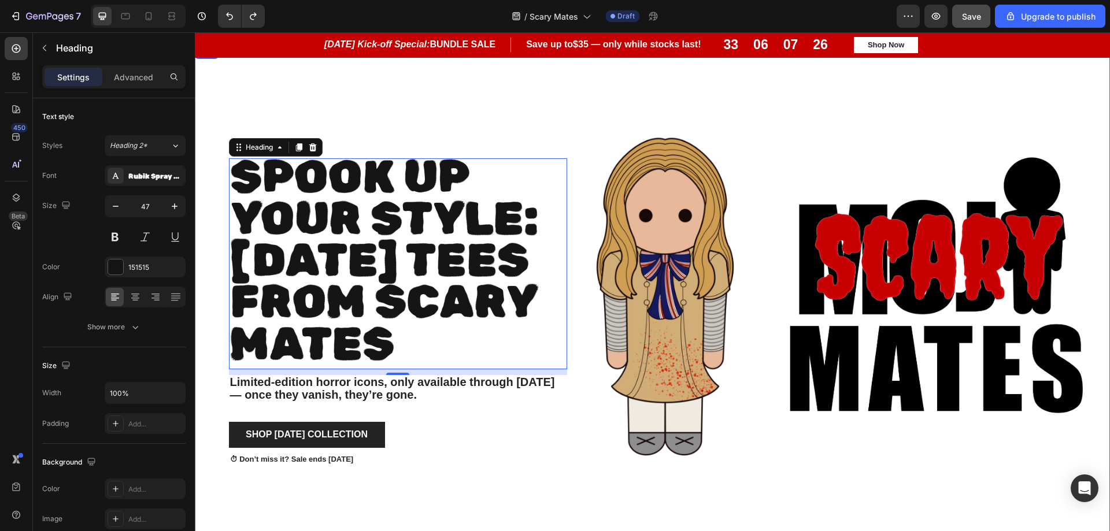
click at [549, 94] on div "Spook Up Your Style: [DATE] Tees from scary Mates Heading 10 Limited-edition ho…" at bounding box center [386, 312] width 382 height 534
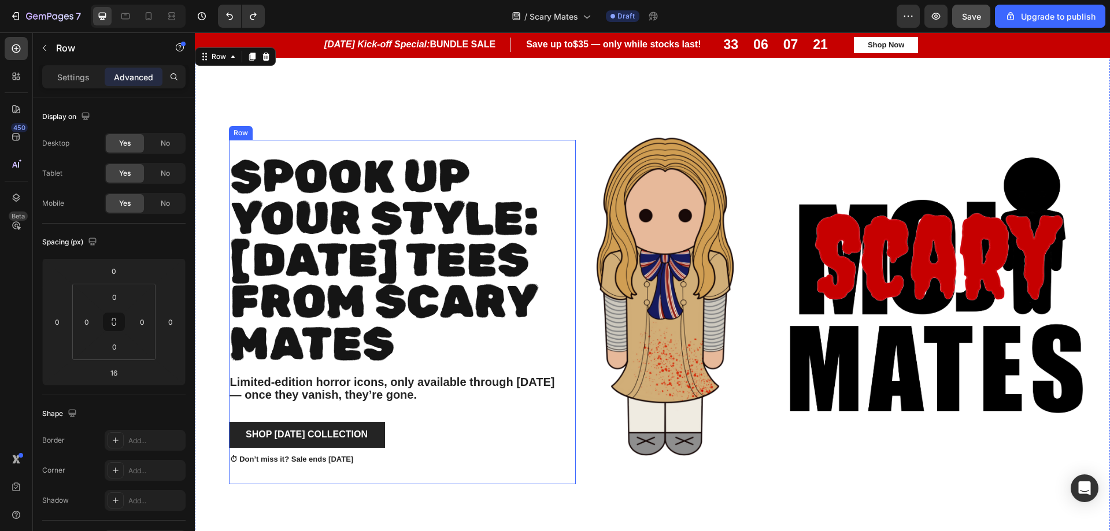
click at [404, 143] on div "Spook Up Your Style: [DATE] Tees from scary Mates Heading Limited-edition horro…" at bounding box center [402, 312] width 347 height 345
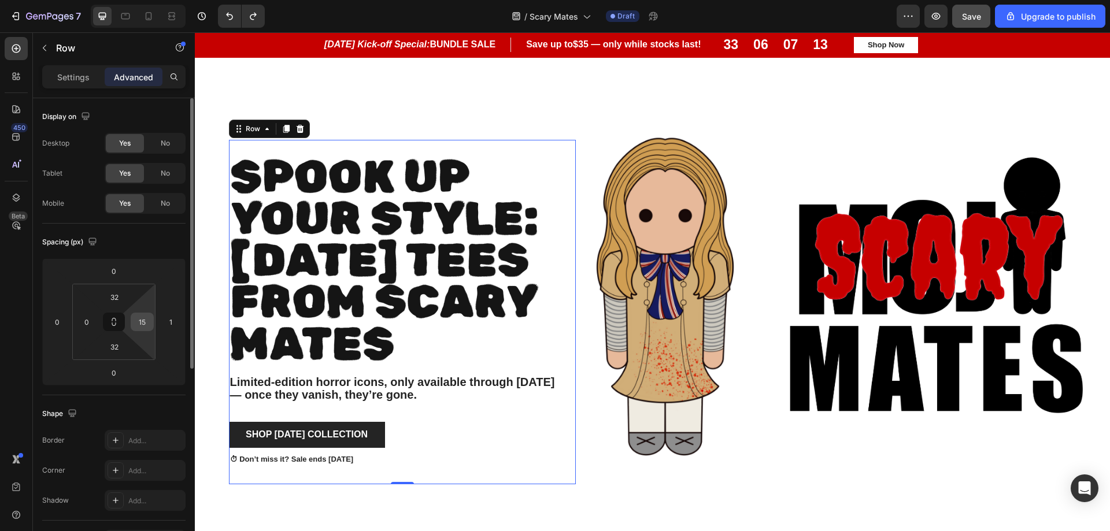
click at [146, 323] on input "15" at bounding box center [142, 321] width 17 height 17
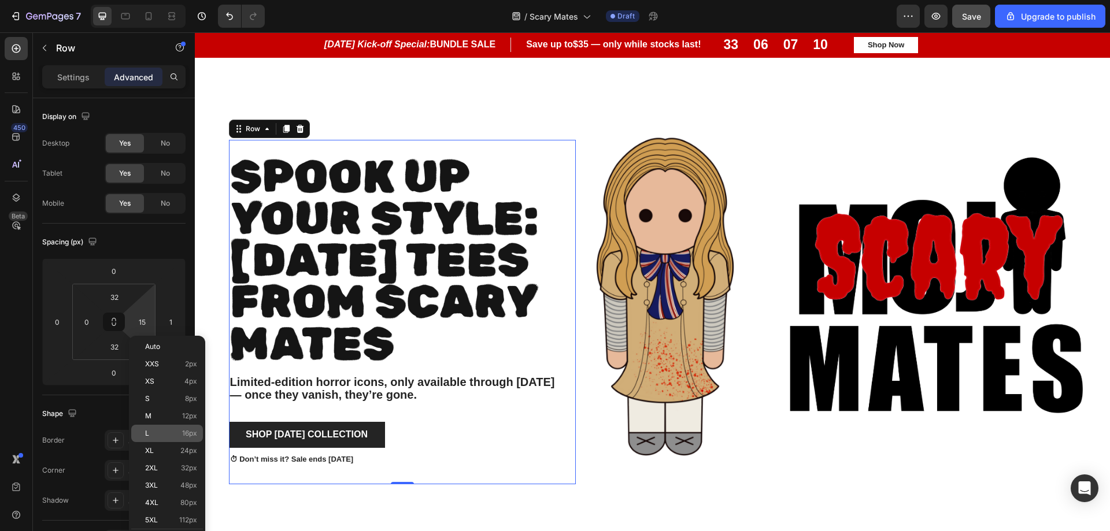
click at [185, 437] on span "16px" at bounding box center [189, 434] width 15 height 8
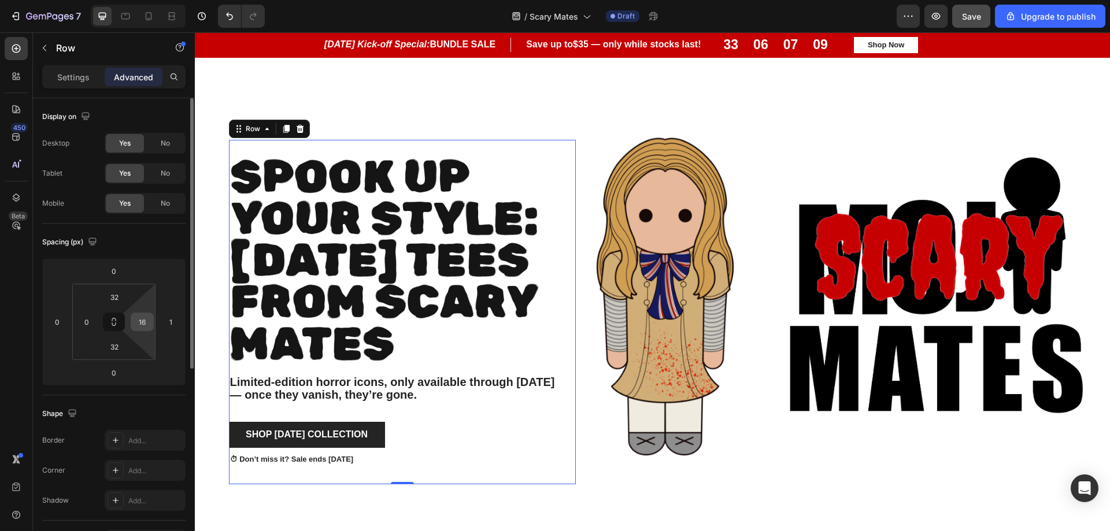
click at [147, 326] on input "16" at bounding box center [142, 321] width 17 height 17
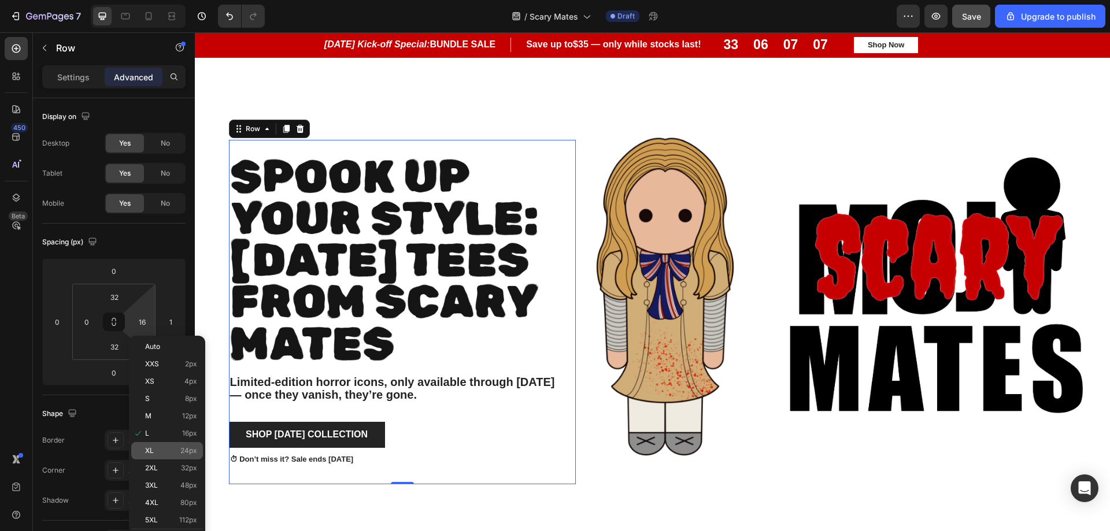
click at [164, 452] on p "XL 24px" at bounding box center [171, 451] width 52 height 8
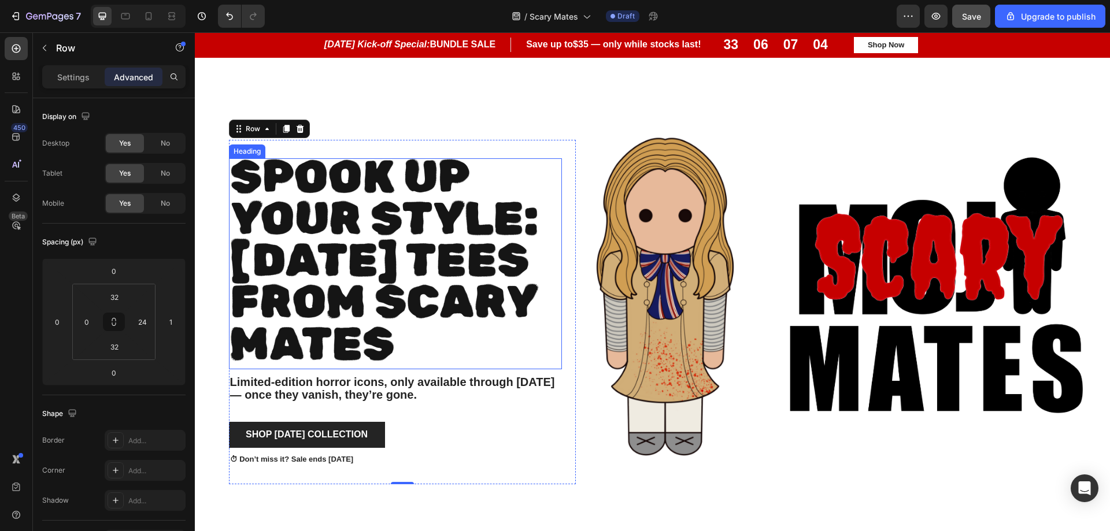
type input "16"
click at [591, 372] on img at bounding box center [844, 312] width 534 height 534
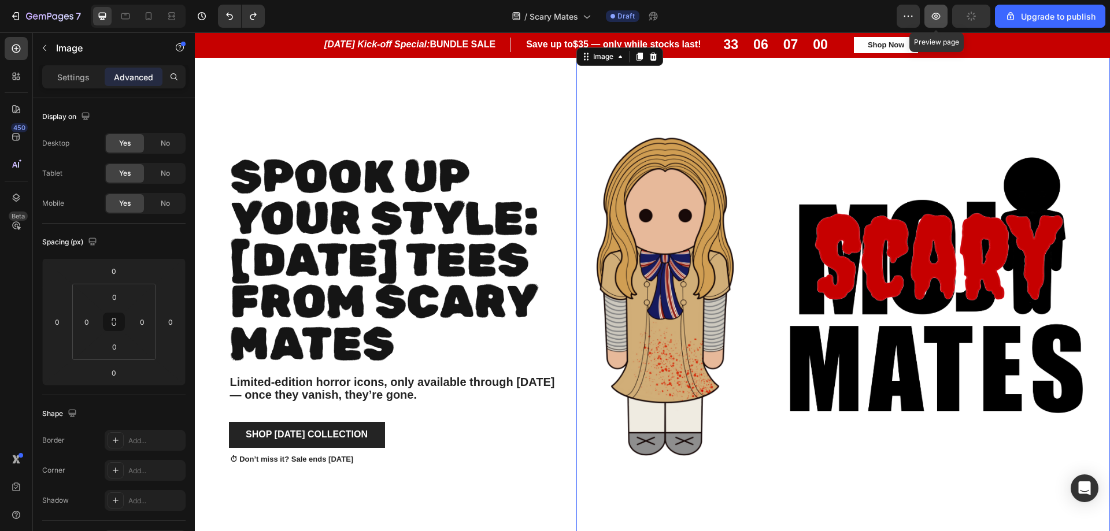
click at [933, 15] on icon "button" at bounding box center [936, 16] width 12 height 12
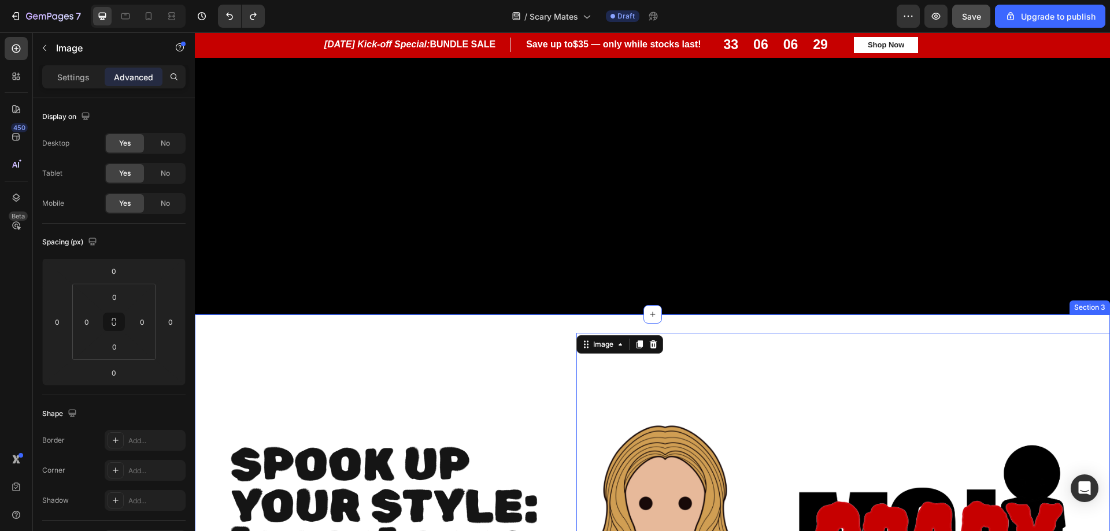
scroll to position [346, 0]
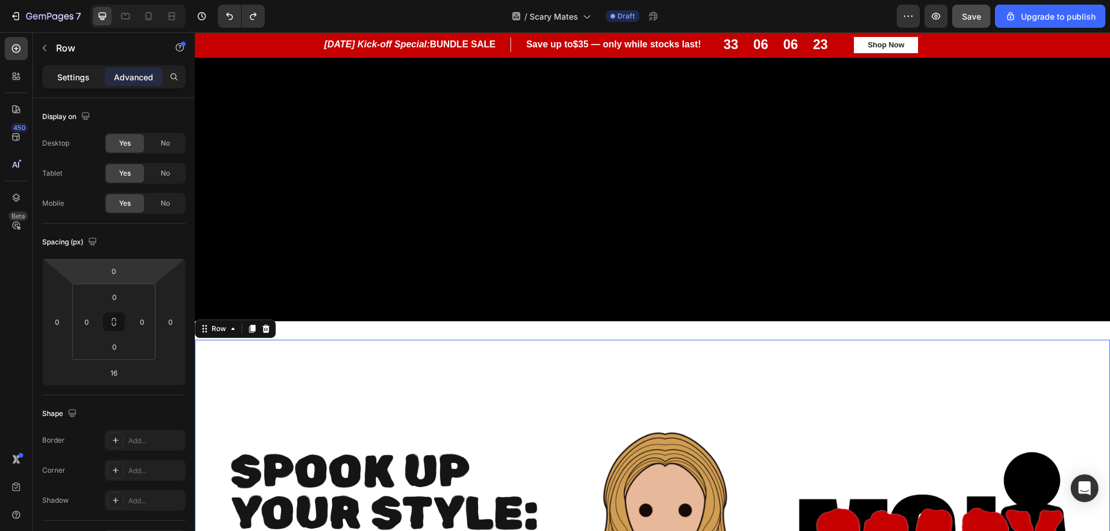
click at [87, 79] on p "Settings" at bounding box center [73, 77] width 32 height 12
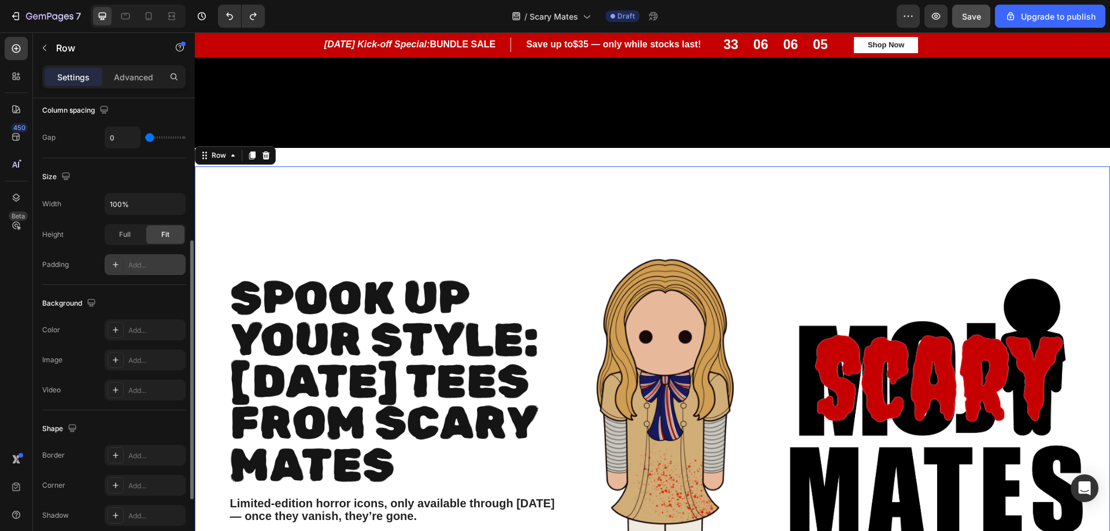
scroll to position [198, 0]
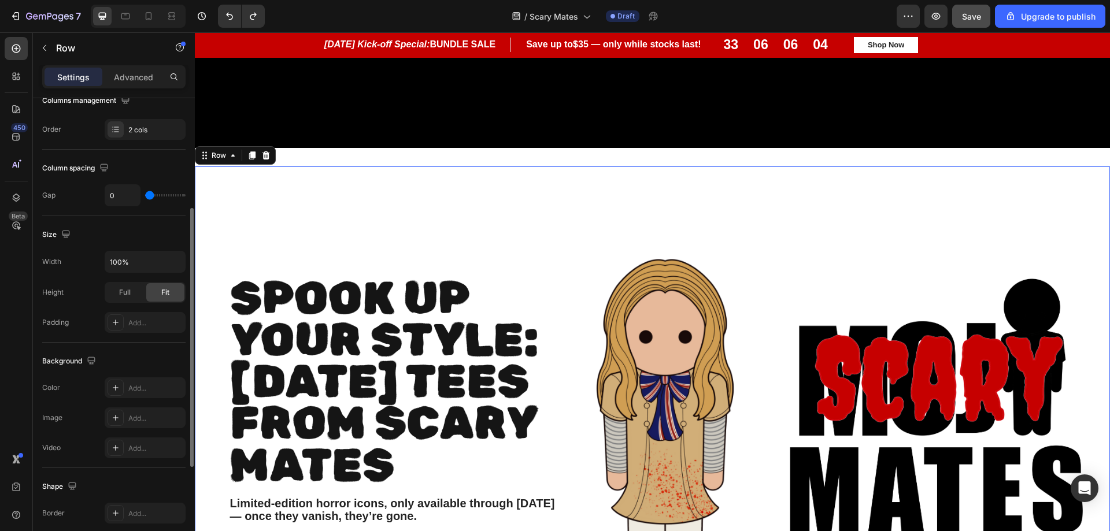
type input "20"
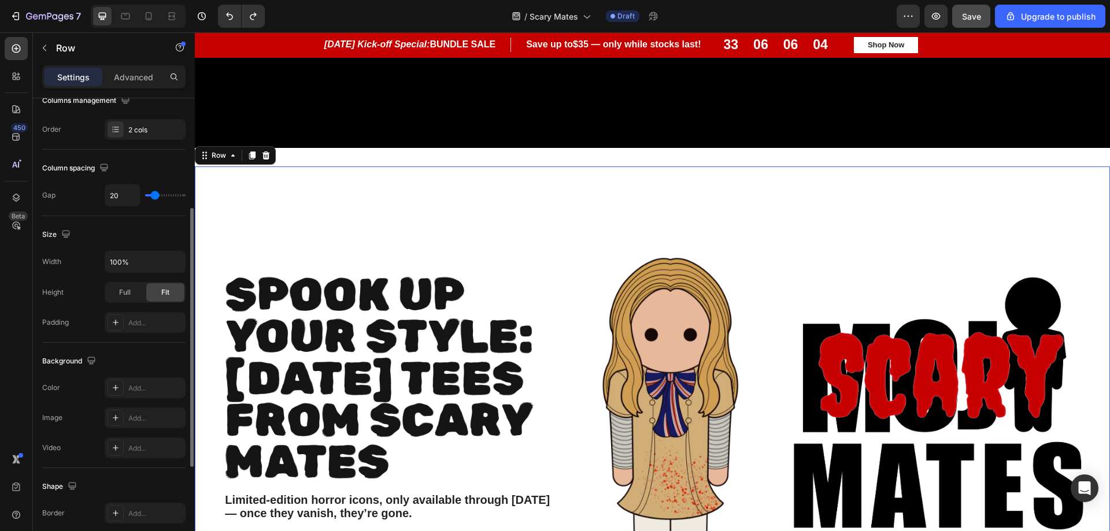
type input "44"
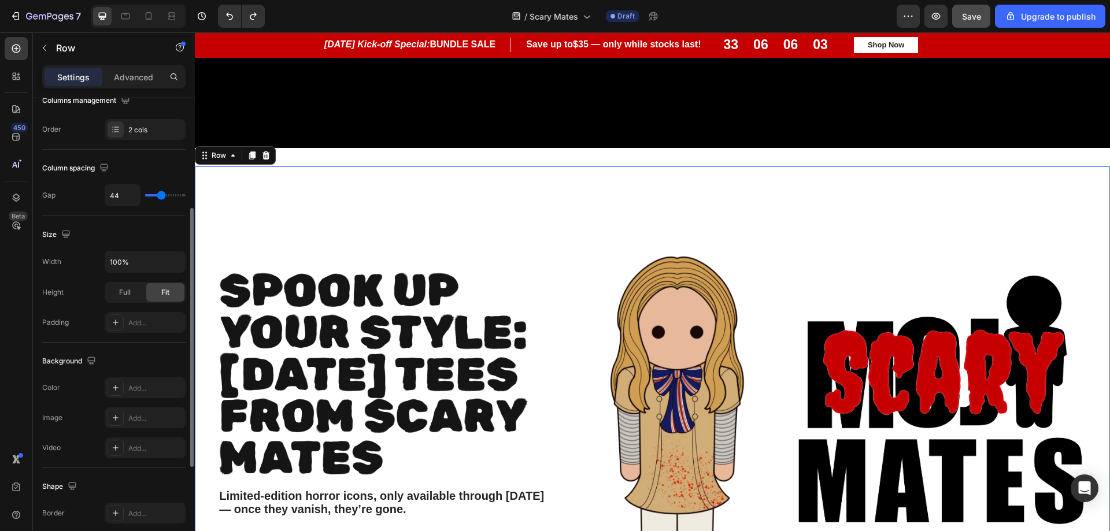
type input "40"
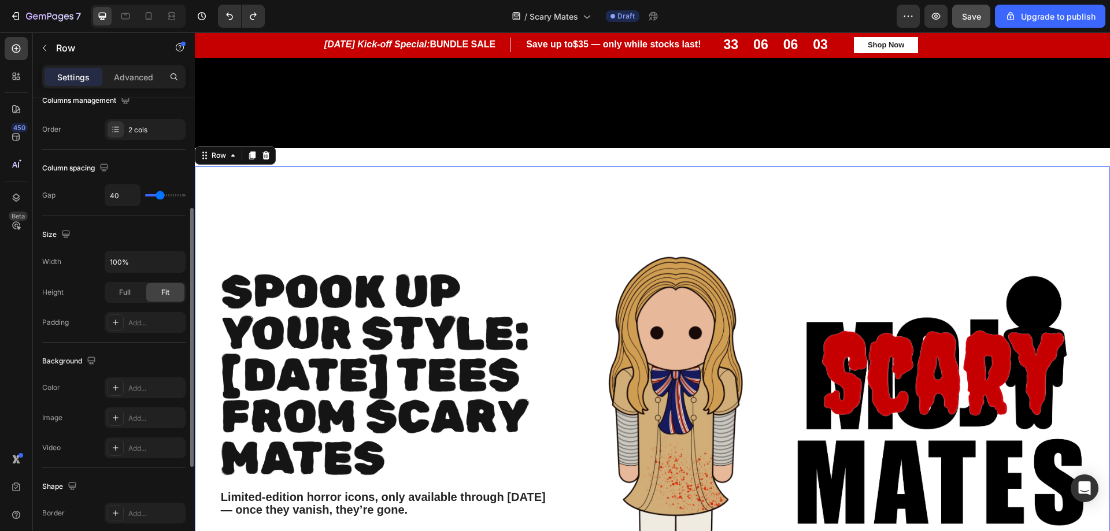
type input "38"
type input "36"
type input "31"
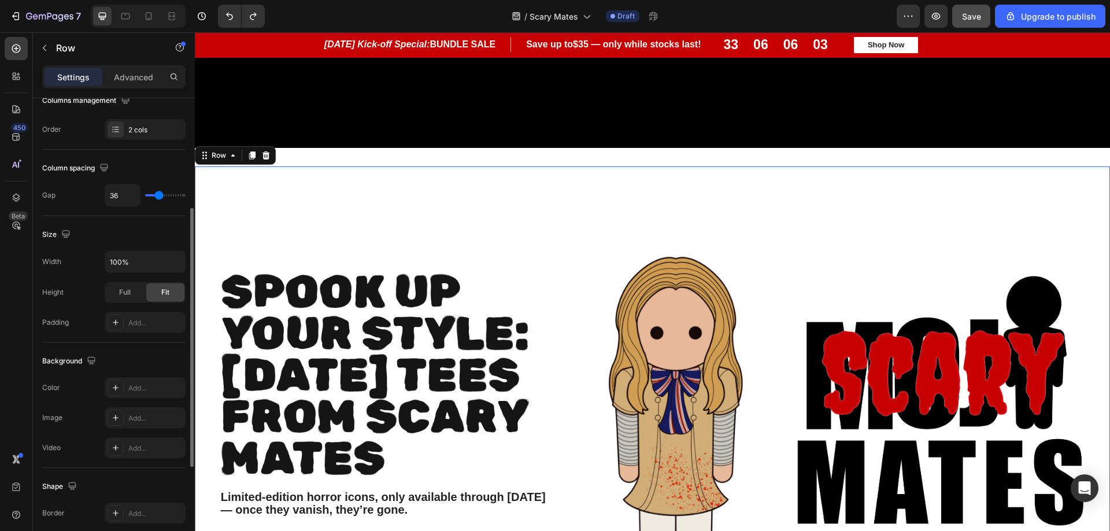
type input "31"
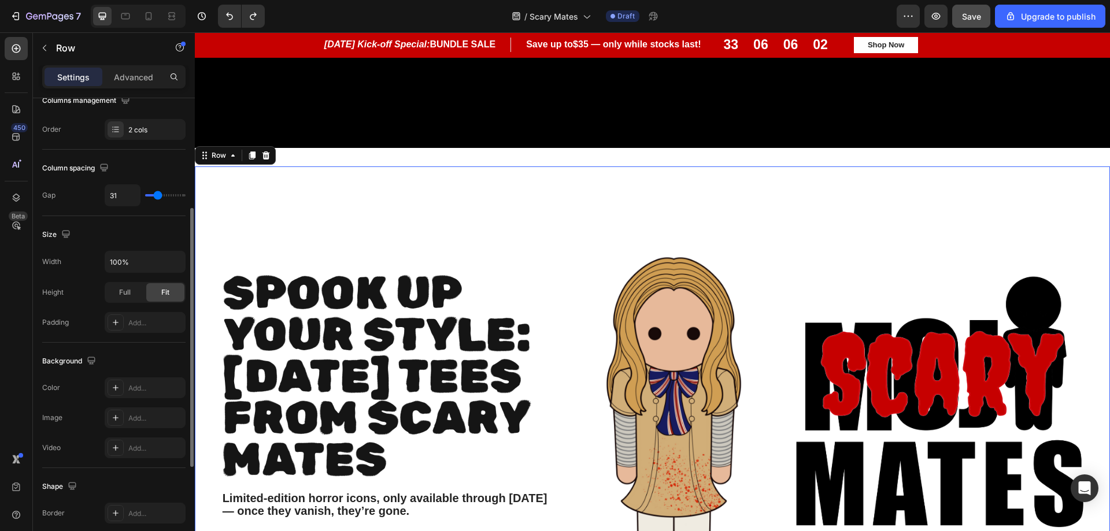
type input "33"
type input "38"
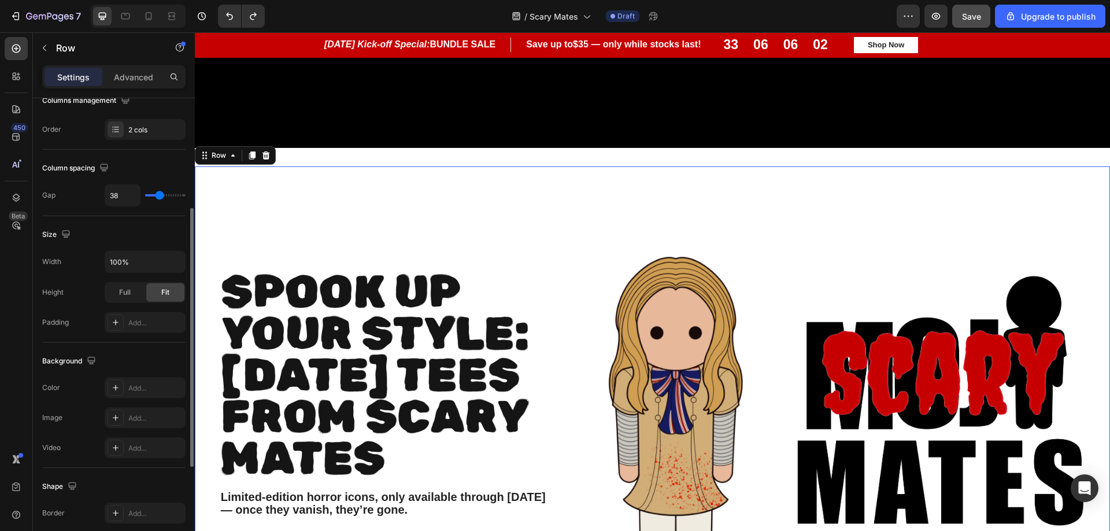
type input "36"
type input "18"
type input "16"
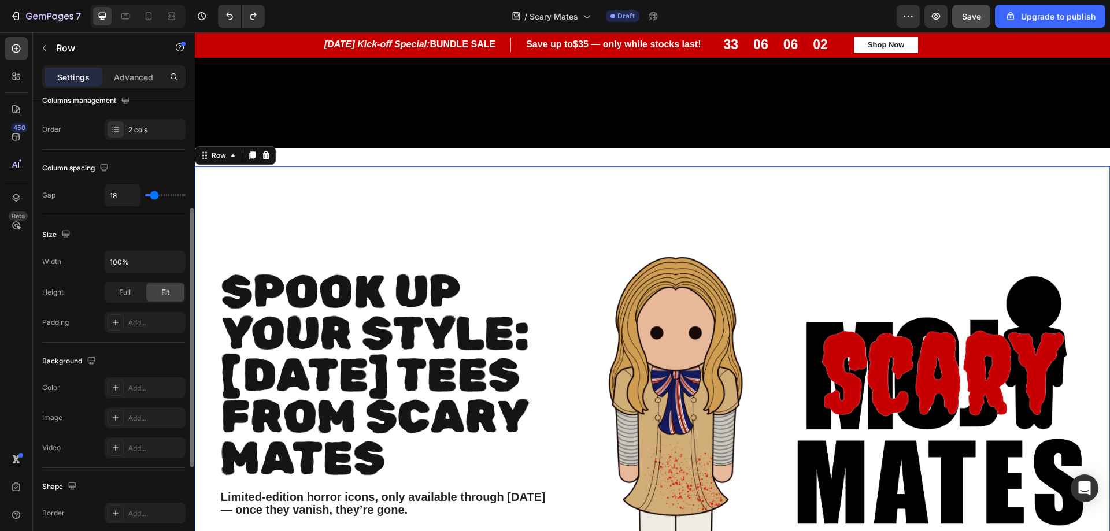
type input "16"
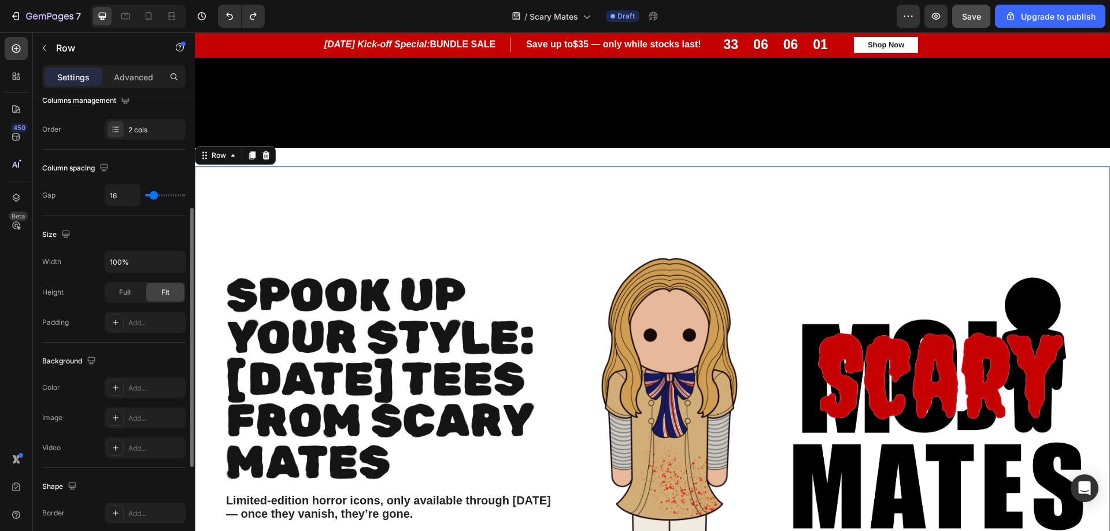
type input "38"
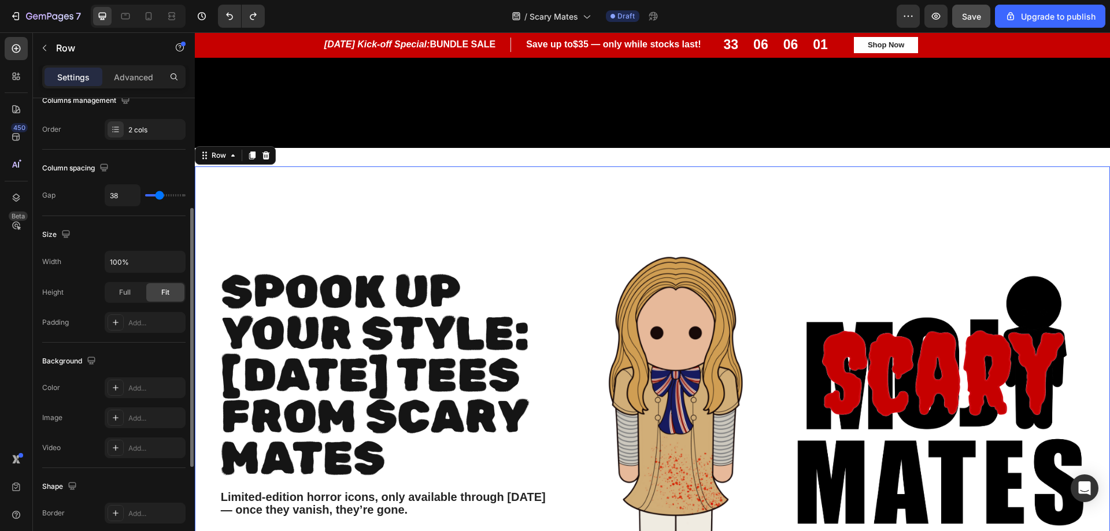
type input "36"
type input "20"
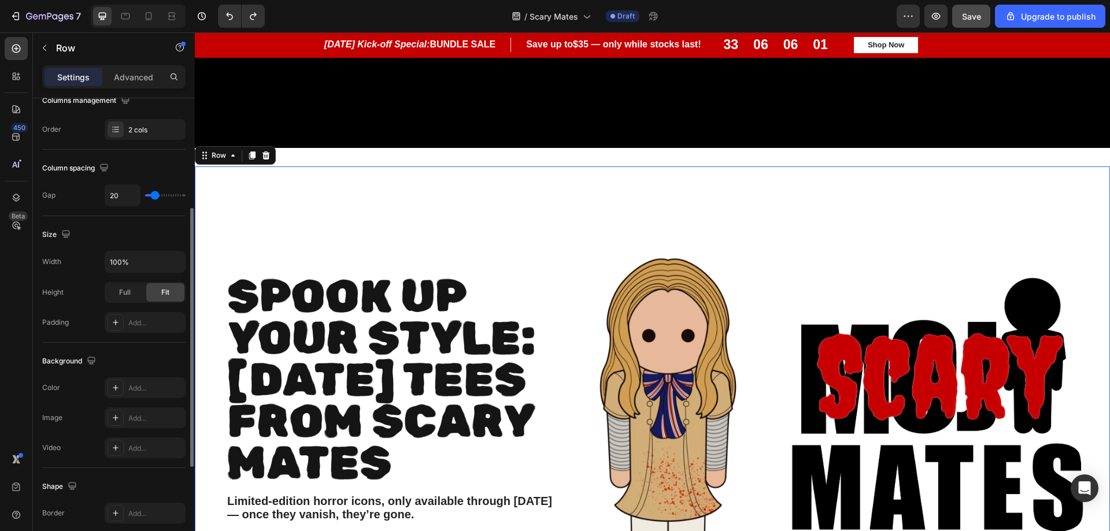
type input "11"
type input "9"
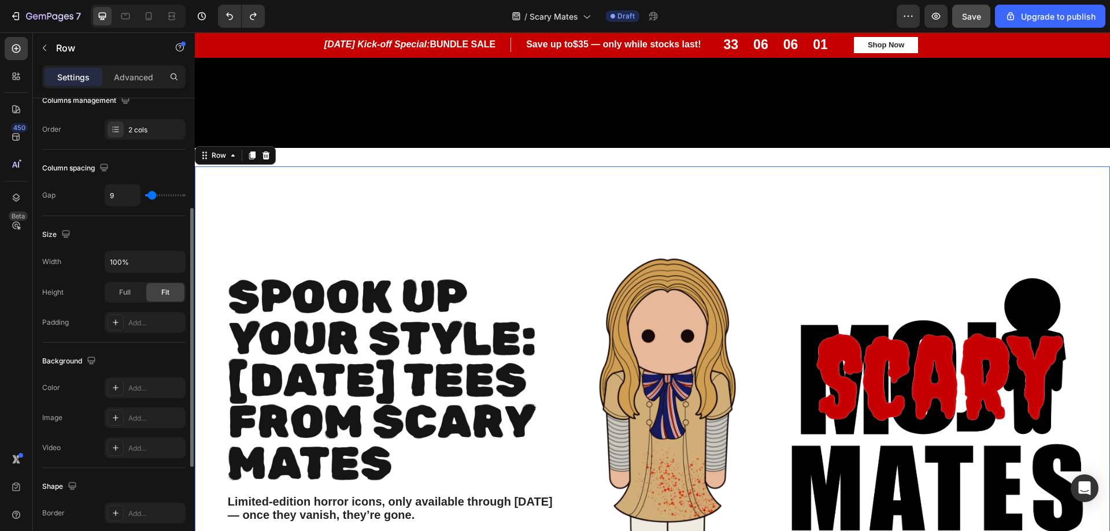
type input "33"
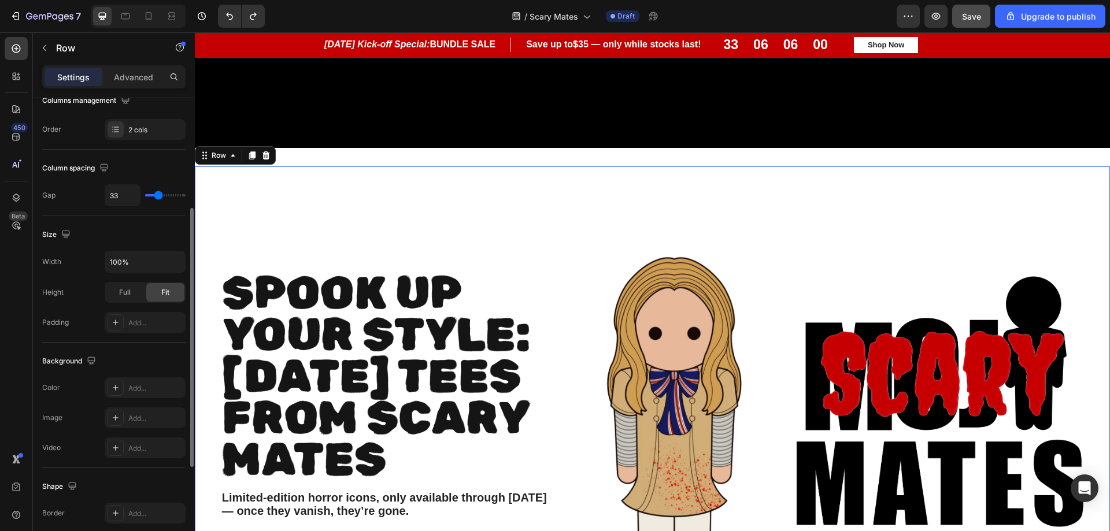
type input "42"
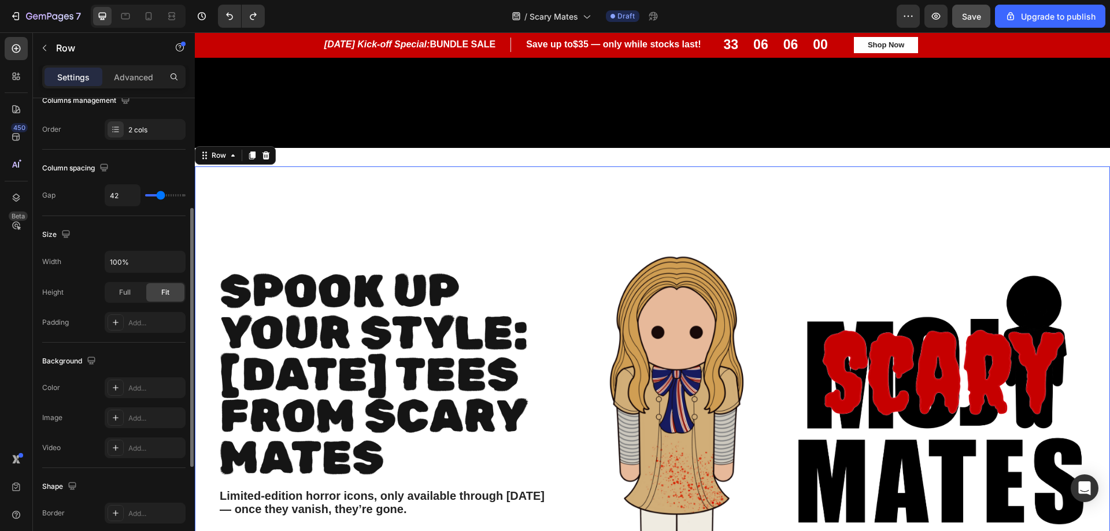
type input "40"
type input "38"
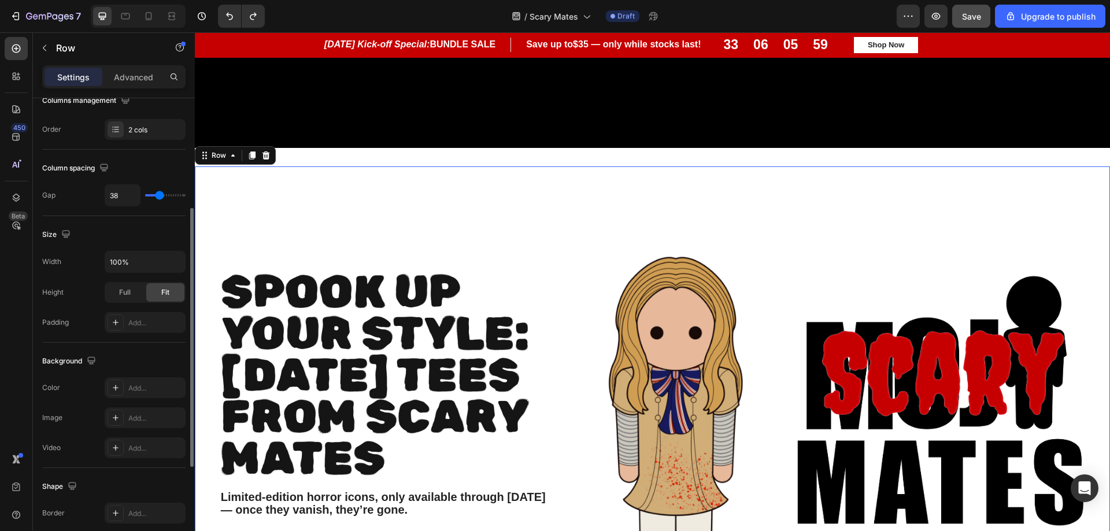
drag, startPoint x: 147, startPoint y: 194, endPoint x: 147, endPoint y: 182, distance: 12.1
type input "38"
click at [160, 197] on input "range" at bounding box center [165, 195] width 40 height 2
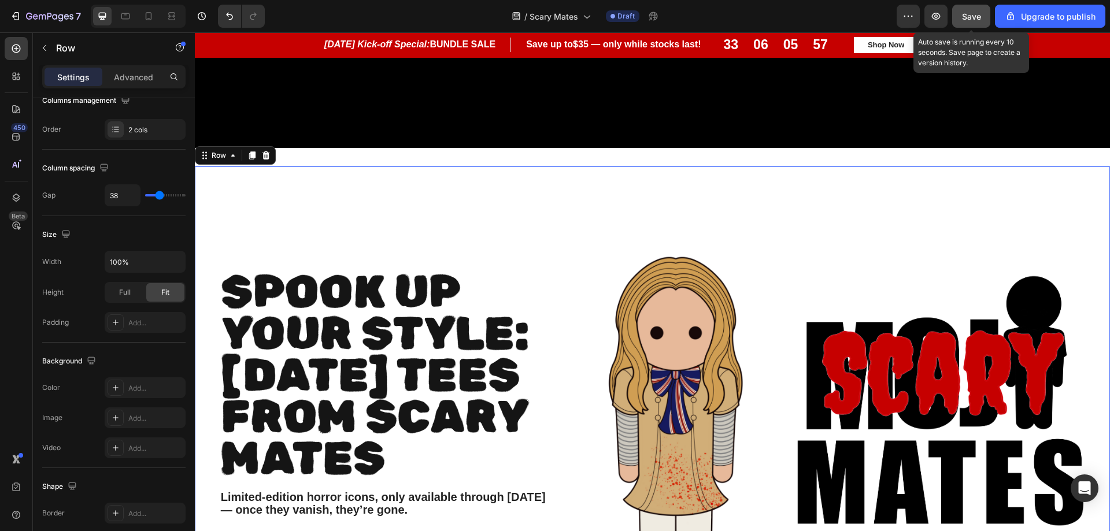
click at [977, 15] on span "Save" at bounding box center [971, 17] width 19 height 10
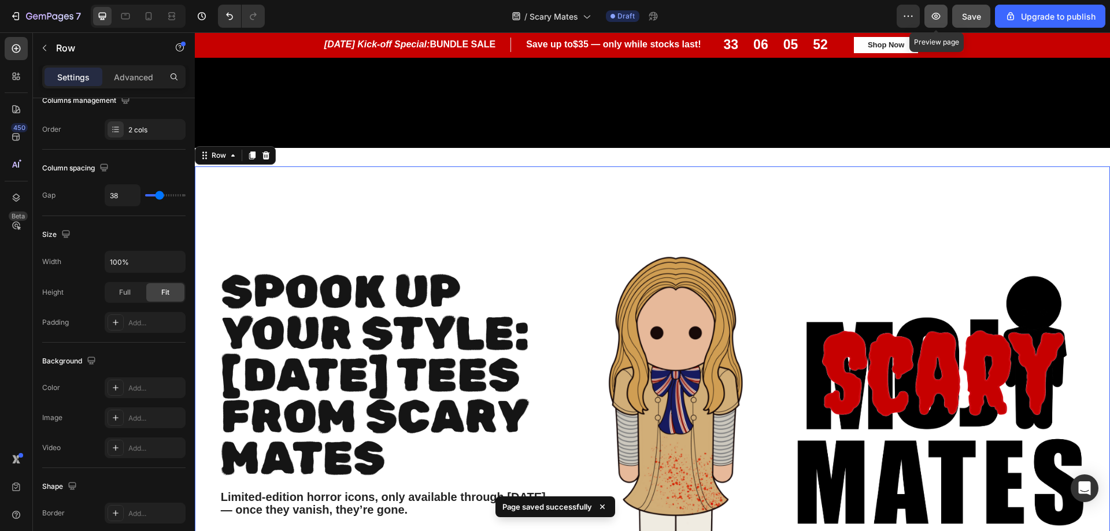
click at [932, 22] on button "button" at bounding box center [936, 16] width 23 height 23
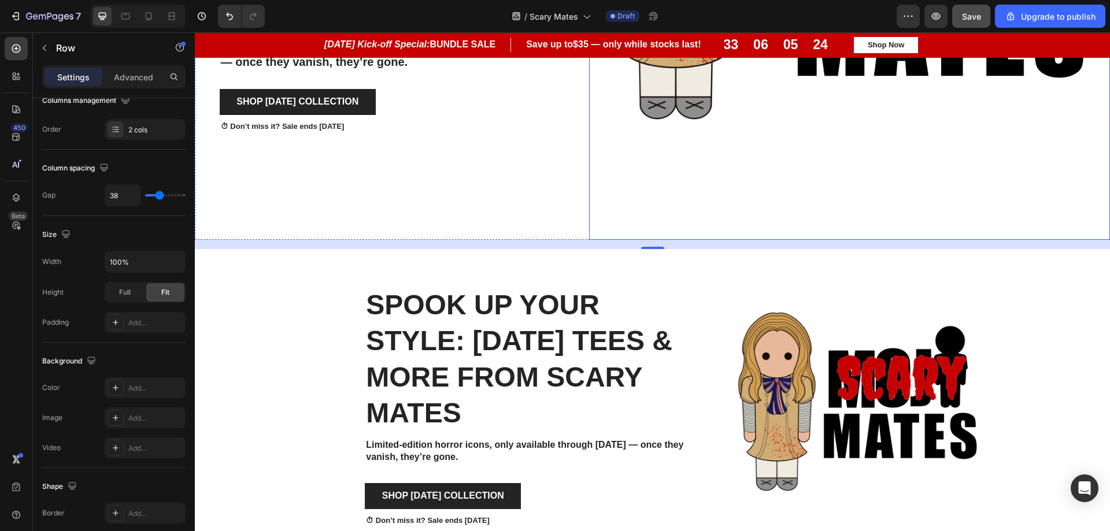
scroll to position [1040, 0]
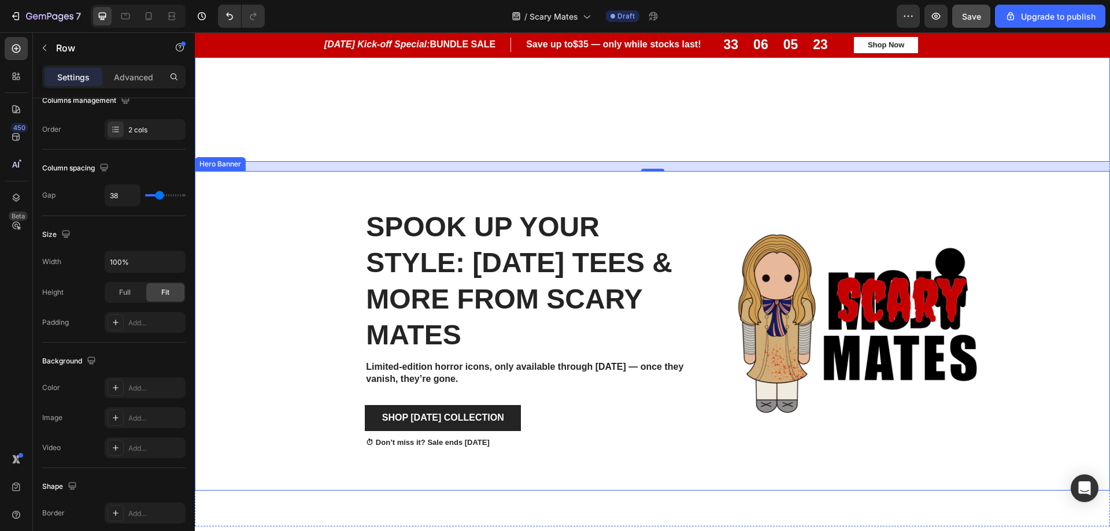
click at [276, 187] on div "Background Image" at bounding box center [652, 331] width 915 height 320
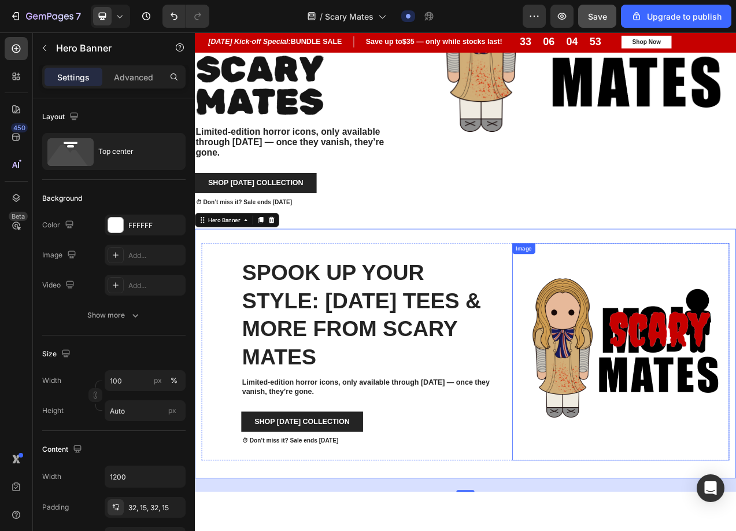
scroll to position [854, 0]
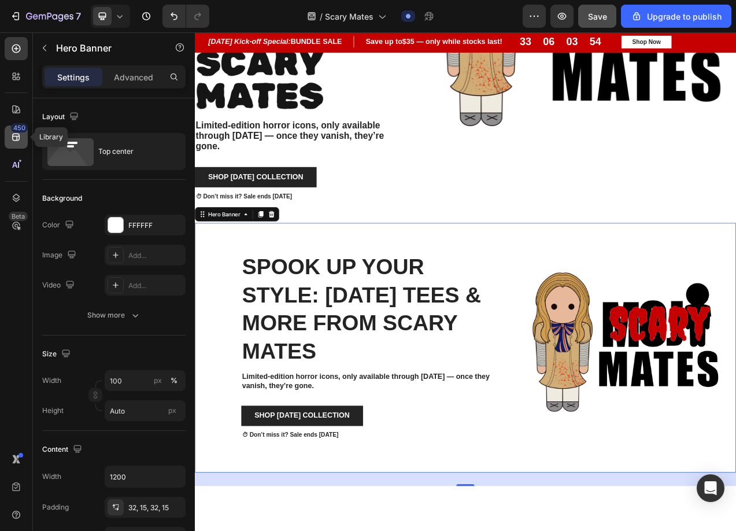
click at [20, 143] on div "450" at bounding box center [16, 136] width 23 height 23
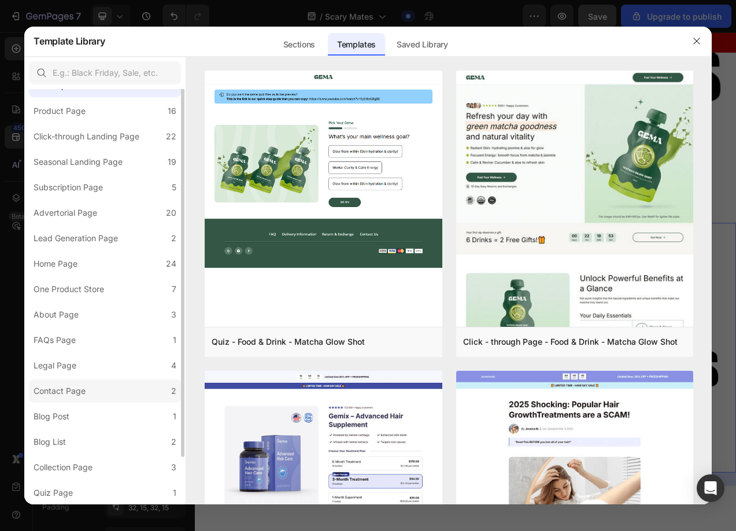
scroll to position [0, 0]
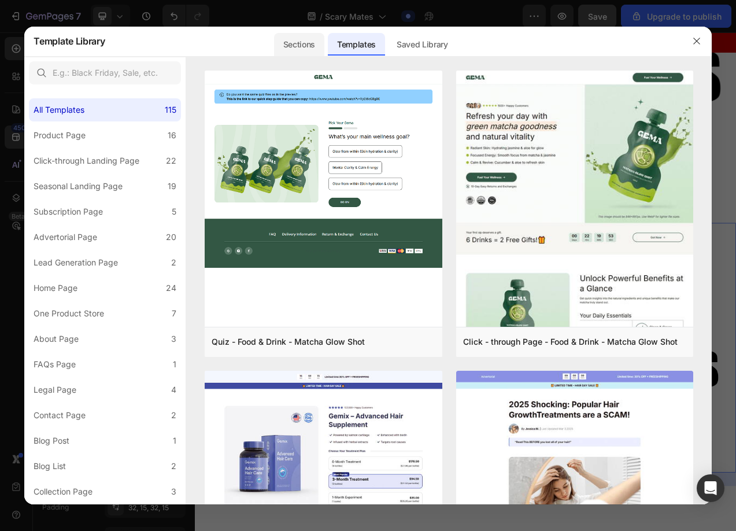
click at [302, 39] on div "Sections" at bounding box center [299, 44] width 50 height 23
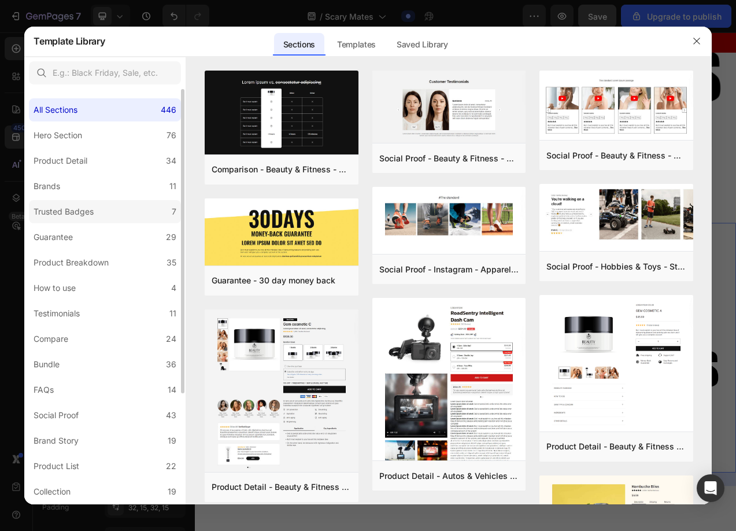
click at [77, 208] on div "Trusted Badges" at bounding box center [64, 212] width 60 height 14
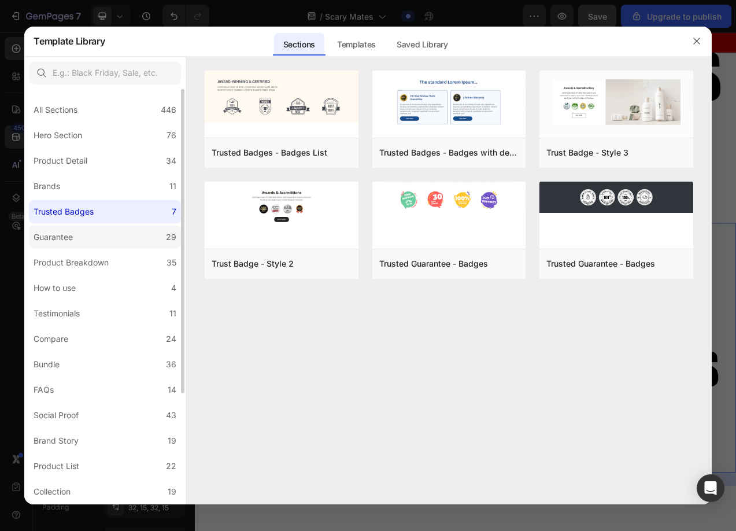
click at [72, 241] on div "Guarantee" at bounding box center [53, 237] width 39 height 14
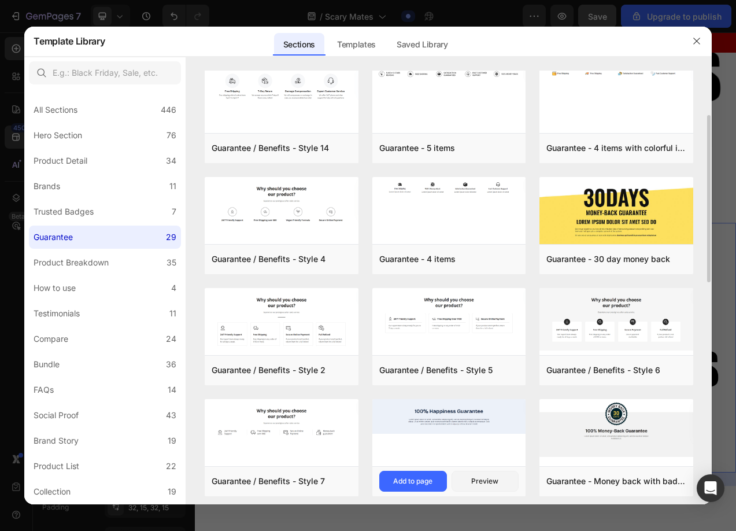
scroll to position [289, 0]
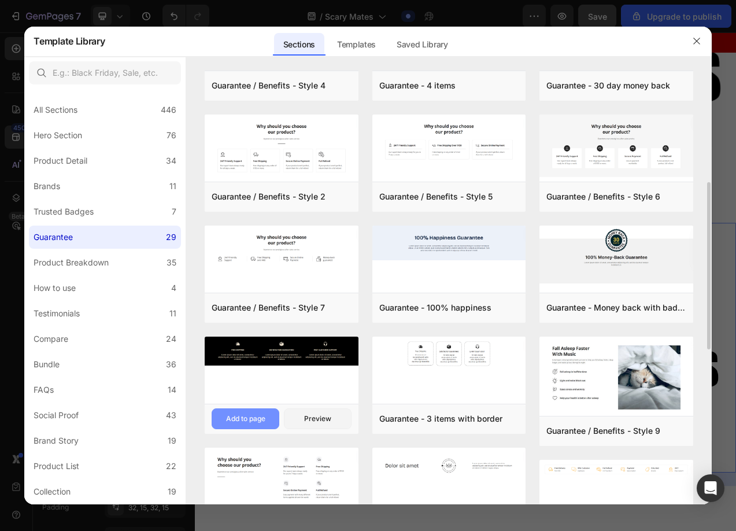
click at [244, 415] on div "Add to page" at bounding box center [245, 418] width 39 height 10
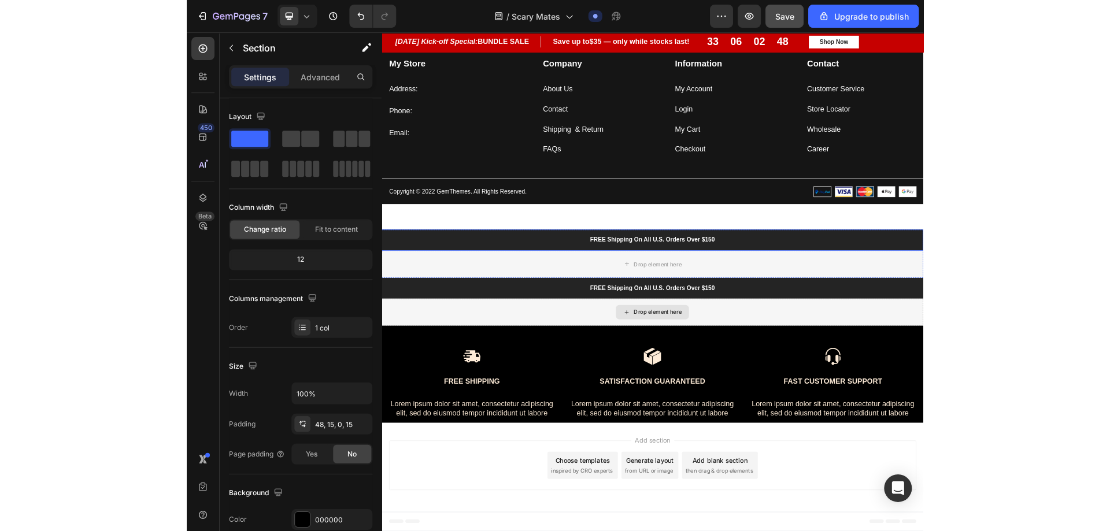
scroll to position [3451, 0]
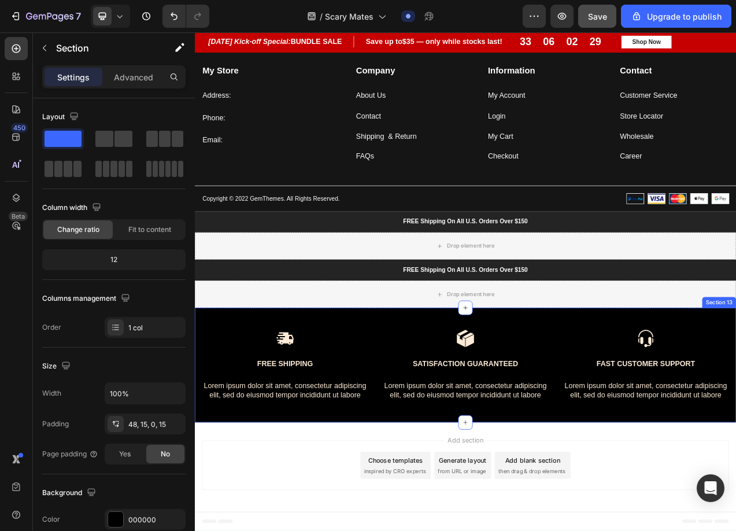
click at [388, 418] on div "Image Free Shipping Text Block Lorem ipsum dolor sit amet, consectetur adipisci…" at bounding box center [542, 459] width 694 height 147
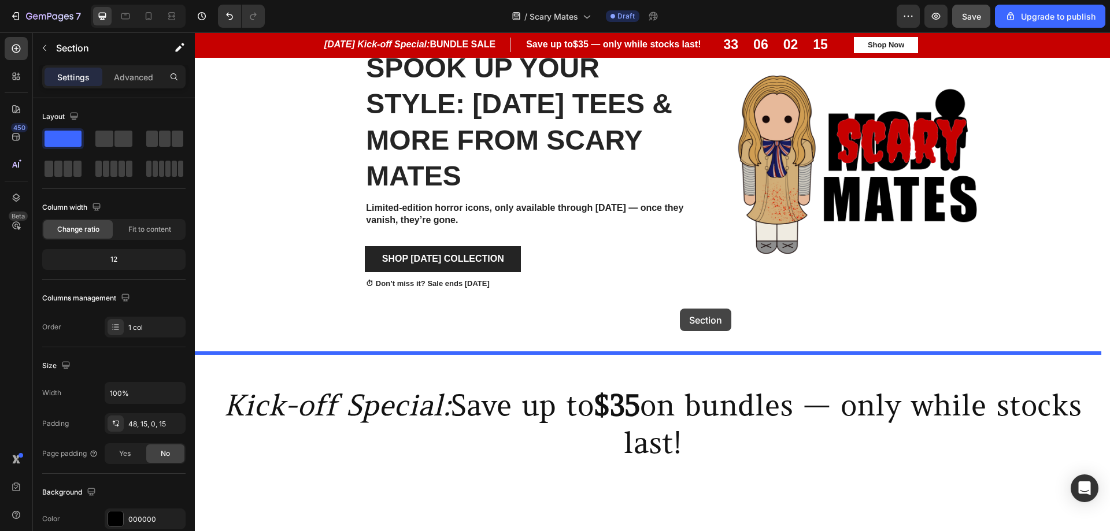
scroll to position [1237, 0]
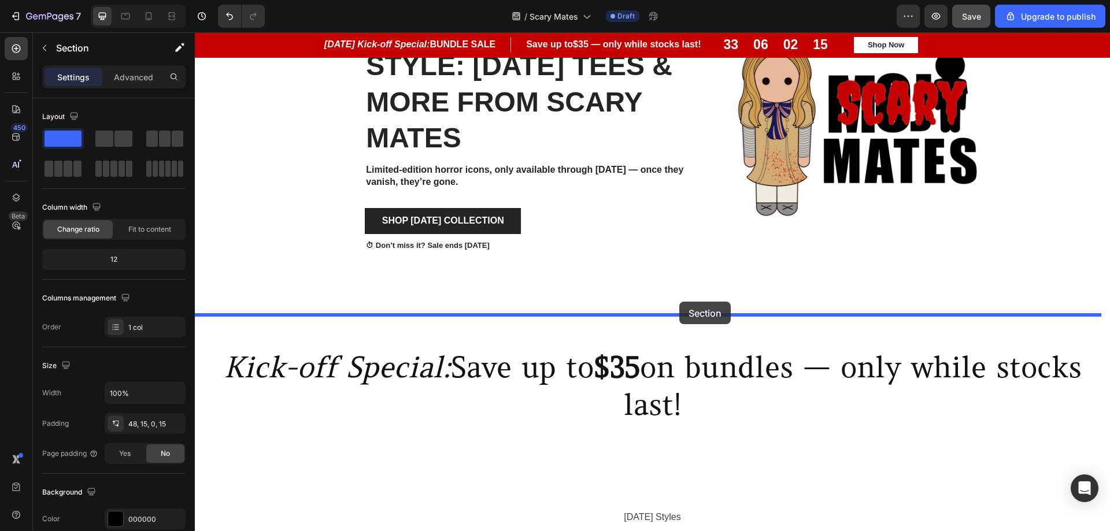
drag, startPoint x: 736, startPoint y: 419, endPoint x: 679, endPoint y: 302, distance: 130.1
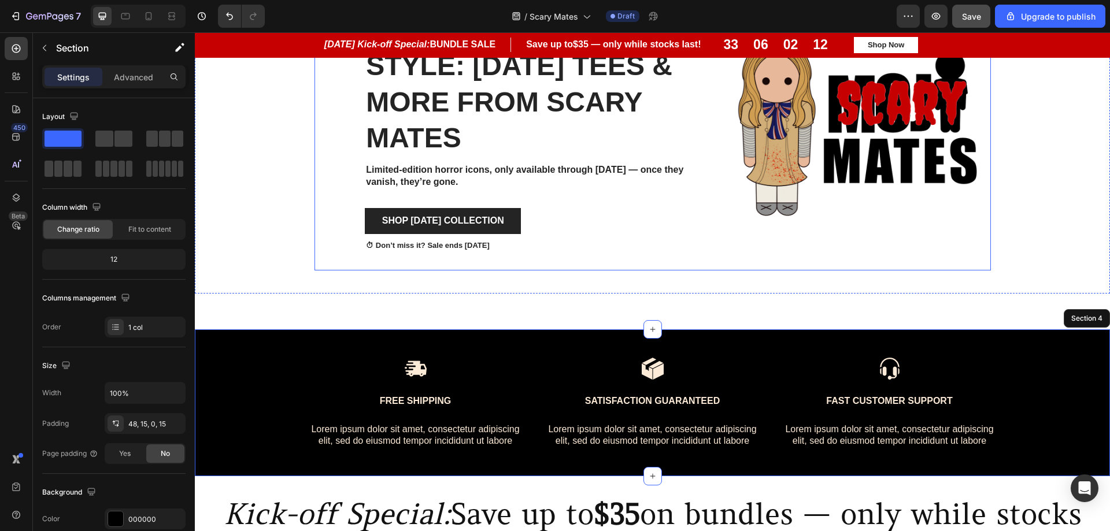
click at [743, 271] on div "Image" at bounding box center [851, 131] width 278 height 278
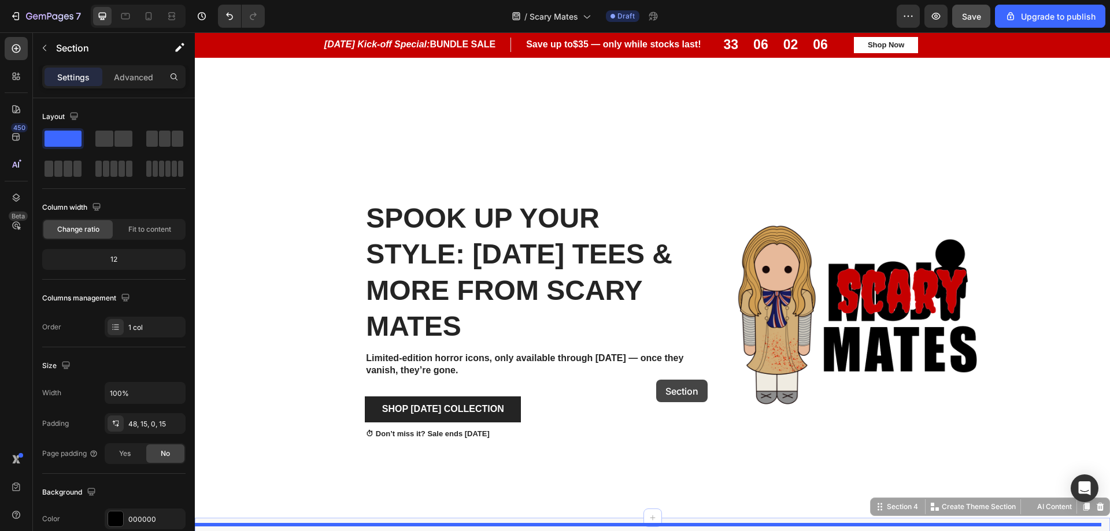
scroll to position [1179, 0]
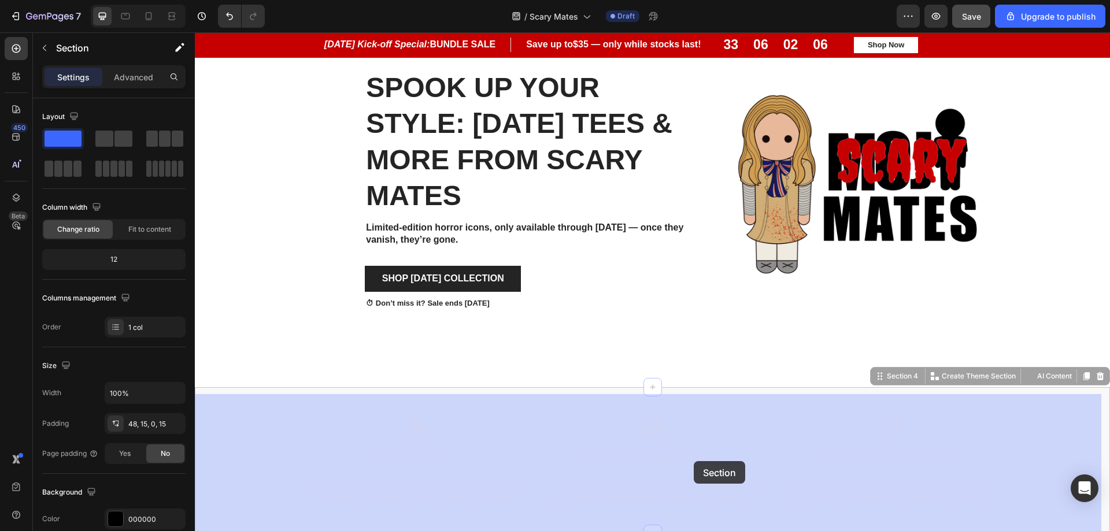
drag, startPoint x: 790, startPoint y: 348, endPoint x: 696, endPoint y: 455, distance: 143.4
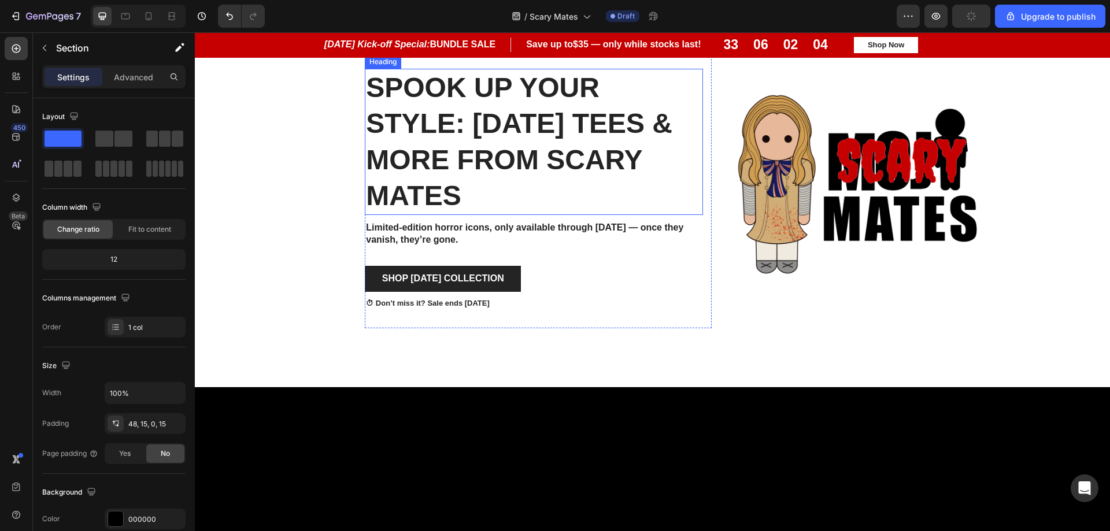
scroll to position [1006, 0]
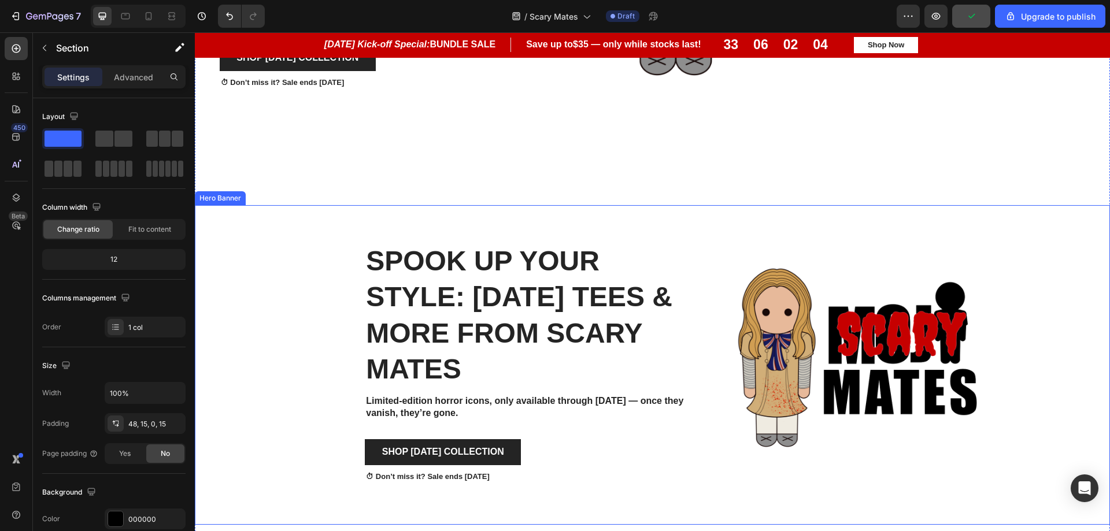
click at [365, 205] on div "Spook Up Your Style: [DATE] Tees & More from scary Mates Heading Limited-editio…" at bounding box center [653, 365] width 694 height 320
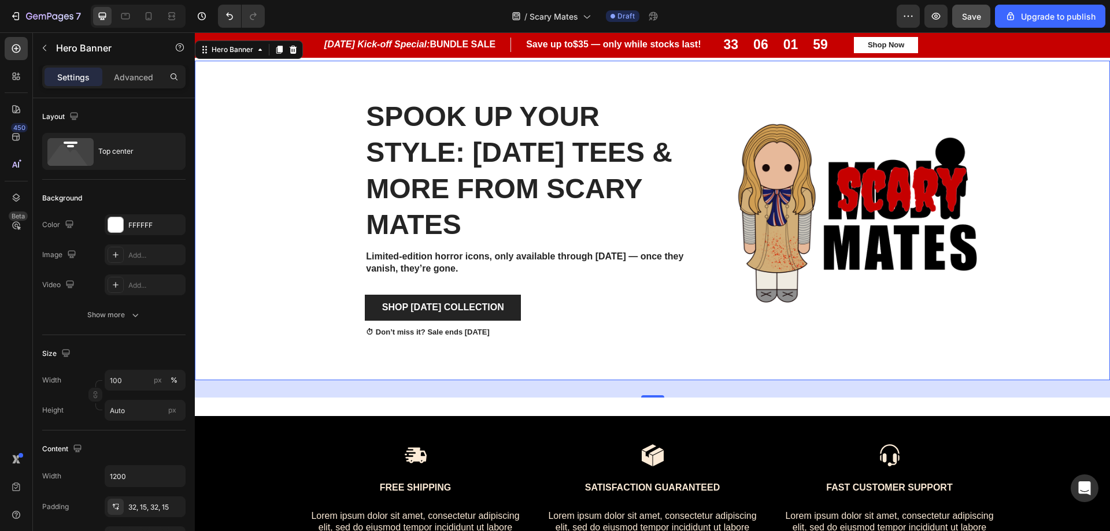
scroll to position [1179, 0]
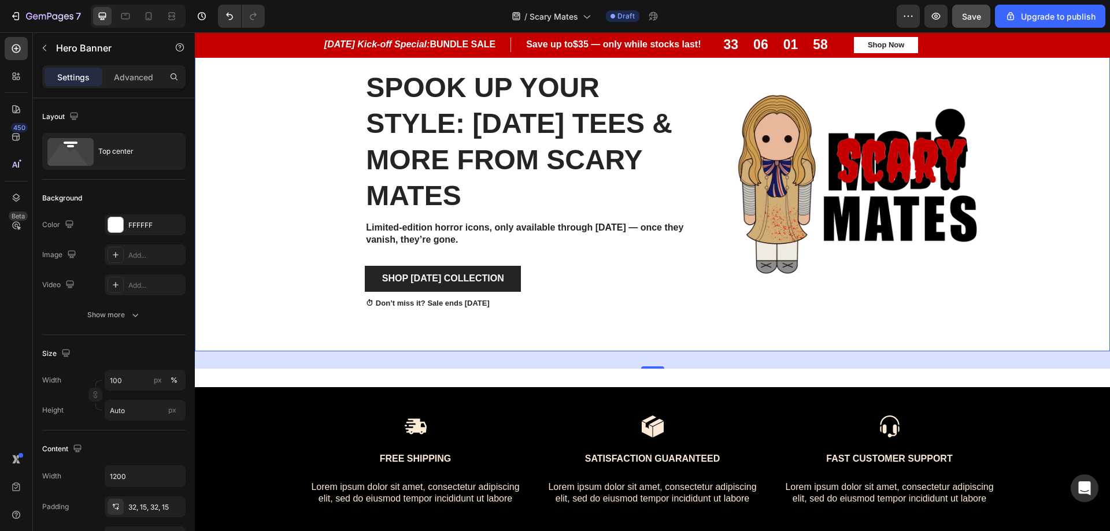
click at [623, 363] on div "30" at bounding box center [652, 360] width 915 height 17
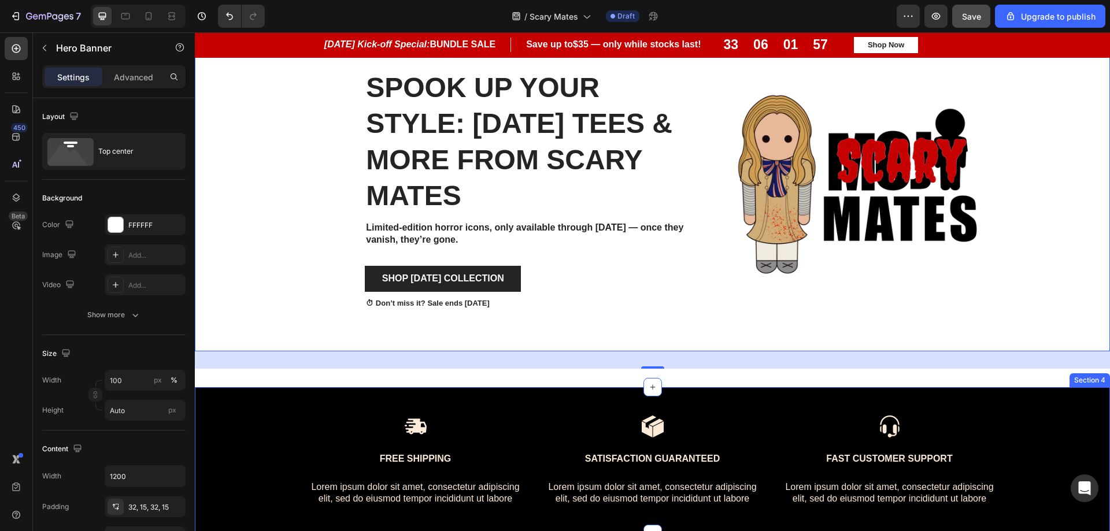
click at [519, 406] on div "Image Free Shipping Text Block Lorem ipsum dolor sit amet, consectetur adipisci…" at bounding box center [652, 460] width 915 height 147
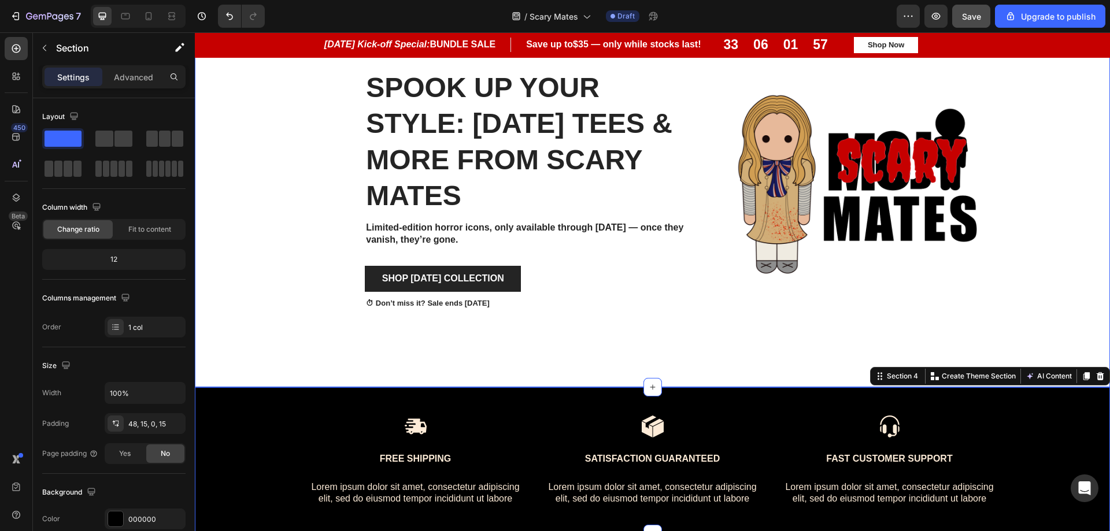
scroll to position [1353, 0]
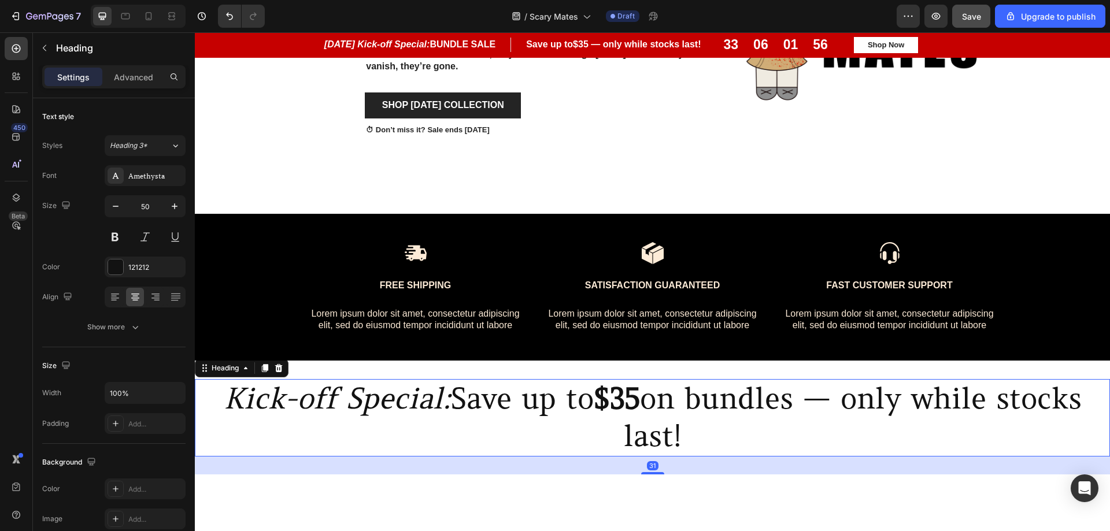
click at [908, 429] on h2 "Kick-off Special: Save up to $35 on bundles — only while stocks last!" at bounding box center [652, 417] width 915 height 77
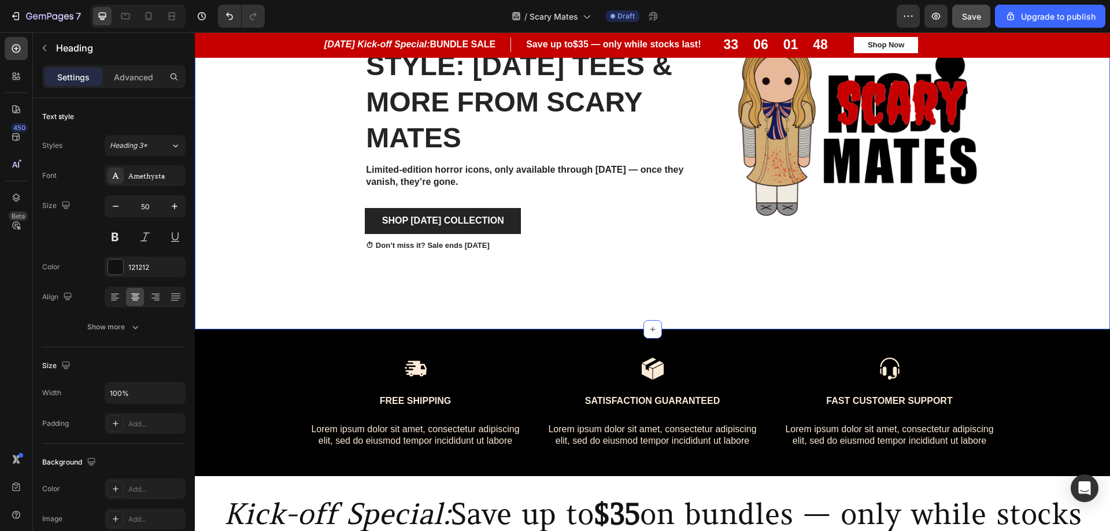
scroll to position [1121, 0]
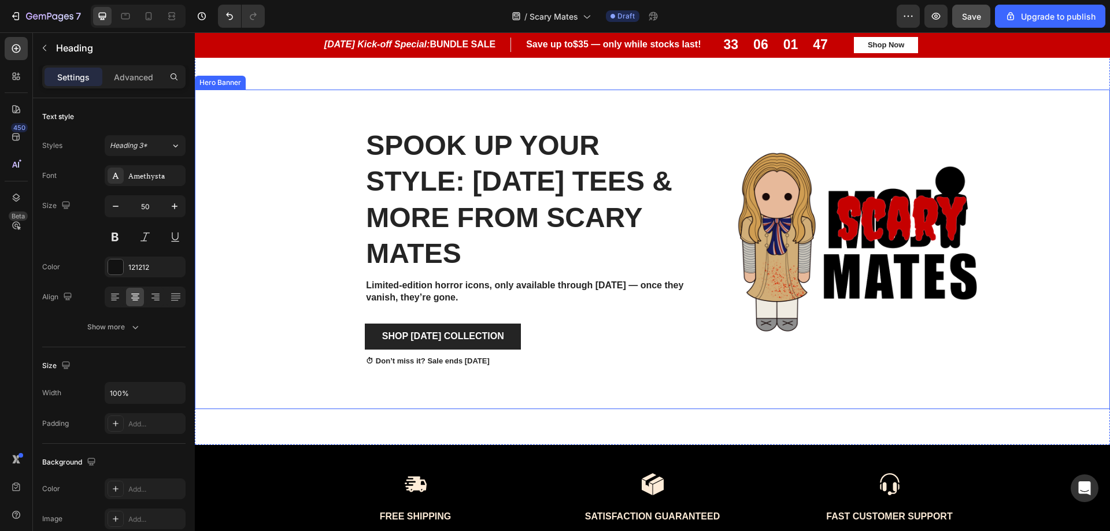
click at [295, 133] on div "Background Image" at bounding box center [652, 250] width 915 height 320
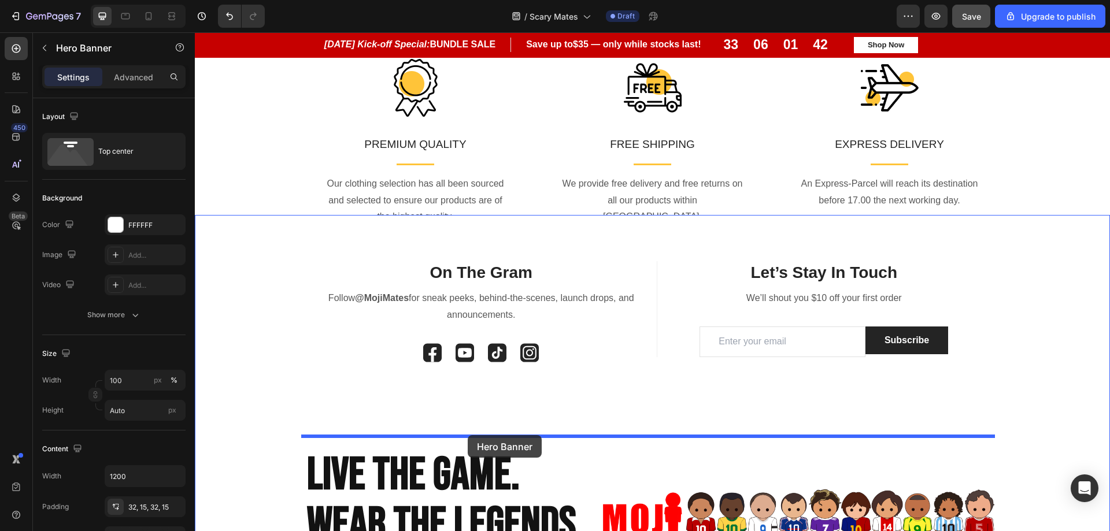
scroll to position [3406, 0]
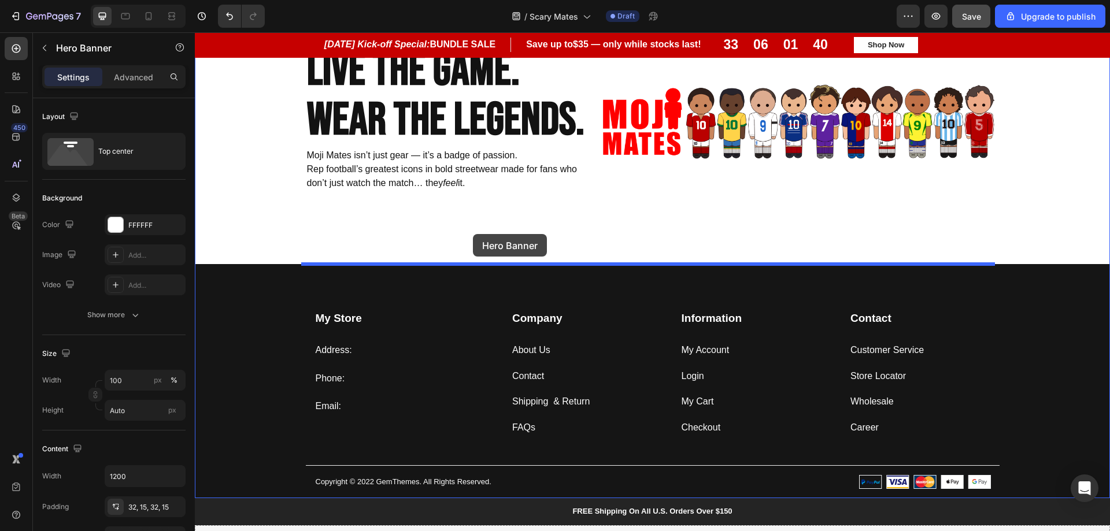
drag, startPoint x: 209, startPoint y: 75, endPoint x: 473, endPoint y: 234, distance: 308.7
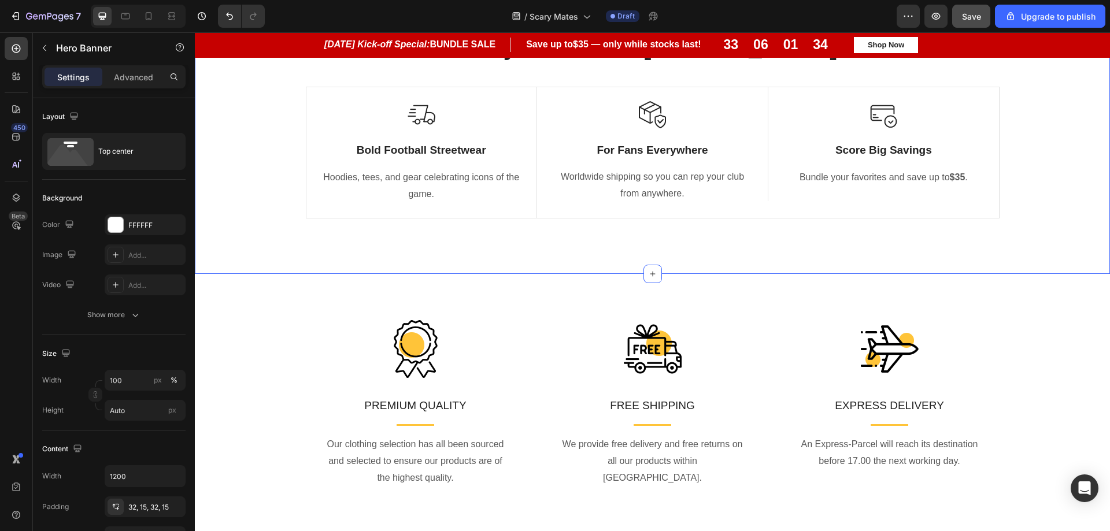
scroll to position [2828, 0]
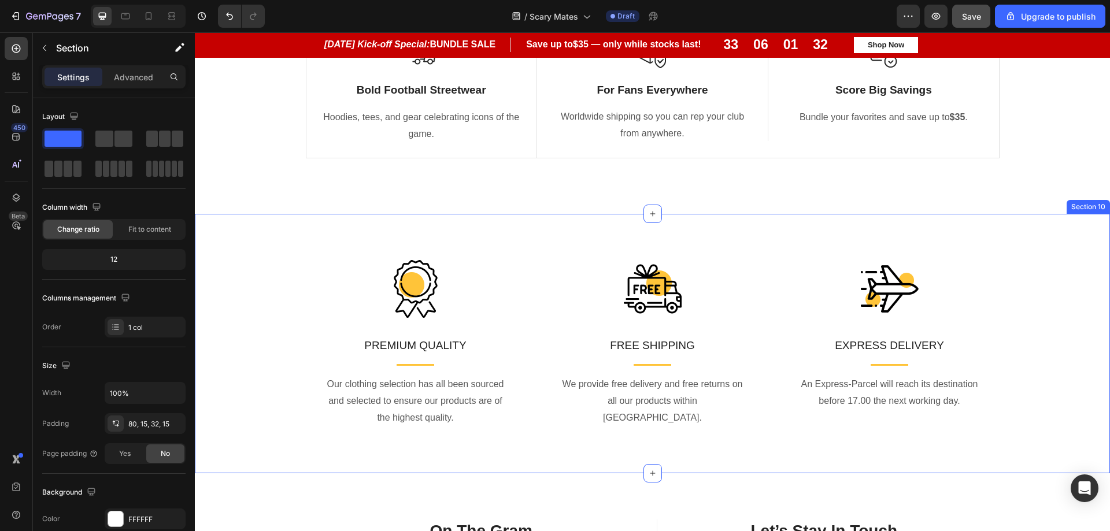
click at [358, 228] on div "Image PREMIUM QUALITY Text block Title Line Our clothing selection has all been…" at bounding box center [652, 344] width 915 height 260
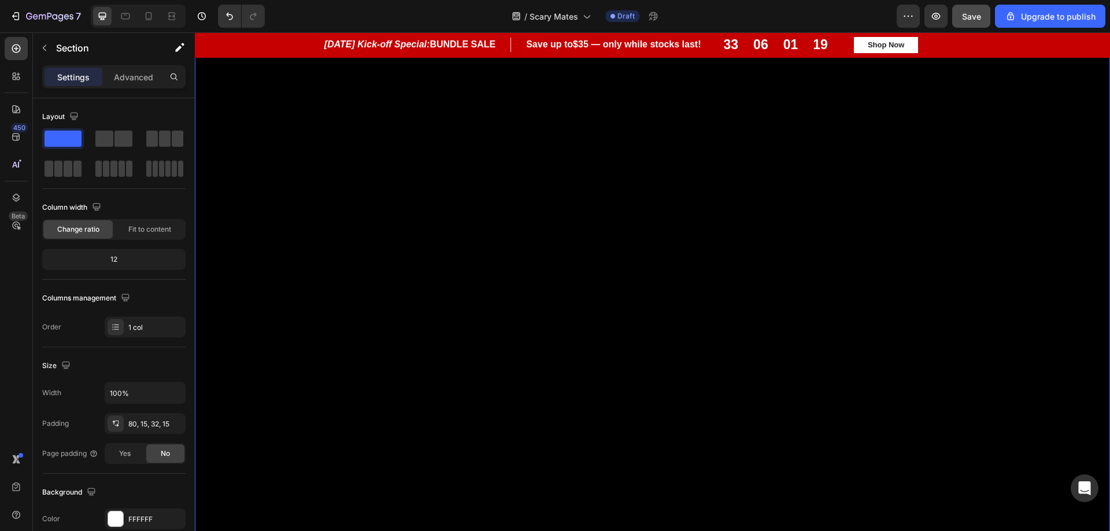
scroll to position [0, 0]
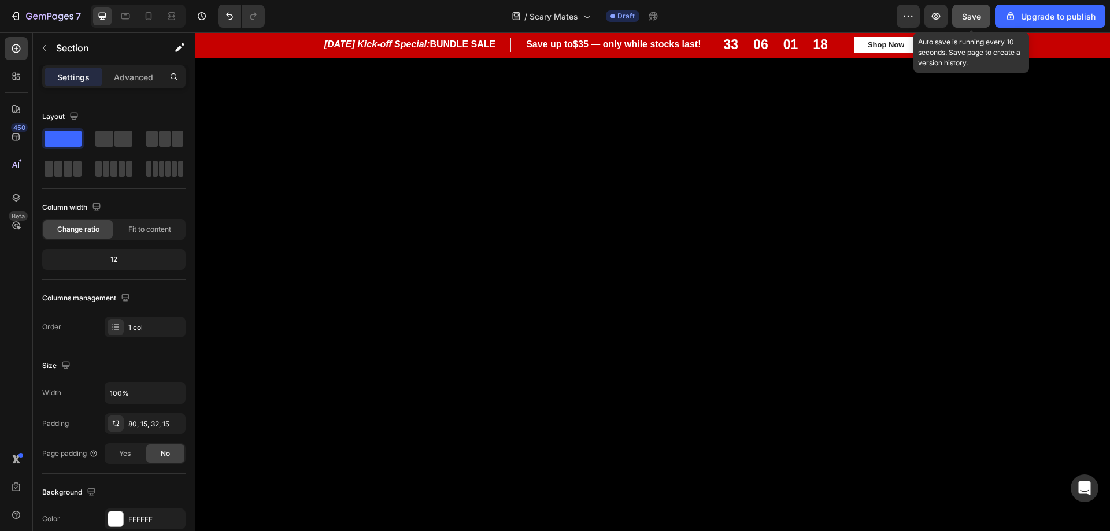
click at [969, 15] on span "Save" at bounding box center [971, 17] width 19 height 10
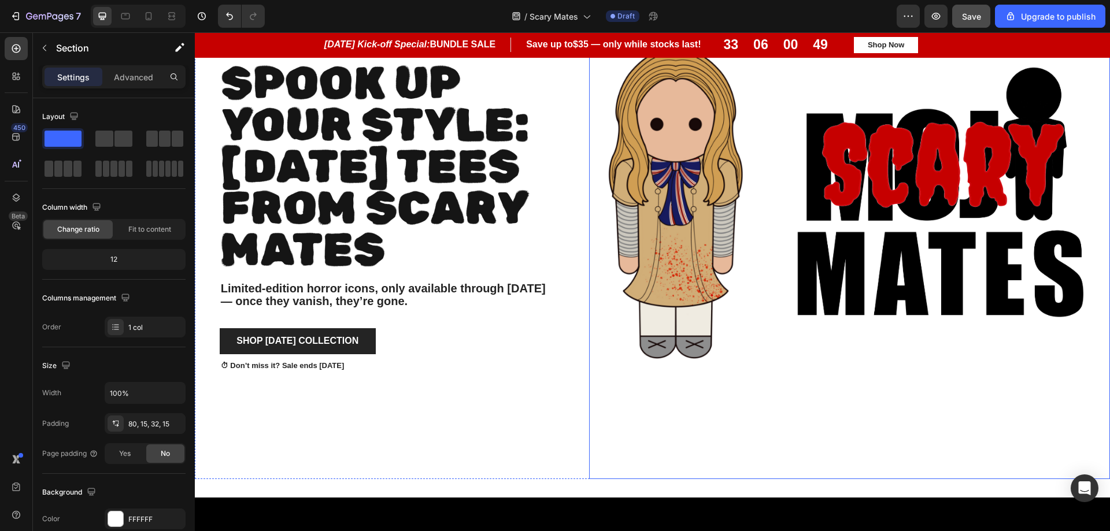
scroll to position [578, 0]
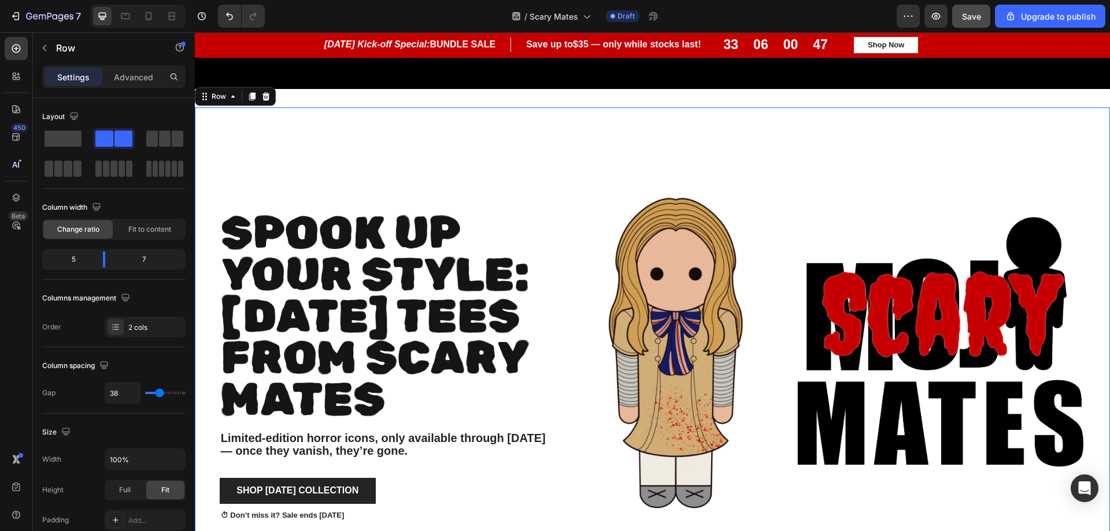
click at [497, 145] on div "Spook Up Your Style: [DATE] Tees from scary Mates Heading Limited-edition horro…" at bounding box center [381, 368] width 372 height 521
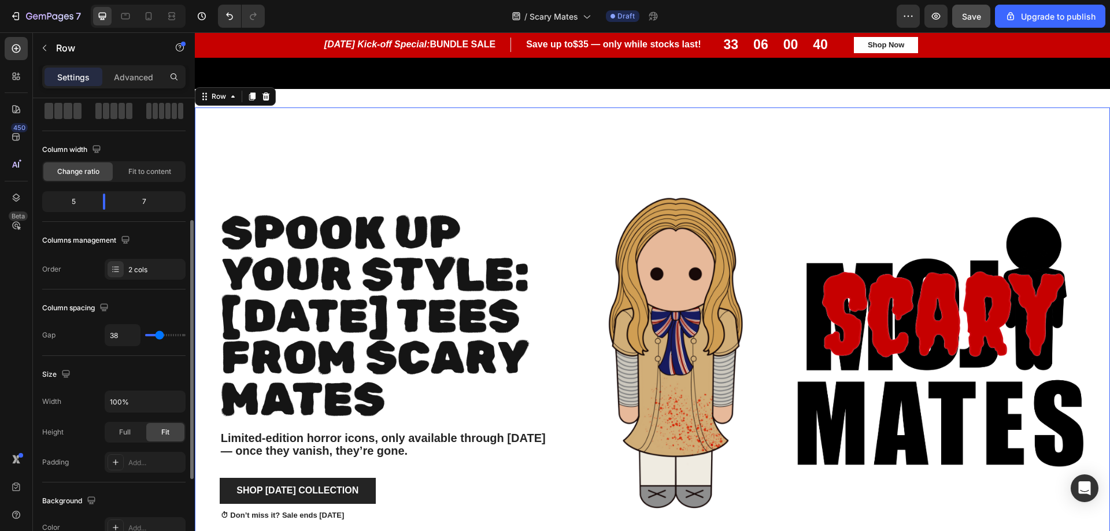
scroll to position [116, 0]
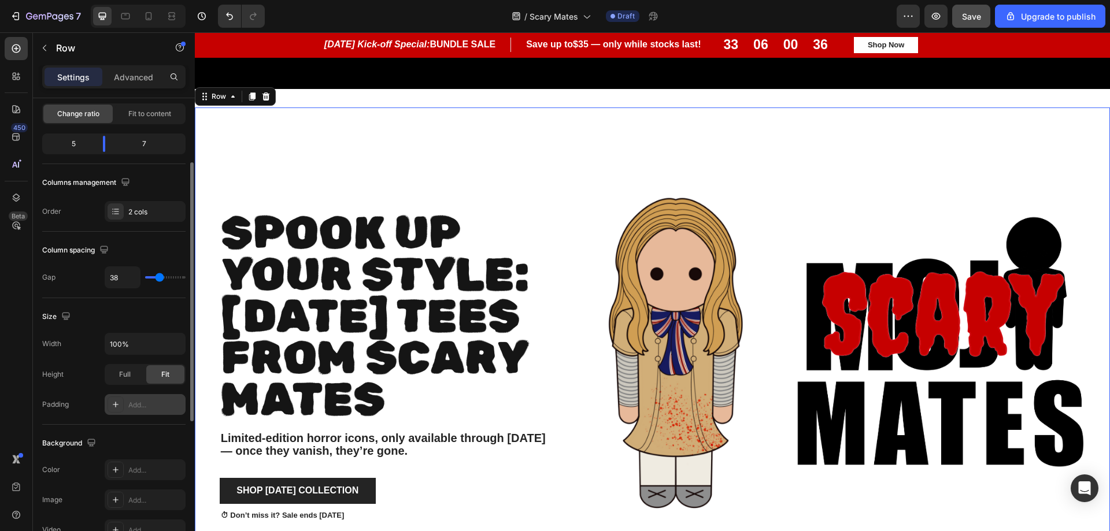
click at [136, 400] on div "Add..." at bounding box center [155, 405] width 54 height 10
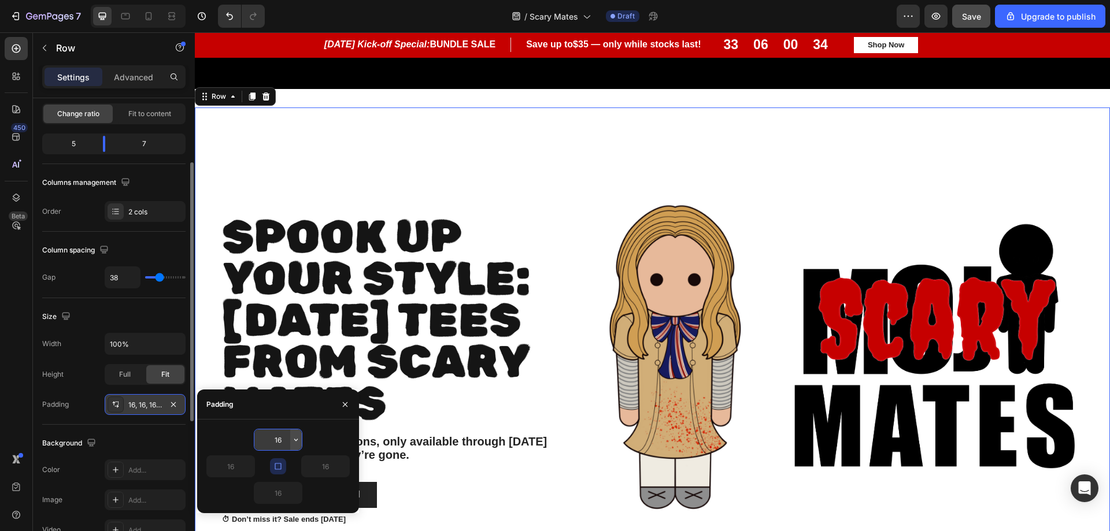
click at [293, 439] on icon "button" at bounding box center [295, 439] width 9 height 9
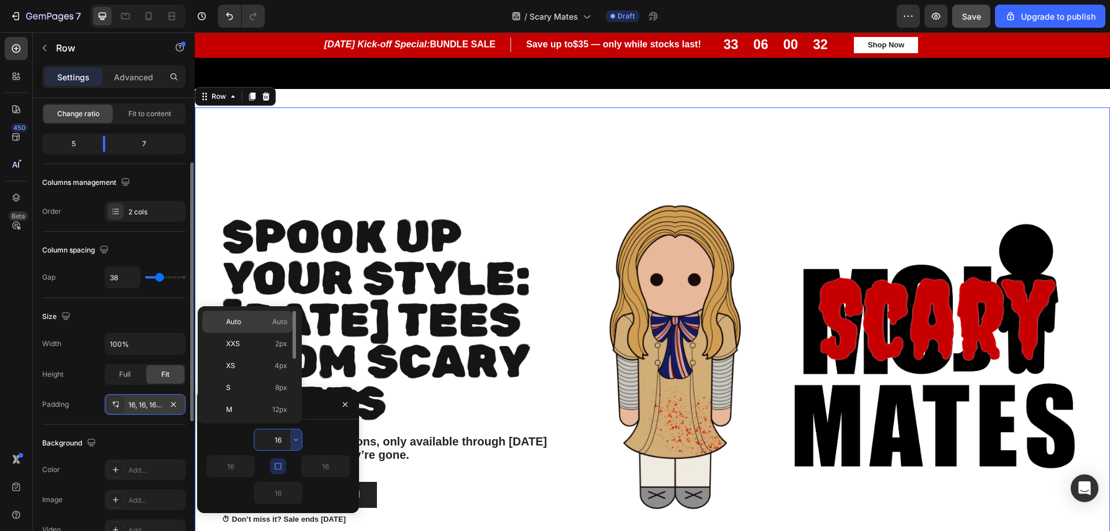
click at [284, 317] on span "Auto" at bounding box center [279, 322] width 15 height 10
type input "Auto"
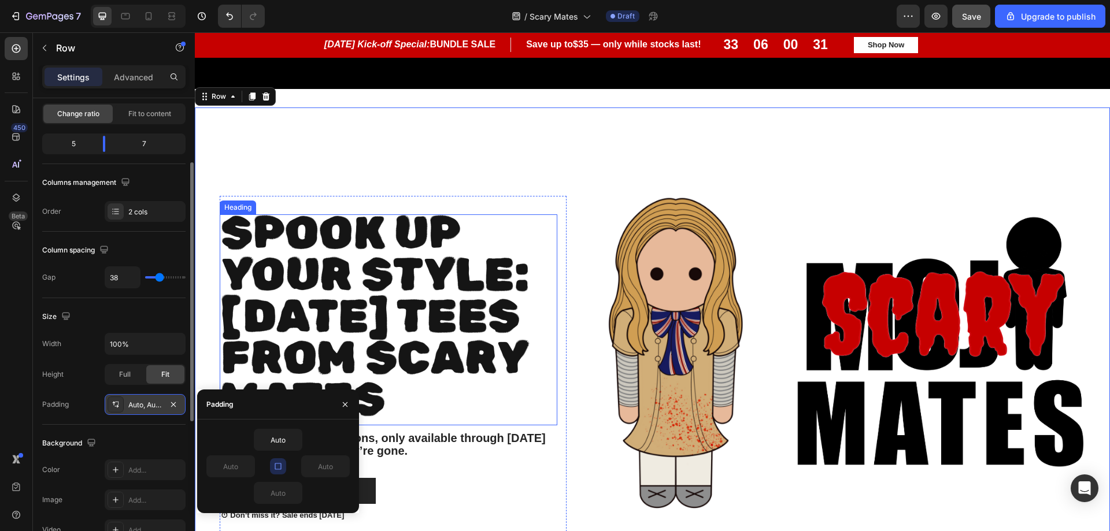
type input "16"
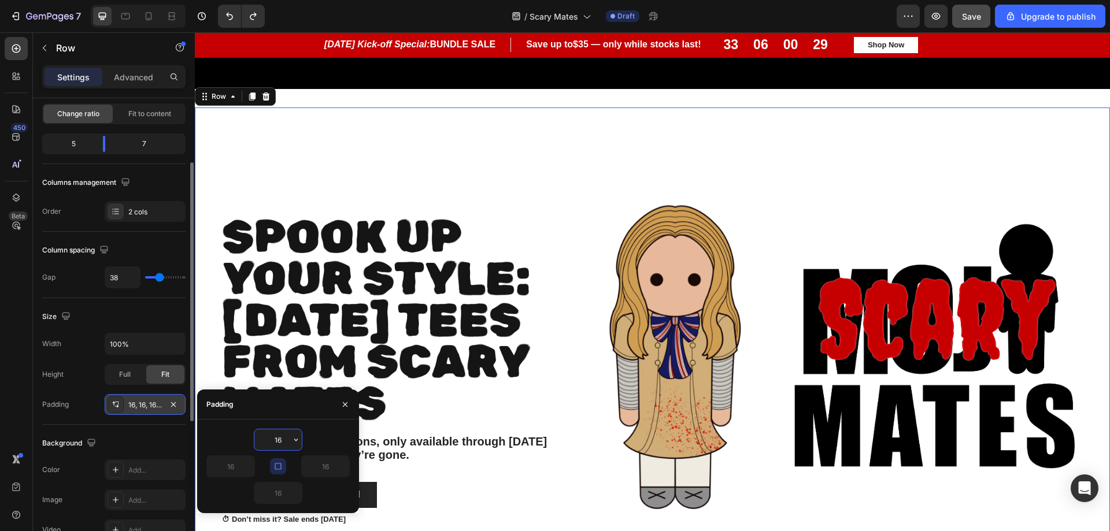
click at [283, 441] on input "16" at bounding box center [277, 440] width 47 height 21
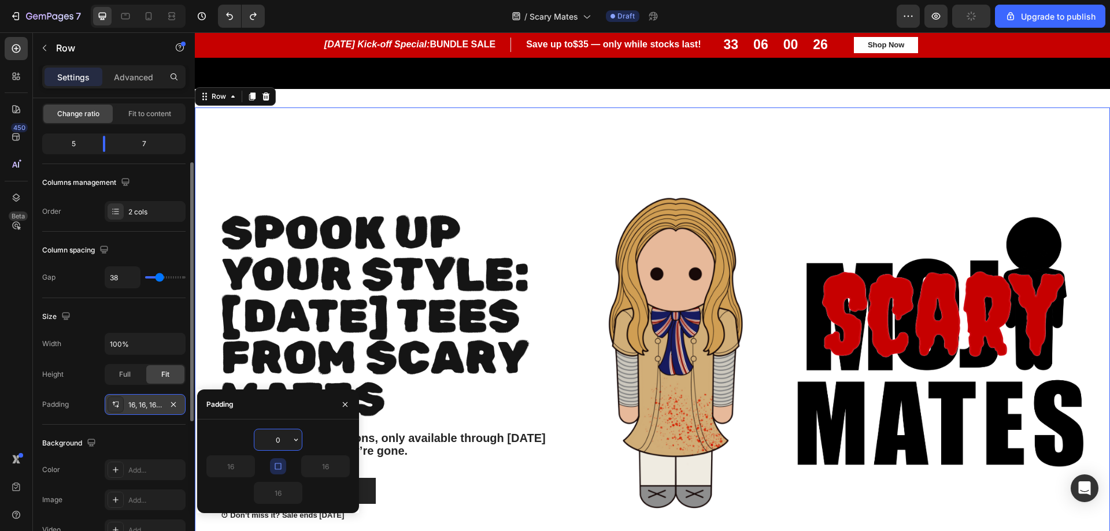
type input "16"
type input "0"
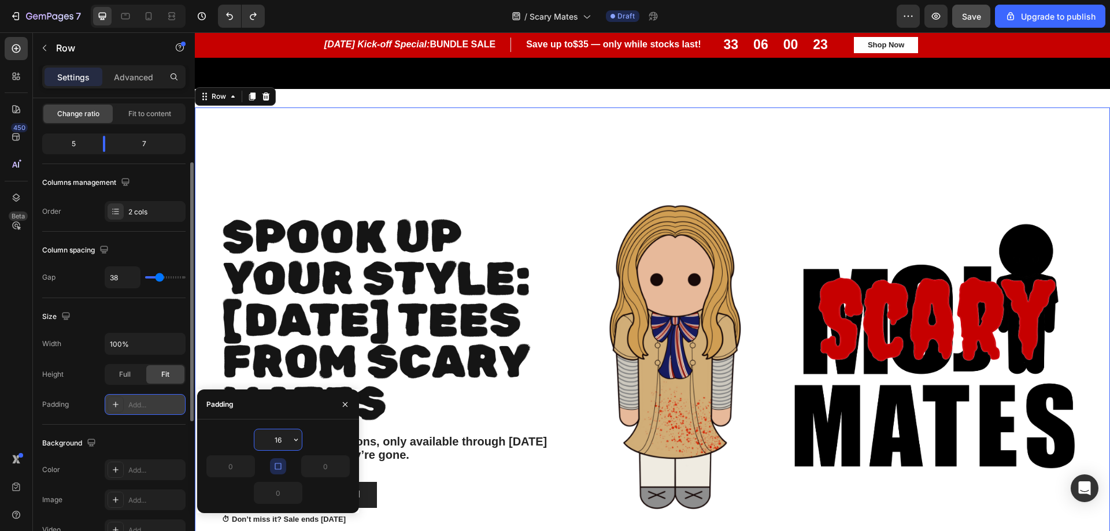
type input "0"
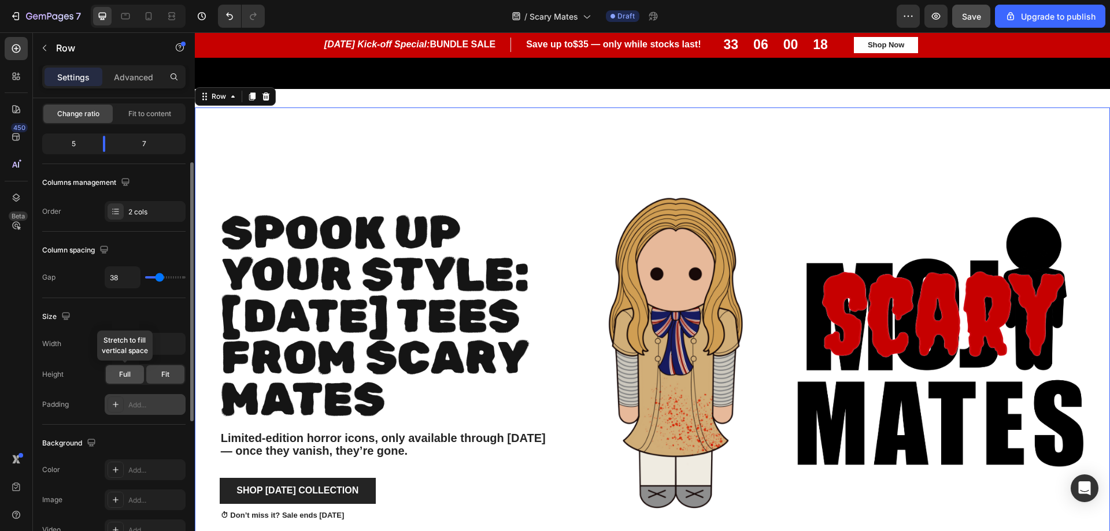
click at [128, 376] on span "Full" at bounding box center [125, 375] width 12 height 10
click at [163, 377] on span "Fit" at bounding box center [165, 375] width 8 height 10
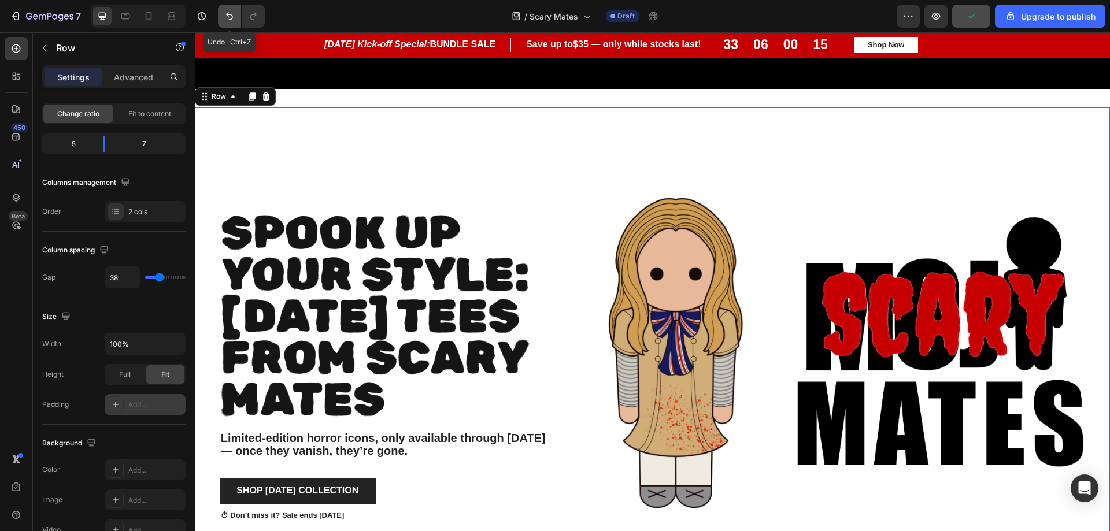
click at [226, 14] on icon "Undo/Redo" at bounding box center [230, 16] width 12 height 12
click at [229, 17] on icon "Undo/Redo" at bounding box center [230, 16] width 12 height 12
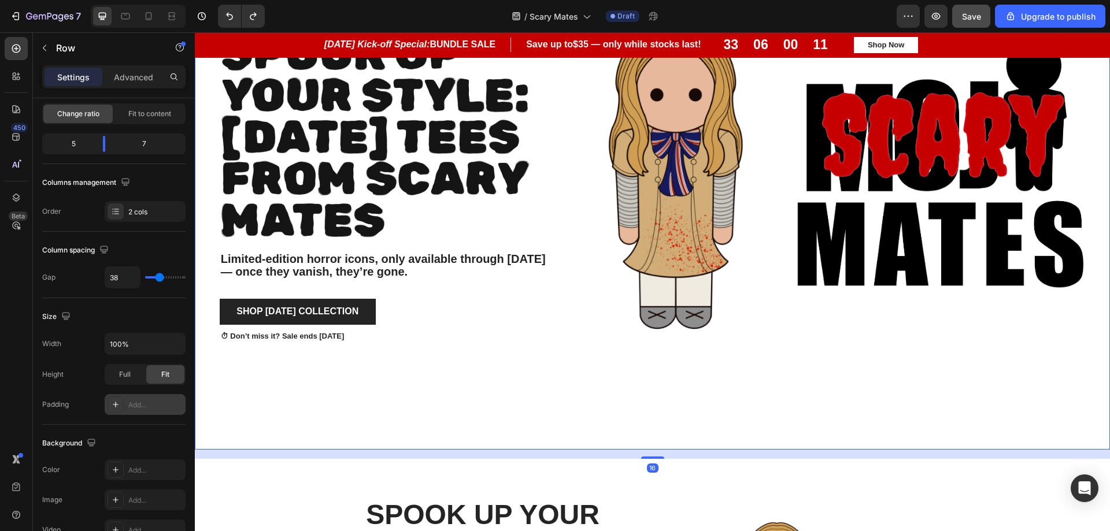
click at [499, 425] on div "Spook Up Your Style: [DATE] Tees from scary Mates Heading Limited-edition horro…" at bounding box center [381, 188] width 372 height 521
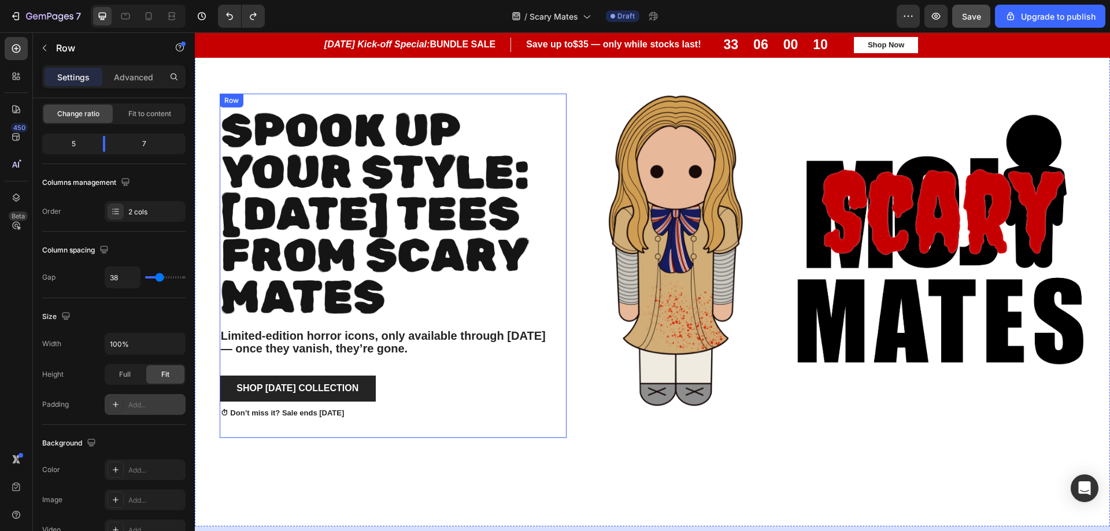
scroll to position [578, 0]
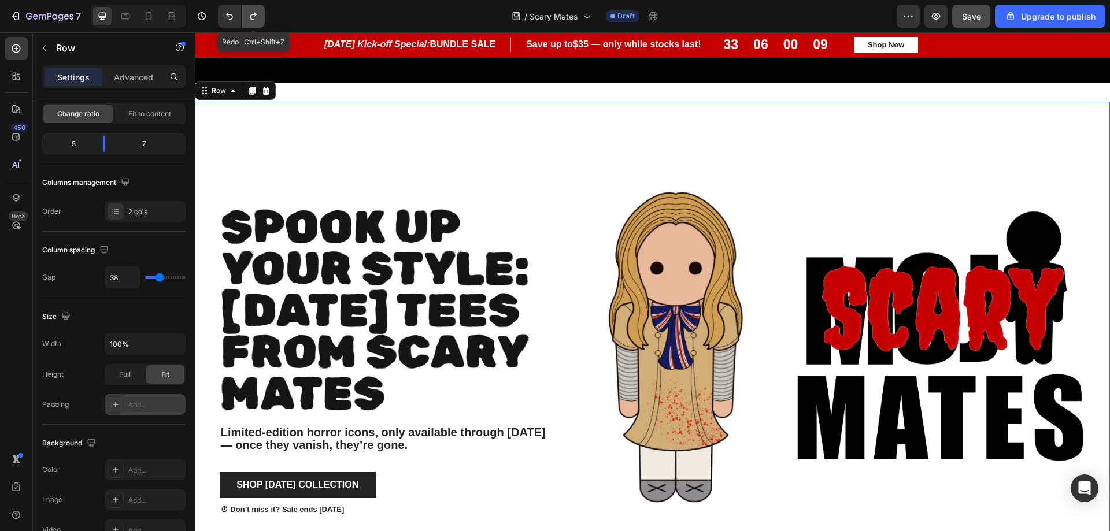
click at [261, 13] on button "Undo/Redo" at bounding box center [253, 16] width 23 height 23
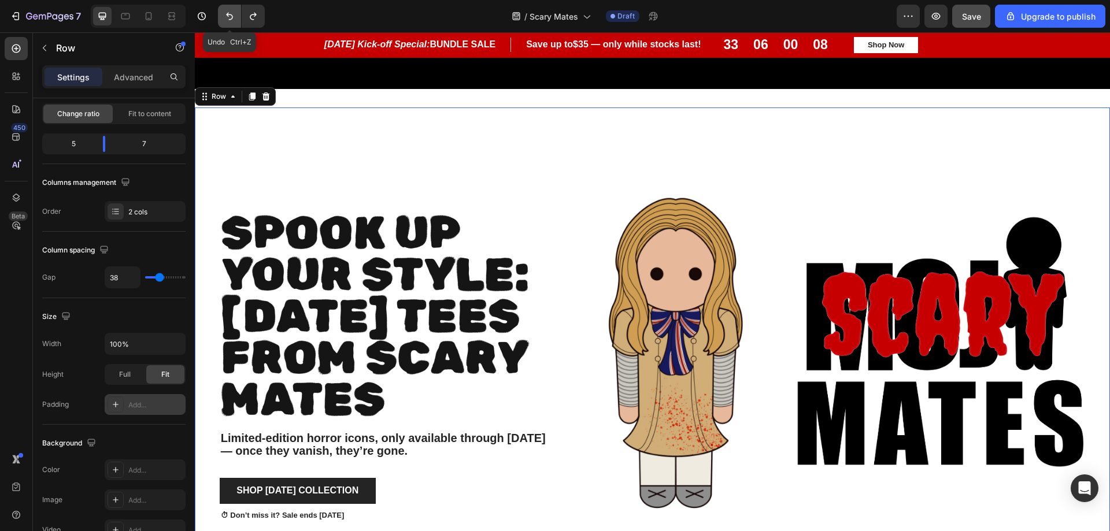
click at [221, 14] on button "Undo/Redo" at bounding box center [229, 16] width 23 height 23
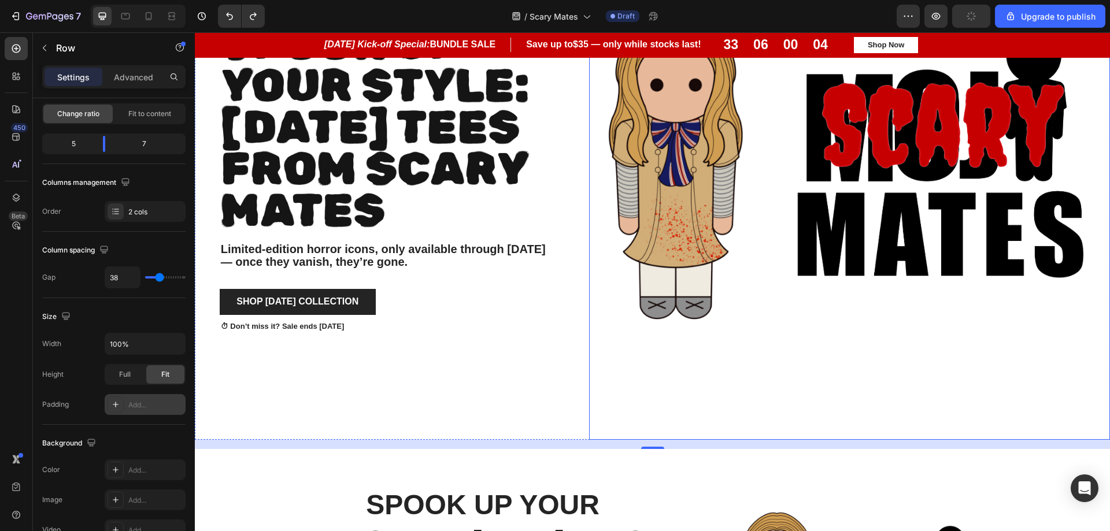
scroll to position [694, 0]
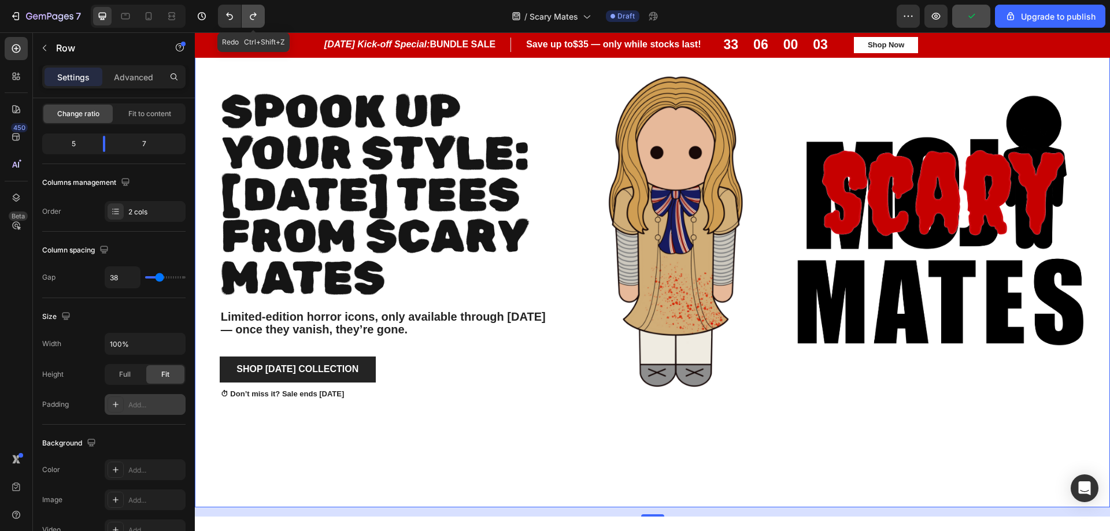
click at [259, 12] on icon "Undo/Redo" at bounding box center [253, 16] width 12 height 12
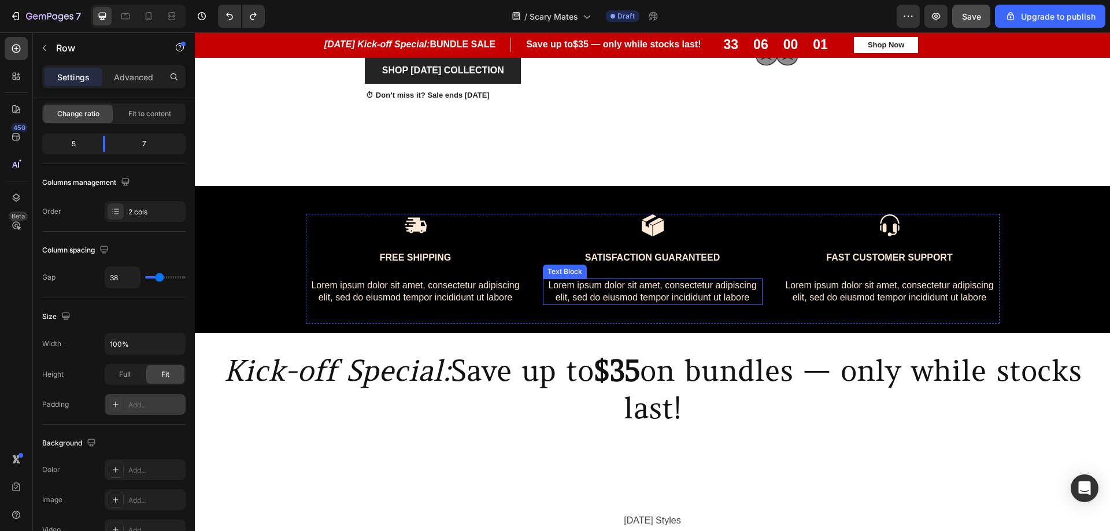
scroll to position [1330, 0]
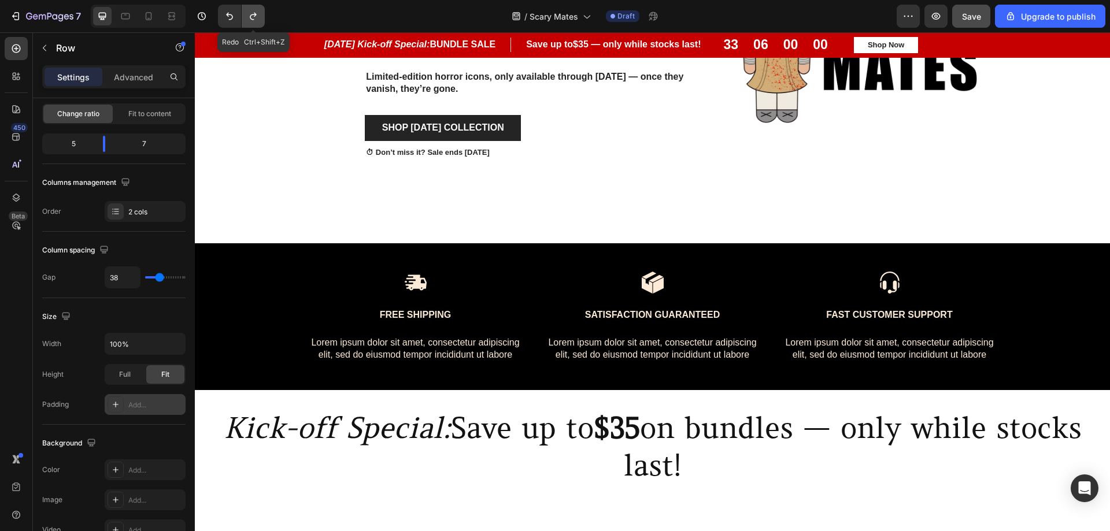
click at [260, 14] on button "Undo/Redo" at bounding box center [253, 16] width 23 height 23
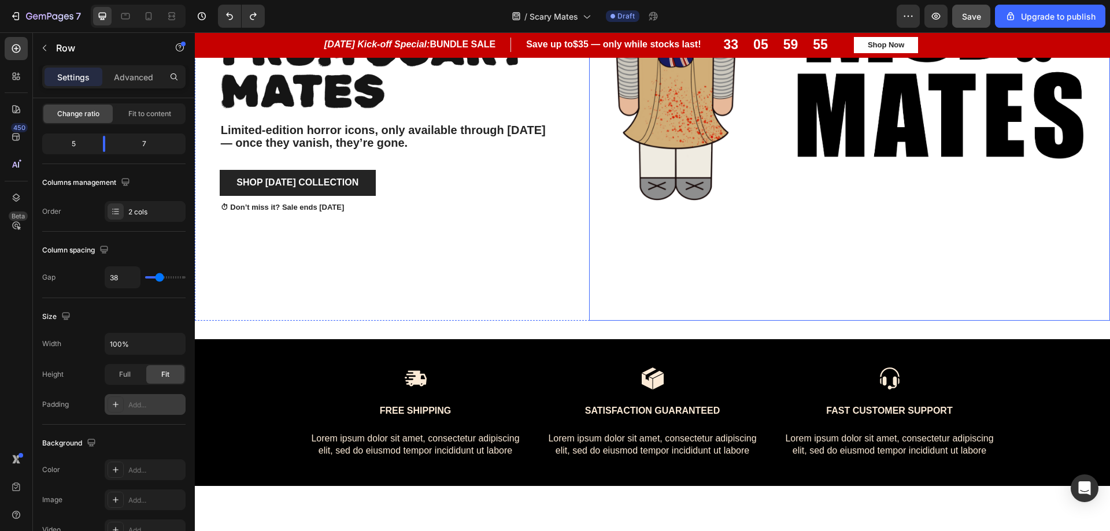
scroll to position [881, 0]
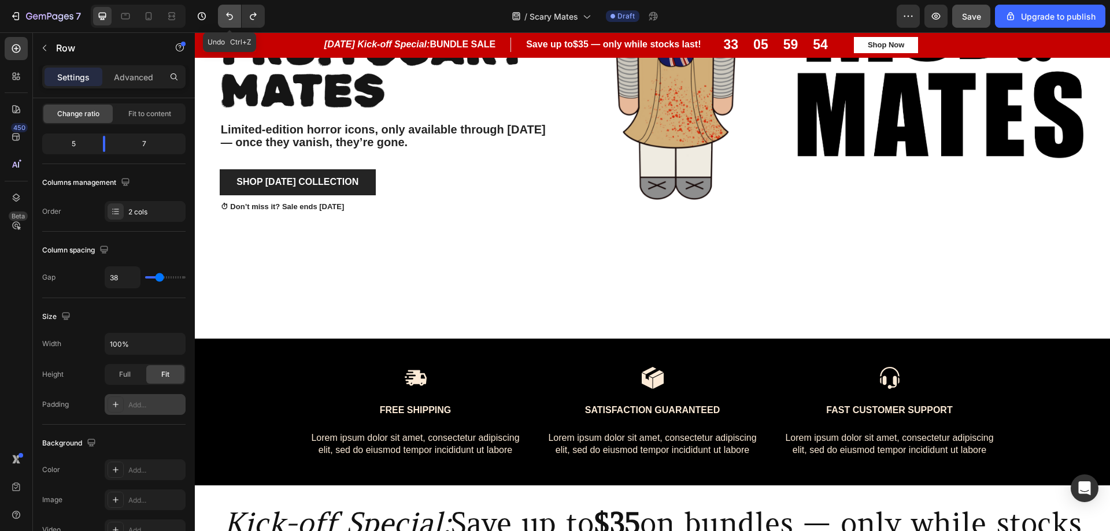
click at [223, 17] on button "Undo/Redo" at bounding box center [229, 16] width 23 height 23
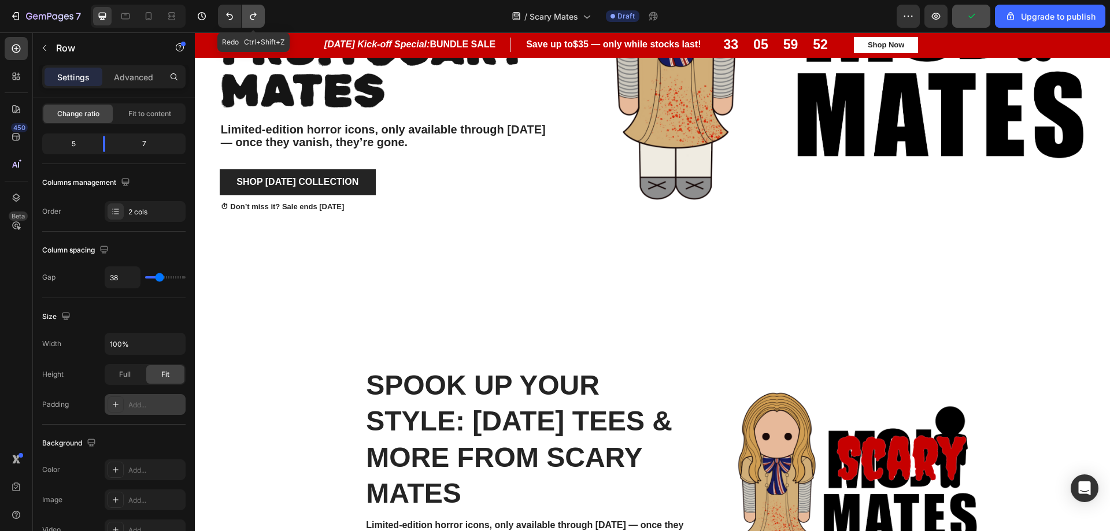
click at [261, 19] on button "Undo/Redo" at bounding box center [253, 16] width 23 height 23
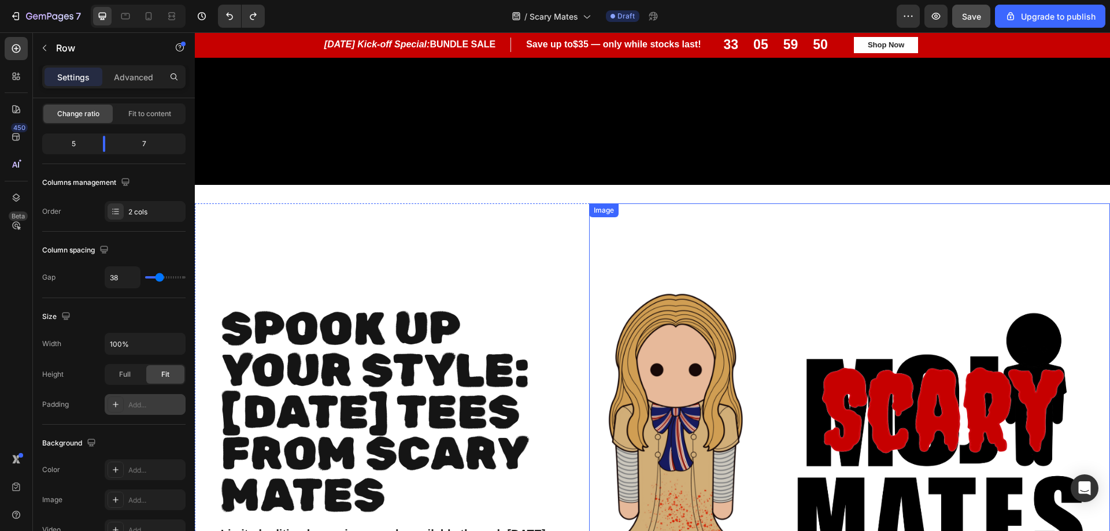
scroll to position [361, 0]
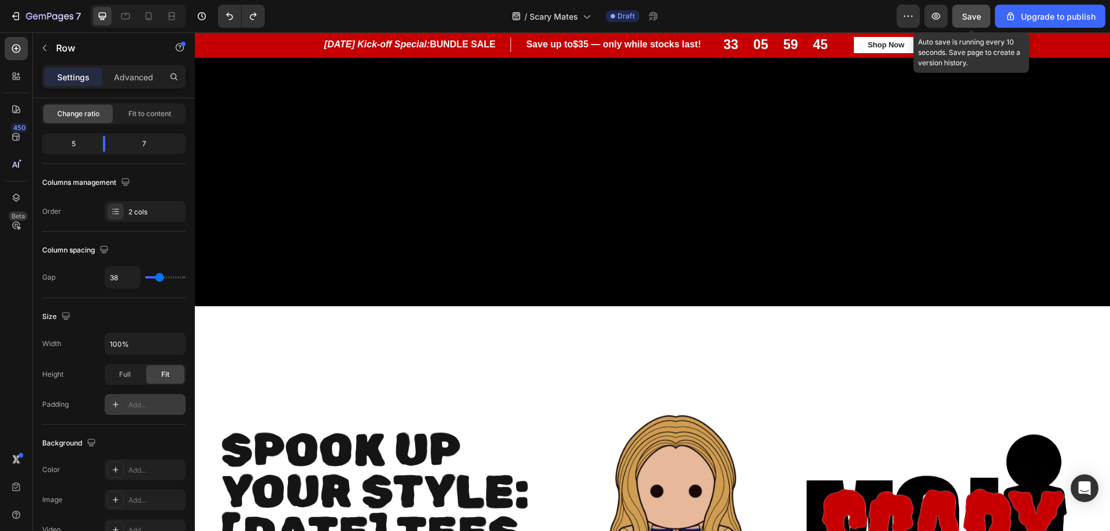
click at [975, 17] on span "Save" at bounding box center [971, 17] width 19 height 10
click at [935, 22] on button "button" at bounding box center [936, 16] width 23 height 23
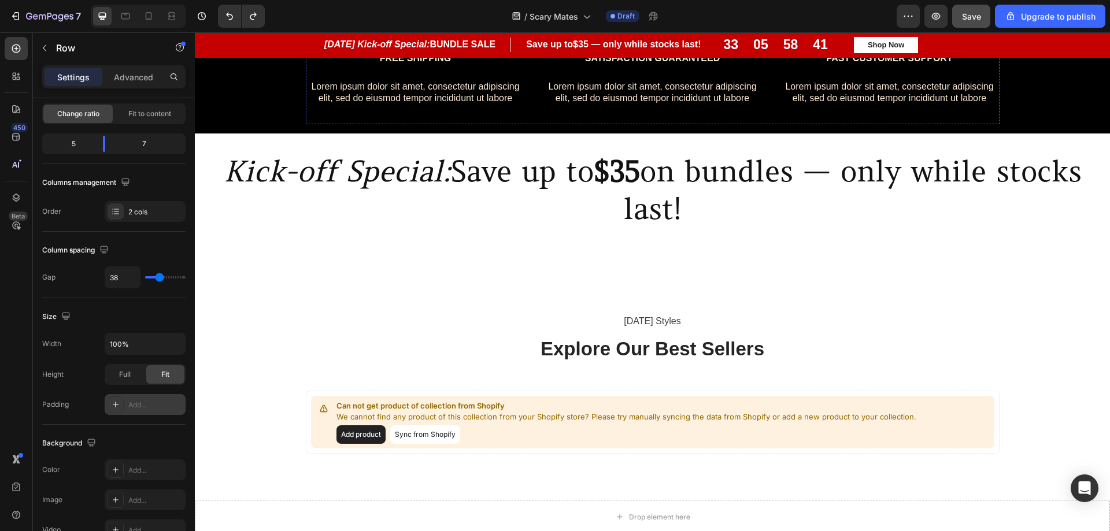
scroll to position [1517, 0]
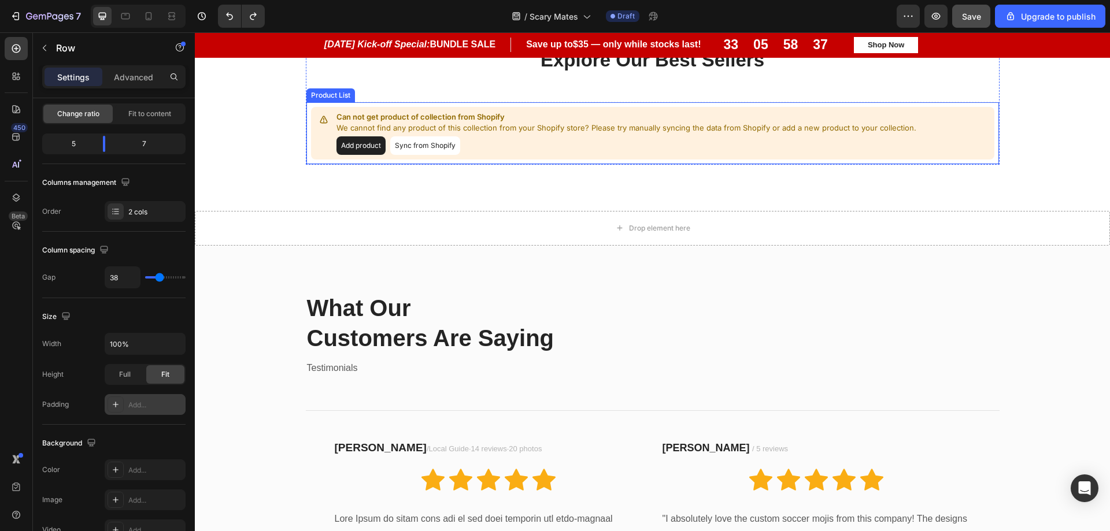
click at [421, 150] on button "Sync from Shopify" at bounding box center [425, 145] width 70 height 19
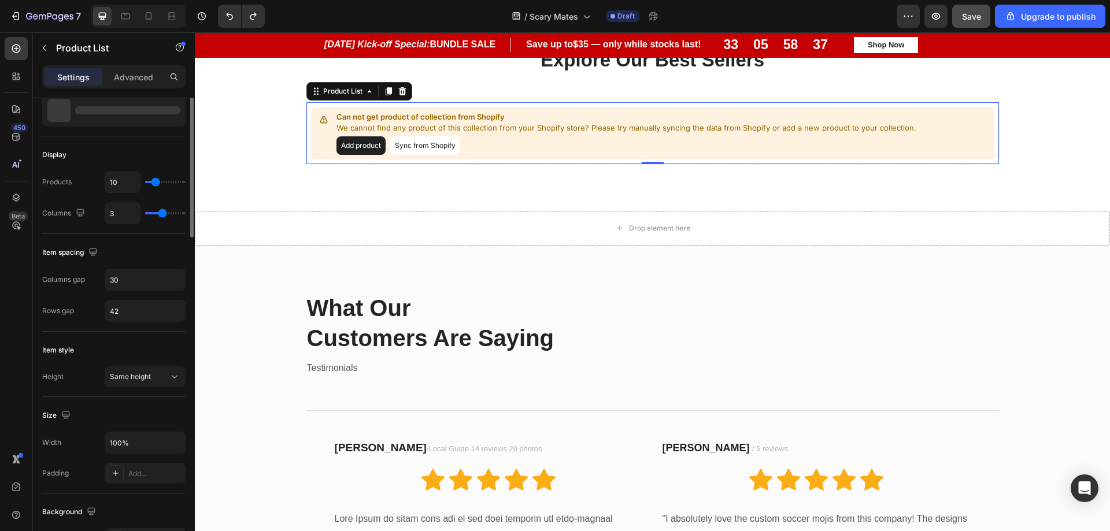
scroll to position [0, 0]
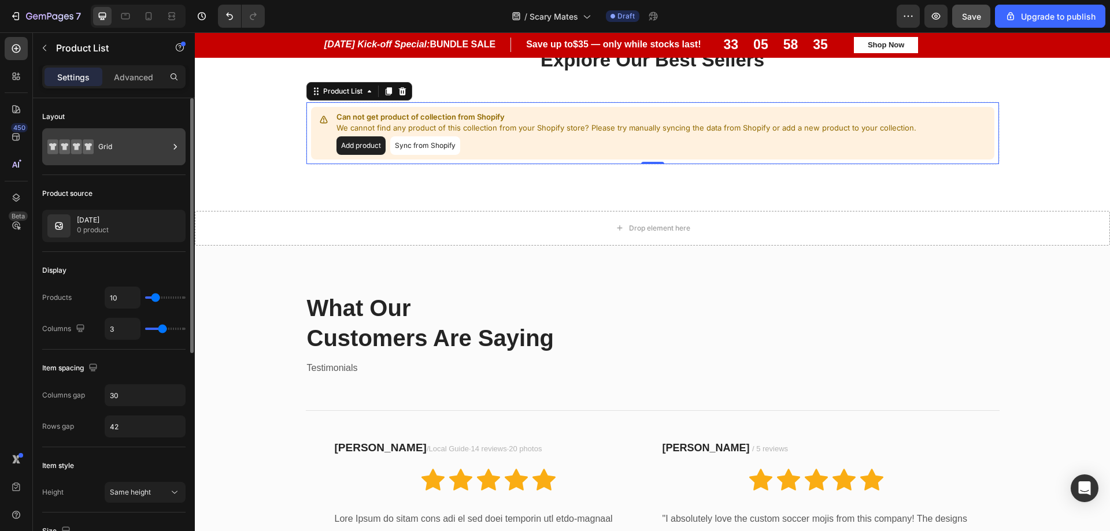
click at [179, 145] on icon at bounding box center [175, 147] width 12 height 12
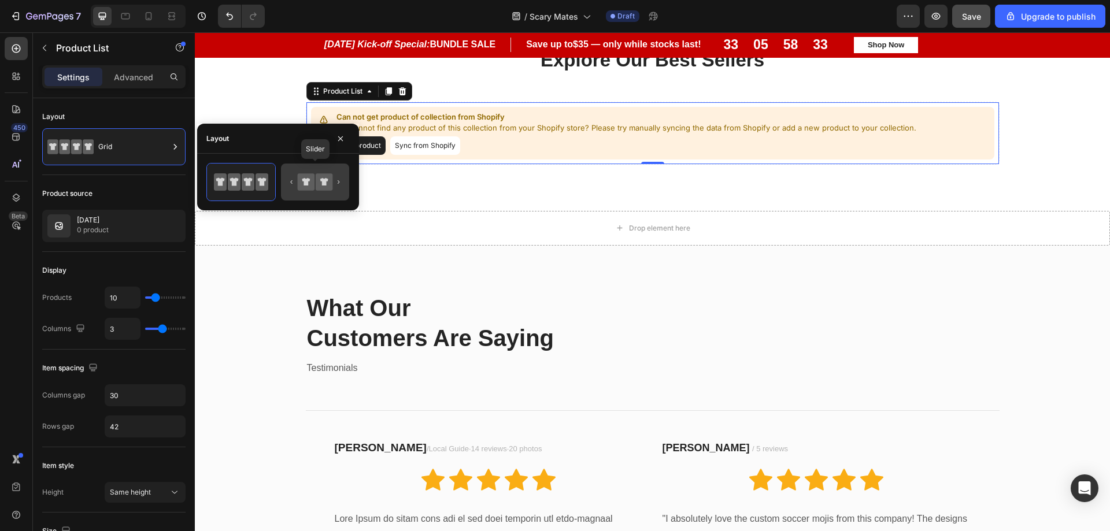
click at [322, 178] on icon at bounding box center [324, 181] width 17 height 17
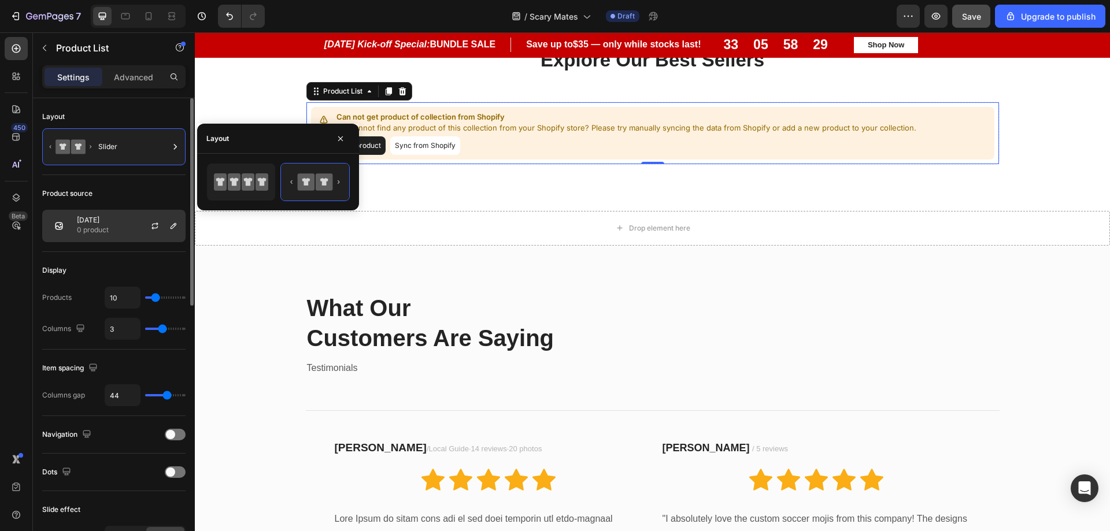
click at [121, 234] on div "[DATE] 0 product" at bounding box center [113, 226] width 143 height 32
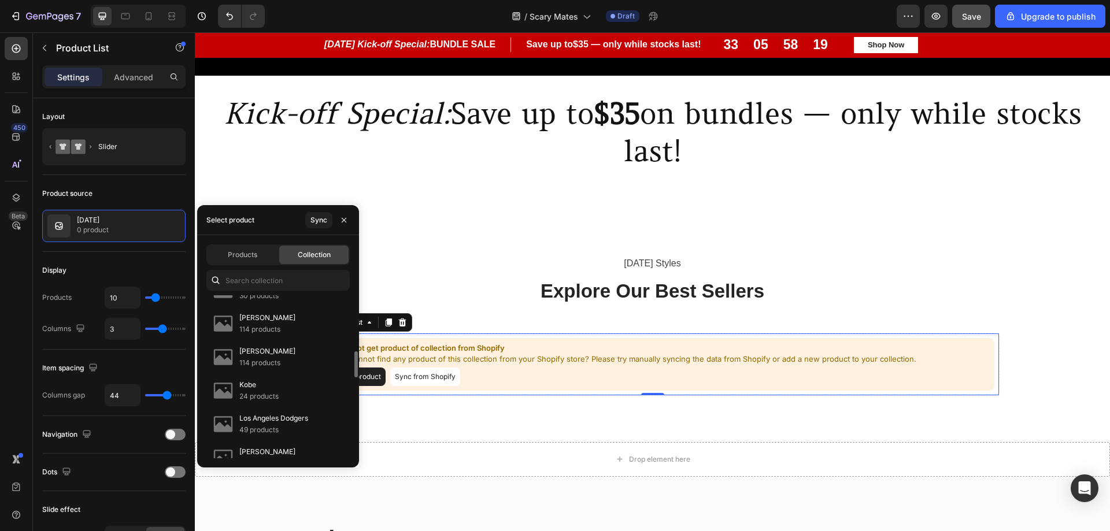
scroll to position [644, 0]
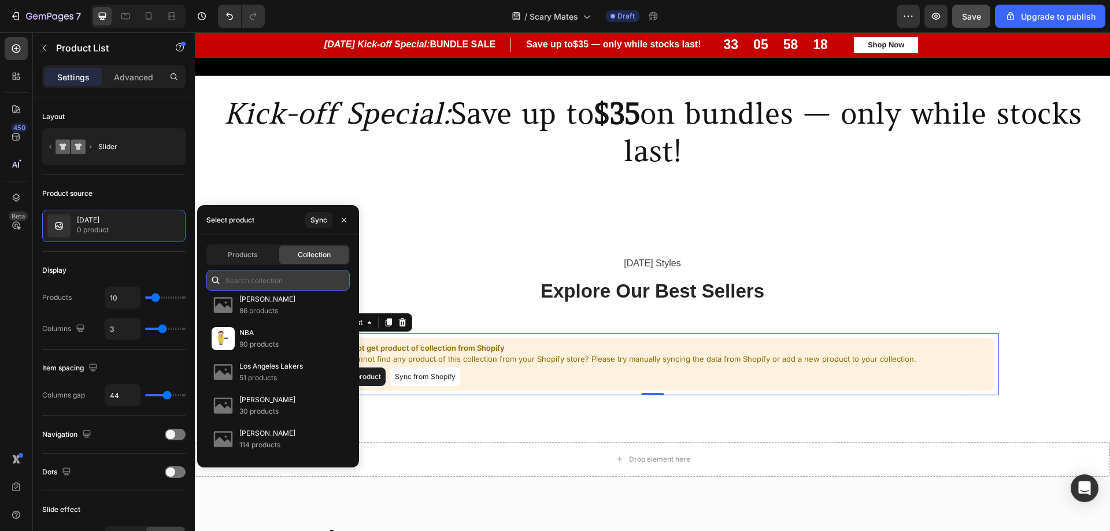
click at [242, 285] on input "text" at bounding box center [277, 280] width 143 height 21
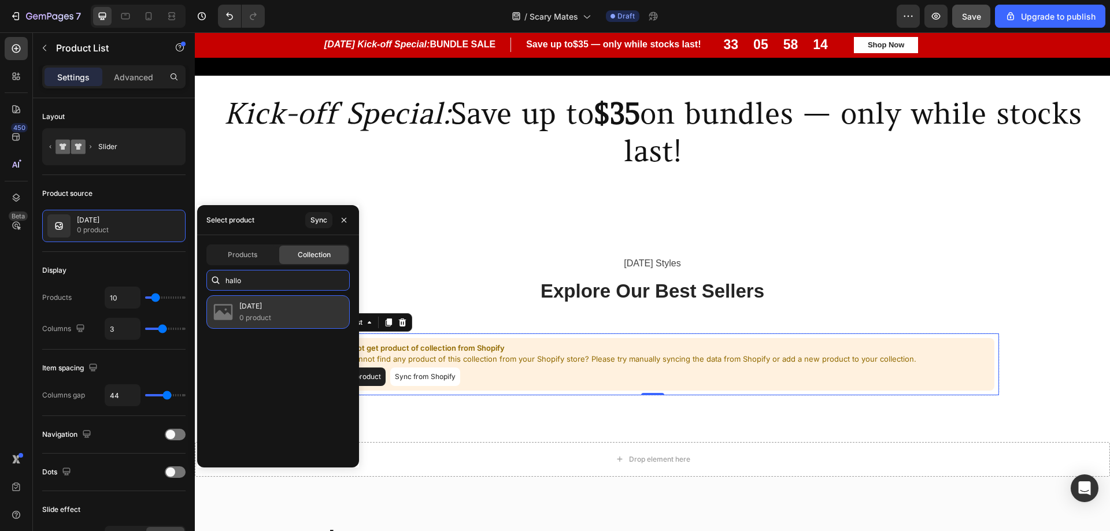
type input "hallo"
click at [258, 318] on p "0 product" at bounding box center [255, 318] width 32 height 12
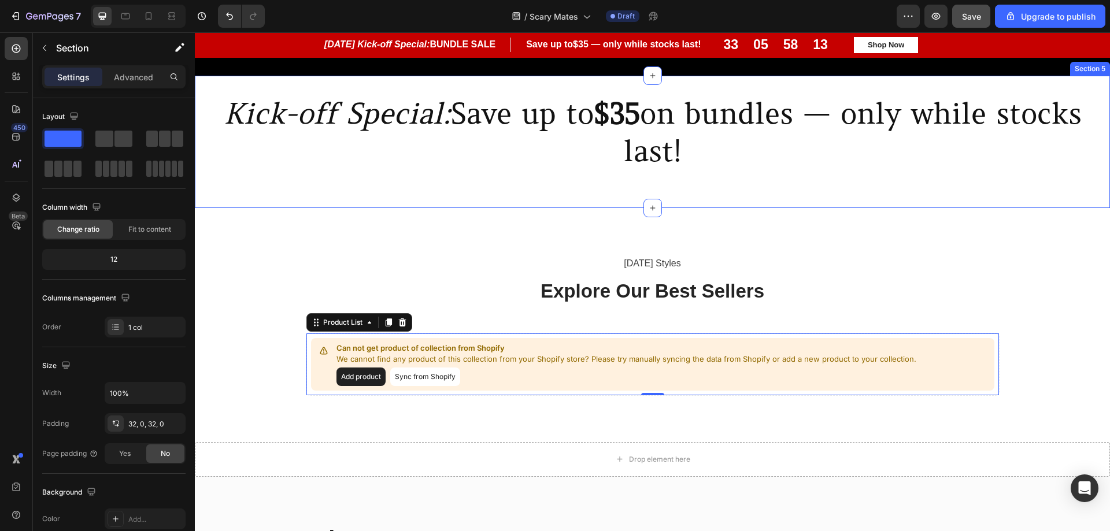
click at [481, 204] on div "Kick-off Special: Save up to $35 on bundles — only while stocks last! Heading S…" at bounding box center [652, 142] width 915 height 132
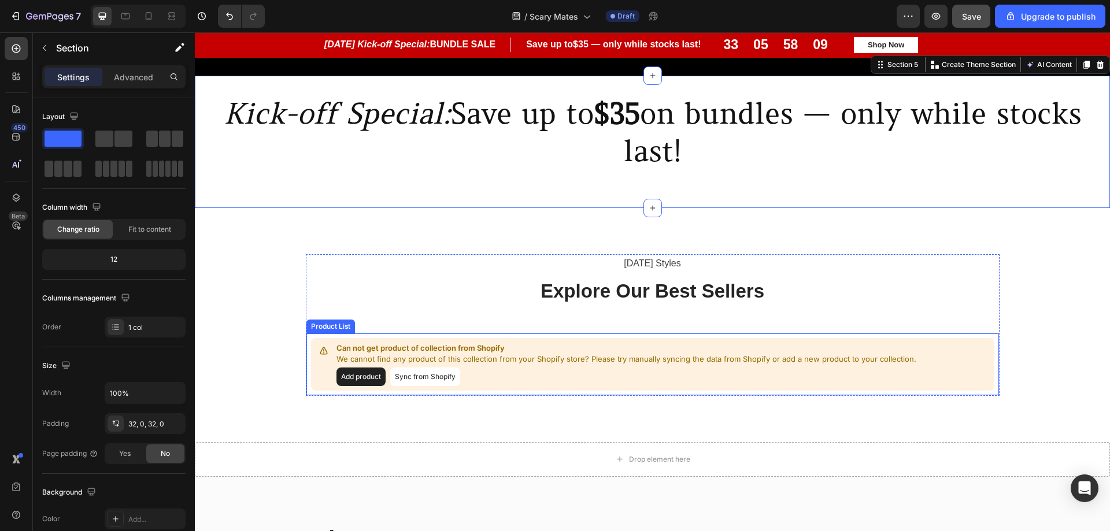
click at [427, 377] on button "Sync from Shopify" at bounding box center [425, 377] width 70 height 19
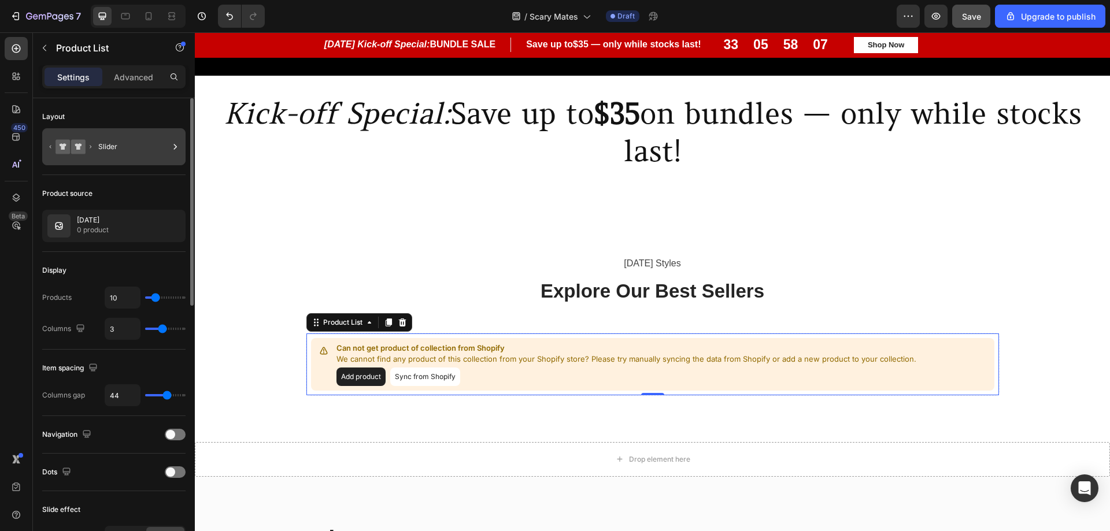
click at [128, 146] on div "Slider" at bounding box center [133, 147] width 71 height 27
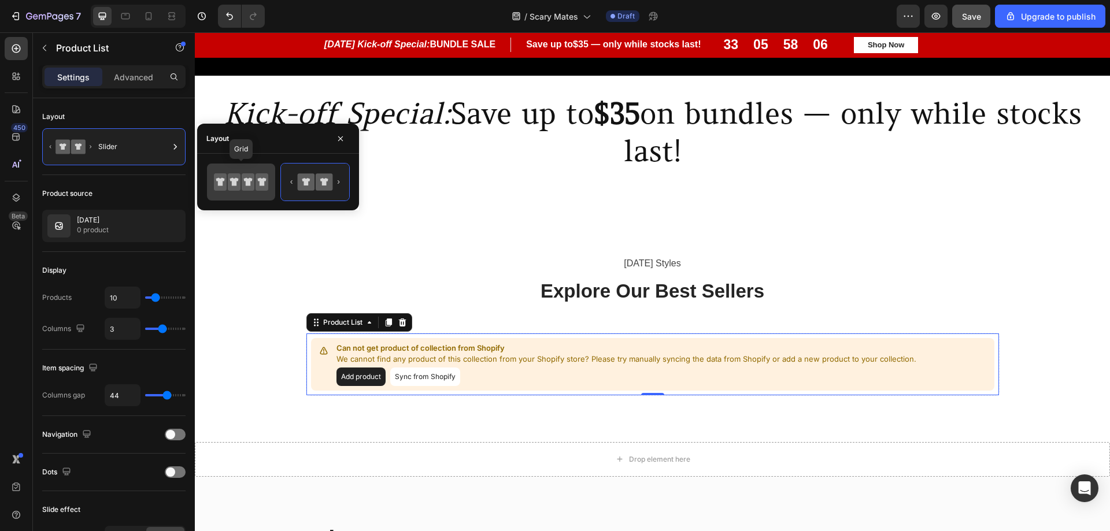
click at [242, 184] on icon at bounding box center [248, 181] width 13 height 17
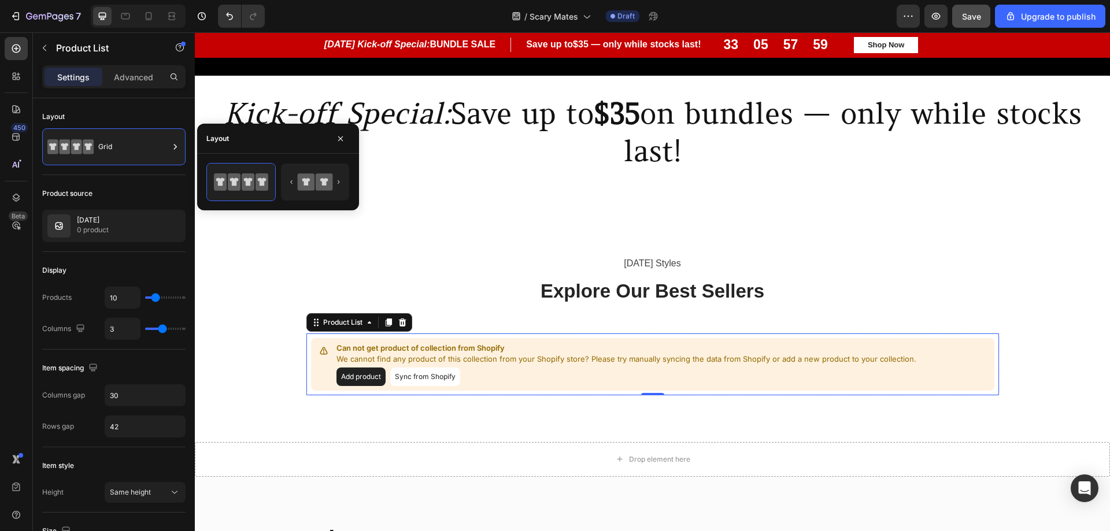
click at [411, 378] on button "Sync from Shopify" at bounding box center [425, 377] width 70 height 19
click at [416, 379] on button "Sync from Shopify" at bounding box center [425, 377] width 70 height 19
click at [359, 379] on button "Add product" at bounding box center [361, 377] width 49 height 19
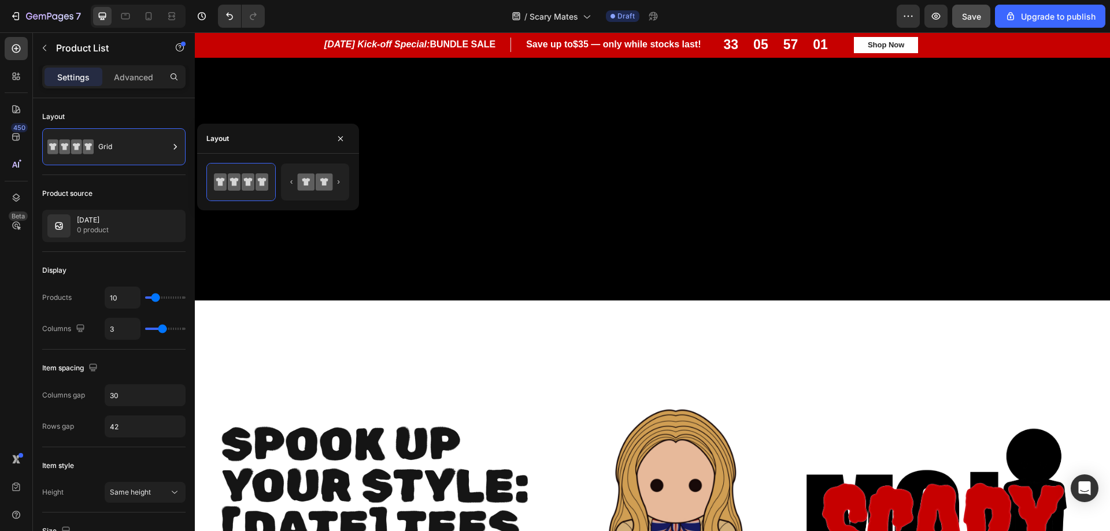
scroll to position [72, 0]
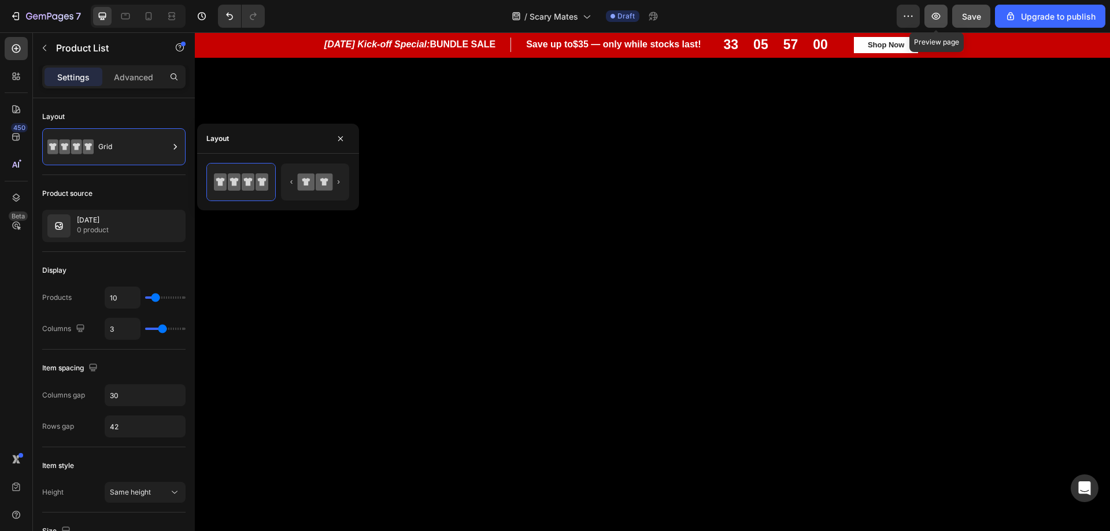
click at [931, 24] on button "button" at bounding box center [936, 16] width 23 height 23
